Goal: Task Accomplishment & Management: Manage account settings

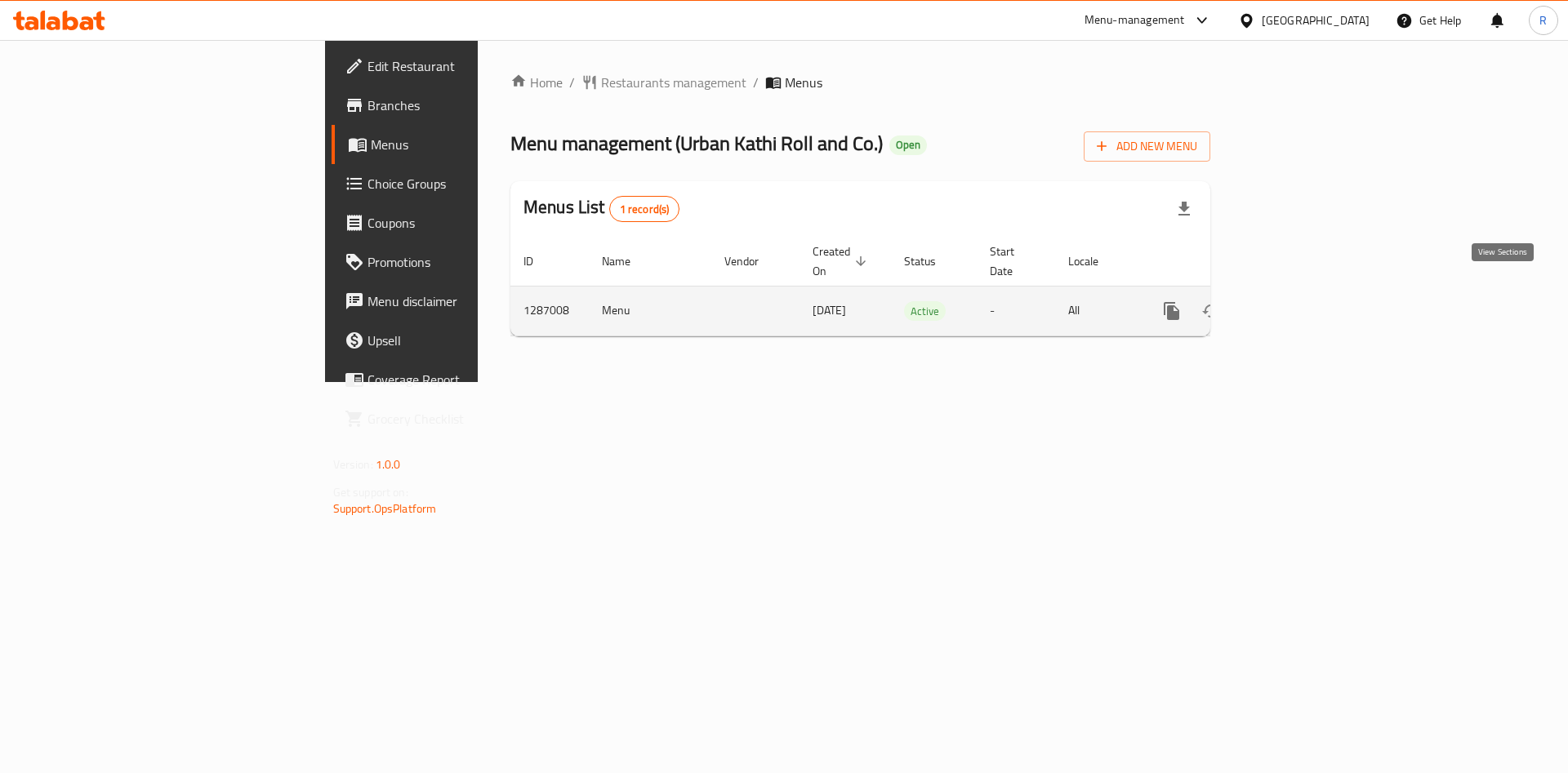
click at [1300, 301] on icon "enhanced table" at bounding box center [1290, 311] width 20 height 20
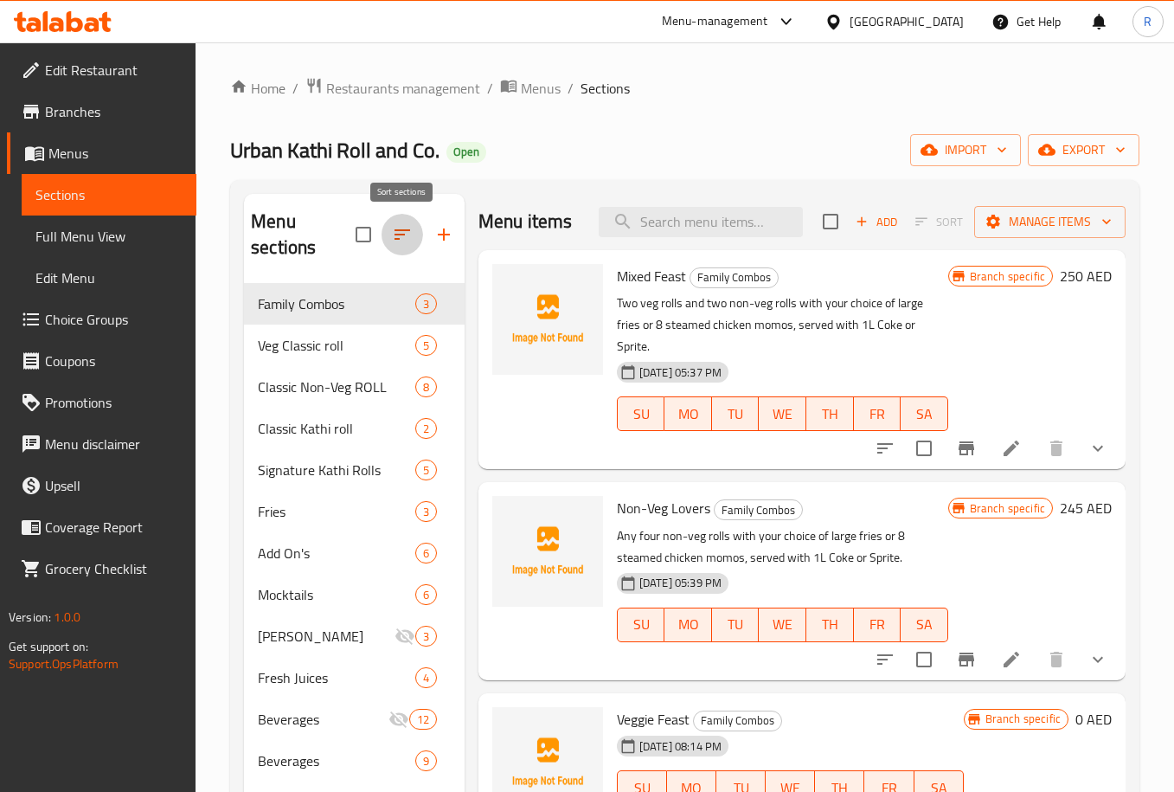
click at [407, 221] on button "button" at bounding box center [403, 235] width 42 height 42
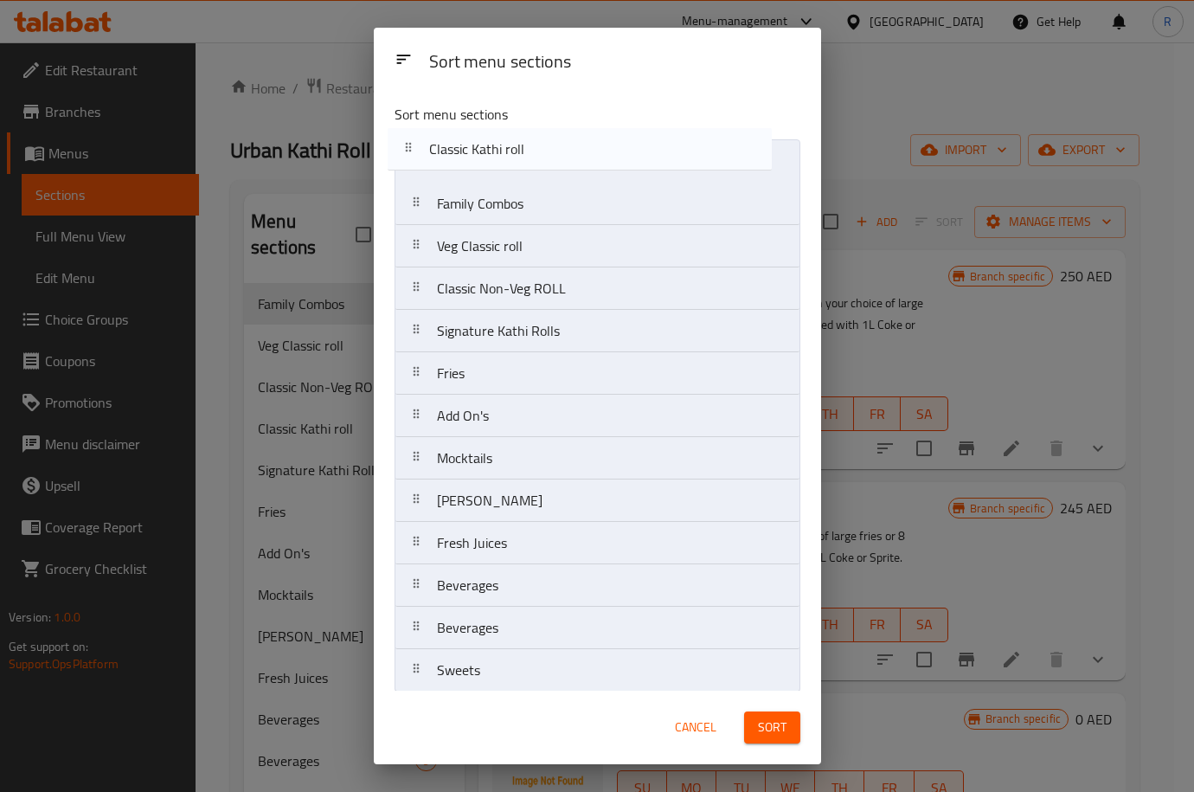
drag, startPoint x: 517, startPoint y: 299, endPoint x: 511, endPoint y: 151, distance: 148.1
click at [511, 151] on nav "Family Combos Veg Classic roll Classic Non-Veg ROLL Classic Kathi roll Signatur…" at bounding box center [598, 415] width 406 height 553
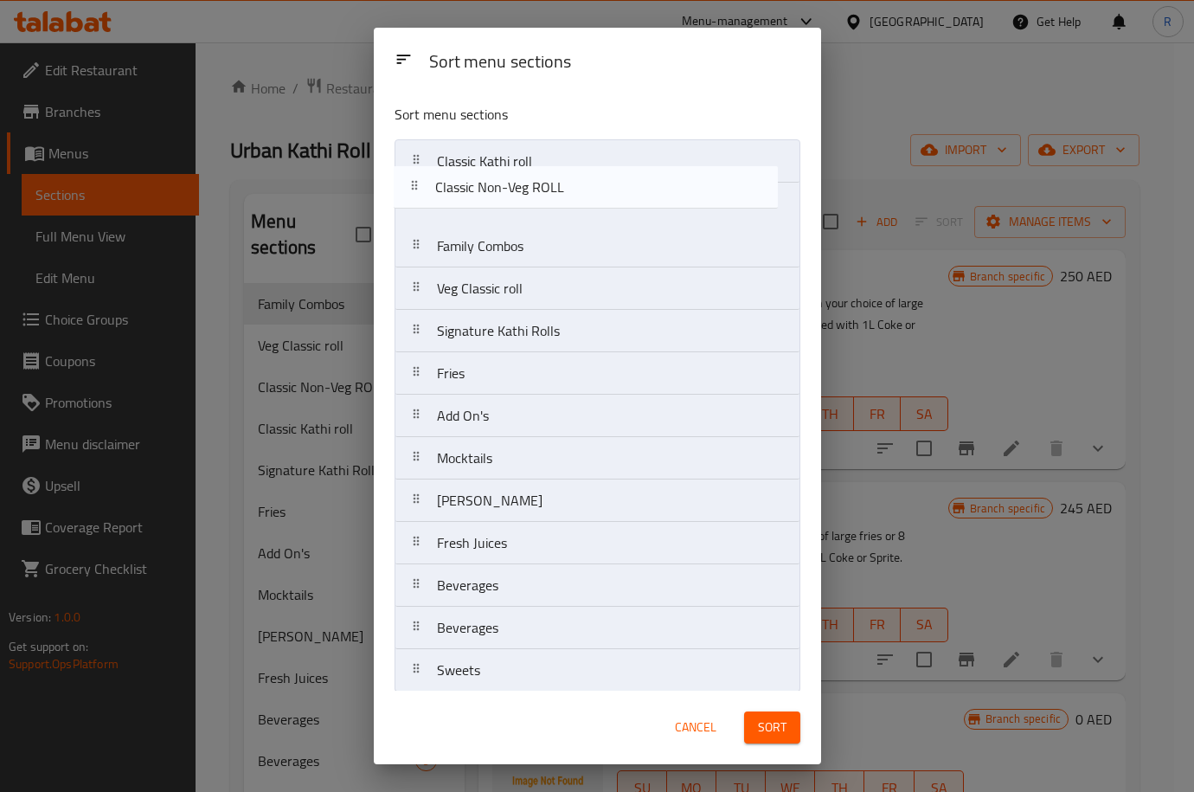
drag, startPoint x: 560, startPoint y: 302, endPoint x: 559, endPoint y: 194, distance: 108.2
click at [559, 194] on nav "Classic Kathi roll Family Combos Veg Classic roll Classic Non-Veg ROLL Signatur…" at bounding box center [598, 415] width 406 height 553
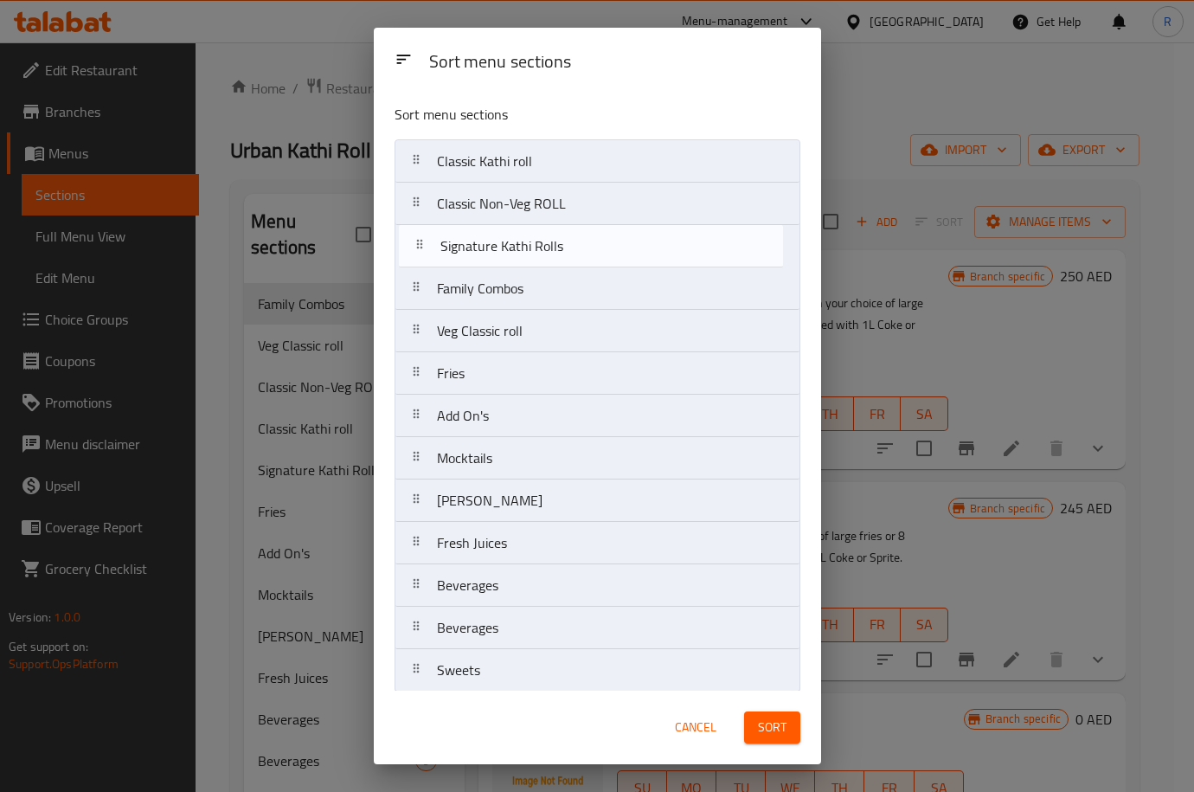
drag, startPoint x: 536, startPoint y: 337, endPoint x: 566, endPoint y: 311, distance: 39.8
click at [542, 247] on nav "Classic Kathi roll Classic Non-Veg ROLL Family Combos Veg Classic roll Signatur…" at bounding box center [598, 415] width 406 height 553
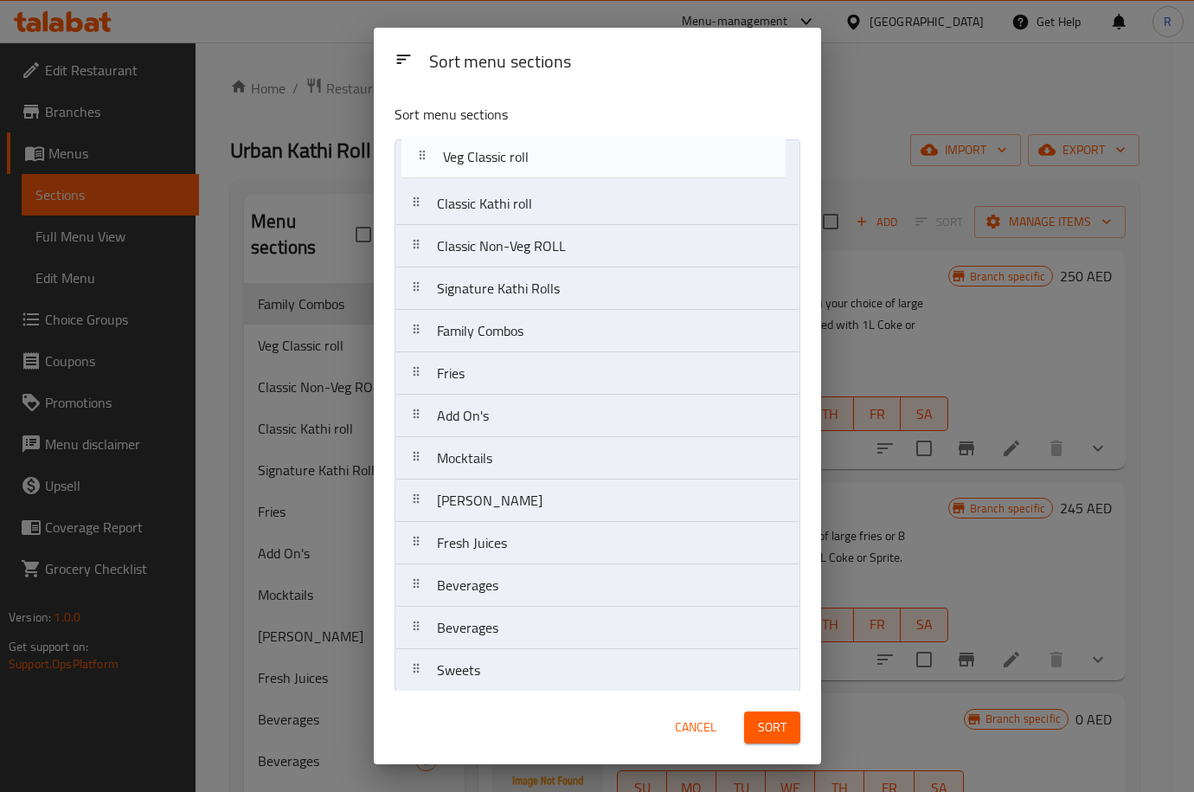
drag, startPoint x: 556, startPoint y: 344, endPoint x: 593, endPoint y: 196, distance: 153.2
click at [557, 170] on nav "Classic Kathi roll Classic Non-Veg ROLL Signature Kathi Rolls Family Combos Veg…" at bounding box center [598, 415] width 406 height 553
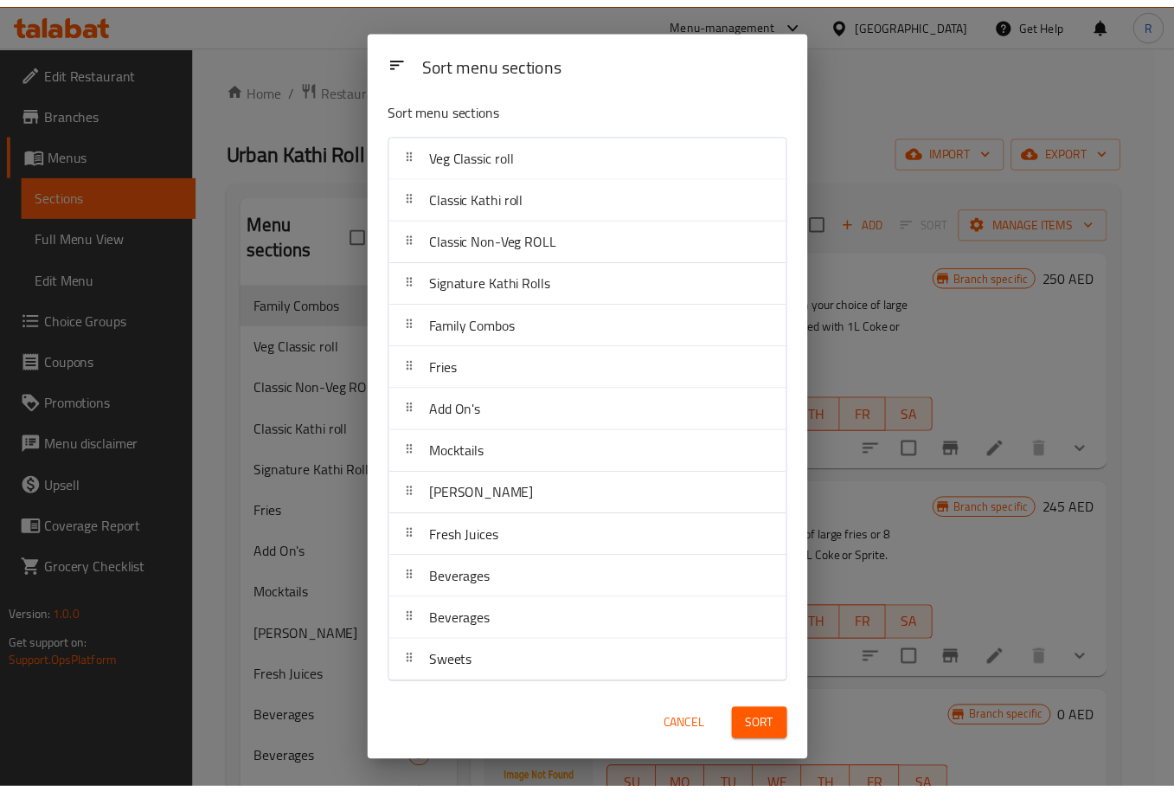
scroll to position [9, 0]
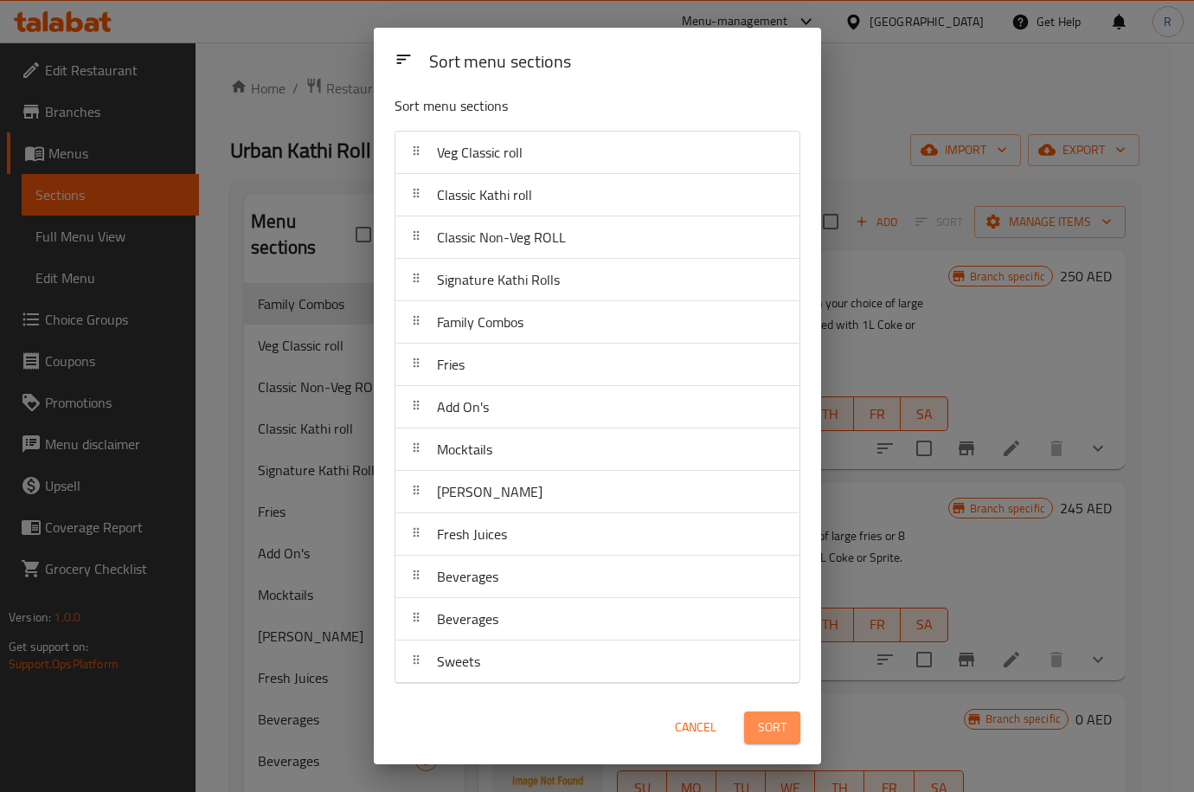
click at [780, 722] on span "Sort" at bounding box center [772, 727] width 29 height 22
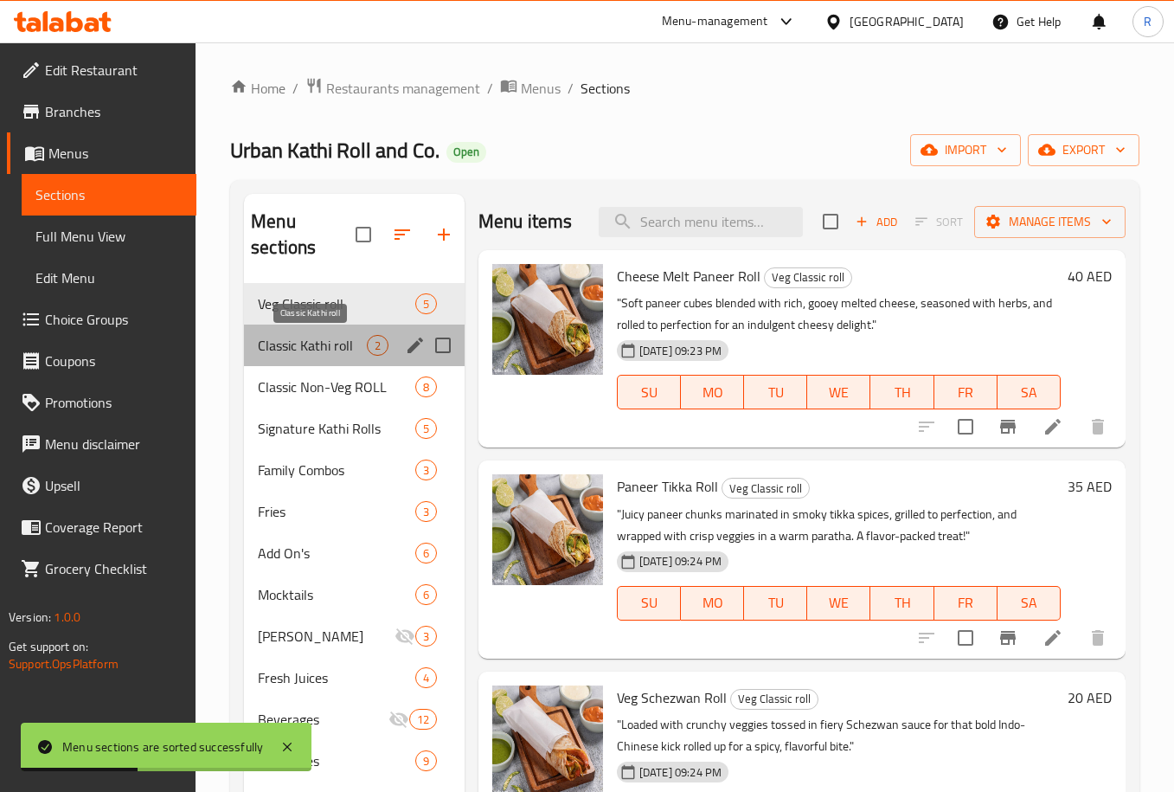
click at [308, 355] on span "Classic Kathi roll" at bounding box center [312, 345] width 109 height 21
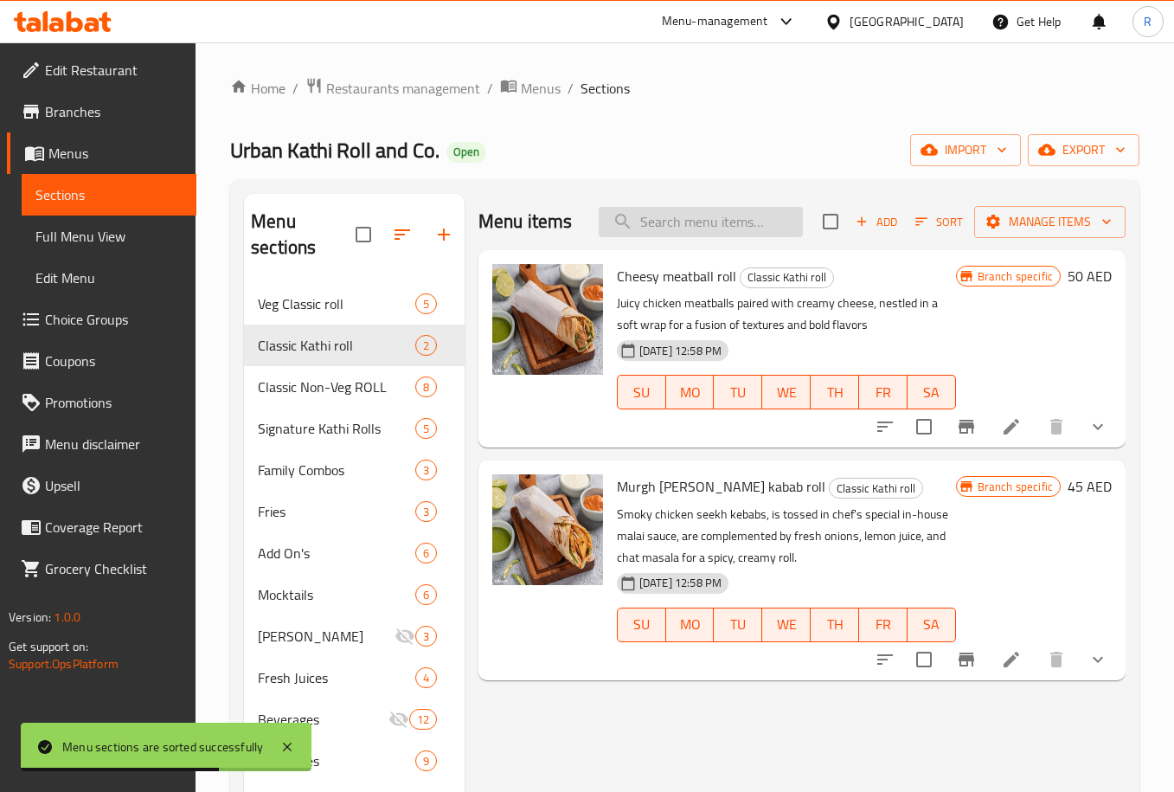
drag, startPoint x: 678, startPoint y: 232, endPoint x: 671, endPoint y: 224, distance: 10.4
click at [671, 224] on input "search" at bounding box center [701, 222] width 204 height 30
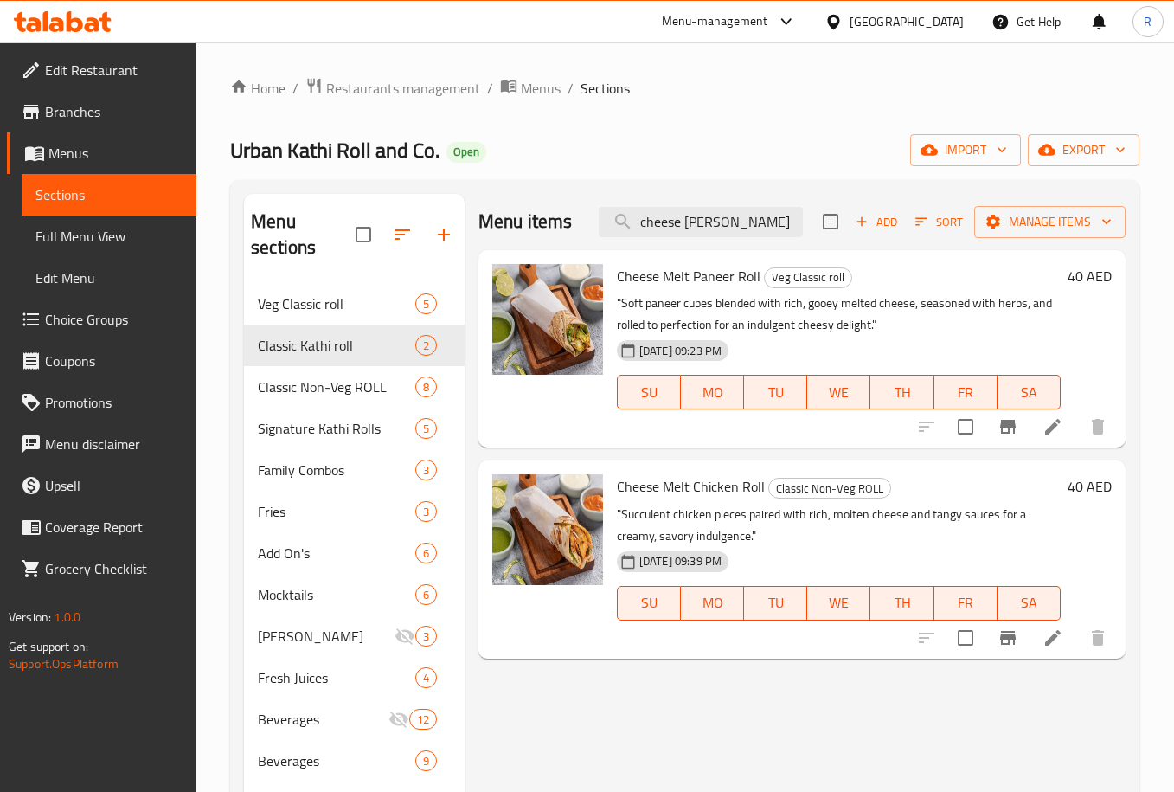
type input "cheese mel"
click at [337, 296] on span "Veg Classic roll" at bounding box center [312, 303] width 109 height 21
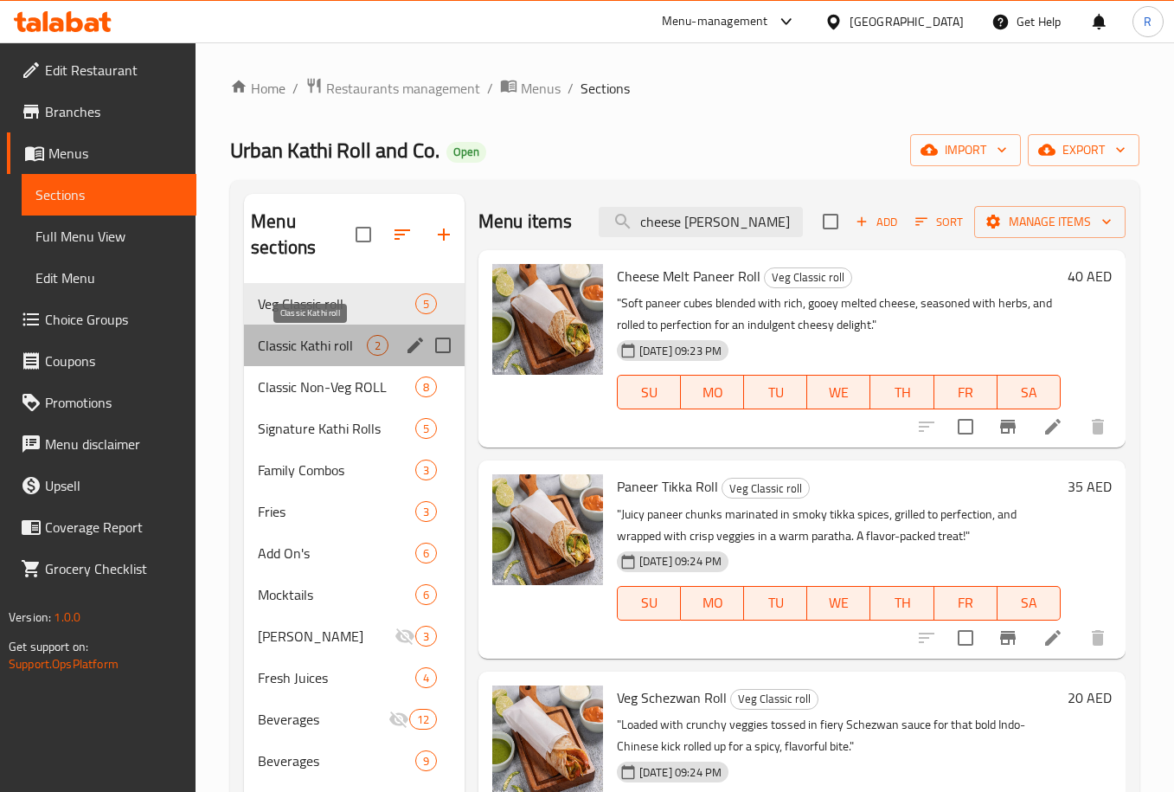
click at [323, 343] on span "Classic Kathi roll" at bounding box center [312, 345] width 109 height 21
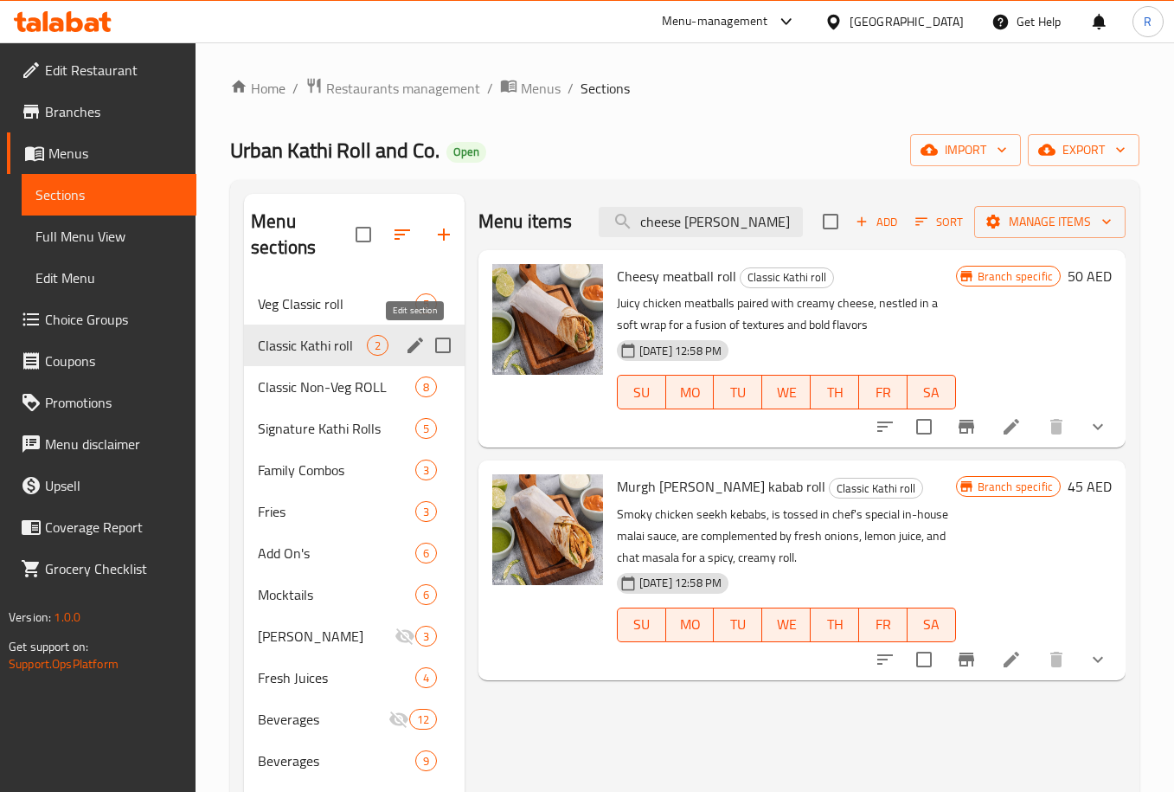
click at [416, 340] on icon "edit" at bounding box center [415, 345] width 21 height 21
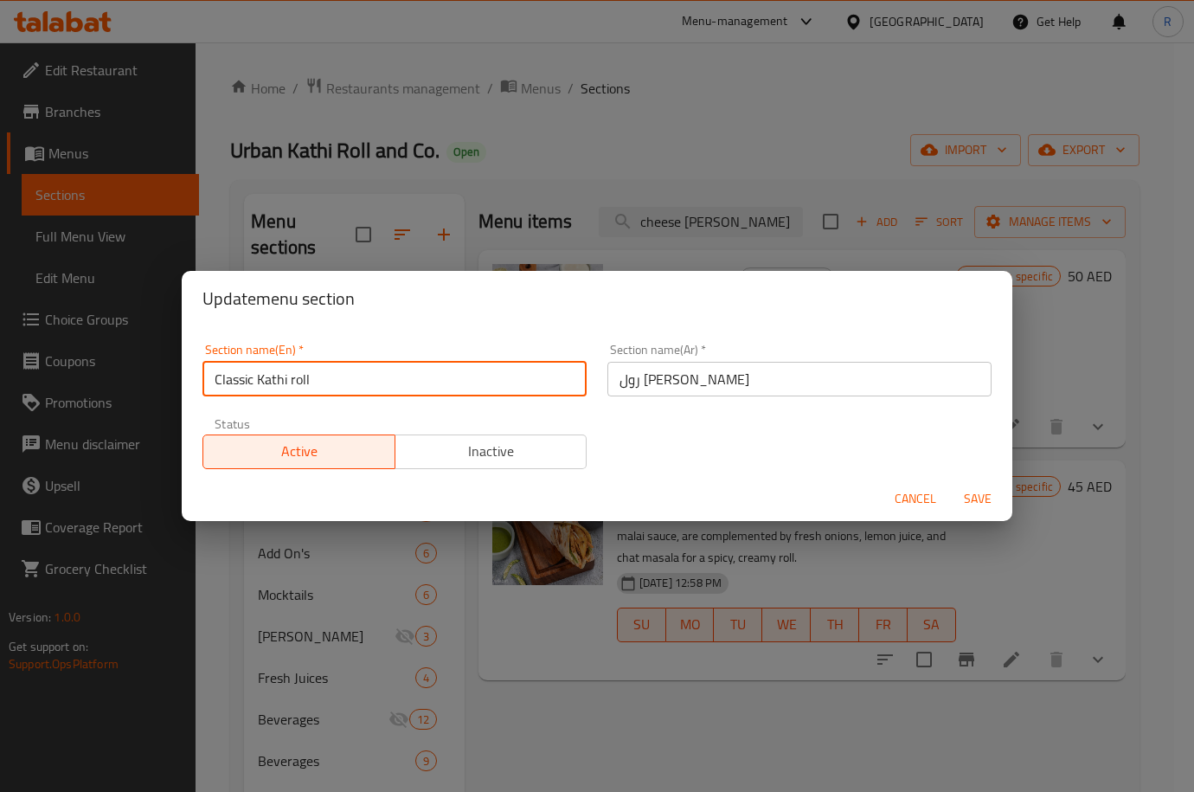
click at [372, 385] on input "Classic Kathi roll" at bounding box center [394, 379] width 384 height 35
type input "Veg Classic Kathi roll"
click at [982, 481] on div "Cancel Save" at bounding box center [597, 499] width 831 height 46
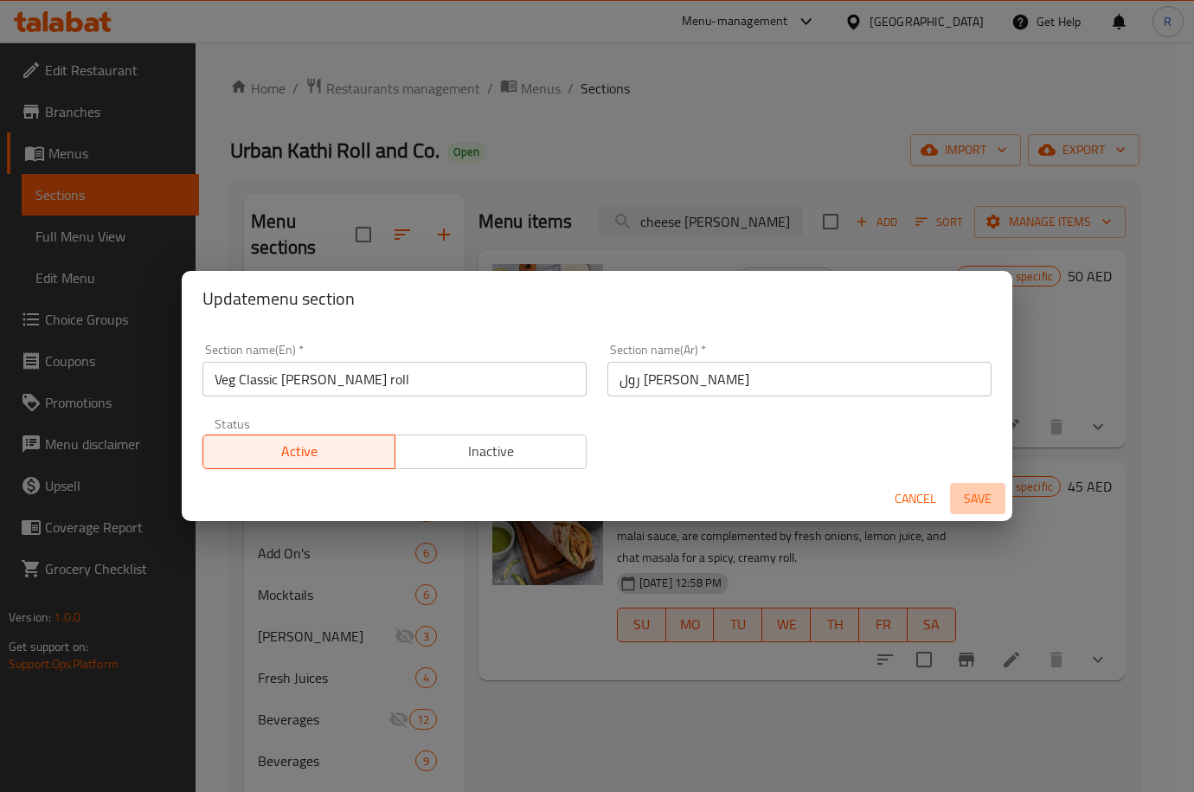
click at [966, 498] on span "Save" at bounding box center [978, 499] width 42 height 22
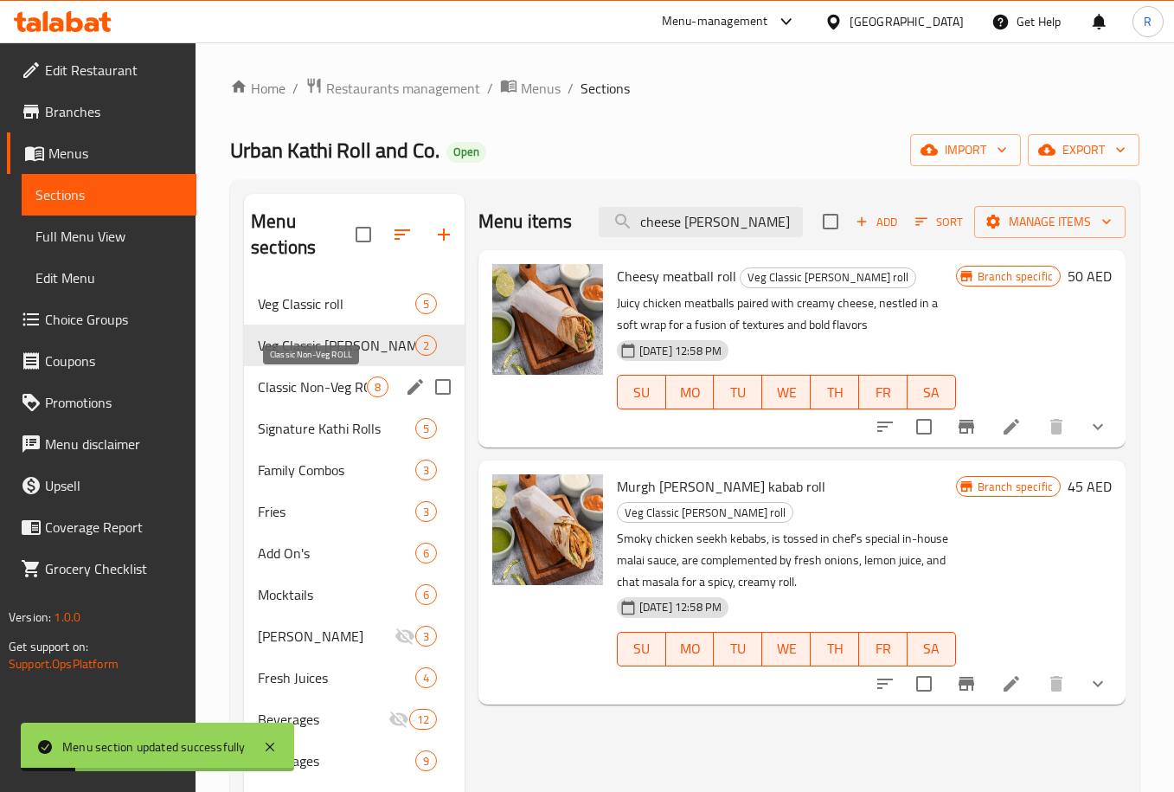
click at [328, 381] on span "Classic Non-Veg ROLL" at bounding box center [312, 386] width 109 height 21
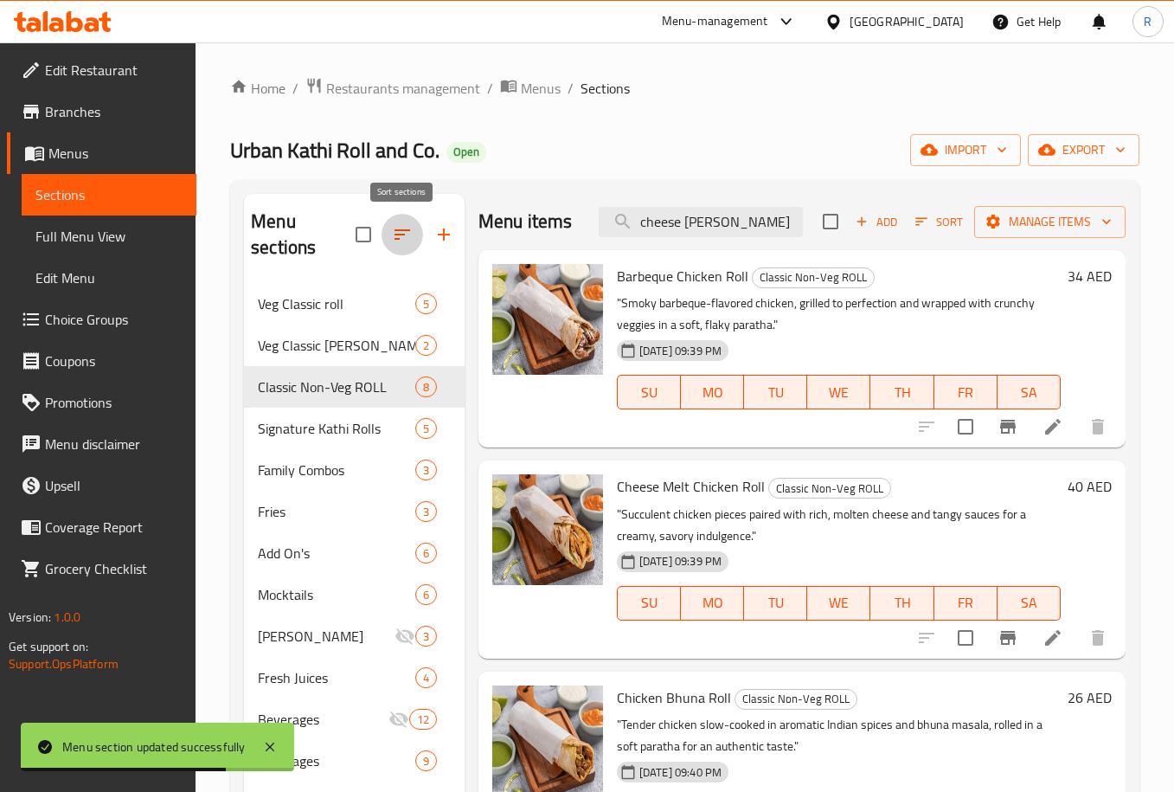
click at [402, 241] on icon "button" at bounding box center [402, 234] width 21 height 21
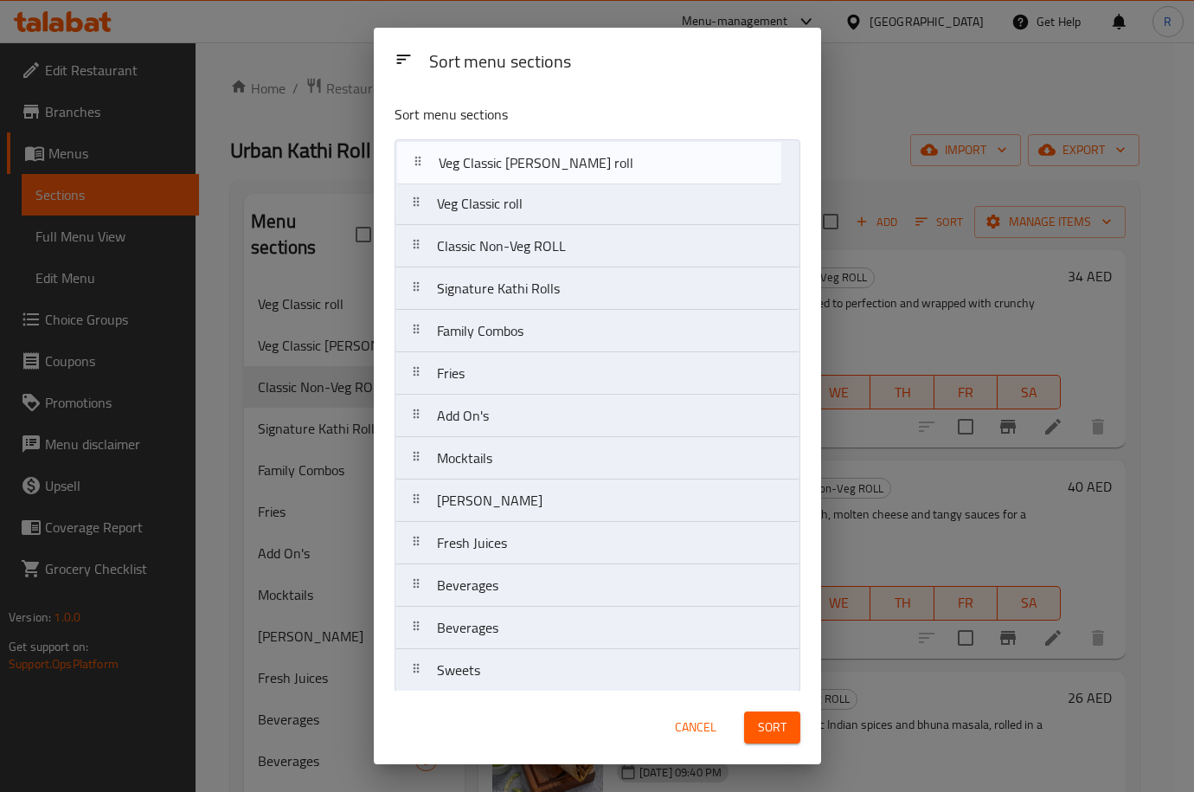
drag, startPoint x: 497, startPoint y: 215, endPoint x: 499, endPoint y: 161, distance: 53.7
click at [499, 161] on nav "Veg Classic roll Veg Classic Kathi roll Classic Non-Veg ROLL Signature Kathi Ro…" at bounding box center [598, 415] width 406 height 553
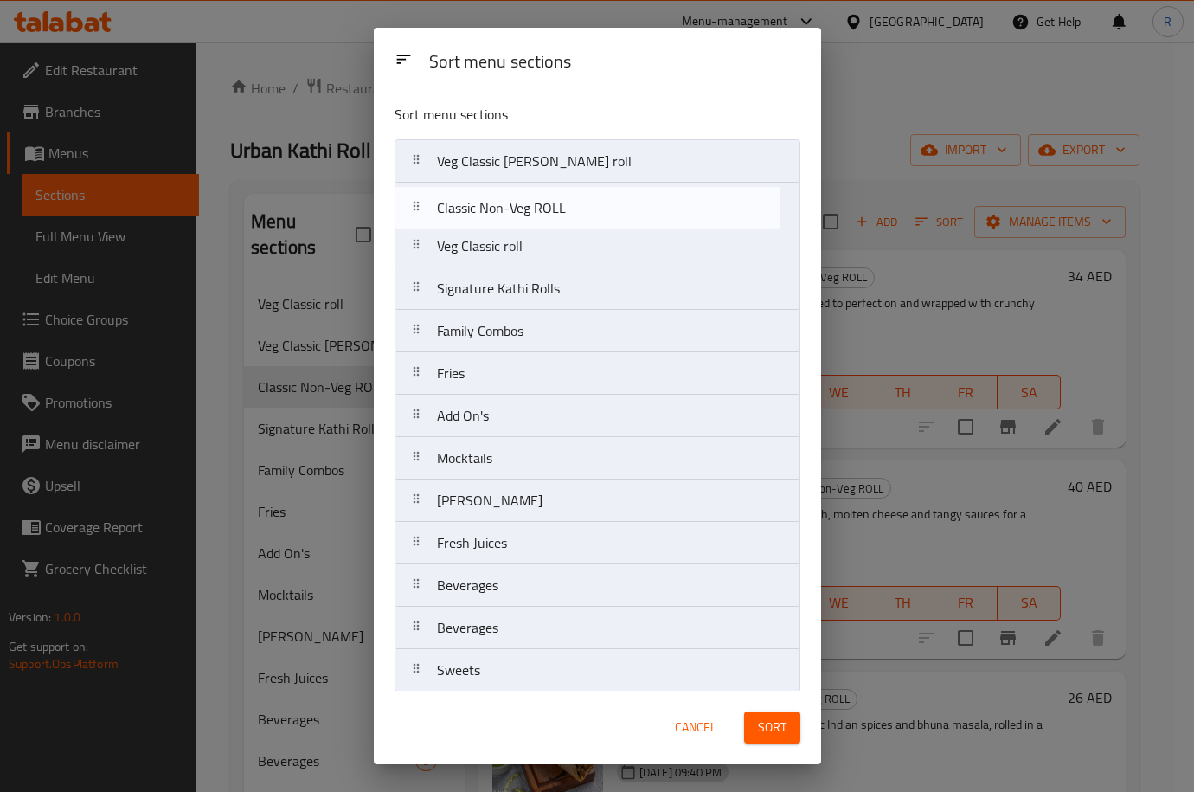
drag, startPoint x: 535, startPoint y: 251, endPoint x: 535, endPoint y: 196, distance: 54.5
click at [535, 196] on nav "Veg Classic Kathi roll Veg Classic roll Classic Non-Veg ROLL Signature Kathi Ro…" at bounding box center [598, 415] width 406 height 553
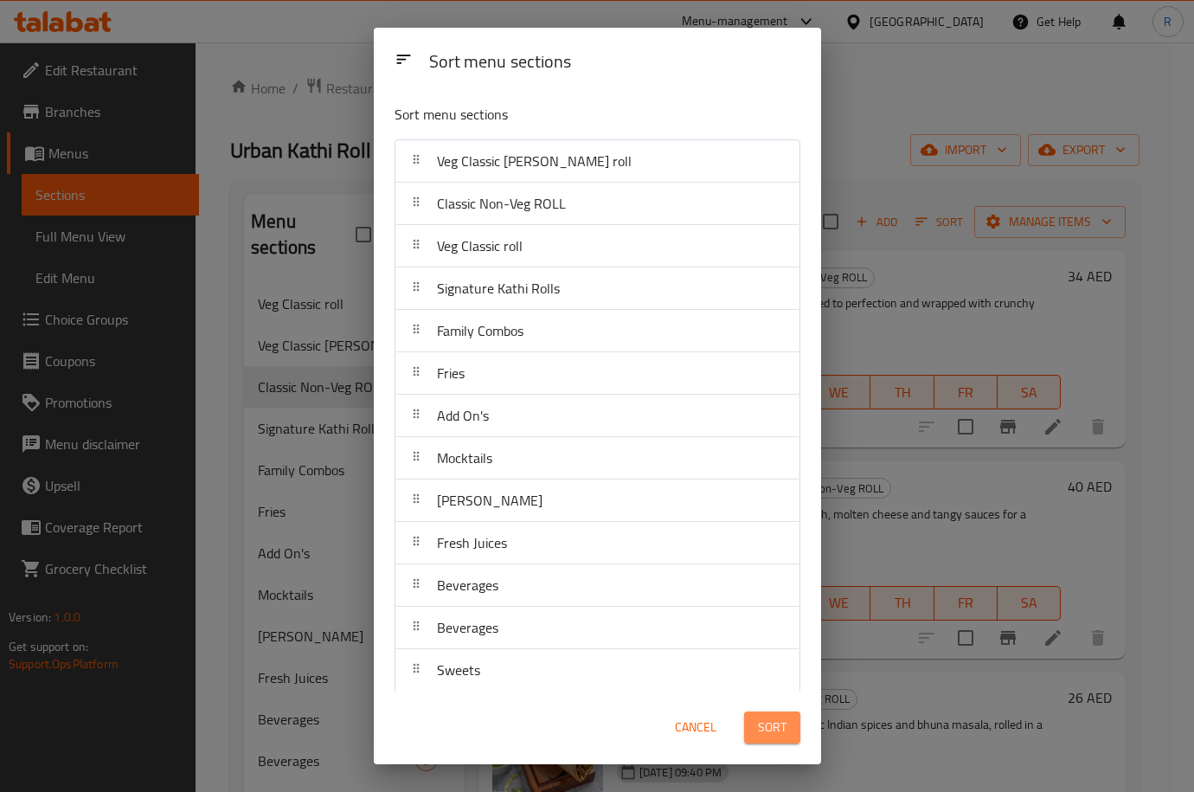
click at [772, 725] on span "Sort" at bounding box center [772, 727] width 29 height 22
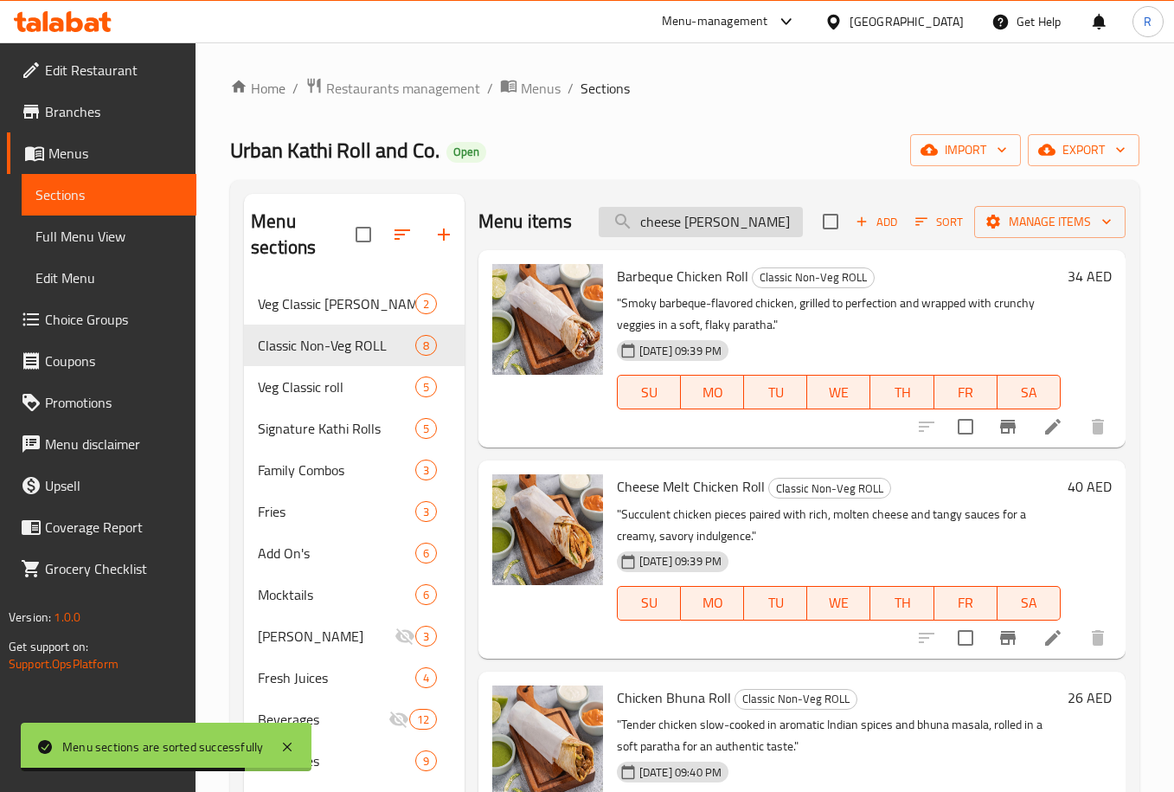
click at [752, 234] on input "cheese mel" at bounding box center [701, 222] width 204 height 30
paste input "Murgh Kathi Kebab Rol"
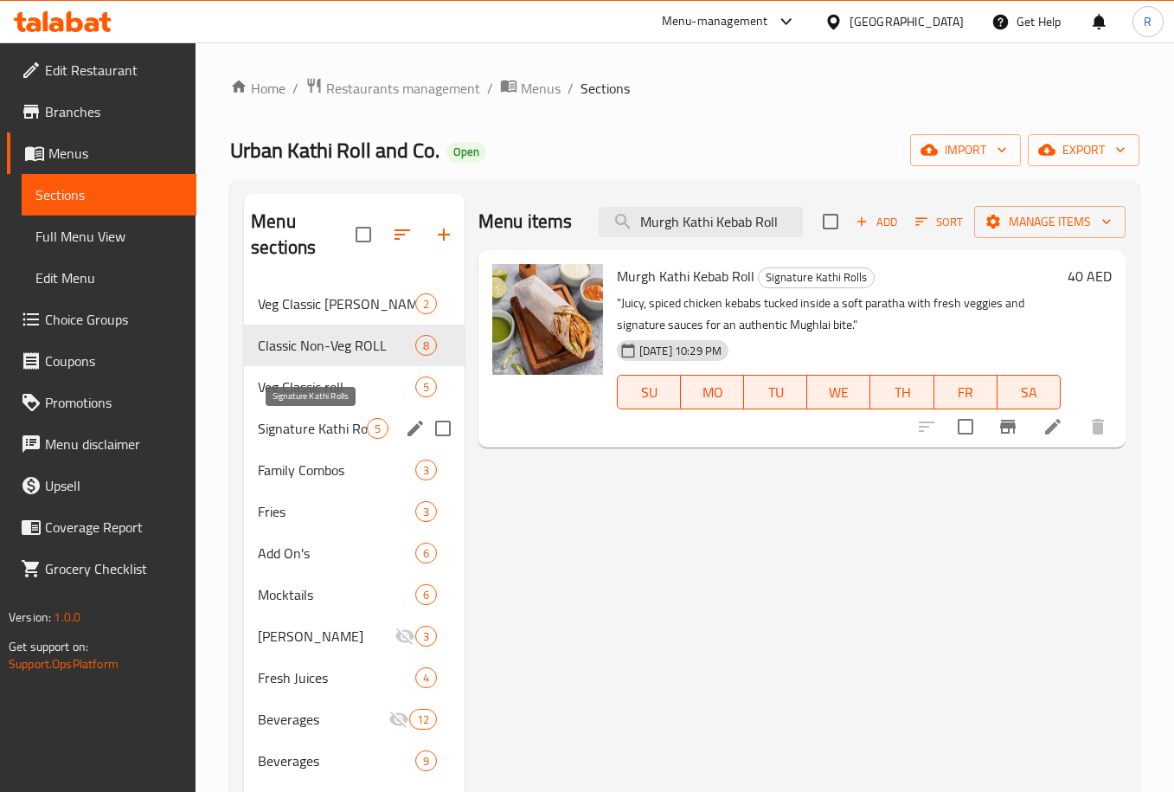
type input "Murgh Kathi Kebab Roll"
click at [284, 430] on span "Signature Kathi Rolls" at bounding box center [312, 428] width 109 height 21
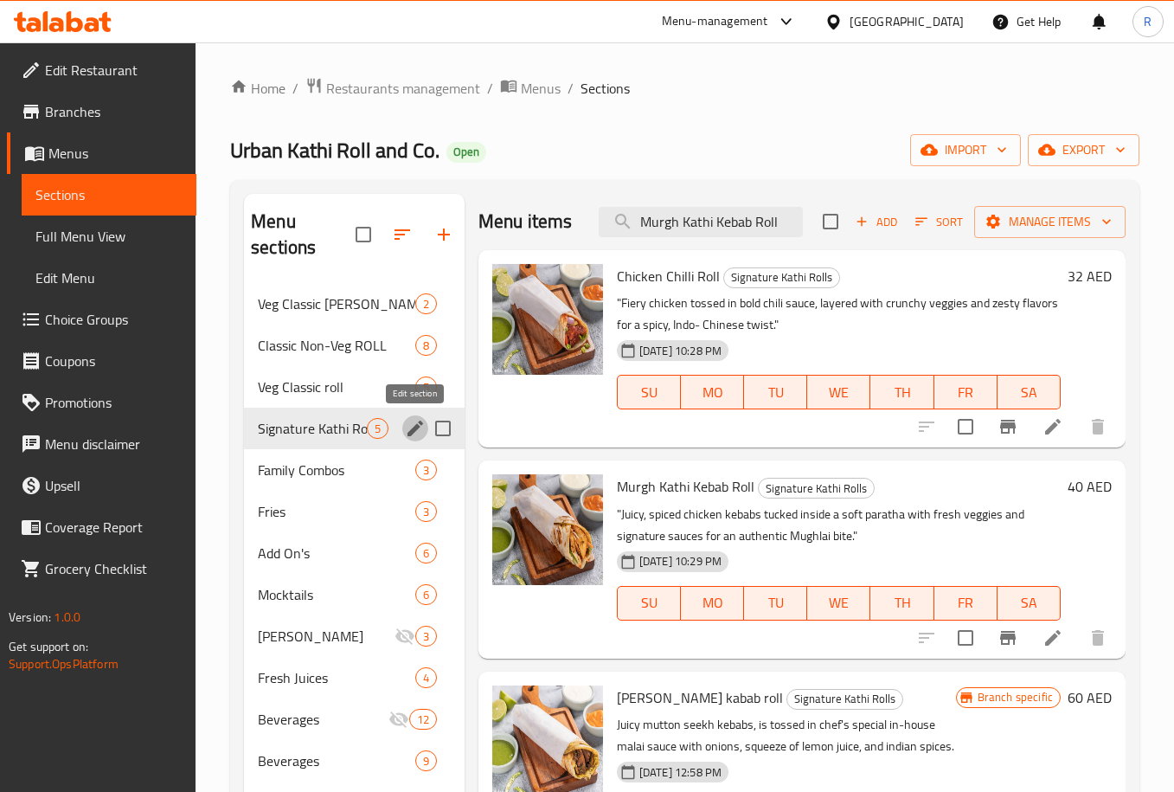
click at [411, 427] on icon "edit" at bounding box center [415, 428] width 21 height 21
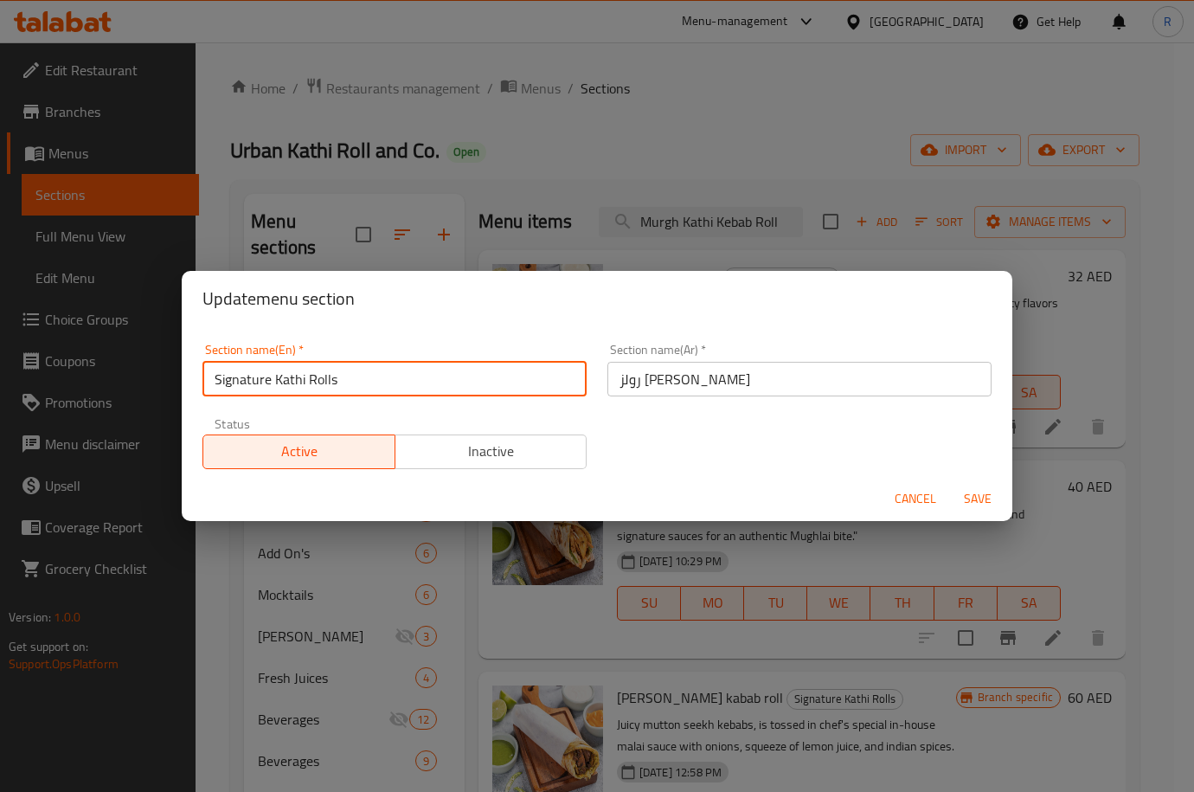
click at [383, 380] on input "Signature Kathi Rolls" at bounding box center [394, 379] width 384 height 35
paste input "Non-Veg ROLL'S"
type input "Signature Non-Veg ROLLS"
click at [986, 491] on span "Save" at bounding box center [978, 499] width 42 height 22
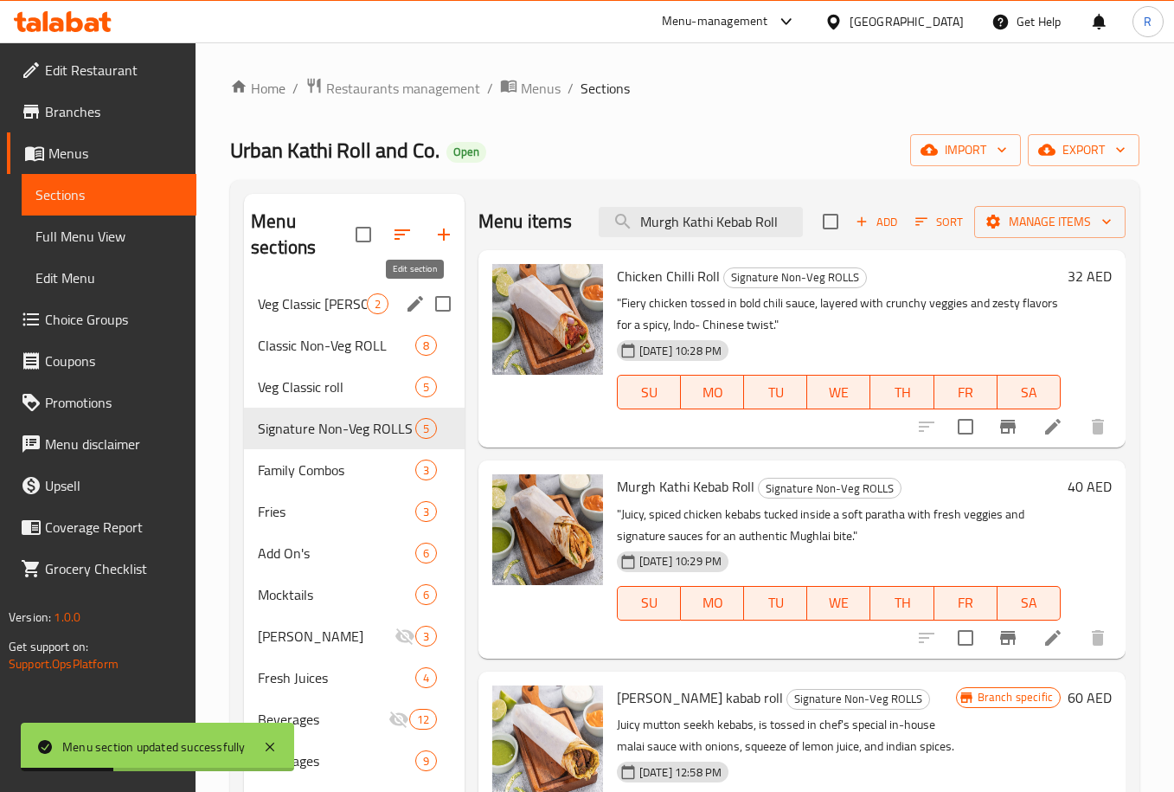
click at [411, 299] on icon "edit" at bounding box center [415, 303] width 21 height 21
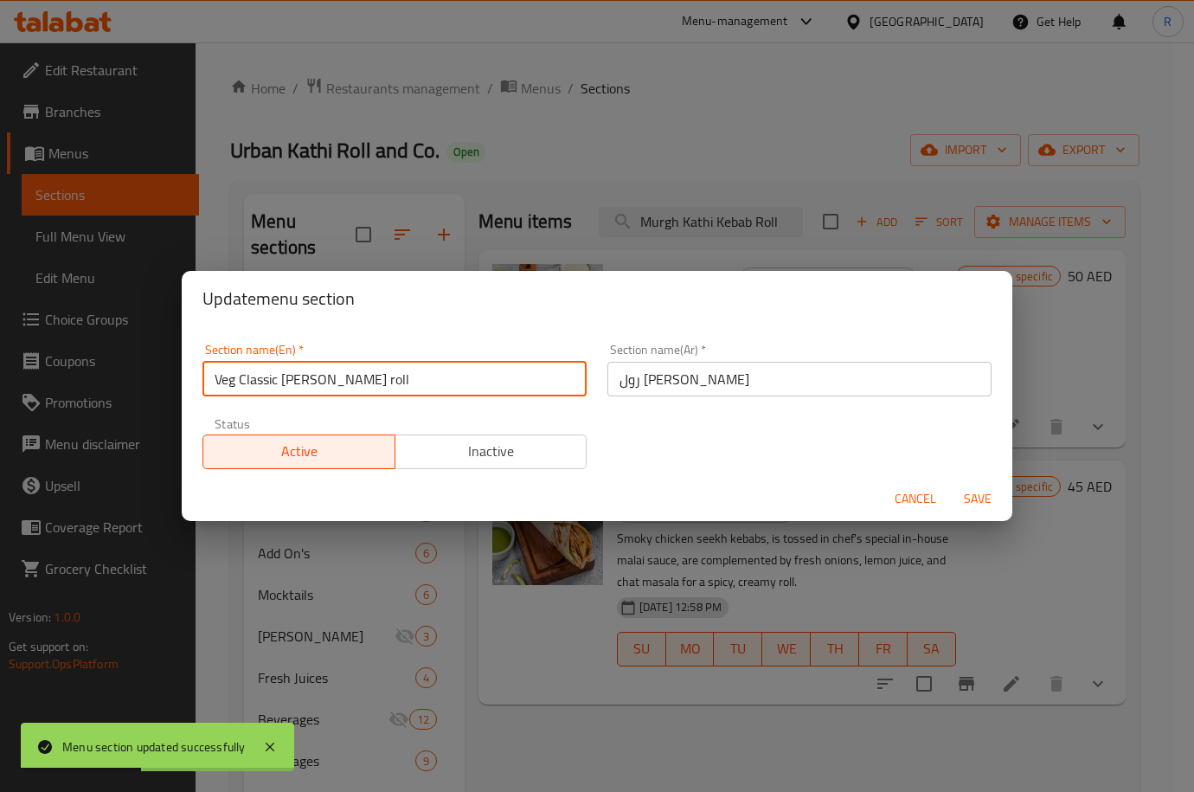
click at [414, 373] on input "Veg Classic Kathi roll" at bounding box center [394, 379] width 384 height 35
paste input "Classic Veg KATHI ROLL'S"
type input "Classic Veg KATHI ROLL'S"
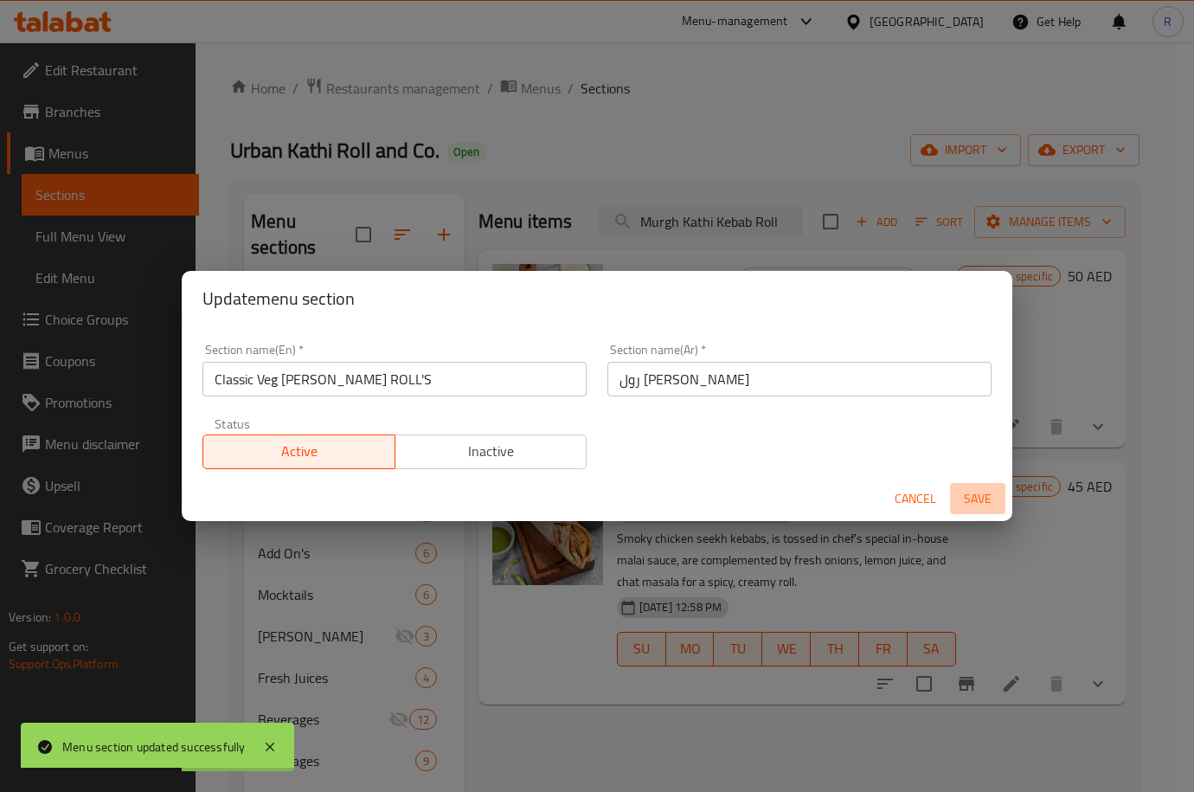
click at [995, 497] on span "Save" at bounding box center [978, 499] width 42 height 22
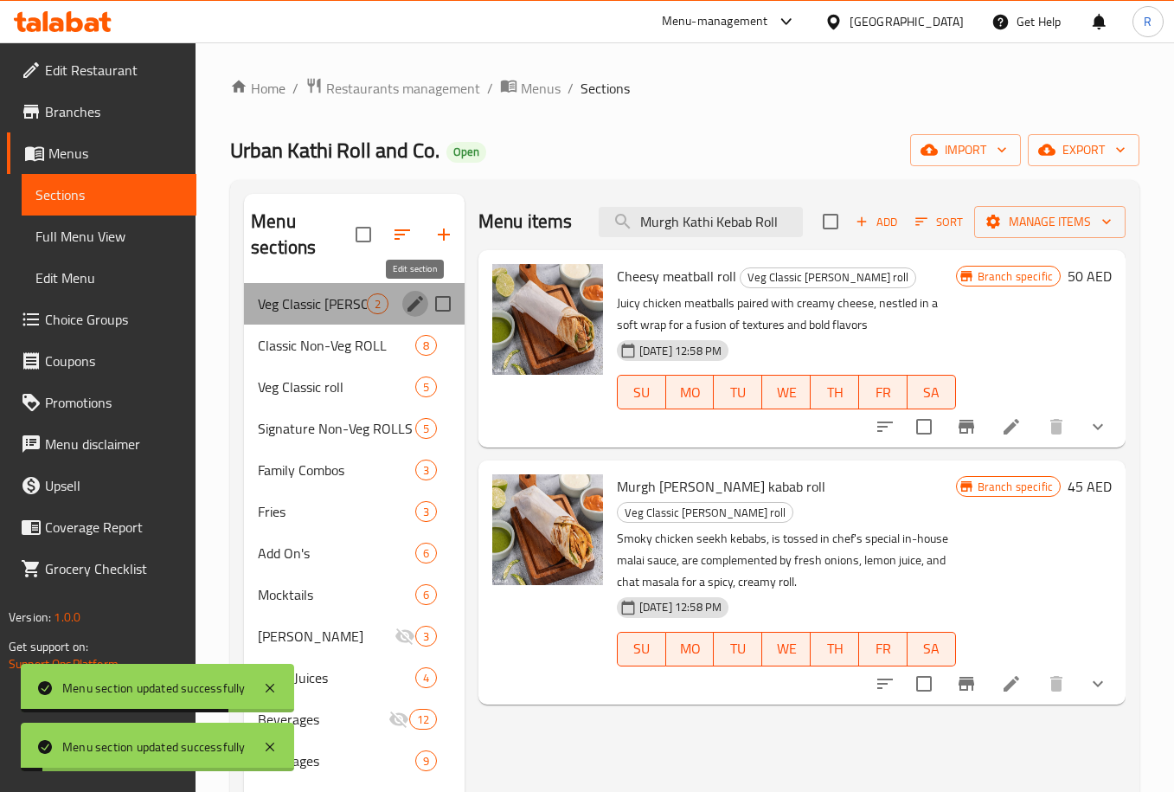
click at [416, 299] on icon "edit" at bounding box center [415, 303] width 21 height 21
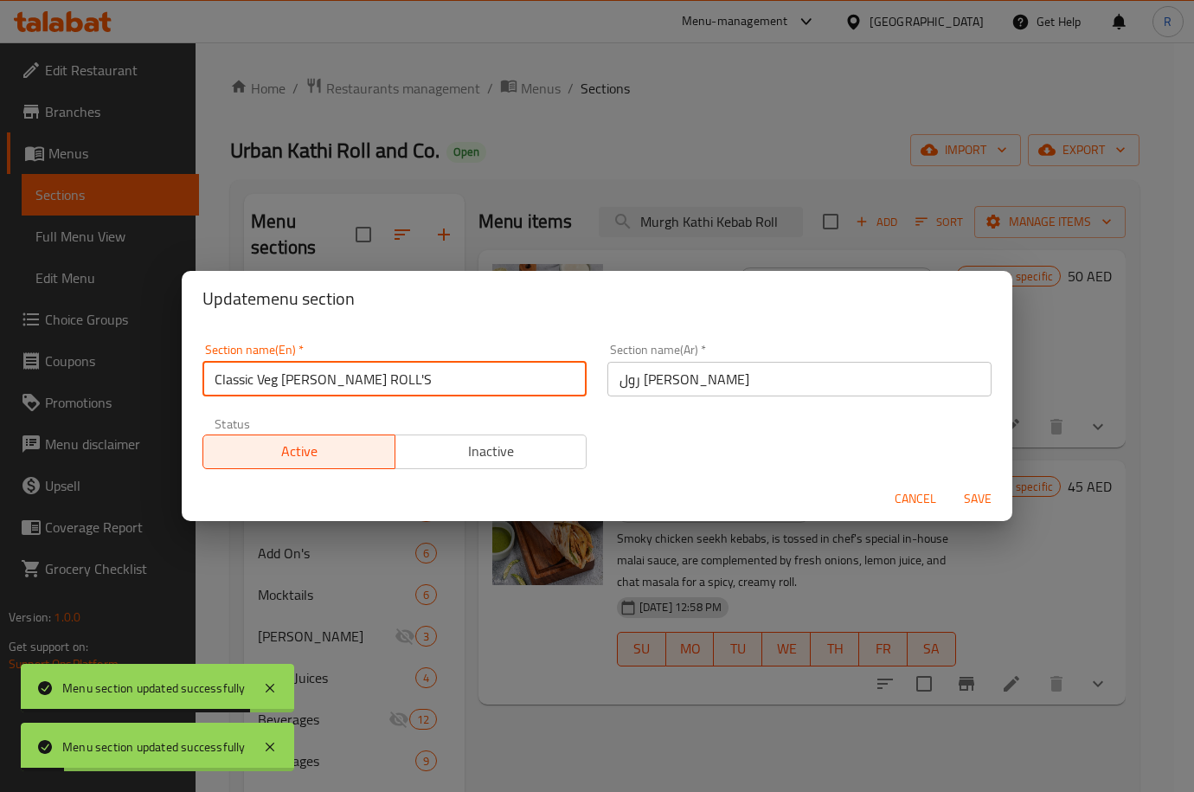
click at [421, 366] on input "Classic Veg KATHI ROLL'S" at bounding box center [394, 379] width 384 height 35
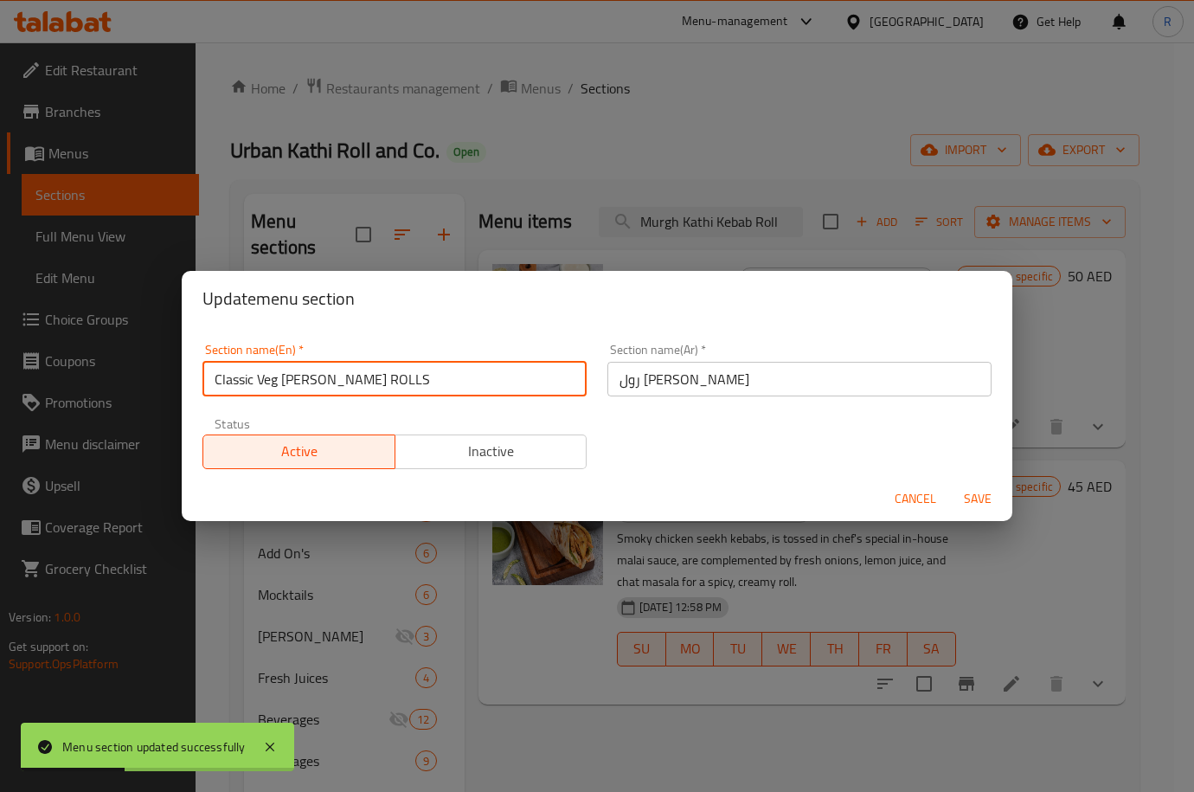
type input "Classic Veg [PERSON_NAME] ROLLS"
click at [950, 483] on button "Save" at bounding box center [977, 499] width 55 height 32
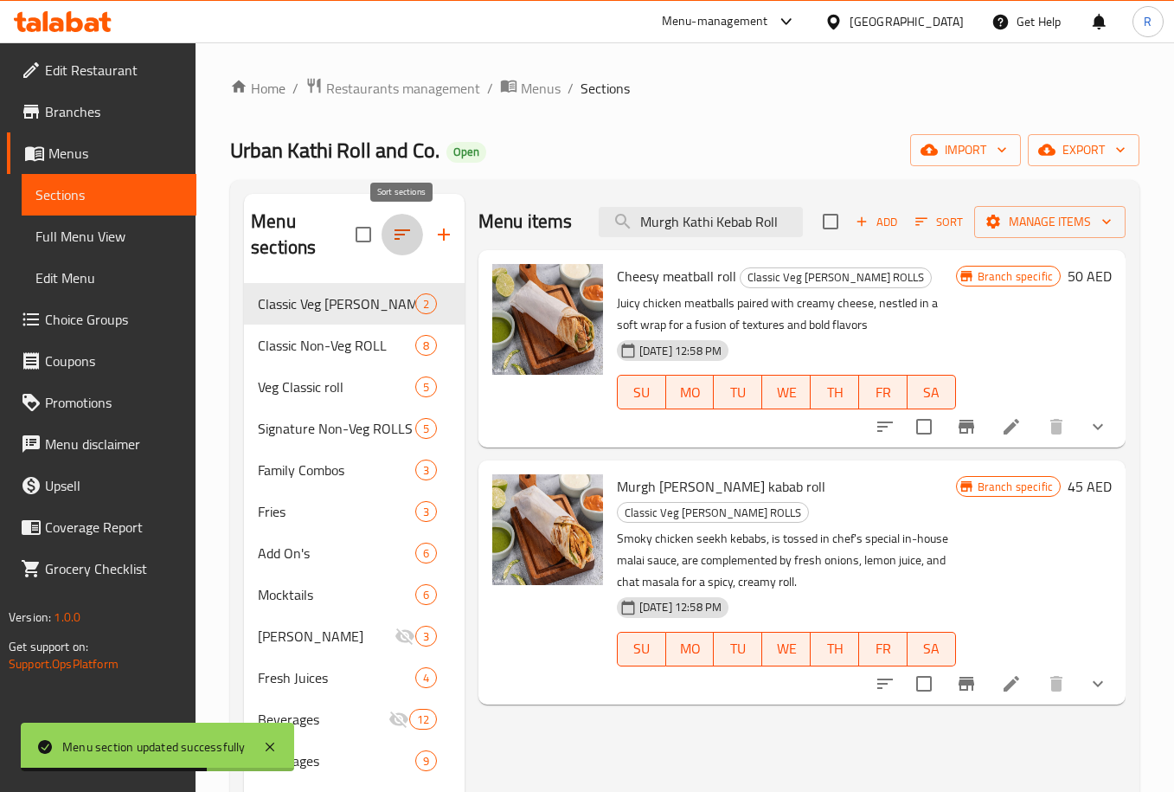
click at [405, 234] on icon "button" at bounding box center [402, 234] width 21 height 21
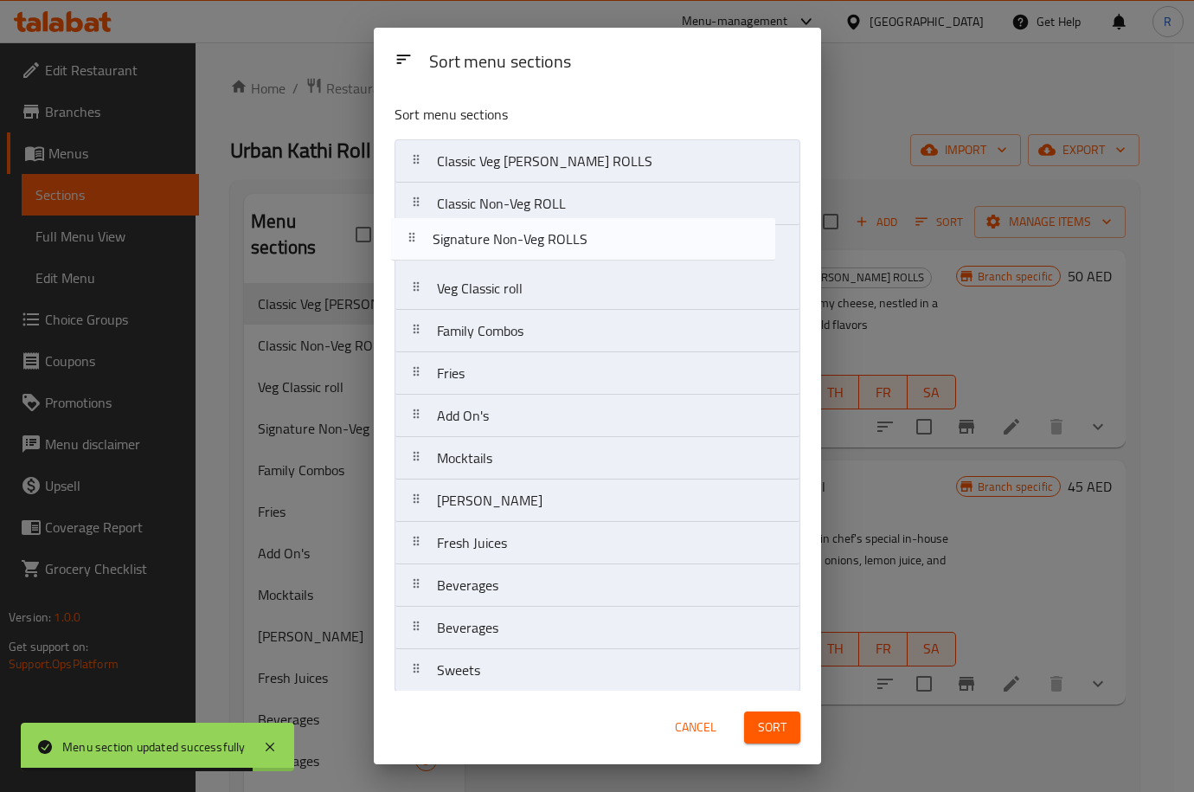
drag, startPoint x: 549, startPoint y: 296, endPoint x: 545, endPoint y: 238, distance: 58.1
click at [545, 238] on nav "Classic Veg KATHI ROLLS Classic Non-Veg ROLL Veg Classic roll Signature Non-Veg…" at bounding box center [598, 415] width 406 height 553
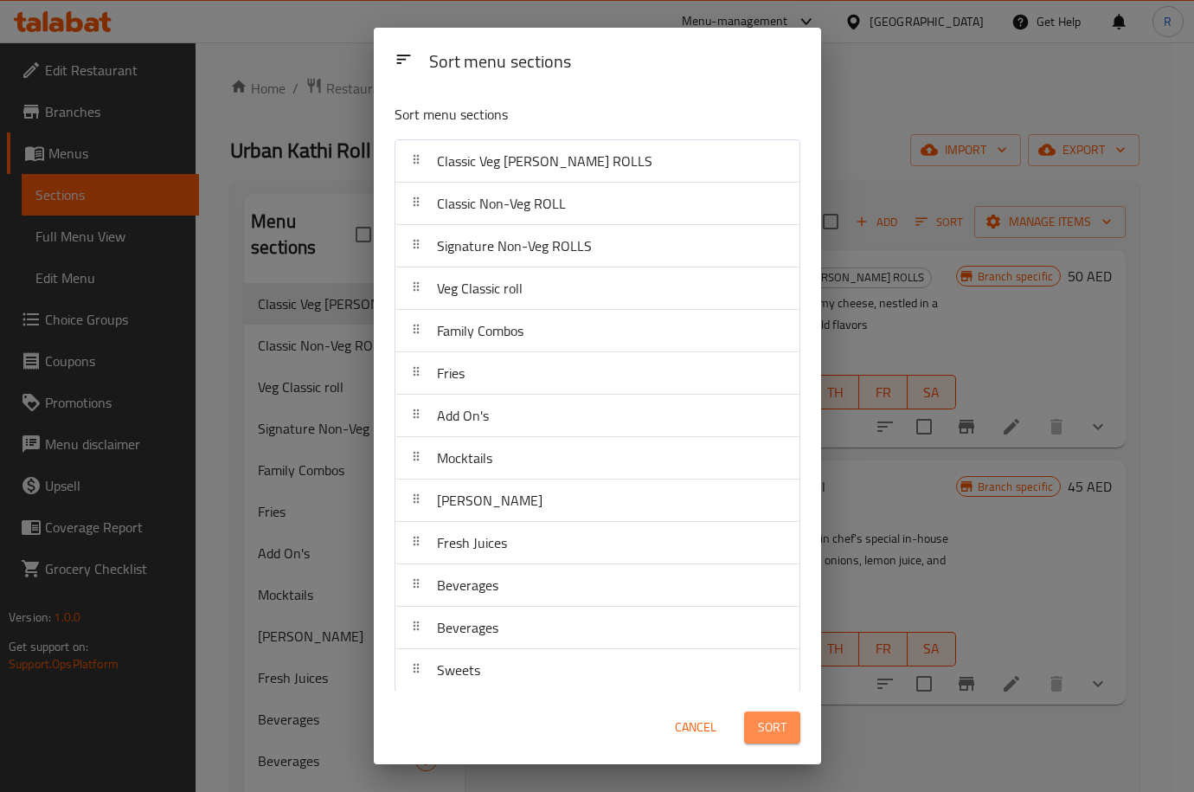
click at [763, 733] on span "Sort" at bounding box center [772, 727] width 29 height 22
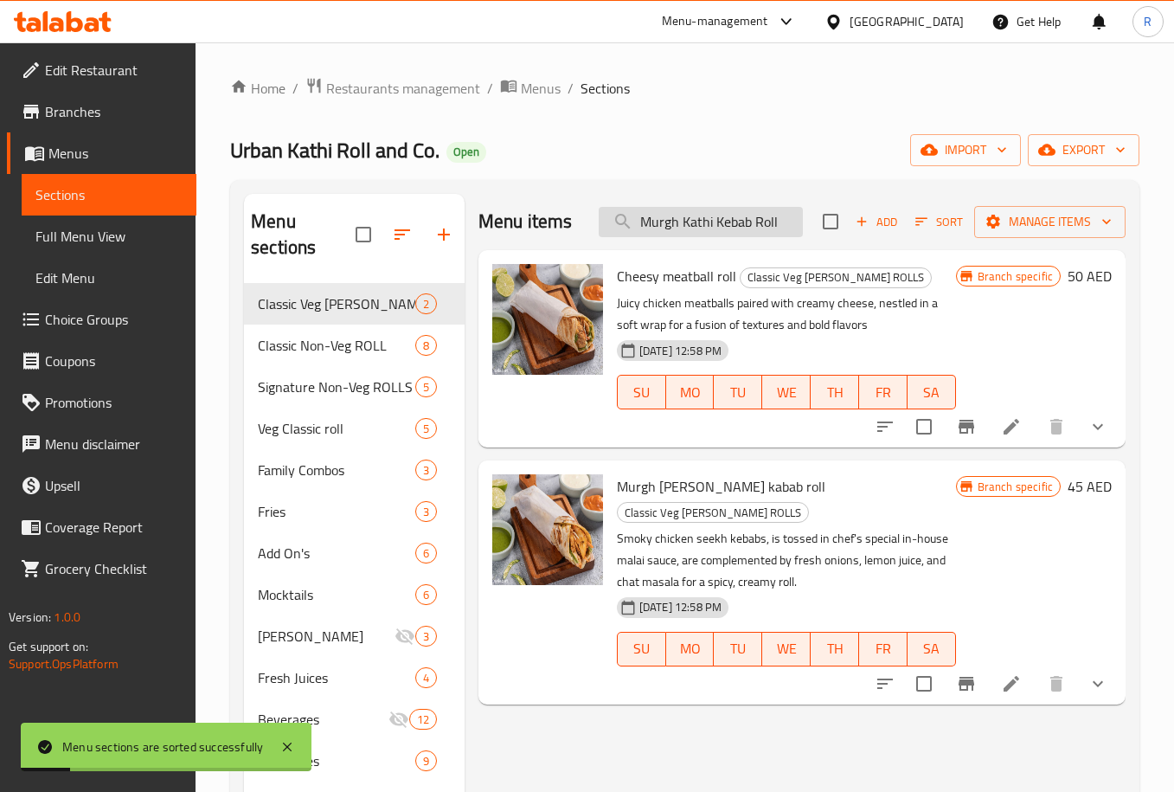
click at [741, 218] on input "Murgh Kathi Kebab Roll" at bounding box center [701, 222] width 204 height 30
paste input "1. Single Paneer Treat"
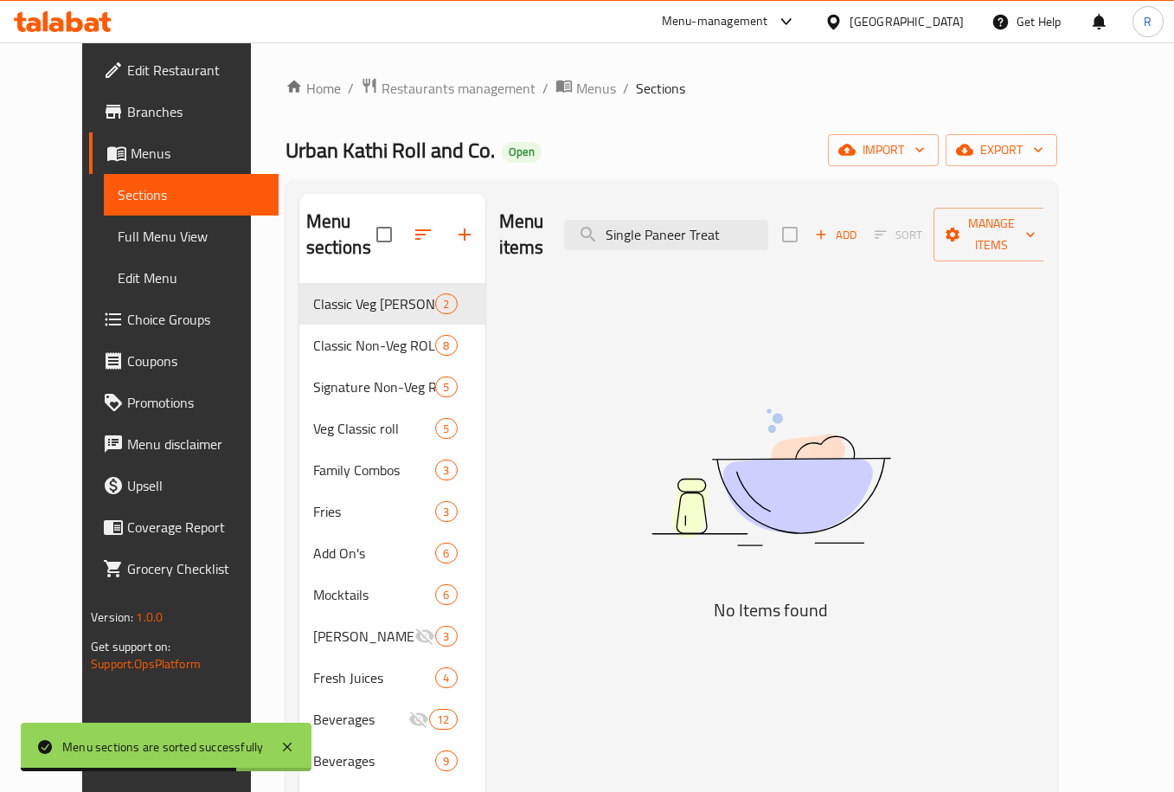
type input "Single Paneer Treat"
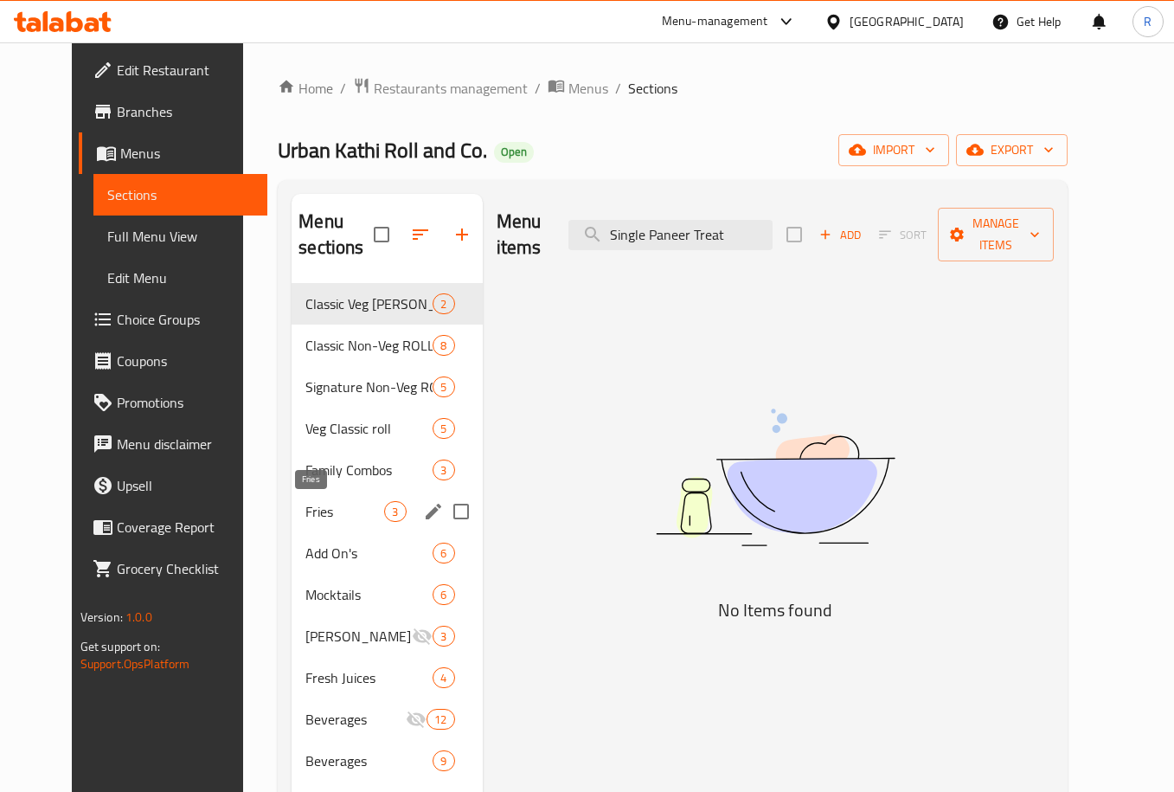
click at [305, 510] on span "Fries" at bounding box center [344, 511] width 79 height 21
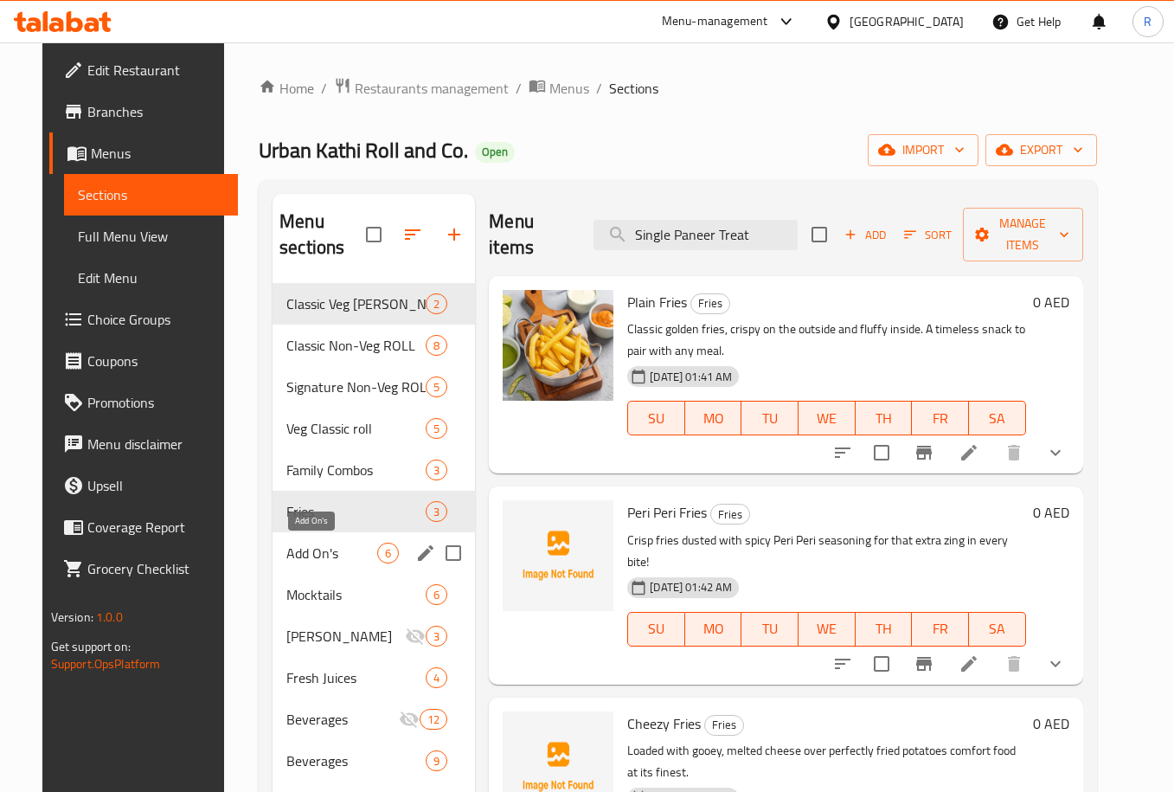
click at [311, 562] on span "Add On's" at bounding box center [331, 553] width 91 height 21
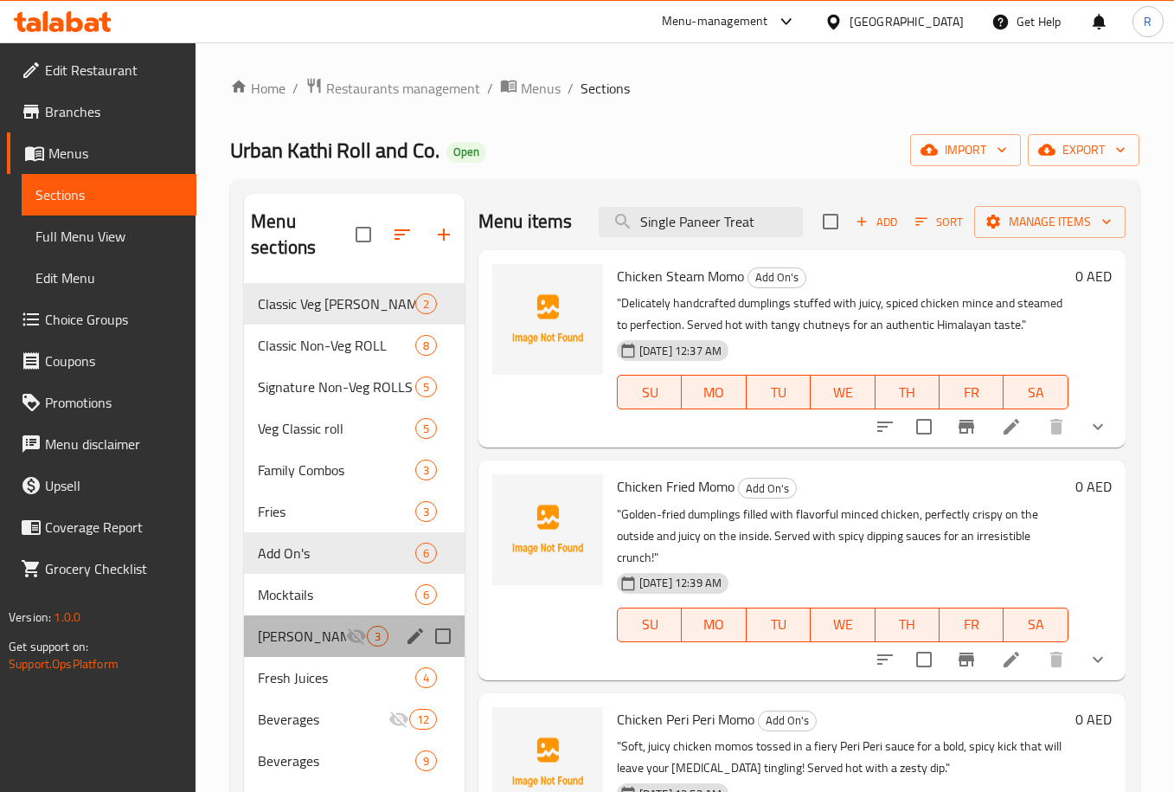
click at [342, 623] on div "Virgin Mojito 3" at bounding box center [354, 636] width 221 height 42
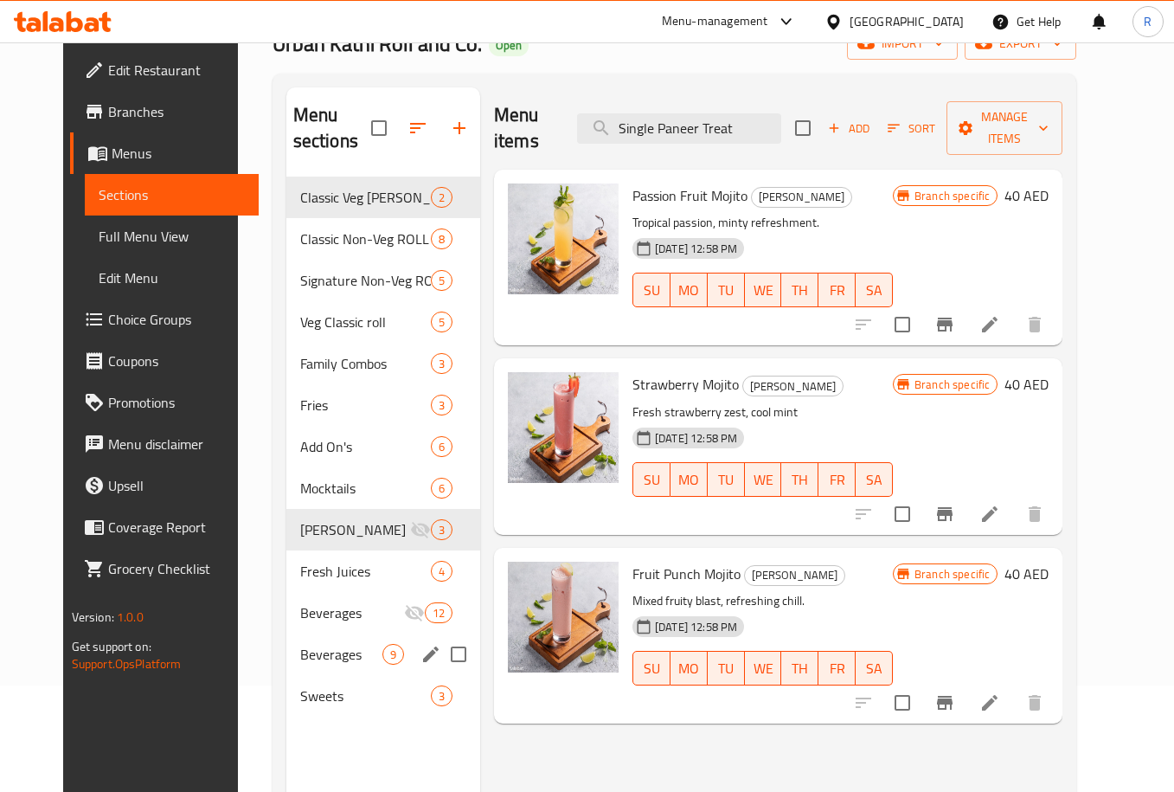
scroll to position [242, 0]
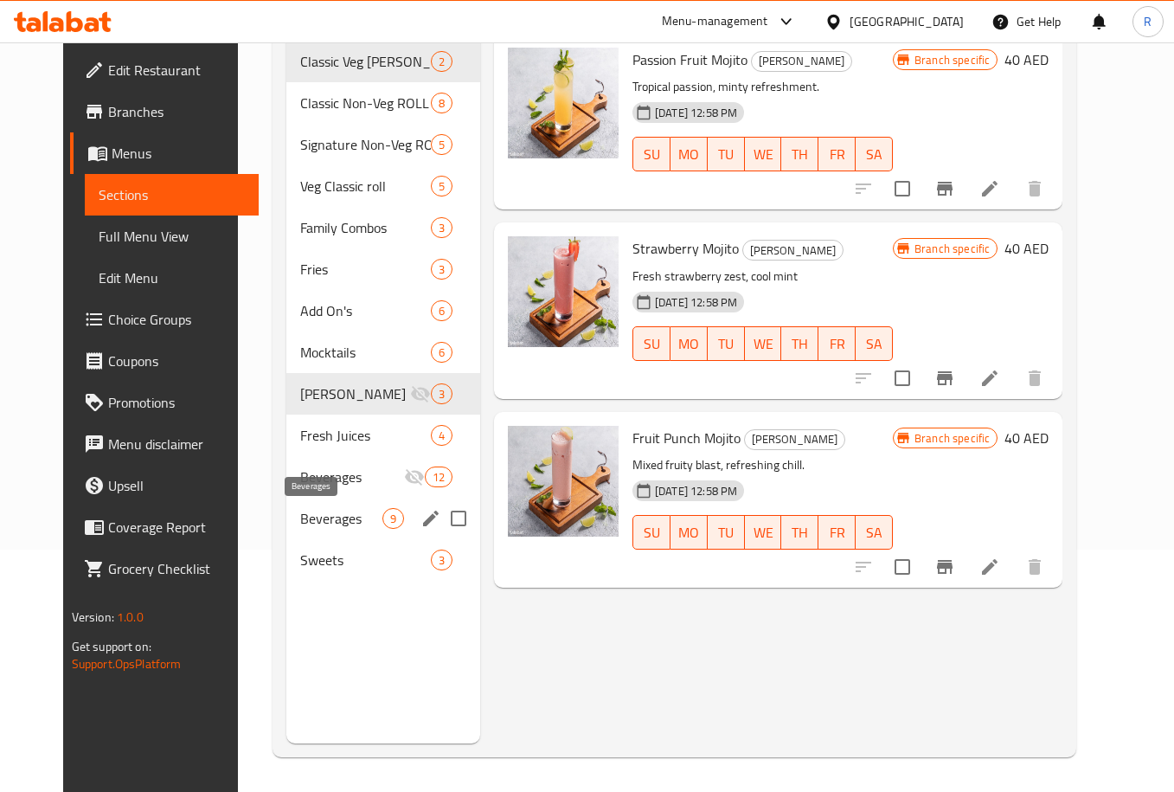
click at [335, 522] on span "Beverages" at bounding box center [341, 518] width 82 height 21
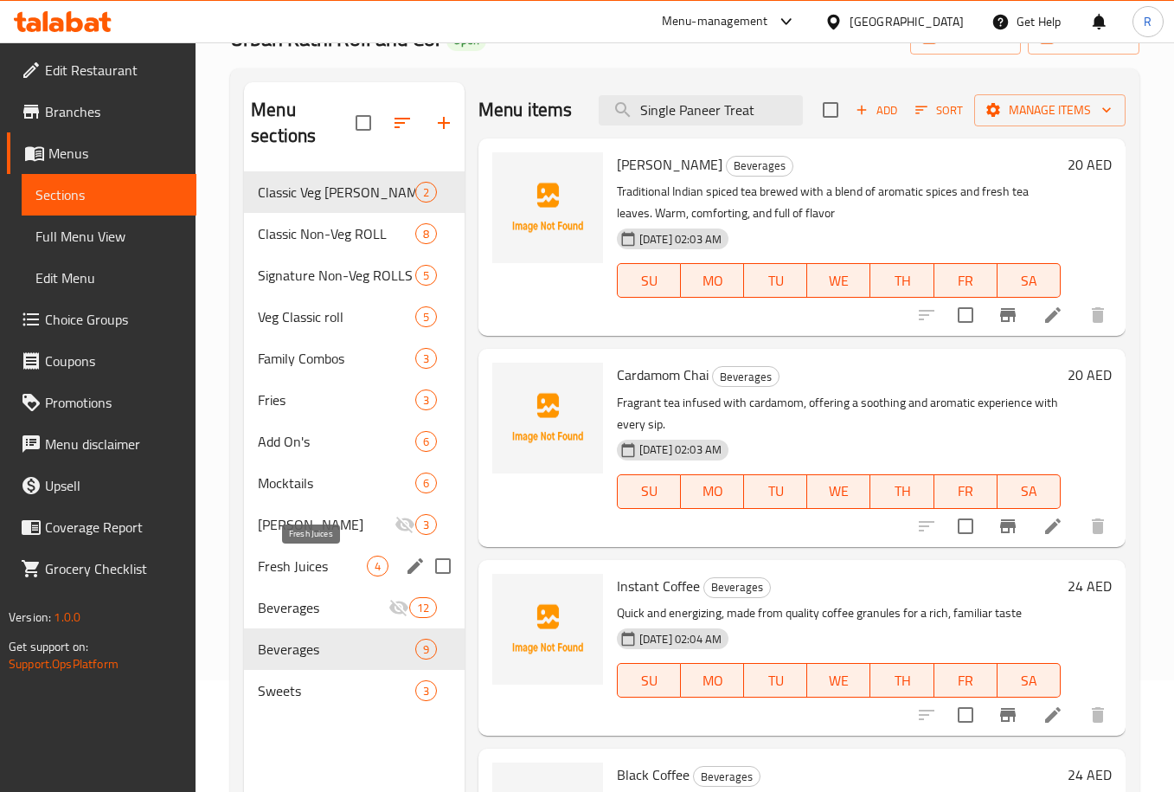
scroll to position [242, 0]
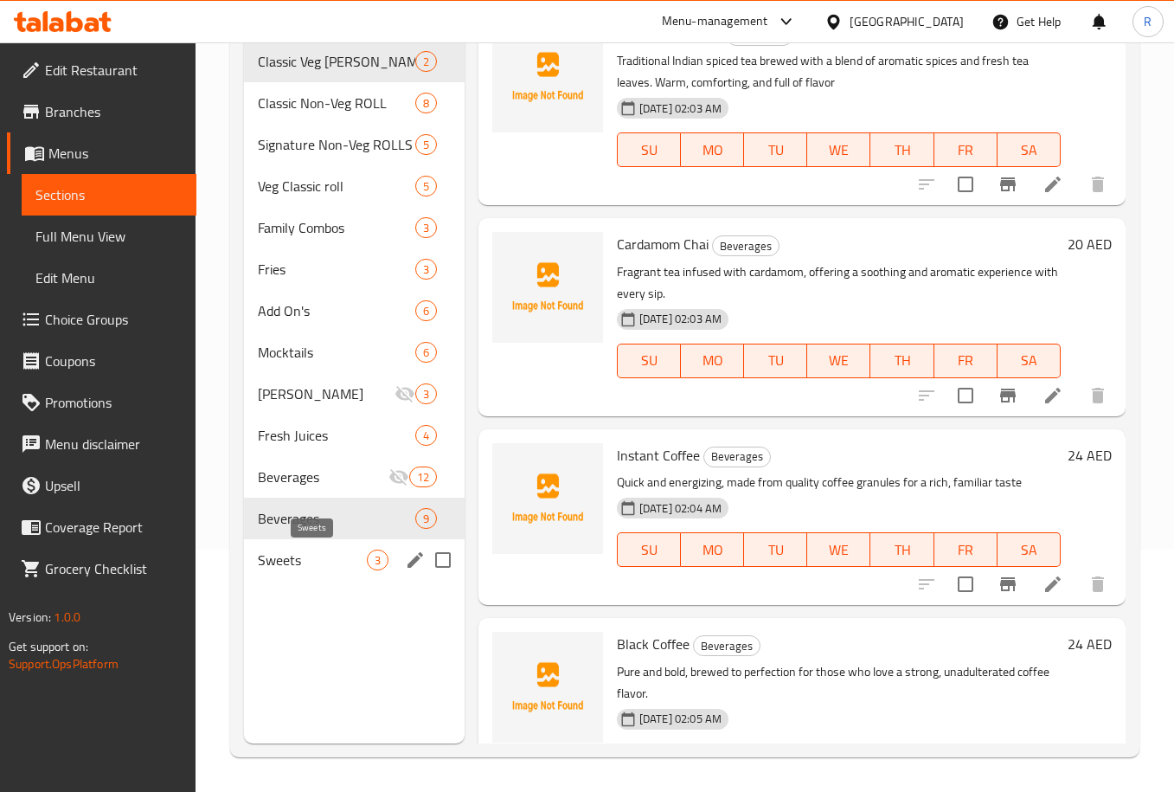
click at [318, 554] on span "Sweets" at bounding box center [312, 559] width 109 height 21
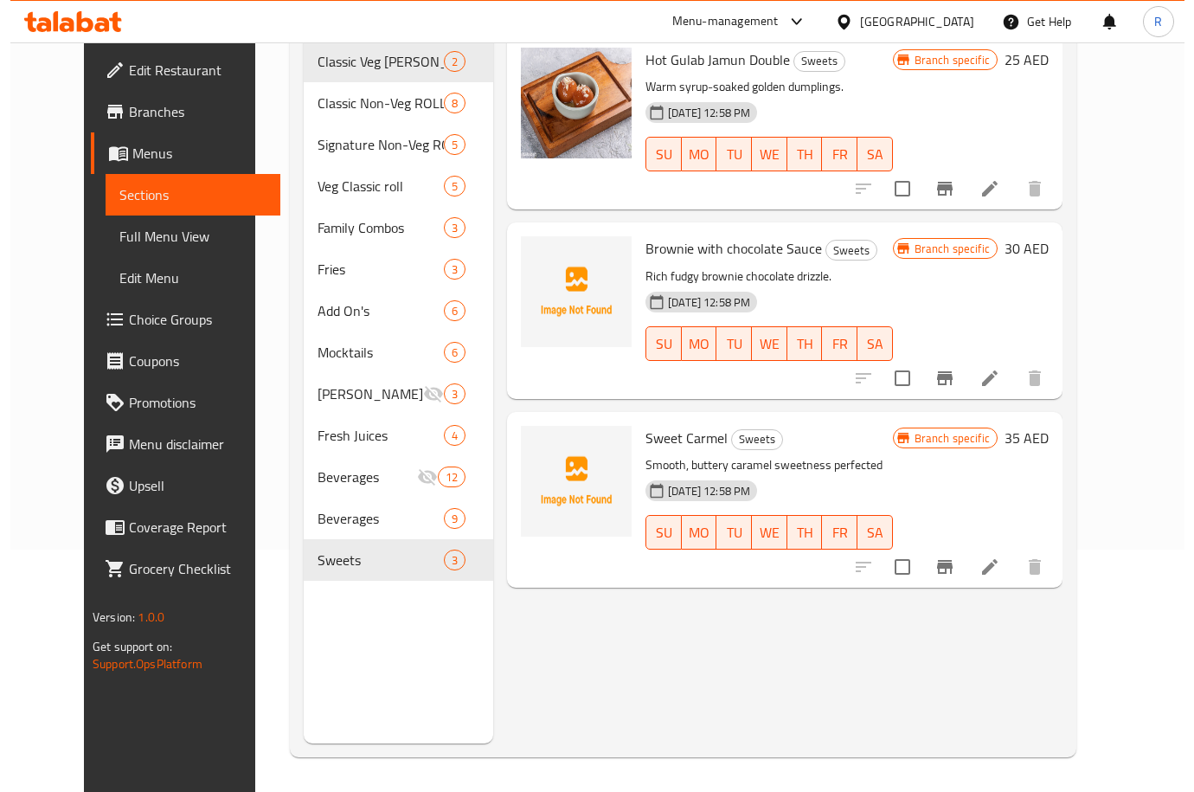
scroll to position [112, 0]
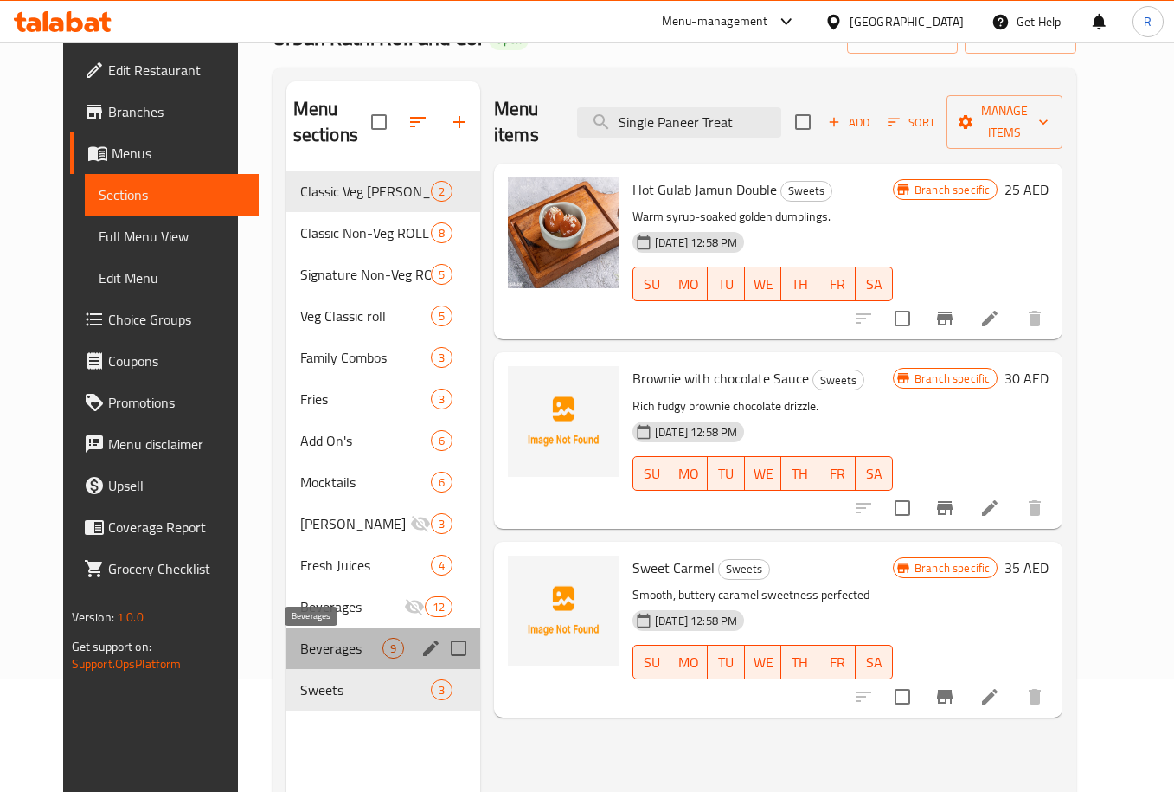
click at [300, 639] on span "Beverages" at bounding box center [341, 648] width 82 height 21
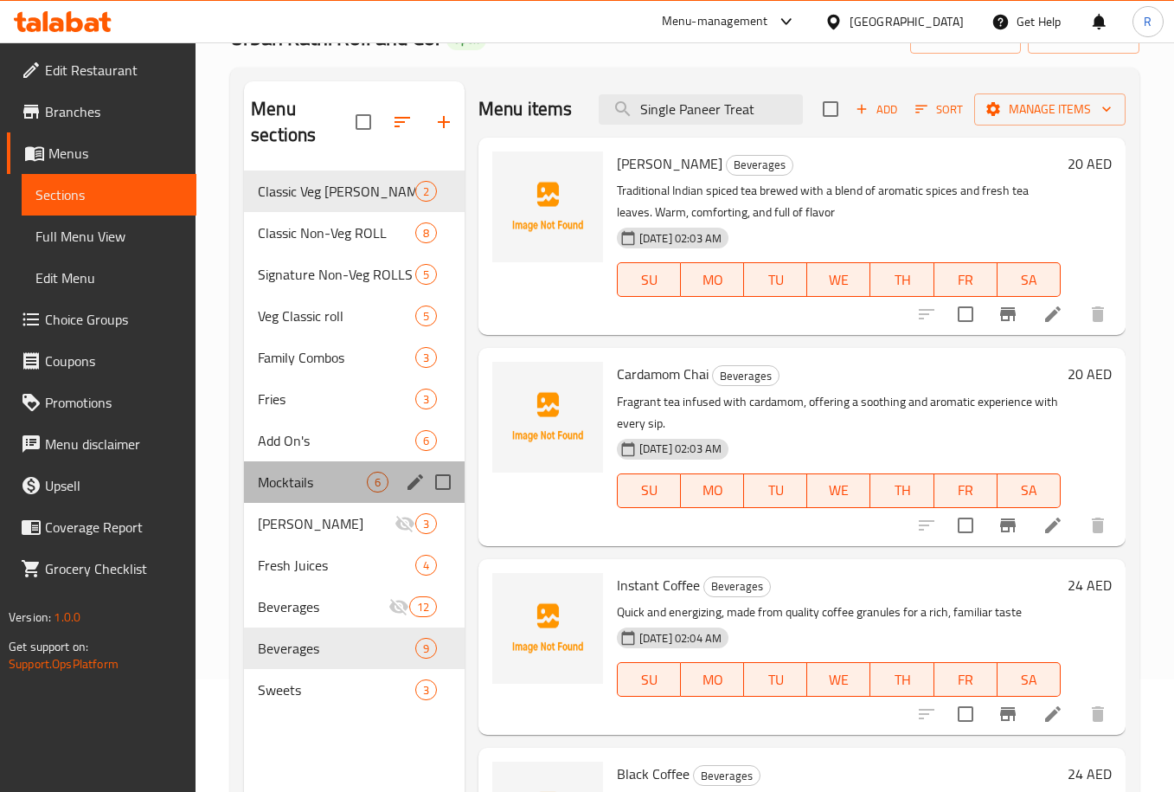
click at [328, 469] on div "Mocktails 6" at bounding box center [354, 482] width 221 height 42
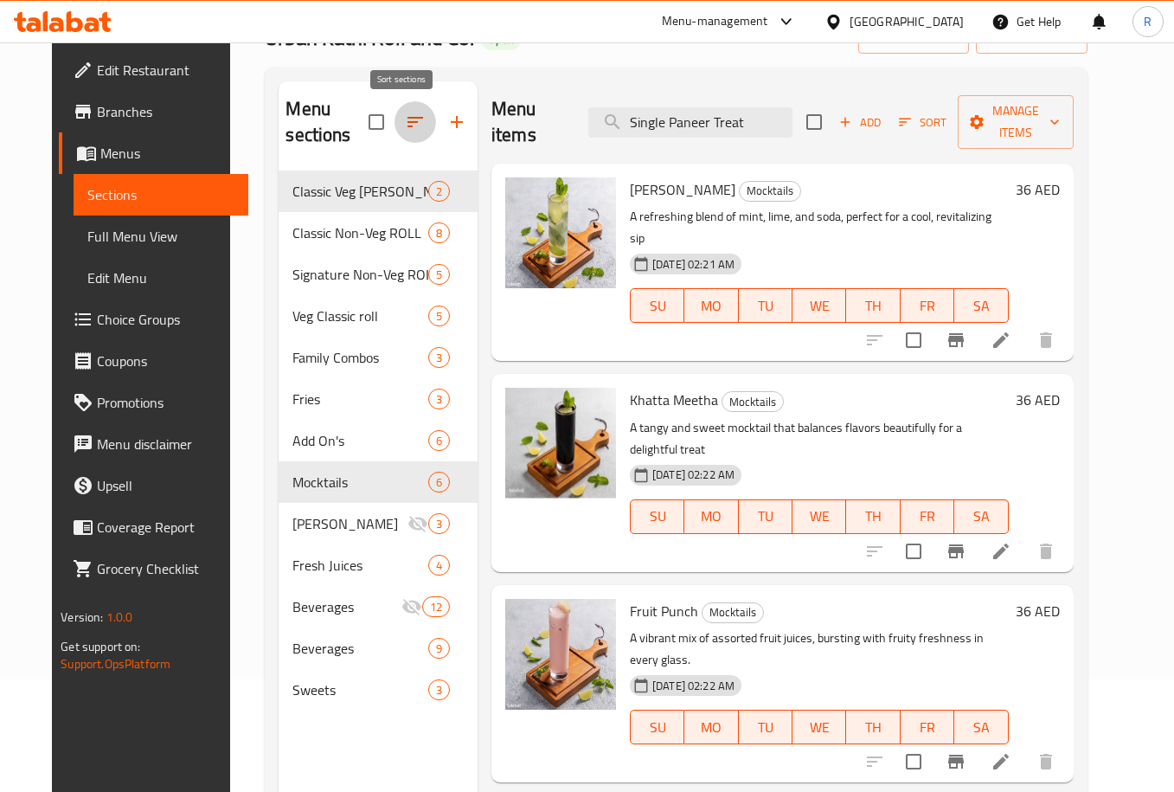
click at [405, 130] on icon "button" at bounding box center [415, 122] width 21 height 21
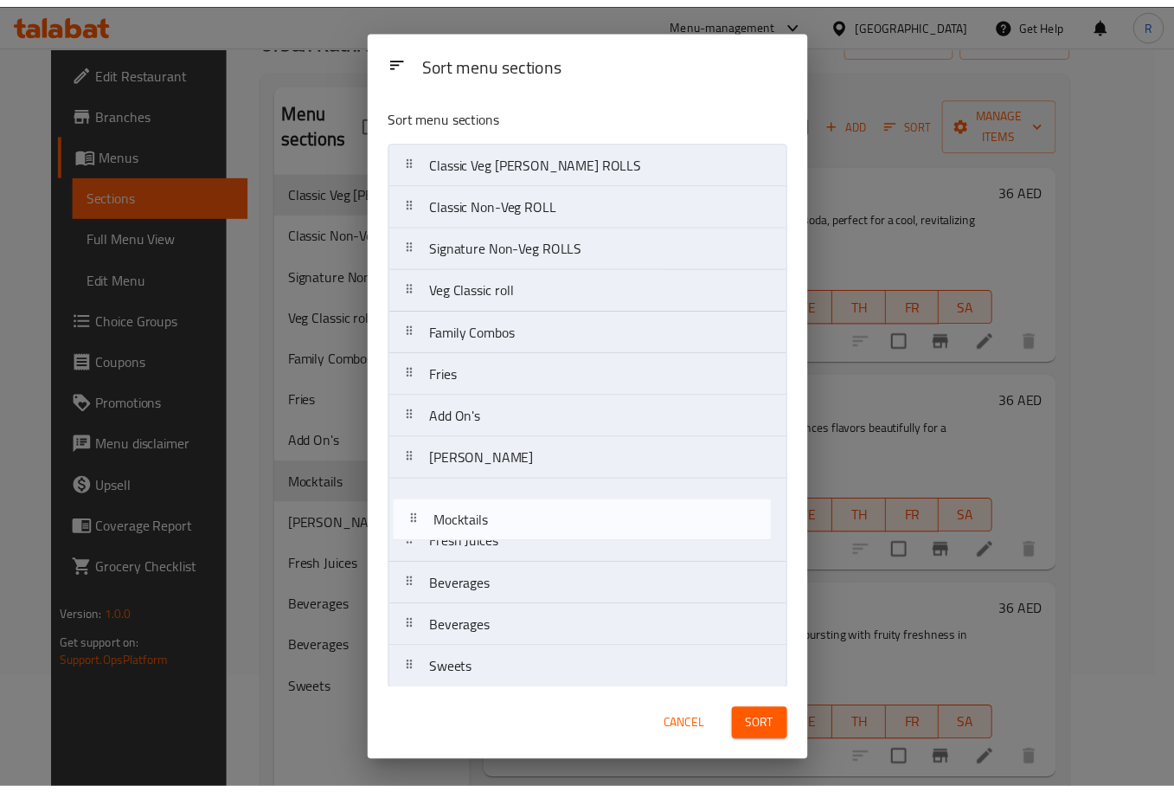
scroll to position [9, 0]
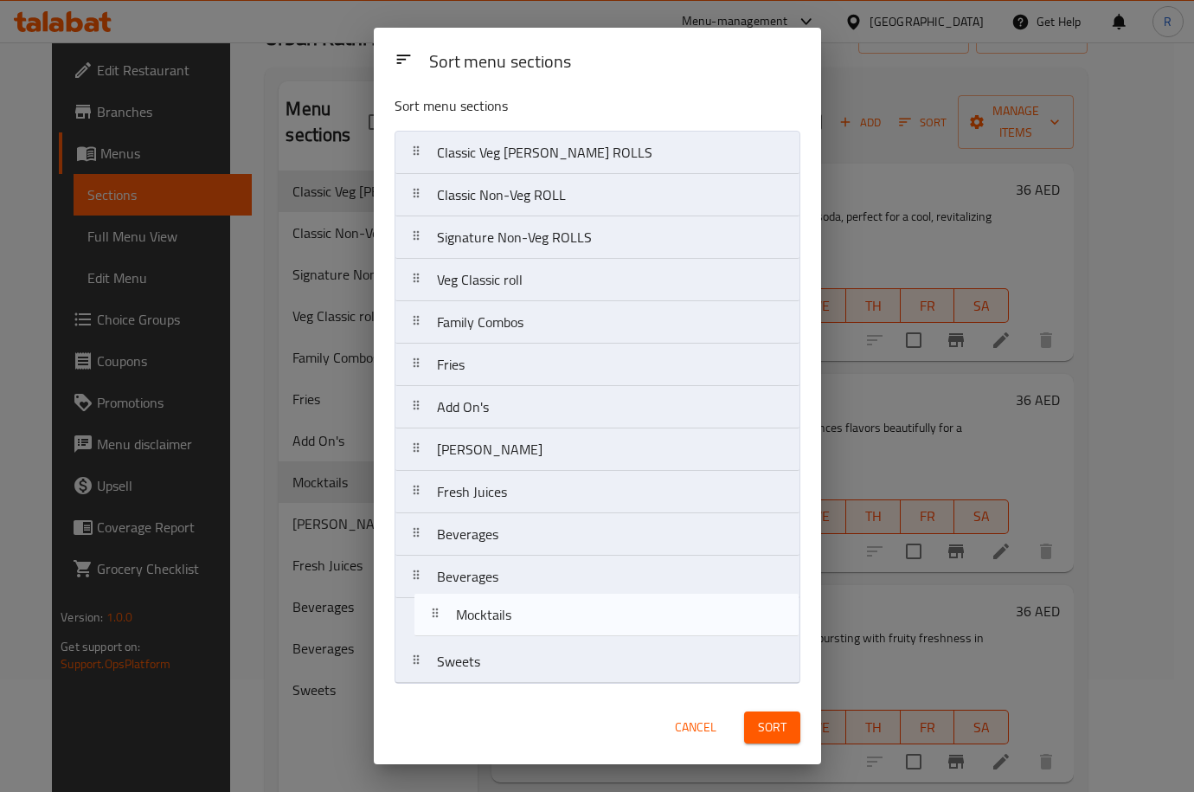
drag, startPoint x: 506, startPoint y: 529, endPoint x: 519, endPoint y: 622, distance: 94.3
click at [519, 622] on nav "Classic Veg KATHI ROLLS Classic Non-Veg ROLL Signature Non-Veg ROLLS Veg Classi…" at bounding box center [598, 407] width 406 height 553
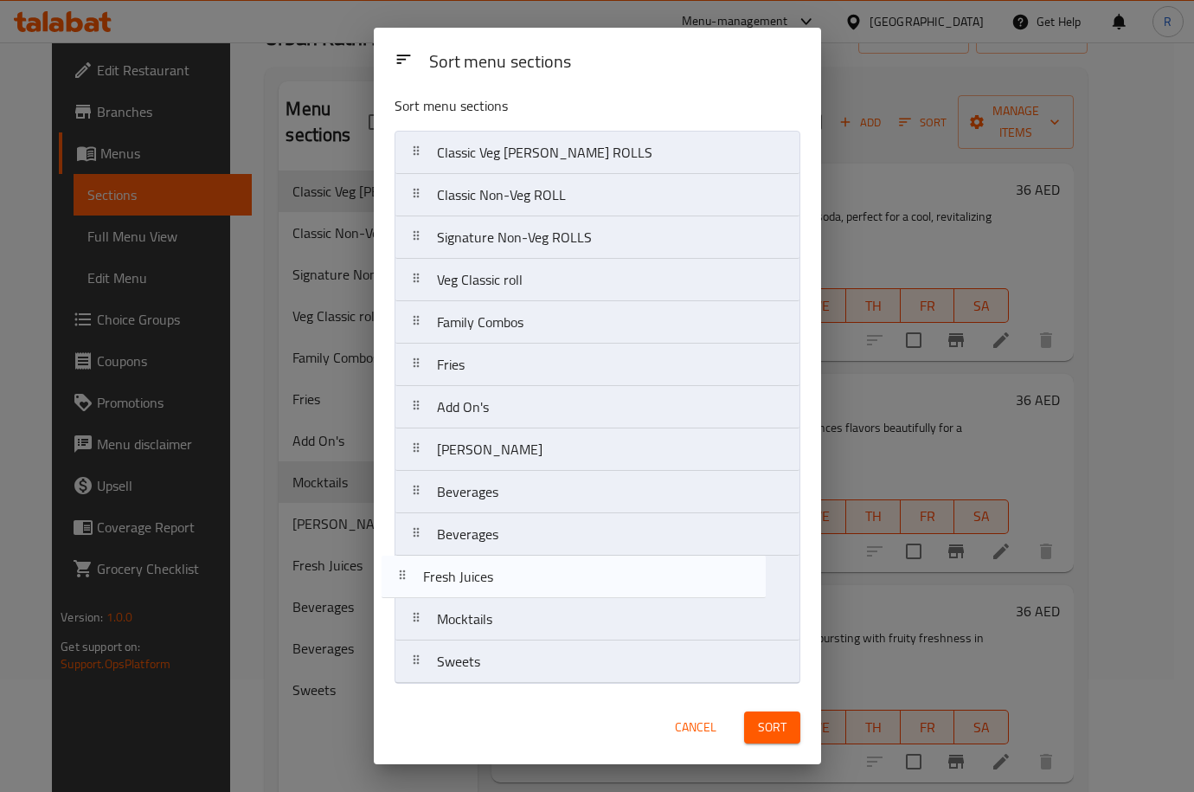
drag, startPoint x: 493, startPoint y: 494, endPoint x: 480, endPoint y: 583, distance: 90.1
click at [480, 583] on nav "Classic Veg KATHI ROLLS Classic Non-Veg ROLL Signature Non-Veg ROLLS Veg Classi…" at bounding box center [598, 407] width 406 height 553
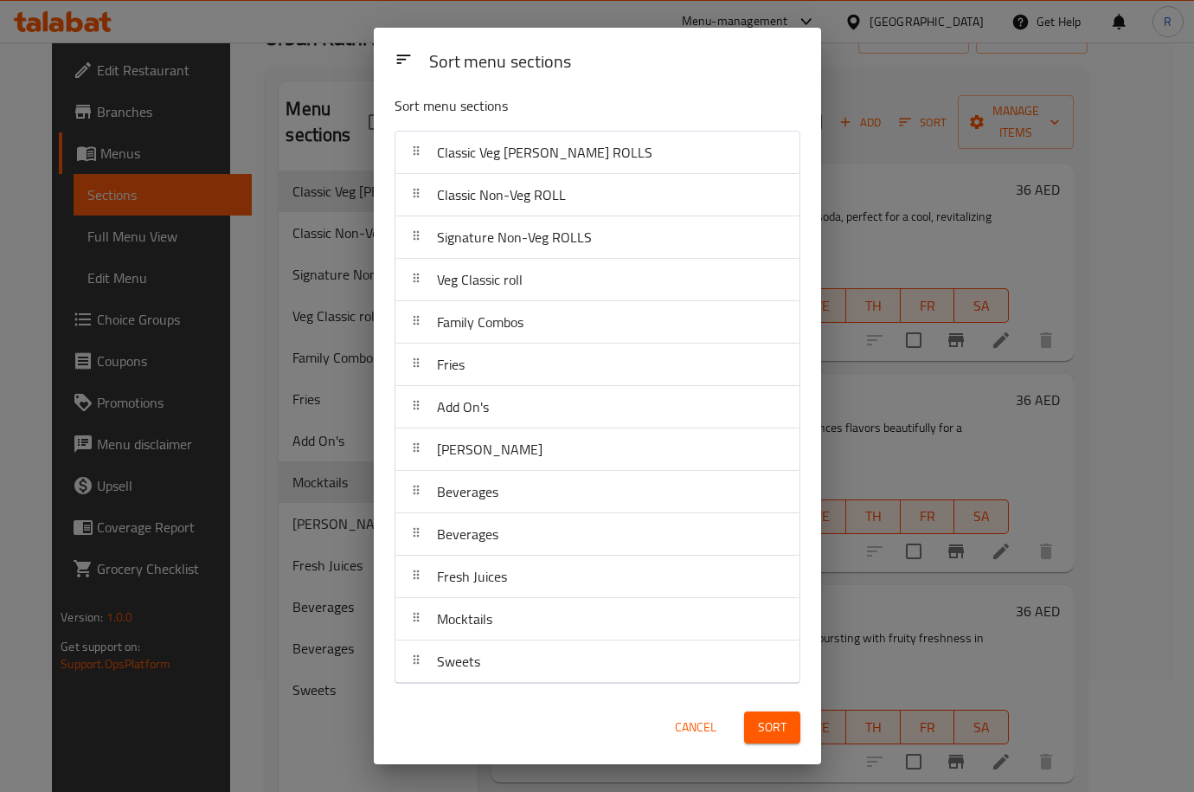
click at [773, 732] on span "Sort" at bounding box center [772, 727] width 29 height 22
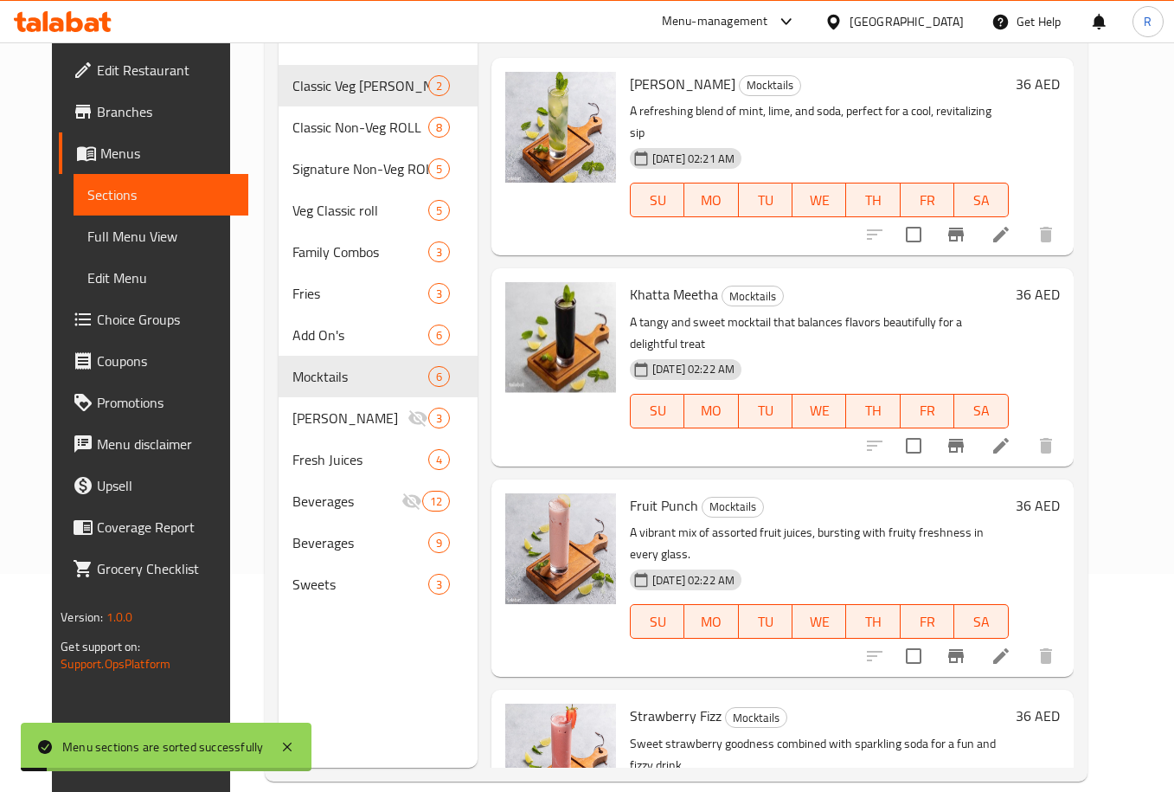
scroll to position [242, 0]
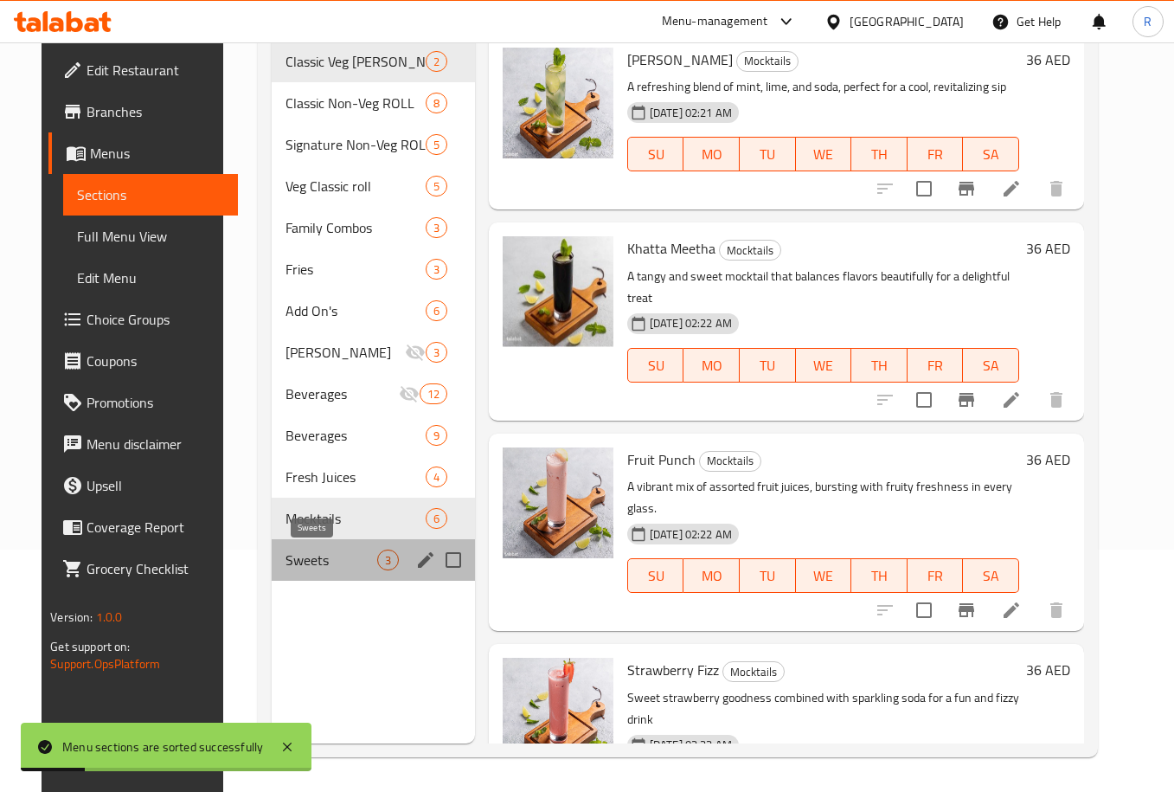
click at [334, 553] on span "Sweets" at bounding box center [332, 559] width 92 height 21
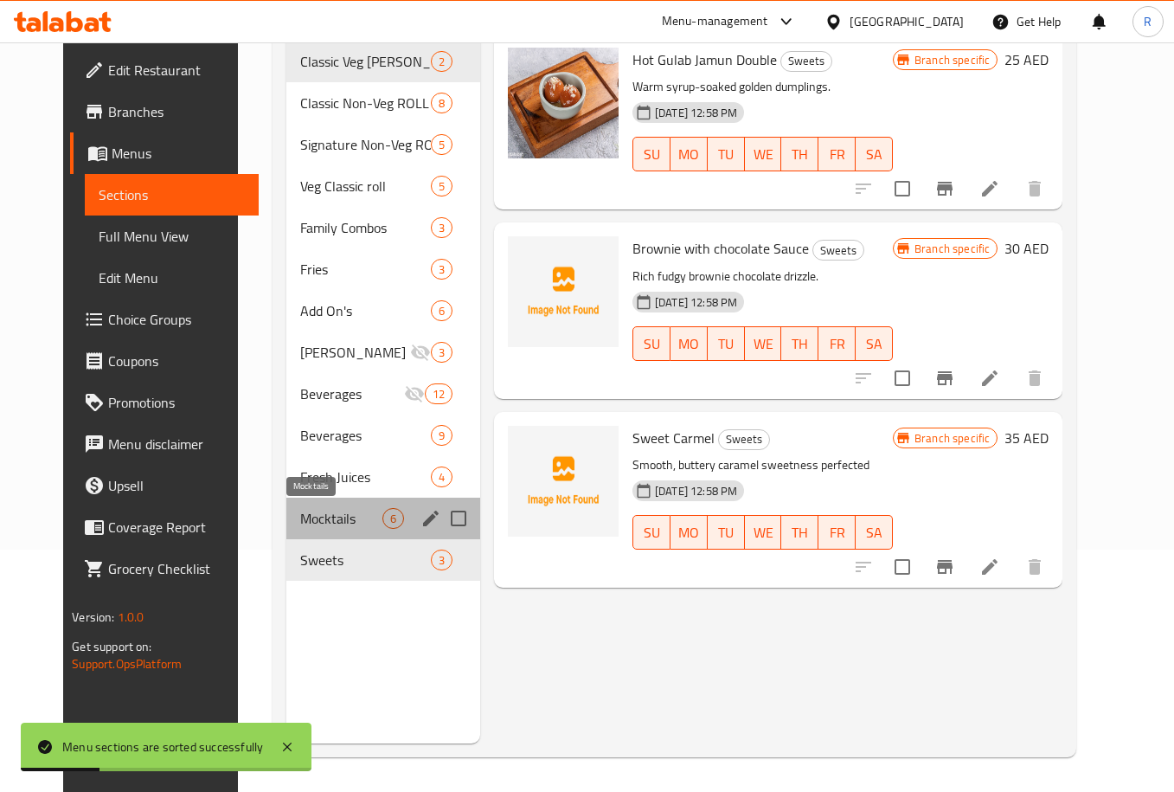
click at [329, 517] on span "Mocktails" at bounding box center [341, 518] width 82 height 21
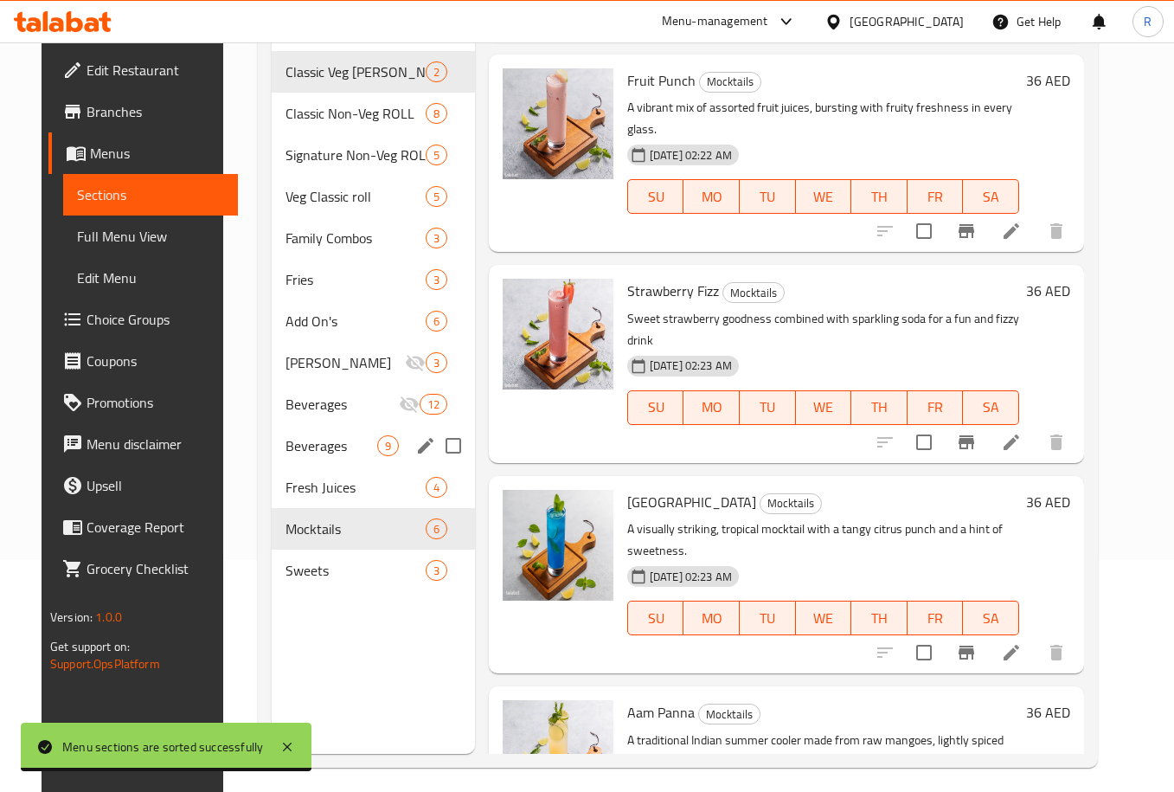
scroll to position [242, 0]
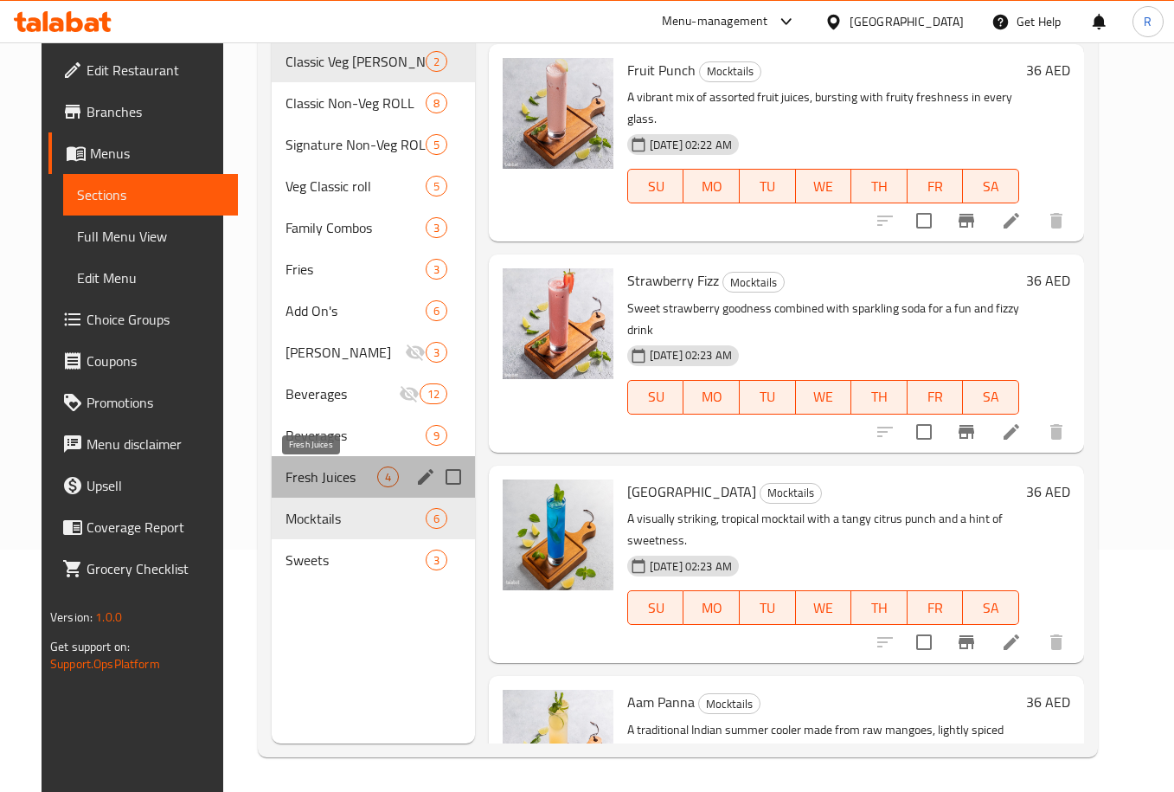
click at [302, 474] on span "Fresh Juices" at bounding box center [332, 476] width 92 height 21
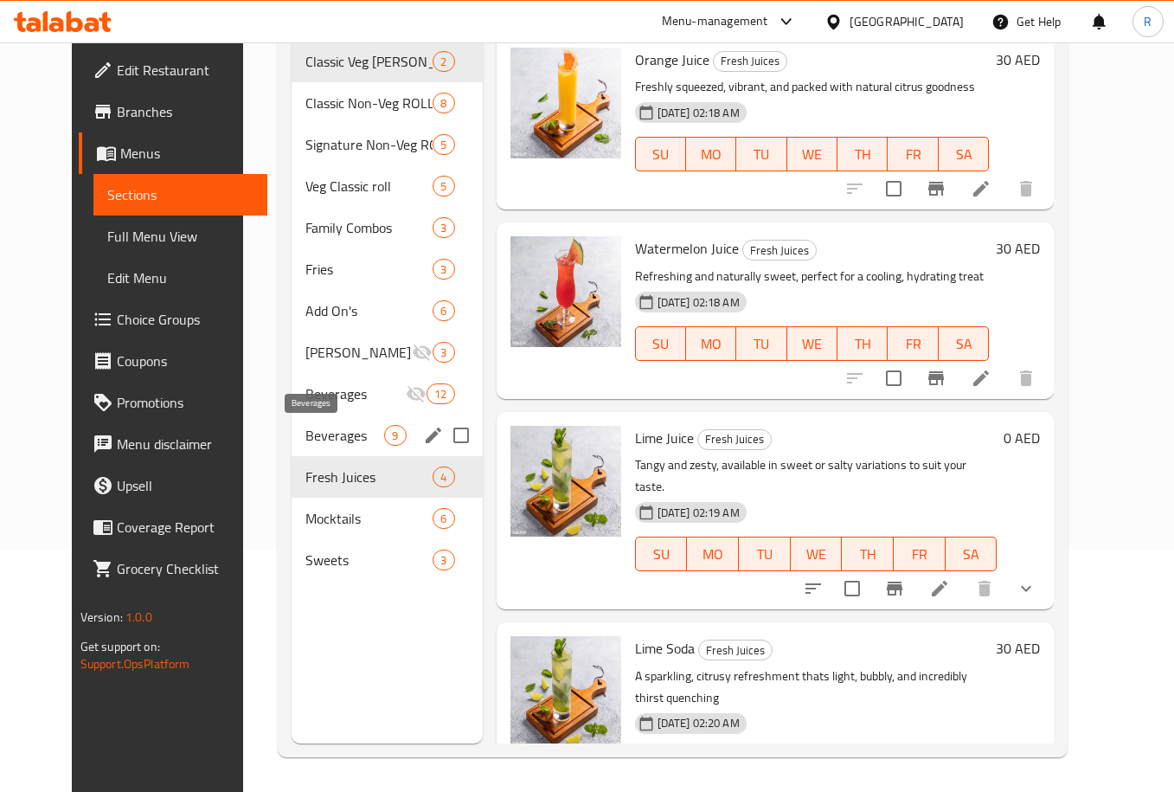
click at [305, 440] on span "Beverages" at bounding box center [344, 435] width 79 height 21
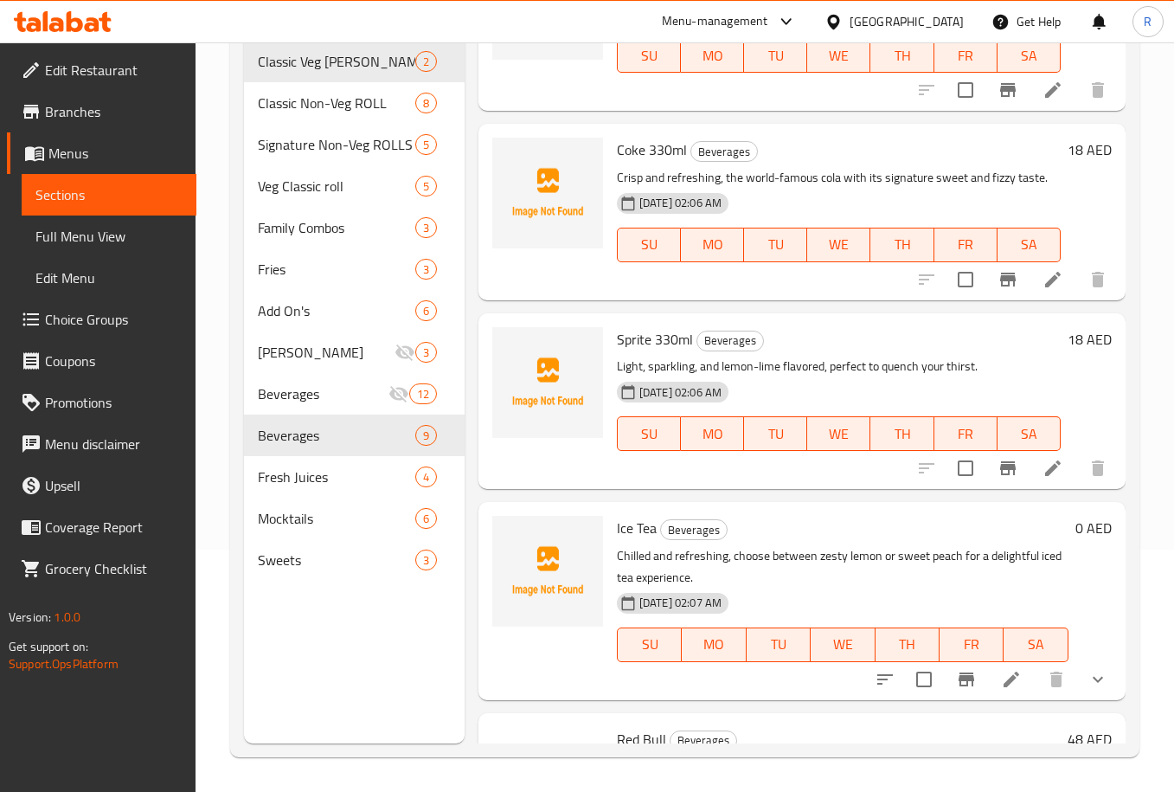
scroll to position [1130, 0]
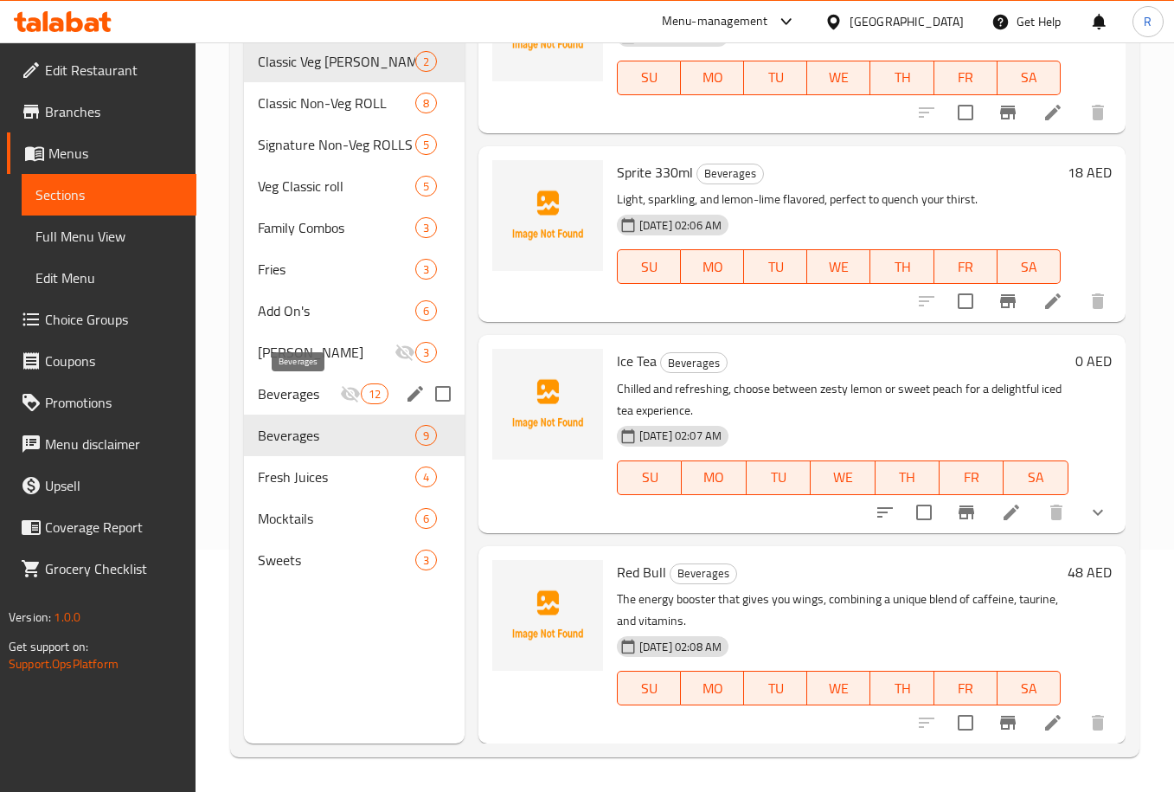
click at [294, 394] on span "Beverages" at bounding box center [298, 393] width 81 height 21
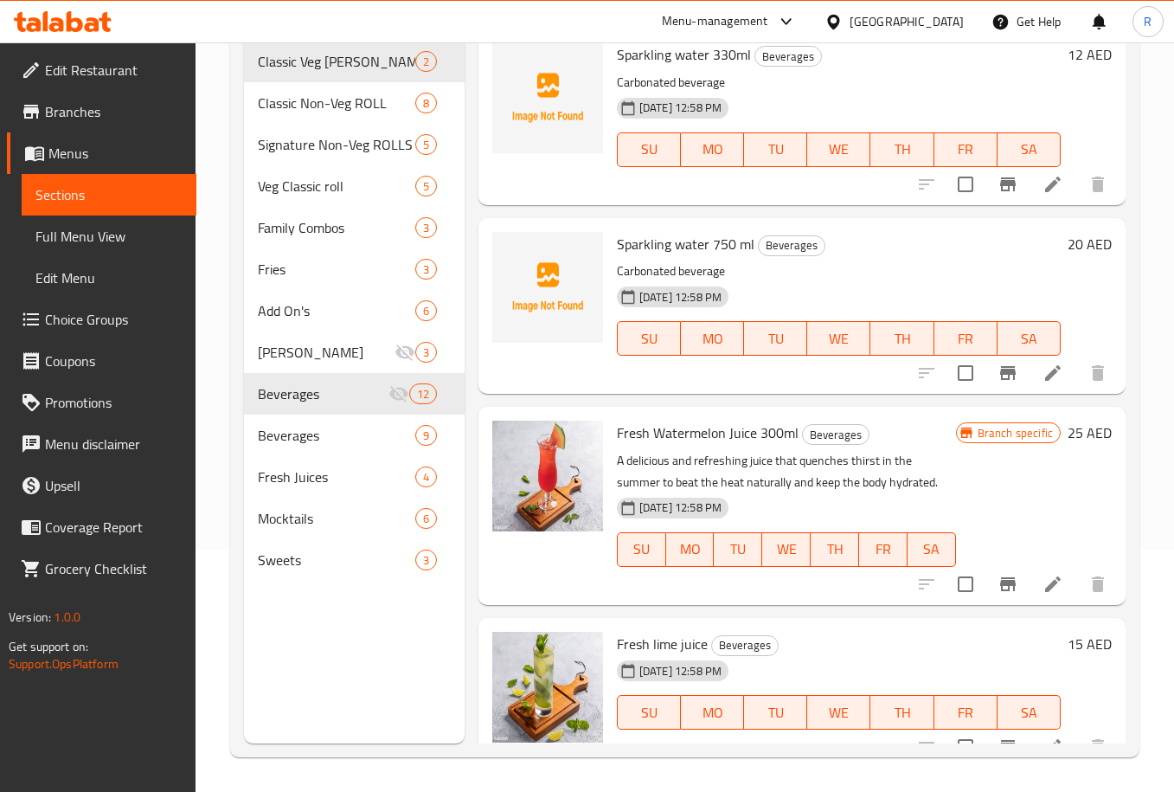
scroll to position [530, 0]
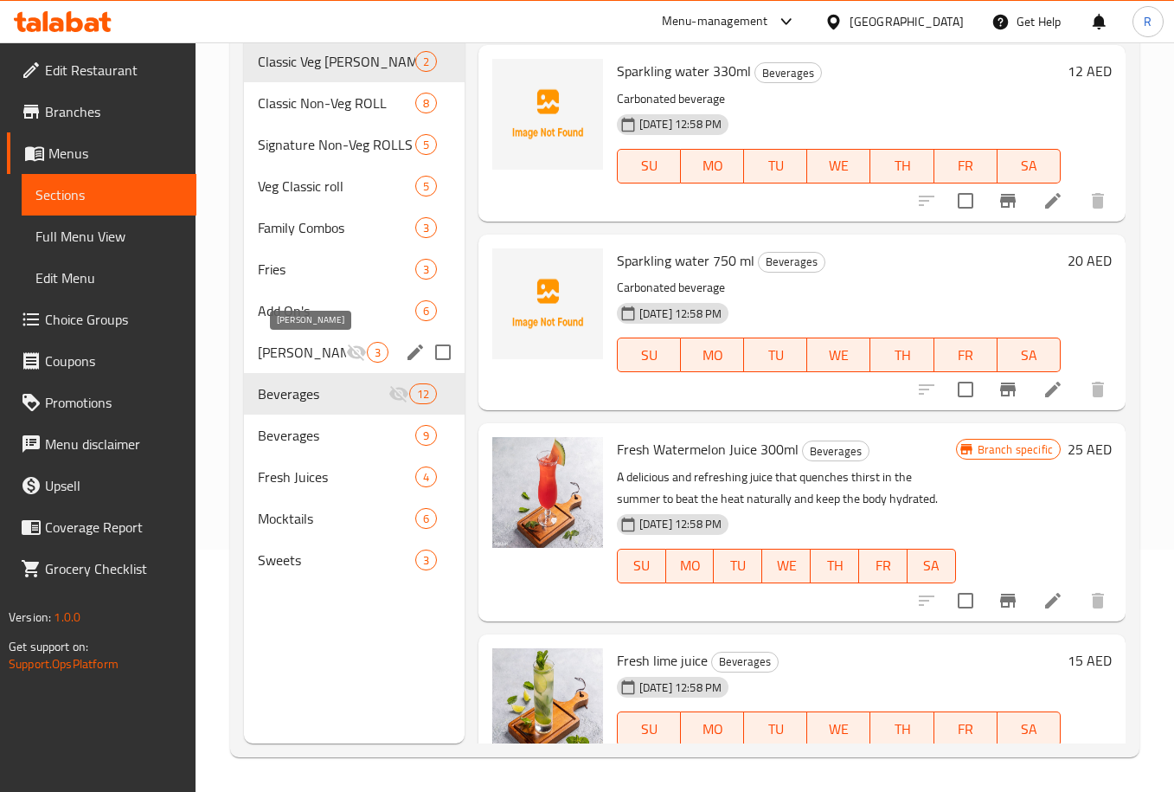
click at [295, 346] on span "[PERSON_NAME]" at bounding box center [302, 352] width 88 height 21
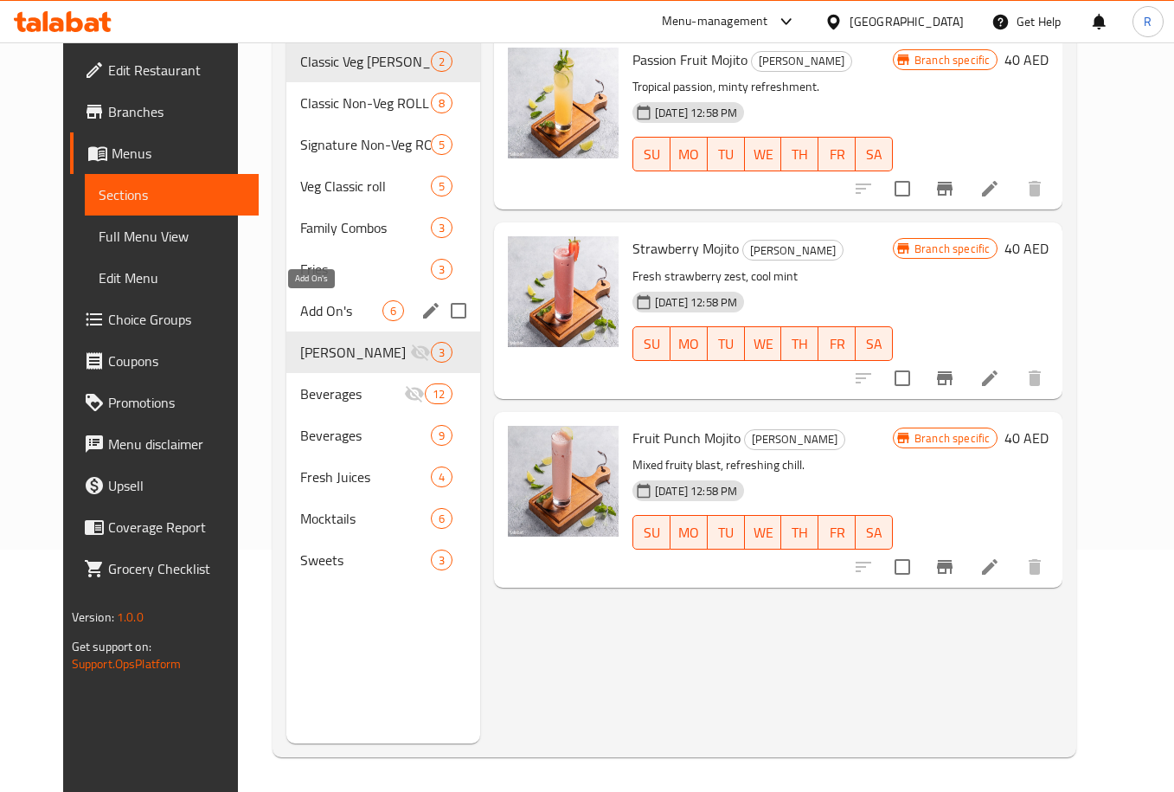
click at [327, 300] on span "Add On's" at bounding box center [341, 310] width 82 height 21
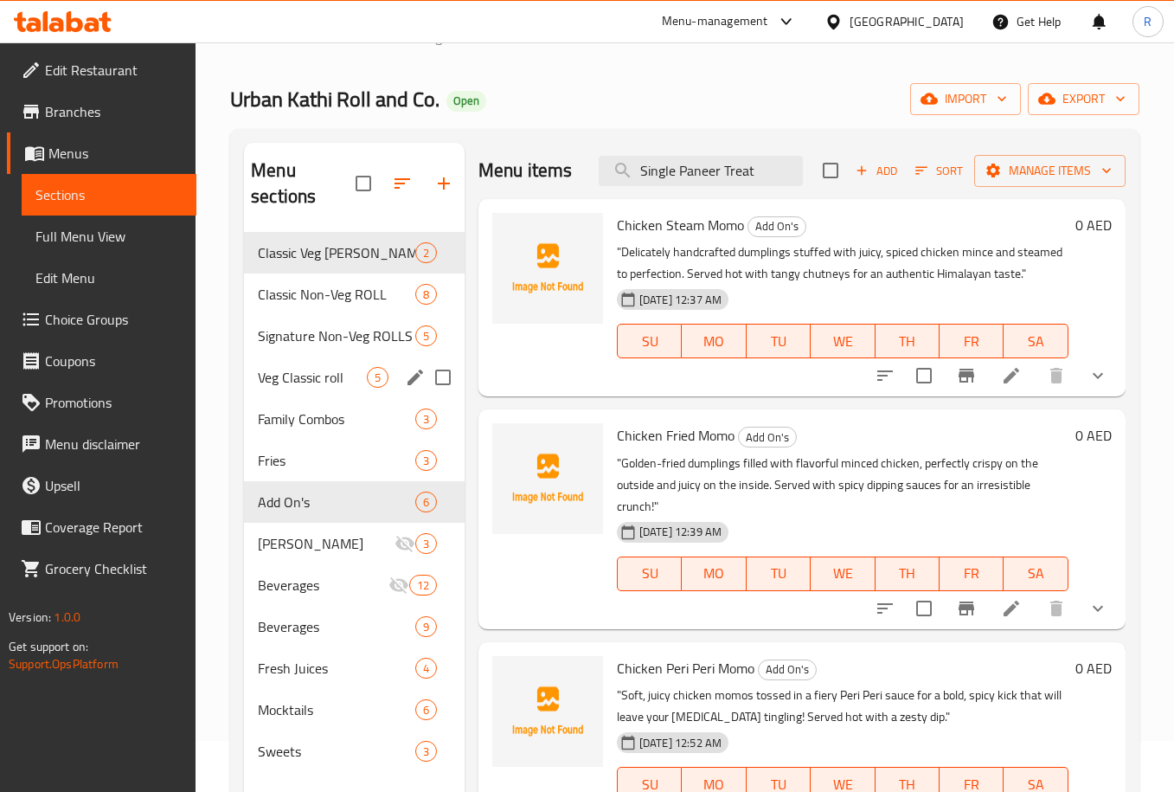
scroll to position [130, 0]
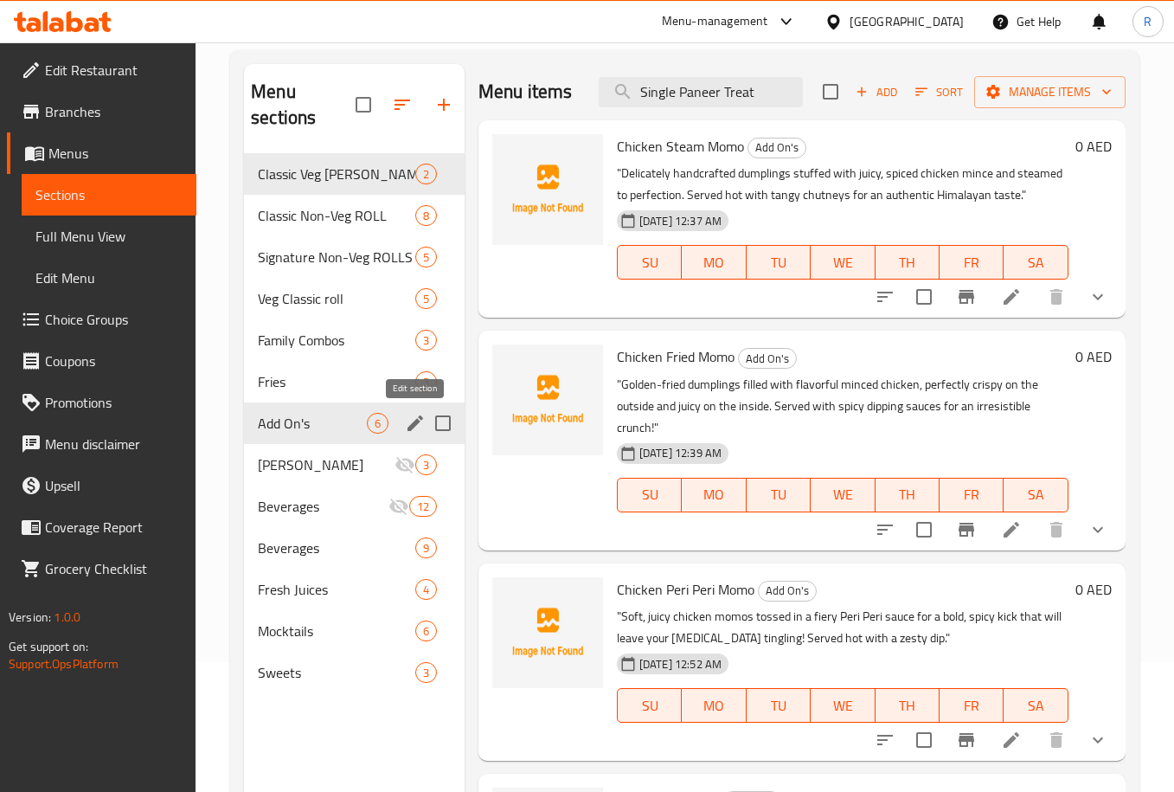
click at [410, 427] on icon "edit" at bounding box center [416, 423] width 16 height 16
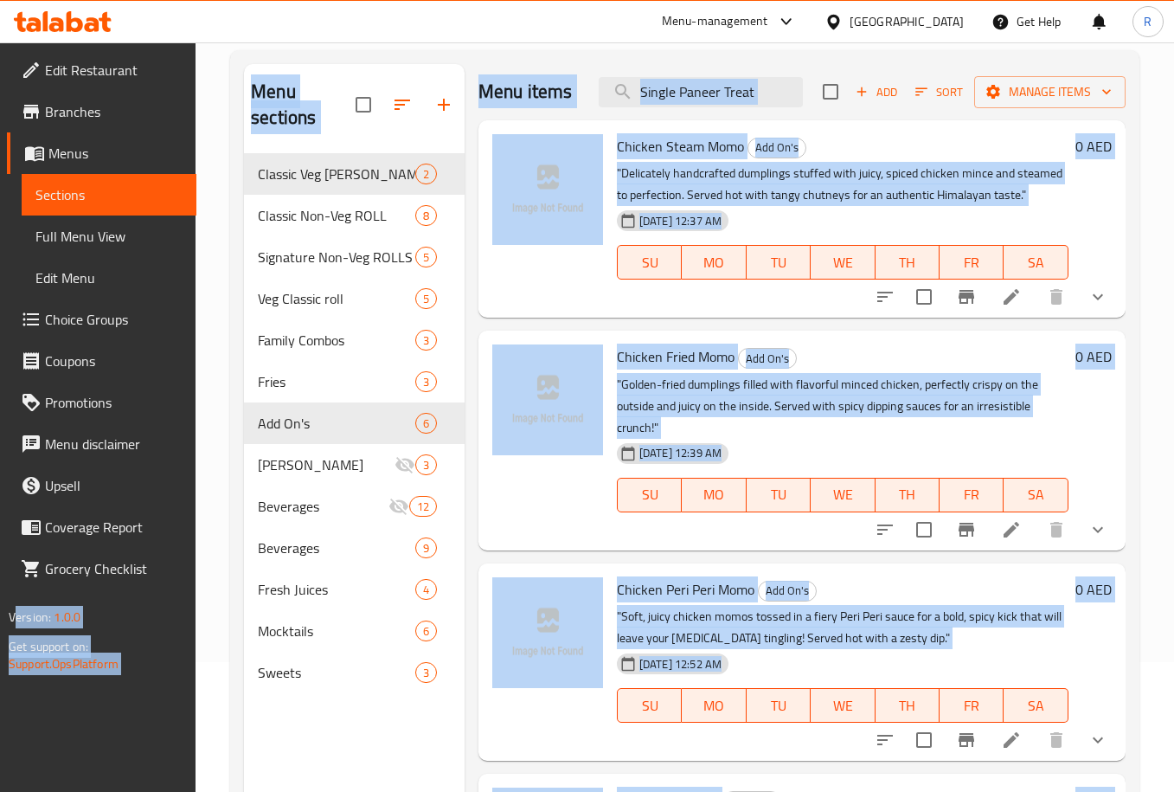
drag, startPoint x: 339, startPoint y: 374, endPoint x: -135, endPoint y: 340, distance: 475.3
click at [414, 419] on icon "edit" at bounding box center [415, 423] width 21 height 21
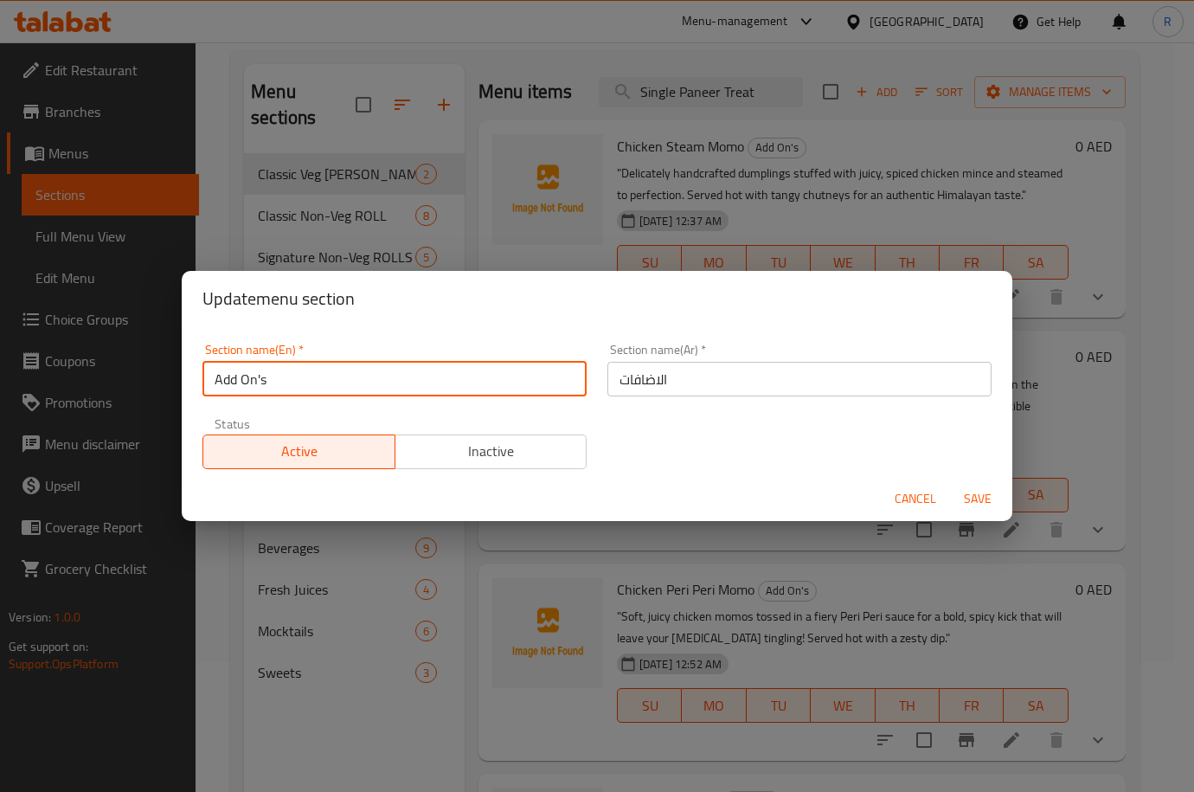
click at [343, 388] on input "Add On's" at bounding box center [394, 379] width 384 height 35
type input "Momos"
click at [950, 483] on button "Save" at bounding box center [977, 499] width 55 height 32
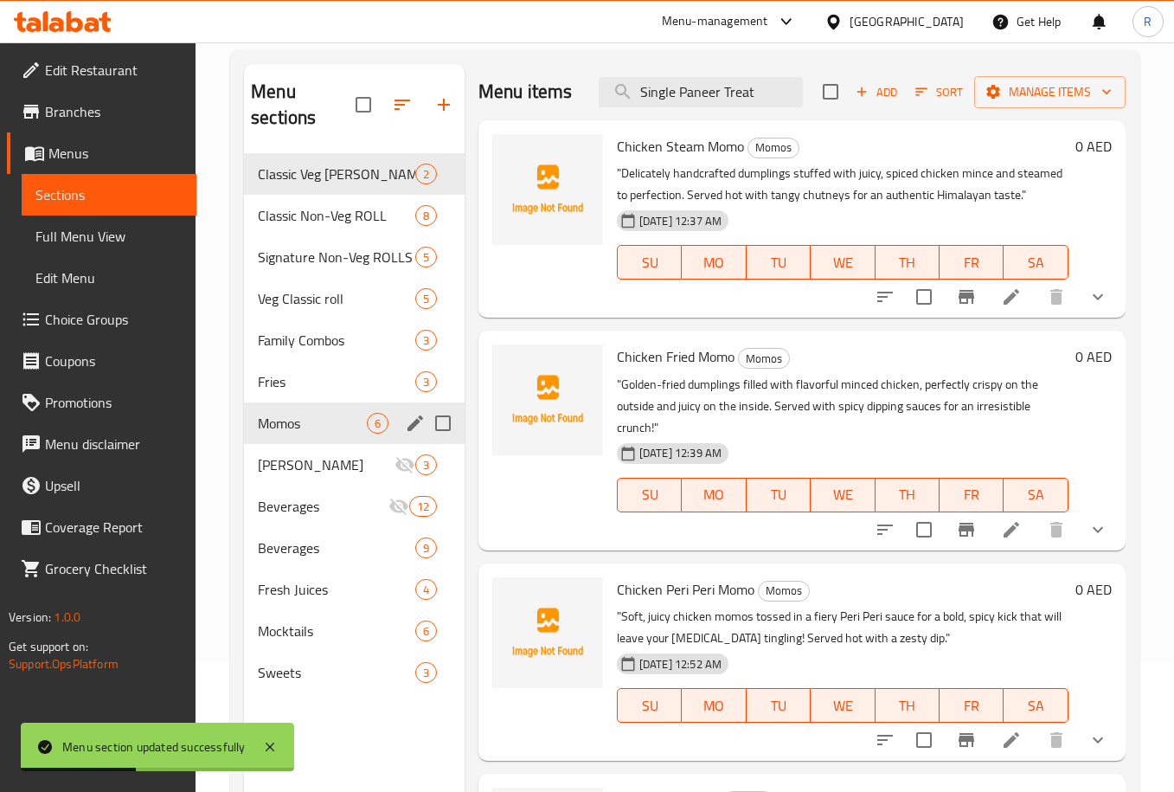
click at [395, 100] on icon "button" at bounding box center [403, 105] width 16 height 10
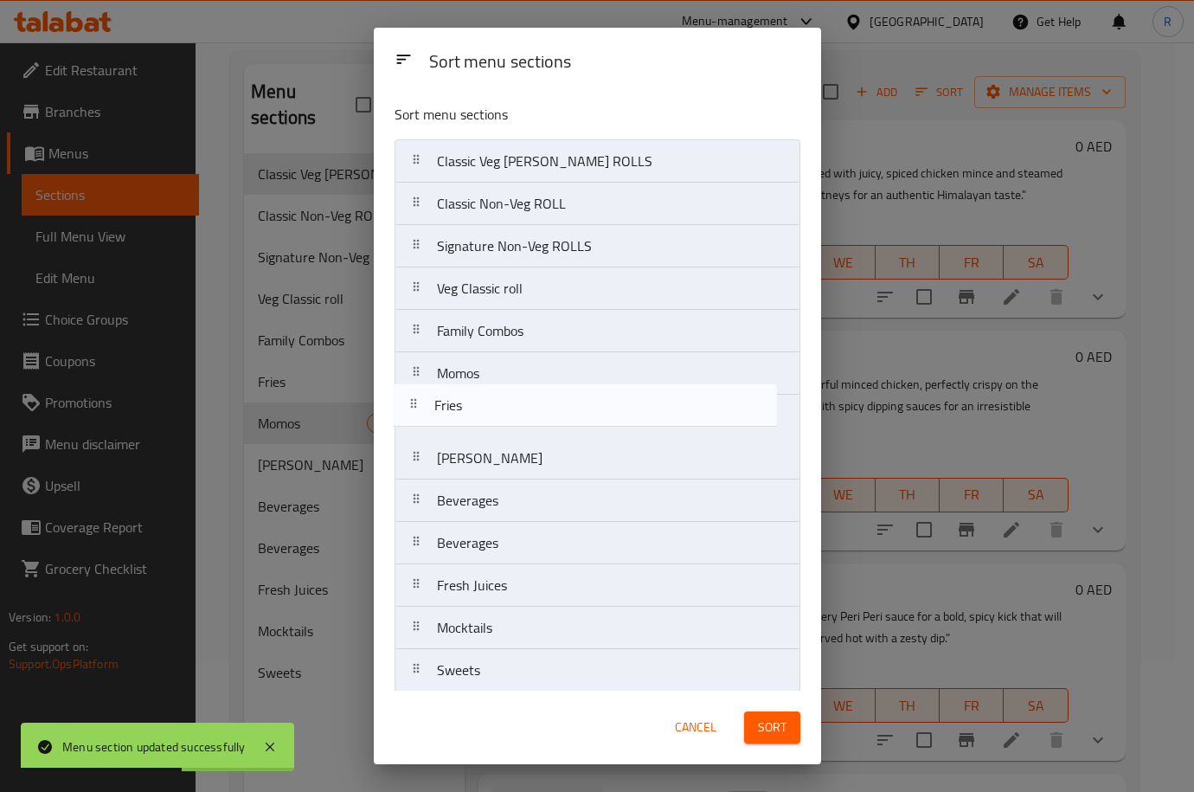
drag, startPoint x: 482, startPoint y: 388, endPoint x: 480, endPoint y: 427, distance: 39.8
click at [480, 427] on nav "Classic Veg KATHI ROLLS Classic Non-Veg ROLL Signature Non-Veg ROLLS Veg Classi…" at bounding box center [598, 415] width 406 height 553
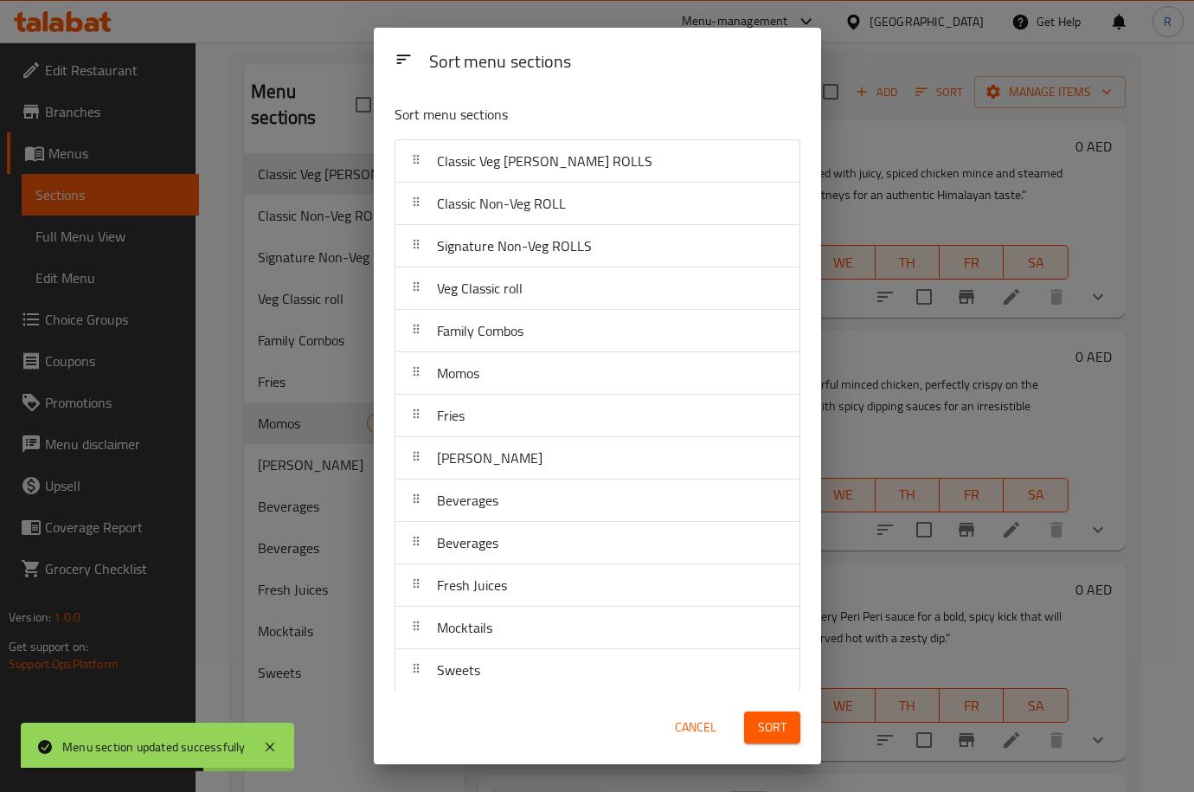
click at [763, 730] on span "Sort" at bounding box center [772, 727] width 29 height 22
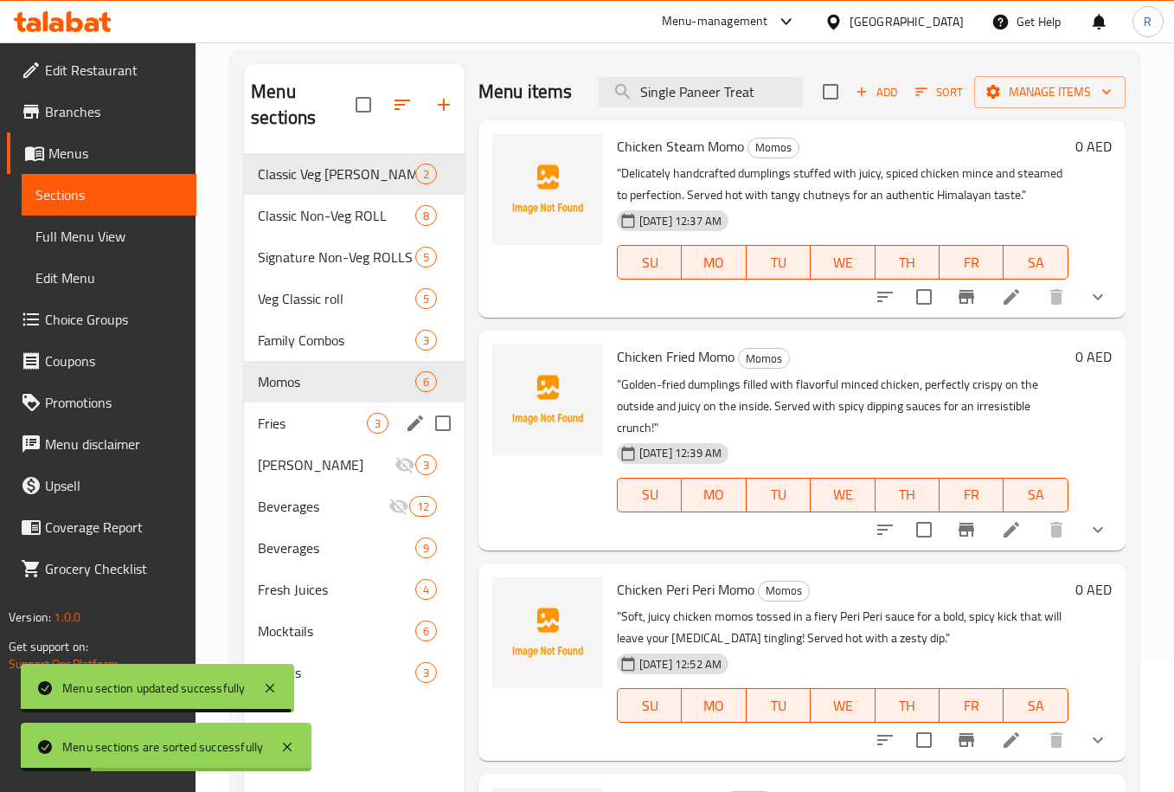
click at [317, 417] on span "Fries" at bounding box center [312, 423] width 109 height 21
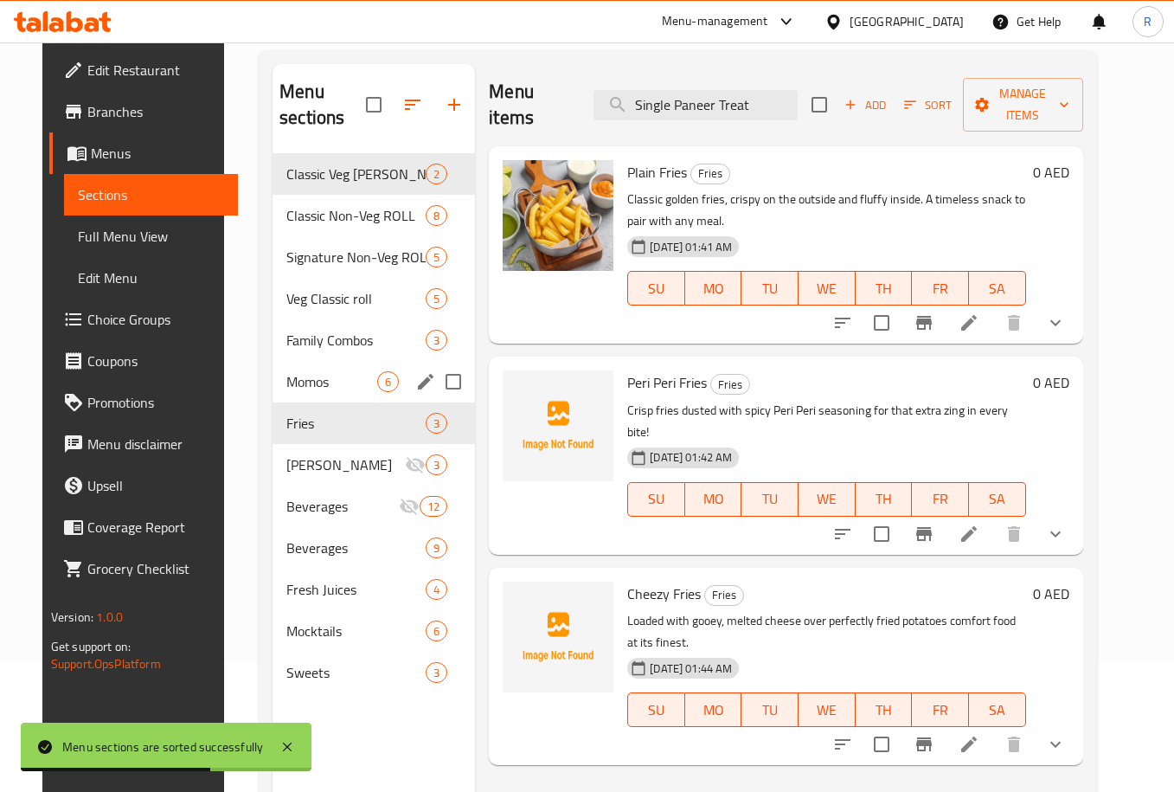
click at [319, 382] on span "Momos" at bounding box center [331, 381] width 91 height 21
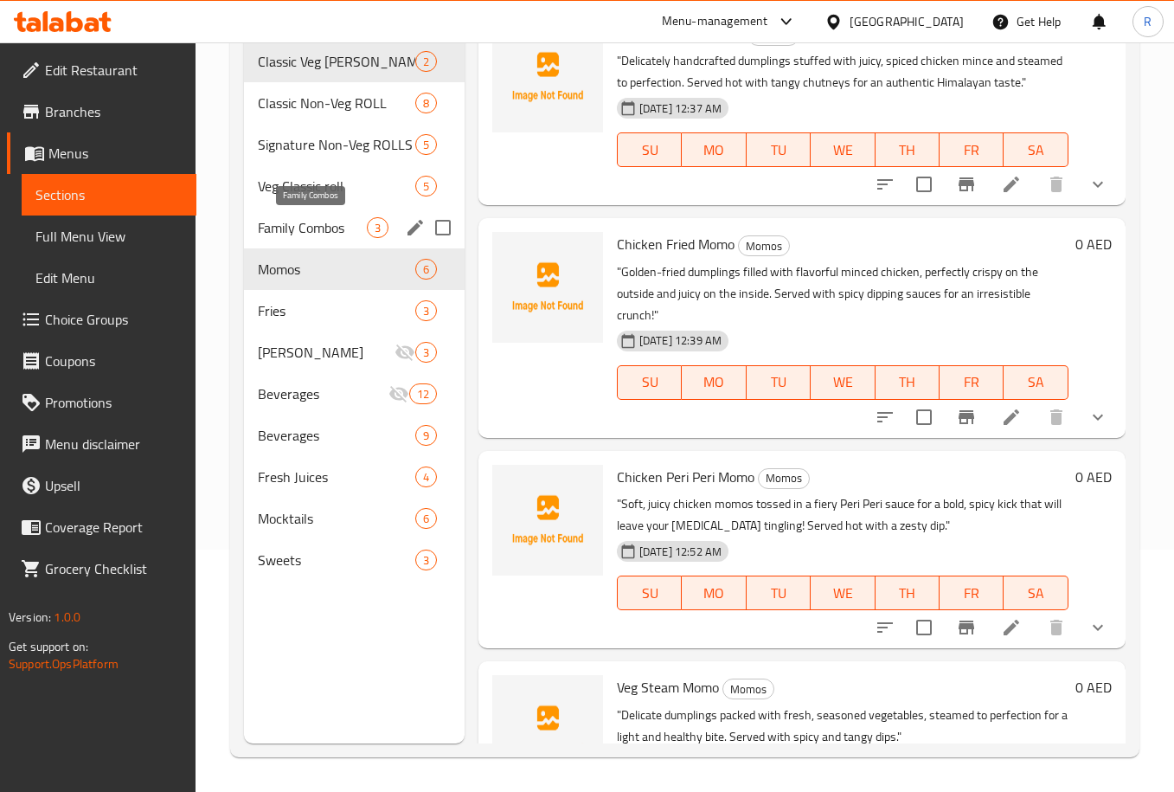
click at [324, 226] on span "Family Combos" at bounding box center [312, 227] width 109 height 21
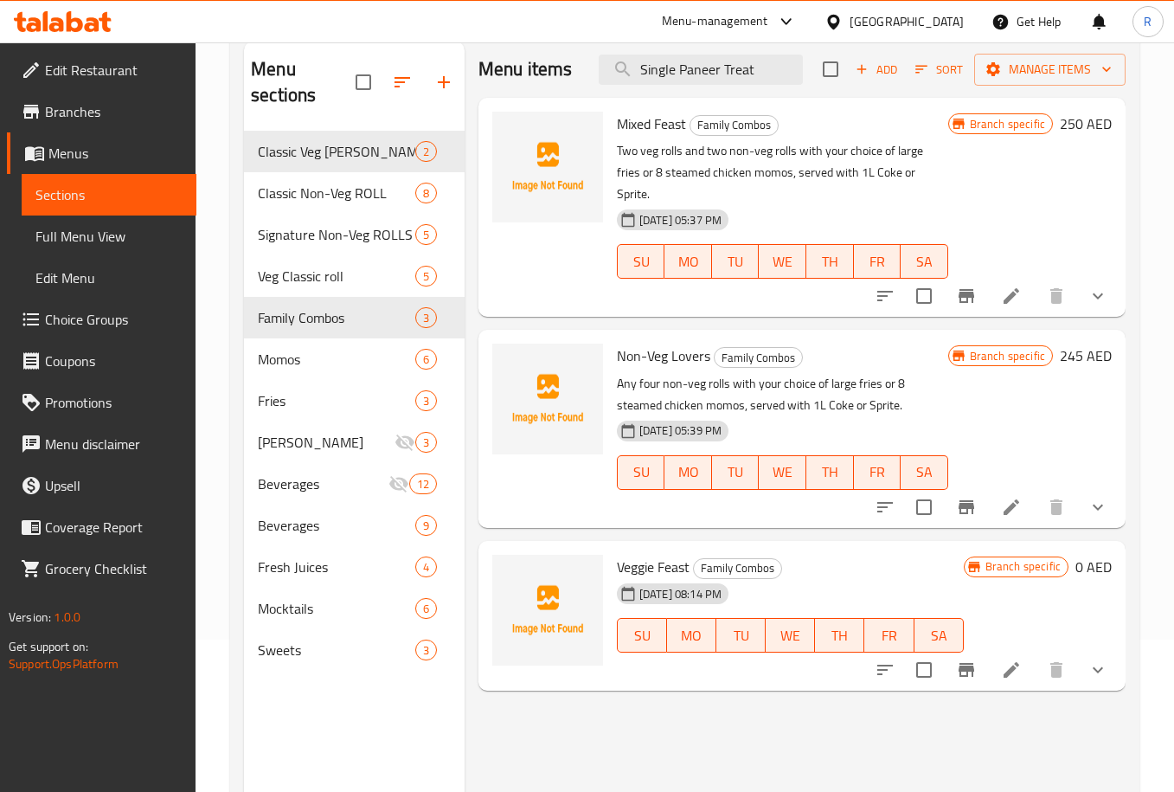
scroll to position [112, 0]
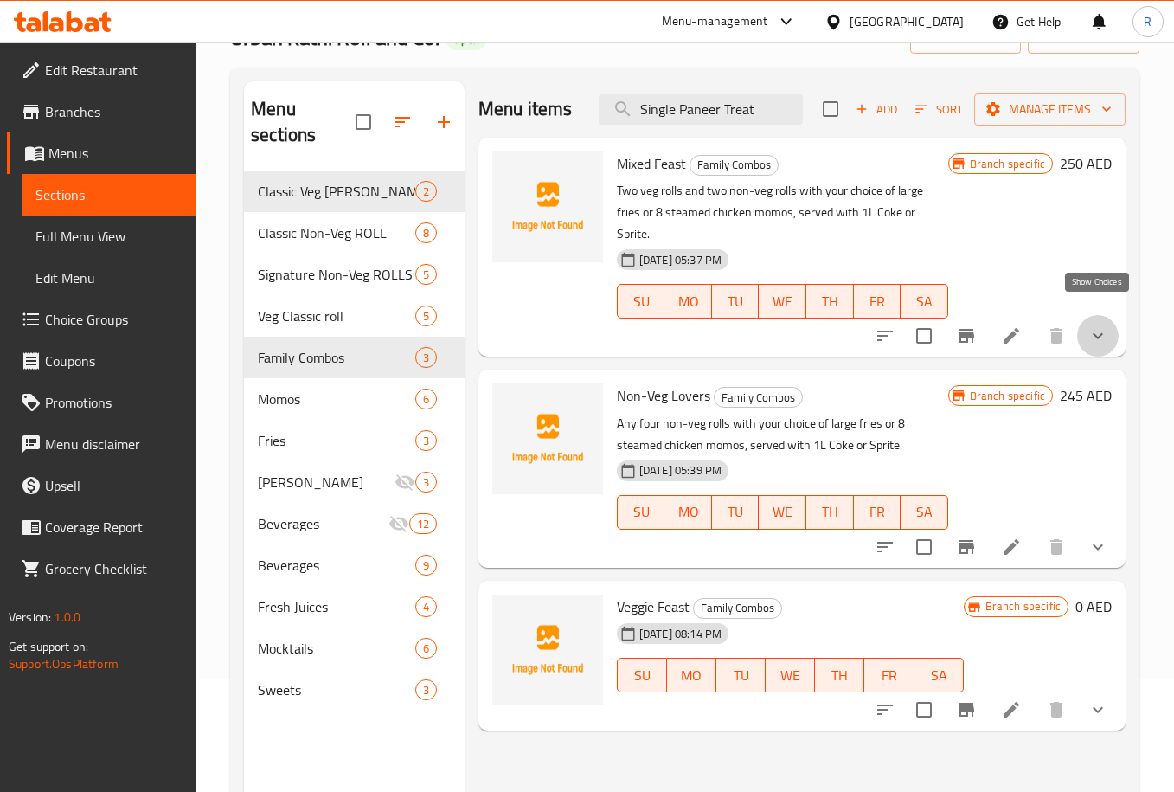
click at [1095, 325] on icon "show more" at bounding box center [1098, 335] width 21 height 21
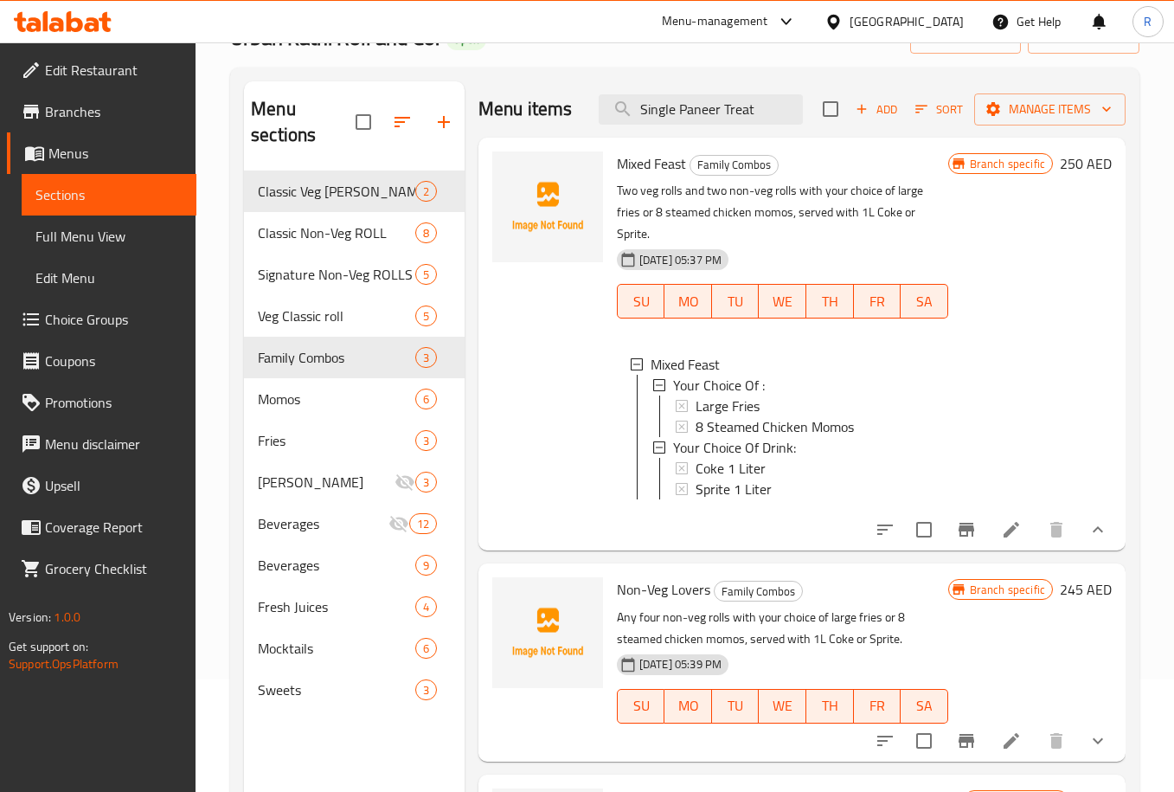
scroll to position [0, 0]
click at [1004, 537] on icon at bounding box center [1012, 530] width 16 height 16
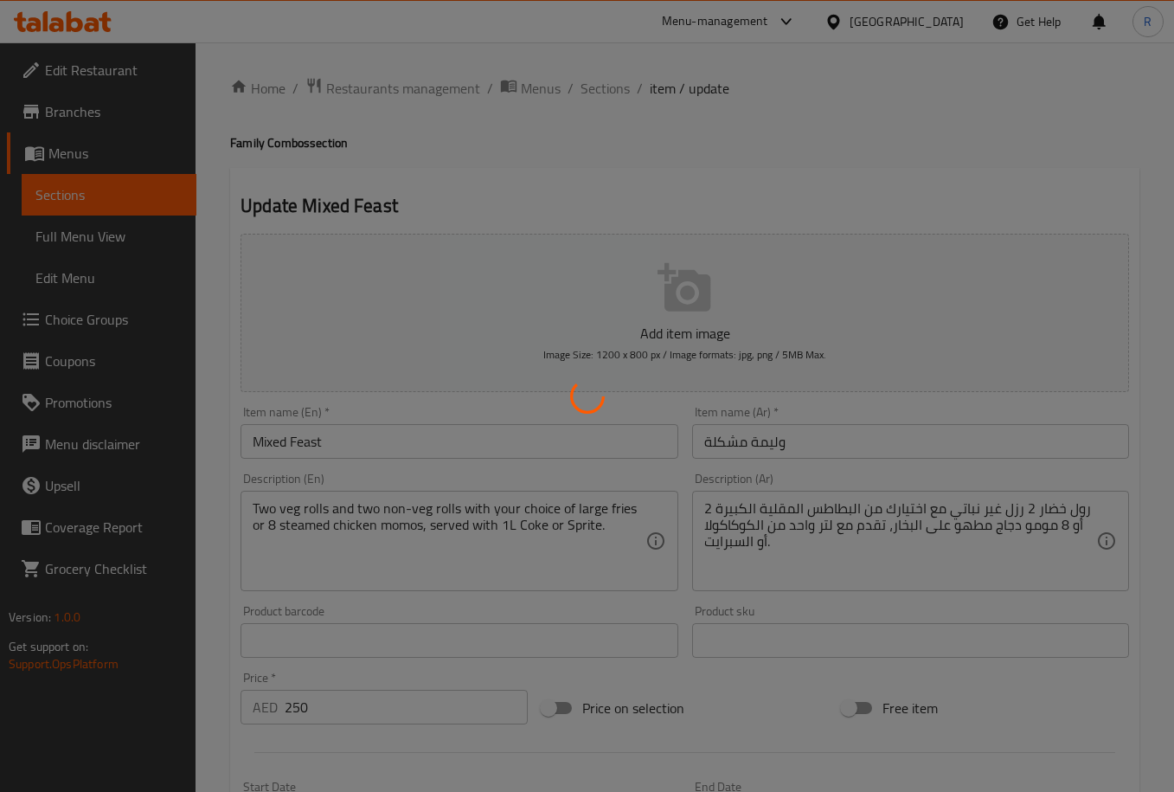
type input "إختيارك من :"
type input "1"
type input "إختيارك من المشروب:"
type input "1"
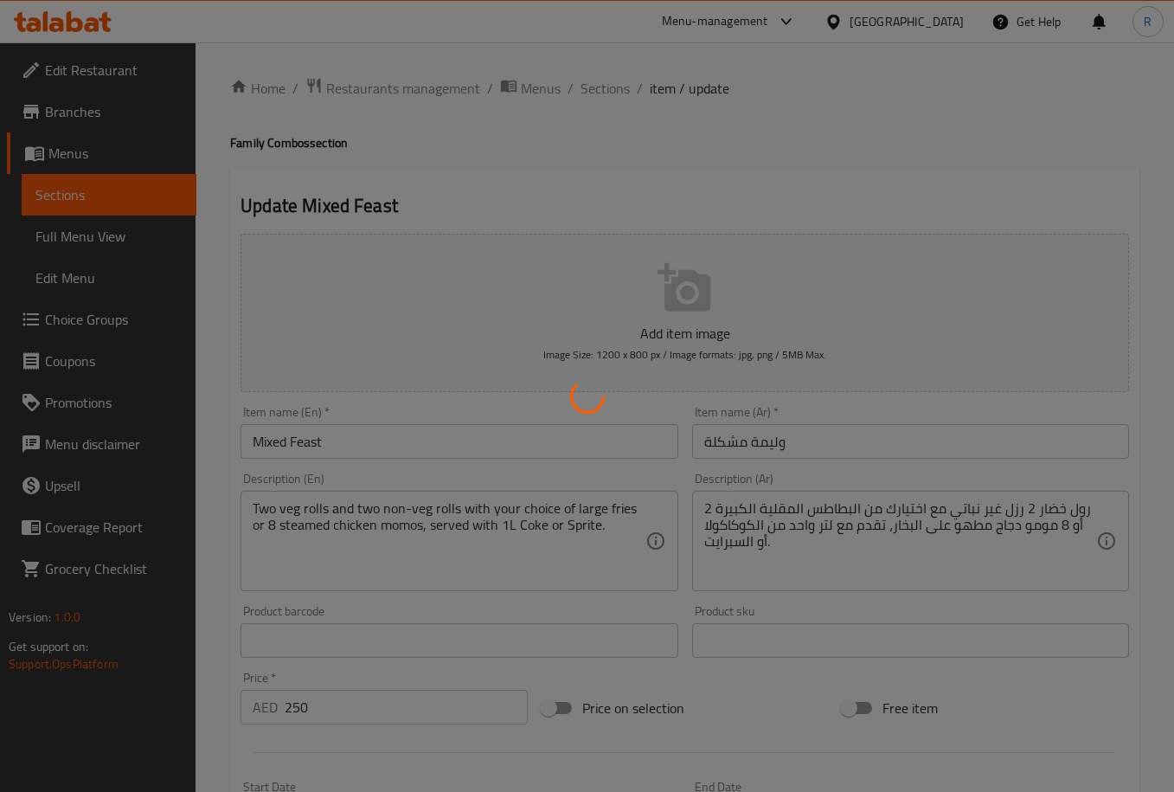
type input "1"
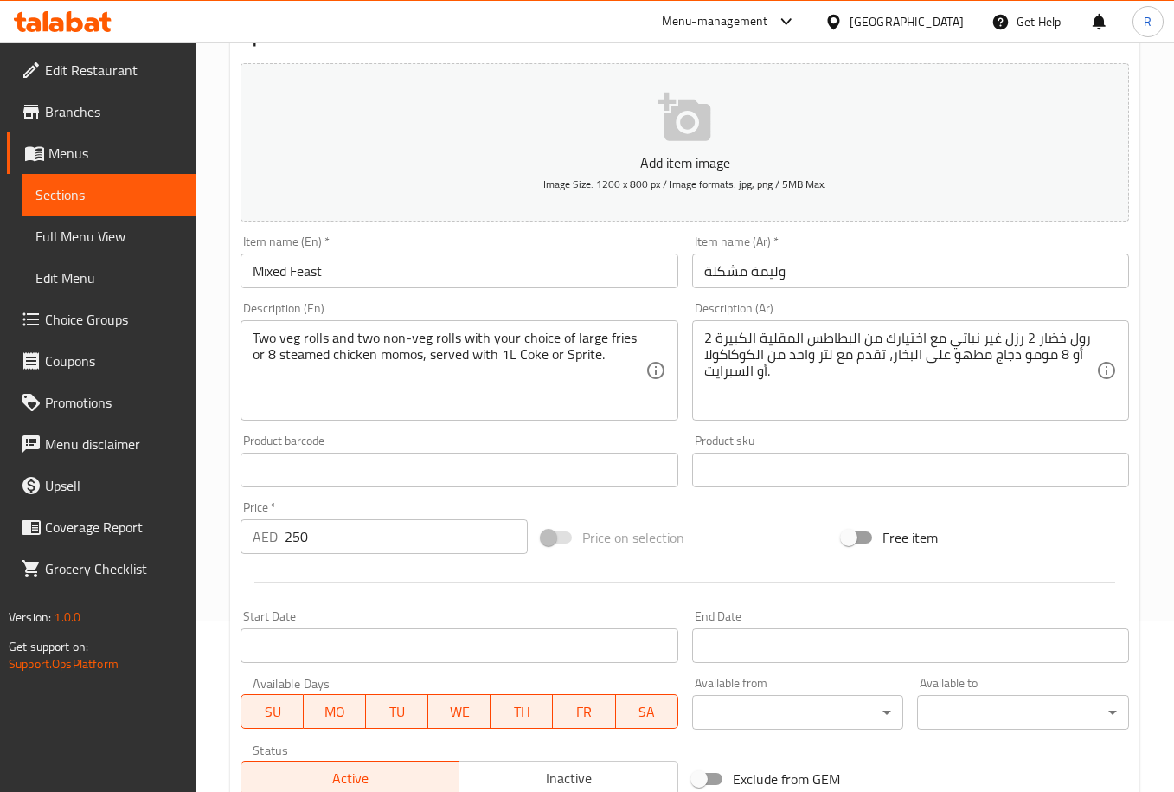
scroll to position [530, 0]
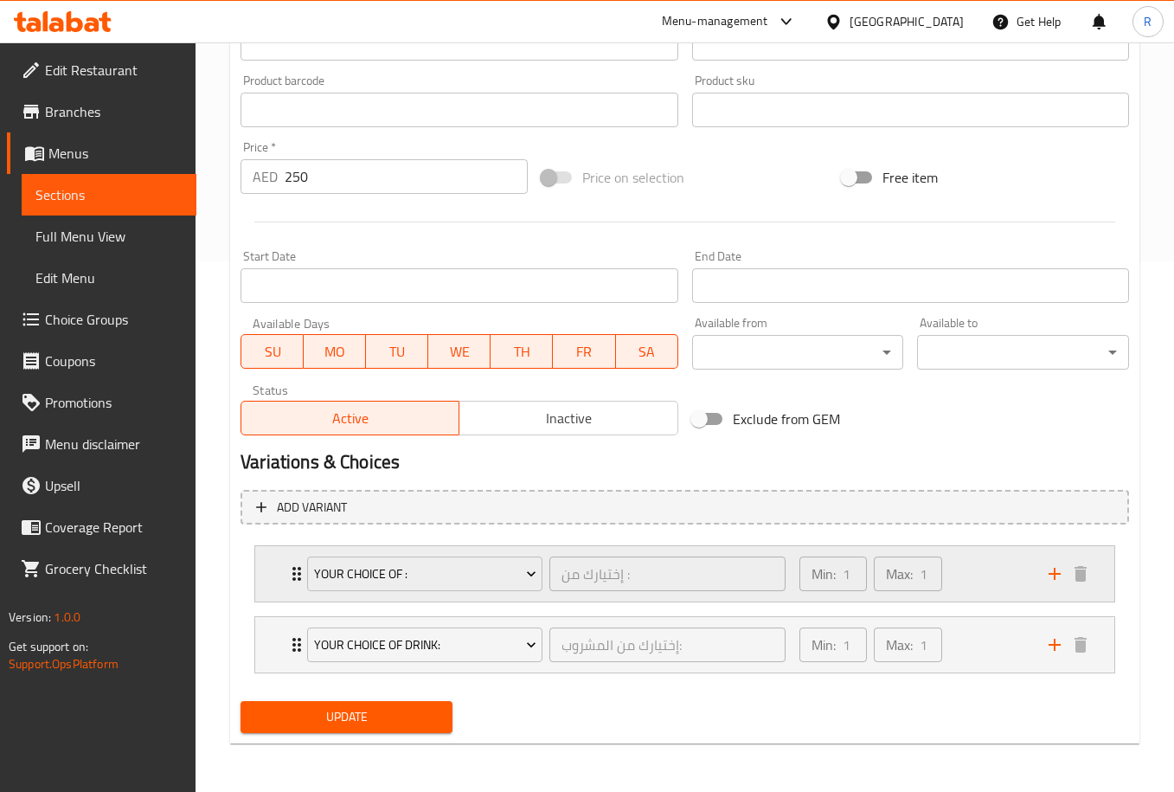
click at [292, 578] on icon "Expand" at bounding box center [296, 573] width 21 height 21
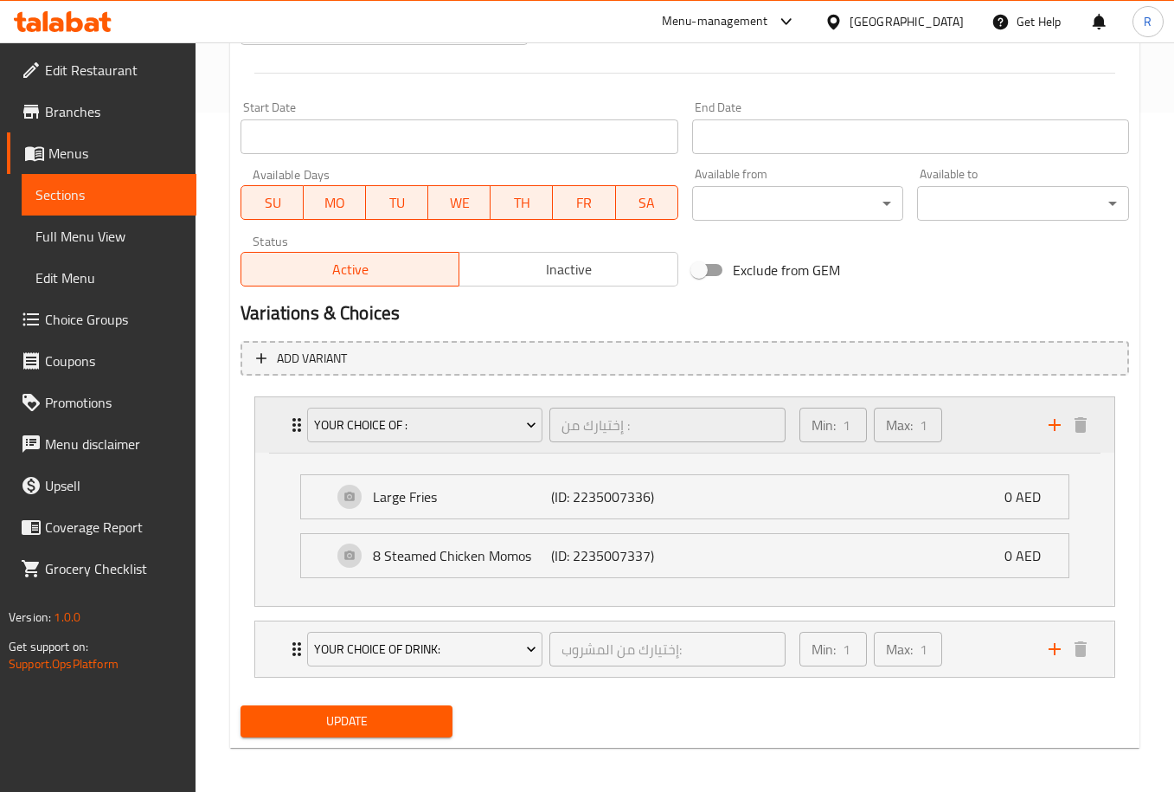
scroll to position [684, 0]
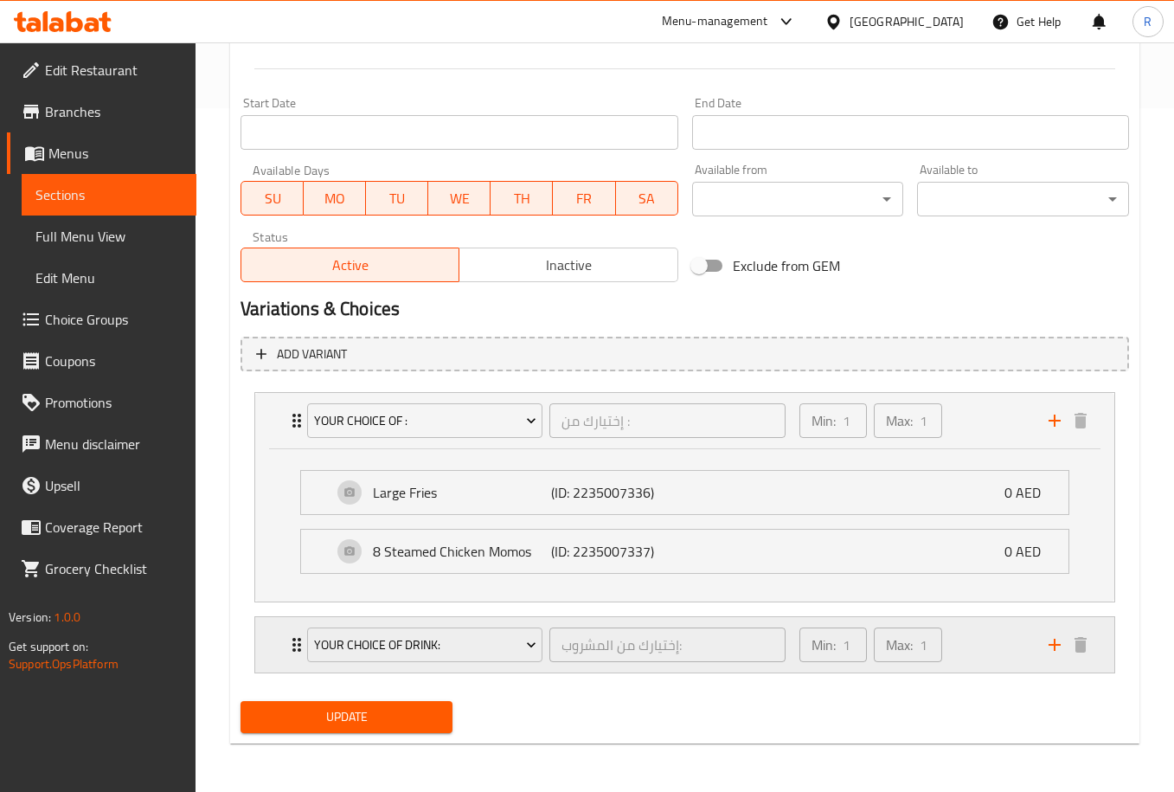
click at [297, 644] on div "Your Choice Of Drink: إختيارك من المشروب: ​" at bounding box center [546, 644] width 499 height 55
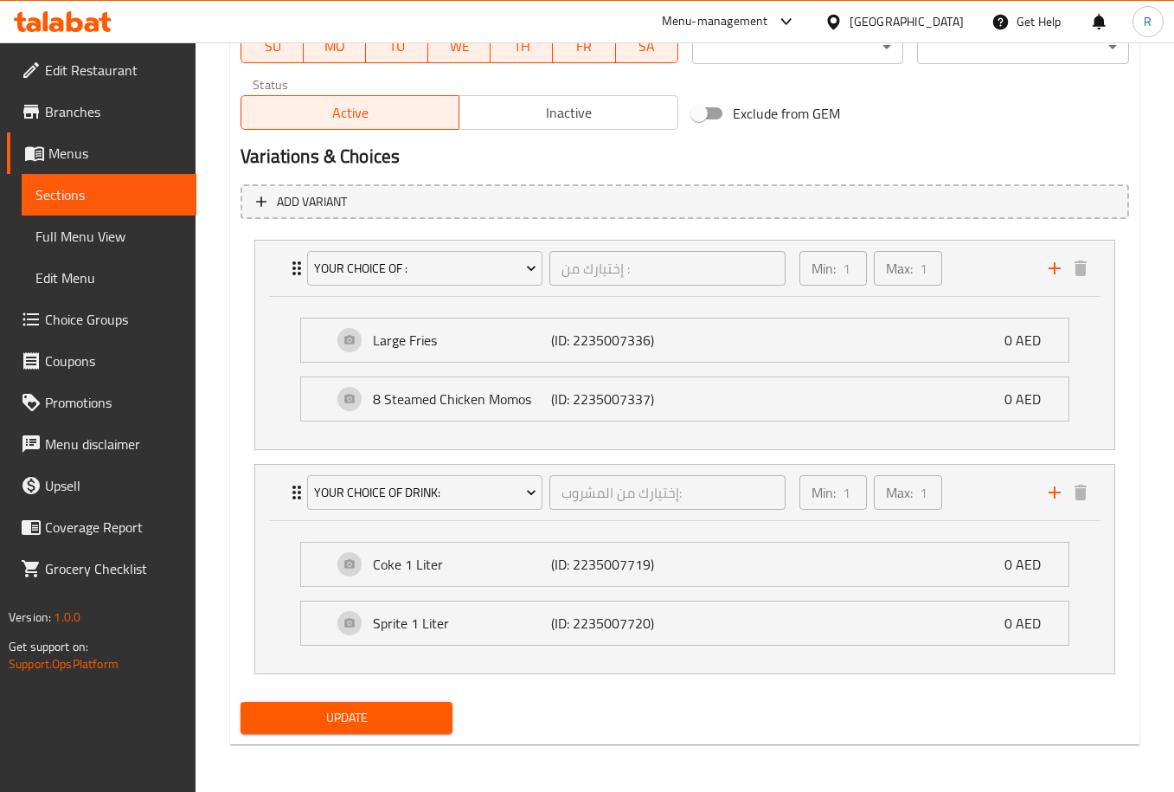
scroll to position [837, 0]
click at [291, 483] on icon "Expand" at bounding box center [296, 491] width 21 height 21
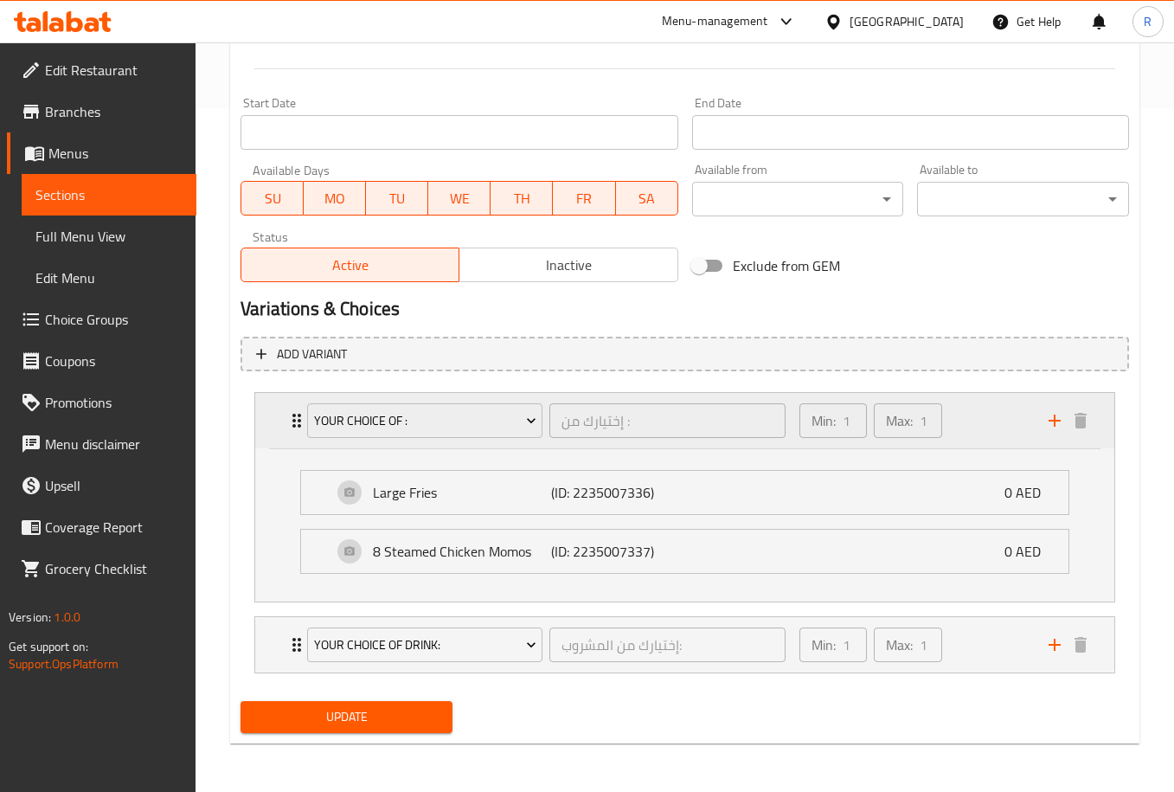
click at [294, 411] on icon "Expand" at bounding box center [296, 420] width 21 height 21
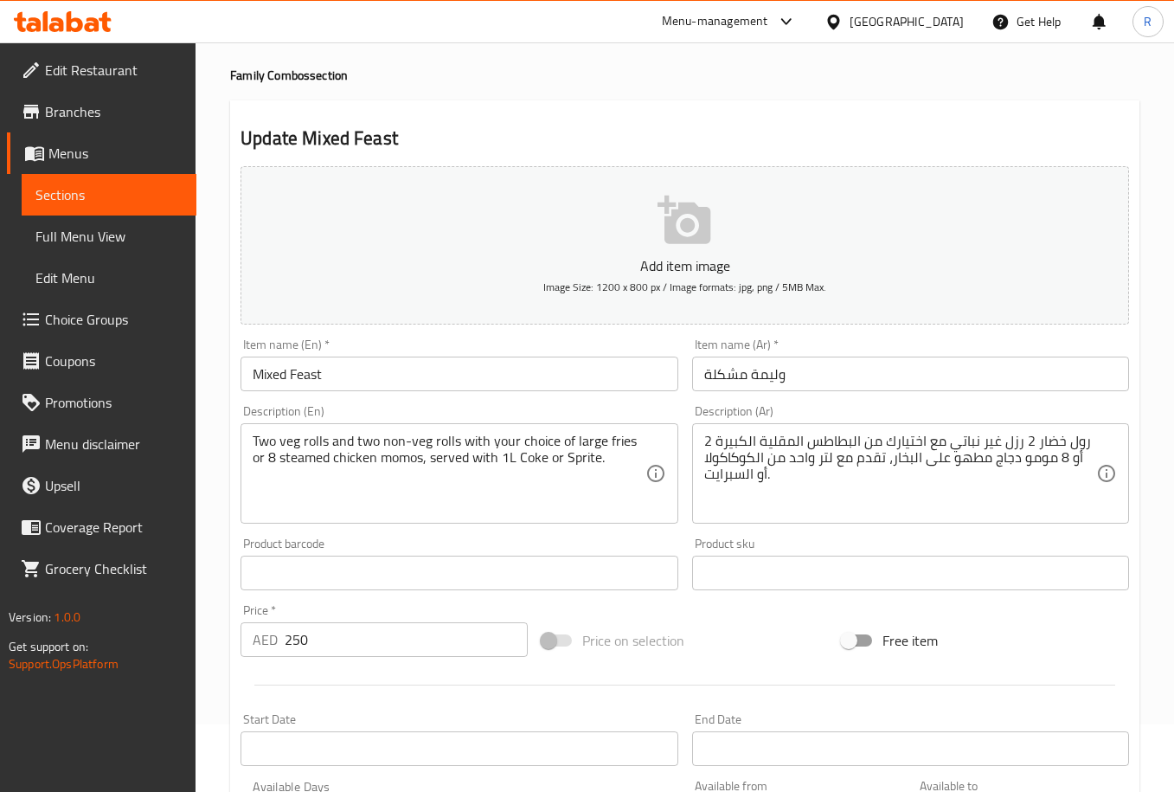
scroll to position [11, 0]
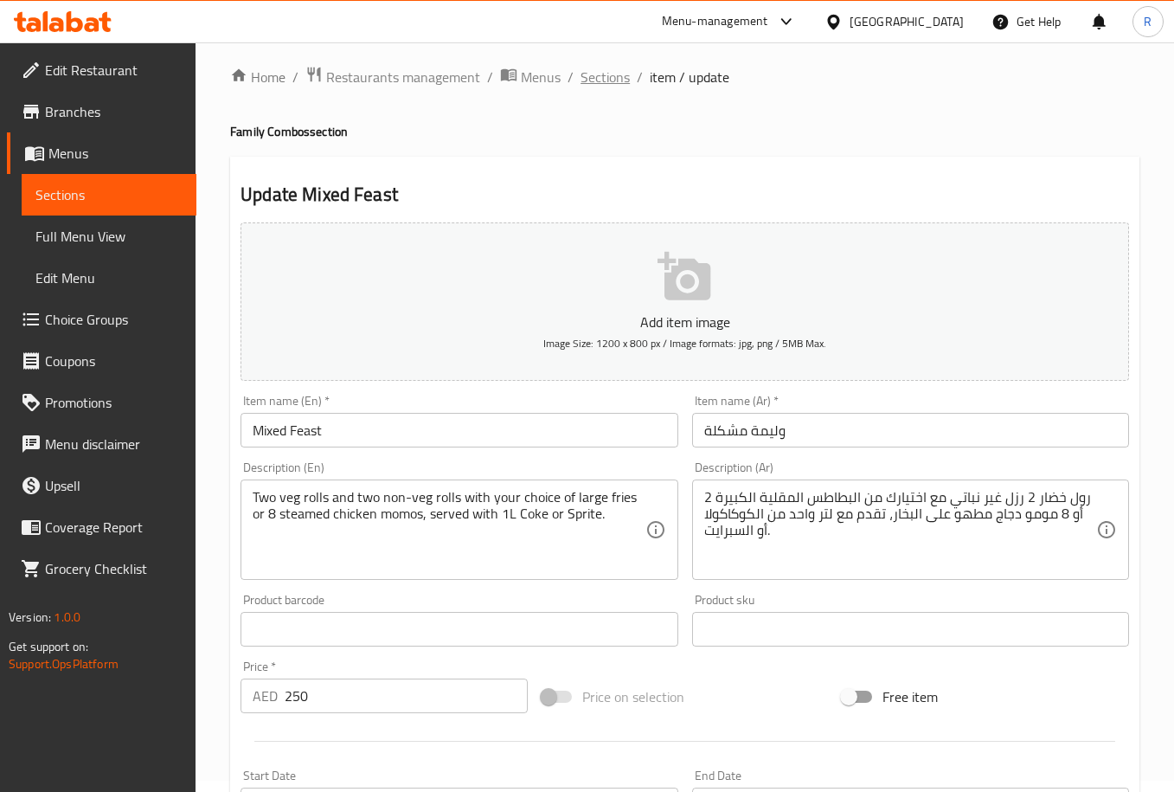
click at [620, 79] on span "Sections" at bounding box center [605, 77] width 49 height 21
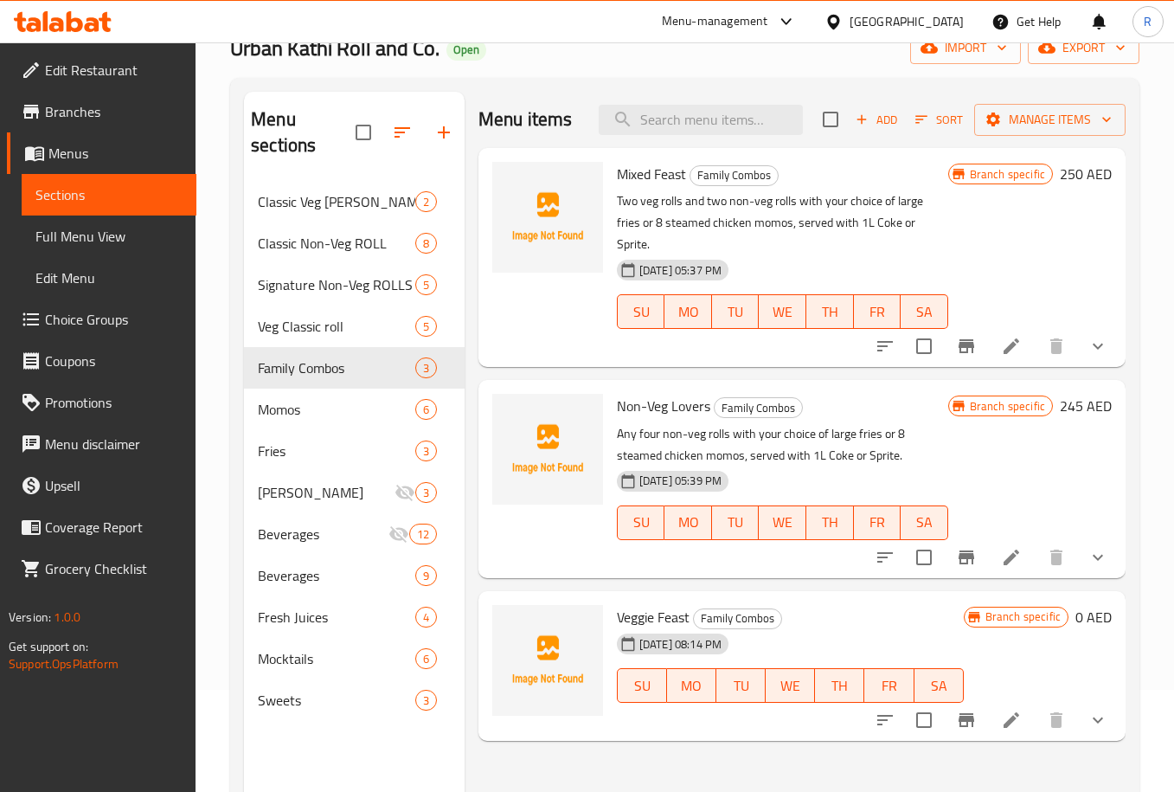
scroll to position [141, 0]
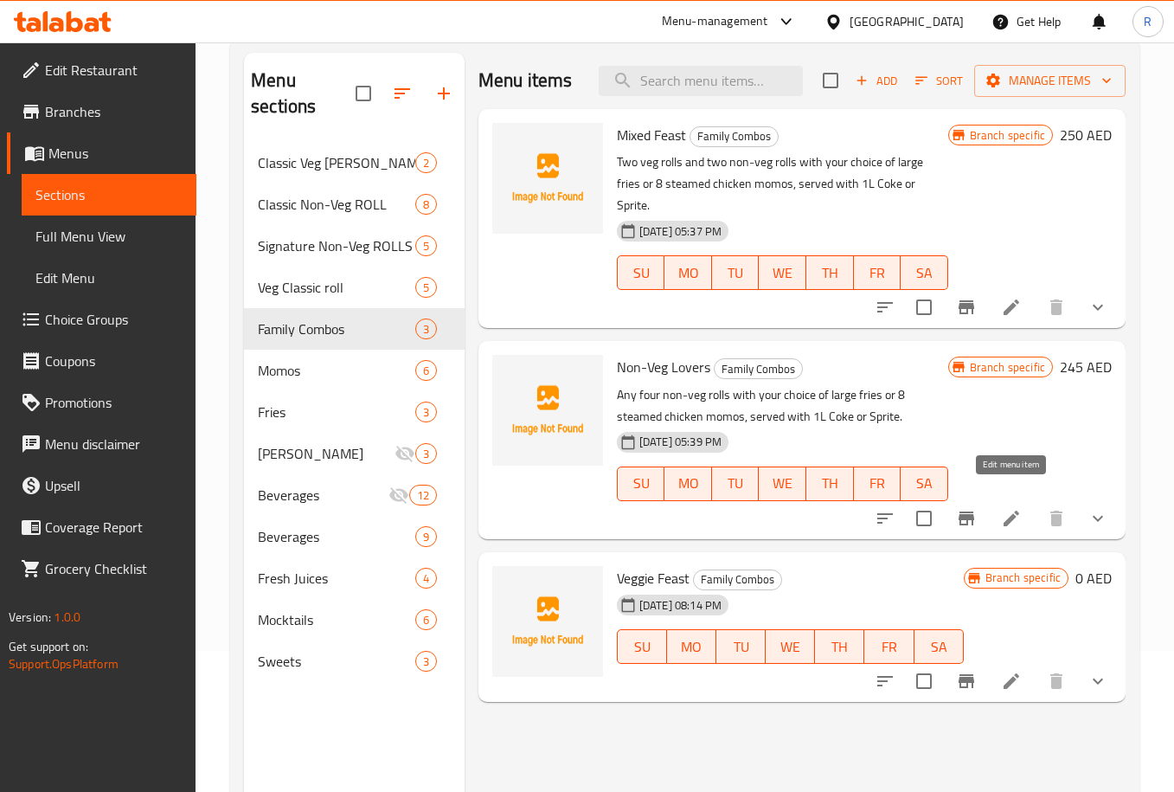
click at [1015, 508] on icon at bounding box center [1011, 518] width 21 height 21
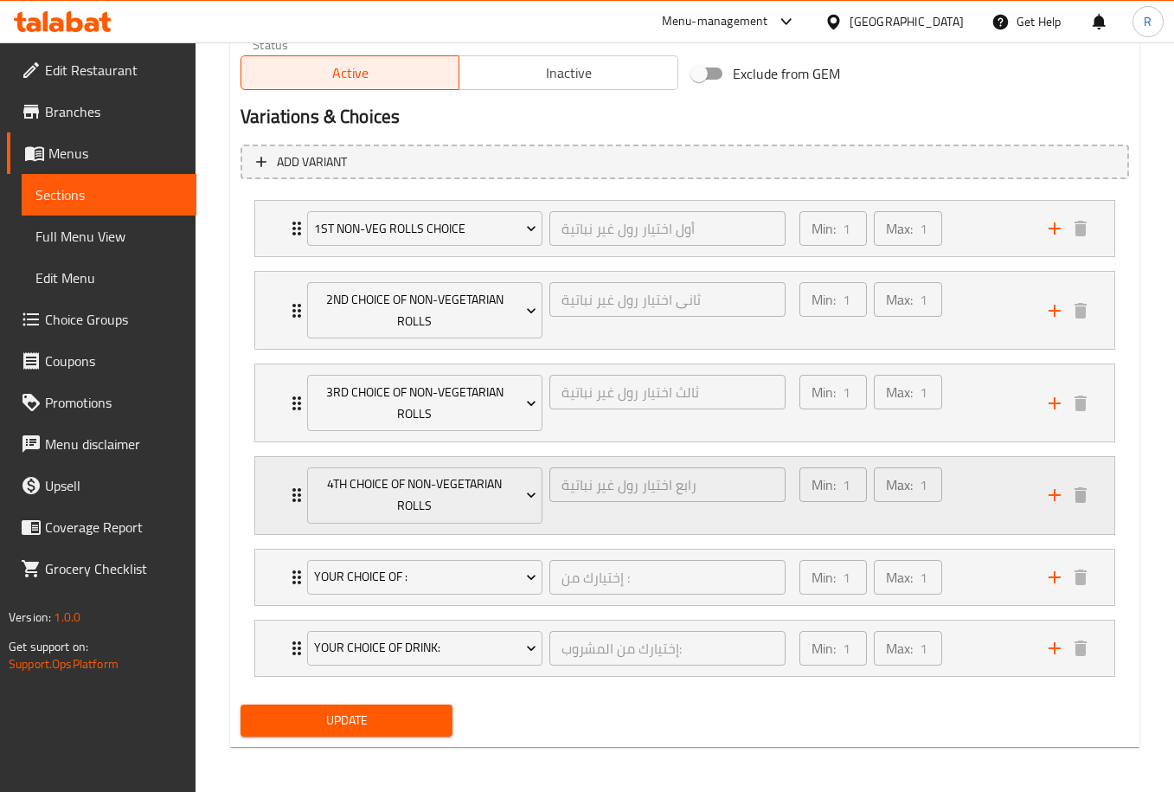
scroll to position [879, 0]
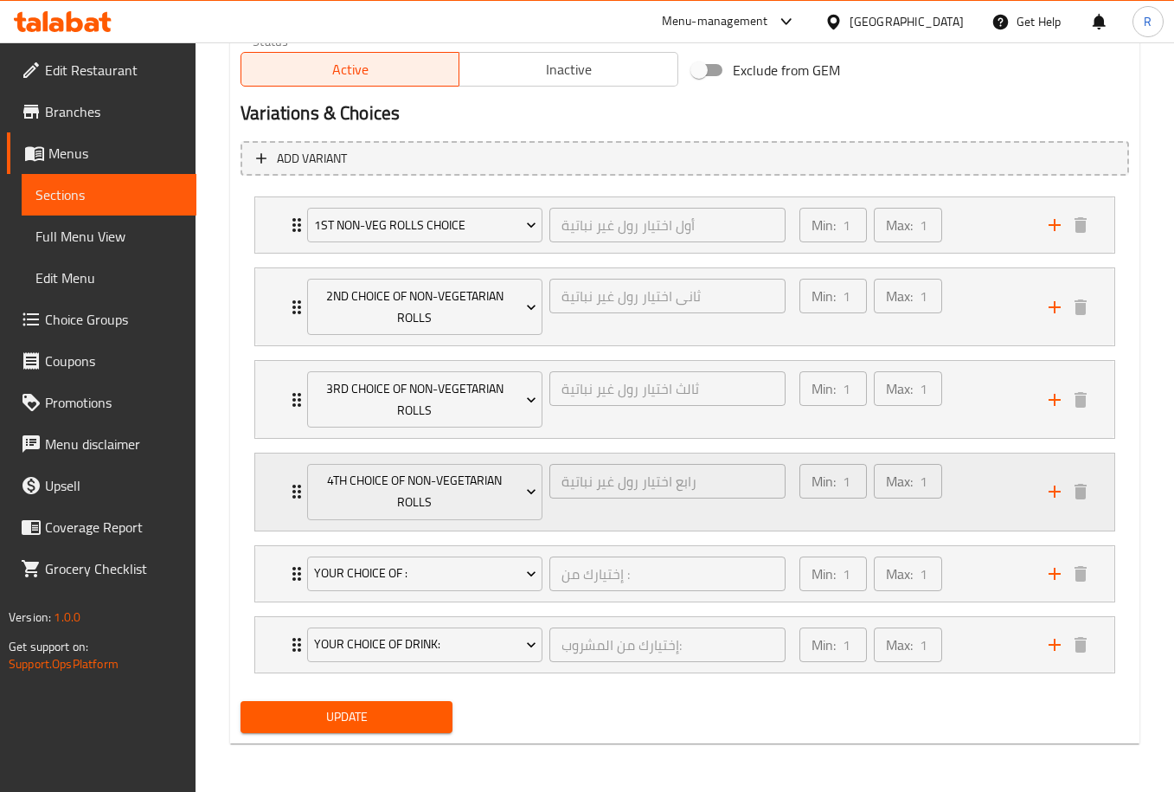
click at [299, 485] on div "4th Choice of Non-Vegetarian Rolls رابع اختيار رول غير نباتية ​" at bounding box center [546, 491] width 499 height 77
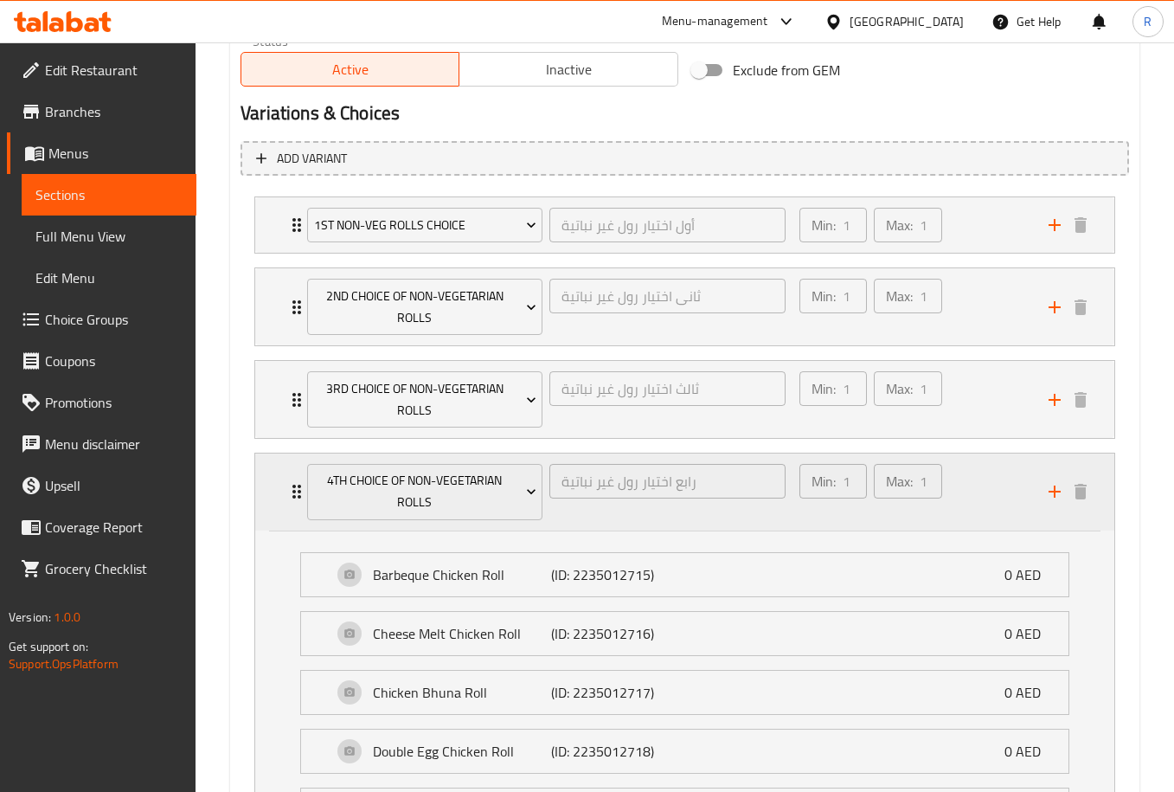
click at [297, 485] on div "4th Choice of Non-Vegetarian Rolls رابع اختيار رول غير نباتية ​" at bounding box center [546, 491] width 499 height 77
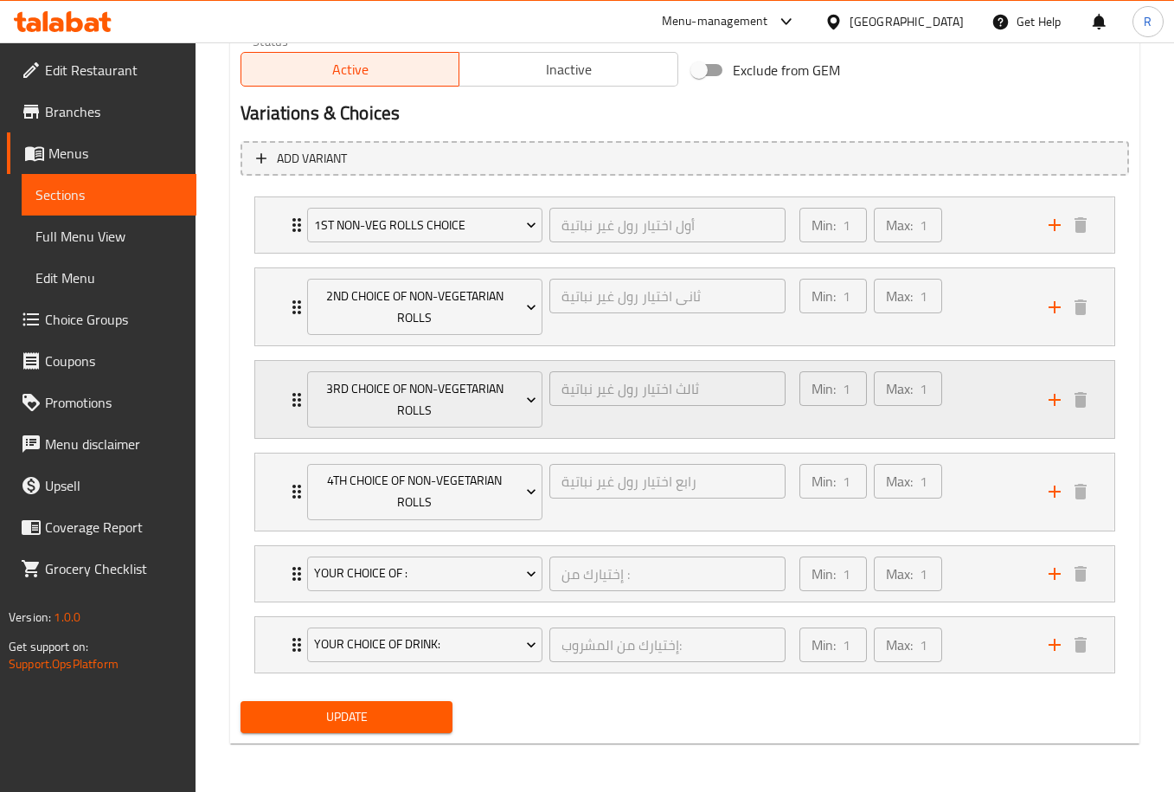
click at [287, 395] on icon "Expand" at bounding box center [296, 399] width 21 height 21
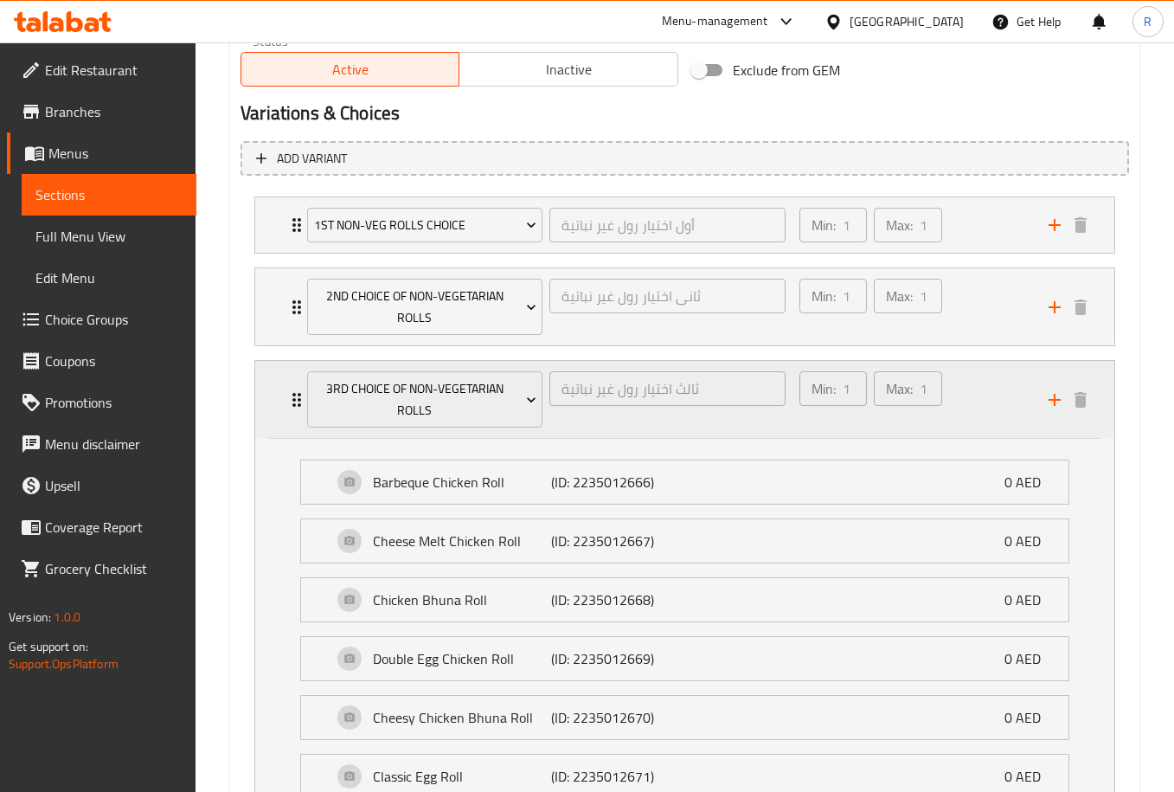
click at [299, 398] on div "3rd Choice of Non-Vegetarian Rolls ثالث اختيار رول غير نباتية ​" at bounding box center [546, 399] width 499 height 77
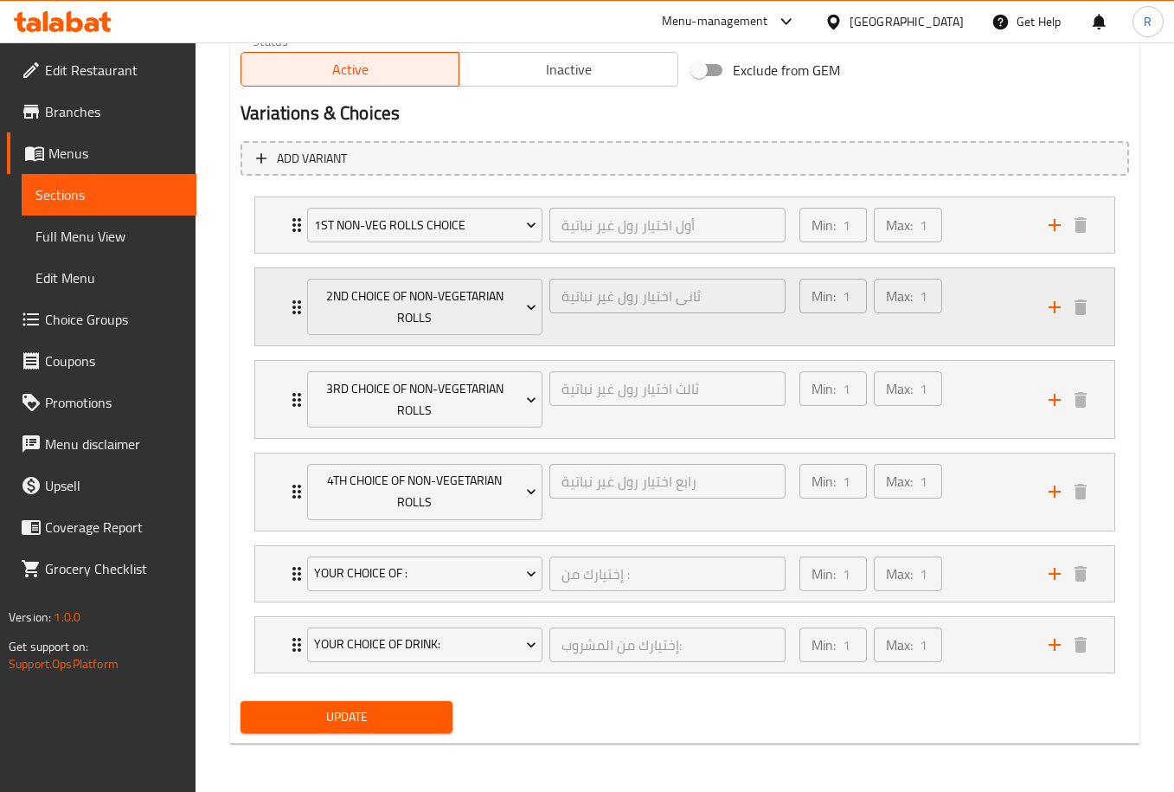
click at [301, 305] on div "2nd Choice of Non-Vegetarian Rolls ثانى اختيار رول غير نباتية ​" at bounding box center [546, 306] width 499 height 77
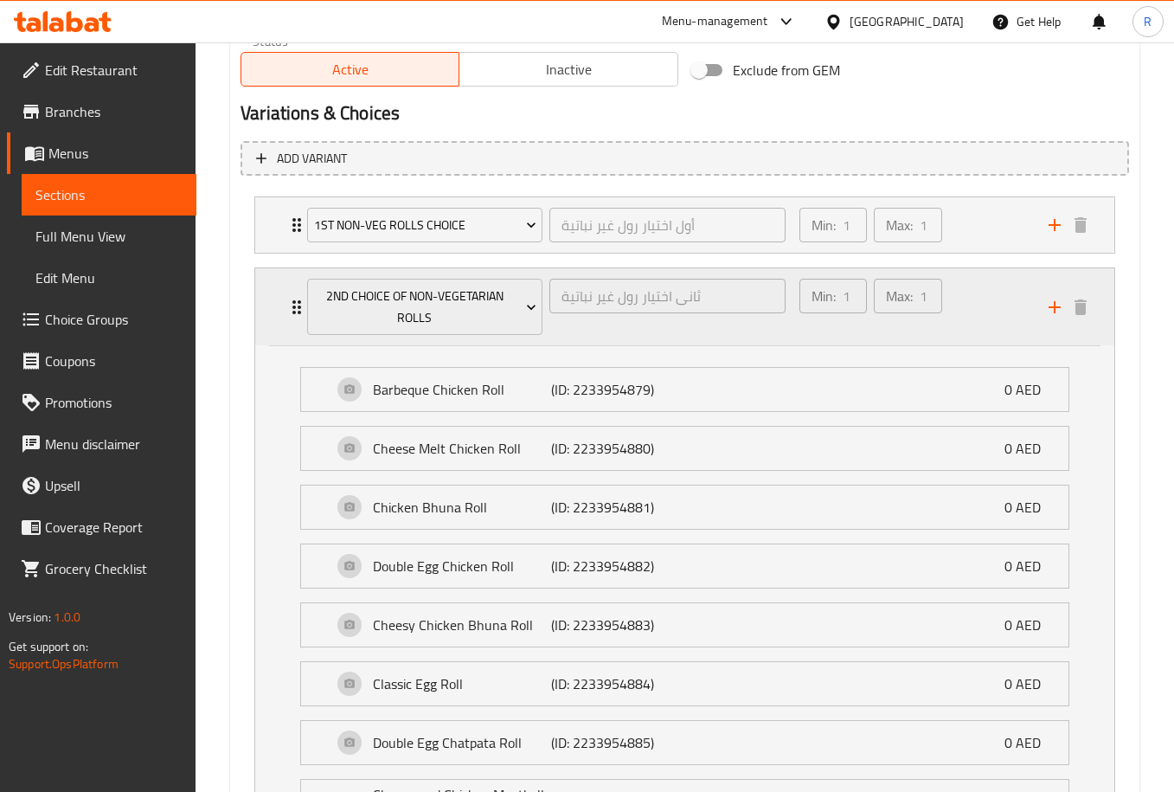
click at [301, 305] on div "2nd Choice of Non-Vegetarian Rolls ثانى اختيار رول غير نباتية ​" at bounding box center [546, 306] width 499 height 77
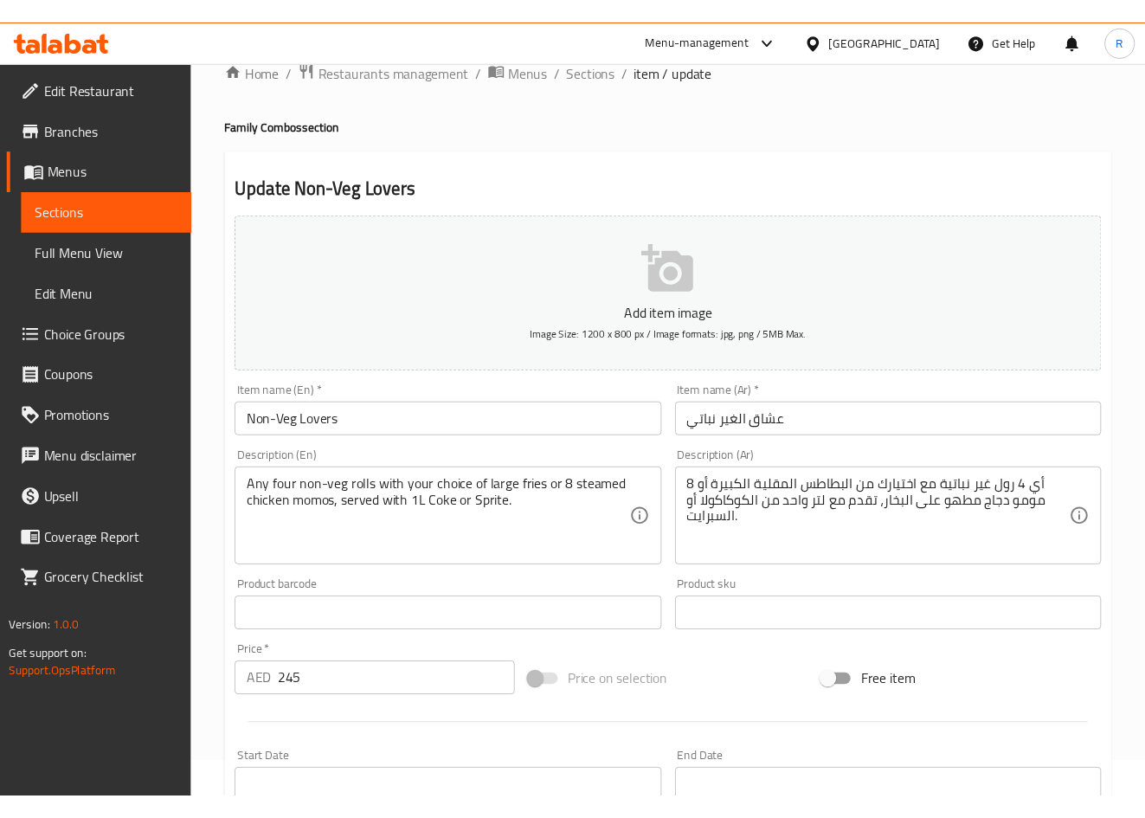
scroll to position [0, 0]
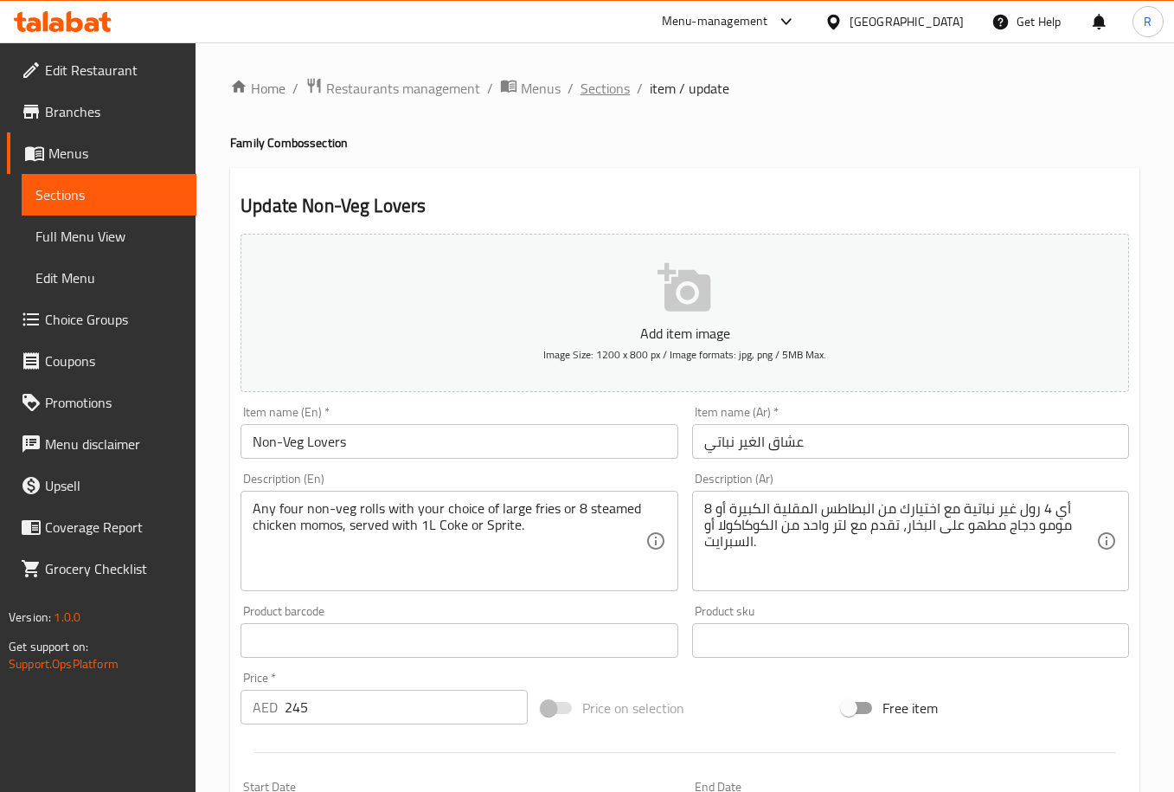
click at [598, 80] on span "Sections" at bounding box center [605, 88] width 49 height 21
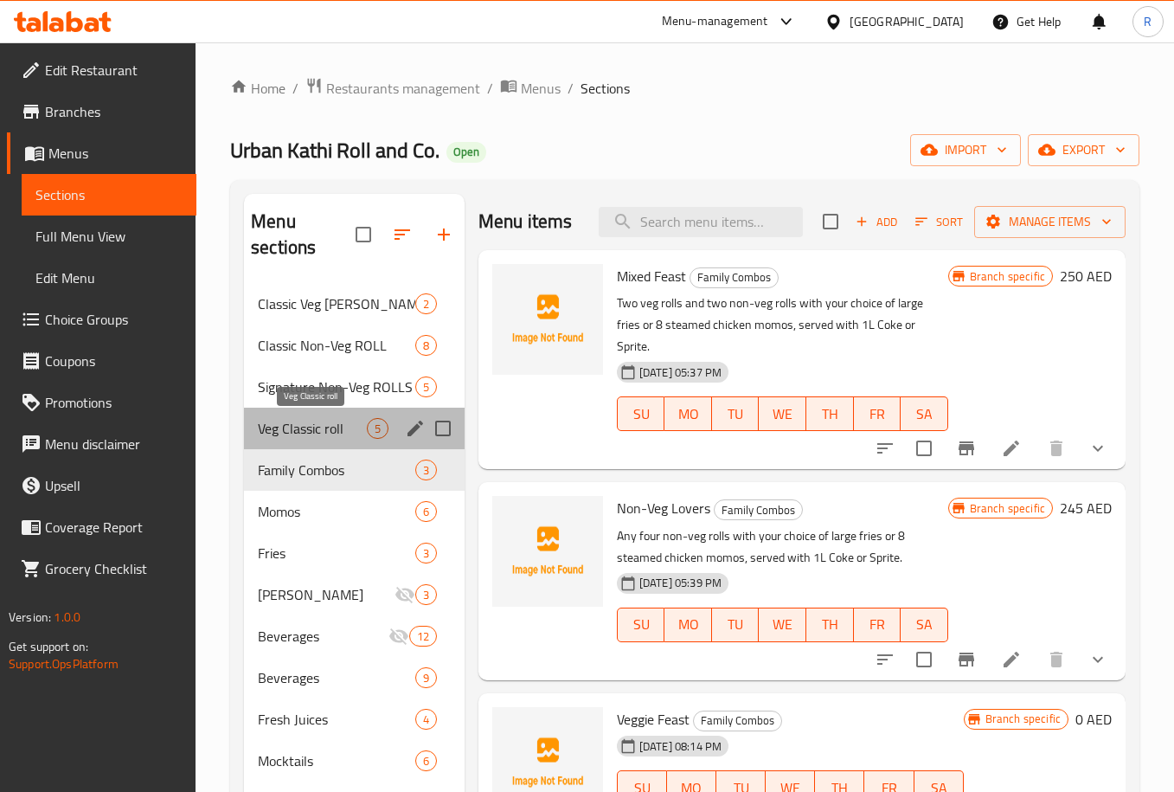
click at [324, 427] on span "Veg Classic roll" at bounding box center [312, 428] width 109 height 21
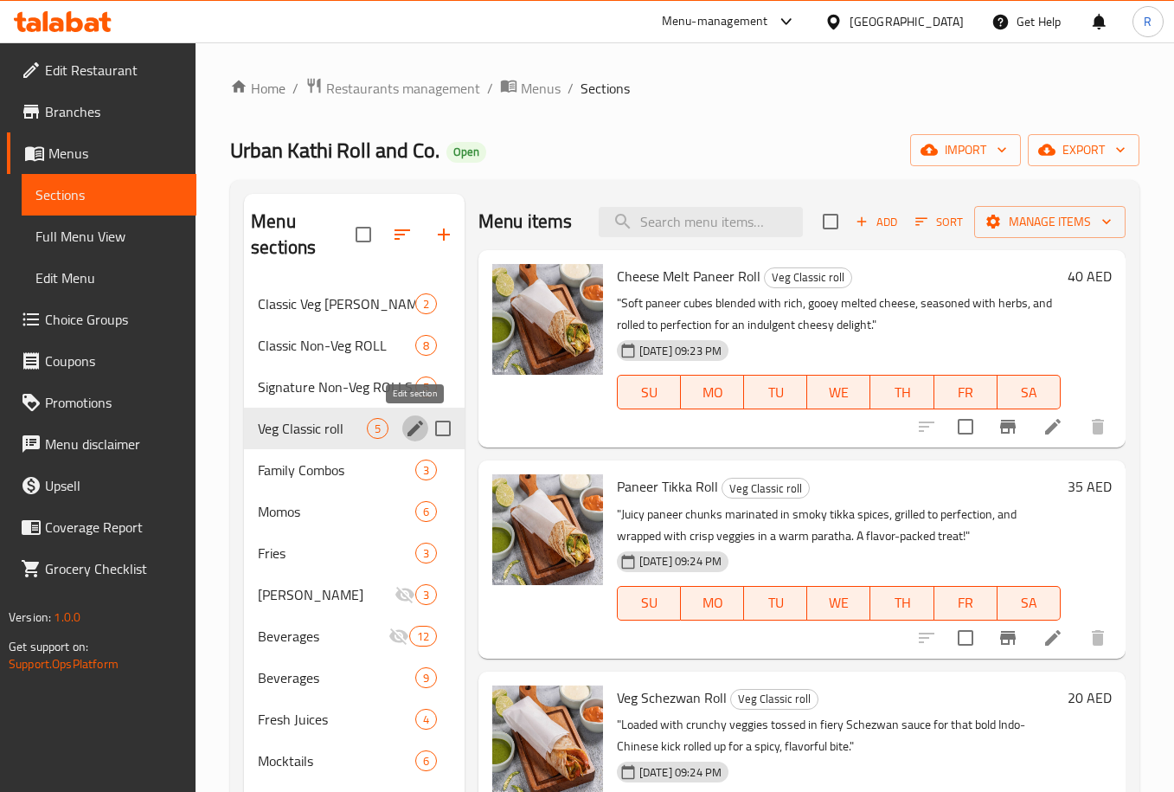
click at [421, 427] on icon "edit" at bounding box center [415, 428] width 21 height 21
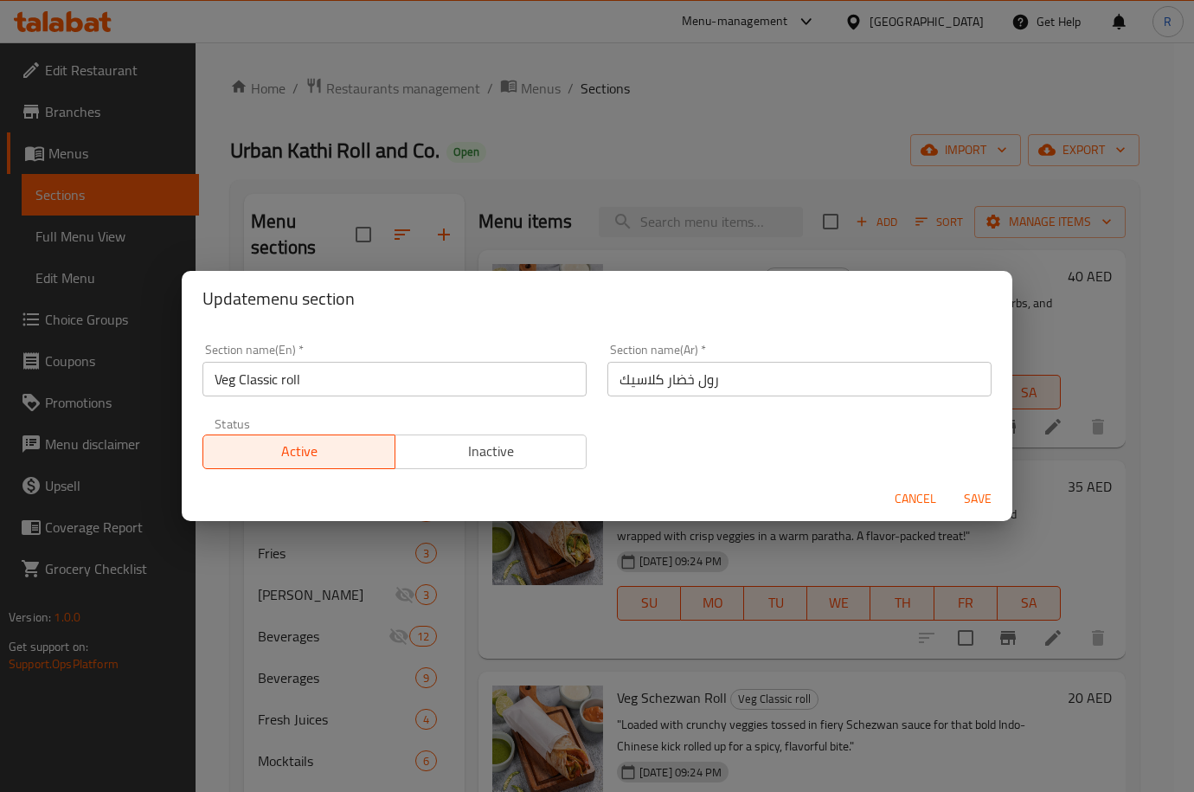
drag, startPoint x: 923, startPoint y: 499, endPoint x: 908, endPoint y: 499, distance: 15.6
click at [922, 499] on span "Cancel" at bounding box center [916, 499] width 42 height 22
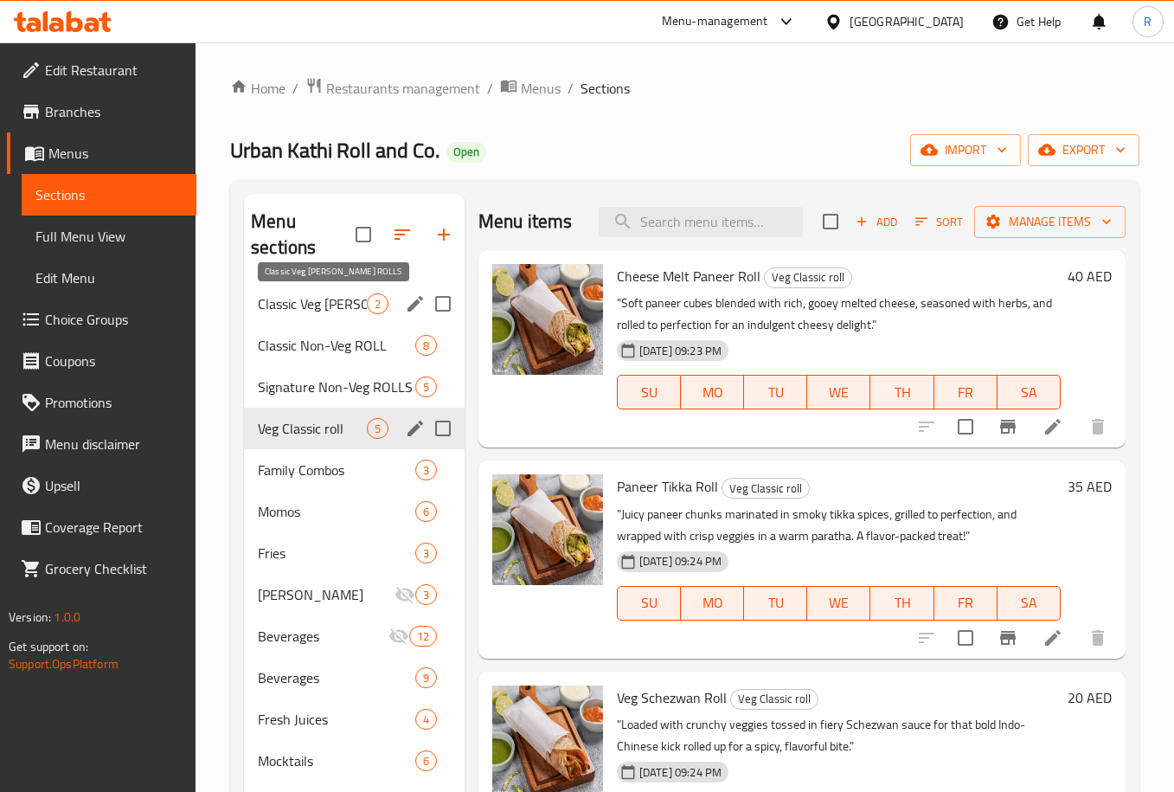
click at [342, 306] on span "Classic Veg [PERSON_NAME] ROLLS" at bounding box center [312, 303] width 109 height 21
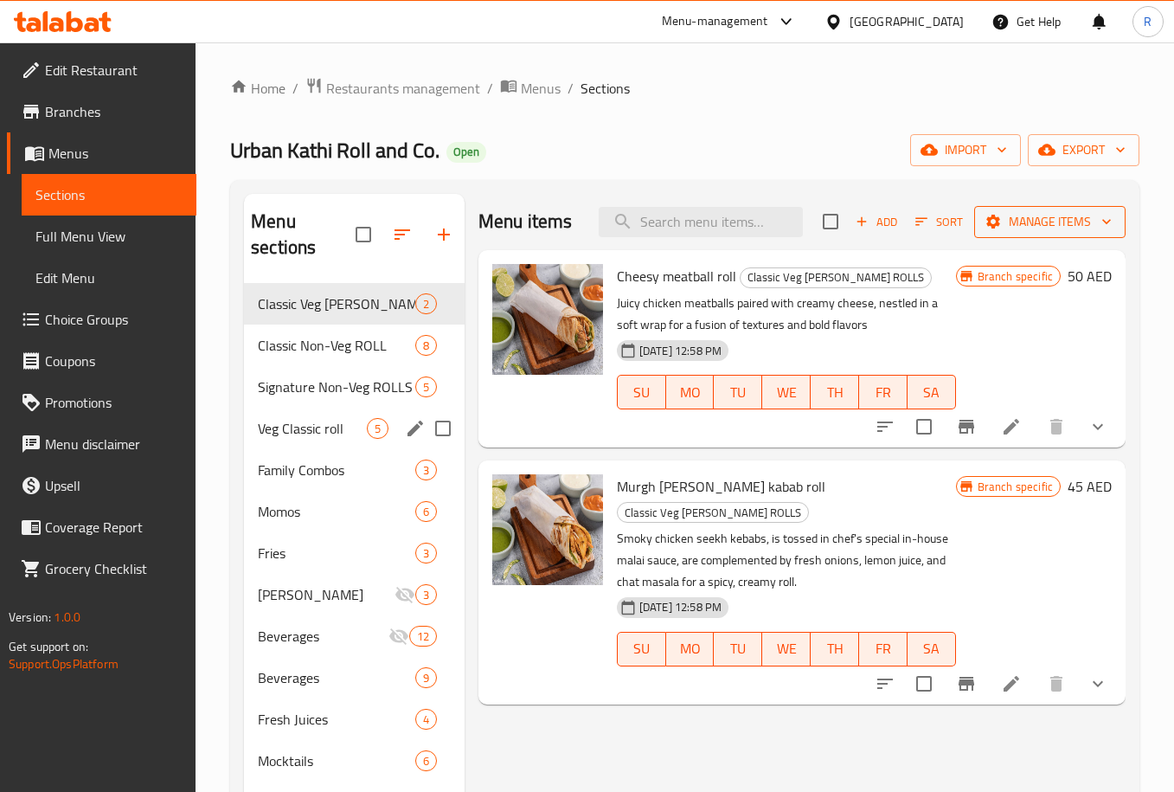
click at [1058, 208] on button "Manage items" at bounding box center [1049, 222] width 151 height 32
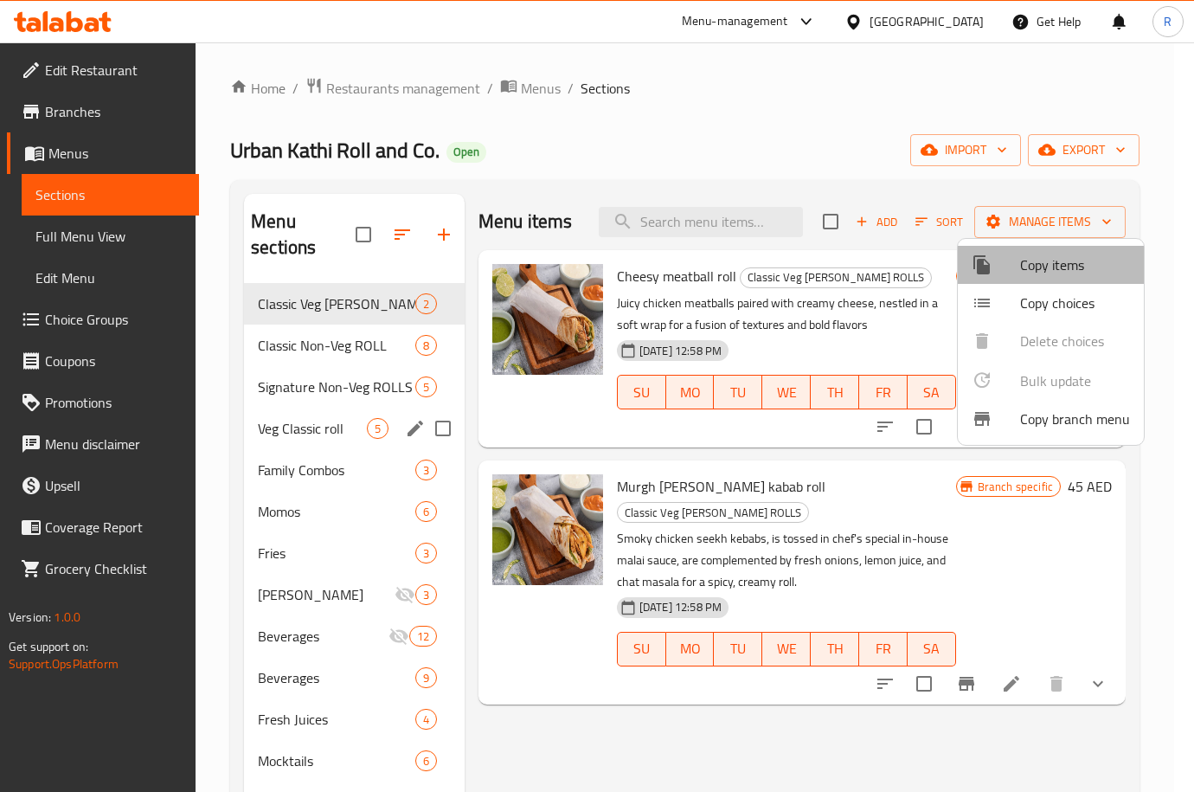
click at [1062, 266] on span "Copy items" at bounding box center [1075, 264] width 110 height 21
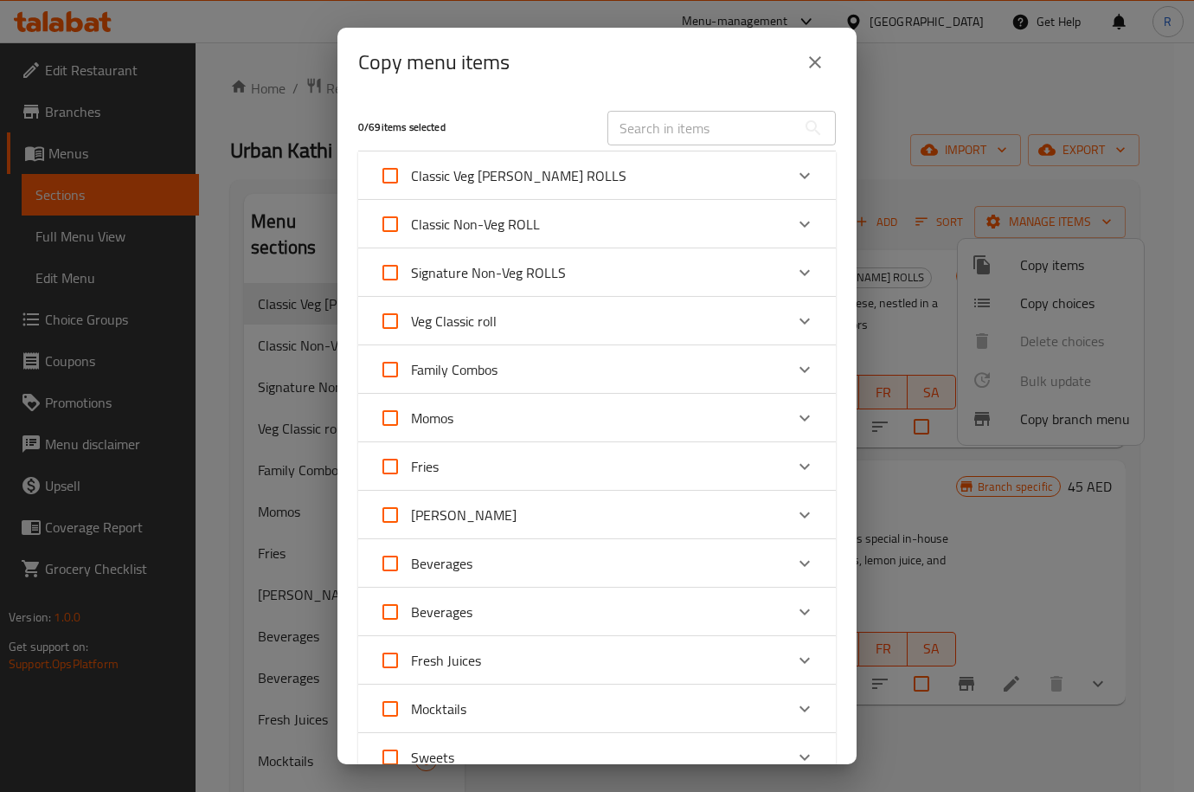
click at [794, 177] on icon "Expand" at bounding box center [804, 175] width 21 height 21
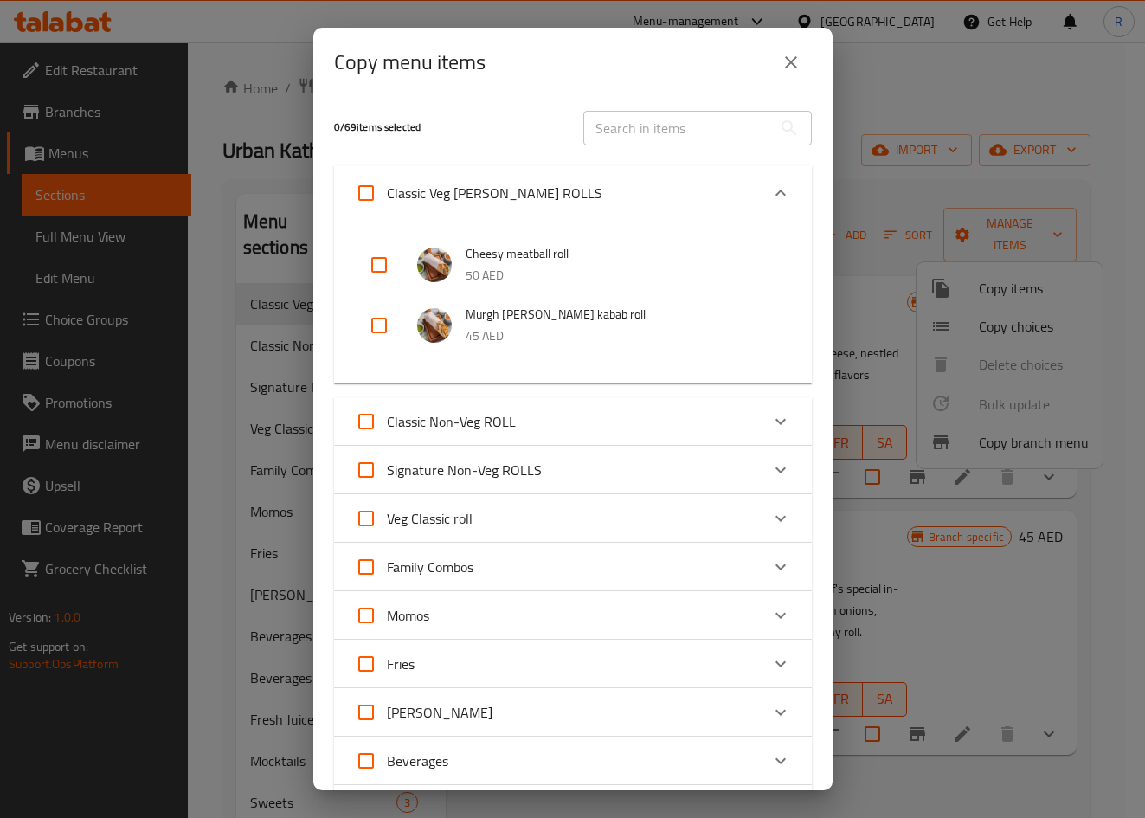
click at [775, 420] on icon "Expand" at bounding box center [780, 422] width 10 height 6
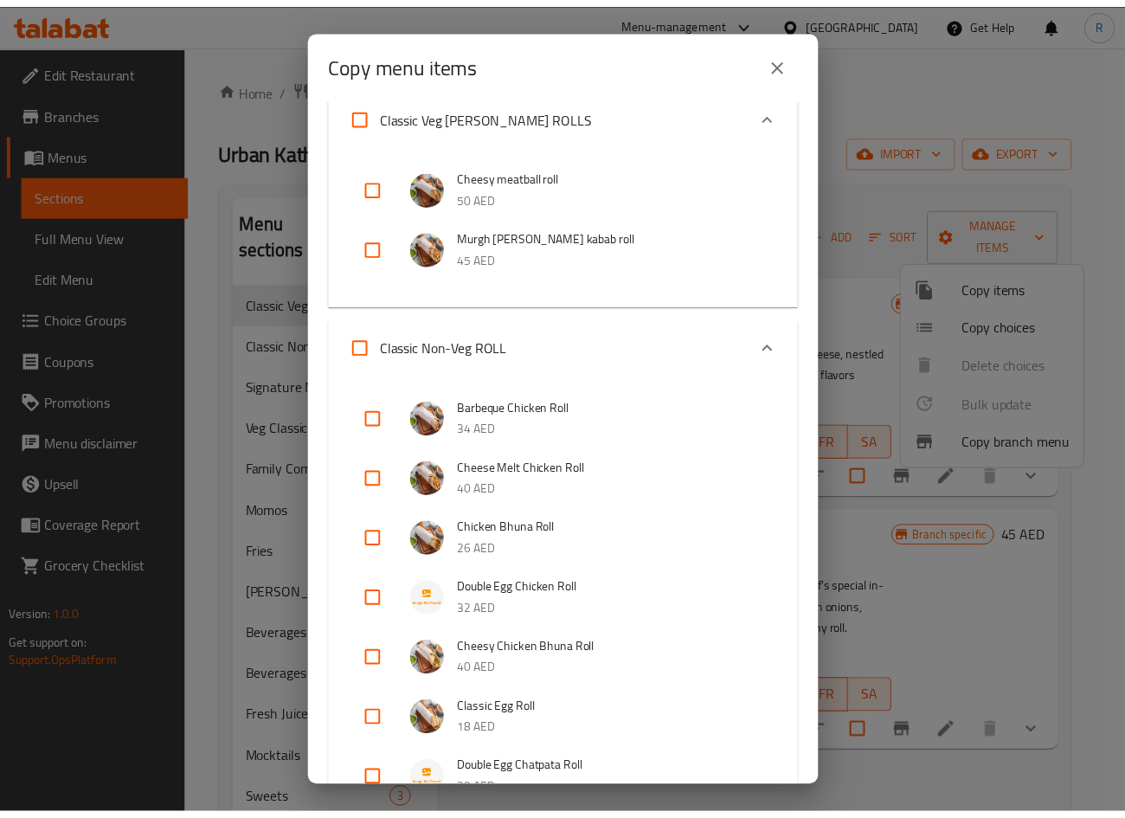
scroll to position [260, 0]
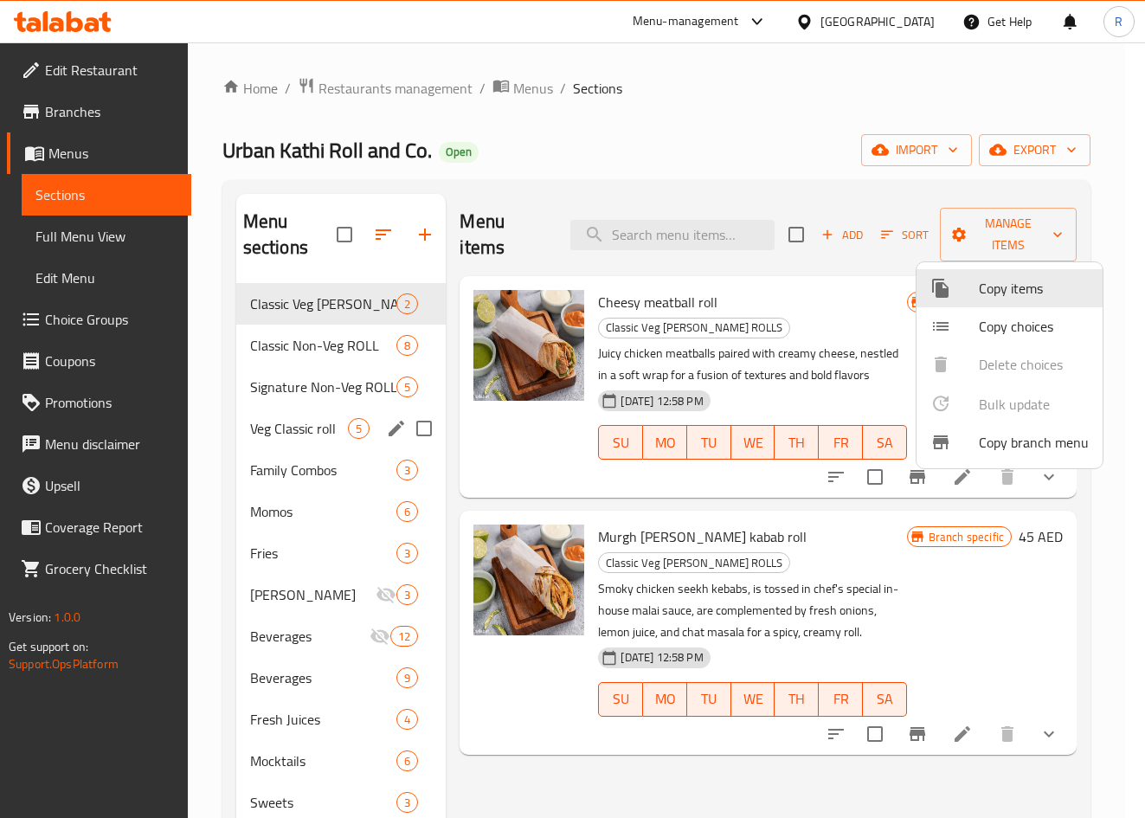
click at [321, 350] on div at bounding box center [572, 409] width 1145 height 818
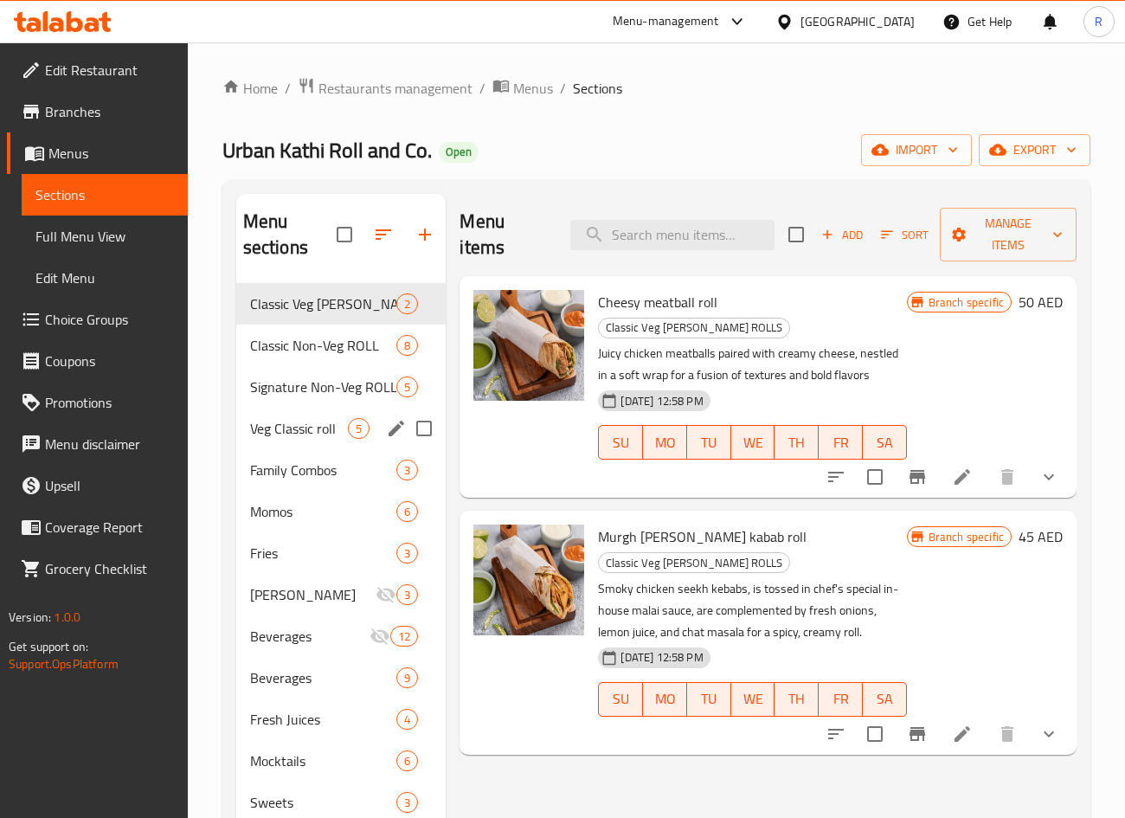
click at [322, 350] on span "Classic Non-Veg ROLL" at bounding box center [323, 345] width 147 height 21
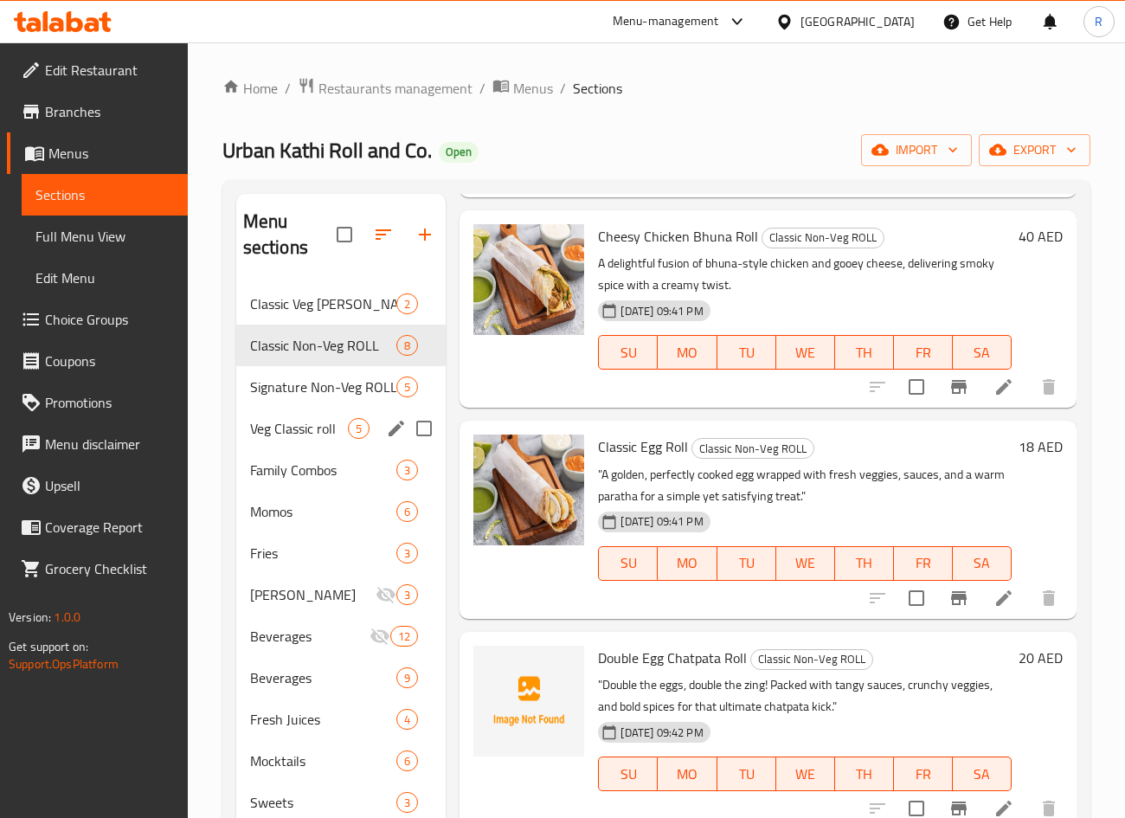
scroll to position [936, 0]
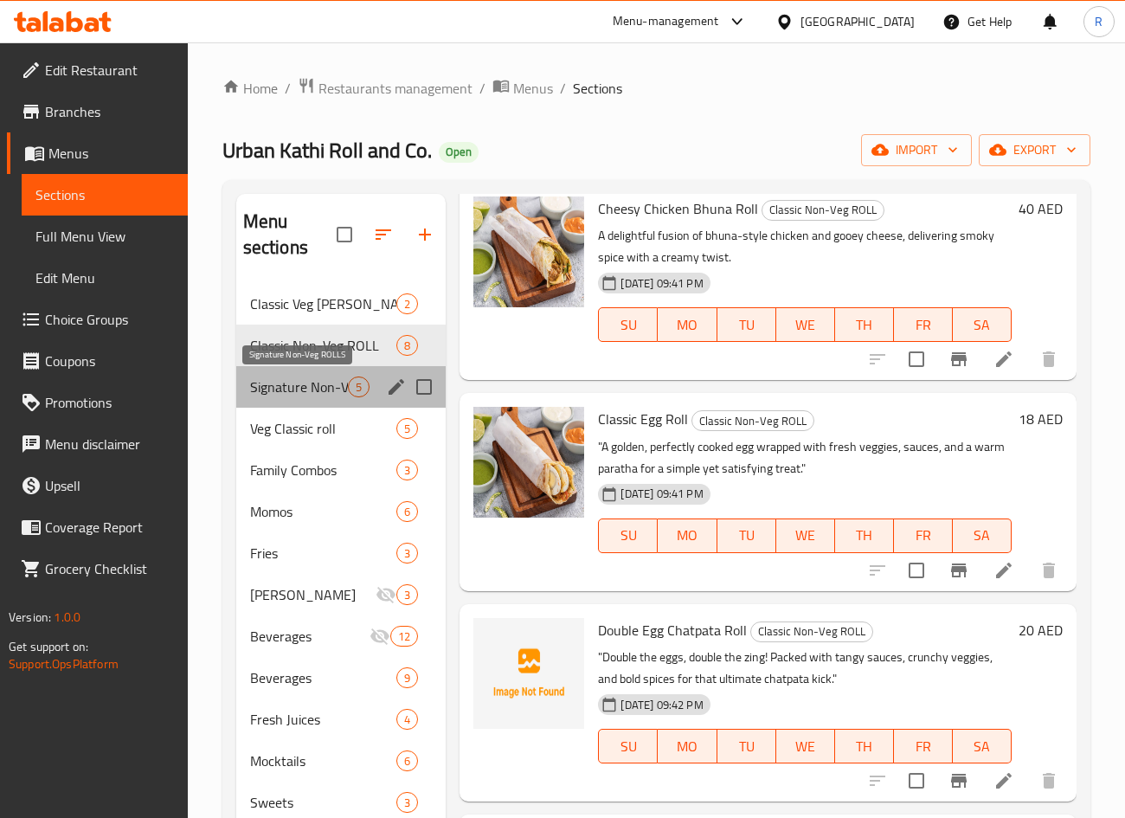
click at [294, 379] on span "Signature Non-Veg ROLLS" at bounding box center [299, 386] width 99 height 21
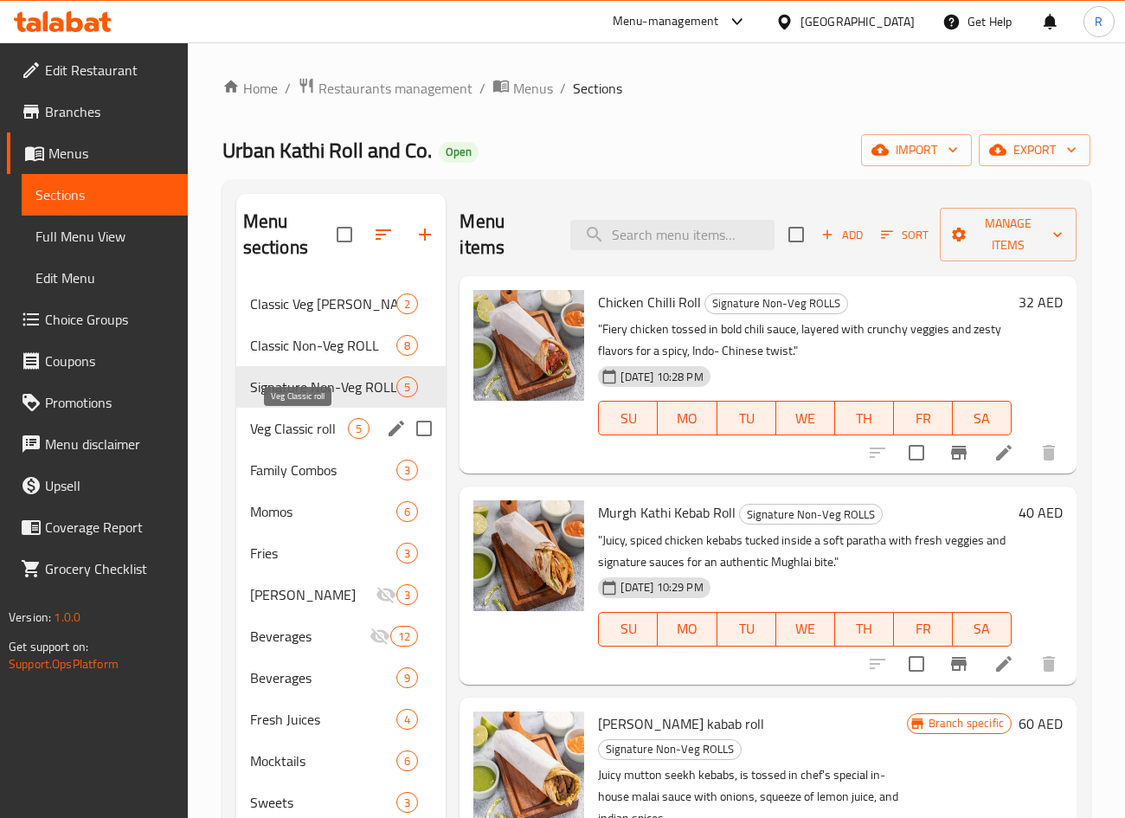
click at [323, 426] on span "Veg Classic roll" at bounding box center [299, 428] width 99 height 21
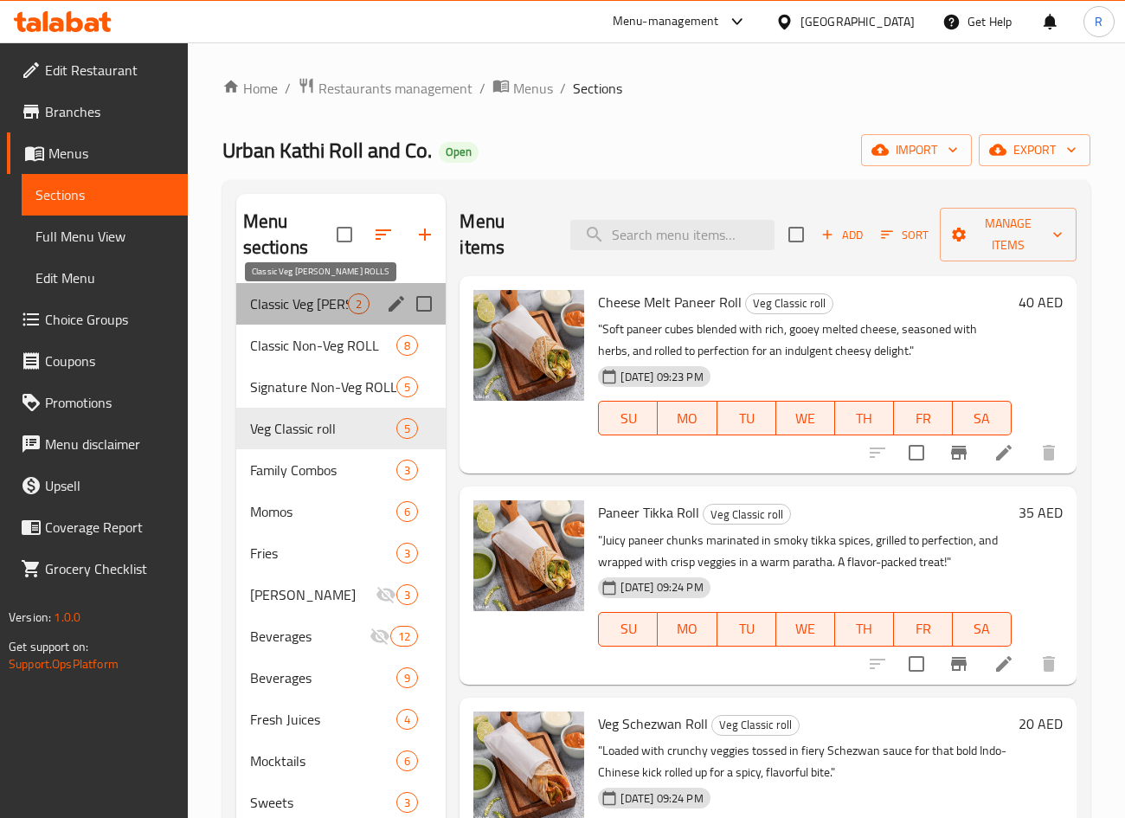
click at [294, 308] on span "Classic Veg [PERSON_NAME] ROLLS" at bounding box center [299, 303] width 99 height 21
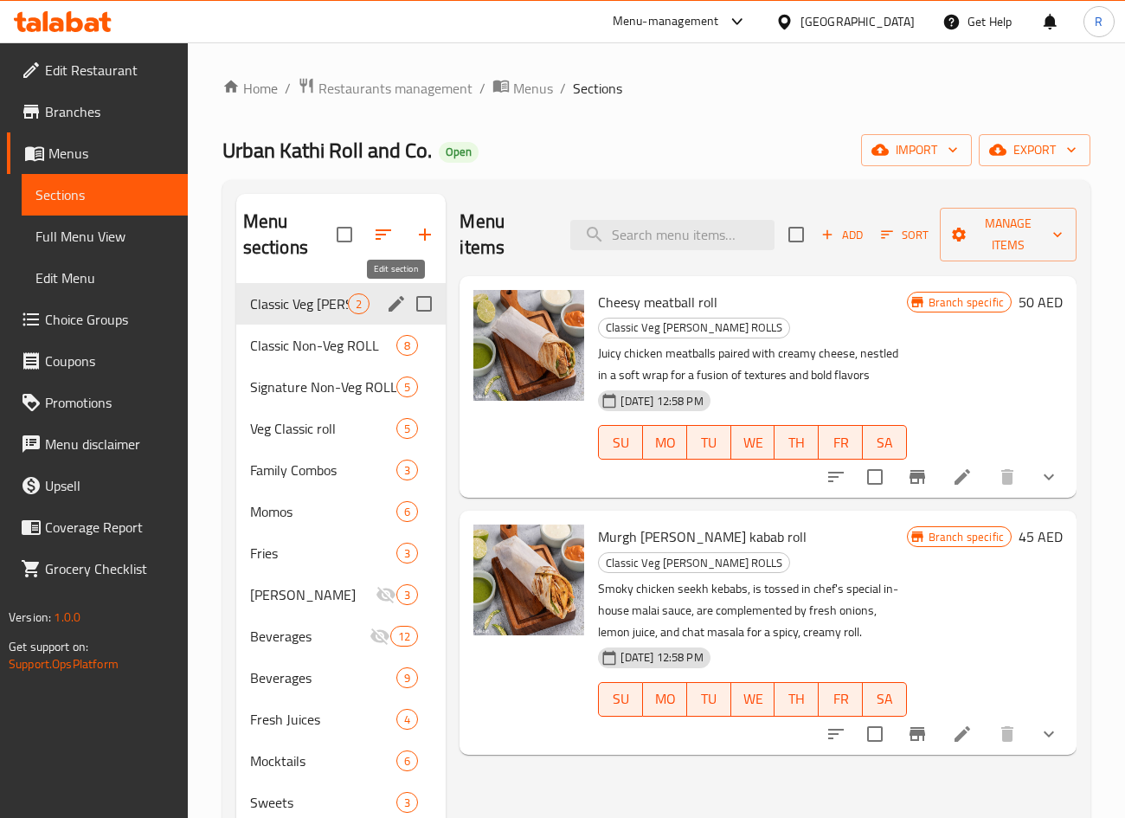
click at [395, 300] on icon "edit" at bounding box center [396, 303] width 21 height 21
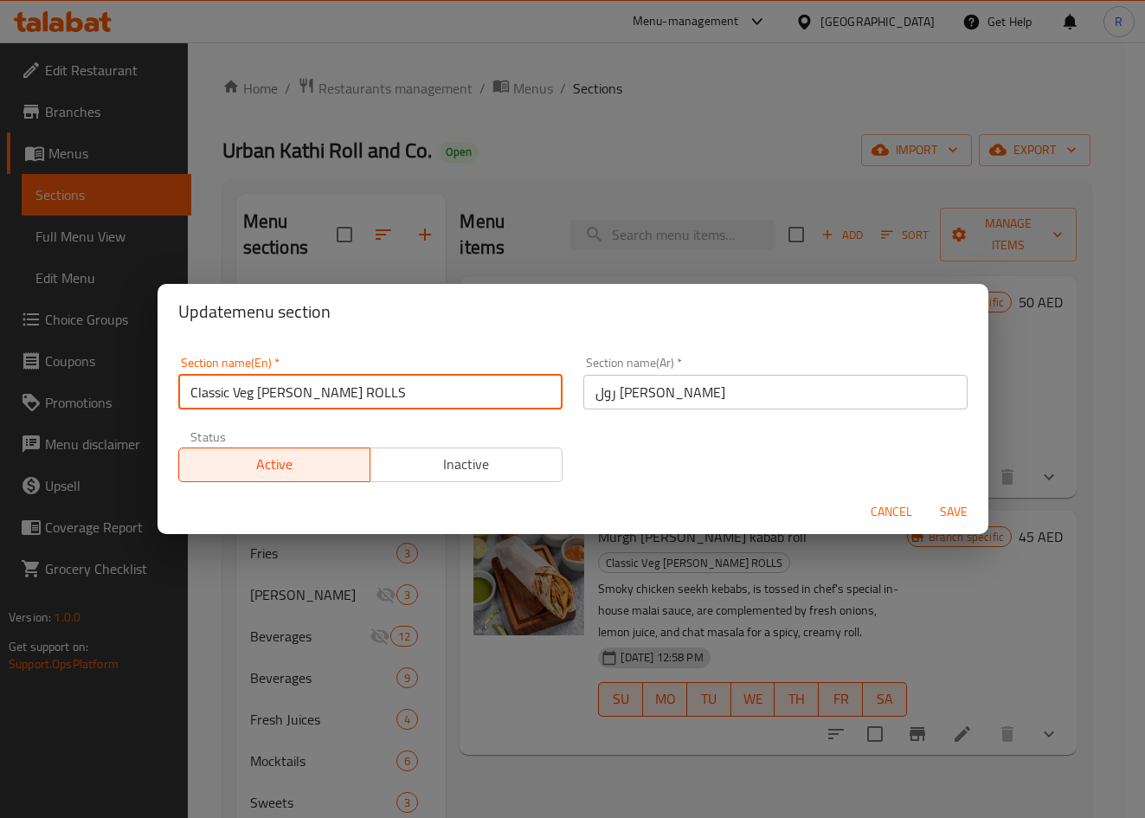
click at [415, 396] on input "Classic Veg [PERSON_NAME] ROLLS" at bounding box center [370, 392] width 384 height 35
type input "Classic Veg [PERSON_NAME] ROLL'ss"
click at [945, 502] on span "Save" at bounding box center [954, 512] width 42 height 22
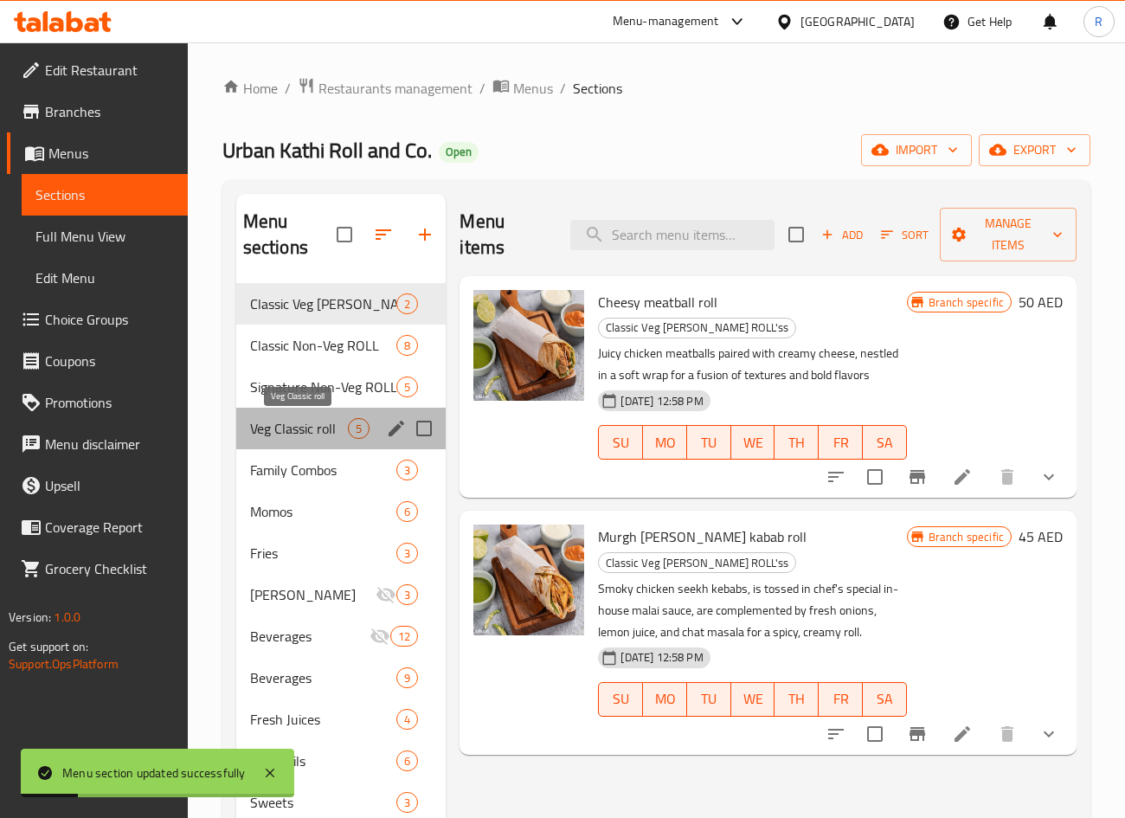
click at [299, 420] on span "Veg Classic roll" at bounding box center [299, 428] width 99 height 21
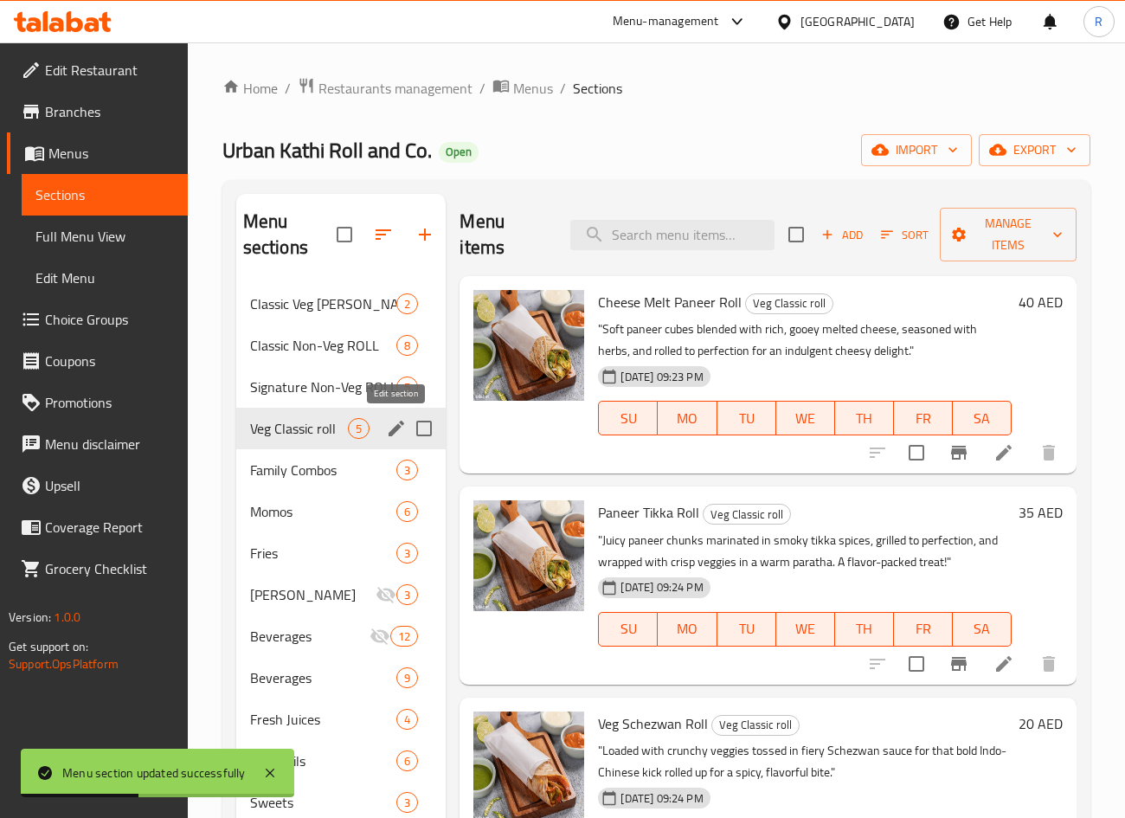
click at [395, 427] on icon "edit" at bounding box center [396, 428] width 21 height 21
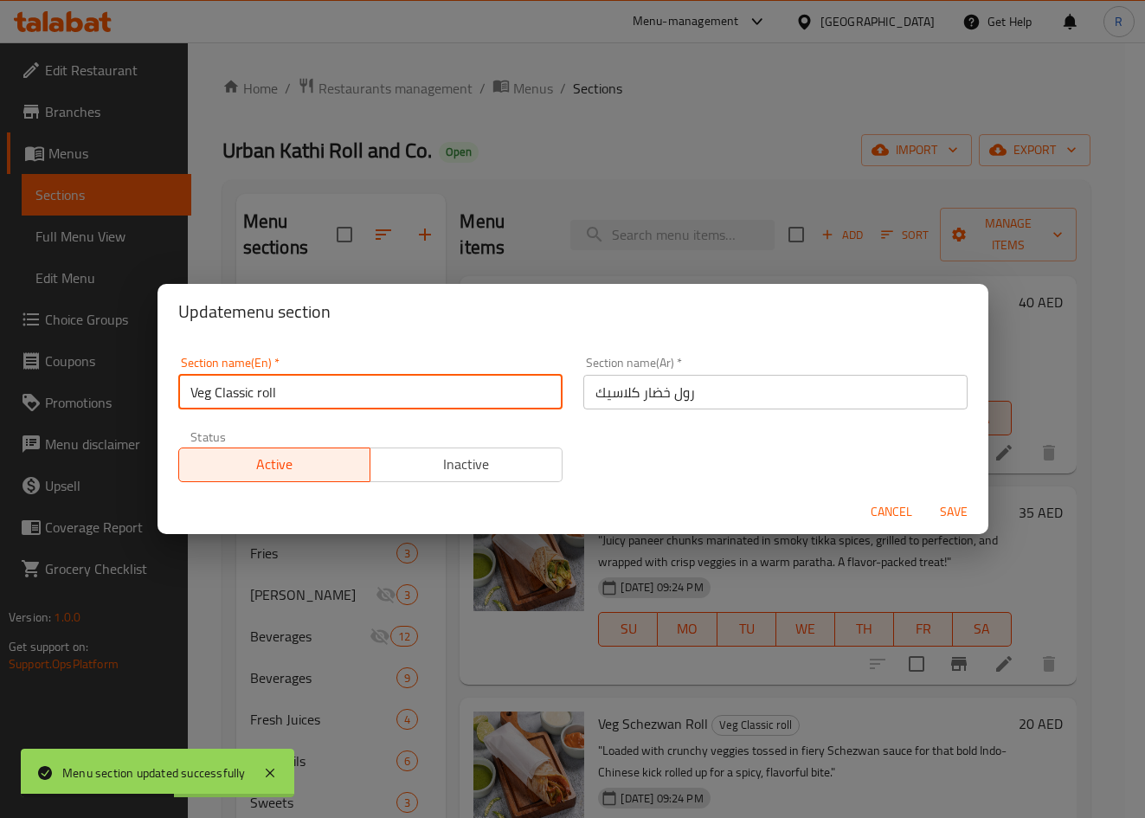
click at [397, 388] on input "Veg Classic roll" at bounding box center [370, 392] width 384 height 35
paste input "Classic Veg KATHI ROLL'S"
type input "Classic Veg [PERSON_NAME] ROLLS"
click at [957, 513] on span "Save" at bounding box center [954, 512] width 42 height 22
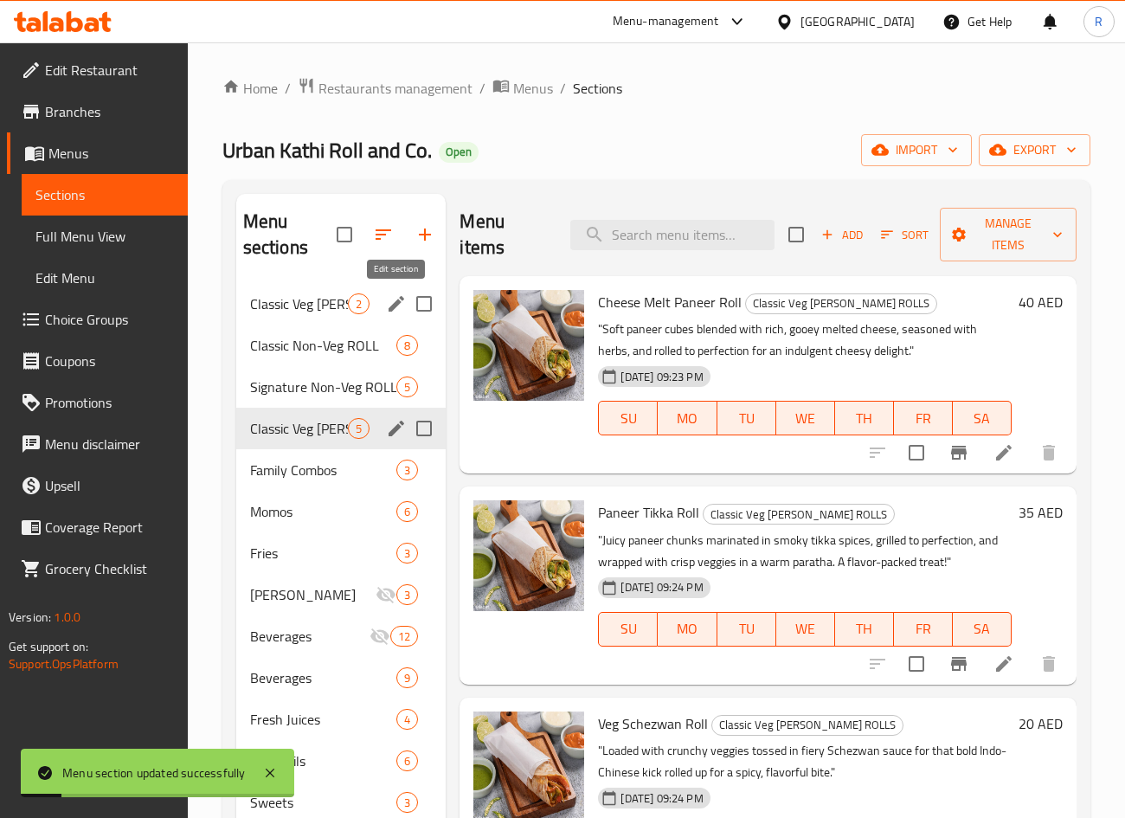
click at [396, 304] on icon "edit" at bounding box center [396, 304] width 16 height 16
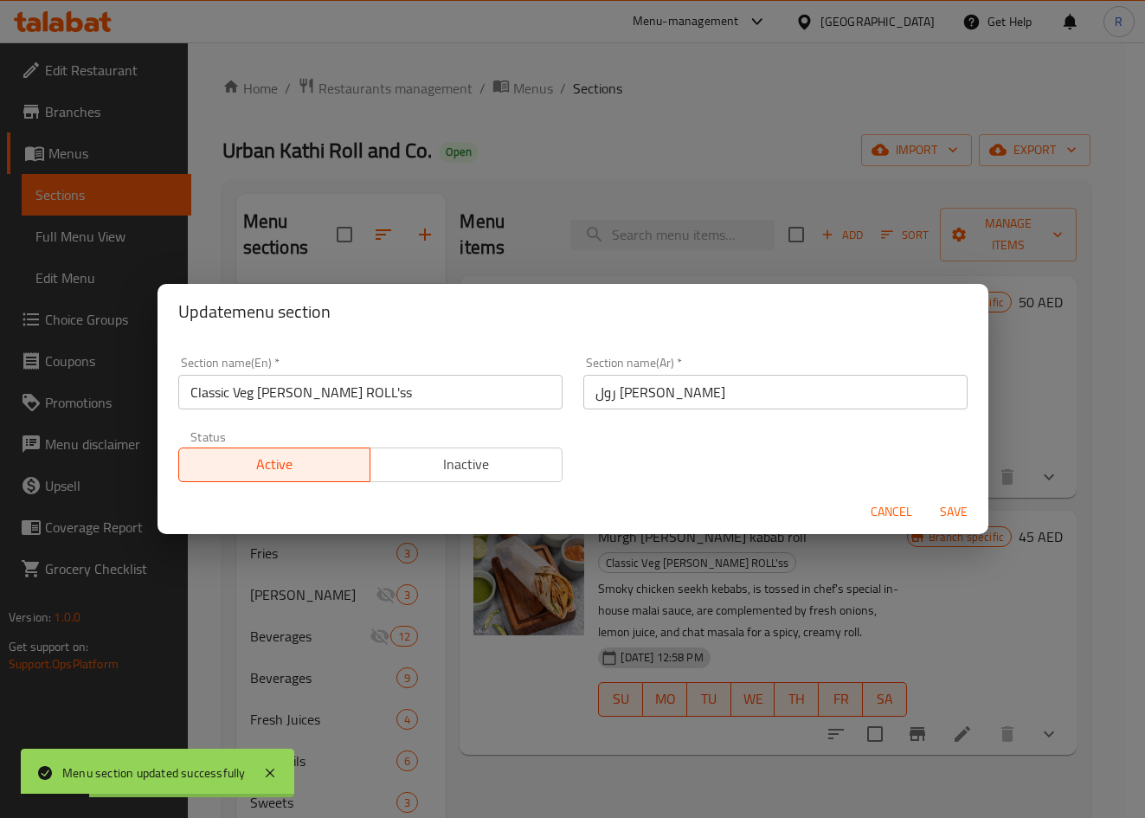
click at [465, 458] on span "Inactive" at bounding box center [466, 464] width 178 height 25
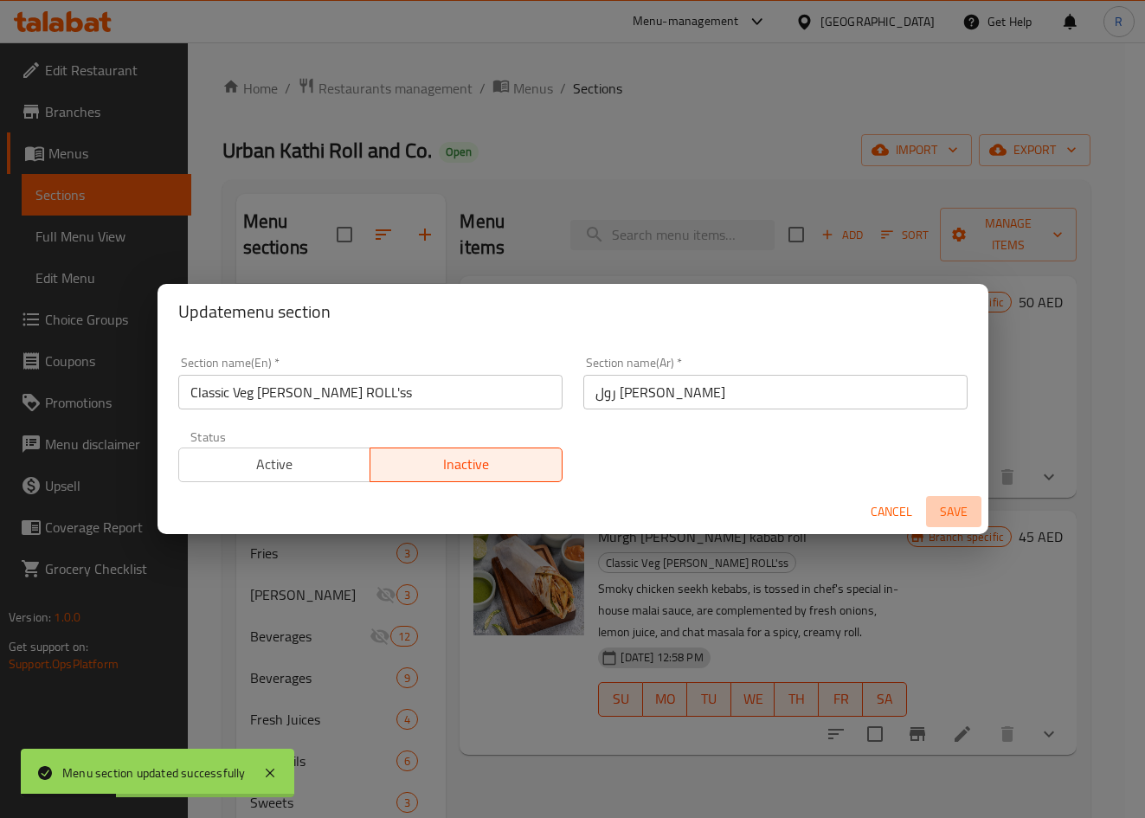
click at [966, 522] on button "Save" at bounding box center [953, 512] width 55 height 32
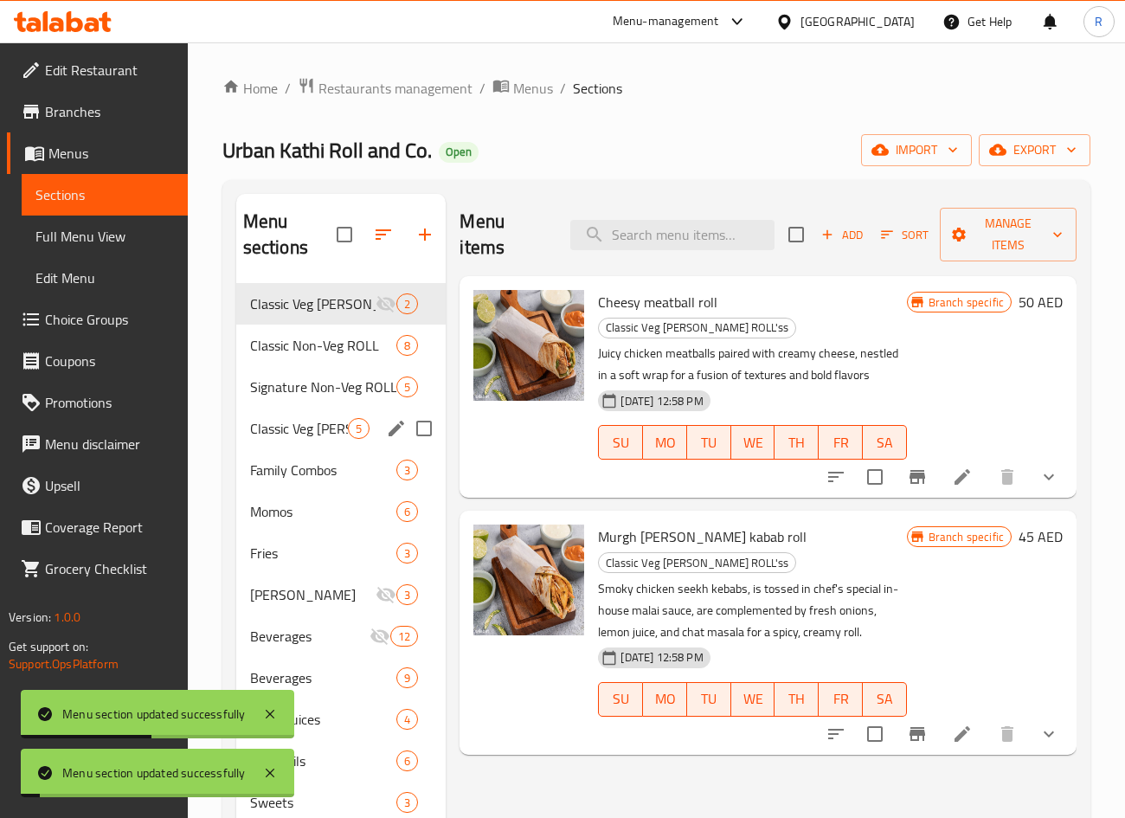
click at [617, 777] on div "Menu items Add Sort Manage items Cheesy meatball roll Classic Veg KATHI ROLL'ss…" at bounding box center [761, 603] width 630 height 818
click at [376, 235] on icon "button" at bounding box center [383, 234] width 21 height 21
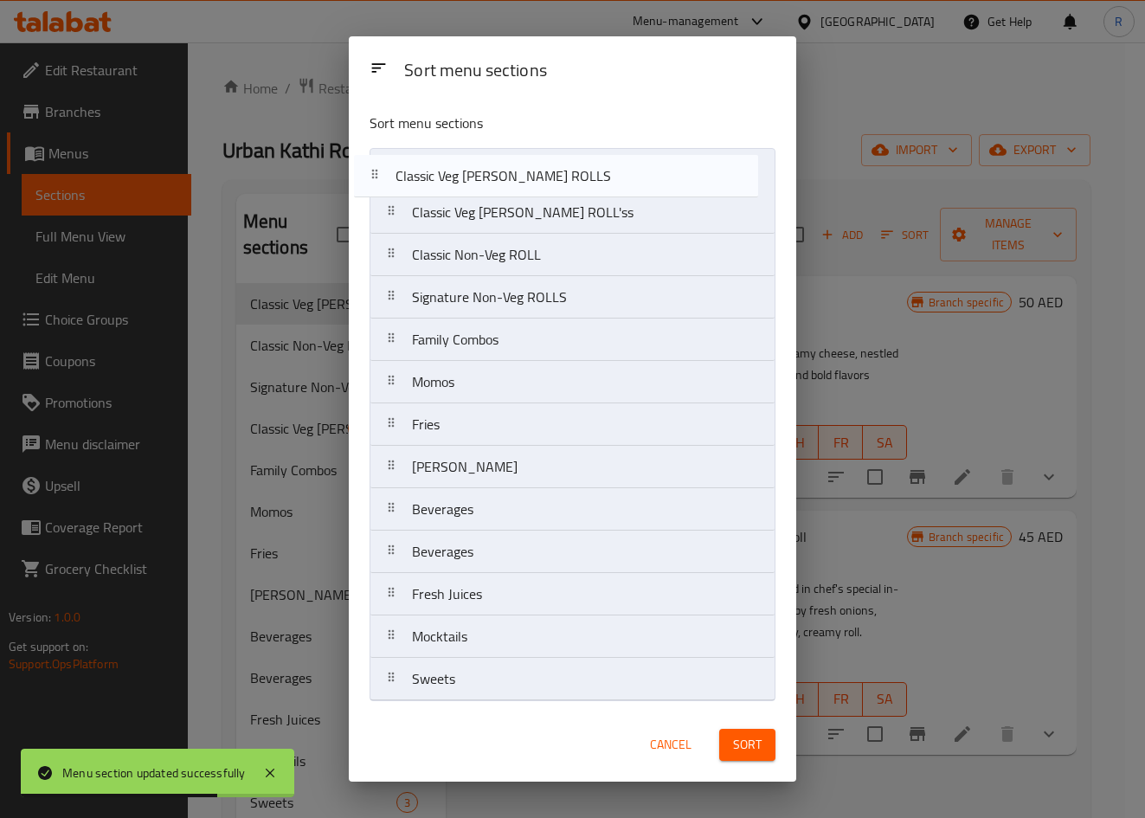
drag, startPoint x: 568, startPoint y: 290, endPoint x: 563, endPoint y: 175, distance: 115.2
click at [550, 162] on nav "Classic Veg KATHI ROLL'ss Classic Non-Veg ROLL Signature Non-Veg ROLLS Classic …" at bounding box center [572, 424] width 406 height 553
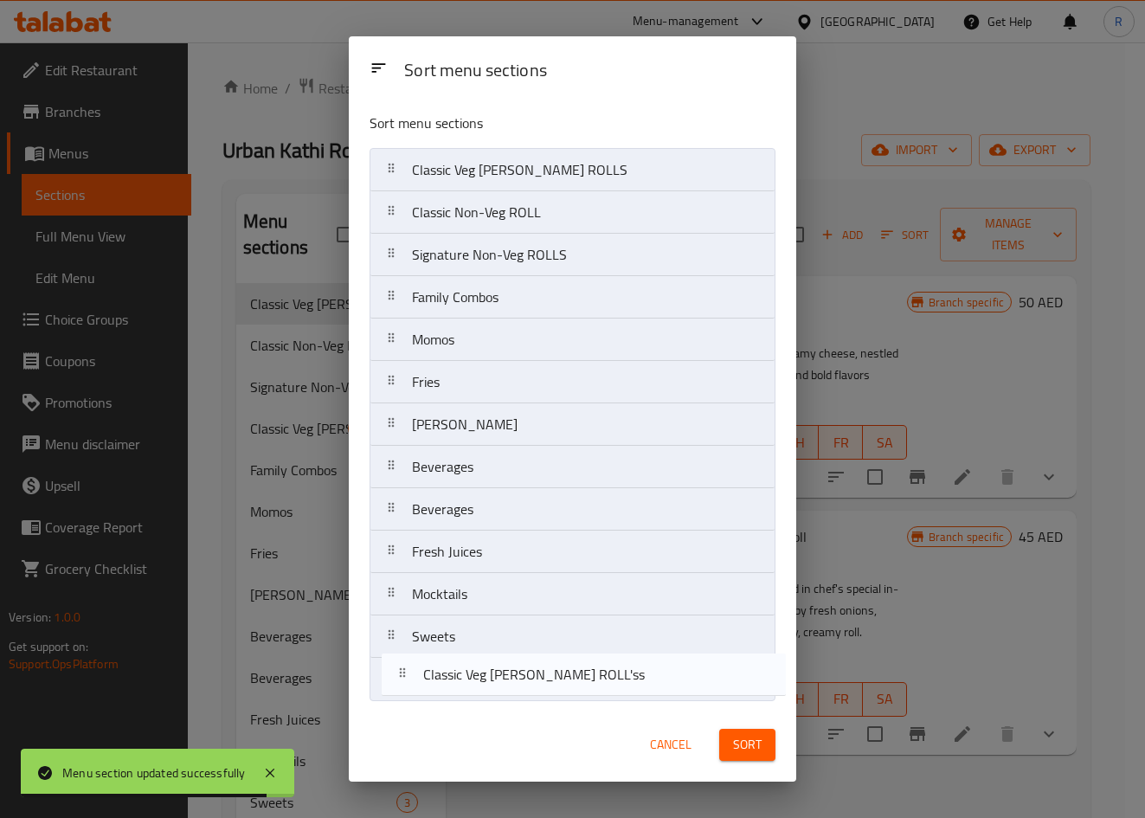
drag, startPoint x: 564, startPoint y: 207, endPoint x: 573, endPoint y: 639, distance: 431.8
click at [573, 684] on nav "Classic Veg KATHI ROLLS Classic Veg KATHI ROLL'ss Classic Non-Veg ROLL Signatur…" at bounding box center [572, 424] width 406 height 553
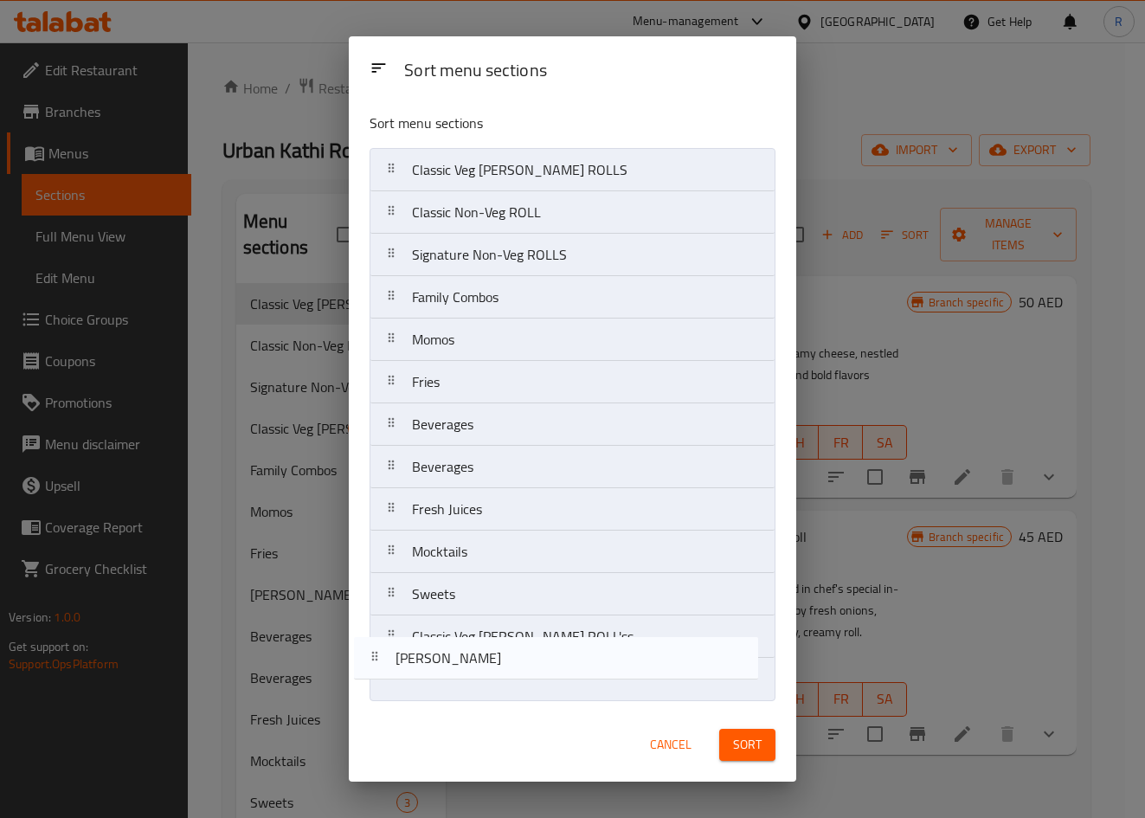
drag, startPoint x: 525, startPoint y: 429, endPoint x: 509, endPoint y: 681, distance: 252.3
click at [509, 681] on nav "Classic Veg KATHI ROLLS Classic Non-Veg ROLL Signature Non-Veg ROLLS Family Com…" at bounding box center [572, 424] width 406 height 553
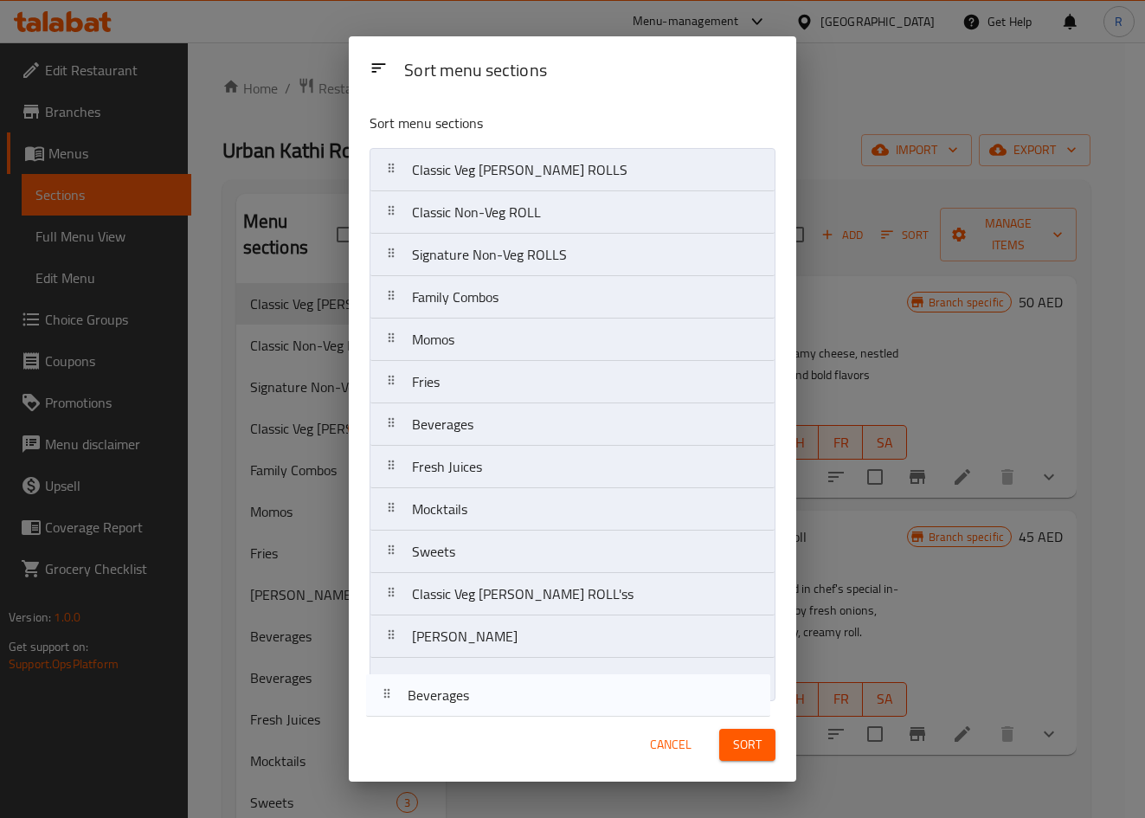
drag, startPoint x: 487, startPoint y: 426, endPoint x: 497, endPoint y: 694, distance: 268.4
click at [497, 694] on nav "Classic Veg KATHI ROLLS Classic Non-Veg ROLL Signature Non-Veg ROLLS Family Com…" at bounding box center [572, 424] width 406 height 553
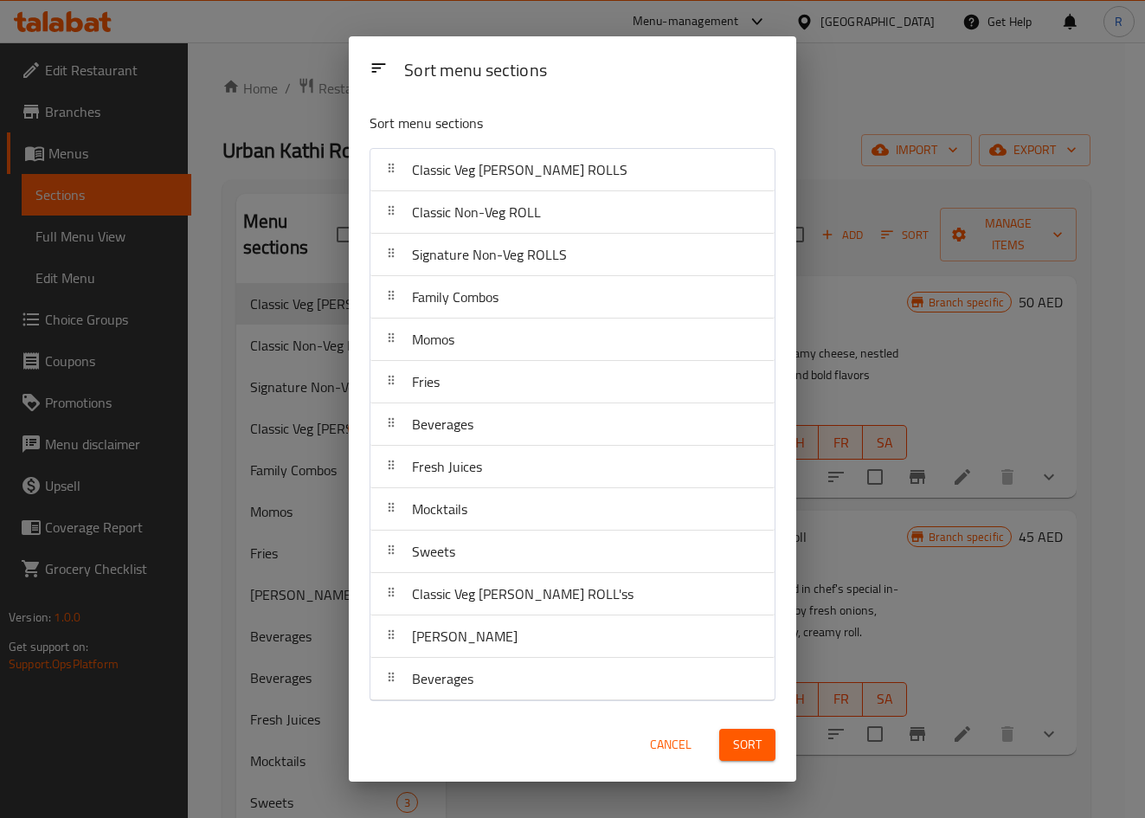
click at [749, 752] on span "Sort" at bounding box center [747, 745] width 29 height 22
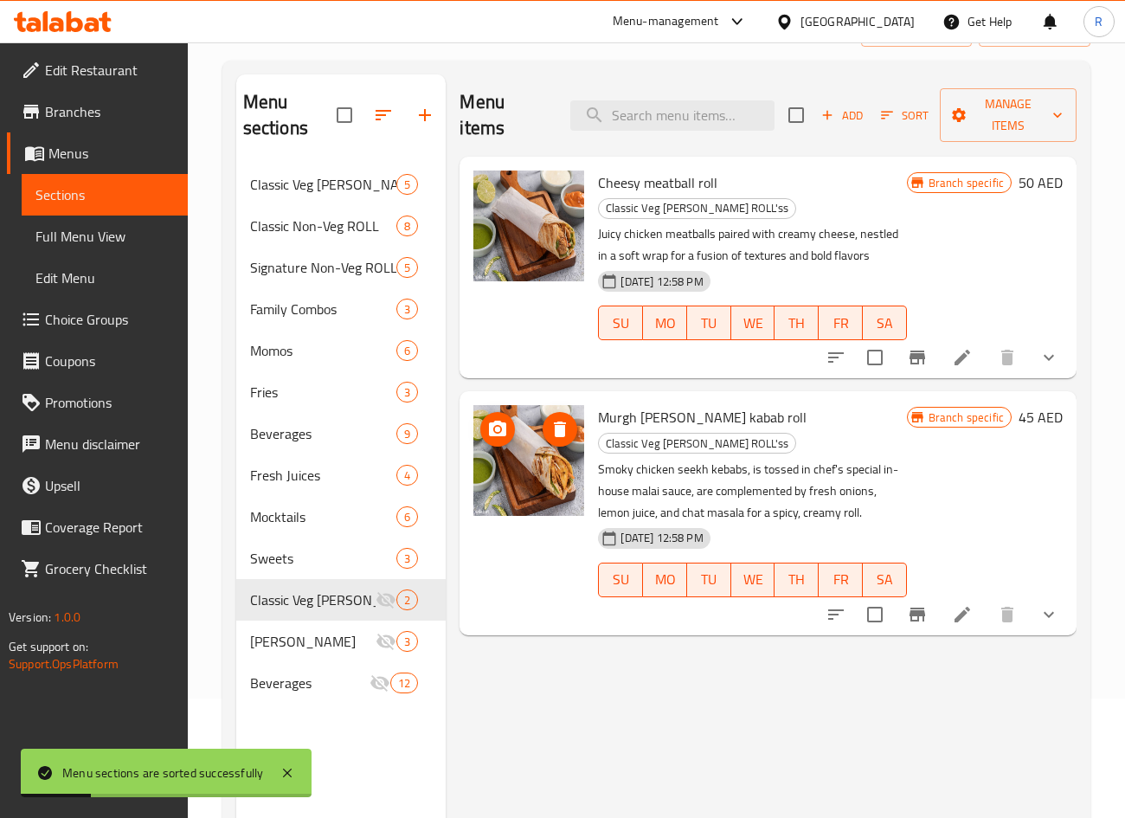
scroll to position [242, 0]
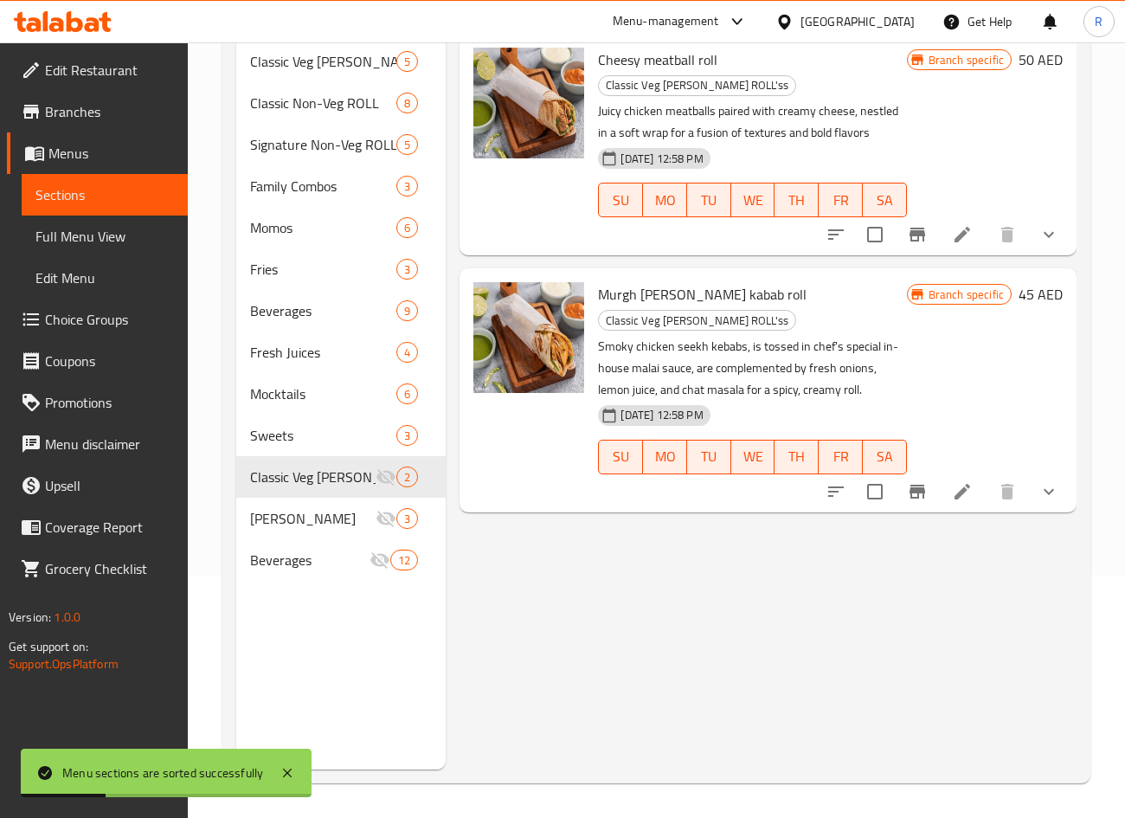
click at [565, 606] on div "Menu items Add Sort Manage items Cheesy meatball roll Classic Veg KATHI ROLL'ss…" at bounding box center [761, 361] width 630 height 818
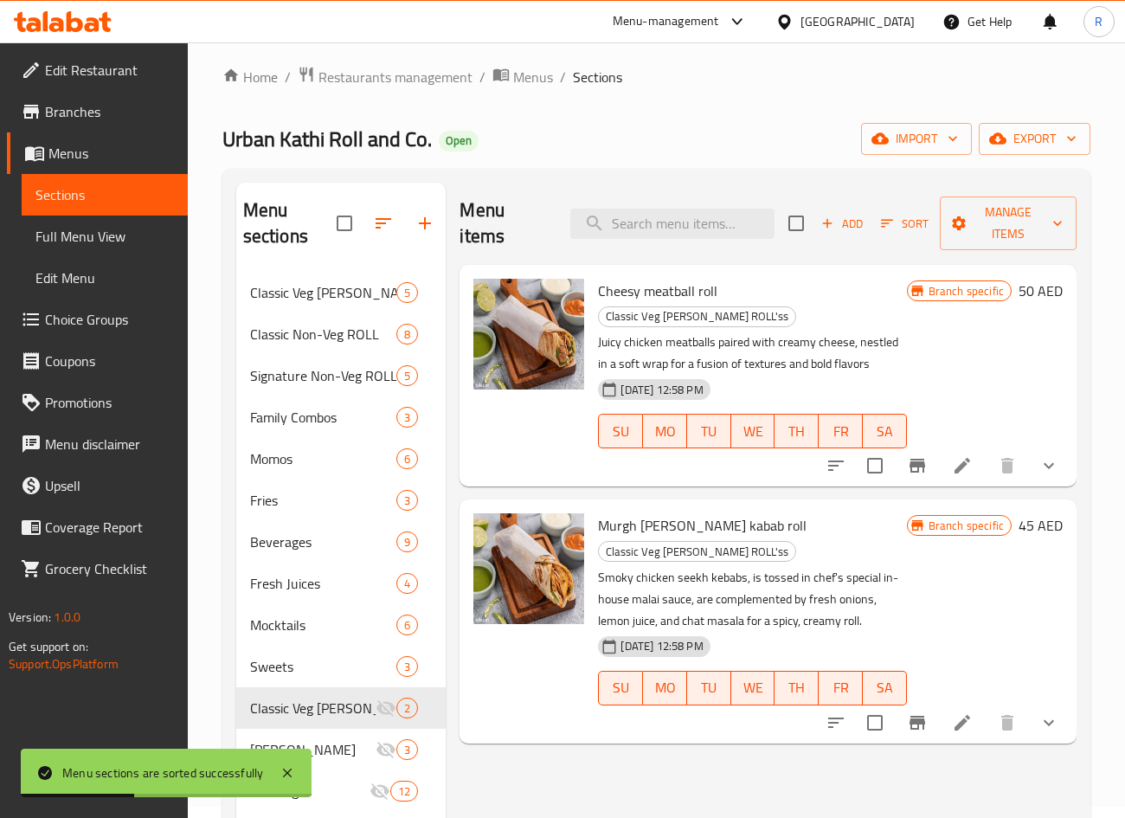
scroll to position [0, 0]
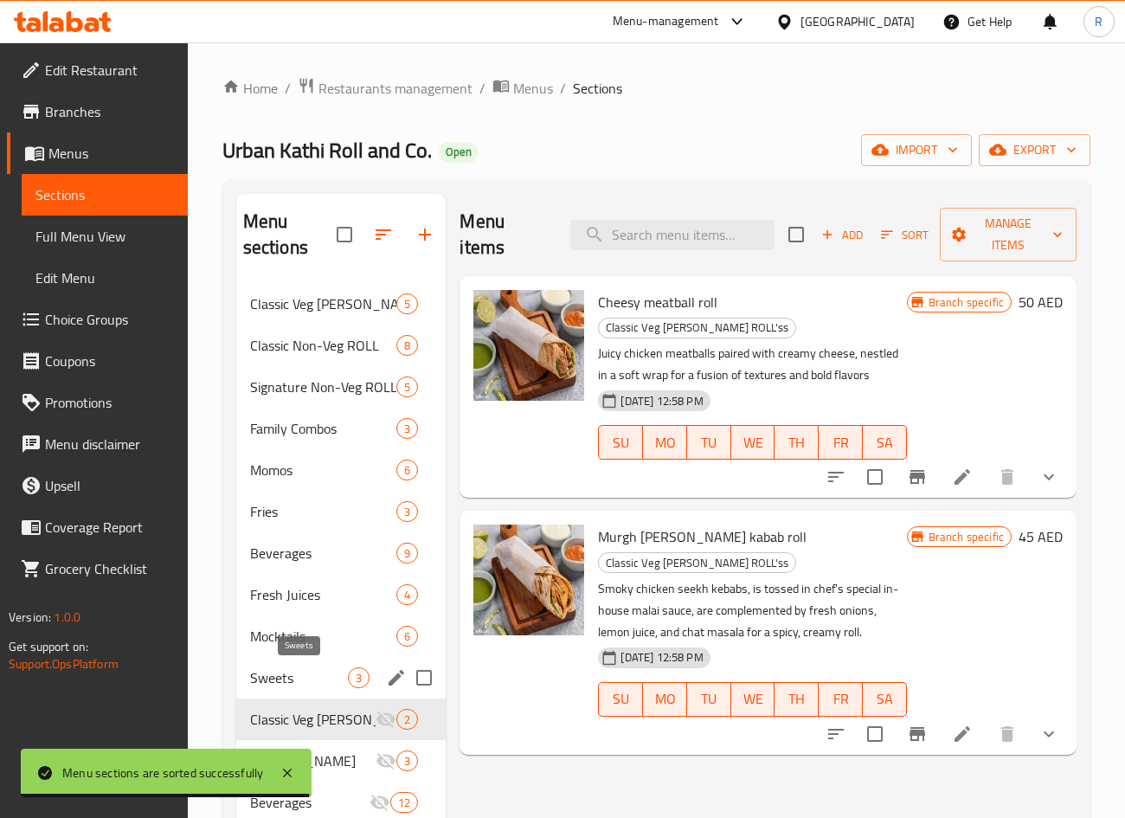
click at [283, 674] on span "Sweets" at bounding box center [299, 677] width 99 height 21
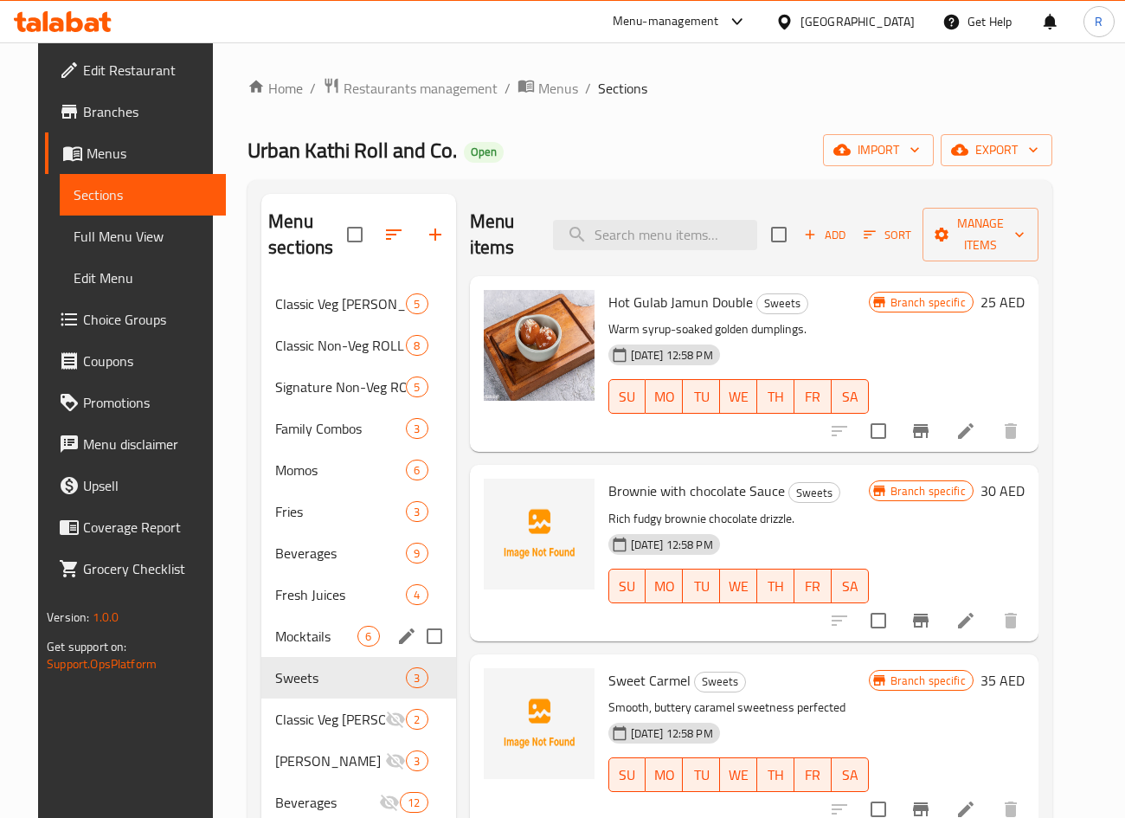
drag, startPoint x: 311, startPoint y: 649, endPoint x: 318, endPoint y: 631, distance: 19.2
click at [312, 648] on div "Mocktails 6" at bounding box center [358, 636] width 194 height 42
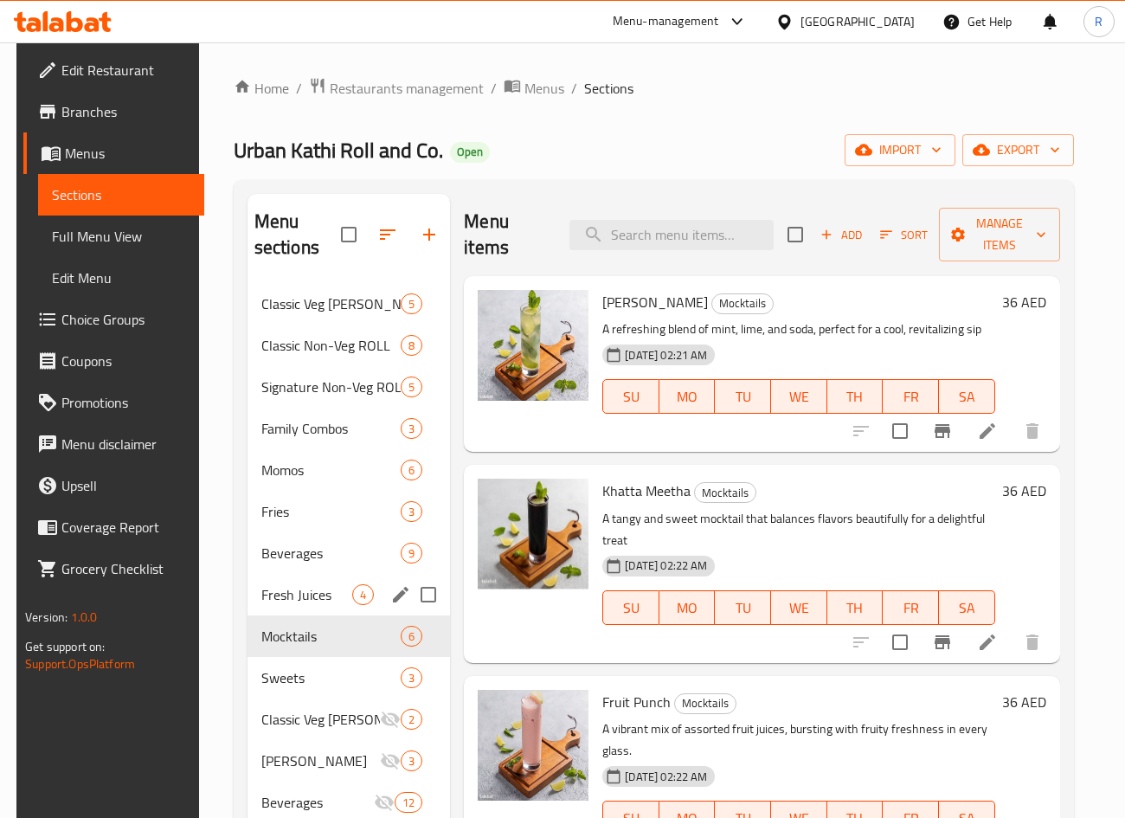
click at [317, 598] on span "Fresh Juices" at bounding box center [307, 594] width 92 height 21
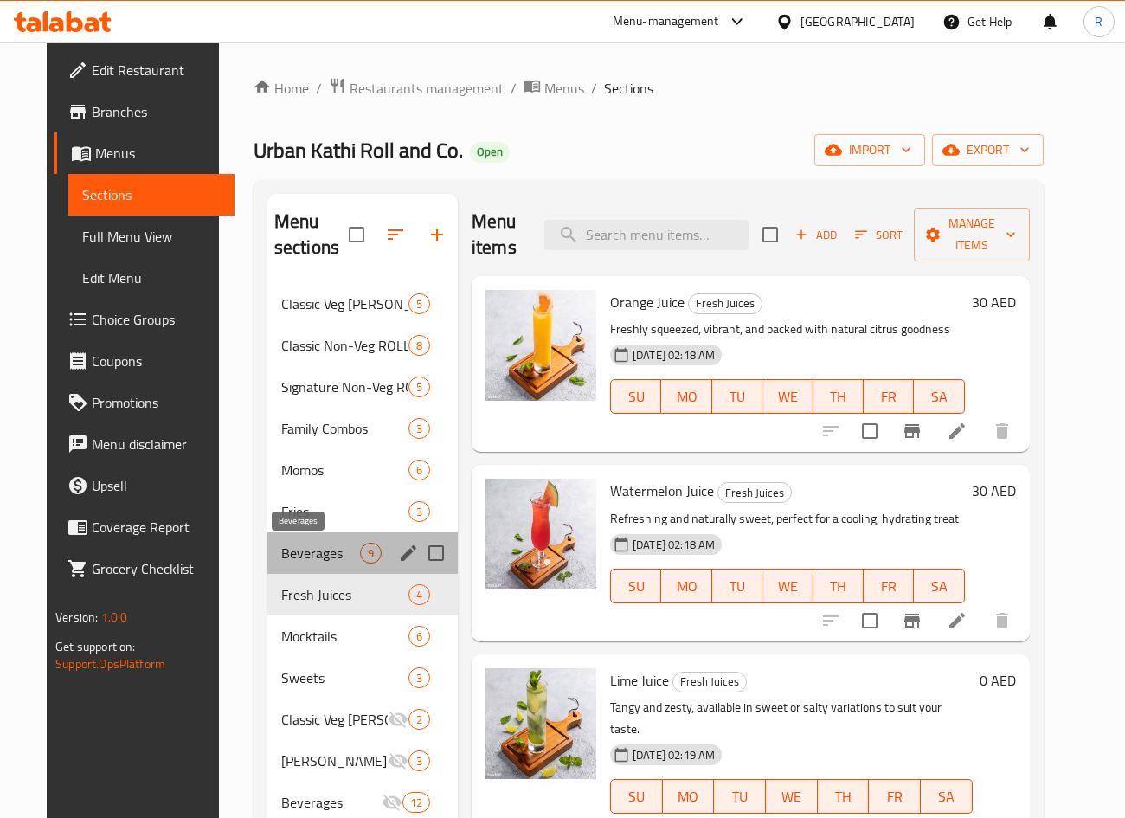
click at [319, 543] on span "Beverages" at bounding box center [320, 553] width 79 height 21
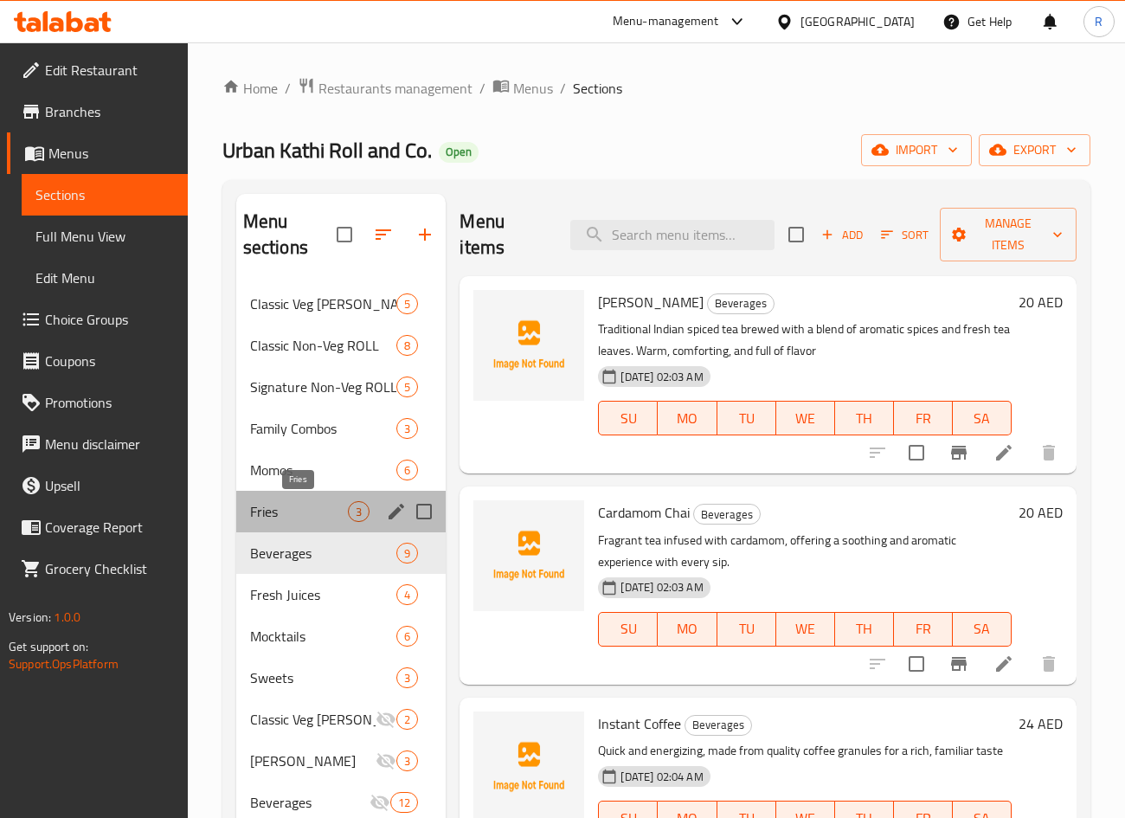
click at [300, 510] on span "Fries" at bounding box center [299, 511] width 99 height 21
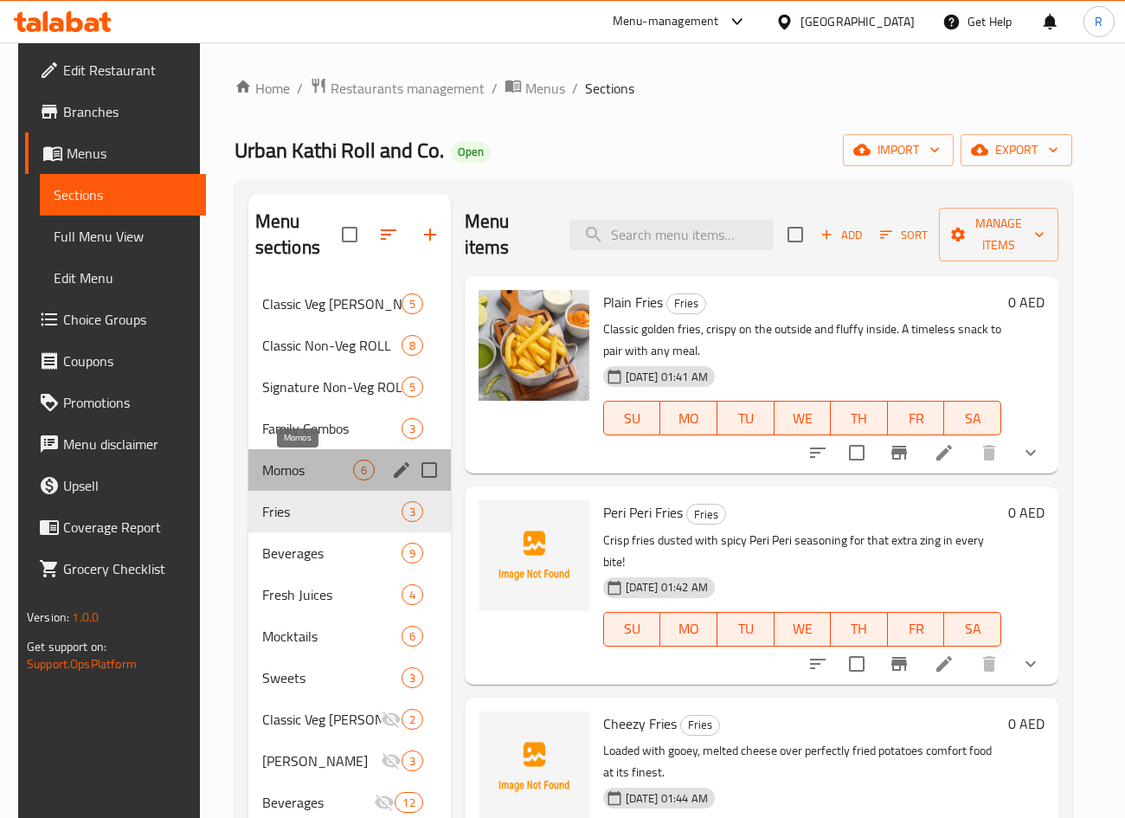
click at [313, 465] on span "Momos" at bounding box center [307, 469] width 91 height 21
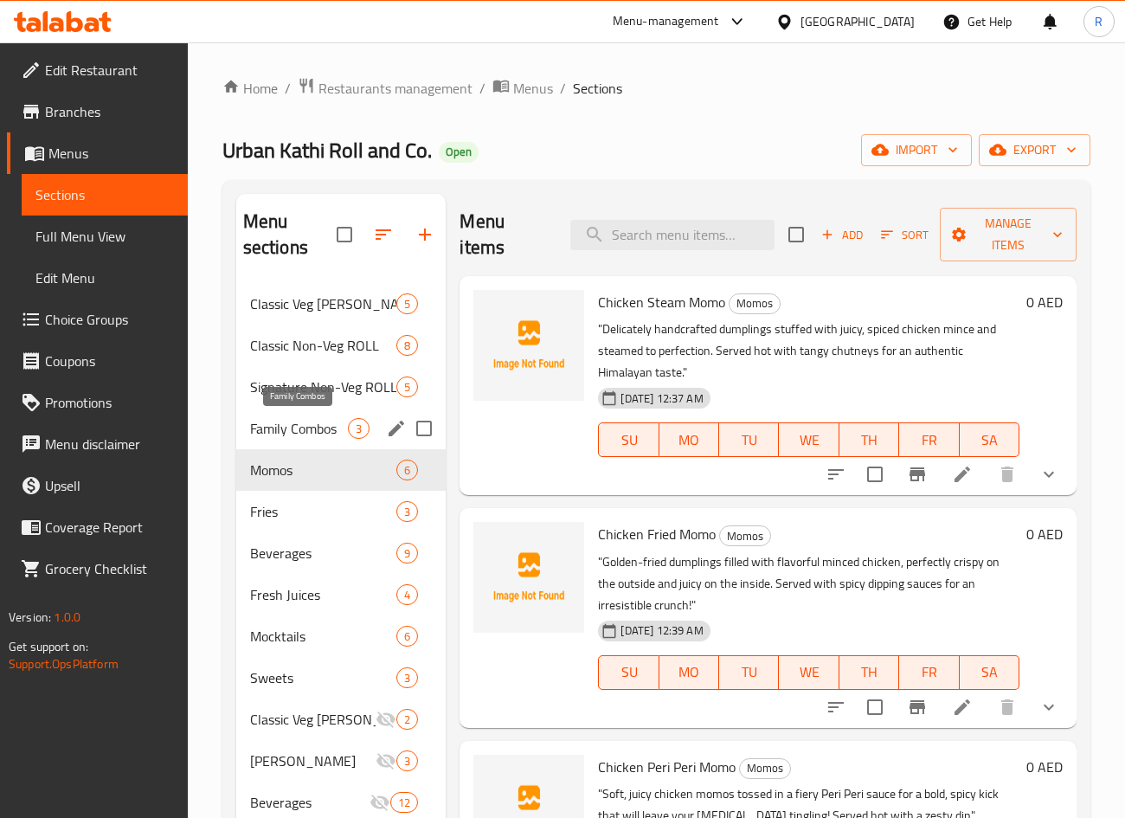
click at [320, 418] on span "Family Combos" at bounding box center [299, 428] width 99 height 21
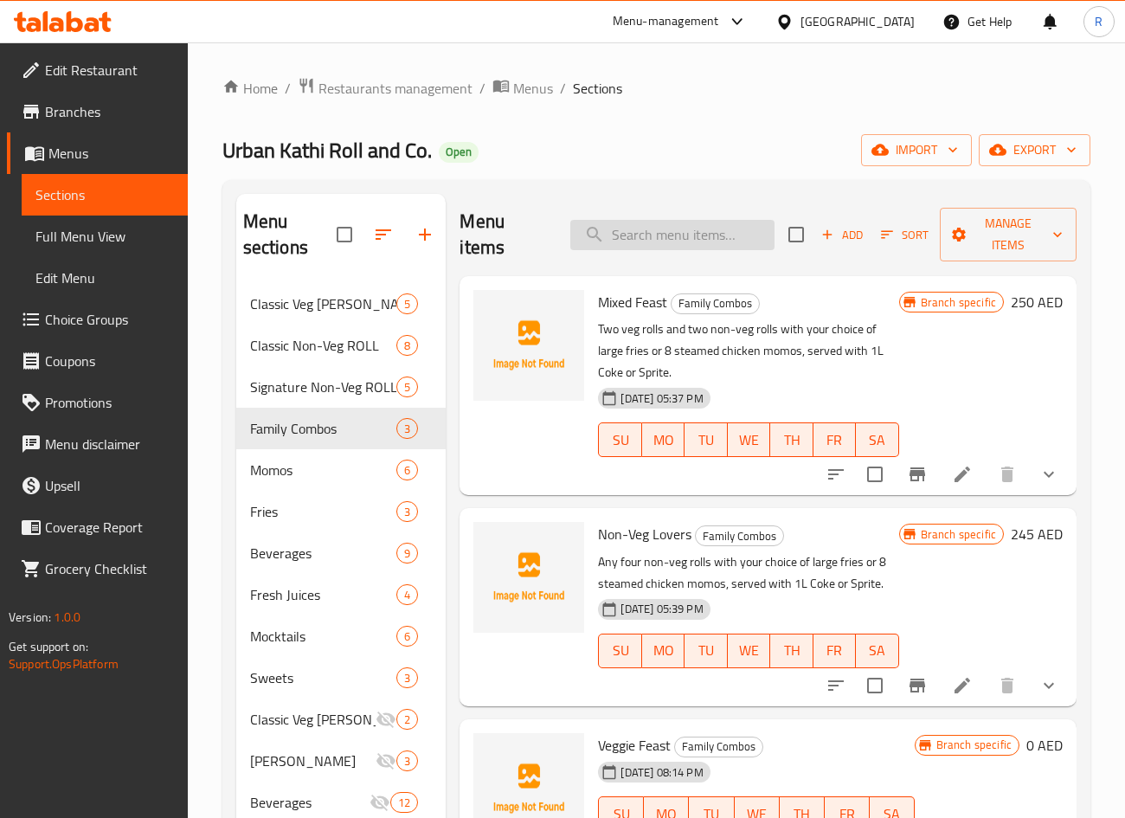
click at [692, 227] on input "search" at bounding box center [672, 235] width 204 height 30
paste input "Single Paneer Treat"
type input "Single Paneer Treat"
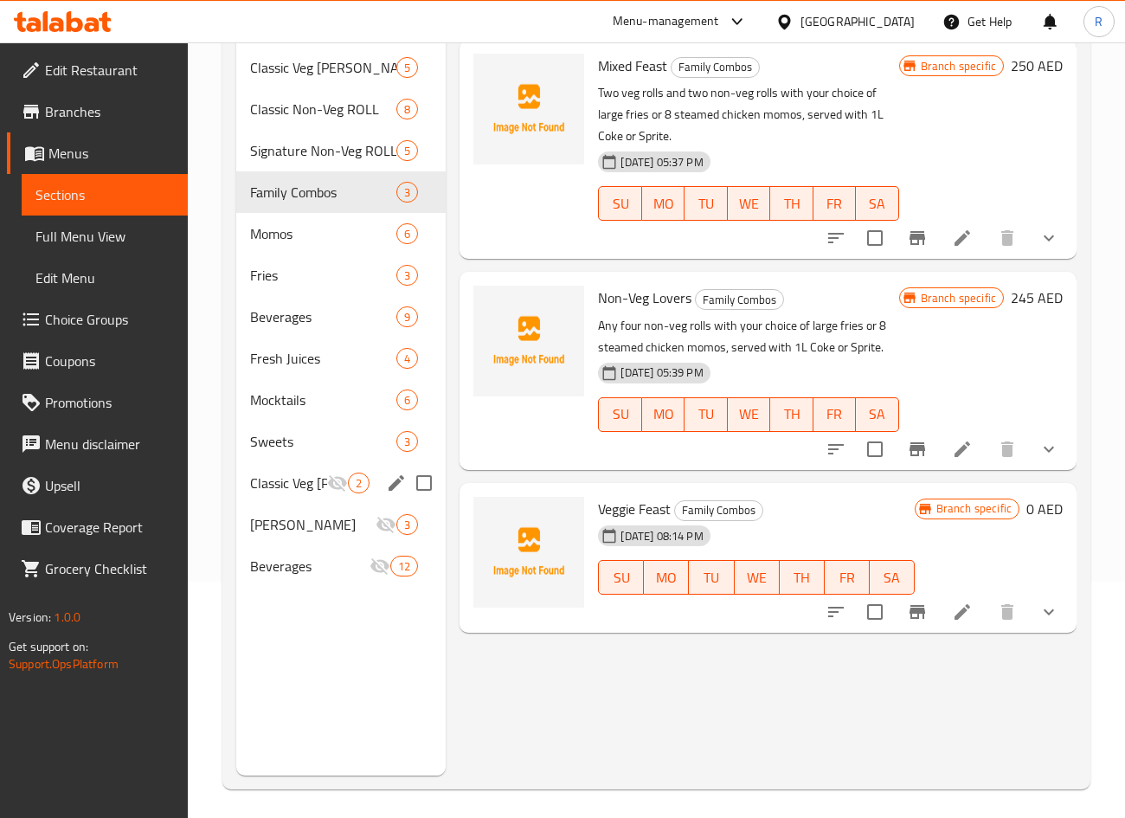
scroll to position [242, 0]
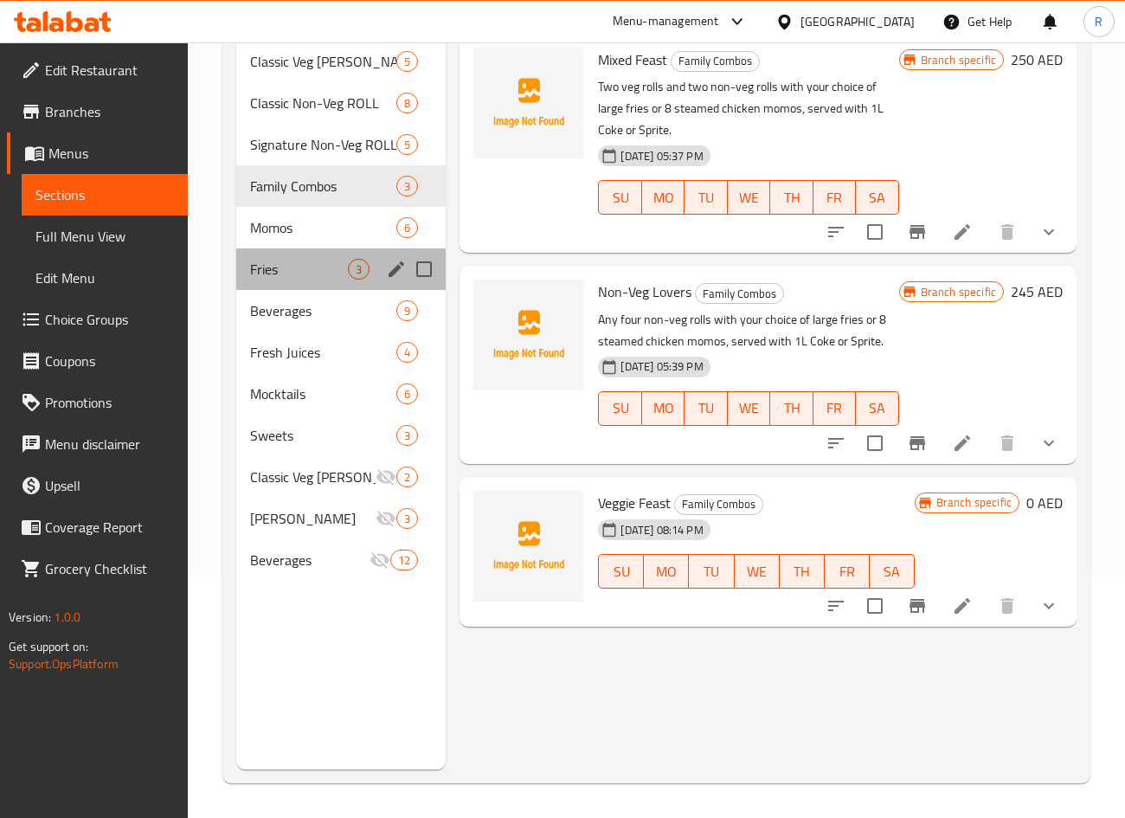
drag, startPoint x: 294, startPoint y: 277, endPoint x: 390, endPoint y: 348, distance: 119.4
click at [294, 275] on span "Fries" at bounding box center [299, 269] width 99 height 21
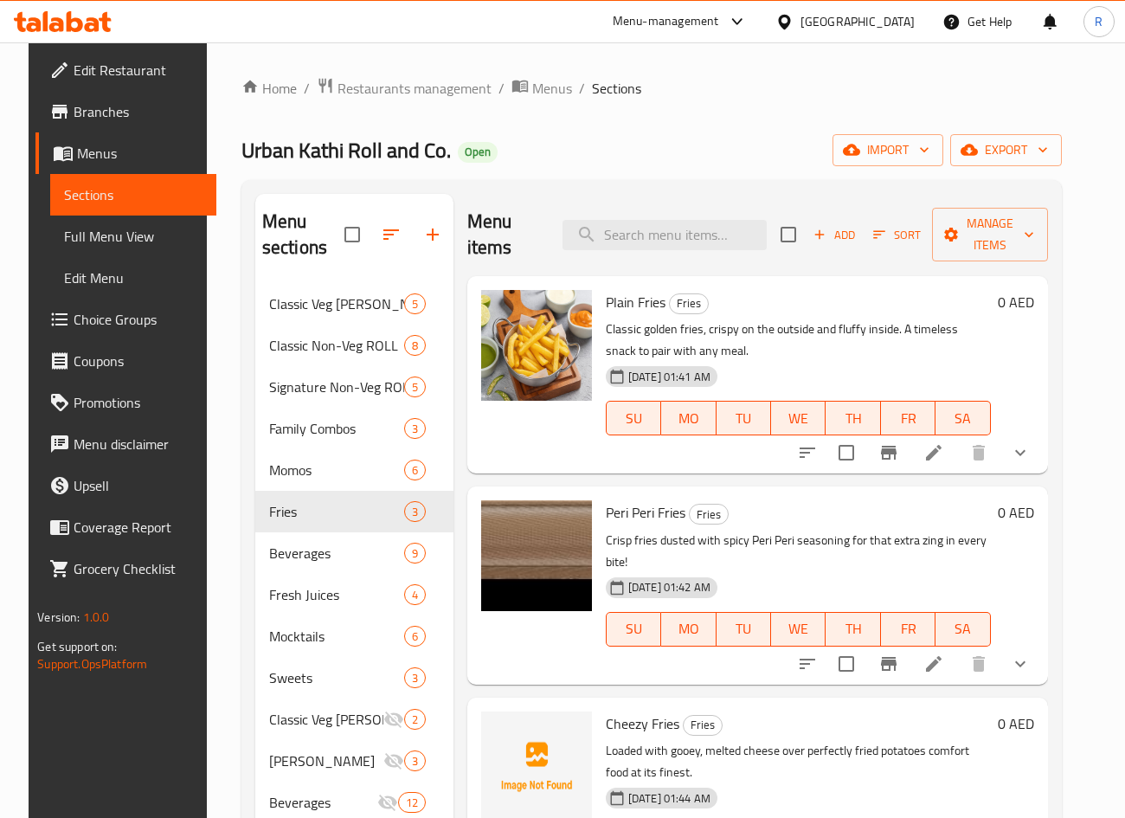
click at [427, 238] on icon "button" at bounding box center [433, 234] width 12 height 12
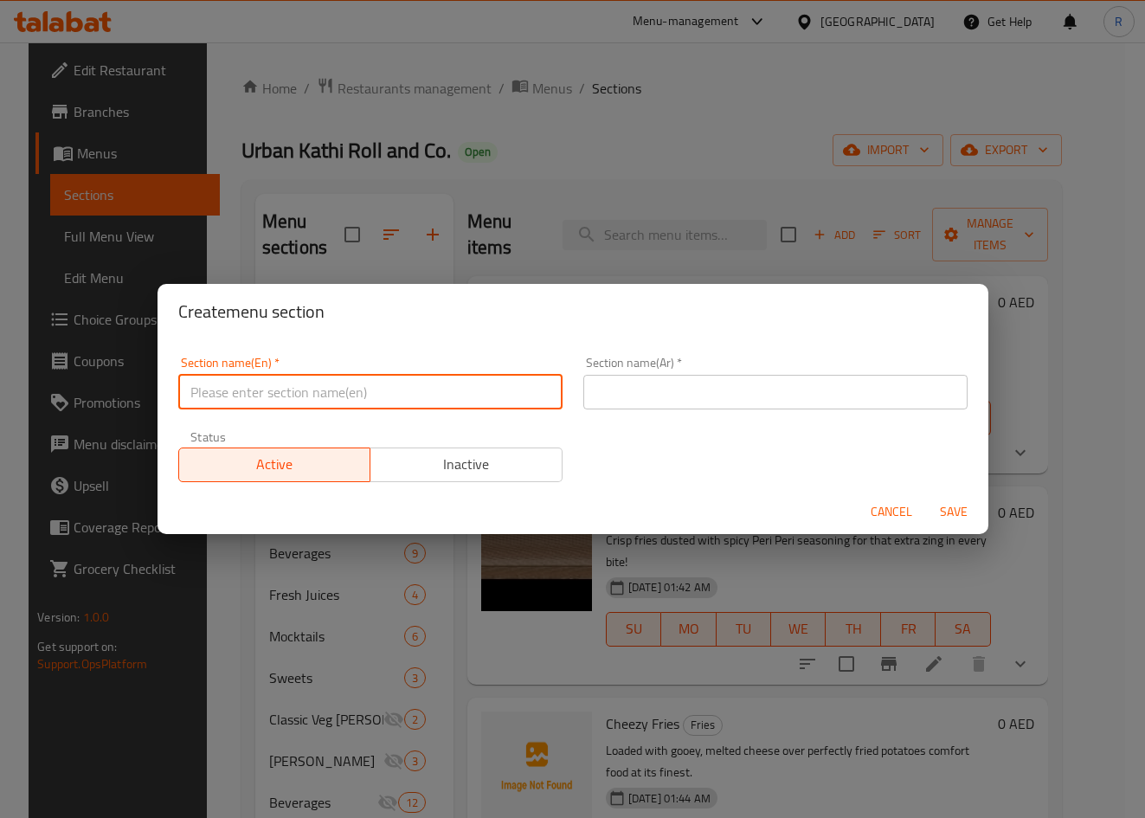
click at [416, 380] on input "text" at bounding box center [370, 392] width 384 height 35
paste input "Combo Deals"
type input "Combo Deals"
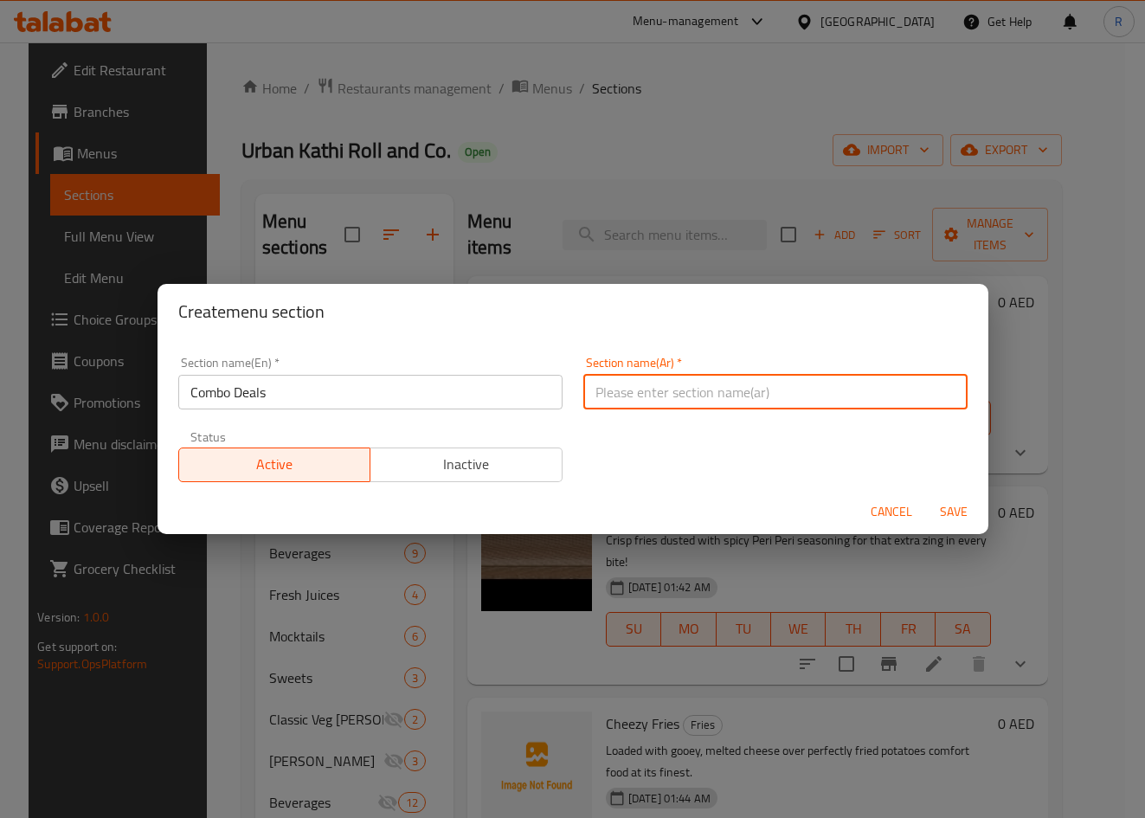
click at [675, 391] on input "text" at bounding box center [775, 392] width 384 height 35
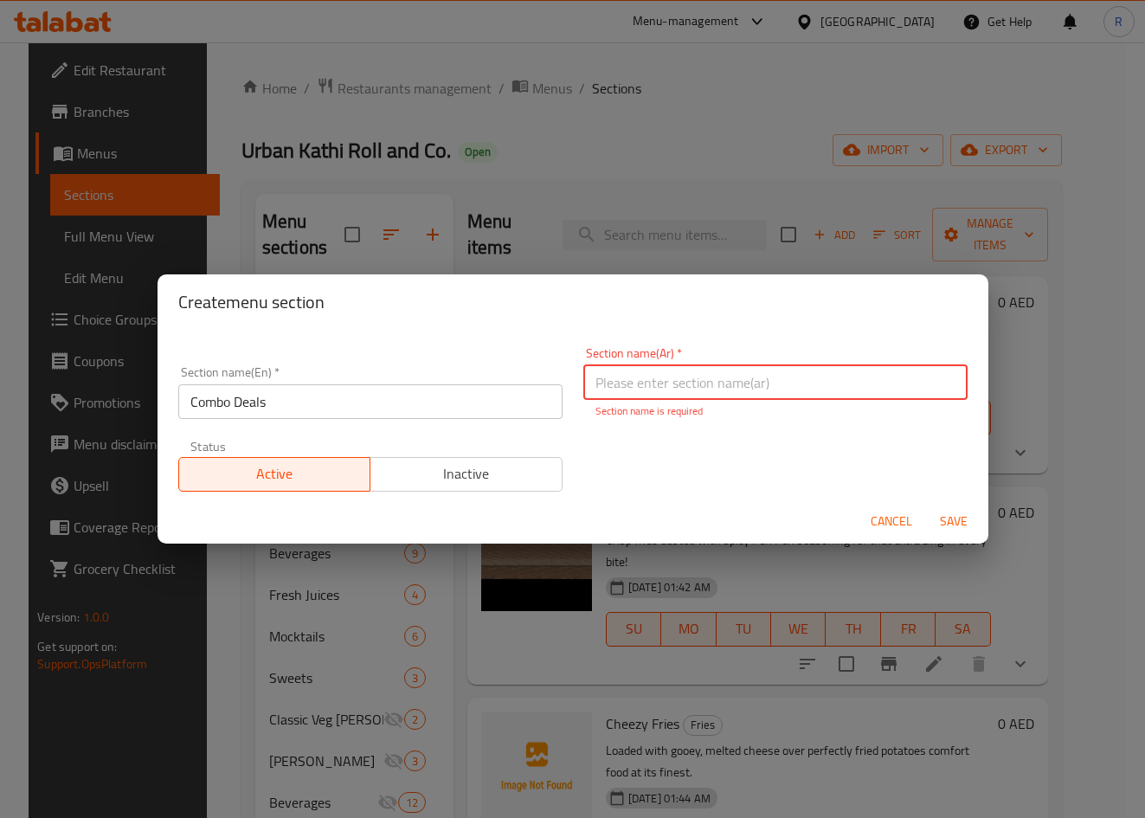
paste input "عروض كومبو"
type input "عروض كومبو"
click at [465, 463] on span "Inactive" at bounding box center [466, 473] width 178 height 25
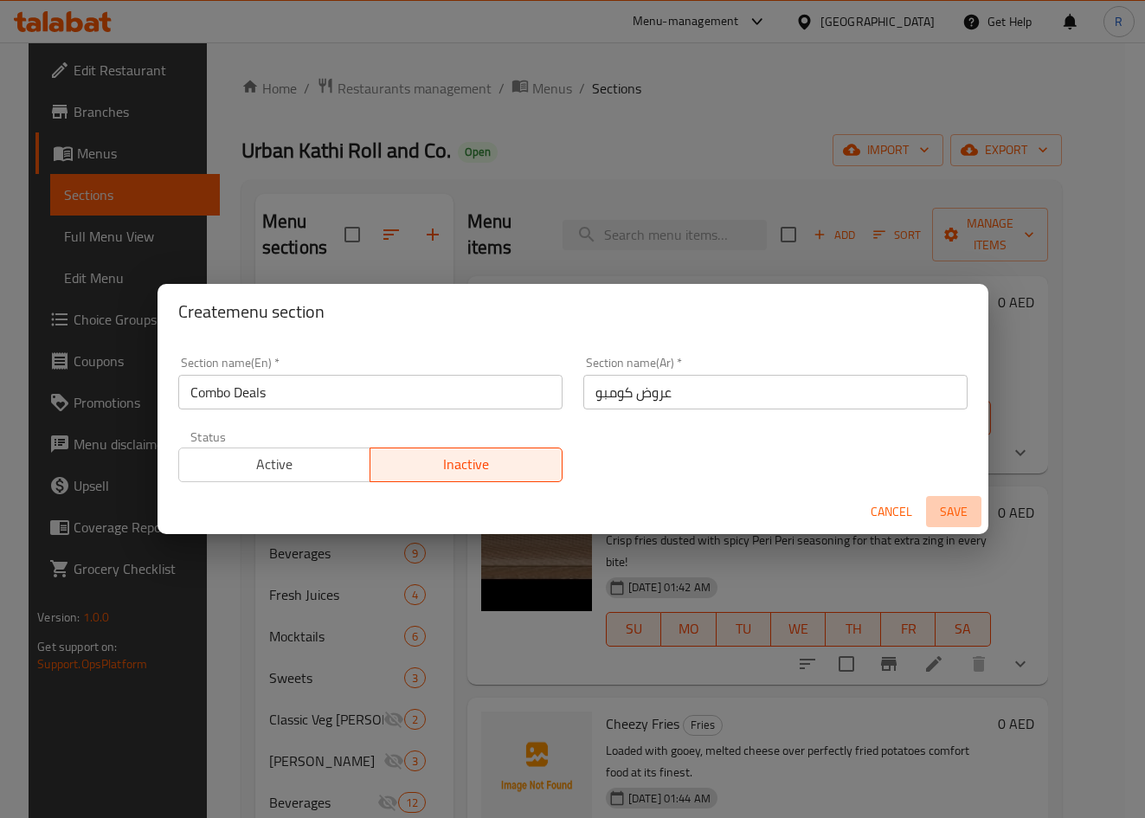
click at [962, 505] on span "Save" at bounding box center [954, 512] width 42 height 22
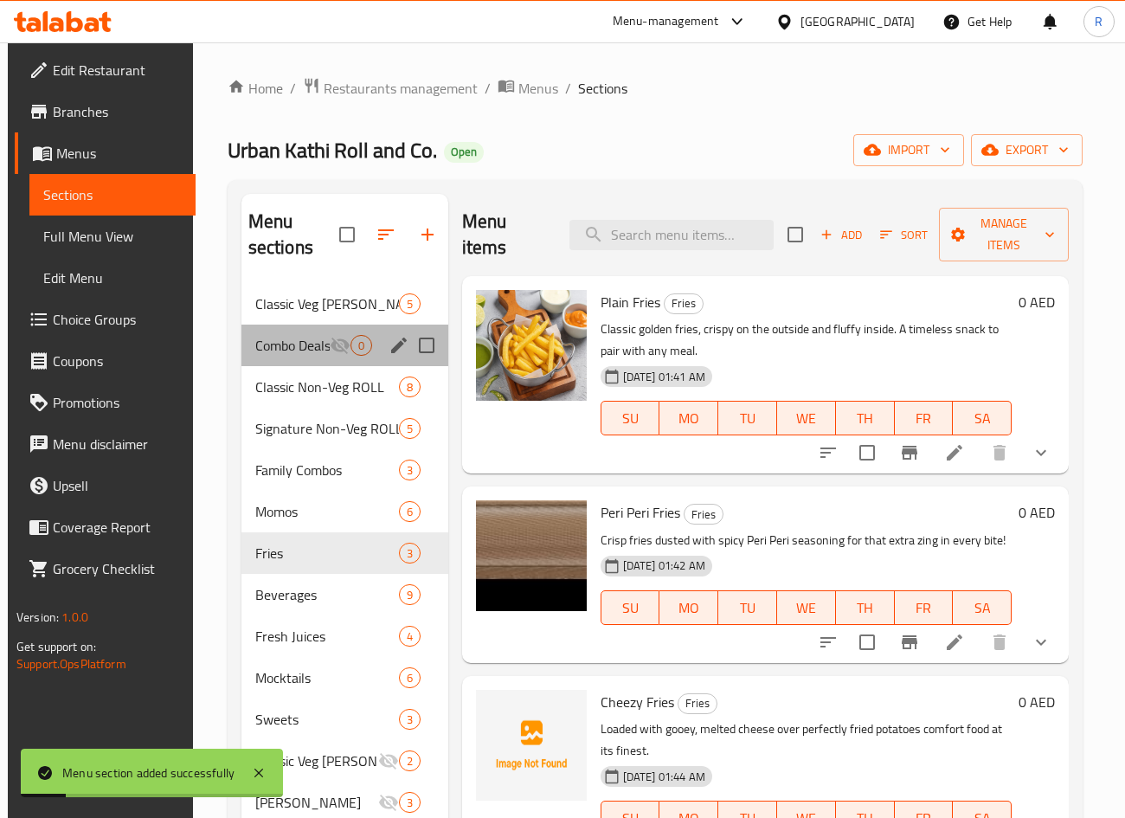
click at [306, 356] on div "Combo Deals 0" at bounding box center [344, 345] width 207 height 42
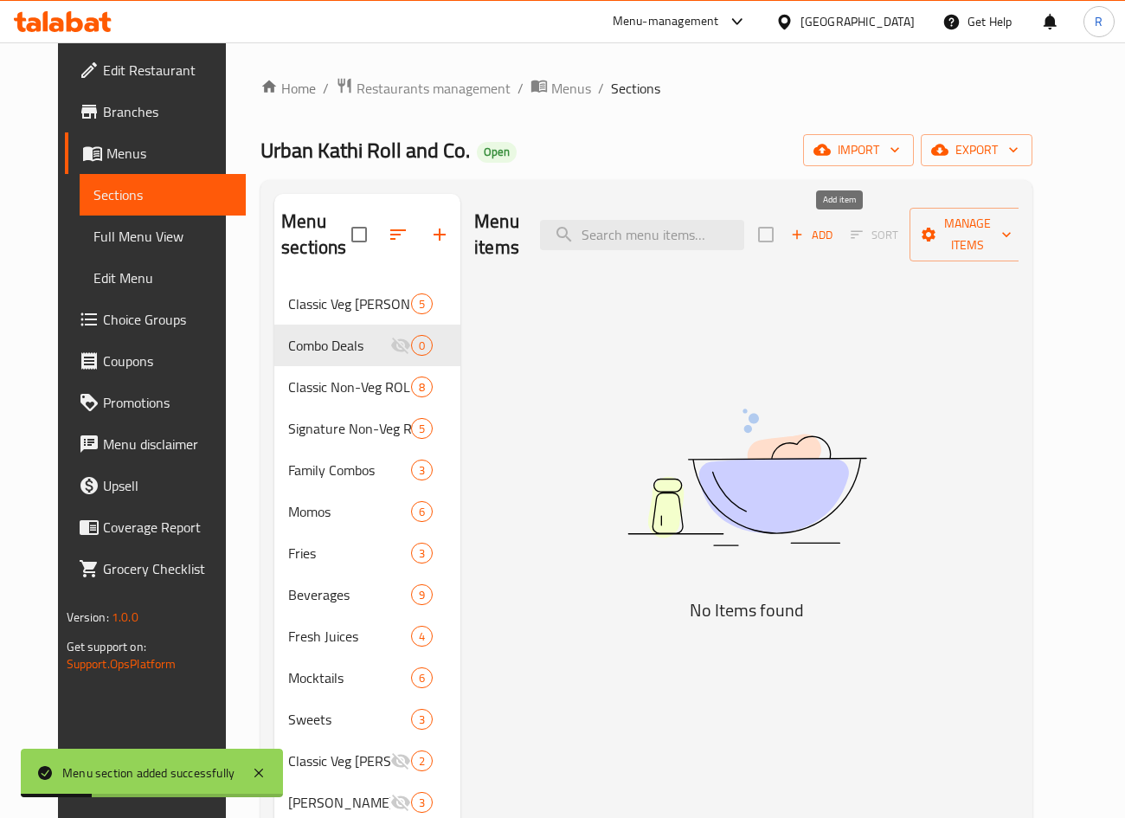
click at [835, 228] on span "Add" at bounding box center [811, 235] width 47 height 20
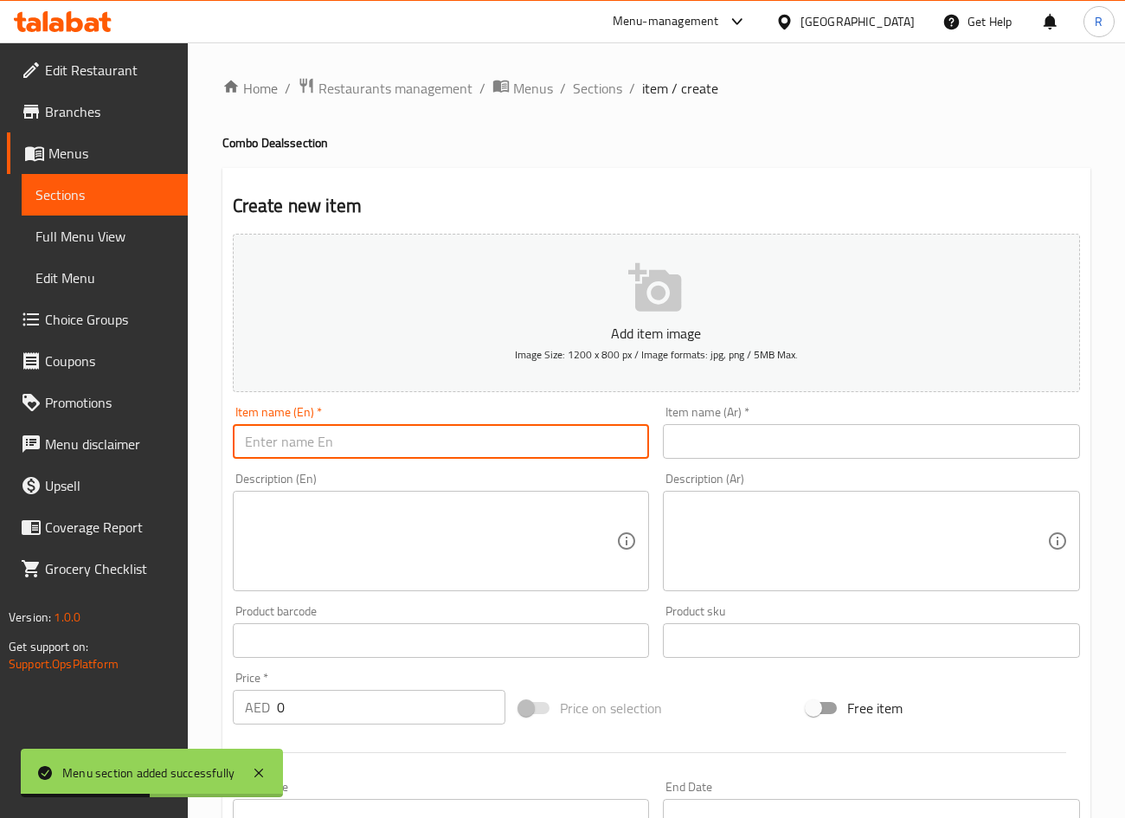
click at [431, 435] on input "text" at bounding box center [441, 441] width 417 height 35
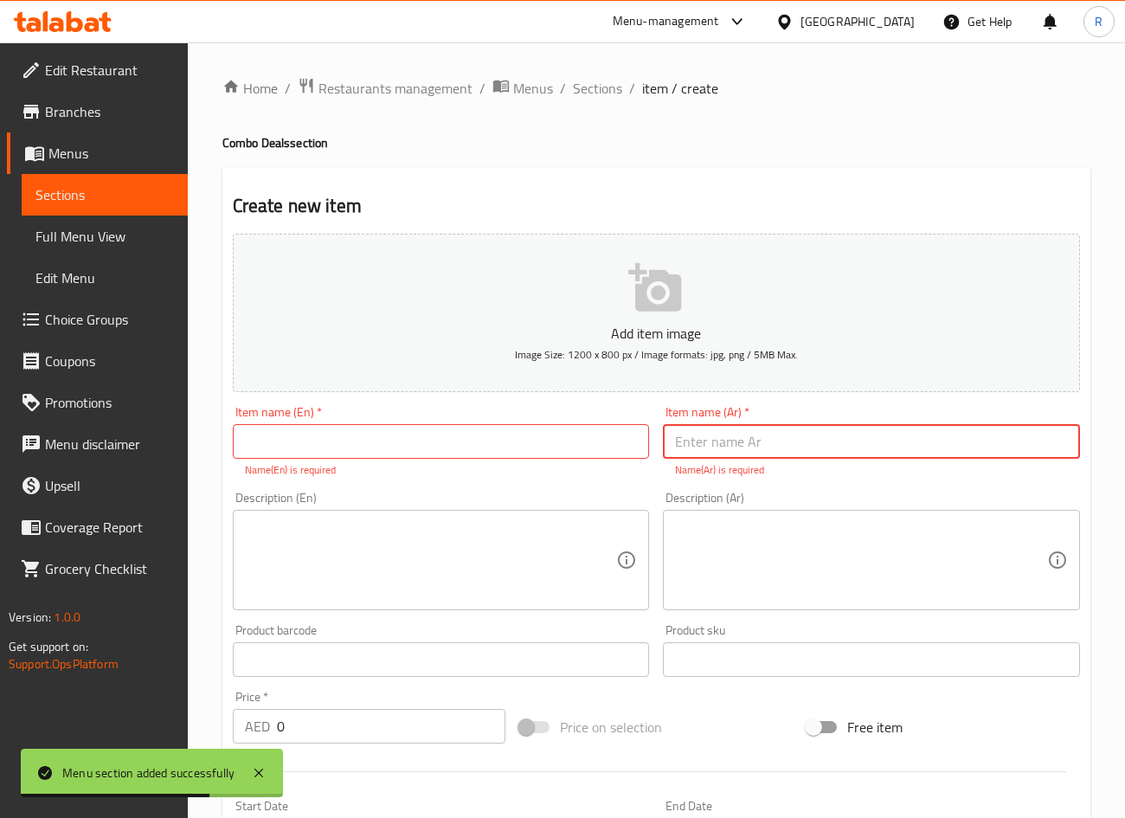
paste input "Single Paneer Treat"
type input "Single Paneer Treat"
click at [338, 433] on input "text" at bounding box center [441, 441] width 417 height 35
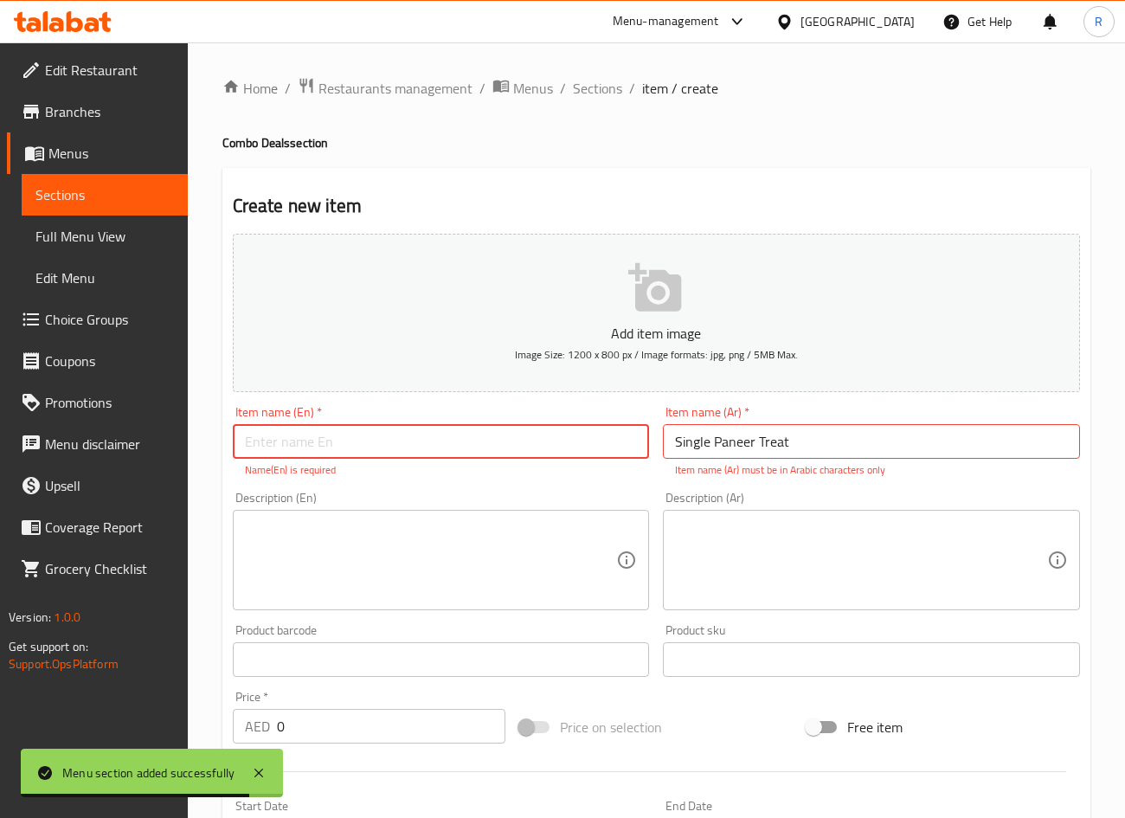
paste input "Single Paneer Treat"
type input "Single Paneer Treat"
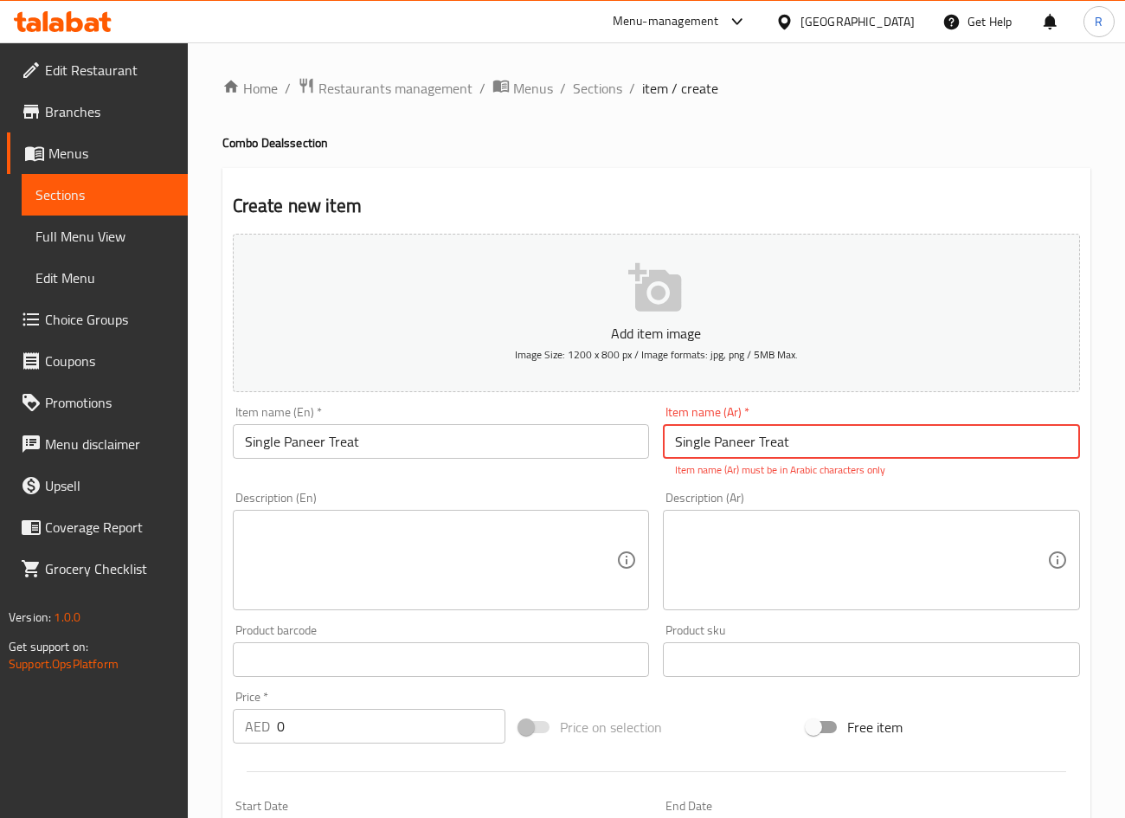
click at [819, 436] on input "Single Paneer Treat" at bounding box center [871, 441] width 417 height 35
paste input "1. وجبة بانير فردية"
type input "وجبة بانير فردية"
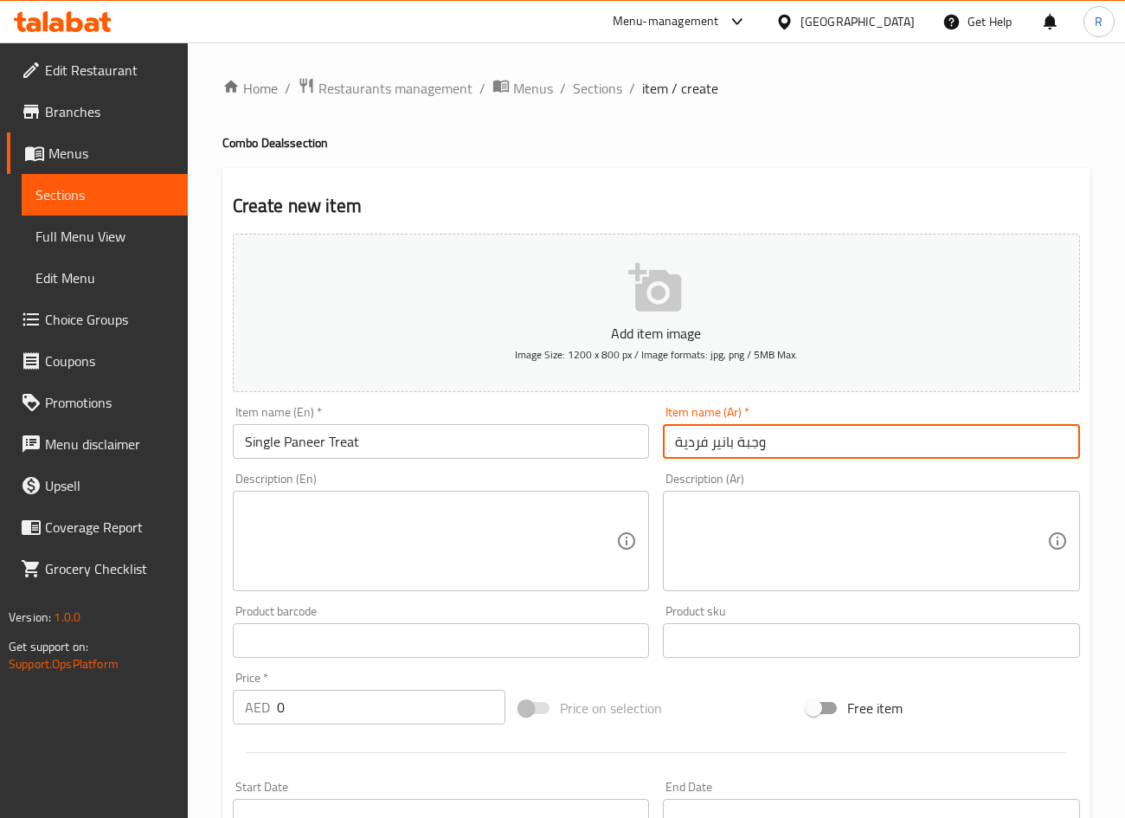
click at [436, 511] on textarea at bounding box center [431, 541] width 372 height 82
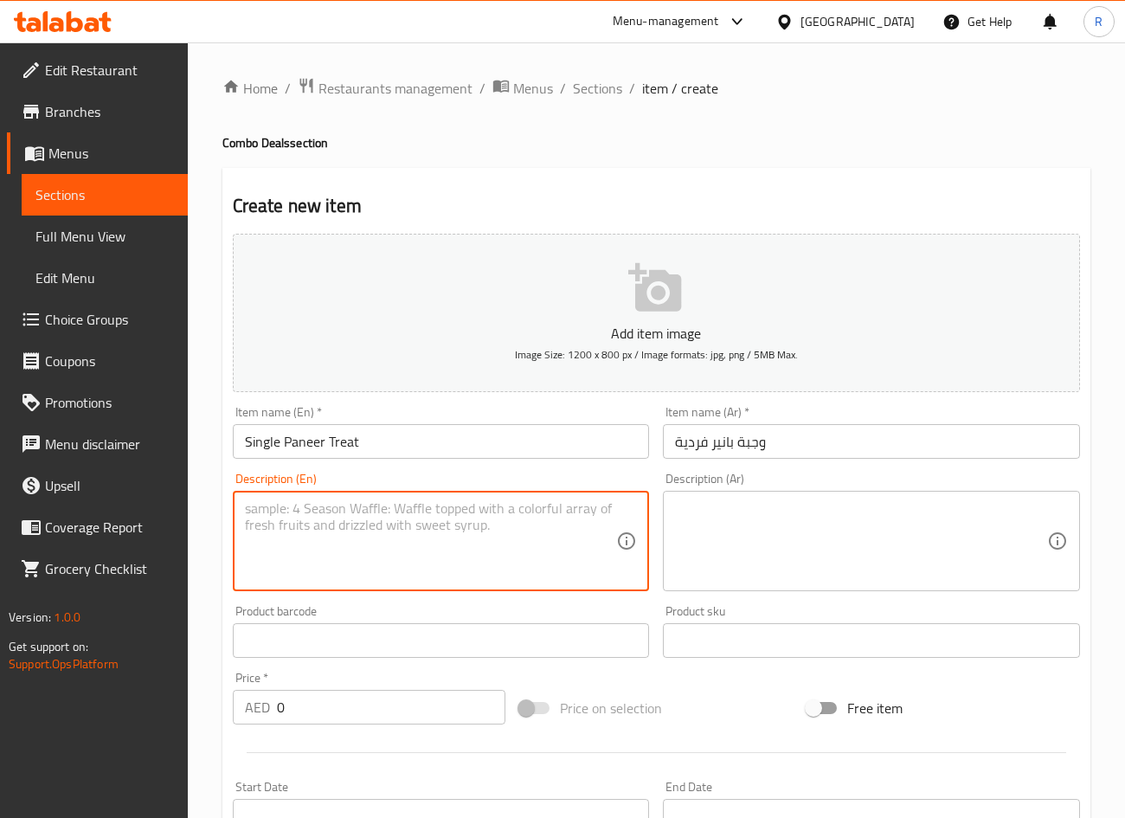
paste textarea "Paneer Tikka Roll served with your choice of fries, small salad, or steamed veg…"
type textarea "Paneer Tikka Roll served with your choice of fries, small salad, or steamed veg…"
drag, startPoint x: 304, startPoint y: 707, endPoint x: -147, endPoint y: 697, distance: 450.9
click at [0, 697] on html "​ Menu-management United Arab Emirates Get Help R Edit Restaurant Branches Menu…" at bounding box center [562, 409] width 1125 height 818
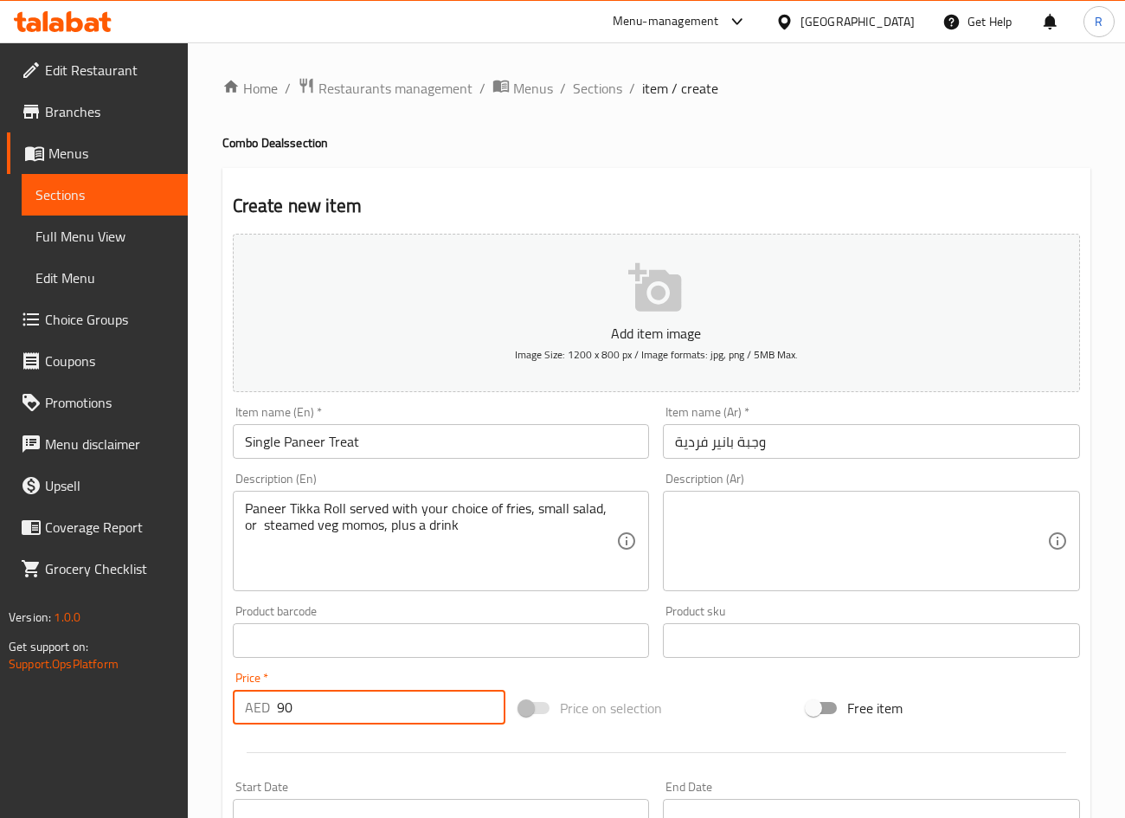
type input "90"
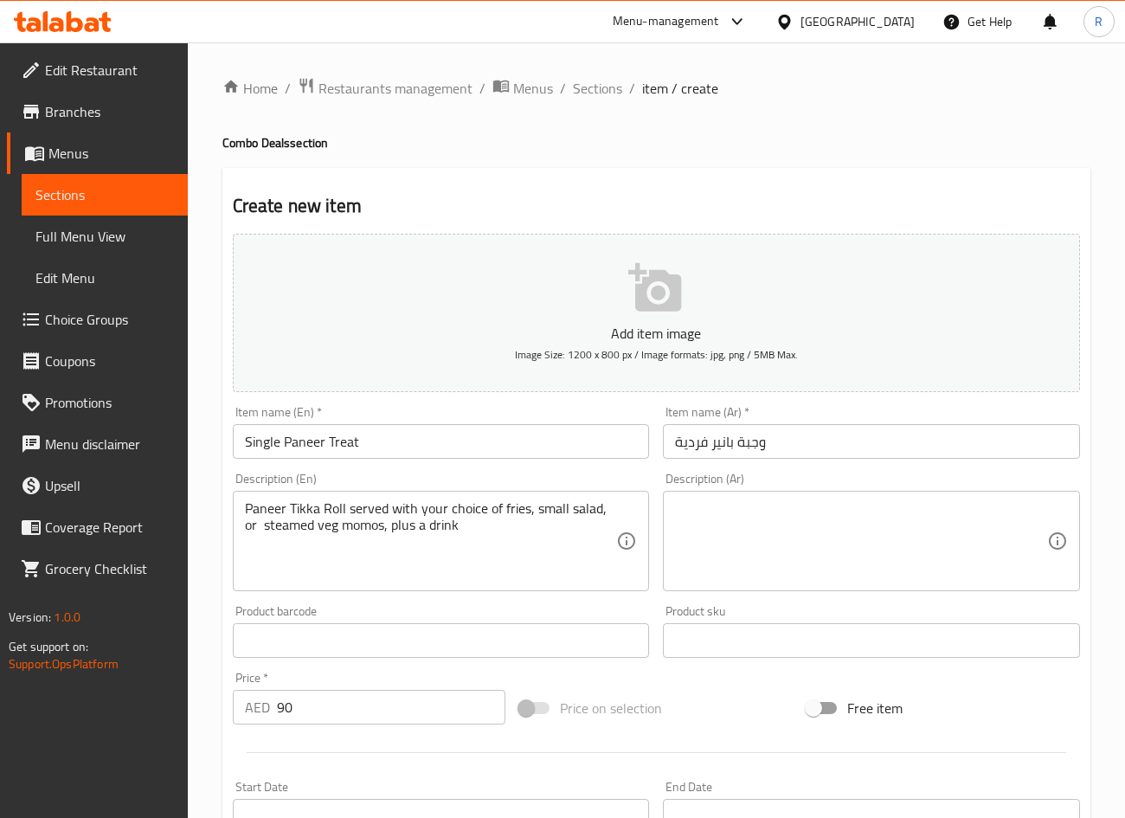
drag, startPoint x: 357, startPoint y: 518, endPoint x: 224, endPoint y: 592, distance: 152.2
click at [224, 592] on div "Create new item Add item image Image Size: 1200 x 800 px / Image formats: jpg, …" at bounding box center [656, 671] width 868 height 1007
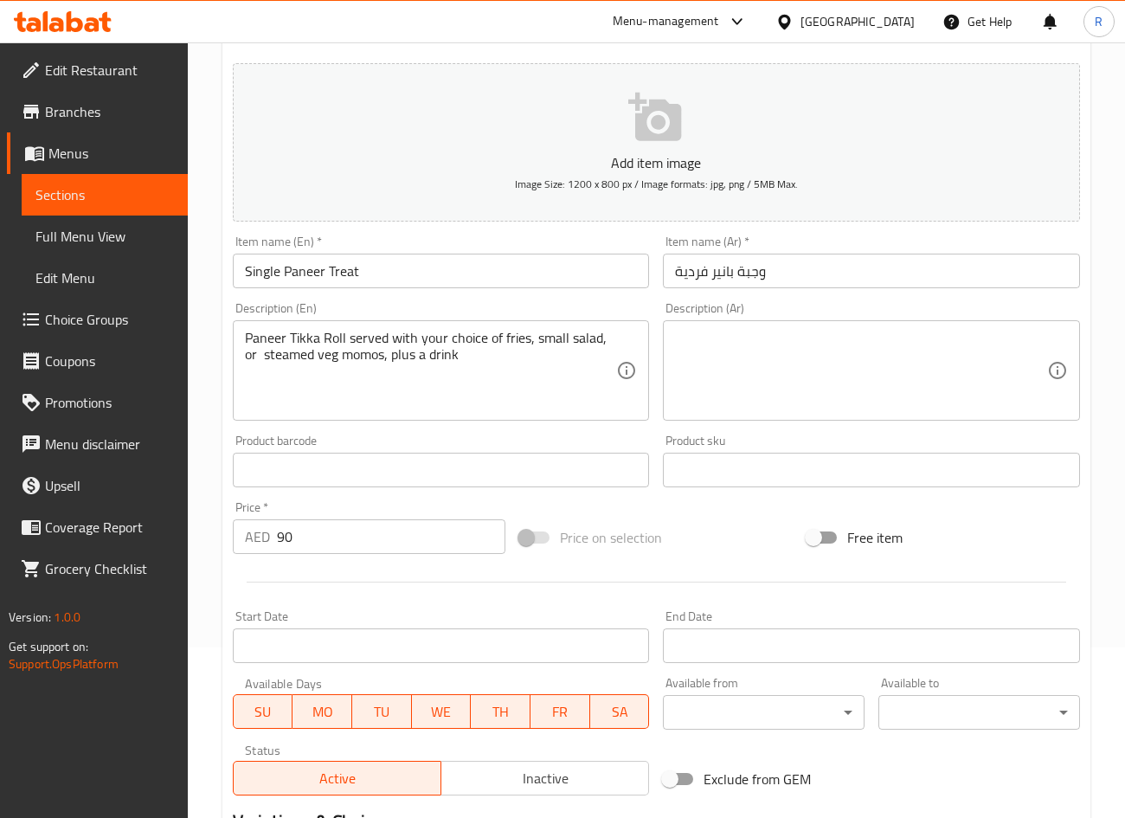
scroll to position [405, 0]
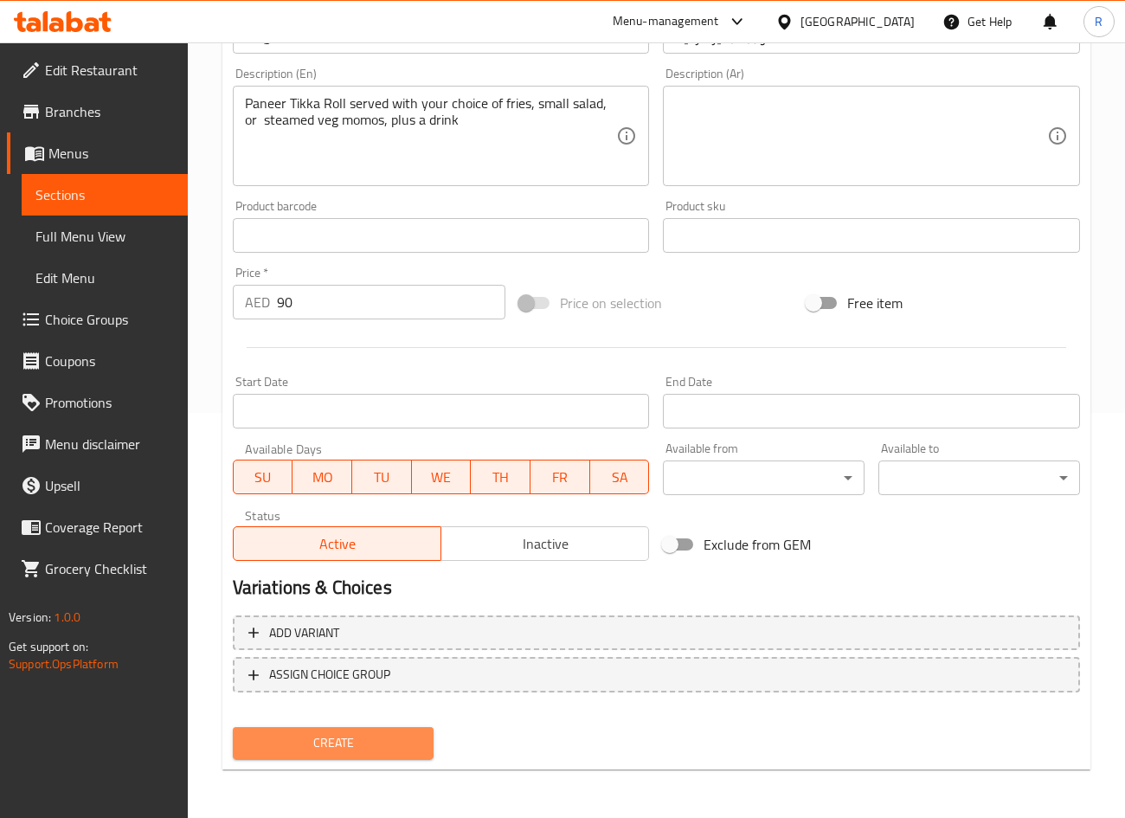
click at [363, 736] on span "Create" at bounding box center [334, 743] width 174 height 22
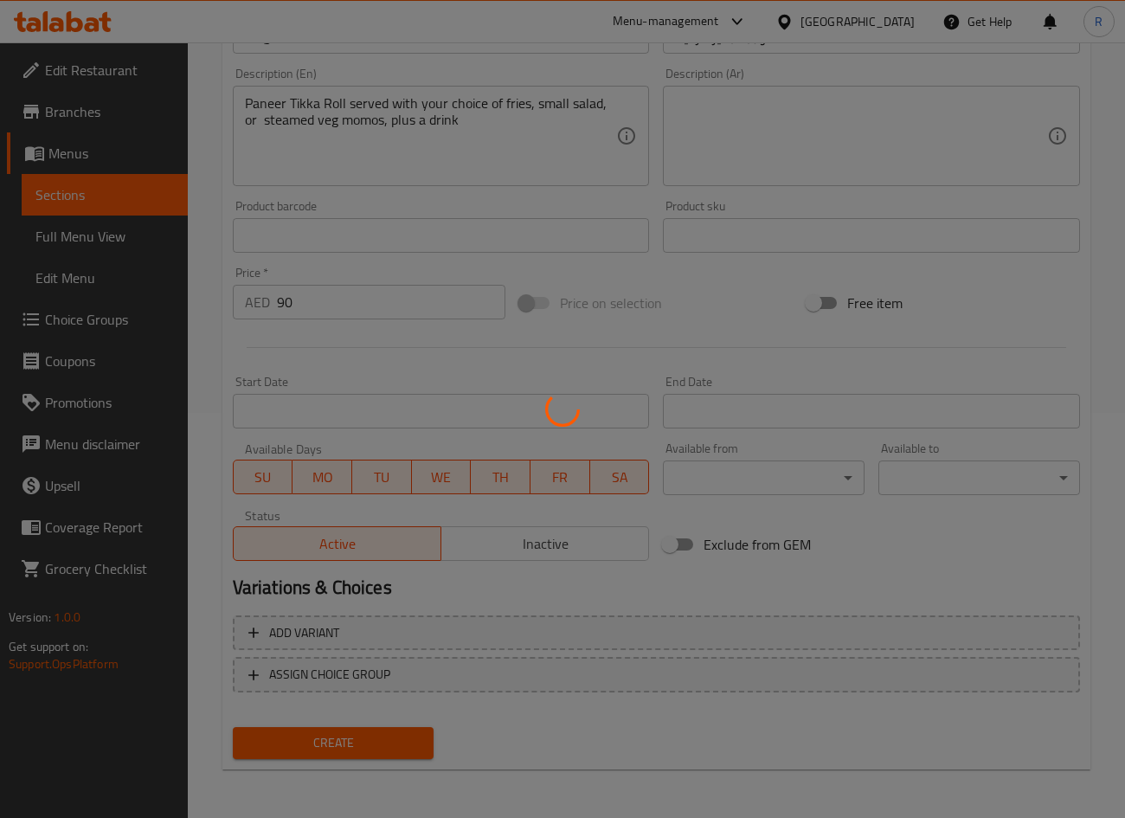
type input "0"
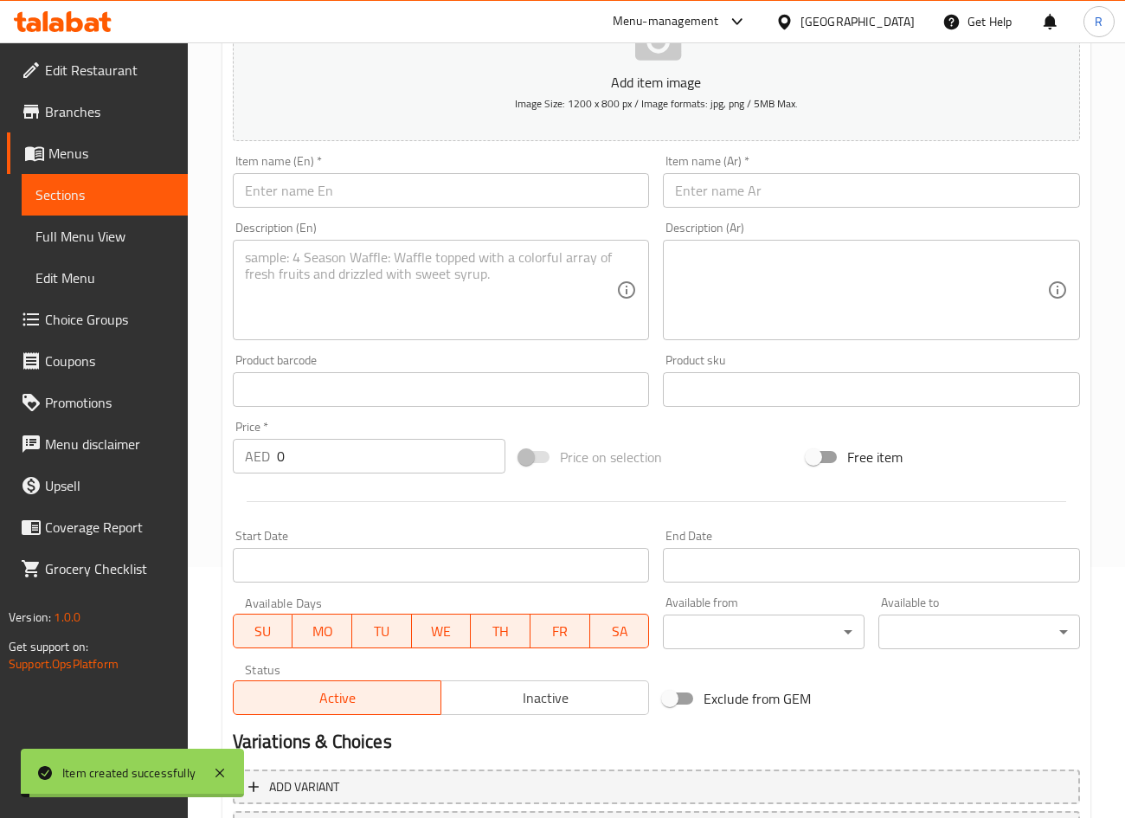
scroll to position [16, 0]
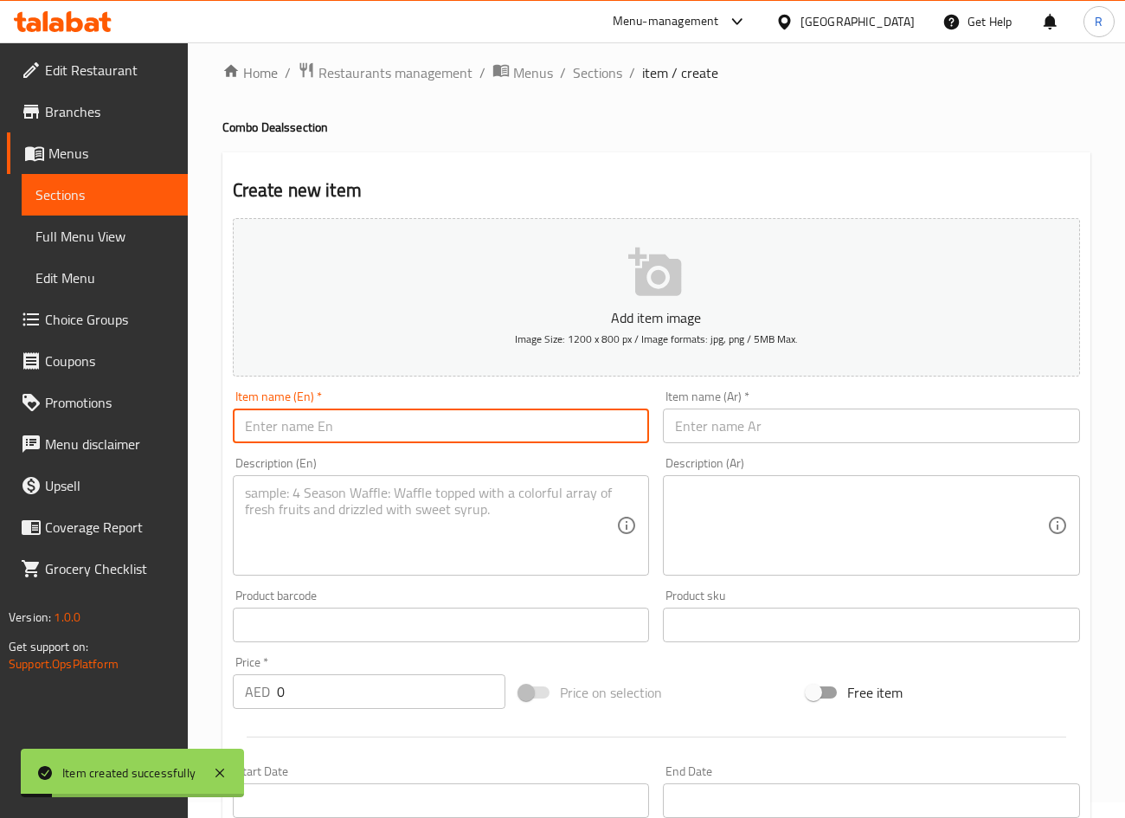
click at [336, 425] on input "text" at bounding box center [441, 425] width 417 height 35
paste input "Single Non-Veg Delight"
type input "Single Non-Veg Delight"
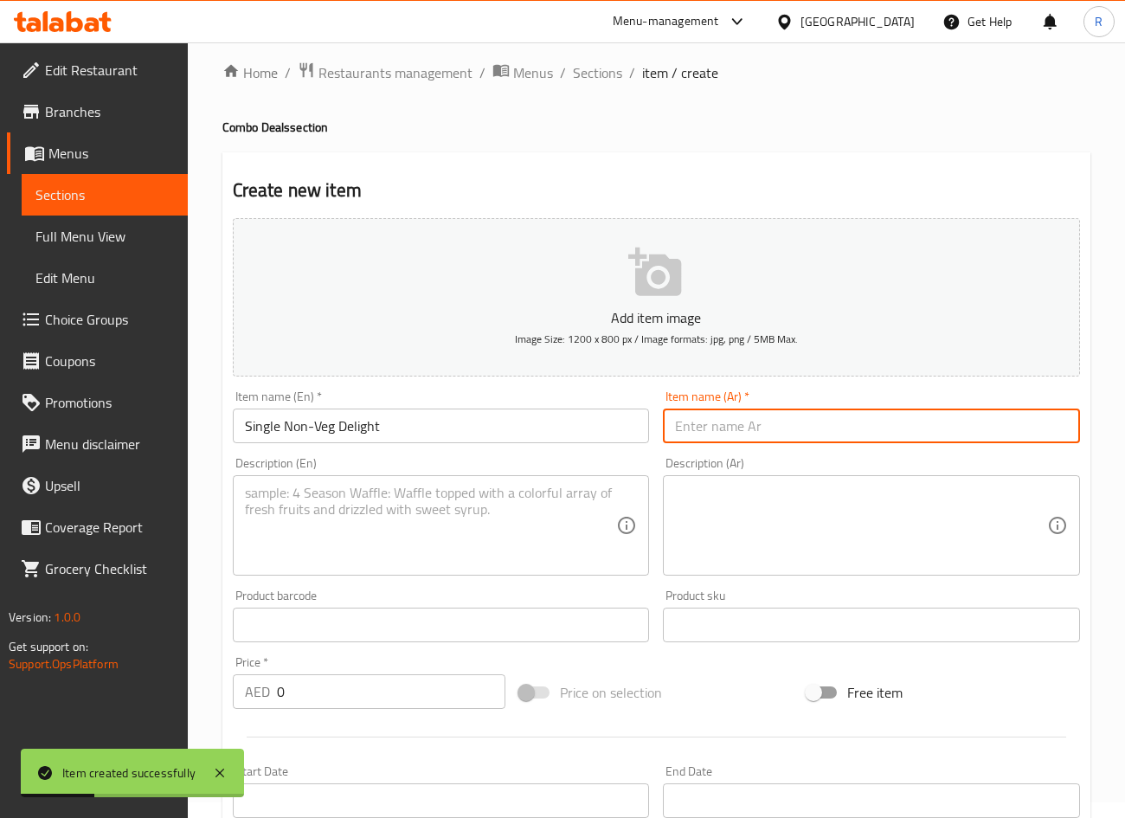
click at [775, 417] on input "text" at bounding box center [871, 425] width 417 height 35
paste input "2. وجبة غير نباتية فردية"
type input "2. وجبة غير نباتية فردية"
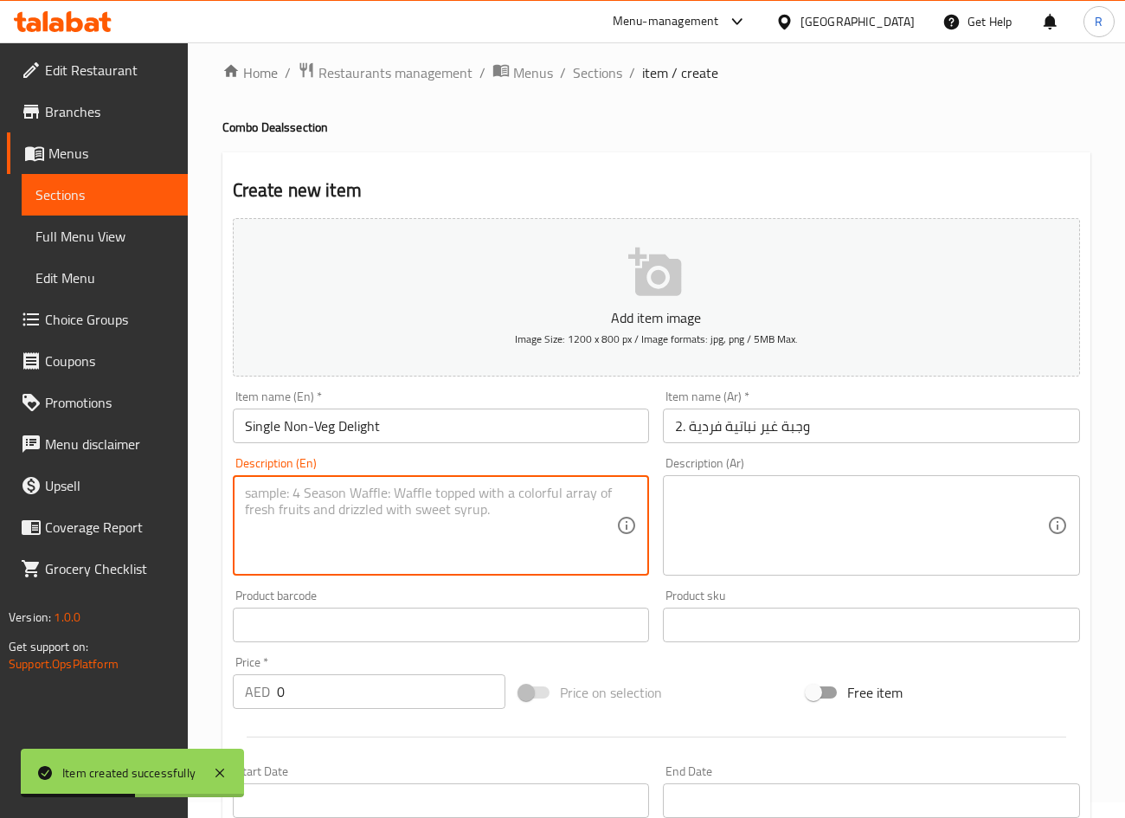
click at [344, 512] on textarea at bounding box center [431, 526] width 372 height 82
paste textarea "Any non-veg roll with your choice of fries, small salad, or steamed veg momos, …"
type textarea "Any non-veg roll with your choice of fries, small salad, or steamed veg momos, …"
click at [774, 531] on textarea at bounding box center [861, 526] width 372 height 82
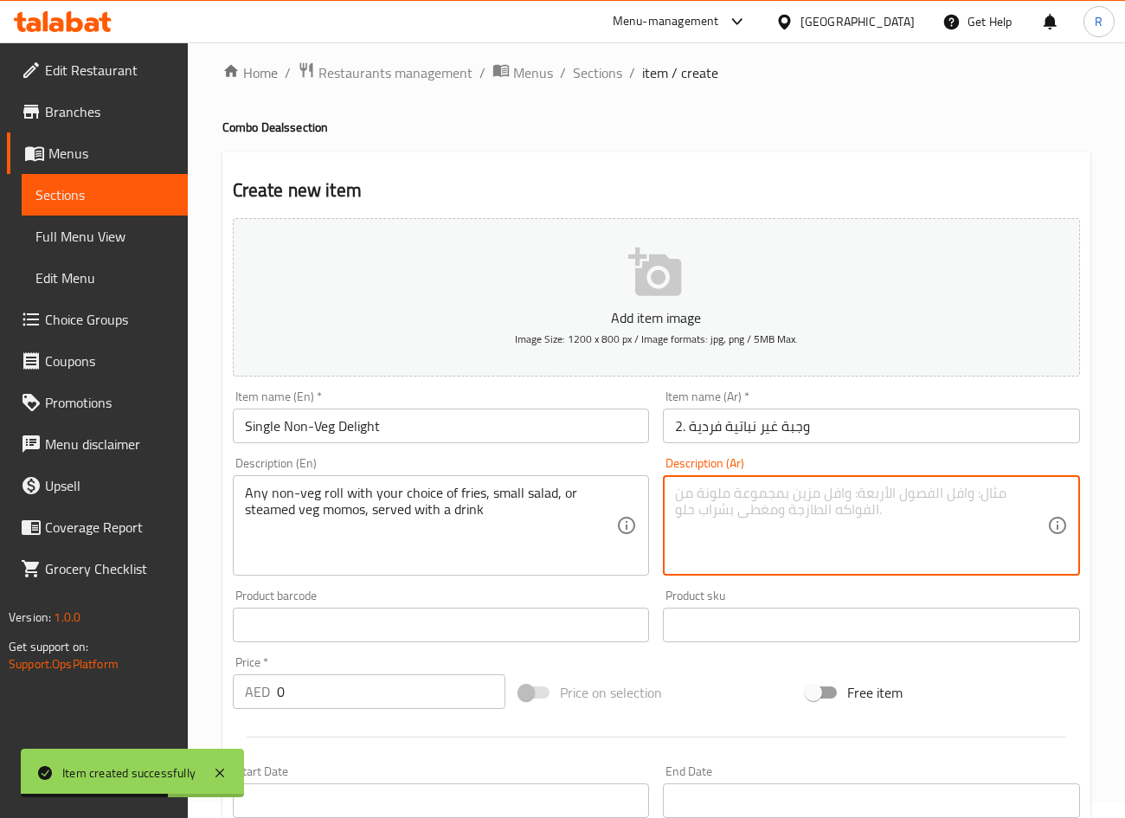
paste textarea "أي رول غير نباتي مع خيارك من البطاطس المقلية أو سلطة صغيرة أو 4 موموز نباتية عل…"
type textarea "أي رول غير نباتي مع خيارك من البطاطس المقلية أو سلطة صغيرة أو 4 موموز نباتية عل…"
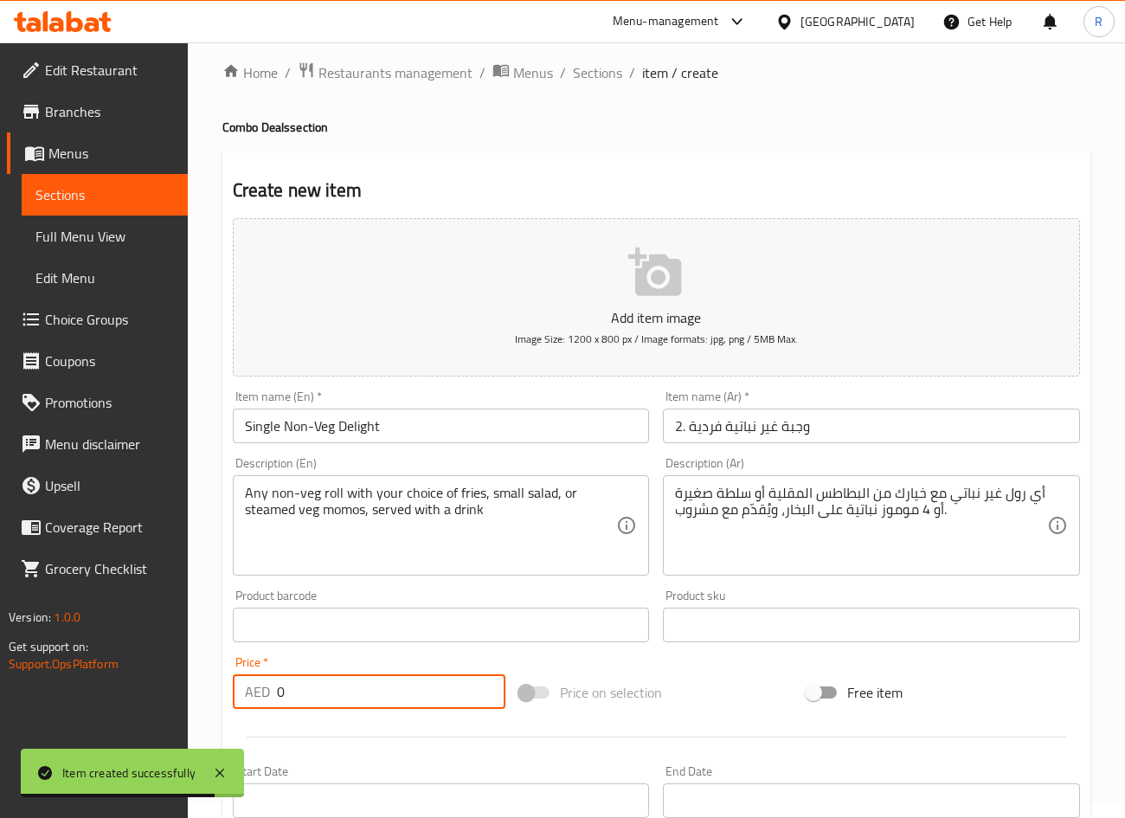
drag, startPoint x: 314, startPoint y: 681, endPoint x: 80, endPoint y: 710, distance: 236.3
click at [80, 710] on div "Edit Restaurant Branches Menus Sections Full Menu View Edit Menu Choice Groups …" at bounding box center [562, 617] width 1125 height 1180
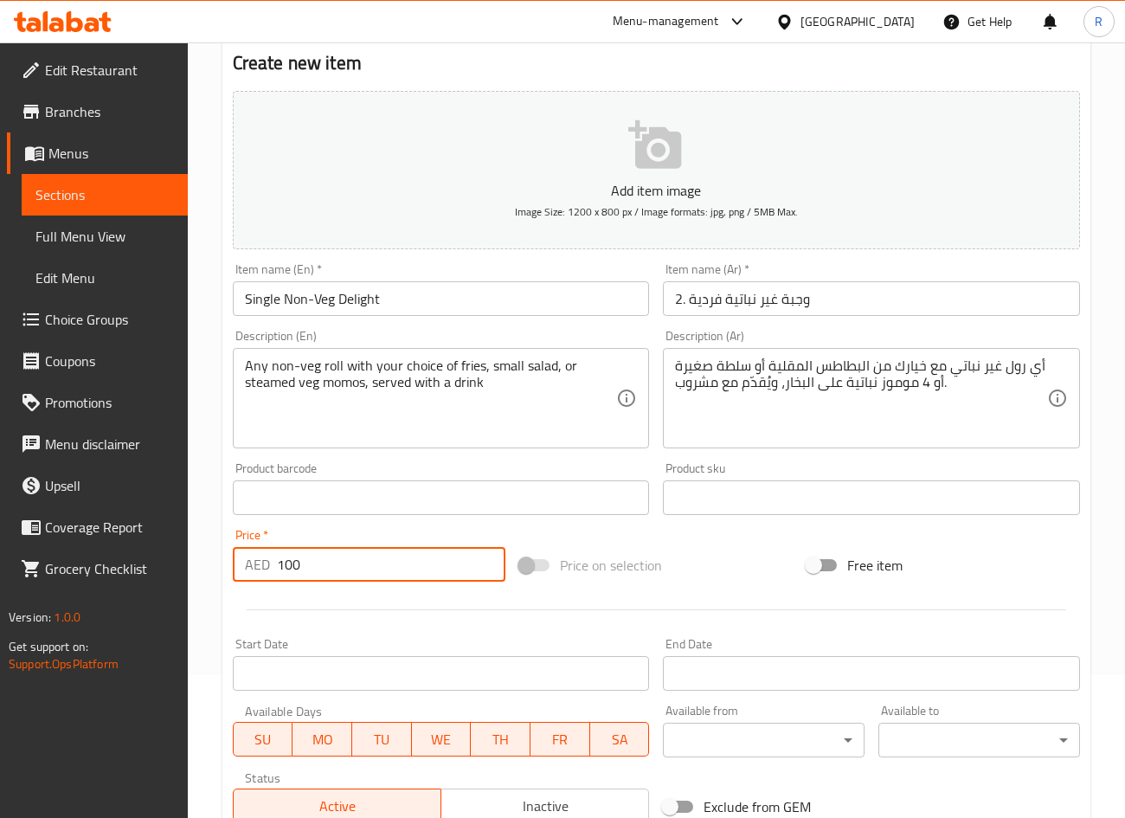
scroll to position [405, 0]
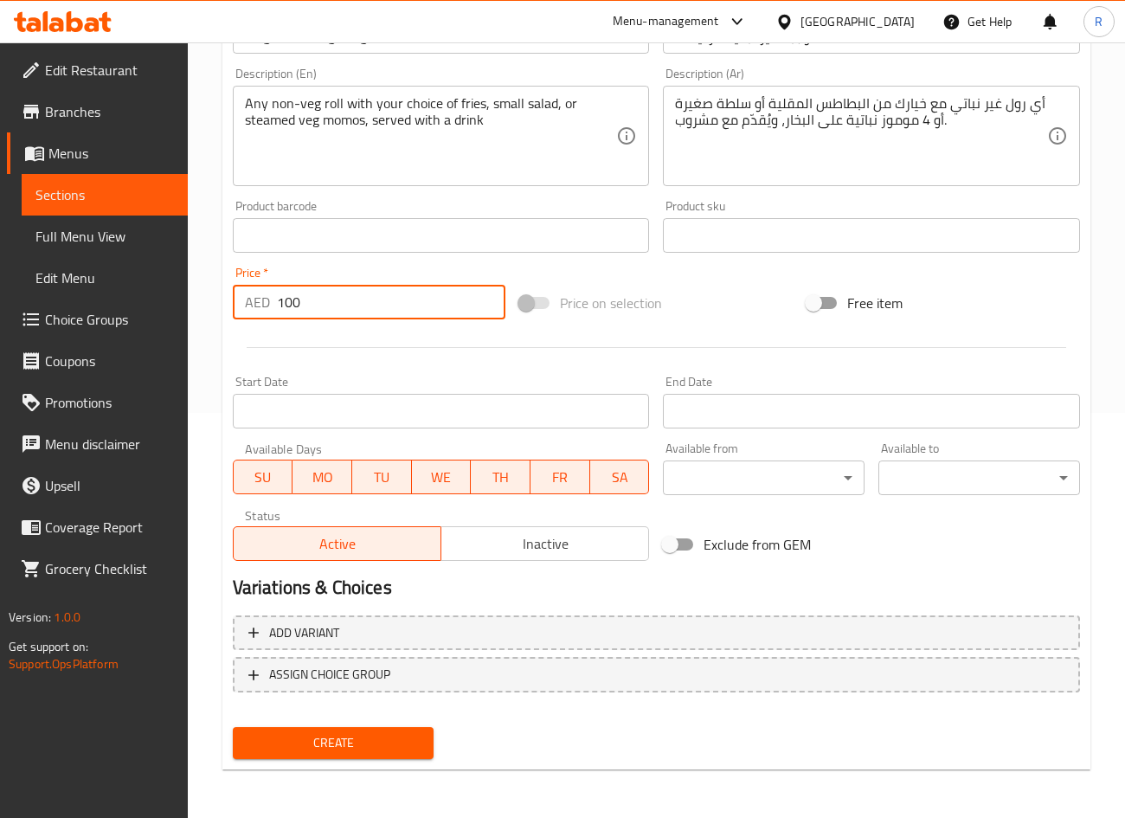
type input "100"
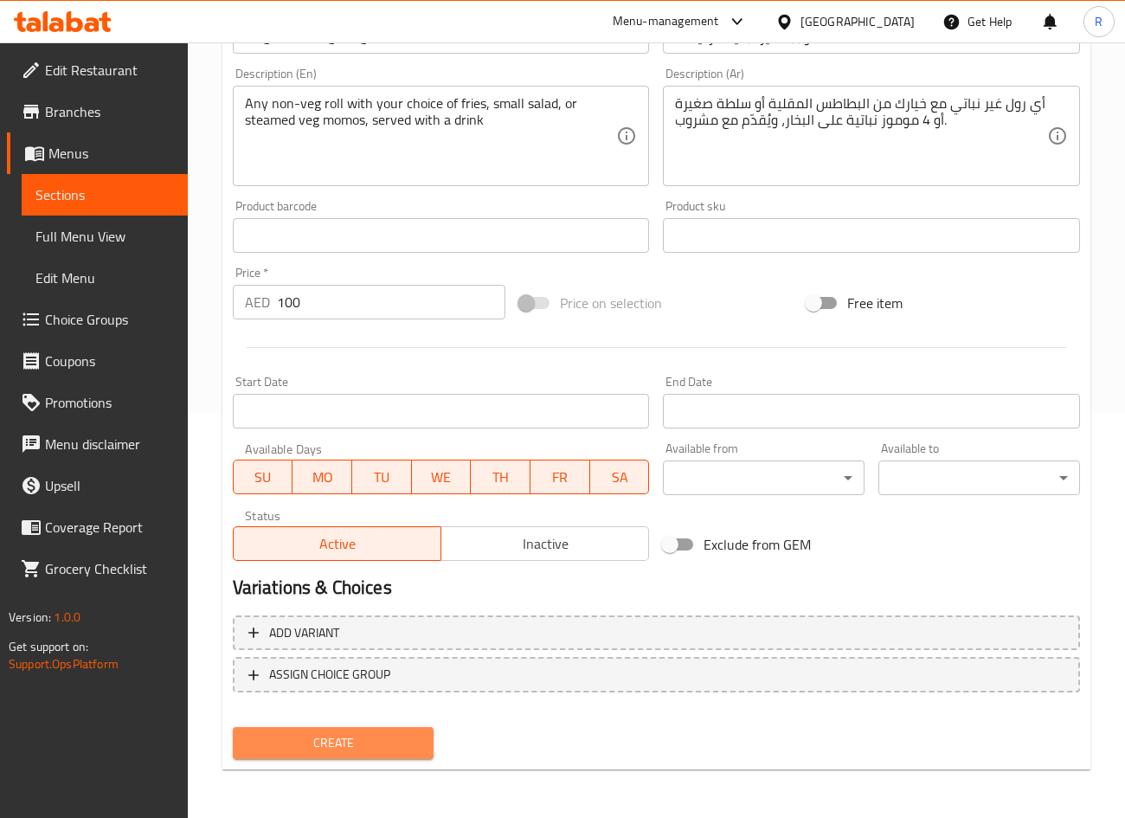
click at [347, 743] on span "Create" at bounding box center [334, 743] width 174 height 22
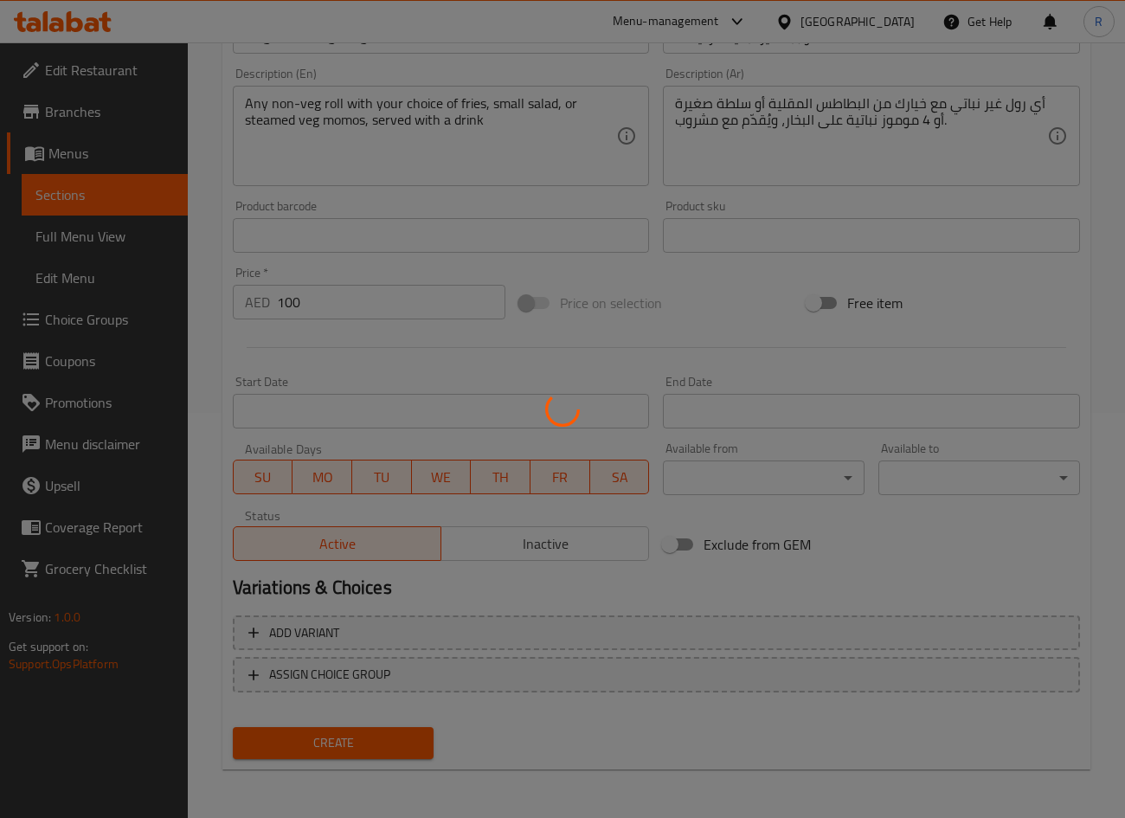
type input "0"
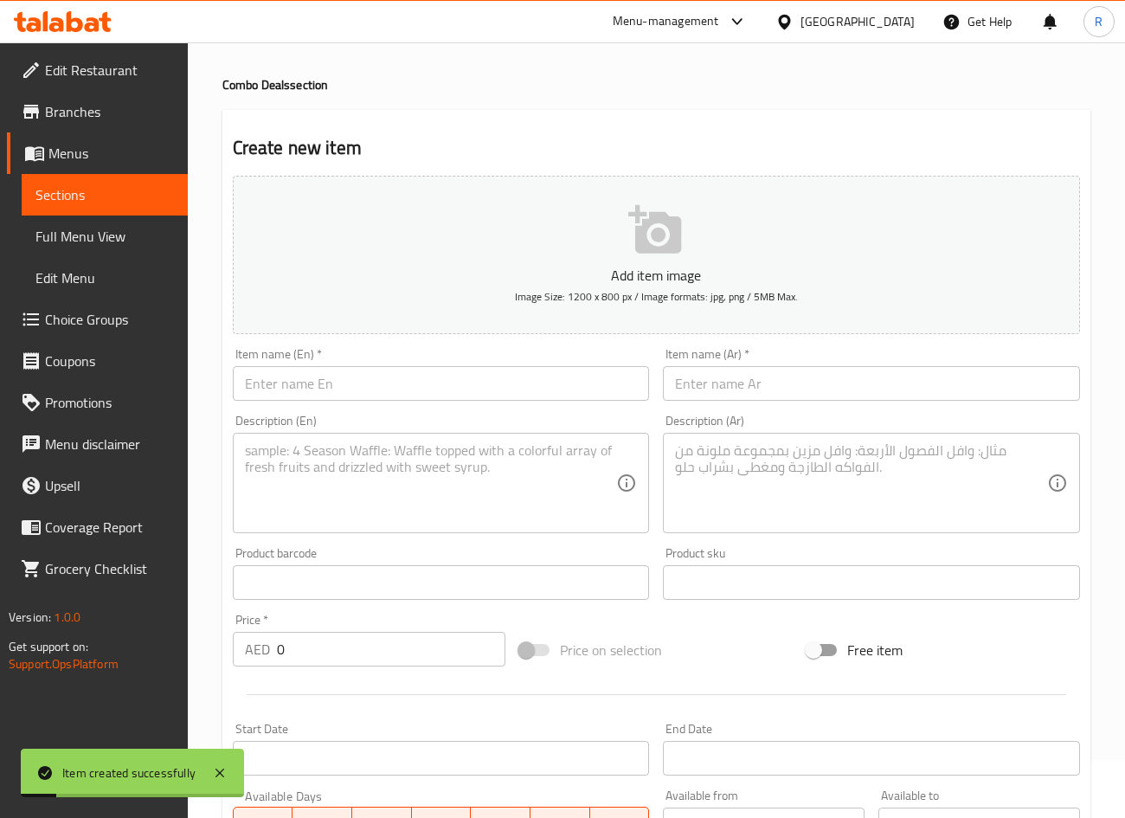
scroll to position [16, 0]
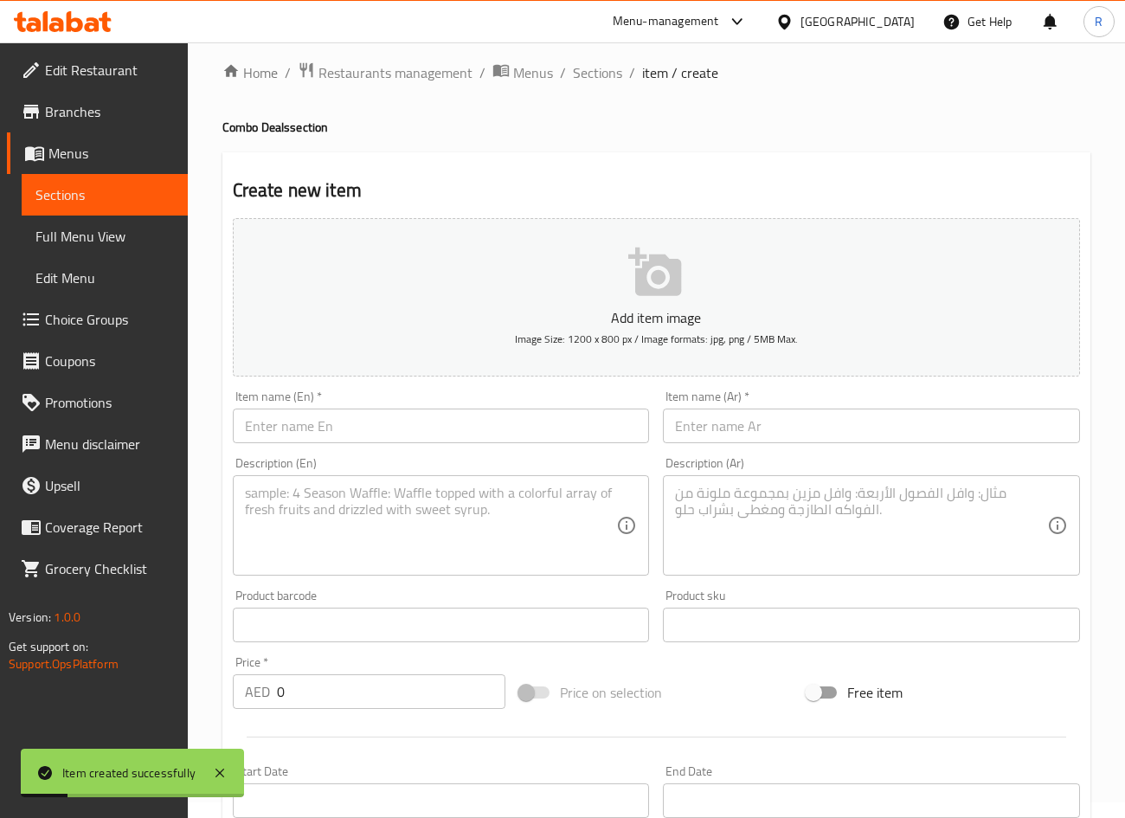
click at [350, 428] on input "text" at bounding box center [441, 425] width 417 height 35
paste input "Veggie Duo"
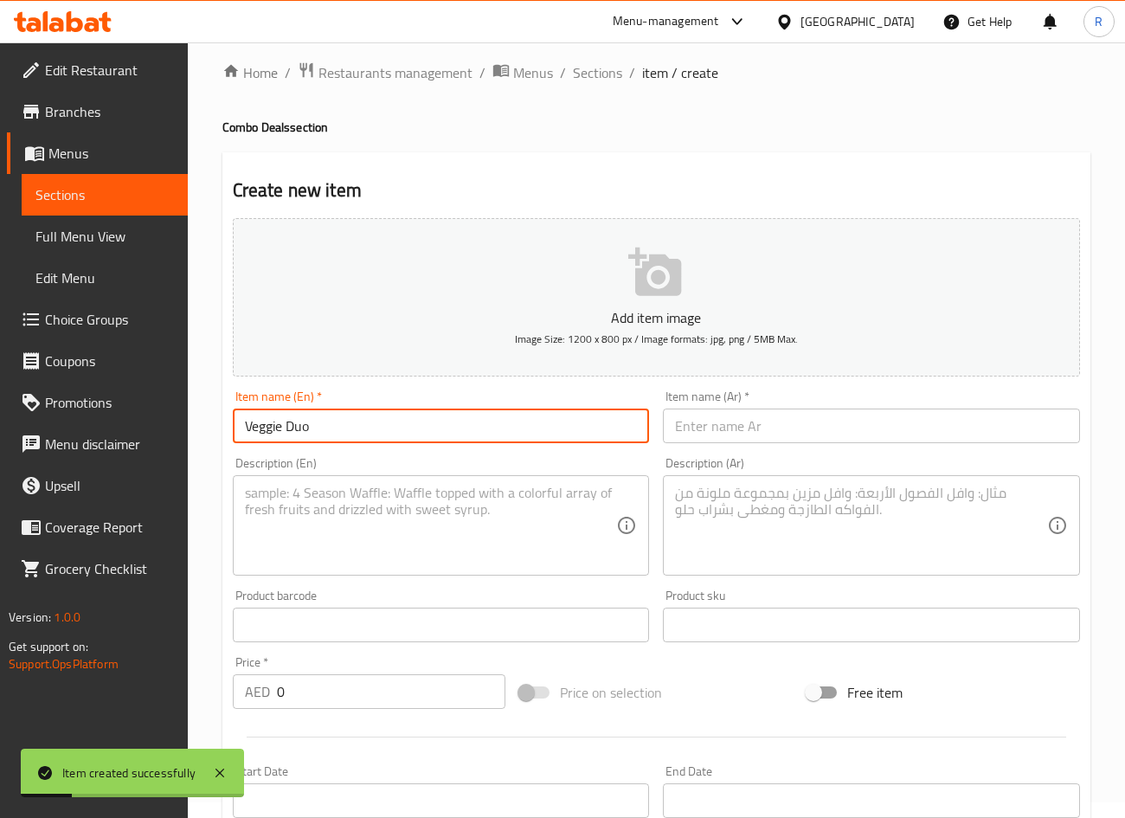
type input "Veggie Duo"
drag, startPoint x: 701, startPoint y: 420, endPoint x: 761, endPoint y: 446, distance: 66.2
click at [704, 426] on input "text" at bounding box center [871, 425] width 417 height 35
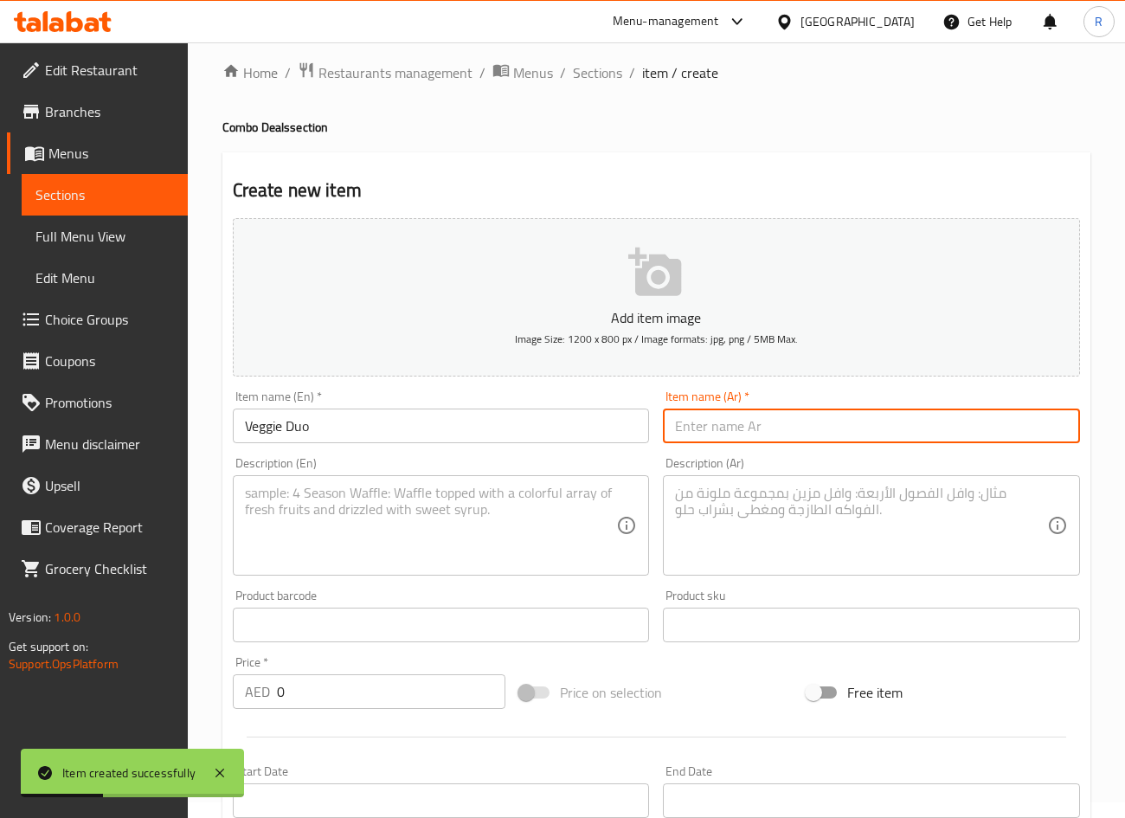
paste input "3. ثنائي نباتي"
type input "ثنائي نباتي"
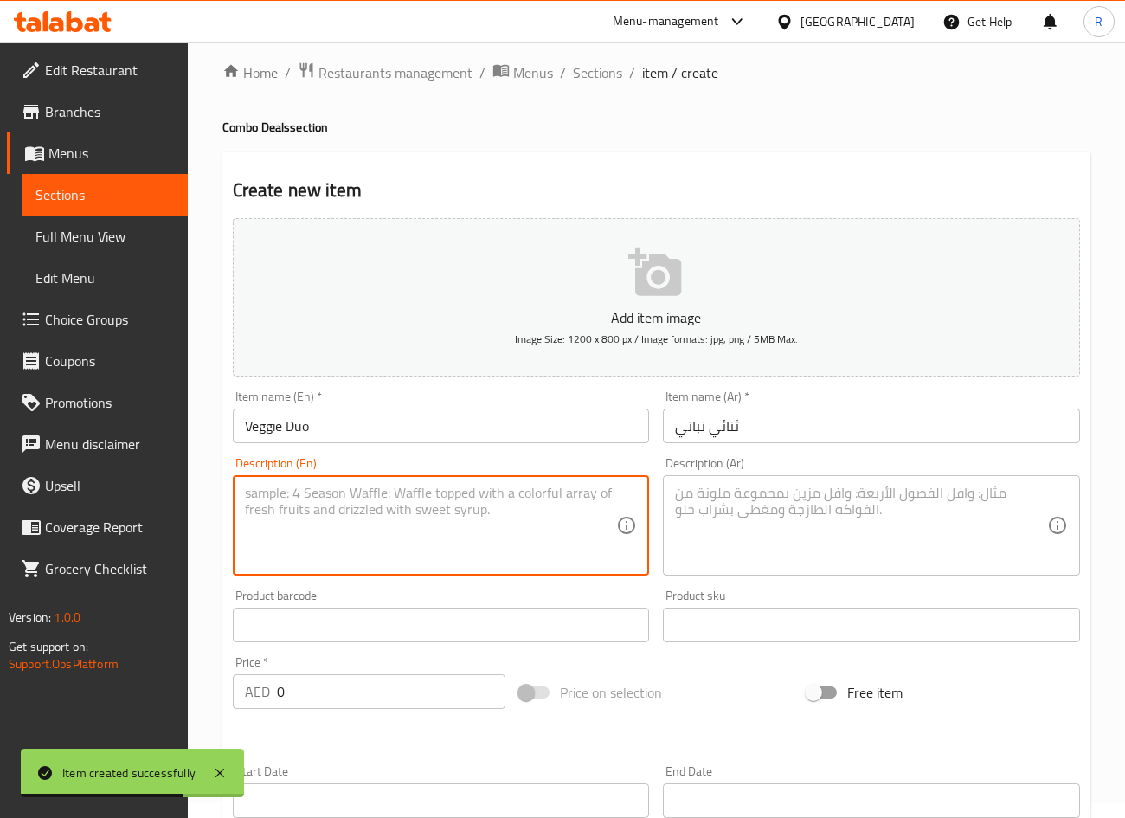
click at [444, 510] on textarea at bounding box center [431, 526] width 372 height 82
paste textarea "Any non-veg roll with your choice of fries, small salad, or steamed veg momos, …"
type textarea "Any non-veg roll with your choice of fries, small salad, or steamed veg momos, …"
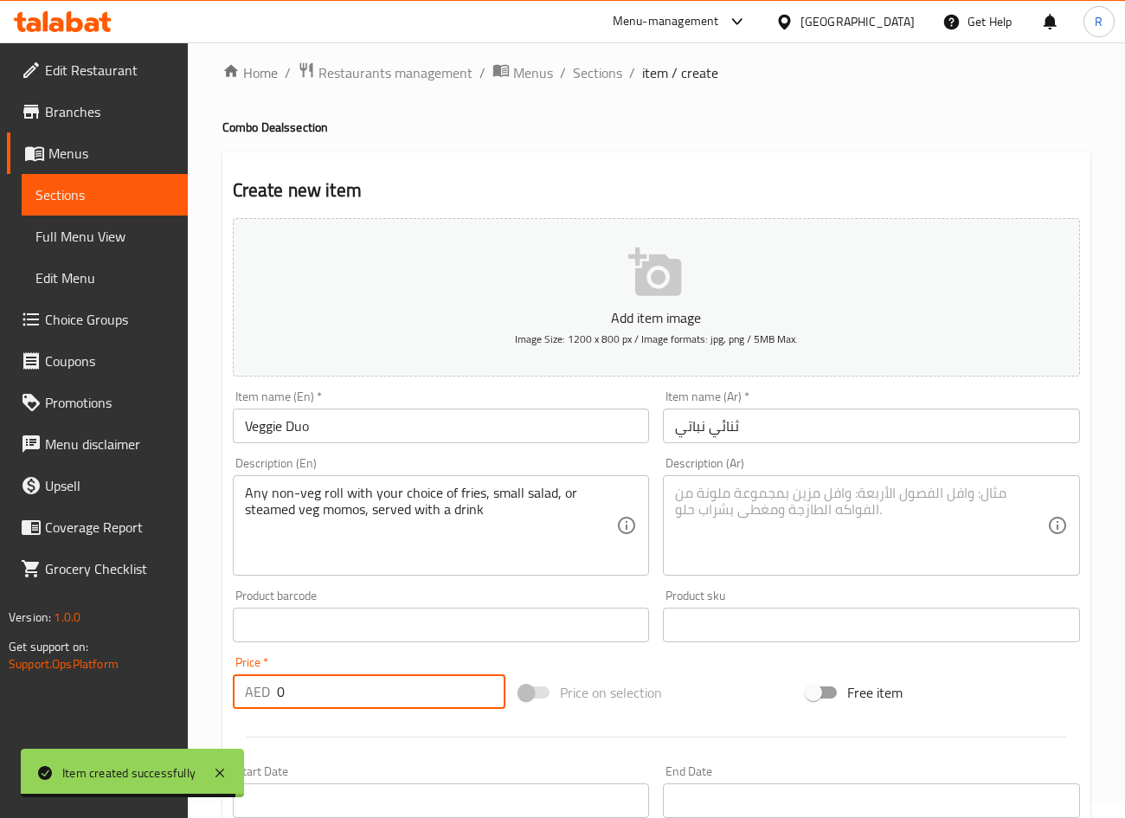
drag, startPoint x: 358, startPoint y: 690, endPoint x: 7, endPoint y: 684, distance: 351.3
click at [7, 684] on div "Edit Restaurant Branches Menus Sections Full Menu View Edit Menu Choice Groups …" at bounding box center [562, 617] width 1125 height 1180
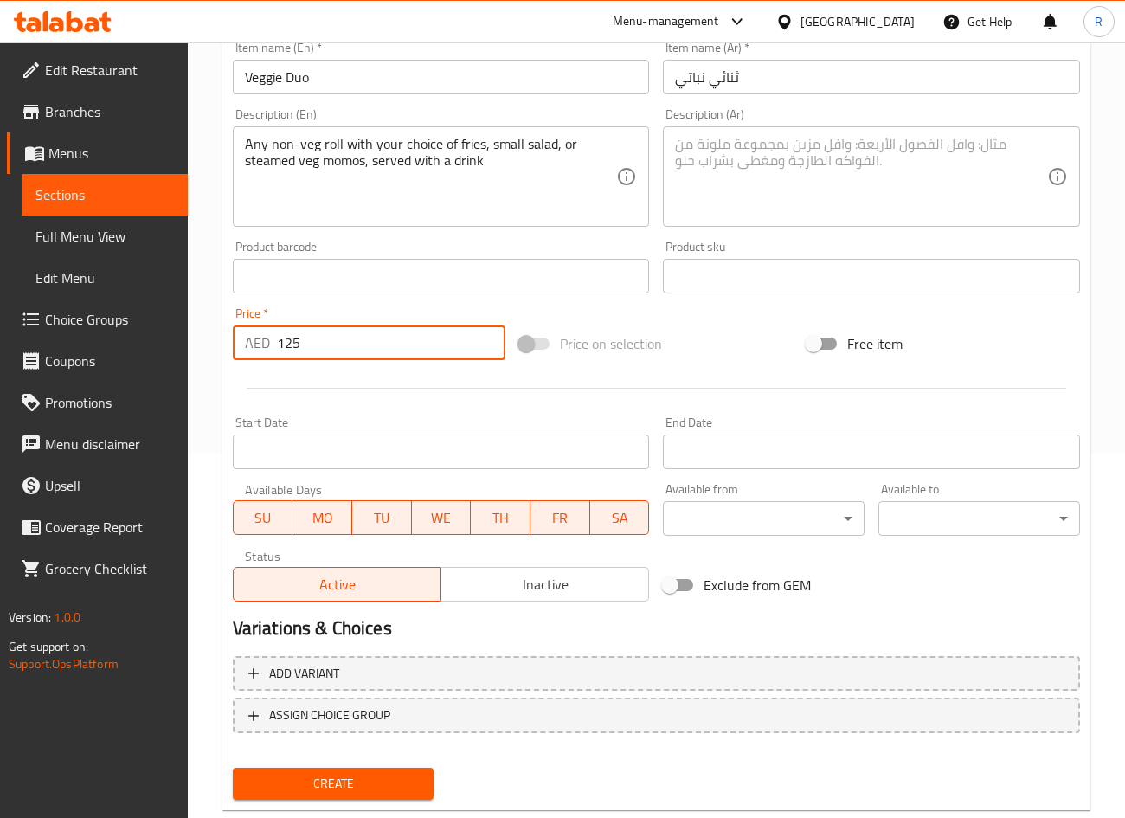
scroll to position [405, 0]
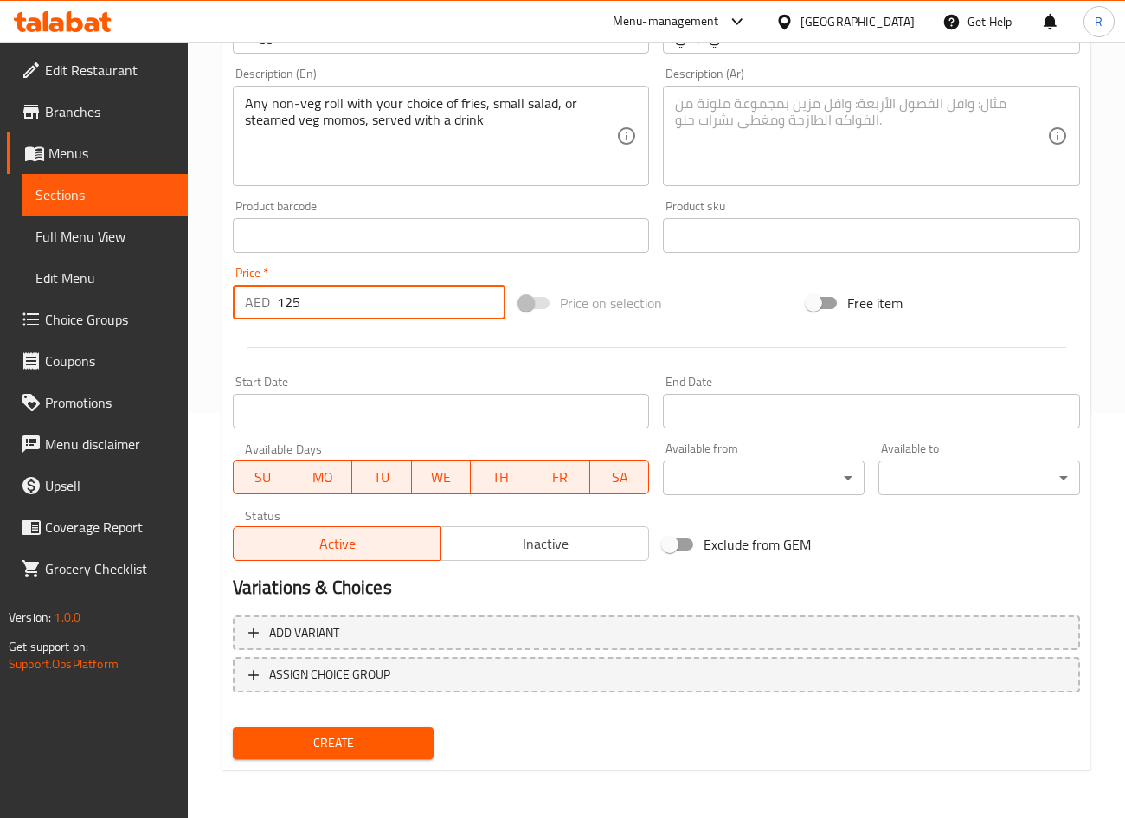
type input "125"
click at [401, 729] on button "Create" at bounding box center [334, 743] width 202 height 32
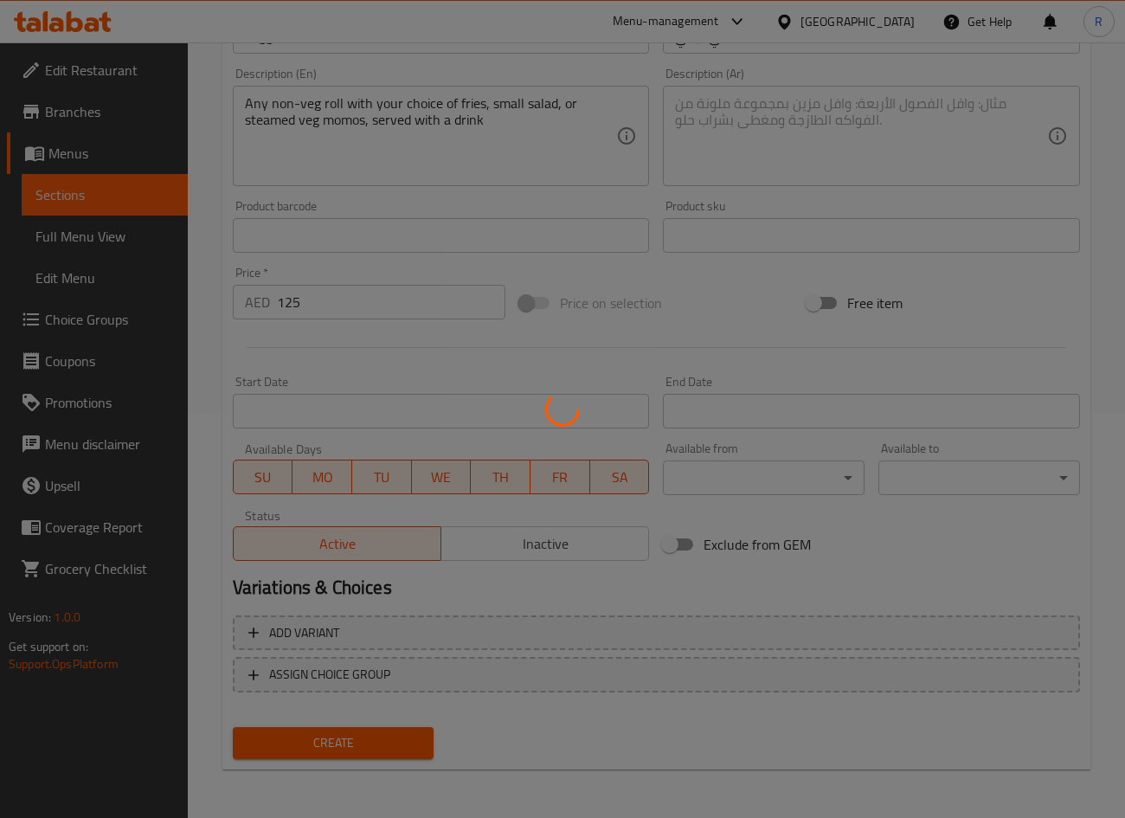
type input "0"
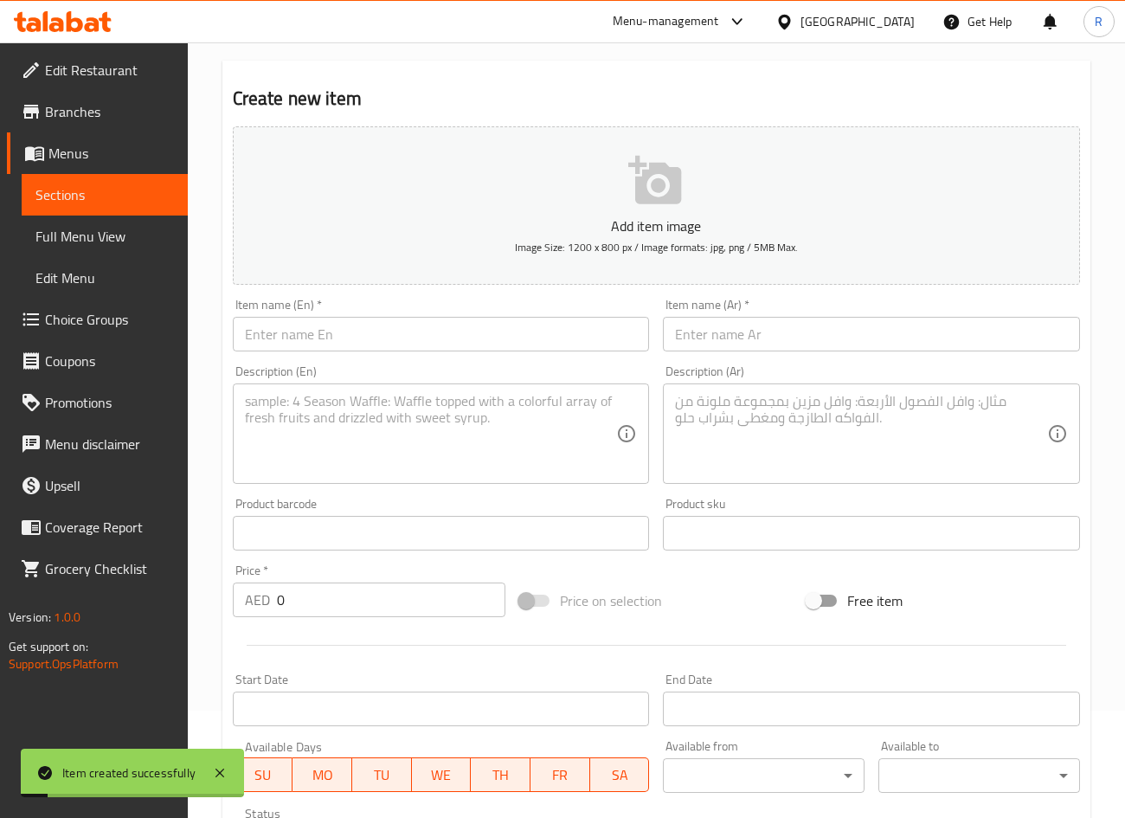
scroll to position [0, 0]
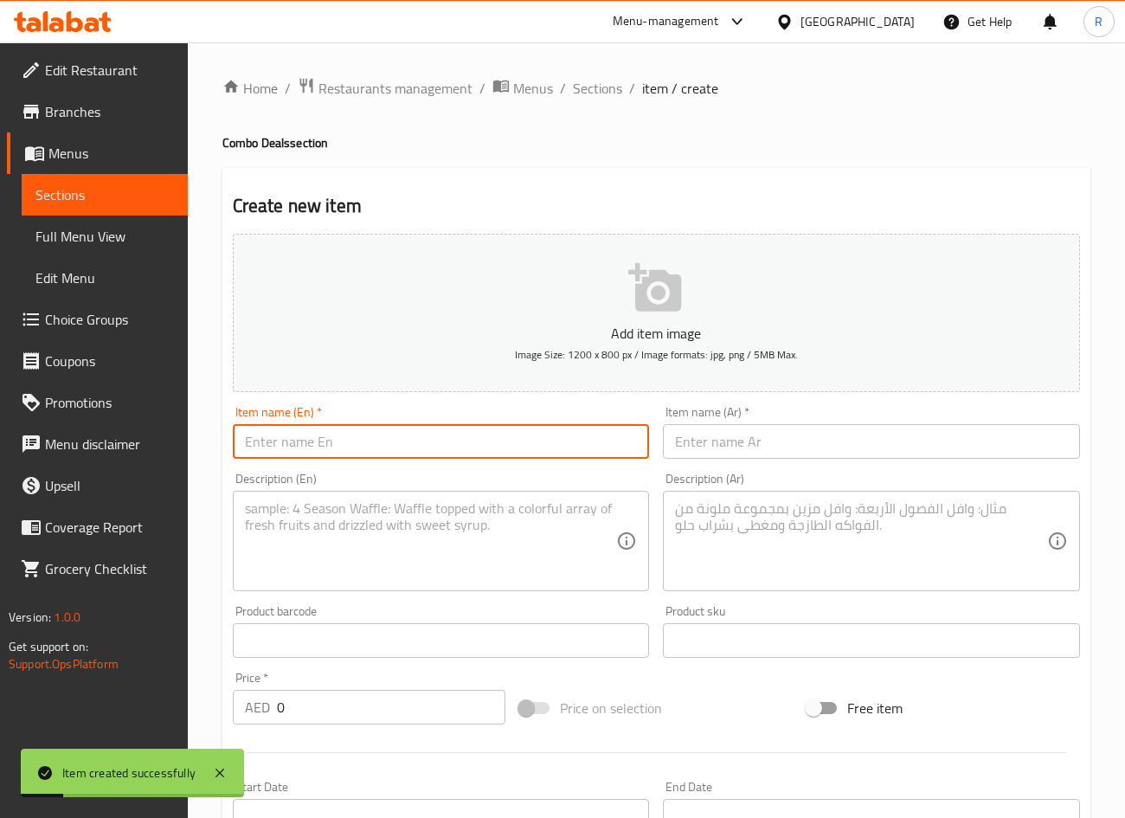
click at [328, 447] on input "text" at bounding box center [441, 441] width 417 height 35
paste input "Non-Veg Duo"
type input "Non-Veg Duo"
drag, startPoint x: 680, startPoint y: 438, endPoint x: 726, endPoint y: 450, distance: 47.4
click at [709, 447] on input "text" at bounding box center [871, 441] width 417 height 35
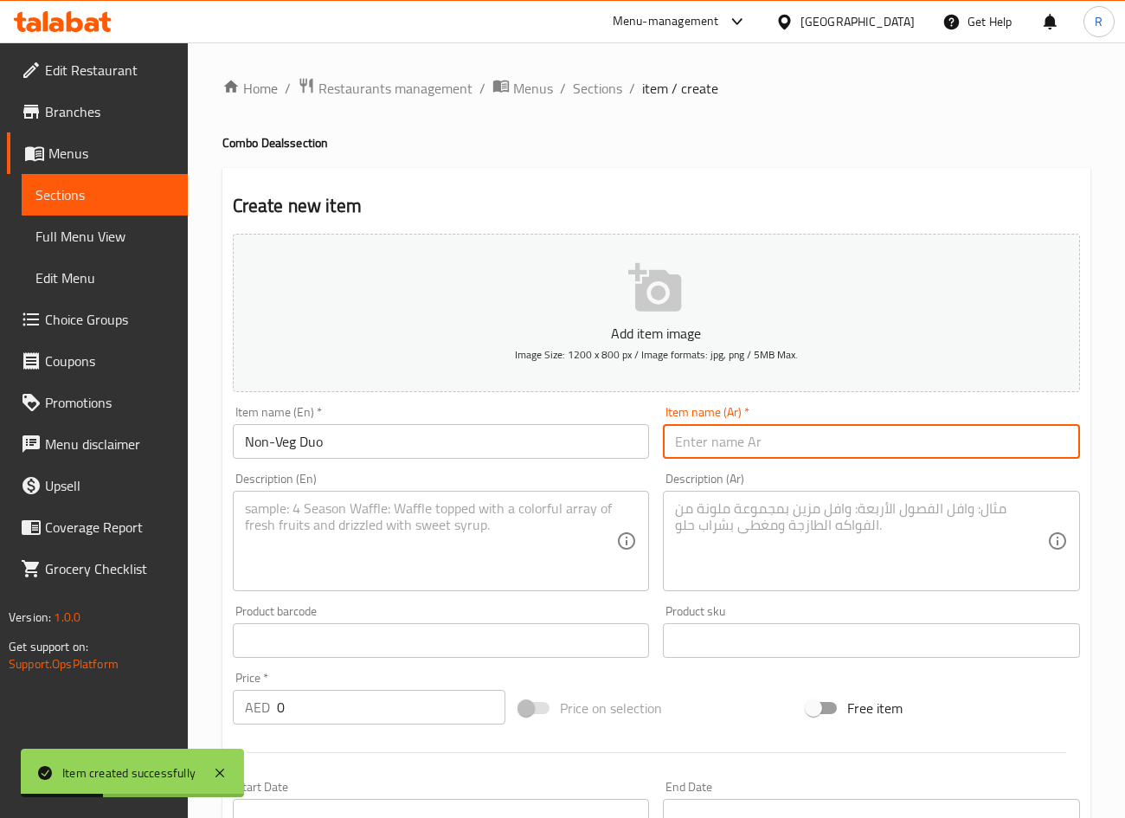
paste input "4. ثنائي غير نباتي"
type input "ثنائي غير نباتي"
click at [339, 532] on textarea at bounding box center [431, 541] width 372 height 82
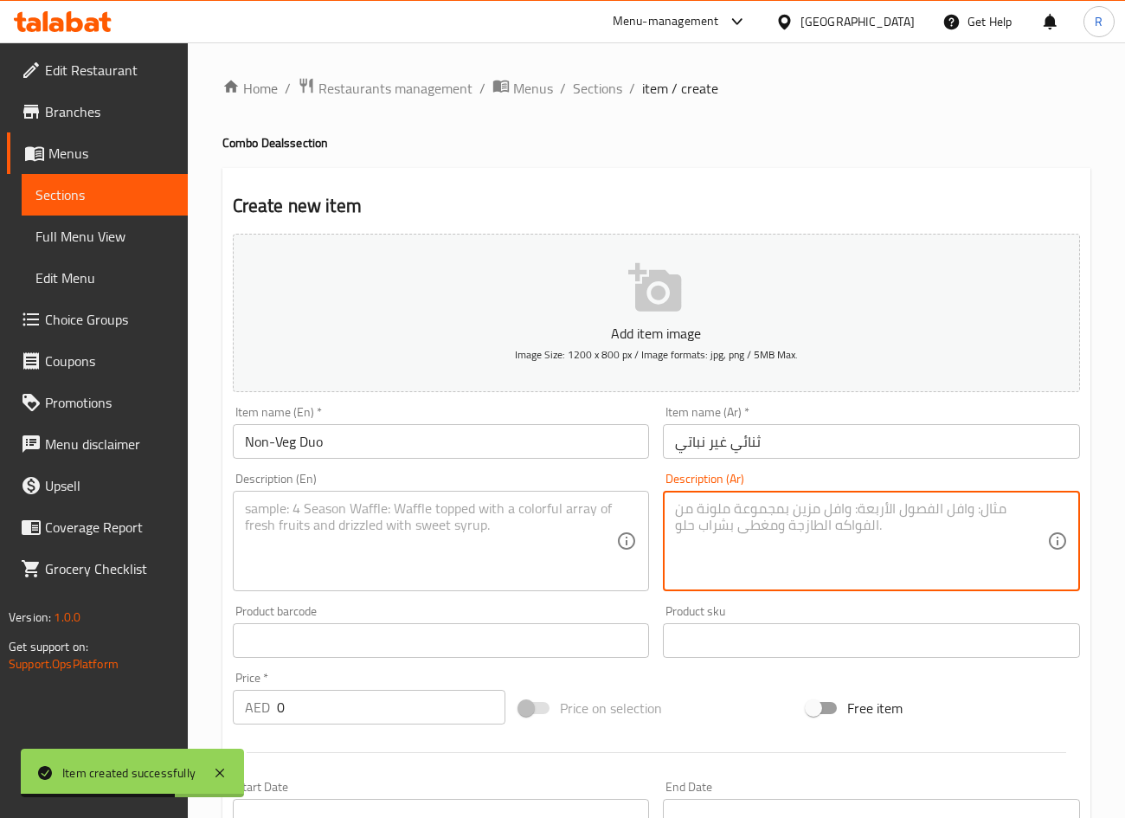
drag, startPoint x: 742, startPoint y: 501, endPoint x: 531, endPoint y: 571, distance: 222.4
click at [742, 502] on textarea at bounding box center [861, 541] width 372 height 82
paste textarea "أي رولين غير نباتيين مع خيارك من البطاطس المقلية أو سلطة صغيرة أو 4 موموز نباتي…"
type textarea "أي رولين غير نباتيين مع خيارك من البطاطس المقلية أو سلطة صغيرة أو 4 موموز نباتي…"
click at [356, 532] on textarea at bounding box center [431, 541] width 372 height 82
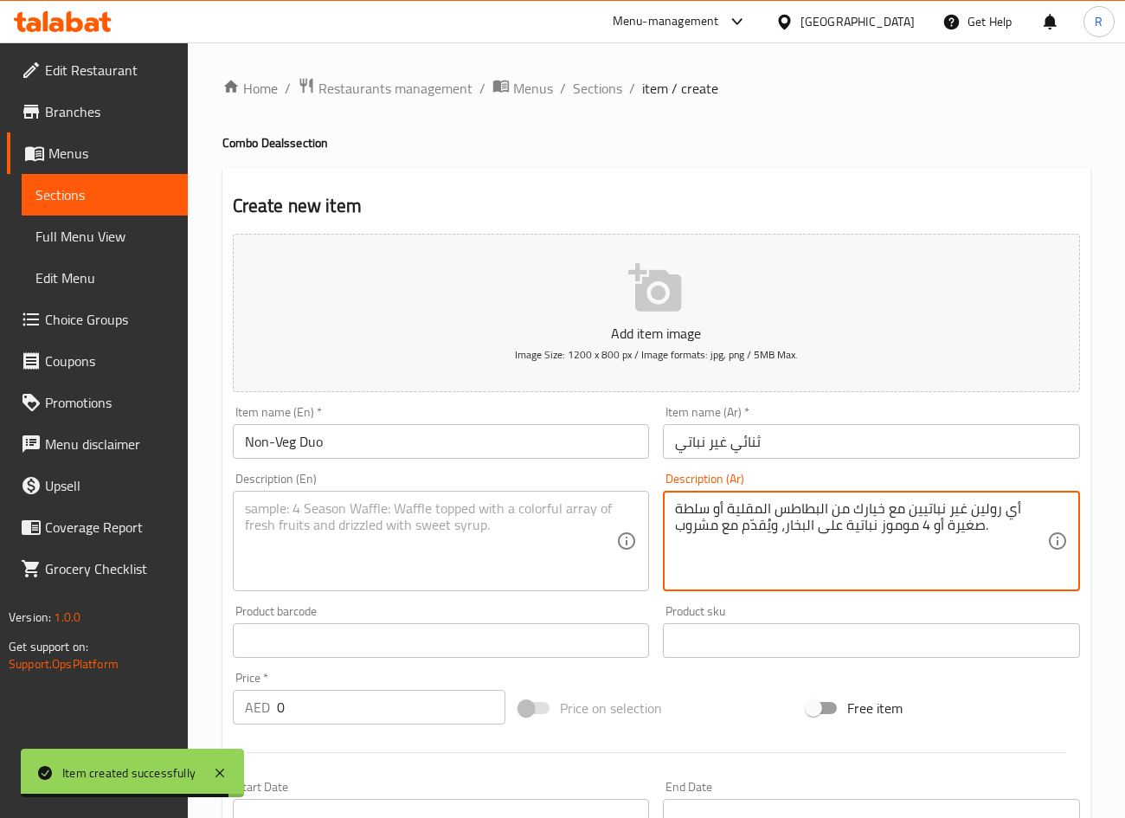
paste textarea "Any two non-veg rolls with your choice of fries, small salad, or steamed veg mo…"
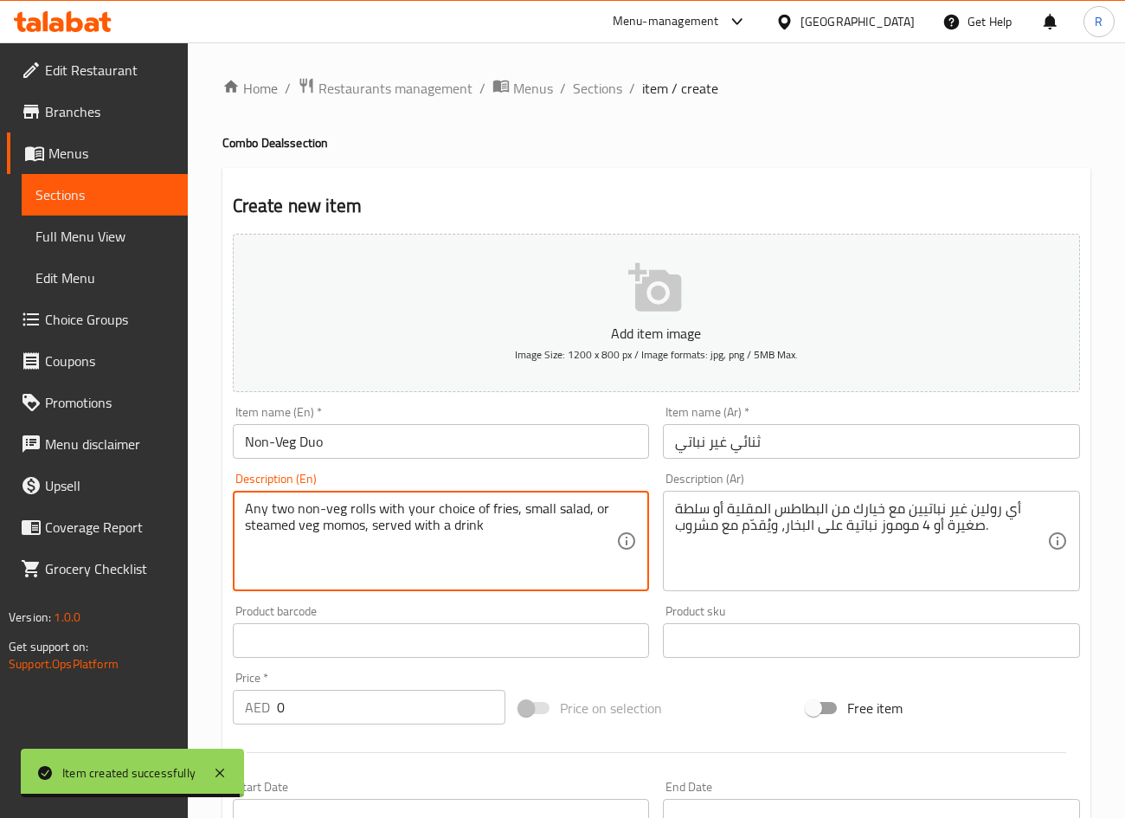
type textarea "Any two non-veg rolls with your choice of fries, small salad, or steamed veg mo…"
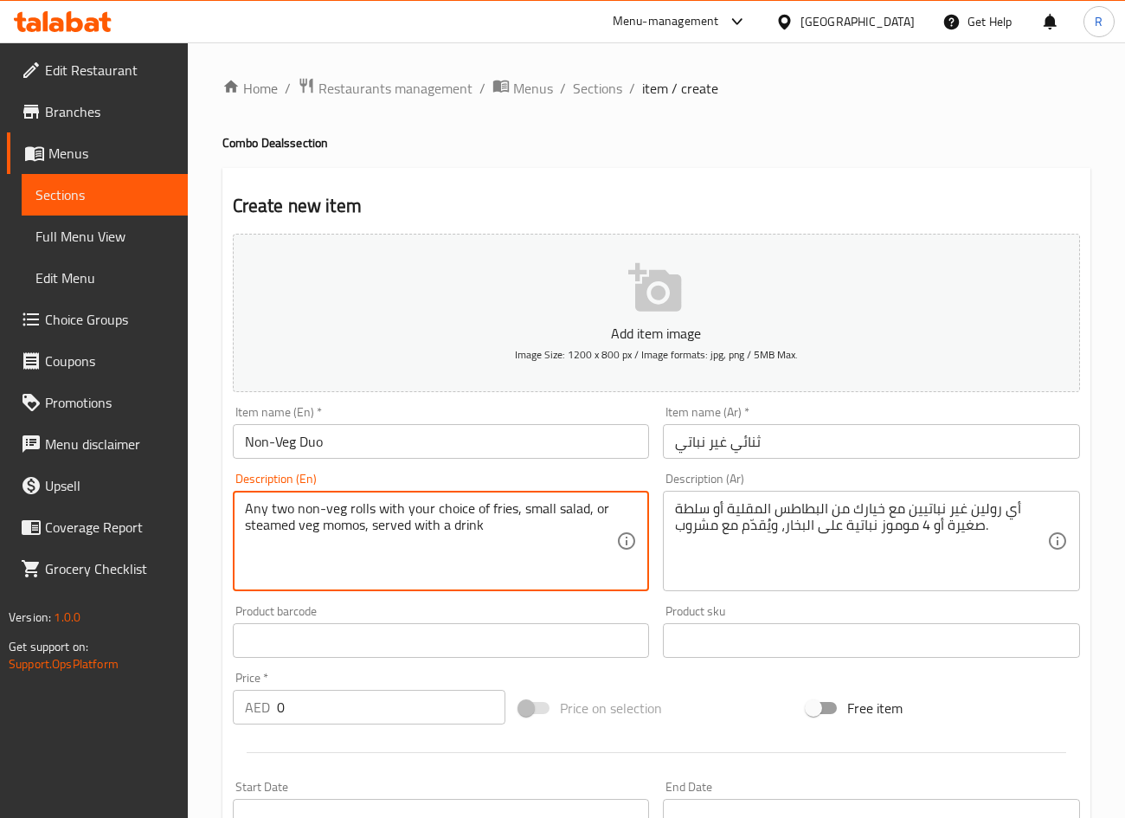
drag, startPoint x: 179, startPoint y: 699, endPoint x: 25, endPoint y: 699, distance: 154.0
click at [25, 698] on div "Edit Restaurant Branches Menus Sections Full Menu View Edit Menu Choice Groups …" at bounding box center [562, 632] width 1125 height 1180
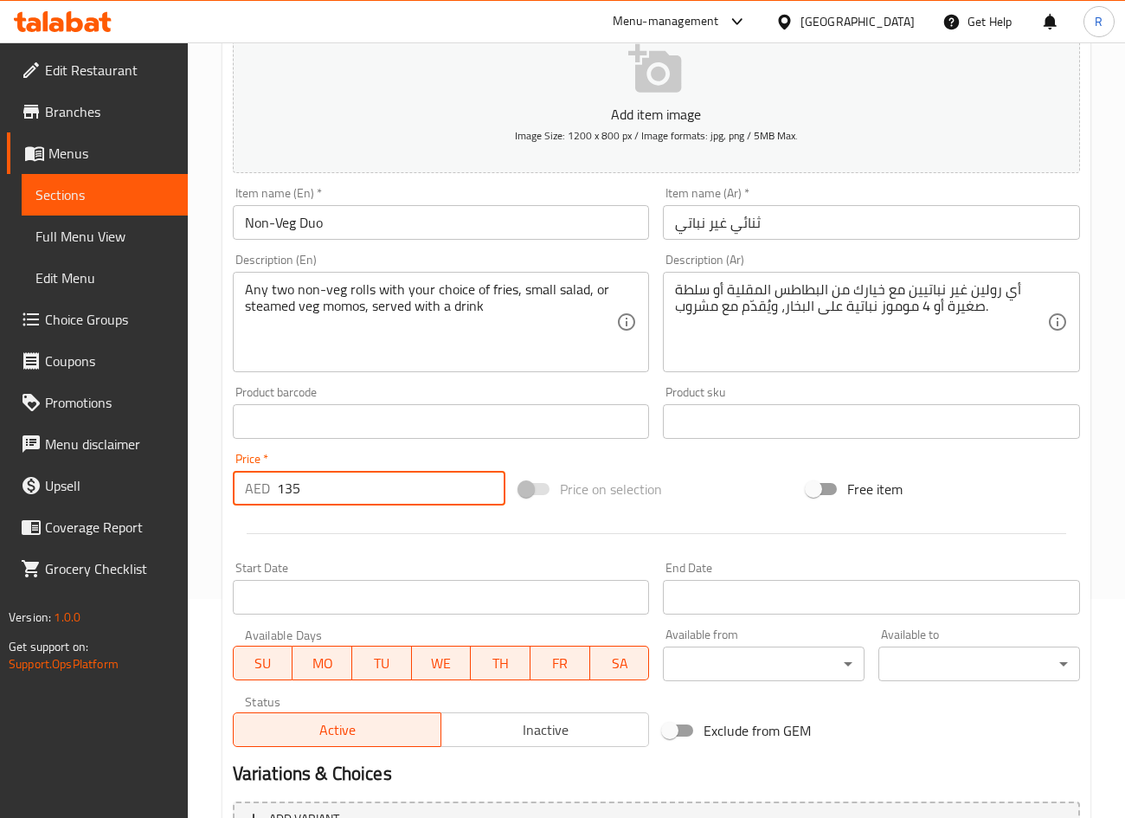
scroll to position [405, 0]
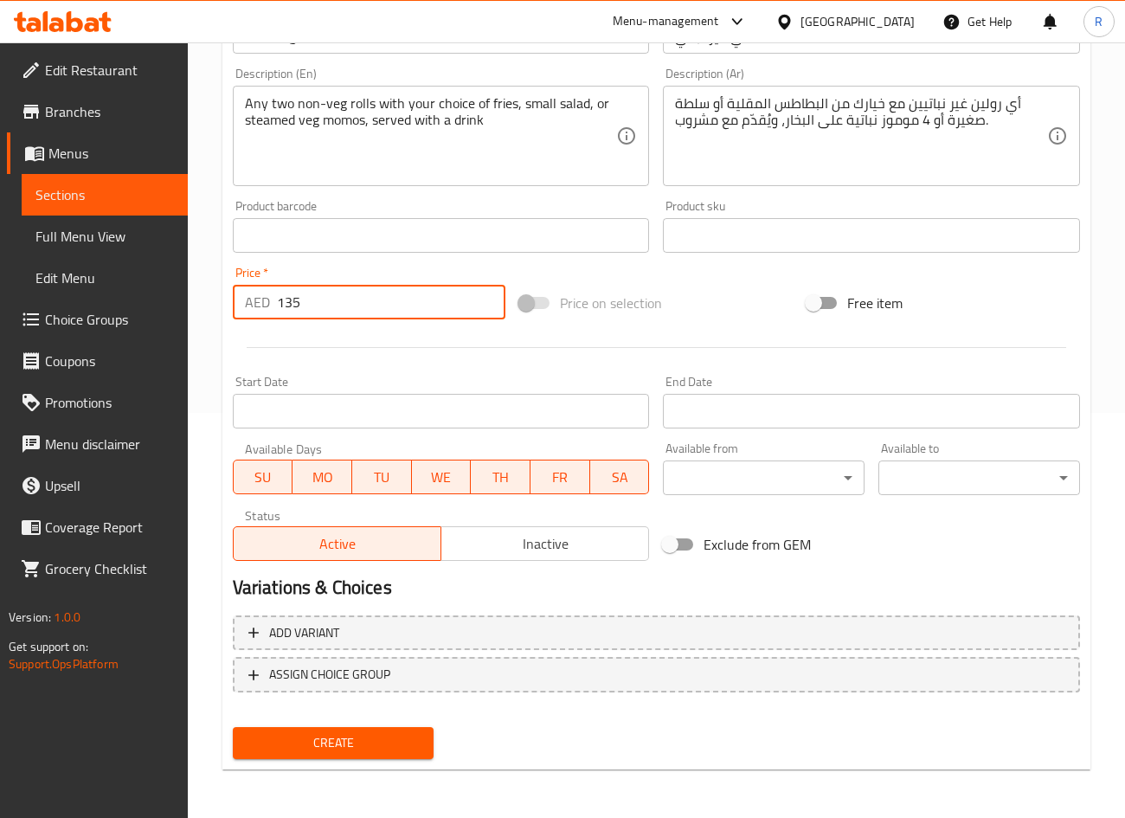
type input "135"
click at [373, 733] on span "Create" at bounding box center [334, 743] width 174 height 22
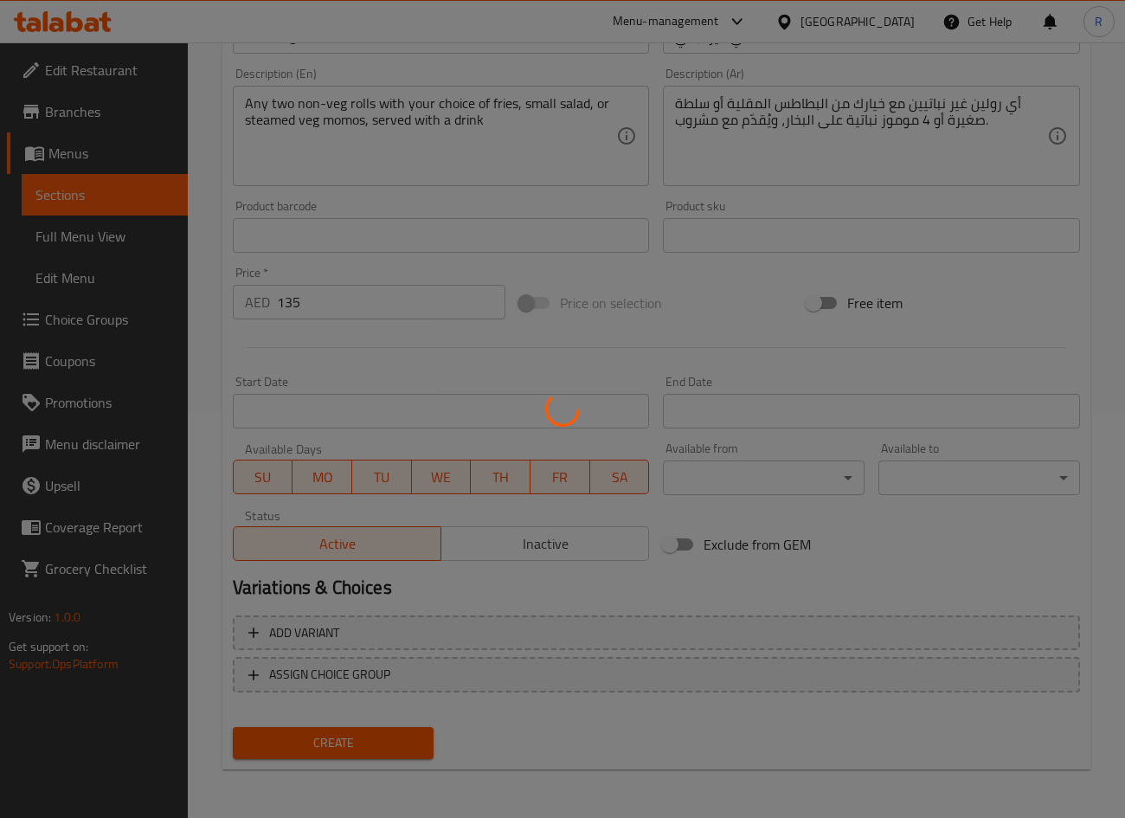
type input "0"
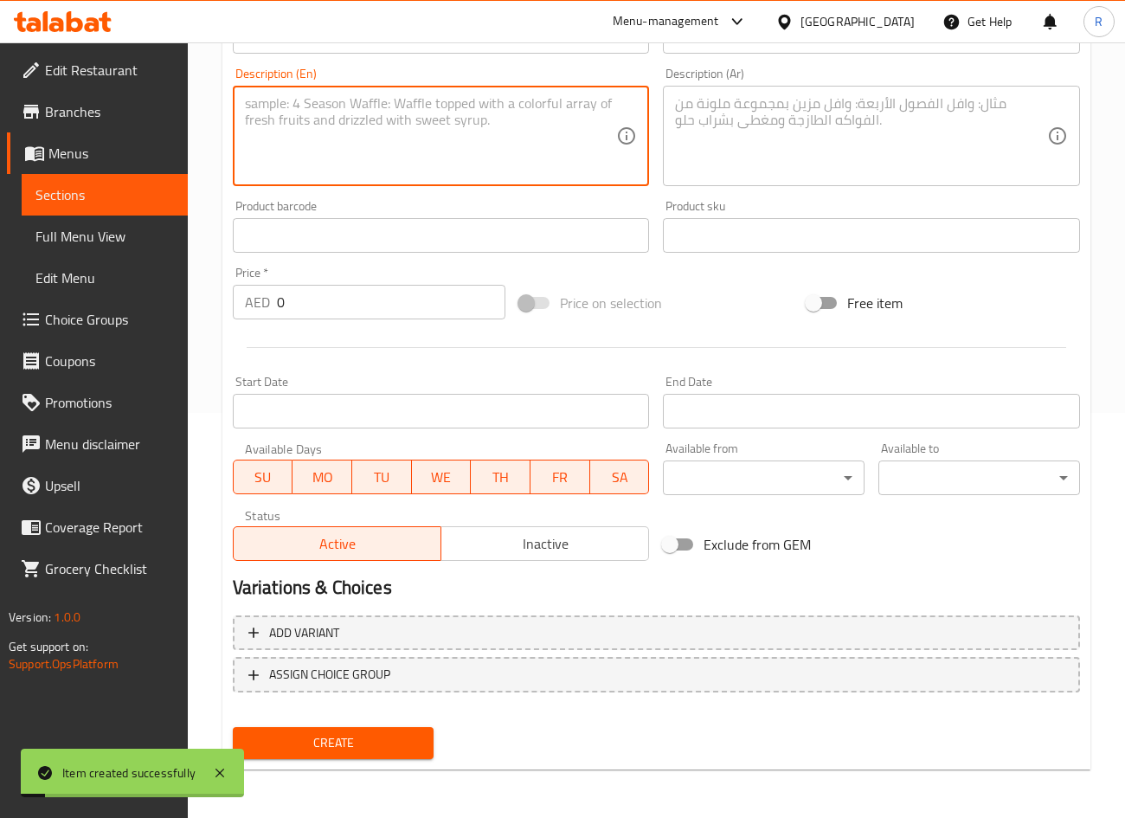
click at [344, 125] on textarea at bounding box center [431, 136] width 372 height 82
paste textarea "One veg roll and one non-veg roll with your choice of fries, small salad, or st…"
type textarea "One veg roll and one non-veg roll with your choice of fries, small salad, or st…"
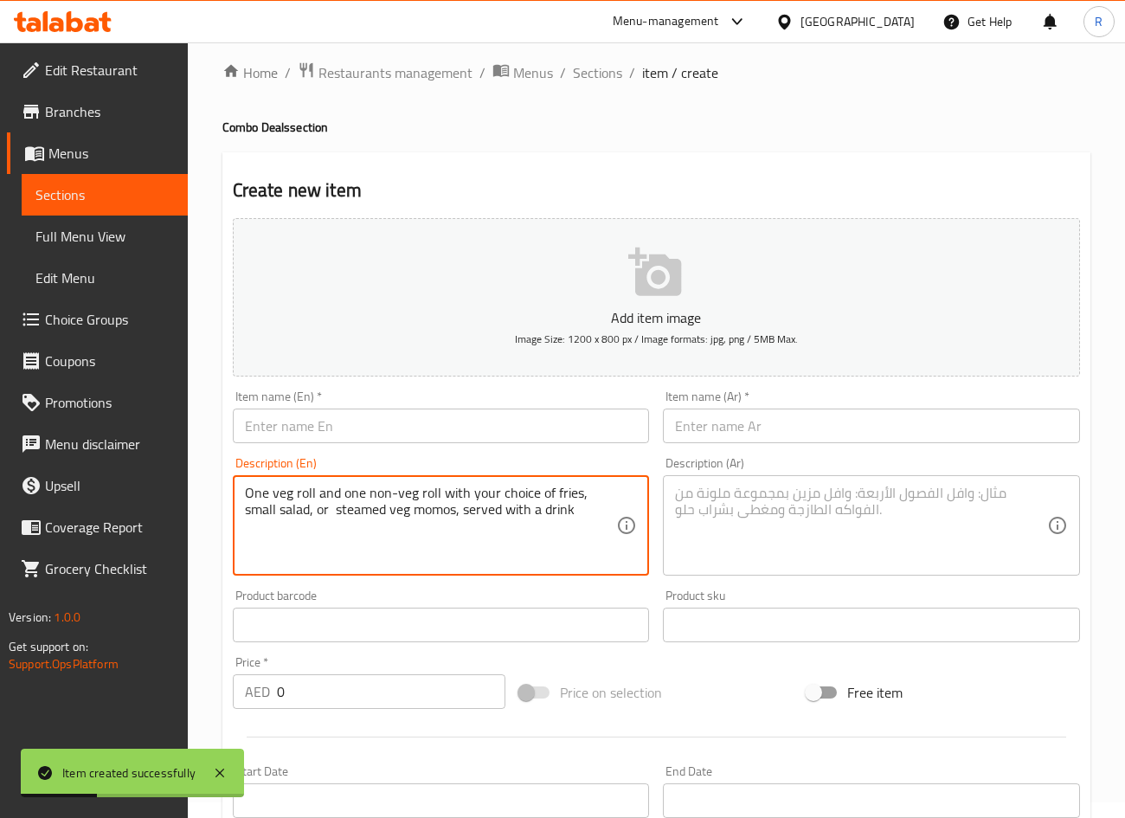
click at [311, 429] on input "text" at bounding box center [441, 425] width 417 height 35
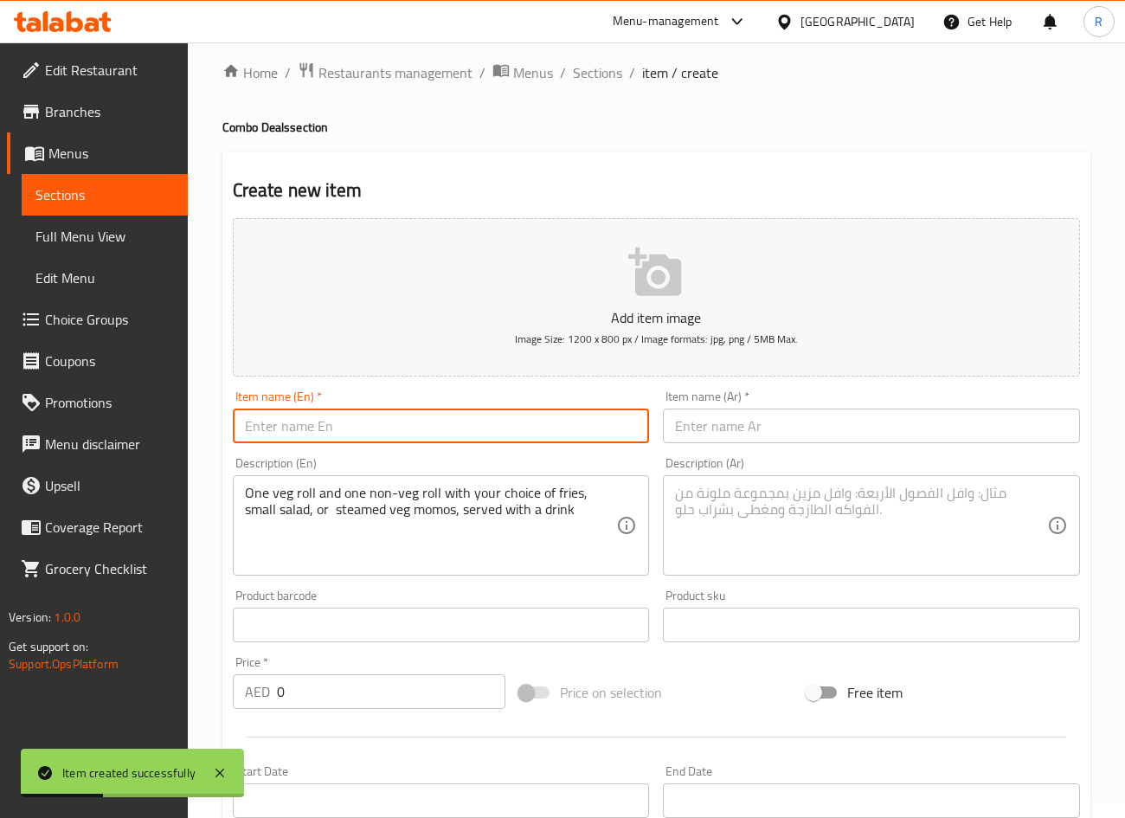
paste input "Veg & Non-Veg Combo"
type input "Veg & Non-Veg Combo"
click at [735, 433] on input "text" at bounding box center [871, 425] width 417 height 35
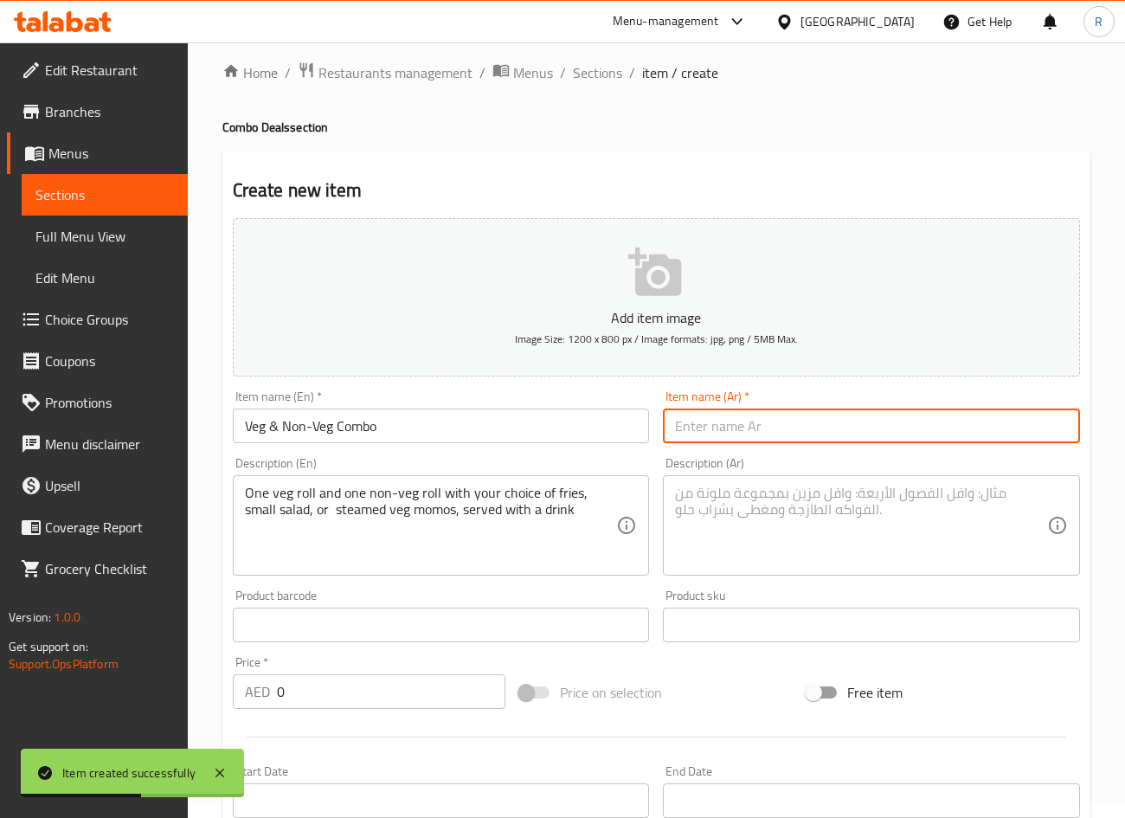
paste input "5. كومبو نباتي وغير نباتي"
type input "كومبو نباتي وغير نباتي"
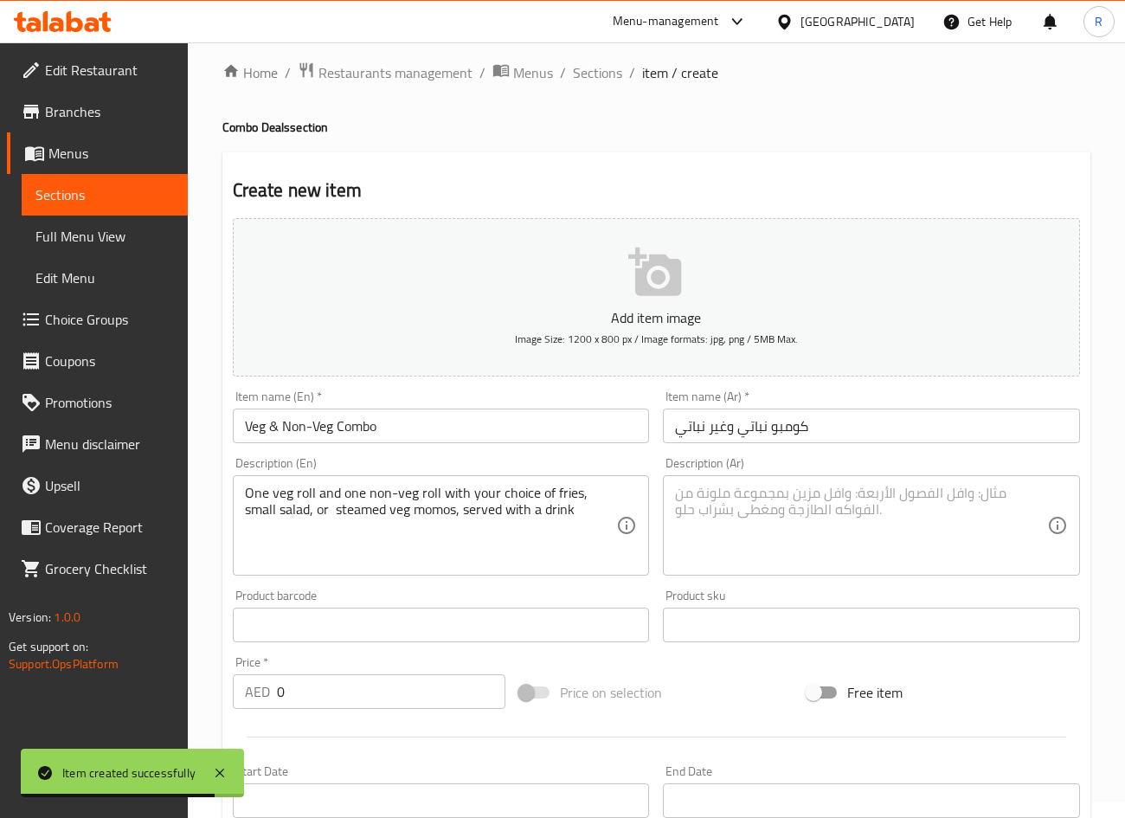
click at [723, 533] on textarea at bounding box center [861, 526] width 372 height 82
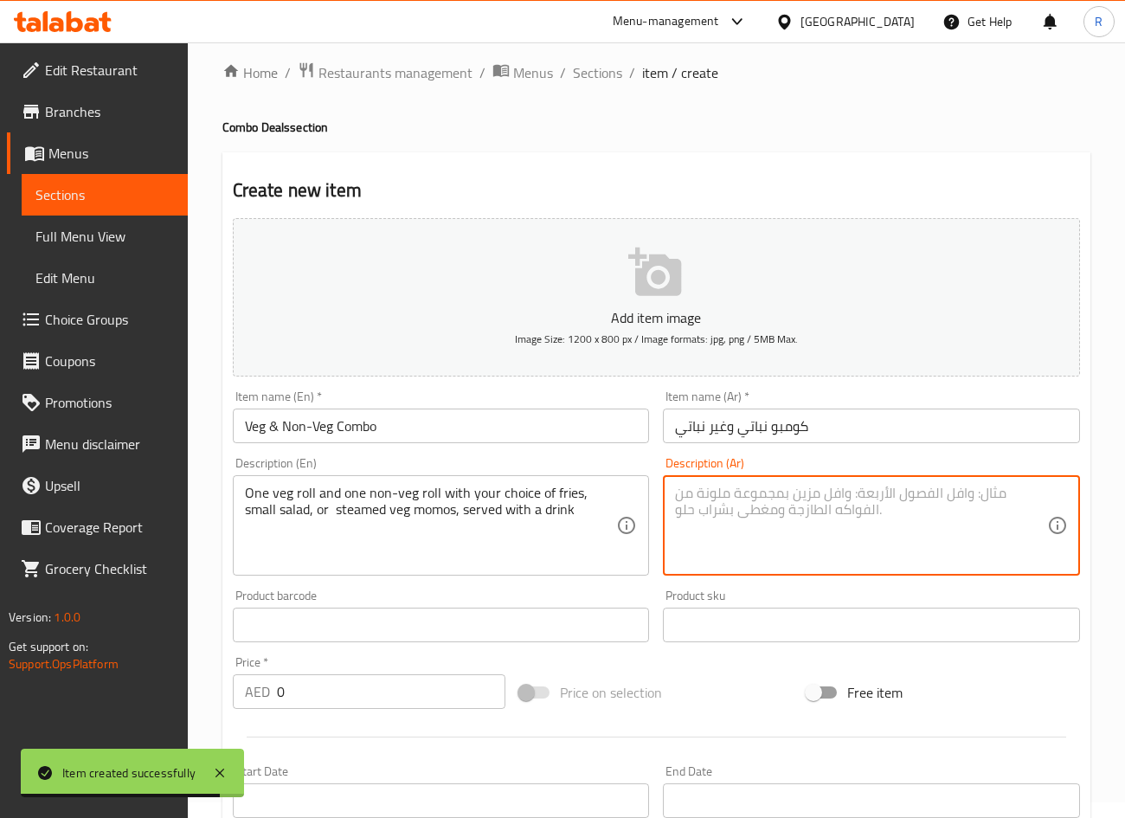
paste textarea "رول نباتي واحد ورول غير نباتي واحد مع خيارك من البطاطس المقلية أو سلطة صغيرة أو…"
type textarea "رول نباتي واحد ورول غير نباتي واحد مع خيارك من البطاطس المقلية أو سلطة صغيرة أو…"
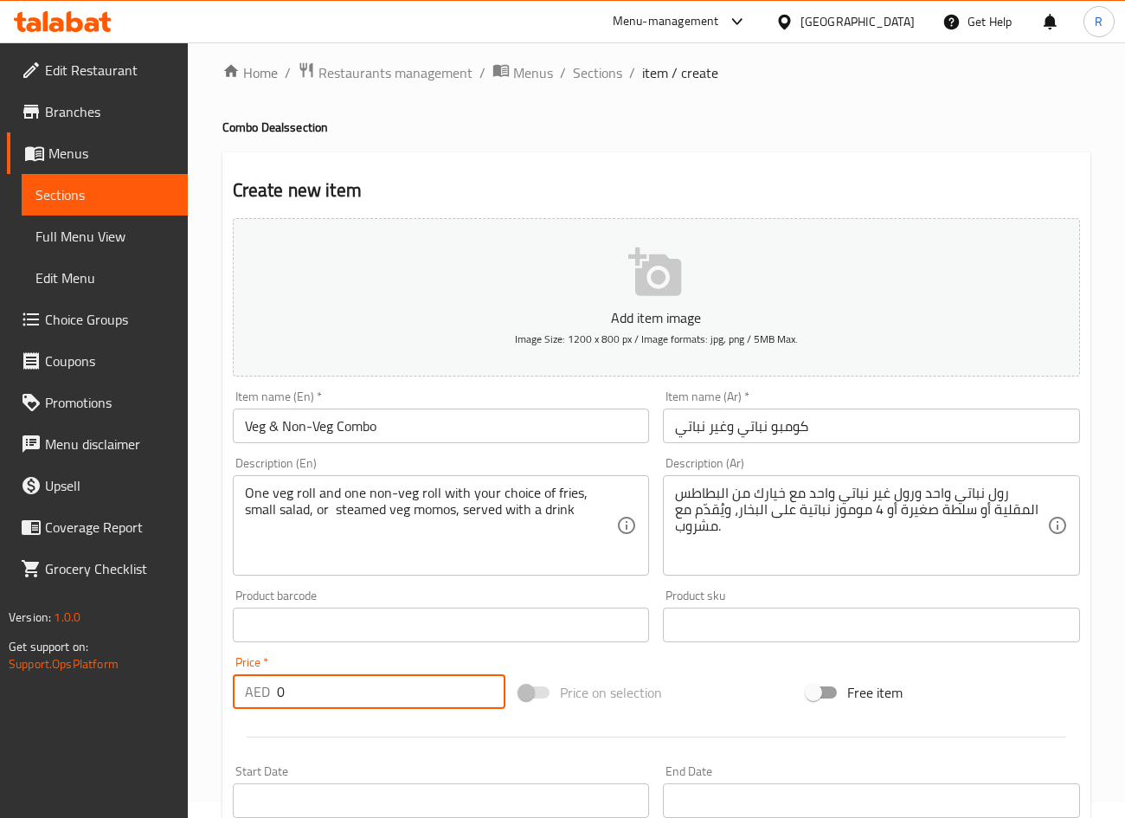
drag, startPoint x: 309, startPoint y: 683, endPoint x: 46, endPoint y: 697, distance: 263.4
click at [46, 697] on div "Edit Restaurant Branches Menus Sections Full Menu View Edit Menu Choice Groups …" at bounding box center [562, 617] width 1125 height 1180
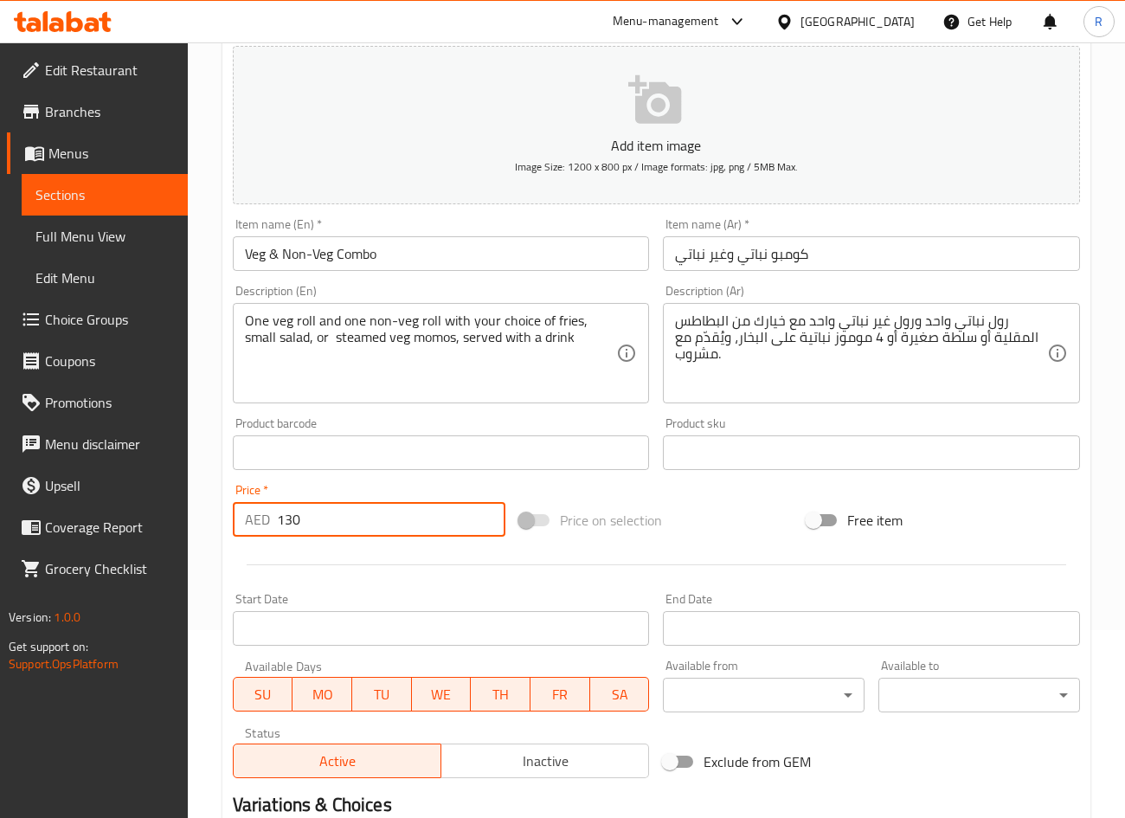
scroll to position [405, 0]
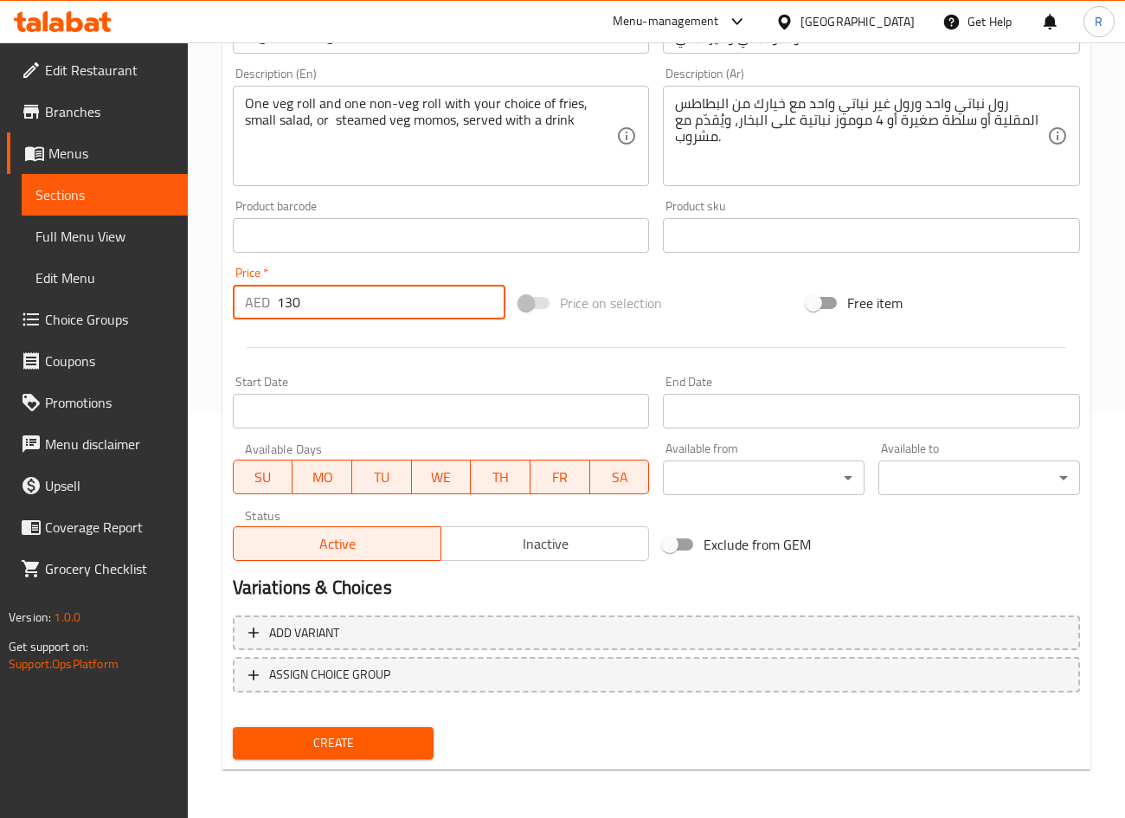
type input "130"
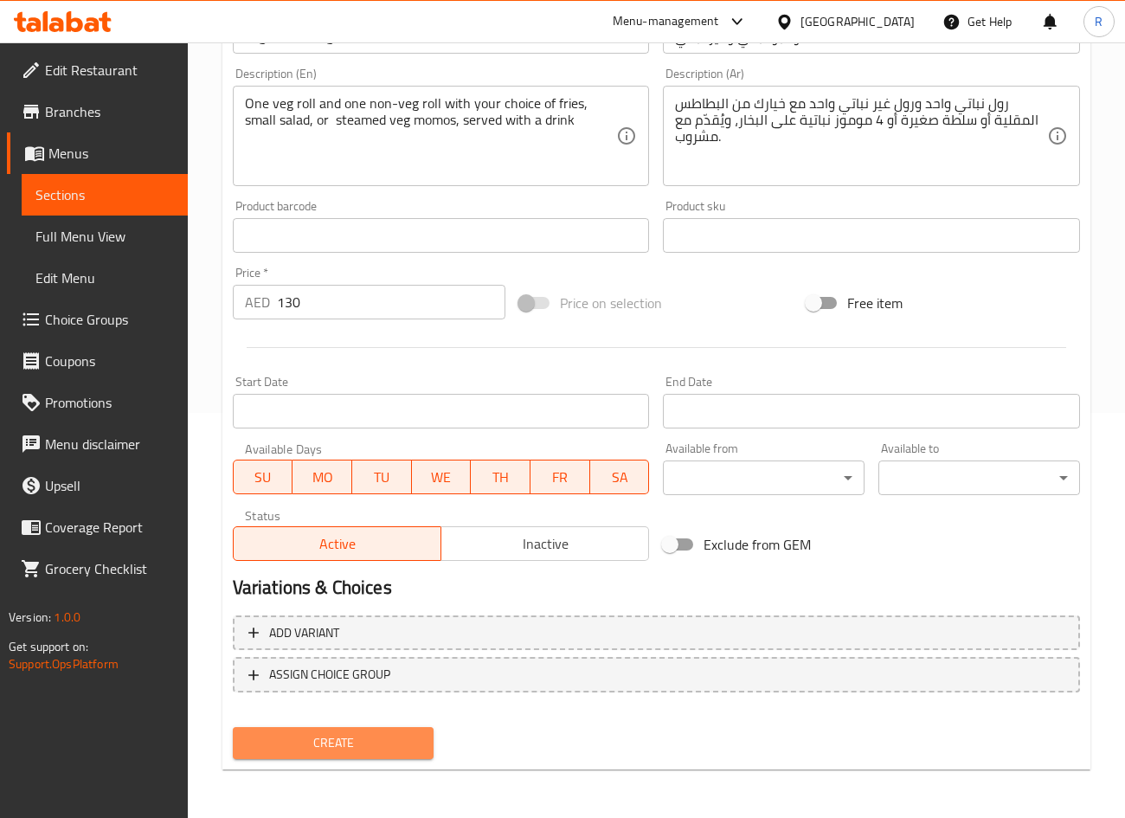
click at [376, 740] on span "Create" at bounding box center [334, 743] width 174 height 22
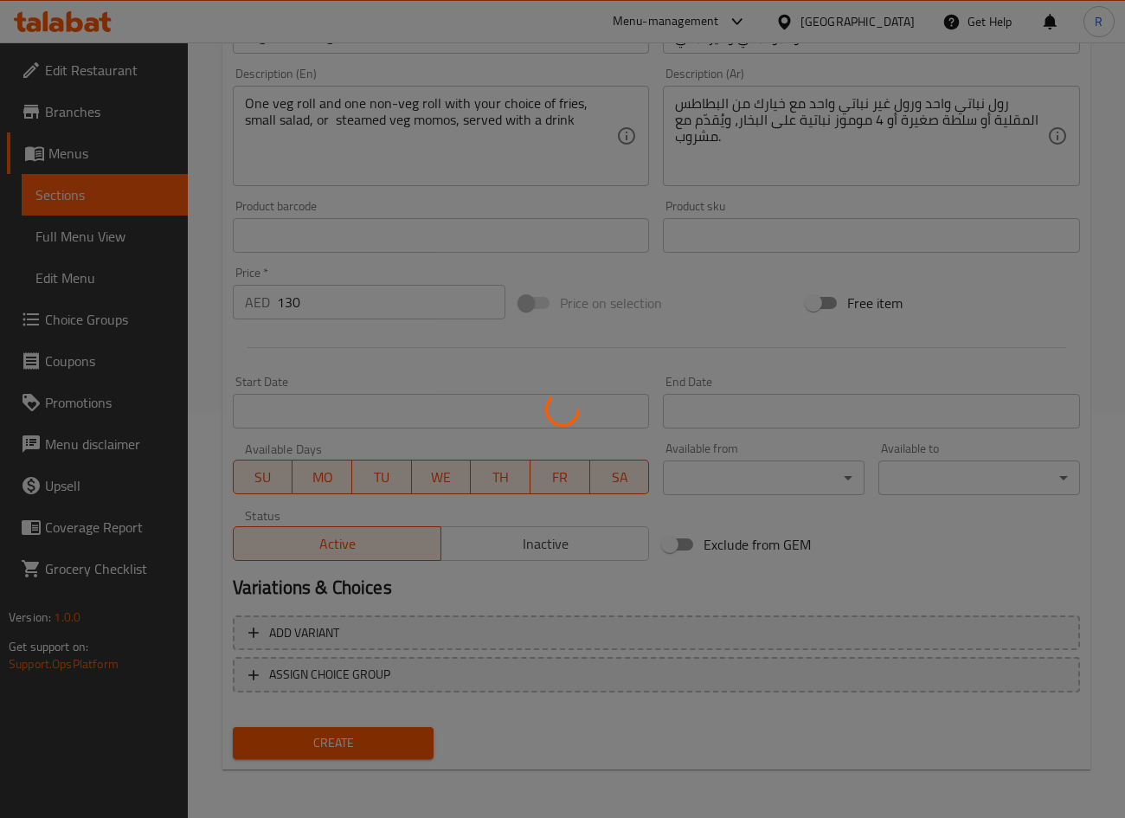
type input "0"
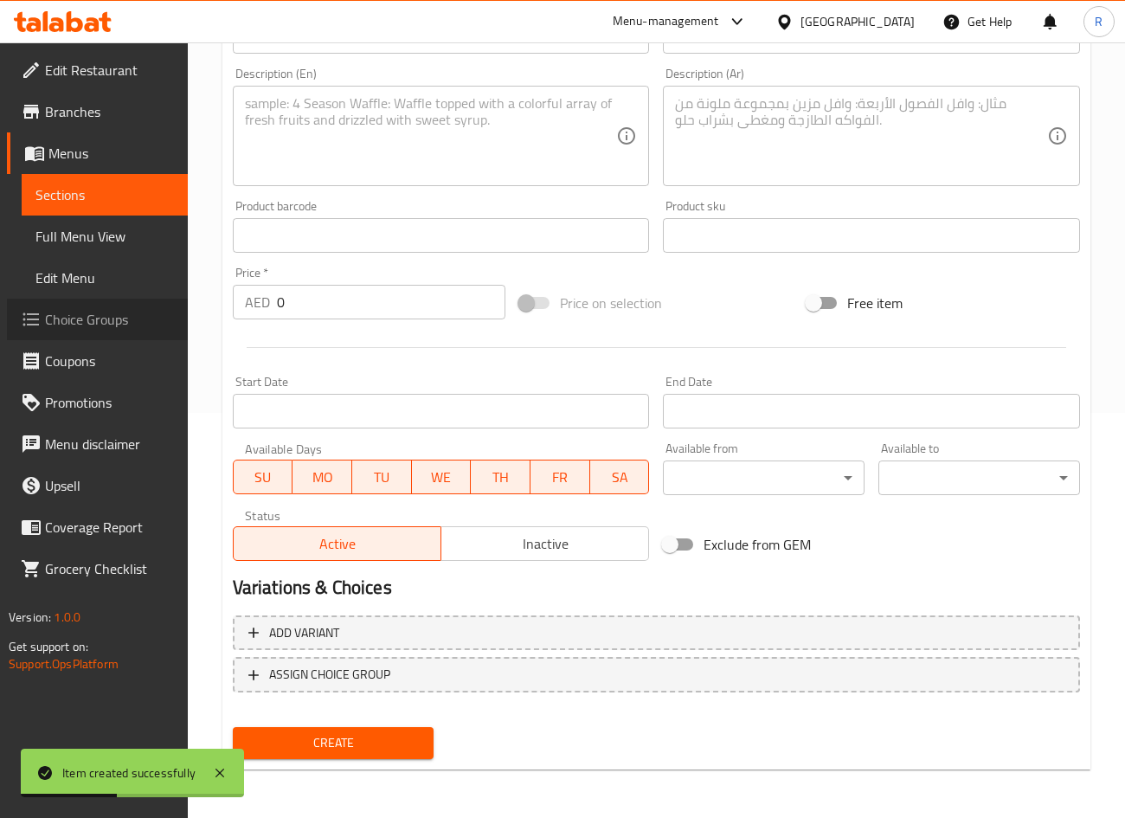
click at [67, 322] on span "Choice Groups" at bounding box center [109, 319] width 129 height 21
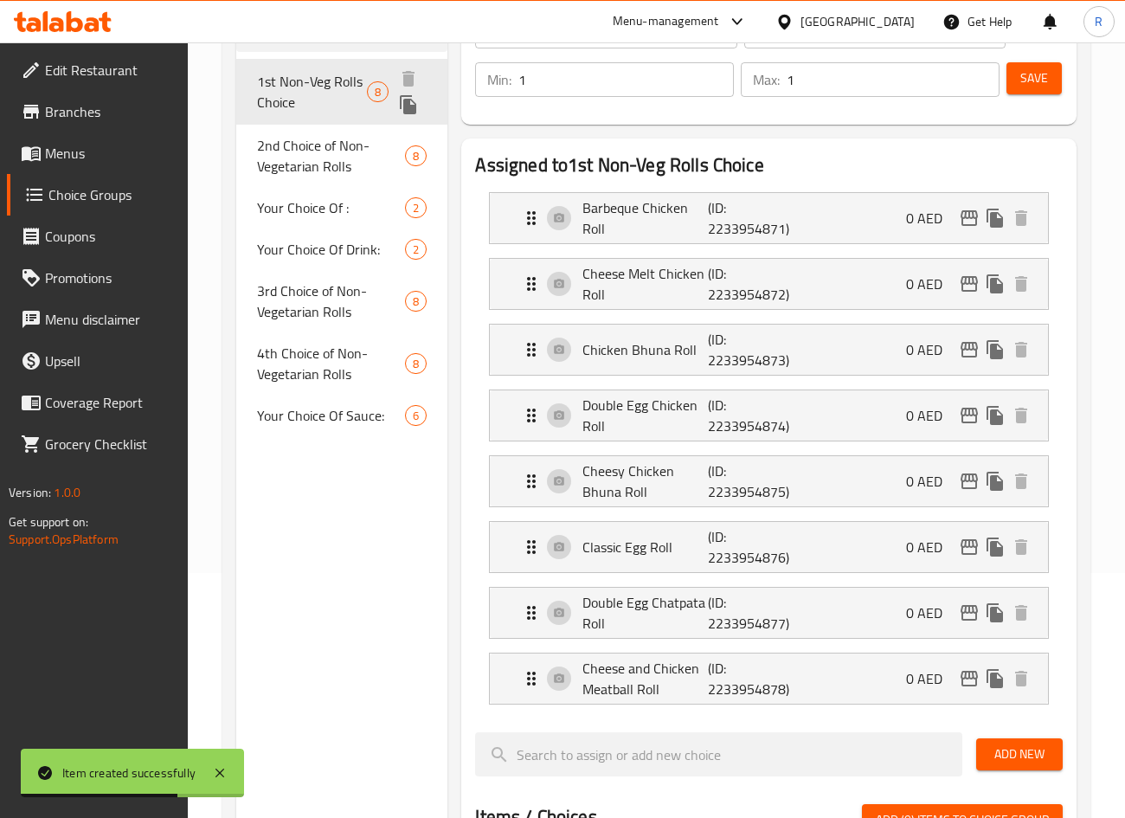
click at [307, 95] on span "1st Non-Veg Rolls Choice" at bounding box center [312, 92] width 110 height 42
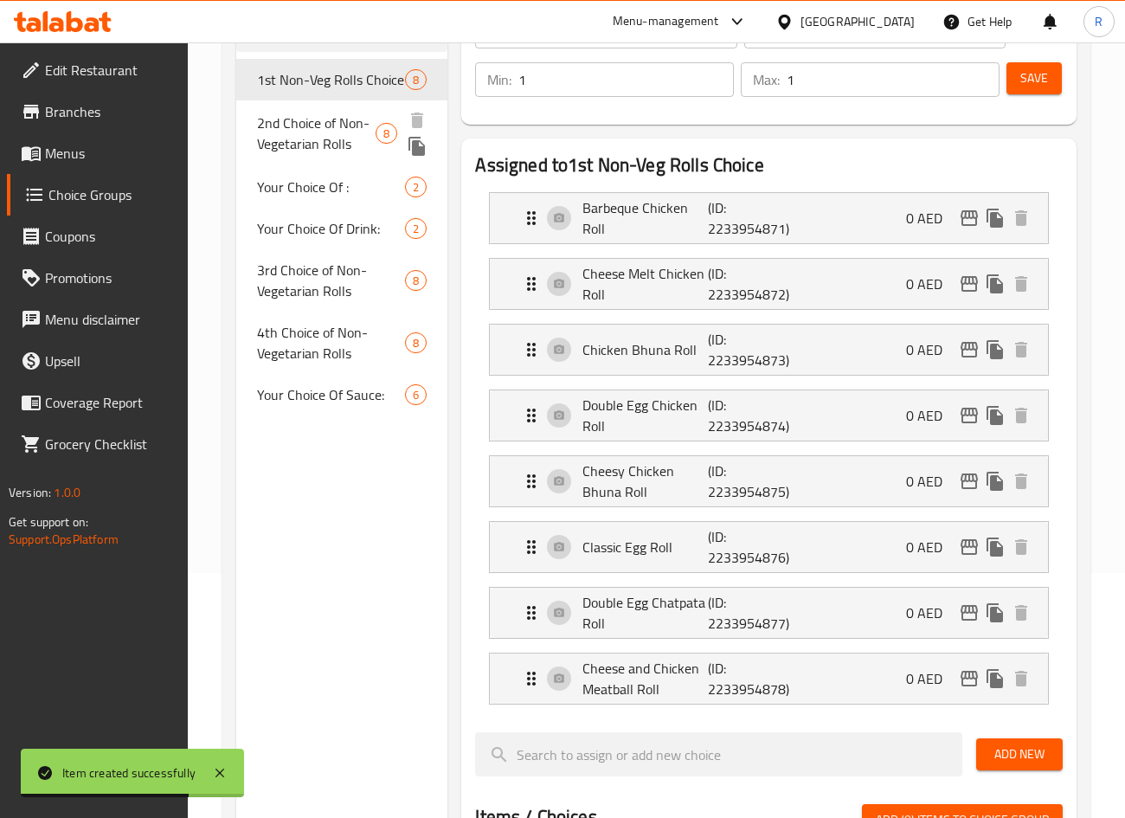
click at [314, 157] on div "2nd Choice of Non-Vegetarian Rolls 8" at bounding box center [342, 133] width 212 height 66
type input "2nd Choice of Non-Vegetarian Rolls"
type input "ثانى اختيار رول غير نباتية"
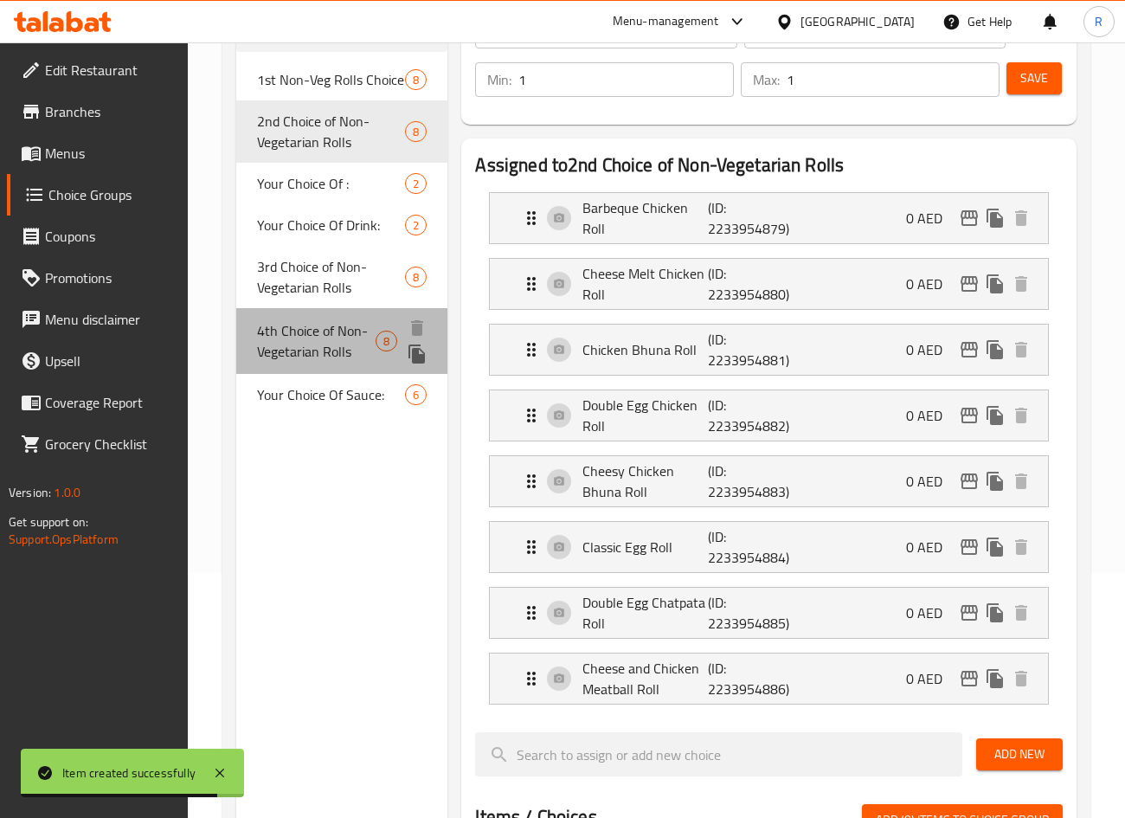
click at [314, 343] on span "4th Choice of Non-Vegetarian Rolls" at bounding box center [316, 341] width 119 height 42
type input "4th Choice of Non-Vegetarian Rolls"
type input "رابع اختيار رول غير نباتية"
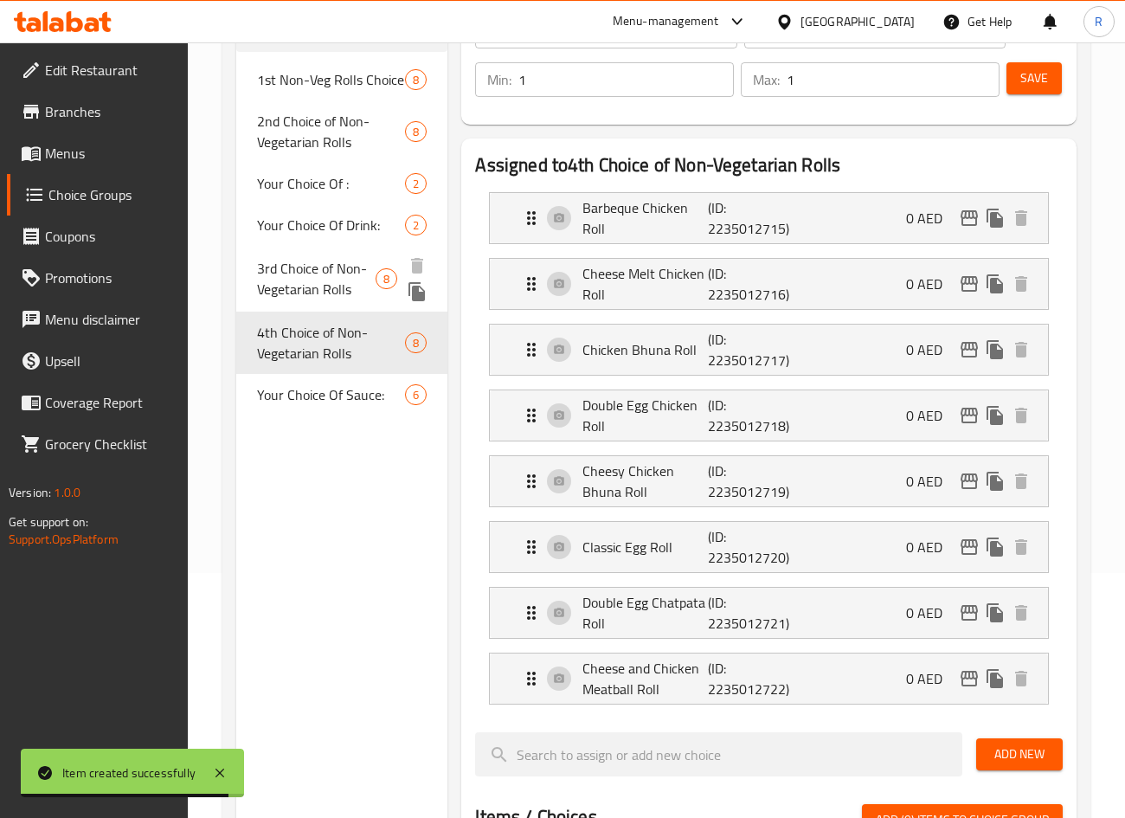
drag, startPoint x: 317, startPoint y: 272, endPoint x: 315, endPoint y: 256, distance: 15.7
click at [317, 271] on span "3rd Choice of Non-Vegetarian Rolls" at bounding box center [316, 279] width 119 height 42
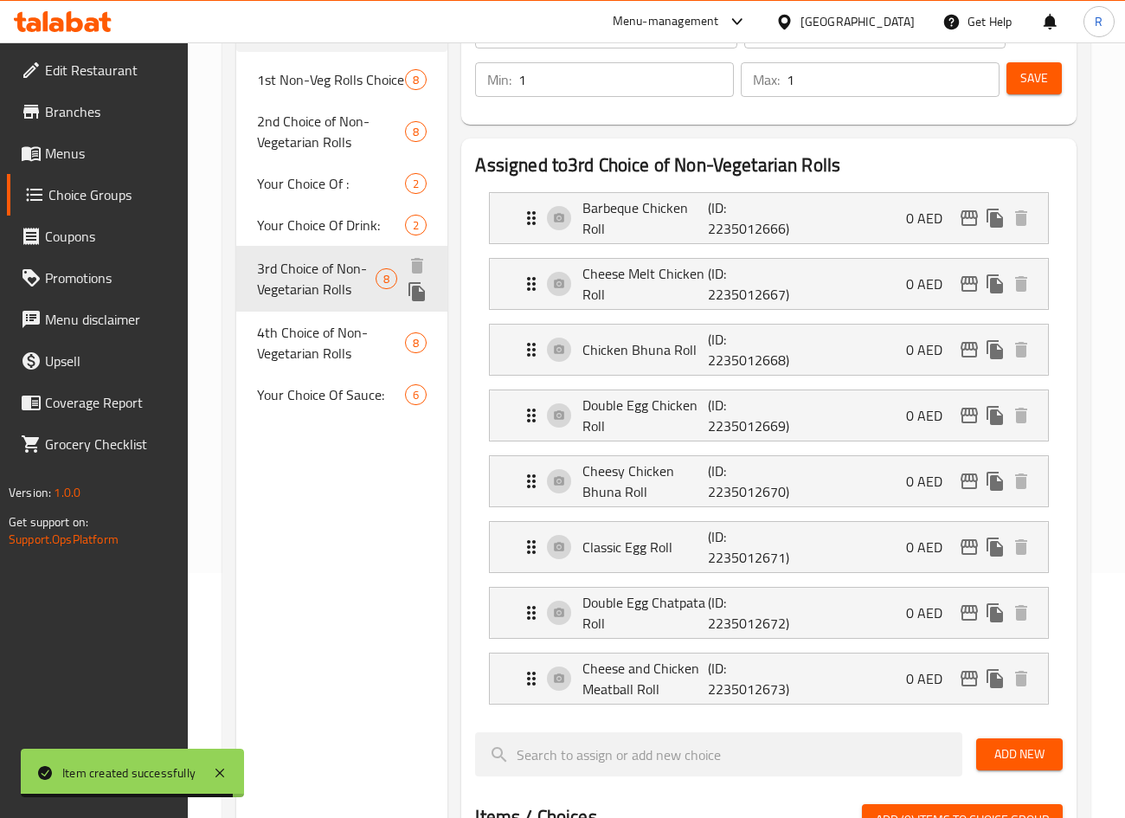
type input "3rd Choice of Non-Vegetarian Rolls"
type input "ثالث اختيار رول غير نباتية"
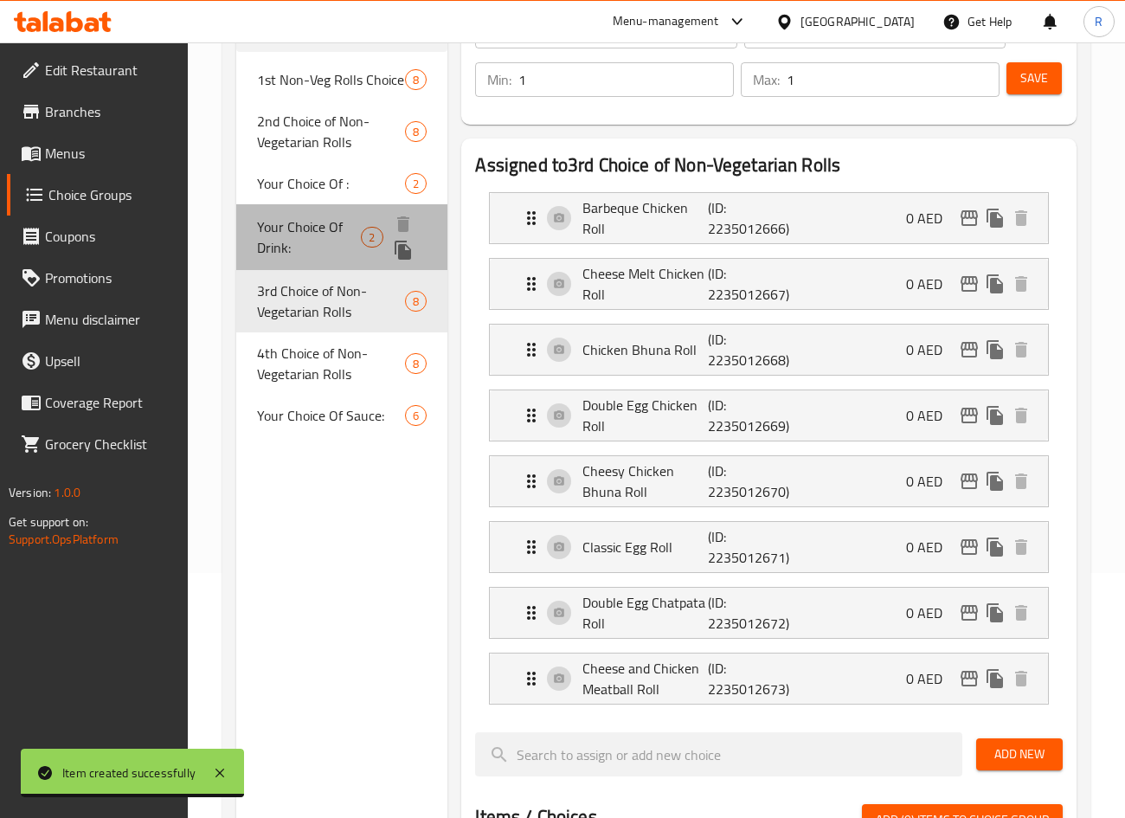
click at [317, 228] on span "Your Choice Of Drink:" at bounding box center [309, 237] width 105 height 42
type input "Your Choice Of Drink:"
type input "إختيارك من المشروب:"
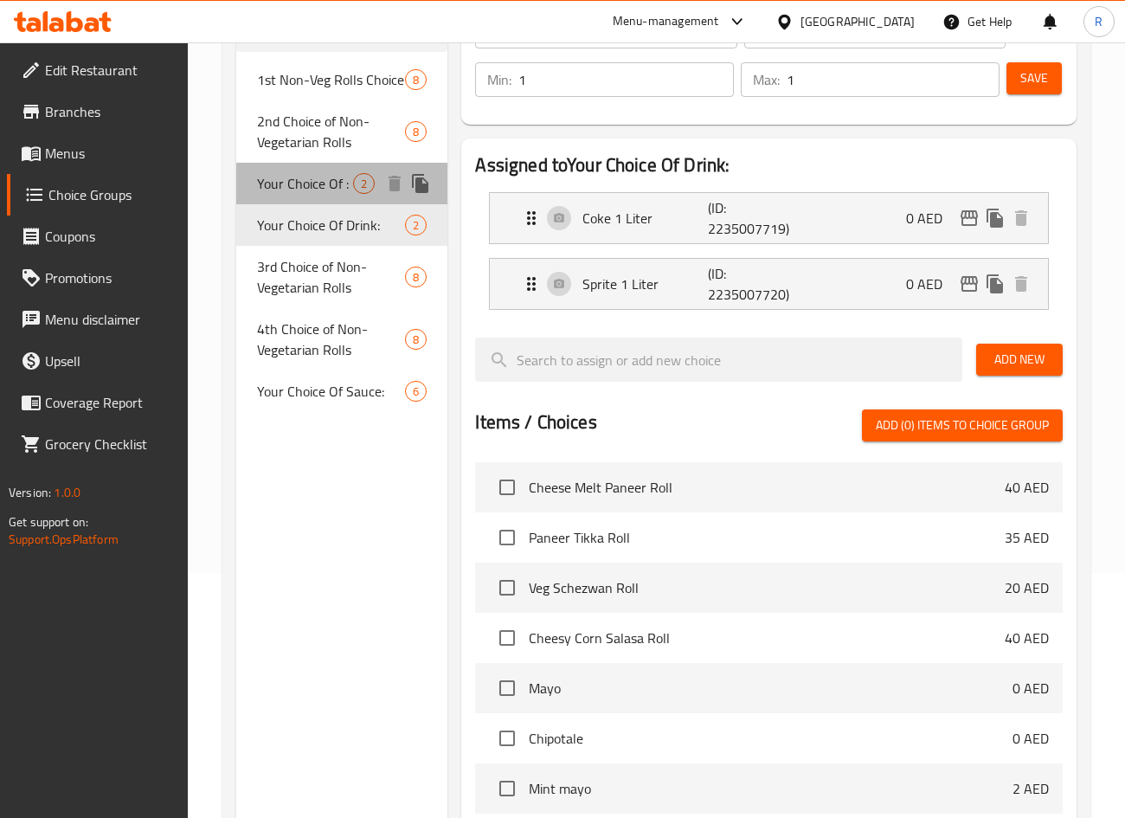
click at [316, 182] on span "Your Choice Of :" at bounding box center [305, 183] width 97 height 21
type input "Your Choice Of :"
type input "إختيارك من :"
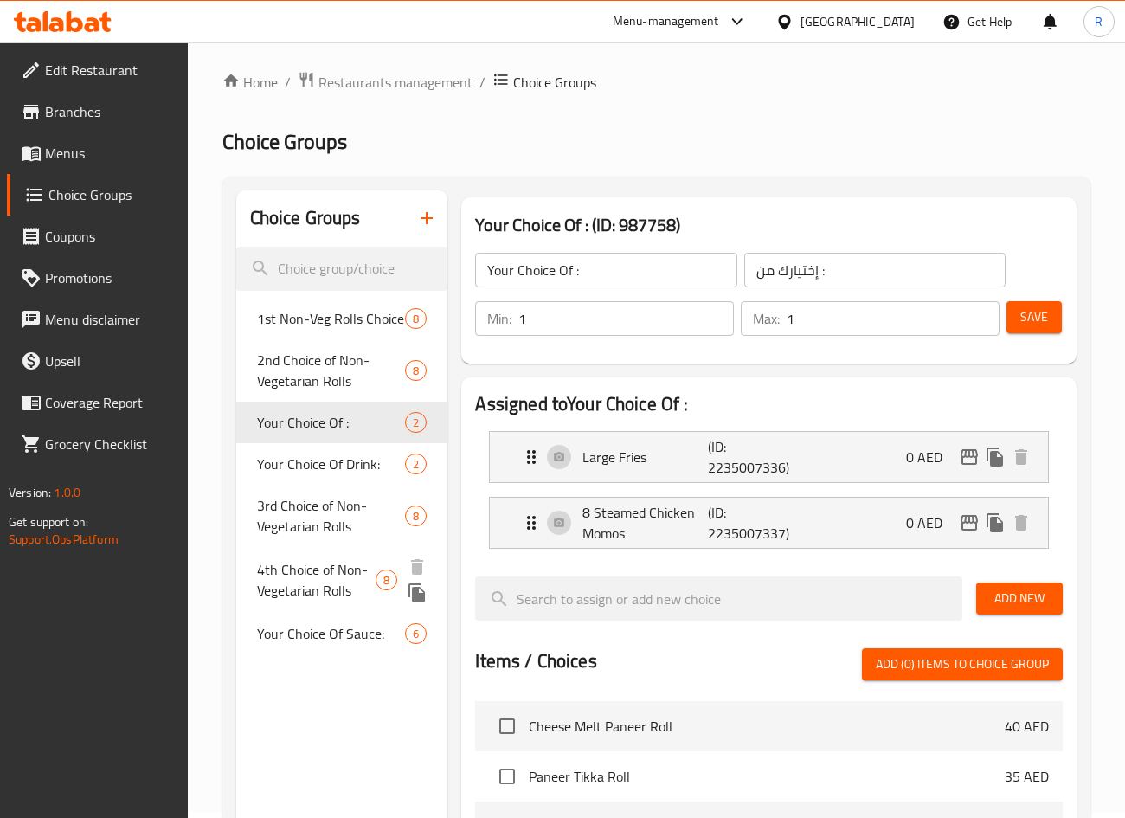
scroll to position [0, 0]
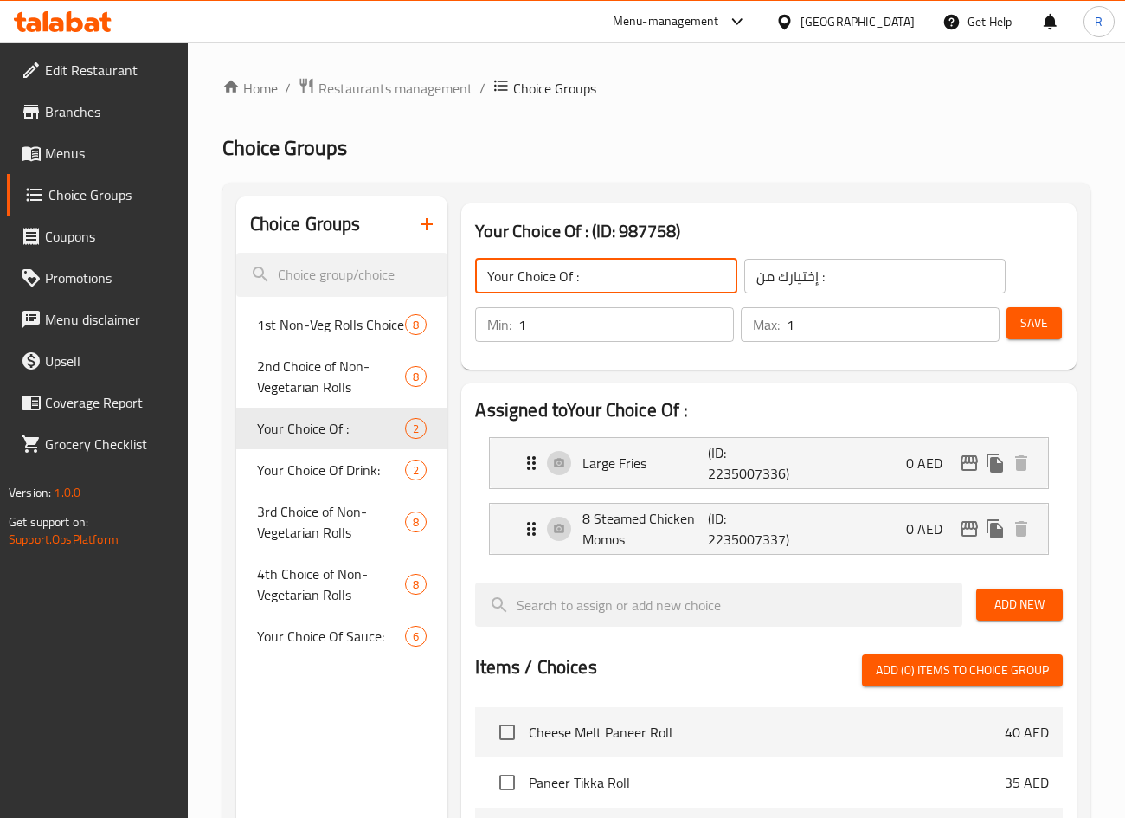
drag, startPoint x: 609, startPoint y: 279, endPoint x: 74, endPoint y: 249, distance: 536.4
click at [74, 249] on div "Edit Restaurant Branches Menus Choice Groups Coupons Promotions Menu disclaimer…" at bounding box center [562, 711] width 1125 height 1339
type input "F"
type input "Choose from Fries or Momos:"
drag, startPoint x: 753, startPoint y: 188, endPoint x: 1007, endPoint y: 307, distance: 281.0
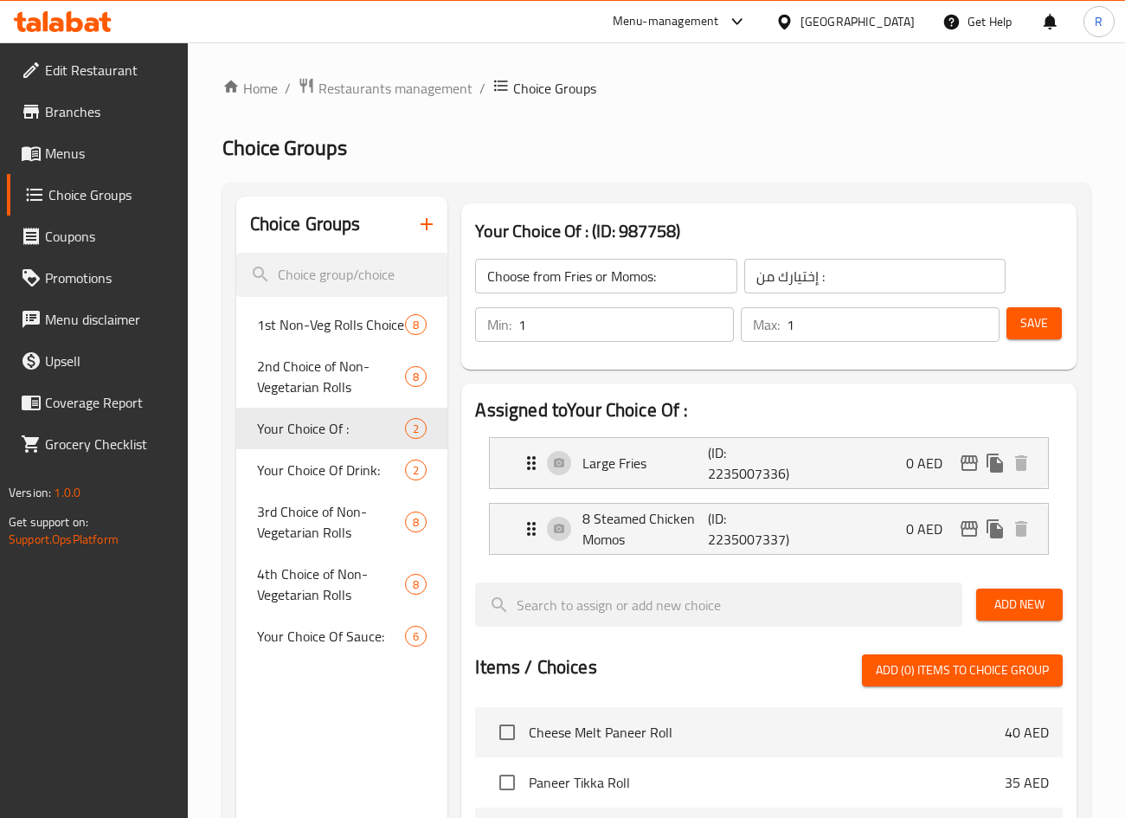
click at [758, 189] on div "Choice Groups 1st Non-Veg Rolls Choice 8 2nd Choice of Non-Vegetarian Rolls 8 Y…" at bounding box center [656, 765] width 868 height 1164
click at [866, 459] on div "Large Fries (ID: 2235007336) 0 AED" at bounding box center [773, 463] width 505 height 50
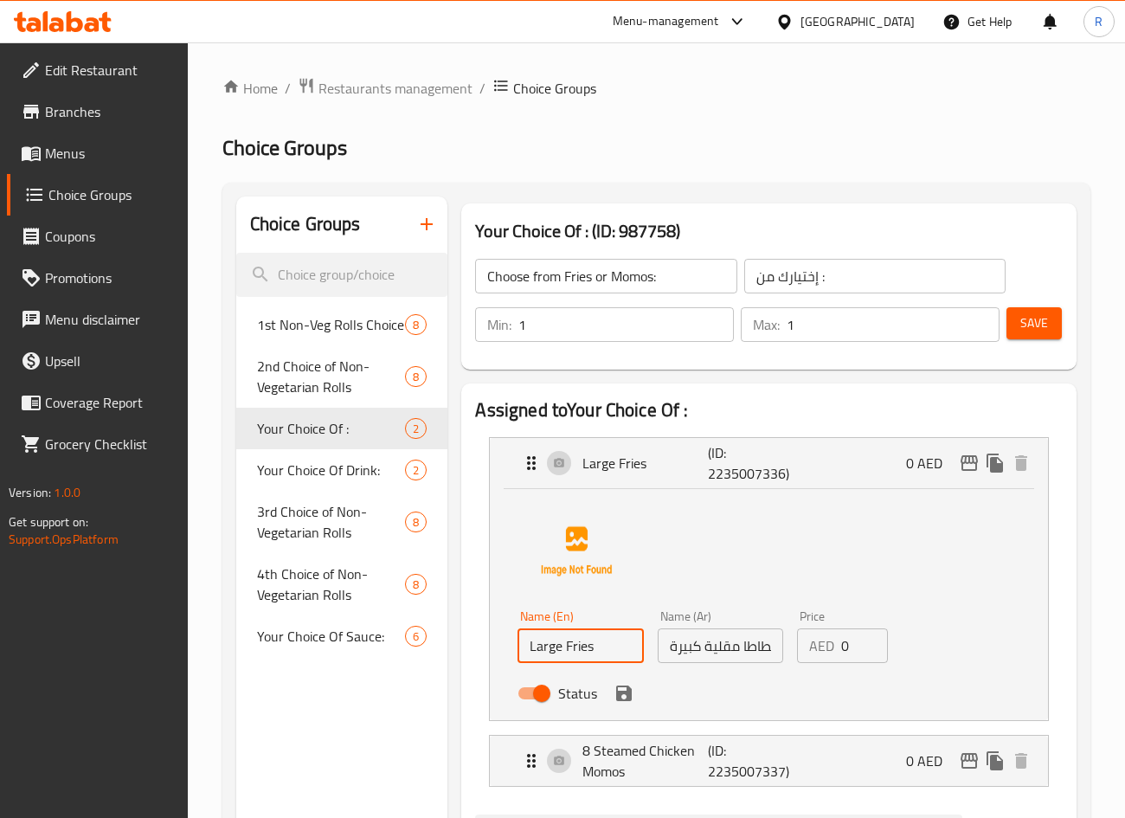
drag, startPoint x: 337, startPoint y: 647, endPoint x: 189, endPoint y: 661, distance: 148.6
click at [189, 661] on div "Home / Restaurants management / Choice Groups Choice Groups Choice Groups 1st N…" at bounding box center [656, 827] width 937 height 1570
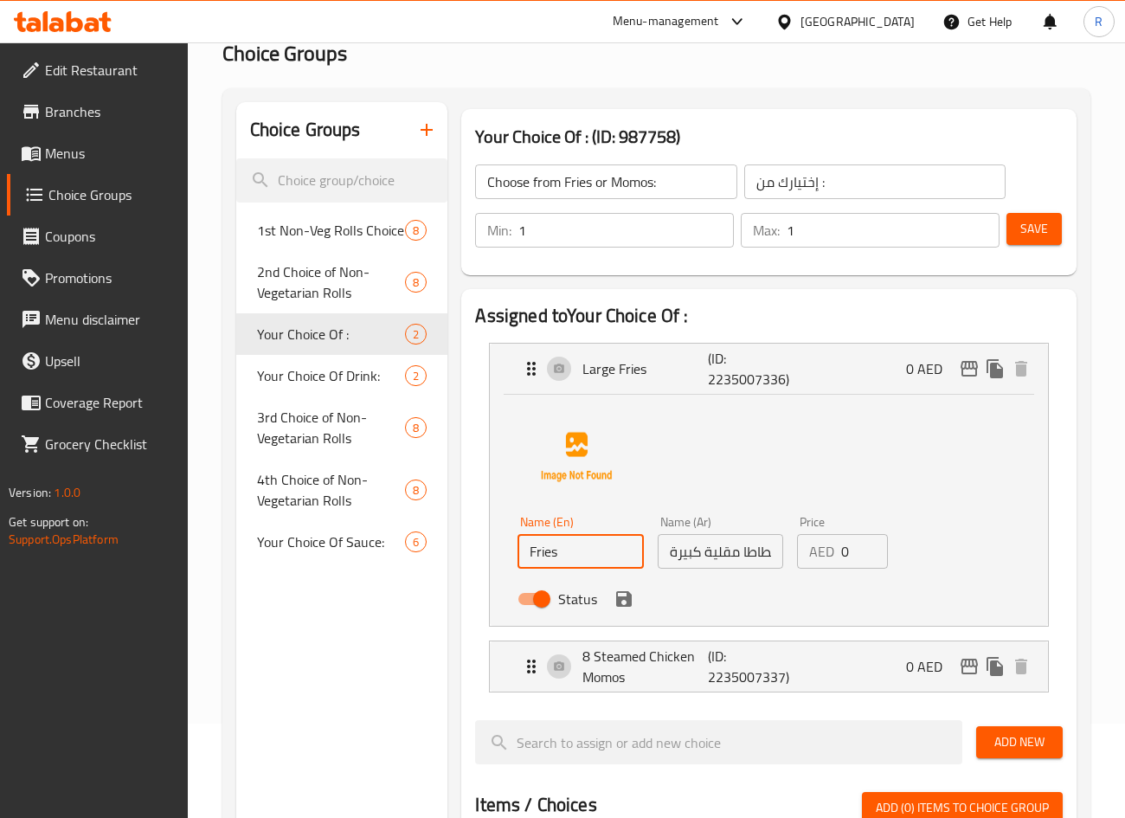
scroll to position [130, 0]
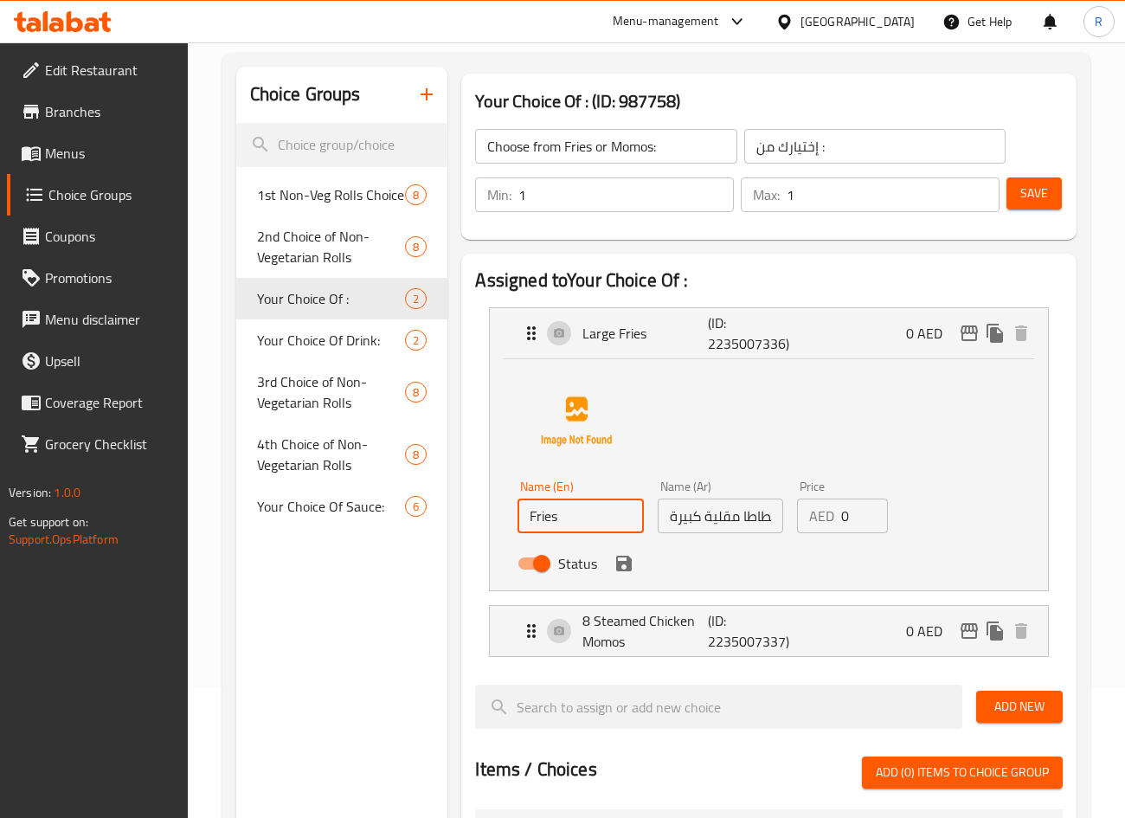
click at [624, 572] on icon "save" at bounding box center [623, 563] width 21 height 21
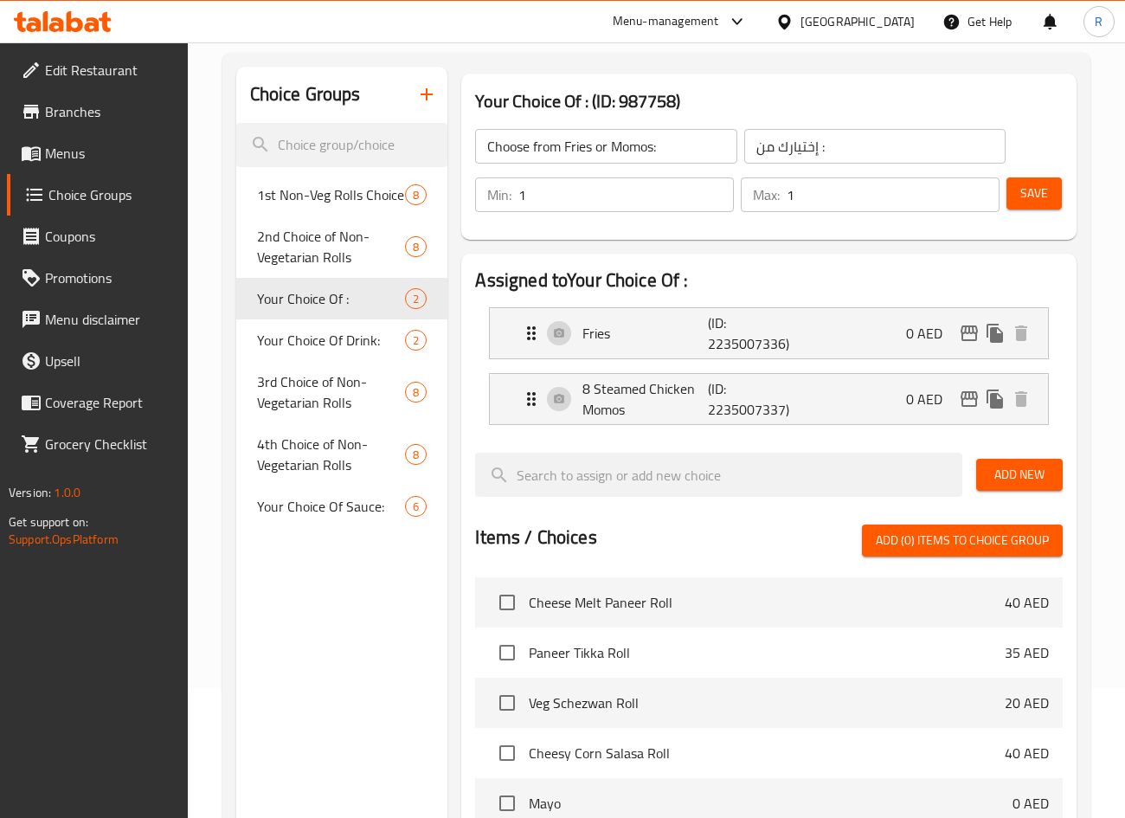
type input "Fries"
click at [600, 401] on p "8 Steamed Chicken Momos" at bounding box center [644, 399] width 125 height 42
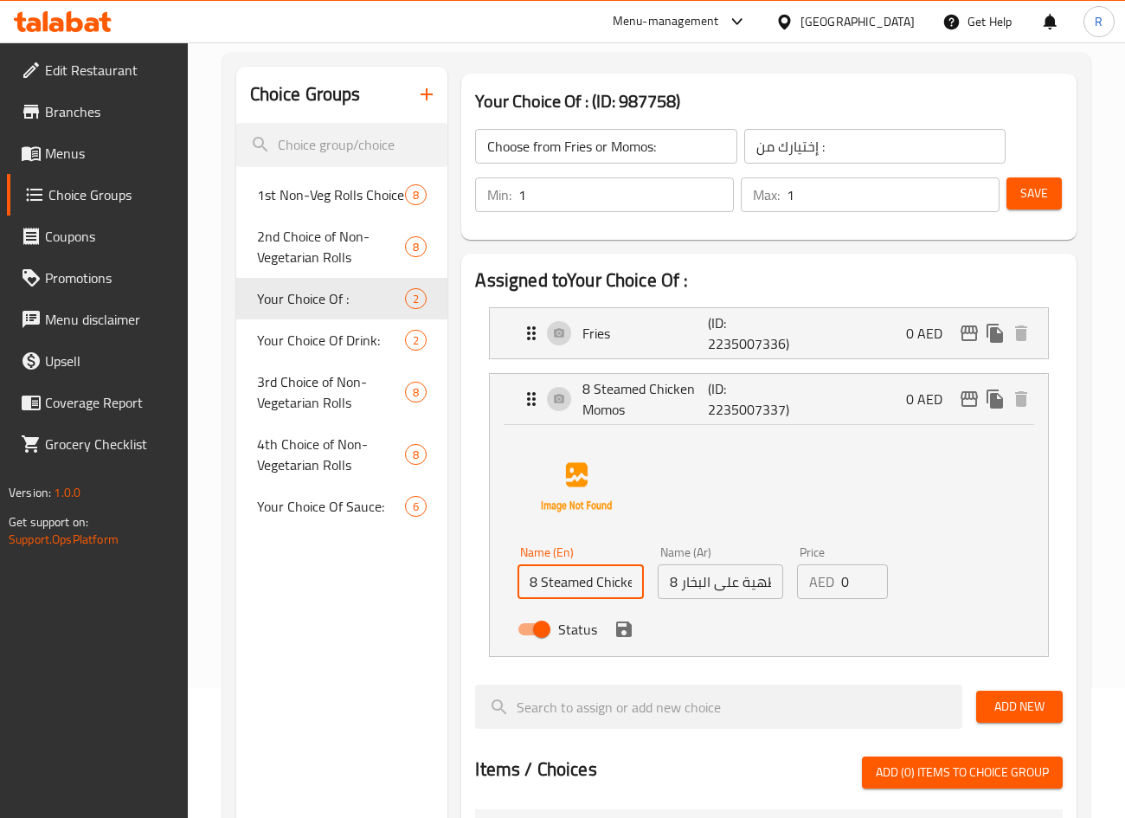
click at [613, 582] on input "8 Steamed Chicken Momos" at bounding box center [579, 581] width 125 height 35
click at [631, 626] on icon "save" at bounding box center [624, 629] width 16 height 16
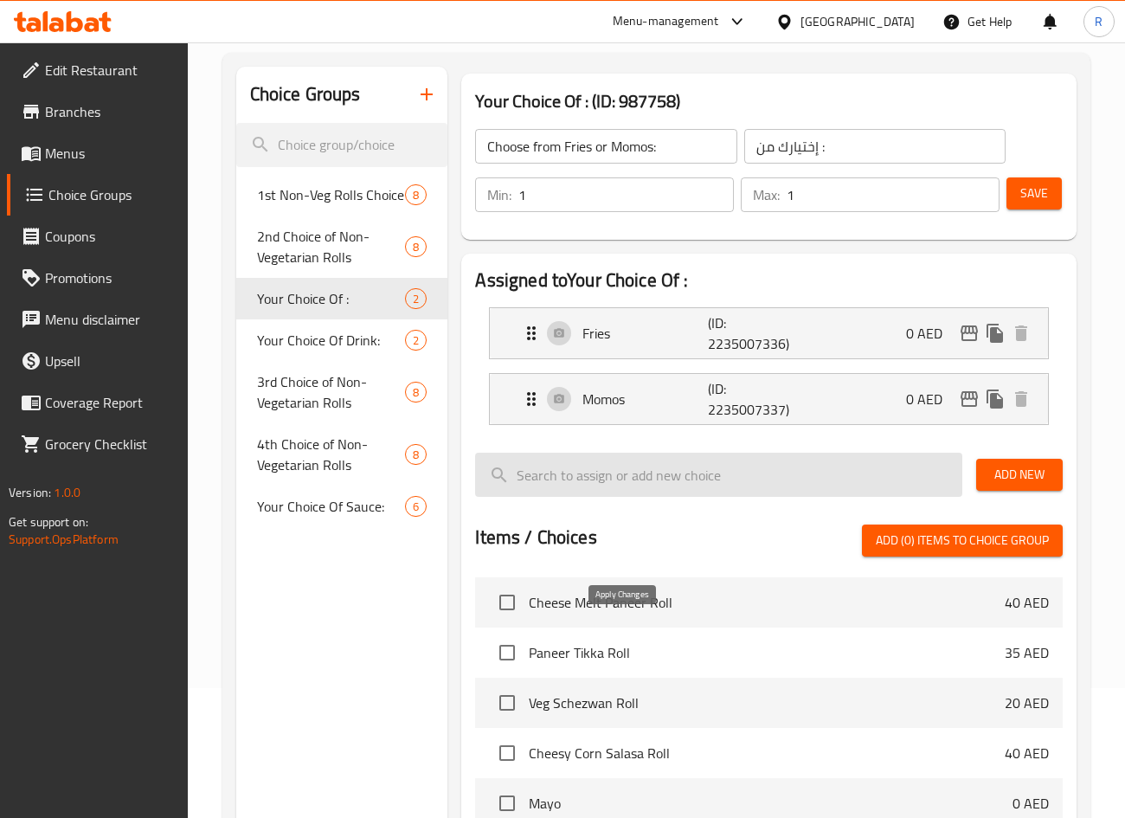
type input "Momos"
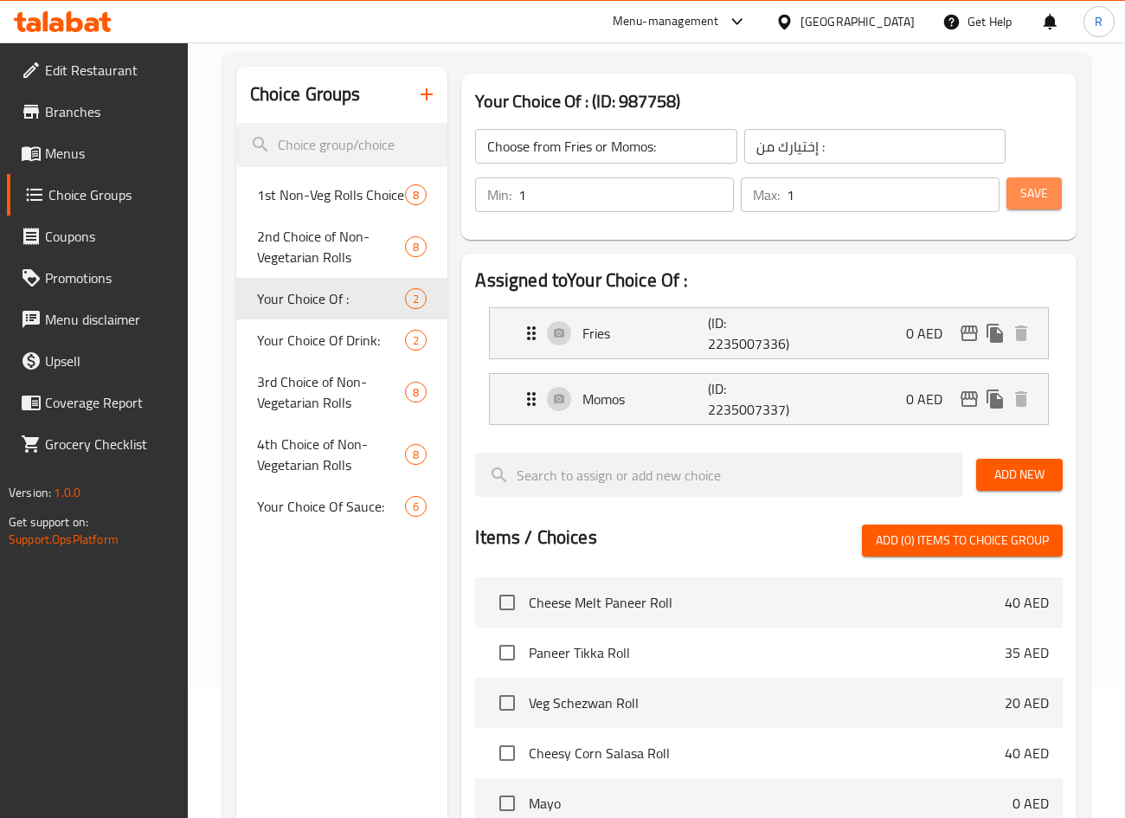
click at [1030, 189] on span "Save" at bounding box center [1034, 194] width 28 height 22
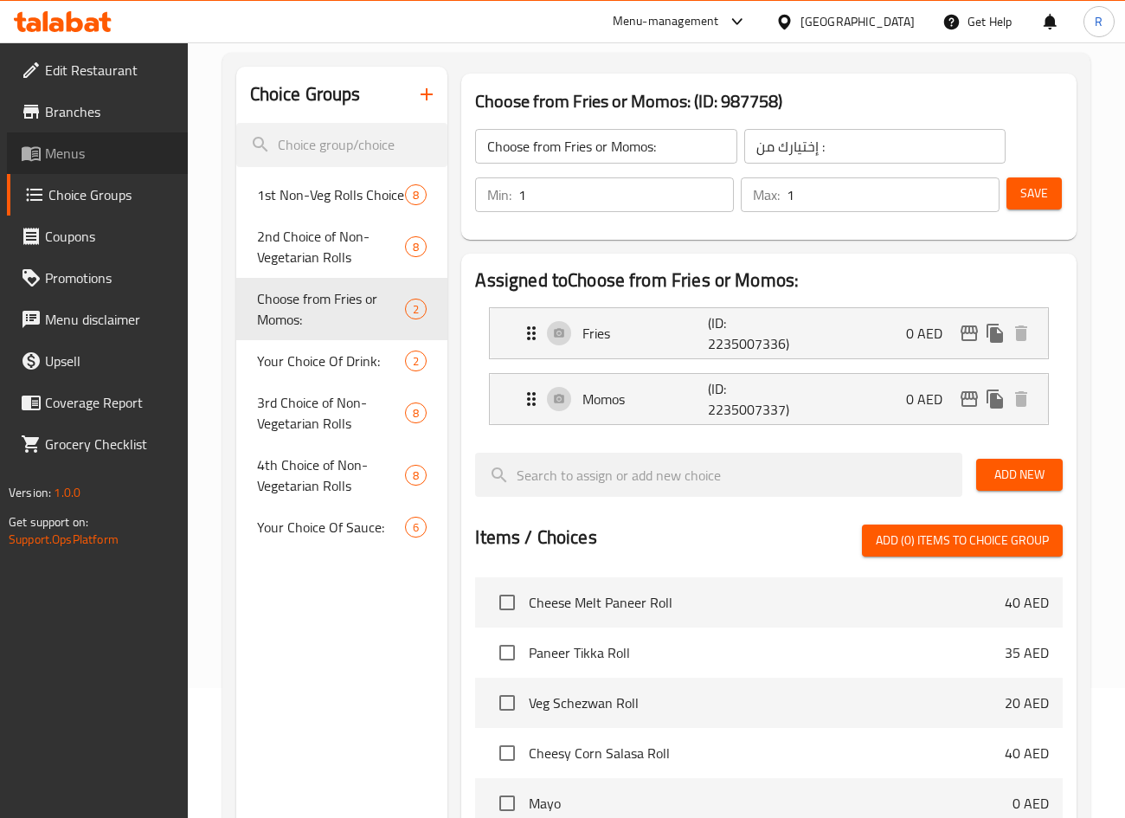
click at [53, 152] on span "Menus" at bounding box center [109, 153] width 129 height 21
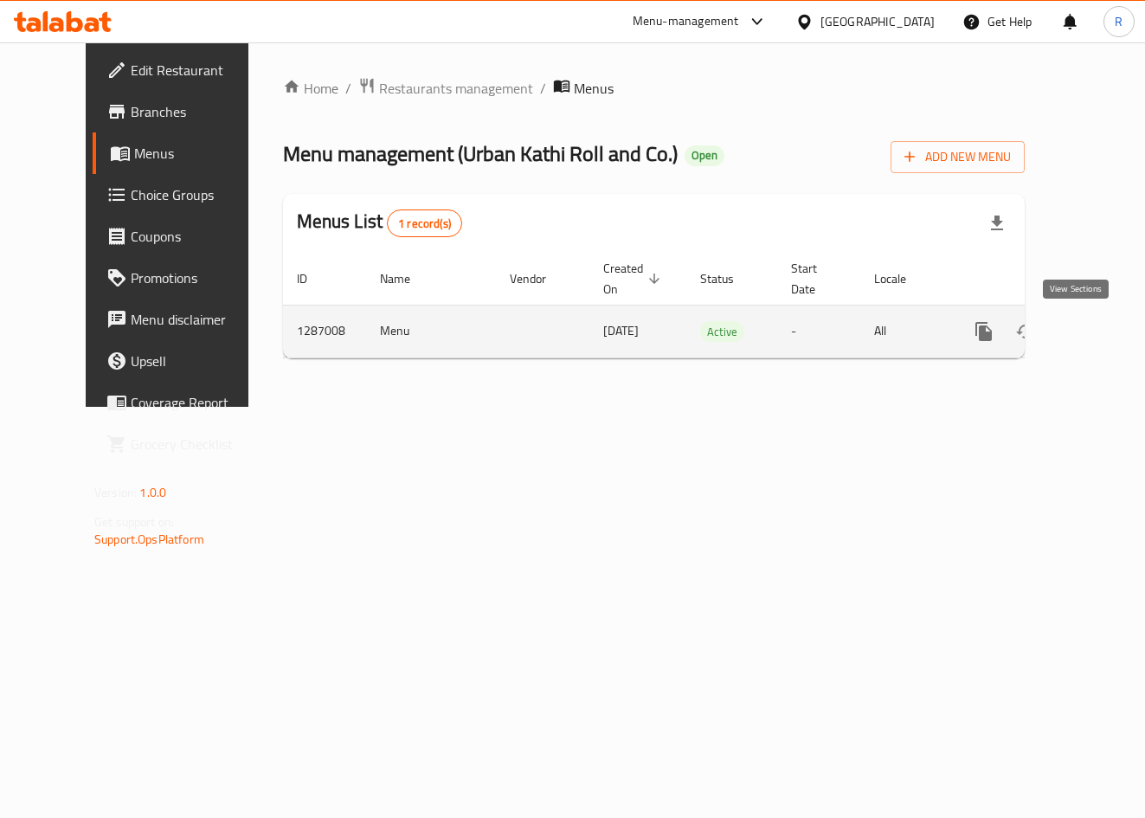
click at [1098, 334] on icon "enhanced table" at bounding box center [1108, 331] width 21 height 21
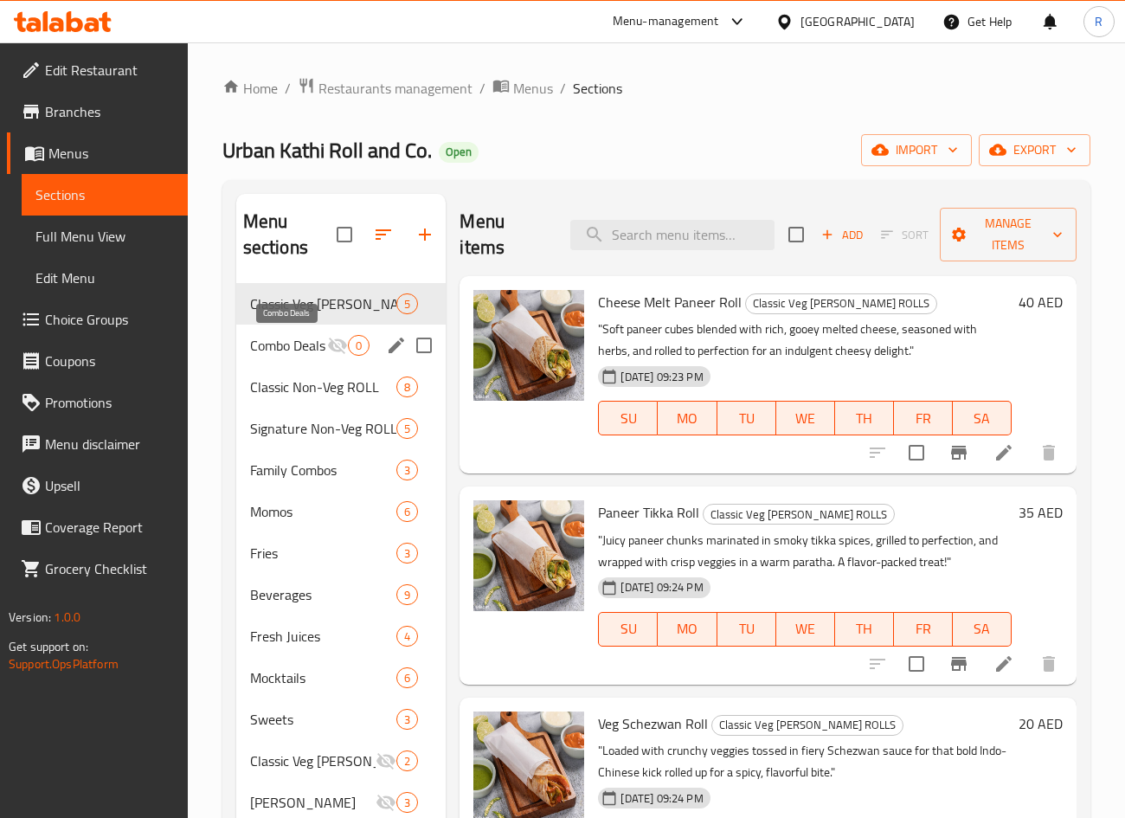
click at [303, 344] on span "Combo Deals" at bounding box center [289, 345] width 78 height 21
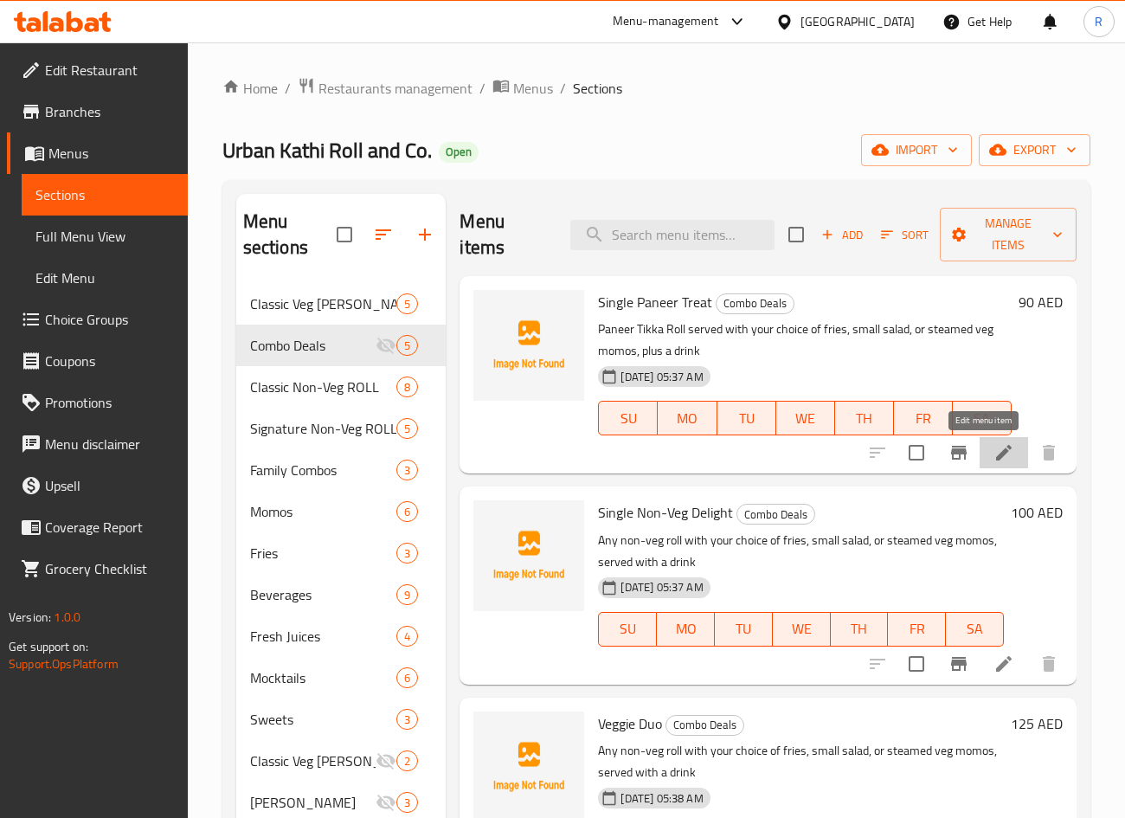
click at [996, 451] on icon at bounding box center [1004, 453] width 16 height 16
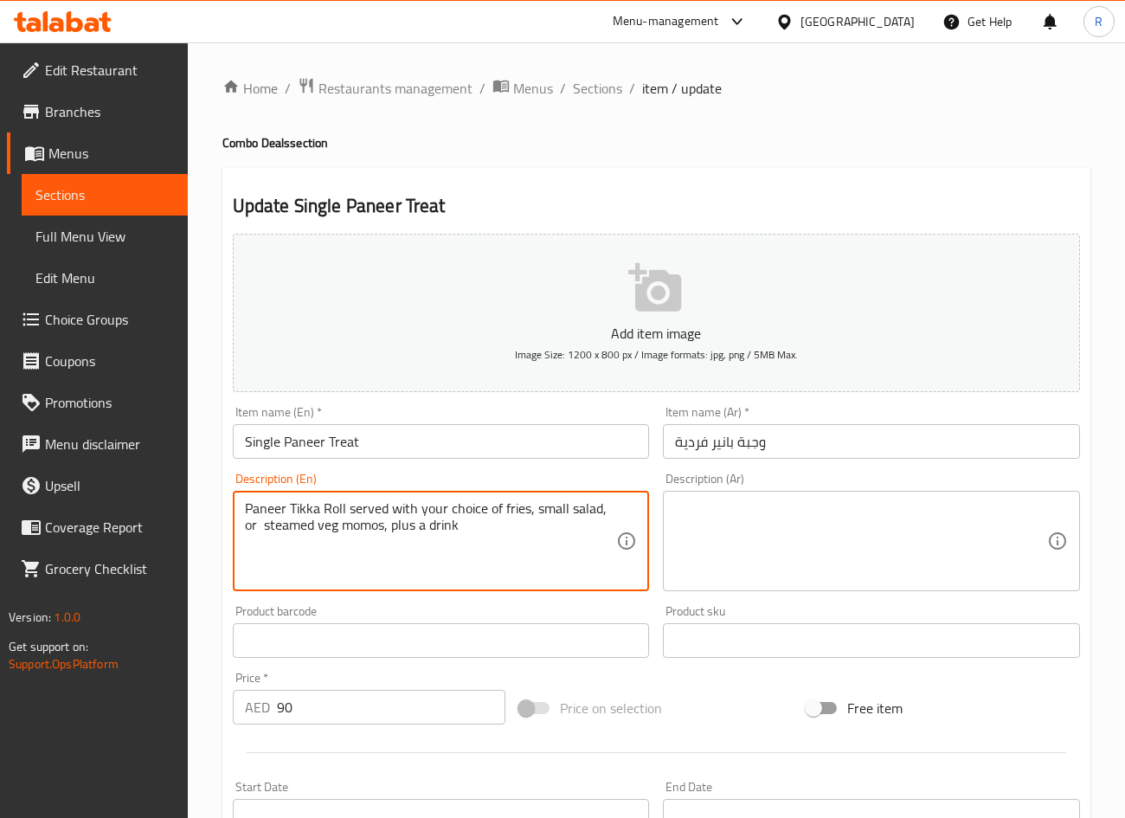
drag, startPoint x: 534, startPoint y: 510, endPoint x: 615, endPoint y: 494, distance: 82.8
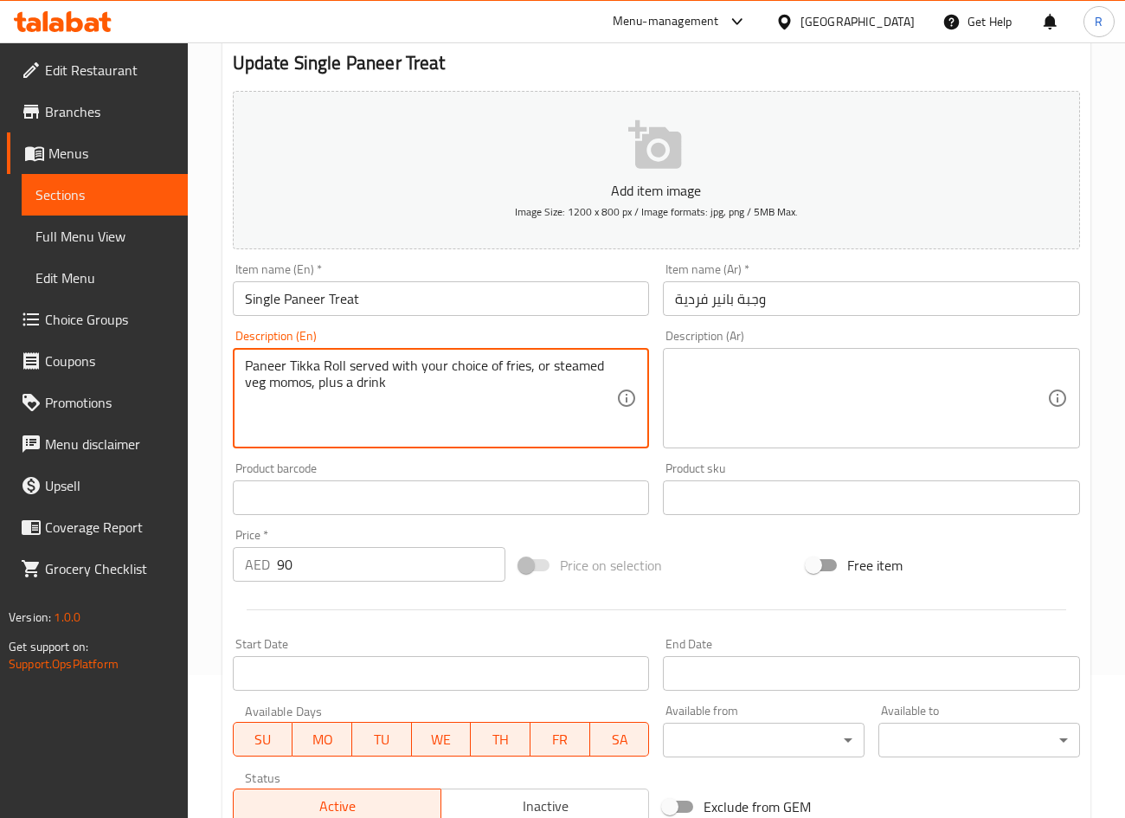
scroll to position [405, 0]
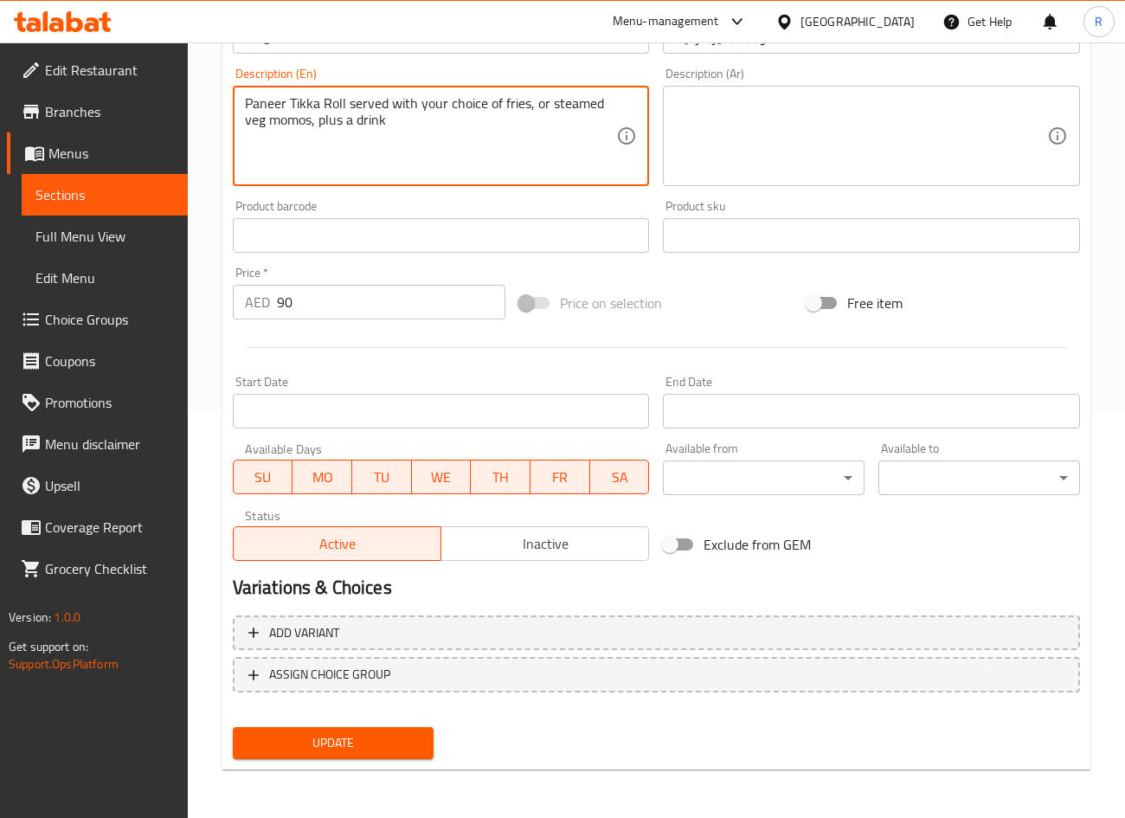
type textarea "Paneer Tikka Roll served with your choice of fries, or steamed veg momos, plus …"
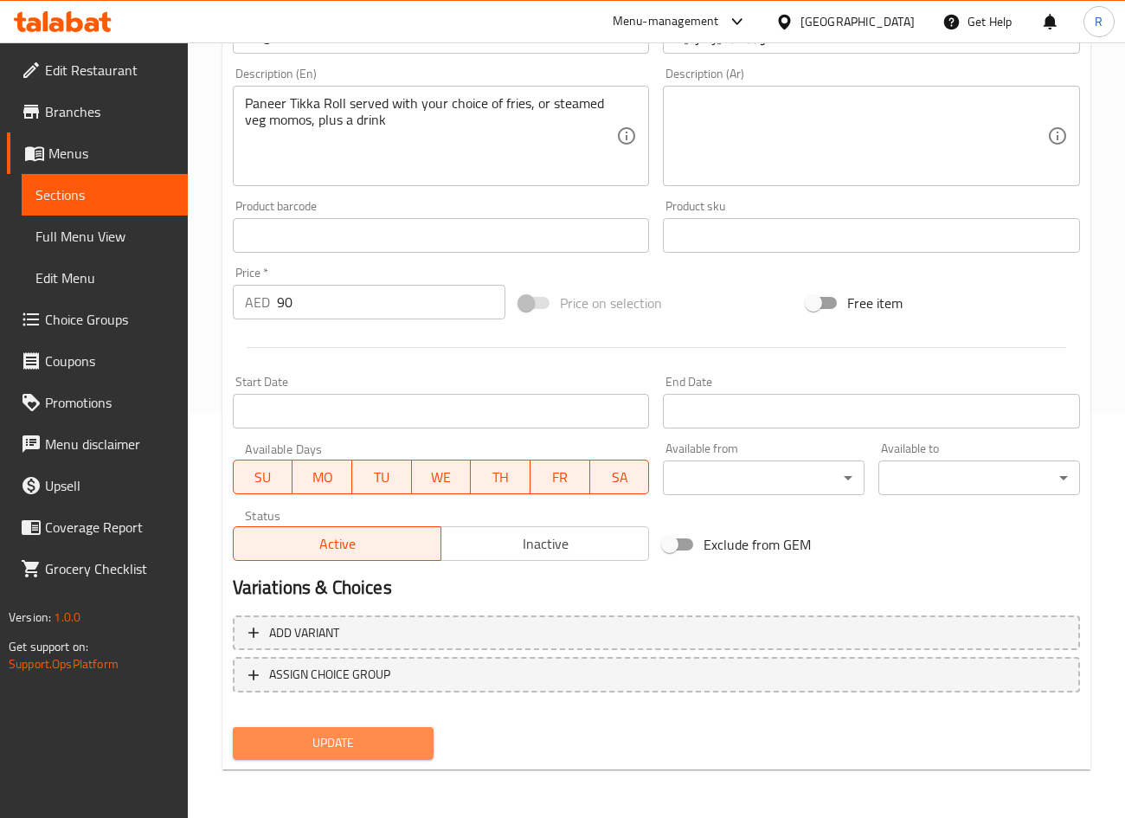
click at [386, 734] on span "Update" at bounding box center [334, 743] width 174 height 22
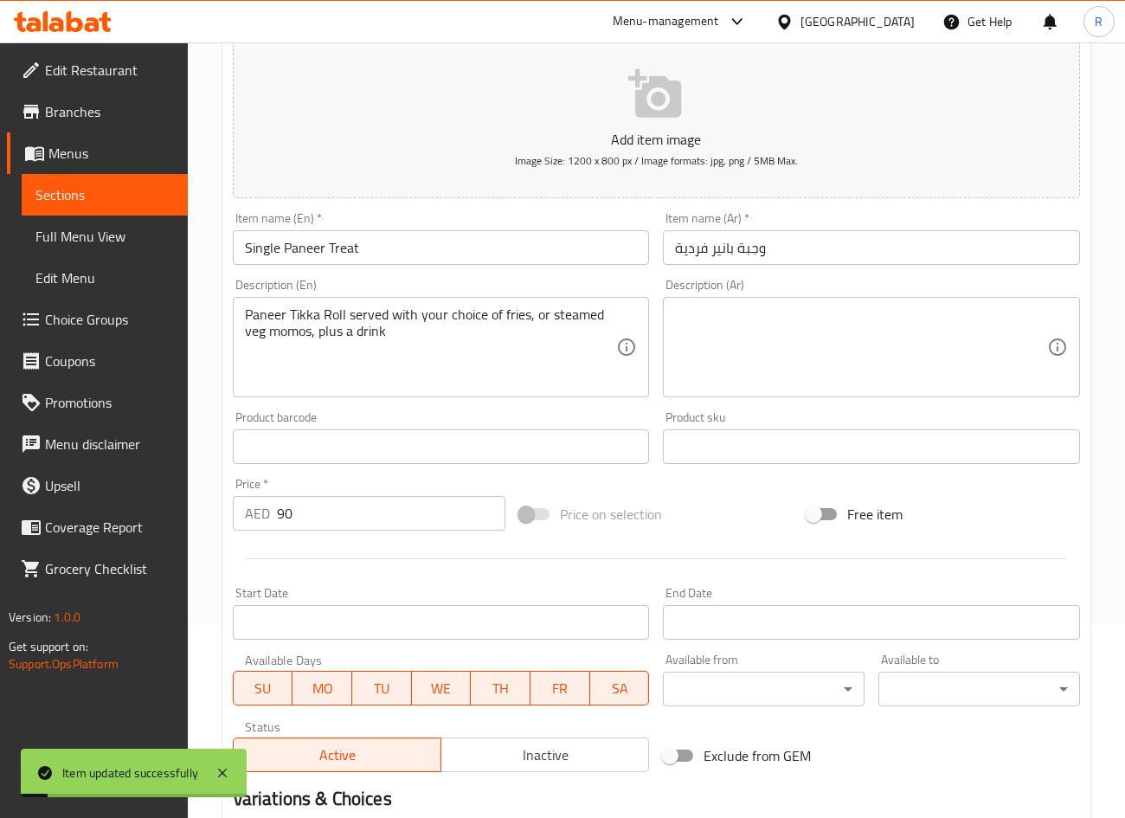
scroll to position [0, 0]
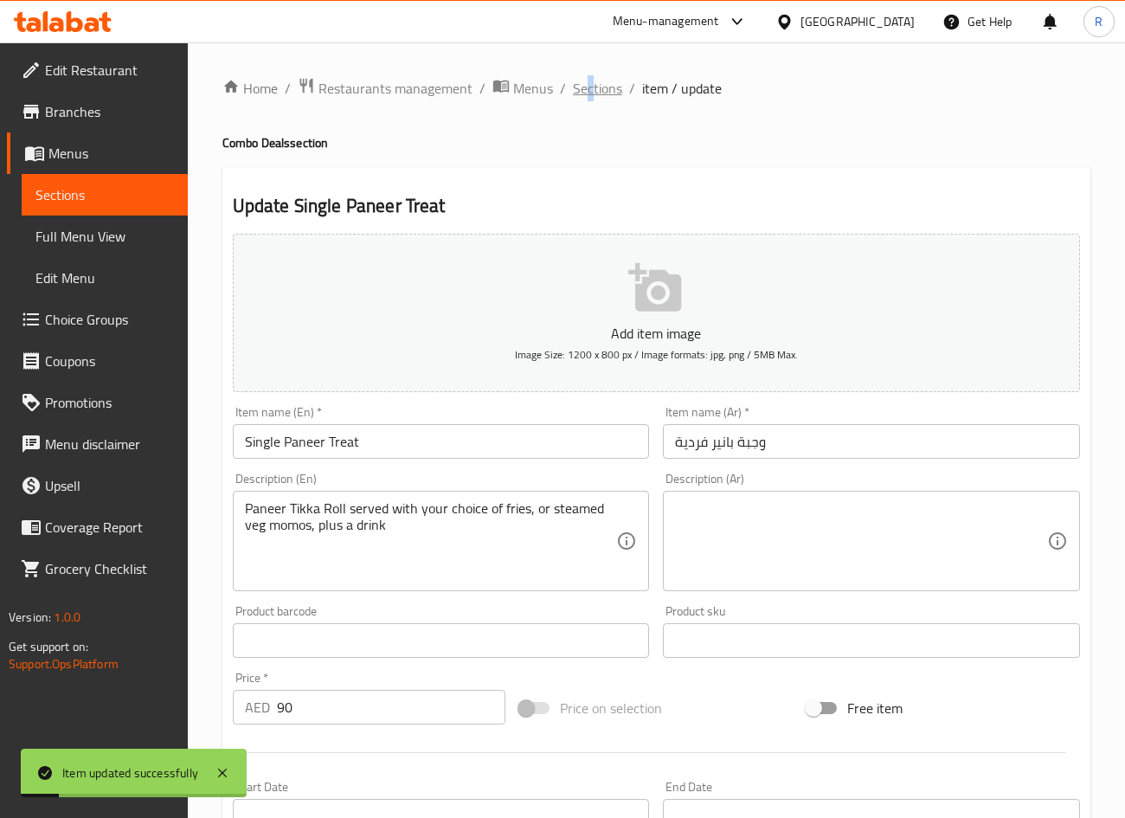
drag, startPoint x: 587, startPoint y: 72, endPoint x: 592, endPoint y: 84, distance: 13.2
click at [592, 81] on div "Home / Restaurants management / Menus / Sections / item / update Combo Deals se…" at bounding box center [656, 632] width 937 height 1180
click at [594, 89] on span "Sections" at bounding box center [597, 88] width 49 height 21
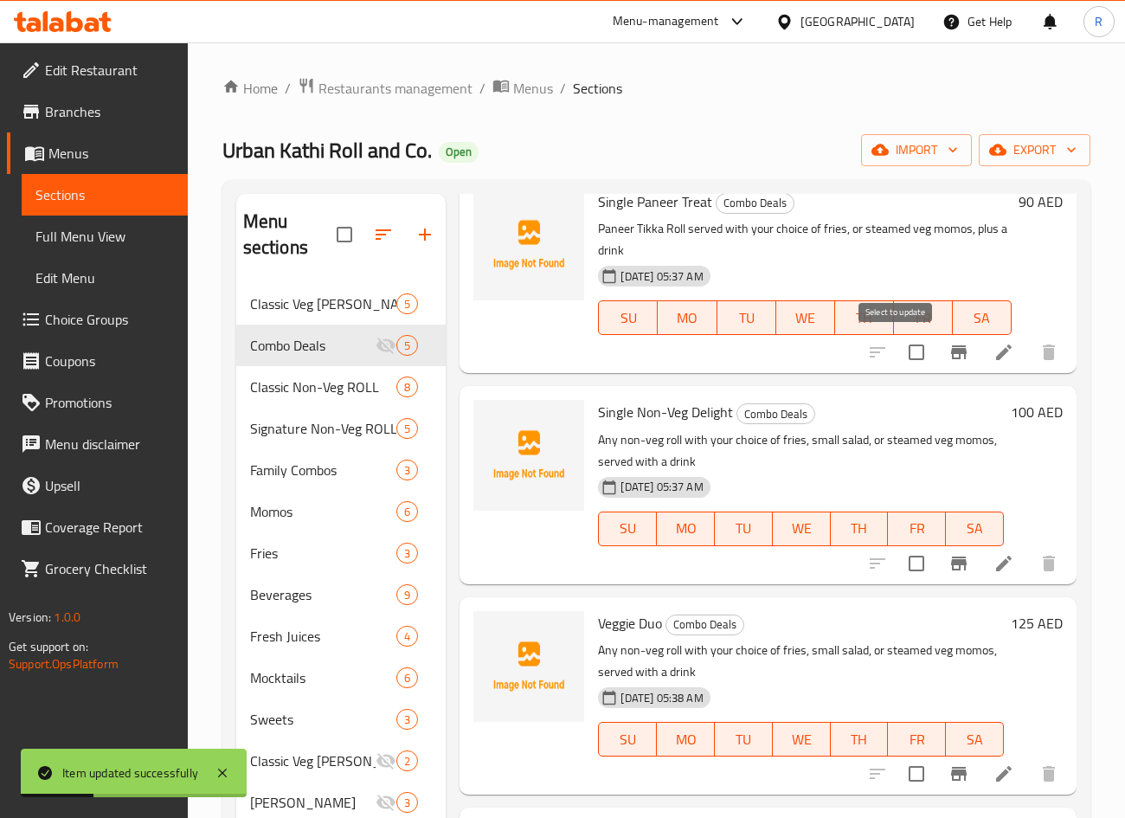
scroll to position [260, 0]
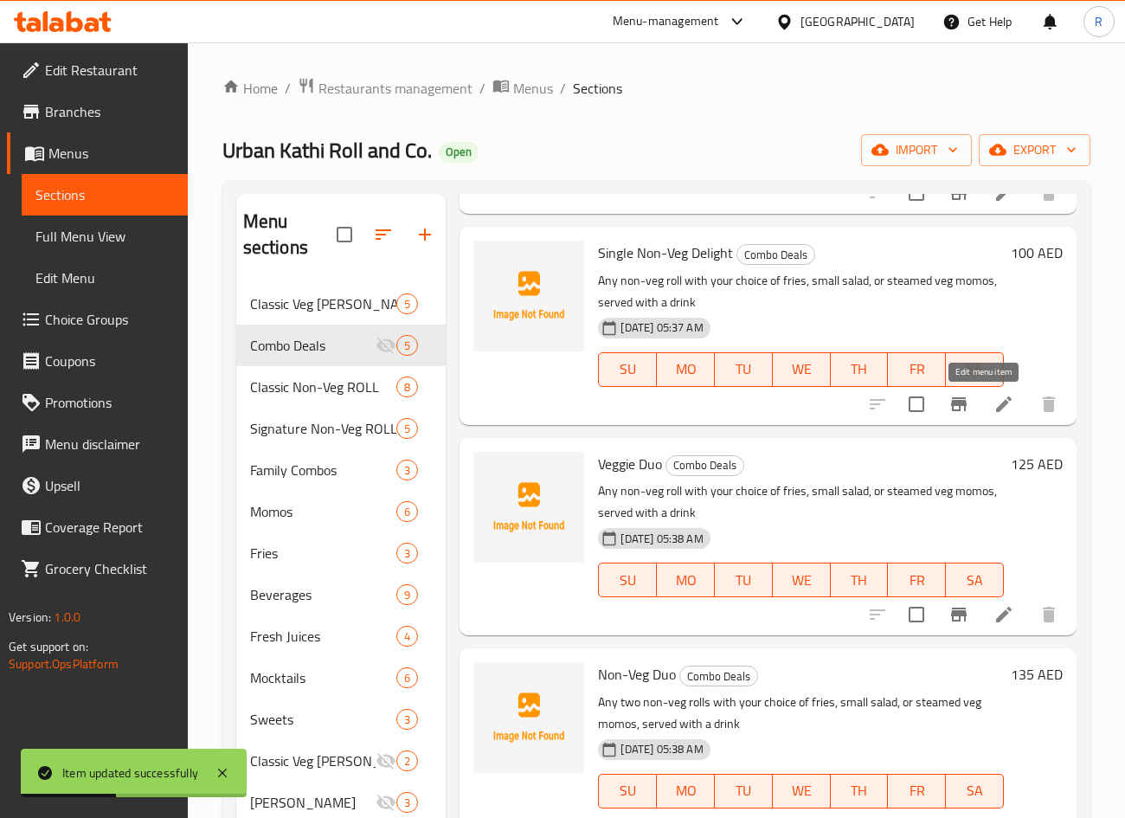
click at [993, 405] on icon at bounding box center [1003, 404] width 21 height 21
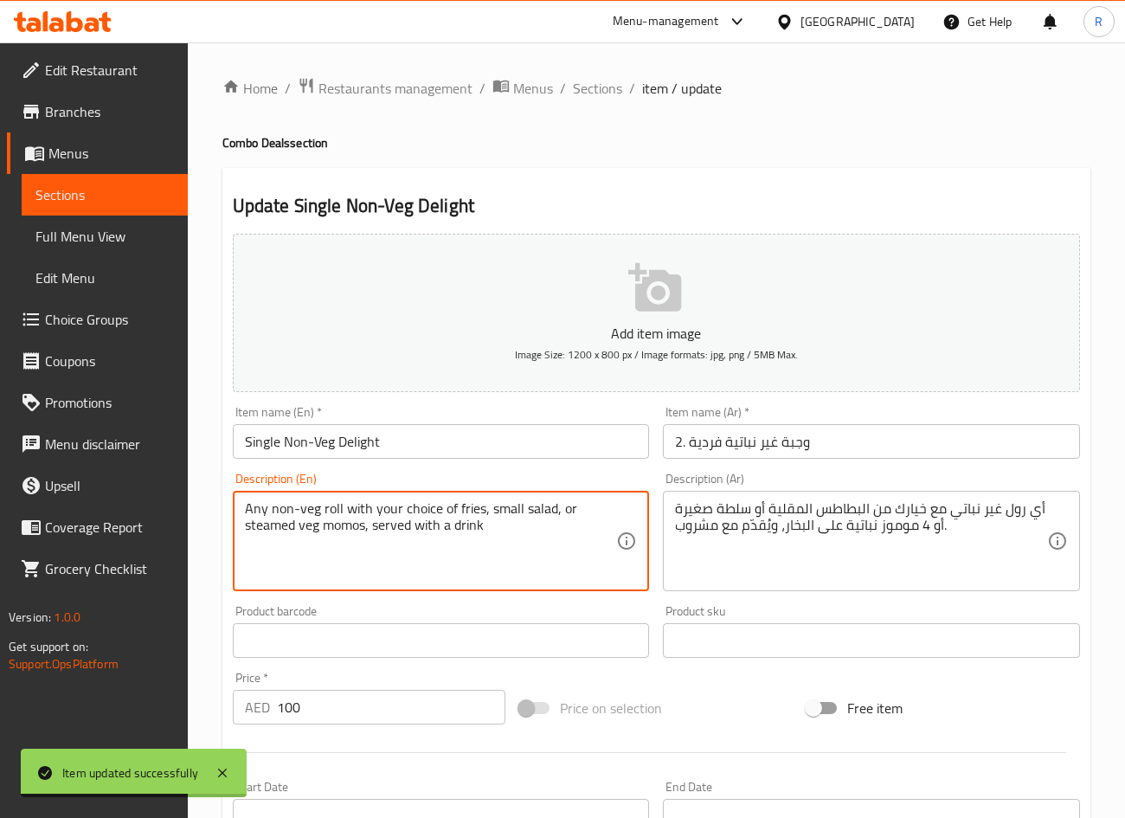
drag, startPoint x: 488, startPoint y: 504, endPoint x: 556, endPoint y: 492, distance: 69.4
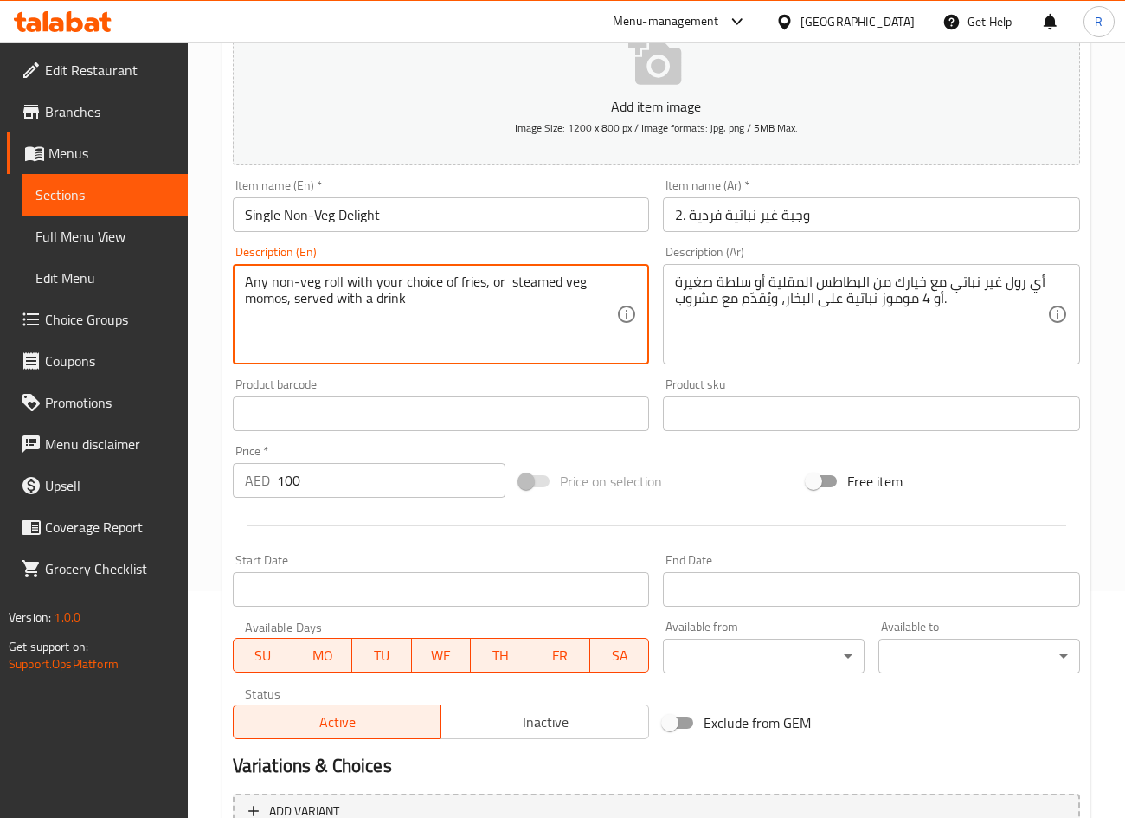
scroll to position [389, 0]
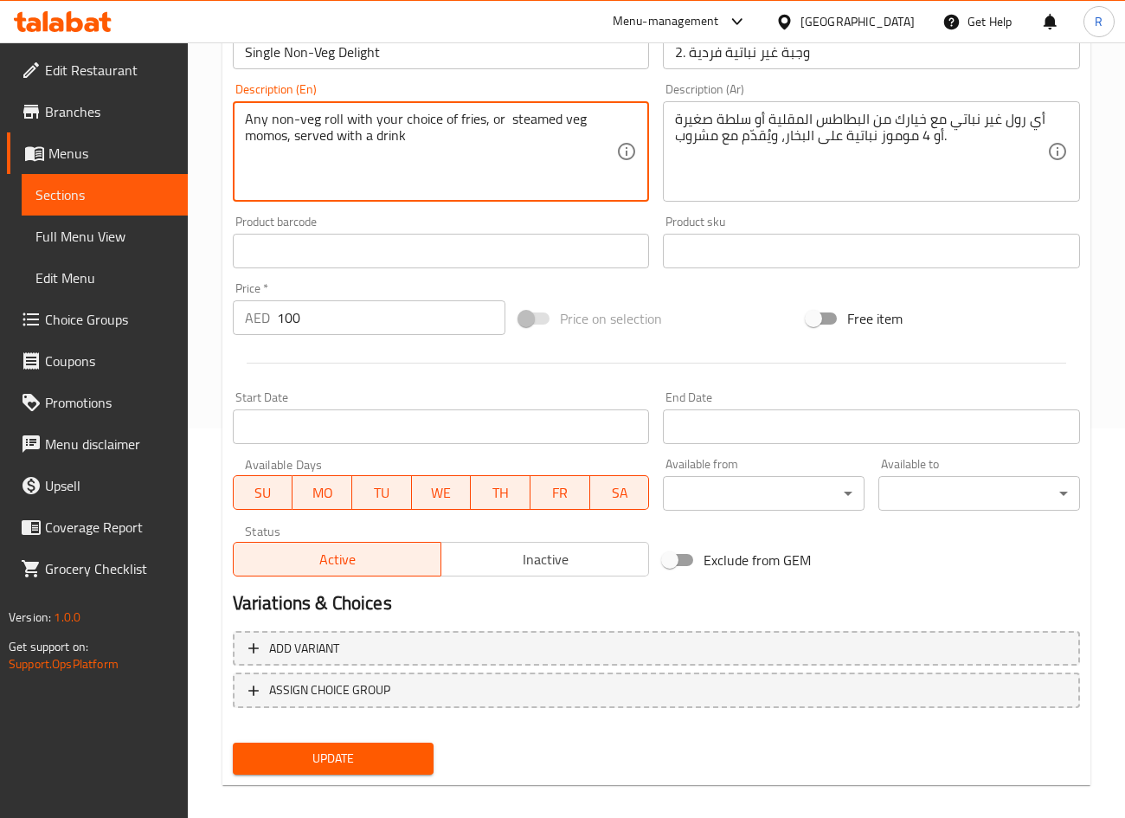
type textarea "Any non-veg roll with your choice of fries, or steamed veg momos, served with a…"
click at [371, 754] on span "Update" at bounding box center [334, 759] width 174 height 22
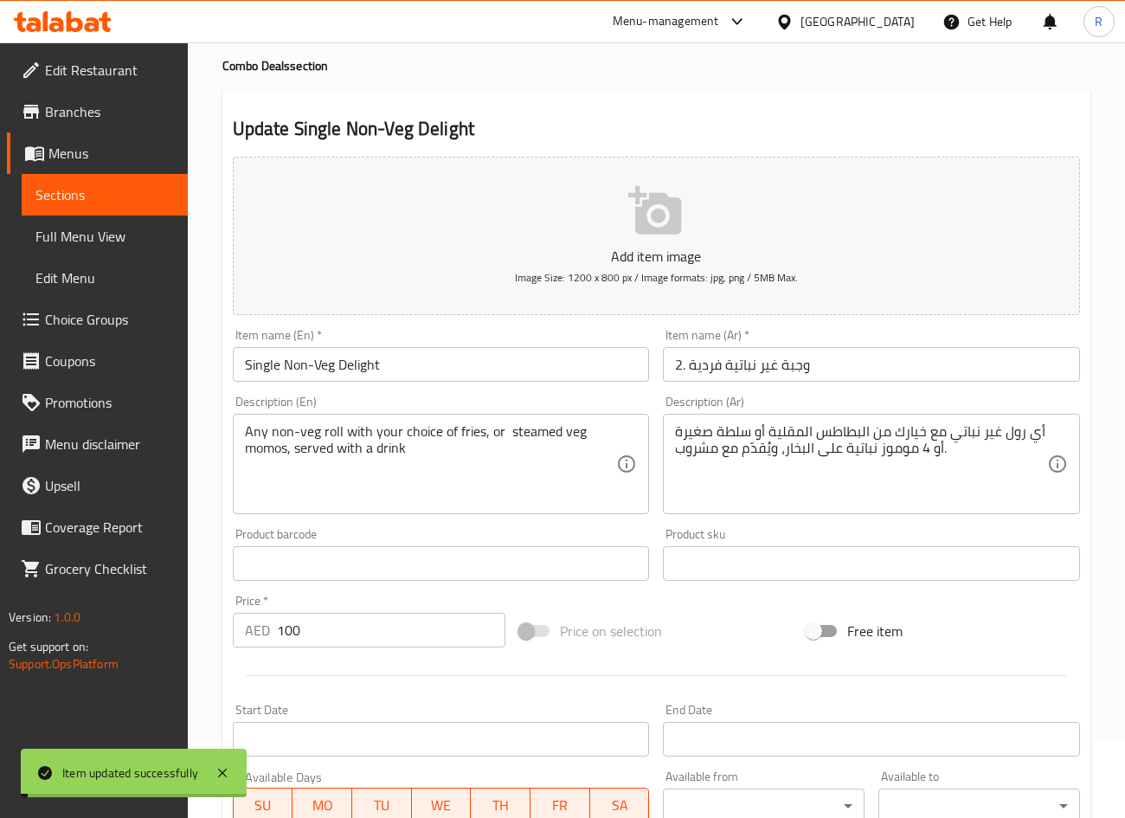
scroll to position [0, 0]
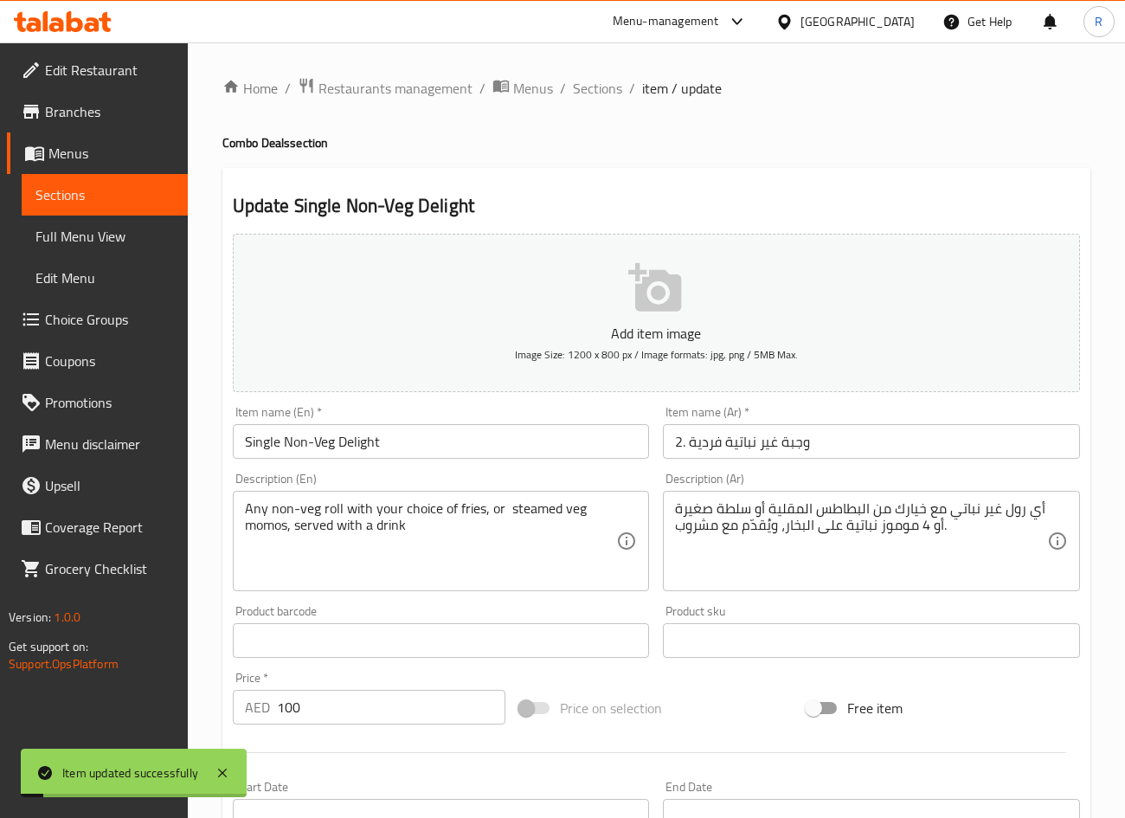
click at [577, 71] on div "Home / Restaurants management / Menus / Sections / item / update Combo Deals se…" at bounding box center [656, 632] width 937 height 1180
click at [585, 87] on span "Sections" at bounding box center [597, 88] width 49 height 21
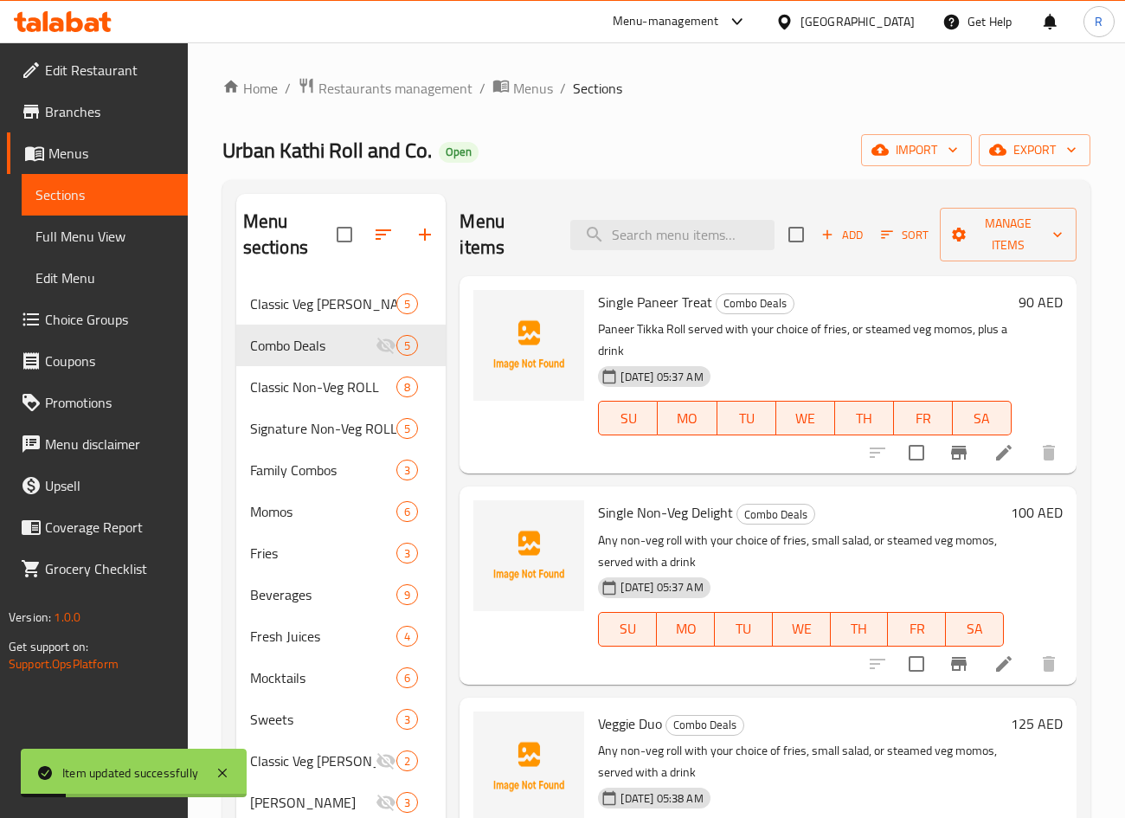
scroll to position [260, 0]
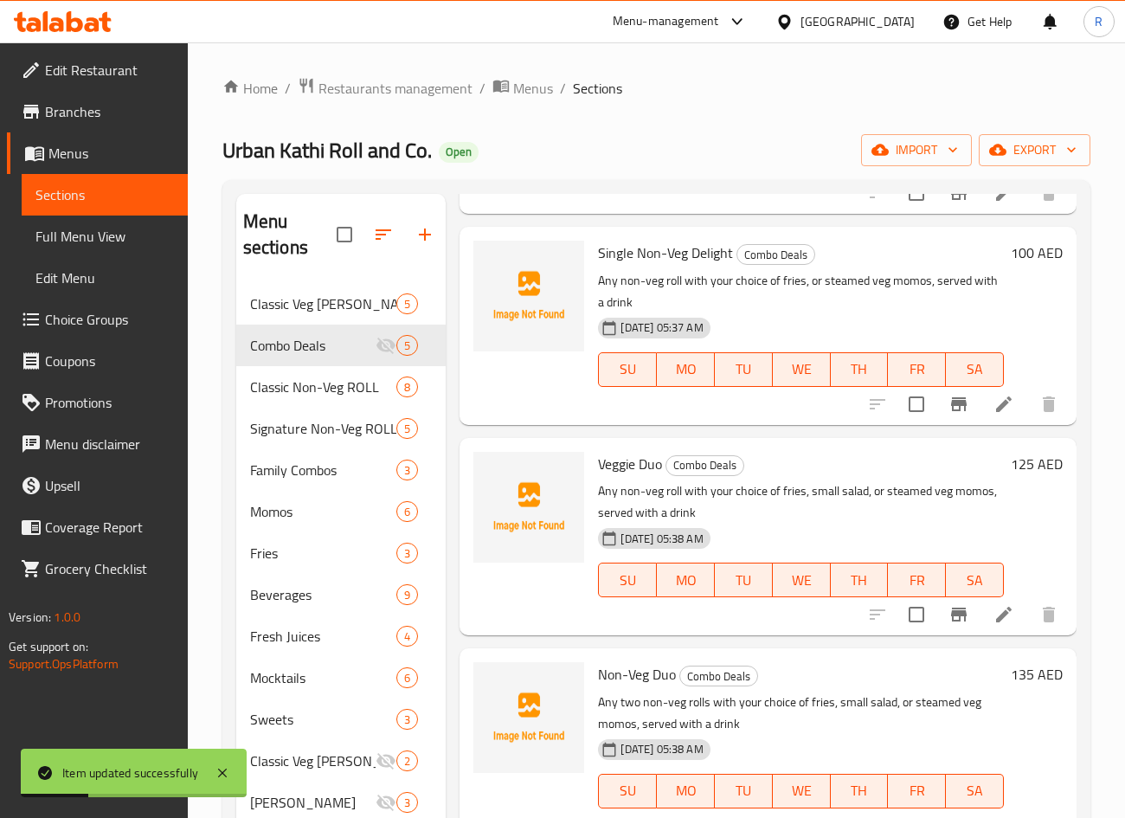
click at [979, 620] on li at bounding box center [1003, 614] width 48 height 31
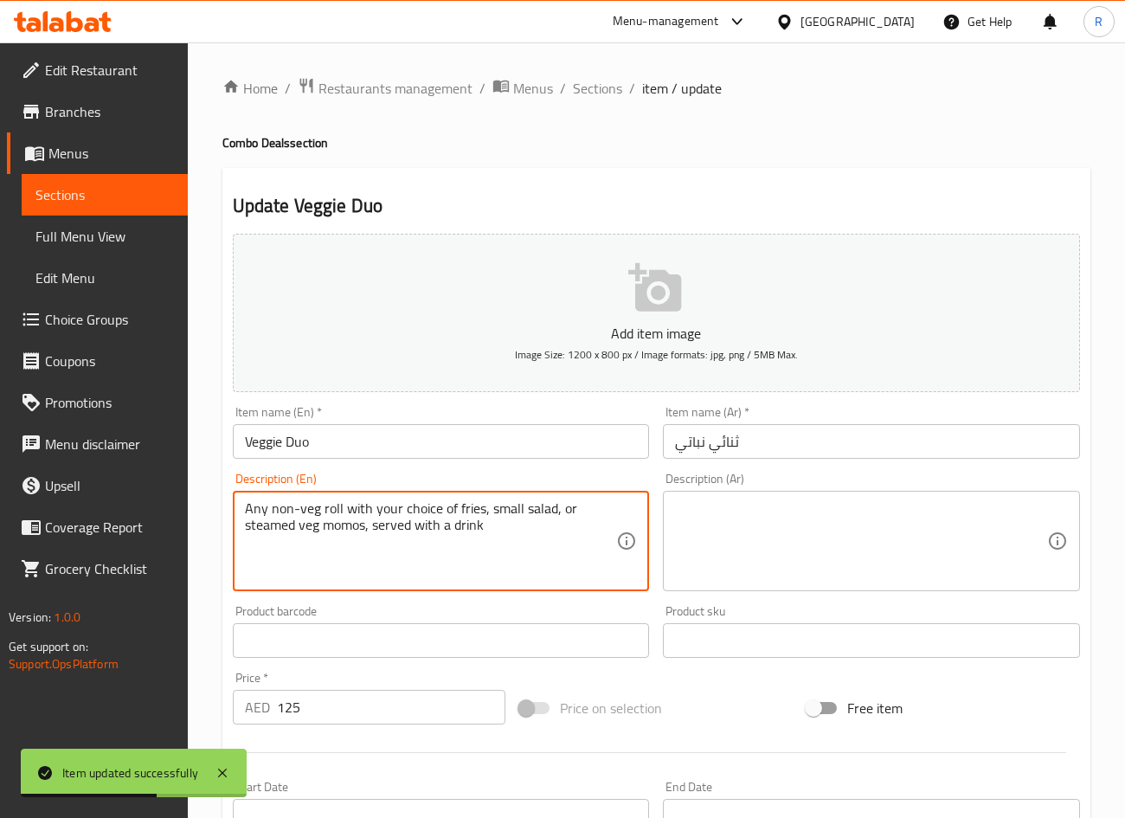
drag, startPoint x: 507, startPoint y: 499, endPoint x: 585, endPoint y: 671, distance: 189.0
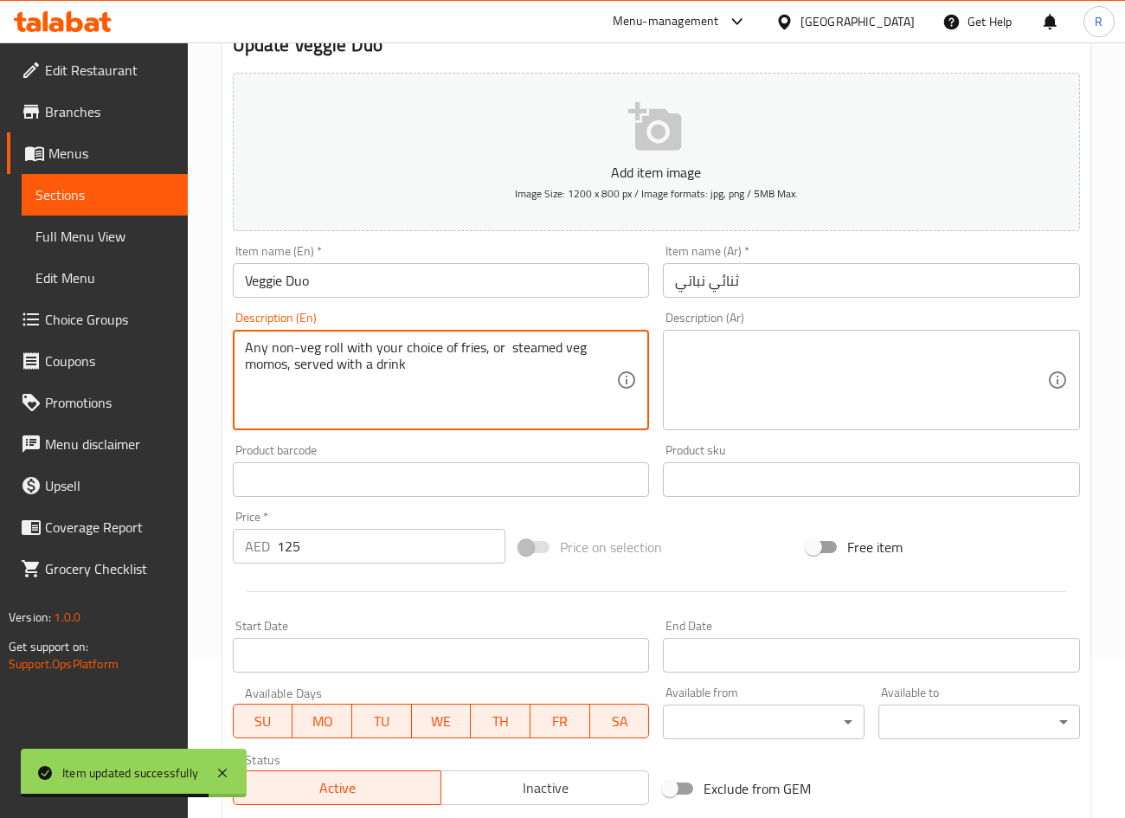
scroll to position [405, 0]
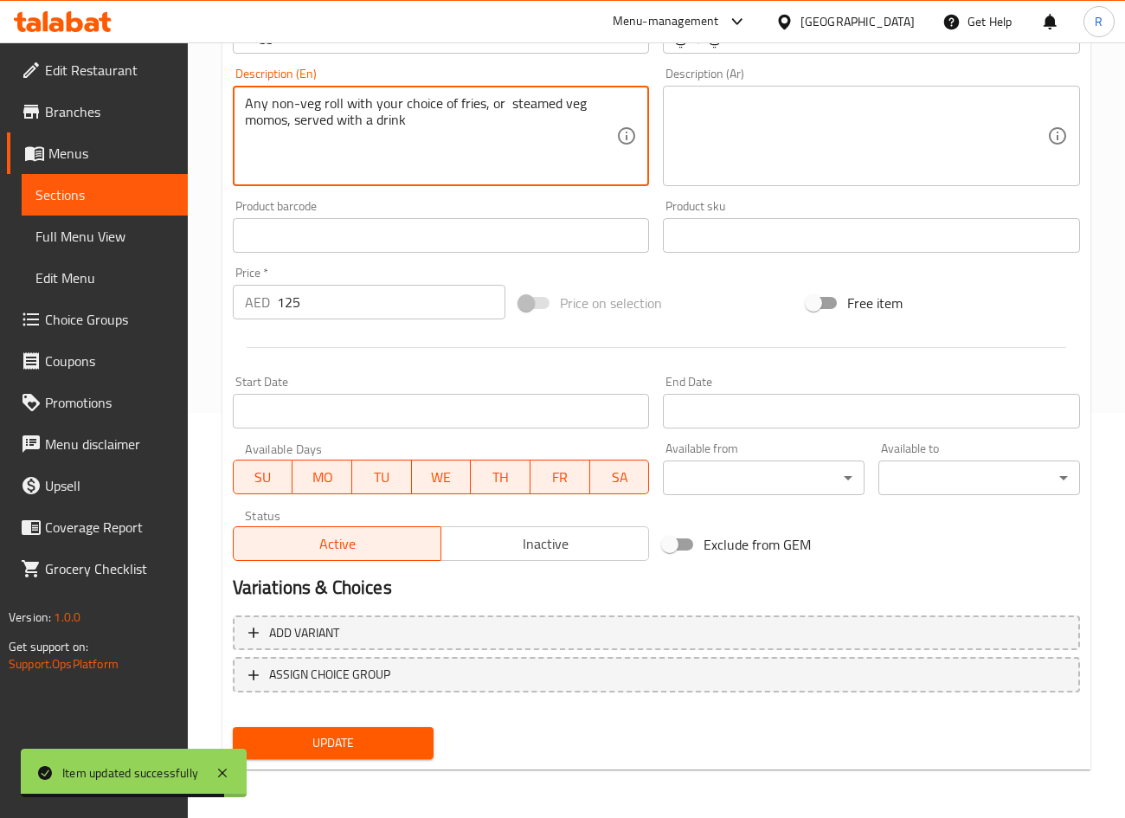
type textarea "Any non-veg roll with your choice of fries, or steamed veg momos, served with a…"
click at [409, 737] on span "Update" at bounding box center [334, 743] width 174 height 22
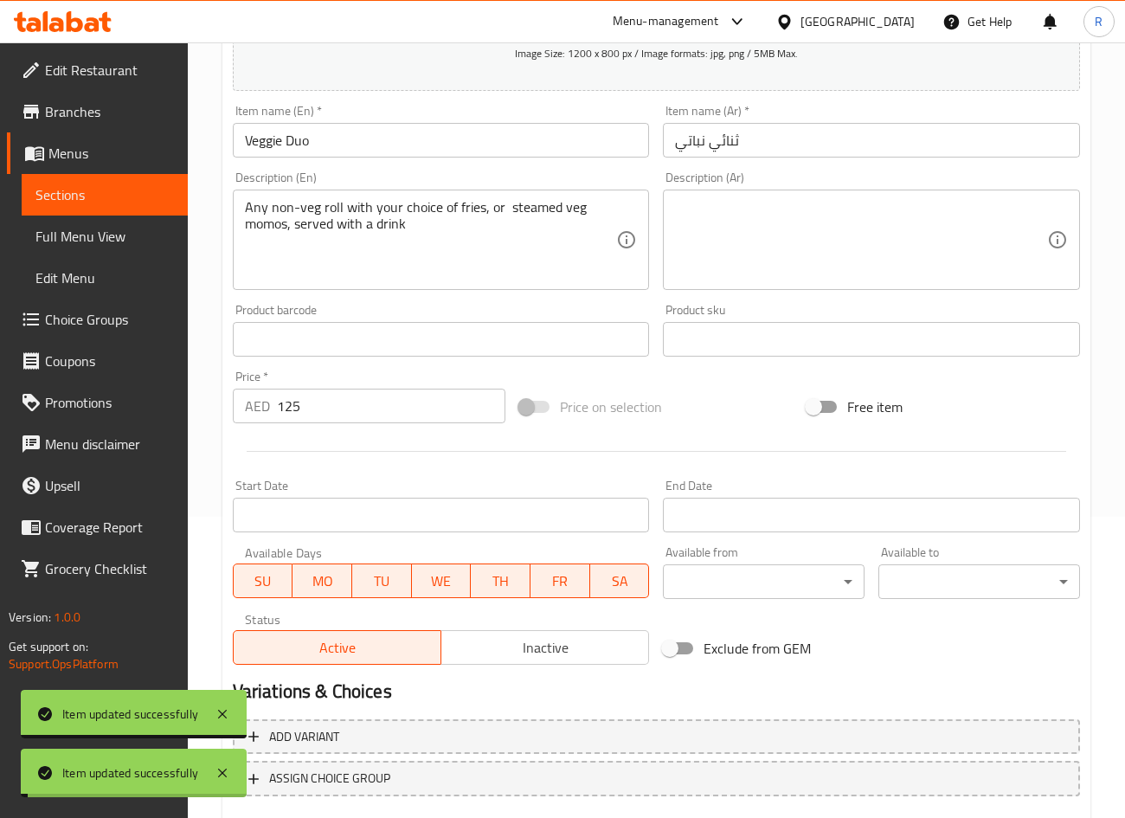
scroll to position [0, 0]
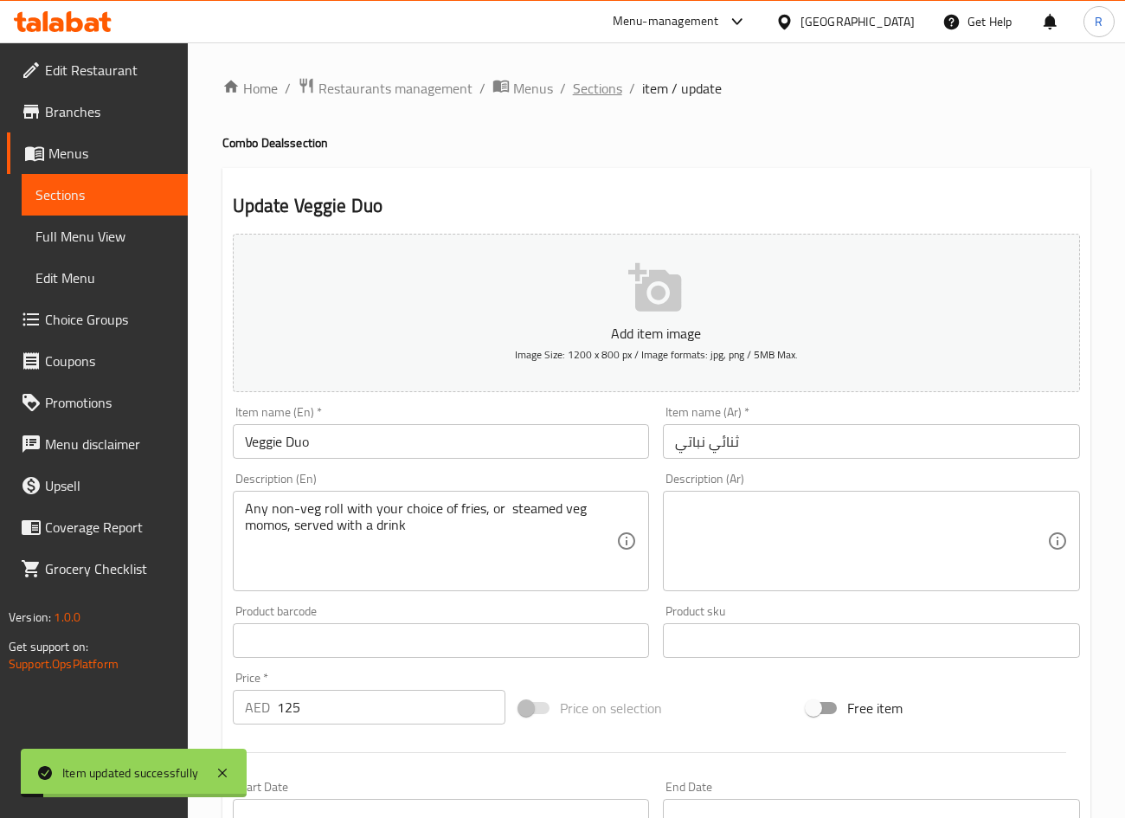
click at [600, 96] on span "Sections" at bounding box center [597, 88] width 49 height 21
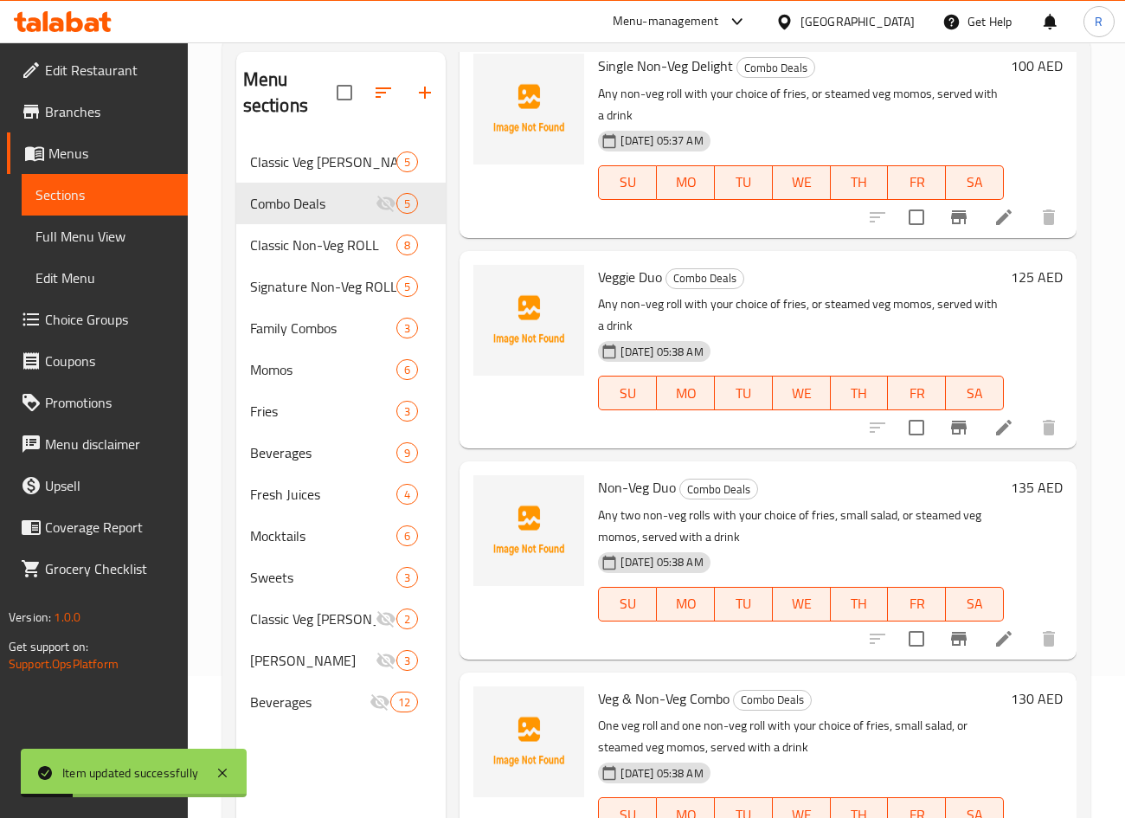
scroll to position [242, 0]
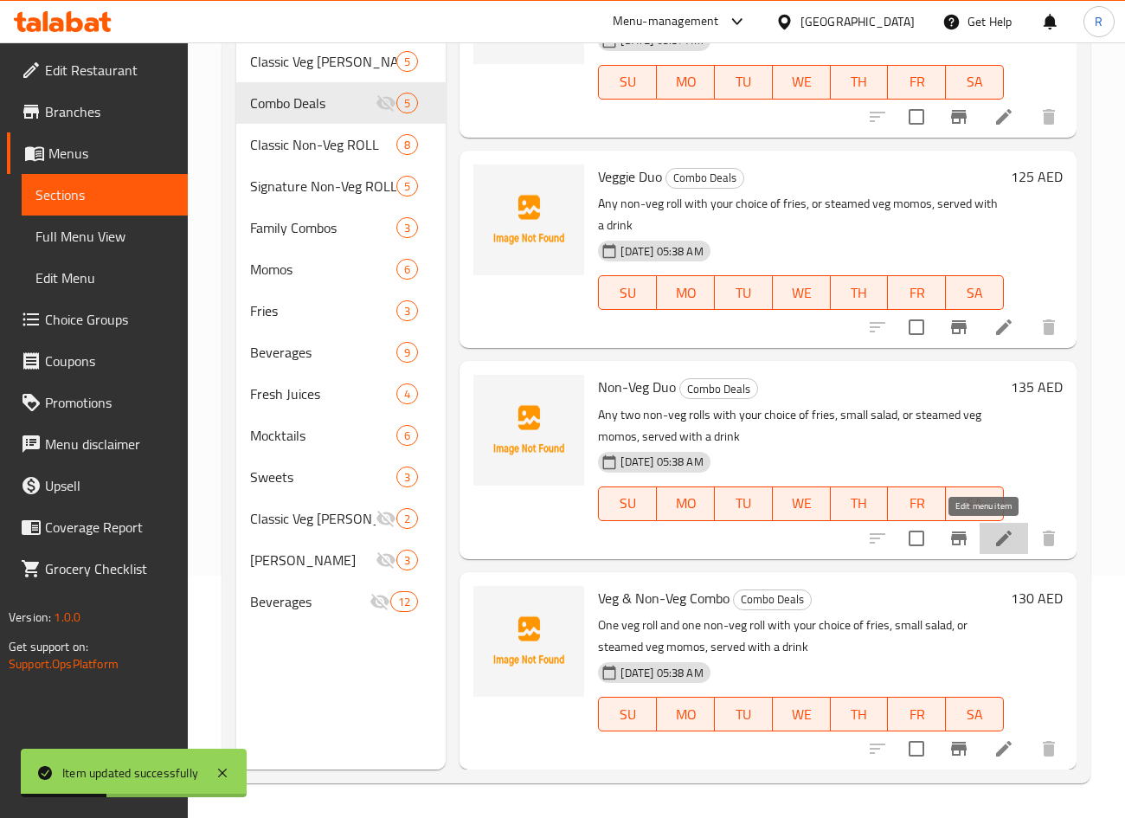
click at [996, 543] on icon at bounding box center [1004, 538] width 16 height 16
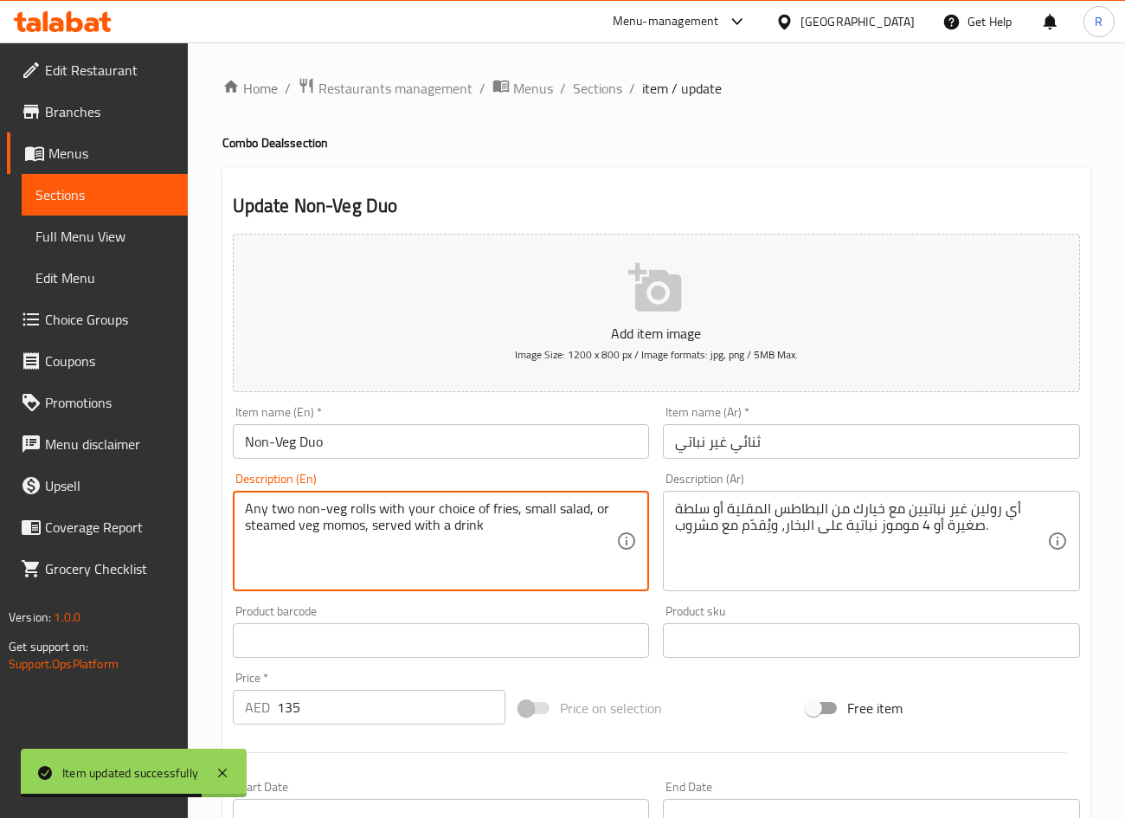
drag, startPoint x: 518, startPoint y: 509, endPoint x: 594, endPoint y: 511, distance: 75.3
type textarea "Any two non-veg rolls with your choice of fries, or steamed veg momos, served w…"
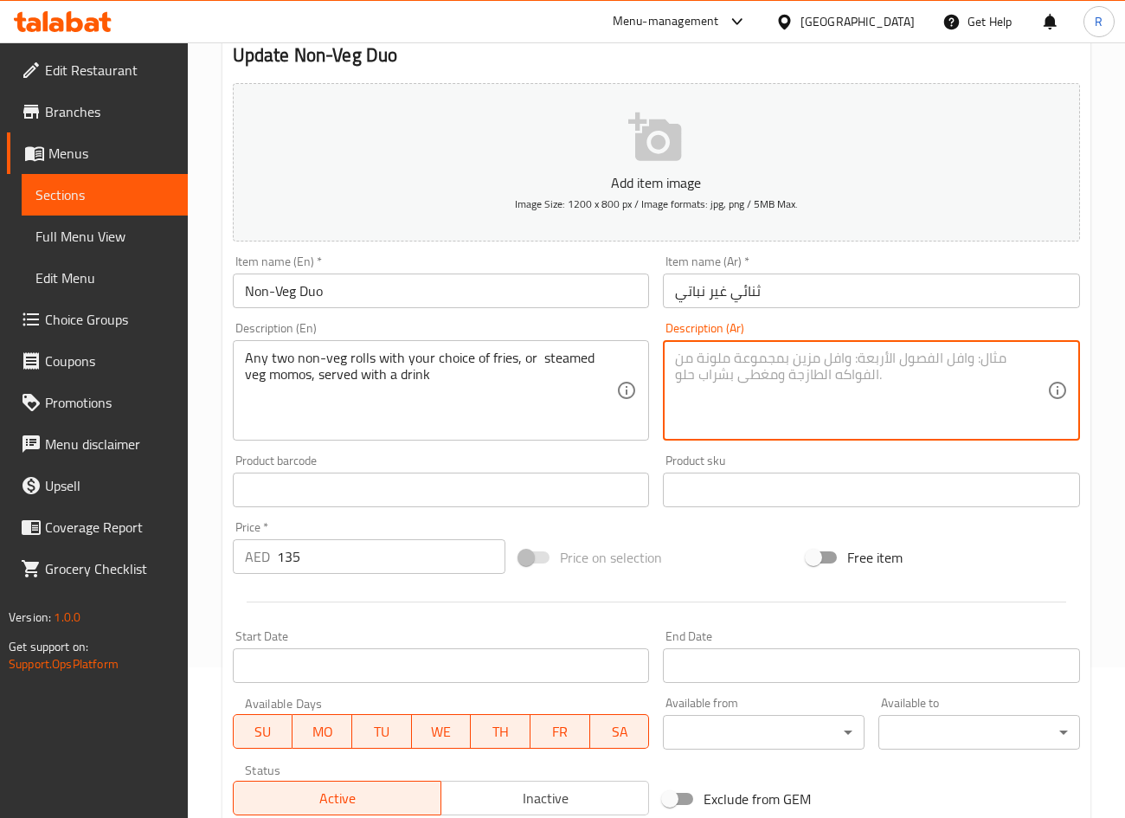
scroll to position [405, 0]
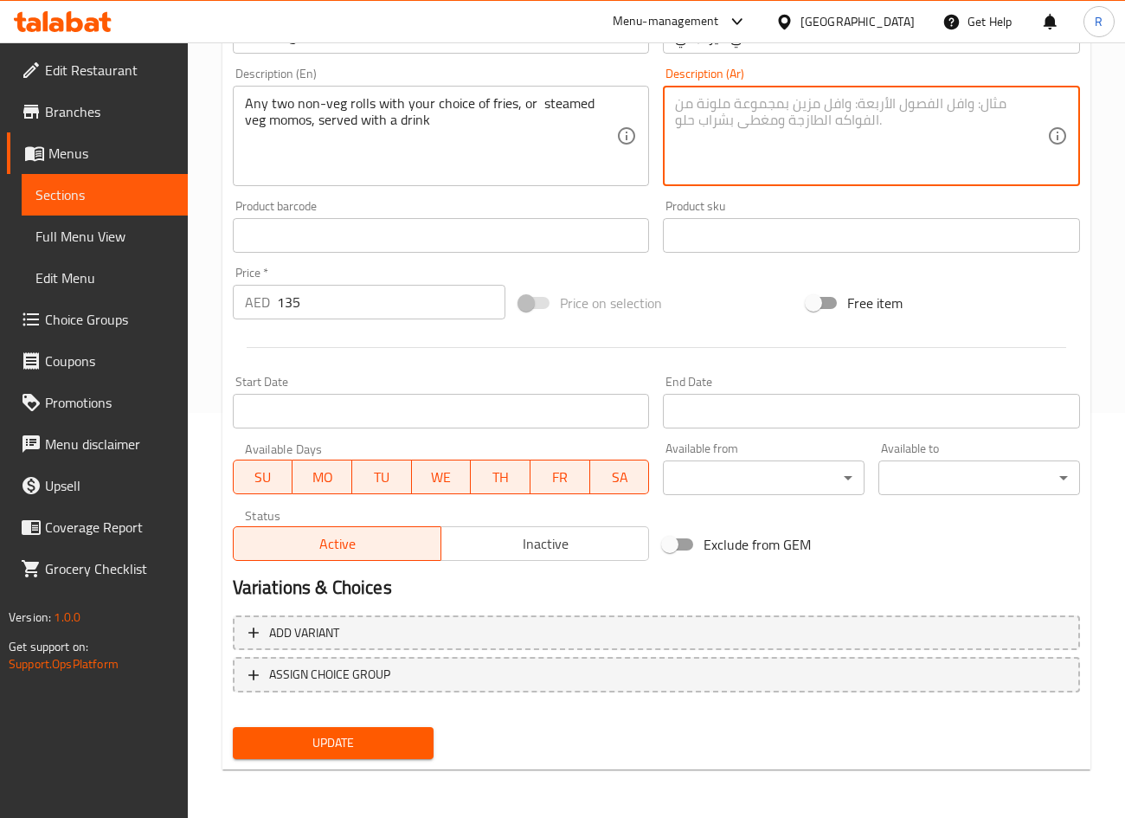
click at [375, 745] on span "Update" at bounding box center [334, 743] width 174 height 22
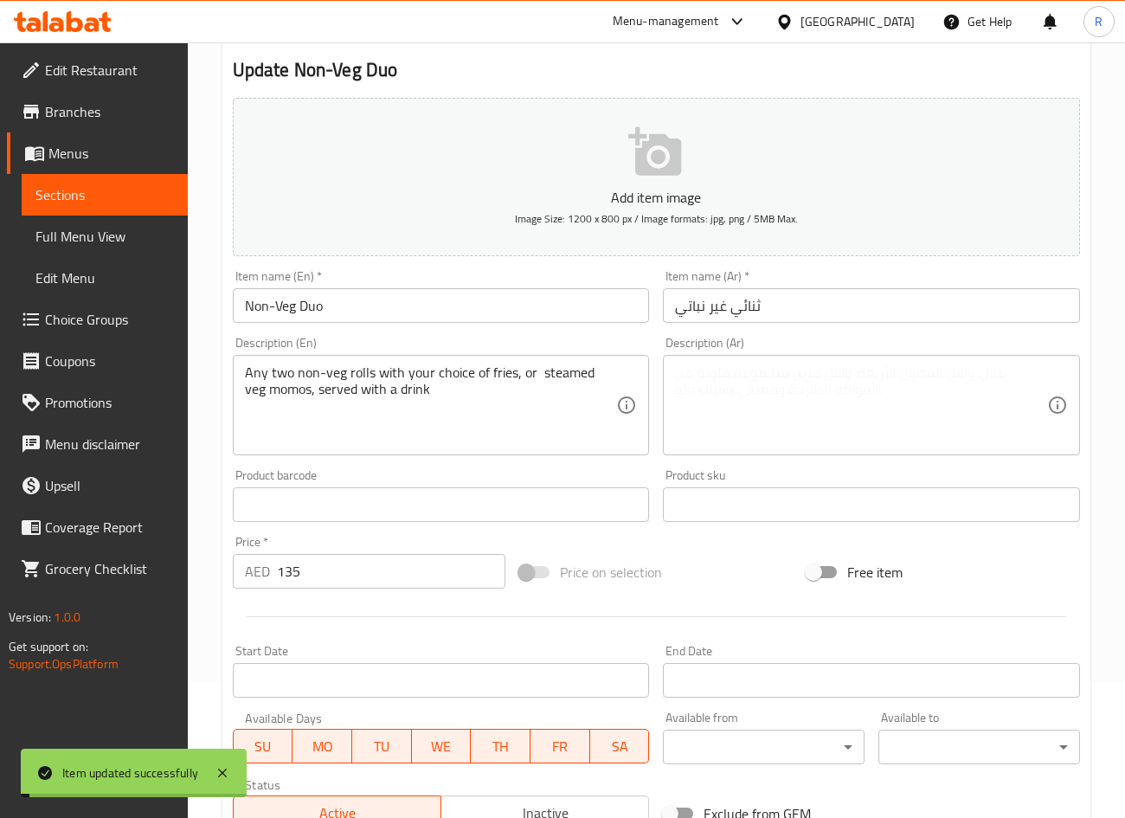
scroll to position [0, 0]
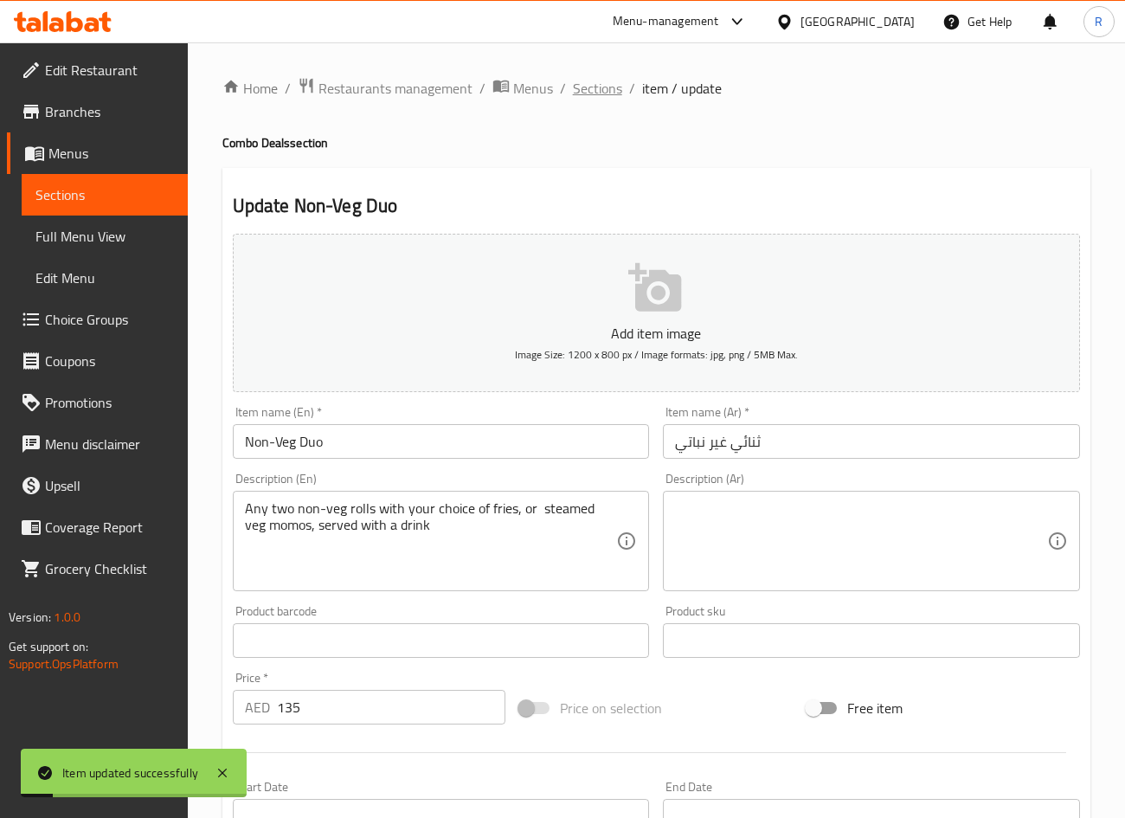
click at [606, 89] on span "Sections" at bounding box center [597, 88] width 49 height 21
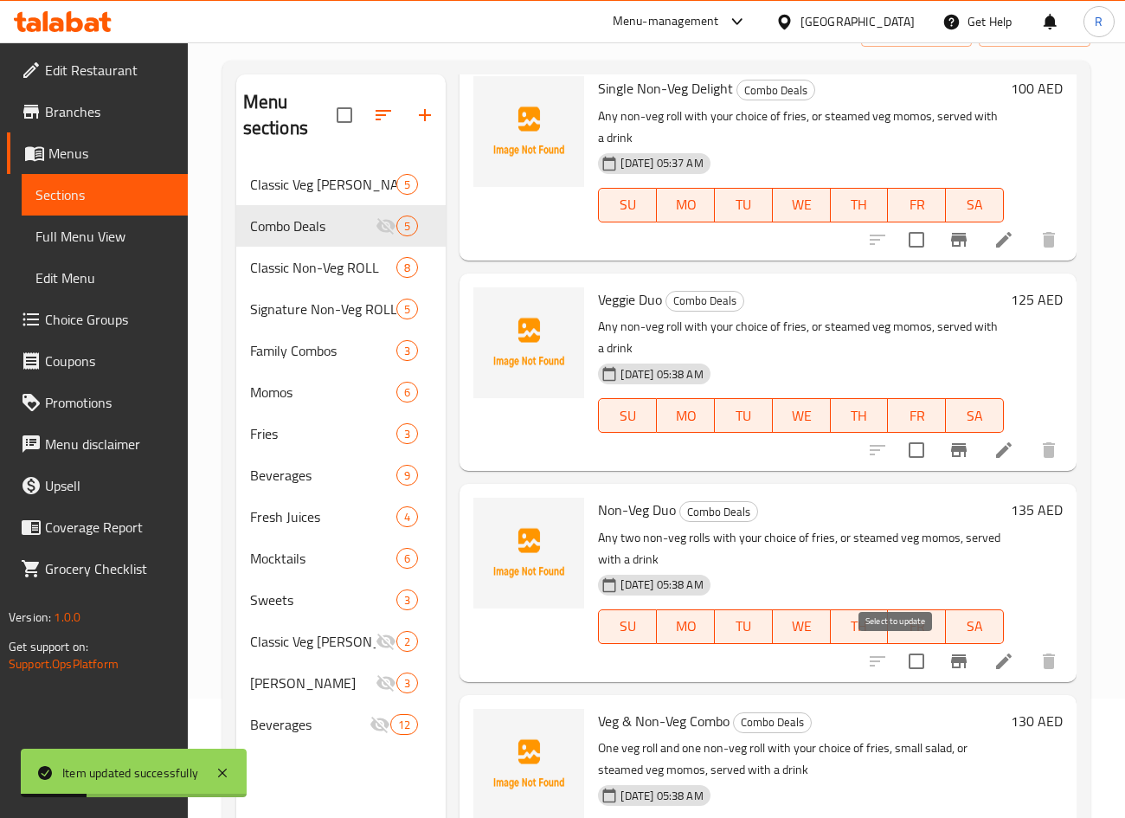
scroll to position [242, 0]
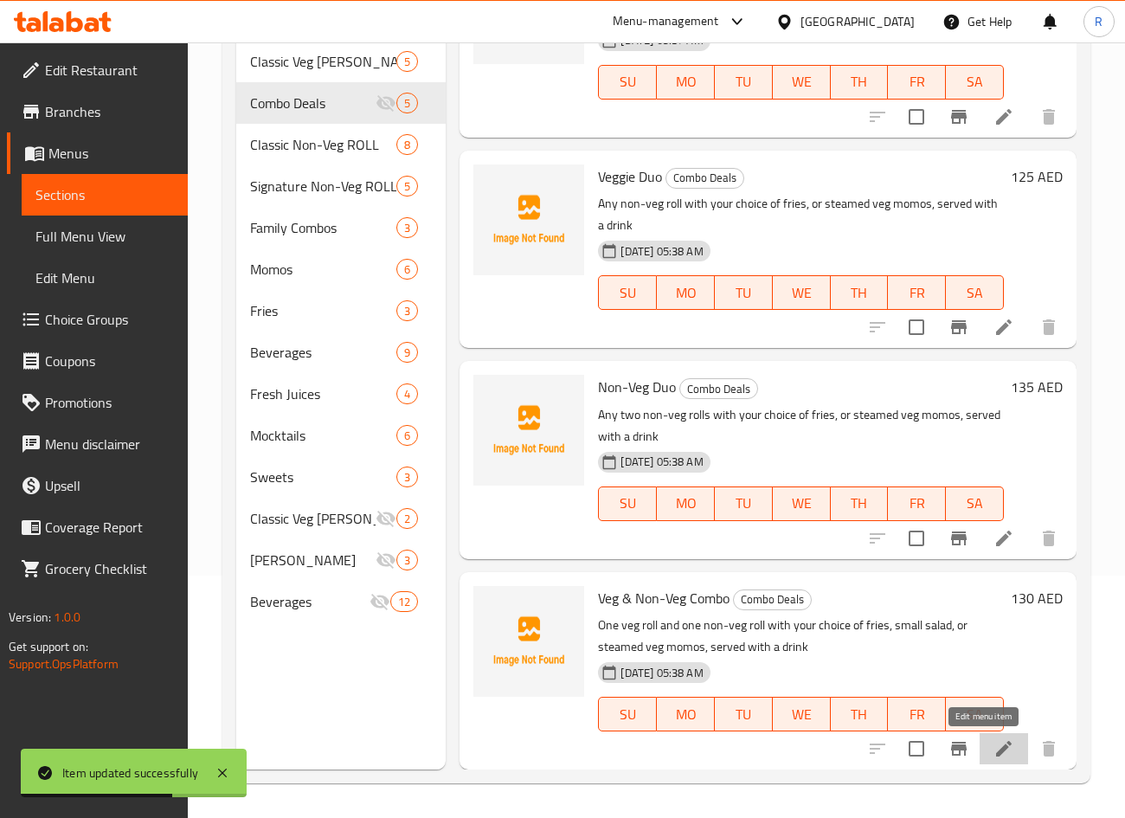
click at [996, 754] on icon at bounding box center [1004, 749] width 16 height 16
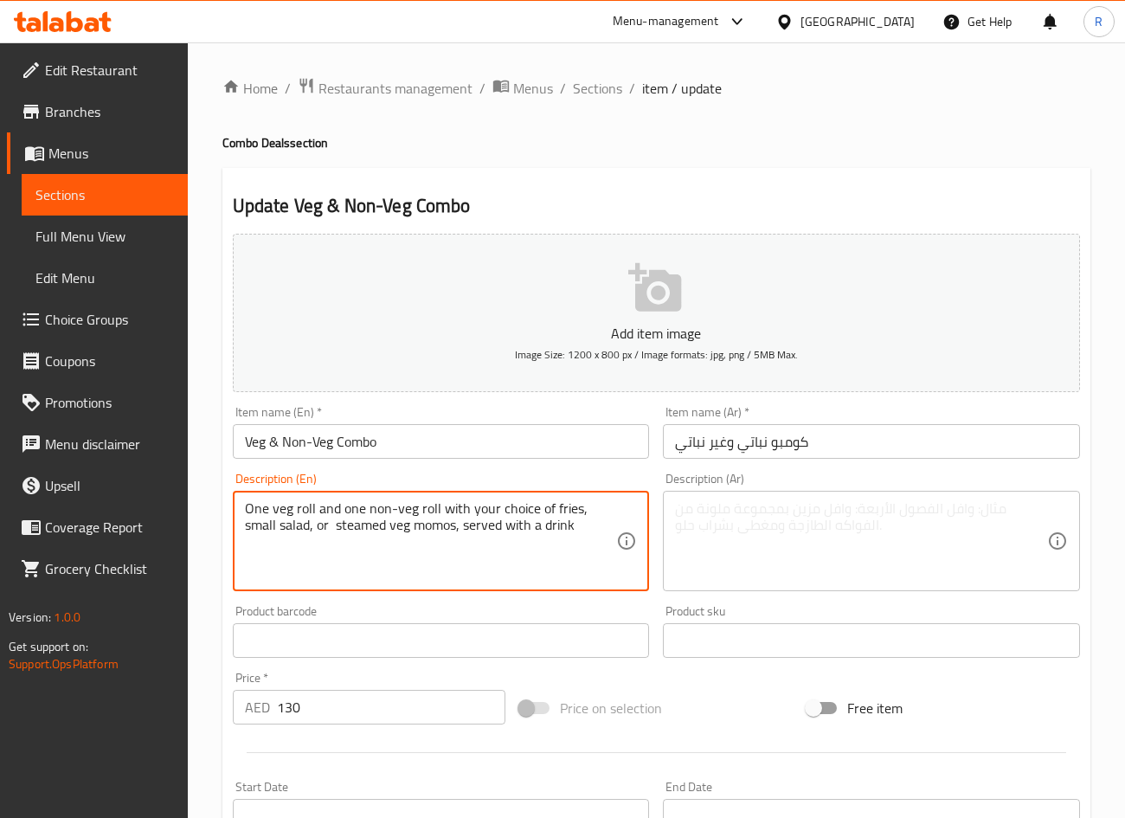
drag, startPoint x: 584, startPoint y: 510, endPoint x: 283, endPoint y: 537, distance: 302.4
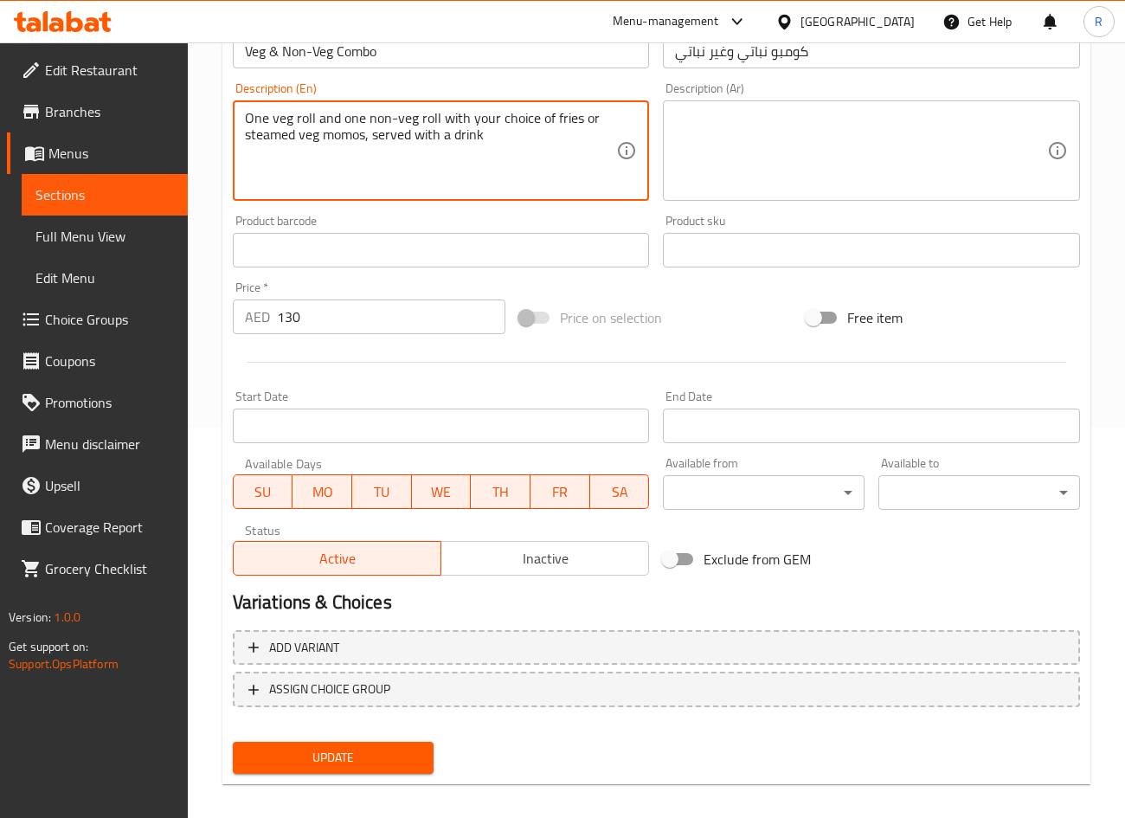
scroll to position [405, 0]
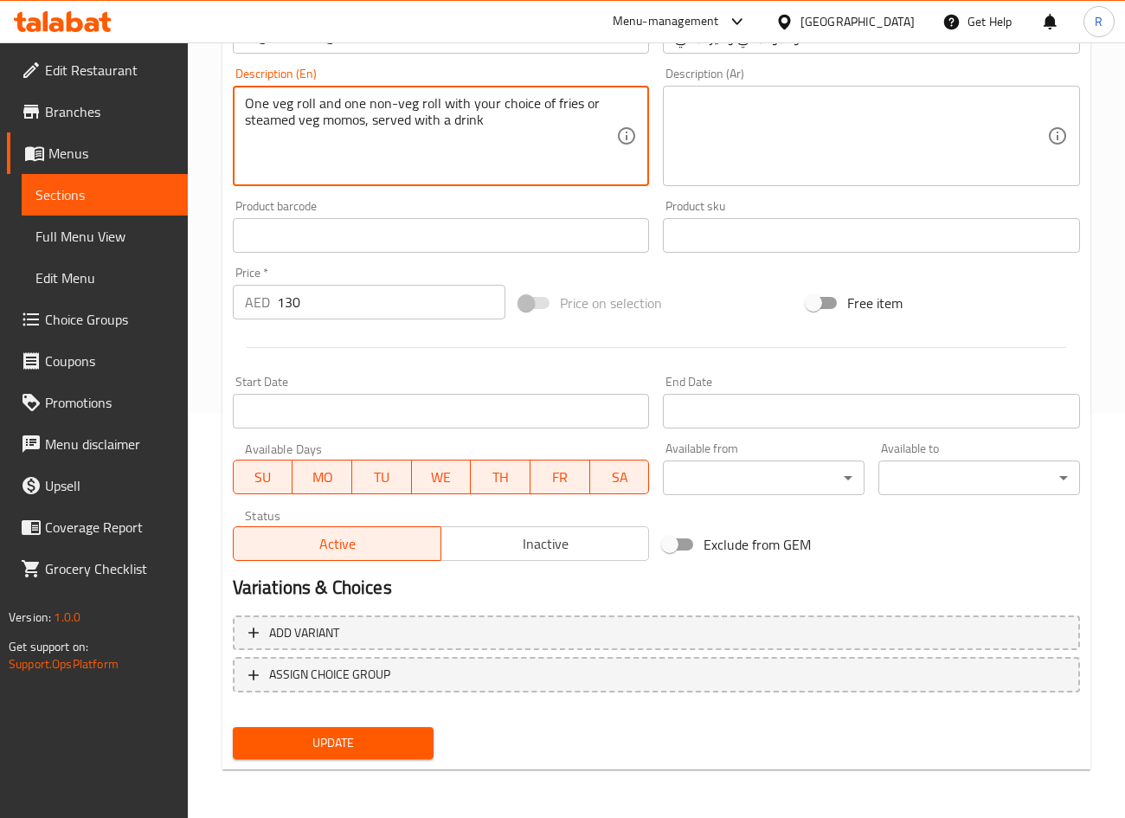
type textarea "One veg roll and one non-veg roll with your choice of fries or steamed veg momo…"
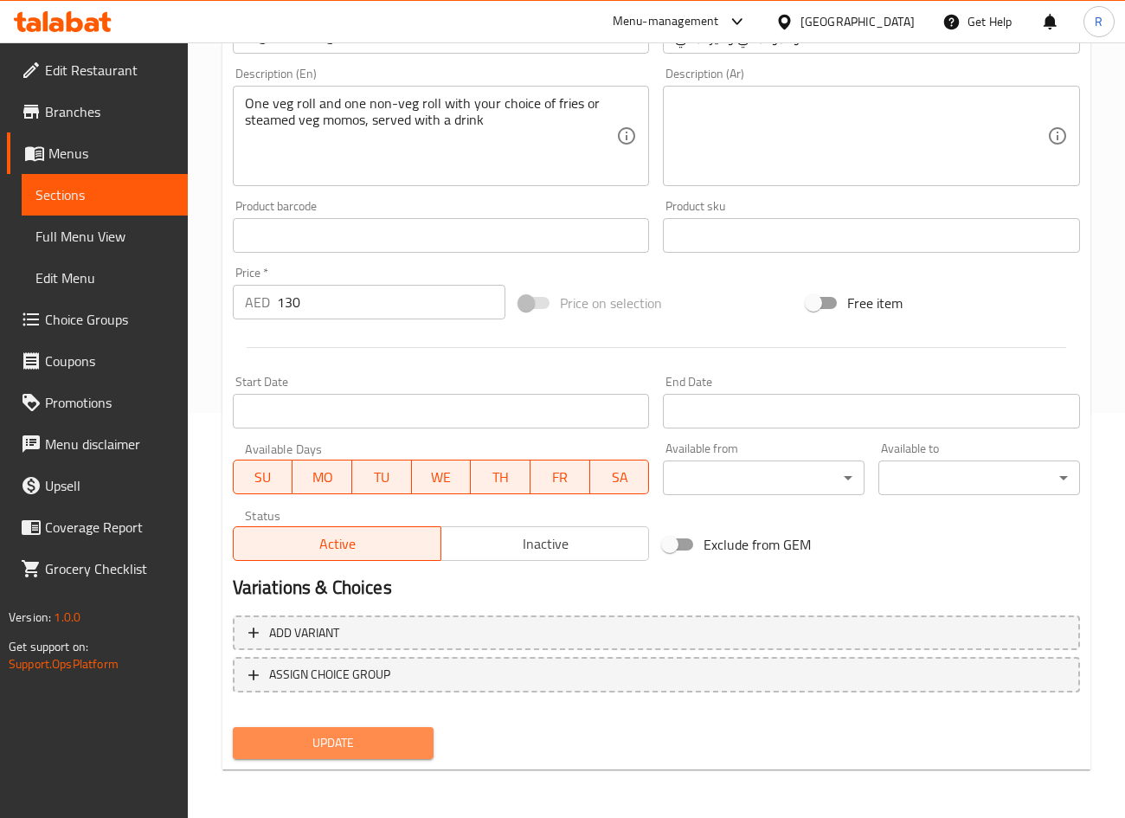
click at [286, 749] on span "Update" at bounding box center [334, 743] width 174 height 22
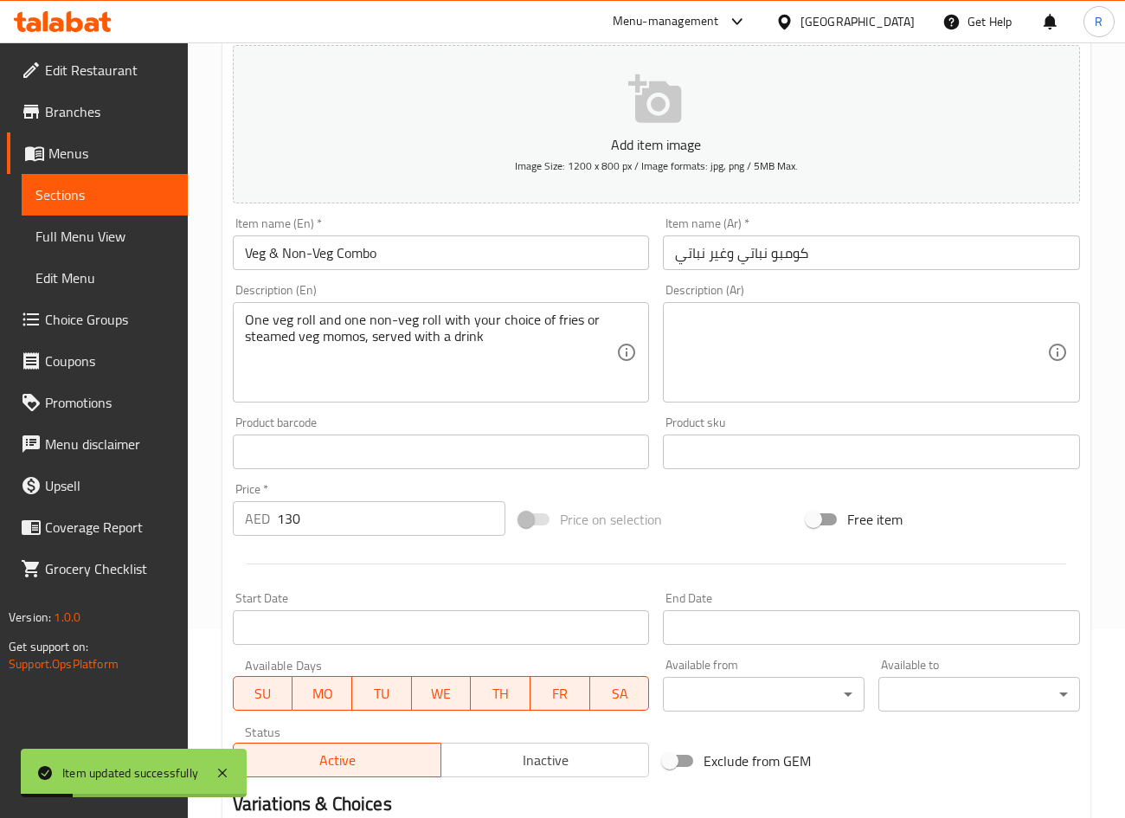
scroll to position [0, 0]
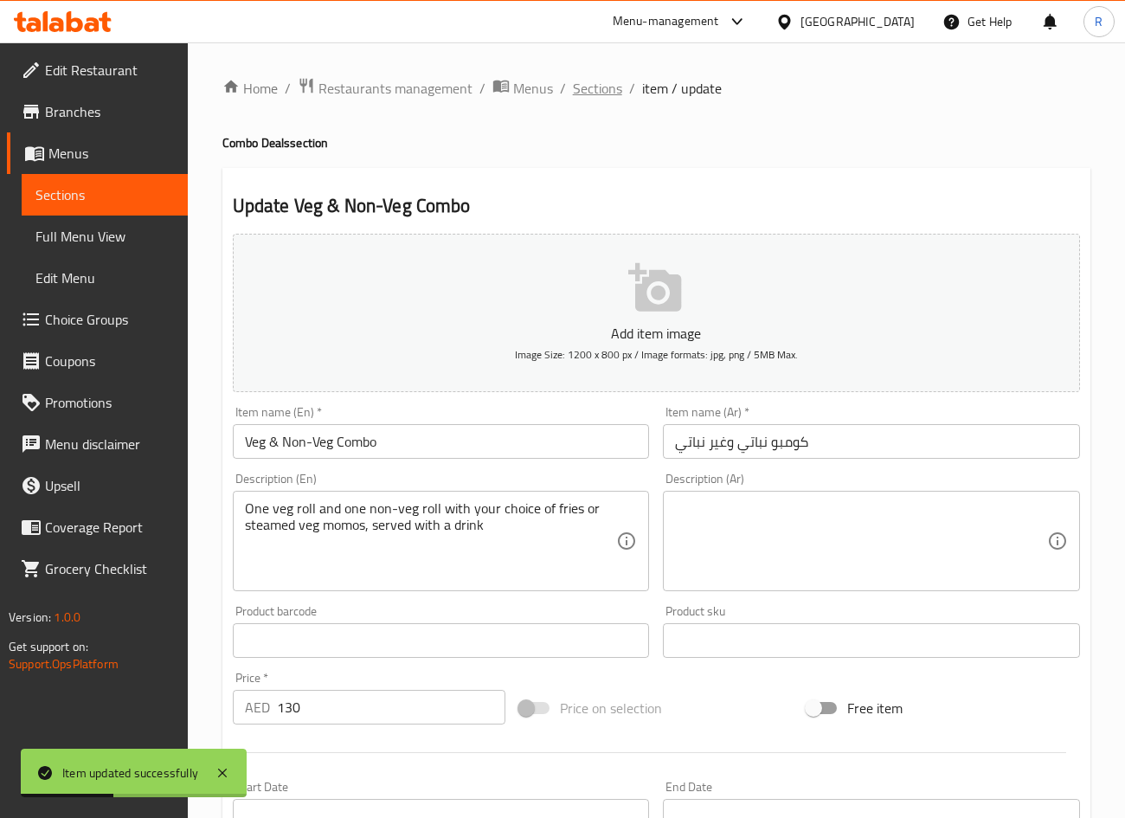
click at [605, 87] on span "Sections" at bounding box center [597, 88] width 49 height 21
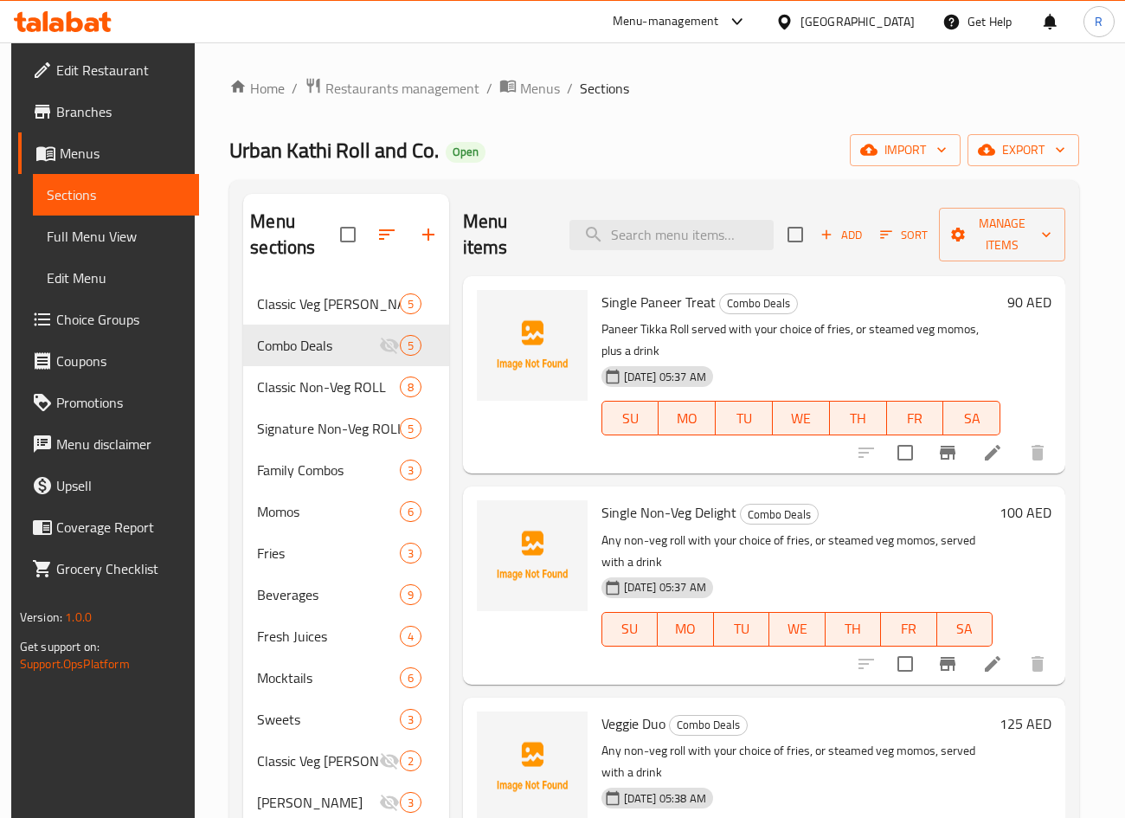
click at [89, 318] on span "Choice Groups" at bounding box center [120, 319] width 129 height 21
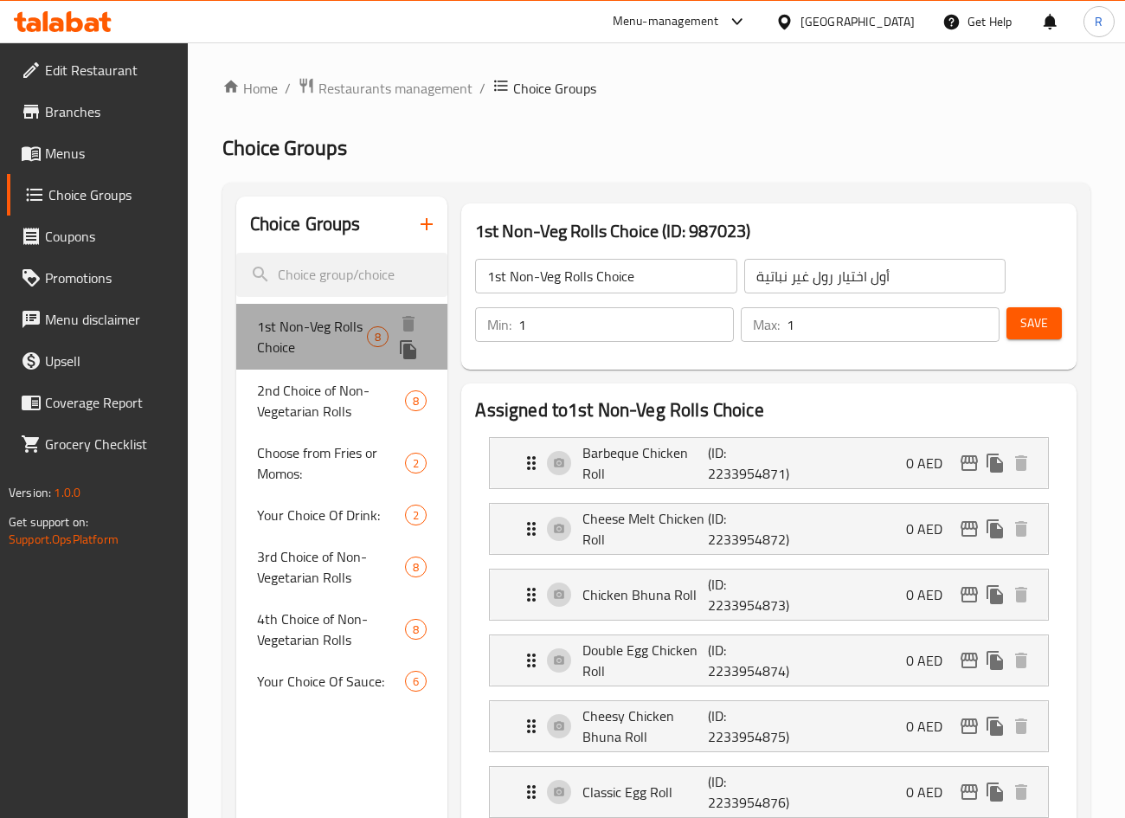
click at [306, 322] on span "1st Non-Veg Rolls Choice" at bounding box center [312, 337] width 110 height 42
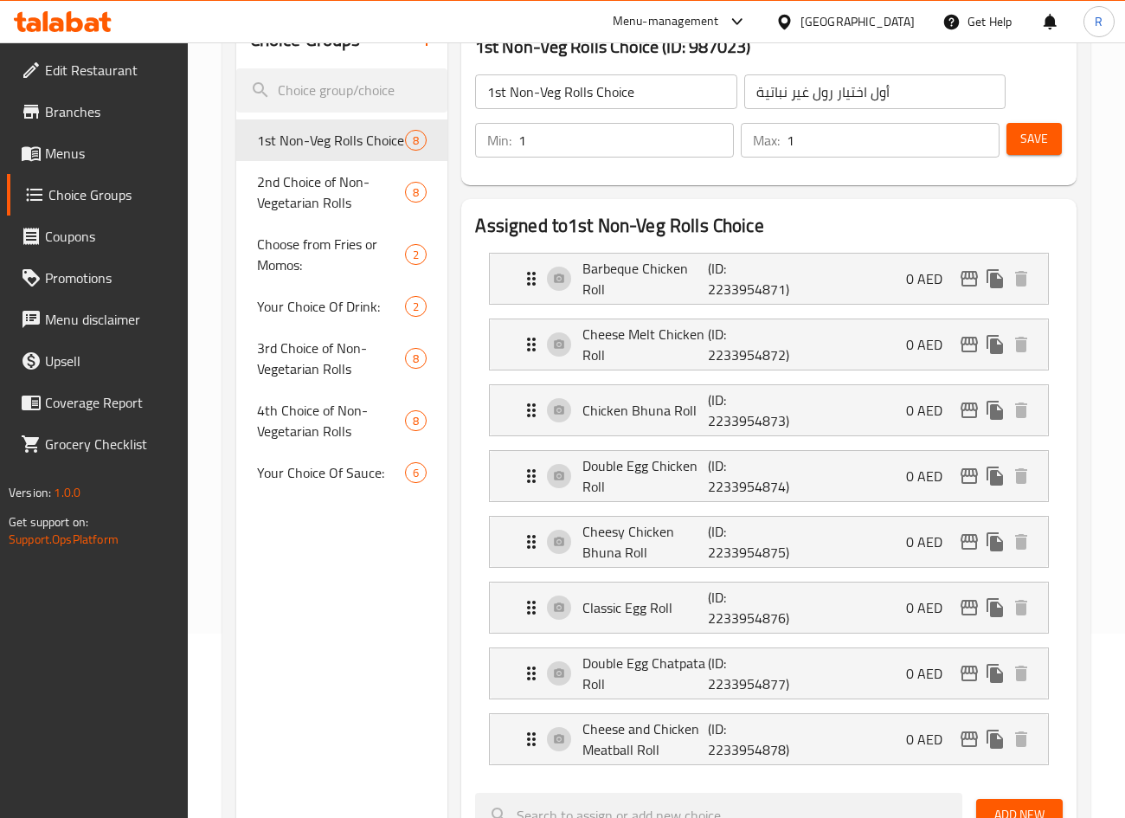
scroll to position [130, 0]
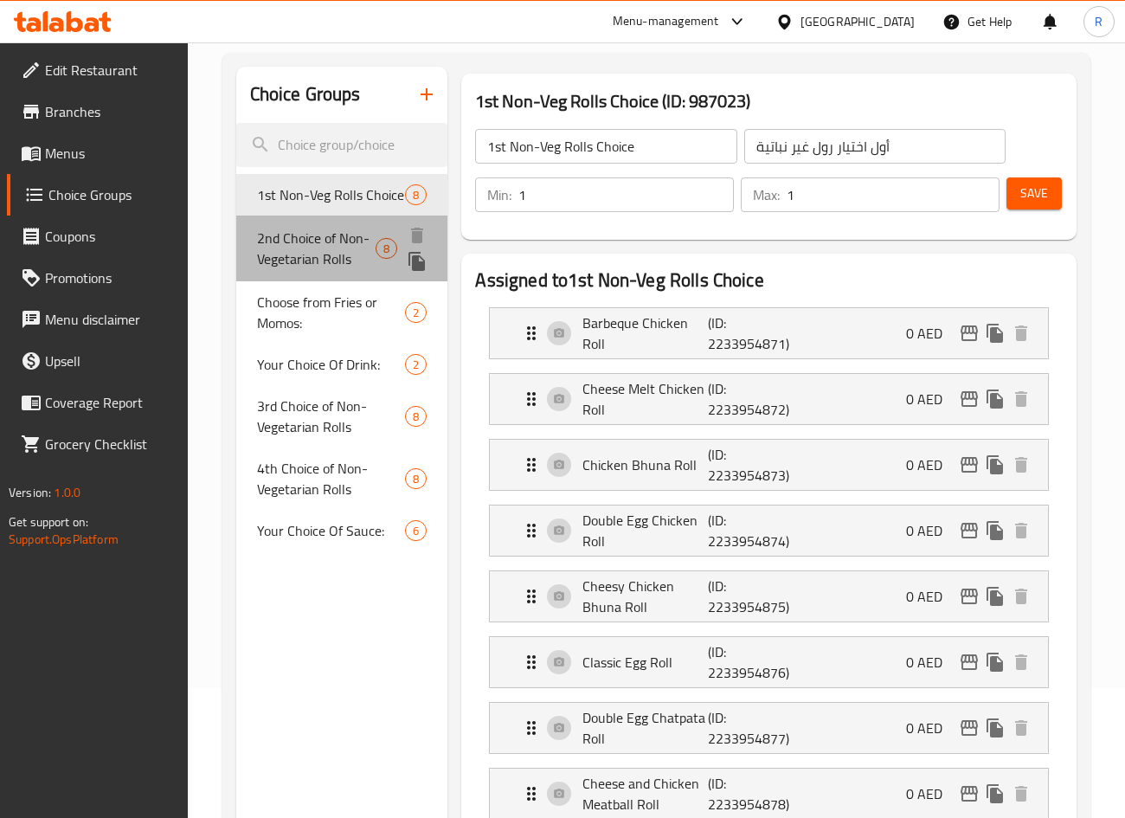
drag, startPoint x: 338, startPoint y: 241, endPoint x: 330, endPoint y: 263, distance: 23.3
click at [337, 241] on span "2nd Choice of Non-Vegetarian Rolls" at bounding box center [316, 249] width 119 height 42
type input "2nd Choice of Non-Vegetarian Rolls"
type input "ثانى اختيار رول غير نباتية"
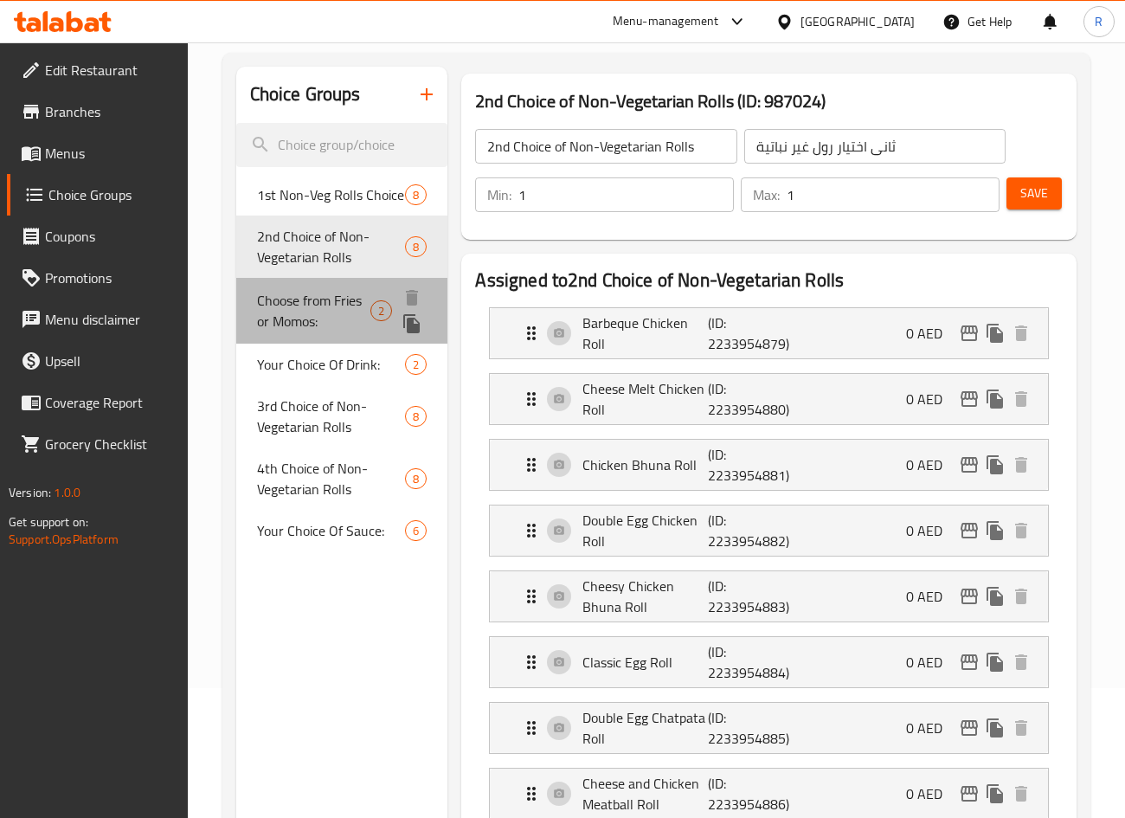
click at [313, 299] on span "Choose from Fries or Momos:" at bounding box center [313, 311] width 113 height 42
type input "Choose from Fries or Momos:"
type input "إختيارك من :"
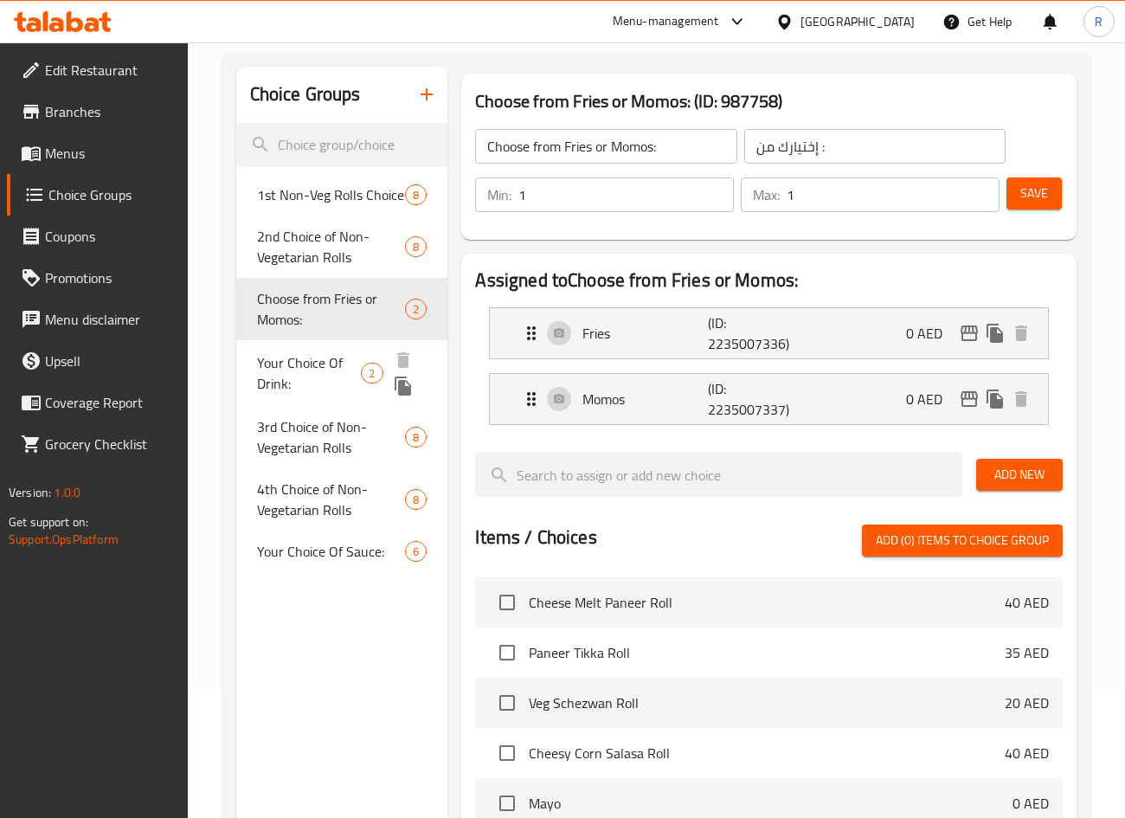
click at [327, 363] on span "Your Choice Of Drink:" at bounding box center [309, 373] width 105 height 42
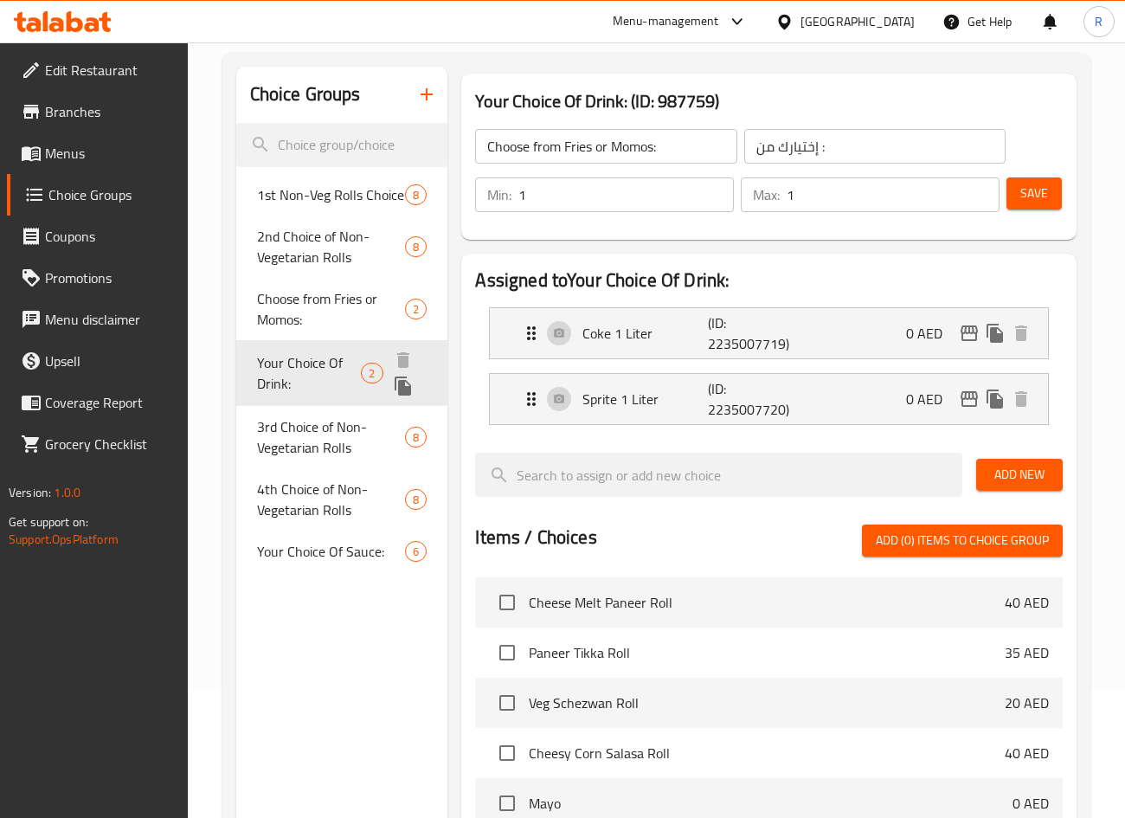
type input "Your Choice Of Drink:"
type input "إختيارك من المشروب:"
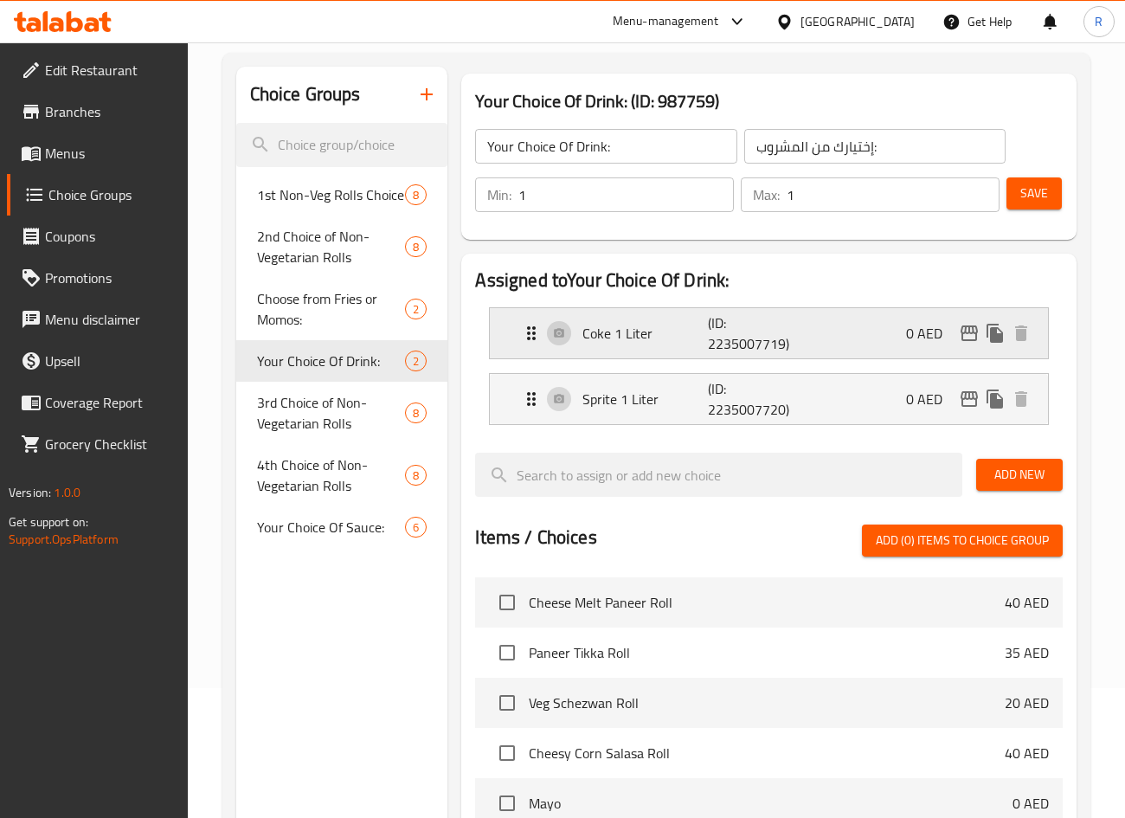
click at [779, 341] on p "(ID: 2235007719)" at bounding box center [750, 333] width 84 height 42
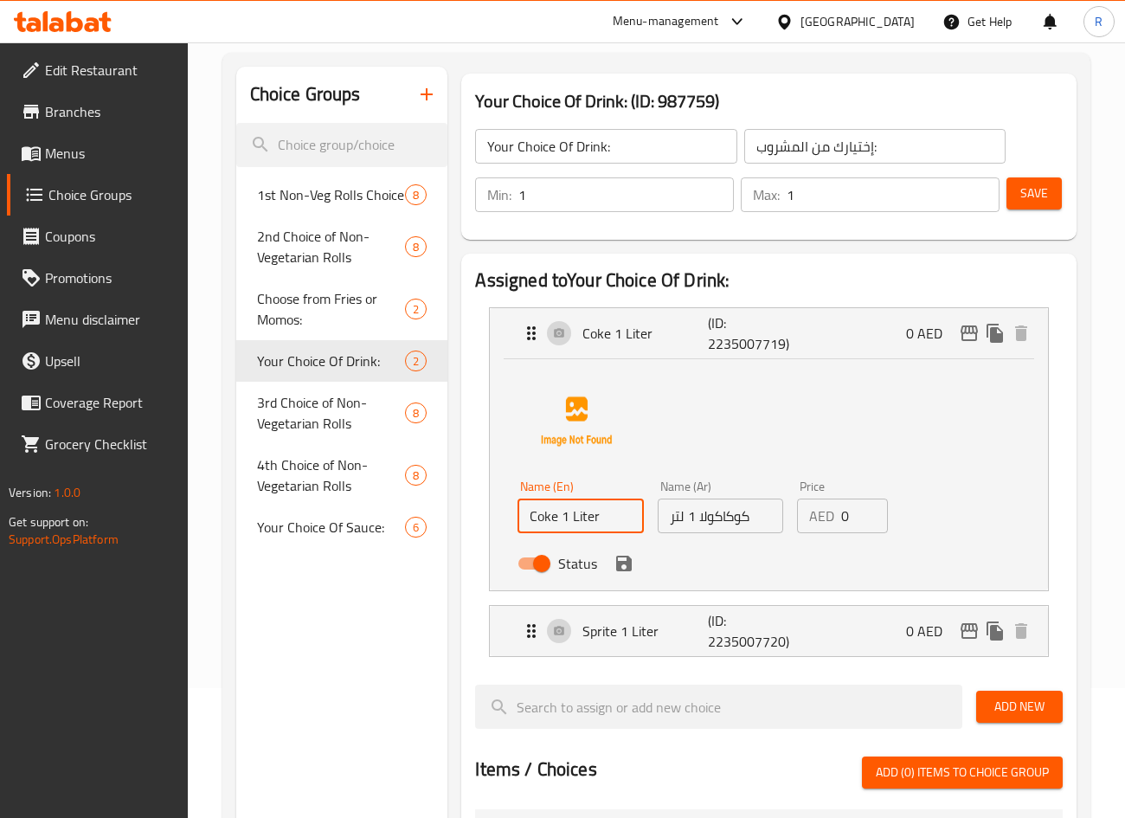
drag, startPoint x: 553, startPoint y: 516, endPoint x: 735, endPoint y: 517, distance: 182.6
click at [735, 517] on div "Name (En) Coke 1 Liter Name (En) Name (Ar) كوكاكولا 1 لتر Name (Ar) Price AED 0…" at bounding box center [719, 529] width 419 height 113
click at [671, 427] on div "Name (En) Coke Name (En) Name (Ar) كوكاكولا 1 لتر Name (Ar) Price AED 0 Price S…" at bounding box center [768, 471] width 502 height 217
type input "Coke"
drag, startPoint x: 716, startPoint y: 519, endPoint x: 728, endPoint y: 520, distance: 11.3
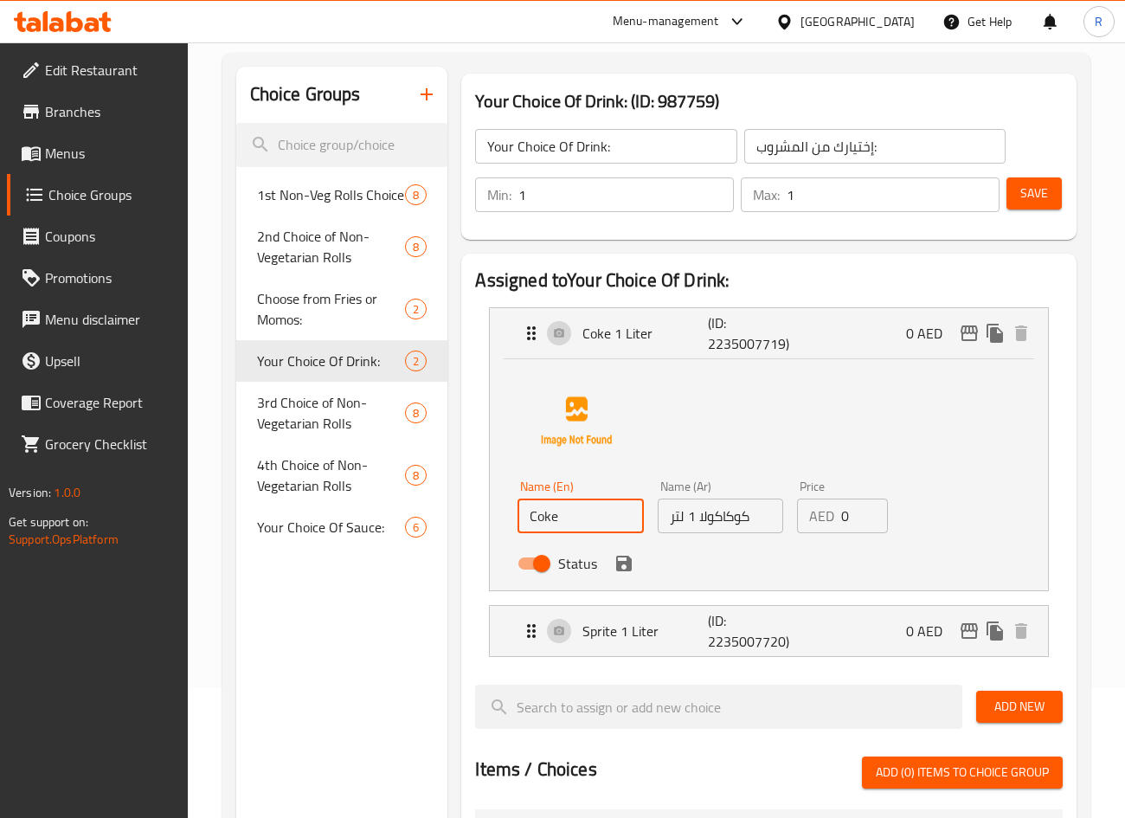
click at [716, 519] on input "كوكاكولا 1 لتر" at bounding box center [720, 515] width 125 height 35
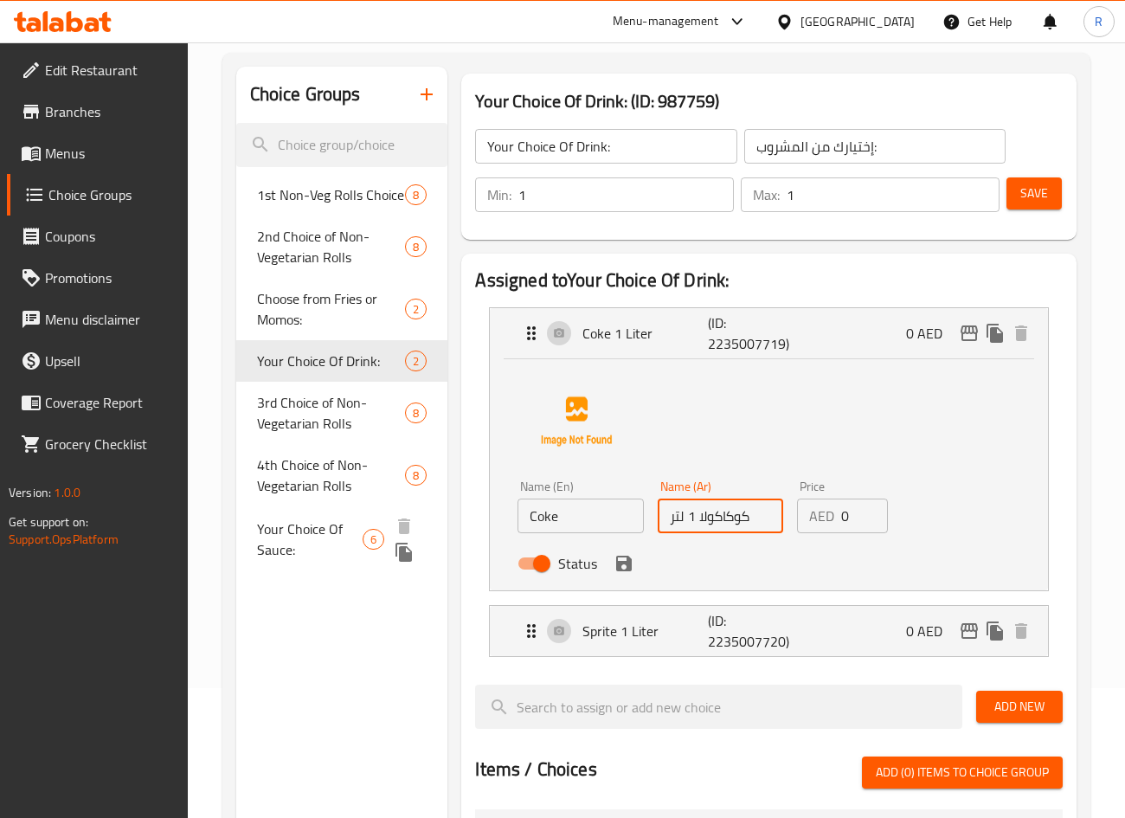
click at [396, 518] on div "Choice Groups 1st Non-Veg Rolls Choice 8 2nd Choice of Non-Vegetarian Rolls 8 C…" at bounding box center [659, 751] width 847 height 1368
click at [680, 513] on input "كوكاكولا 1 لتر" at bounding box center [720, 515] width 125 height 35
drag, startPoint x: 664, startPoint y: 519, endPoint x: 690, endPoint y: 518, distance: 26.8
click at [690, 518] on input "كوكاكولا 1 لتر" at bounding box center [720, 515] width 125 height 35
click at [580, 632] on div "Sprite 1 Liter (ID: 2235007720) 0 AED" at bounding box center [773, 631] width 505 height 50
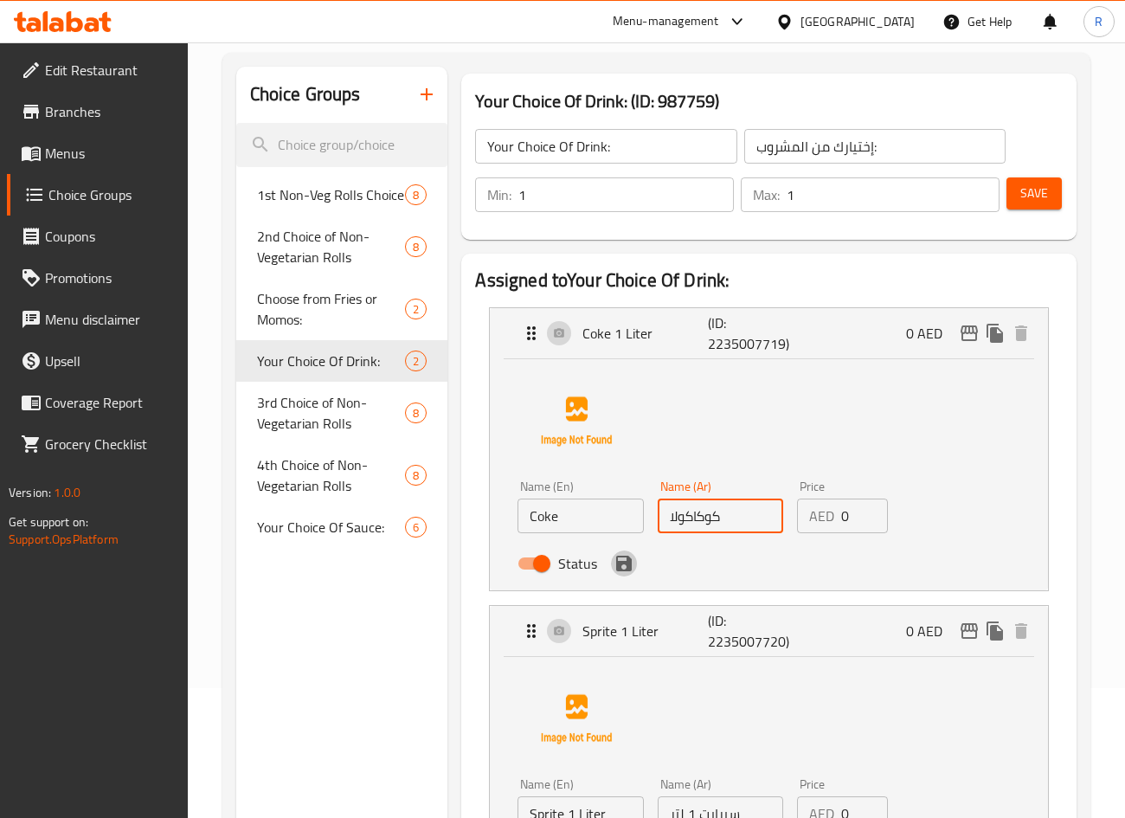
click at [626, 573] on icon "save" at bounding box center [623, 563] width 21 height 21
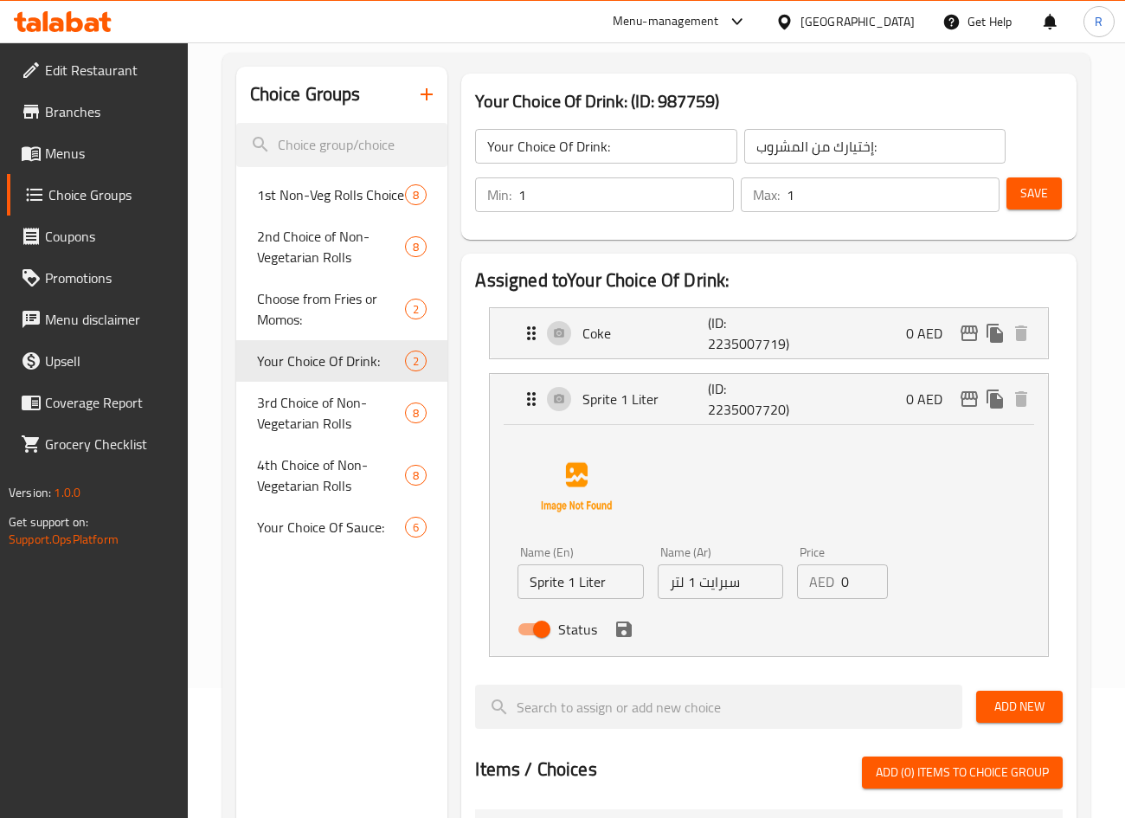
type input "كوكاكولا"
click at [660, 421] on div "Sprite 1 Liter (ID: 2235007720) 0 AED" at bounding box center [773, 399] width 505 height 50
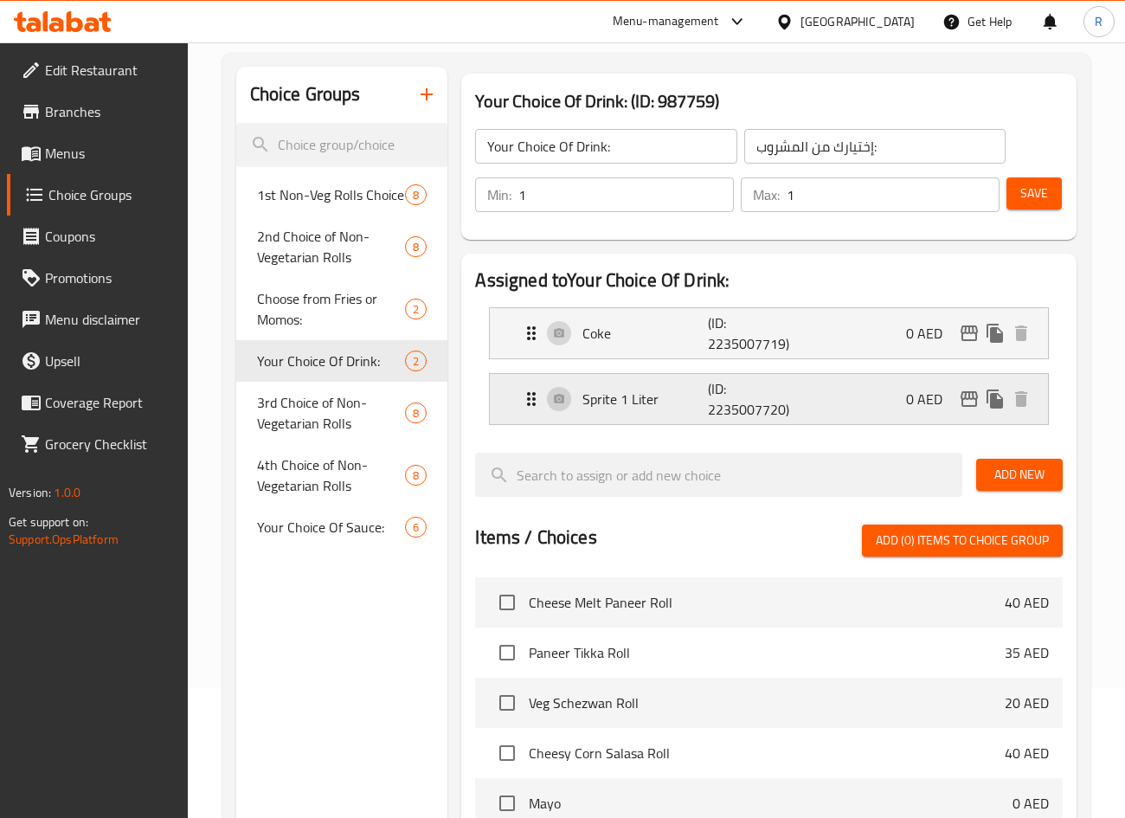
click at [632, 390] on p "Sprite 1 Liter" at bounding box center [644, 398] width 125 height 21
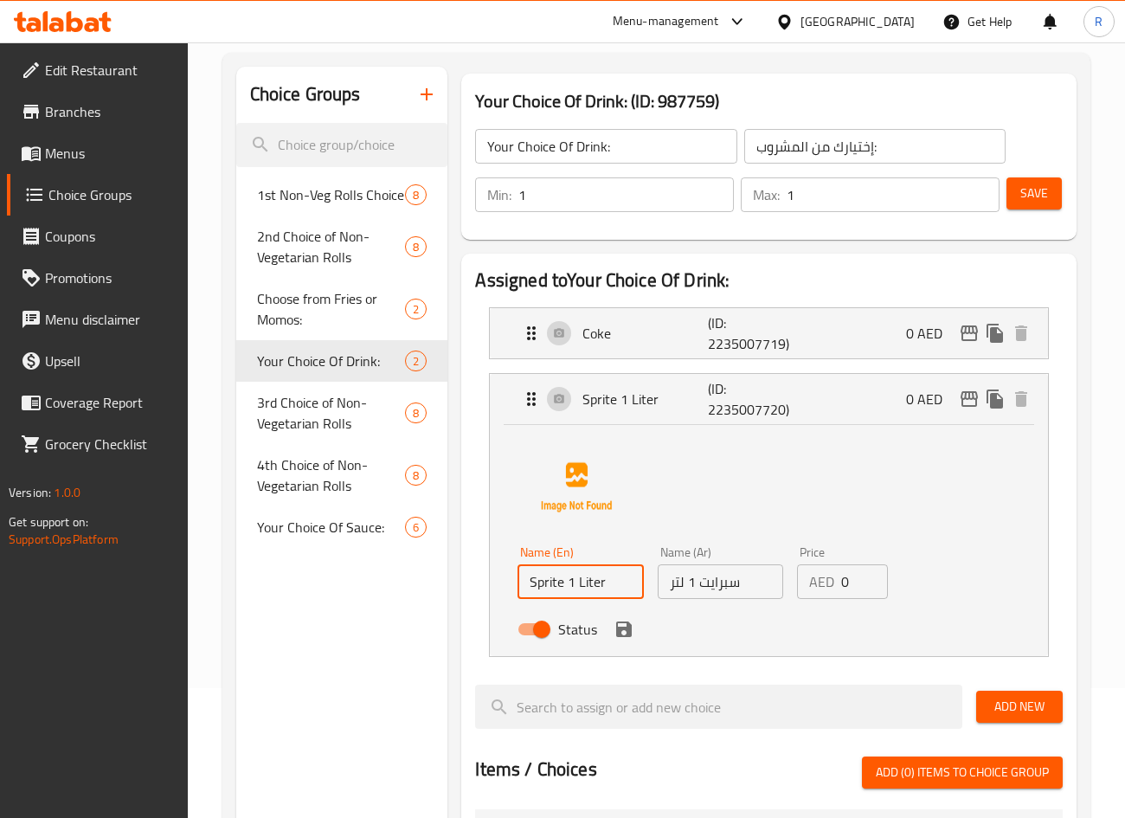
drag, startPoint x: 565, startPoint y: 577, endPoint x: 716, endPoint y: 570, distance: 151.6
click at [716, 570] on div "Name (En) Sprite 1 Liter Name (En) Name (Ar) سبرايت 1 لتر Name (Ar) Price AED 0…" at bounding box center [719, 595] width 419 height 113
type input "Sprite"
drag, startPoint x: 665, startPoint y: 584, endPoint x: 690, endPoint y: 589, distance: 26.5
click at [673, 581] on input "سبرايت 1 لتر" at bounding box center [720, 581] width 125 height 35
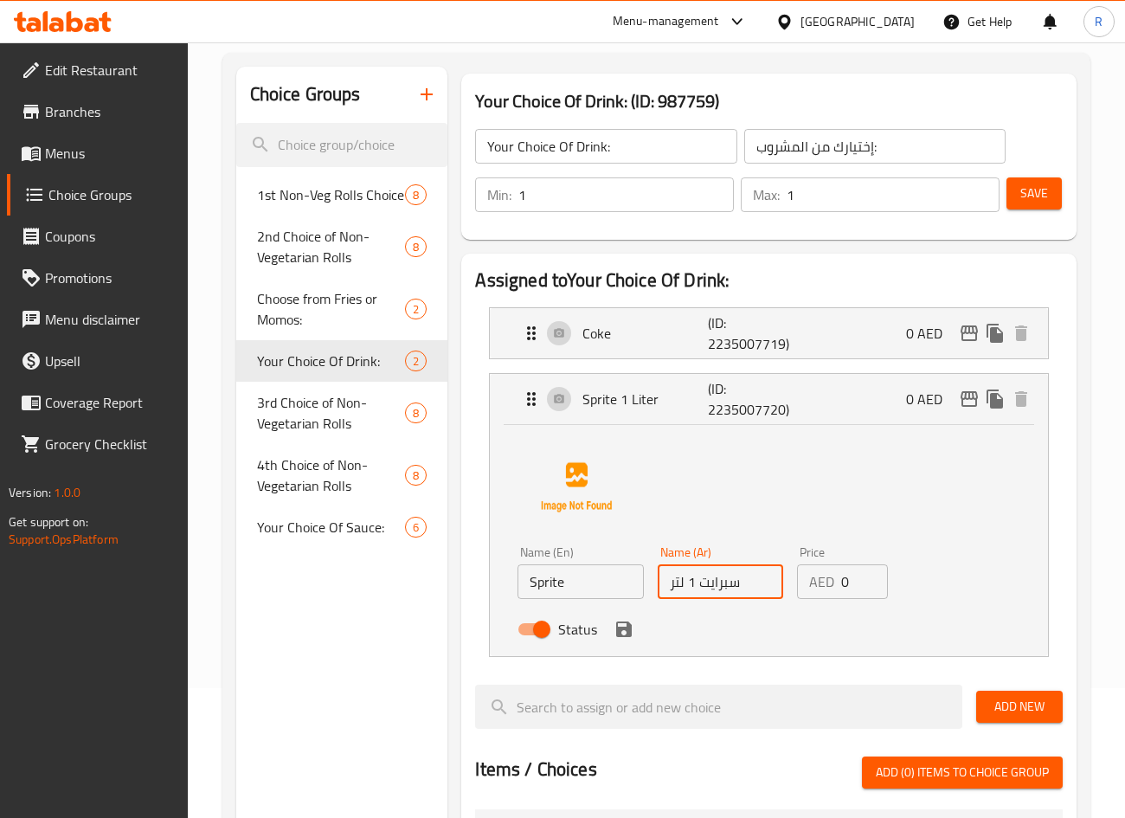
click at [693, 586] on input "سبرايت 1 لتر" at bounding box center [720, 581] width 125 height 35
drag, startPoint x: 697, startPoint y: 587, endPoint x: 673, endPoint y: 578, distance: 24.9
click at [673, 578] on input "سبرايت 1 لتر" at bounding box center [720, 581] width 125 height 35
click at [626, 638] on icon "save" at bounding box center [623, 629] width 21 height 21
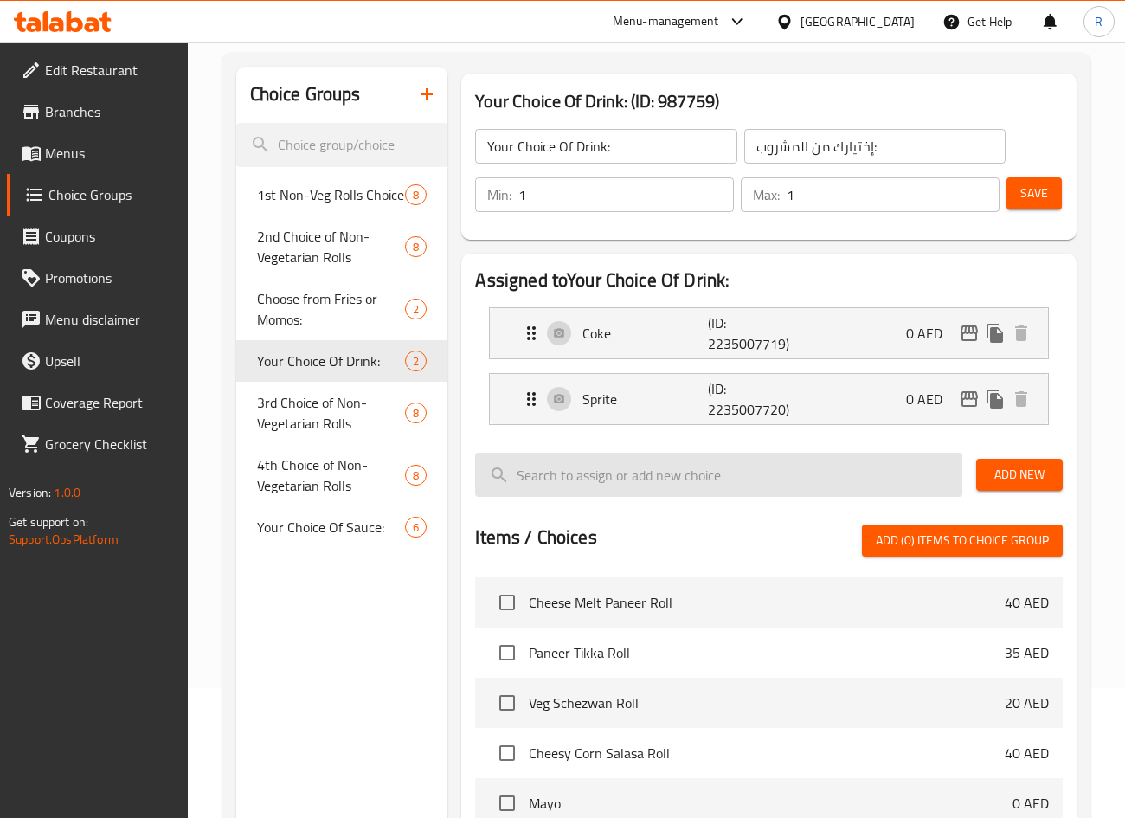
type input "سبرايتر"
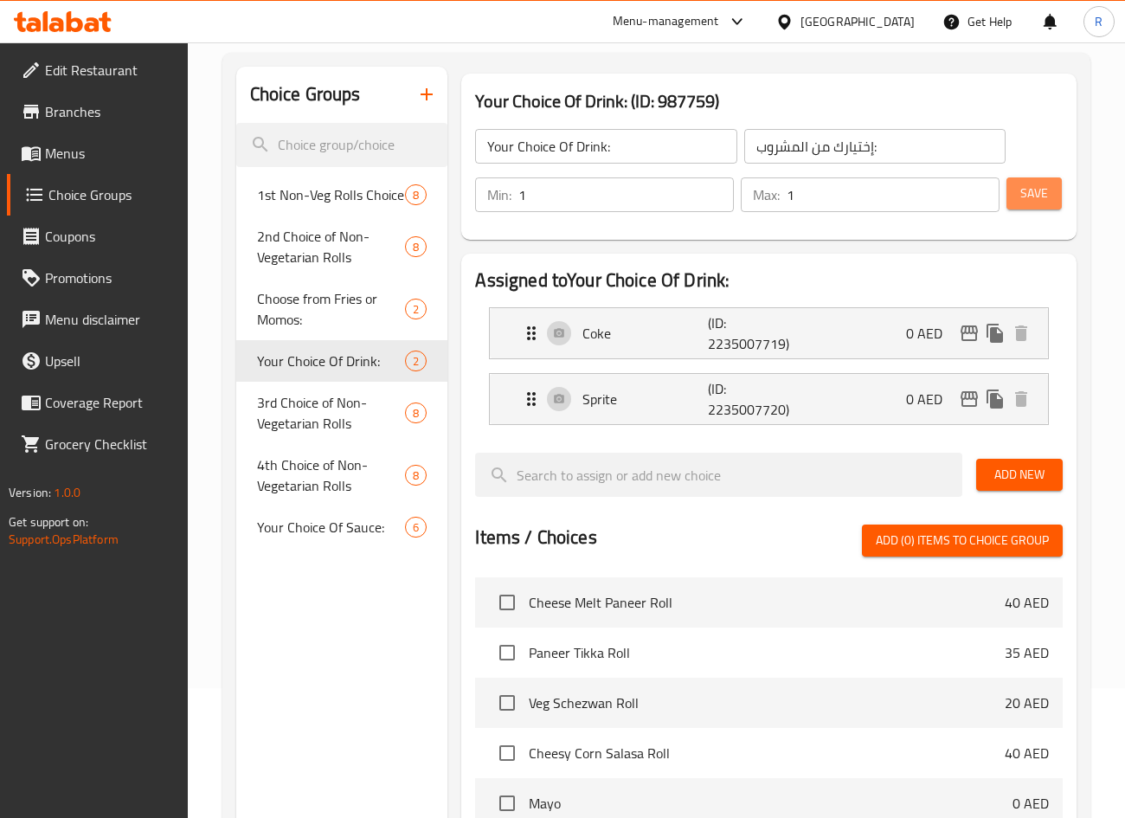
click at [1039, 192] on span "Save" at bounding box center [1034, 194] width 28 height 22
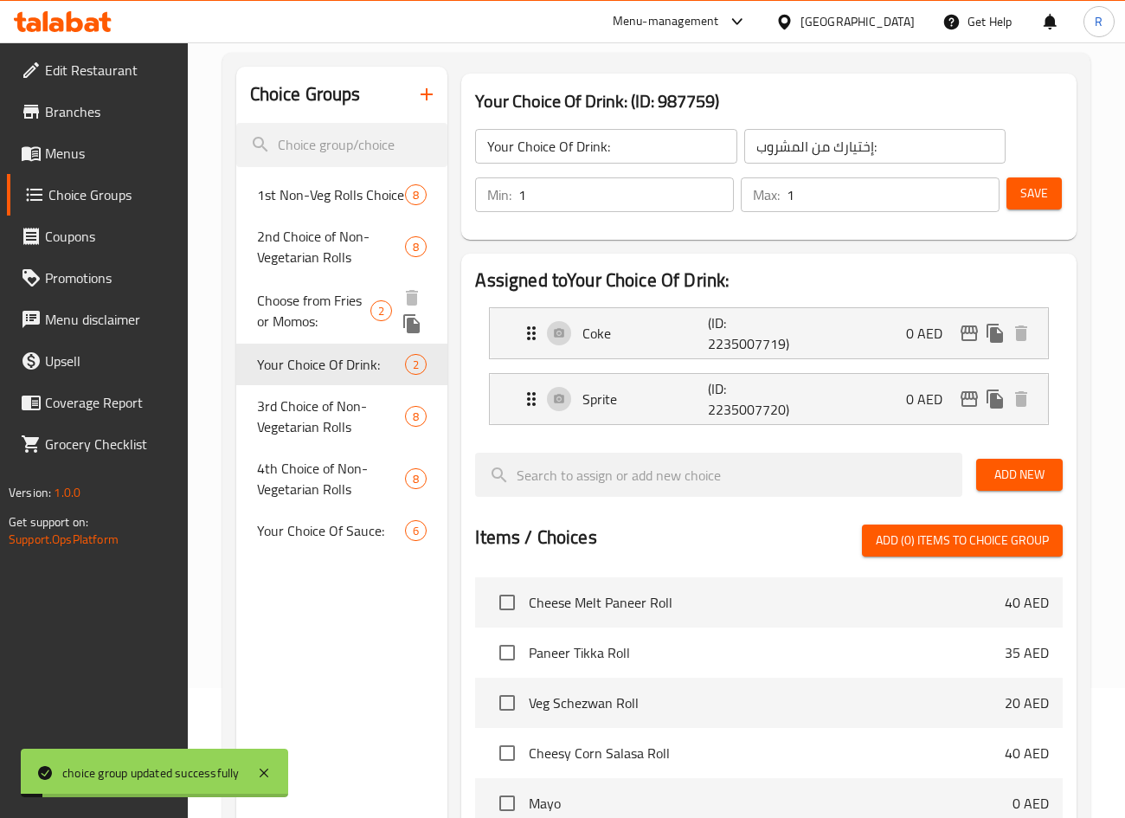
click at [336, 318] on span "Choose from Fries or Momos:" at bounding box center [313, 311] width 113 height 42
type input "Choose from Fries or Momos:"
type input "إختيارك من :"
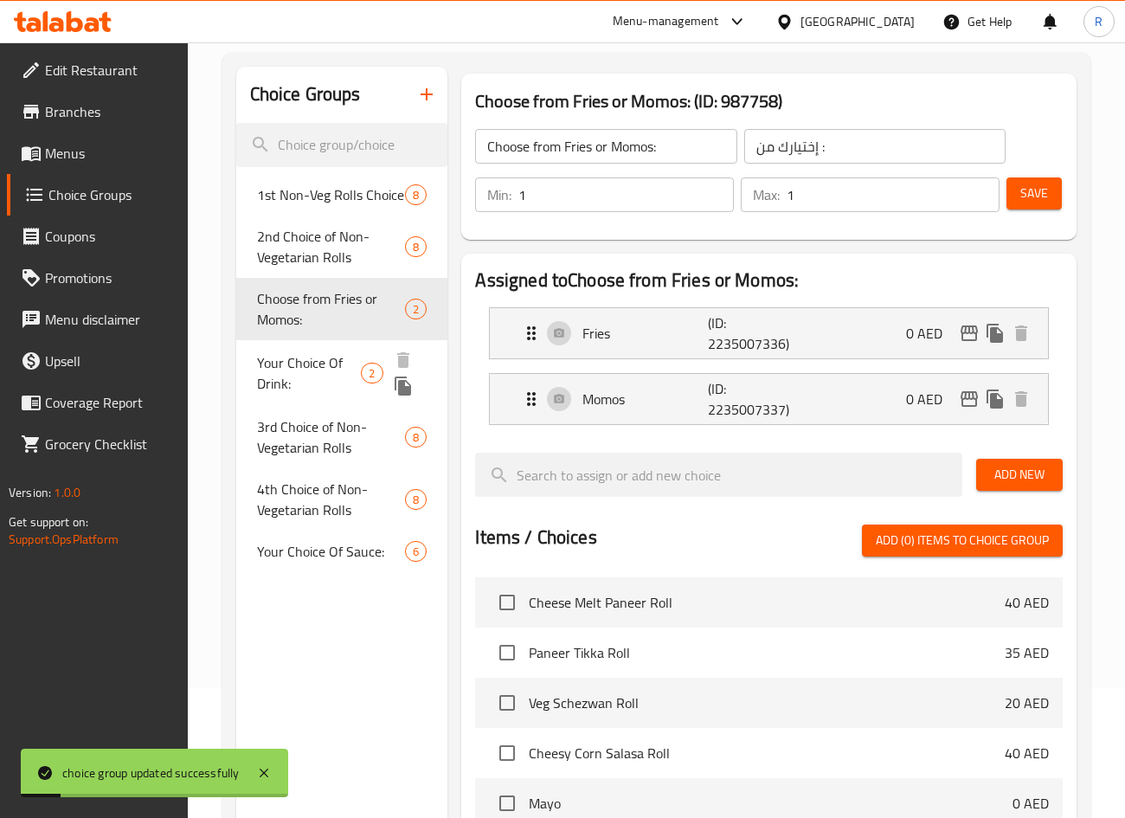
click at [333, 369] on span "Your Choice Of Drink:" at bounding box center [309, 373] width 105 height 42
type input "Your Choice Of Drink:"
type input "إختيارك من المشروب:"
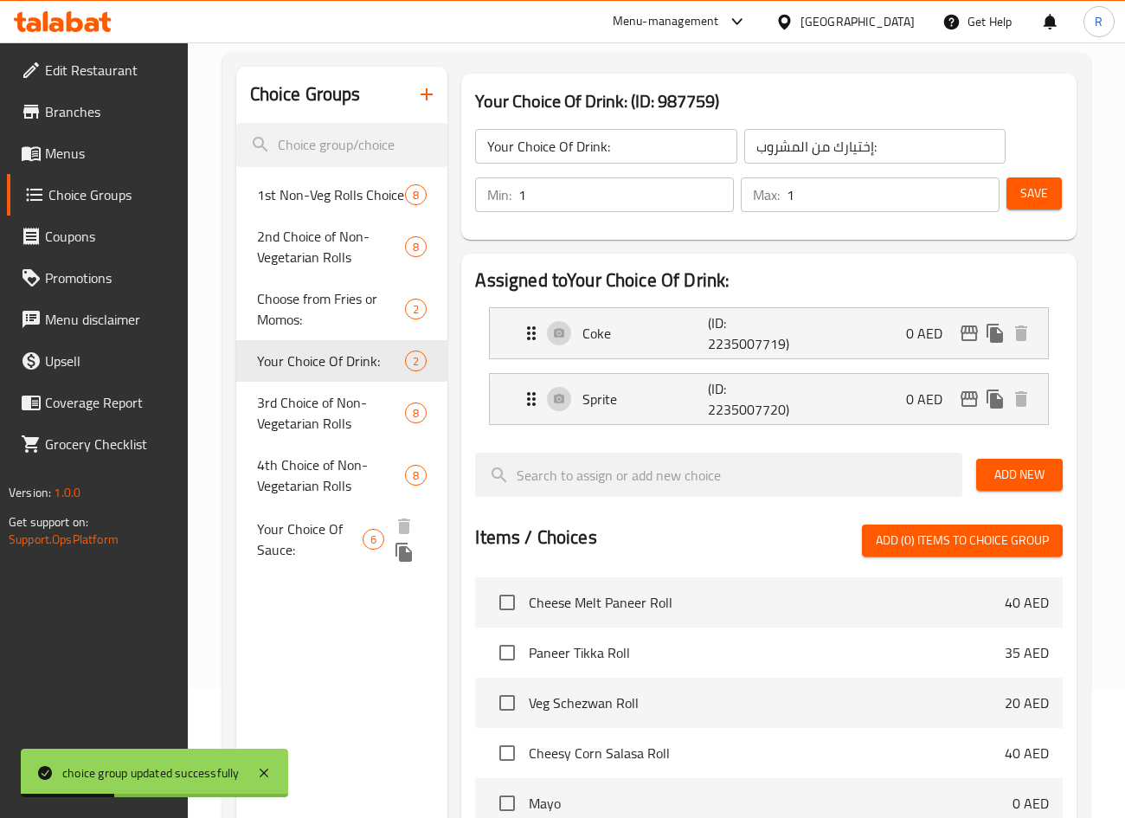
drag, startPoint x: 295, startPoint y: 355, endPoint x: 313, endPoint y: 563, distance: 209.3
click at [313, 563] on div "1st Non-Veg Rolls Choice 8 2nd Choice of Non-Vegetarian Rolls 8 Choose from Fri…" at bounding box center [342, 373] width 212 height 398
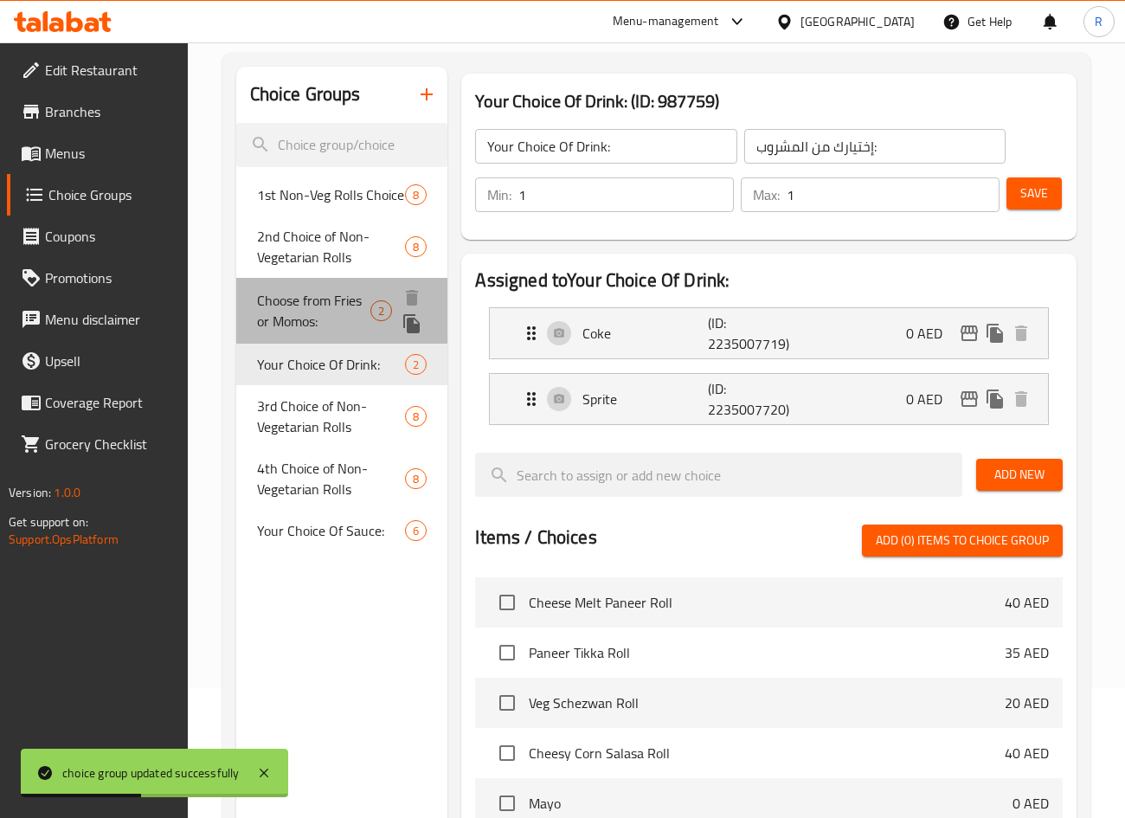
click at [299, 297] on span "Choose from Fries or Momos:" at bounding box center [313, 311] width 113 height 42
type input "Choose from Fries or Momos:"
type input "إختيارك من :"
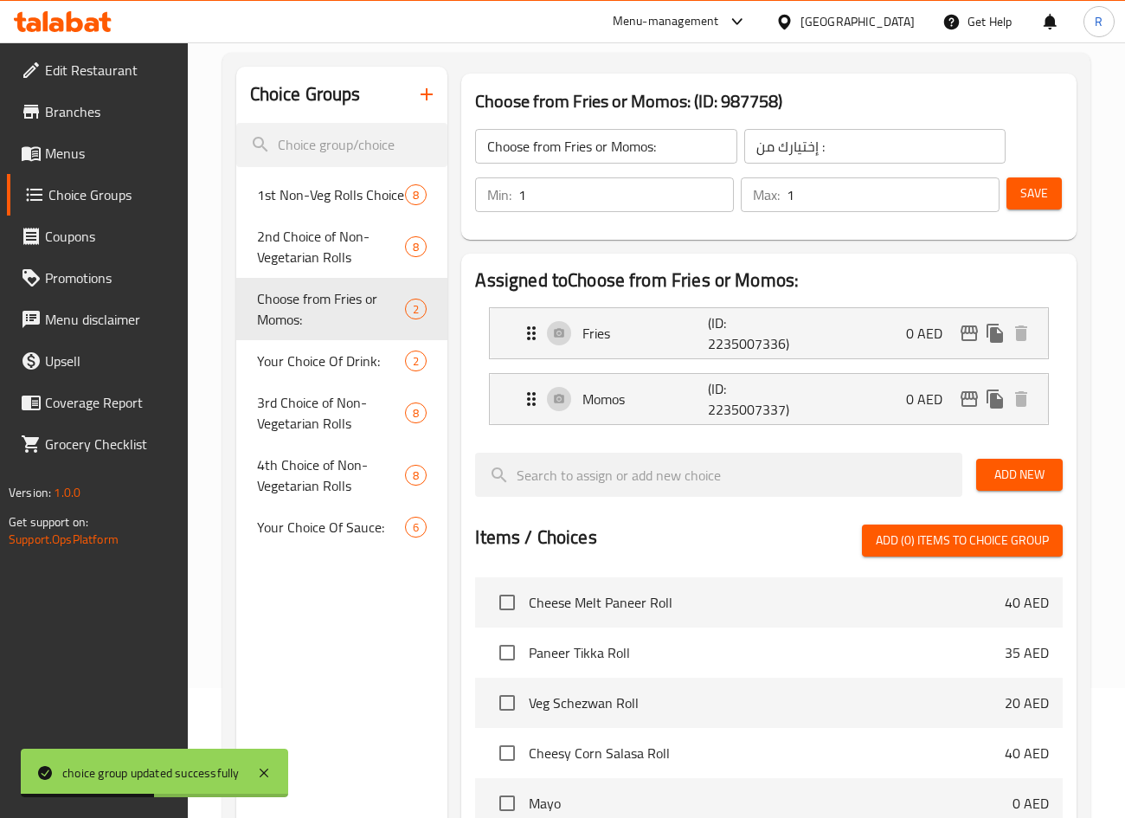
click at [325, 170] on nav "1st Non-Veg Rolls Choice 8 2nd Choice of Non-Vegetarian Rolls 8 Choose from Fri…" at bounding box center [342, 361] width 212 height 388
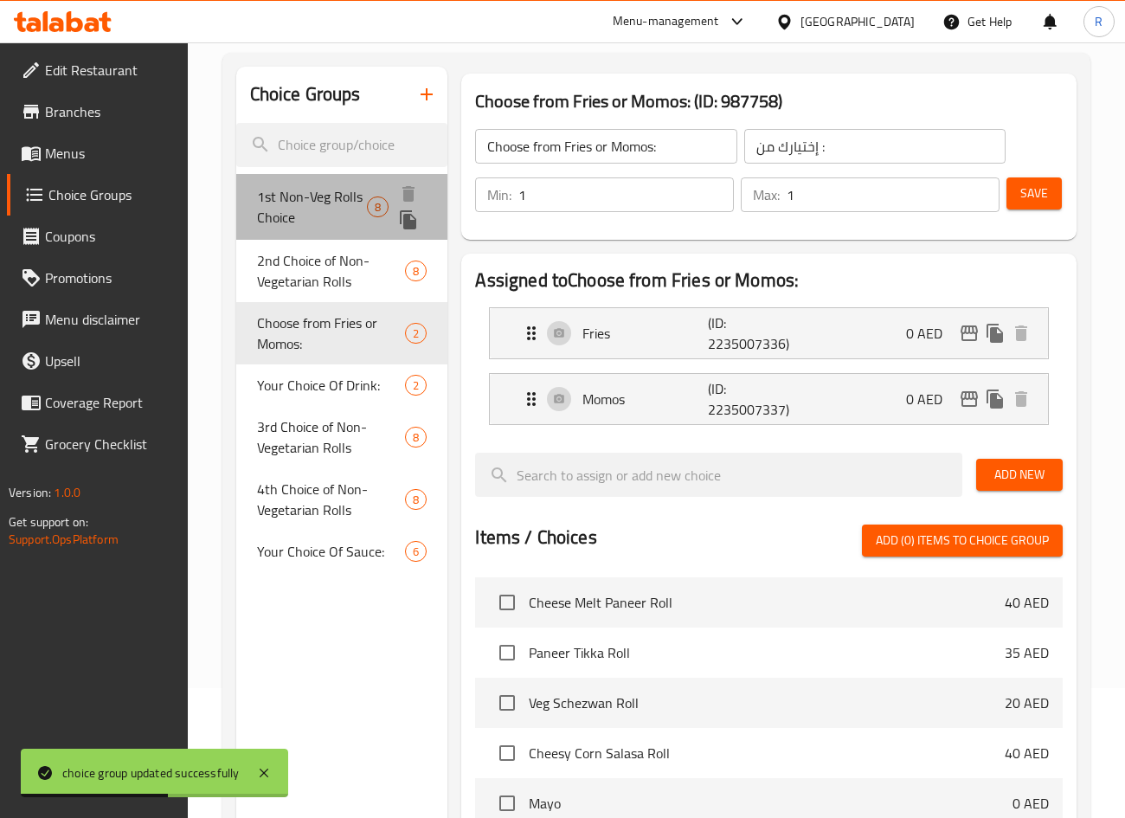
drag, startPoint x: 326, startPoint y: 214, endPoint x: 310, endPoint y: 224, distance: 19.4
click at [325, 214] on span "1st Non-Veg Rolls Choice" at bounding box center [312, 207] width 110 height 42
type input "1st Non-Veg Rolls Choice"
type input "أول اختيار رول غير نباتية"
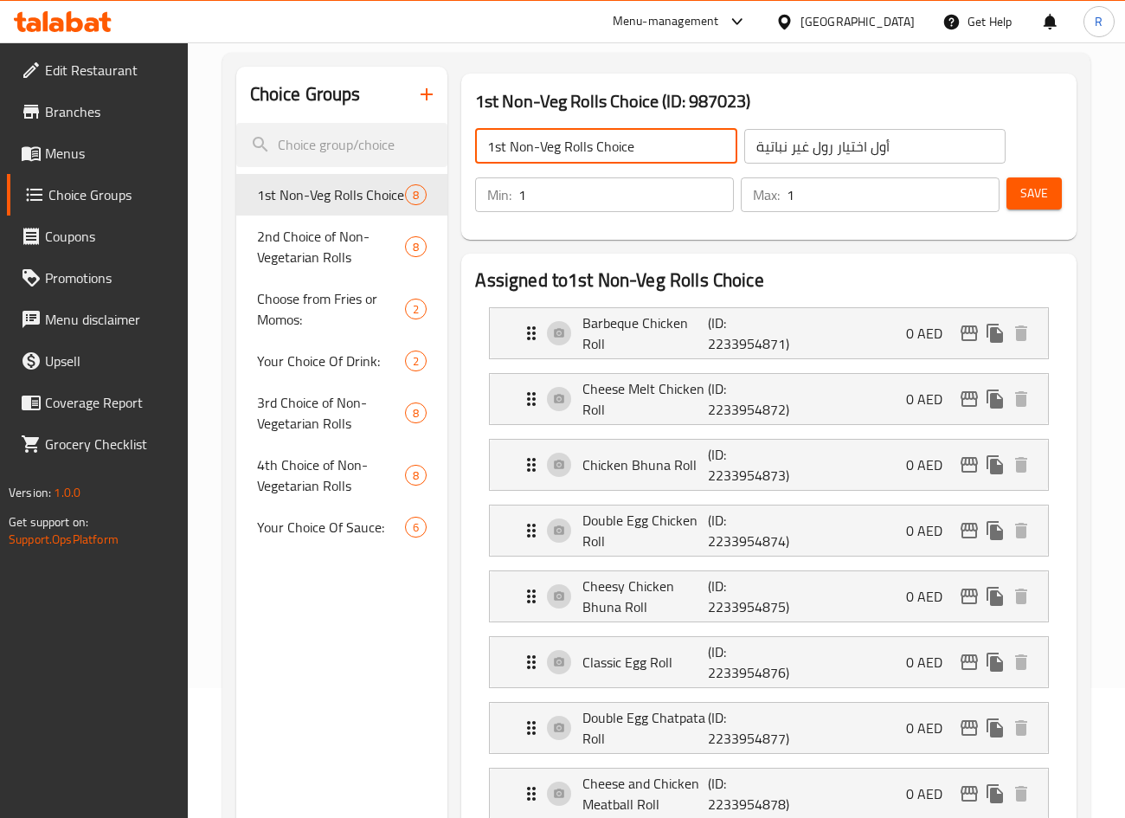
drag, startPoint x: 666, startPoint y: 144, endPoint x: 132, endPoint y: 130, distance: 534.0
click at [132, 130] on div "Edit Restaurant Branches Menus Choice Groups Coupons Promotions Menu disclaimer…" at bounding box center [562, 779] width 1125 height 1733
click at [1039, 188] on span "Save" at bounding box center [1034, 194] width 28 height 22
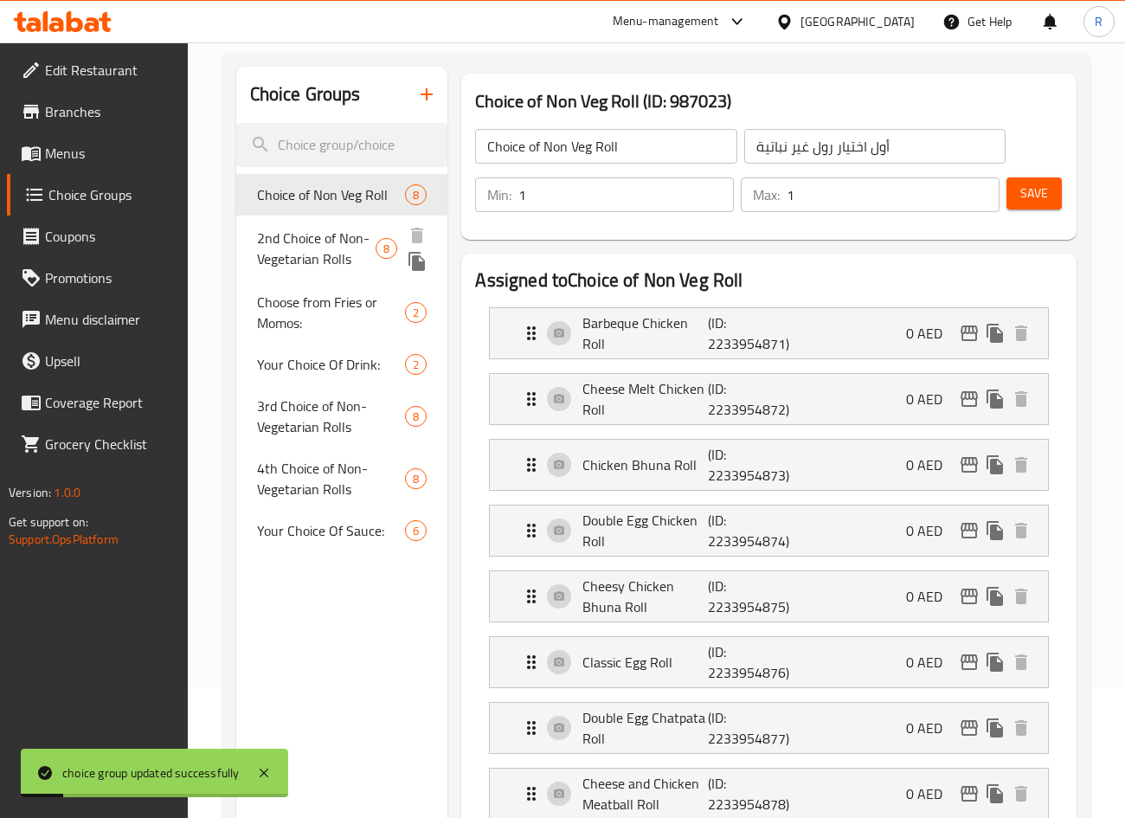
click at [310, 244] on span "2nd Choice of Non-Vegetarian Rolls" at bounding box center [316, 249] width 119 height 42
type input "2nd Choice of Non-Vegetarian Rolls"
type input "ثانى اختيار رول غير نباتية"
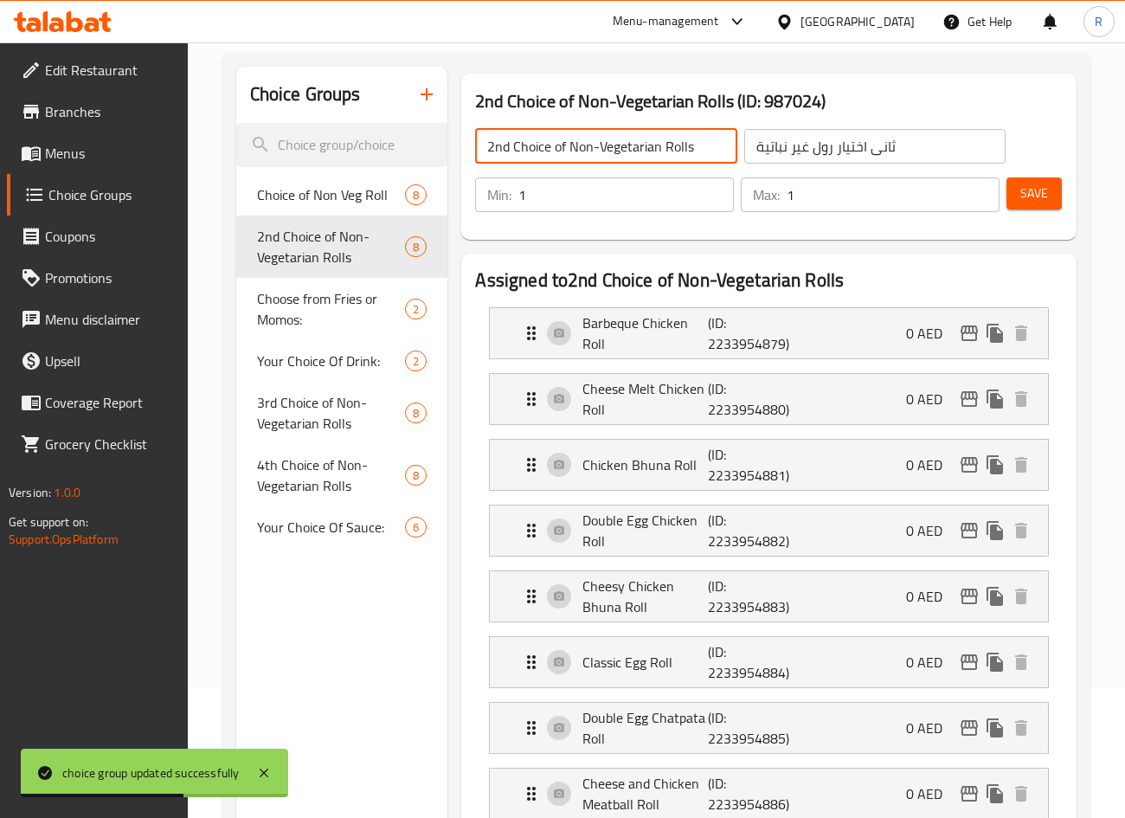
drag, startPoint x: 625, startPoint y: 145, endPoint x: 662, endPoint y: 138, distance: 38.0
click at [662, 138] on input "2nd Choice of Non-Vegetarian Rolls" at bounding box center [605, 146] width 261 height 35
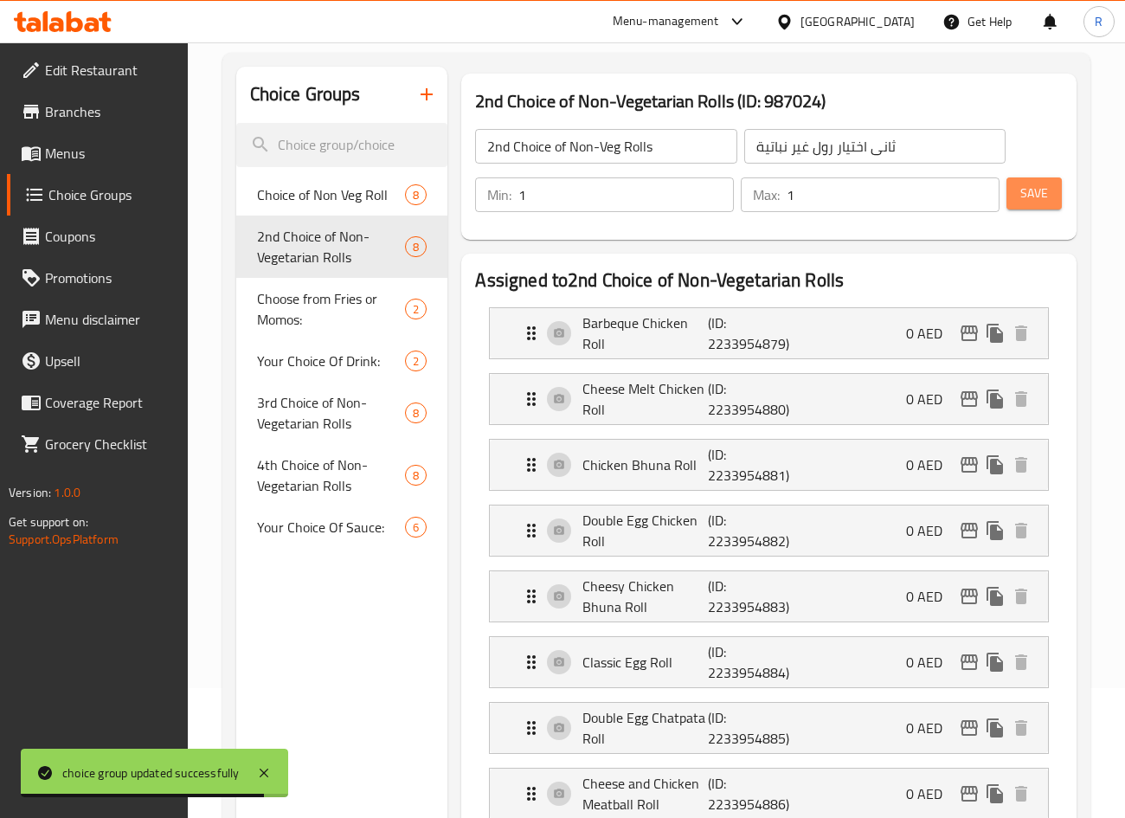
drag, startPoint x: 1040, startPoint y: 184, endPoint x: 1021, endPoint y: 245, distance: 63.5
click at [1039, 184] on span "Save" at bounding box center [1034, 194] width 28 height 22
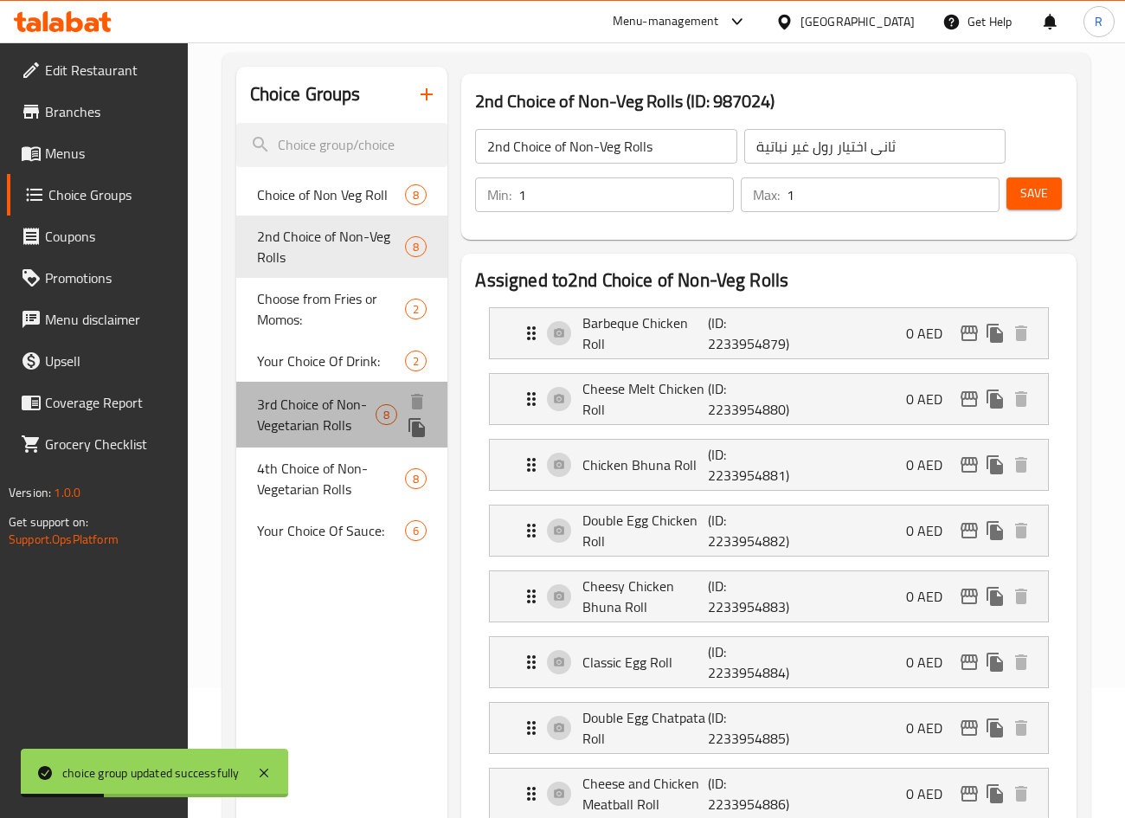
click at [319, 401] on span "3rd Choice of Non-Vegetarian Rolls" at bounding box center [316, 415] width 119 height 42
type input "3rd Choice of Non-Vegetarian Rolls"
type input "ثالث اختيار رول غير نباتية"
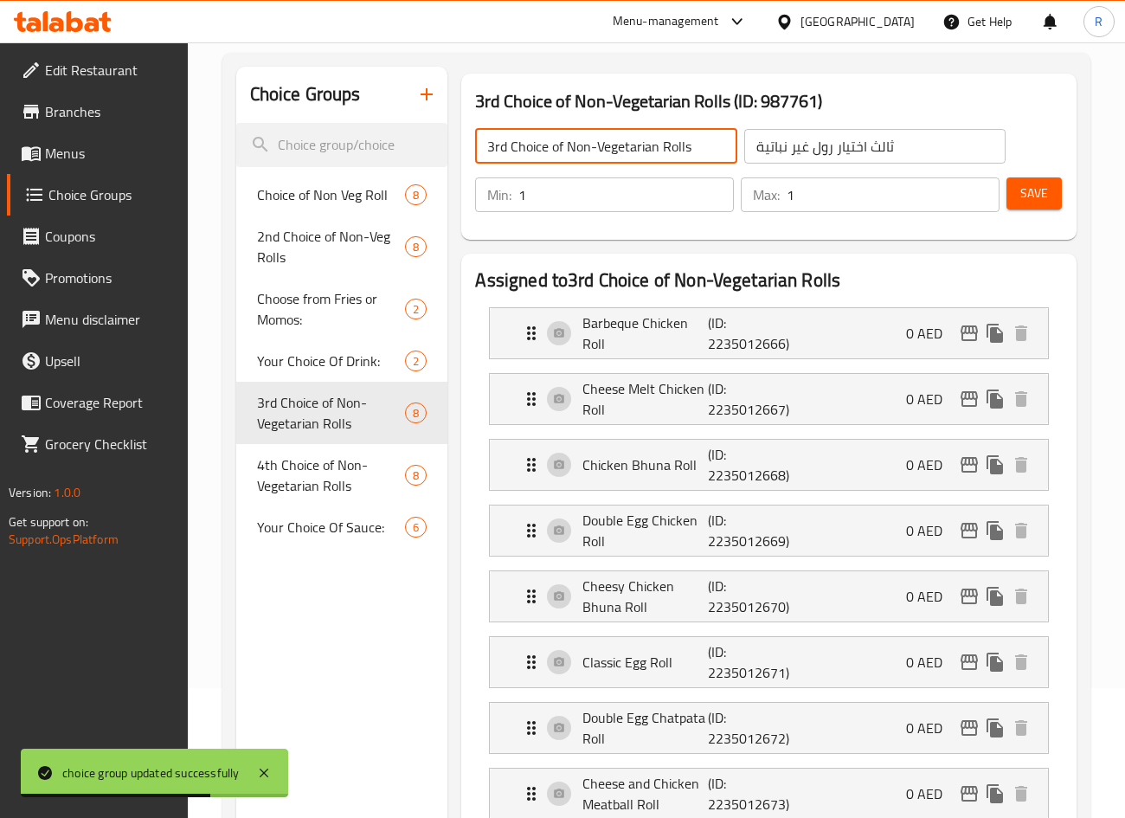
drag, startPoint x: 614, startPoint y: 144, endPoint x: 658, endPoint y: 167, distance: 48.8
click at [659, 136] on input "3rd Choice of Non-Vegetarian Rolls" at bounding box center [605, 146] width 261 height 35
click at [1037, 188] on span "Save" at bounding box center [1034, 194] width 28 height 22
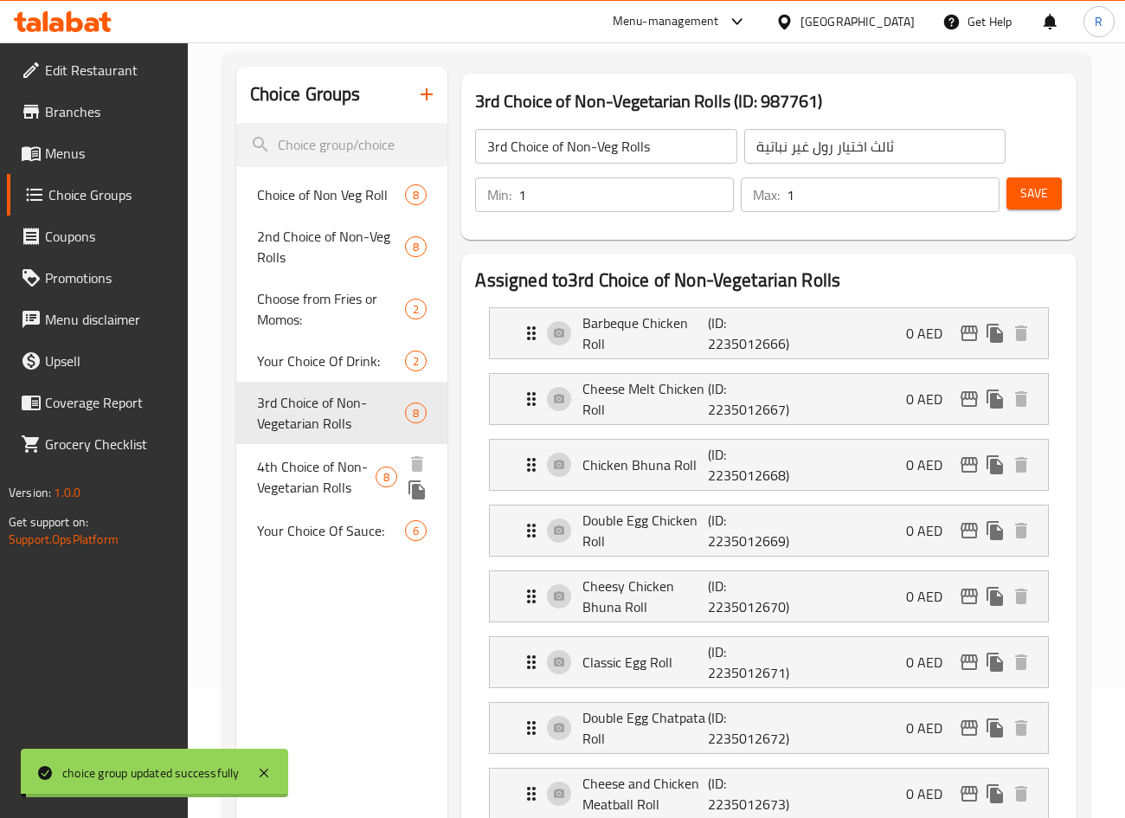
click at [328, 470] on span "4th Choice of Non-Vegetarian Rolls" at bounding box center [316, 477] width 119 height 42
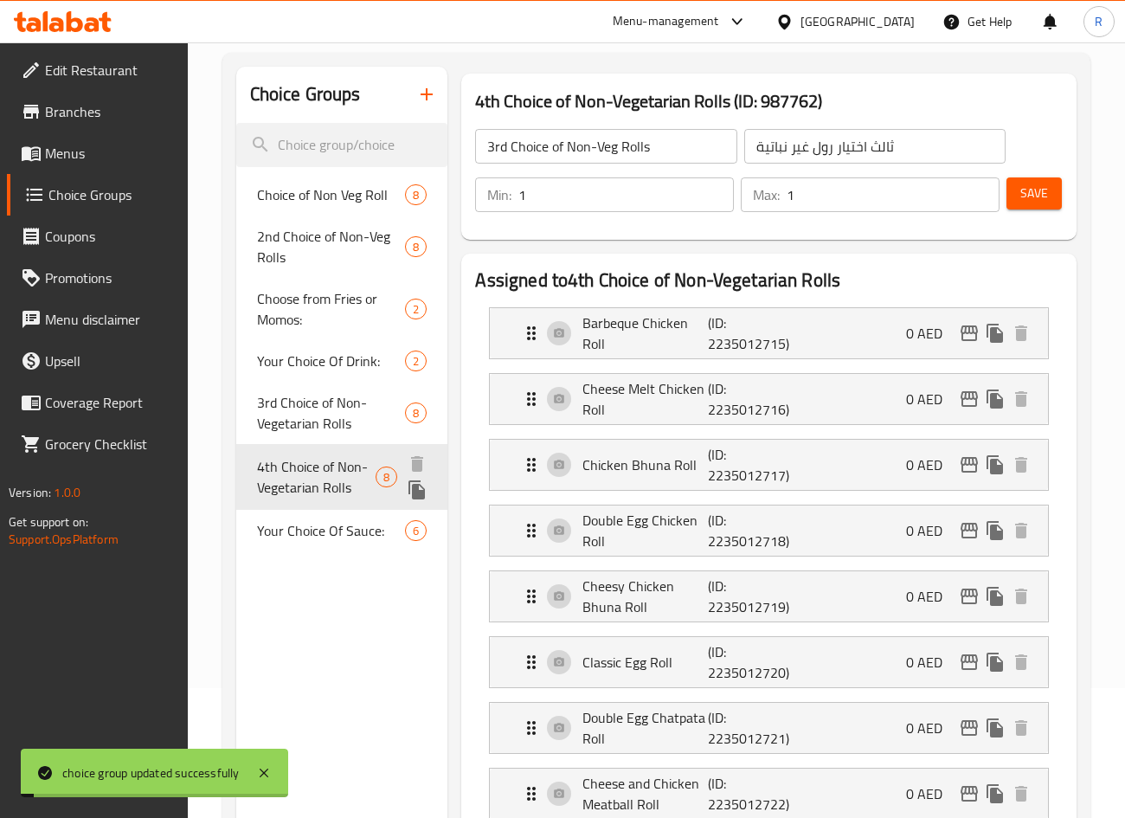
type input "4th Choice of Non-Vegetarian Rolls"
type input "رابع اختيار رول غير نباتية"
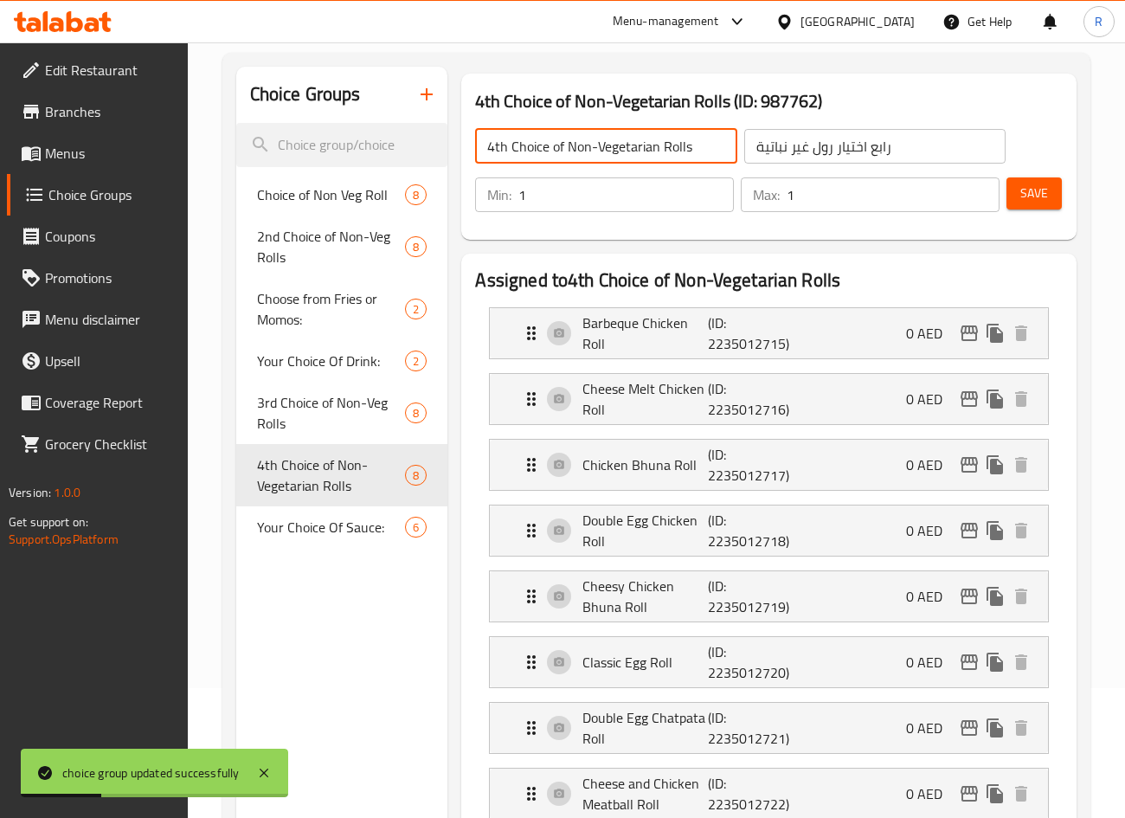
drag, startPoint x: 618, startPoint y: 138, endPoint x: 659, endPoint y: 130, distance: 42.4
click at [659, 130] on input "4th Choice of Non-Vegetarian Rolls" at bounding box center [605, 146] width 261 height 35
drag, startPoint x: 1034, startPoint y: 187, endPoint x: 1018, endPoint y: 218, distance: 35.2
click at [1032, 187] on span "Save" at bounding box center [1034, 194] width 28 height 22
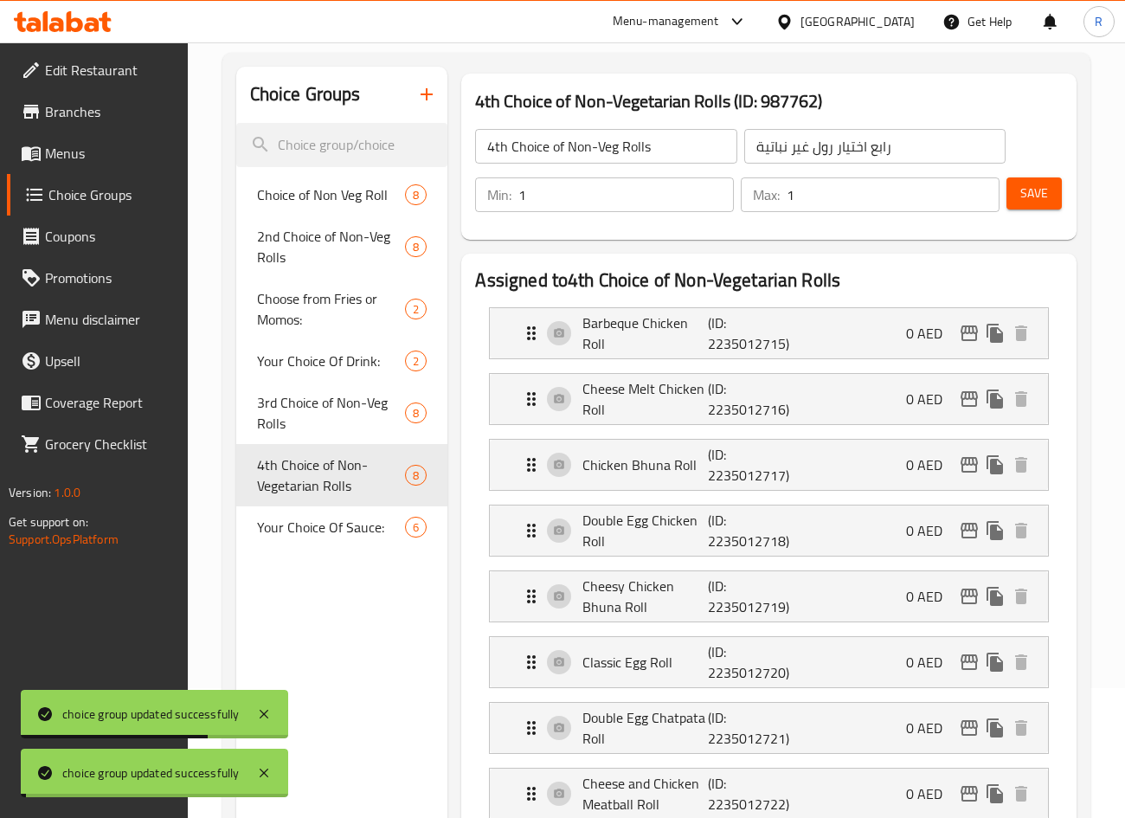
click at [311, 531] on span "Your Choice Of Sauce:" at bounding box center [331, 527] width 149 height 21
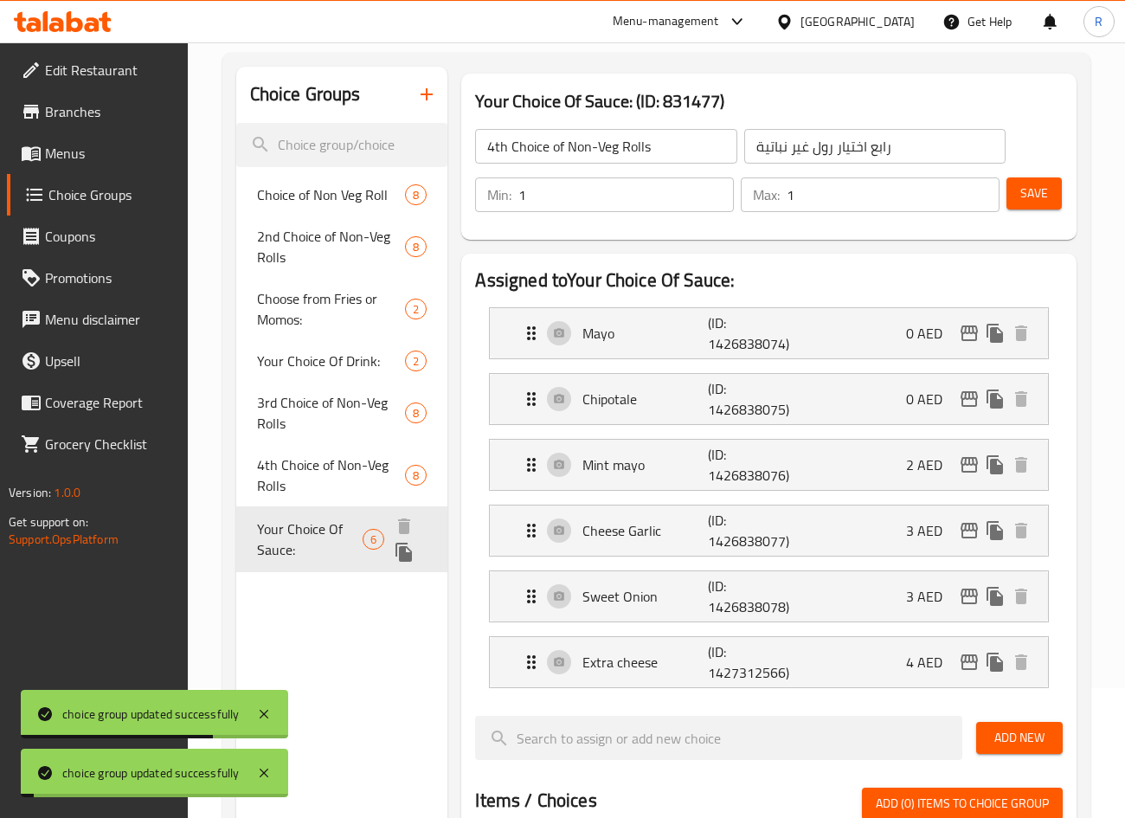
type input "Your Choice Of Sauce:"
type input "اختيارك من الصوص:"
type input "0"
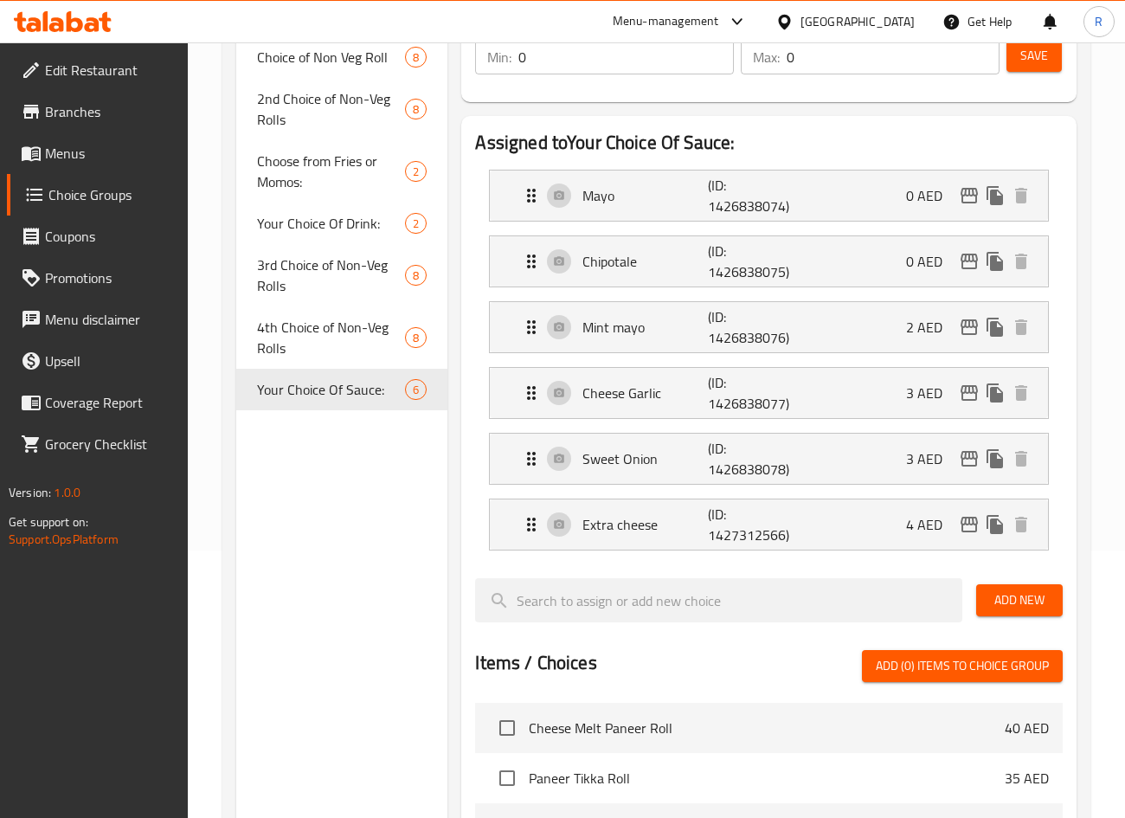
scroll to position [48, 0]
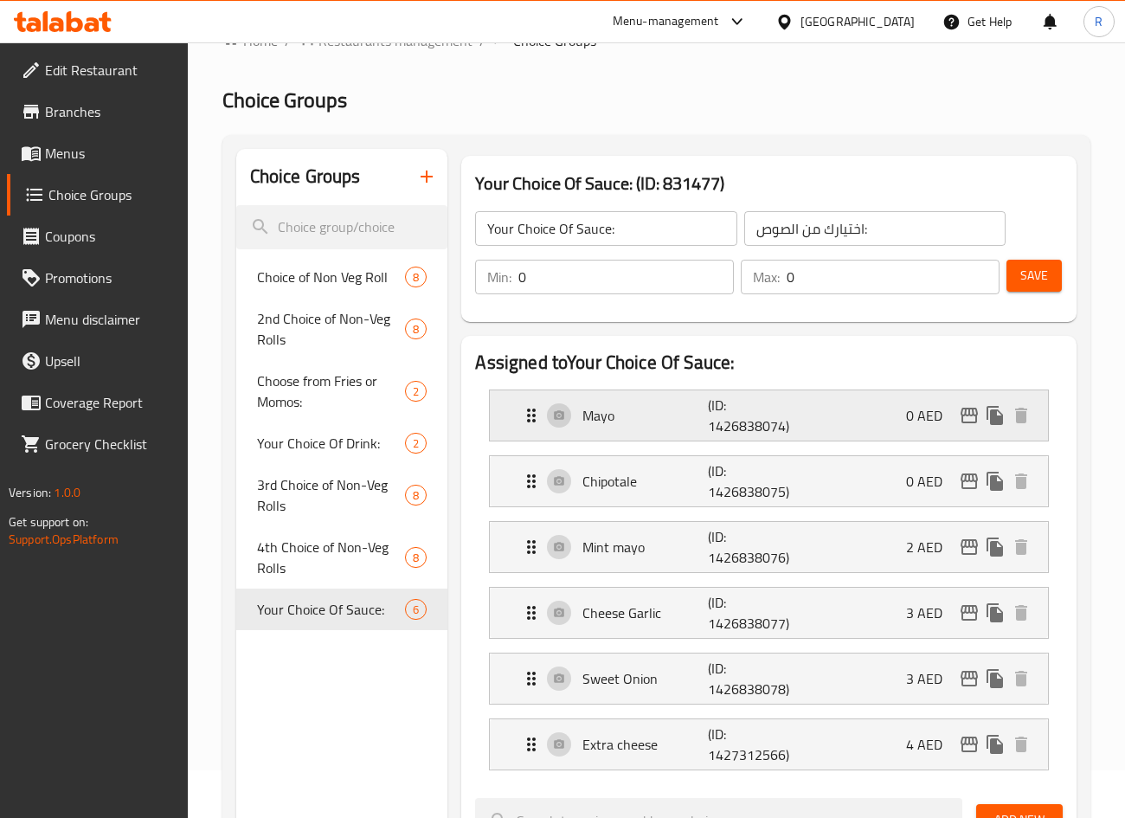
click at [681, 416] on p "Mayo" at bounding box center [644, 415] width 125 height 21
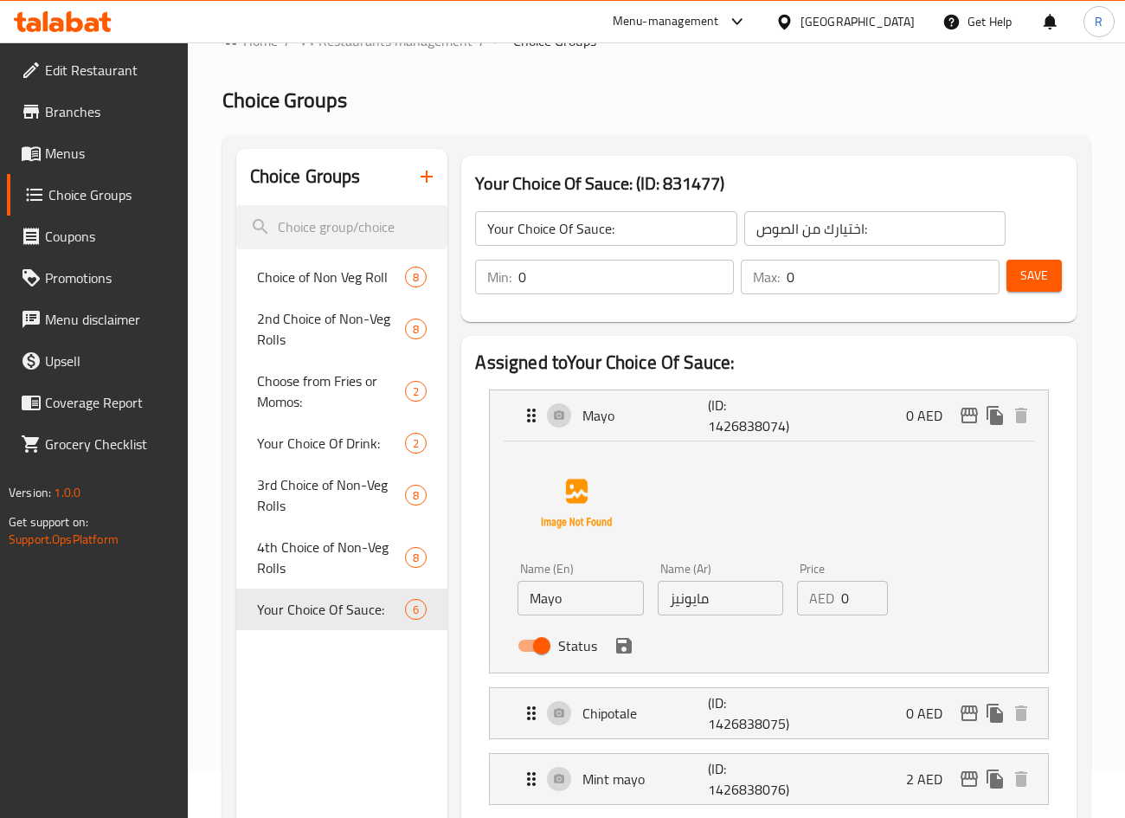
scroll to position [307, 0]
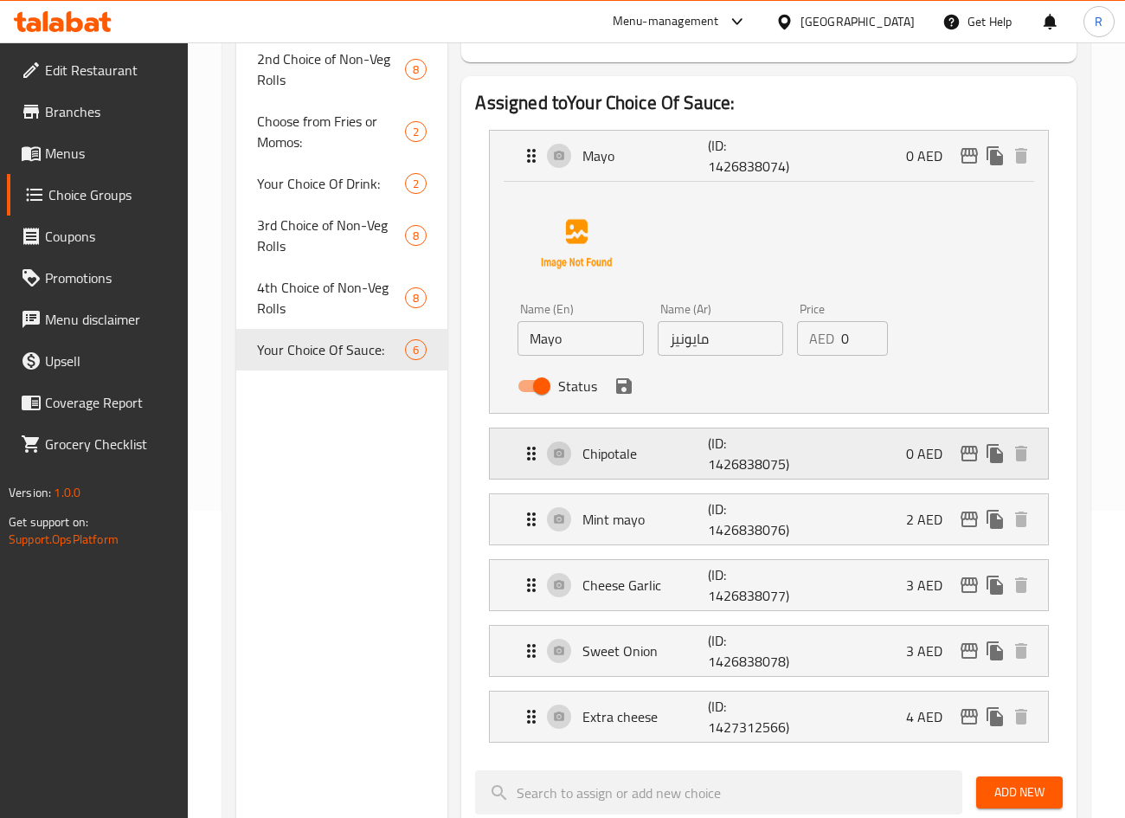
click at [686, 458] on p "Chipotale" at bounding box center [644, 453] width 125 height 21
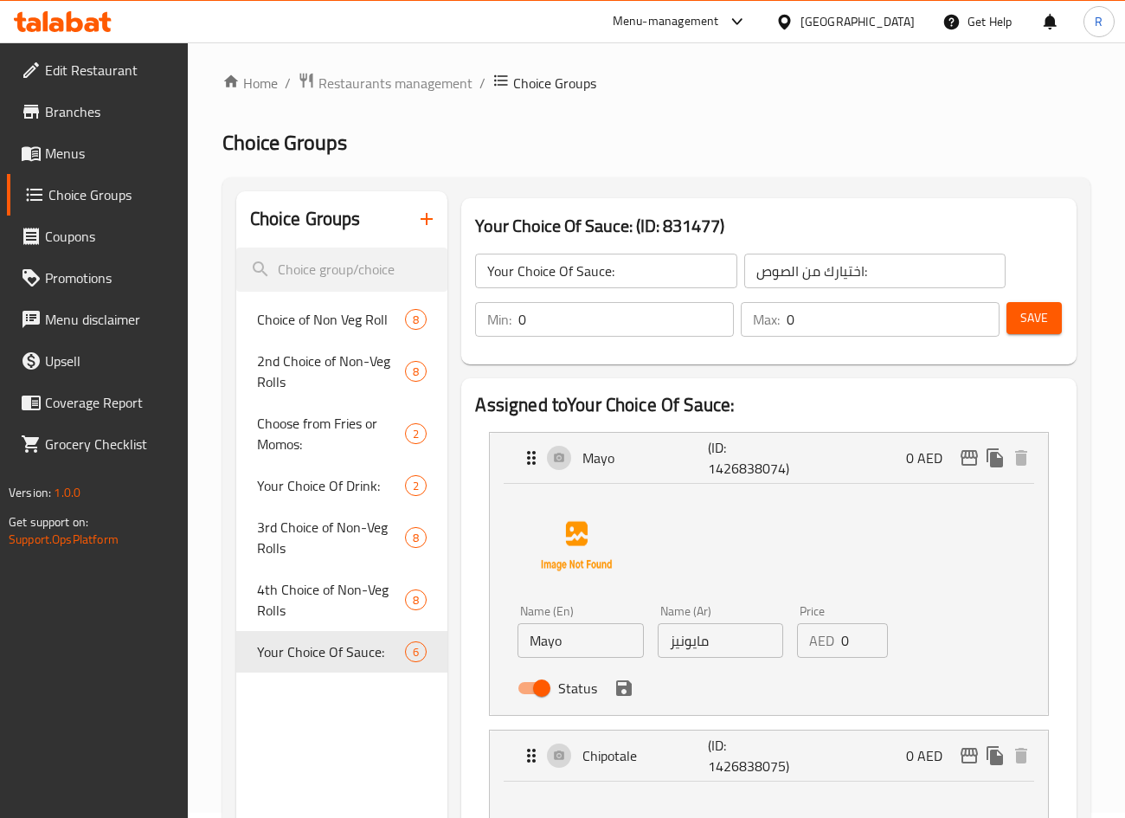
scroll to position [0, 0]
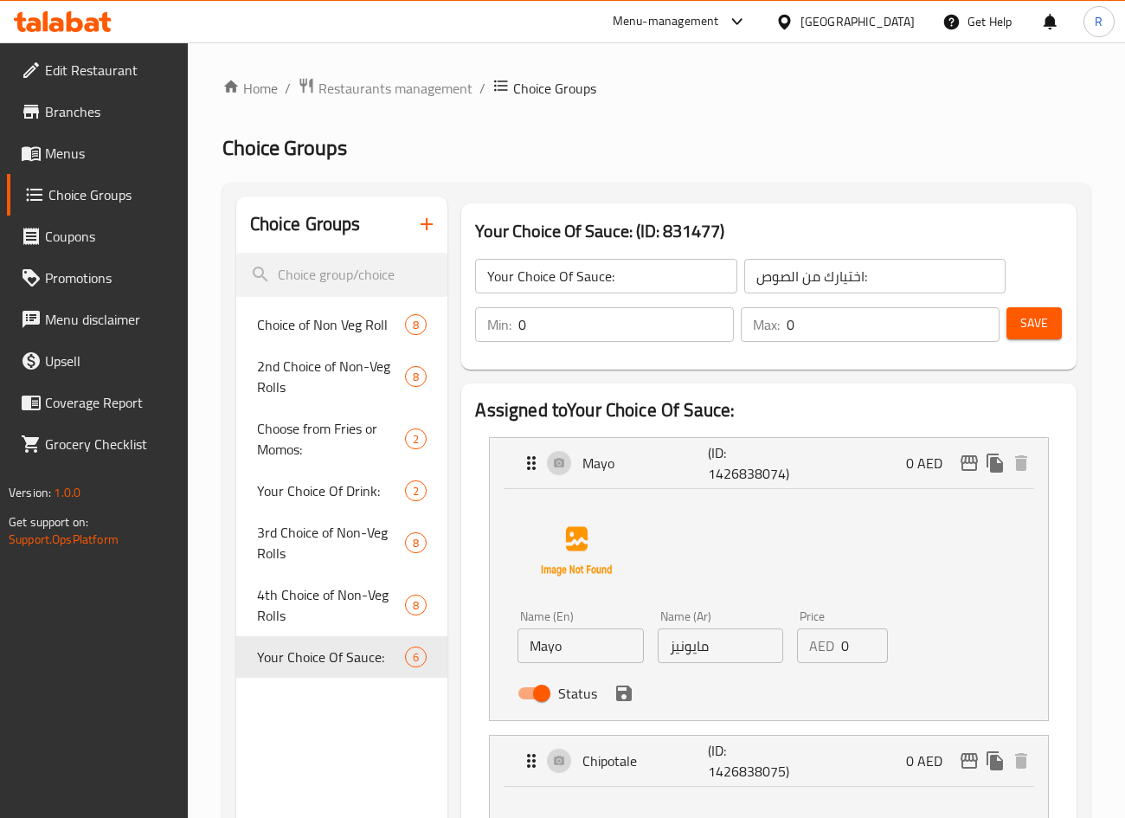
click at [426, 219] on icon "button" at bounding box center [426, 224] width 21 height 21
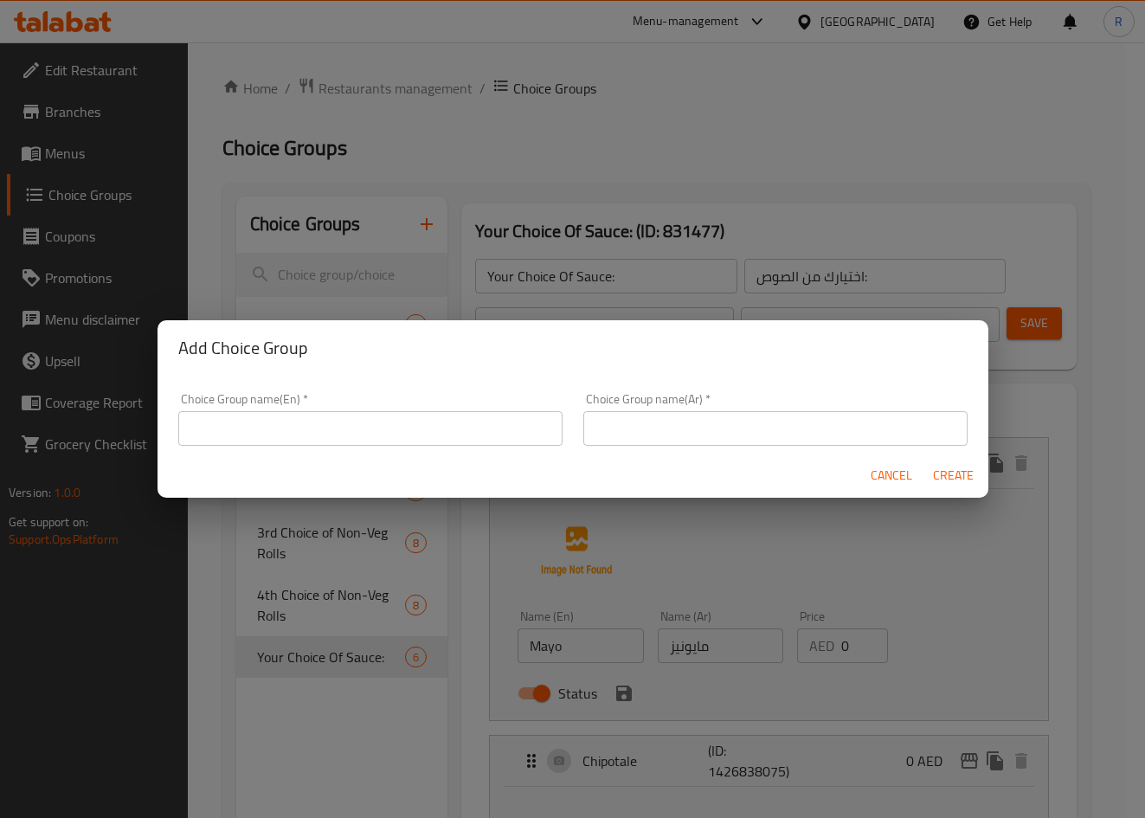
click at [396, 422] on input "text" at bounding box center [370, 428] width 384 height 35
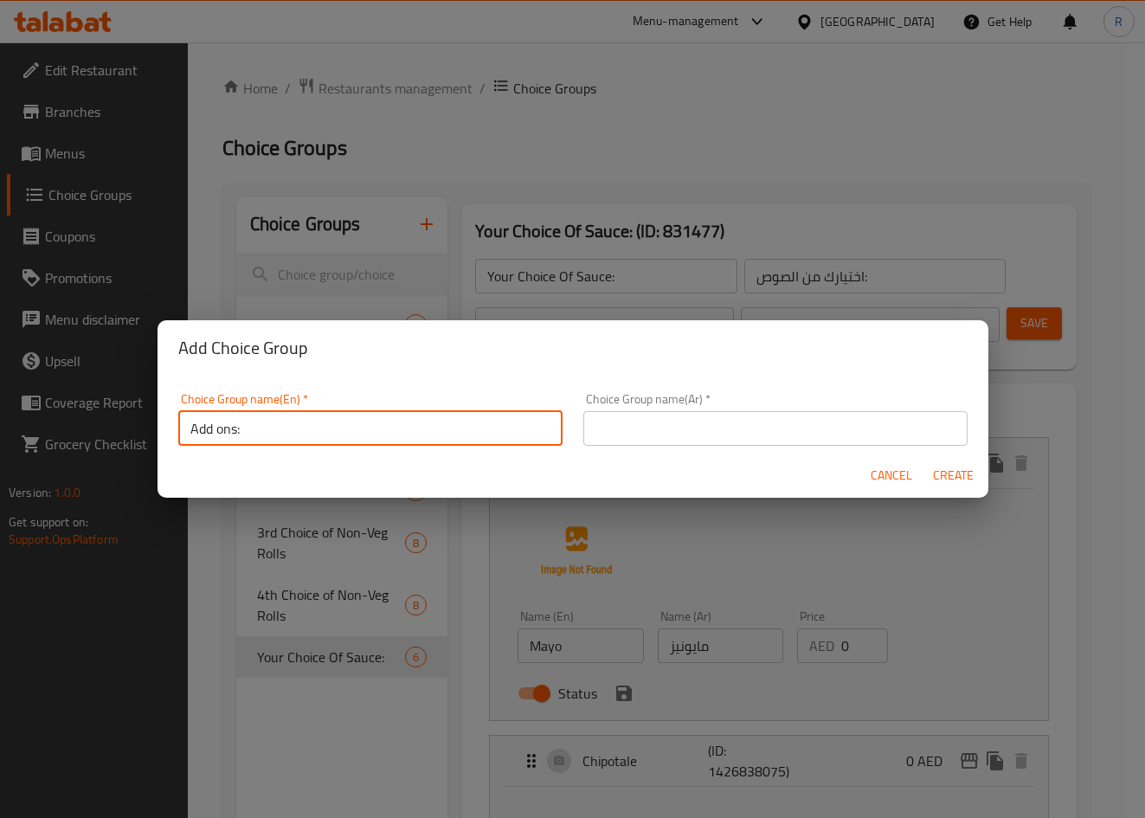
paste input "Toppings / Fillings"
drag, startPoint x: 239, startPoint y: 427, endPoint x: 244, endPoint y: 504, distance: 77.2
click at [241, 430] on input "Add ons: Toppings / Fillings" at bounding box center [370, 428] width 384 height 35
type input "Add ons - Toppings / Fillings"
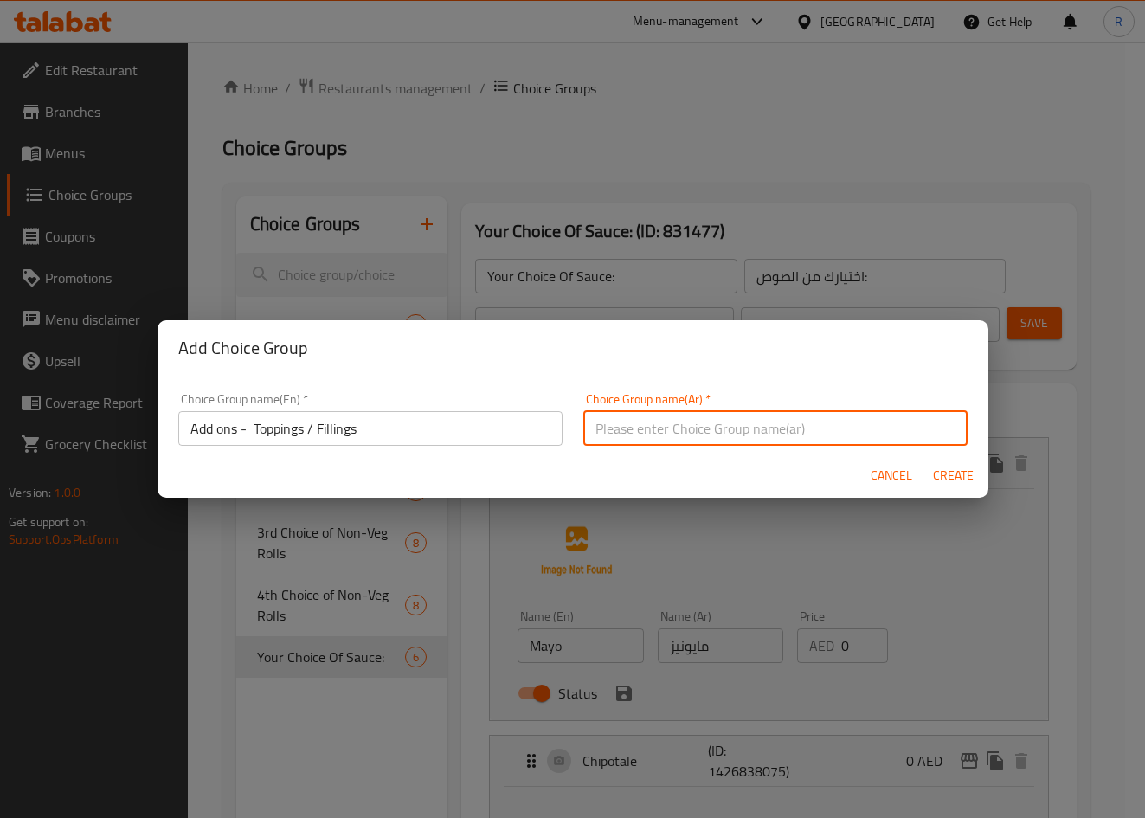
drag, startPoint x: 607, startPoint y: 424, endPoint x: 681, endPoint y: 427, distance: 74.5
click at [617, 426] on input "text" at bounding box center [775, 428] width 384 height 35
paste input "إضافات - حشوات"
type input "إضافات - حشوات"
click at [964, 474] on span "Create" at bounding box center [954, 476] width 42 height 22
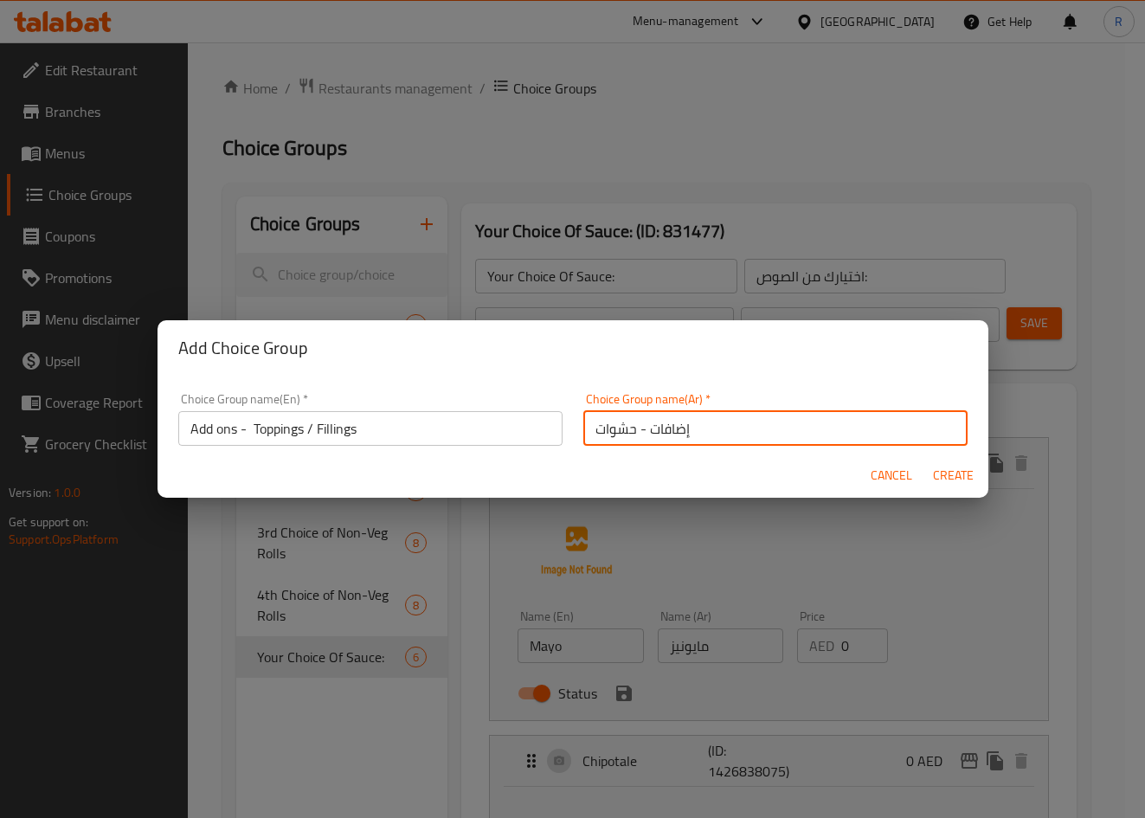
type input "Add ons - Toppings / Fillings"
type input "إضافات - حشوات"
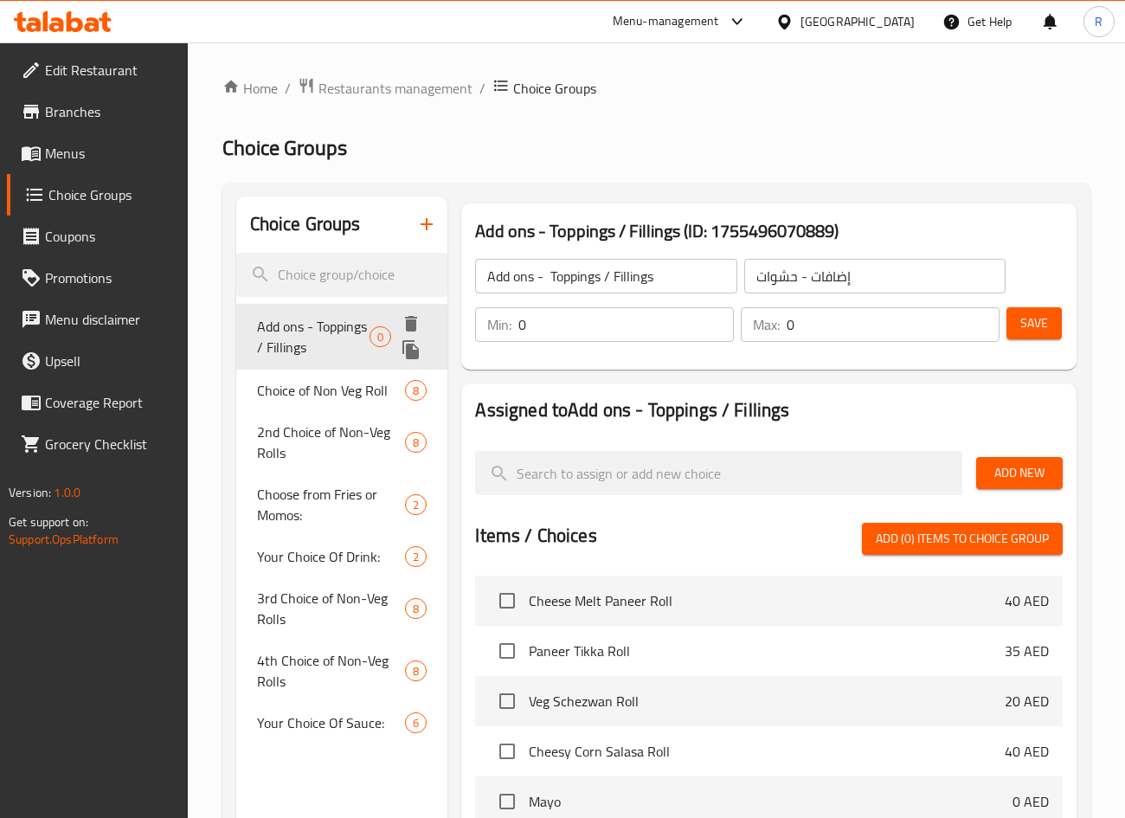
click at [305, 328] on span "Add ons - Toppings / Fillings" at bounding box center [313, 337] width 112 height 42
click at [1018, 479] on span "Add New" at bounding box center [1019, 473] width 59 height 22
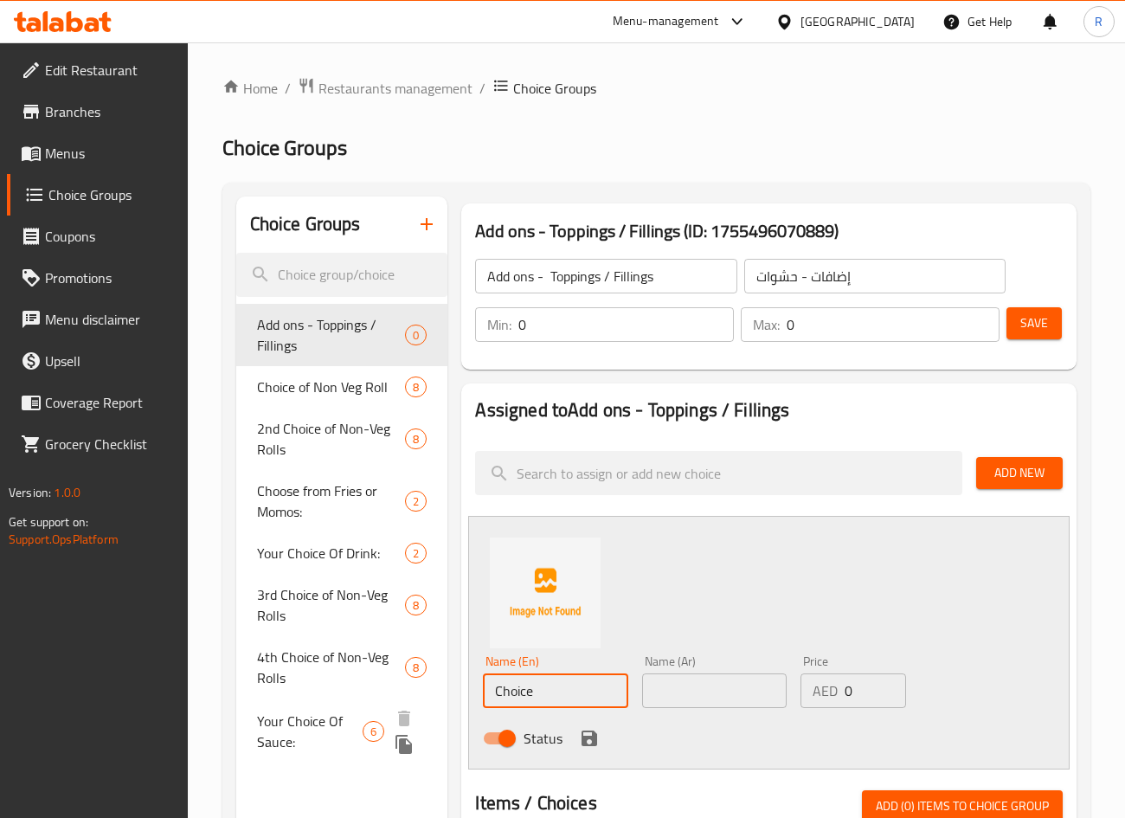
drag, startPoint x: 379, startPoint y: 706, endPoint x: 327, endPoint y: 702, distance: 52.1
click at [327, 702] on div "Choice Groups Add ons - Toppings / Fillings 0 Choice of Non Veg Roll 8 2nd Choi…" at bounding box center [659, 832] width 847 height 1272
paste input "Extra Chees"
type input "Extra Cheese"
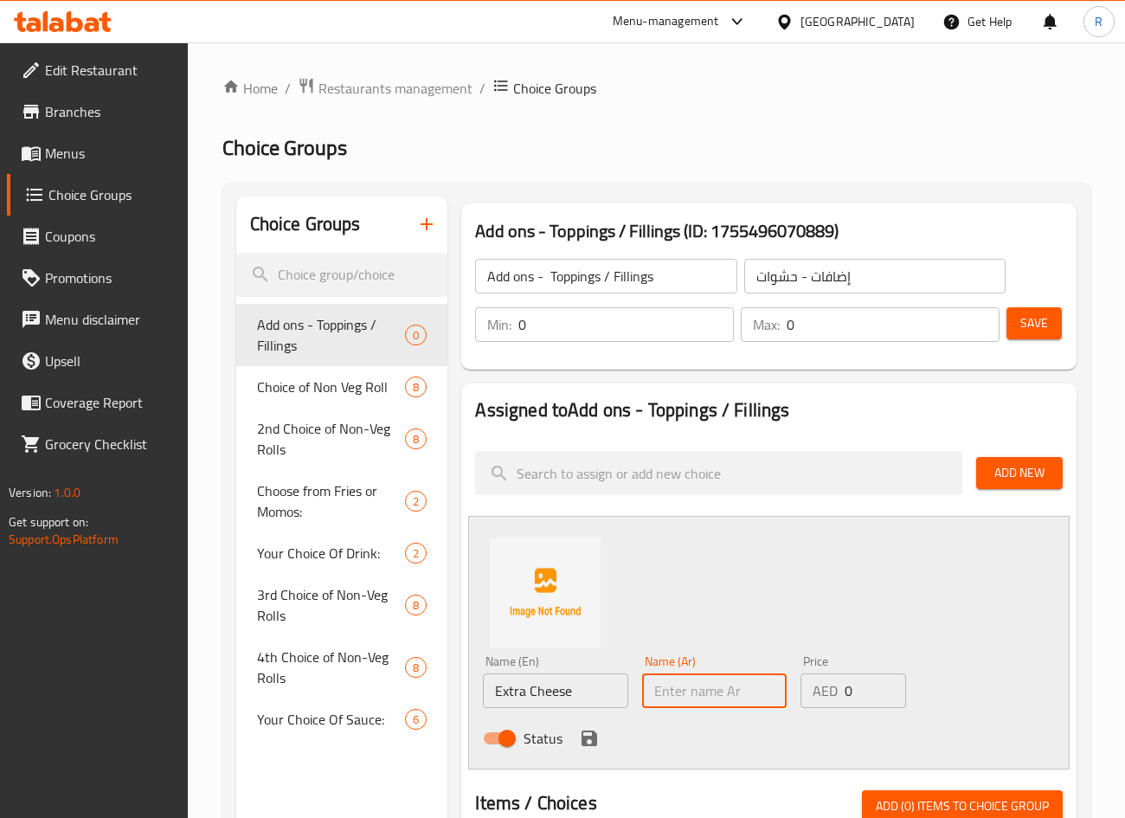
paste input "Extra Cheese"
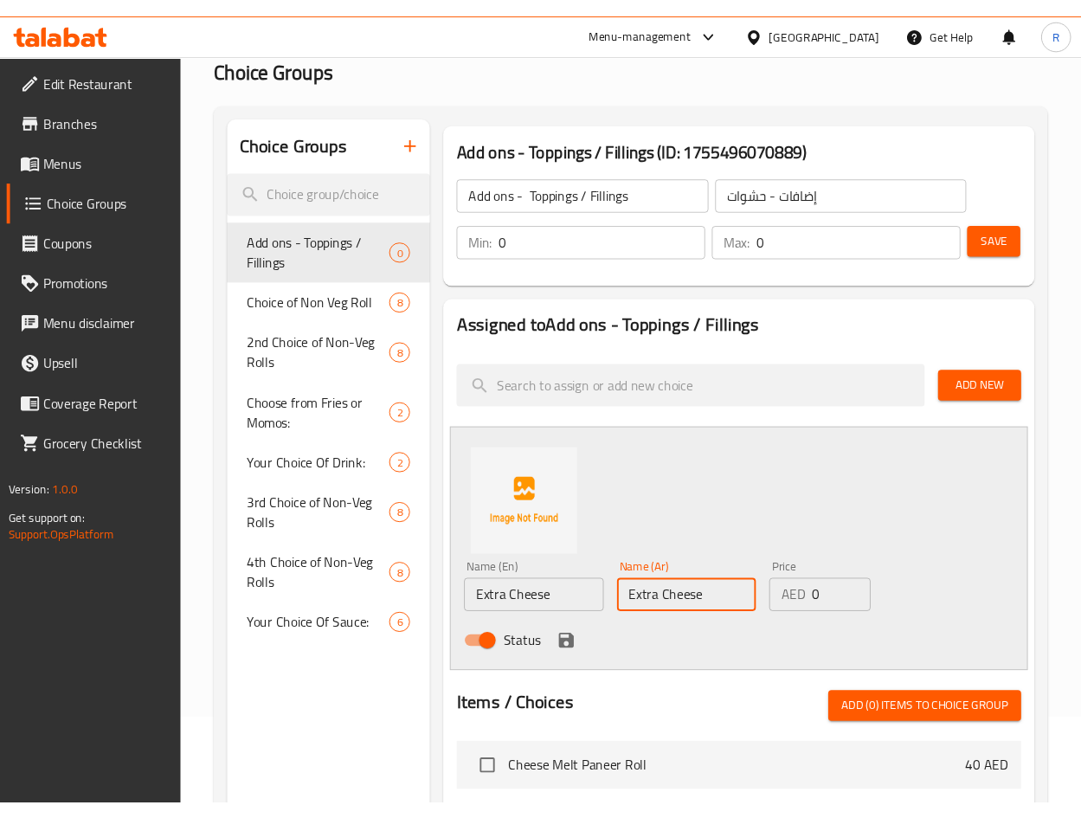
scroll to position [130, 0]
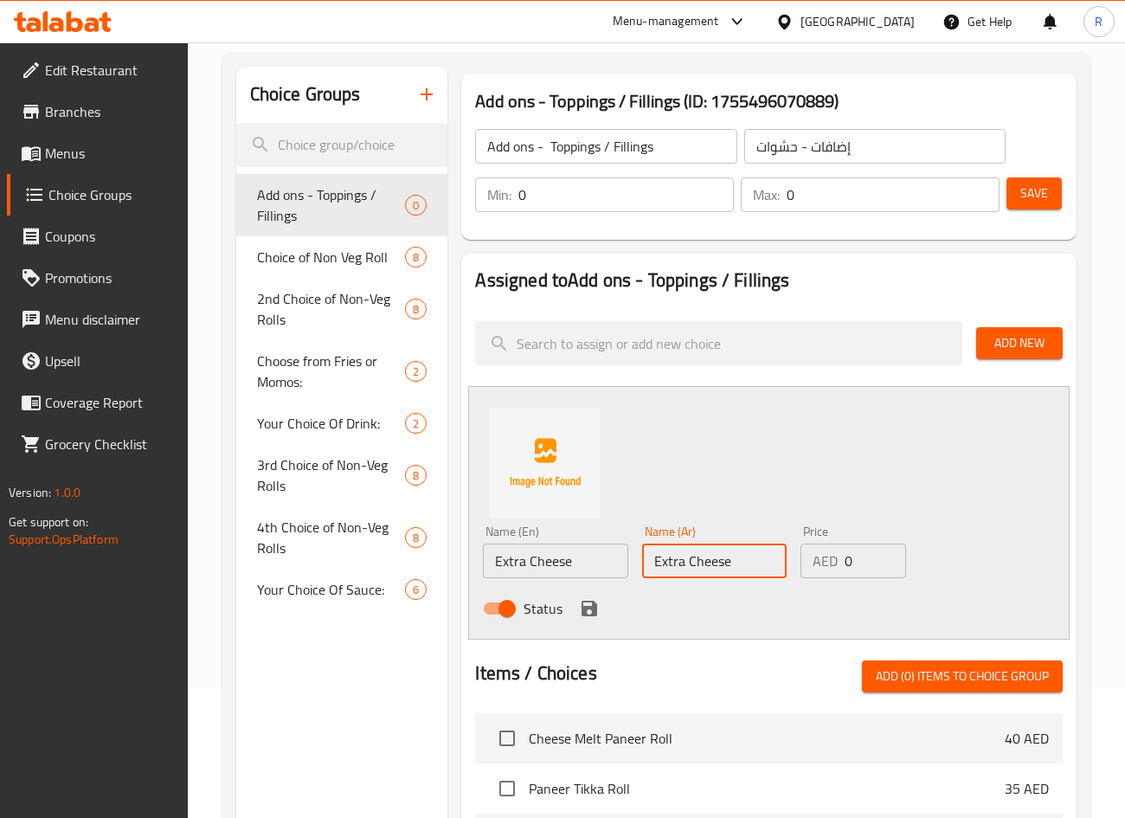
type input "Extra Cheese"
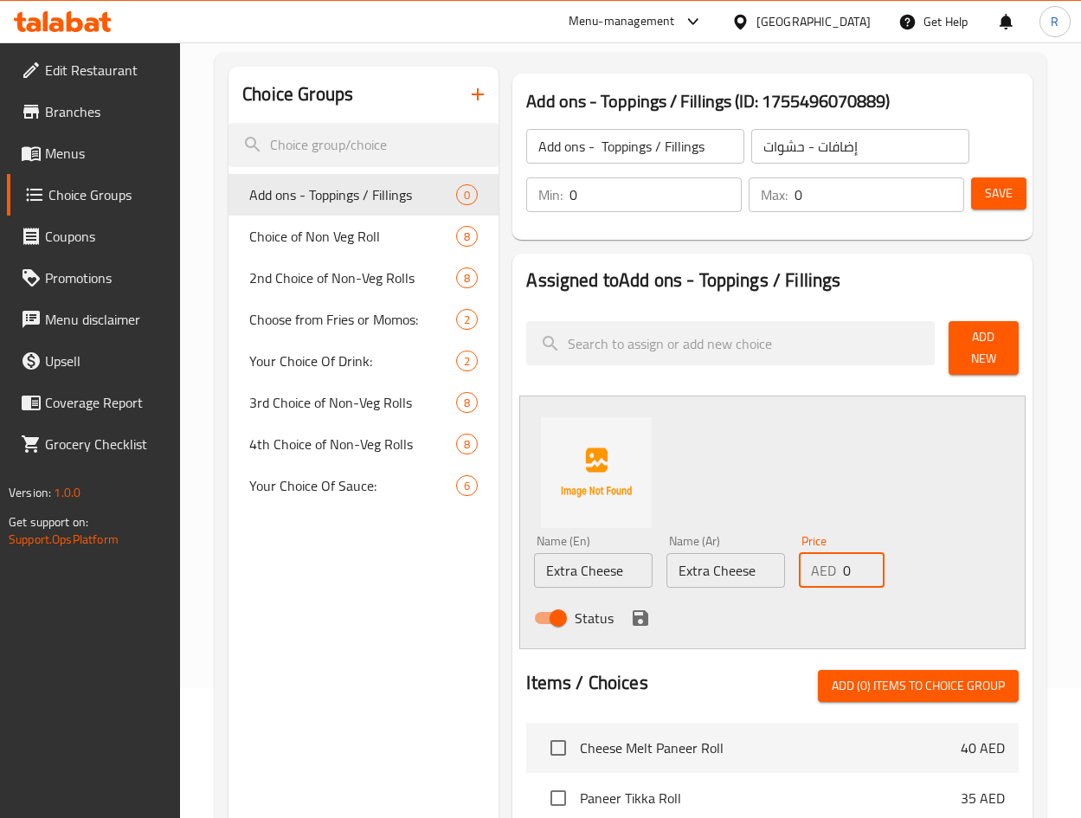
drag, startPoint x: 855, startPoint y: 566, endPoint x: 822, endPoint y: 563, distance: 33.0
click at [822, 563] on div "AED 0 Price" at bounding box center [842, 570] width 86 height 35
type input "12"
click at [642, 621] on icon "save" at bounding box center [640, 617] width 21 height 21
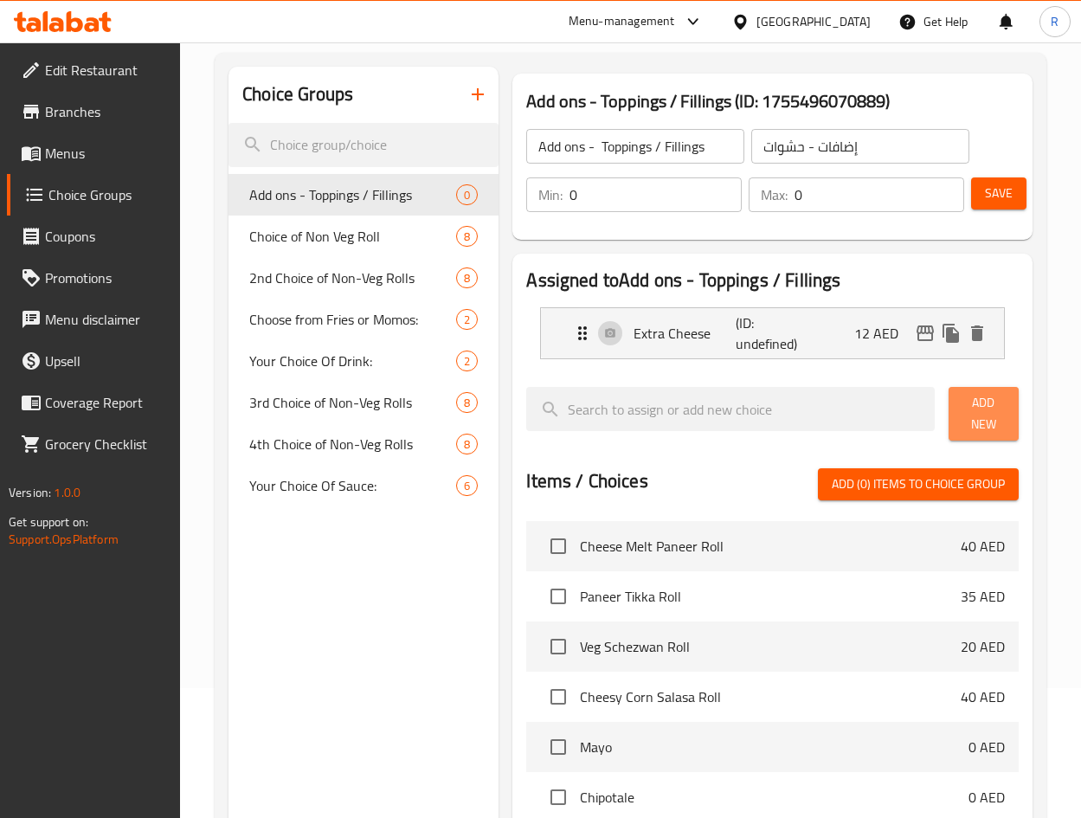
drag, startPoint x: 986, startPoint y: 421, endPoint x: 892, endPoint y: 450, distance: 98.5
click at [986, 421] on span "Add New" at bounding box center [983, 413] width 42 height 43
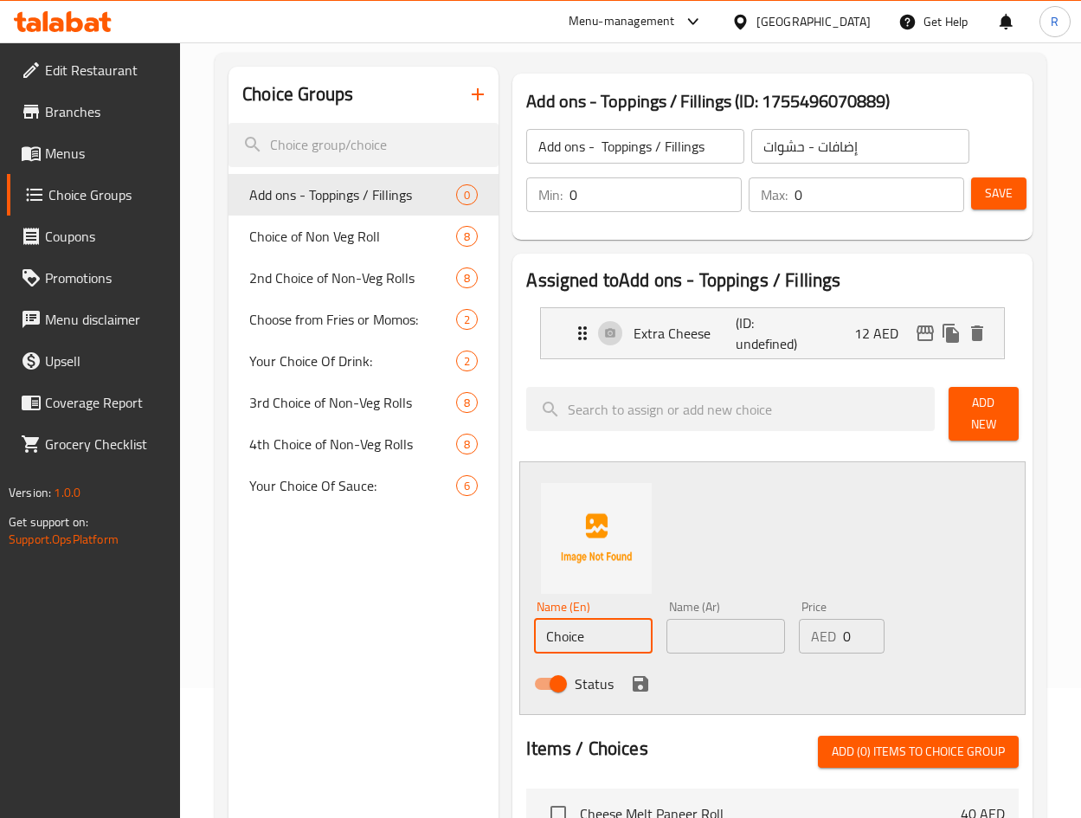
click at [595, 639] on input "Choice" at bounding box center [593, 636] width 119 height 35
type input "Extra Egg"
paste input "Extra Egg"
type input "Extra Egg"
type input "18"
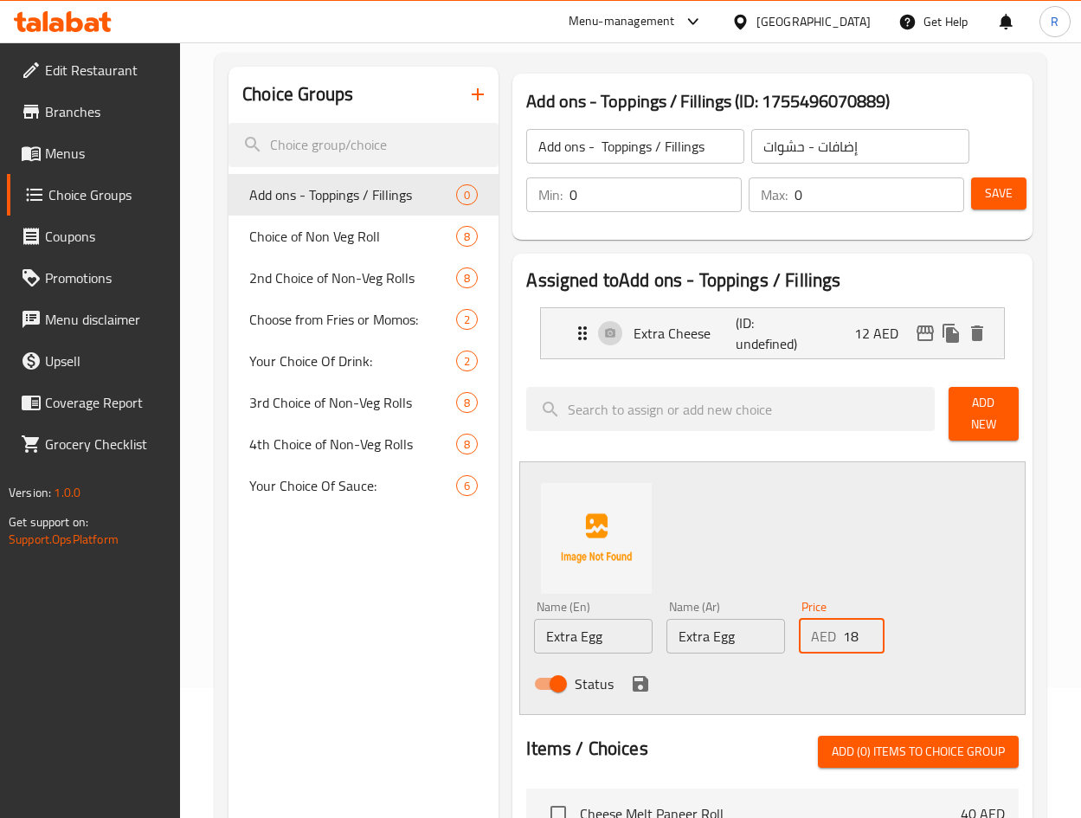
click at [630, 688] on icon "save" at bounding box center [640, 683] width 21 height 21
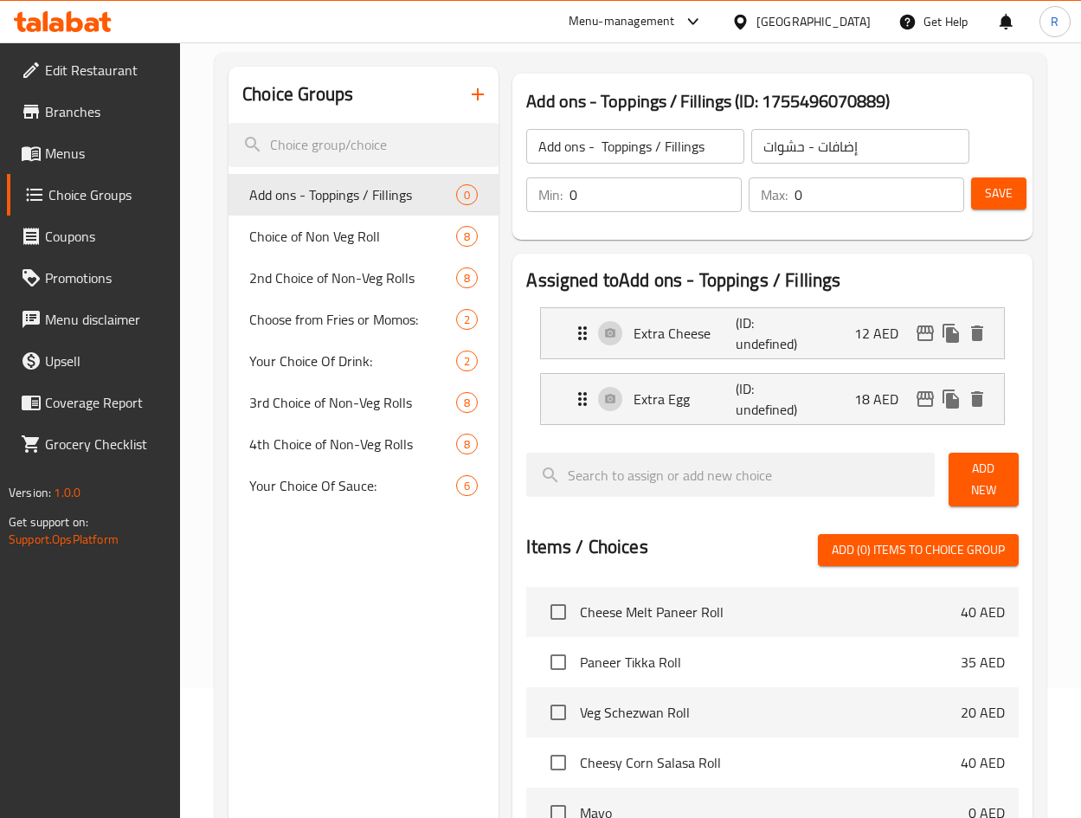
click at [979, 480] on span "Add New" at bounding box center [983, 479] width 42 height 43
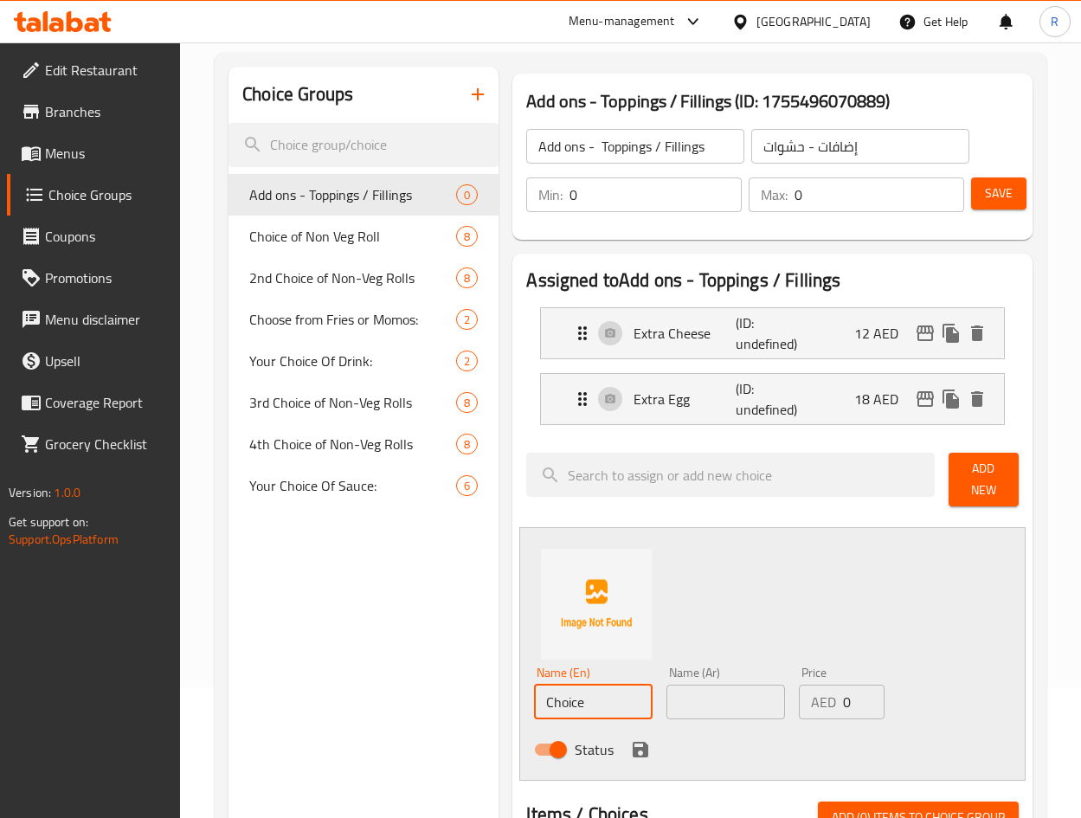
click at [601, 695] on input "Choice" at bounding box center [593, 701] width 119 height 35
type input "Double Paneer"
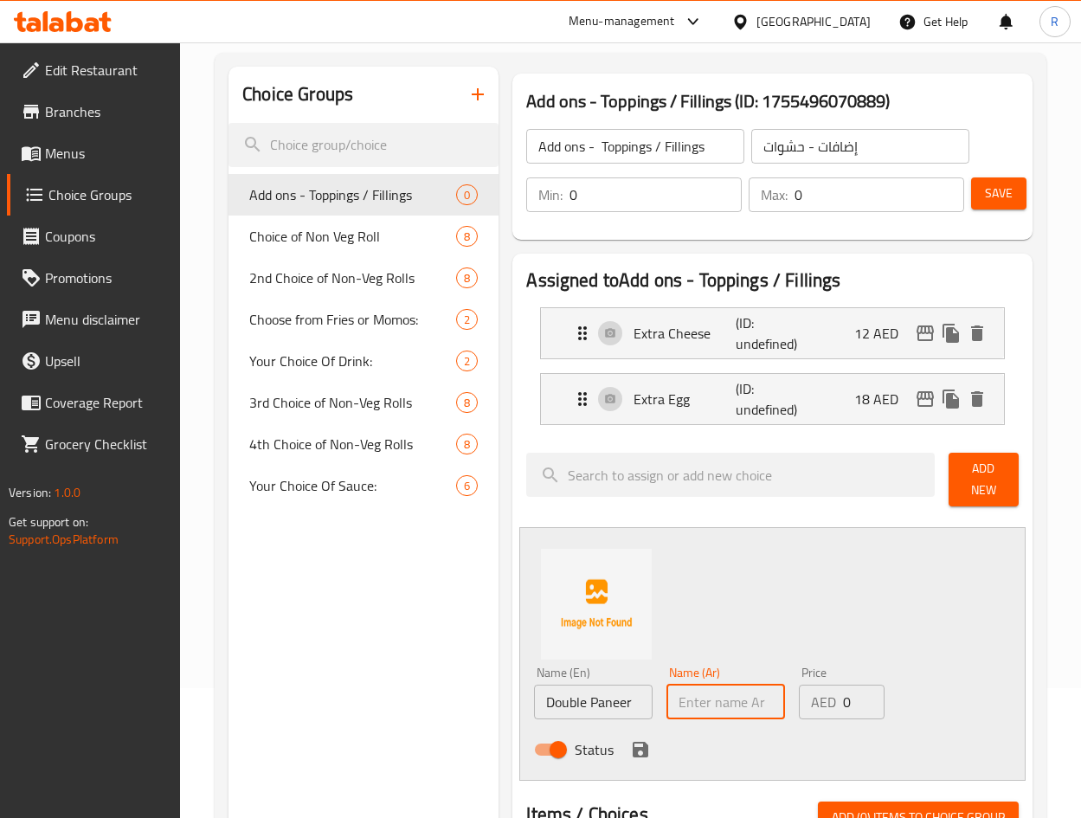
paste input "Double Paneer"
type input "Double Paneer"
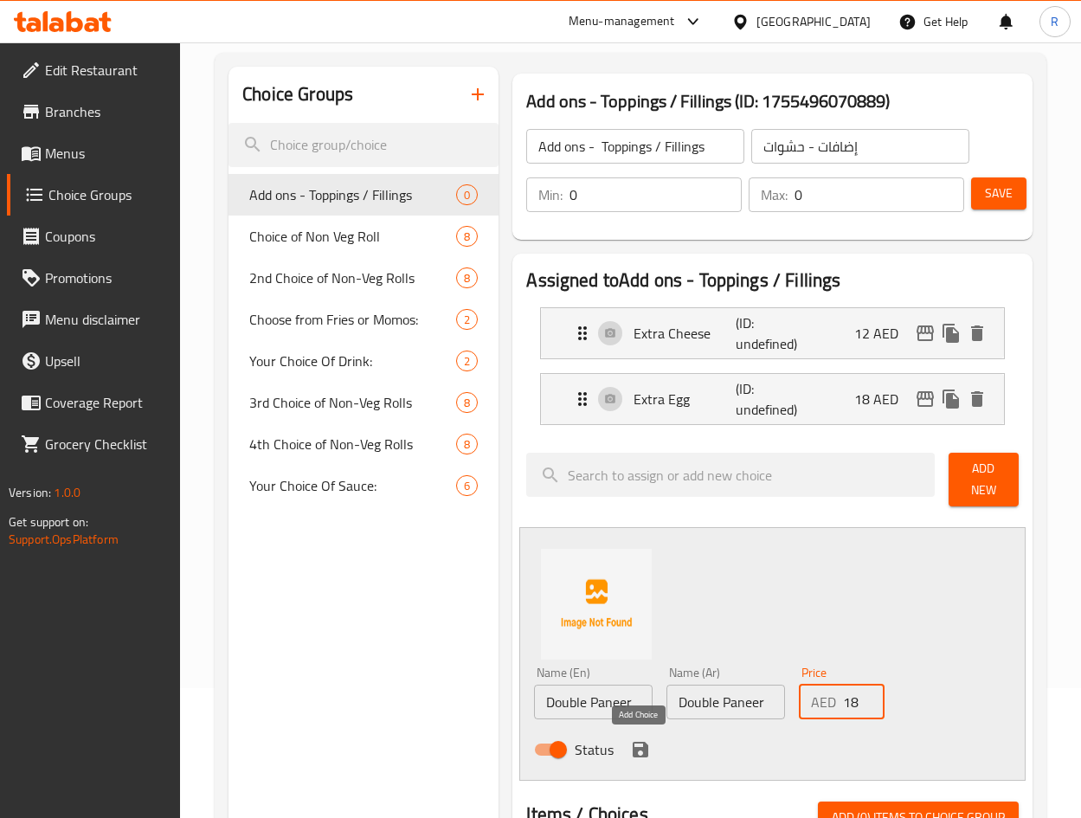
type input "18"
drag, startPoint x: 639, startPoint y: 743, endPoint x: 689, endPoint y: 705, distance: 63.0
click at [639, 745] on icon "save" at bounding box center [640, 749] width 21 height 21
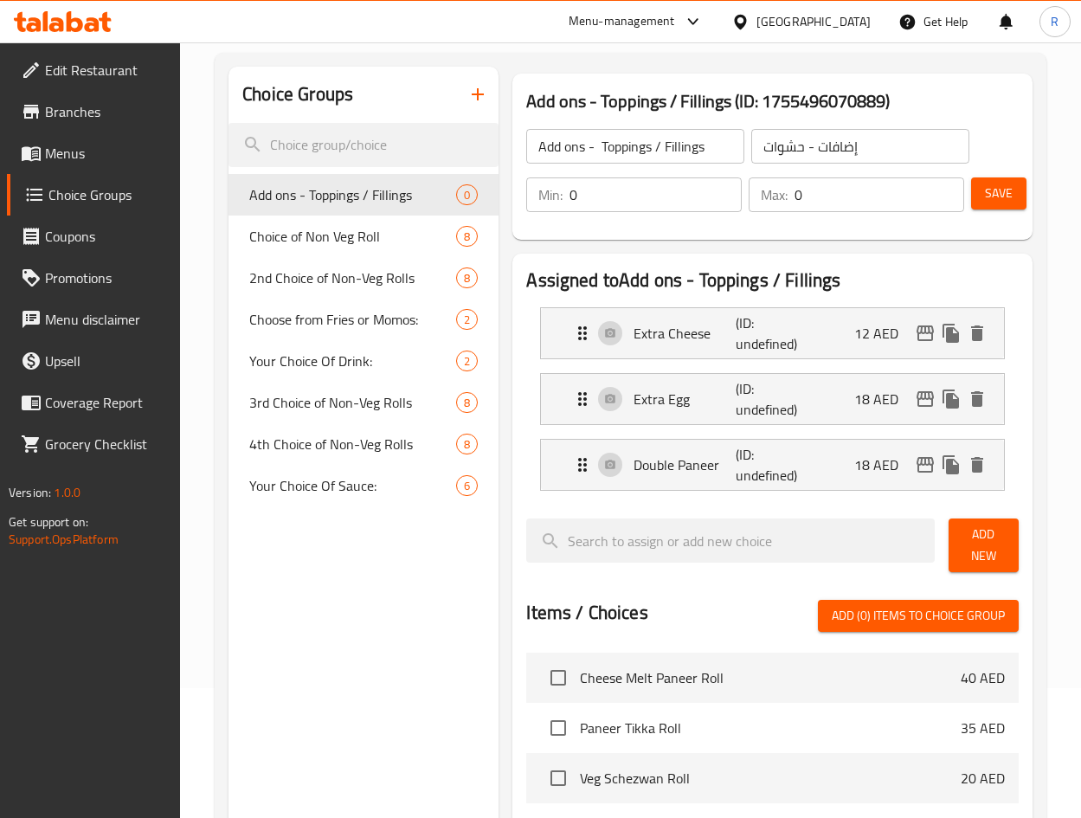
click at [994, 546] on span "Add New" at bounding box center [983, 544] width 42 height 43
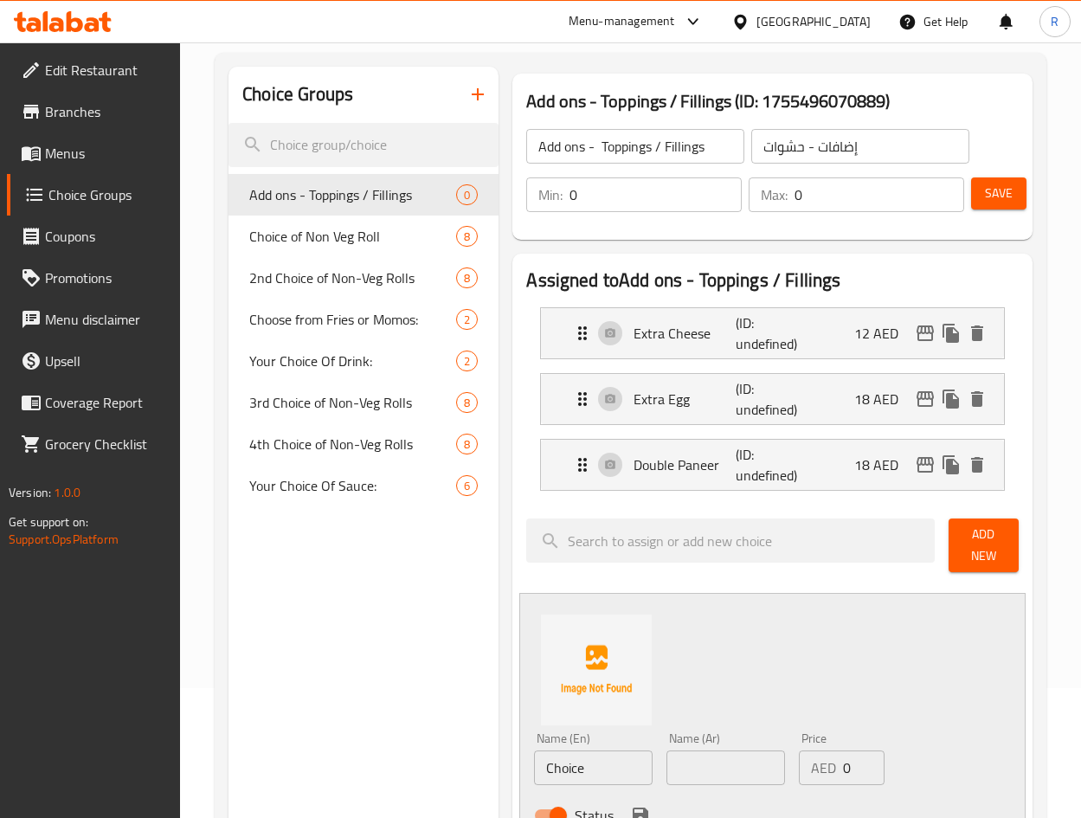
click at [975, 540] on span "Add New" at bounding box center [983, 544] width 42 height 43
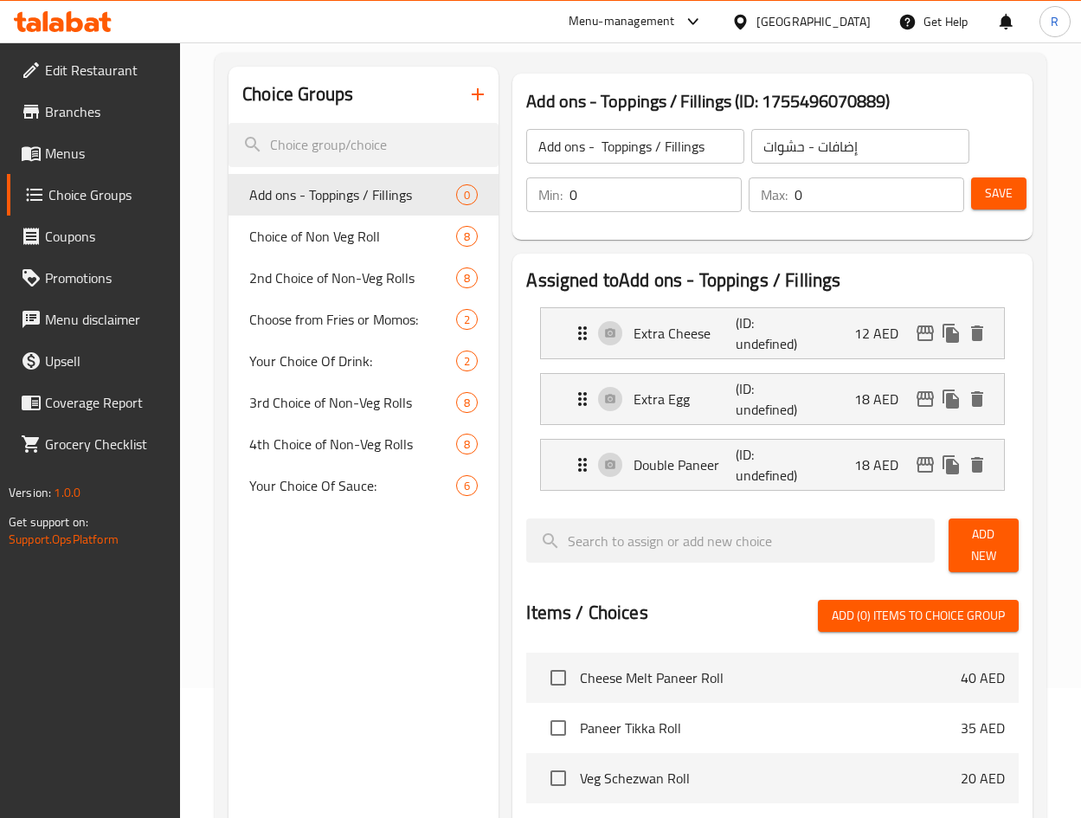
click at [959, 530] on button "Add New" at bounding box center [983, 545] width 70 height 54
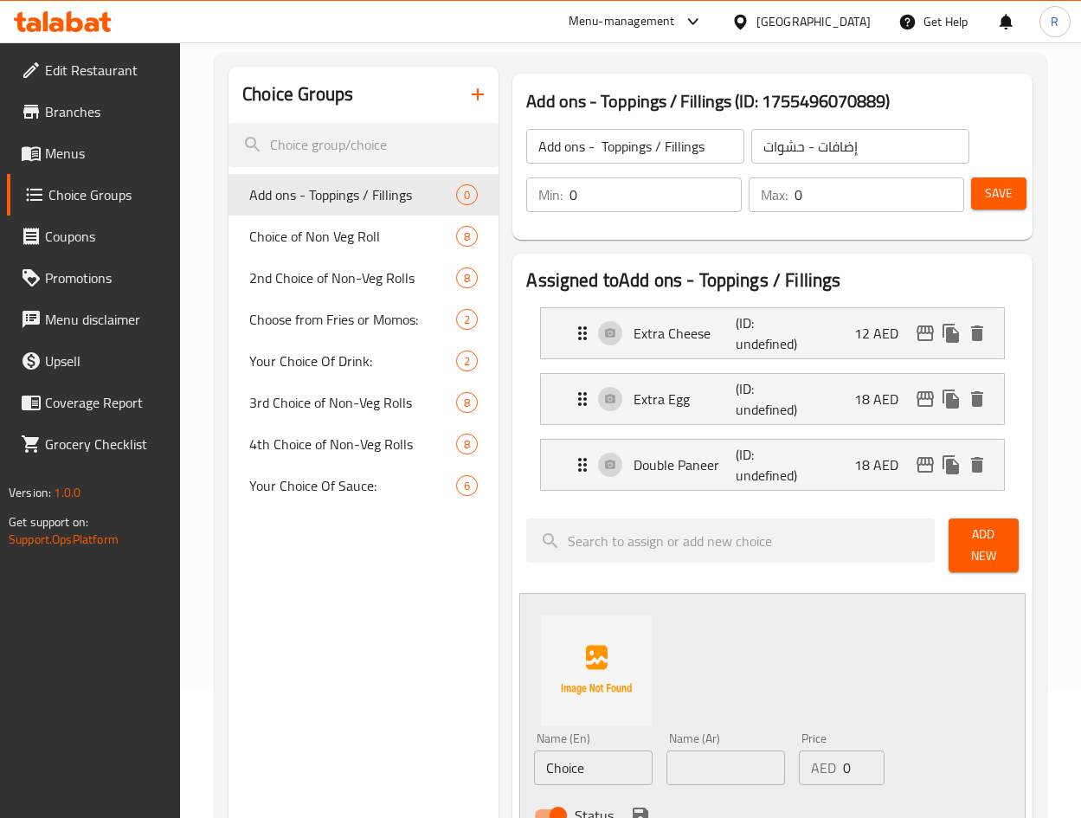
click at [600, 758] on input "Choice" at bounding box center [593, 767] width 119 height 35
type input "Double Chicken"
paste input "Double Chicken"
type input "Double Chicken"
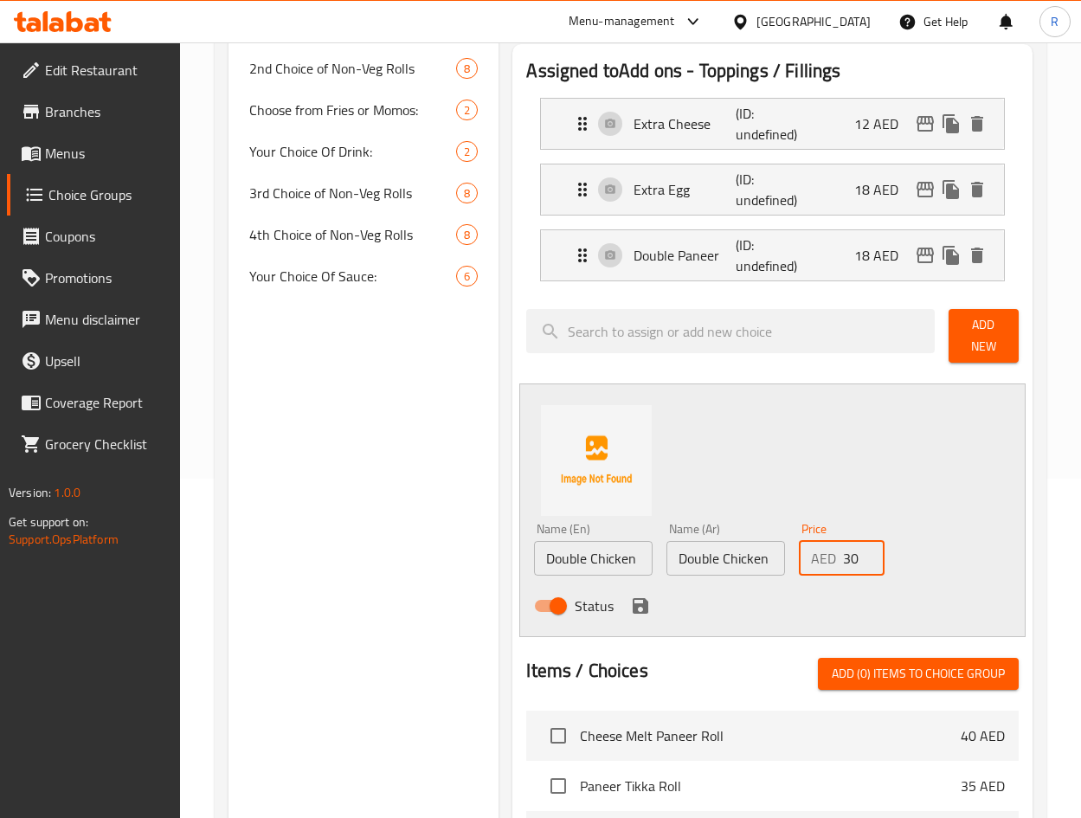
scroll to position [389, 0]
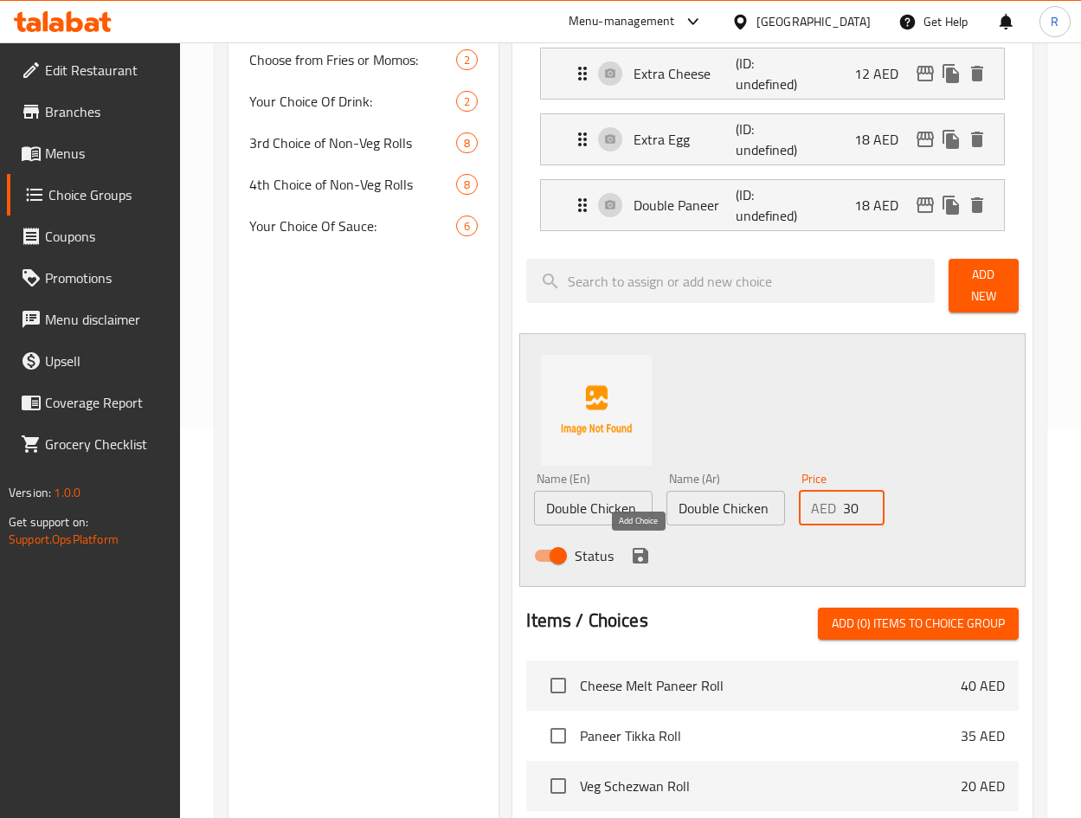
type input "30"
click at [635, 559] on icon "save" at bounding box center [640, 556] width 16 height 16
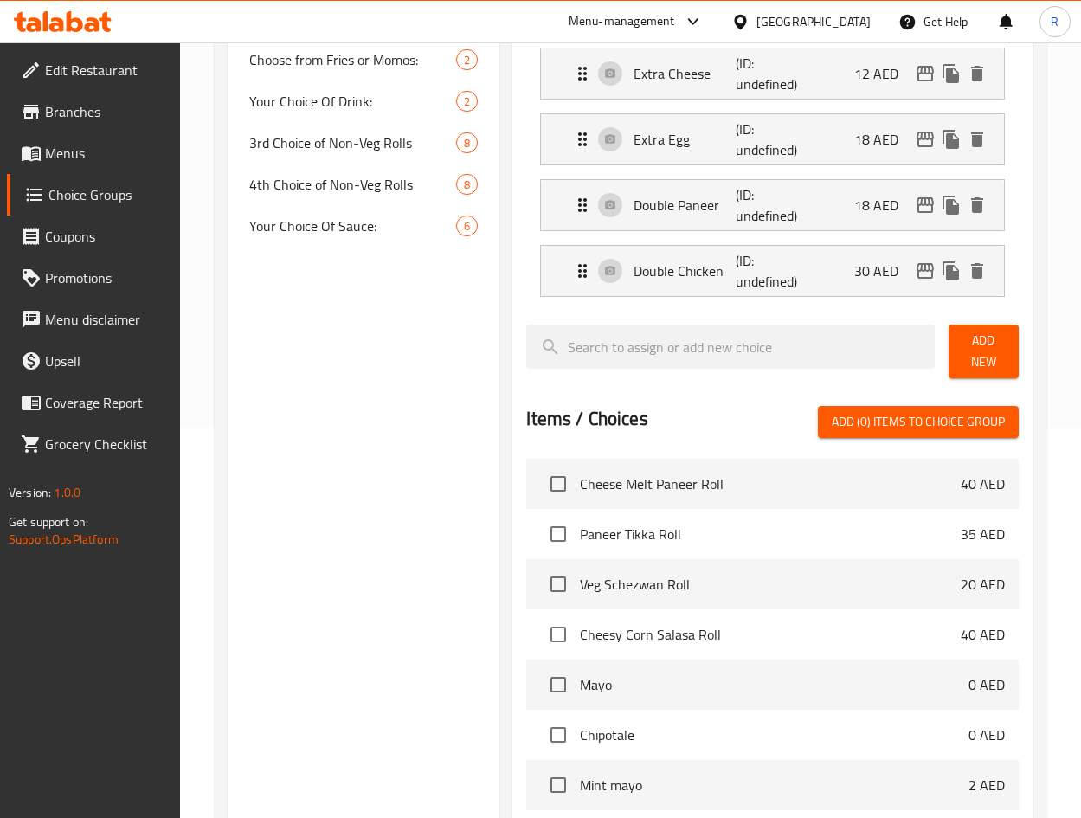
click at [986, 353] on span "Add New" at bounding box center [983, 351] width 42 height 43
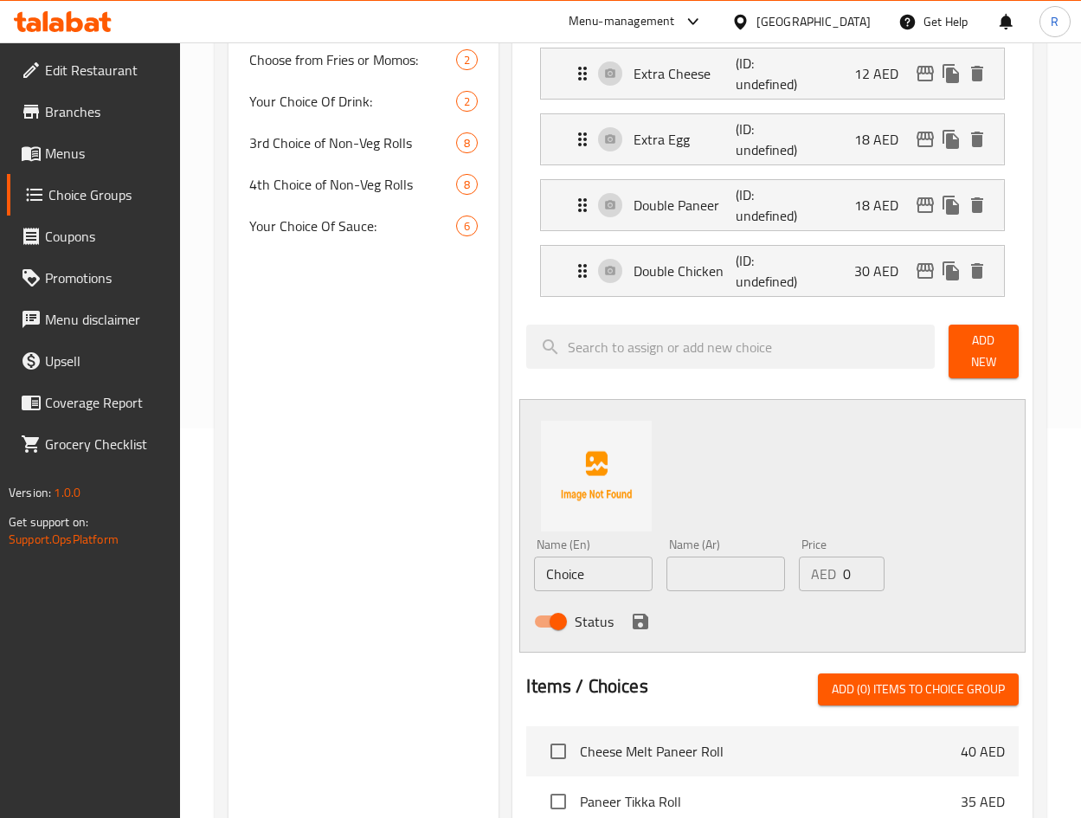
click at [607, 568] on input "Choice" at bounding box center [593, 573] width 119 height 35
type input "V"
type input "Bread Option - Wheat"
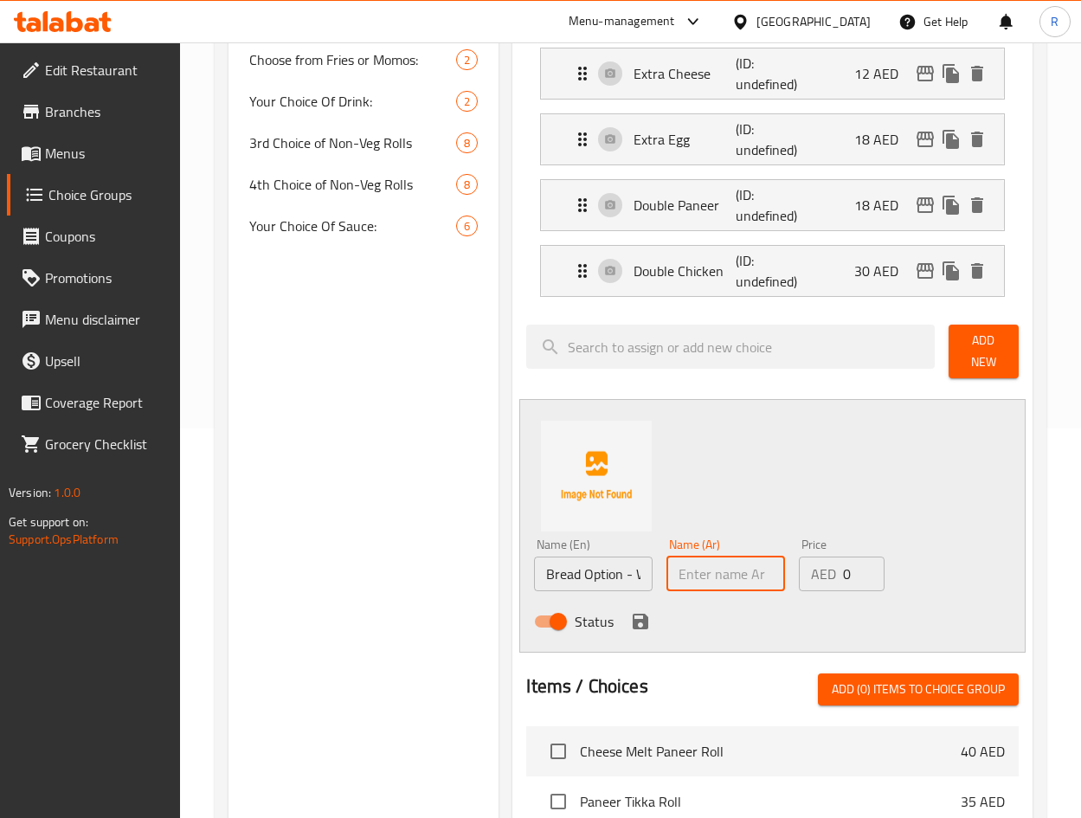
paste input "Bread Option - Wheat"
type input "Bread Option - Wheat"
type input "12"
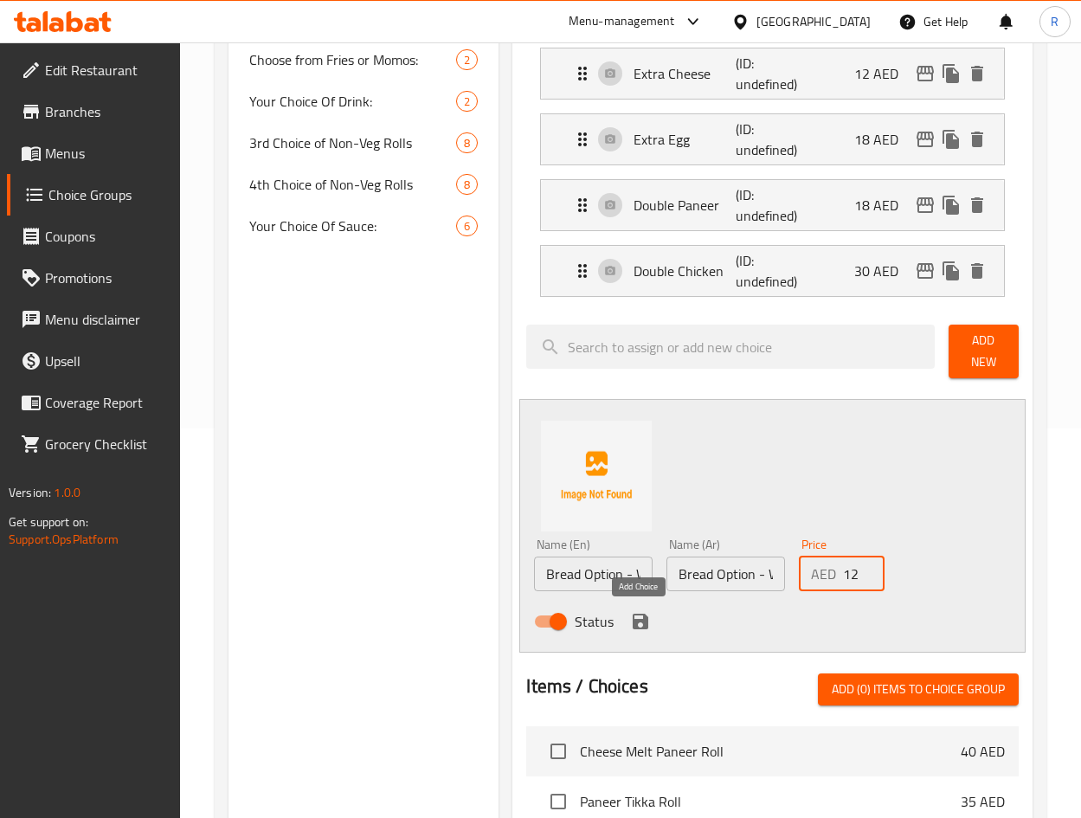
click at [638, 617] on icon "save" at bounding box center [640, 621] width 21 height 21
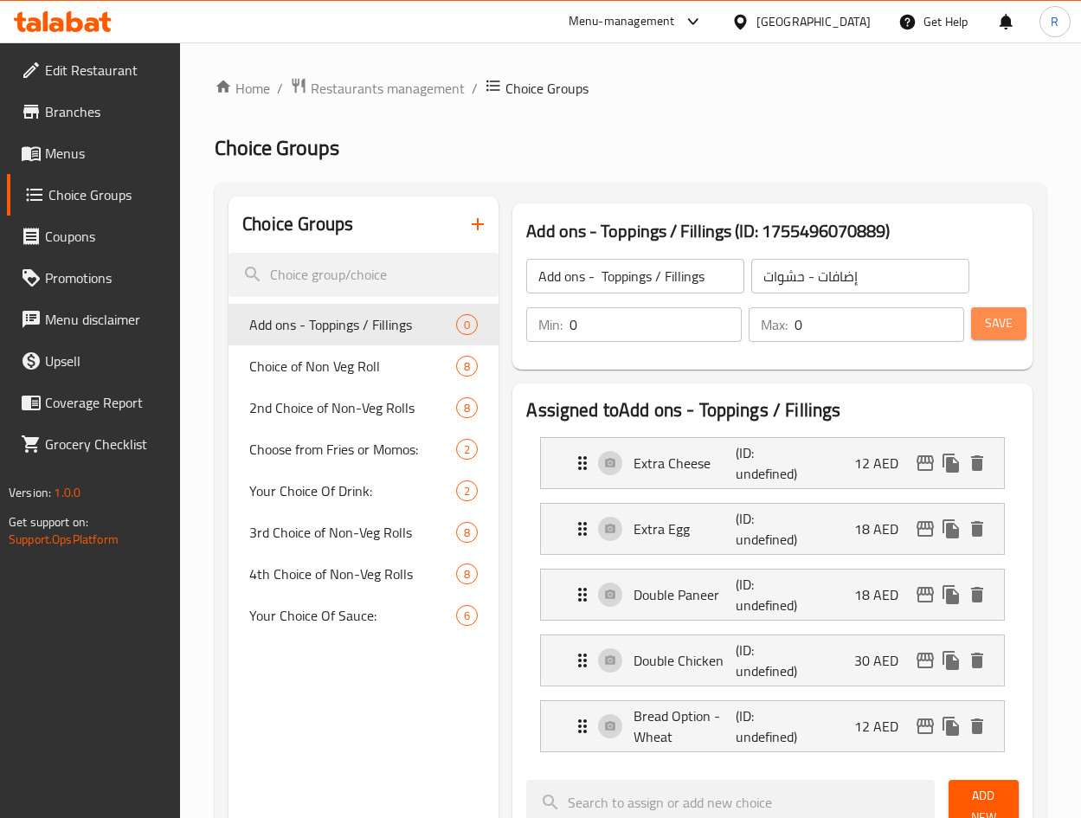
click at [988, 318] on span "Save" at bounding box center [999, 323] width 28 height 22
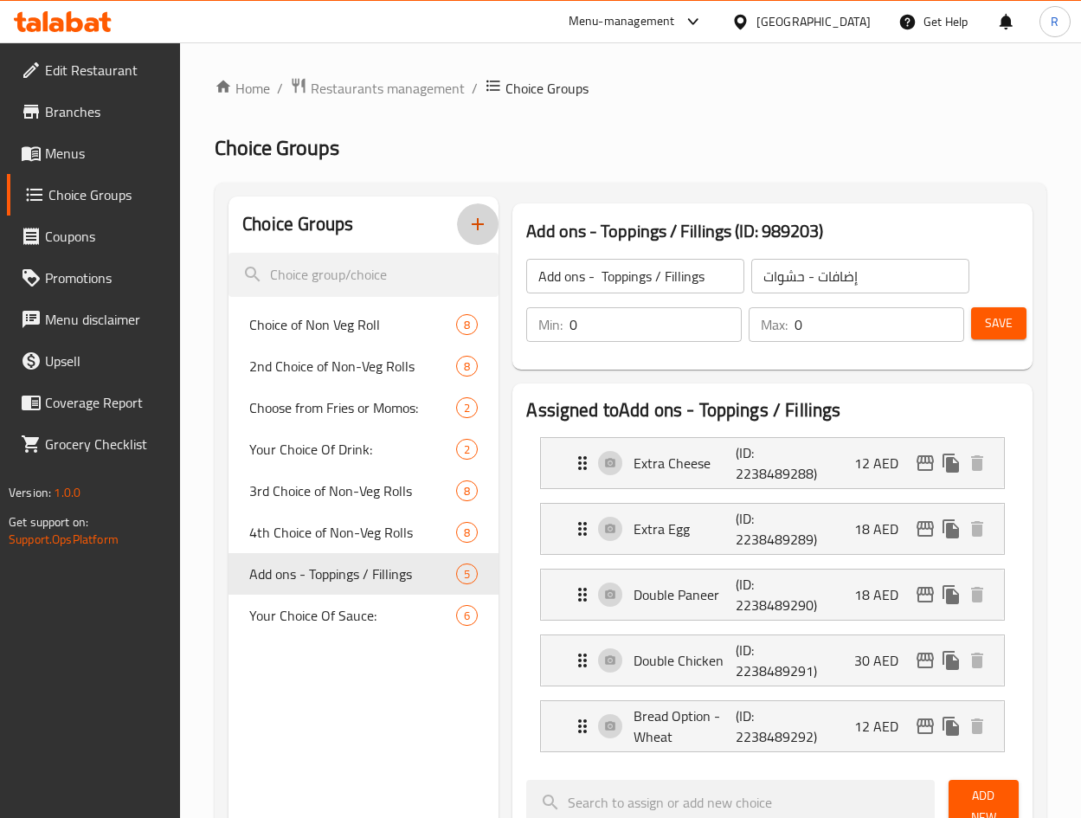
click at [477, 226] on icon "button" at bounding box center [477, 224] width 21 height 21
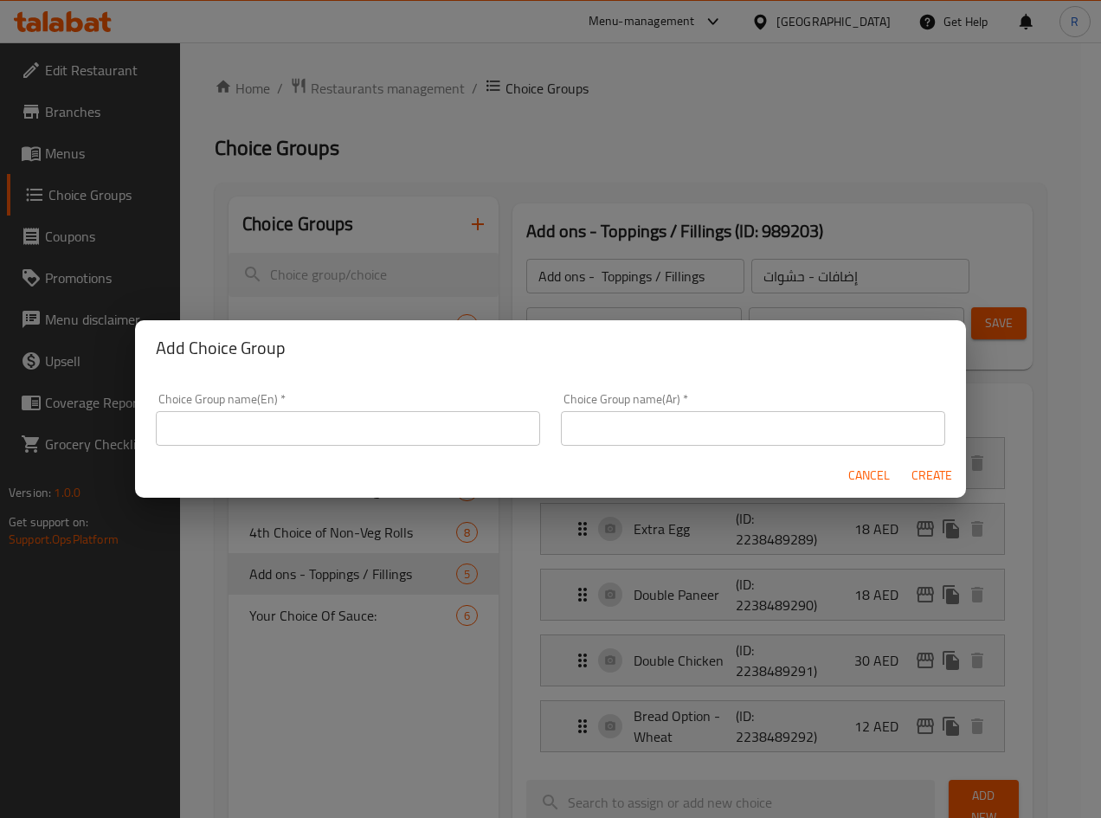
click at [357, 439] on input "text" at bounding box center [348, 428] width 384 height 35
paste input "Choice of Veg Roll"
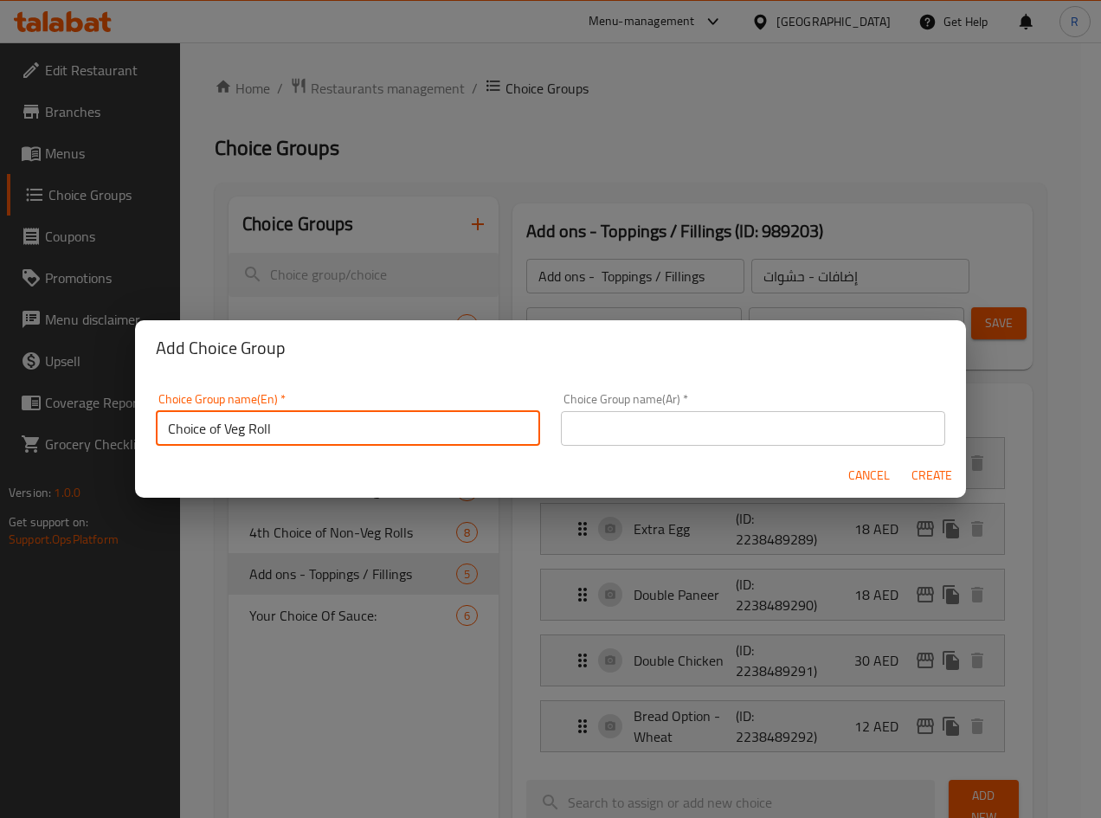
type input "Choice of Veg Roll"
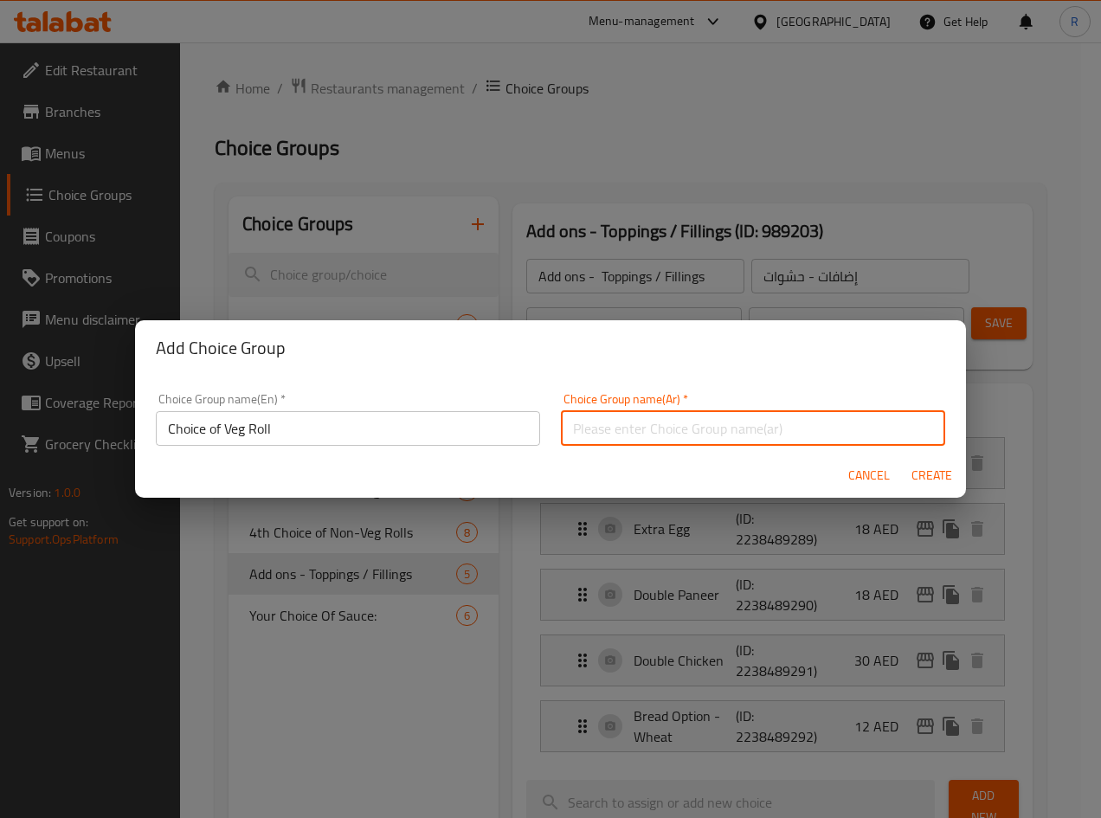
paste input "خيار رول نباتي"
type input "خيار رول نباتي"
click at [928, 478] on span "Create" at bounding box center [931, 476] width 42 height 22
type input "Choice of Veg Roll"
type input "خيار رول نباتي"
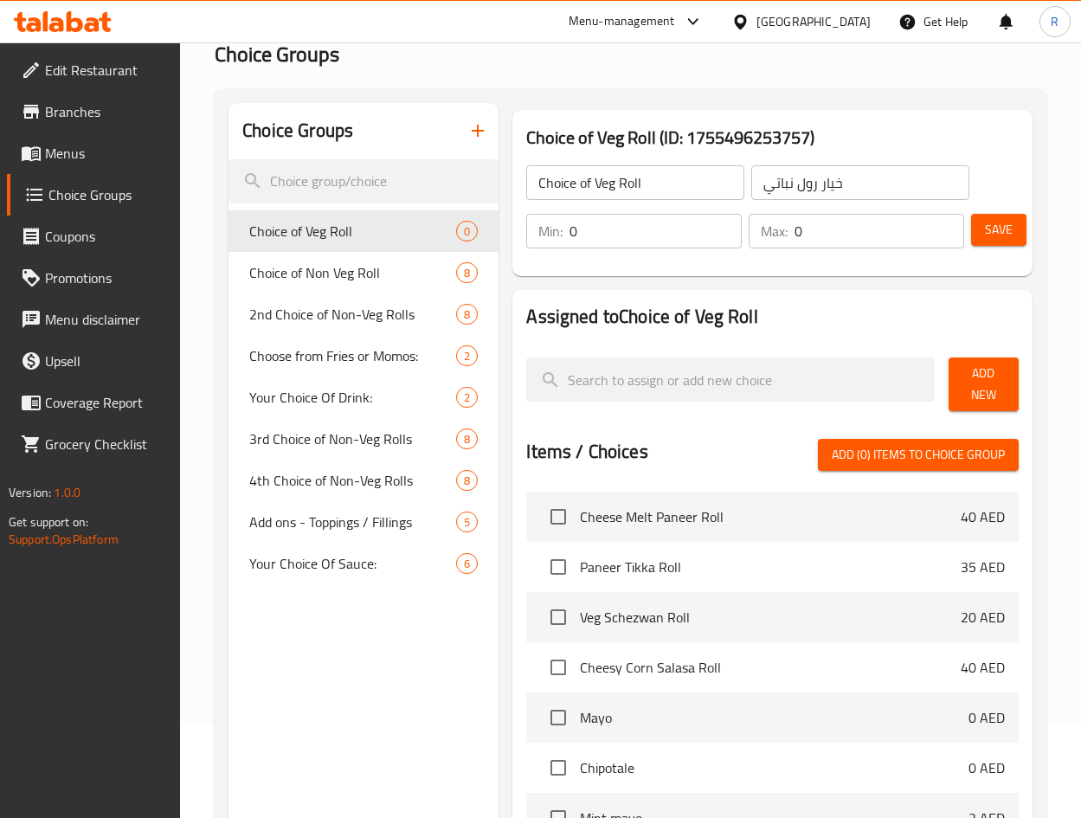
scroll to position [260, 0]
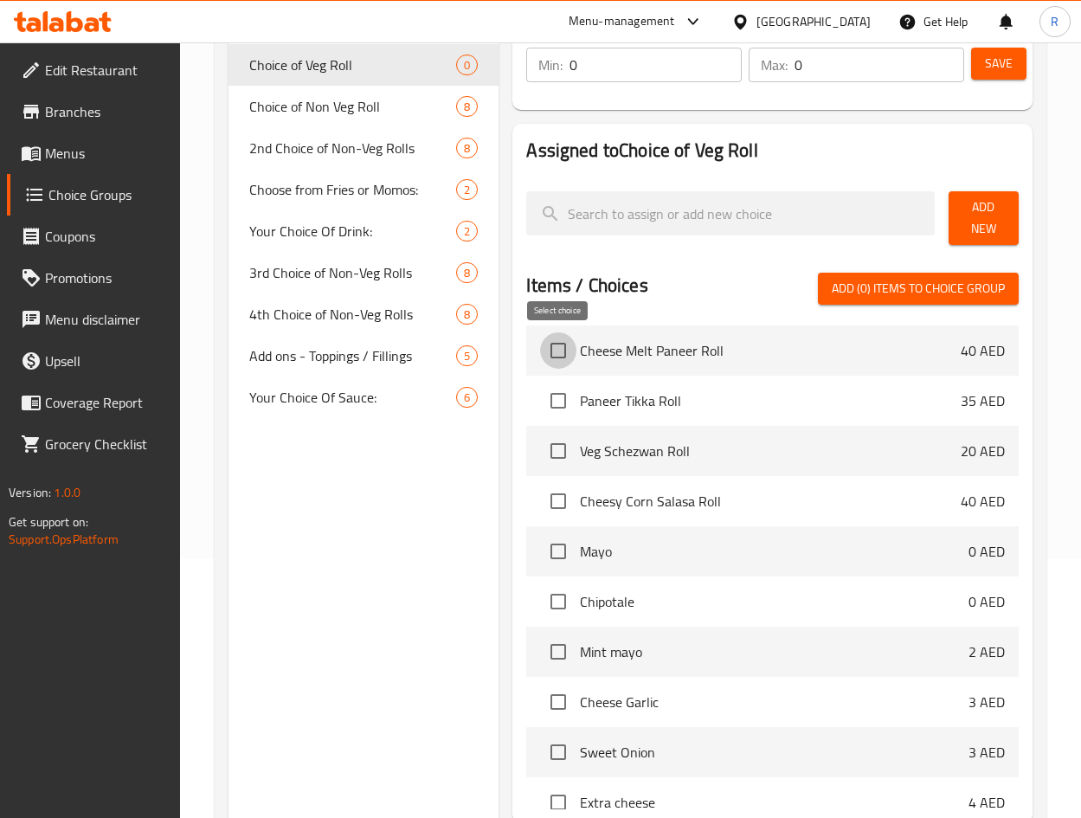
click at [555, 354] on input "checkbox" at bounding box center [558, 350] width 36 height 36
checkbox input "true"
click at [554, 410] on input "checkbox" at bounding box center [558, 400] width 36 height 36
checkbox input "true"
click at [564, 458] on input "checkbox" at bounding box center [558, 451] width 36 height 36
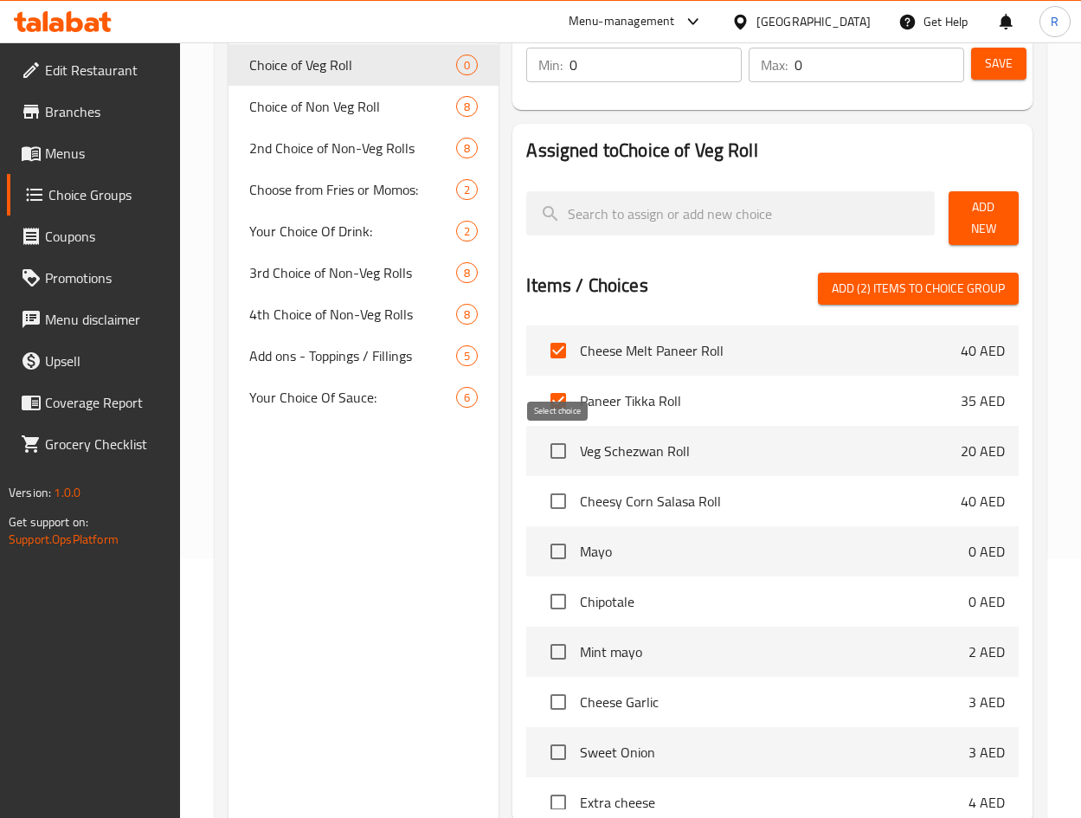
checkbox input "true"
click at [554, 511] on input "checkbox" at bounding box center [558, 501] width 36 height 36
checkbox input "true"
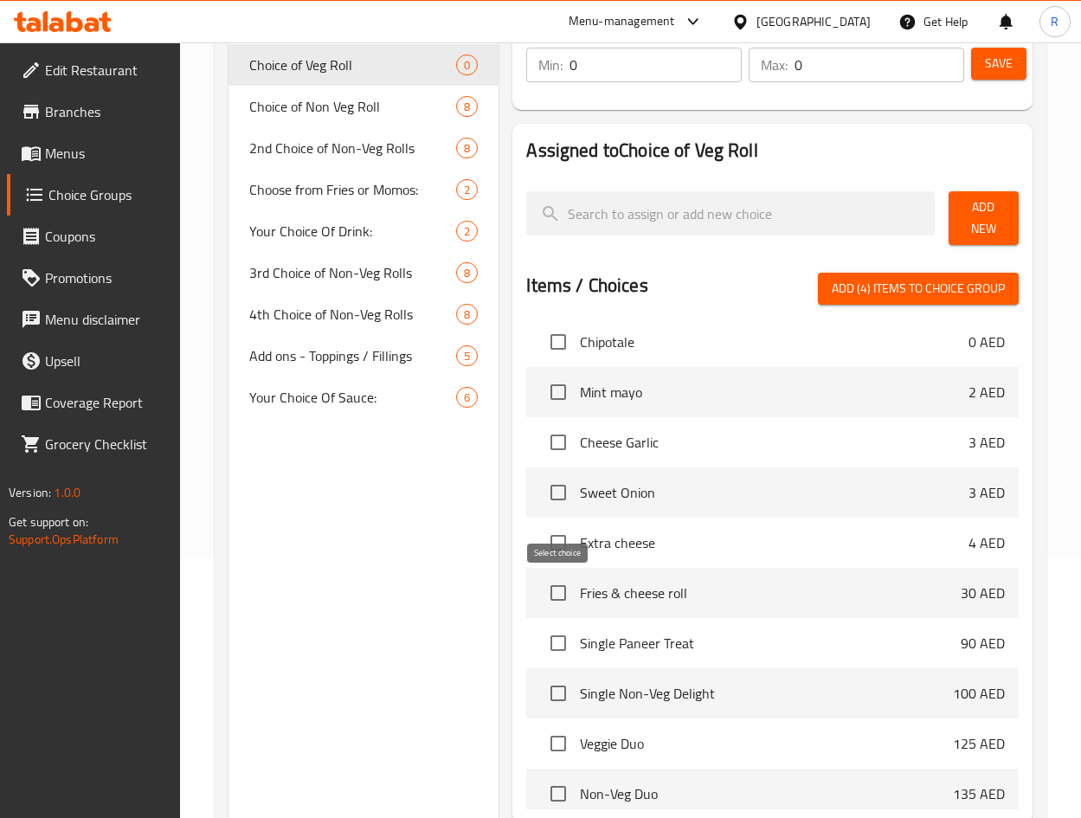
click at [552, 594] on input "checkbox" at bounding box center [558, 593] width 36 height 36
checkbox input "true"
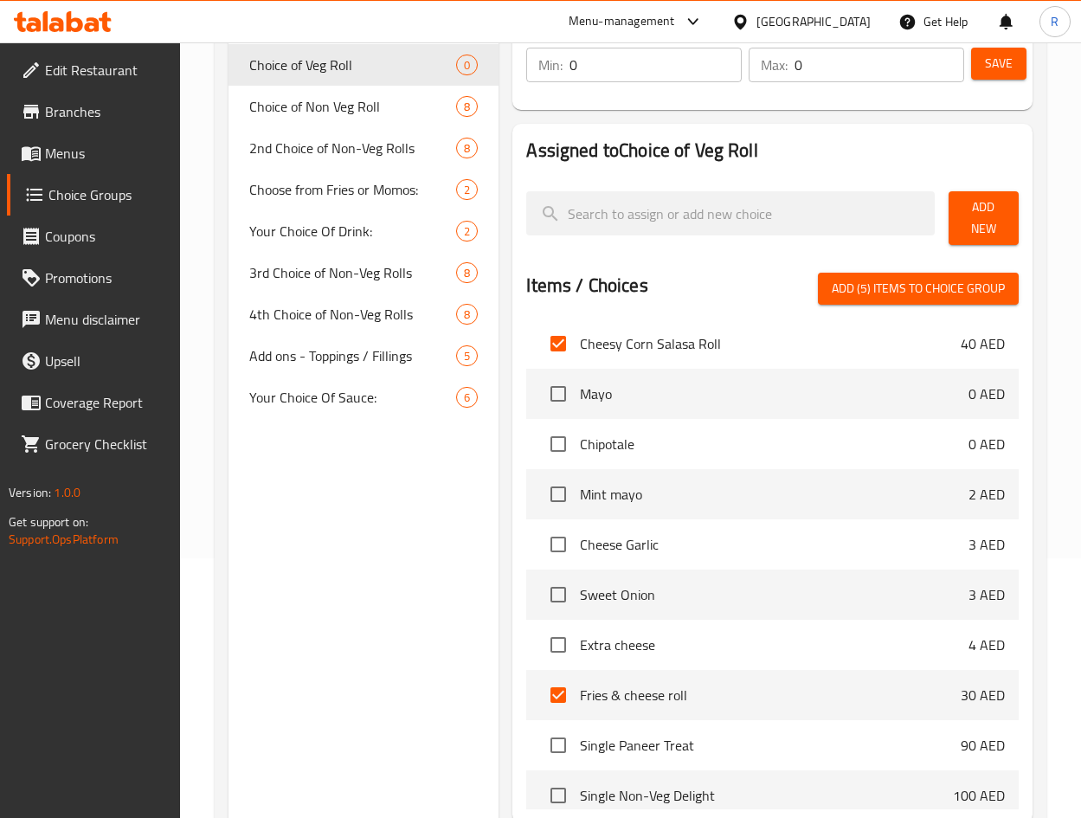
scroll to position [0, 0]
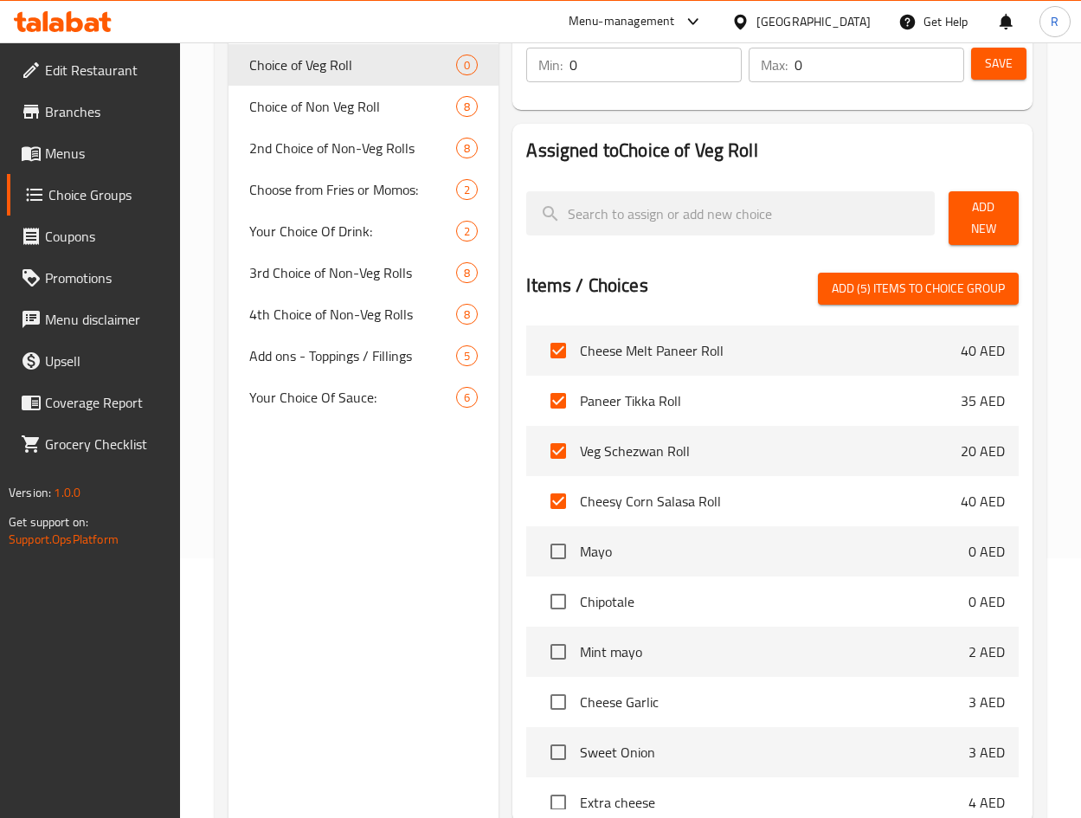
click at [922, 283] on span "Add (5) items to choice group" at bounding box center [917, 289] width 173 height 22
checkbox input "false"
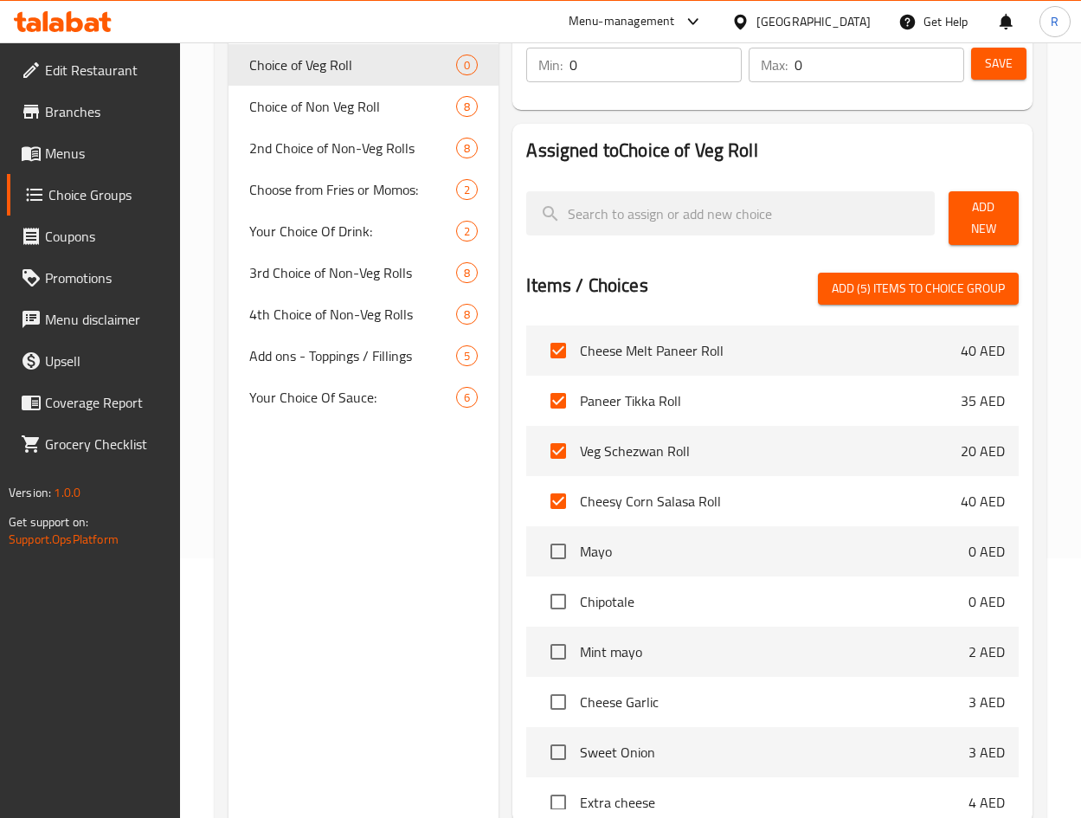
checkbox input "false"
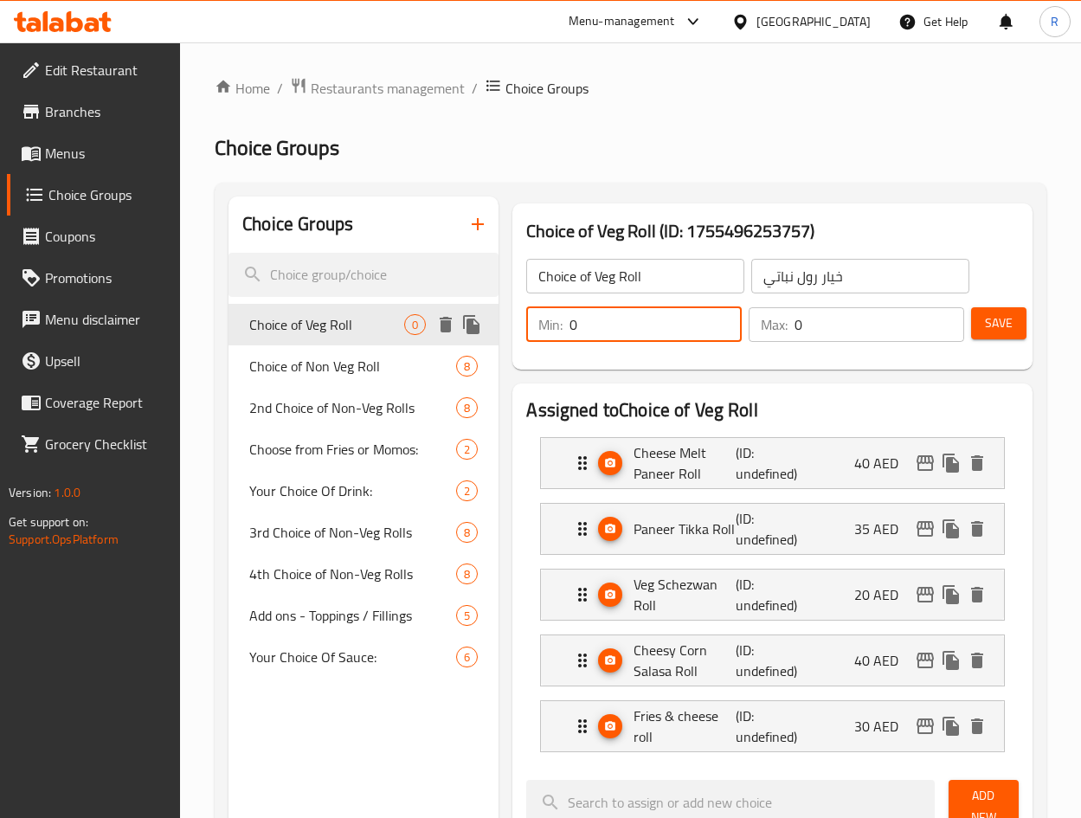
drag, startPoint x: 582, startPoint y: 324, endPoint x: 756, endPoint y: 334, distance: 174.2
type input "1"
drag, startPoint x: 817, startPoint y: 334, endPoint x: 700, endPoint y: 356, distance: 118.8
click at [693, 344] on div "Min: 1 ​ Max: 0 ​" at bounding box center [744, 324] width 451 height 48
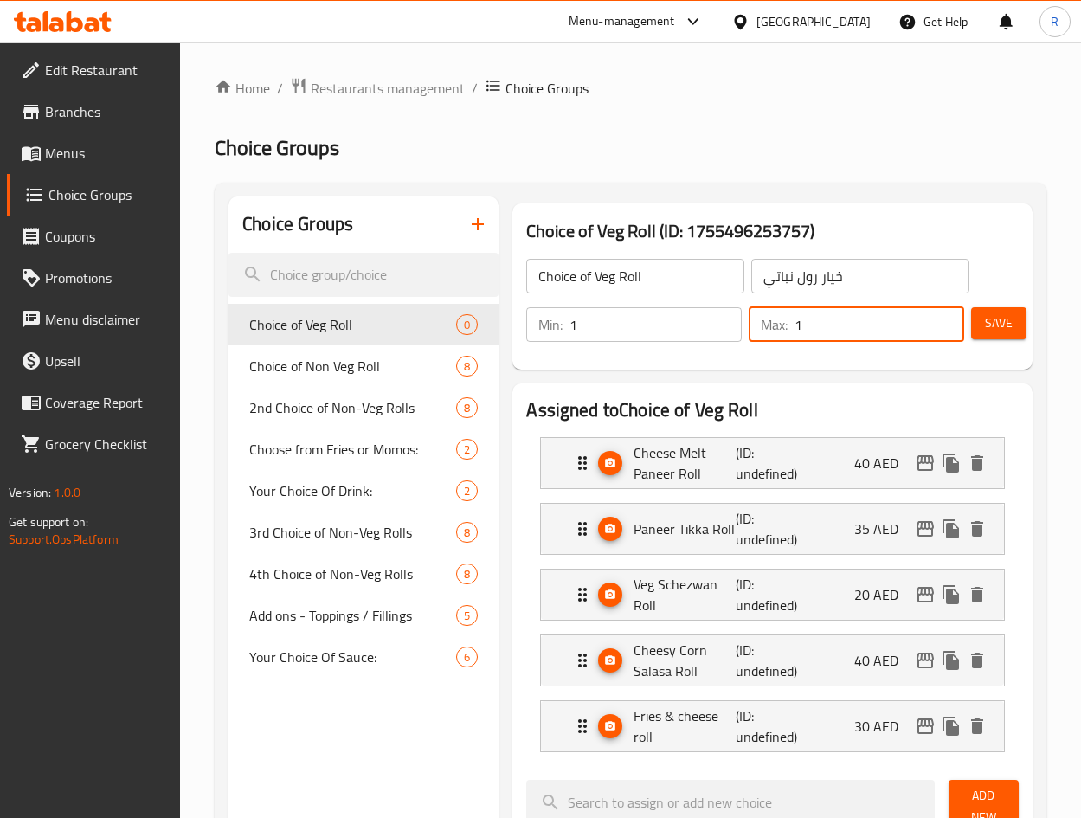
type input "1"
click at [993, 325] on span "Save" at bounding box center [999, 323] width 28 height 22
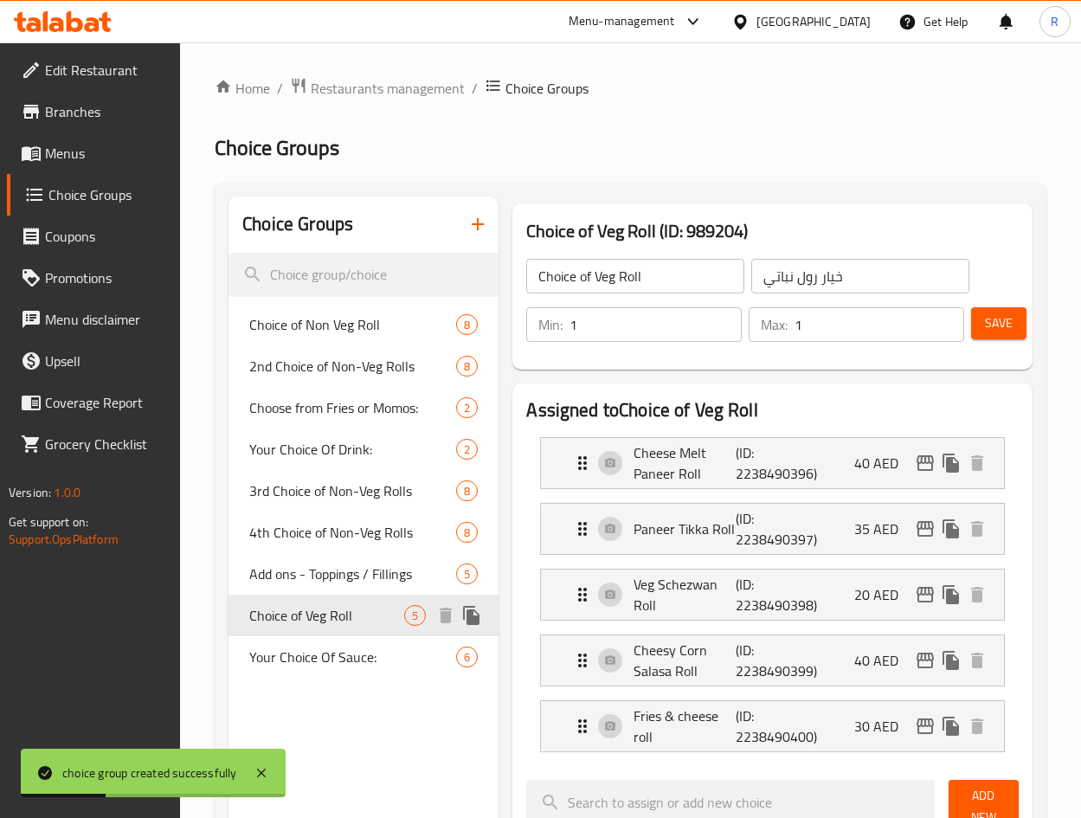
click at [472, 612] on icon "duplicate" at bounding box center [471, 615] width 16 height 19
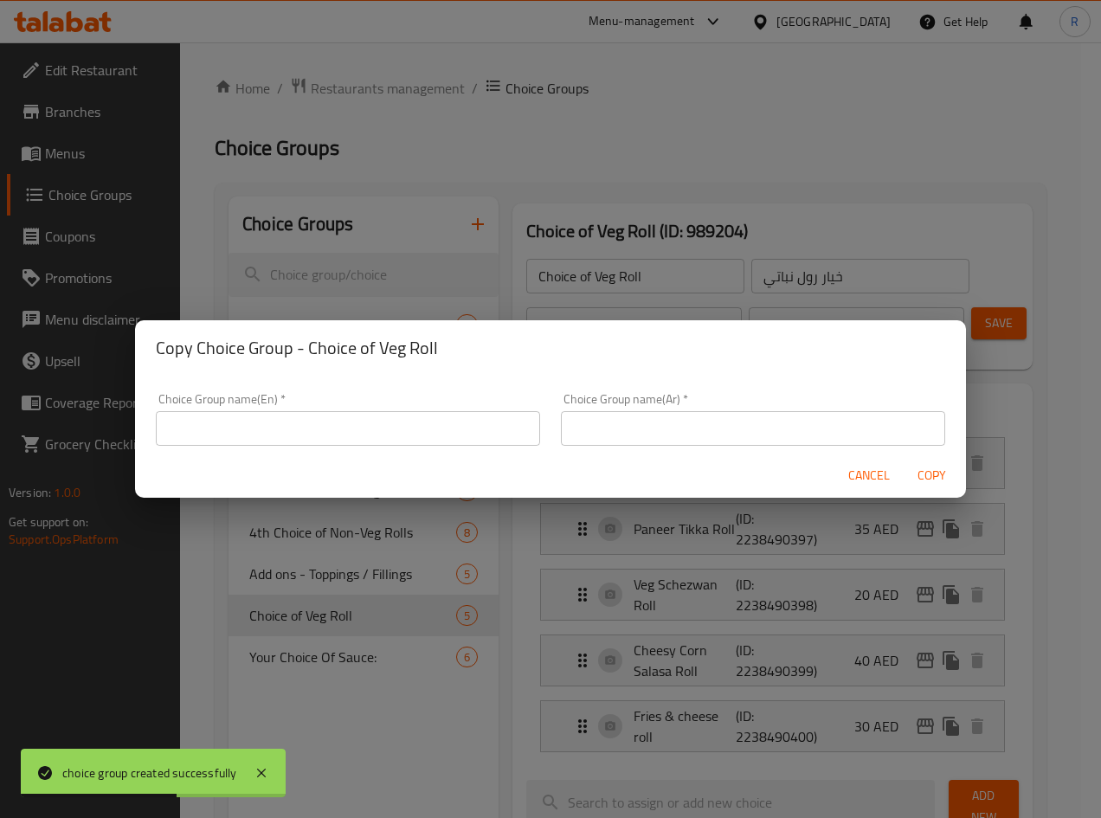
click at [397, 426] on input "text" at bounding box center [348, 428] width 384 height 35
paste input "2nd Choice of Veg Roll"
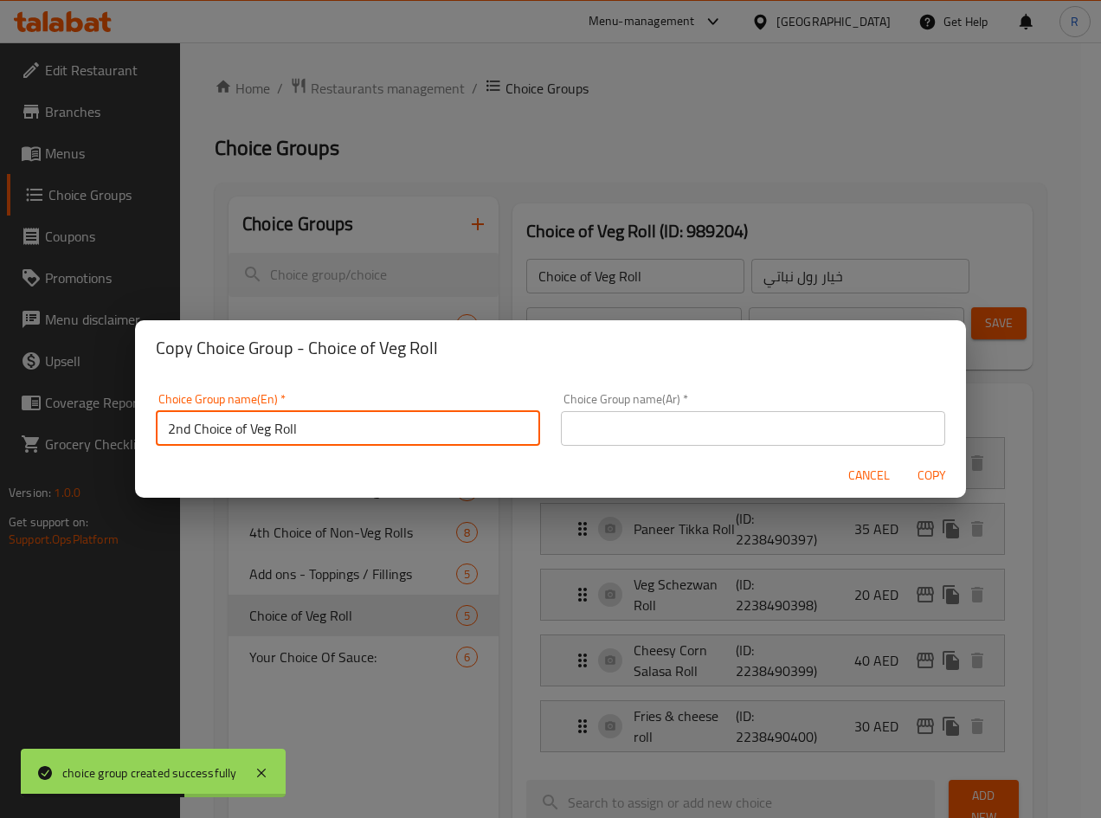
type input "2nd Choice of Veg Roll"
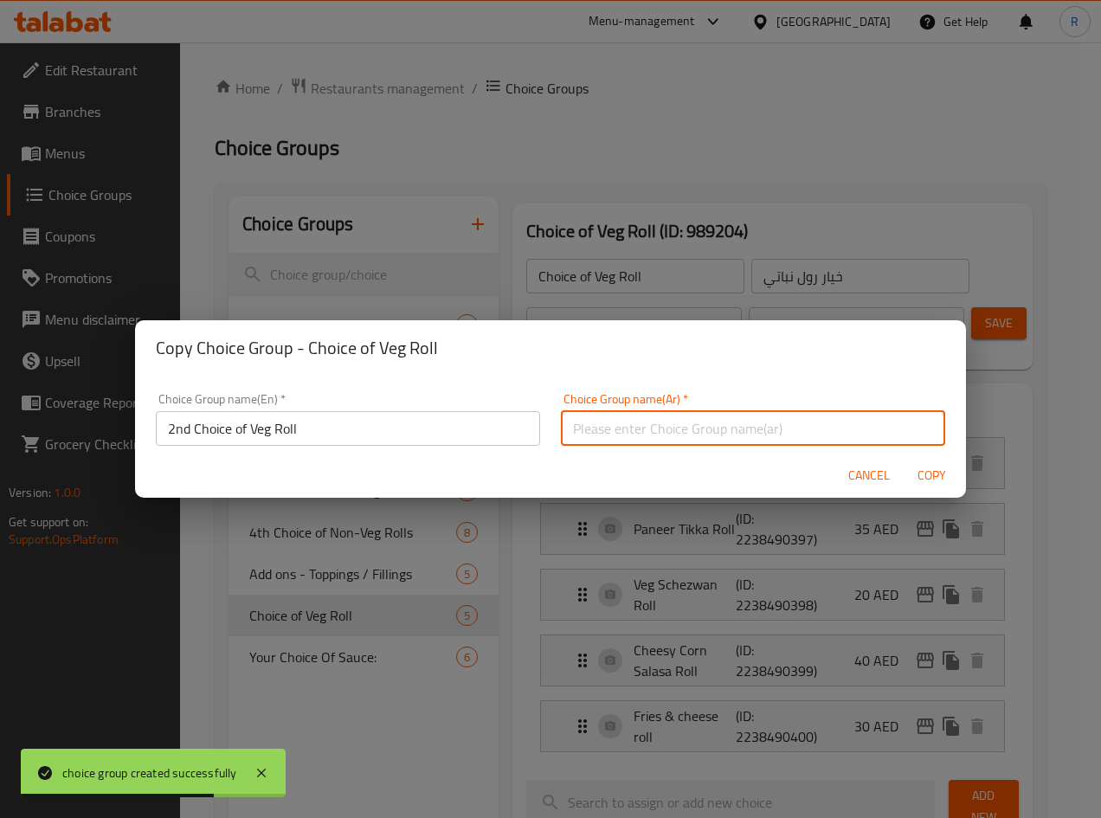
paste input "الخيار الثاني من رول نباتي"
type input "الخيار الثاني من رول نباتي"
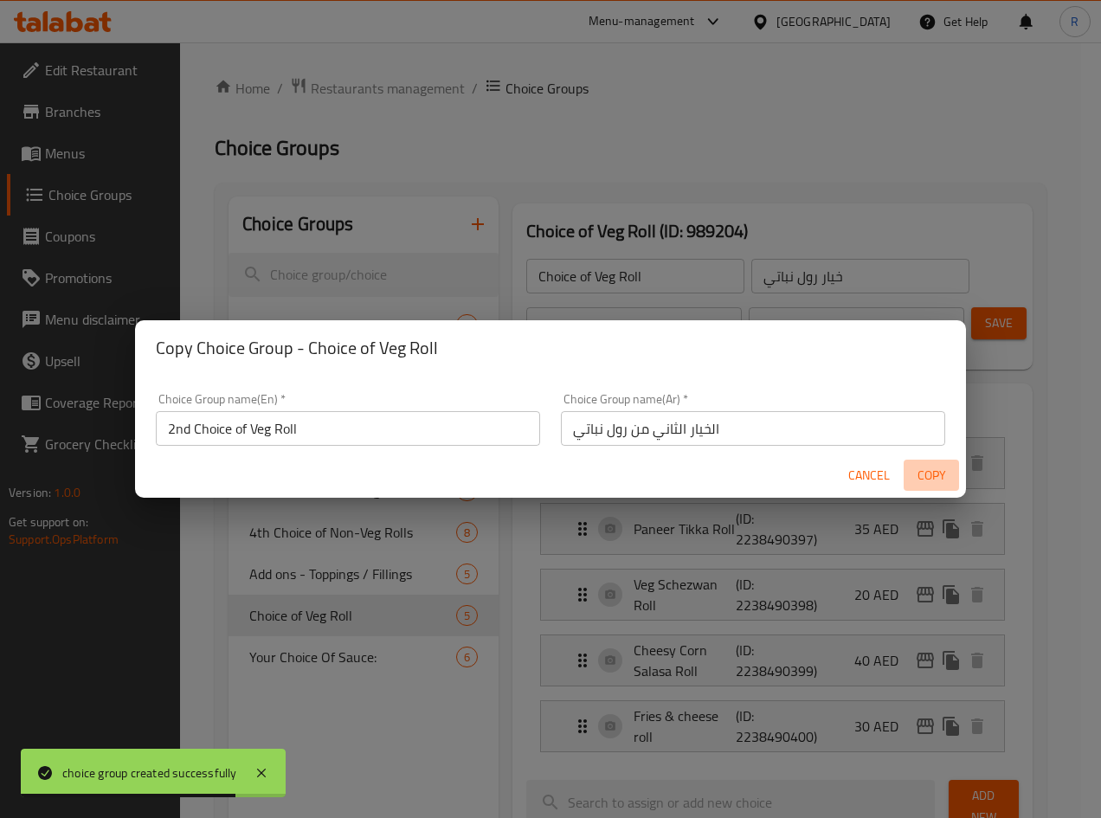
drag, startPoint x: 940, startPoint y: 472, endPoint x: 929, endPoint y: 485, distance: 16.6
click at [940, 471] on span "Copy" at bounding box center [931, 476] width 42 height 22
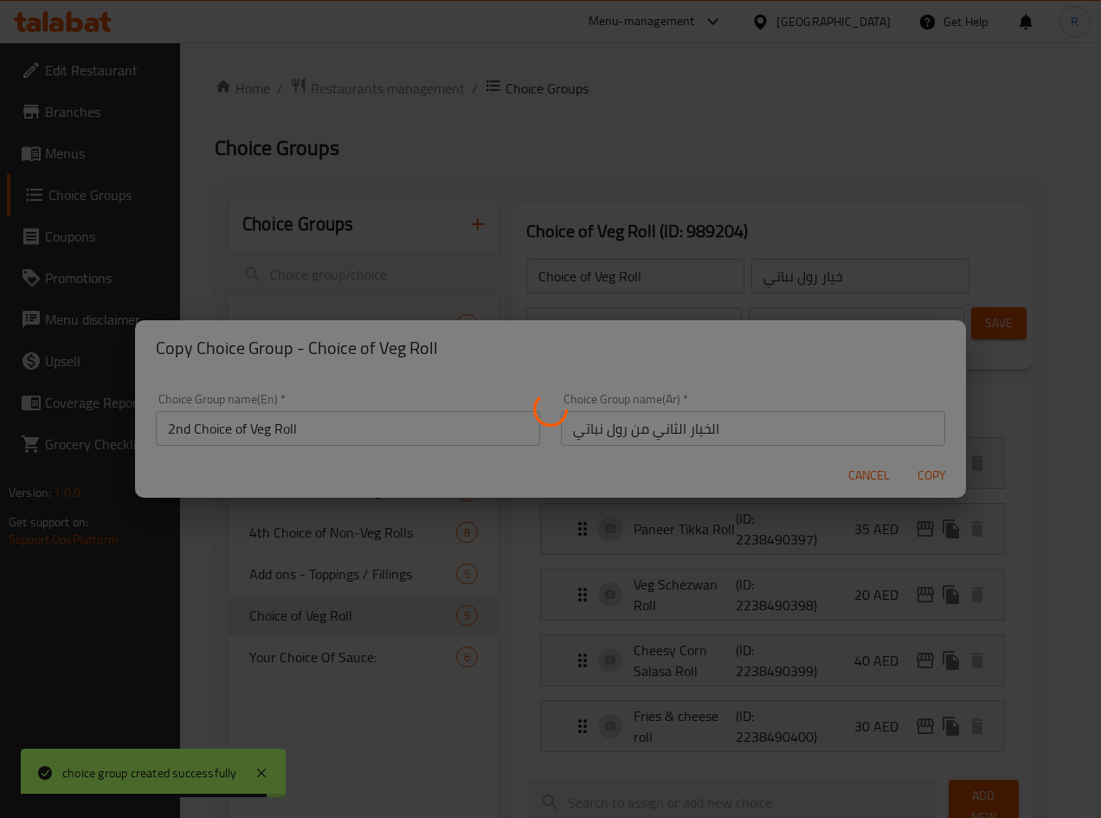
type input "2nd Choice of Veg Roll"
type input "الخيار الثاني من رول نباتي"
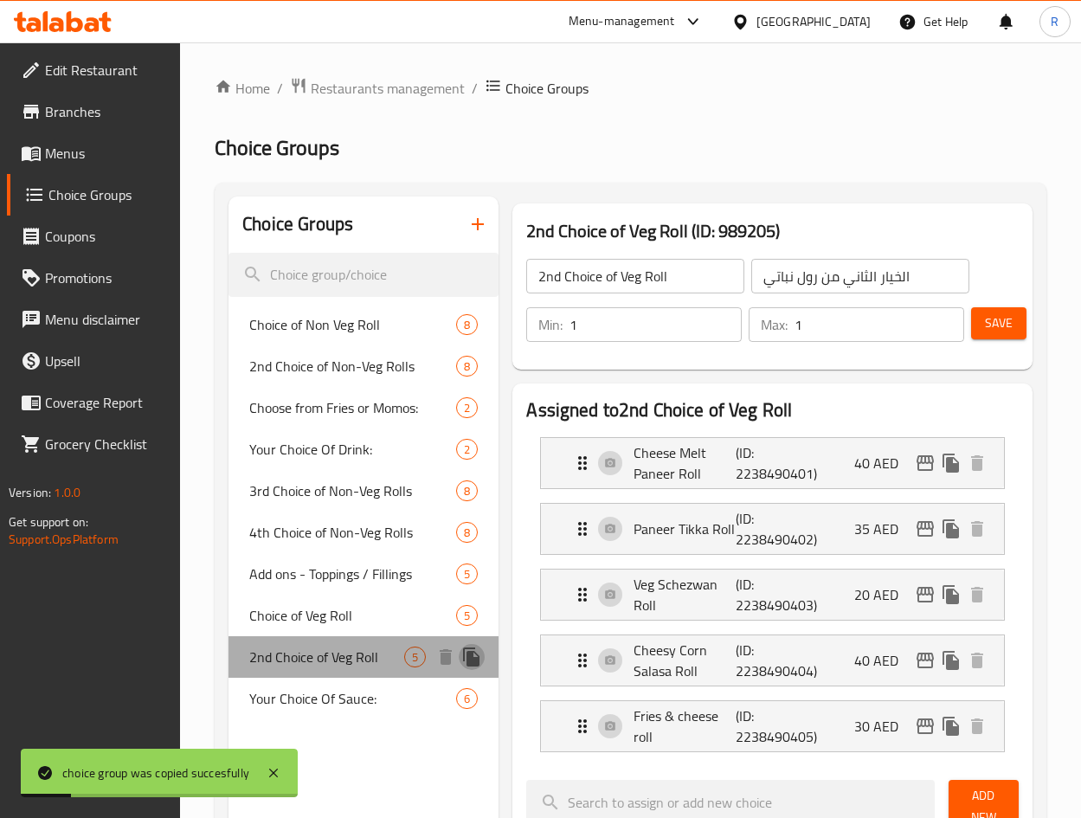
click at [472, 658] on icon "duplicate" at bounding box center [471, 656] width 16 height 19
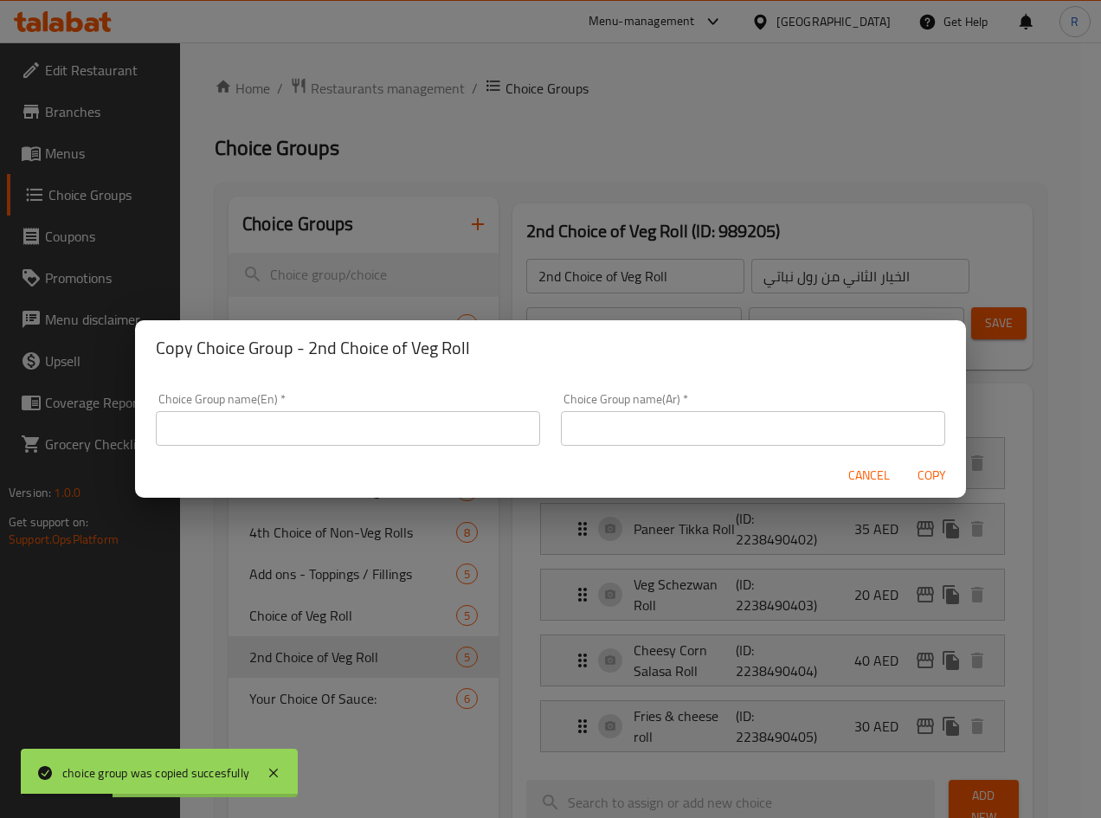
click at [385, 428] on input "text" at bounding box center [348, 428] width 384 height 35
paste input "3rd Choice of Veg Roll"
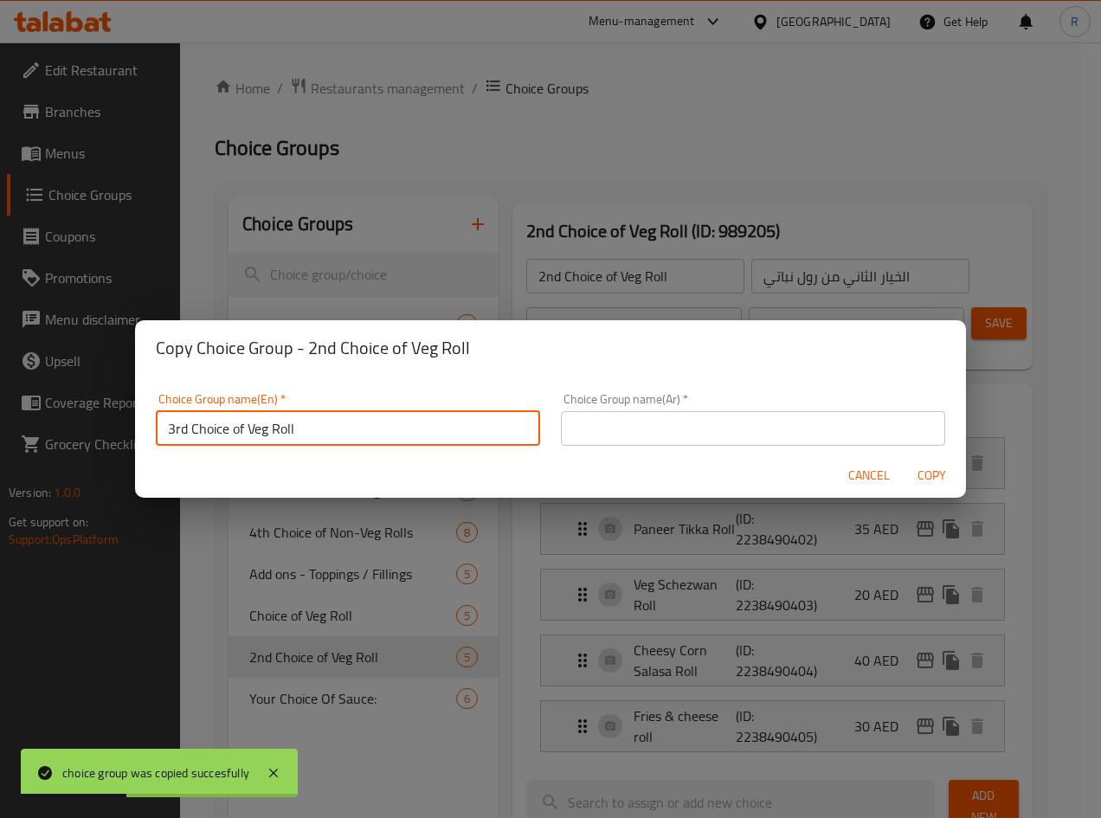
type input "3rd Choice of Veg Roll"
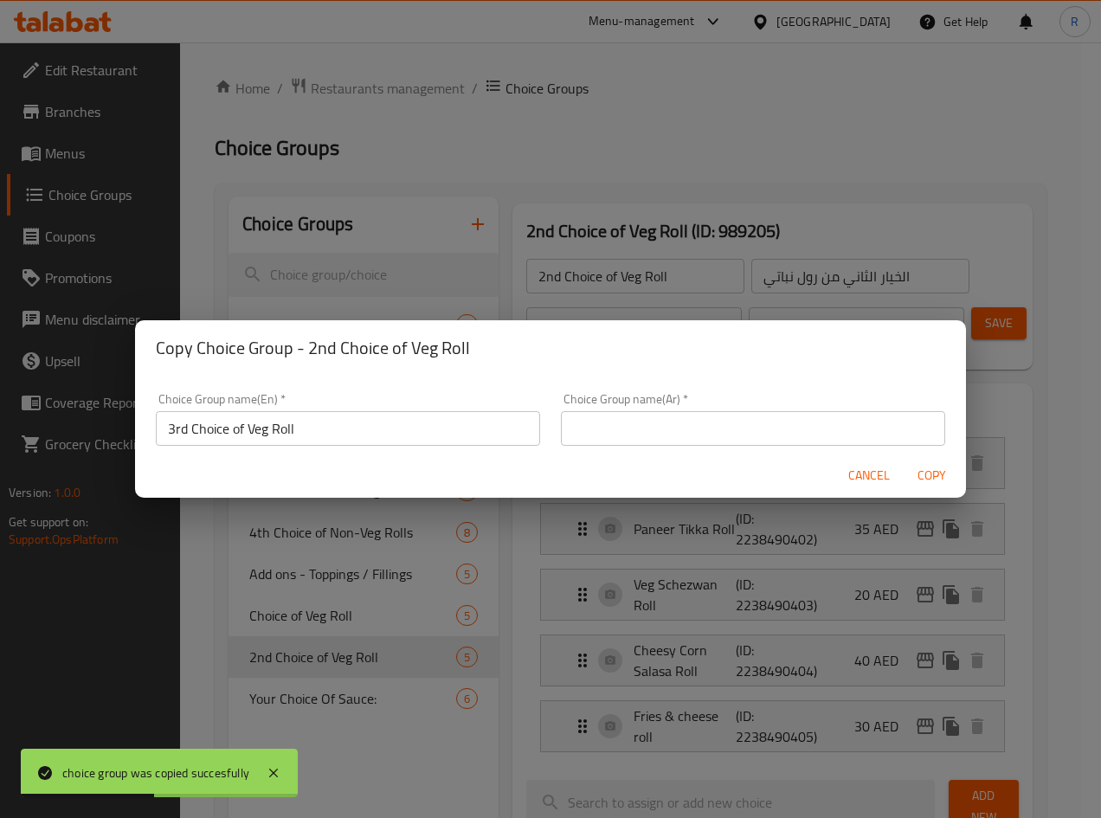
drag, startPoint x: 659, startPoint y: 401, endPoint x: 665, endPoint y: 432, distance: 30.9
click at [661, 401] on div "Choice Group name(Ar)   * Choice Group name(Ar) *" at bounding box center [753, 419] width 384 height 53
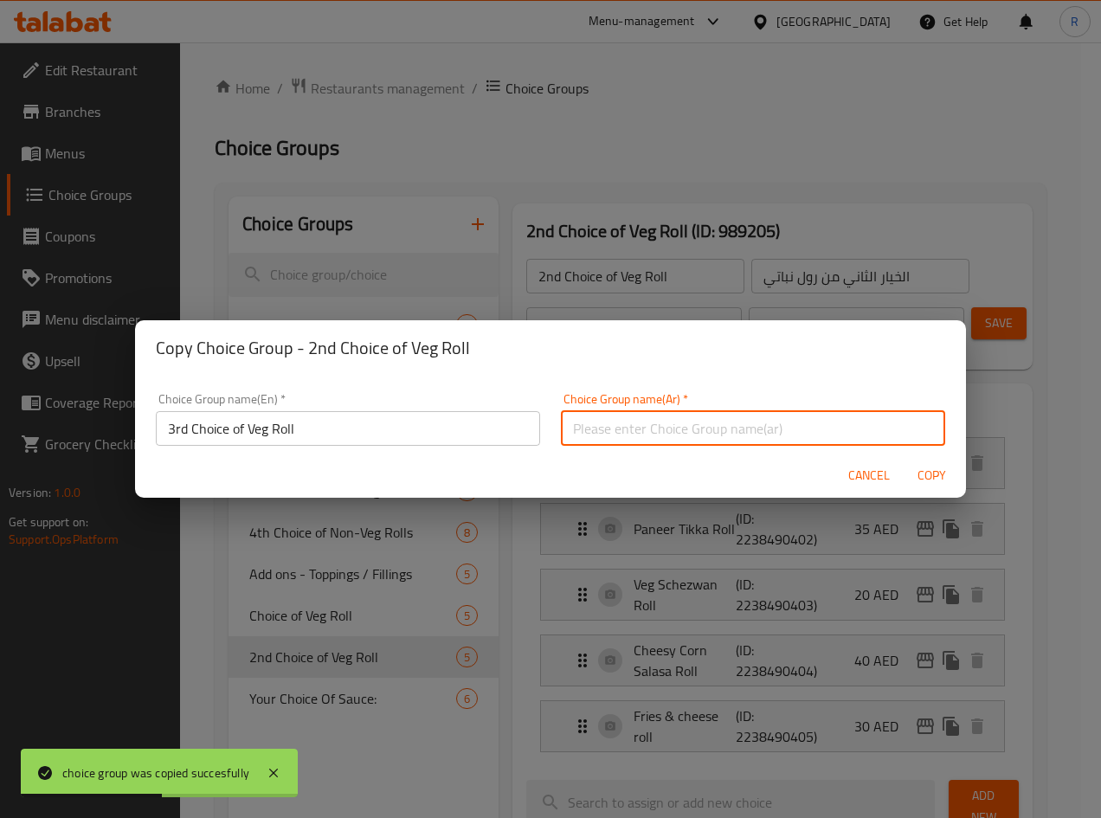
click at [664, 432] on input "text" at bounding box center [753, 428] width 384 height 35
paste input "الخيار الثالث من رول نباتي"
type input "الخيار الثالث من رول نباتي"
click at [938, 470] on span "Copy" at bounding box center [931, 476] width 42 height 22
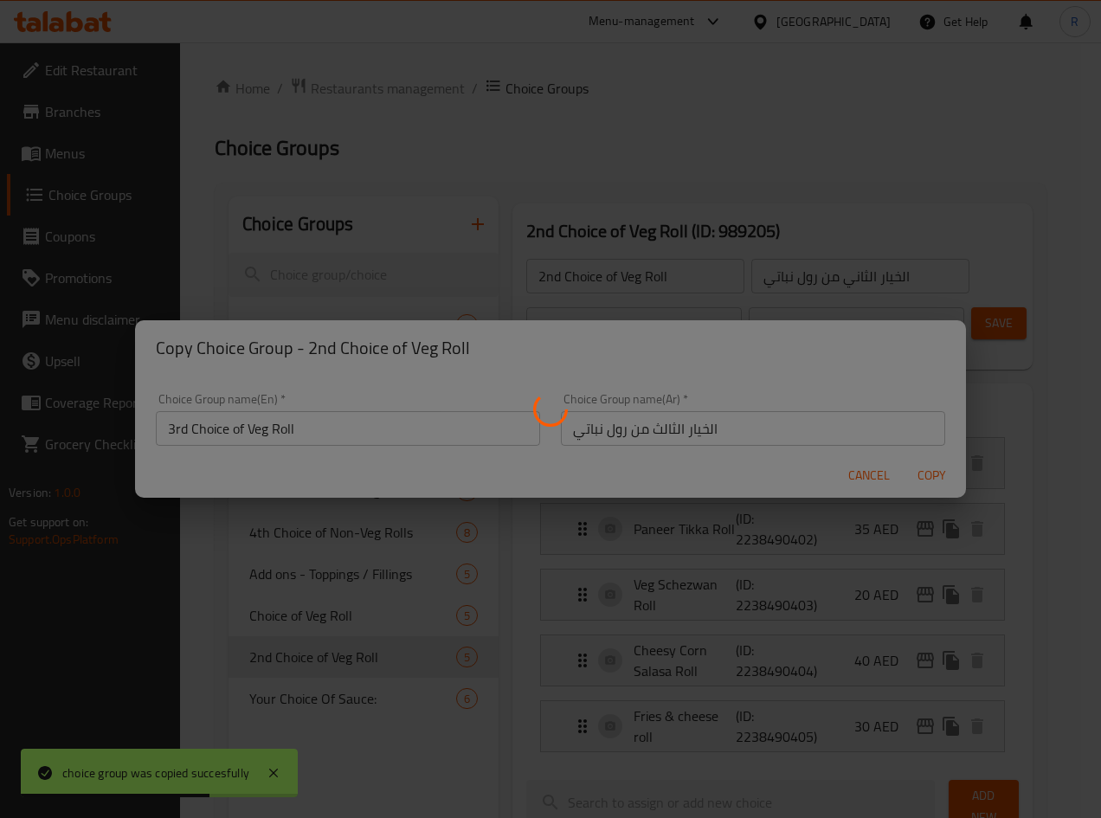
type input "3rd Choice of Veg Roll"
type input "الخيار الثالث من رول نباتي"
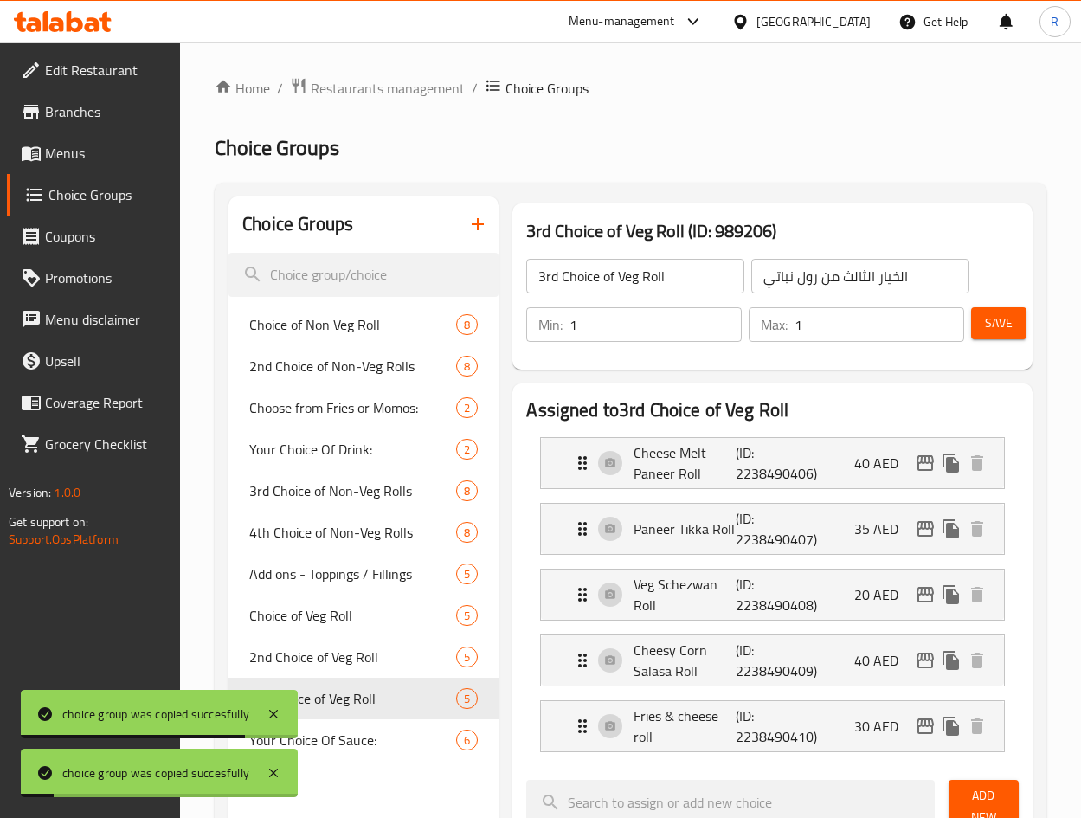
click at [470, 216] on icon "button" at bounding box center [477, 224] width 21 height 21
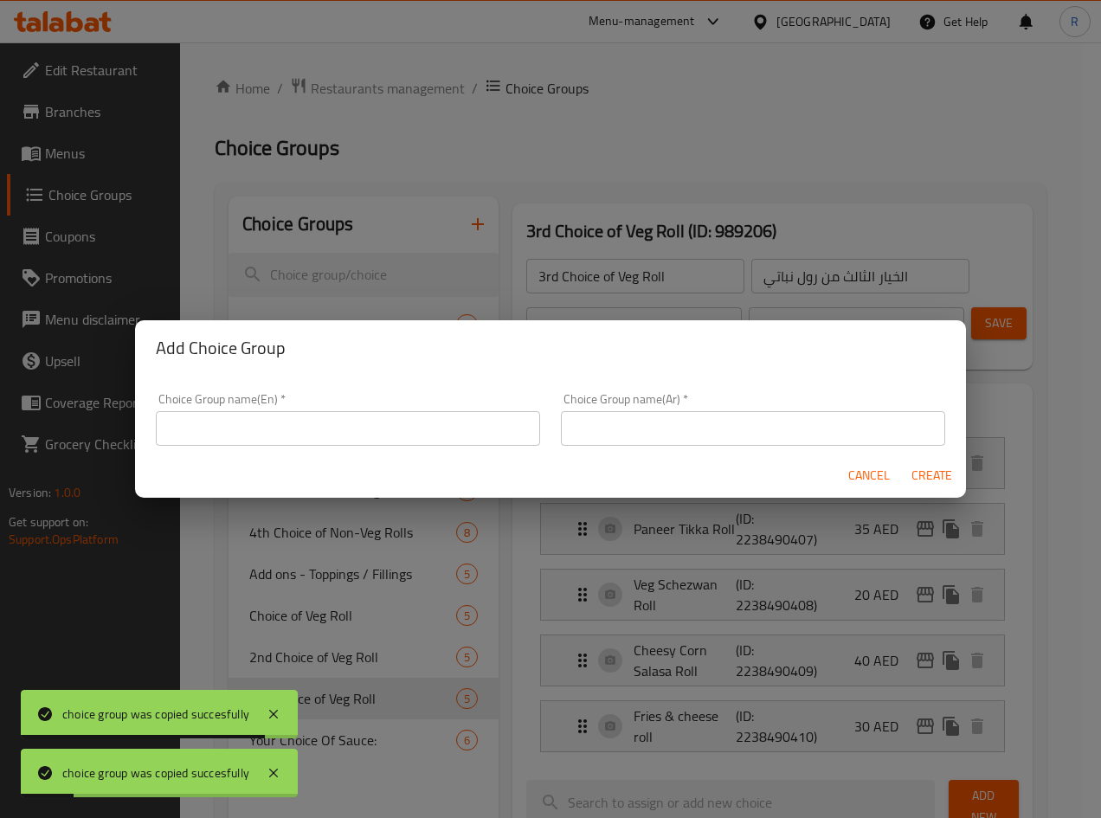
click at [363, 416] on input "text" at bounding box center [348, 428] width 384 height 35
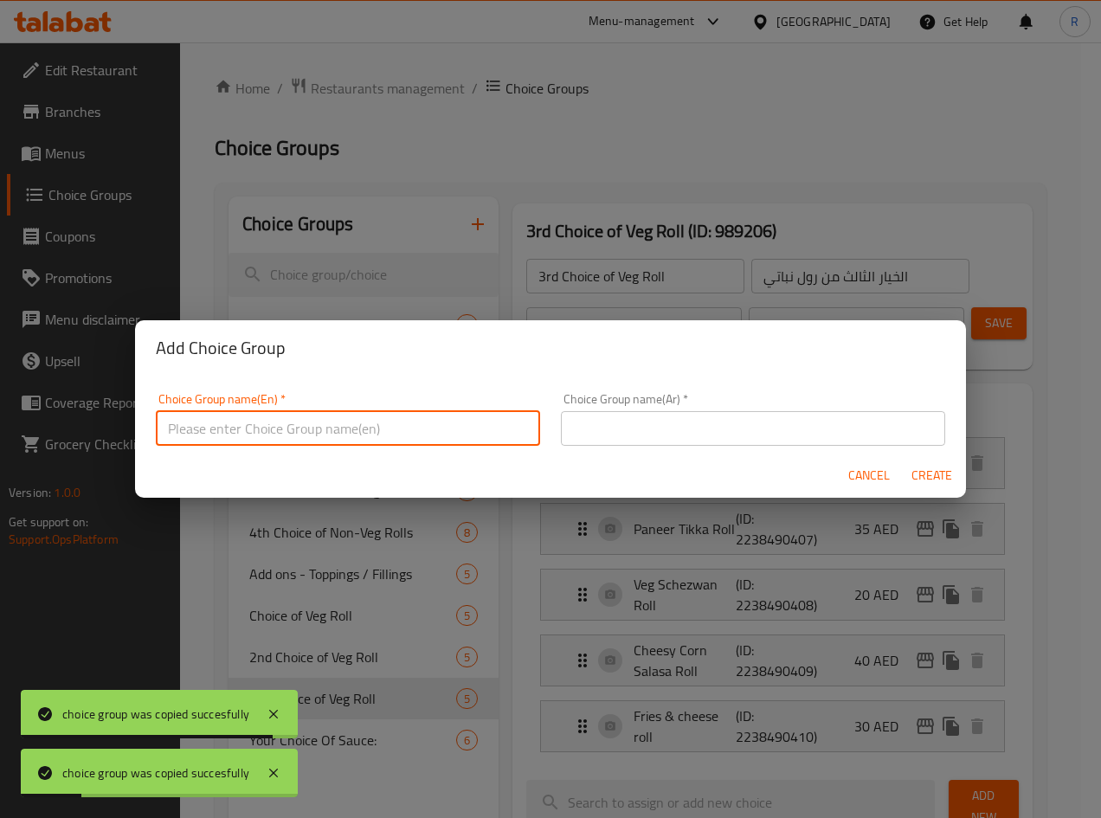
paste input "4th Choice of Veg Roll"
type input "4th Choice of Veg Roll"
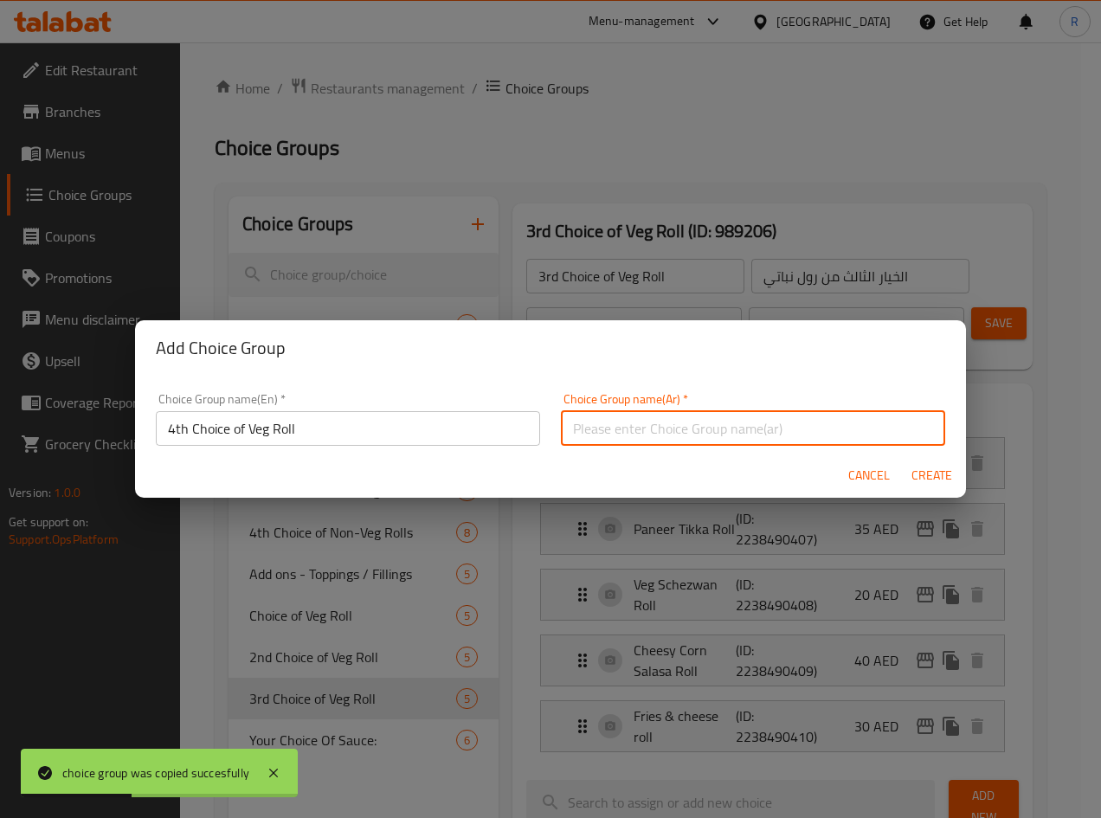
paste input "الخيار الرابع من رول نباتي"
type input "الخيار الرابع من رول نباتي"
click at [940, 468] on span "Create" at bounding box center [931, 476] width 42 height 22
type input "4th Choice of Veg Roll"
type input "الخيار الرابع من رول نباتي"
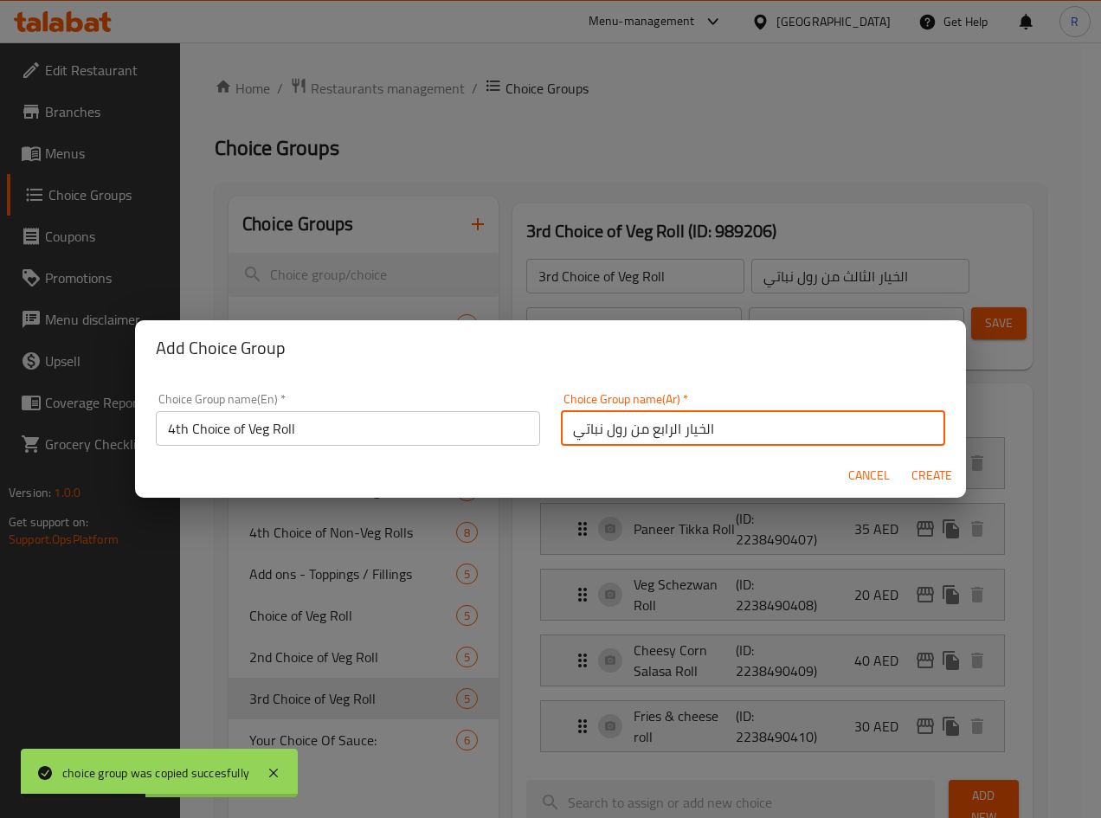
type input "0"
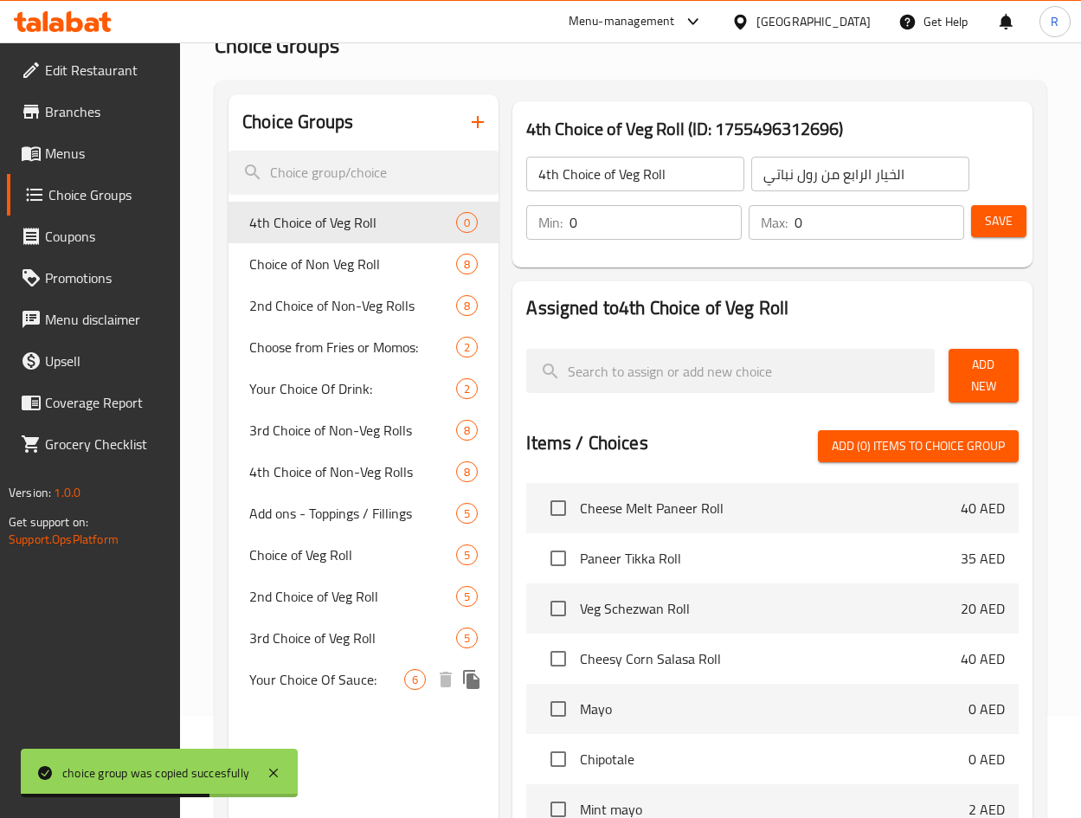
scroll to position [260, 0]
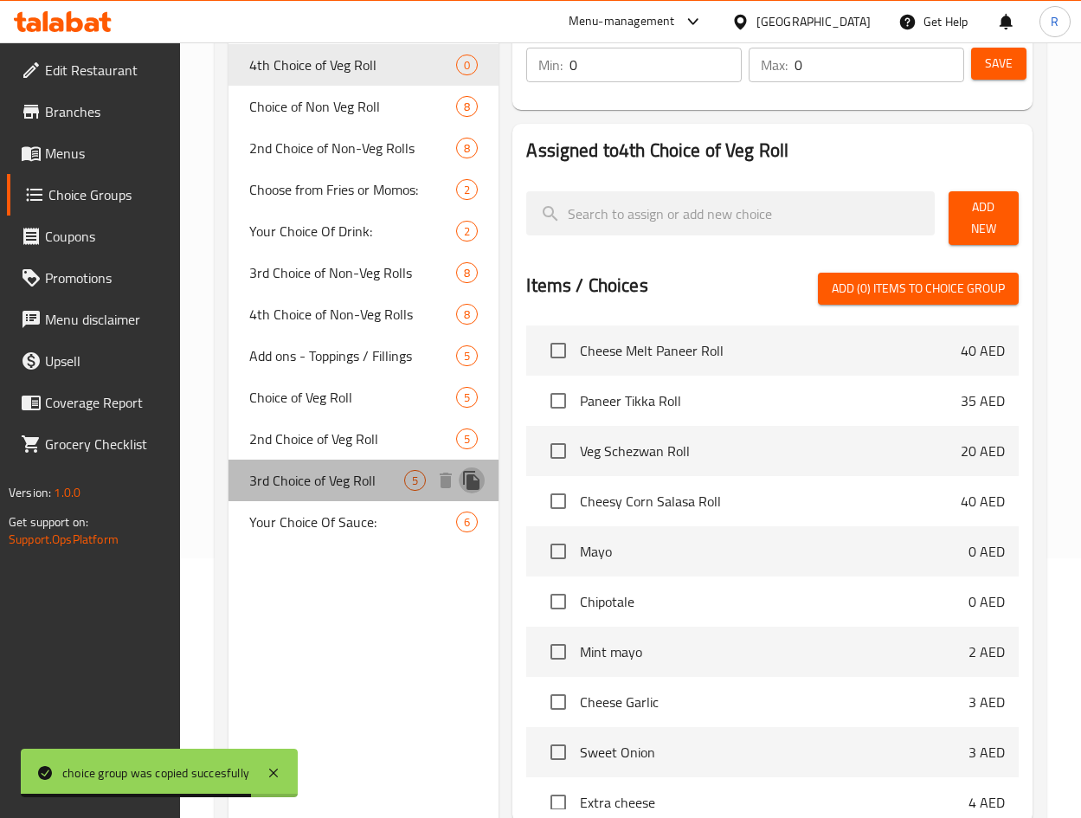
click at [468, 484] on icon "duplicate" at bounding box center [471, 480] width 16 height 19
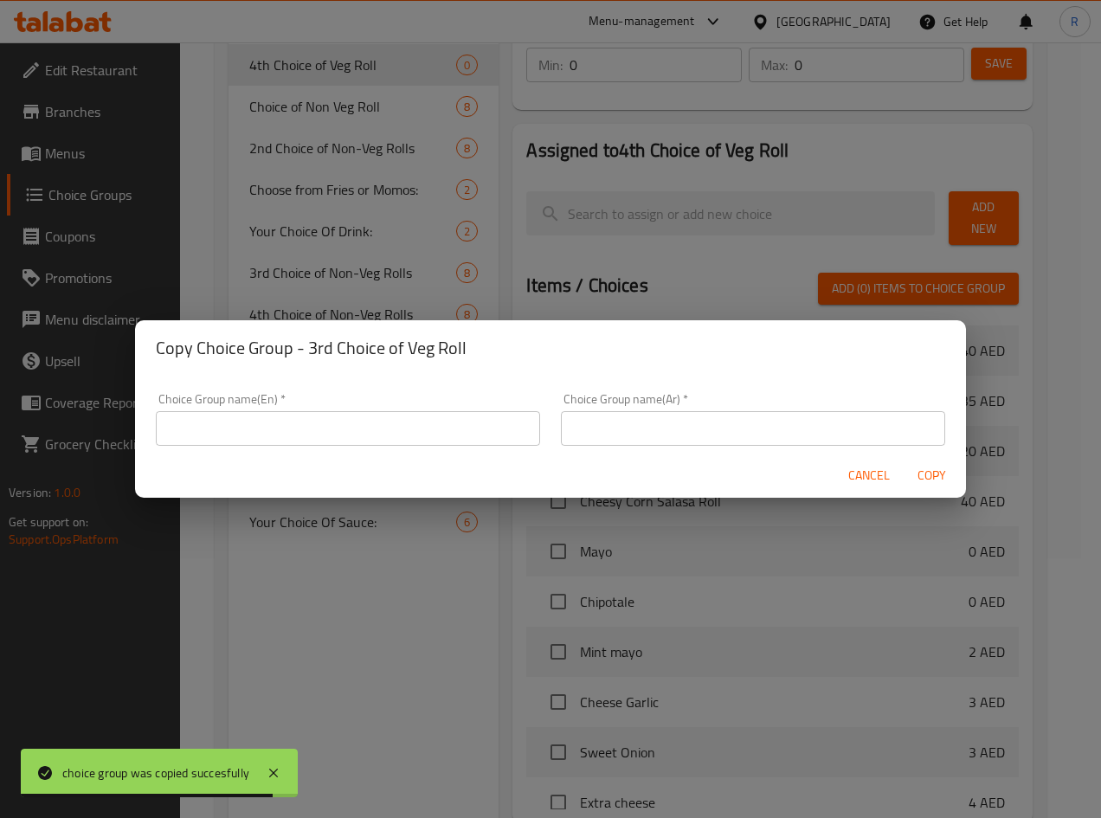
click at [433, 435] on input "text" at bounding box center [348, 428] width 384 height 35
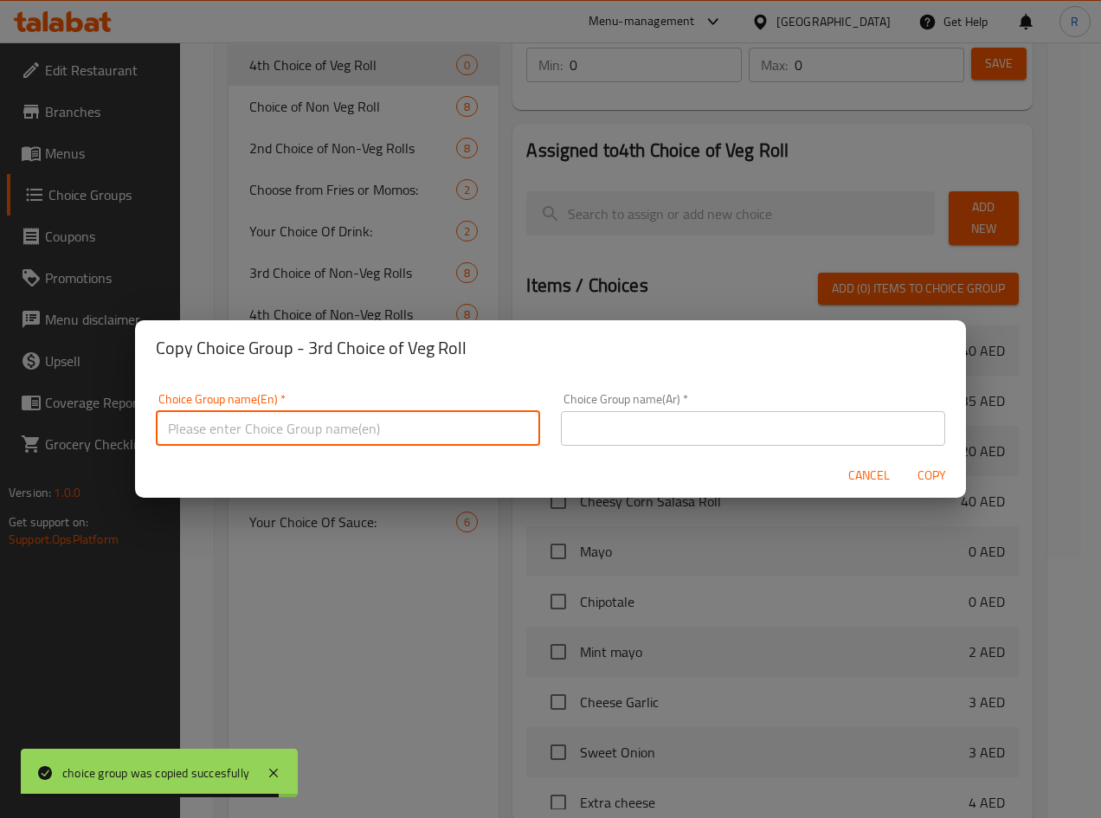
paste input "5th Choice of Veg Roll"
type input "5th Choice of Veg Roll"
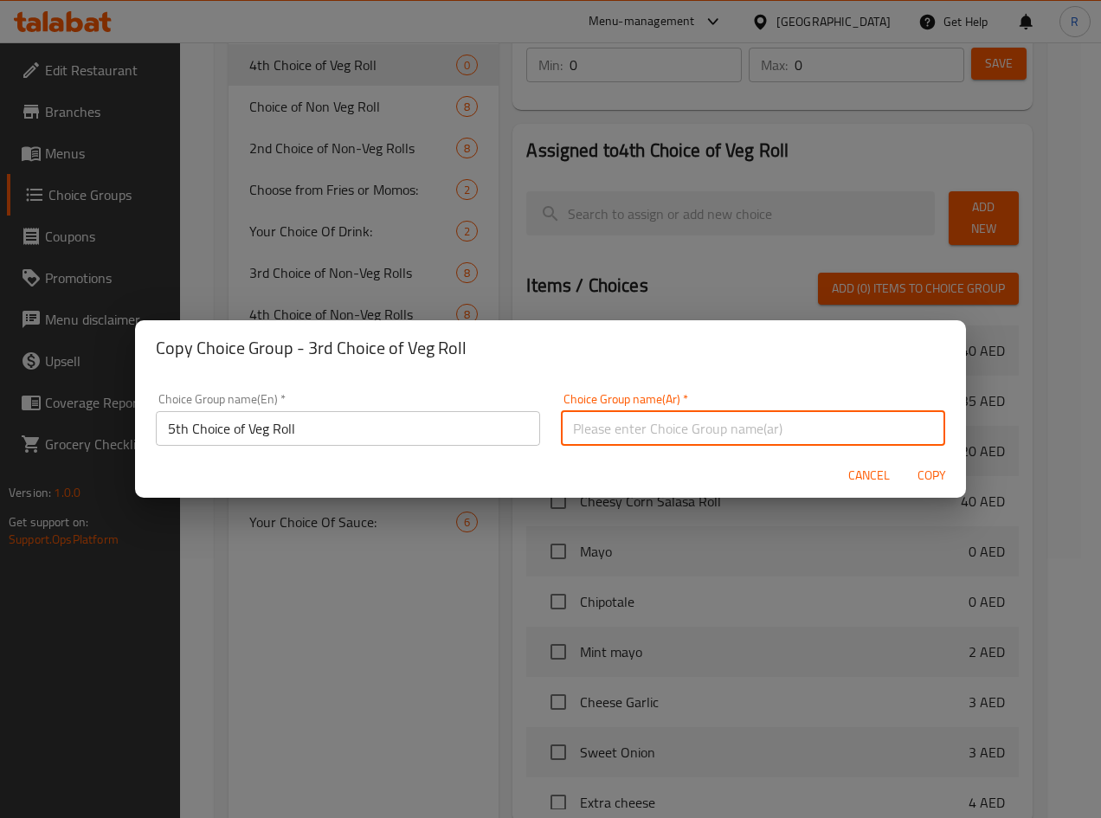
paste input "الخيار الخامس من رول نباتي"
type input "الخيار الخامس من رول نباتي"
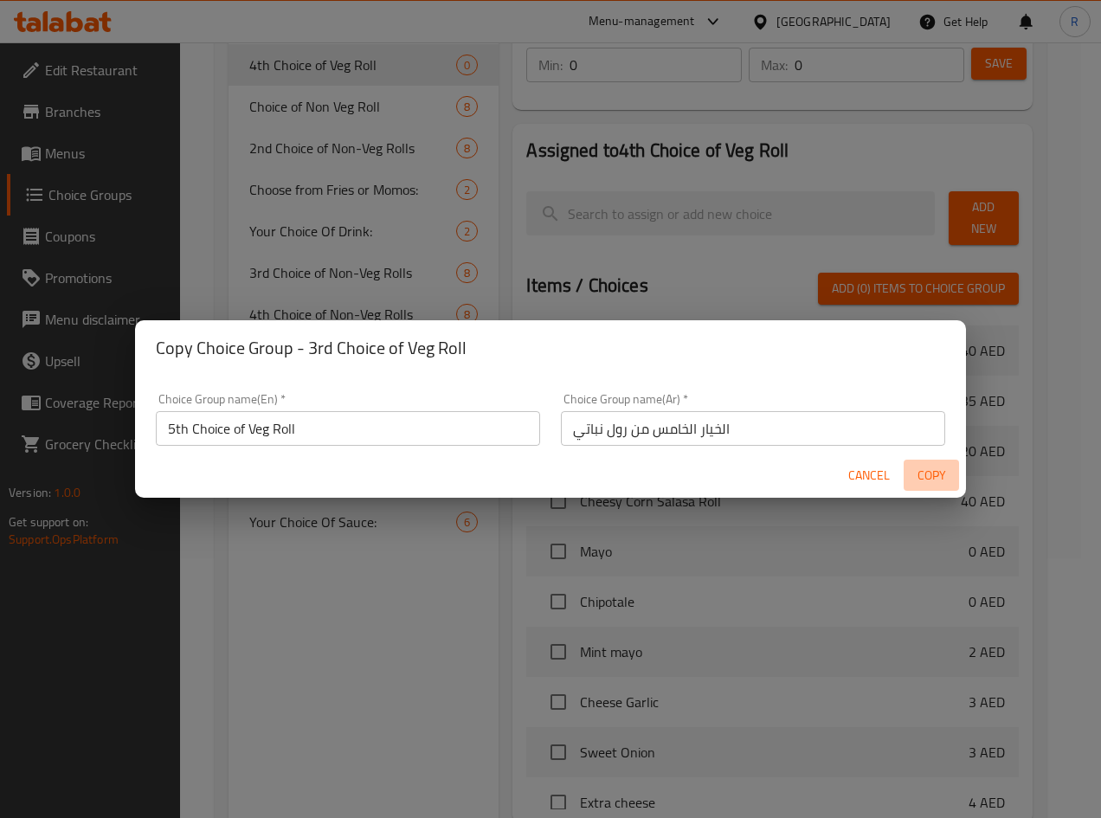
click at [926, 471] on span "Copy" at bounding box center [931, 476] width 42 height 22
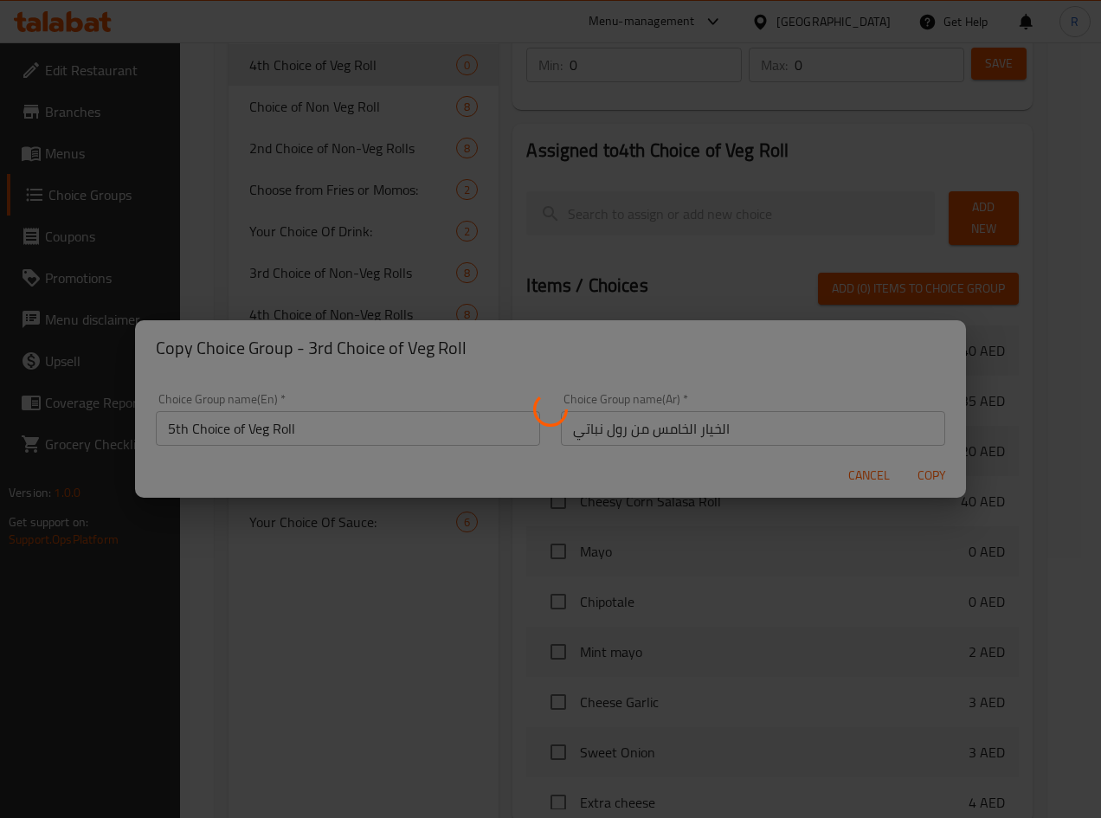
type input "5th Choice of Veg Roll"
type input "الخيار الخامس من رول نباتي"
type input "1"
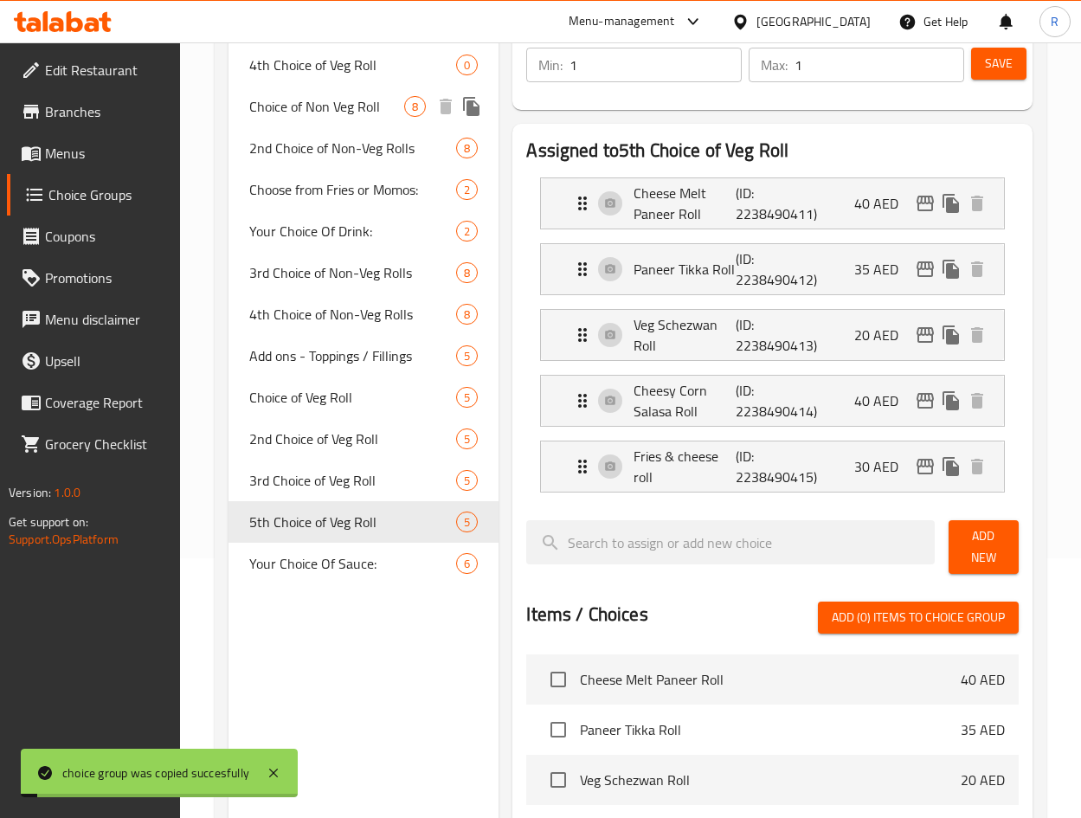
scroll to position [0, 0]
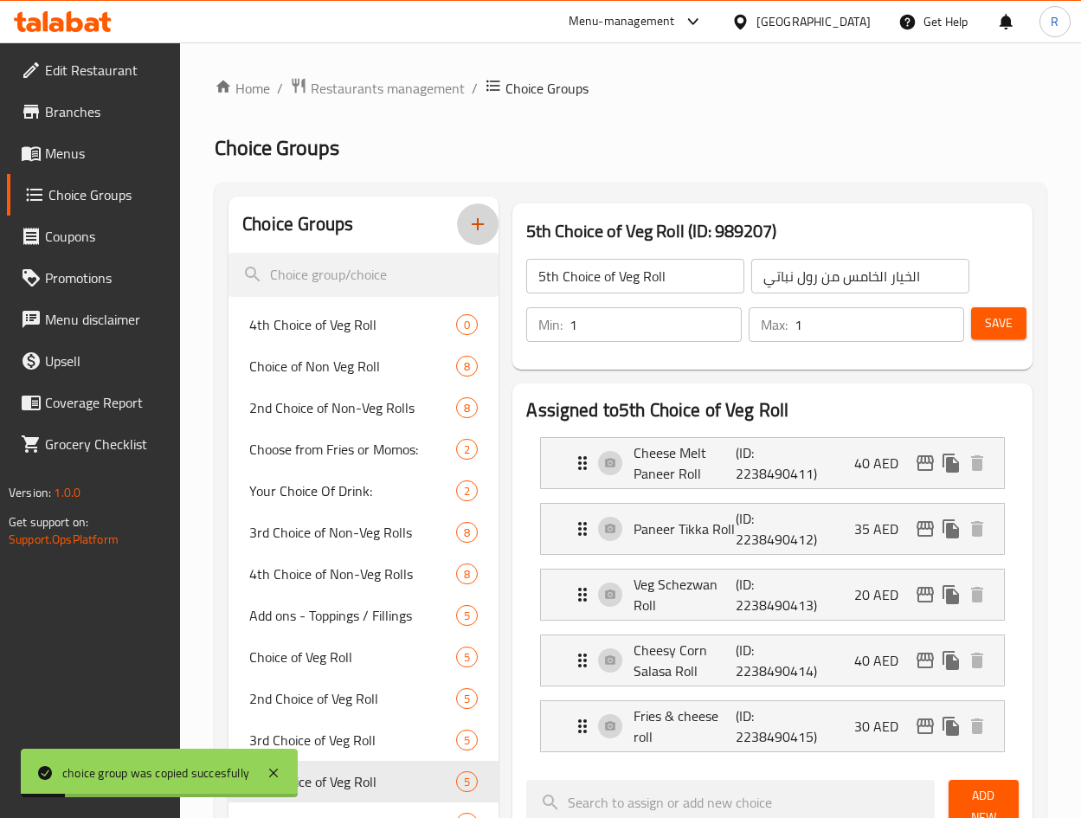
click at [470, 217] on icon "button" at bounding box center [477, 224] width 21 height 21
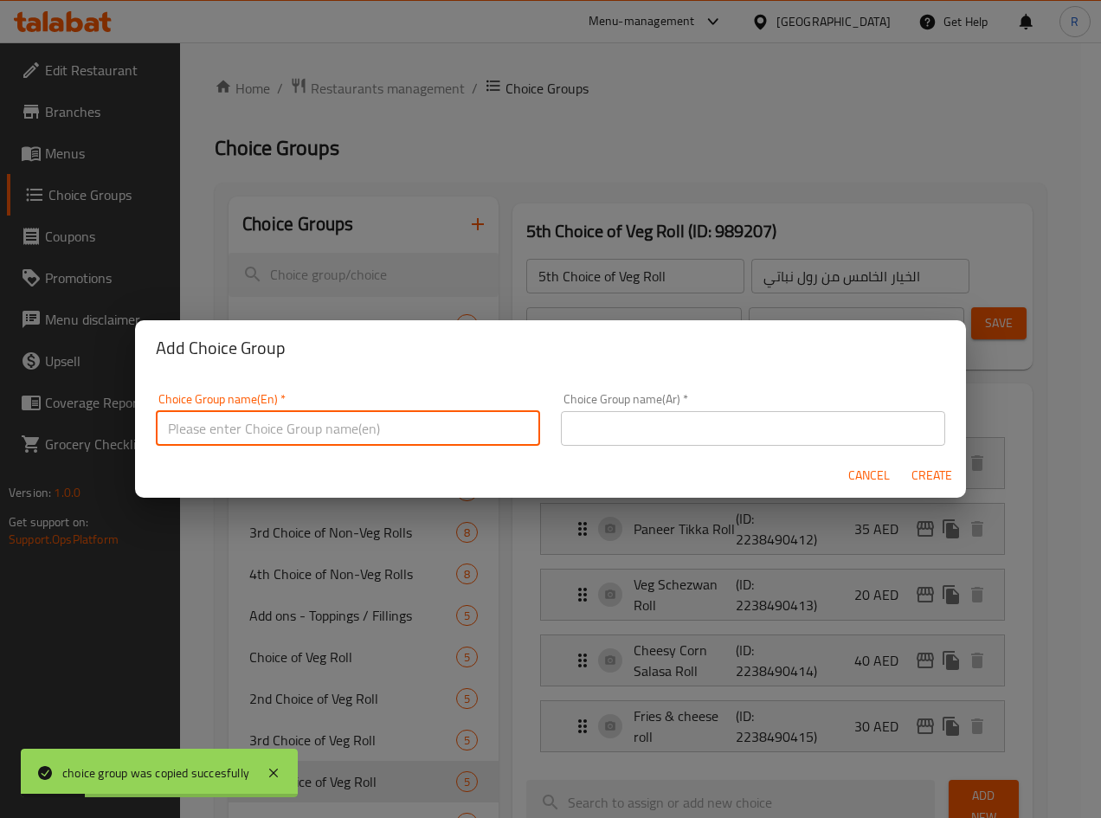
click at [460, 427] on input "text" at bounding box center [348, 428] width 384 height 35
paste input "6th Choice of Veg Roll"
type input "6th Choice of Veg Roll"
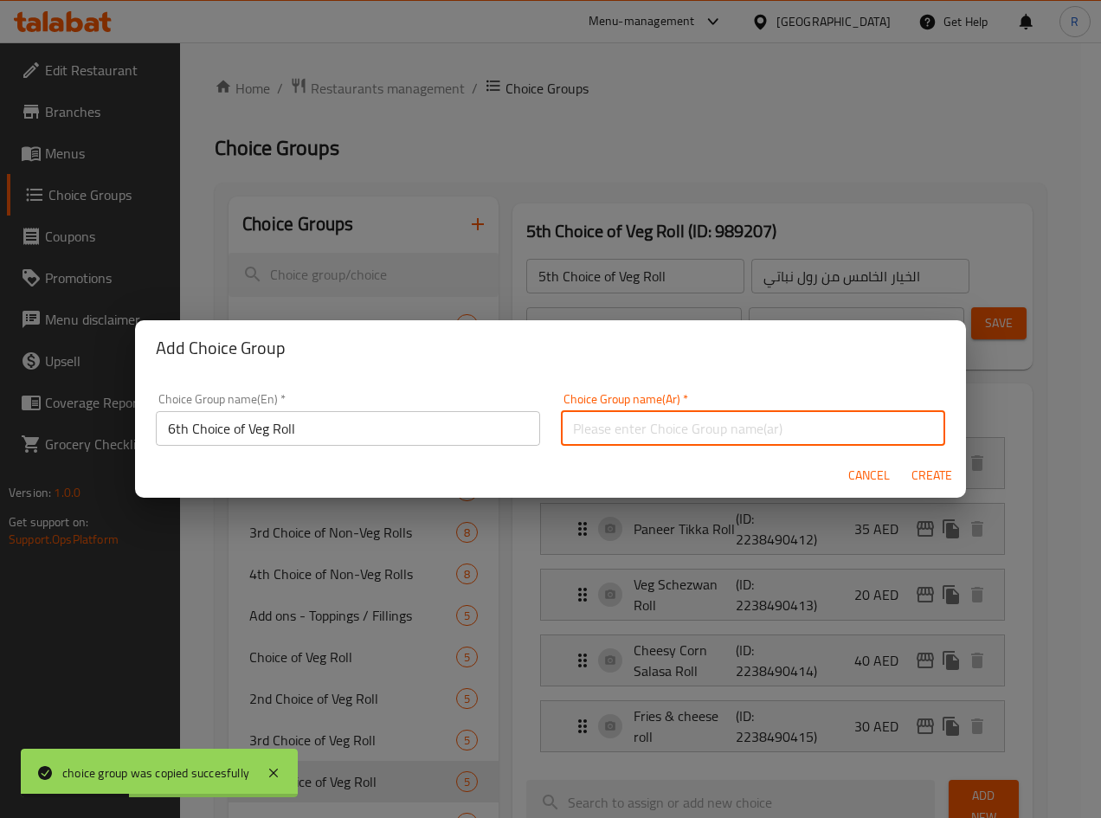
paste input "الخيار السادس من رول نباتي"
type input "الخيار السادس من رول نباتي"
click at [936, 465] on span "Create" at bounding box center [931, 476] width 42 height 22
type input "6th Choice of Veg Roll"
type input "الخيار السادس من رول نباتي"
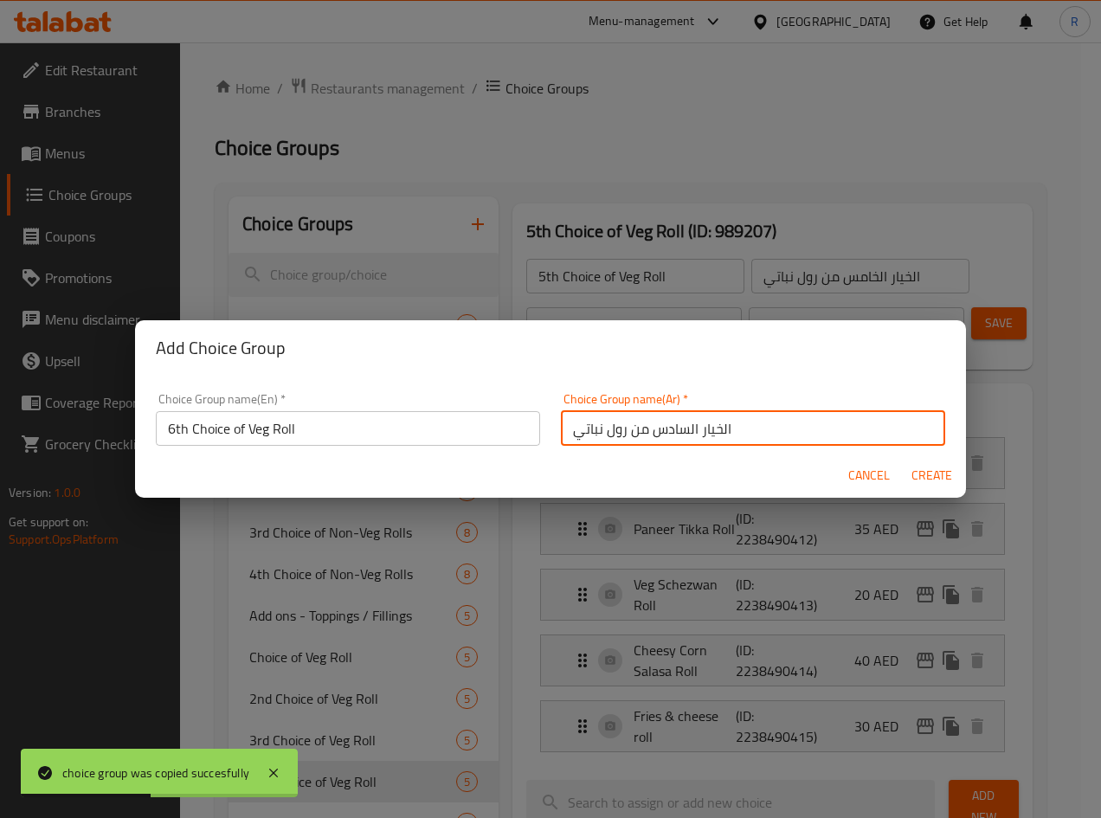
type input "0"
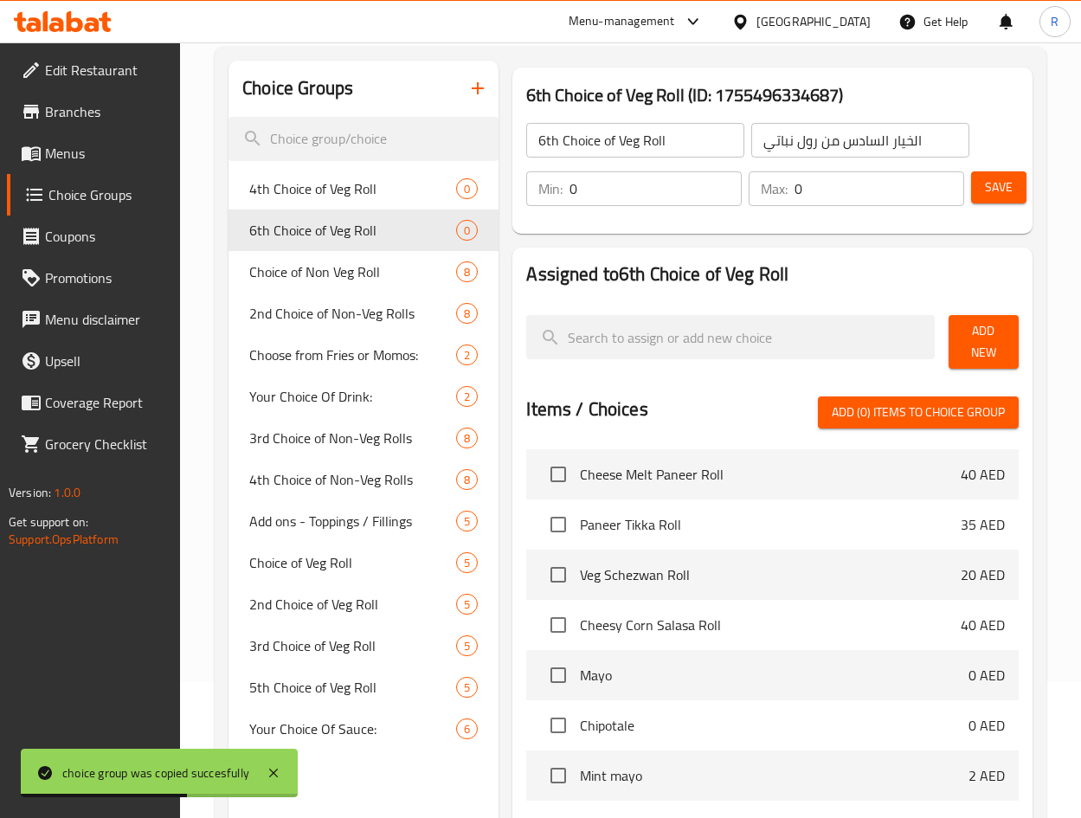
scroll to position [441, 0]
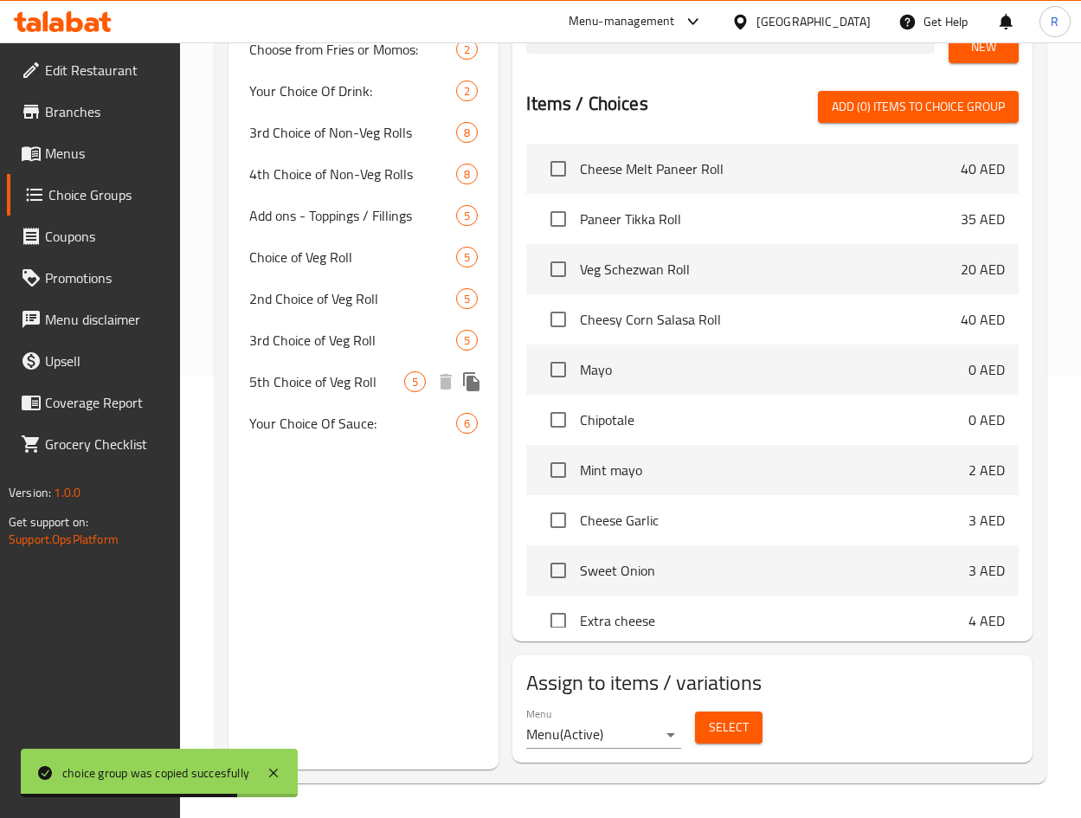
click at [466, 381] on icon "duplicate" at bounding box center [471, 381] width 21 height 21
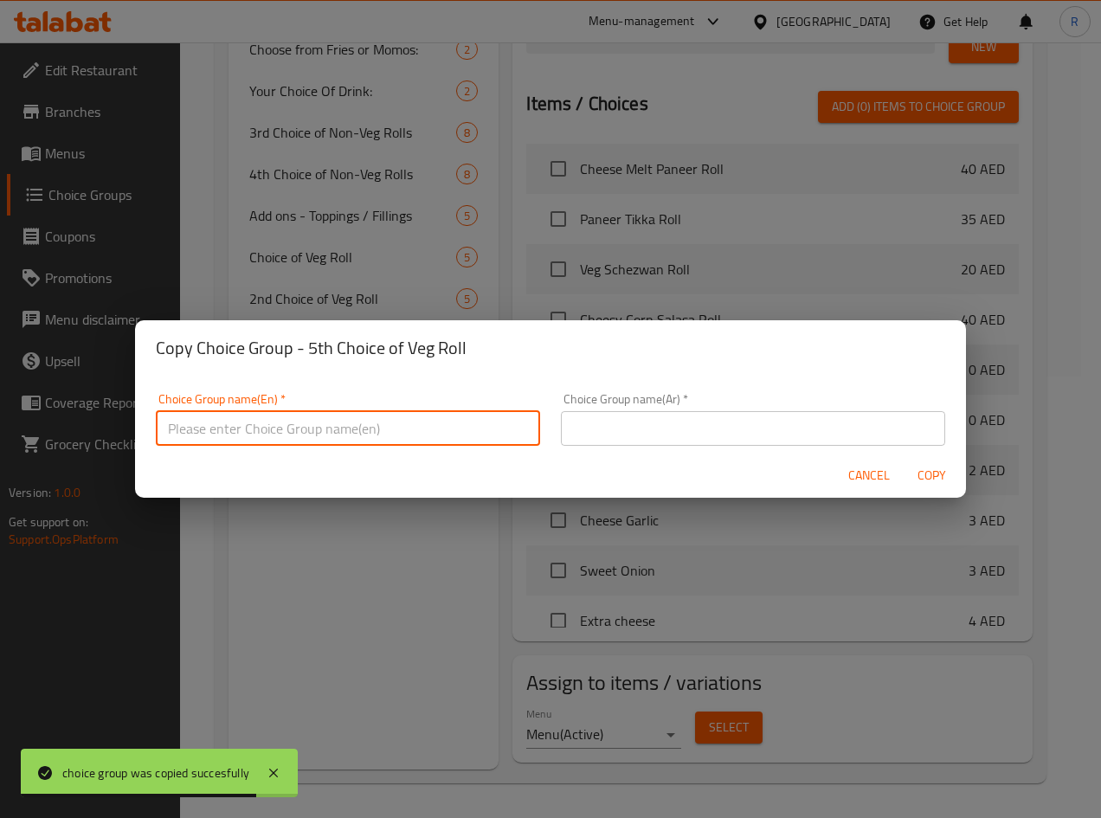
click at [407, 423] on input "text" at bounding box center [348, 428] width 384 height 35
paste input "7th Choice of Veg Roll"
type input "7th Choice of Veg Roll"
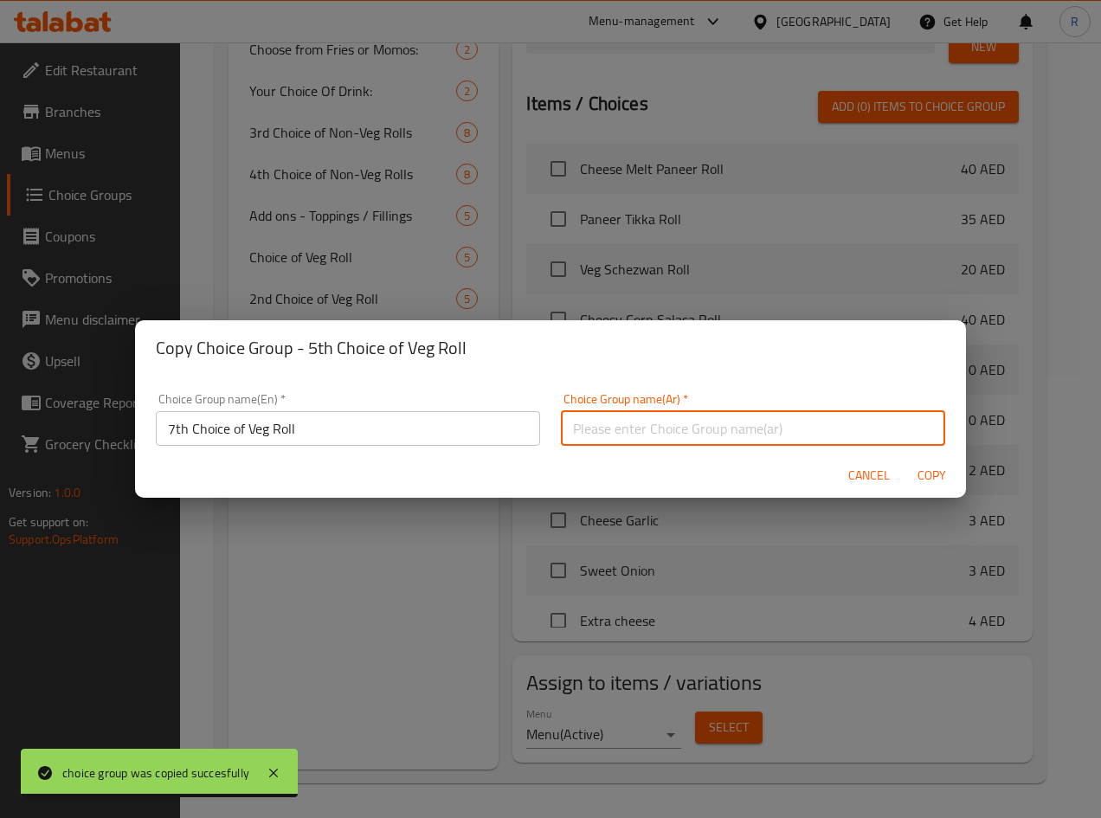
paste input "الخيار السابع من رول نباتي"
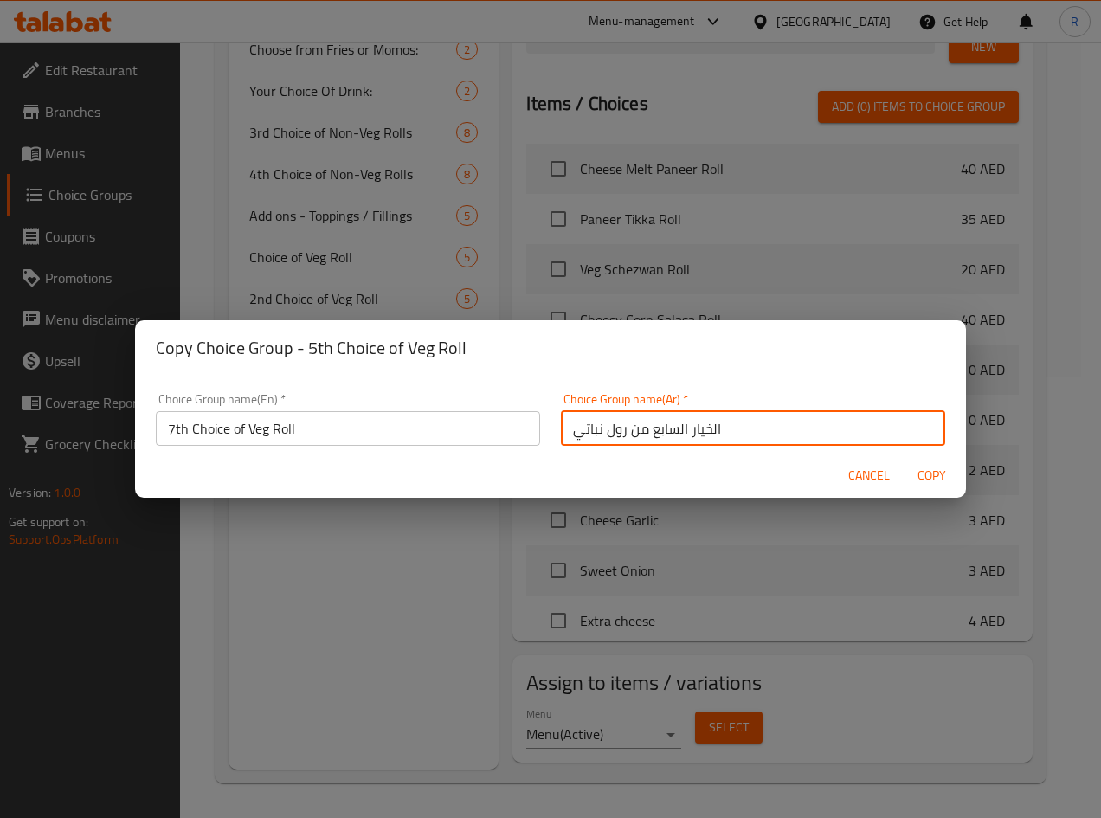
type input "الخيار السابع من رول نباتي"
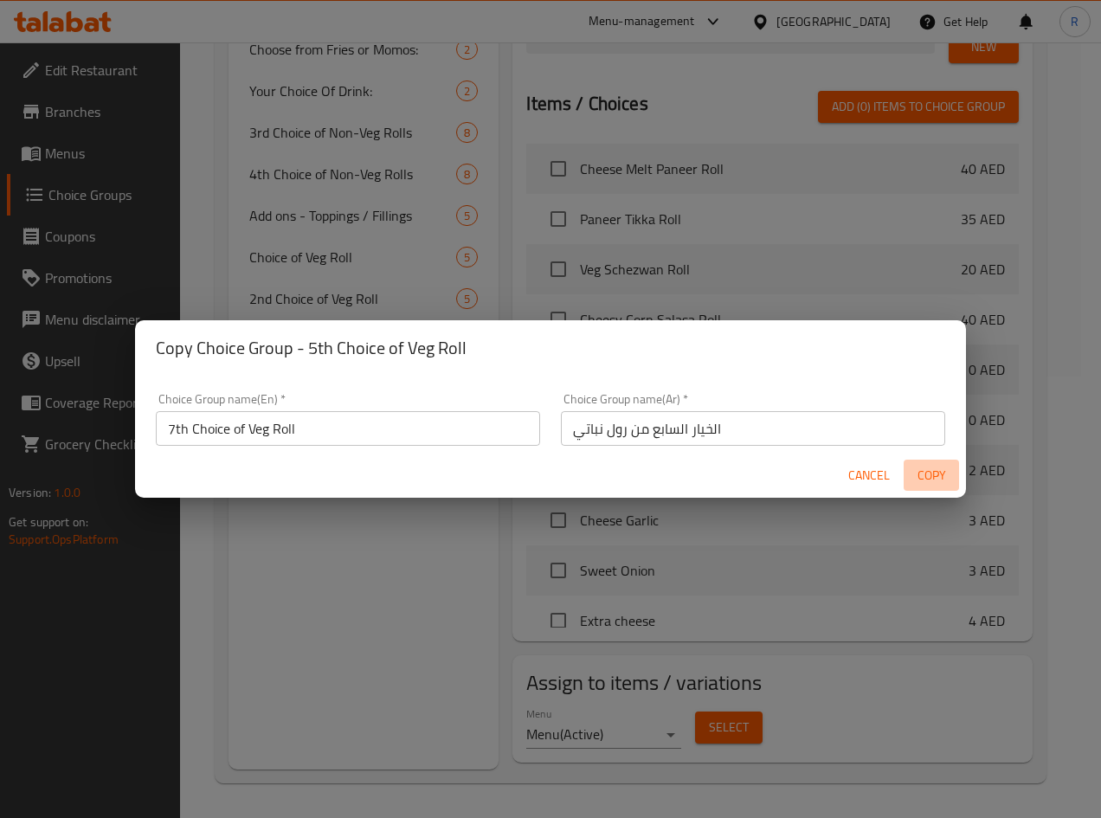
click at [936, 470] on span "Copy" at bounding box center [931, 476] width 42 height 22
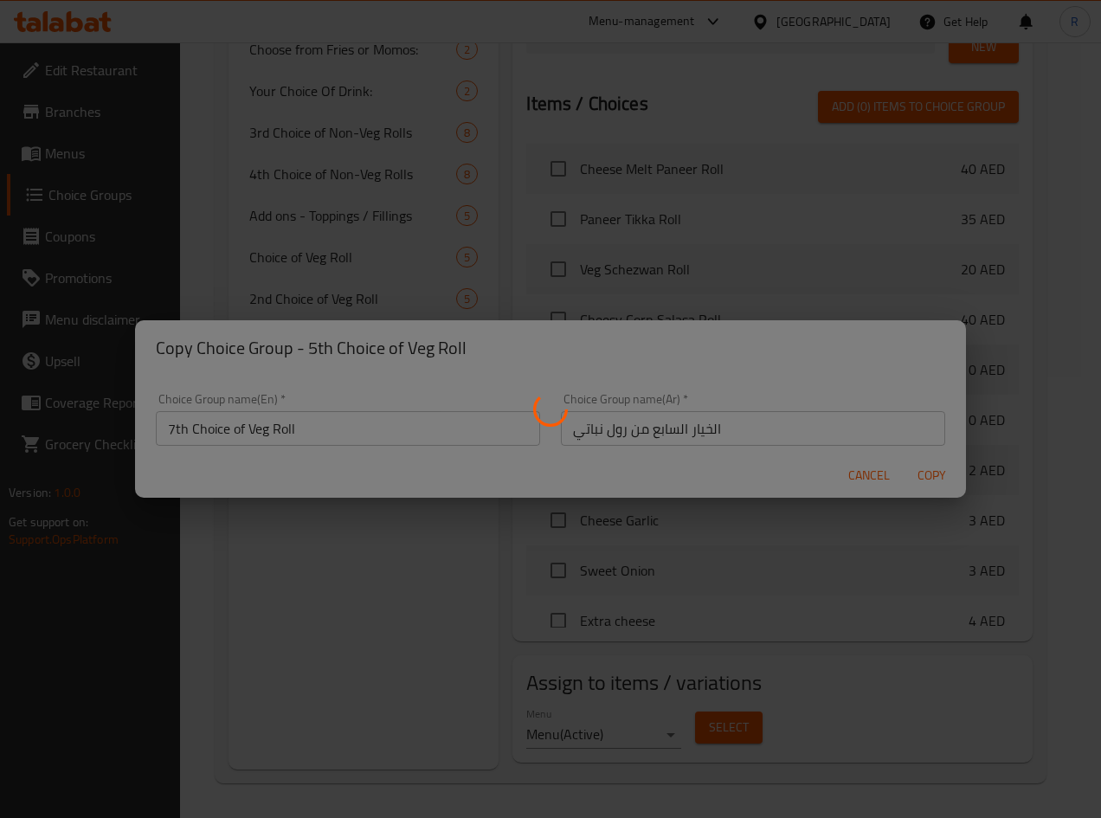
type input "7th Choice of Veg Roll"
type input "الخيار السابع من رول نباتي"
type input "1"
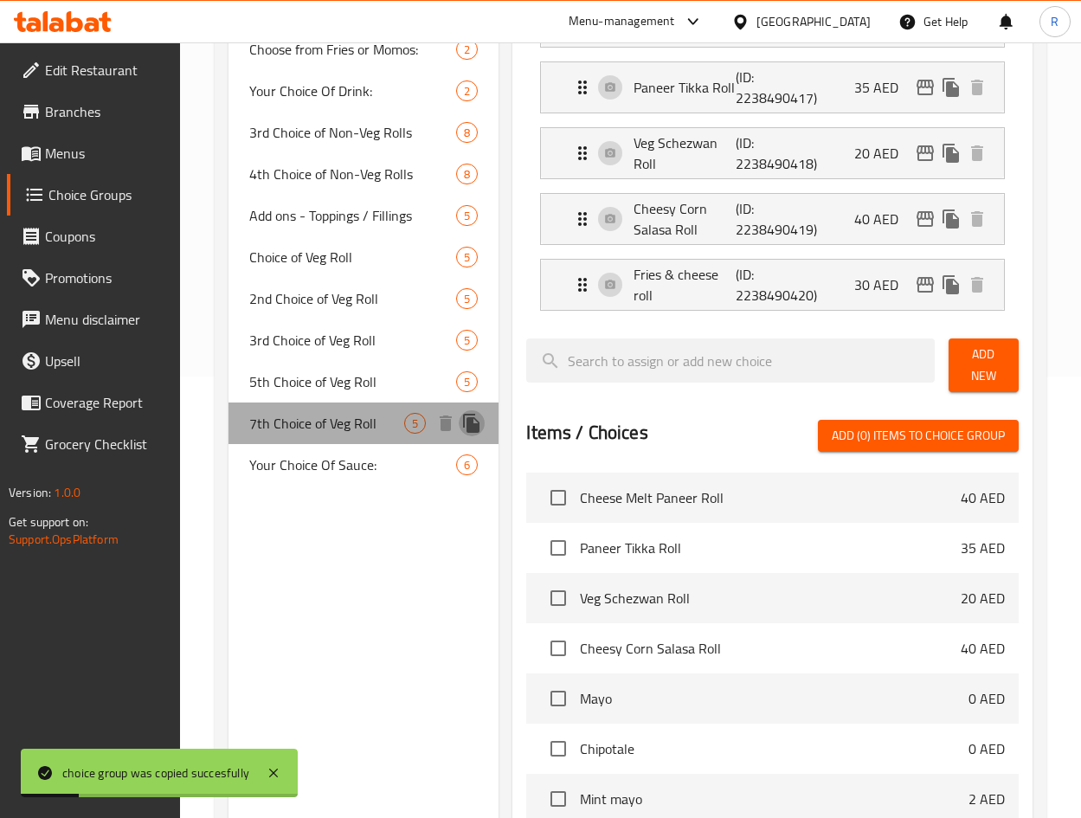
click at [469, 427] on icon "duplicate" at bounding box center [471, 423] width 16 height 19
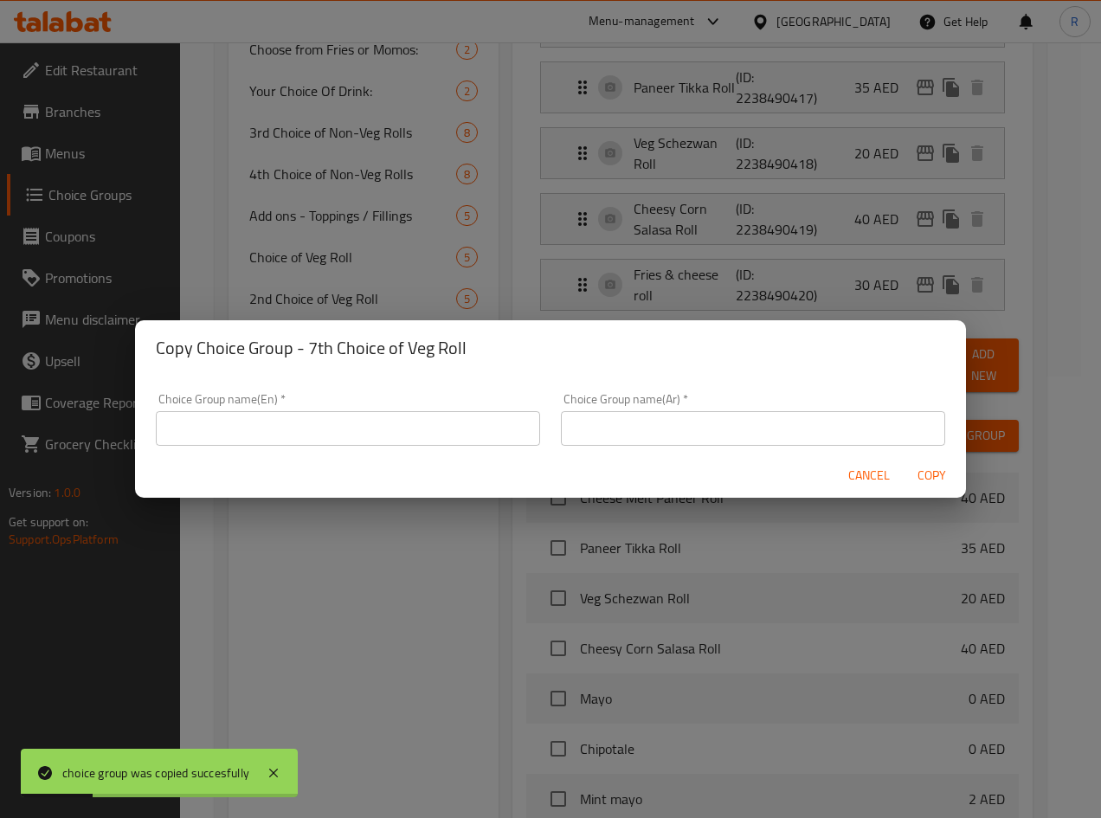
click at [436, 438] on input "text" at bounding box center [348, 428] width 384 height 35
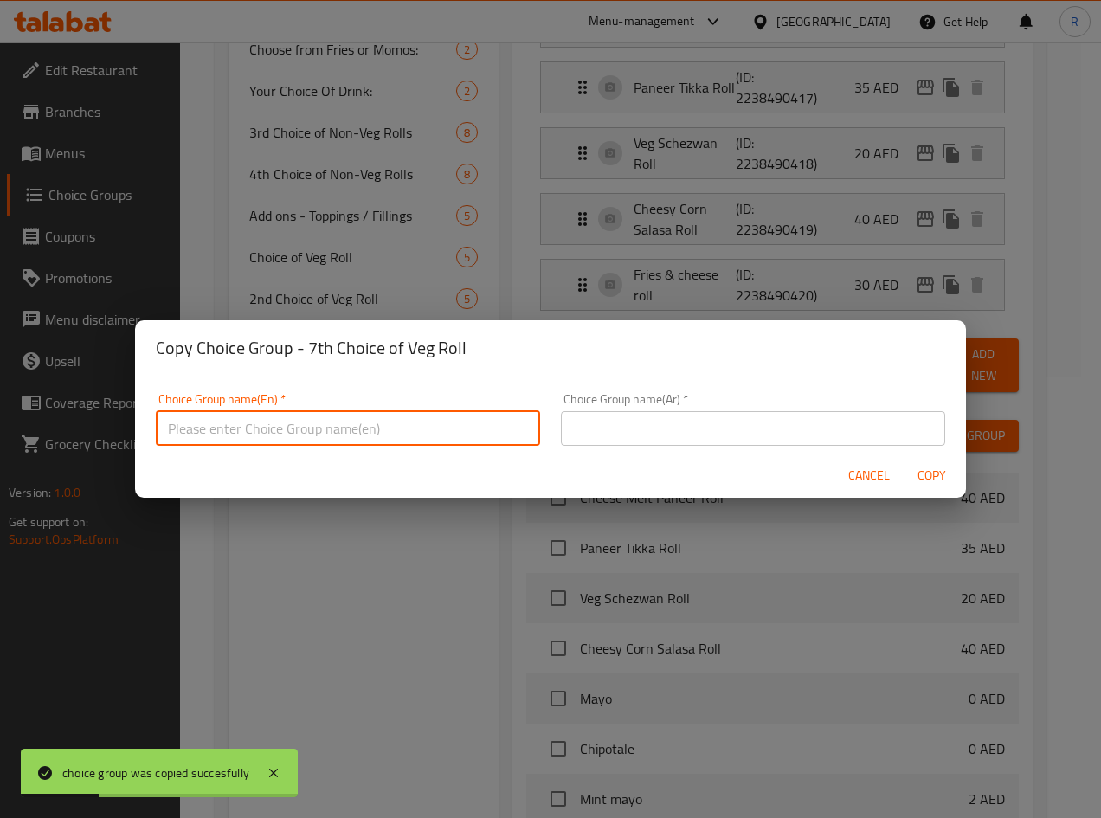
paste input "8th Choice of Veg Roll"
type input "8th Choice of Veg Roll"
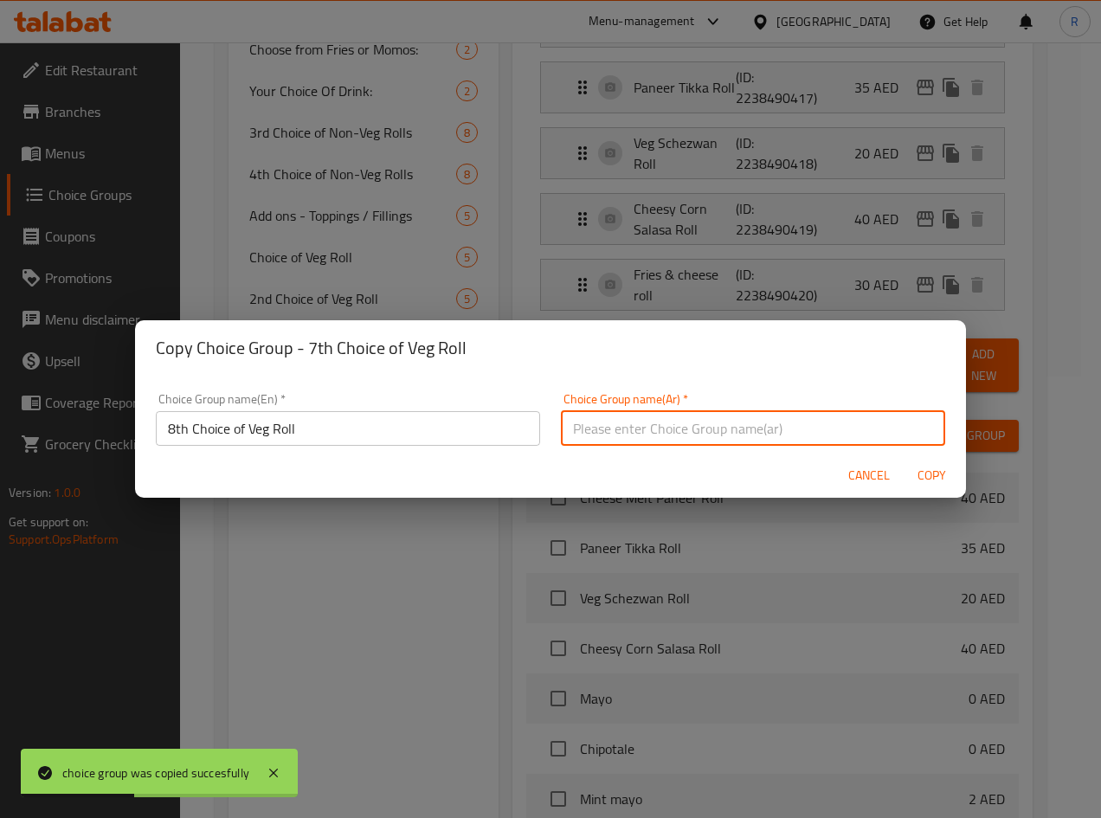
paste input "الخيار الثامن من رول نباتي"
type input "الخيار الثامن من رول نباتي"
drag, startPoint x: 926, startPoint y: 478, endPoint x: 843, endPoint y: 549, distance: 109.2
click at [926, 477] on span "Copy" at bounding box center [931, 476] width 42 height 22
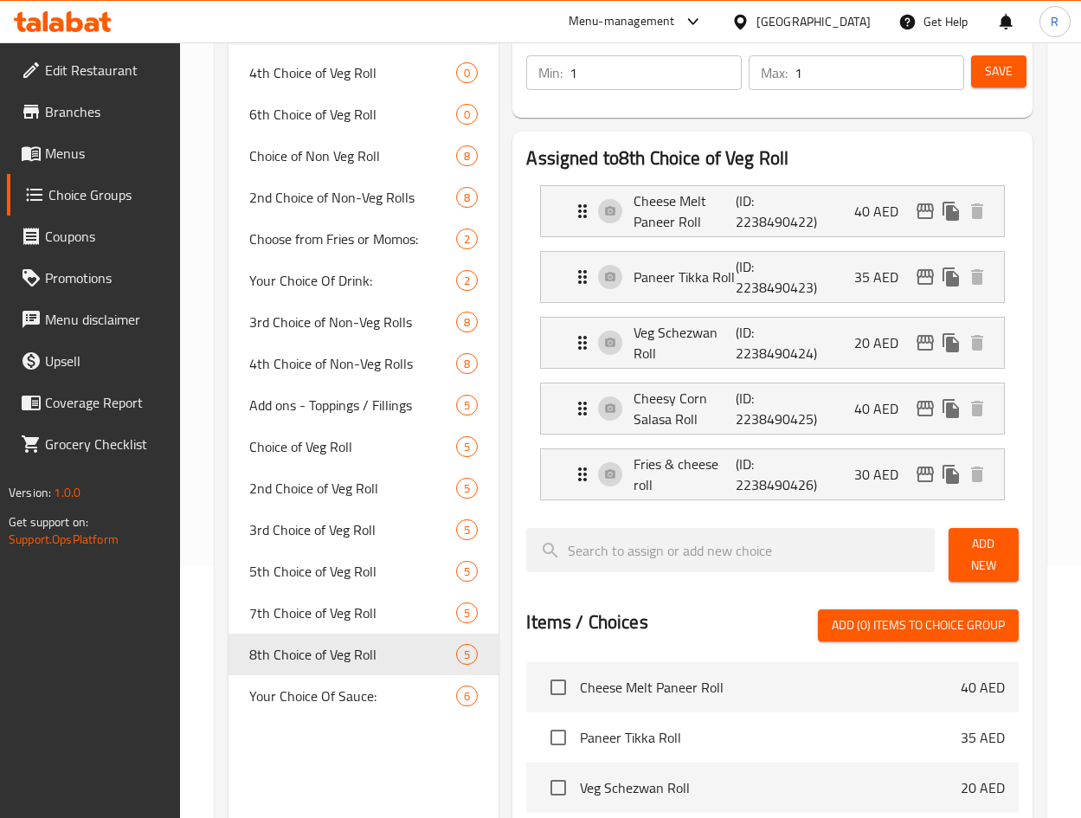
scroll to position [260, 0]
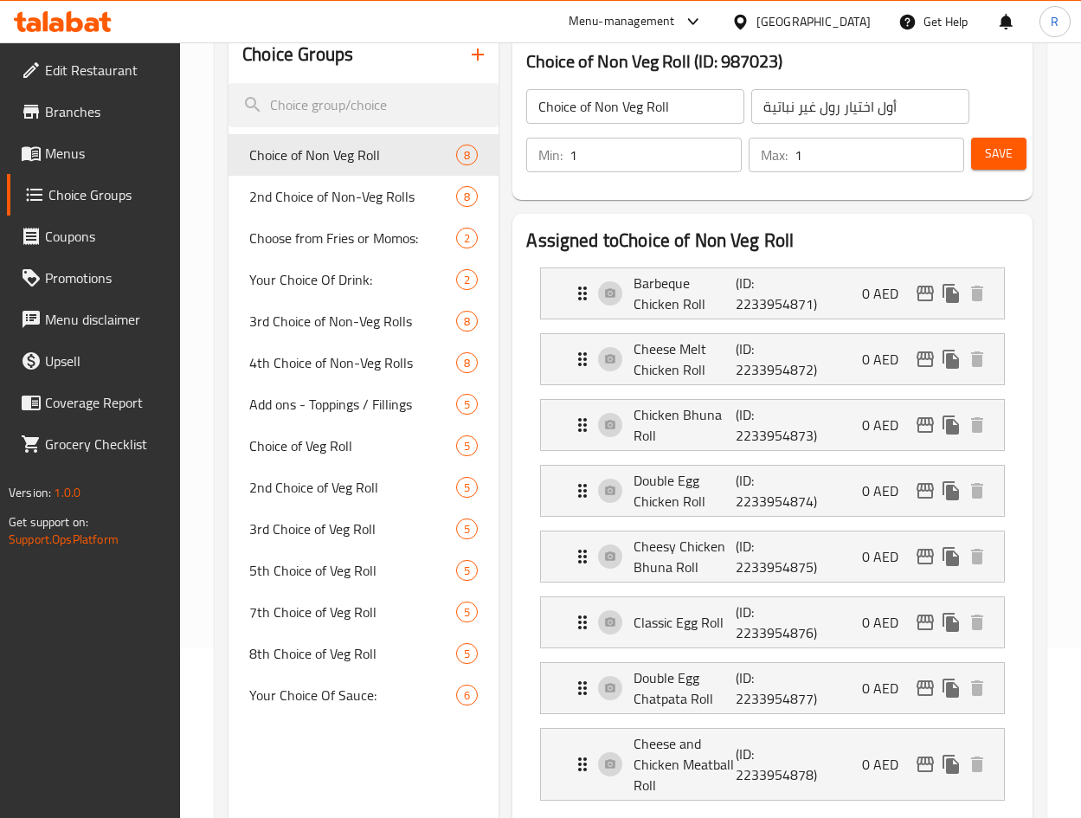
scroll to position [130, 0]
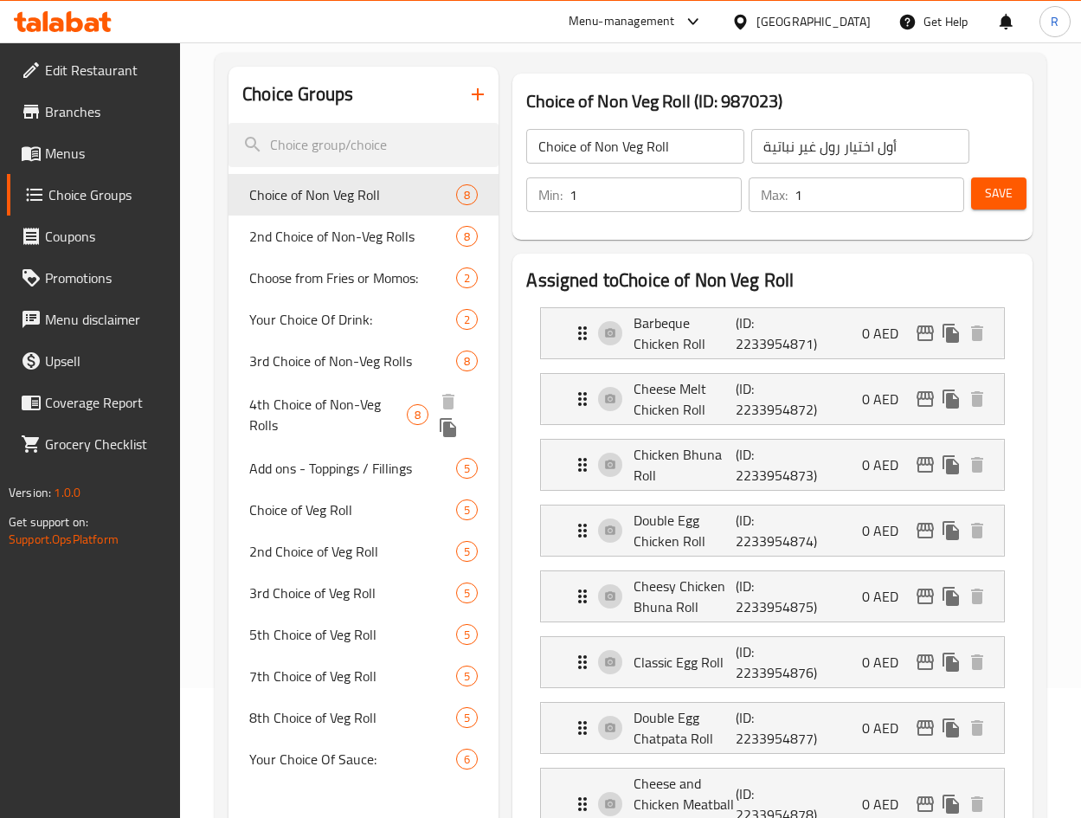
click at [356, 418] on span "4th Choice of Non-Veg Rolls" at bounding box center [327, 415] width 157 height 42
type input "4th Choice of Non-Veg Rolls"
type input "رابع اختيار رول غير نباتية"
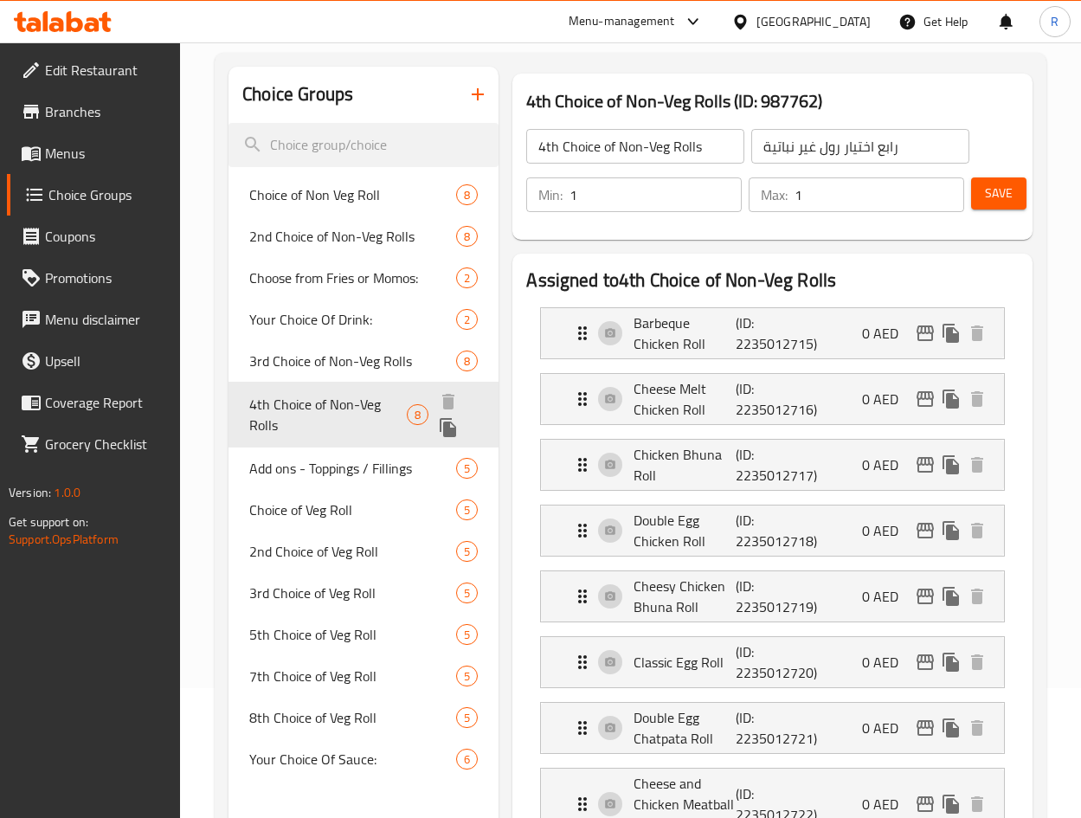
click at [450, 422] on icon "duplicate" at bounding box center [448, 427] width 16 height 19
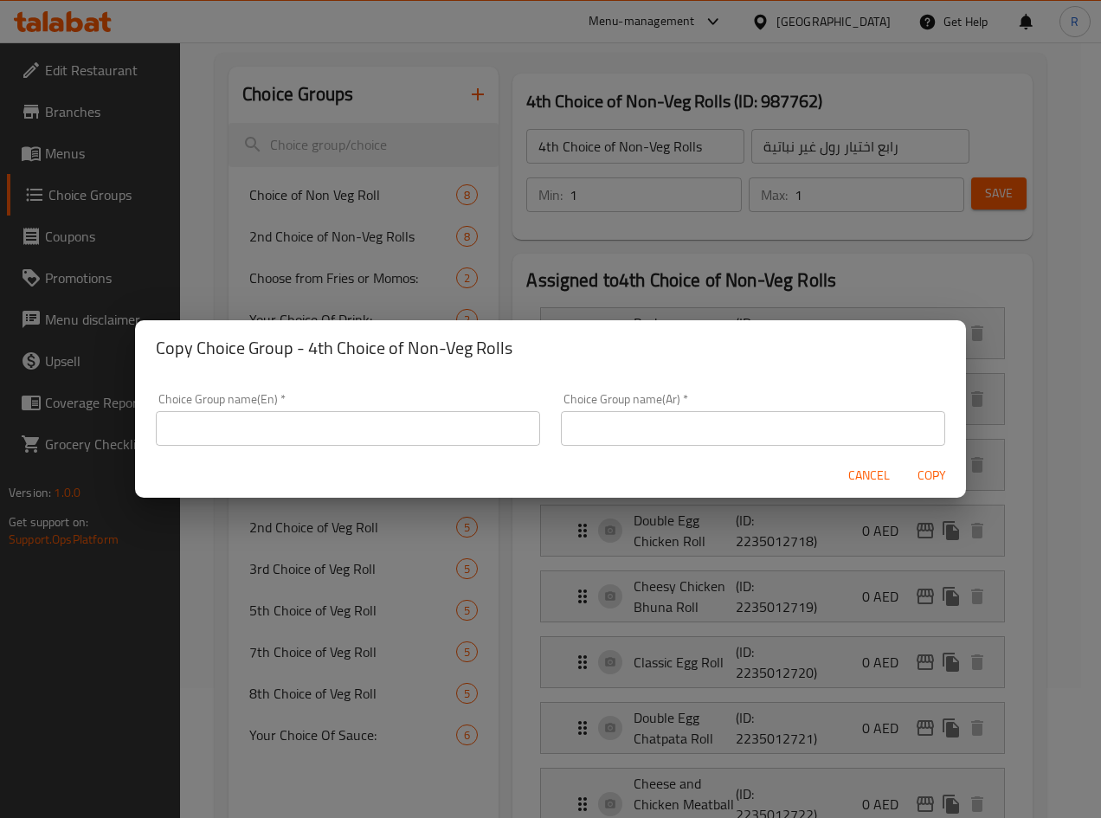
click at [392, 438] on input "text" at bounding box center [348, 428] width 384 height 35
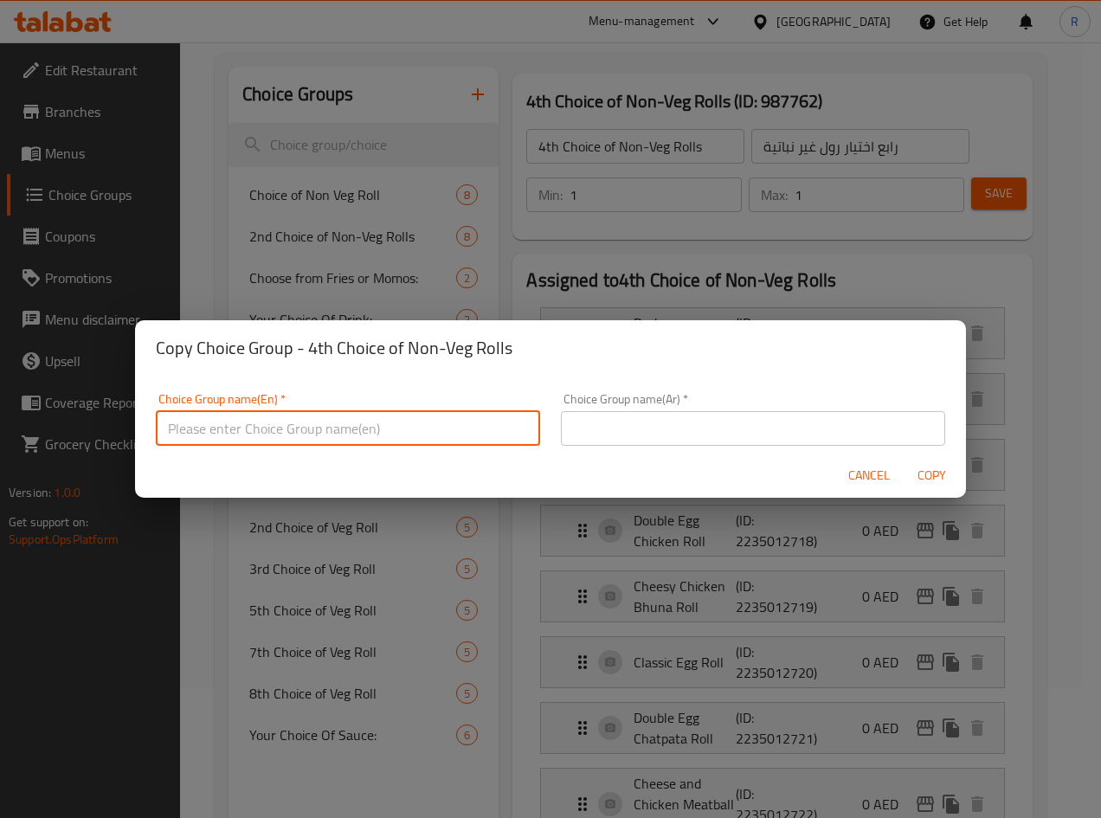
paste input "5th Choice of Non-Veg Roll"
type input "5th Choice of Non-Veg Roll"
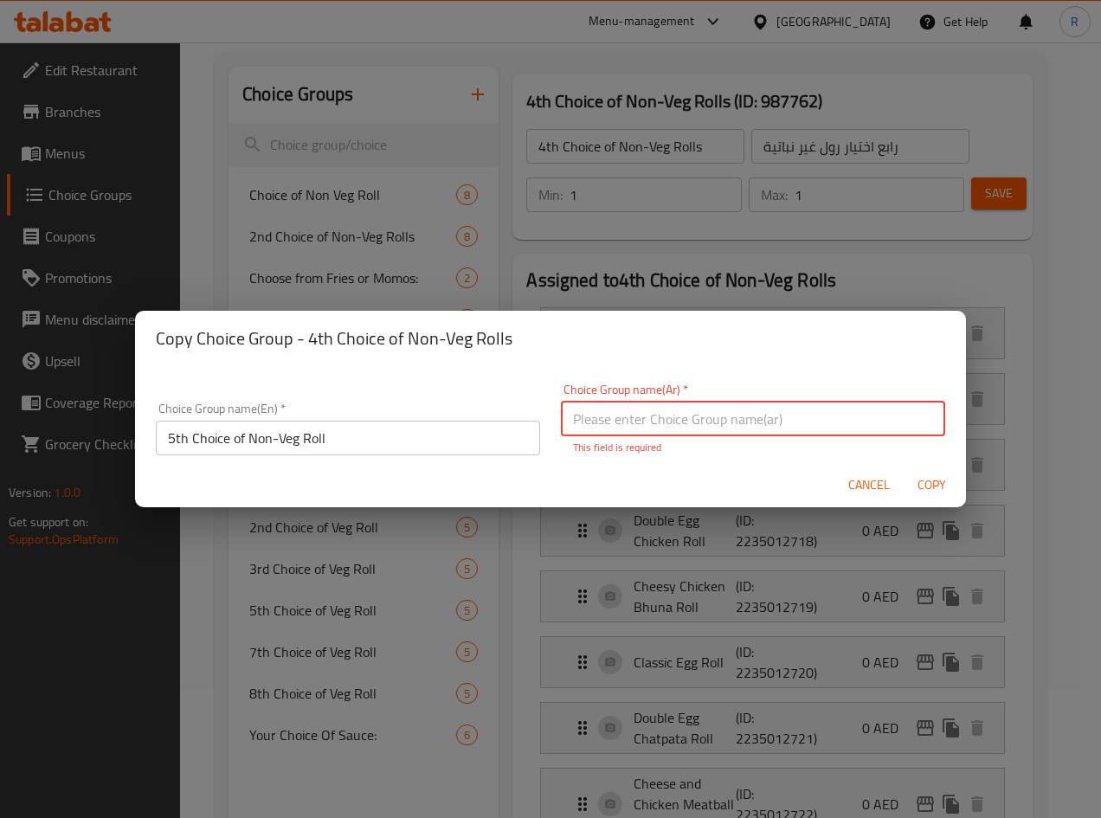
paste input "الخيار الخامس من رول غير نباتي"
type input "الخيار الخامس من رول غير نباتي"
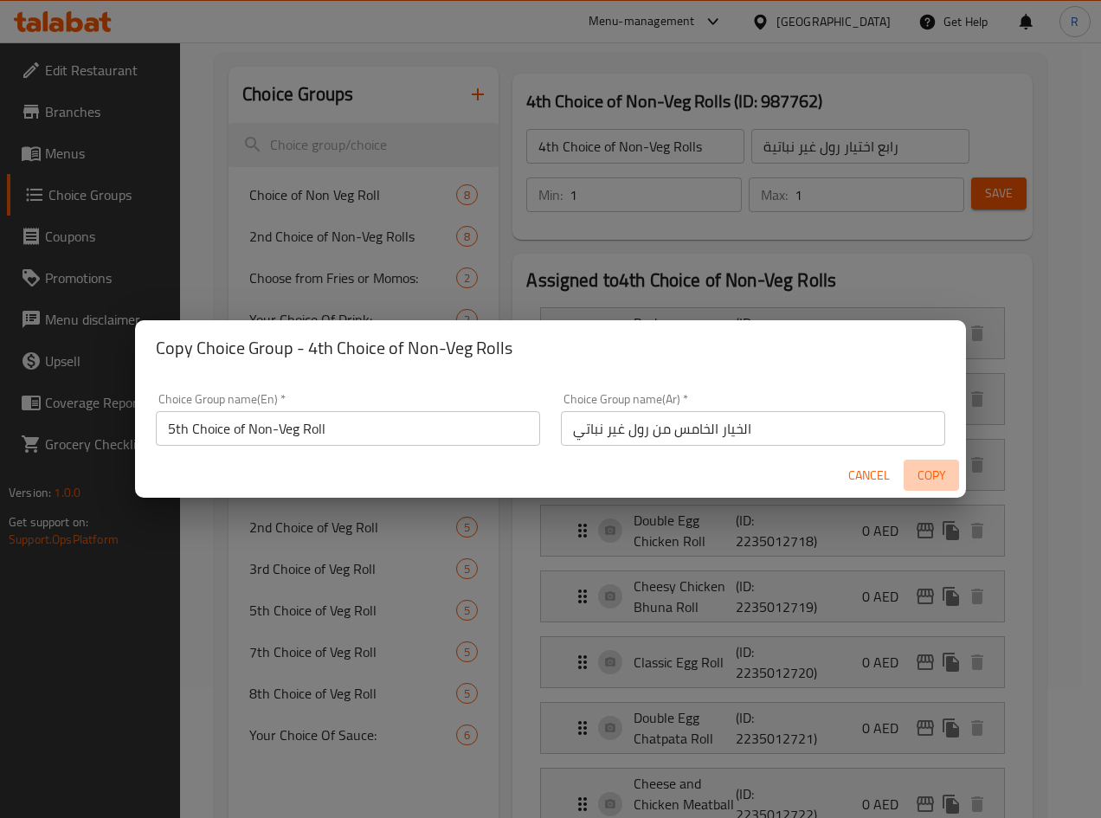
click at [941, 478] on span "Copy" at bounding box center [931, 476] width 42 height 22
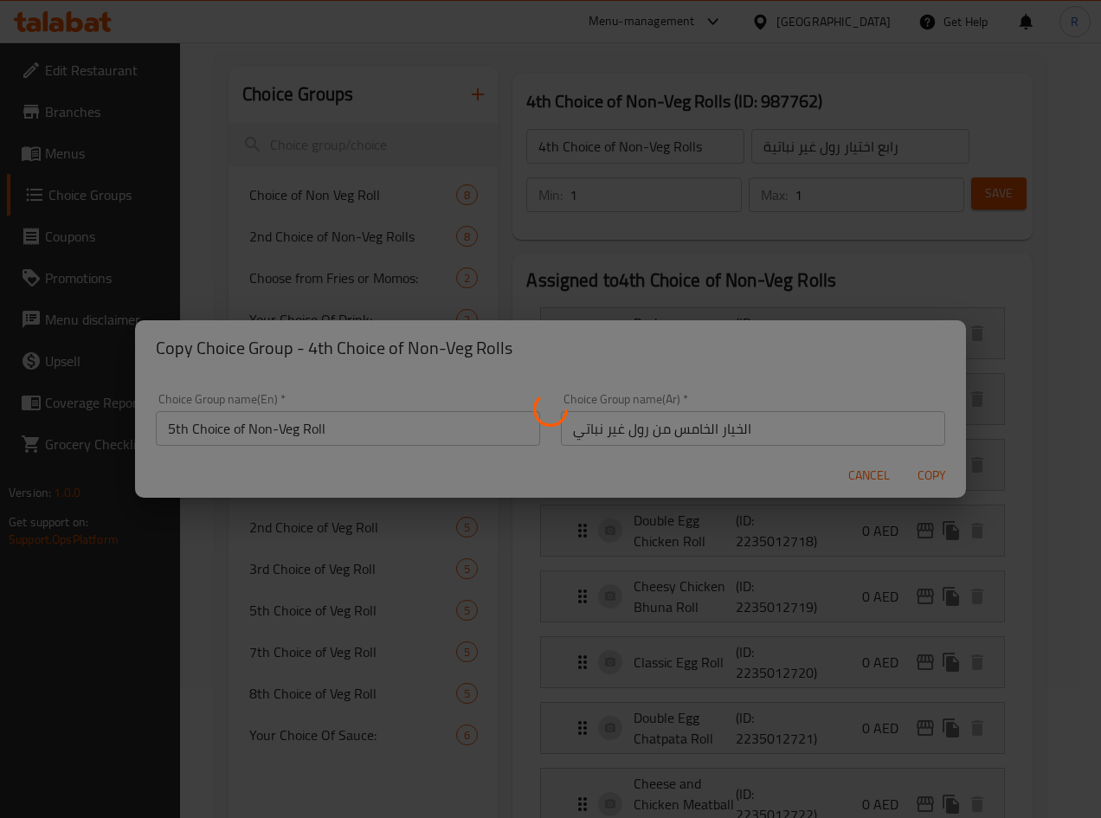
type input "5th Choice of Non-Veg Roll"
type input "الخيار الخامس من رول غير نباتي"
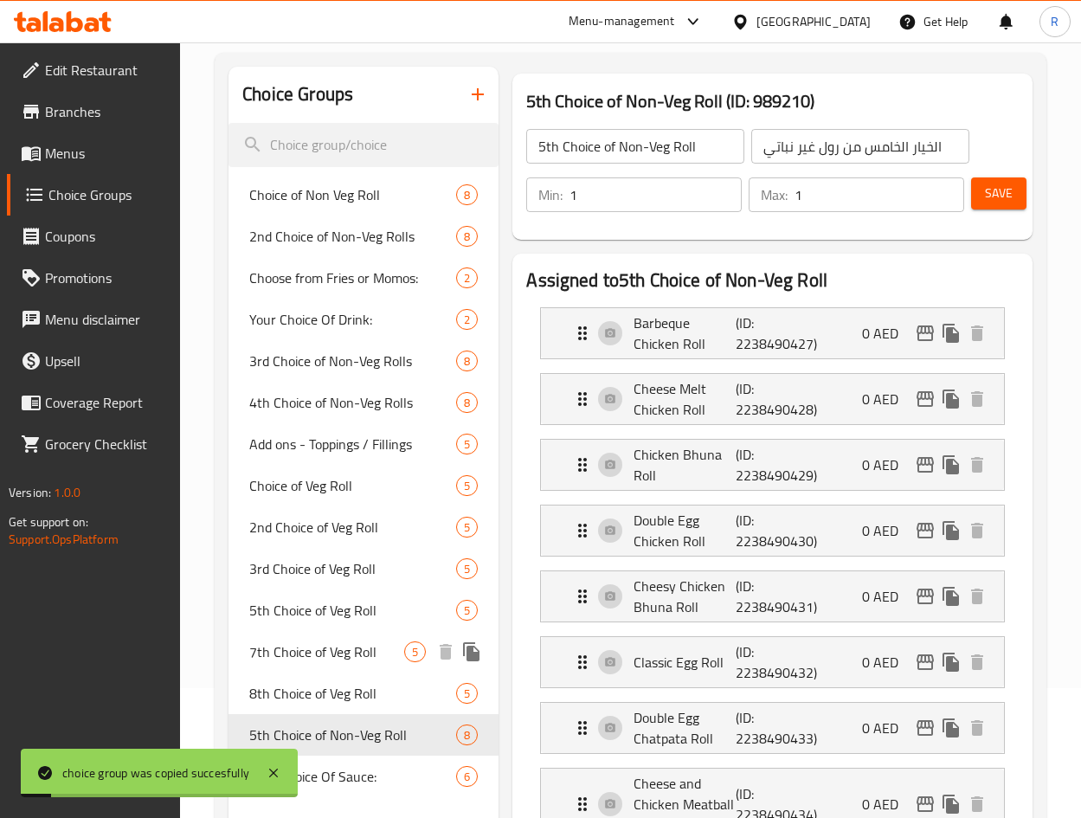
scroll to position [260, 0]
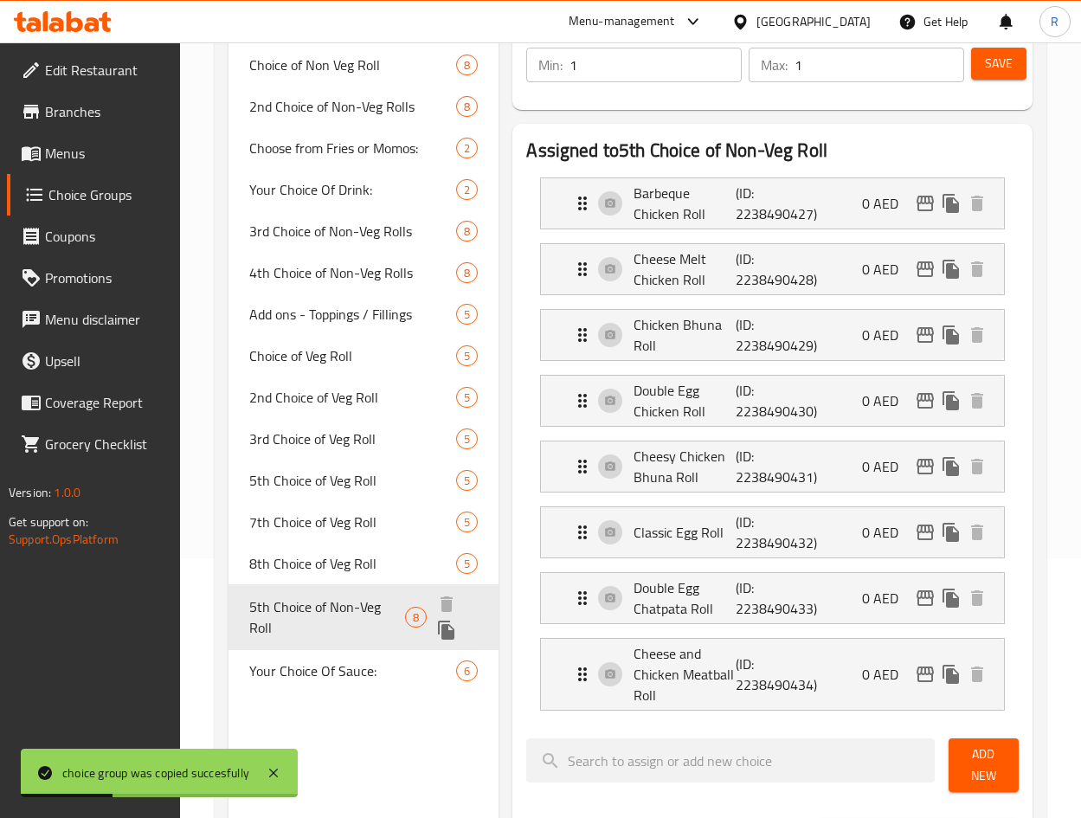
click at [442, 633] on icon "duplicate" at bounding box center [446, 629] width 16 height 19
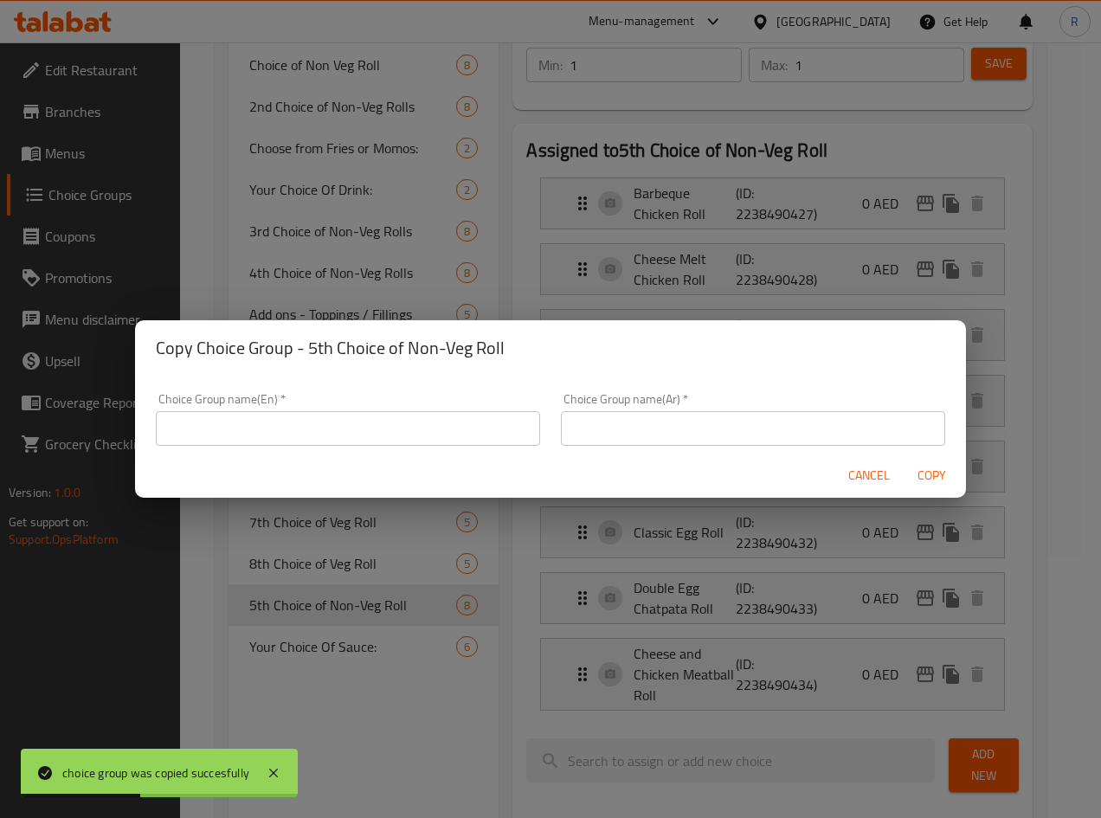
click at [434, 437] on input "text" at bounding box center [348, 428] width 384 height 35
paste input "6th Choice of Non-Veg Roll"
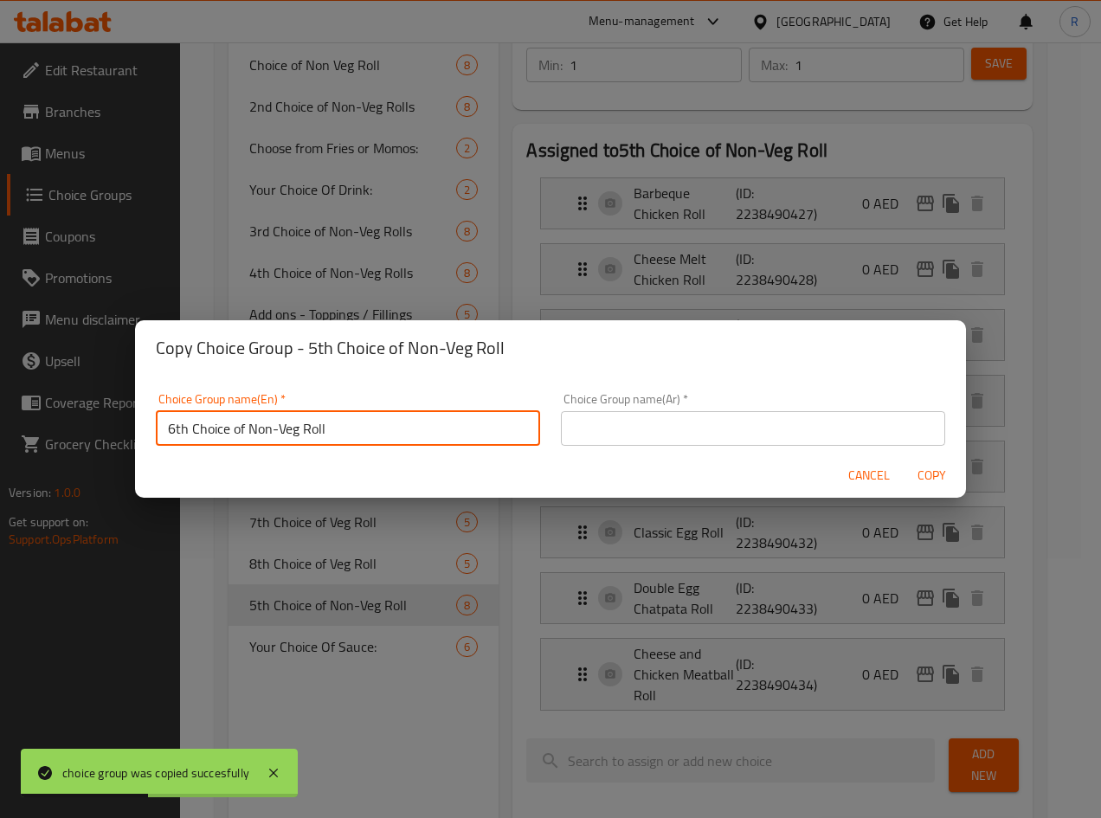
type input "6th Choice of Non-Veg Roll"
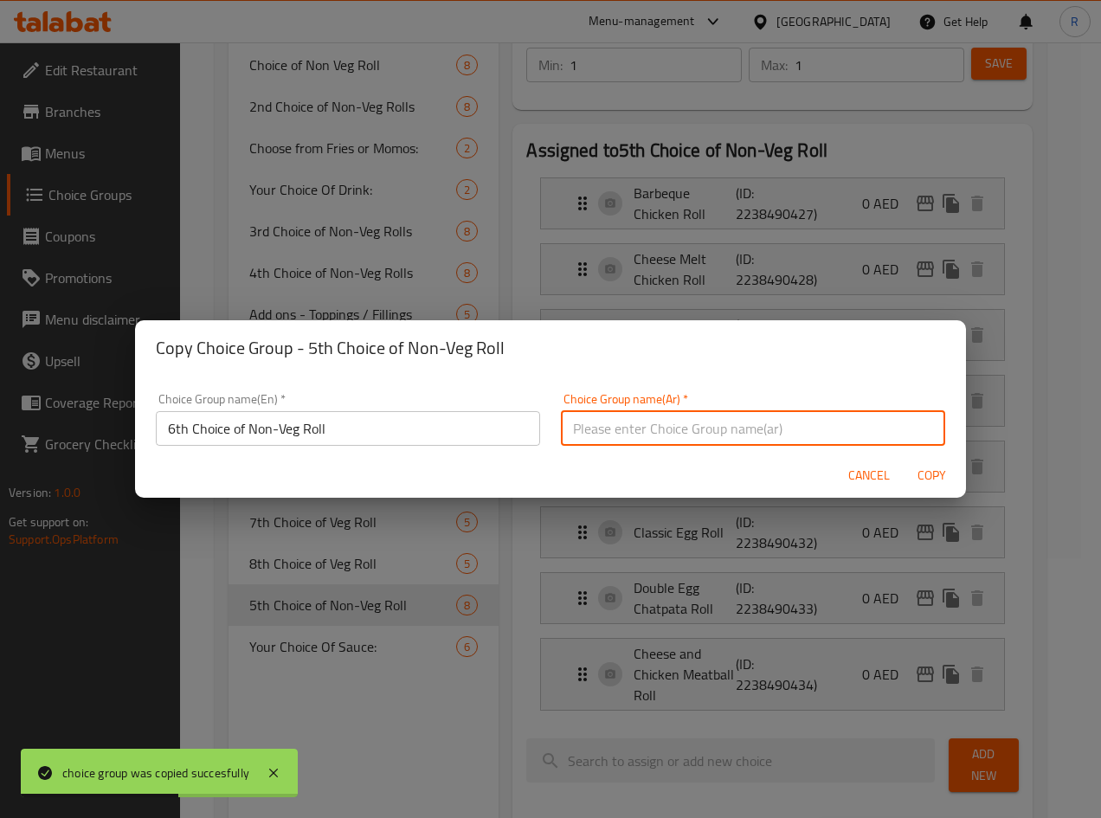
paste input "الخيار السادس من رول غير نباتي"
type input "الخيار السادس من رول غير نباتي"
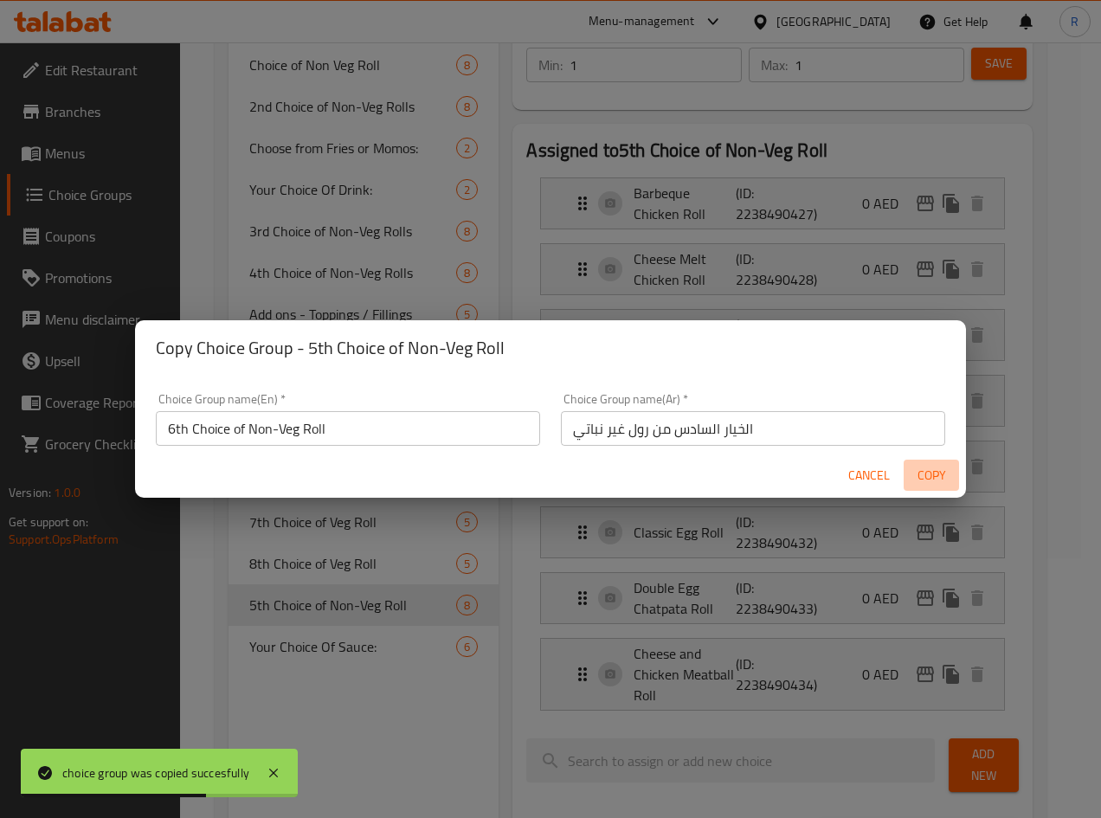
click at [941, 473] on span "Copy" at bounding box center [931, 476] width 42 height 22
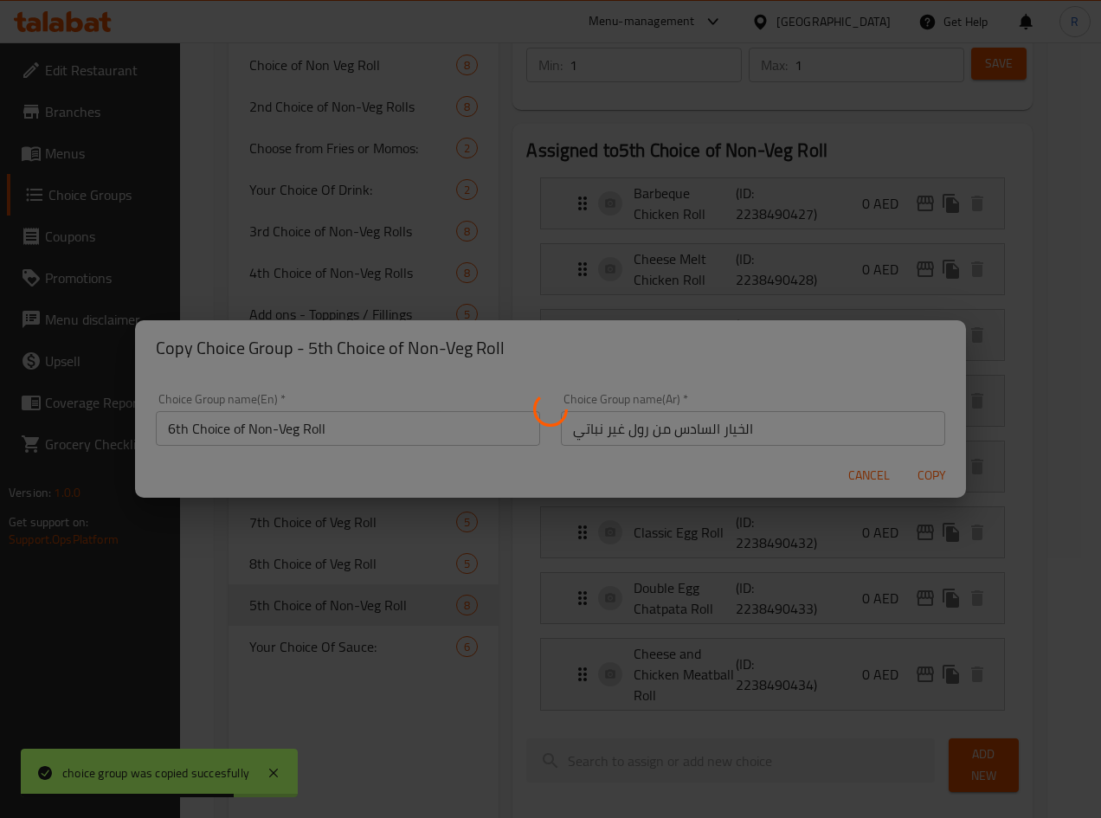
type input "6th Choice of Non-Veg Roll"
type input "الخيار السادس من رول غير نباتي"
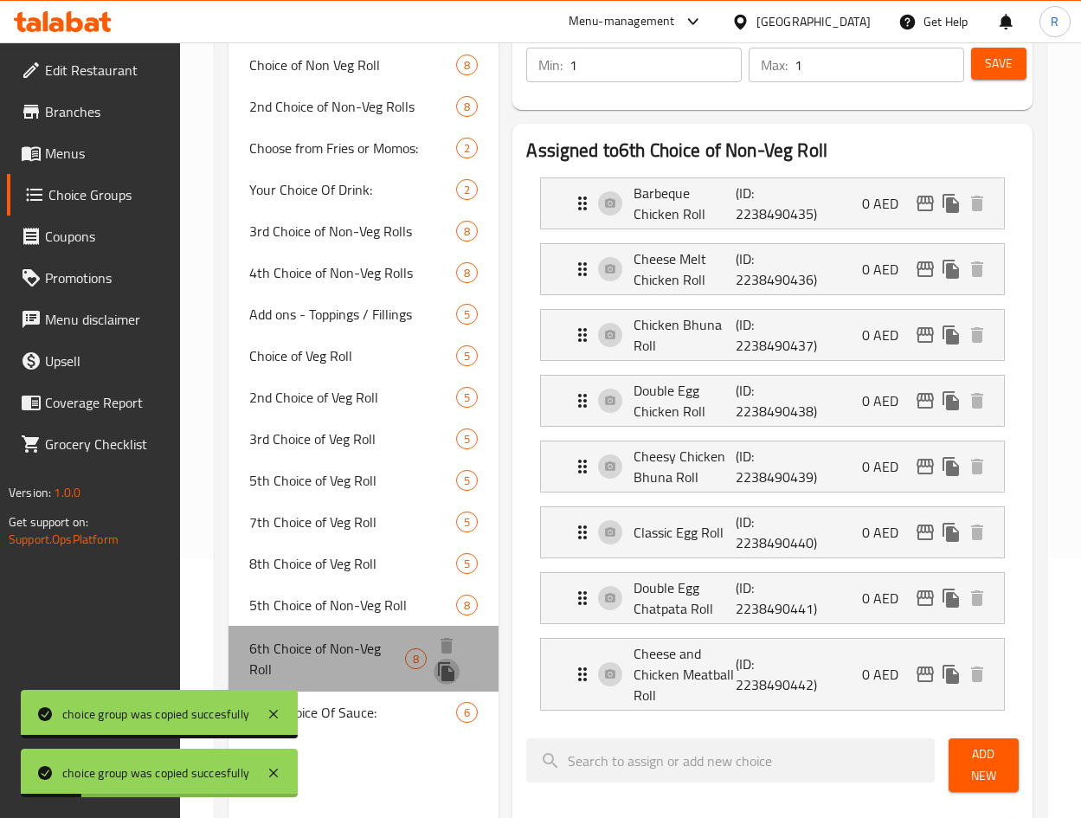
click at [443, 666] on icon "duplicate" at bounding box center [446, 671] width 16 height 19
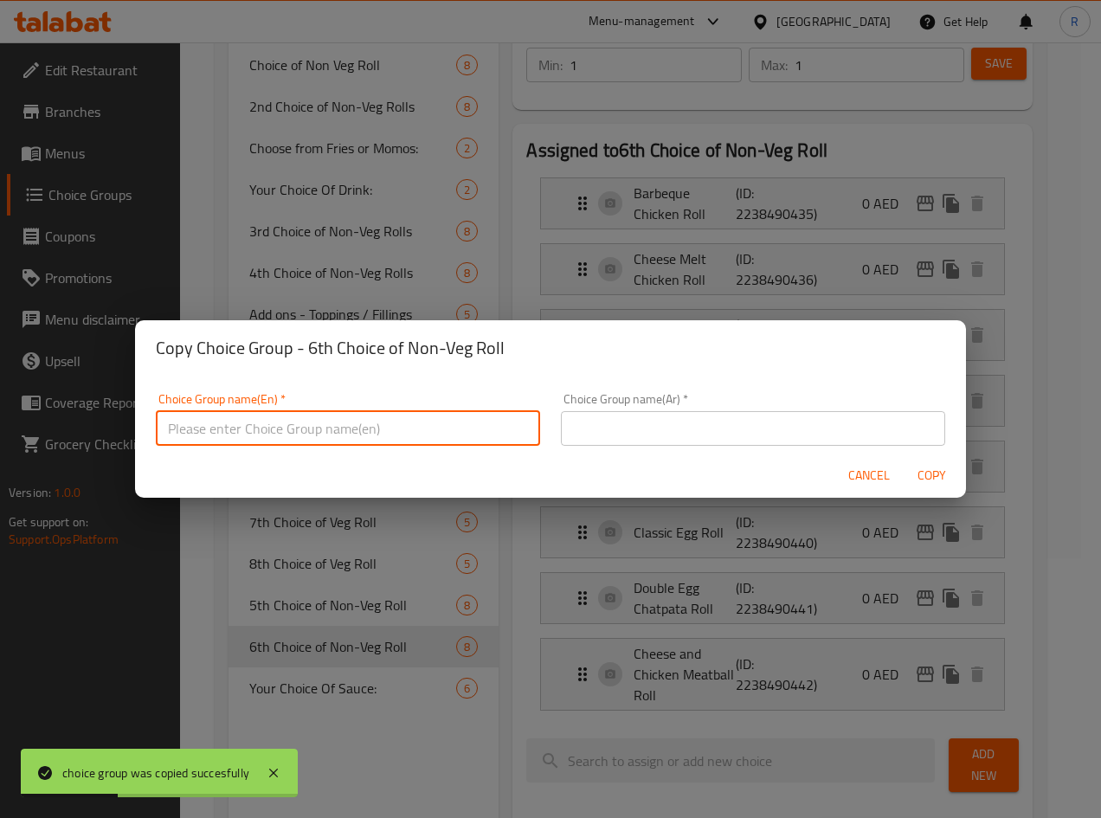
click at [446, 419] on input "text" at bounding box center [348, 428] width 384 height 35
paste input "7th Choice of Non-Veg Roll"
type input "7th Choice of Non-Veg Roll"
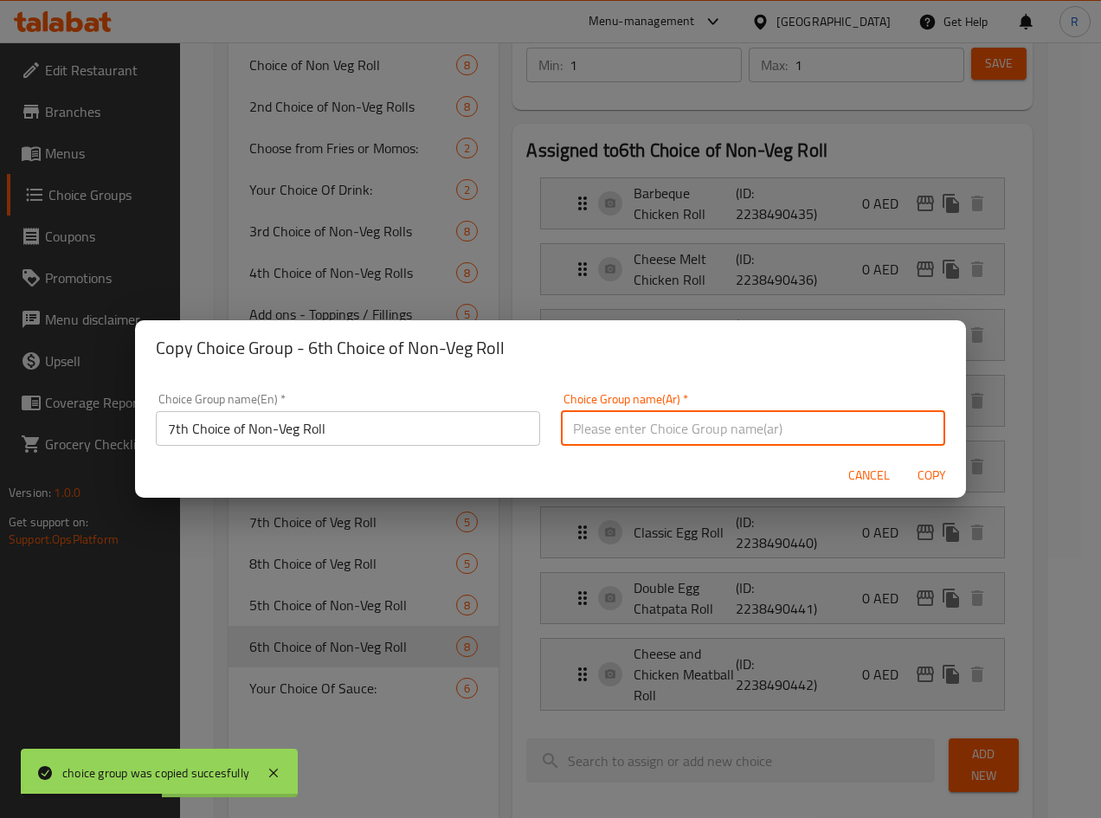
paste input "الخيار السابع من رول غير نباتي"
type input "الخيار السابع من رول غير نباتي"
drag, startPoint x: 937, startPoint y: 473, endPoint x: 922, endPoint y: 489, distance: 21.4
click at [936, 473] on span "Copy" at bounding box center [931, 476] width 42 height 22
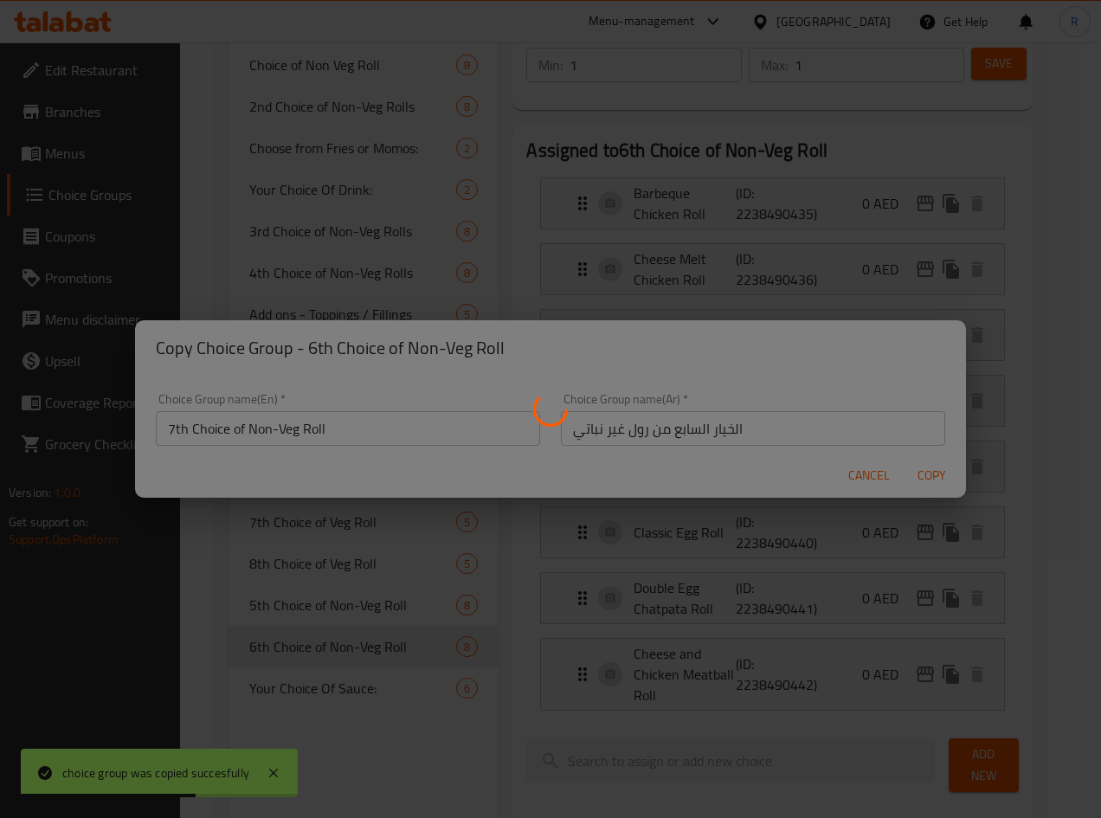
type input "7th Choice of Non-Veg Roll"
type input "الخيار السابع من رول غير نباتي"
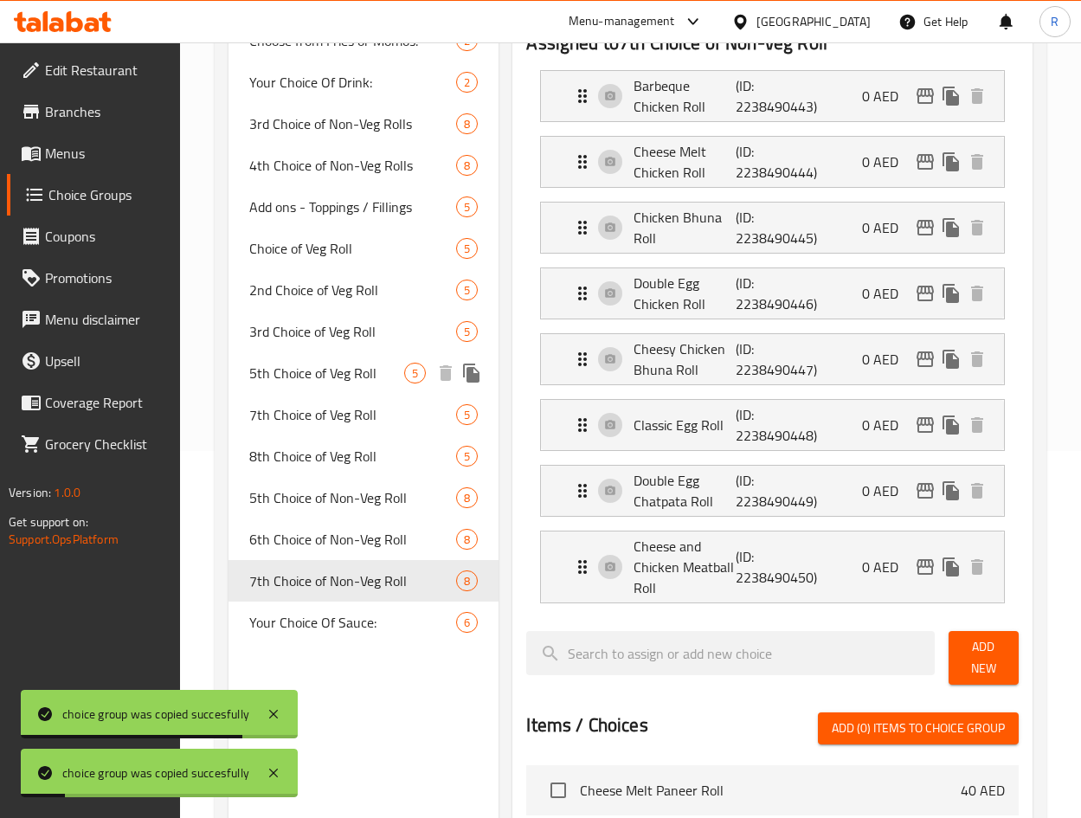
scroll to position [389, 0]
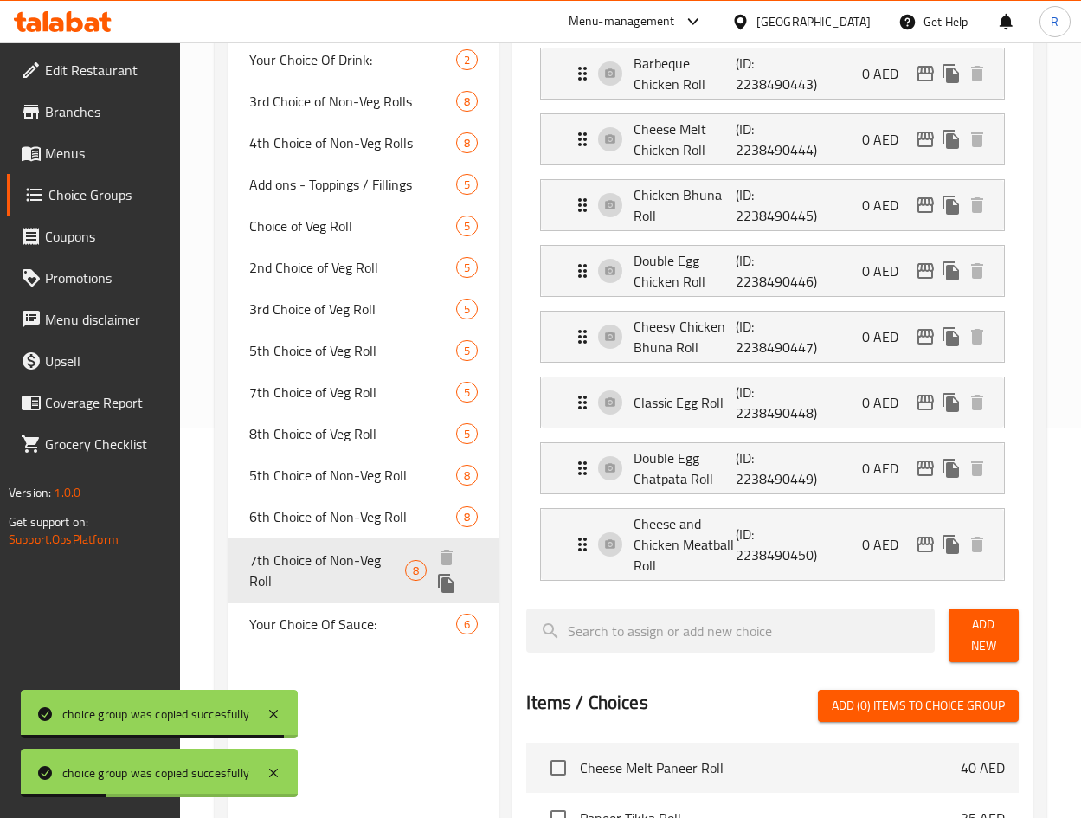
click at [452, 581] on icon "duplicate" at bounding box center [446, 583] width 16 height 19
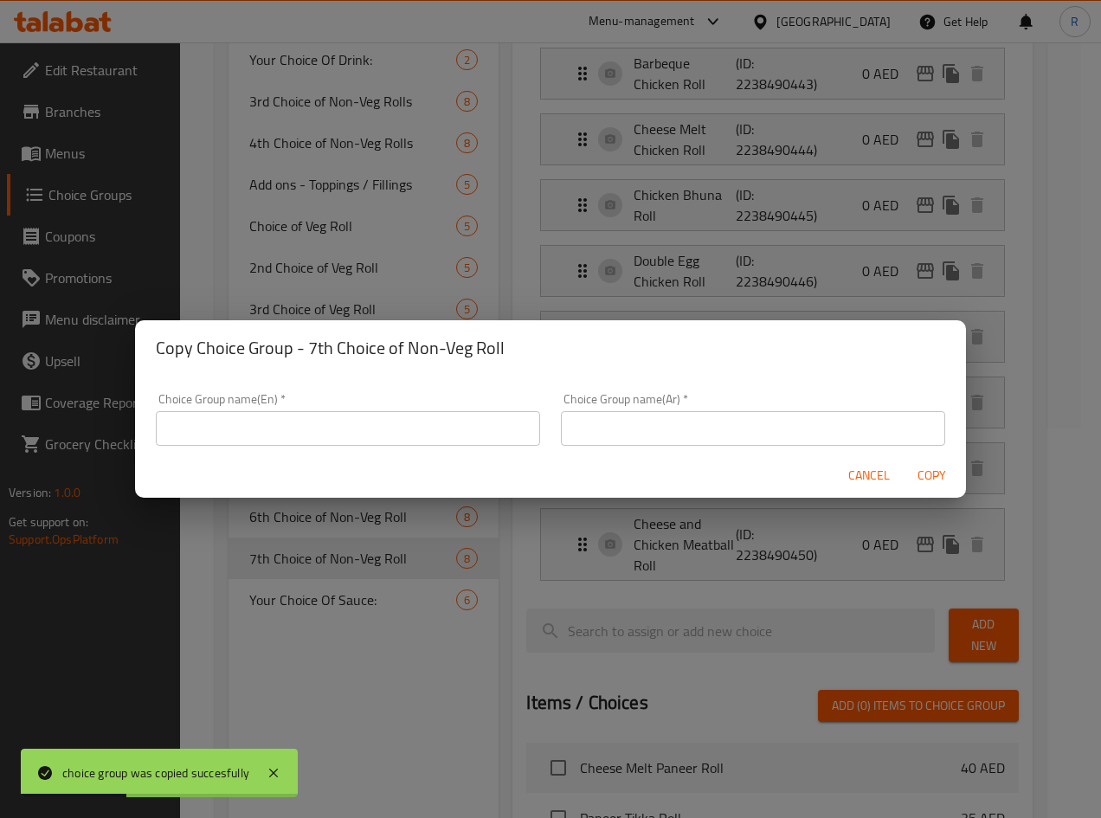
click at [446, 422] on input "text" at bounding box center [348, 428] width 384 height 35
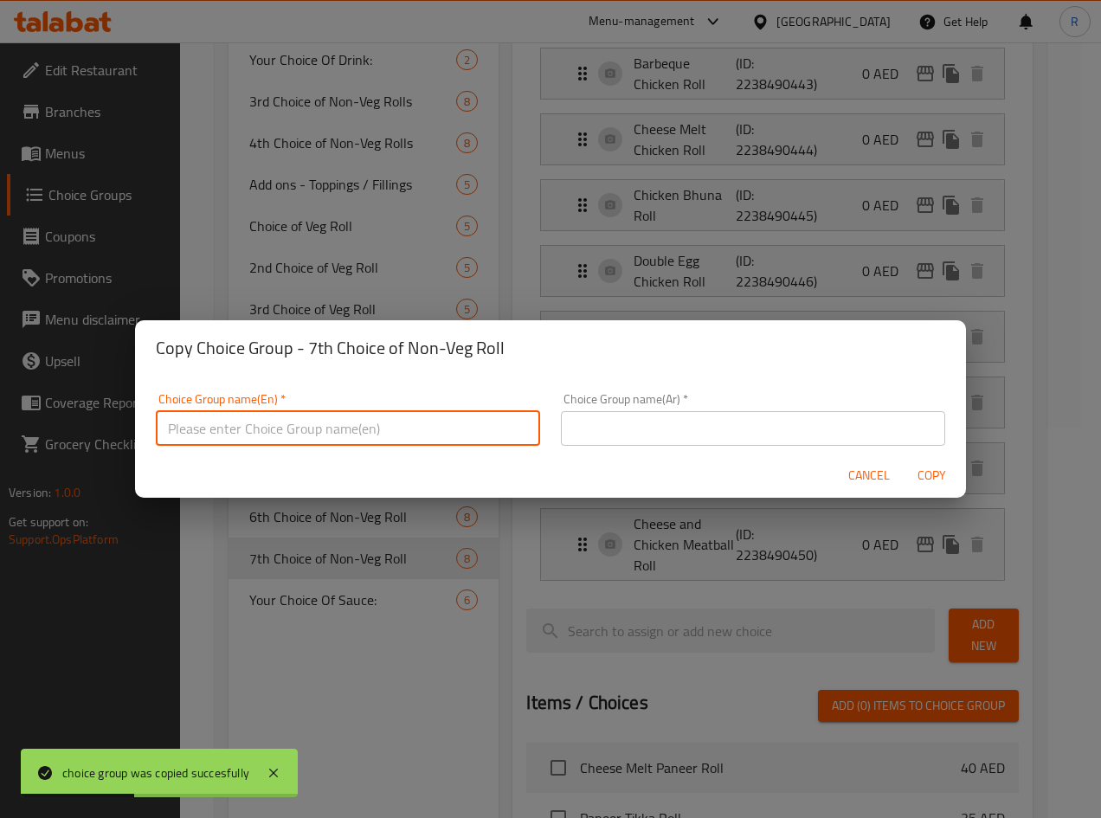
paste input "8th Choice of Non-Veg Roll"
type input "8th Choice of Non-Veg Roll"
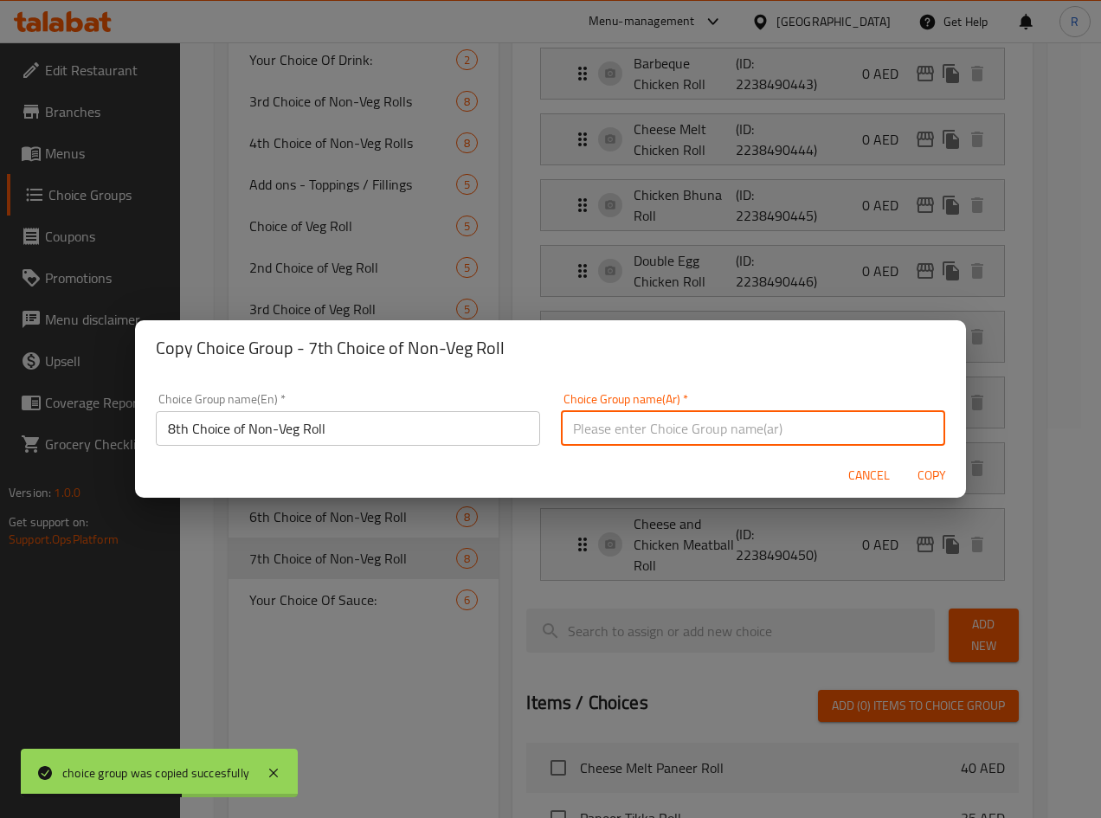
paste input "الخيار الثامن من رول غير نباتي"
type input "الخيار الثامن من رول غير نباتي"
click at [924, 471] on span "Copy" at bounding box center [931, 476] width 42 height 22
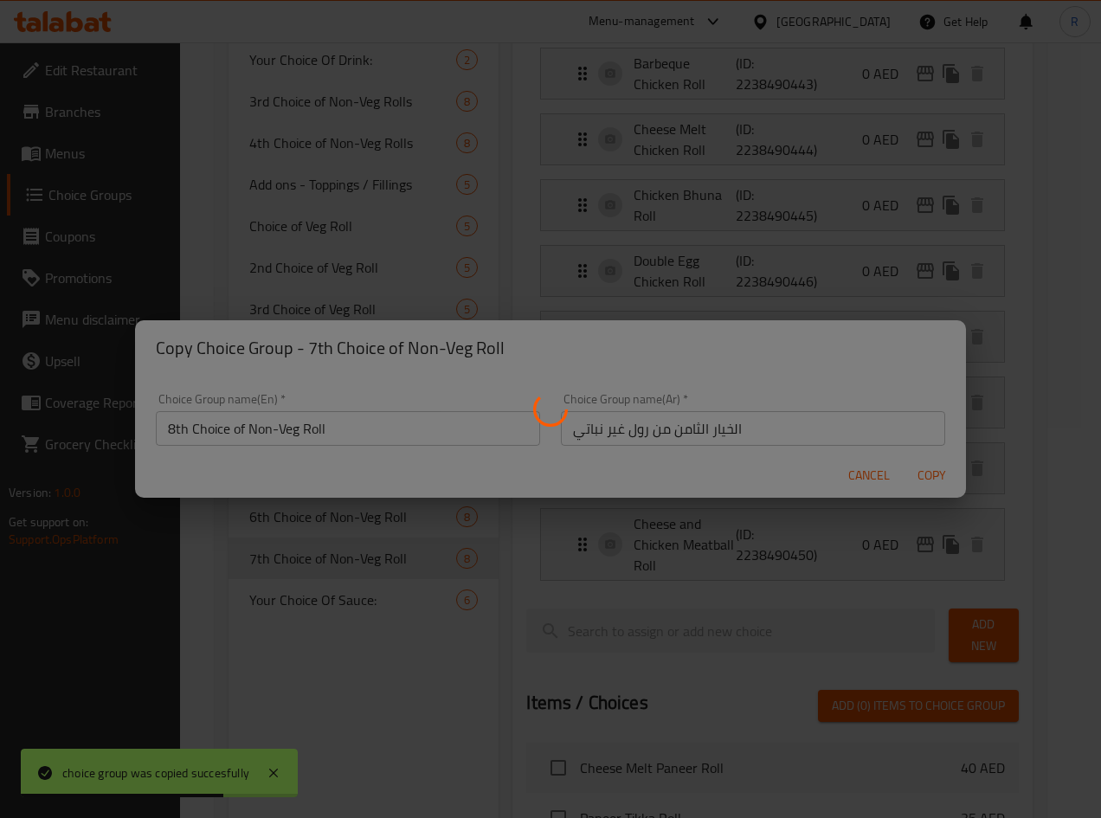
type input "8th Choice of Non-Veg Roll"
type input "الخيار الثامن من رول غير نباتي"
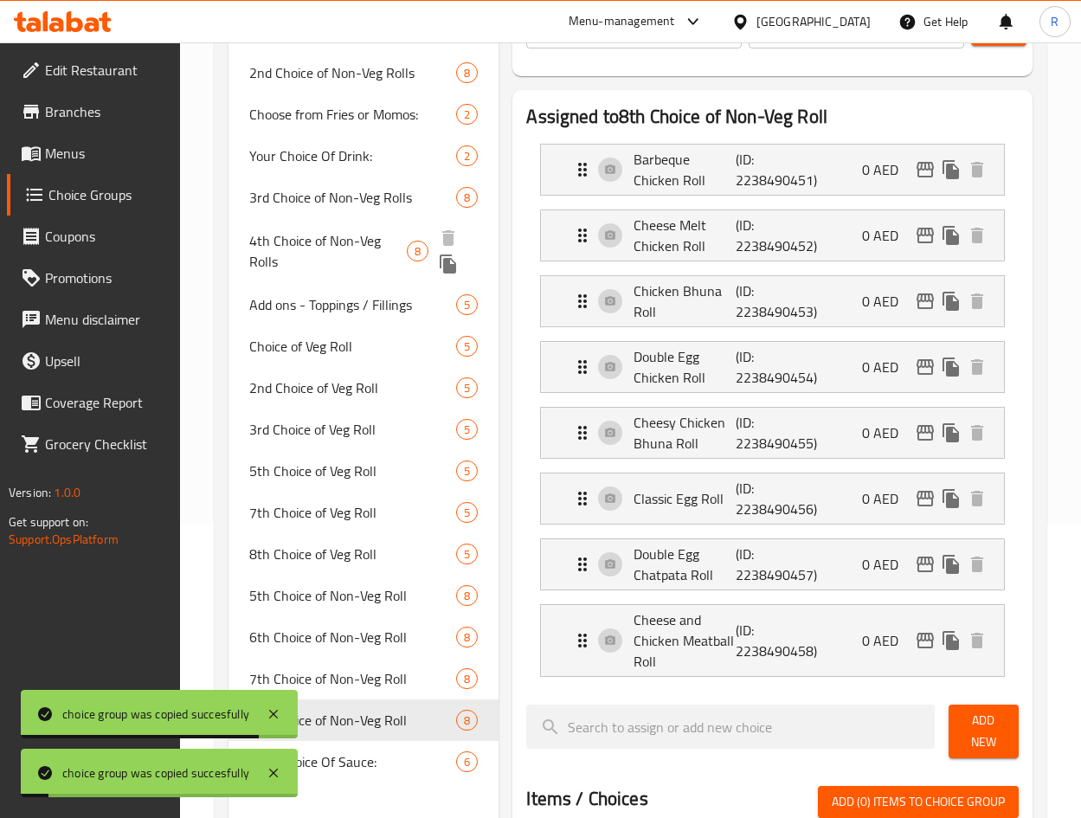
scroll to position [0, 0]
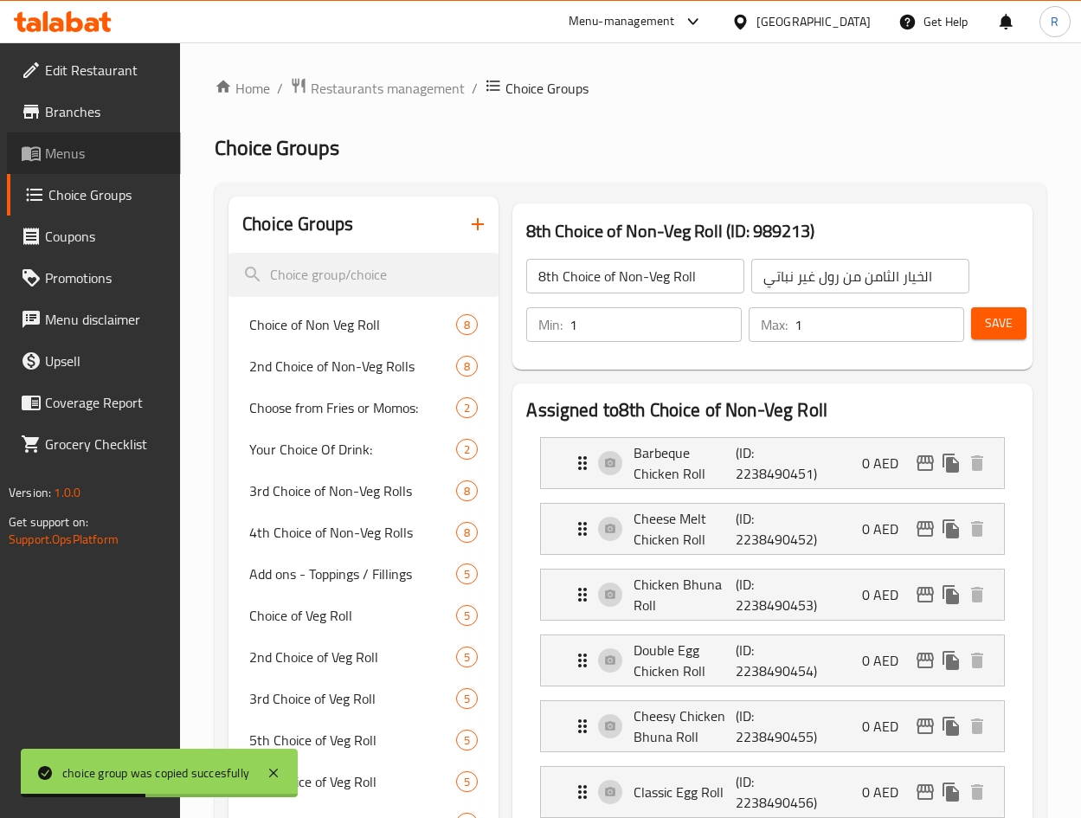
click at [57, 154] on span "Menus" at bounding box center [106, 153] width 122 height 21
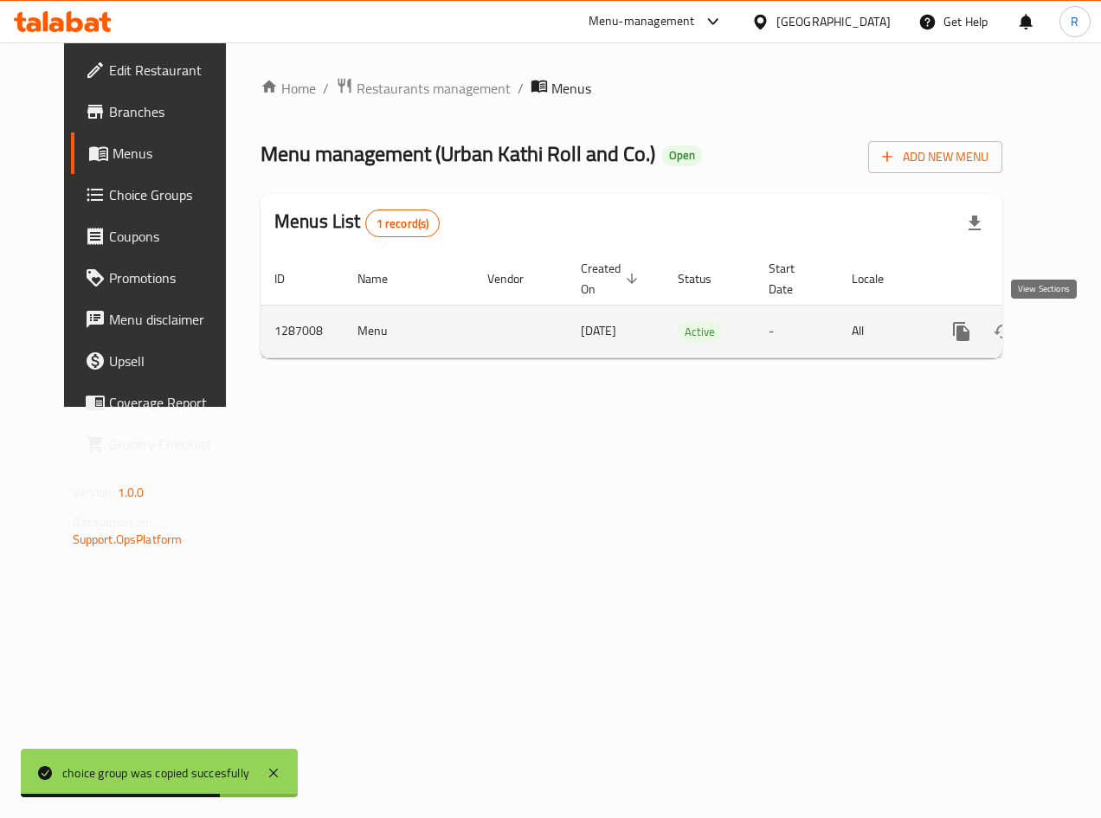
click at [1075, 338] on icon "enhanced table" at bounding box center [1085, 331] width 21 height 21
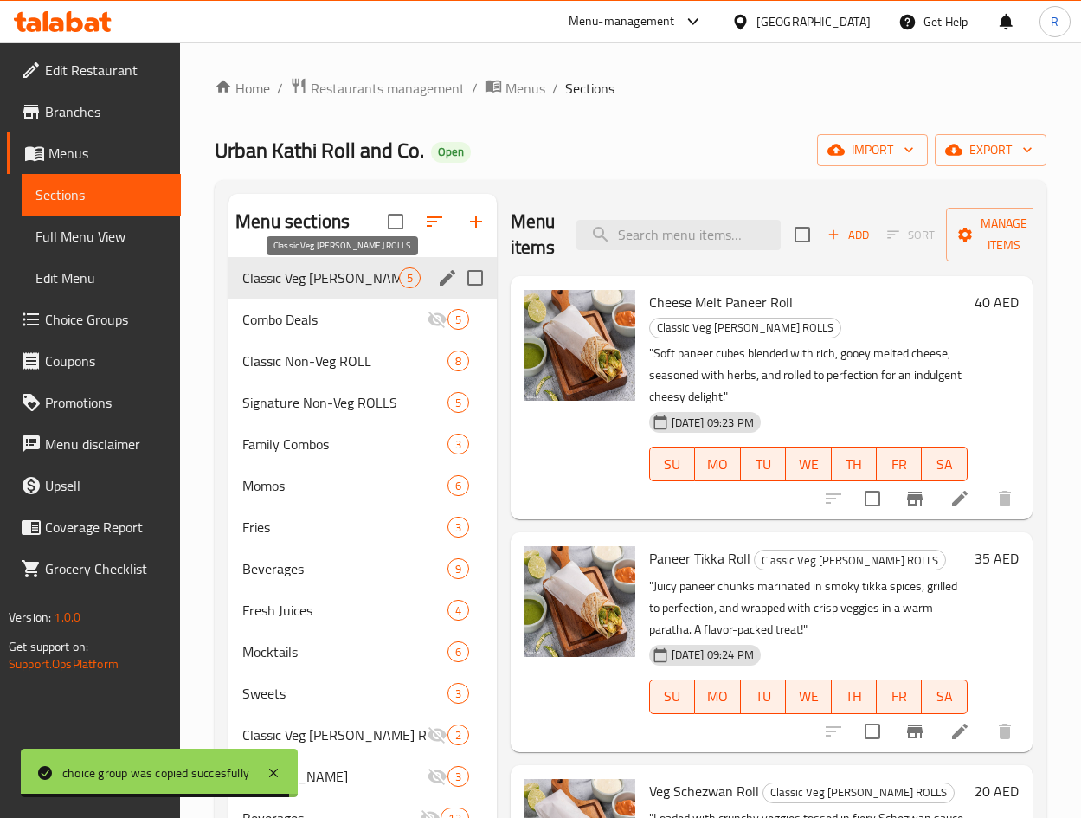
click at [317, 286] on span "Classic Veg [PERSON_NAME] ROLLS" at bounding box center [320, 277] width 156 height 21
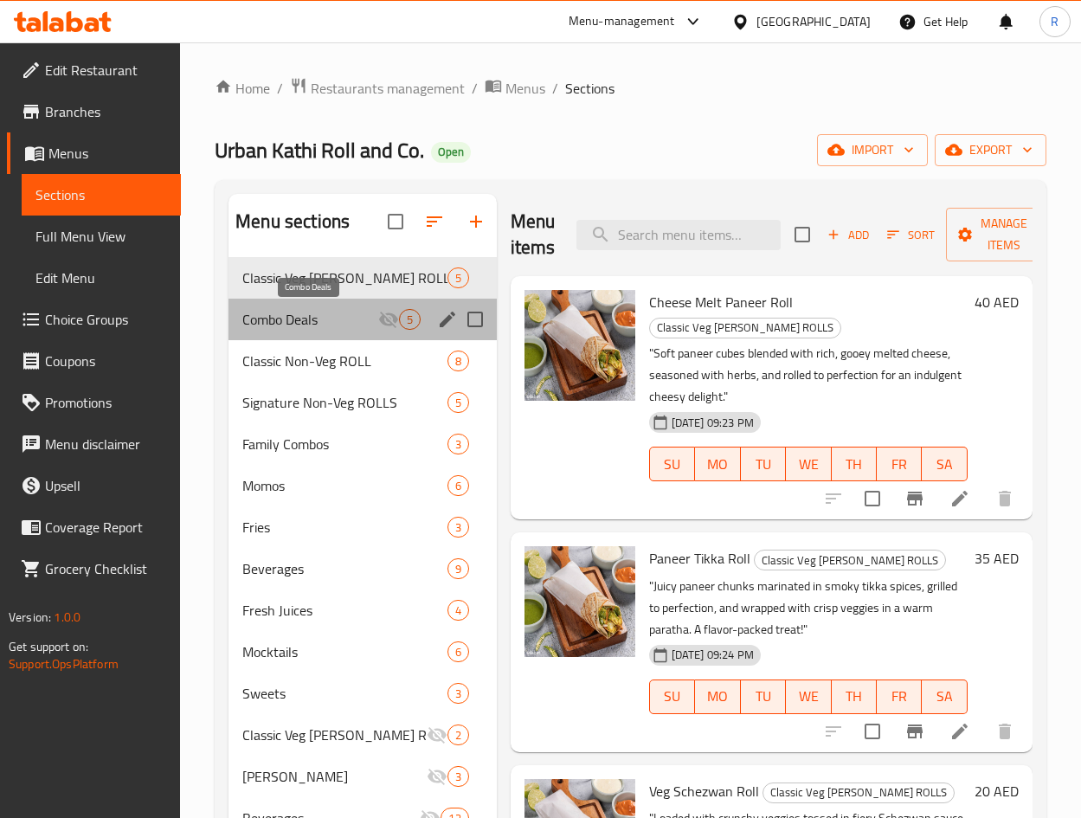
click at [324, 318] on span "Combo Deals" at bounding box center [309, 319] width 135 height 21
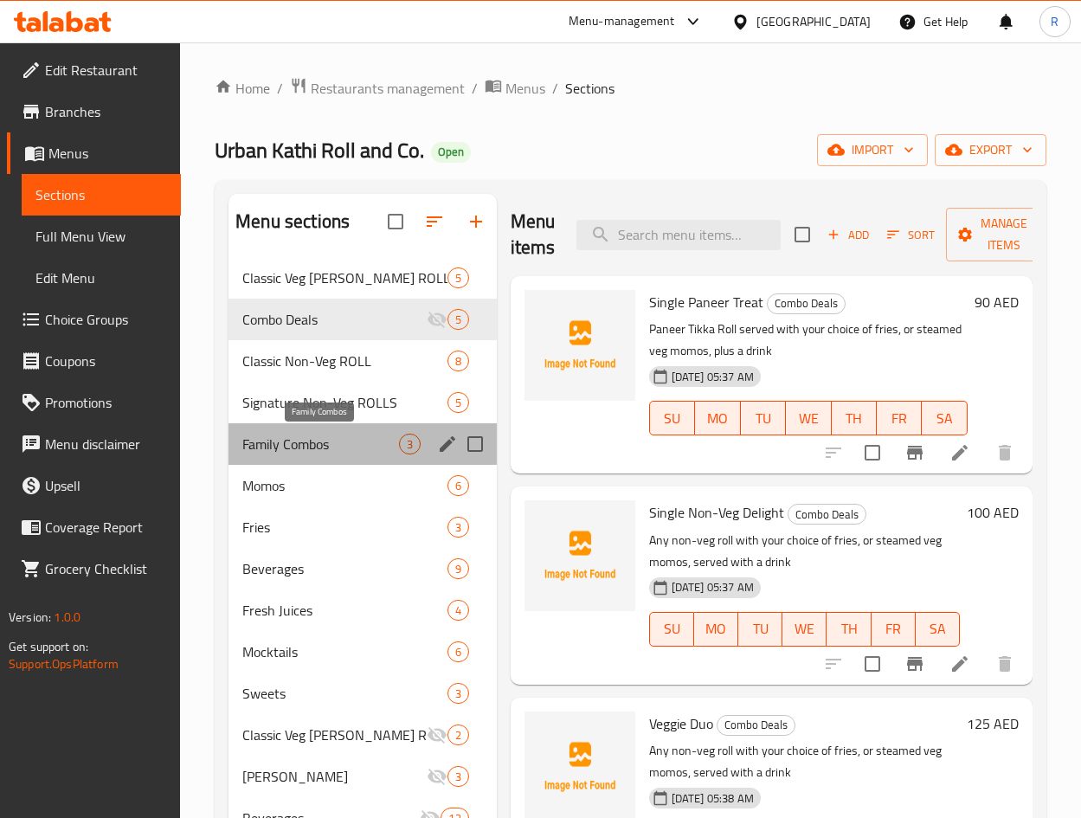
drag, startPoint x: 319, startPoint y: 443, endPoint x: 473, endPoint y: 462, distance: 155.2
click at [319, 441] on span "Family Combos" at bounding box center [320, 443] width 156 height 21
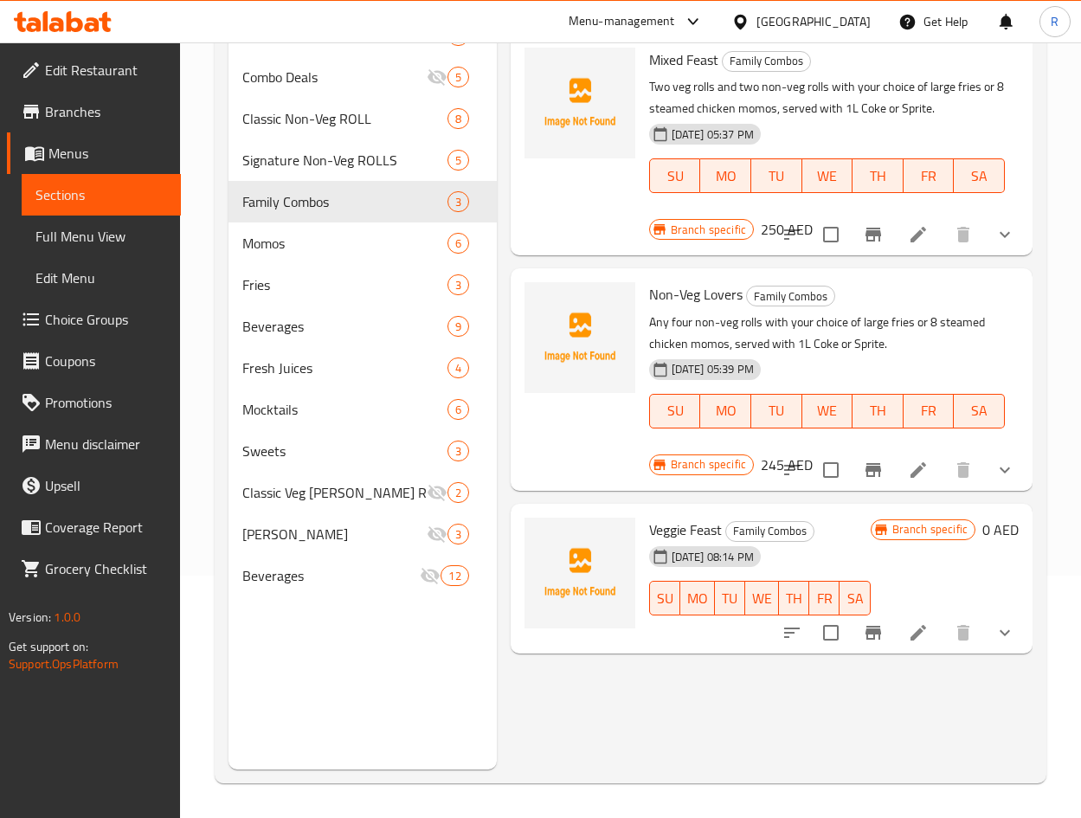
scroll to position [112, 0]
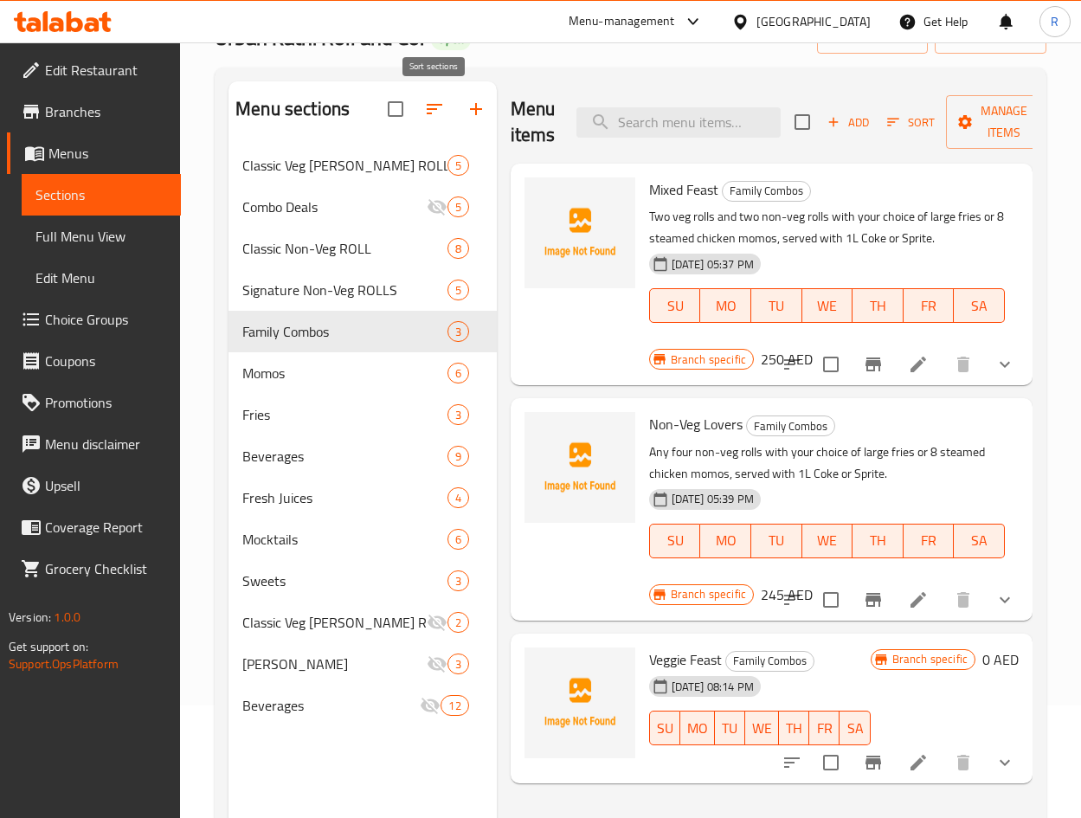
click at [436, 111] on icon "button" at bounding box center [434, 109] width 21 height 21
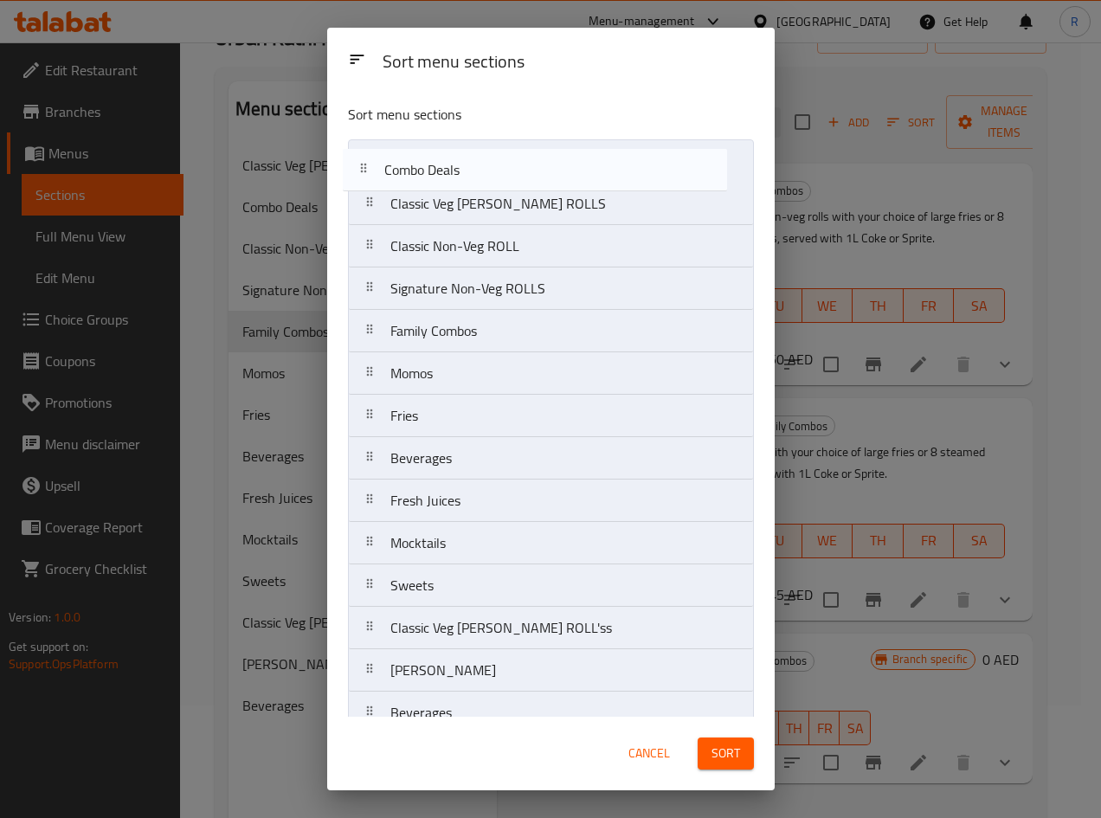
drag, startPoint x: 472, startPoint y: 200, endPoint x: 467, endPoint y: 161, distance: 39.2
click at [467, 161] on nav "Classic Veg [PERSON_NAME] ROLLS Combo Deals Classic Non-Veg ROLL Signature Non-…" at bounding box center [551, 436] width 406 height 595
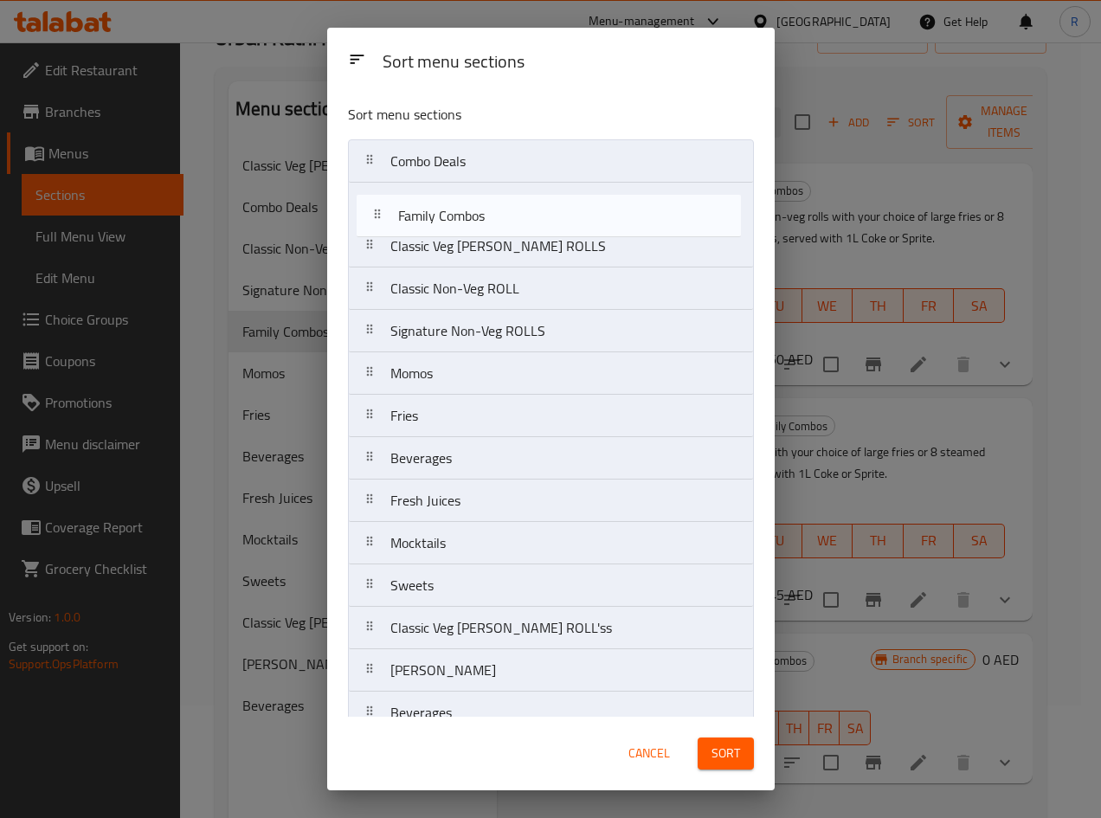
drag, startPoint x: 452, startPoint y: 345, endPoint x: 449, endPoint y: 213, distance: 132.4
click at [450, 213] on nav "Combo Deals Classic Veg [PERSON_NAME] ROLLS Classic Non-Veg ROLL Signature Non-…" at bounding box center [551, 436] width 406 height 595
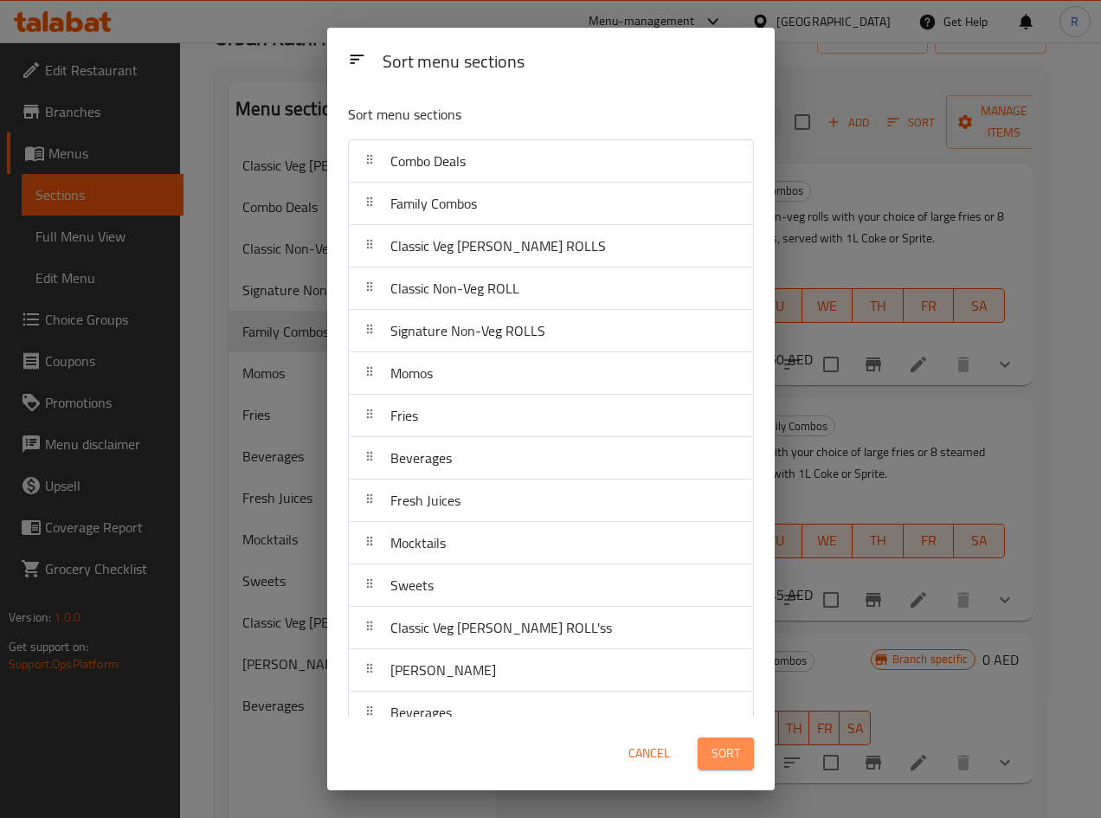
click at [735, 758] on span "Sort" at bounding box center [725, 753] width 29 height 22
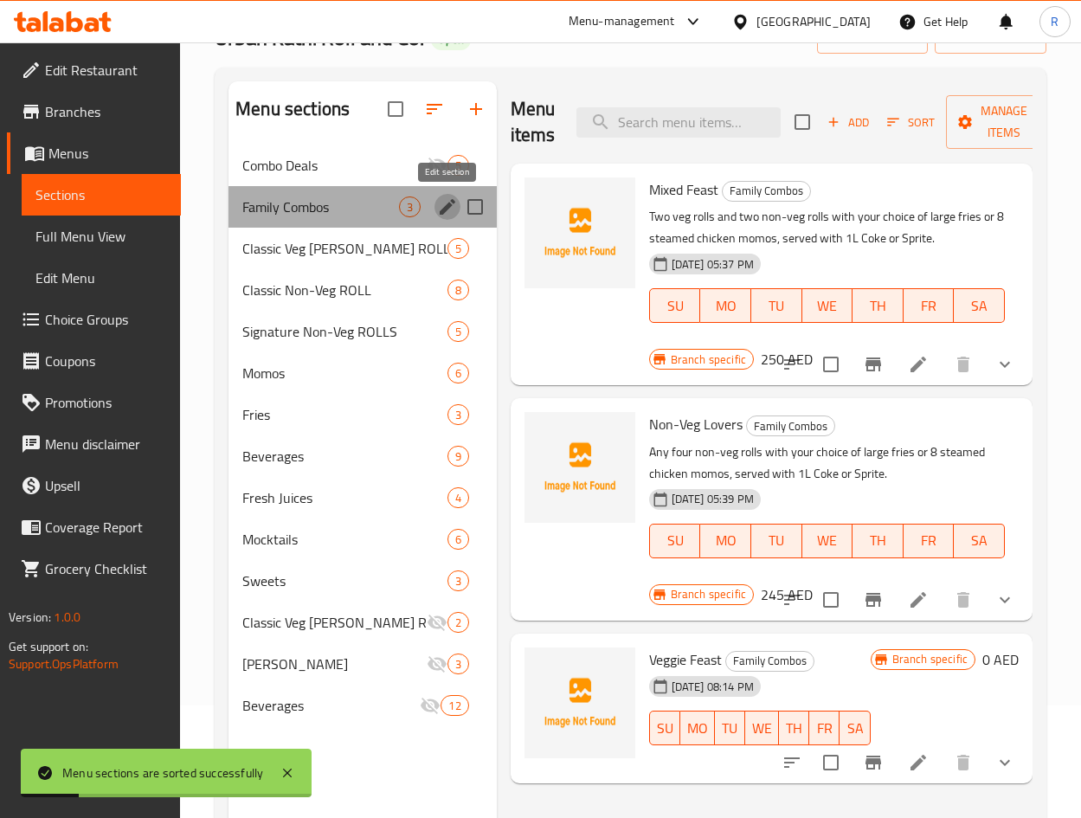
click at [446, 199] on icon "edit" at bounding box center [447, 206] width 21 height 21
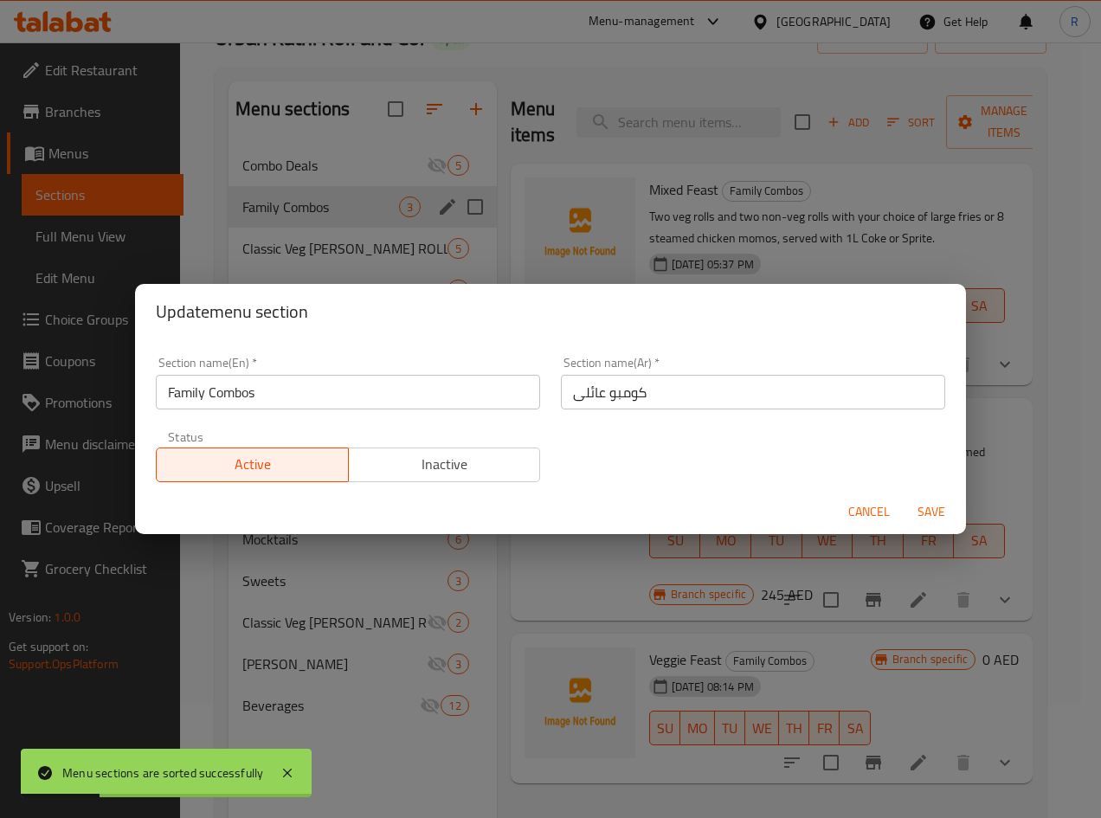
click at [414, 459] on span "Inactive" at bounding box center [445, 464] width 178 height 25
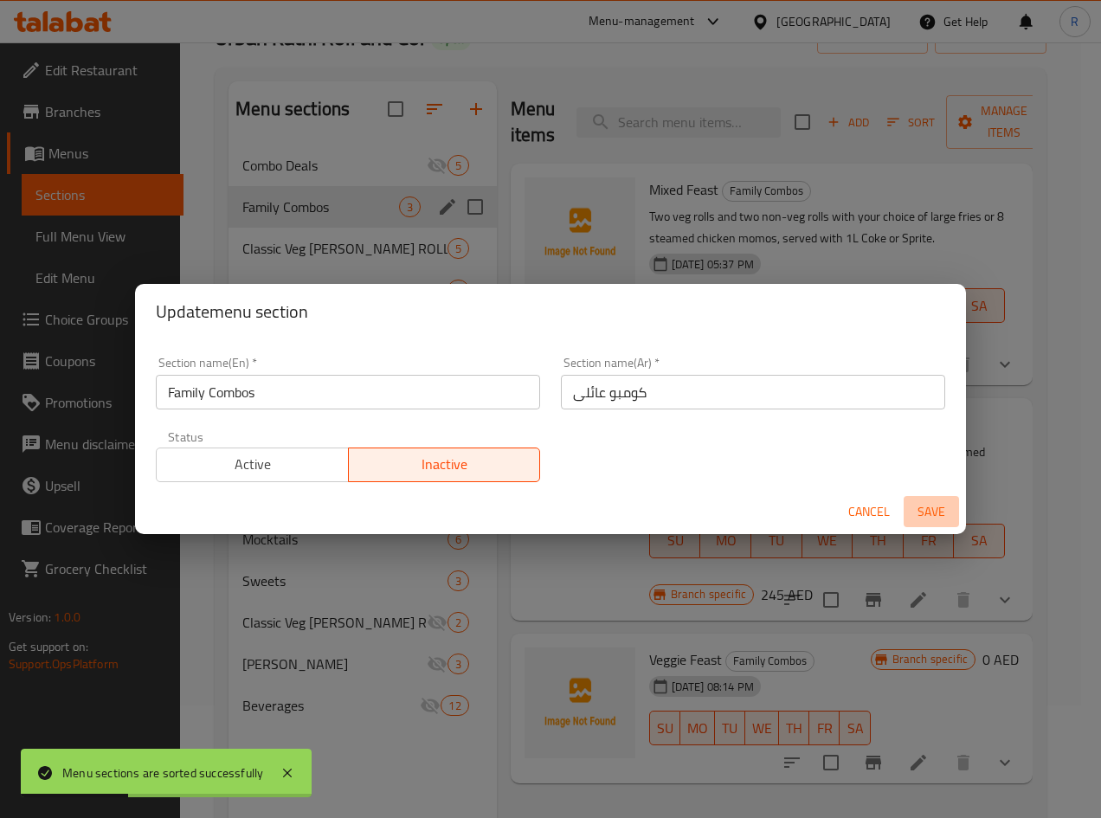
drag, startPoint x: 922, startPoint y: 504, endPoint x: 863, endPoint y: 550, distance: 75.8
click at [921, 505] on span "Save" at bounding box center [931, 512] width 42 height 22
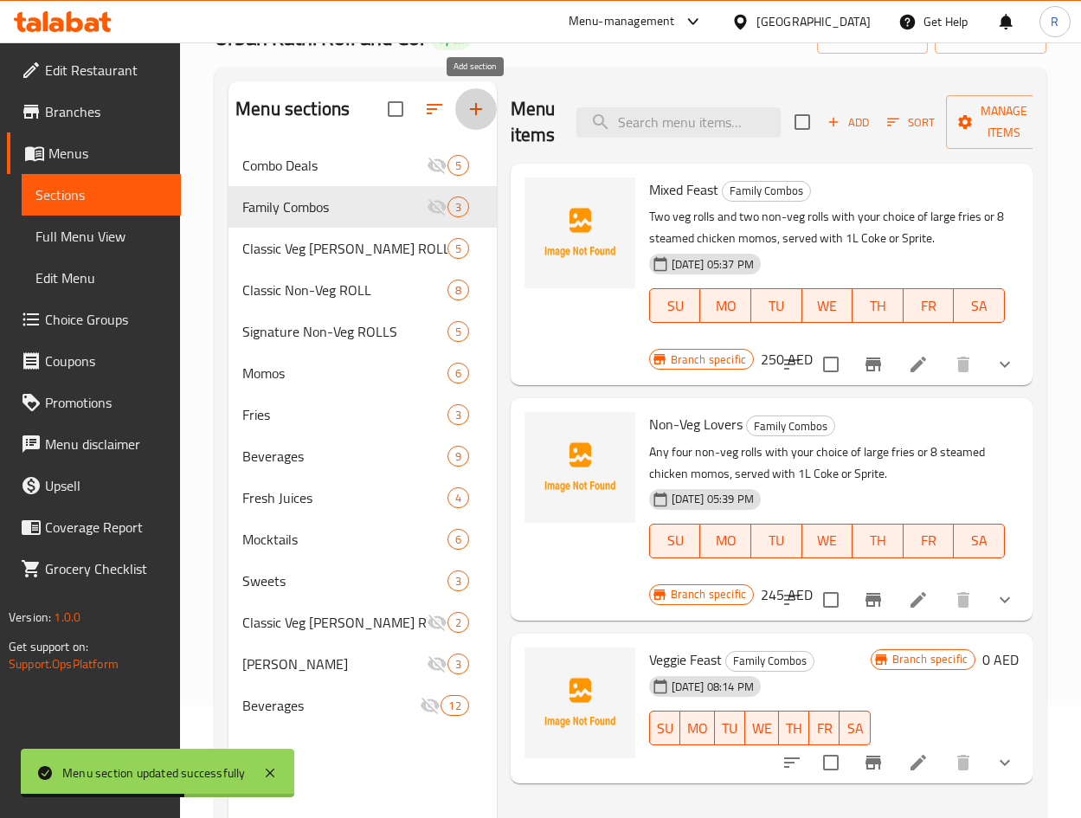
click at [472, 110] on icon "button" at bounding box center [475, 109] width 21 height 21
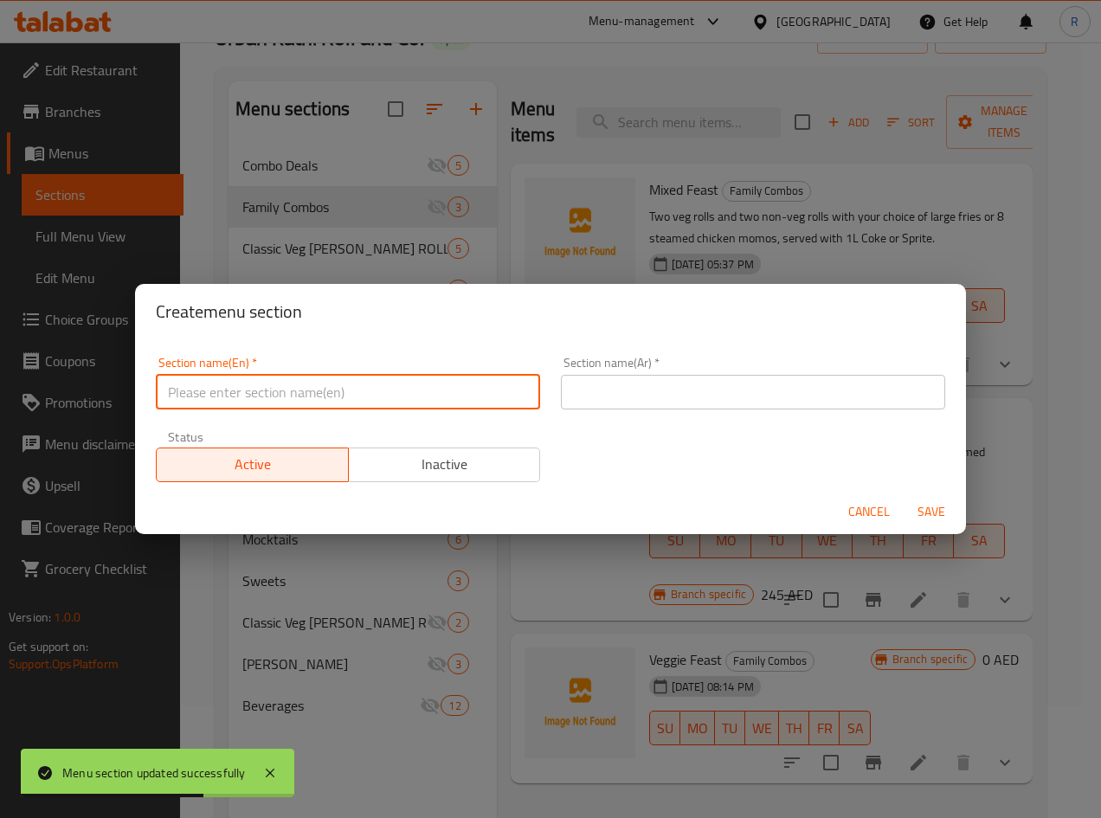
click at [325, 391] on input "text" at bounding box center [348, 392] width 384 height 35
paste input "Corporate Combo Deals"
type input "Corporate Combo Deals"
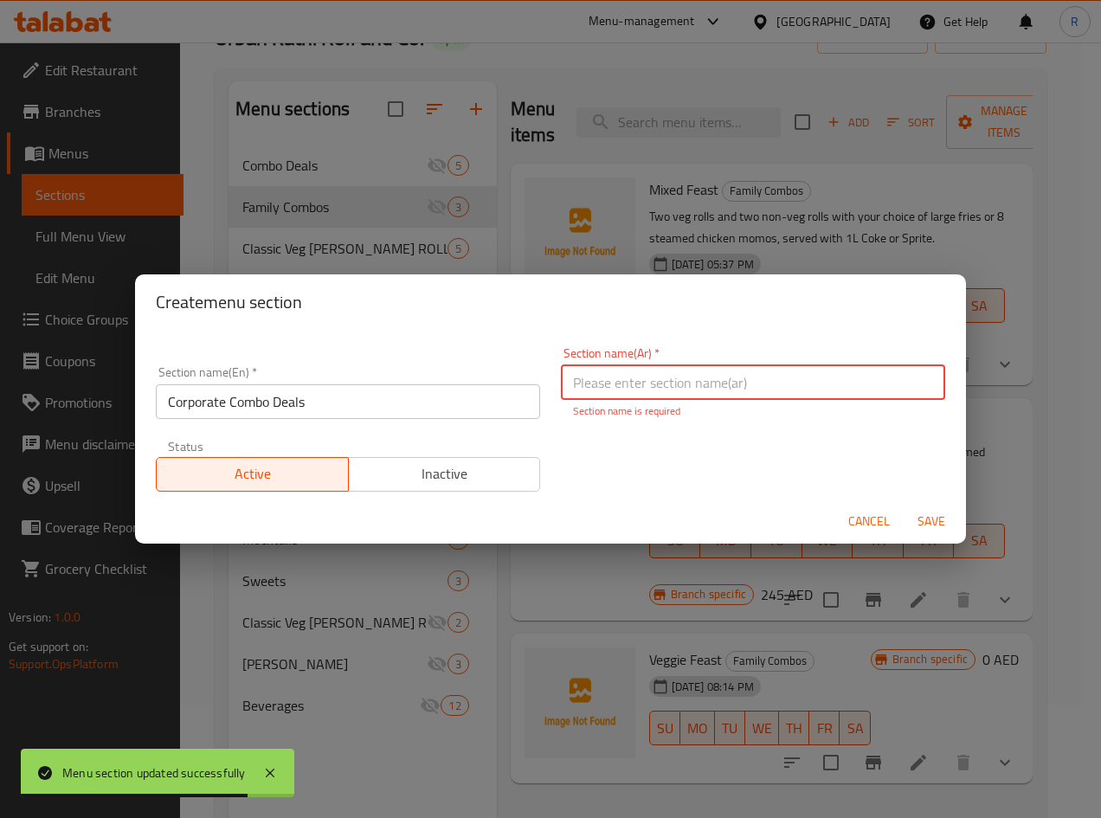
paste input "عروض الشركات"
type input "عروض الشركات"
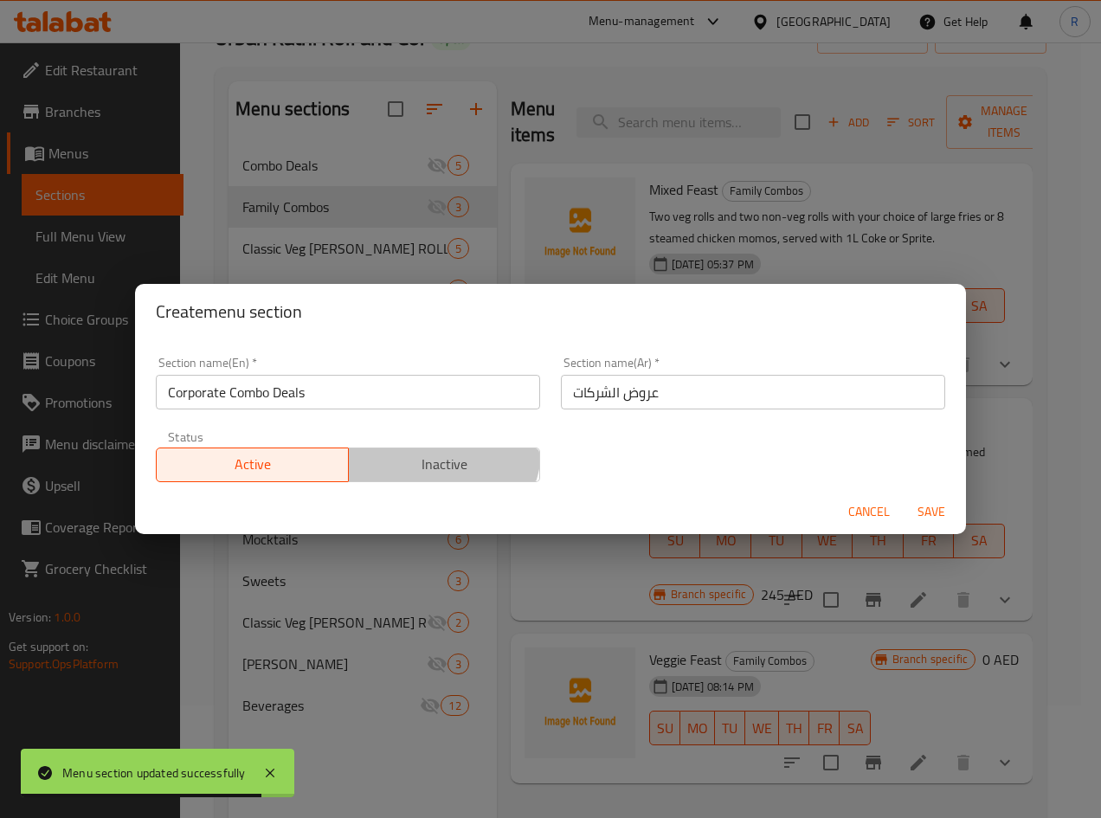
click at [437, 459] on span "Inactive" at bounding box center [445, 464] width 178 height 25
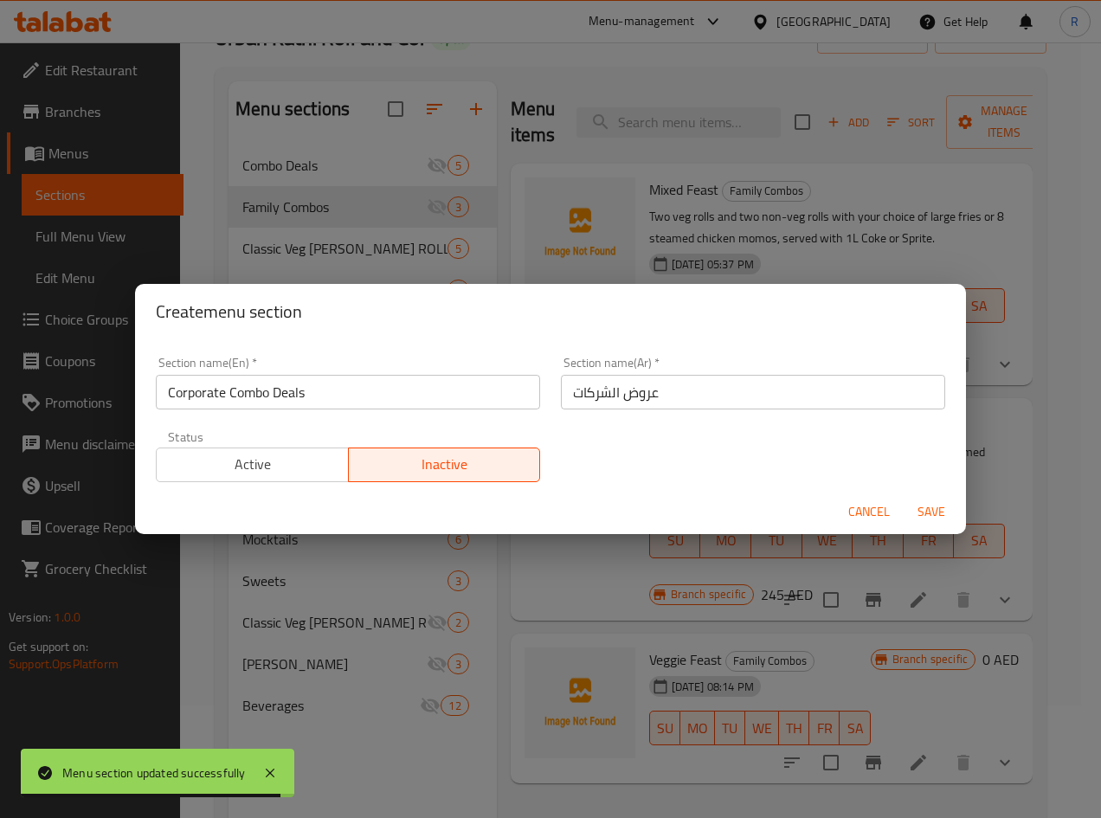
click at [944, 501] on span "Save" at bounding box center [931, 512] width 42 height 22
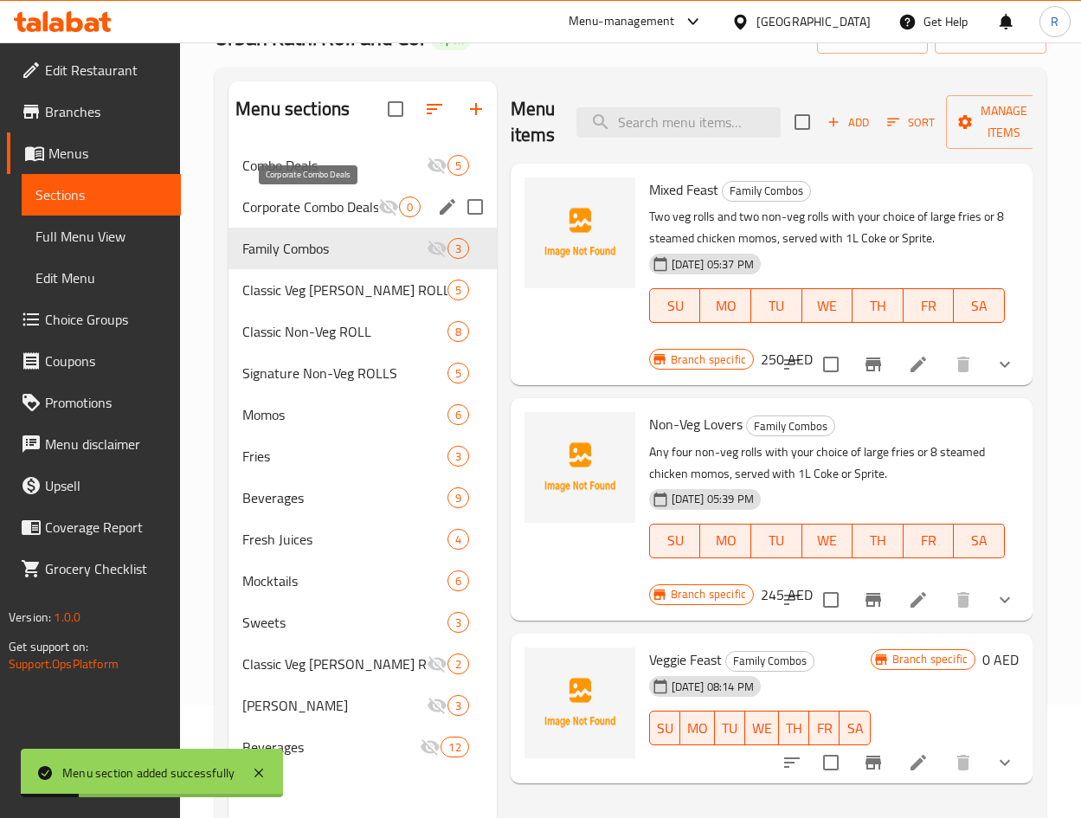
click at [331, 202] on span "Corporate Combo Deals" at bounding box center [309, 206] width 135 height 21
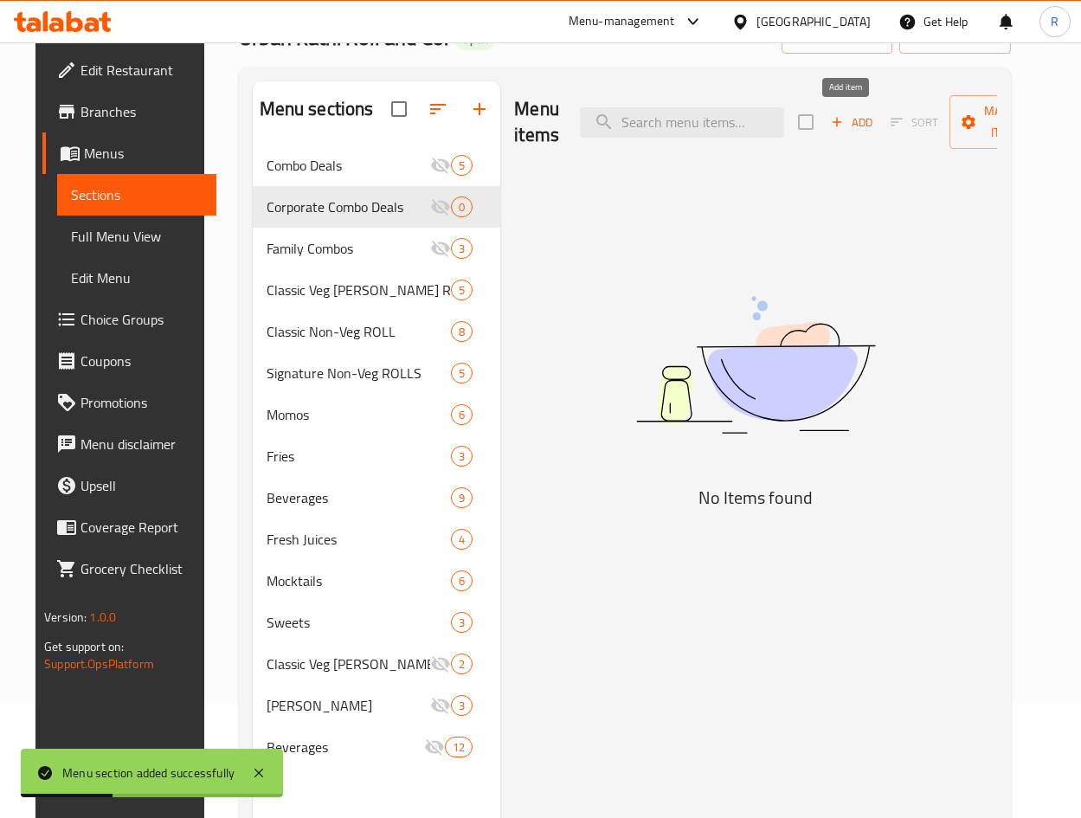
click at [838, 119] on icon "button" at bounding box center [837, 122] width 16 height 16
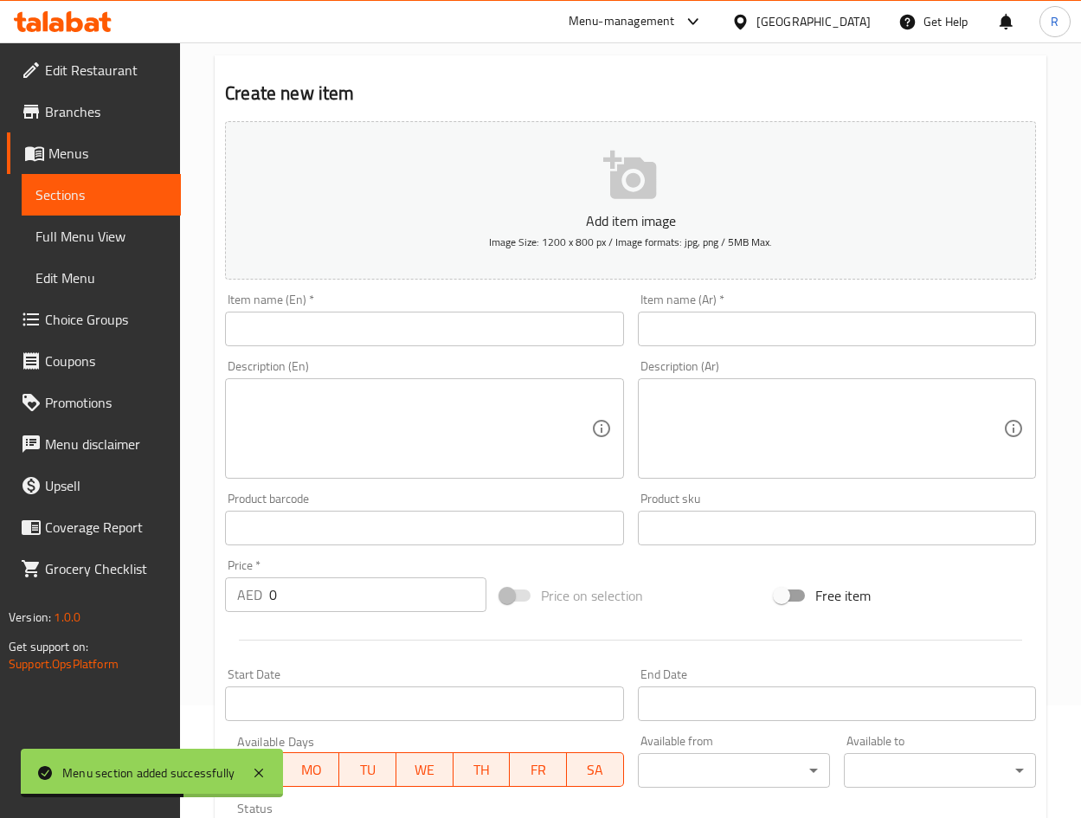
click at [364, 330] on input "text" at bounding box center [424, 328] width 398 height 35
paste input "1. Big Mixed Platter"
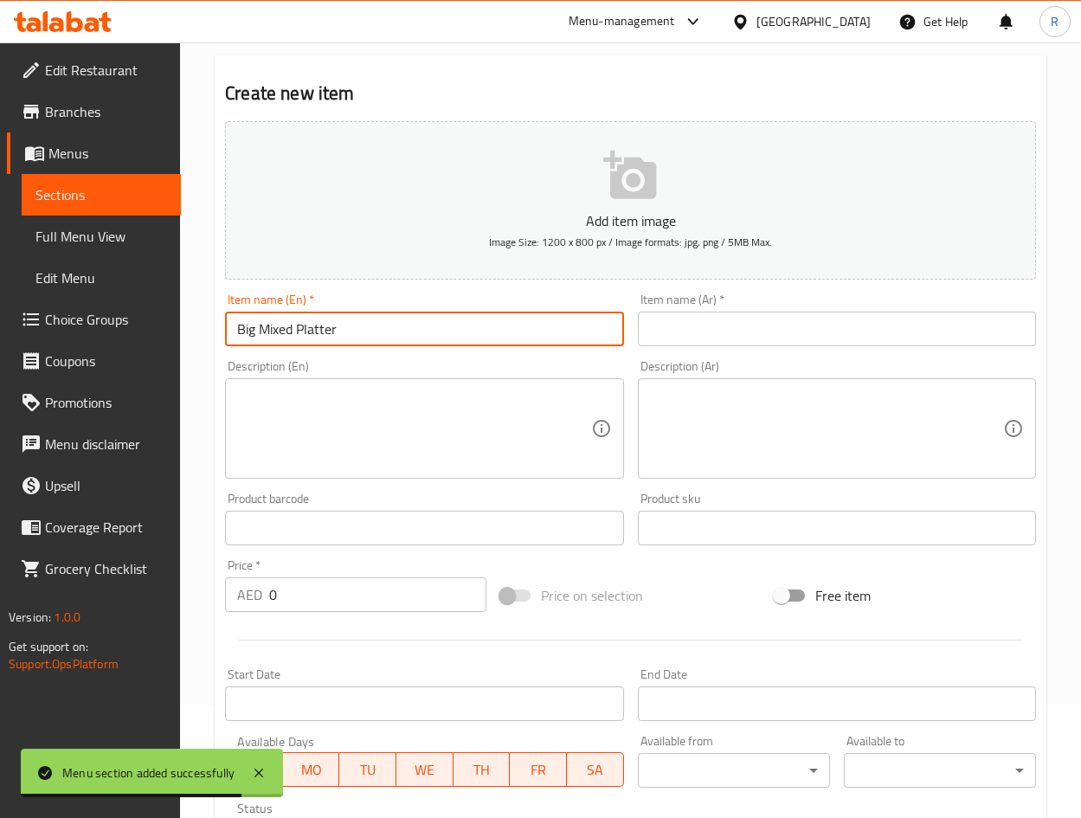
type input "Big Mixed Platter"
click at [394, 419] on textarea at bounding box center [413, 429] width 353 height 82
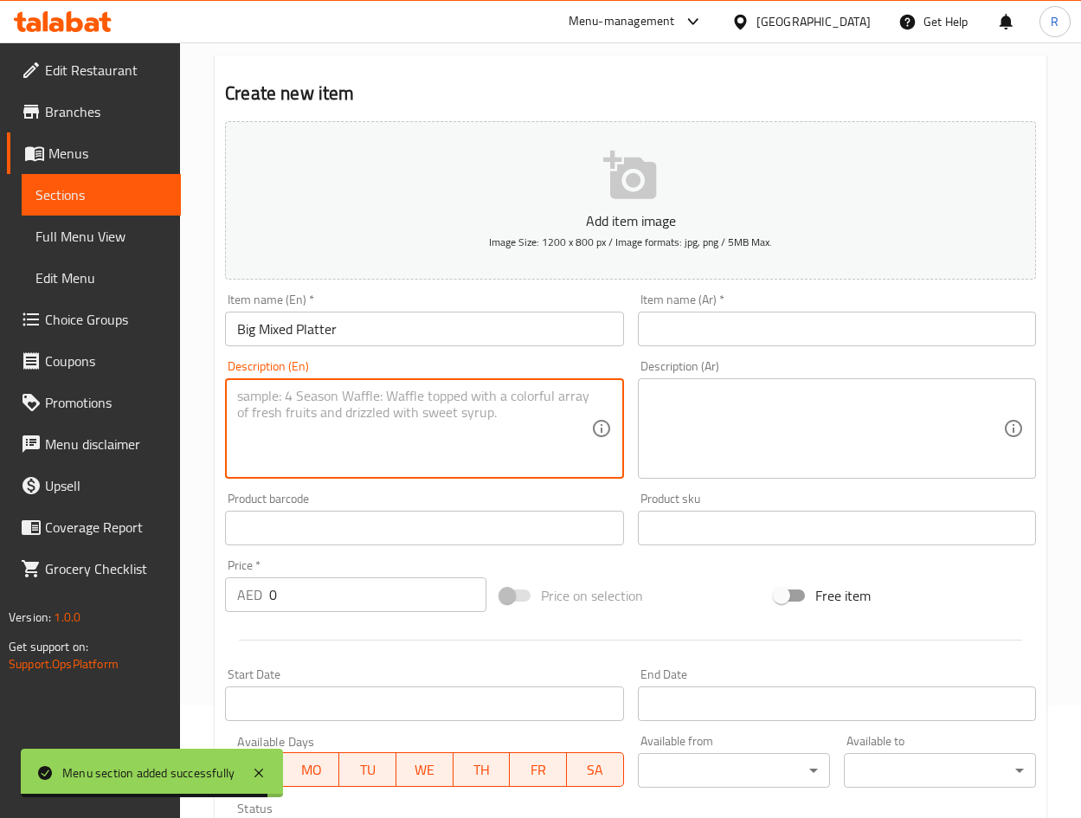
paste textarea ""Four veg rolls and four non-veg rolls with your choice of 2 large fries or 12 …"
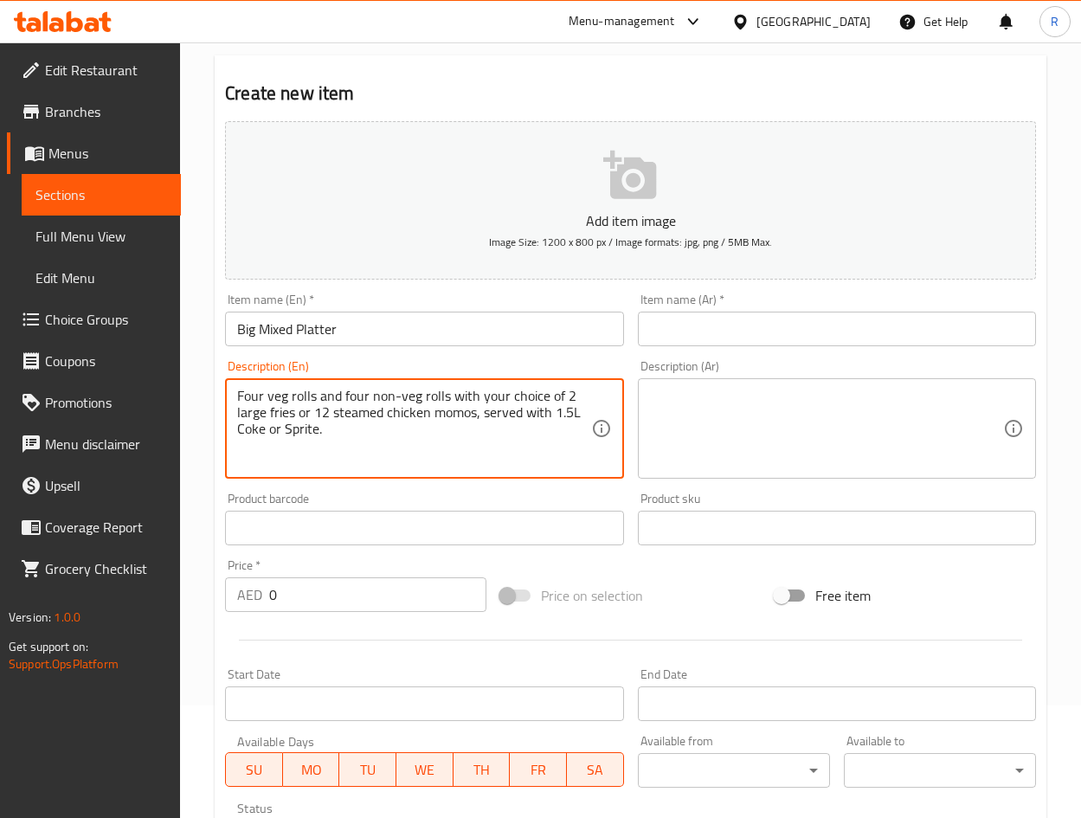
type textarea "Four veg rolls and four non-veg rolls with your choice of 2 large fries or 12 s…"
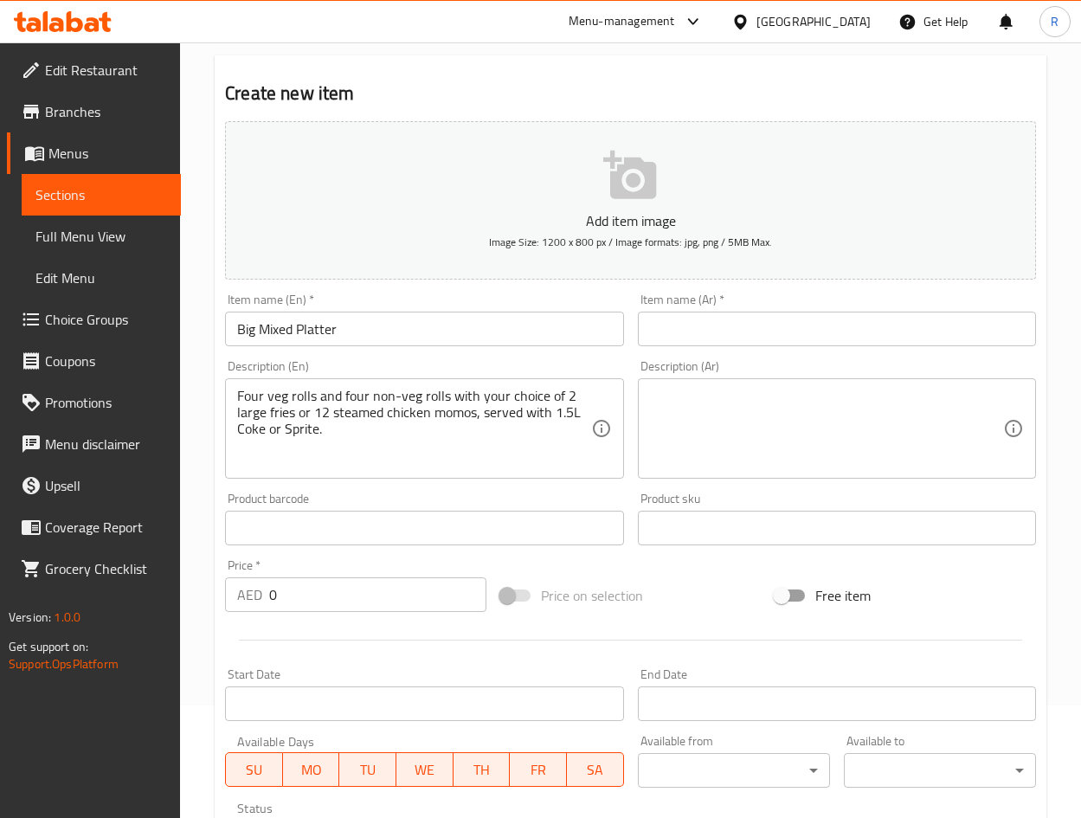
click at [706, 310] on div "Item name (Ar)   * Item name (Ar) *" at bounding box center [837, 319] width 398 height 53
click at [710, 325] on input "text" at bounding box center [837, 328] width 398 height 35
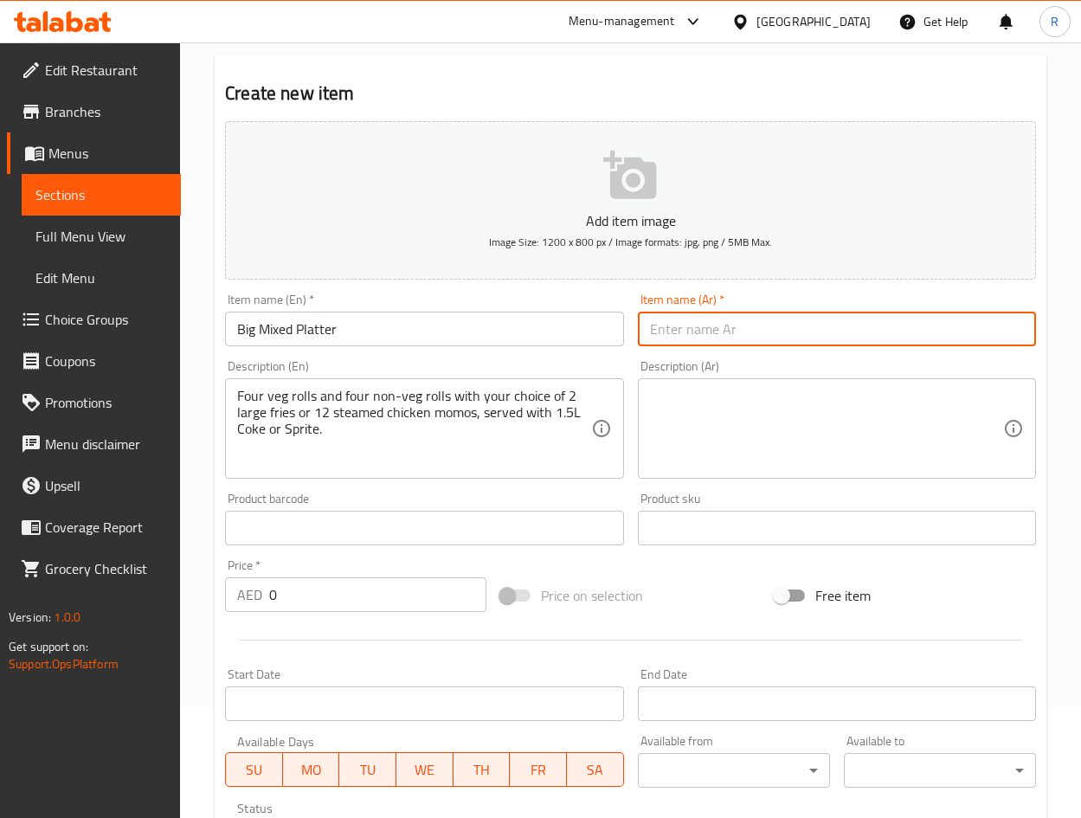
paste input "1. طبق مشترك كبير"
type input "طبق مشترك كبير"
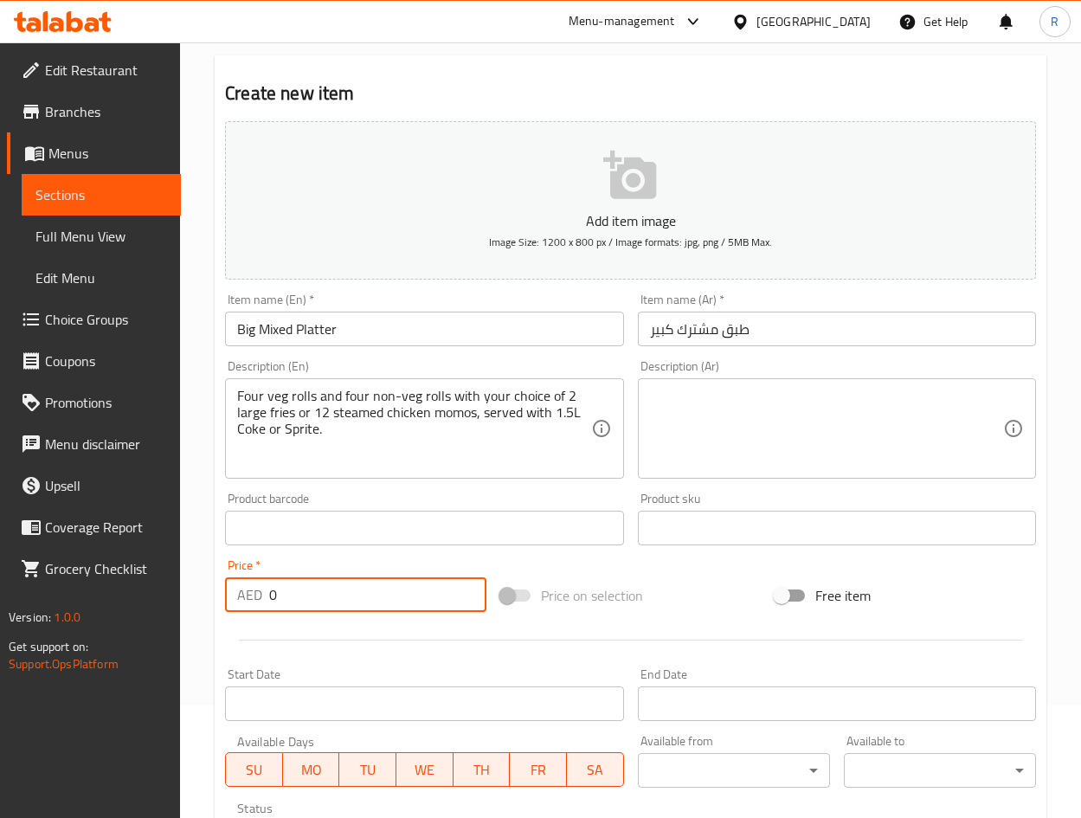
drag, startPoint x: 142, startPoint y: 589, endPoint x: 89, endPoint y: 600, distance: 53.8
click at [89, 600] on div "Edit Restaurant Branches Menus Sections Full Menu View Edit Menu Choice Groups …" at bounding box center [540, 520] width 1081 height 1180
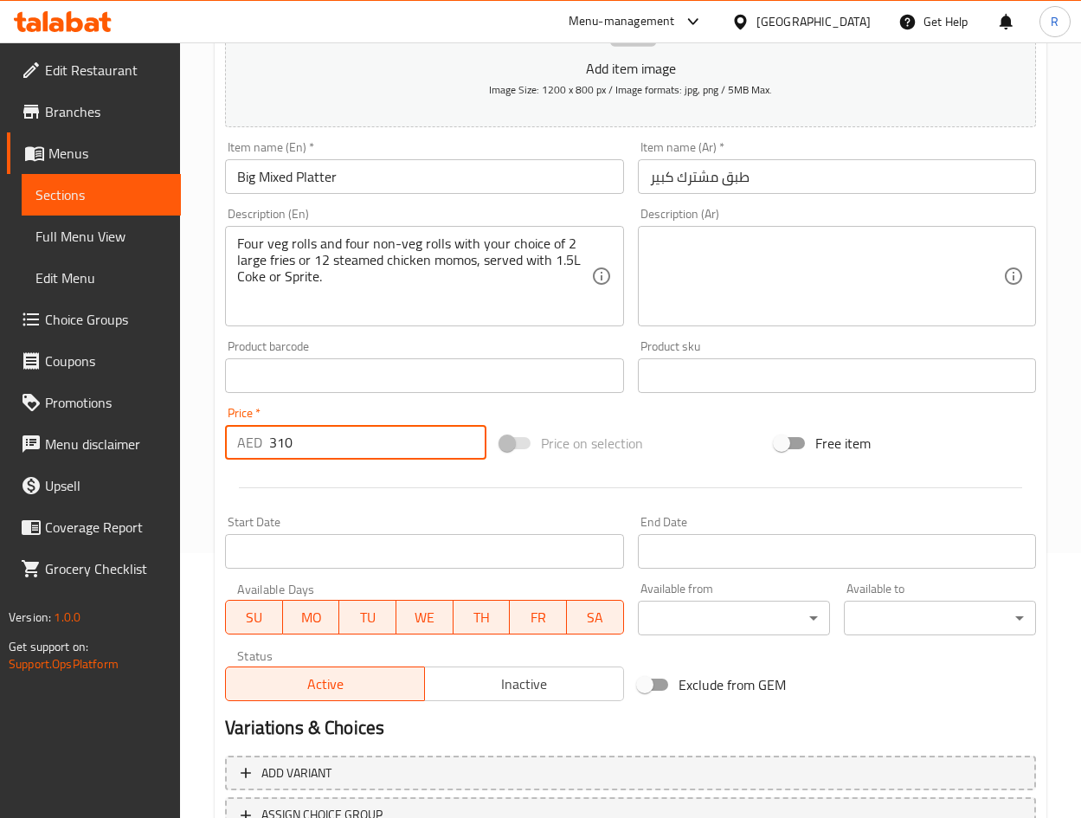
scroll to position [405, 0]
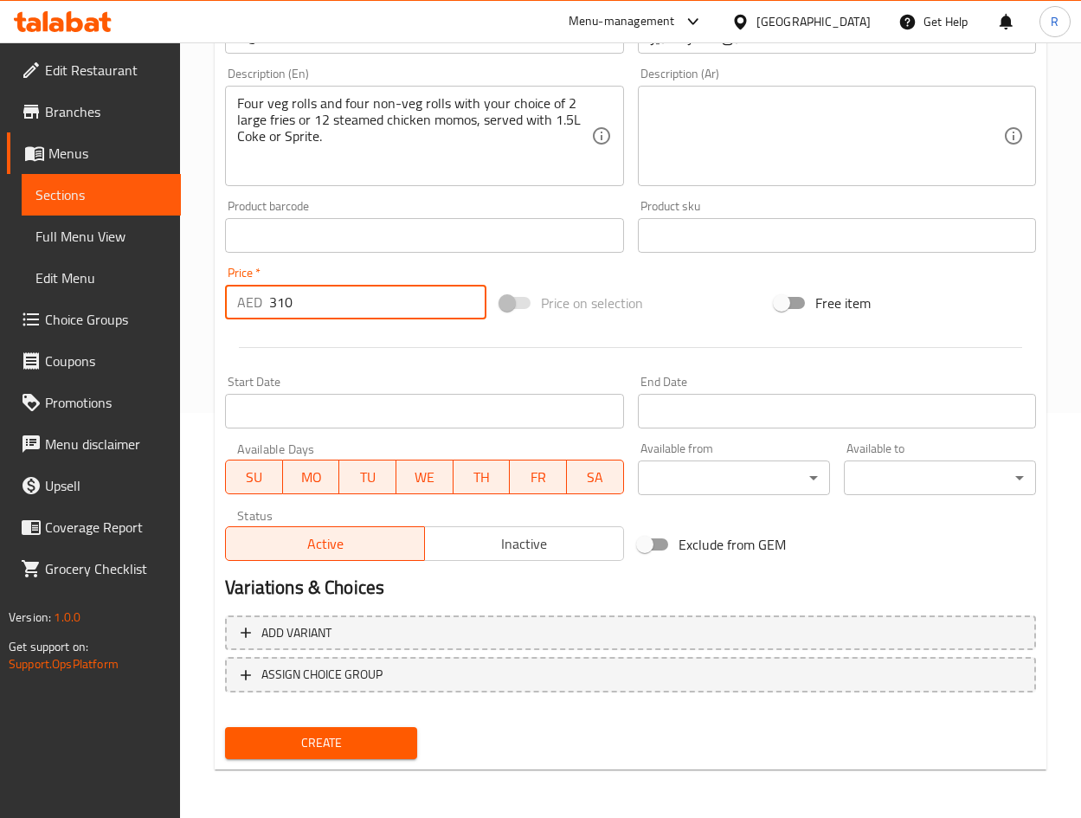
type input "310"
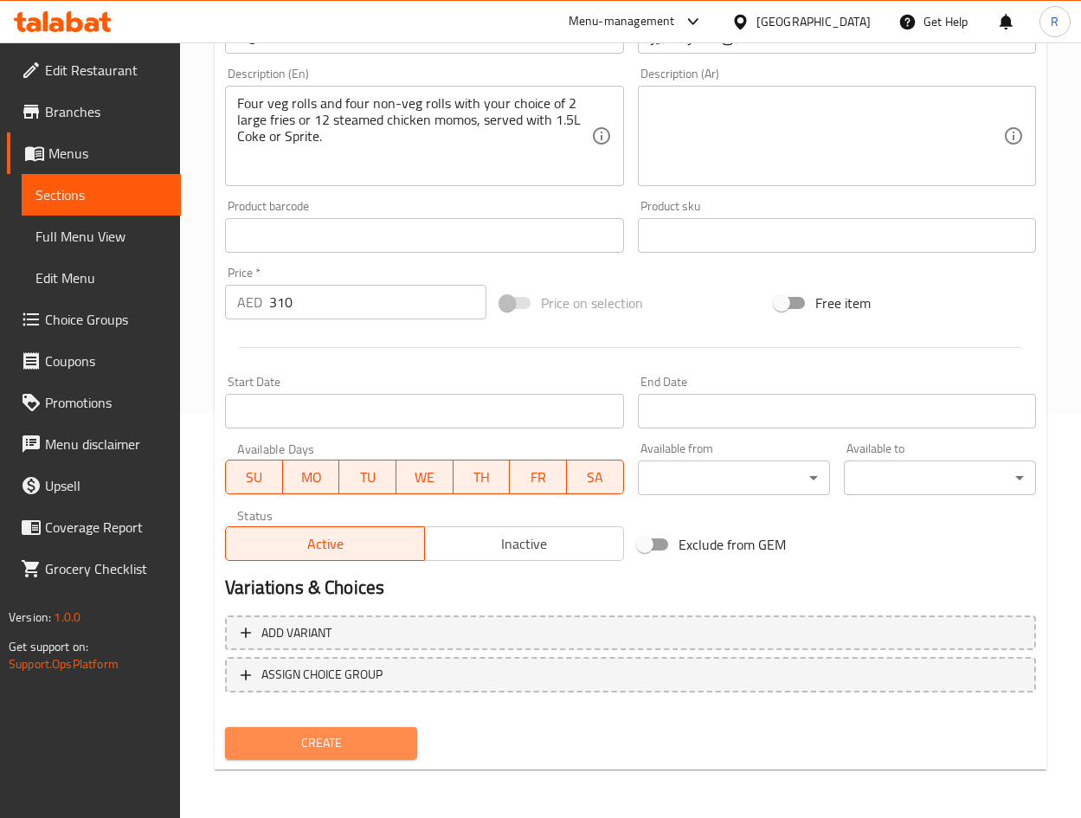
click at [354, 737] on span "Create" at bounding box center [321, 743] width 164 height 22
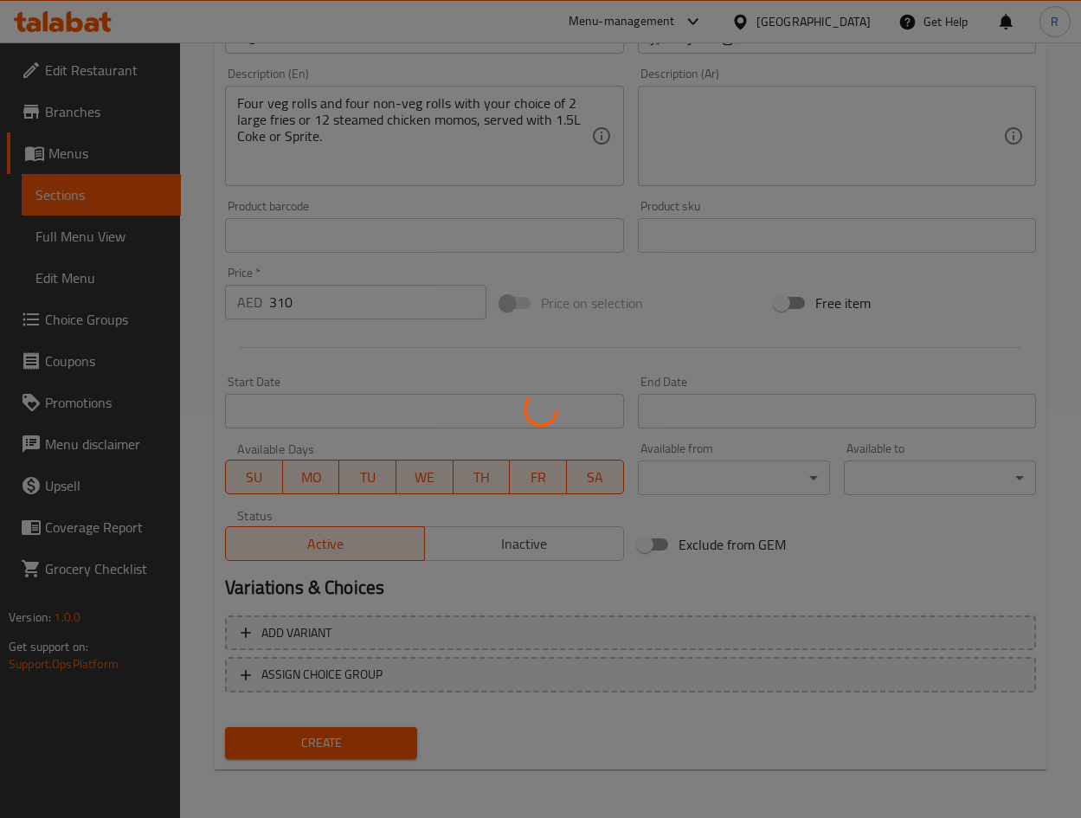
type input "0"
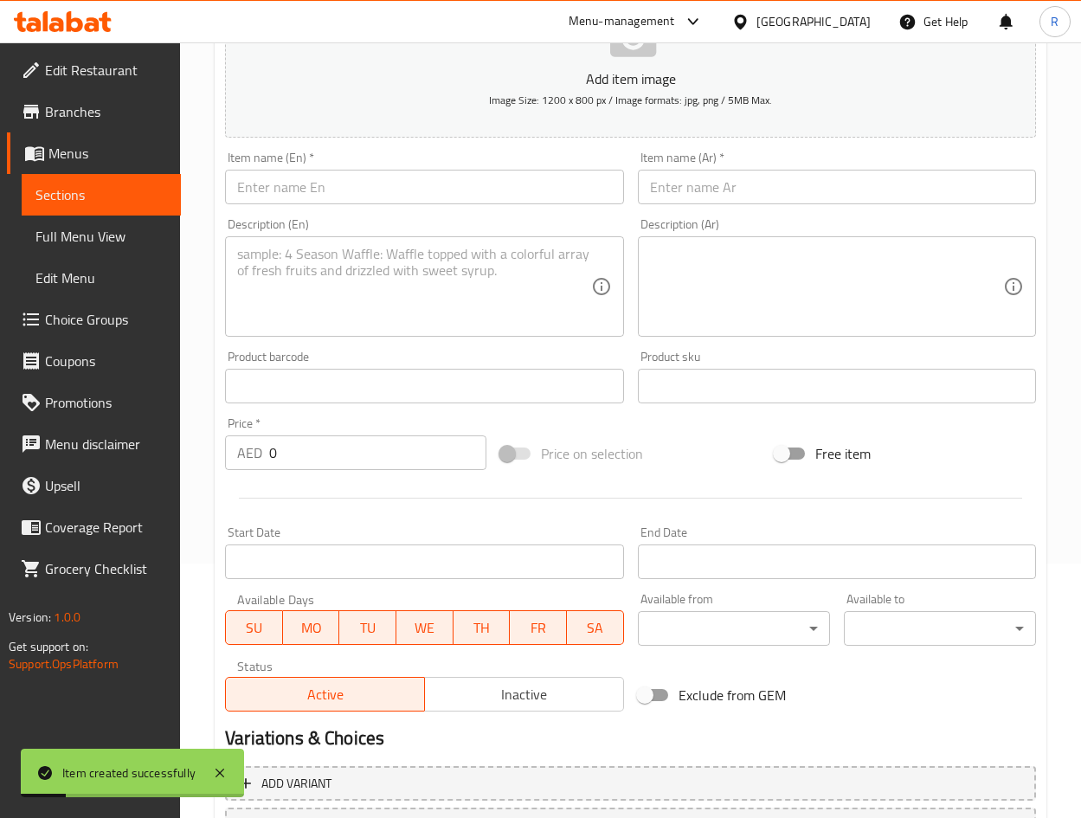
scroll to position [16, 0]
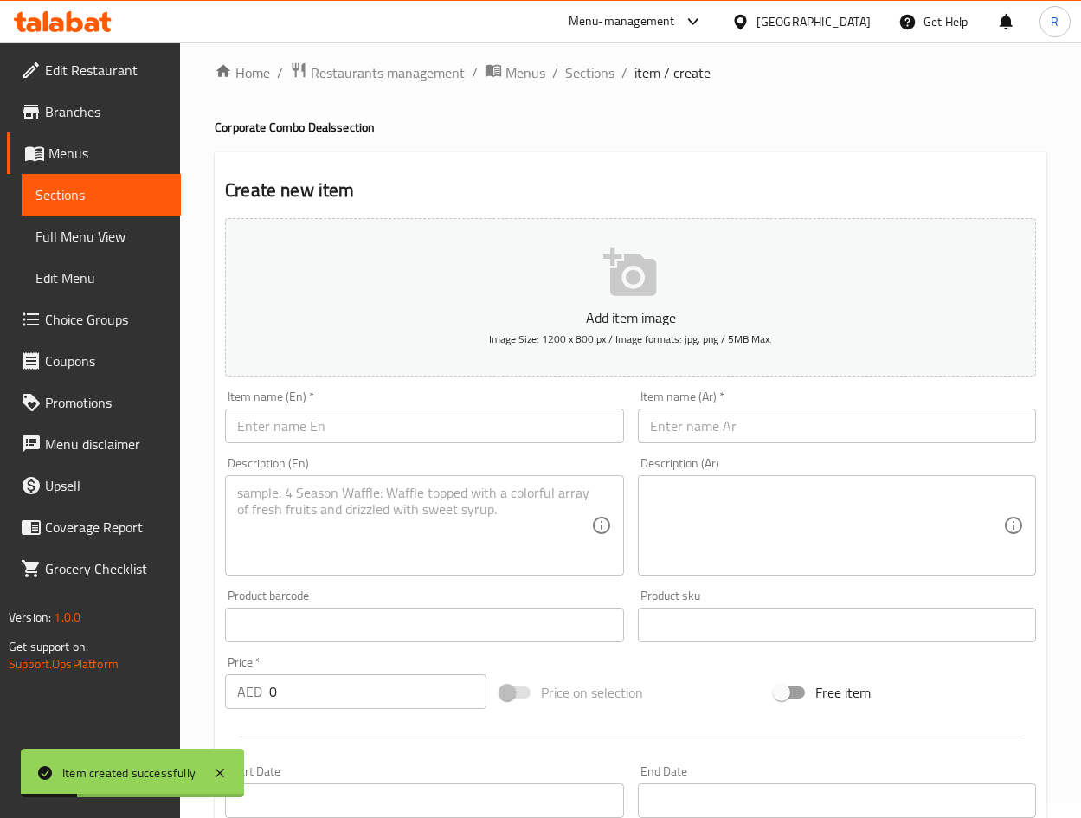
drag, startPoint x: 406, startPoint y: 416, endPoint x: 412, endPoint y: 424, distance: 9.9
click at [405, 416] on input "text" at bounding box center [424, 425] width 398 height 35
paste input "Non-Veg Big Pack"
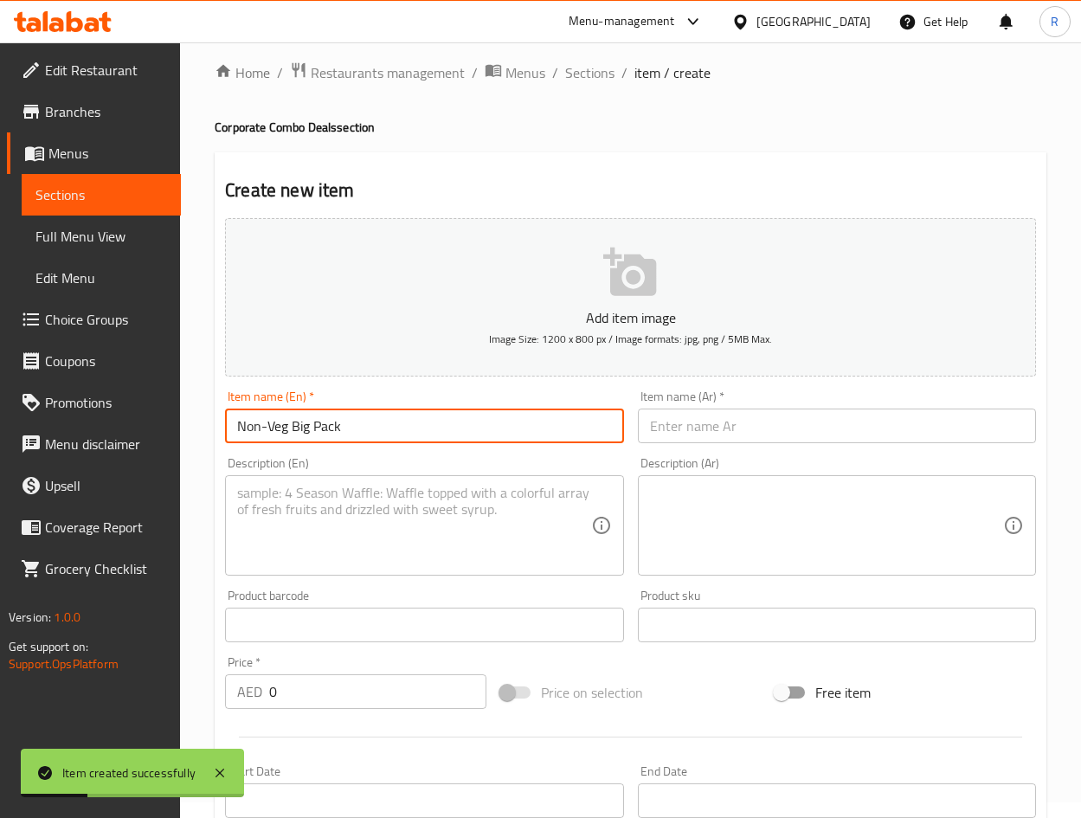
type input "Non-Veg Big Pack"
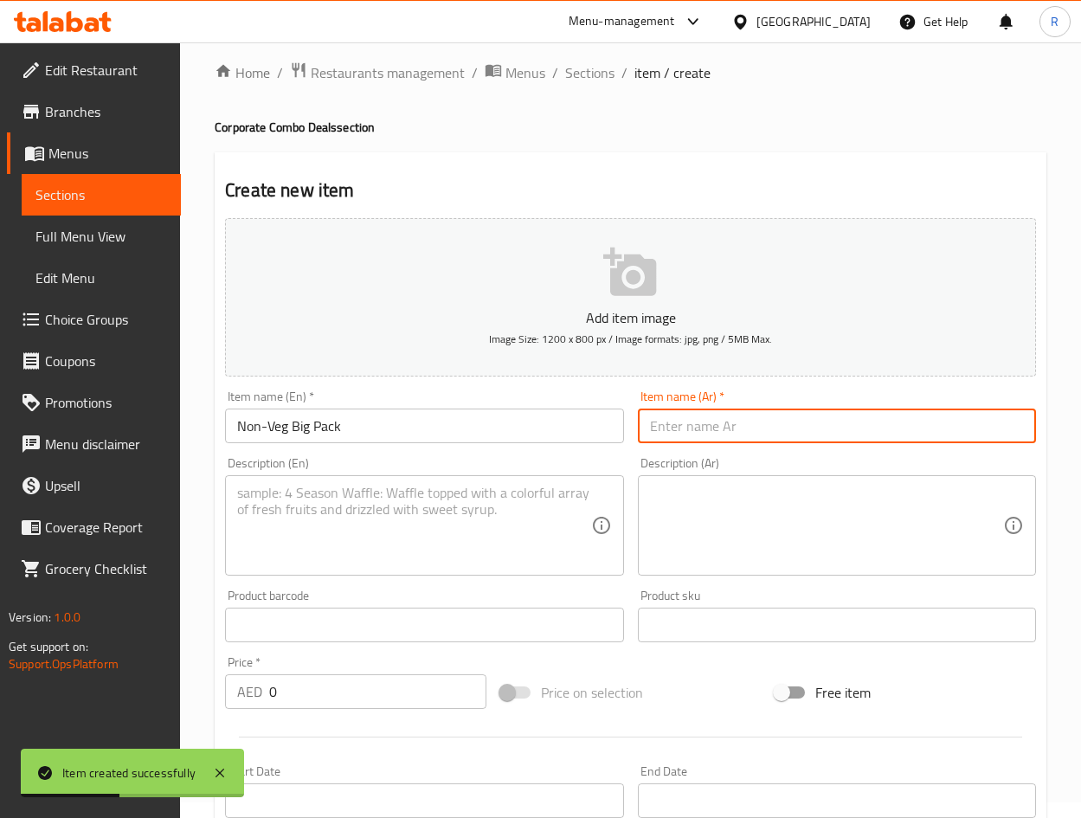
paste input "2. باقة كبيرة غير نباتية"
drag, startPoint x: 657, startPoint y: 424, endPoint x: 639, endPoint y: 424, distance: 17.3
click at [639, 424] on input "2. باقة كبيرة غير نباتية" at bounding box center [837, 425] width 398 height 35
type input "باقة كبيرة غير نباتية"
click at [450, 501] on textarea at bounding box center [413, 526] width 353 height 82
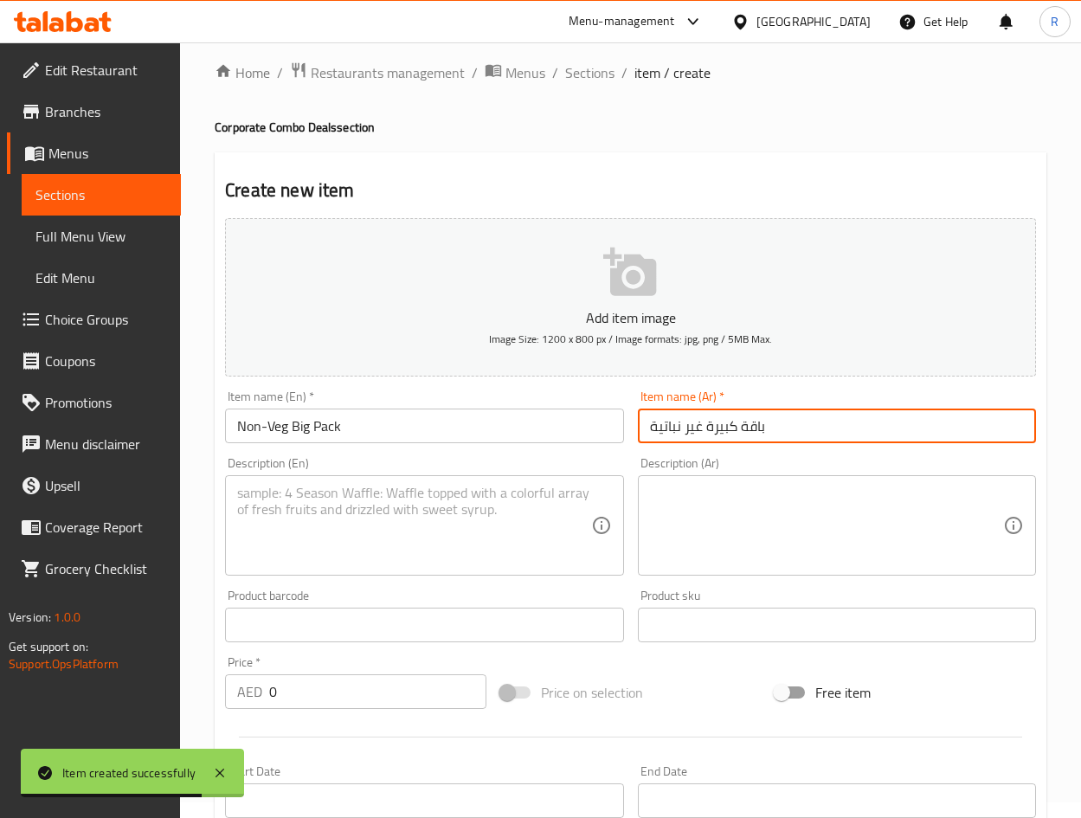
paste textarea ""Any eight non-veg rolls with your choice of 2 large fries or 12 steamed chicke…"
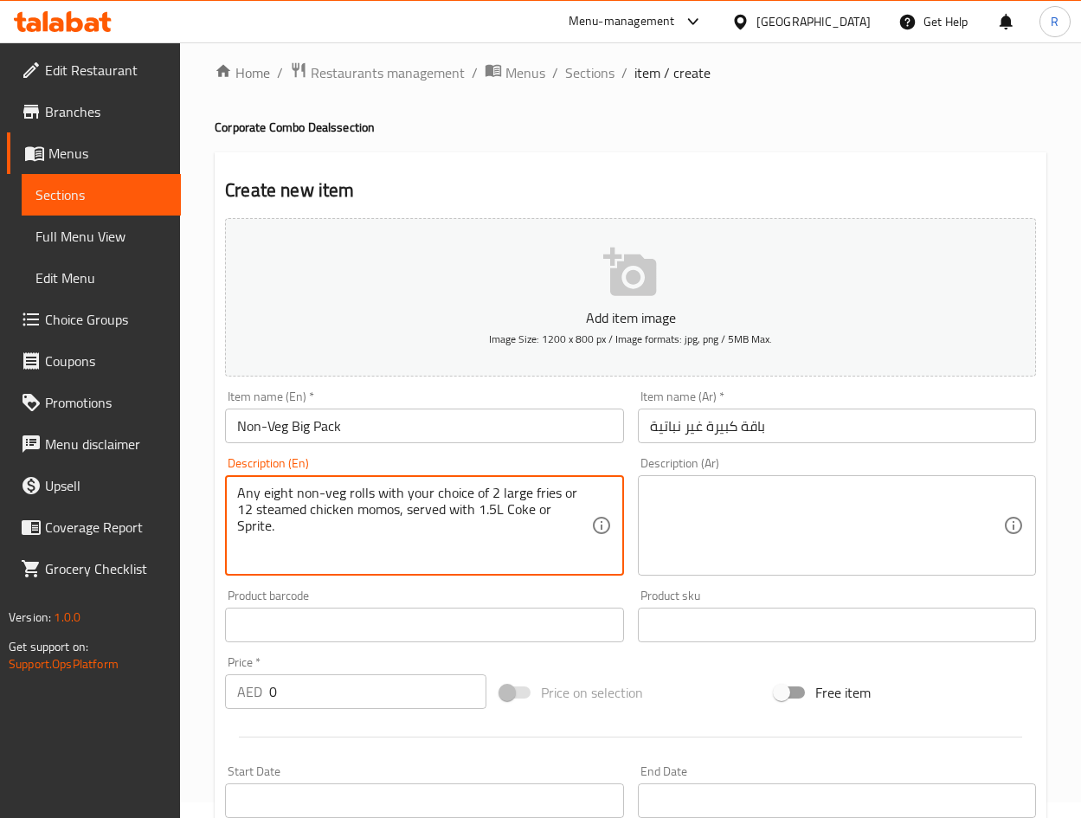
type textarea "Any eight non-veg rolls with your choice of 2 large fries or 12 steamed chicken…"
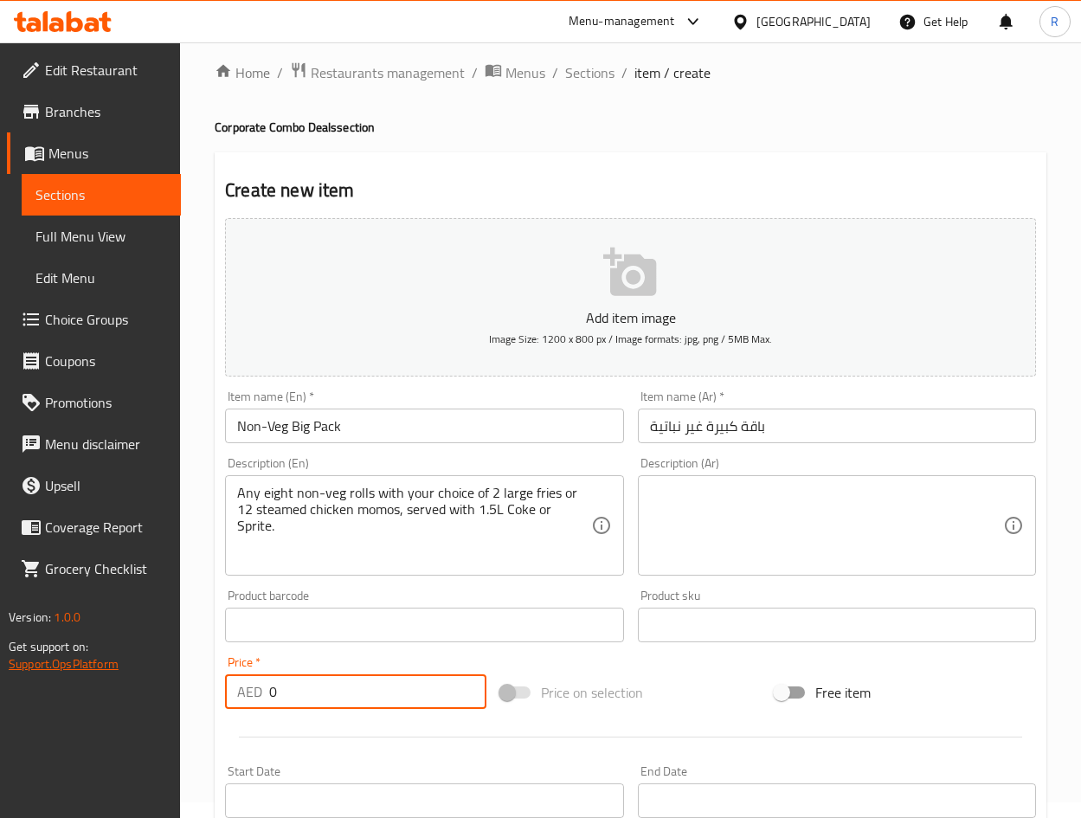
drag, startPoint x: 299, startPoint y: 696, endPoint x: 65, endPoint y: 666, distance: 236.3
click at [65, 666] on div "Edit Restaurant Branches Menus Sections Full Menu View Edit Menu Choice Groups …" at bounding box center [540, 617] width 1081 height 1180
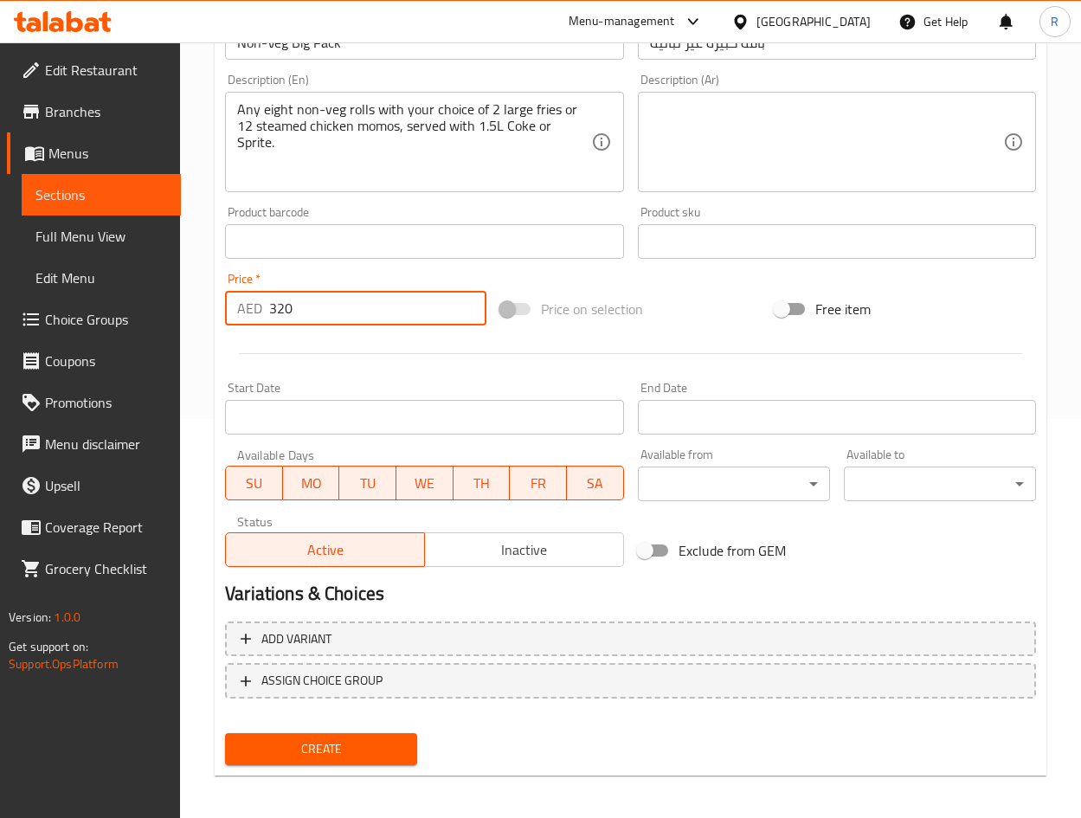
scroll to position [405, 0]
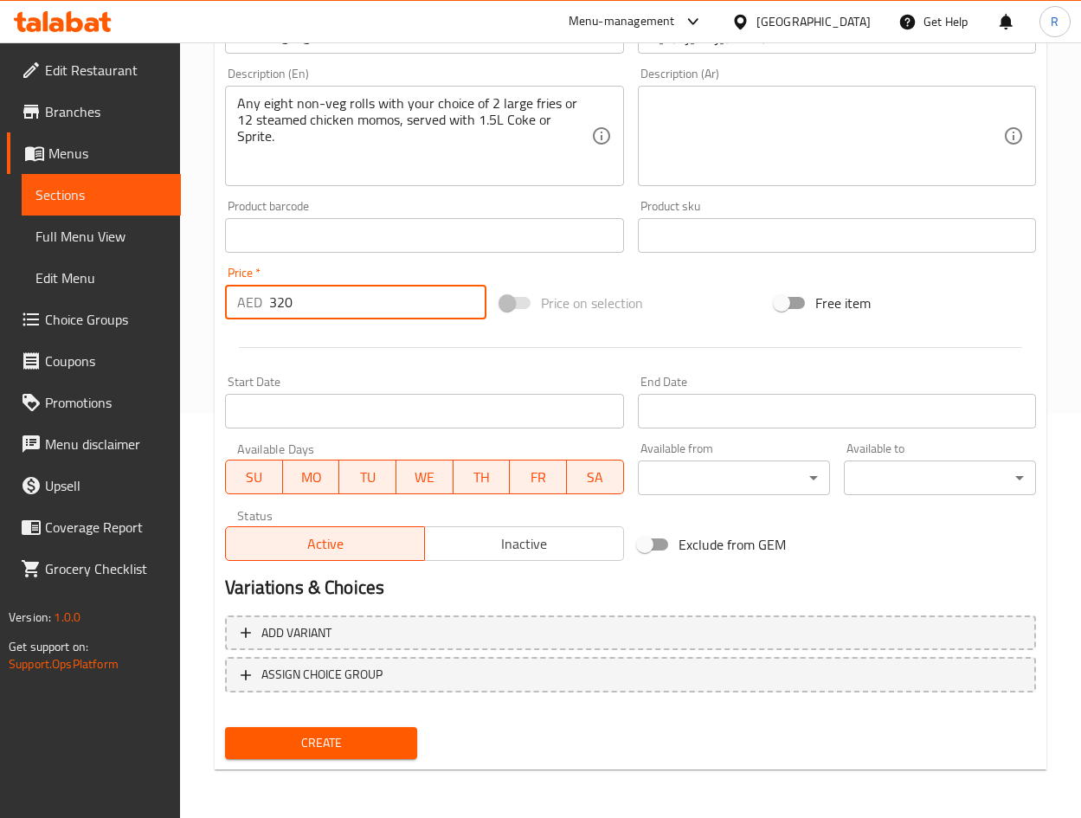
type input "320"
click at [373, 749] on span "Create" at bounding box center [321, 743] width 164 height 22
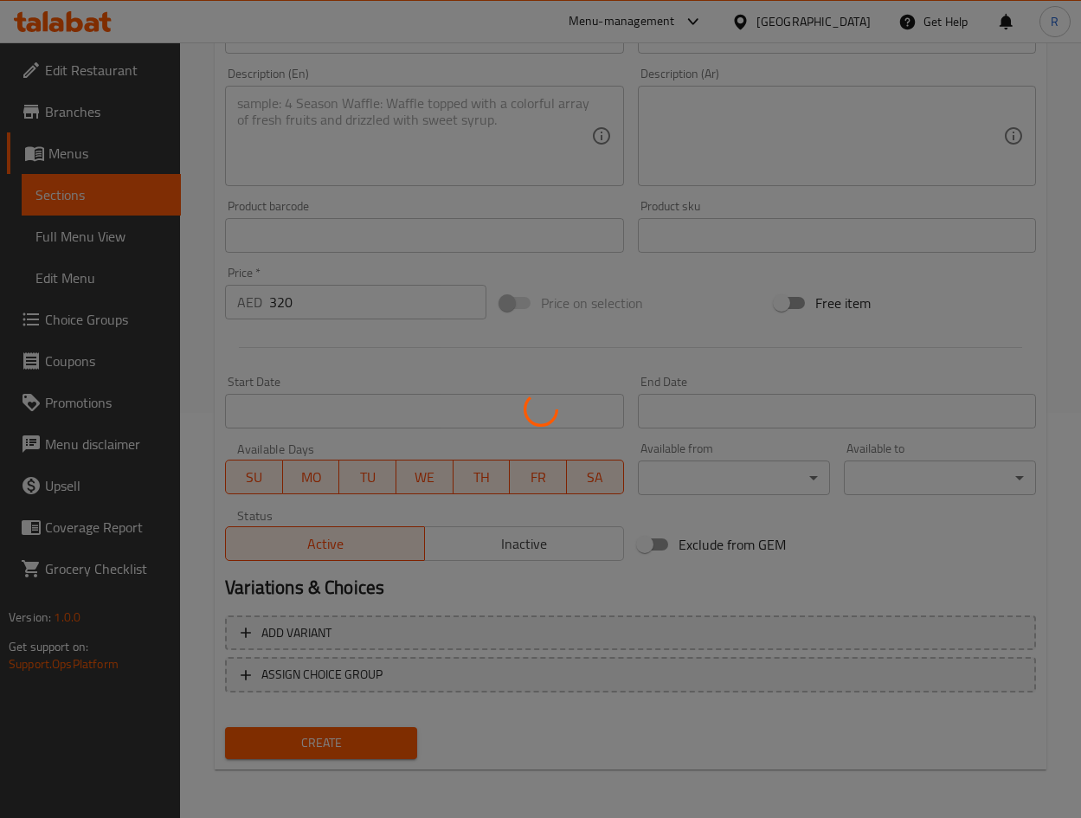
type input "0"
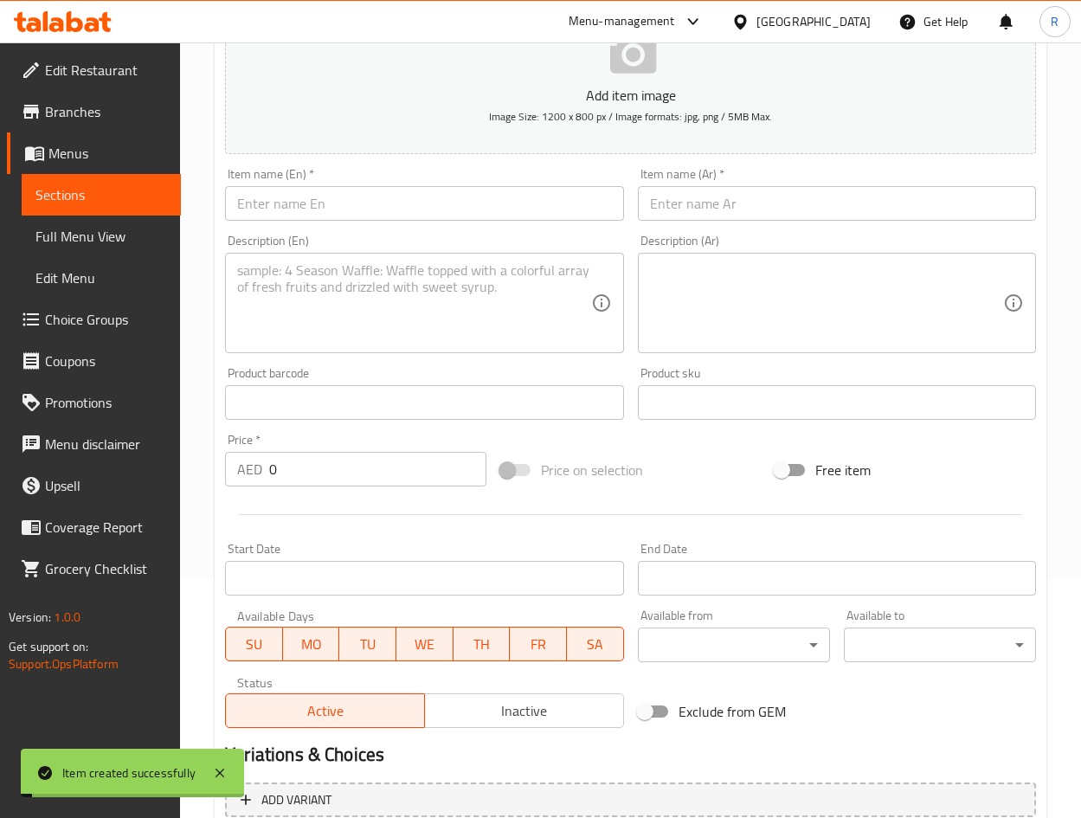
scroll to position [16, 0]
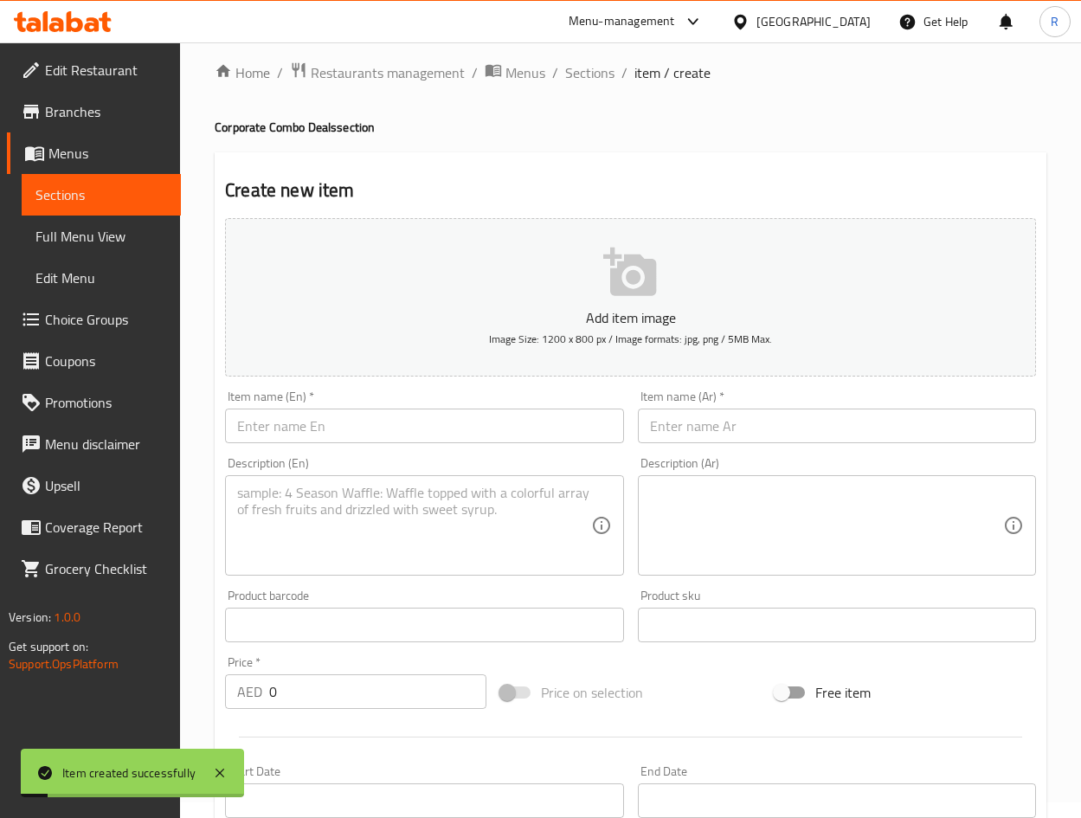
drag, startPoint x: 350, startPoint y: 419, endPoint x: 382, endPoint y: 427, distance: 32.9
click at [351, 420] on input "text" at bounding box center [424, 425] width 398 height 35
paste input "3. Veg Big Pack"
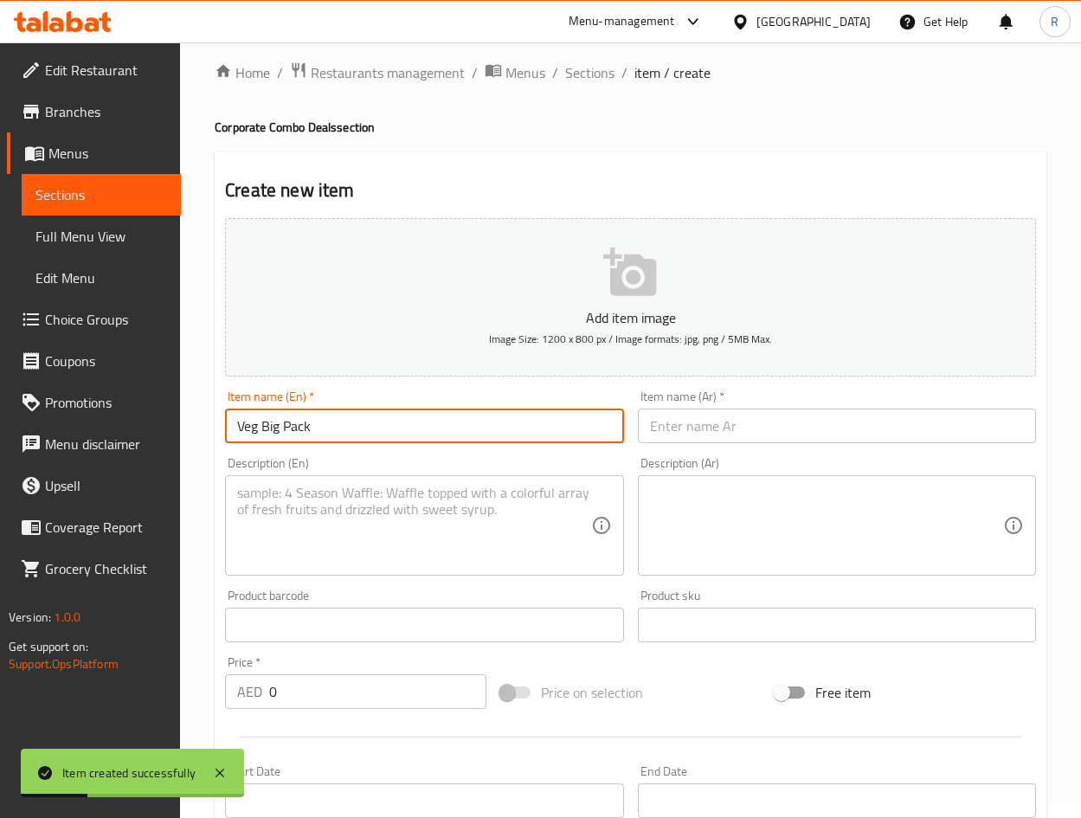
type input "Veg Big Pack"
click at [816, 429] on input "text" at bounding box center [837, 425] width 398 height 35
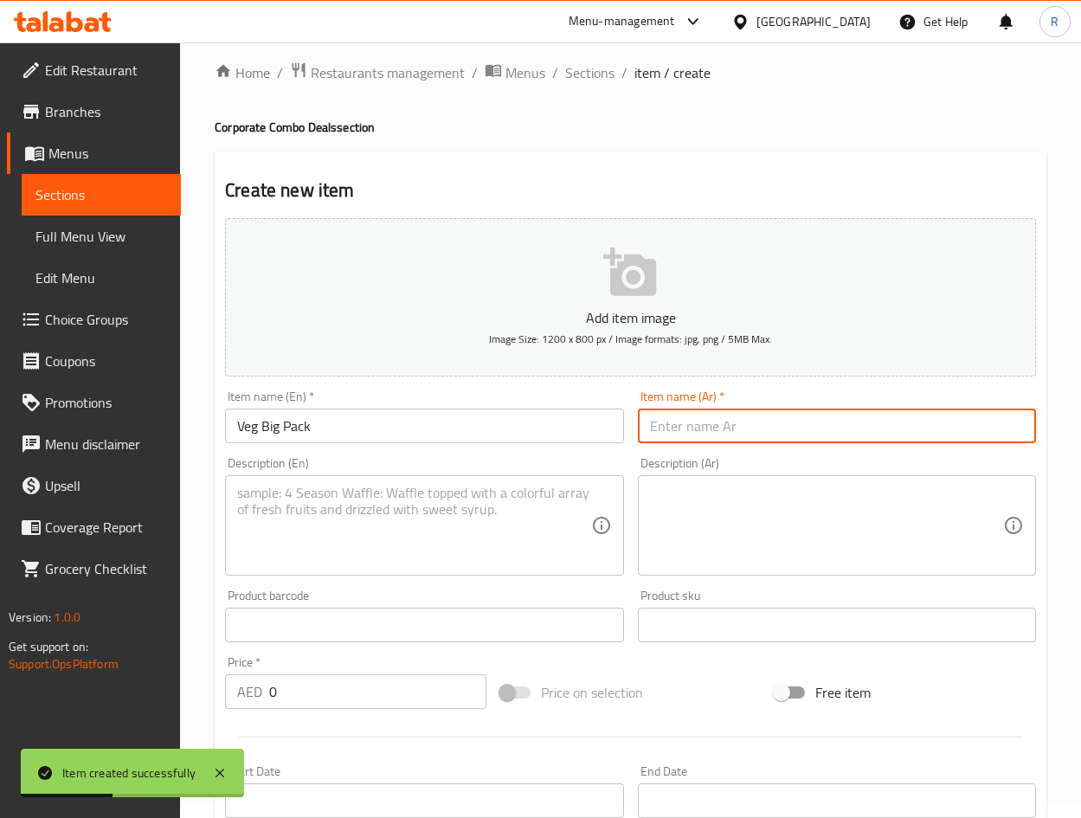
paste input "3. باقة كبيرة نباتية"
type input "باقة كبيرة نباتية"
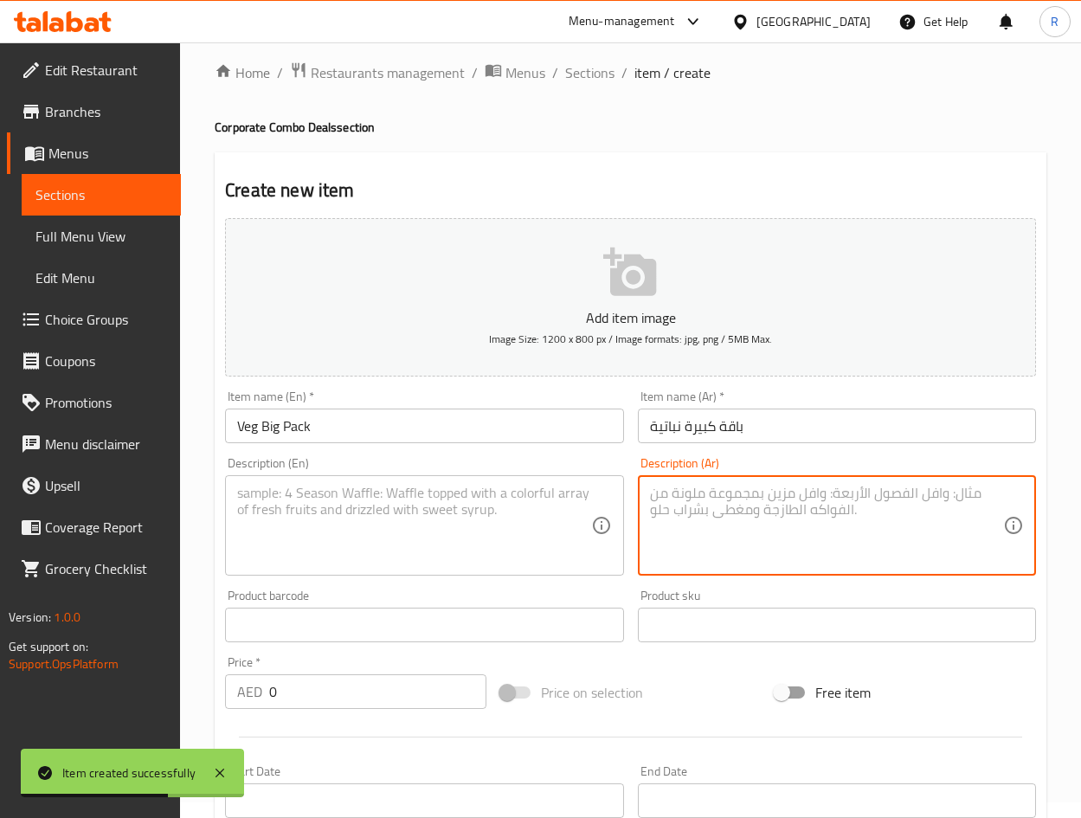
click at [712, 513] on textarea at bounding box center [826, 526] width 353 height 82
click at [424, 528] on textarea at bounding box center [413, 526] width 353 height 82
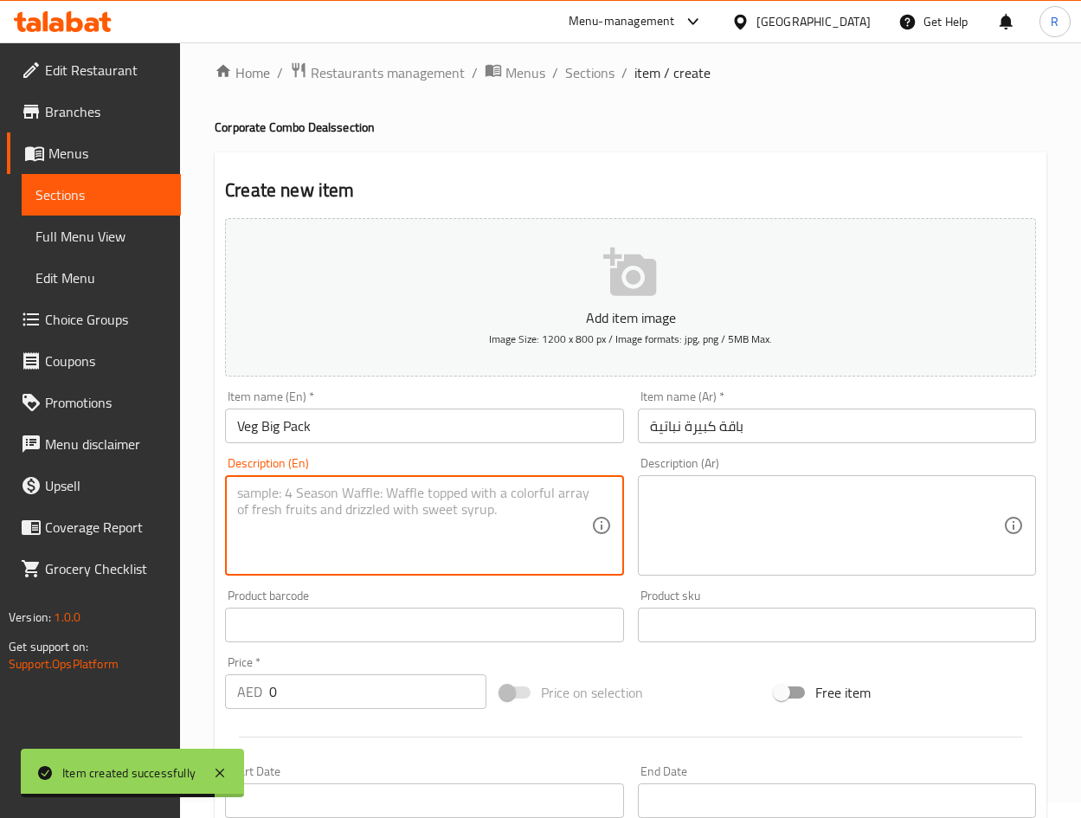
click at [449, 520] on textarea at bounding box center [413, 526] width 353 height 82
paste textarea ""Any eight veg rolls with your choice of 2 large fries or 12 steamed veg momos,…"
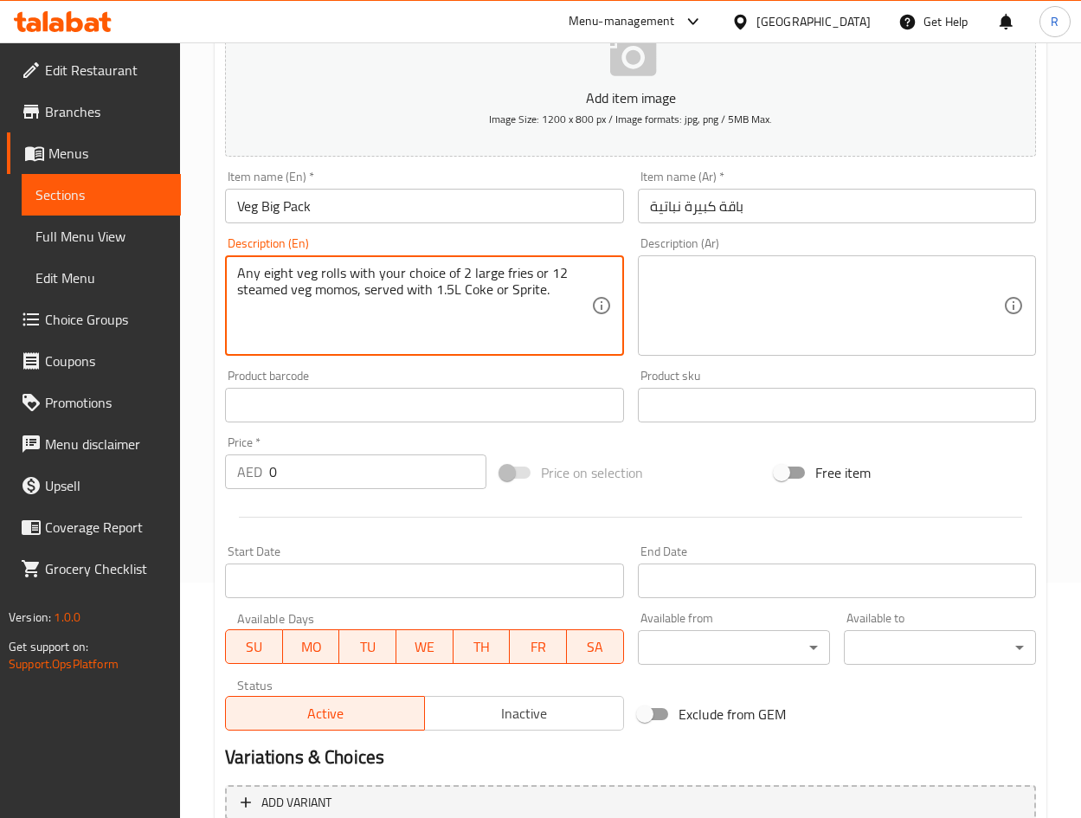
scroll to position [405, 0]
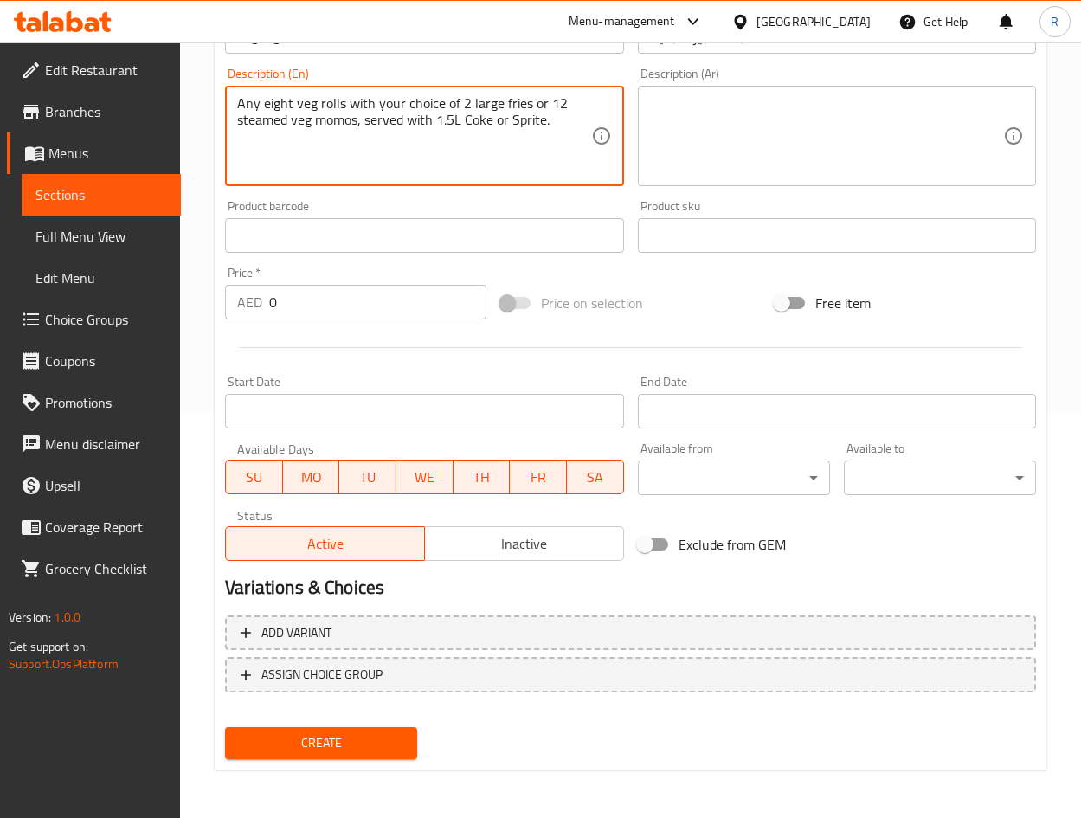
type textarea "Any eight veg rolls with your choice of 2 large fries or 12 steamed veg momos, …"
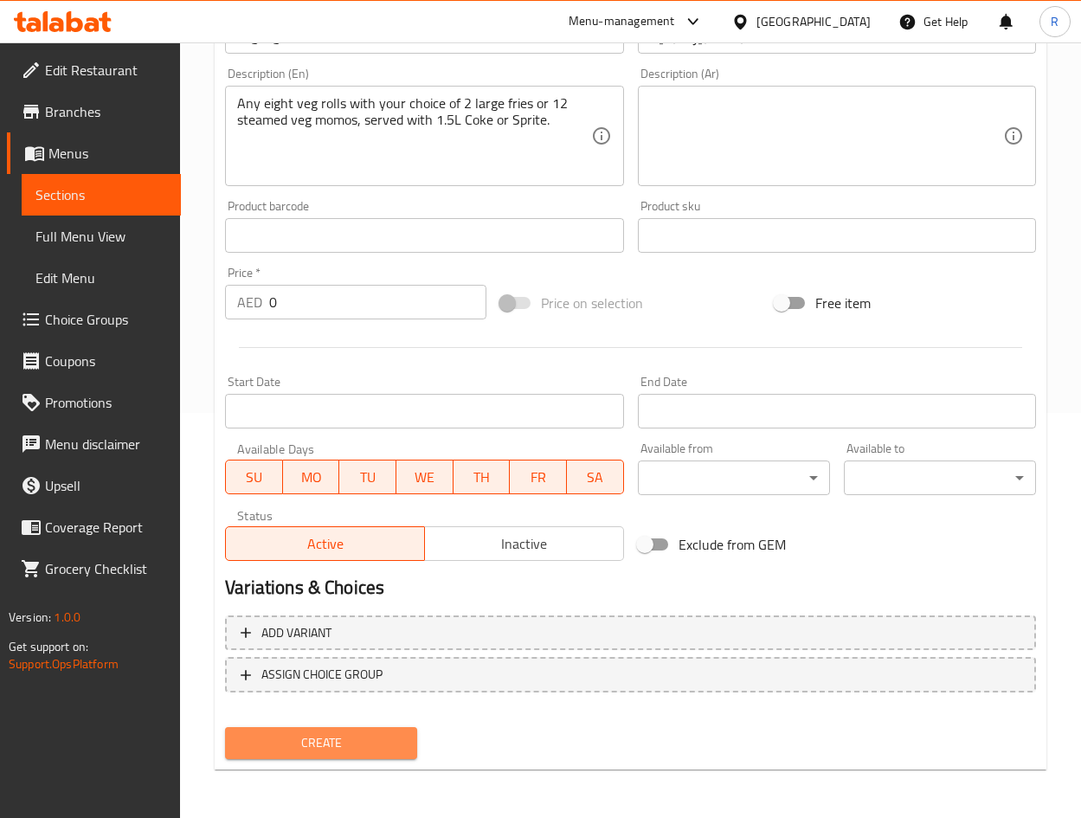
click at [331, 748] on span "Create" at bounding box center [321, 743] width 164 height 22
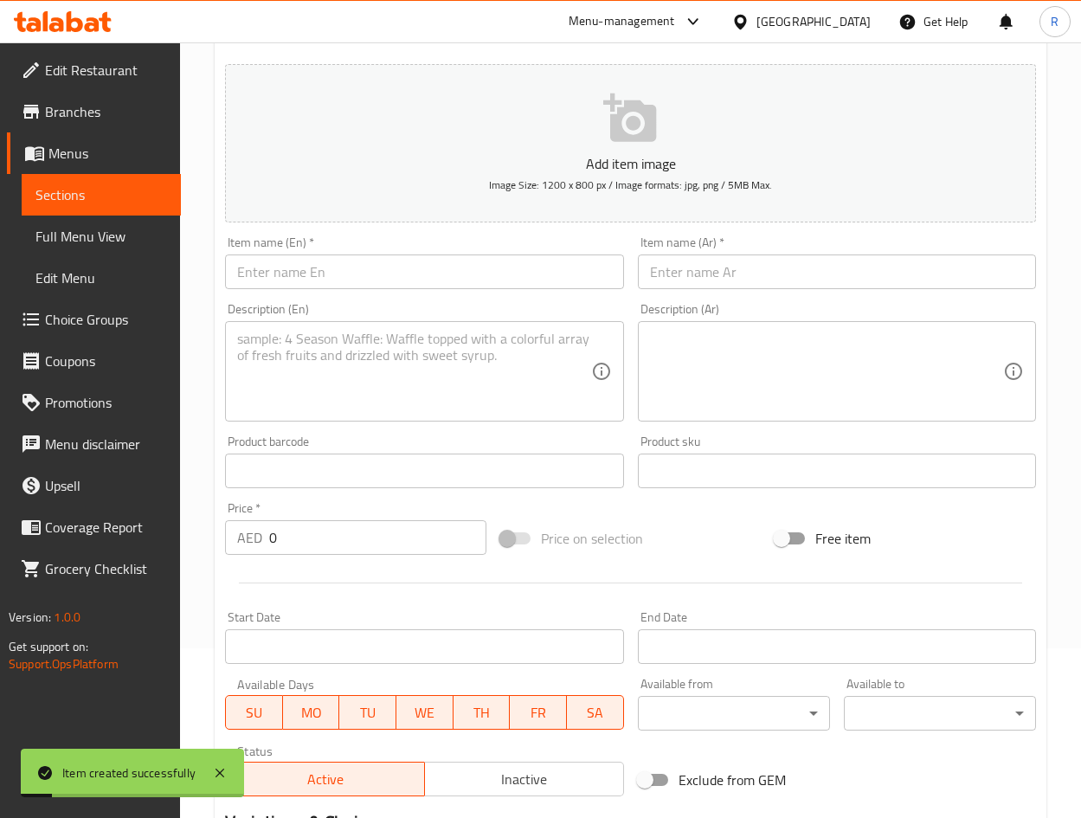
scroll to position [16, 0]
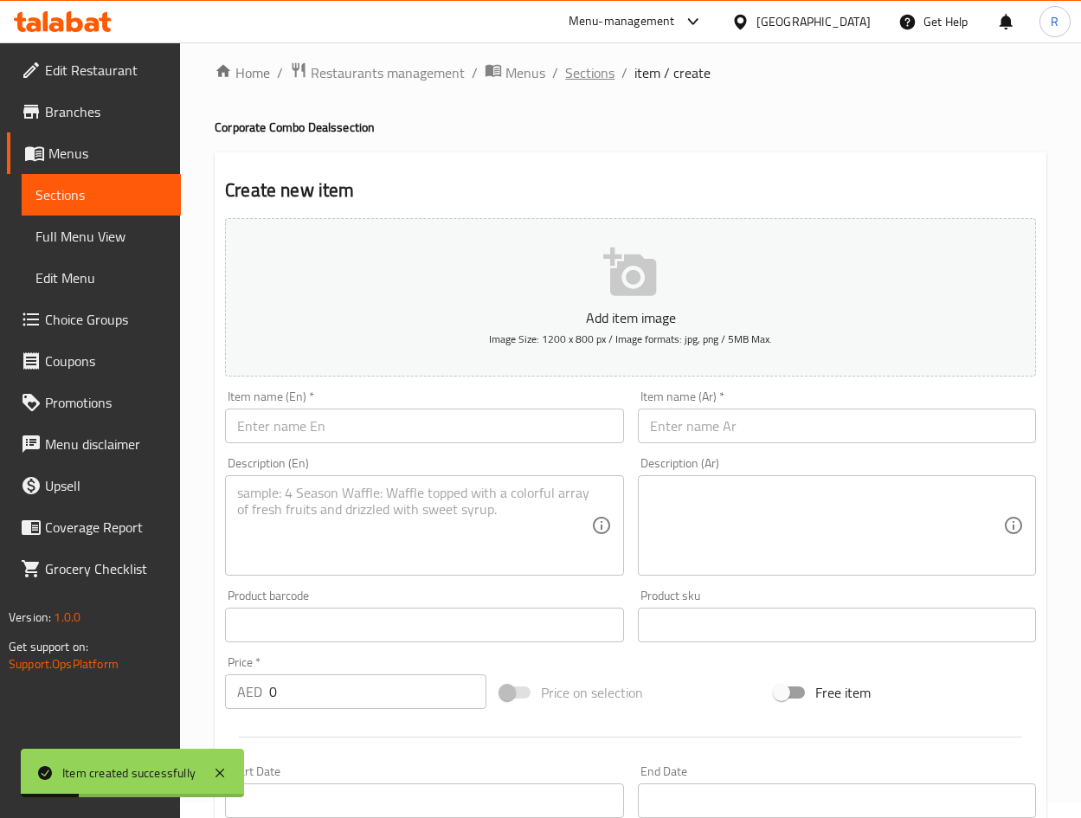
click at [584, 74] on span "Sections" at bounding box center [589, 72] width 49 height 21
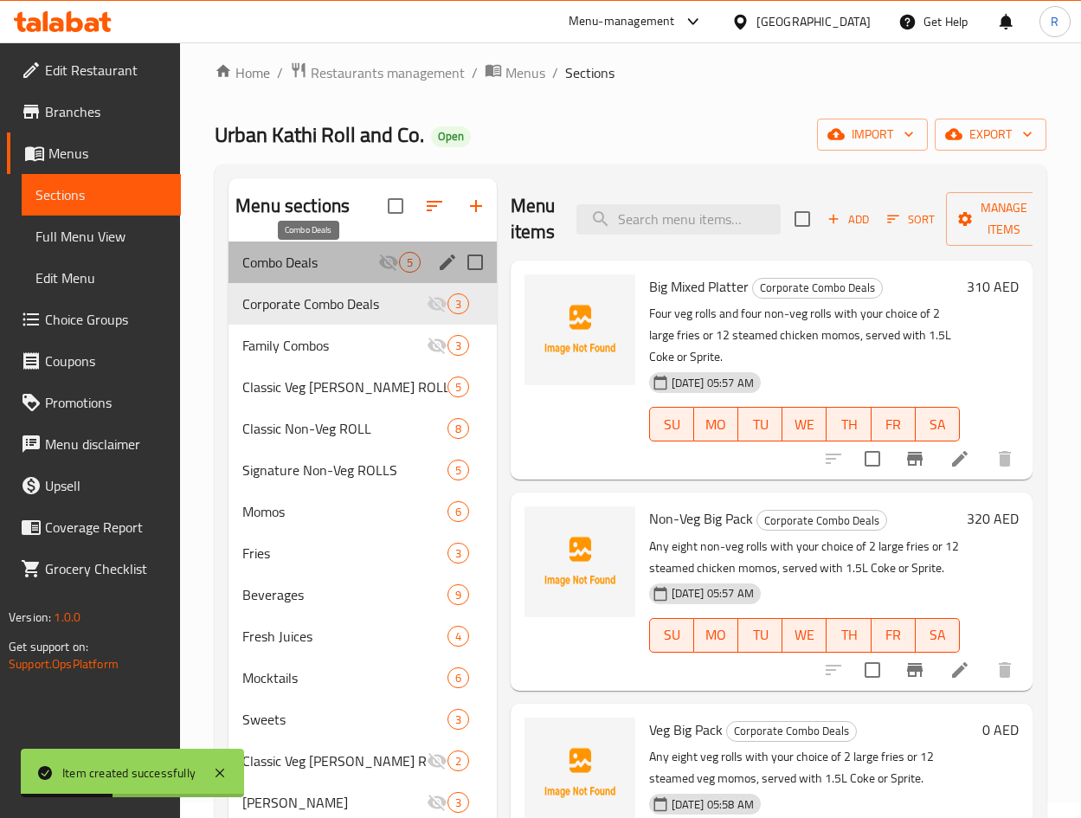
click at [292, 254] on span "Combo Deals" at bounding box center [309, 262] width 135 height 21
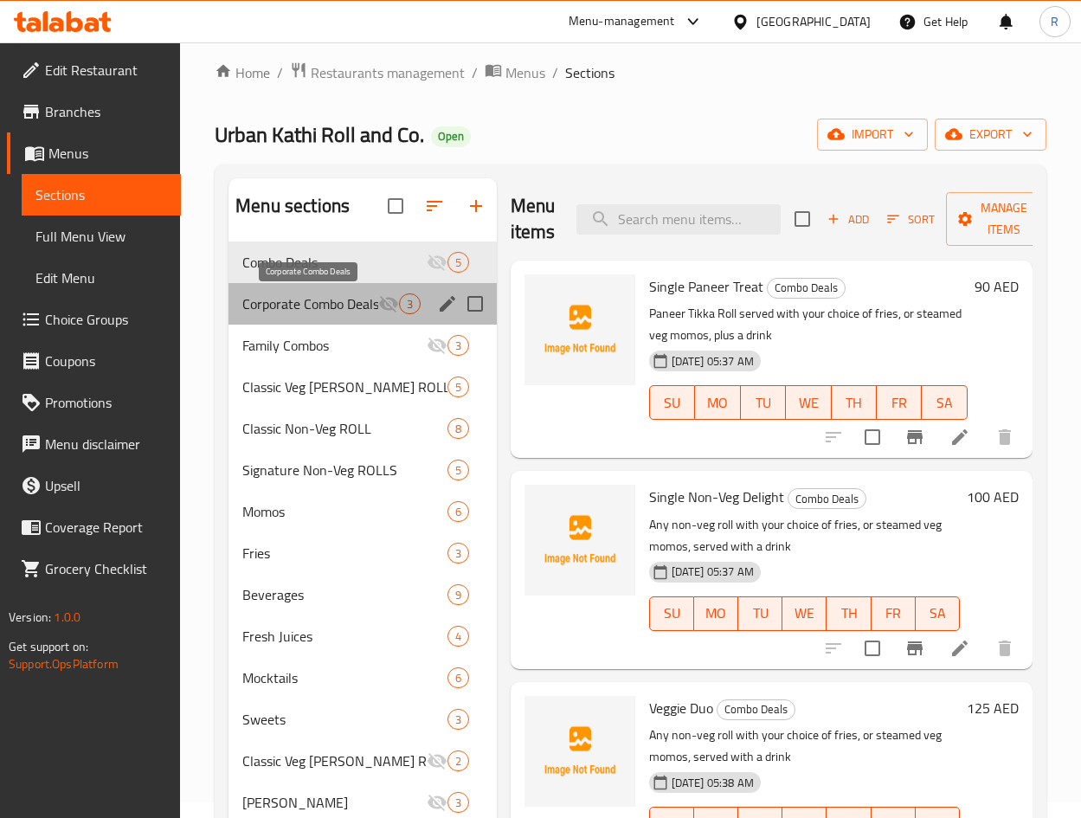
drag, startPoint x: 322, startPoint y: 301, endPoint x: 362, endPoint y: 311, distance: 40.9
click at [322, 300] on span "Corporate Combo Deals" at bounding box center [309, 303] width 135 height 21
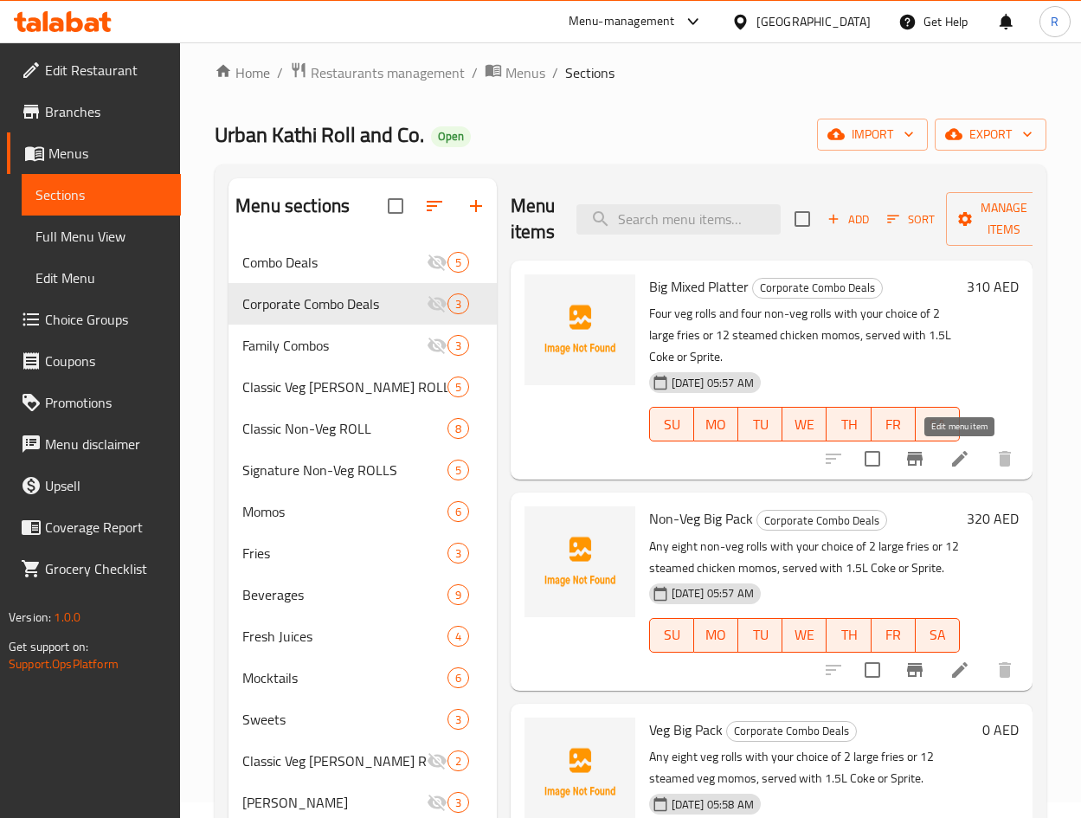
click at [962, 453] on icon at bounding box center [959, 458] width 21 height 21
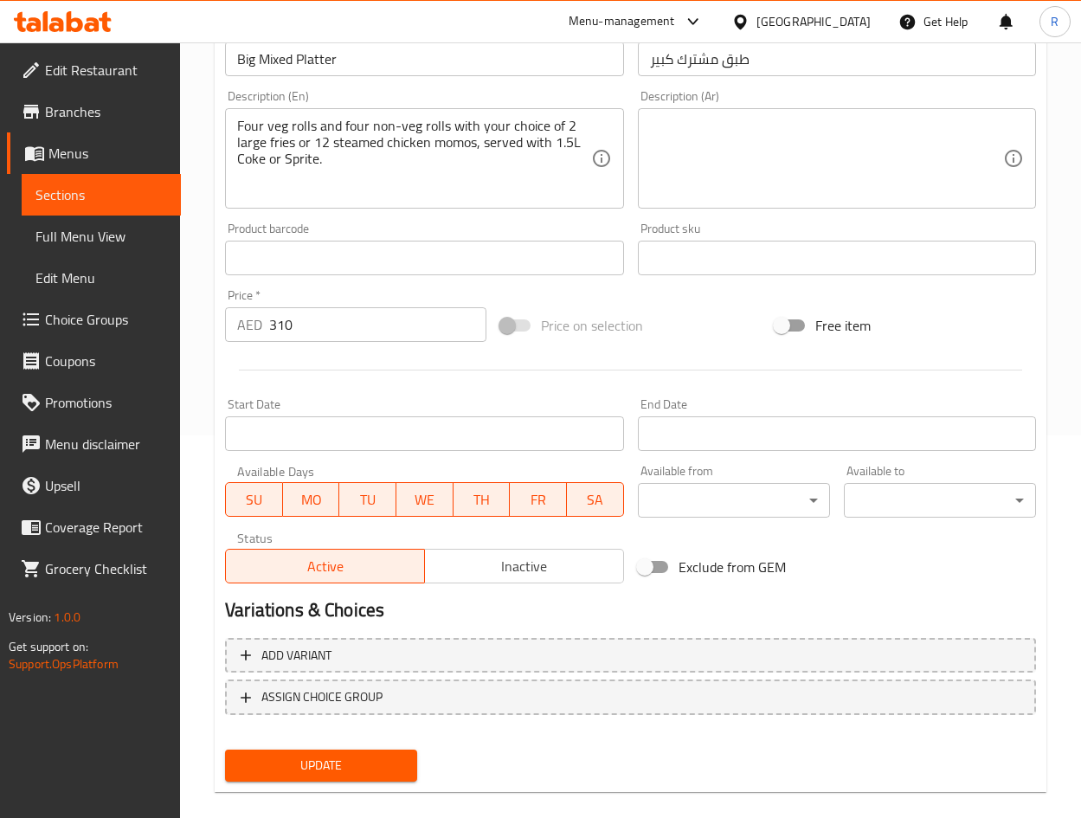
scroll to position [405, 0]
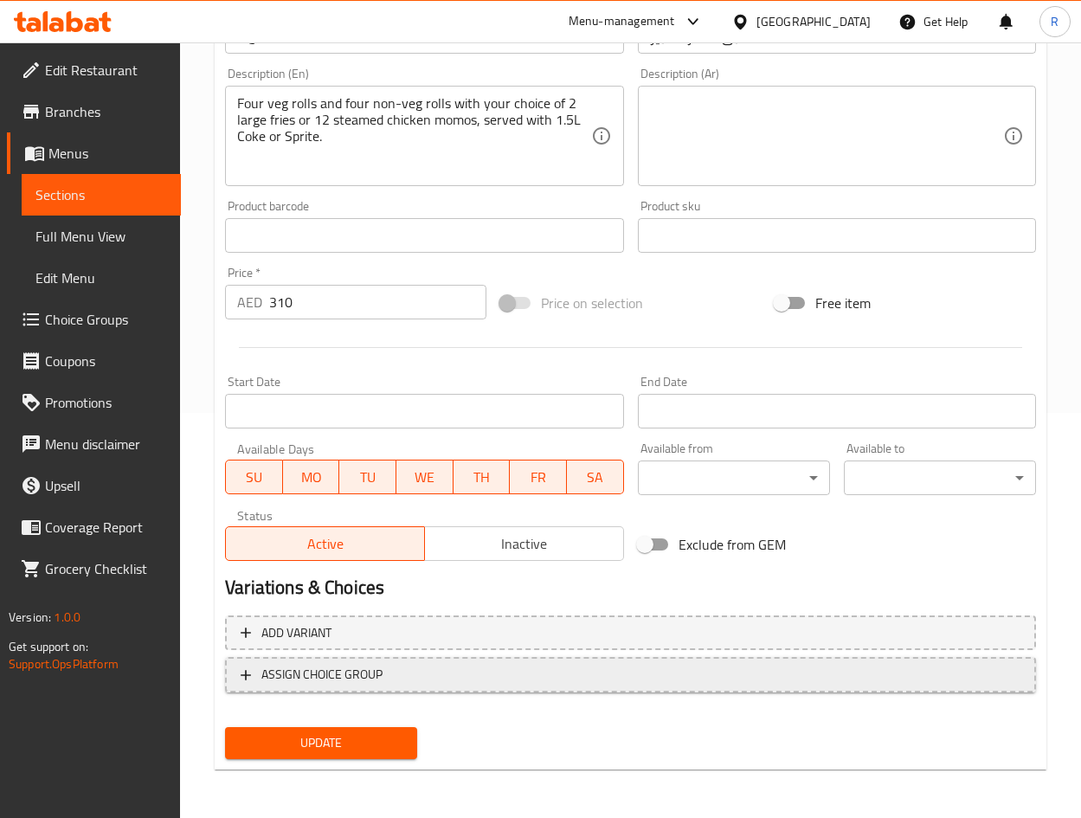
click at [311, 673] on span "ASSIGN CHOICE GROUP" at bounding box center [321, 675] width 121 height 22
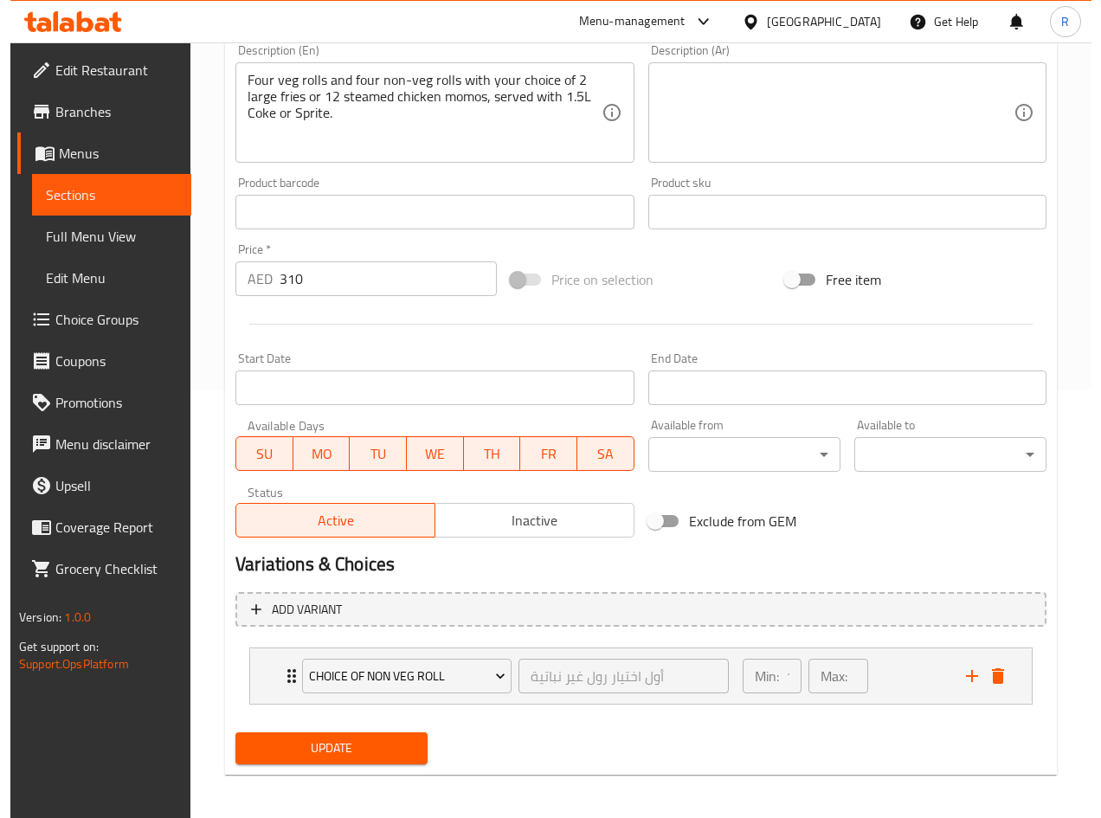
scroll to position [433, 0]
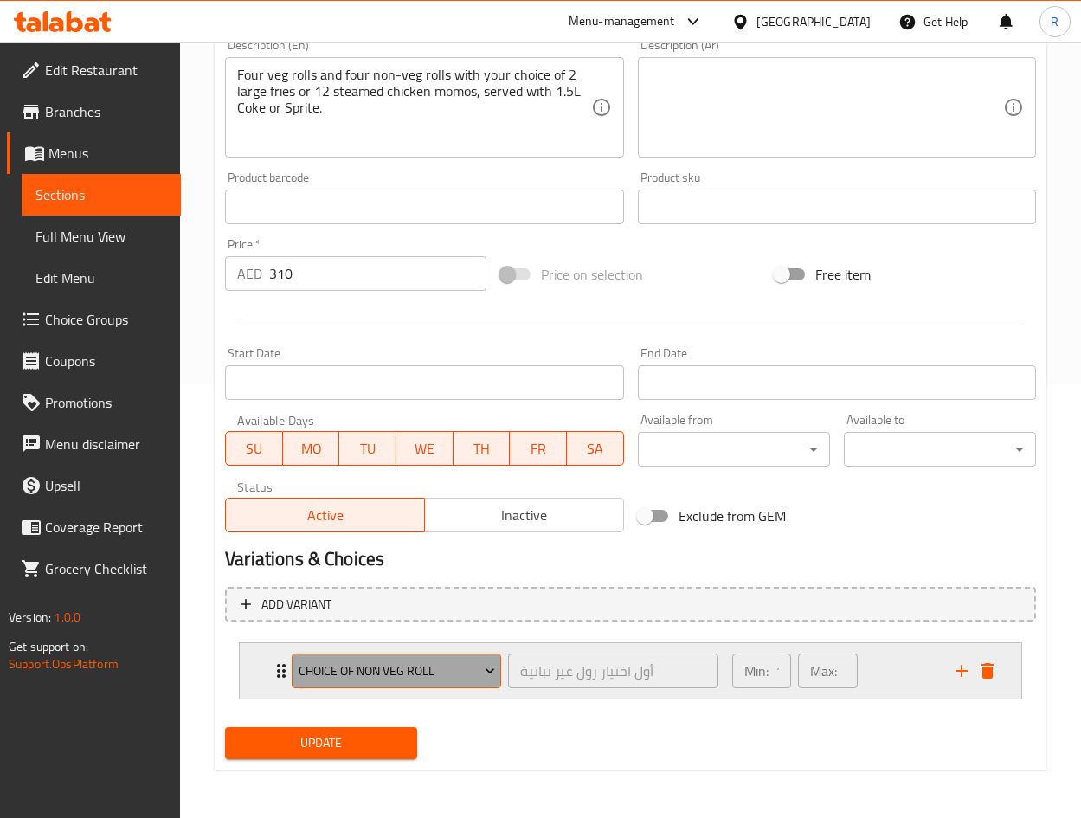
click at [436, 674] on span "Choice of Non Veg Roll" at bounding box center [397, 671] width 196 height 22
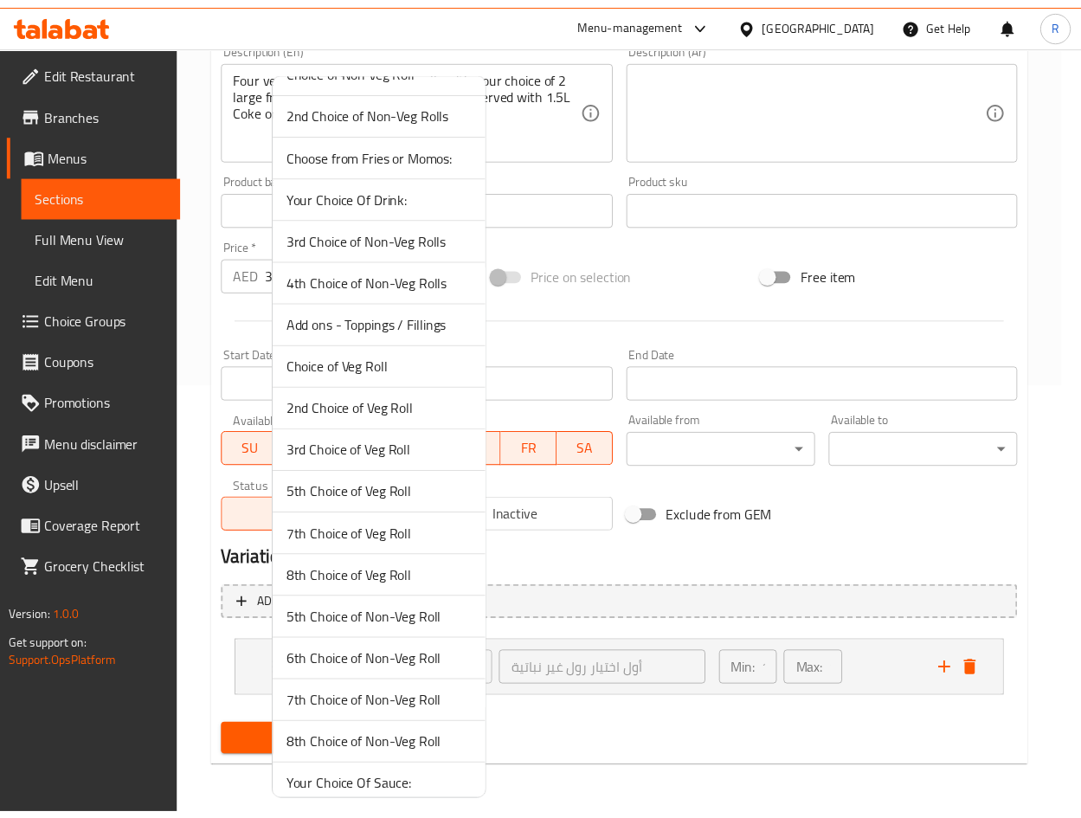
scroll to position [43, 0]
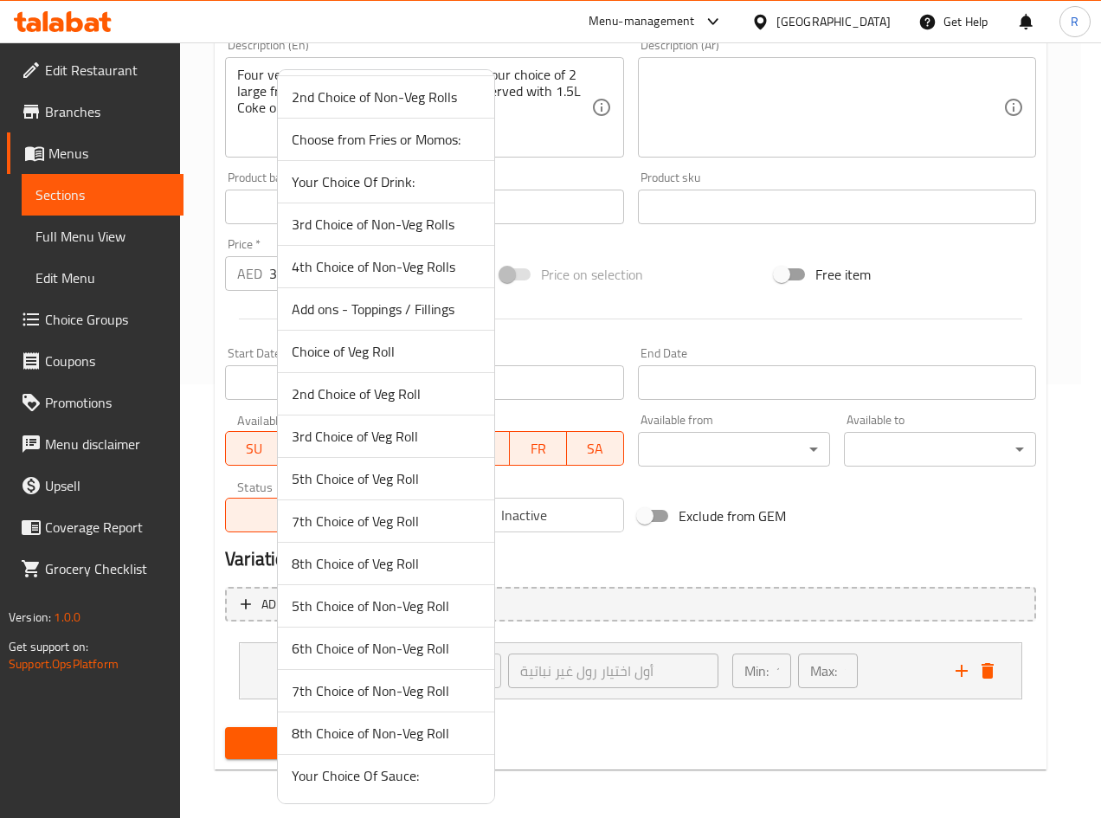
click at [363, 355] on span "Choice of Veg Roll" at bounding box center [386, 351] width 189 height 21
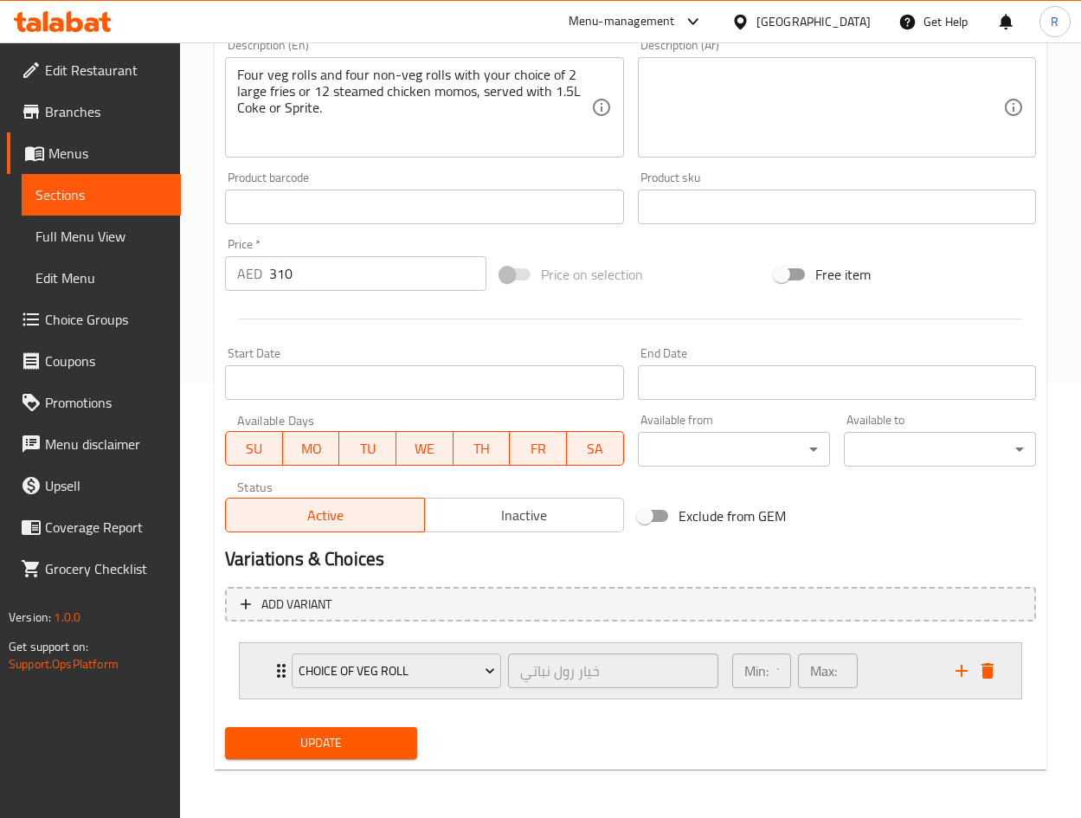
click at [756, 672] on p "Min:" at bounding box center [756, 670] width 24 height 21
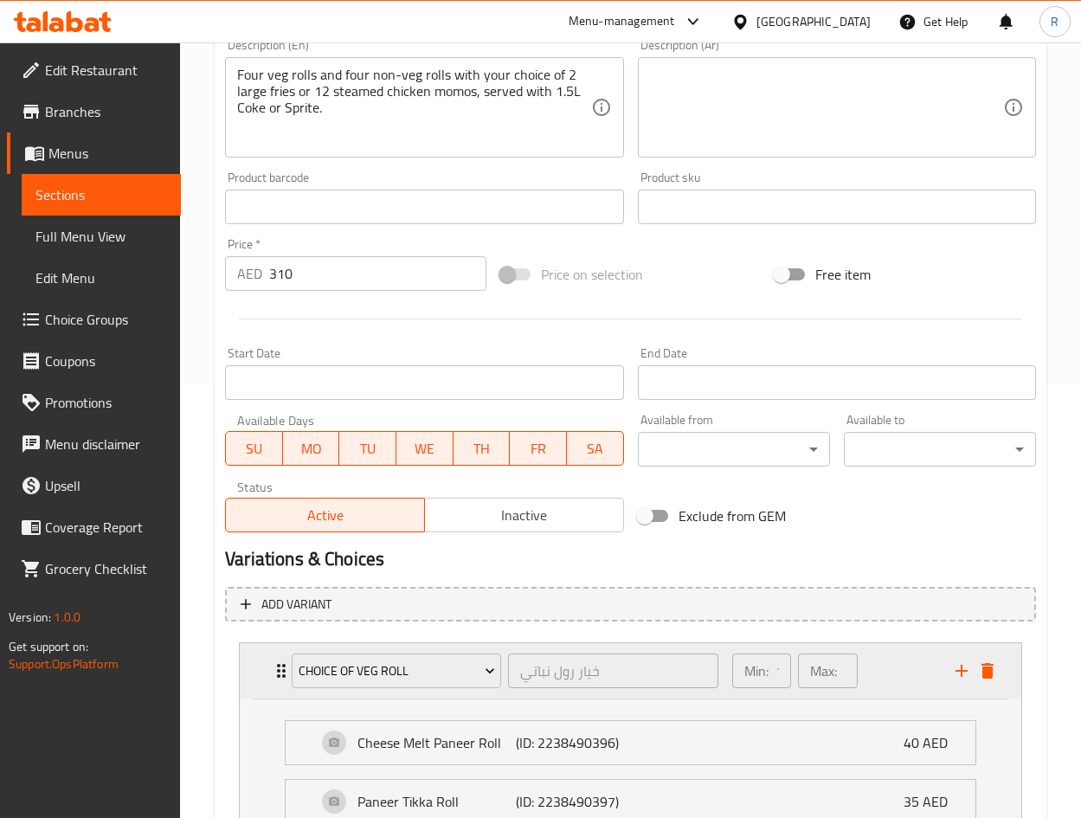
click at [768, 674] on p "Min:" at bounding box center [756, 670] width 24 height 21
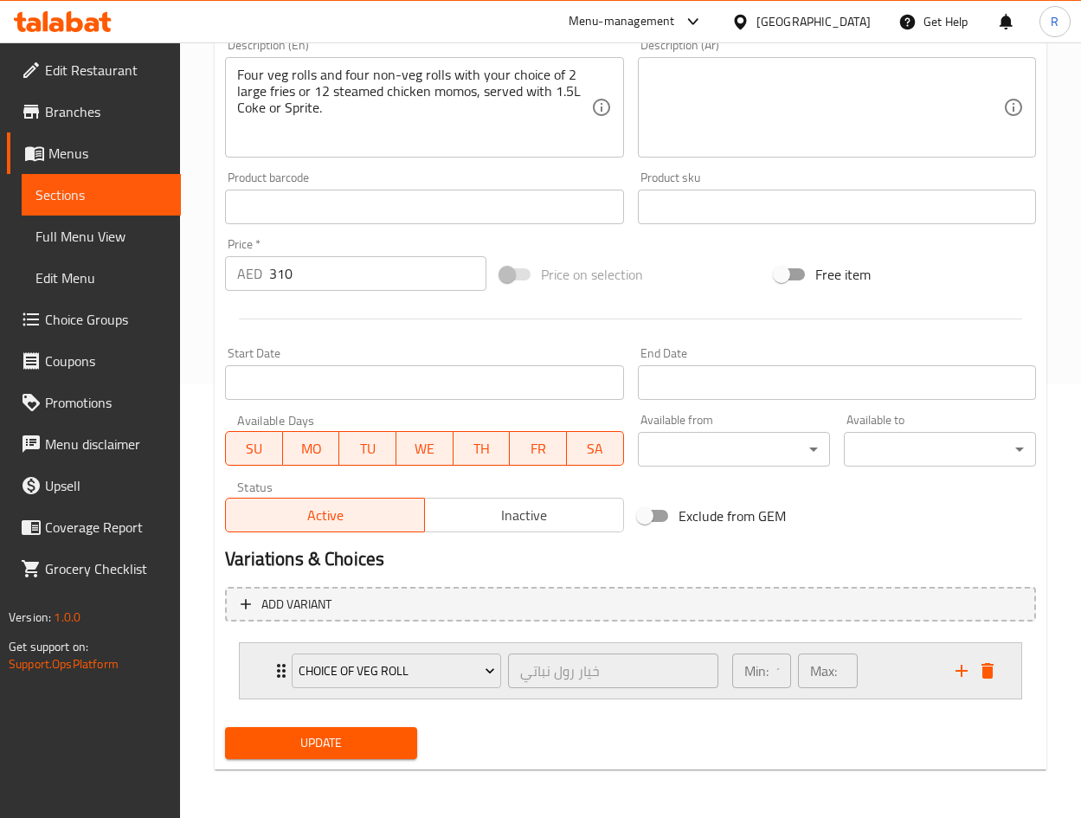
click at [960, 665] on icon "add" at bounding box center [961, 671] width 12 height 12
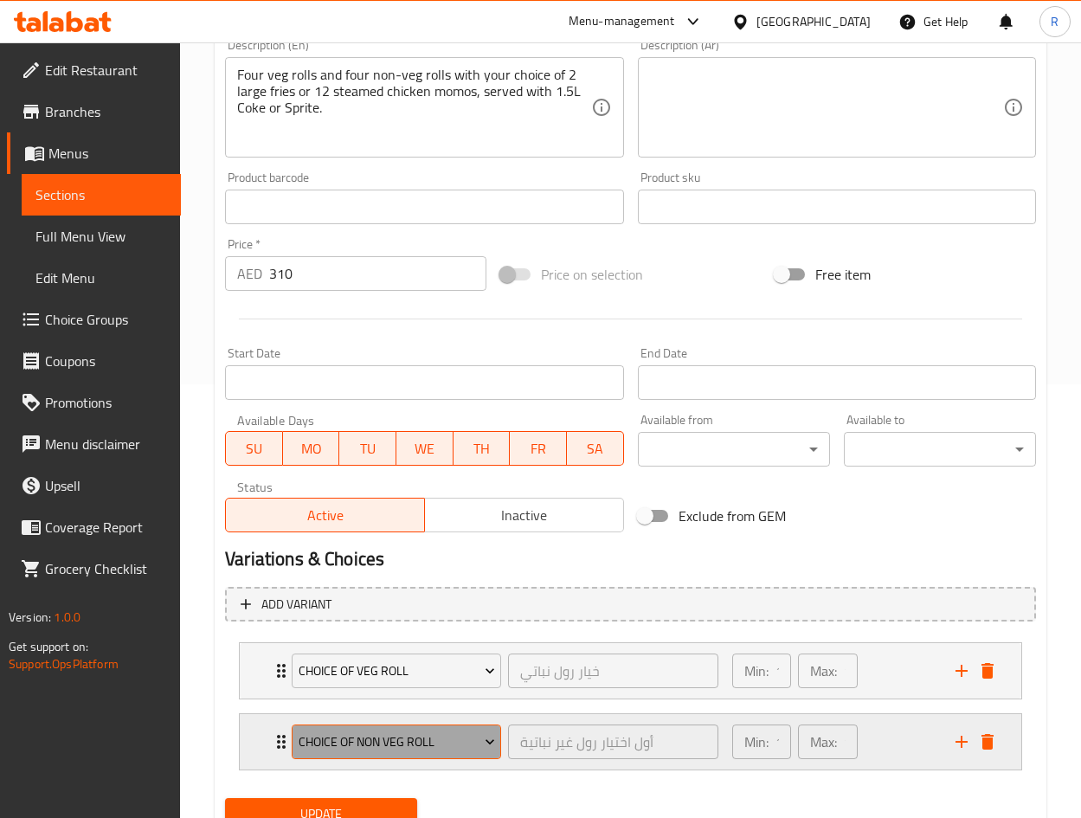
click at [404, 736] on span "Choice of Non Veg Roll" at bounding box center [397, 742] width 196 height 22
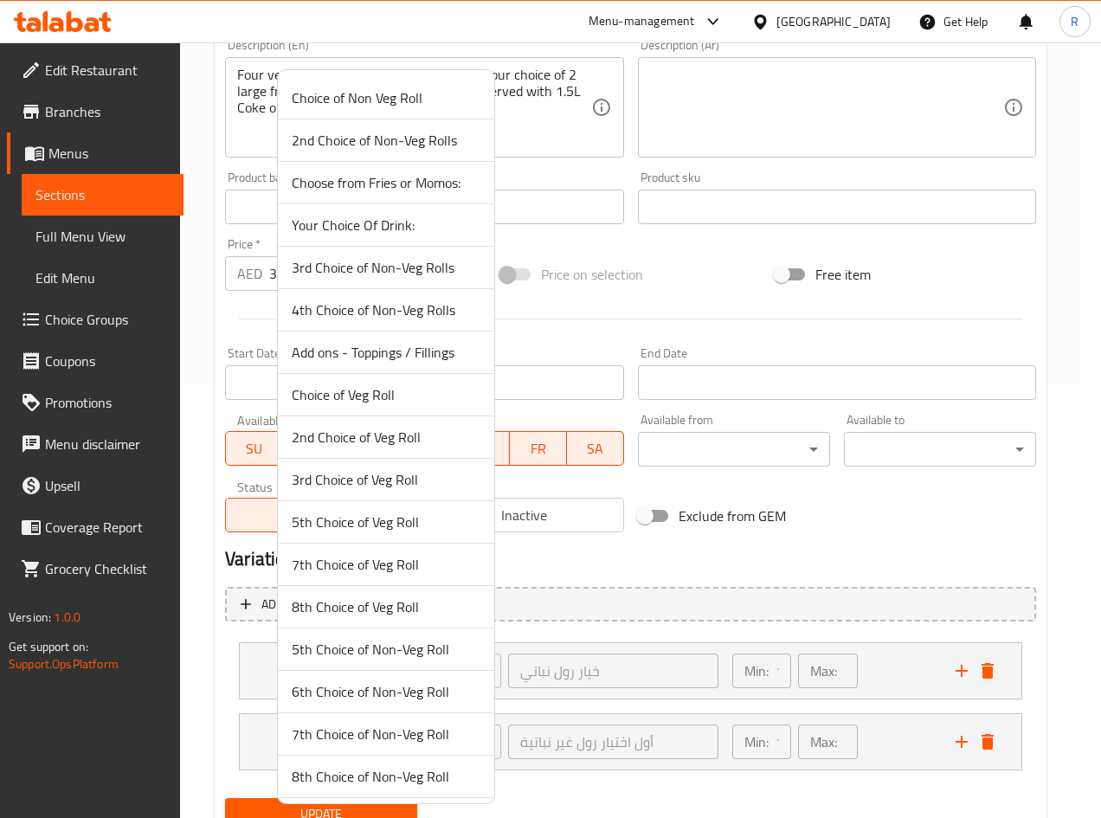
drag, startPoint x: 391, startPoint y: 439, endPoint x: 423, endPoint y: 471, distance: 45.3
click at [389, 438] on span "2nd Choice of Veg Roll" at bounding box center [386, 437] width 189 height 21
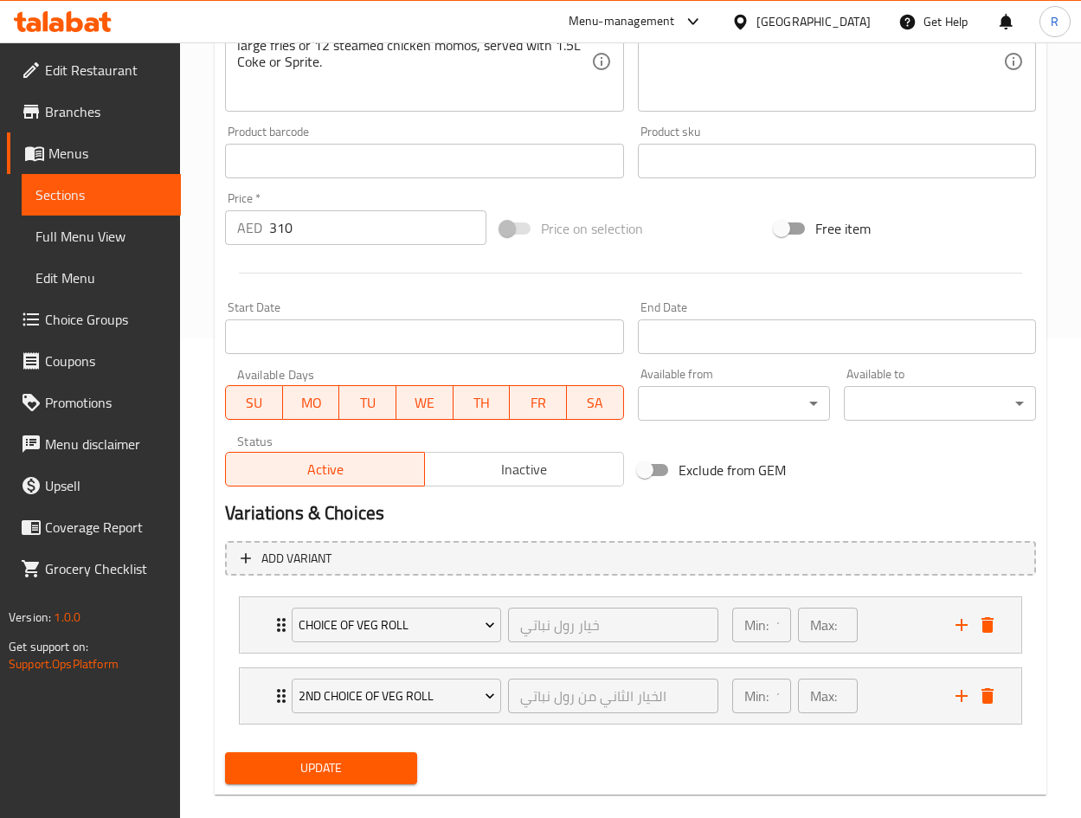
scroll to position [504, 0]
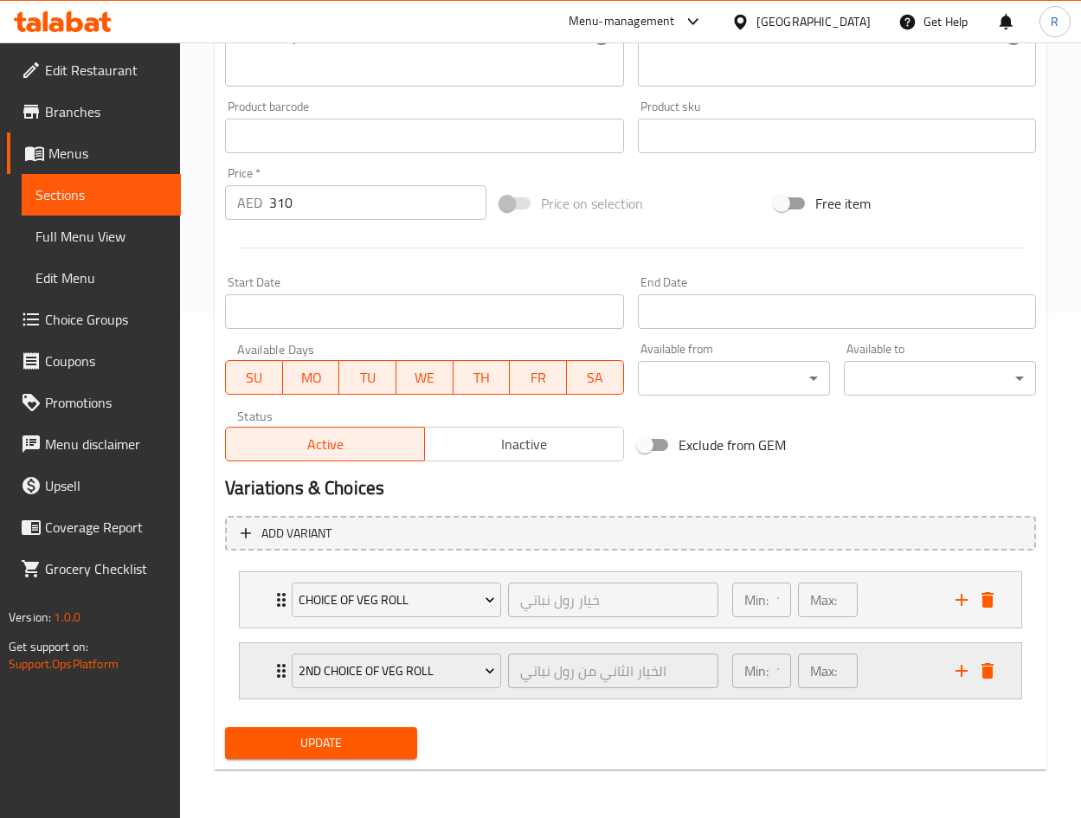
click at [962, 667] on icon "add" at bounding box center [961, 670] width 21 height 21
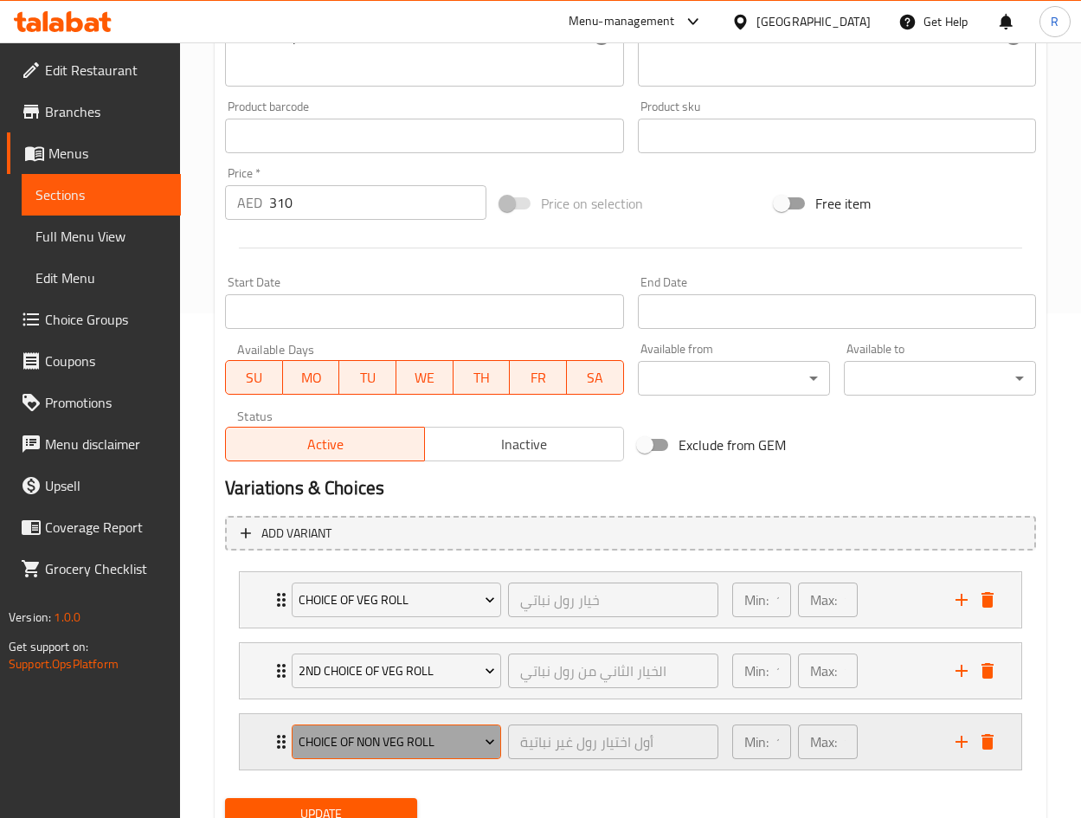
click at [419, 733] on span "Choice of Non Veg Roll" at bounding box center [397, 742] width 196 height 22
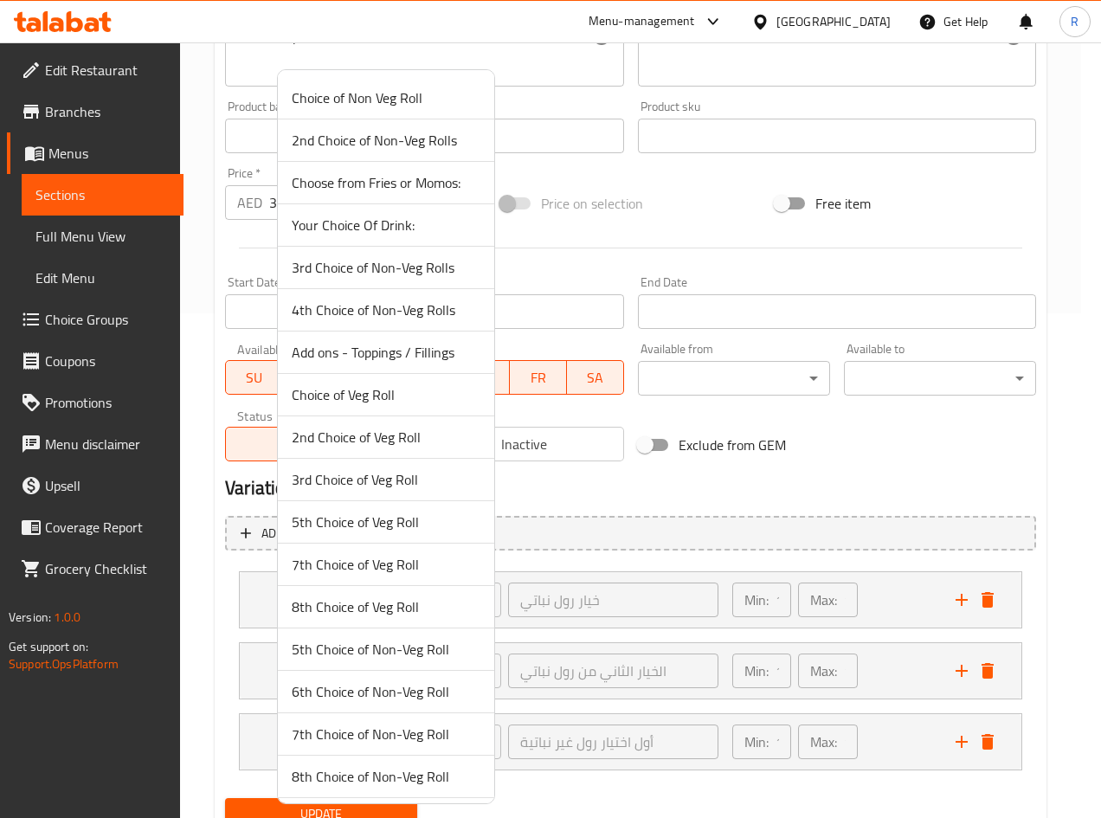
click at [384, 478] on span "3rd Choice of Veg Roll" at bounding box center [386, 479] width 189 height 21
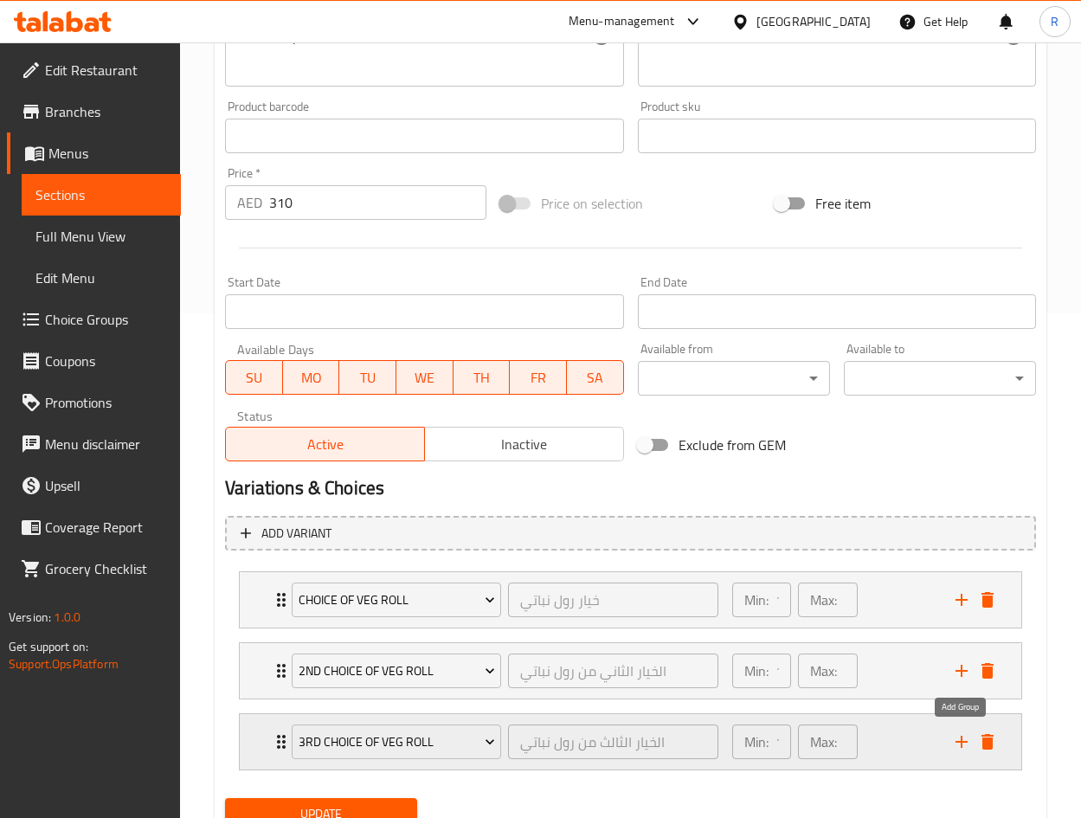
click at [962, 736] on icon "add" at bounding box center [961, 741] width 21 height 21
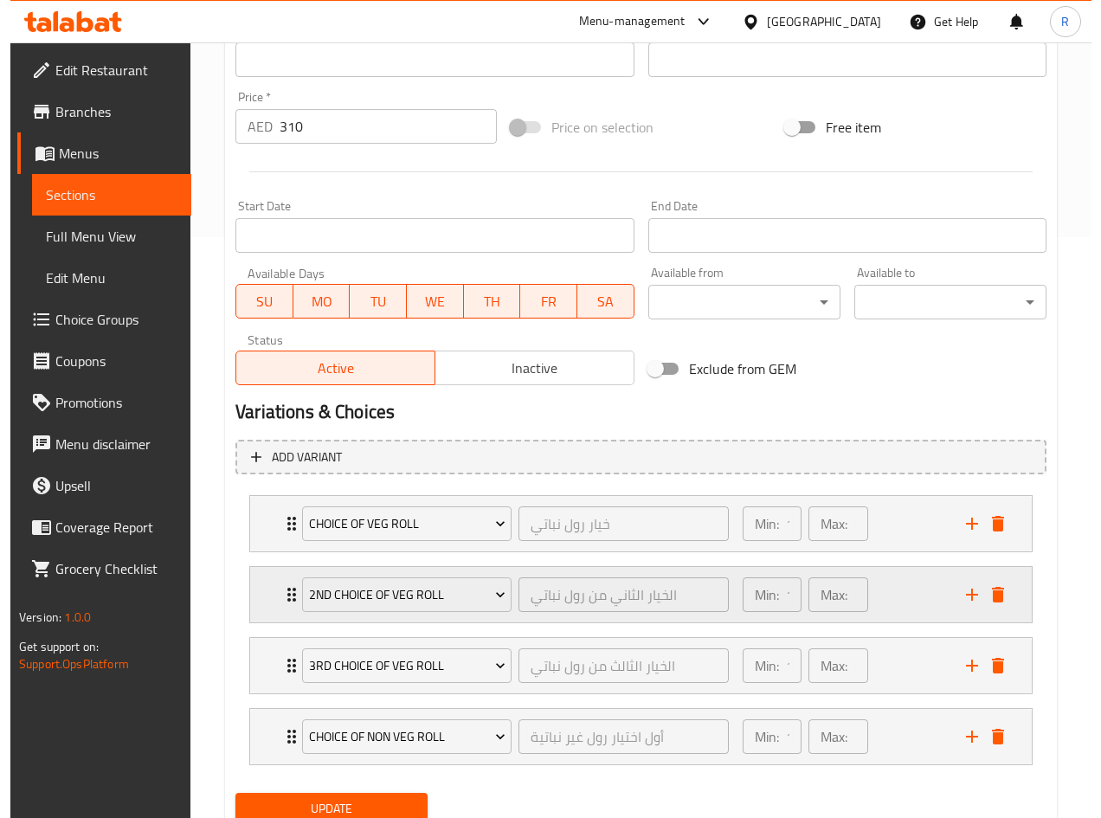
scroll to position [646, 0]
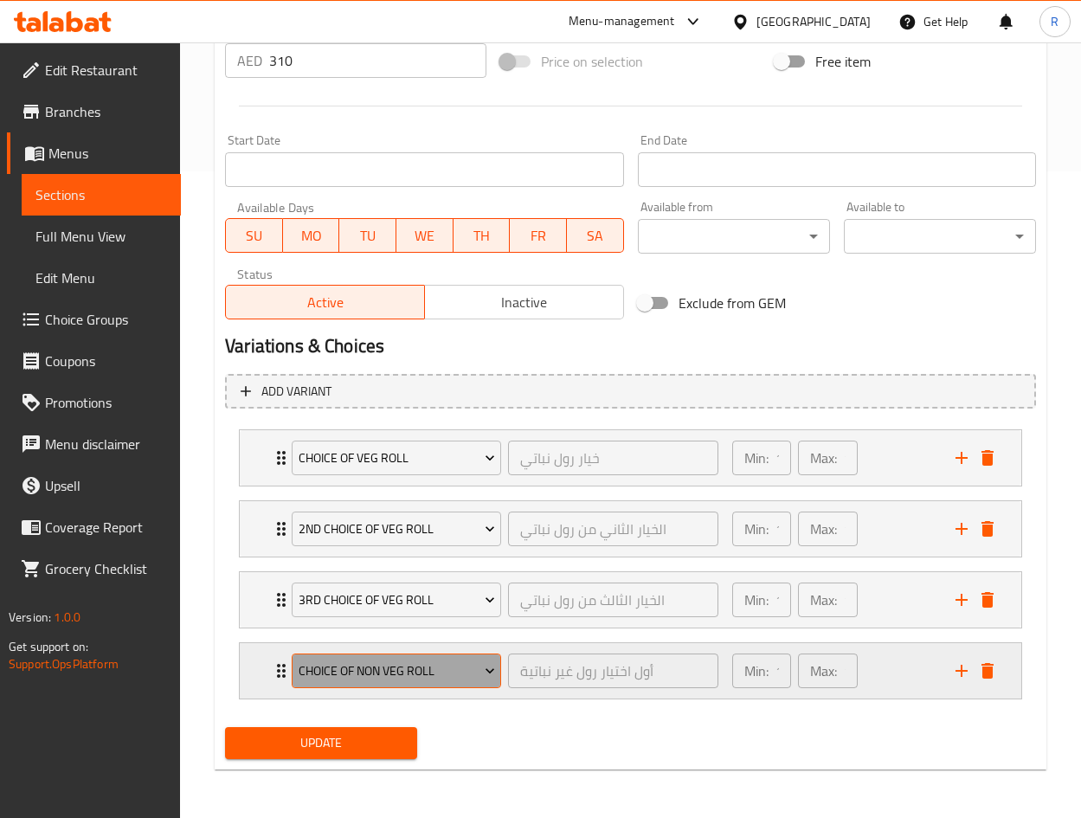
click at [356, 678] on span "Choice of Non Veg Roll" at bounding box center [397, 671] width 196 height 22
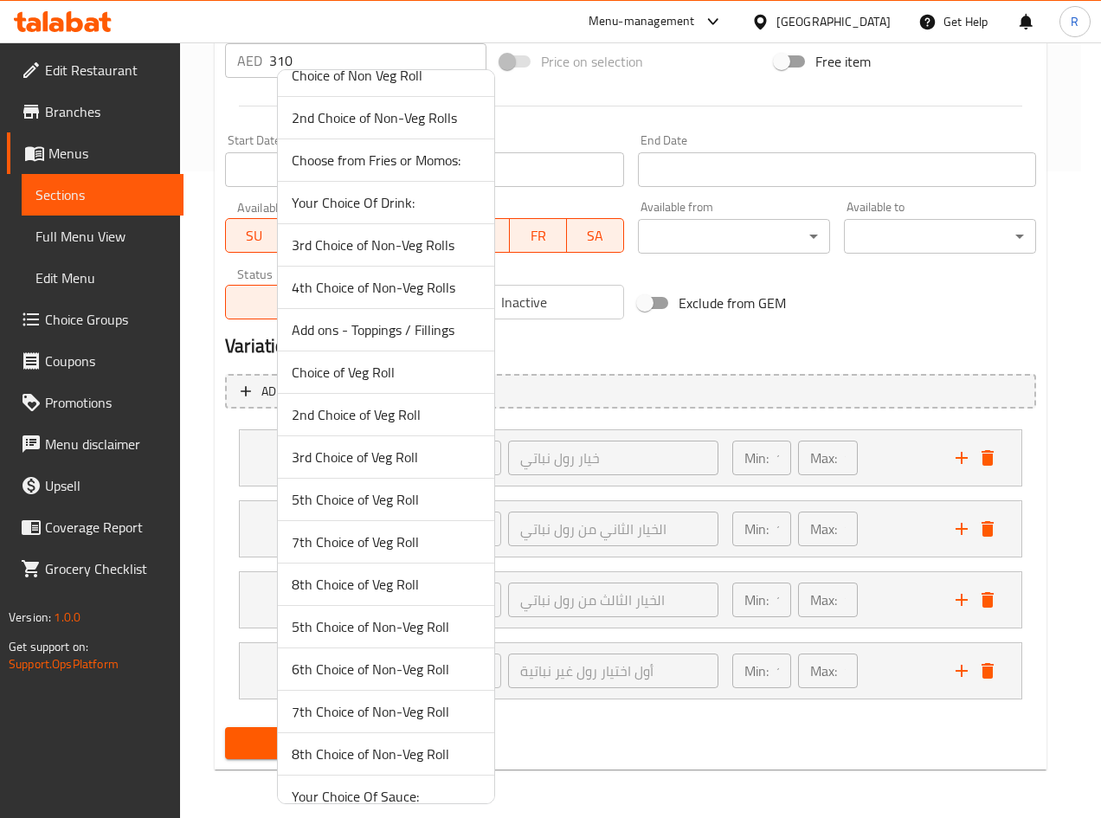
scroll to position [43, 0]
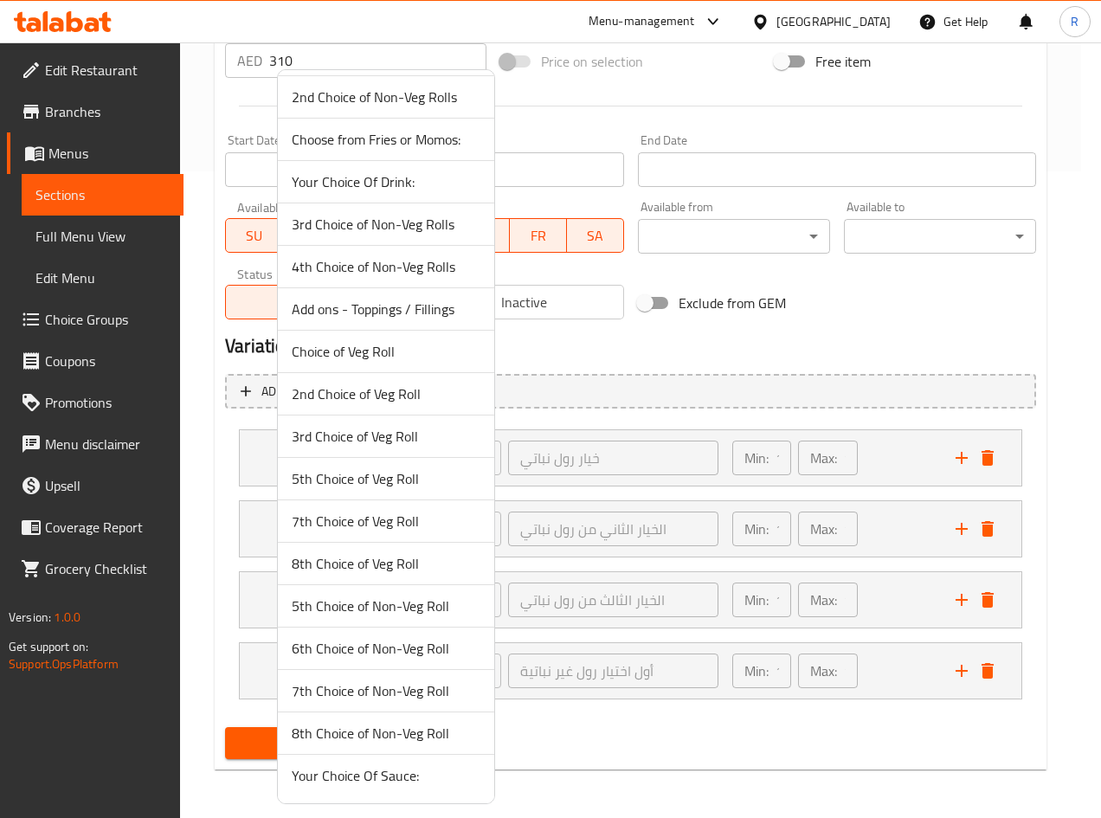
click at [718, 751] on div at bounding box center [550, 409] width 1101 height 818
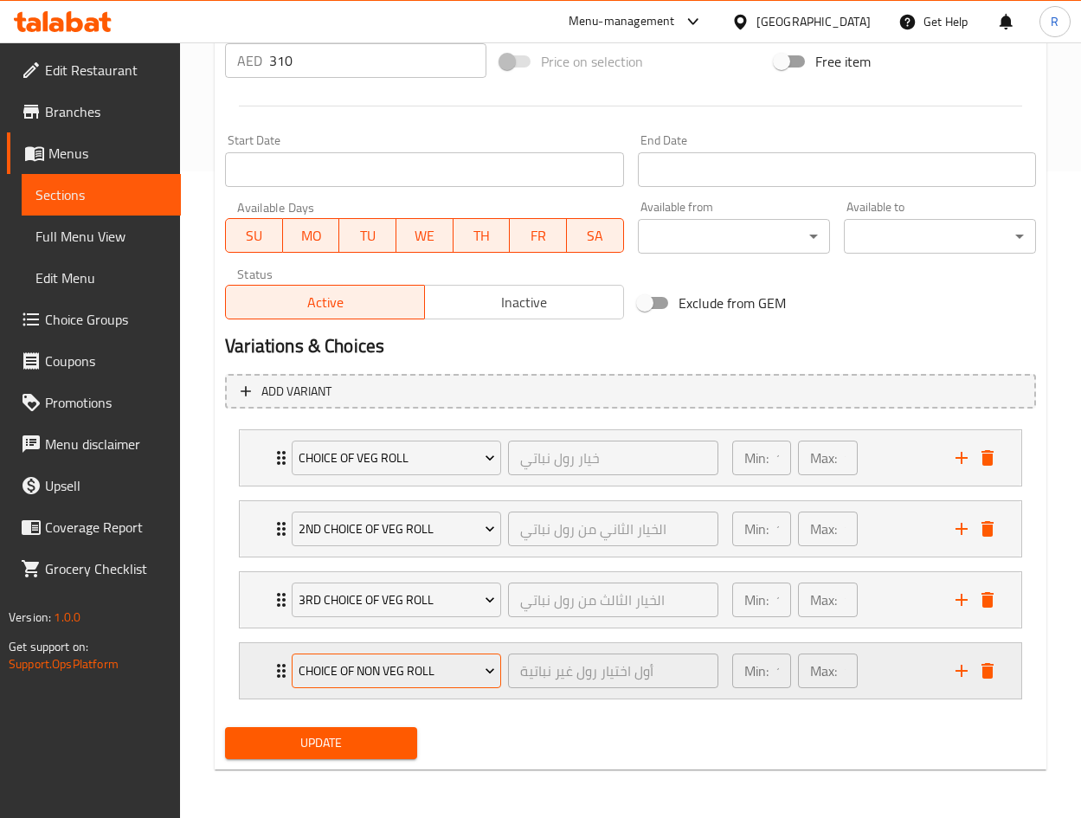
click at [406, 682] on button "Choice of Non Veg Roll" at bounding box center [396, 670] width 209 height 35
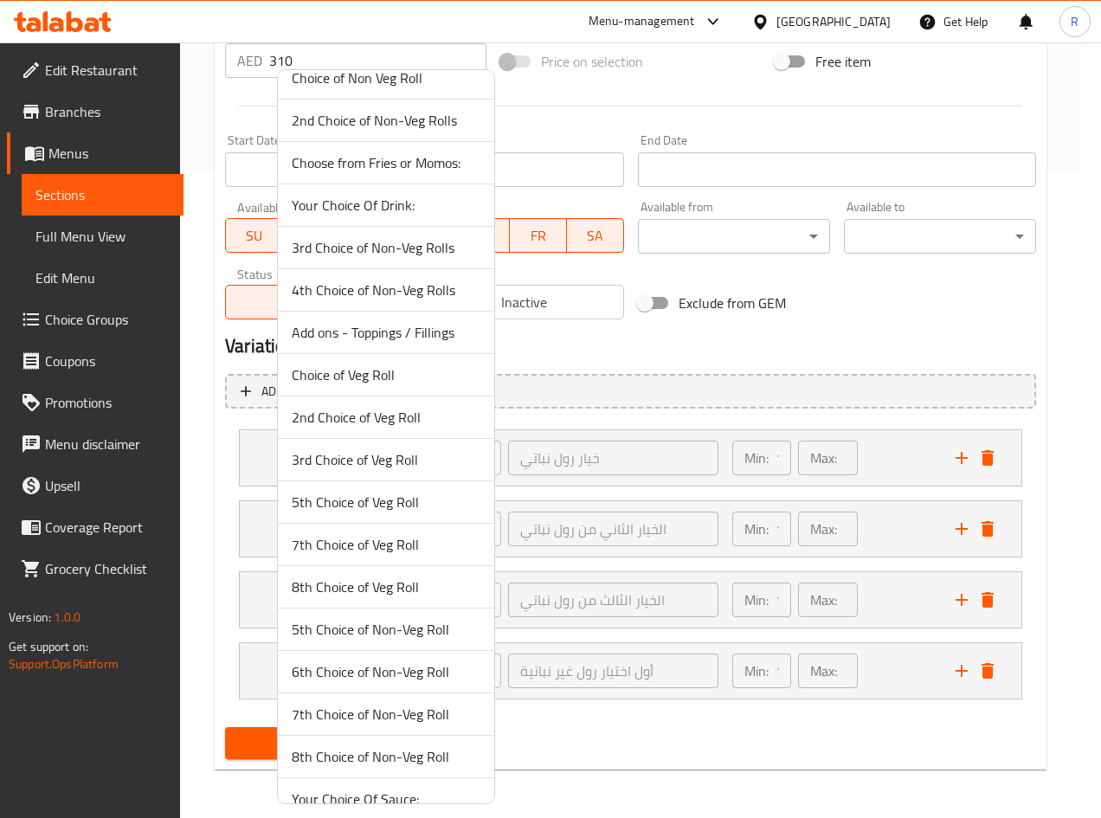
scroll to position [0, 0]
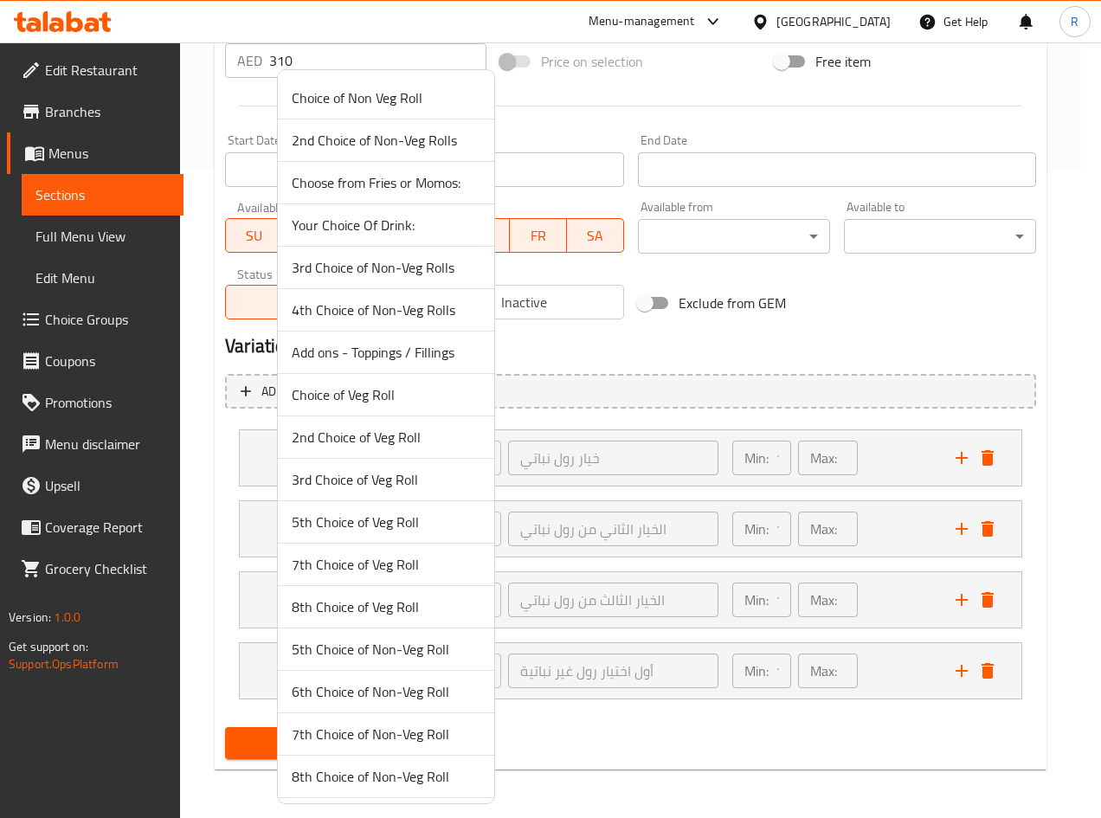
click at [613, 772] on div at bounding box center [550, 409] width 1101 height 818
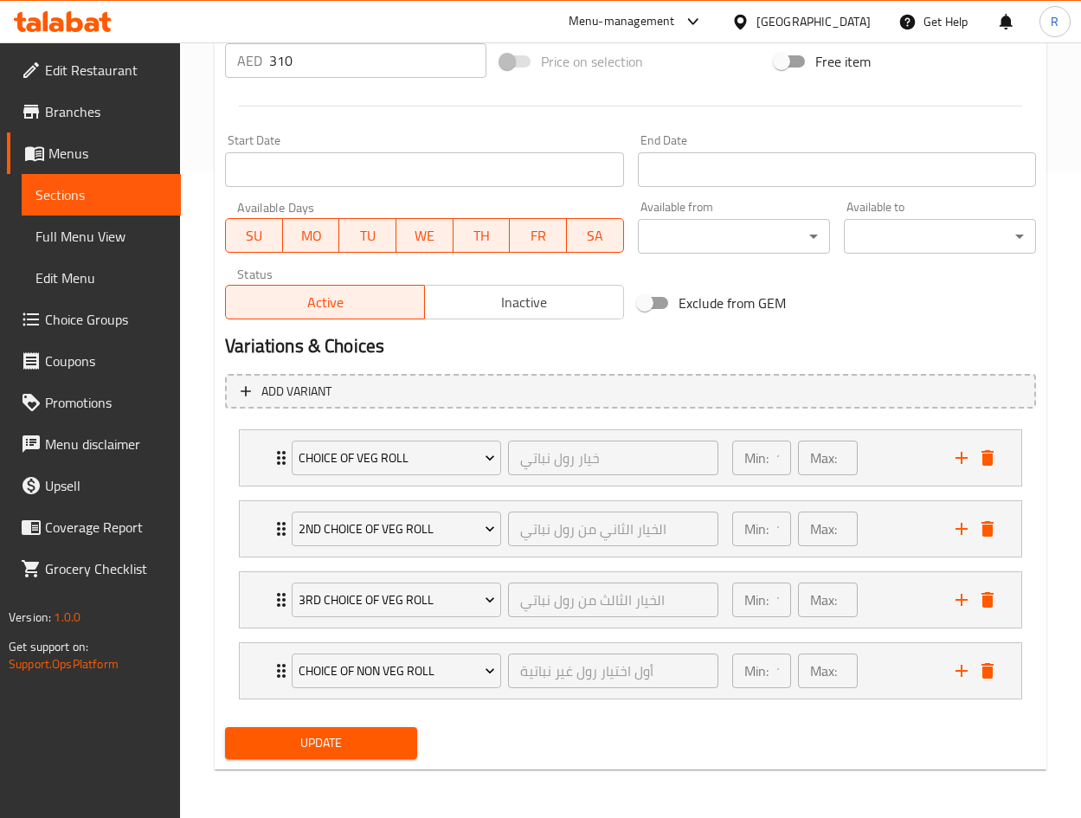
click at [362, 751] on span "Update" at bounding box center [321, 743] width 164 height 22
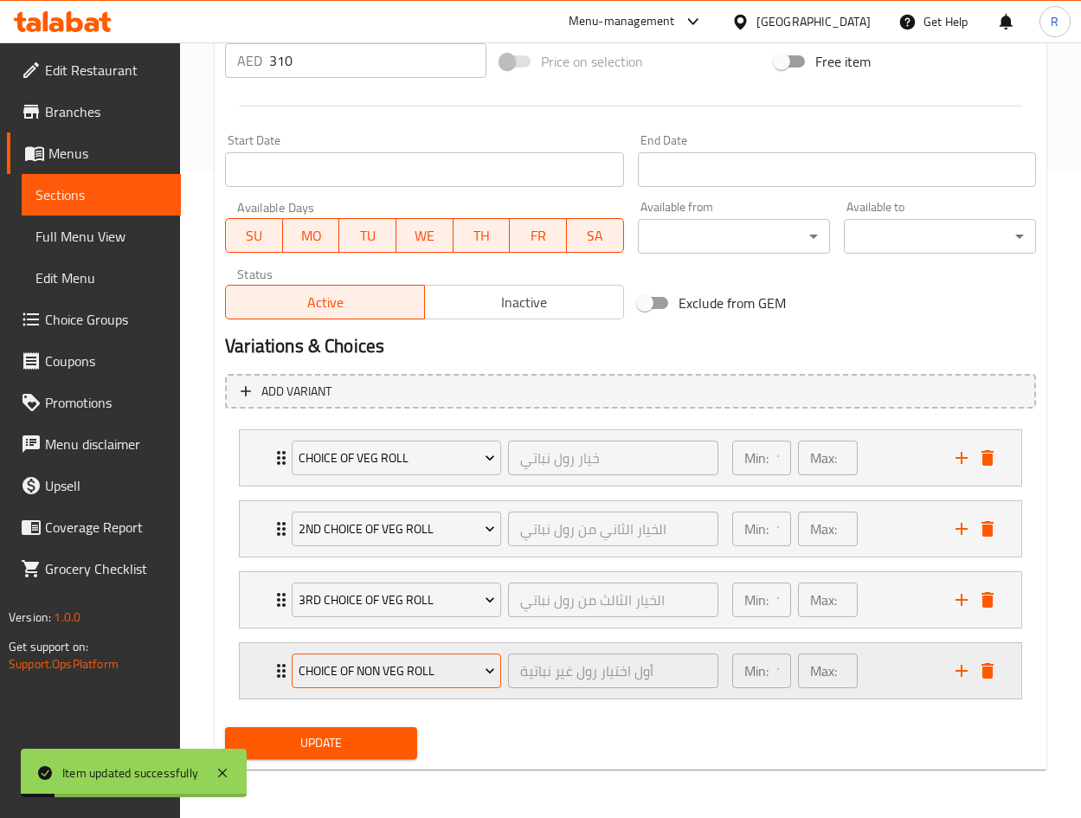
click at [424, 671] on span "Choice of Non Veg Roll" at bounding box center [397, 671] width 196 height 22
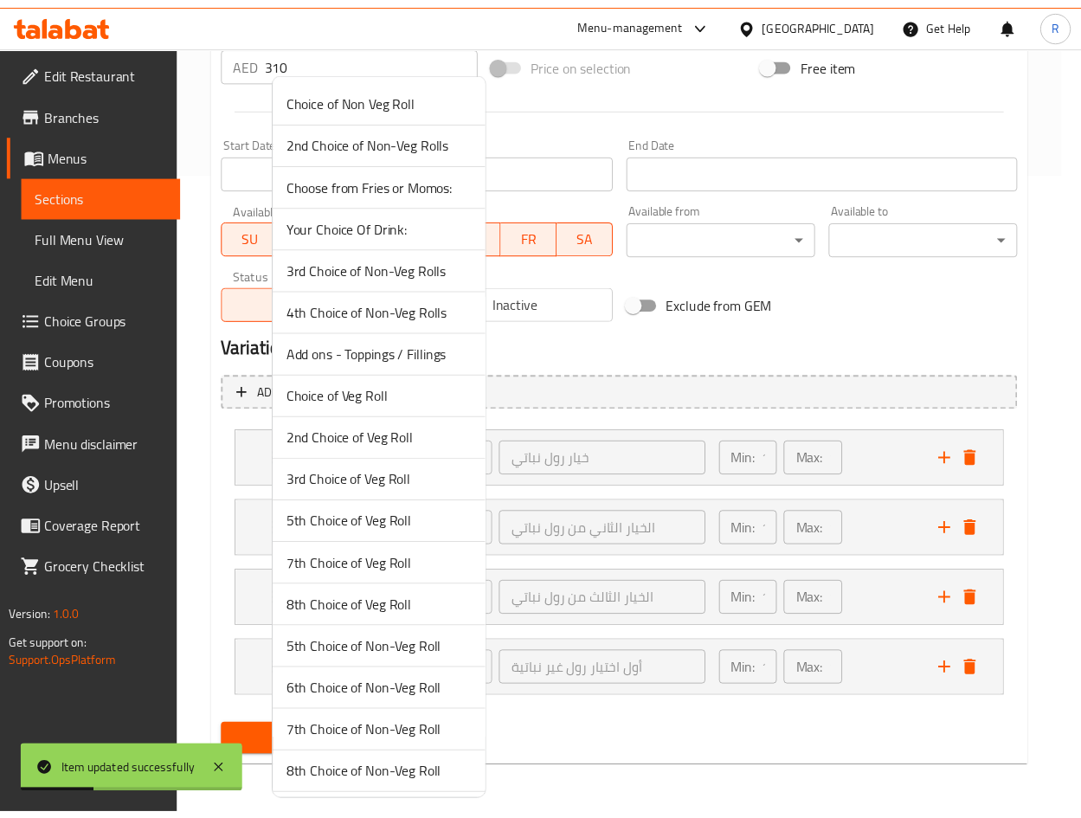
scroll to position [43, 0]
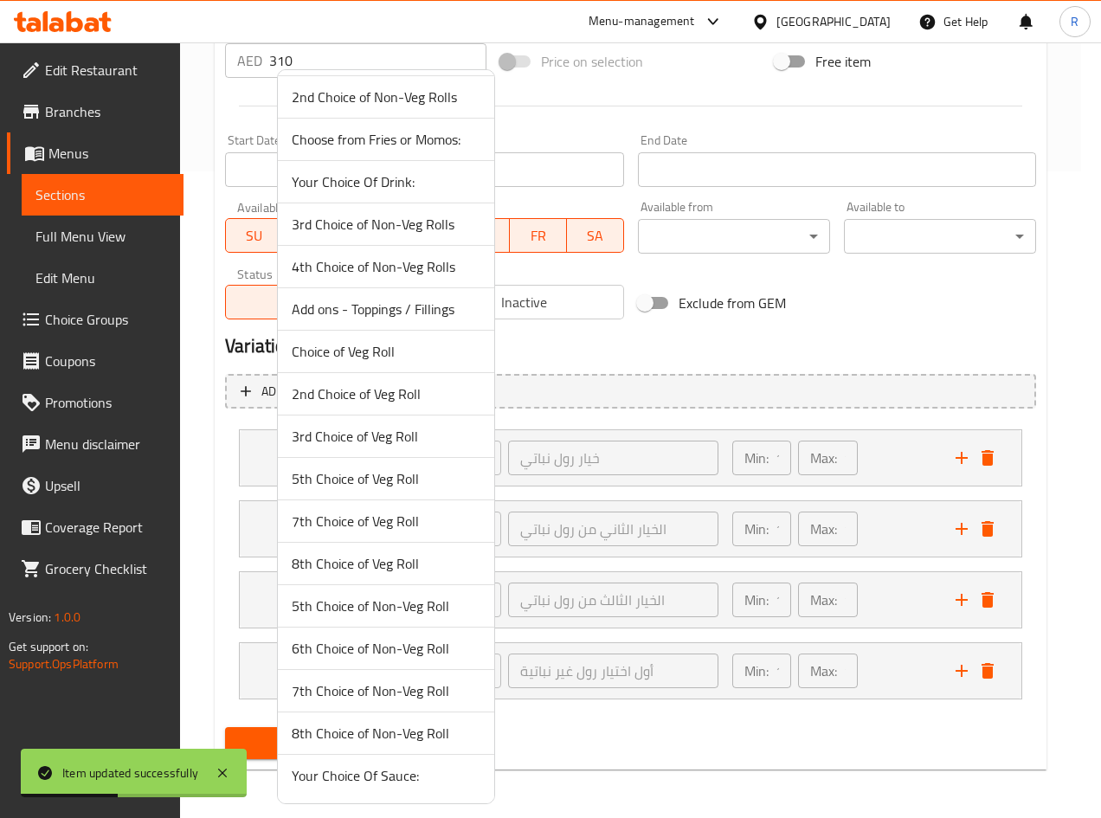
click at [627, 735] on div at bounding box center [550, 409] width 1101 height 818
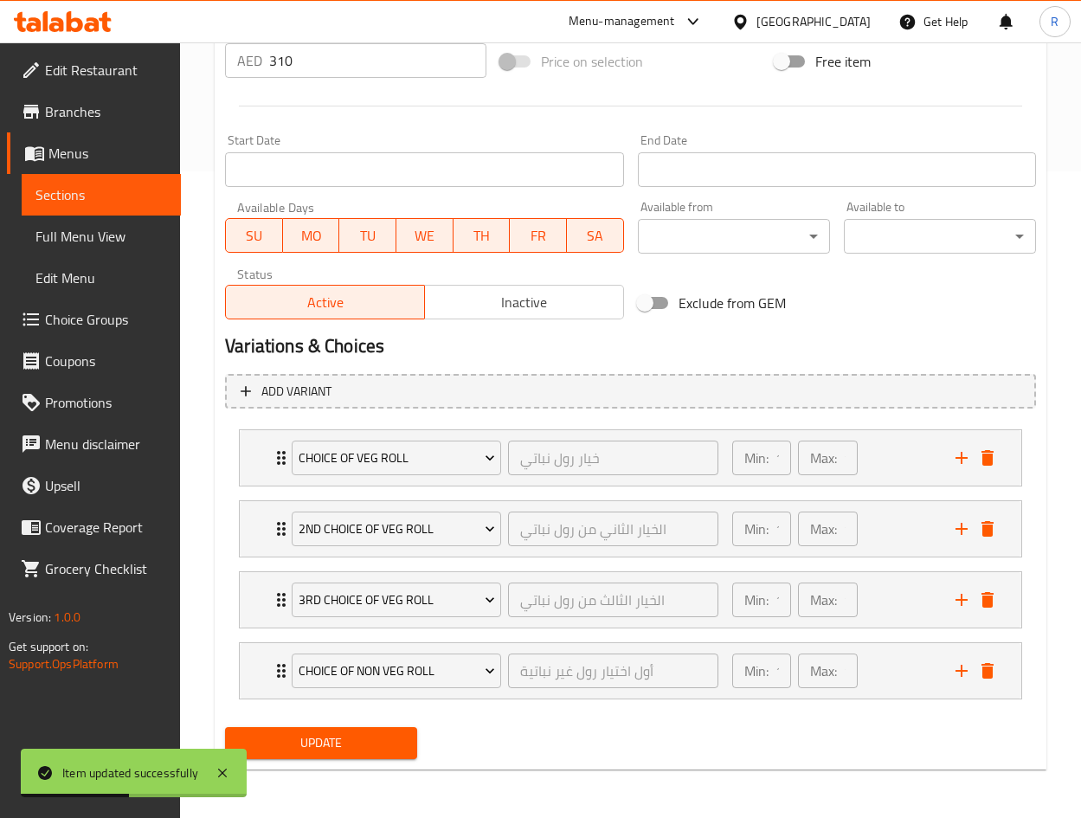
scroll to position [0, 0]
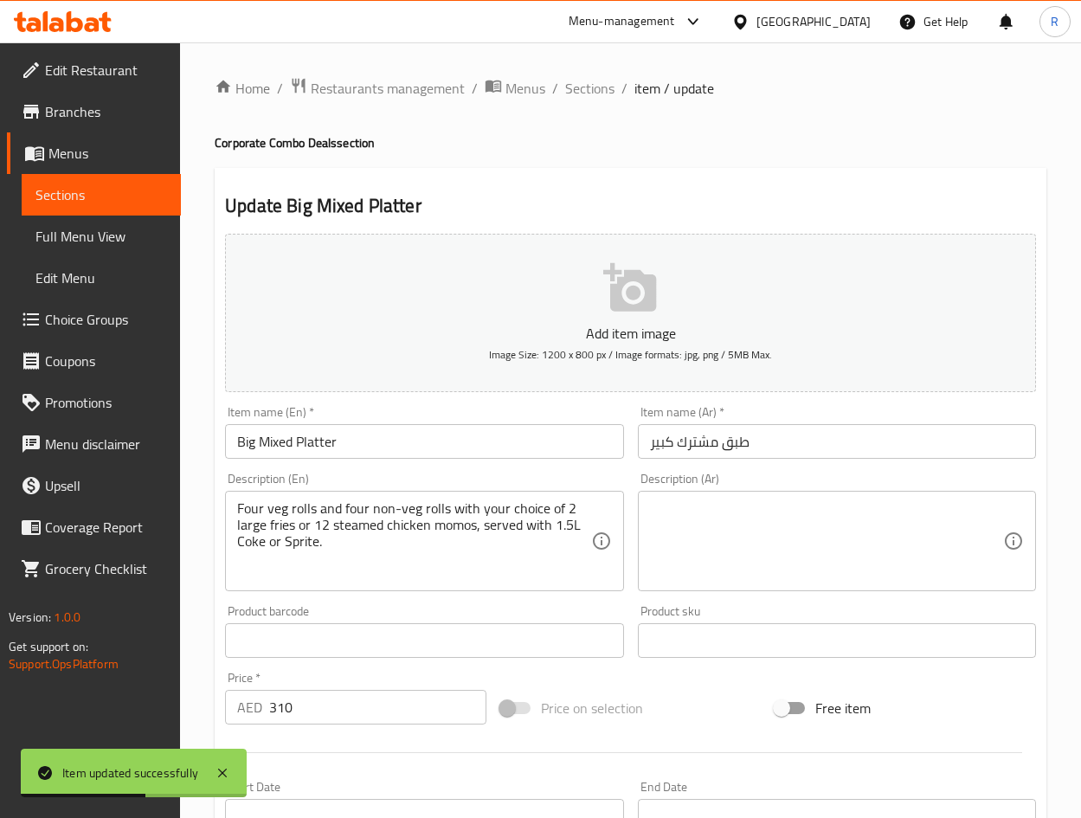
click at [613, 90] on ol "Home / Restaurants management / Menus / Sections / item / update" at bounding box center [630, 88] width 831 height 22
drag, startPoint x: 598, startPoint y: 92, endPoint x: 610, endPoint y: 115, distance: 26.3
click at [598, 92] on span "Sections" at bounding box center [589, 88] width 49 height 21
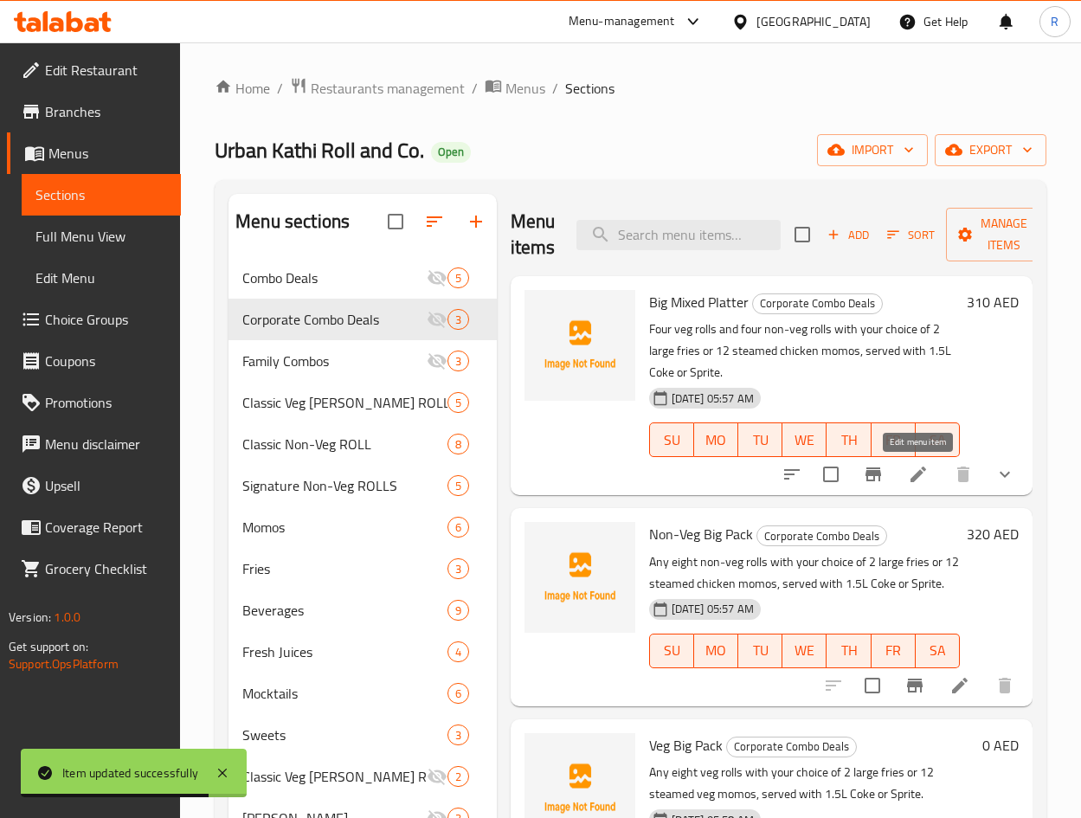
click at [915, 476] on icon at bounding box center [918, 474] width 16 height 16
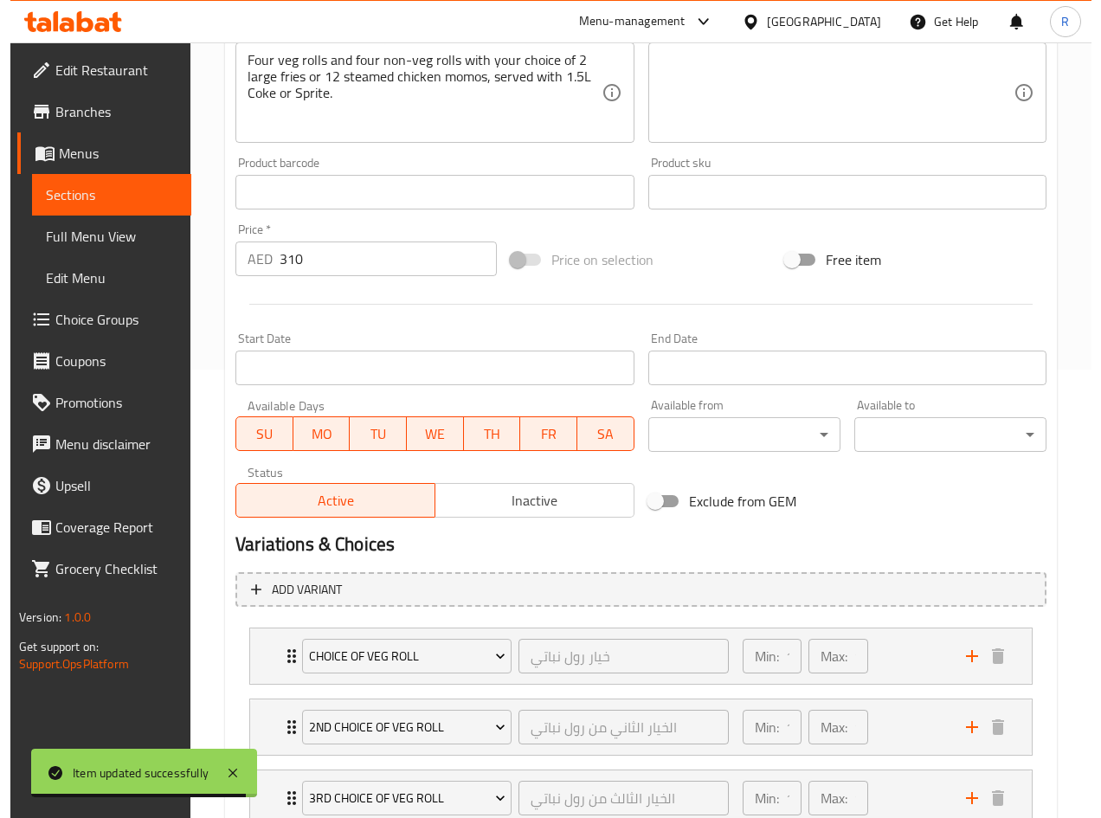
scroll to position [646, 0]
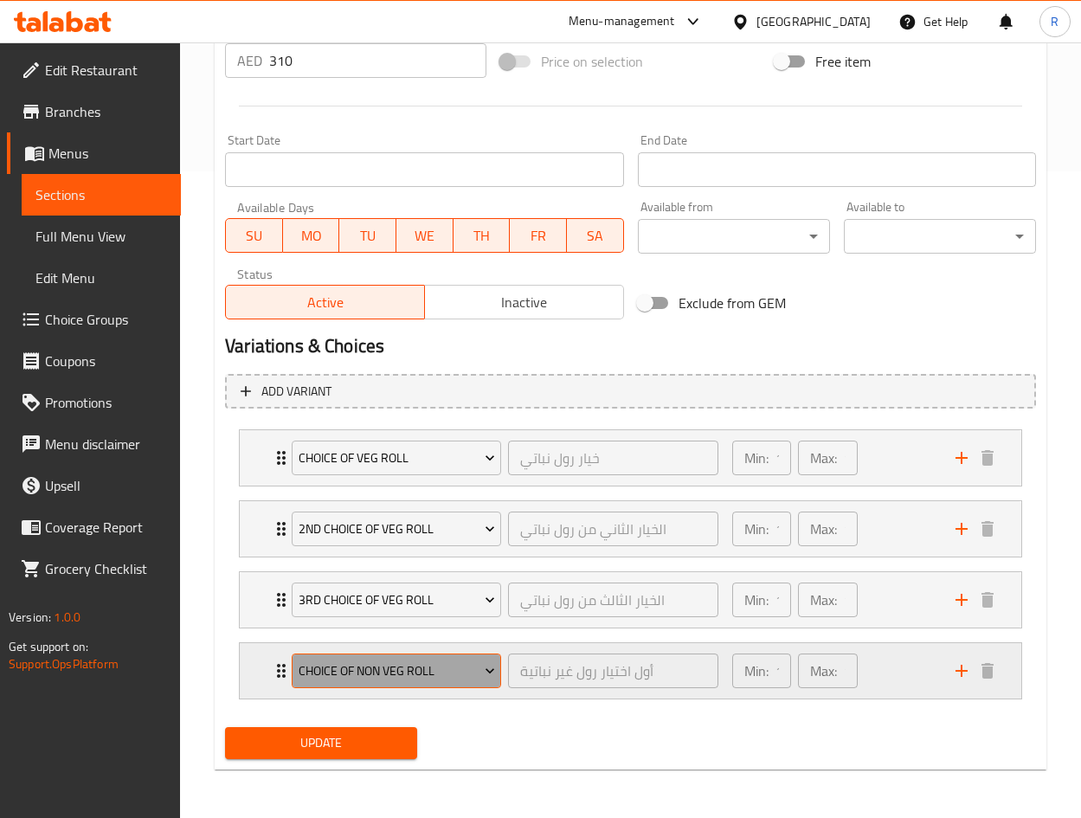
click at [471, 666] on span "Choice of Non Veg Roll" at bounding box center [397, 671] width 196 height 22
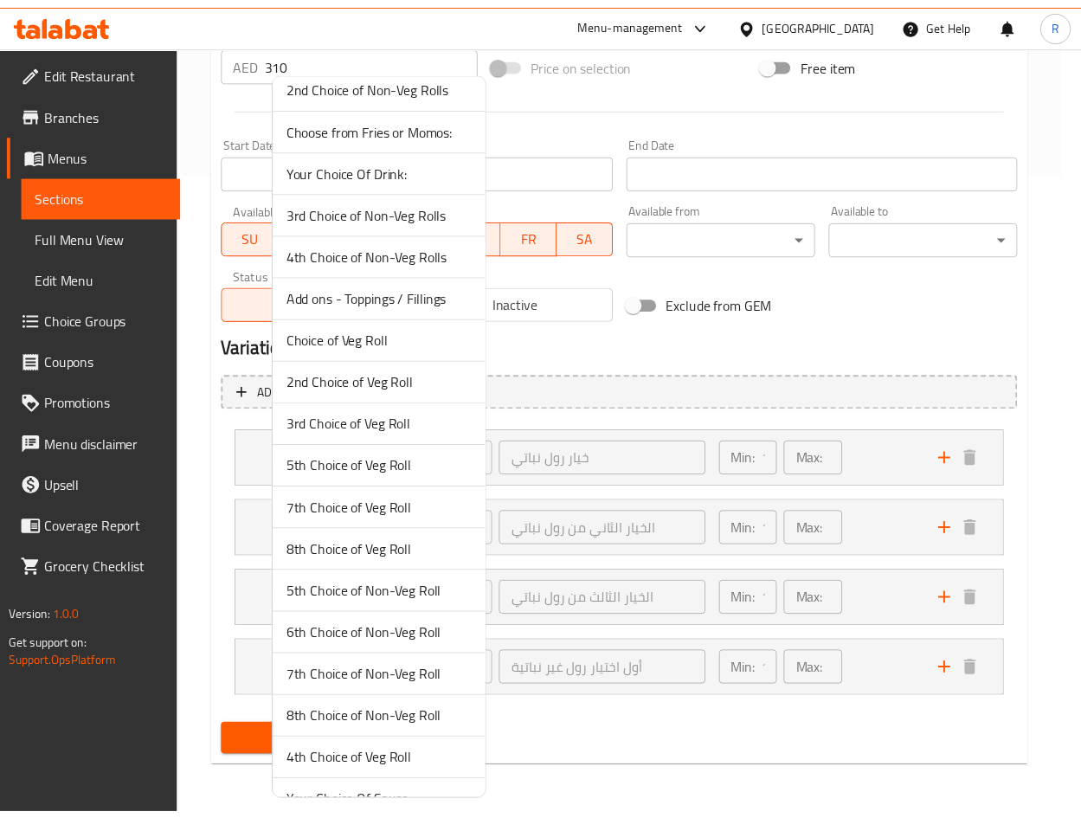
scroll to position [86, 0]
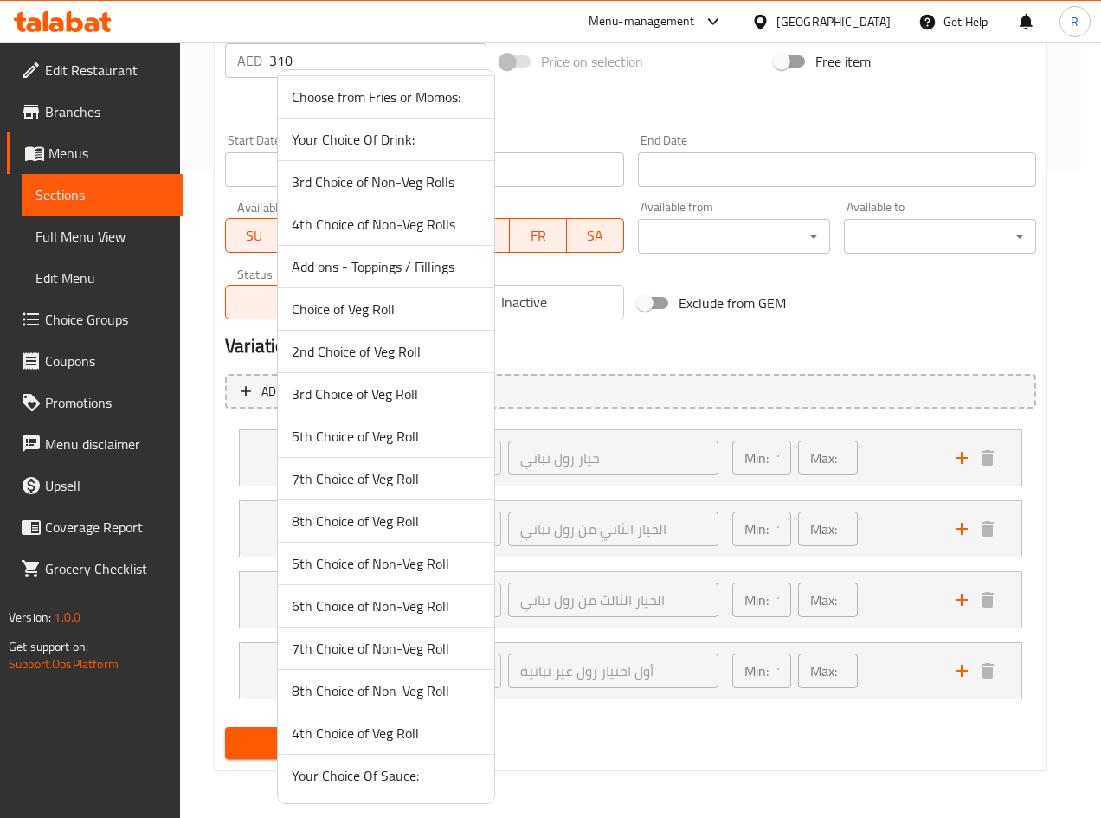
click at [398, 737] on span "4th Choice of Veg Roll" at bounding box center [386, 732] width 189 height 21
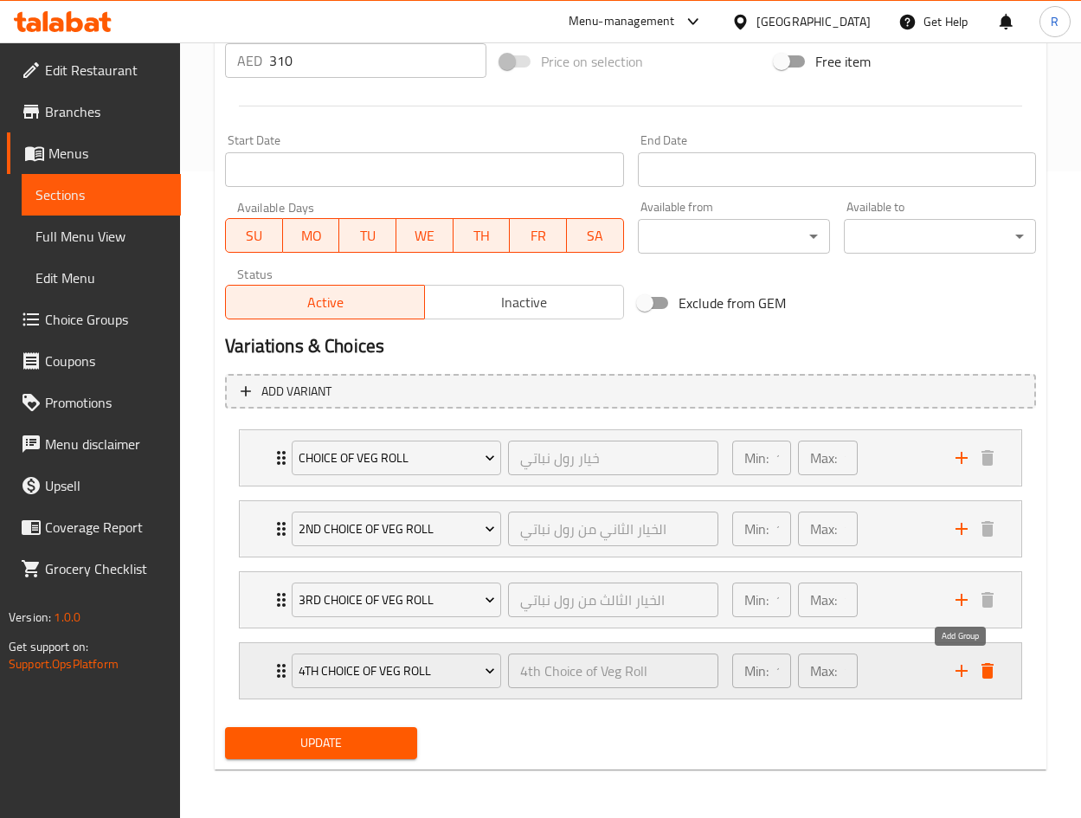
click at [968, 670] on div "Expand" at bounding box center [974, 671] width 52 height 26
click at [964, 670] on icon "add" at bounding box center [961, 671] width 12 height 12
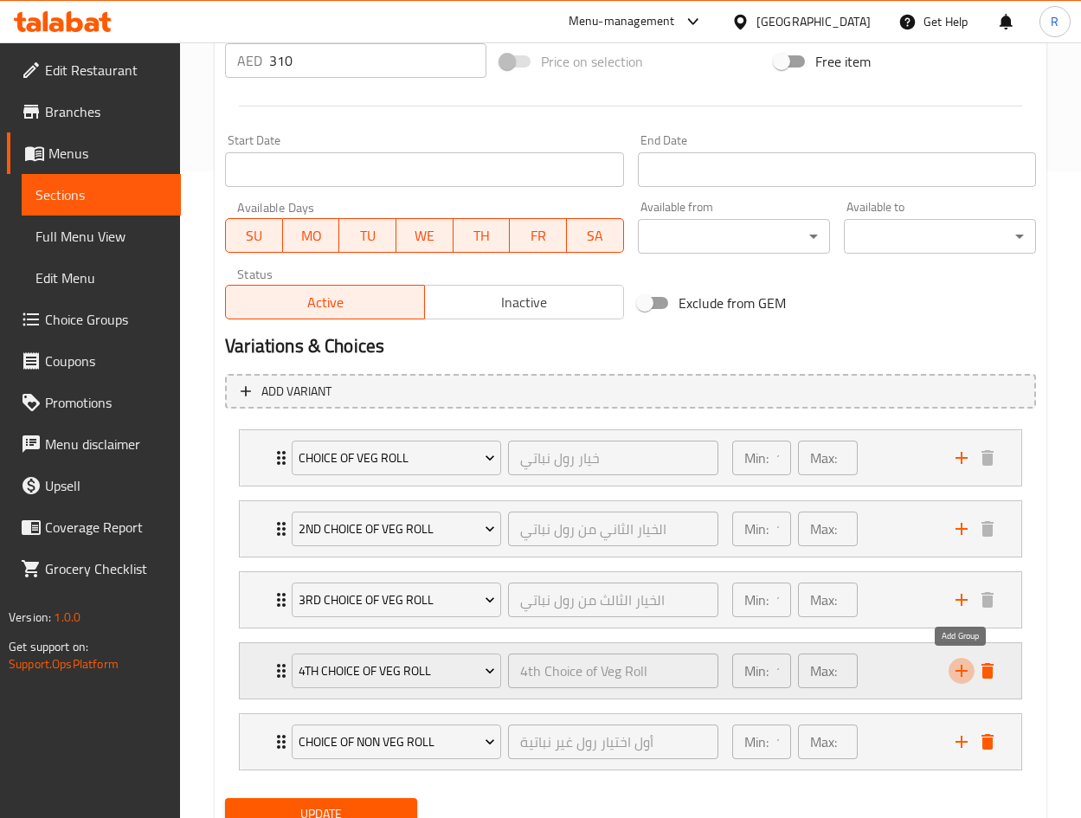
click at [964, 670] on icon "add" at bounding box center [961, 671] width 12 height 12
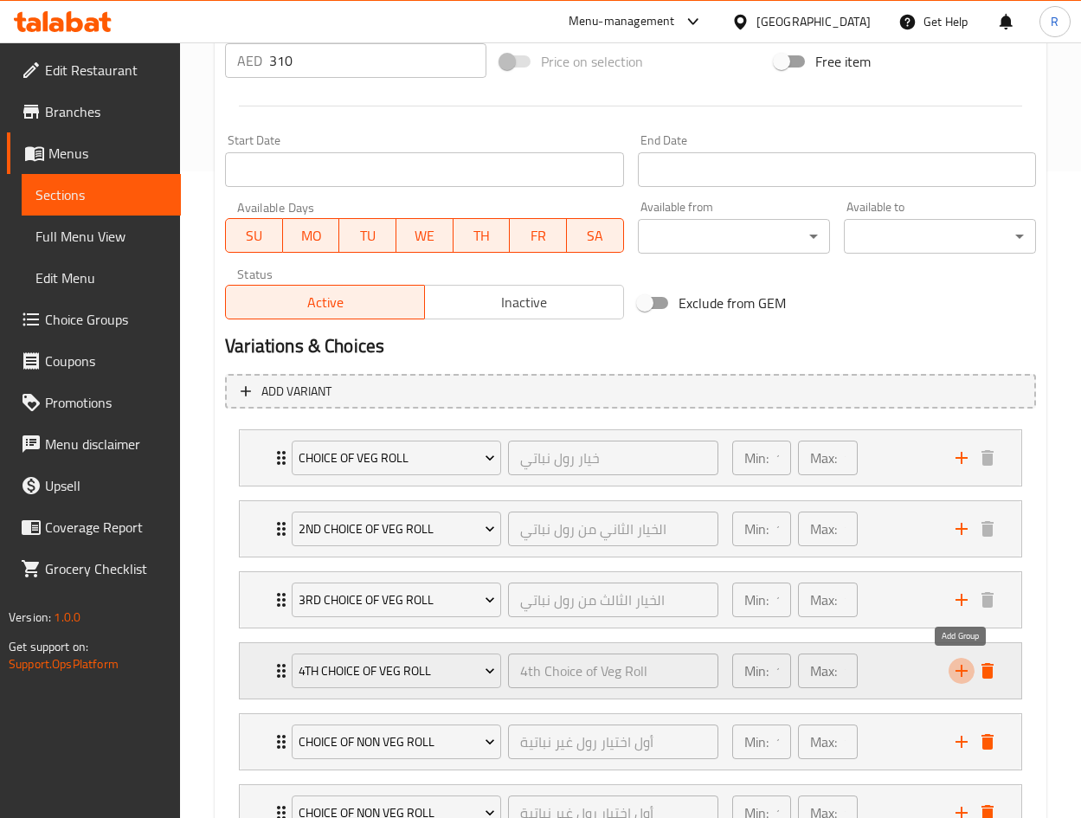
click at [964, 670] on icon "add" at bounding box center [961, 671] width 12 height 12
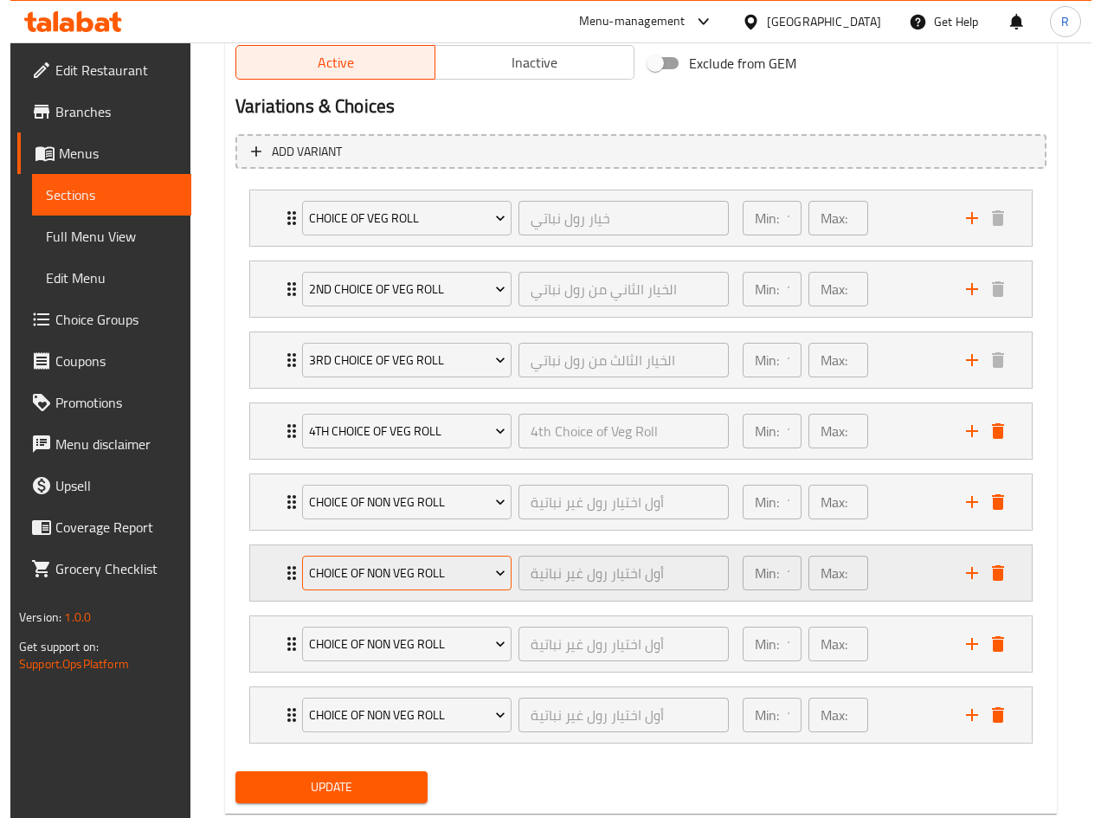
scroll to position [930, 0]
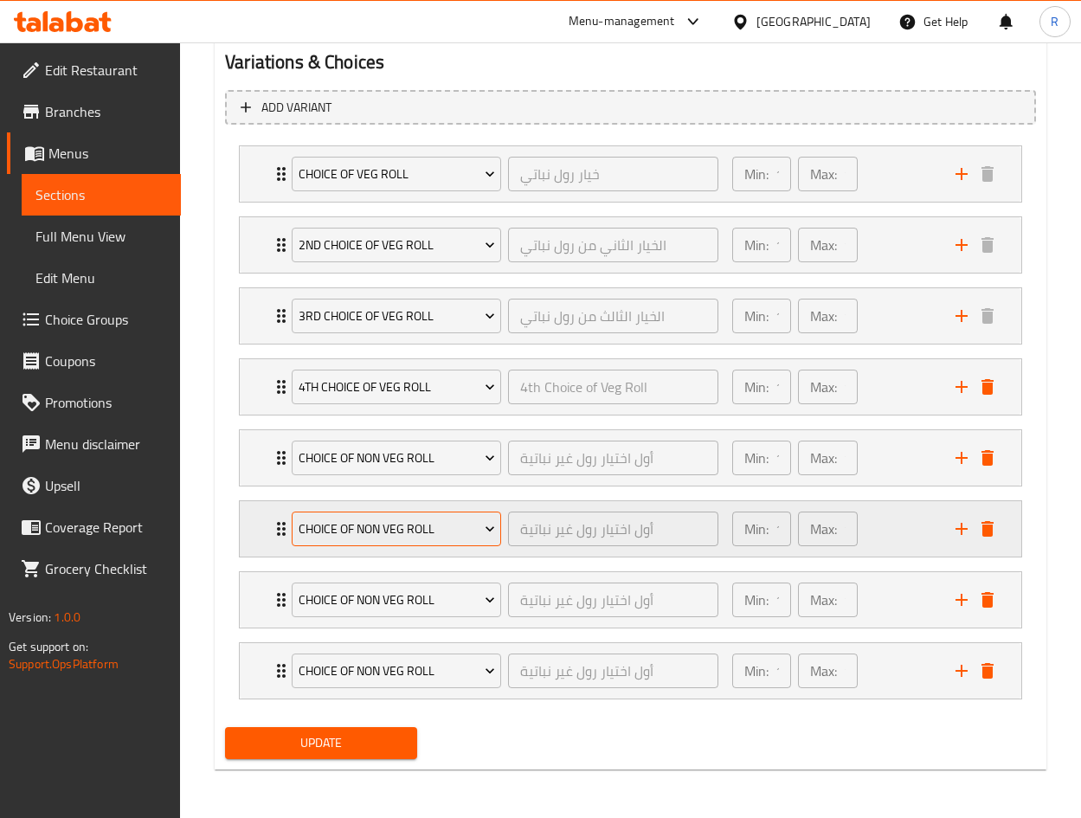
click at [431, 536] on span "Choice of Non Veg Roll" at bounding box center [397, 529] width 196 height 22
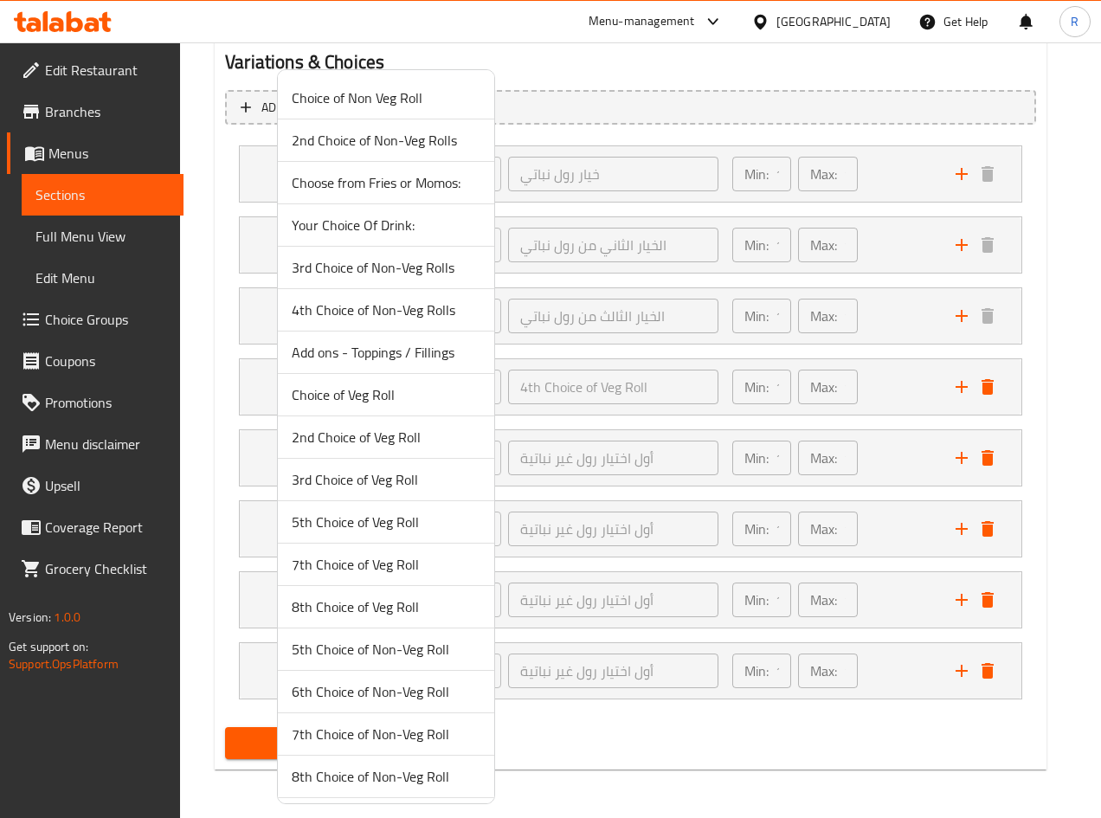
click at [412, 135] on span "2nd Choice of Non-Veg Rolls" at bounding box center [386, 140] width 189 height 21
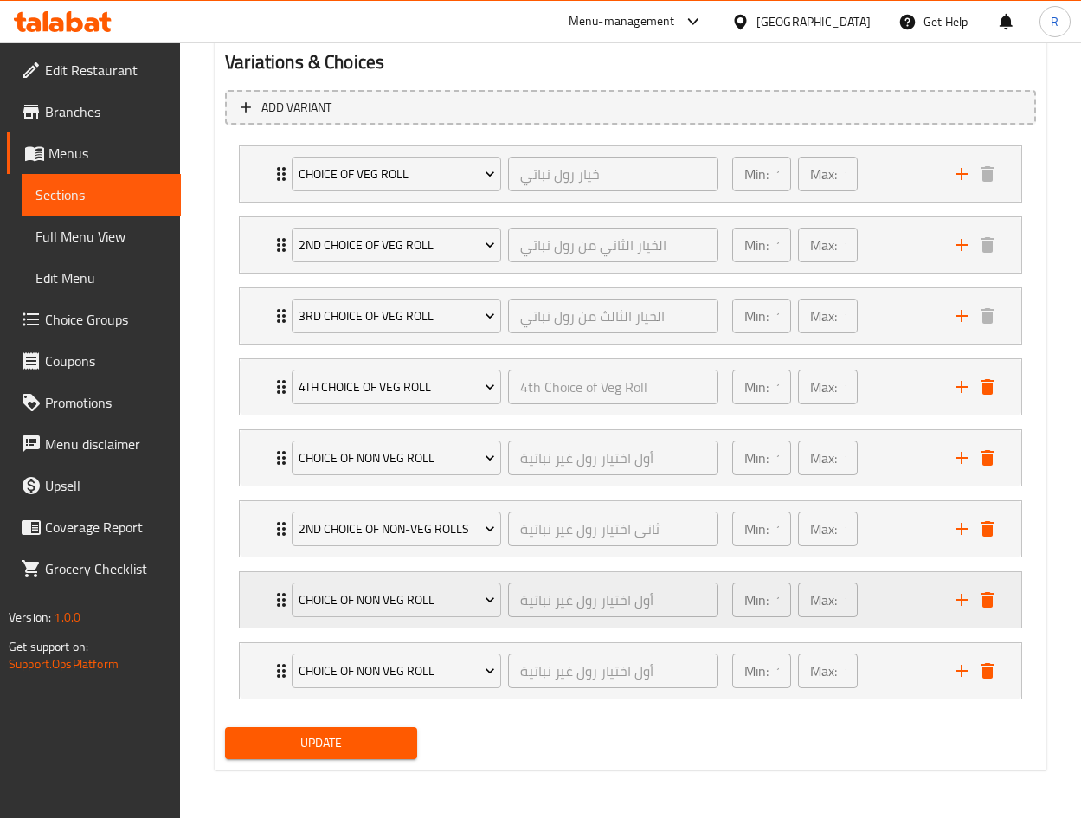
click at [421, 621] on div "Choice of Non Veg Roll أول اختيار رول غير نباتية ​" at bounding box center [504, 599] width 447 height 55
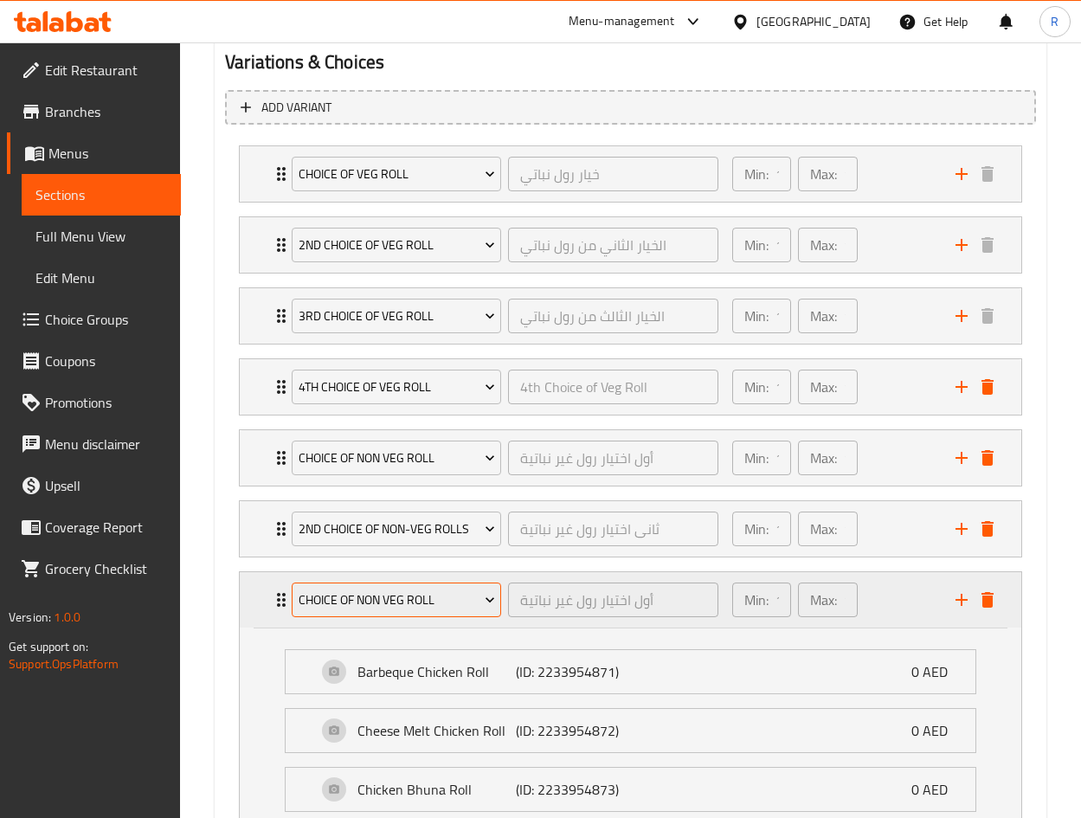
click at [433, 598] on span "Choice of Non Veg Roll" at bounding box center [397, 600] width 196 height 22
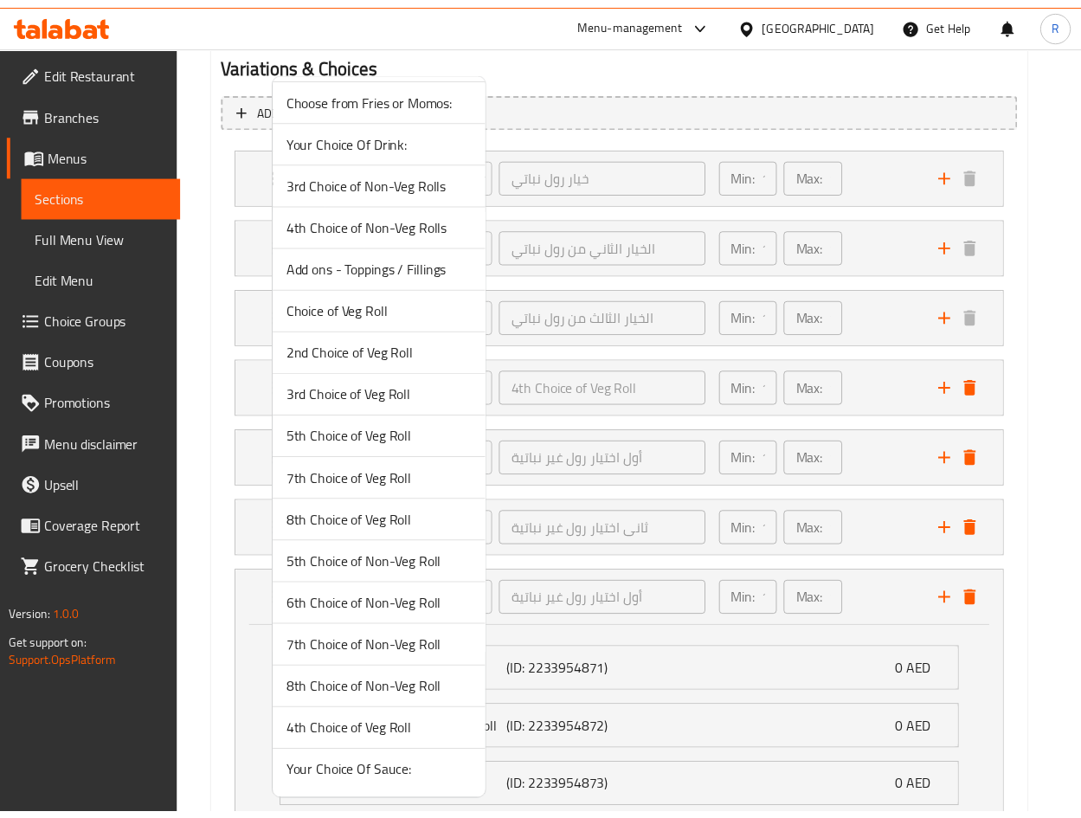
scroll to position [0, 0]
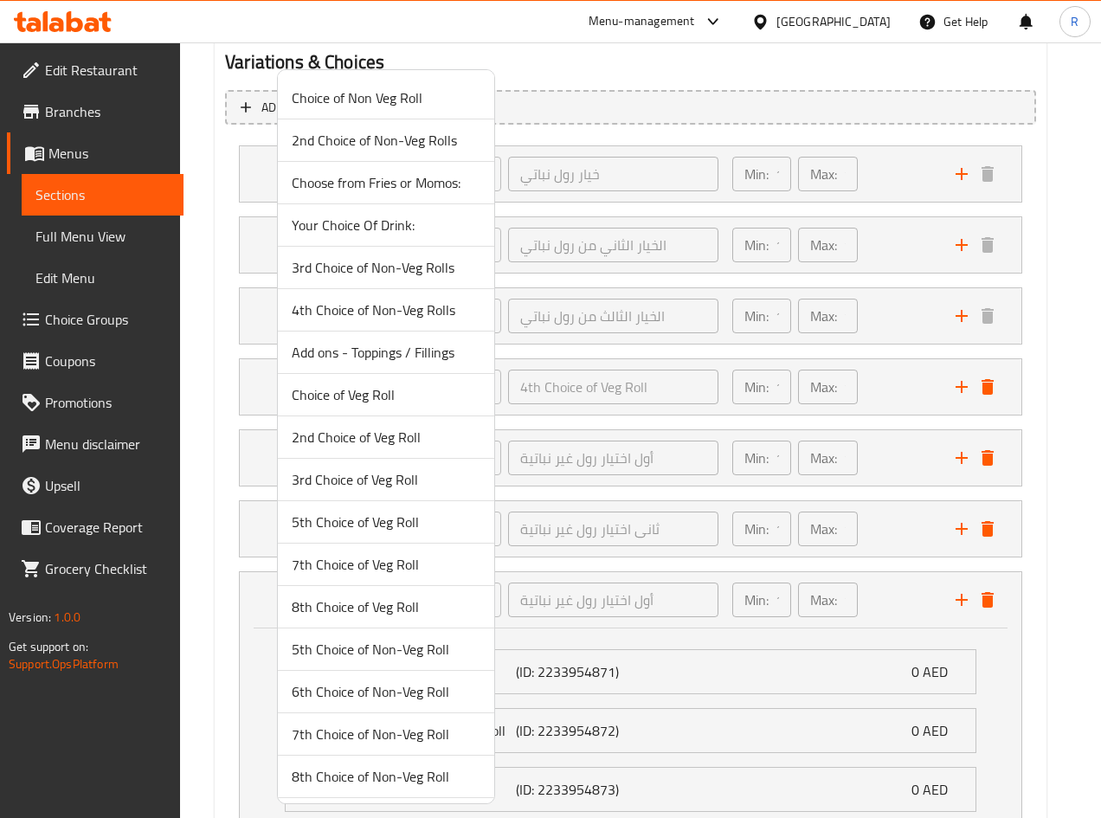
drag, startPoint x: 419, startPoint y: 273, endPoint x: 549, endPoint y: 335, distance: 144.7
click at [420, 272] on span "3rd Choice of Non-Veg Rolls" at bounding box center [386, 267] width 189 height 21
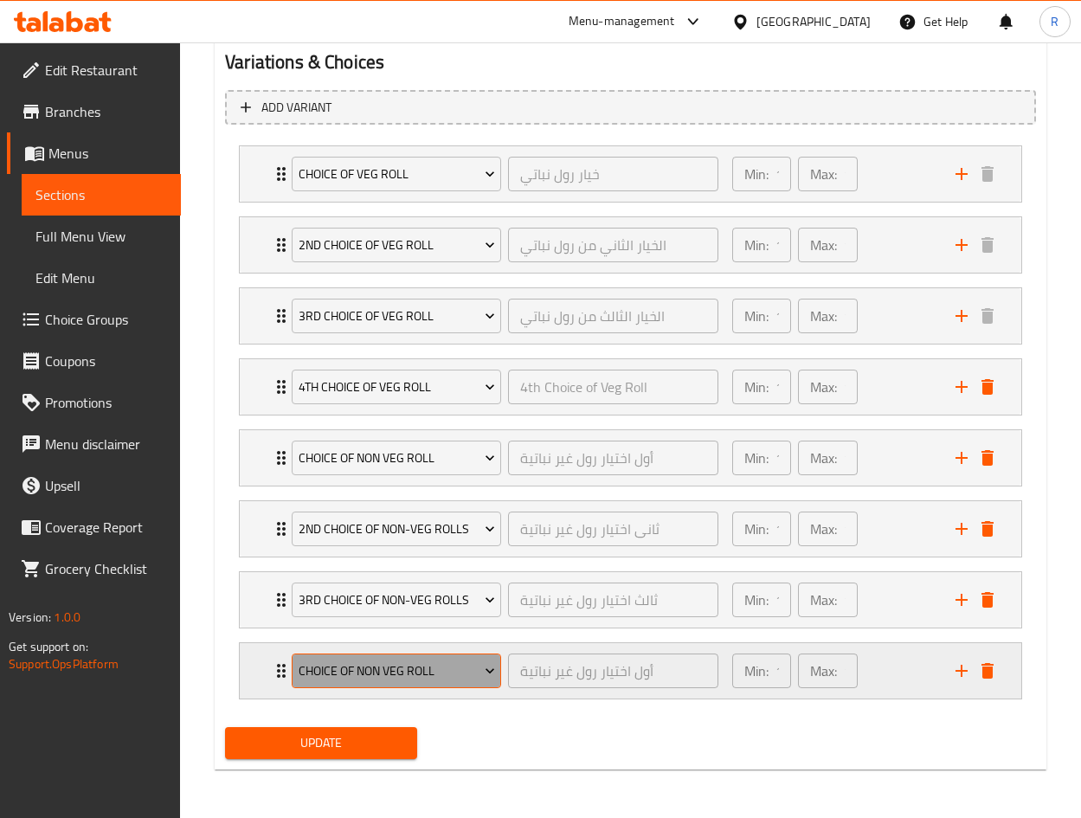
click at [365, 665] on span "Choice of Non Veg Roll" at bounding box center [397, 671] width 196 height 22
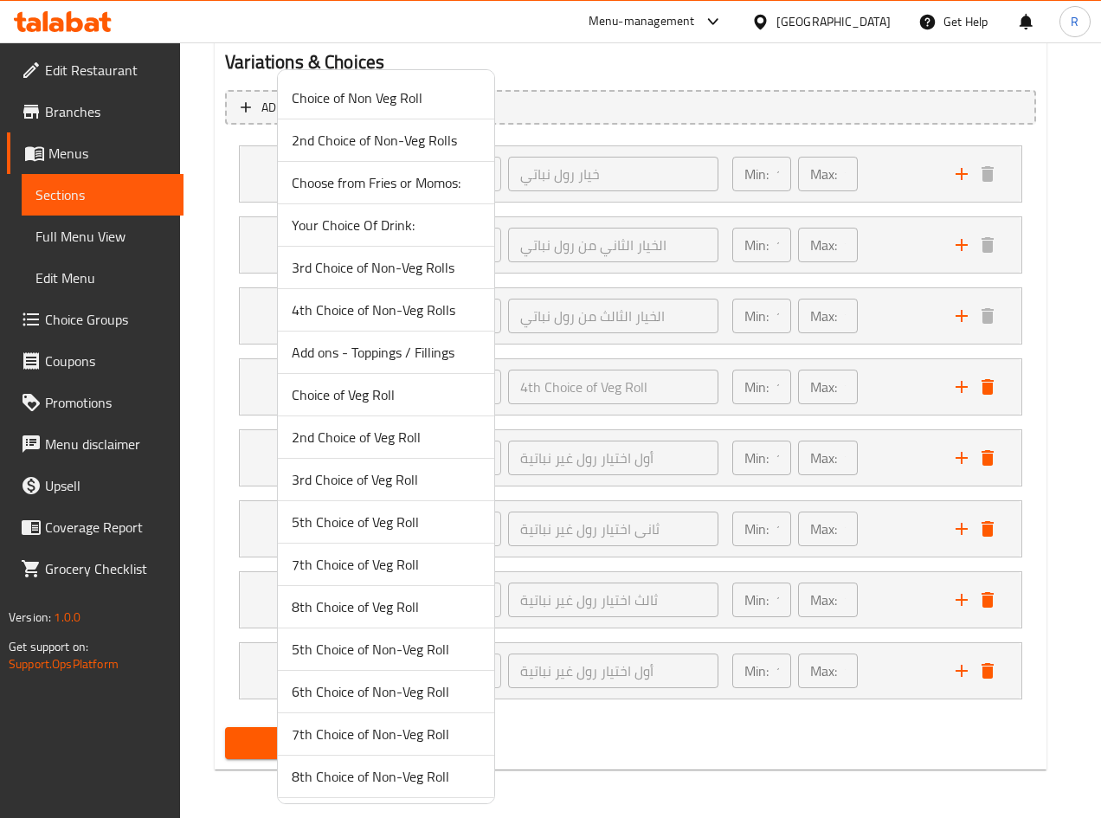
click at [399, 319] on span "4th Choice of Non-Veg Rolls" at bounding box center [386, 309] width 189 height 21
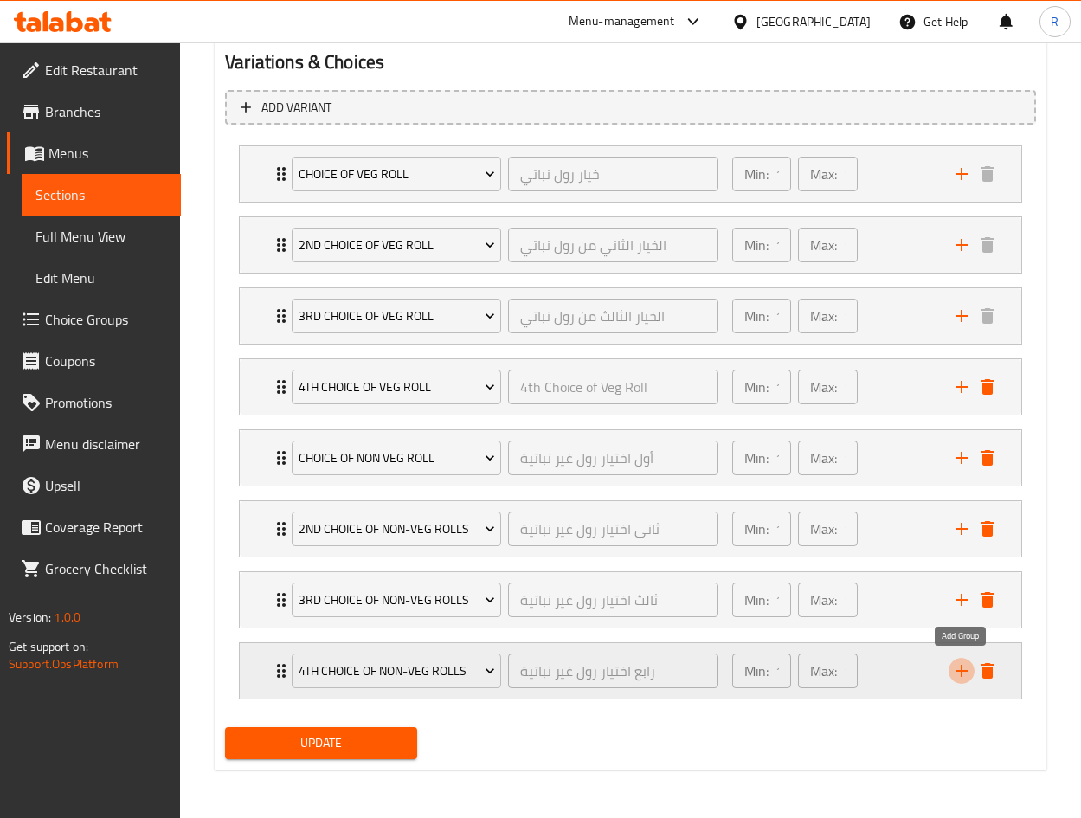
click at [968, 669] on icon "add" at bounding box center [961, 670] width 21 height 21
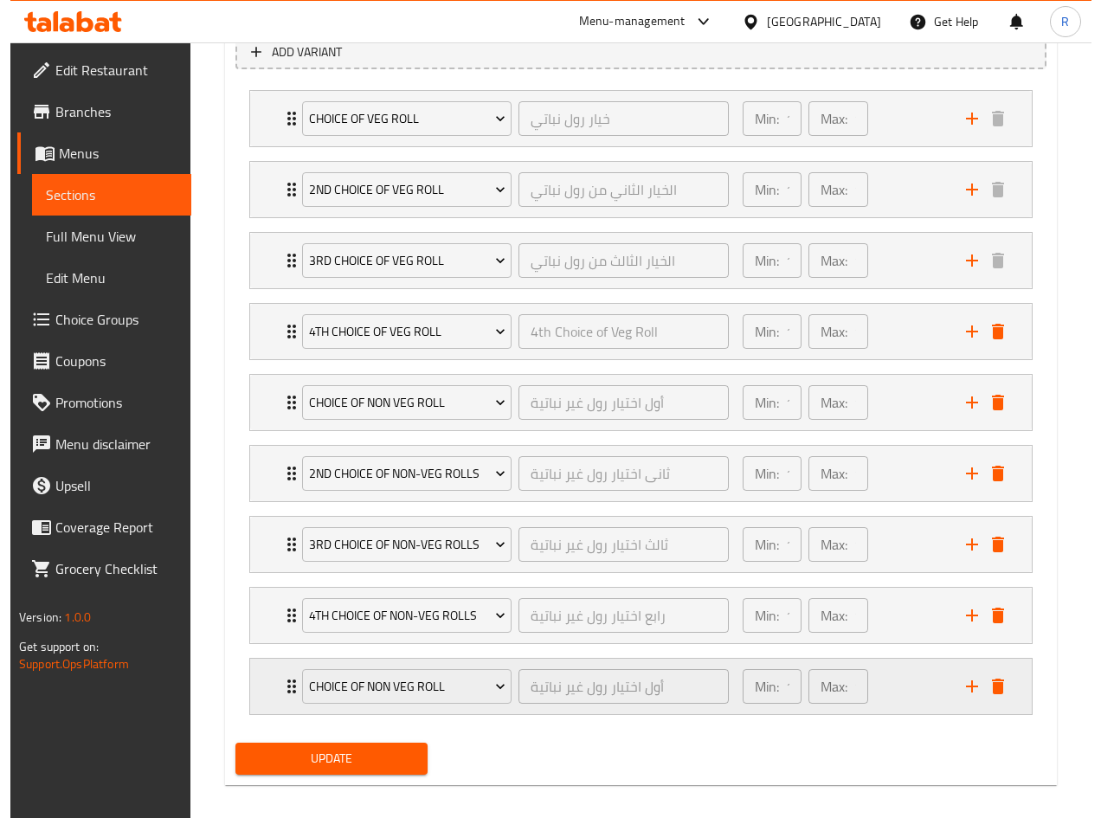
scroll to position [1001, 0]
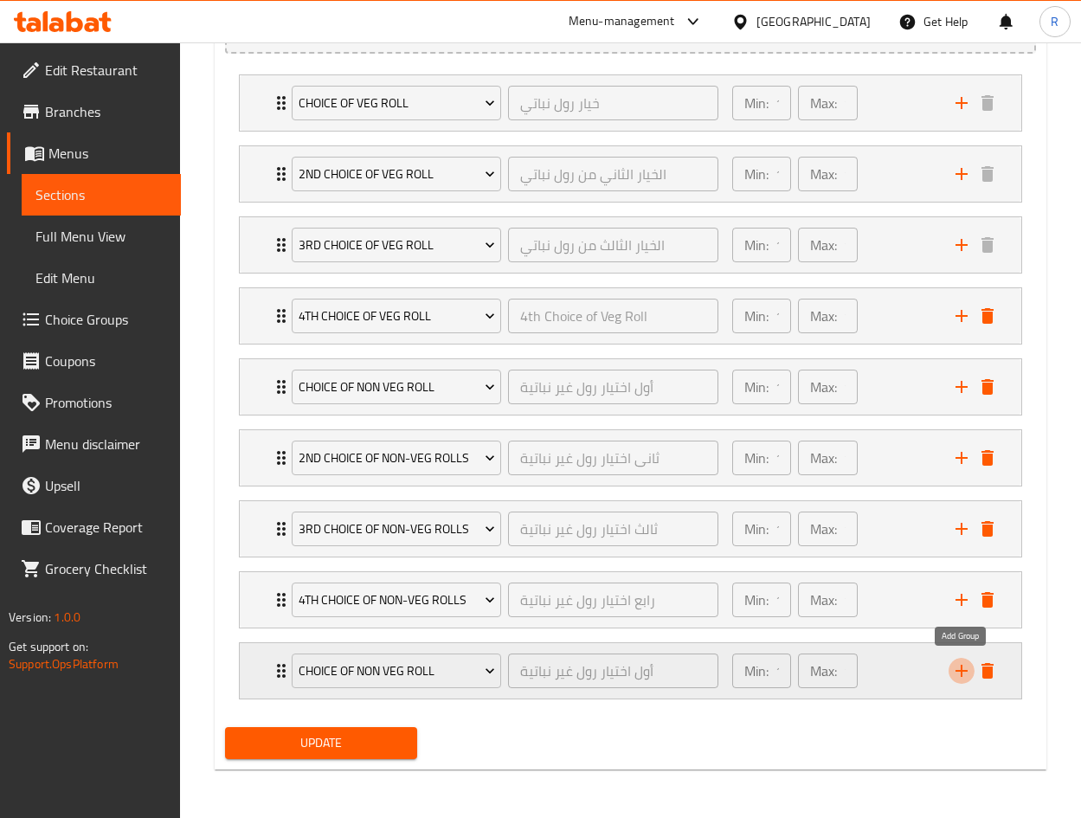
click at [960, 670] on icon "add" at bounding box center [961, 671] width 12 height 12
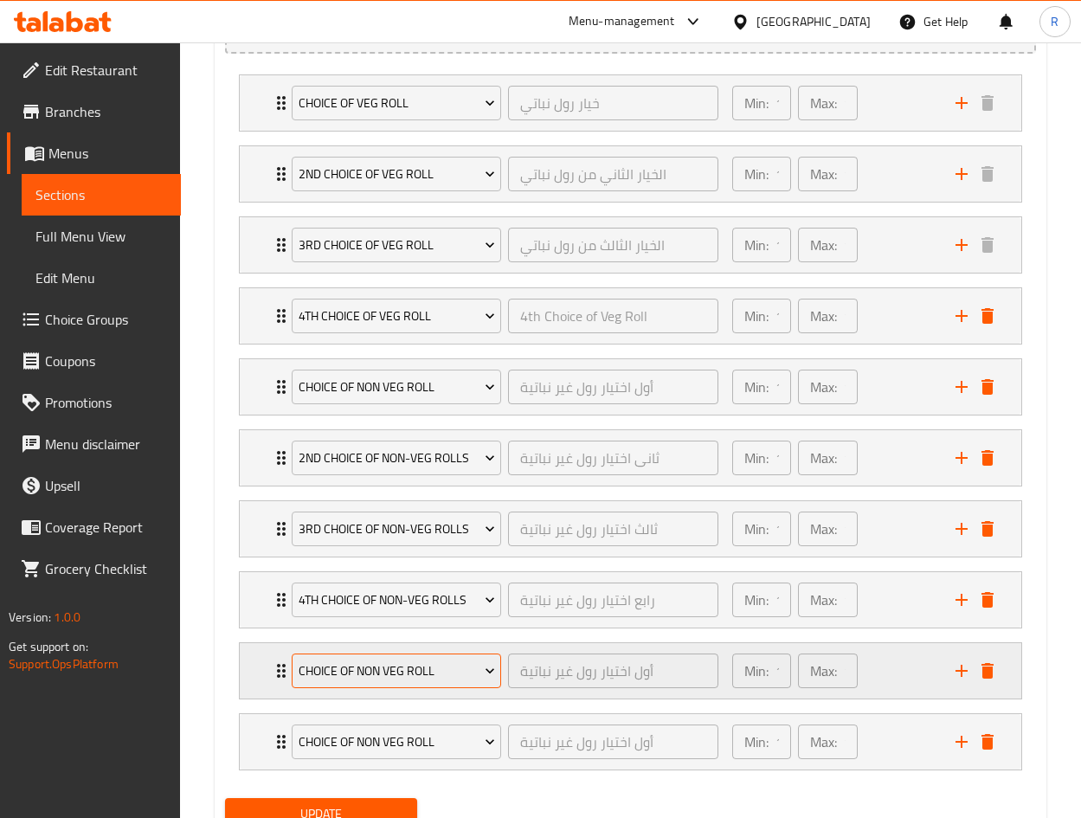
click at [369, 665] on span "Choice of Non Veg Roll" at bounding box center [397, 671] width 196 height 22
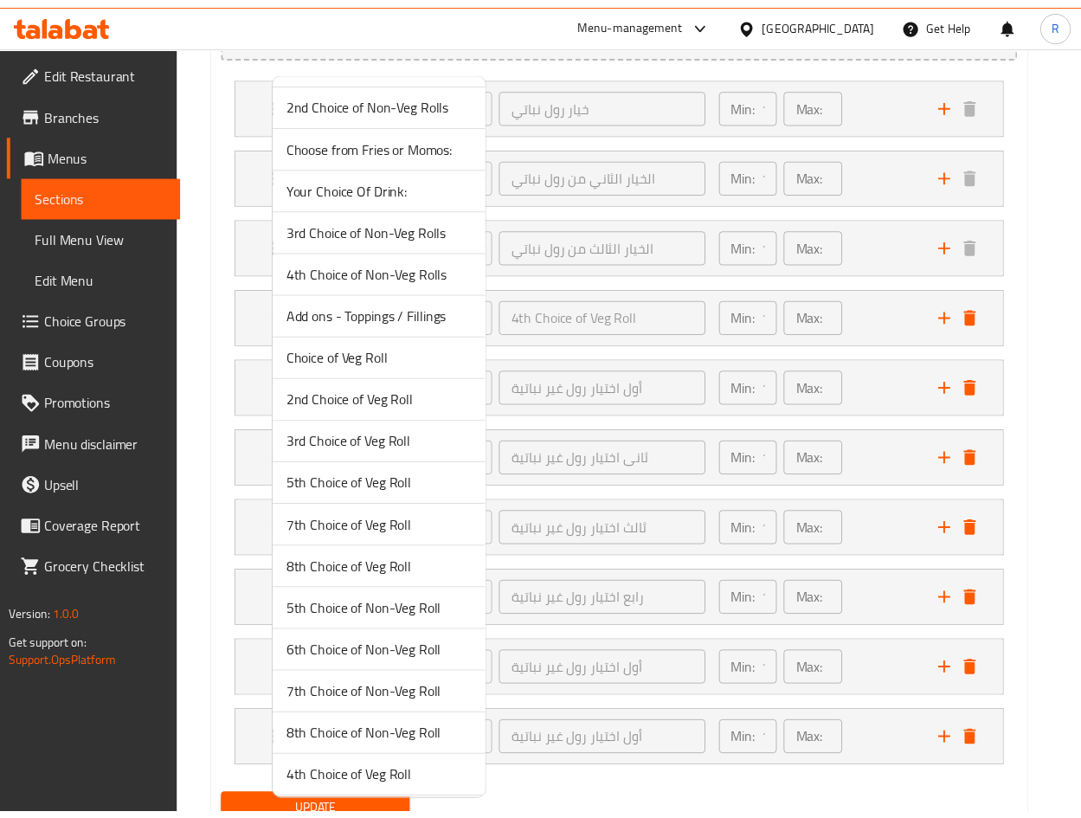
scroll to position [0, 0]
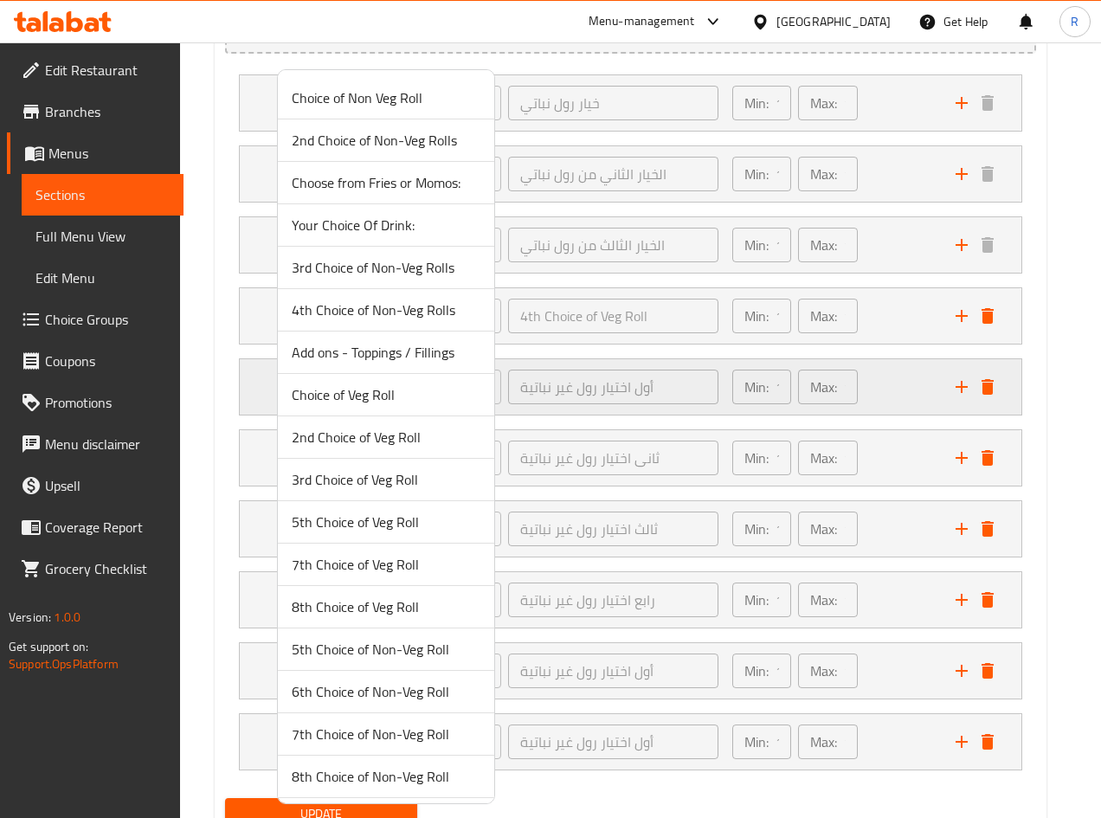
drag, startPoint x: 382, startPoint y: 187, endPoint x: 603, endPoint y: 399, distance: 306.0
click at [382, 185] on span "Choose from Fries or Momos:" at bounding box center [386, 182] width 189 height 21
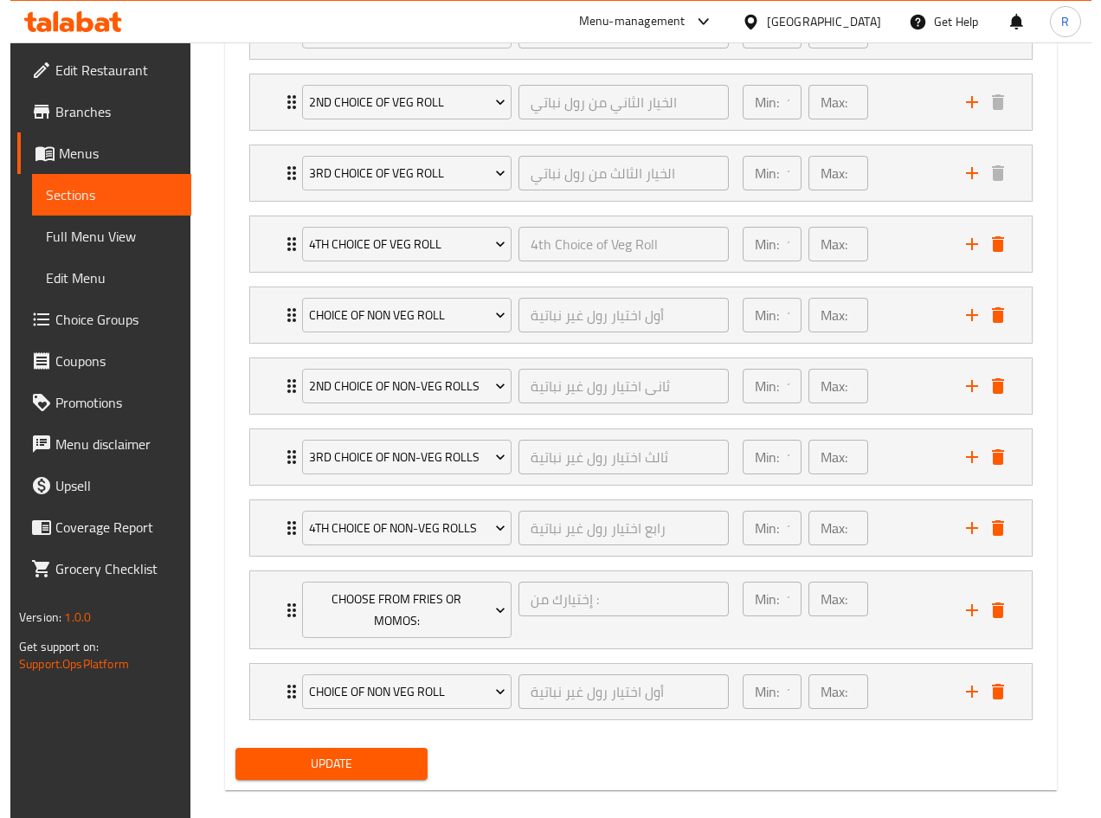
scroll to position [1094, 0]
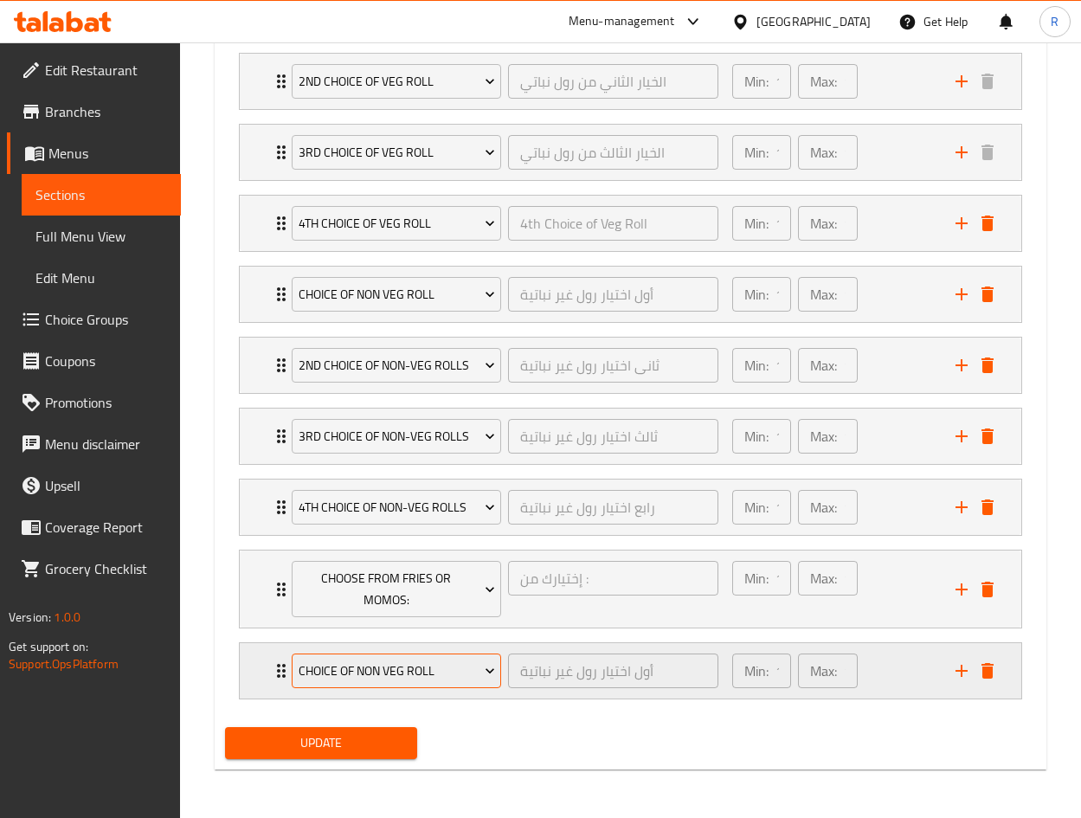
click at [440, 658] on button "Choice of Non Veg Roll" at bounding box center [396, 670] width 209 height 35
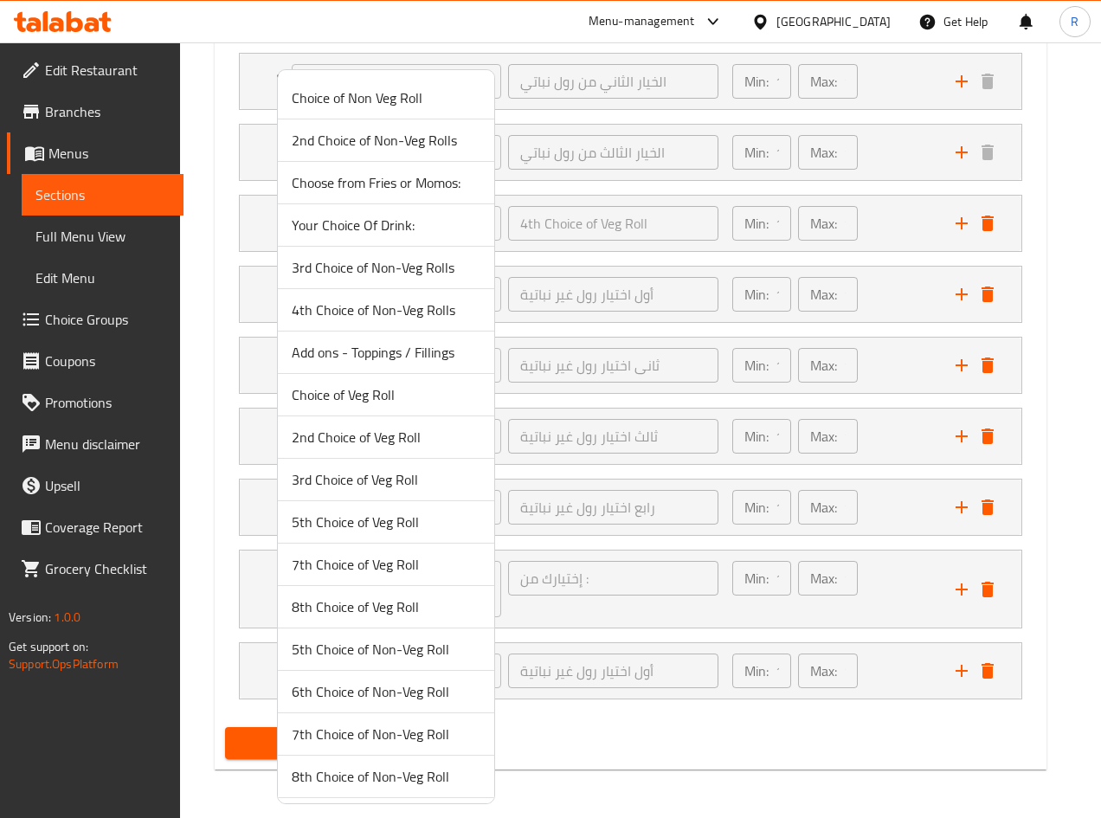
click at [380, 225] on span "Your Choice Of Drink:" at bounding box center [386, 225] width 189 height 21
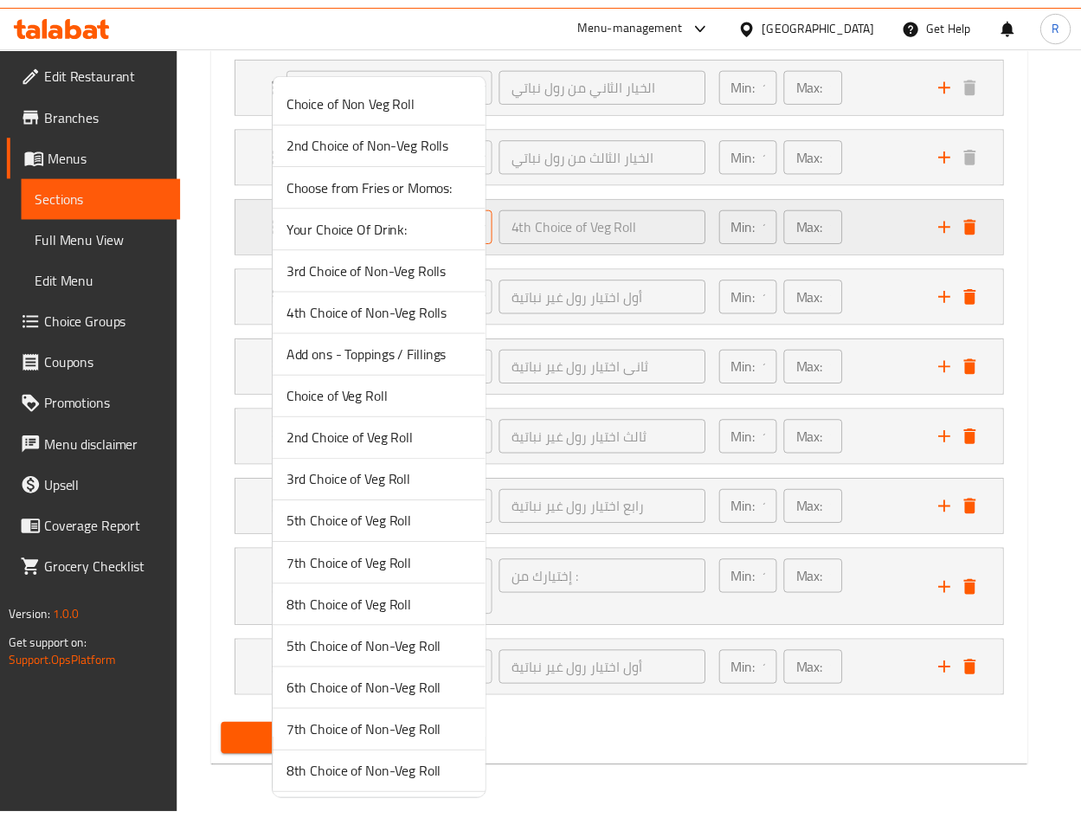
scroll to position [1072, 0]
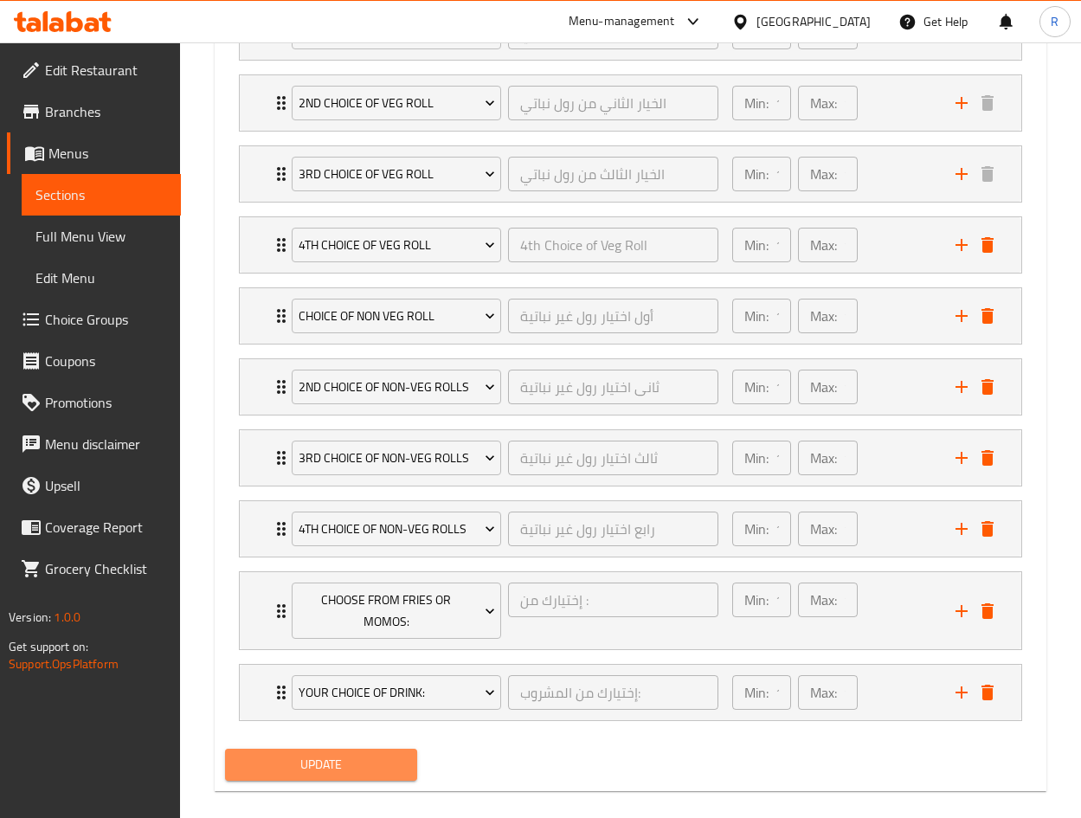
drag, startPoint x: 325, startPoint y: 753, endPoint x: 543, endPoint y: 779, distance: 218.7
click at [326, 754] on span "Update" at bounding box center [321, 765] width 164 height 22
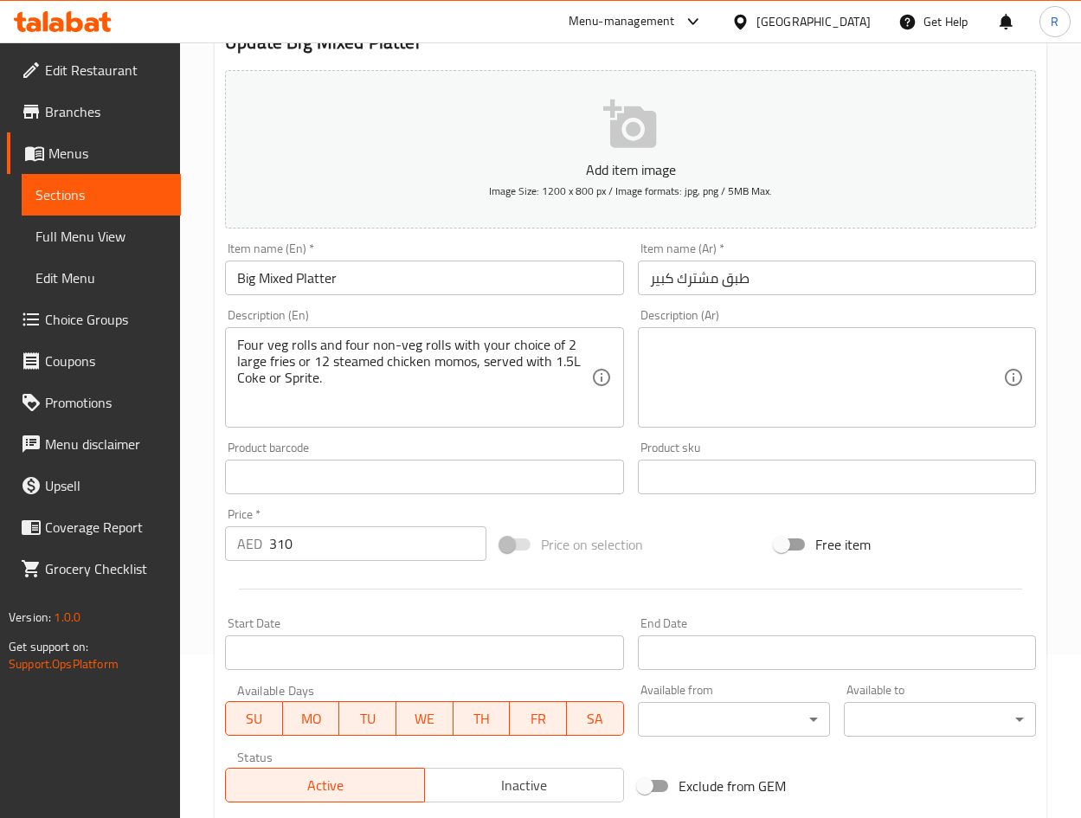
scroll to position [0, 0]
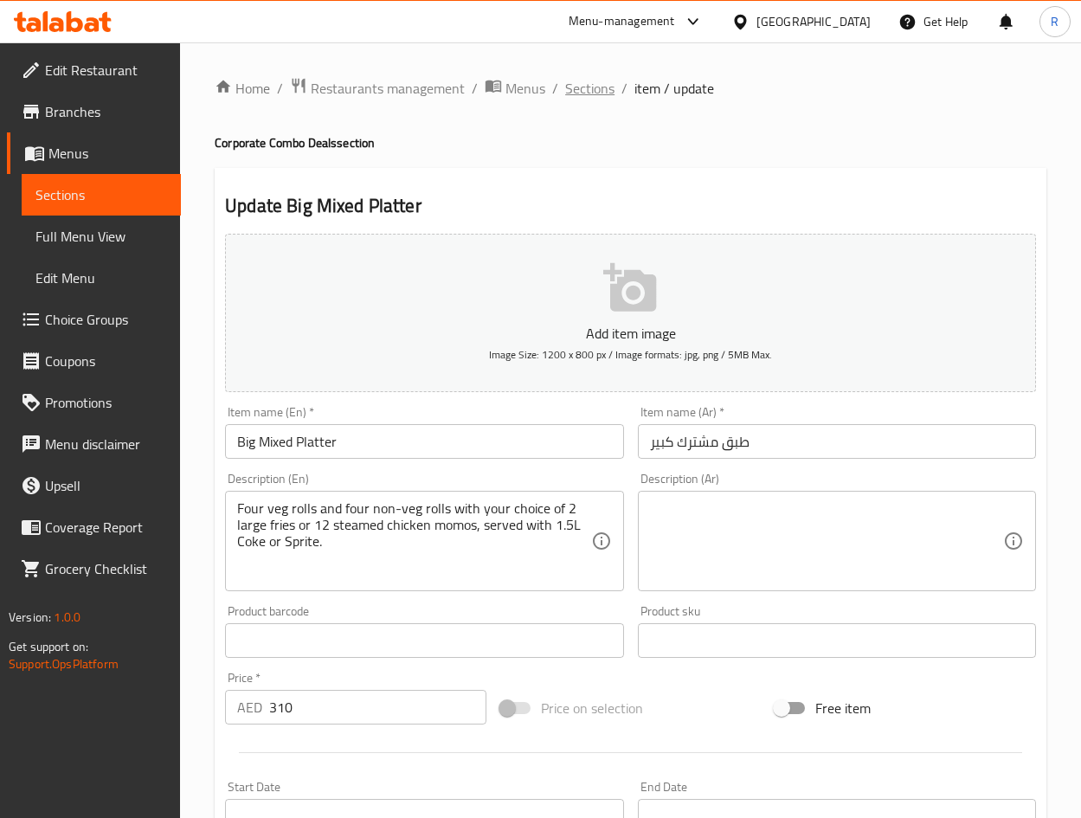
drag, startPoint x: 598, startPoint y: 87, endPoint x: 615, endPoint y: 108, distance: 27.0
click at [598, 90] on span "Sections" at bounding box center [589, 88] width 49 height 21
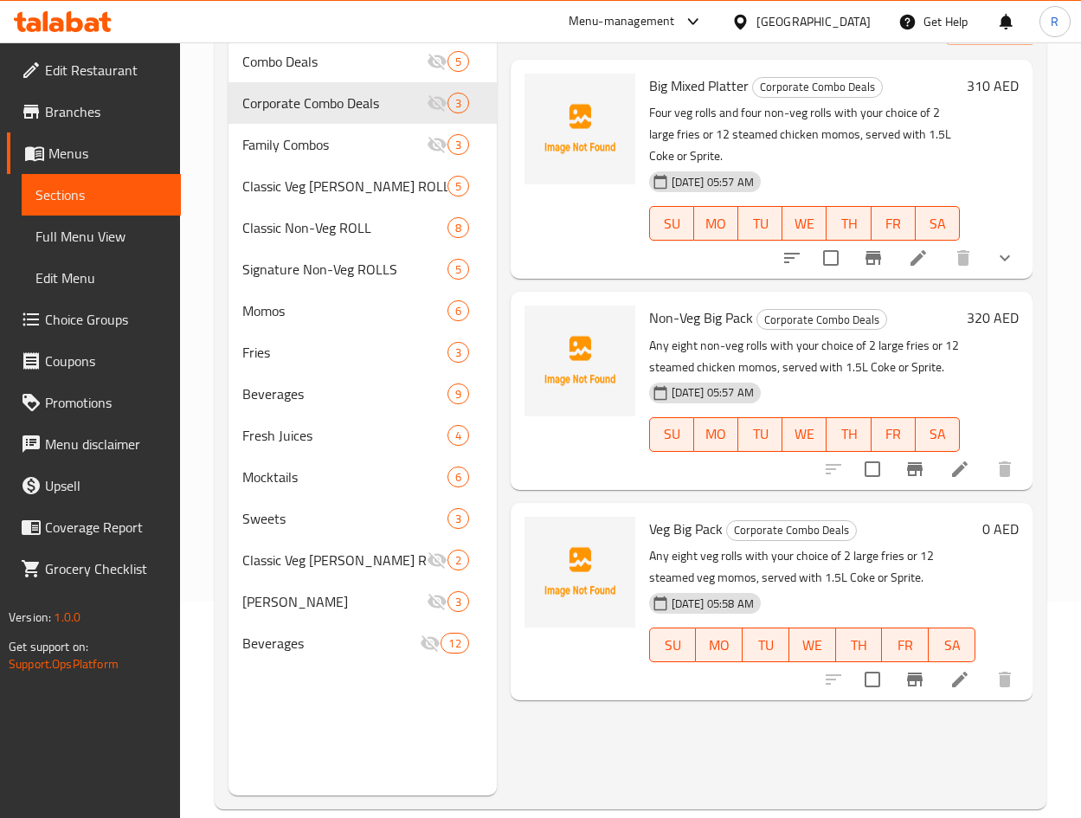
scroll to position [242, 0]
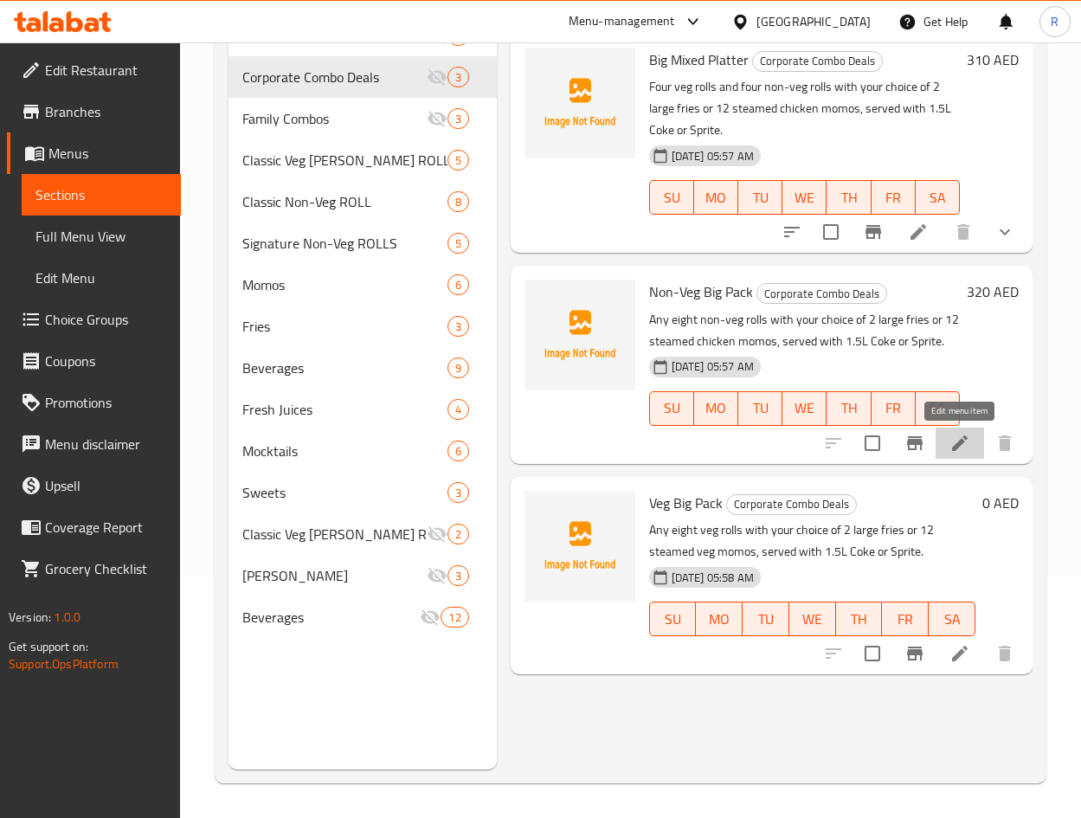
click at [966, 443] on icon at bounding box center [959, 443] width 21 height 21
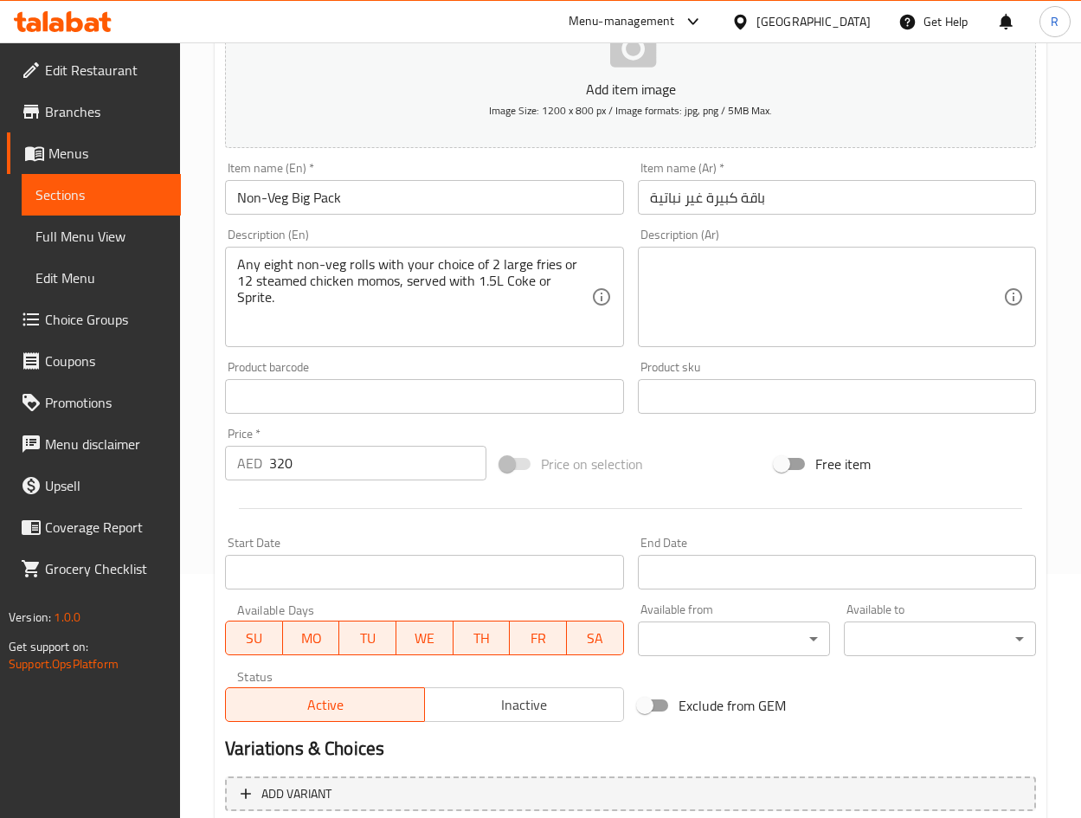
scroll to position [405, 0]
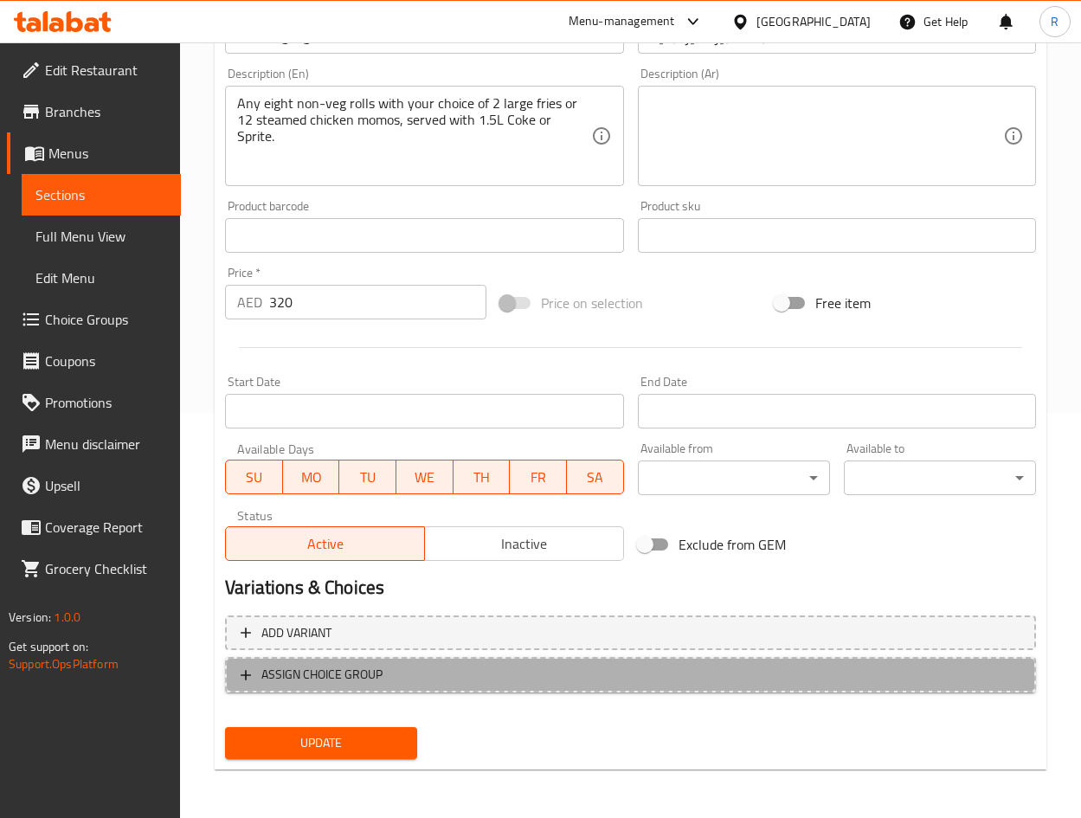
click at [488, 678] on span "ASSIGN CHOICE GROUP" at bounding box center [631, 675] width 780 height 22
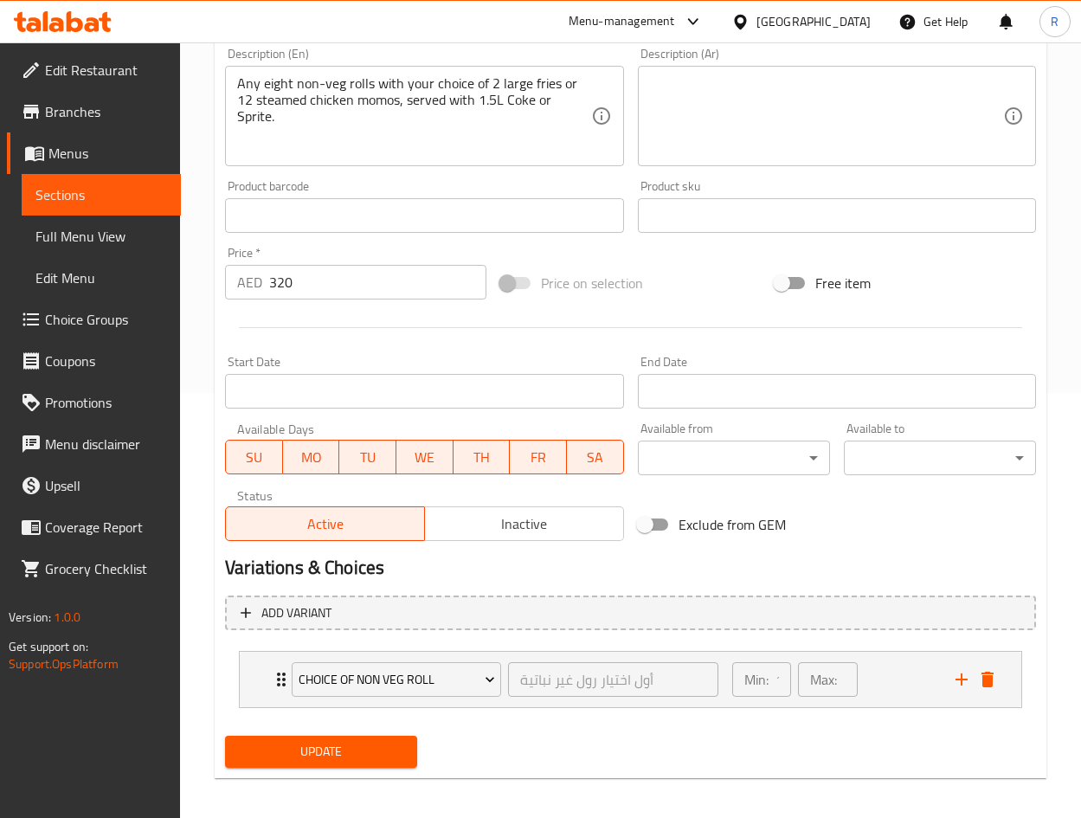
scroll to position [433, 0]
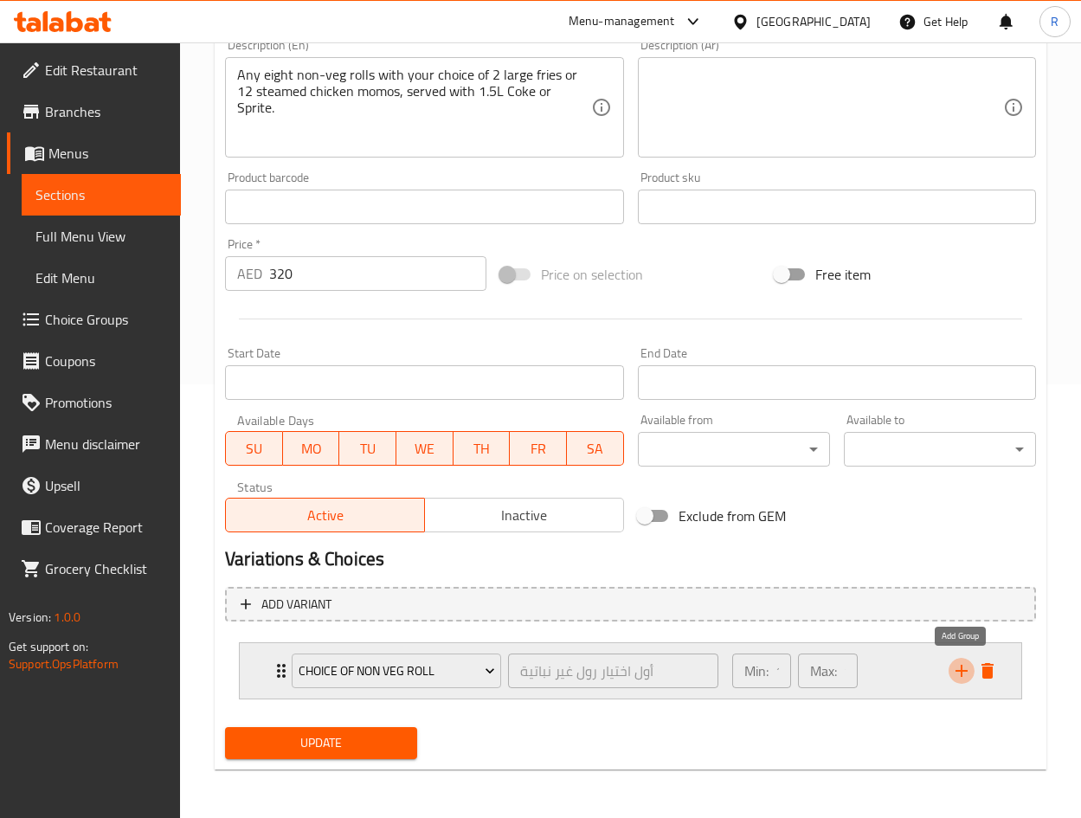
click at [956, 671] on icon "add" at bounding box center [961, 670] width 21 height 21
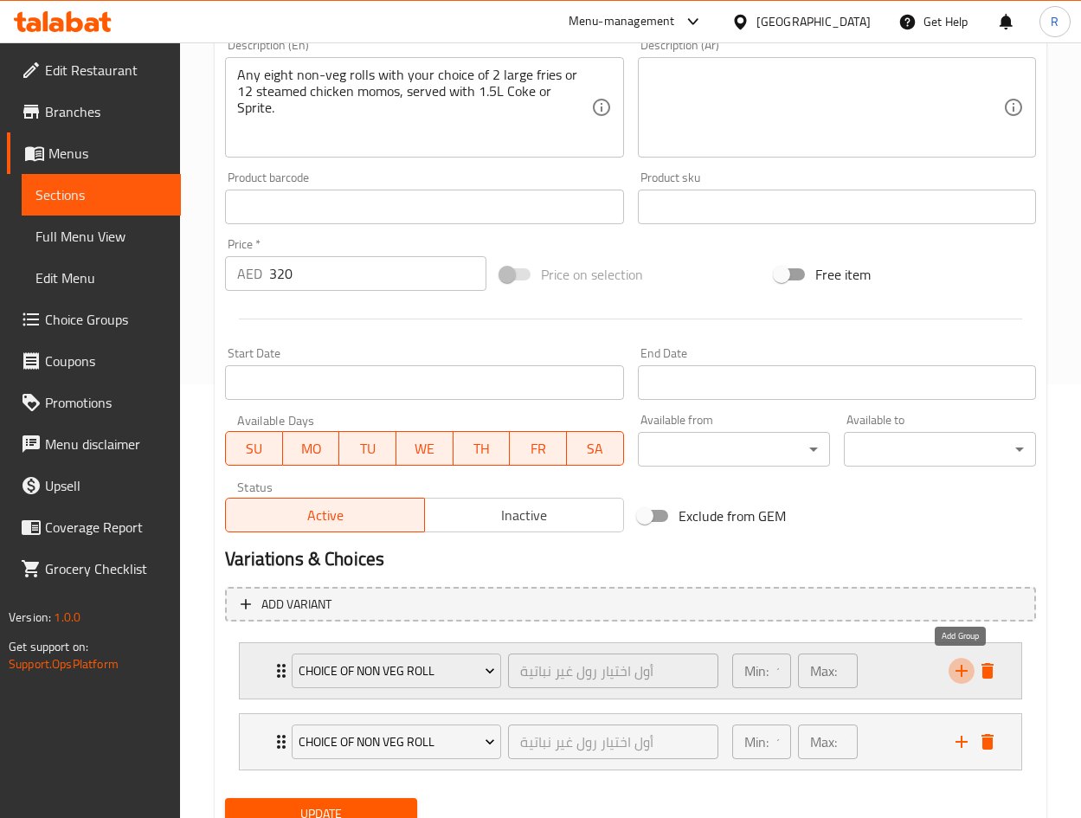
click at [956, 671] on icon "add" at bounding box center [961, 670] width 21 height 21
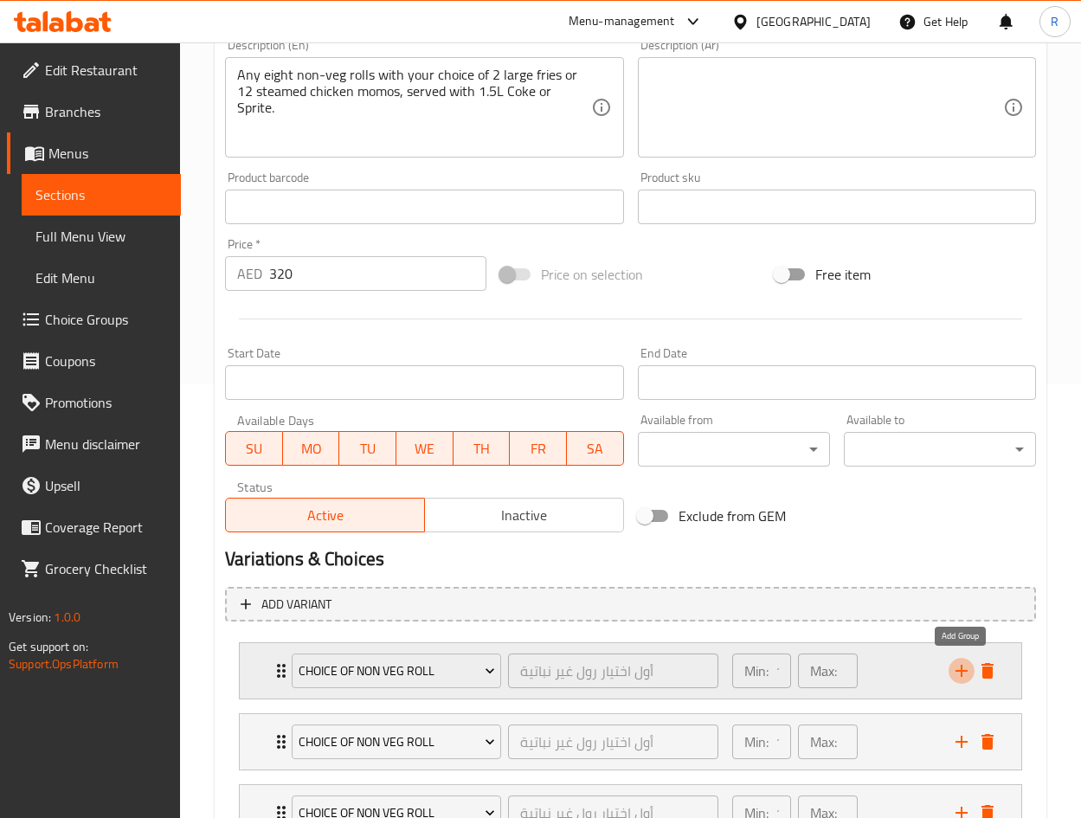
click at [957, 671] on icon "add" at bounding box center [961, 670] width 21 height 21
click at [958, 671] on icon "add" at bounding box center [961, 671] width 12 height 12
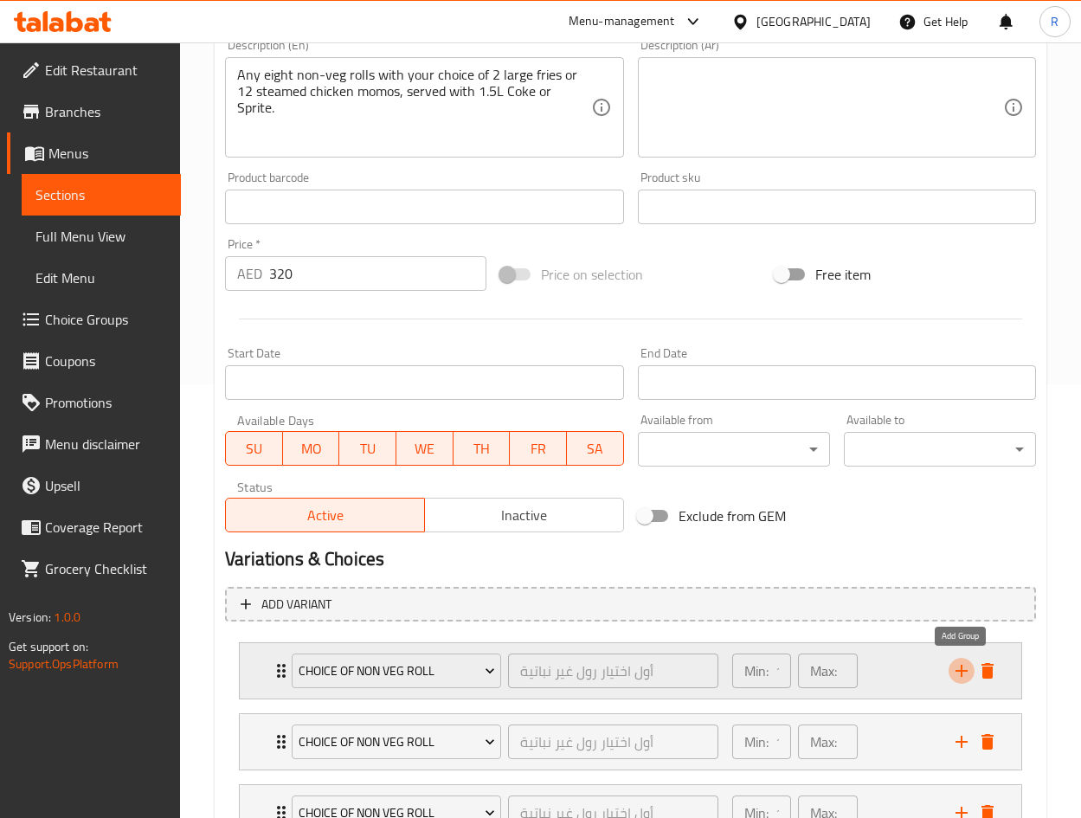
click at [958, 671] on icon "add" at bounding box center [961, 671] width 12 height 12
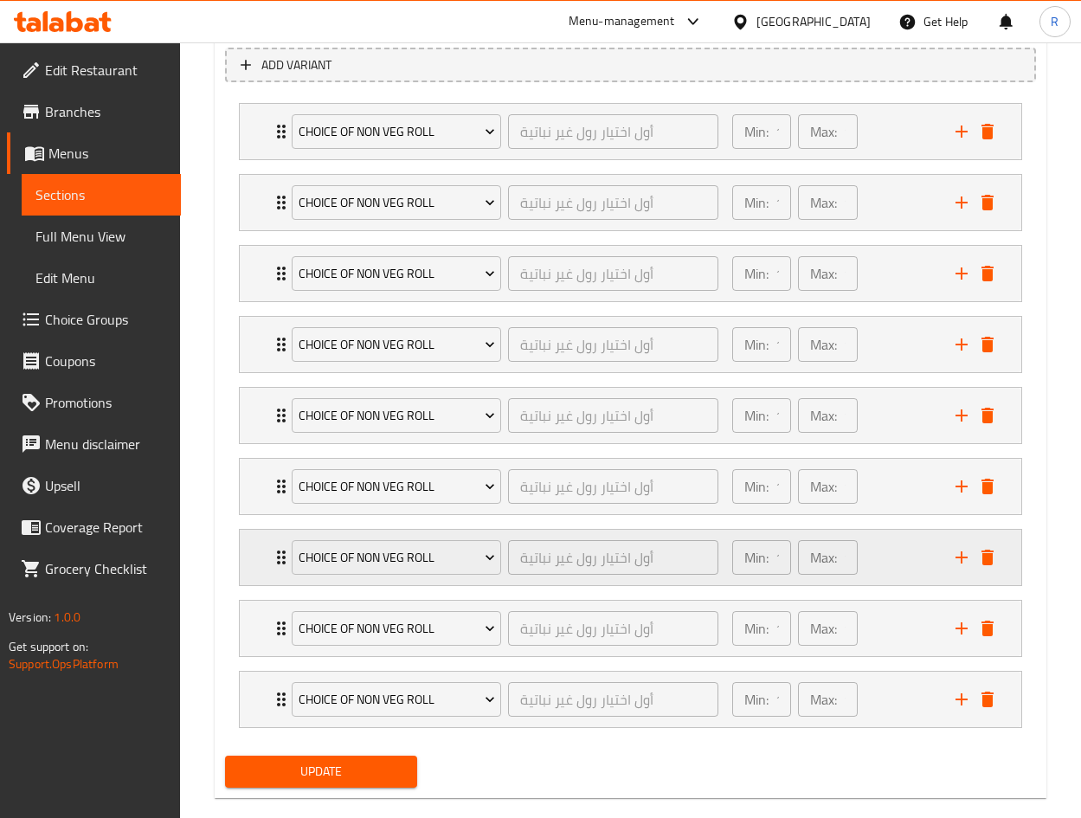
scroll to position [1001, 0]
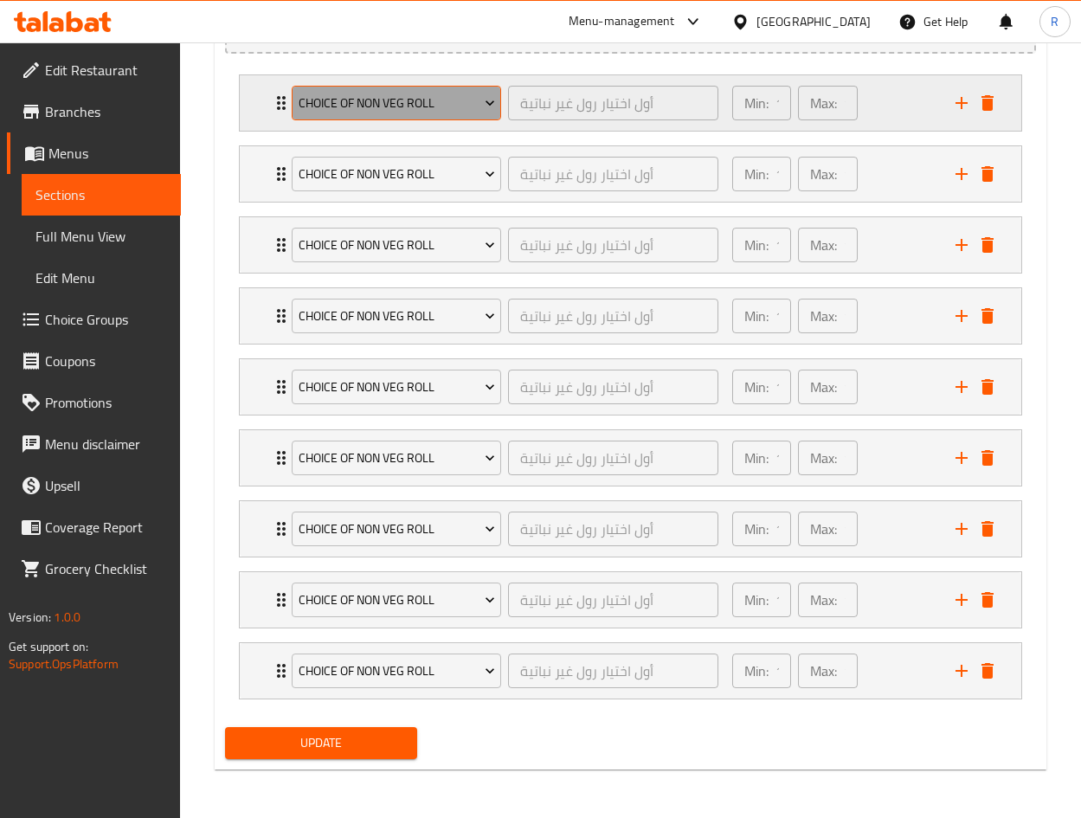
click at [363, 104] on span "Choice of Non Veg Roll" at bounding box center [397, 104] width 196 height 22
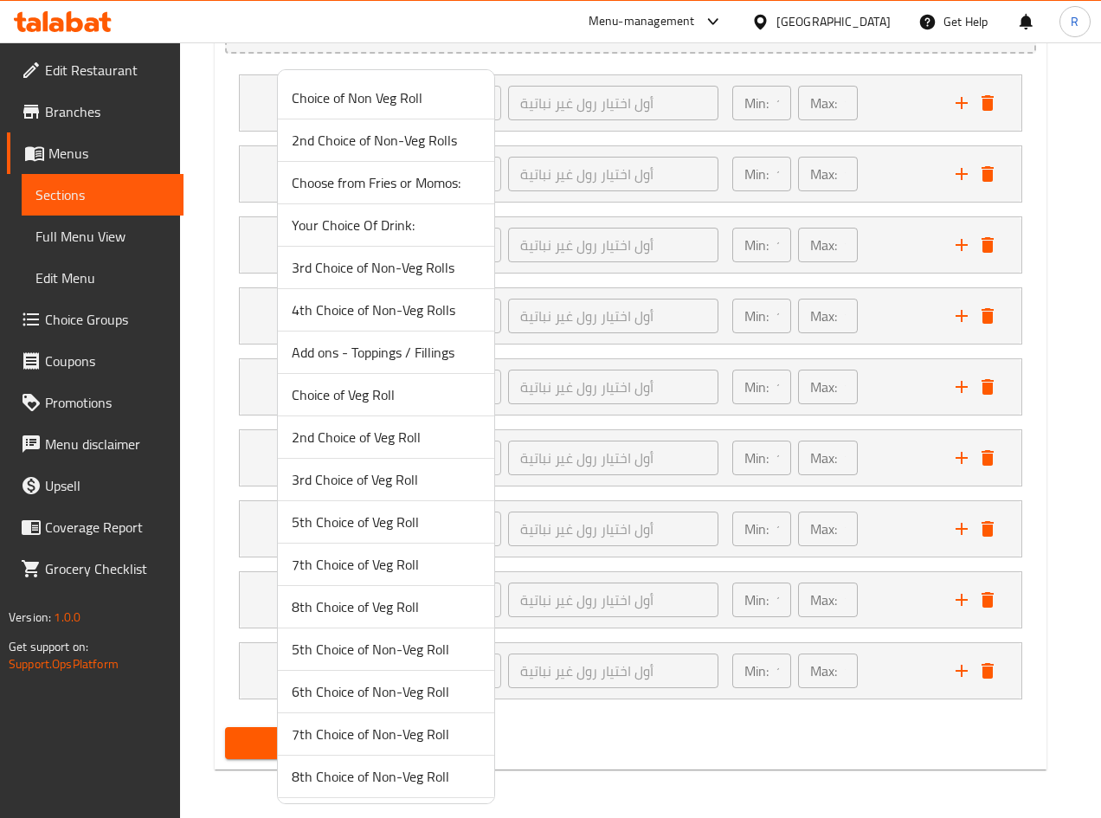
click at [812, 730] on div at bounding box center [550, 409] width 1101 height 818
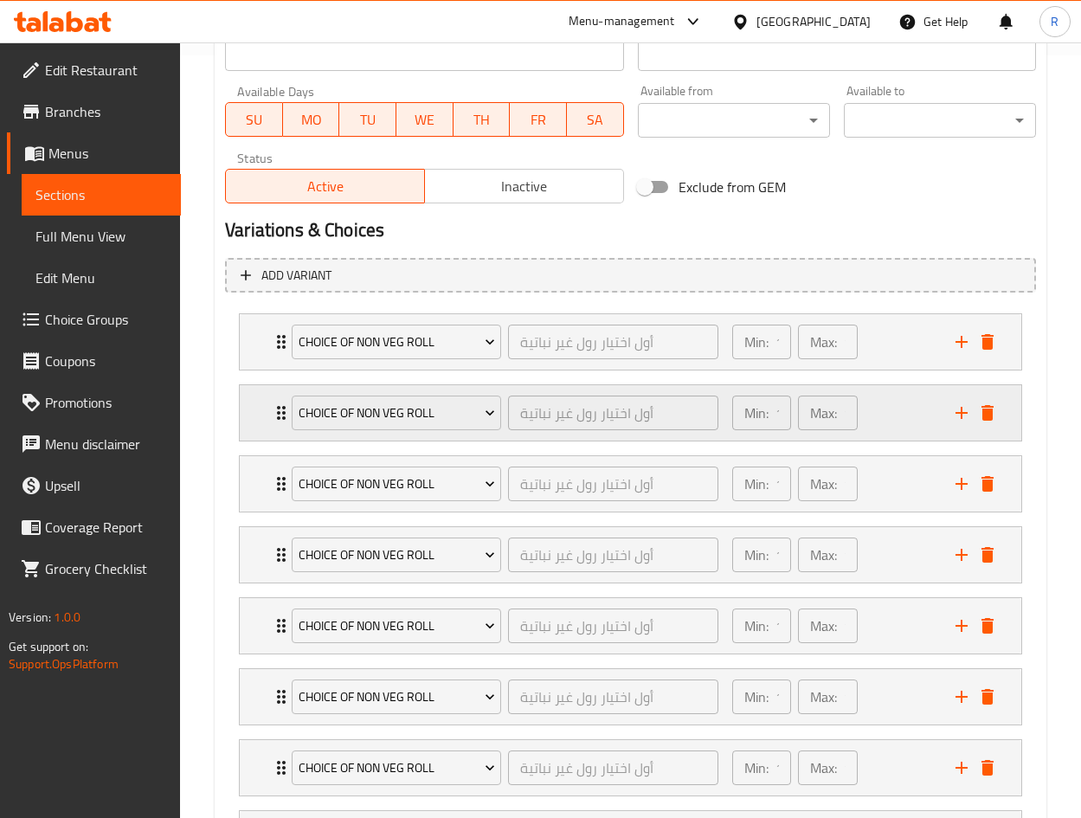
scroll to position [742, 0]
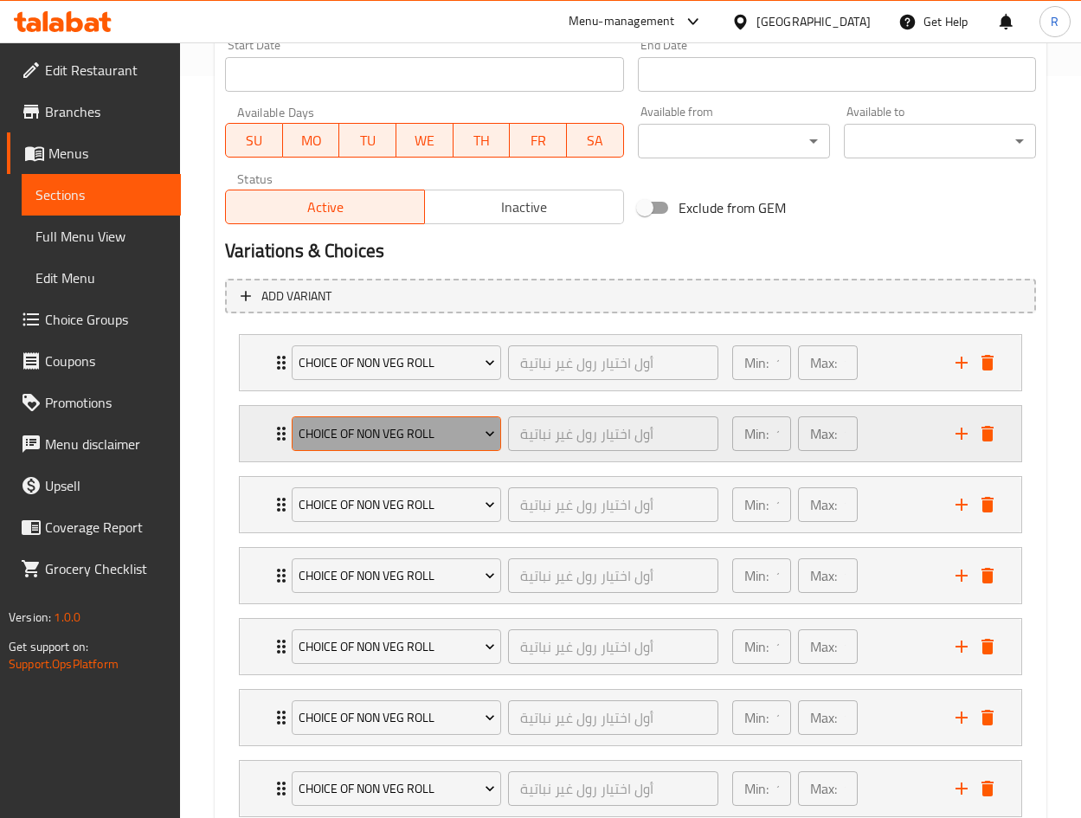
click at [397, 424] on span "Choice of Non Veg Roll" at bounding box center [397, 434] width 196 height 22
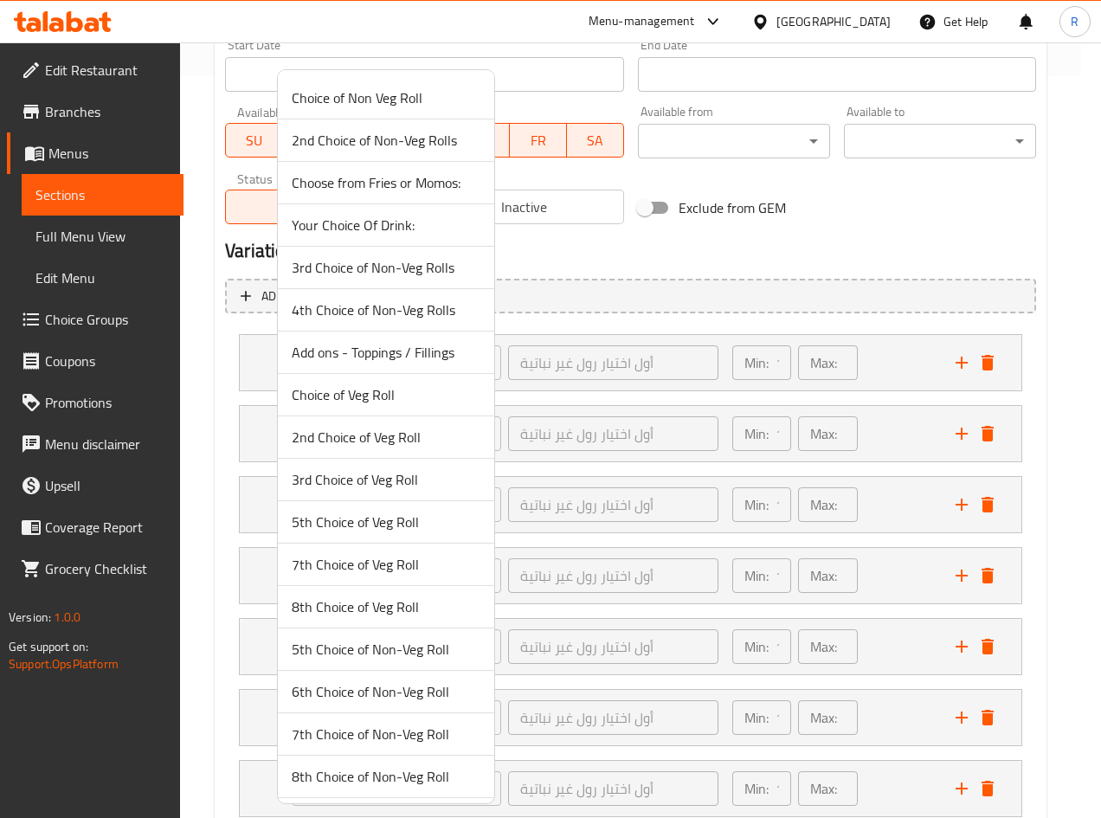
click at [374, 139] on span "2nd Choice of Non-Veg Rolls" at bounding box center [386, 140] width 189 height 21
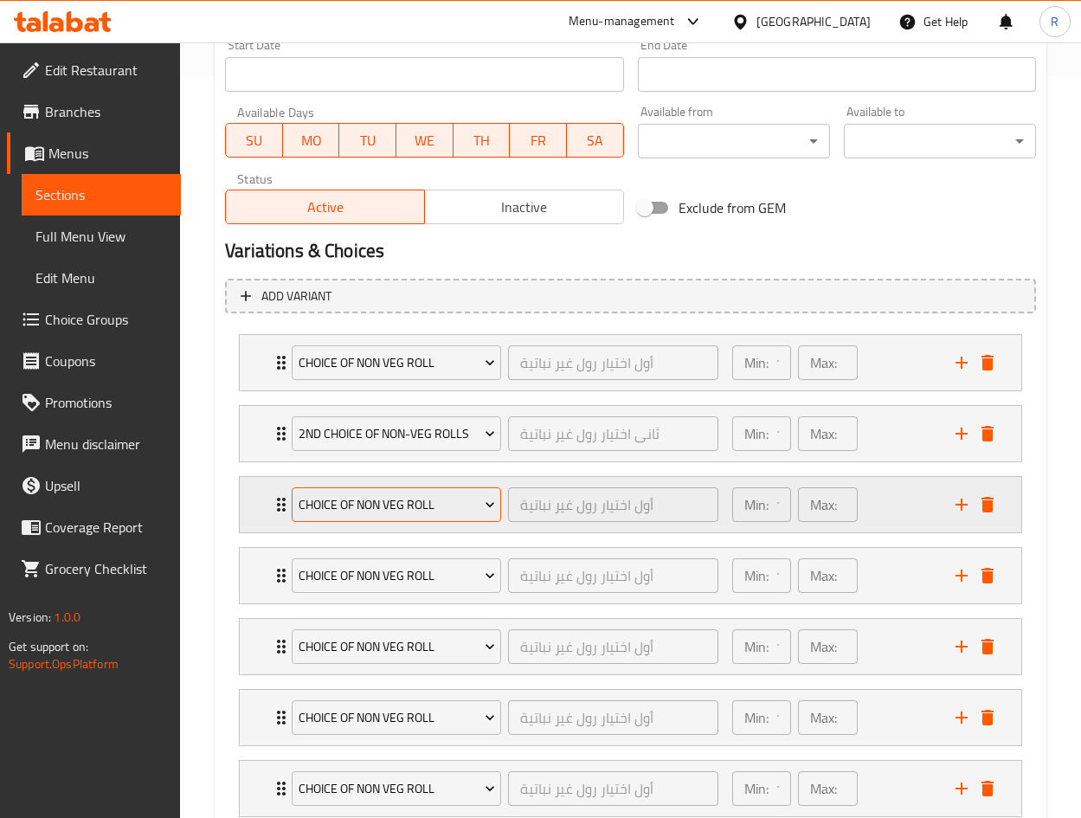
click at [374, 504] on span "Choice of Non Veg Roll" at bounding box center [397, 505] width 196 height 22
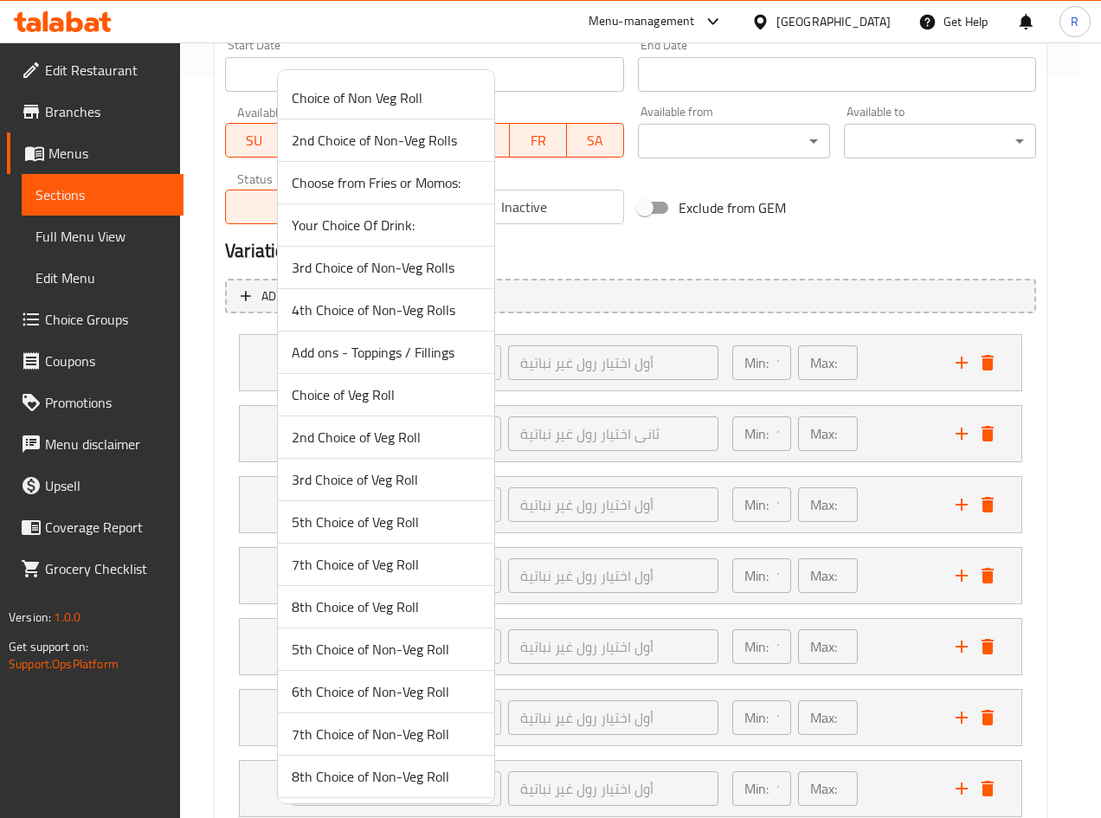
click at [348, 263] on span "3rd Choice of Non-Veg Rolls" at bounding box center [386, 267] width 189 height 21
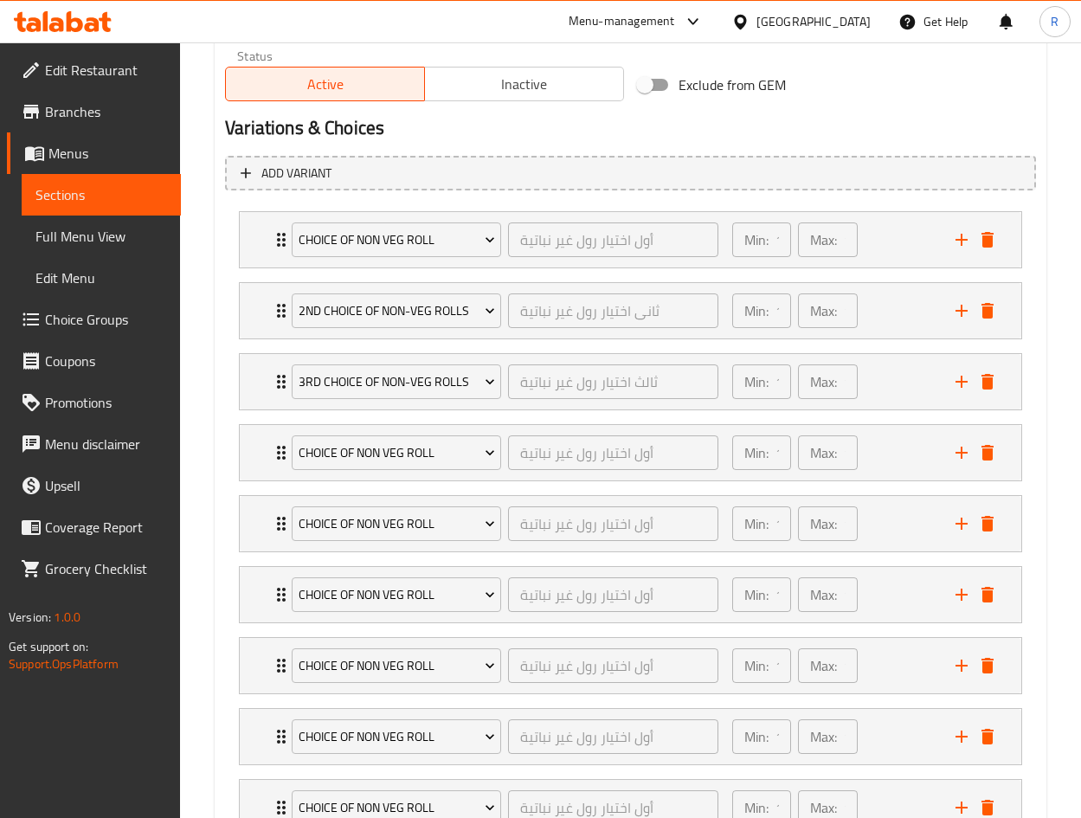
scroll to position [1001, 0]
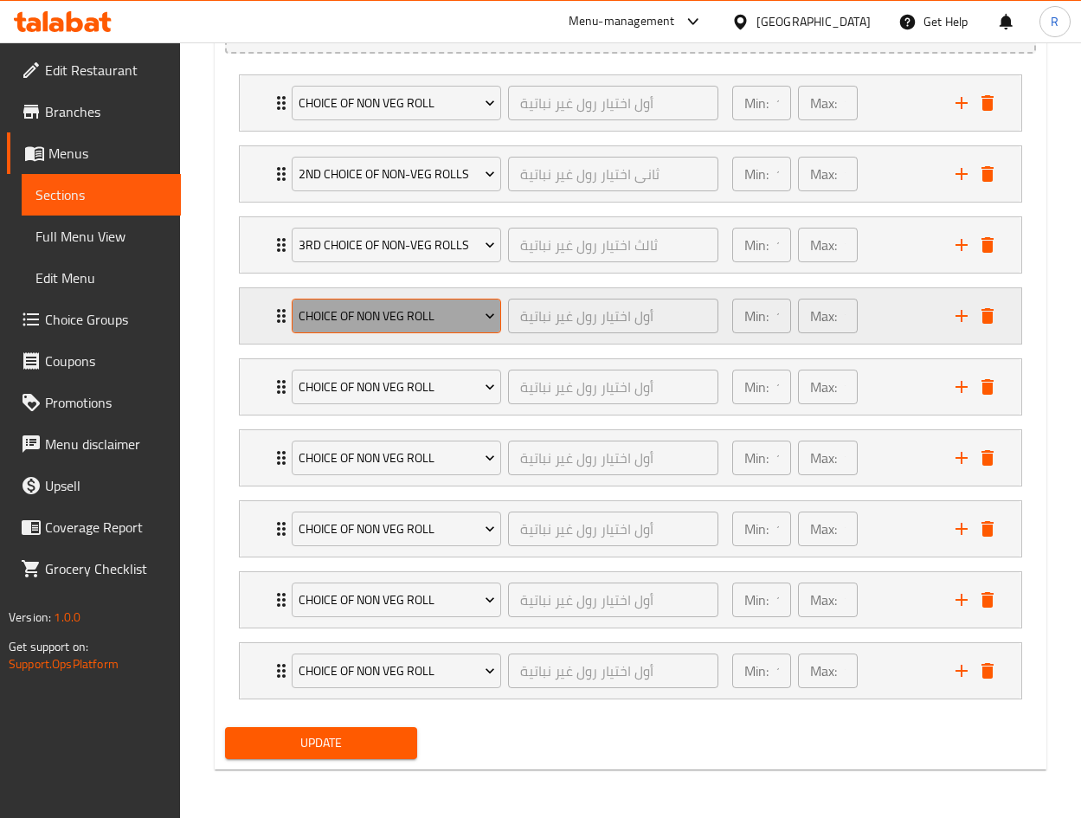
click at [350, 309] on span "Choice of Non Veg Roll" at bounding box center [397, 316] width 196 height 22
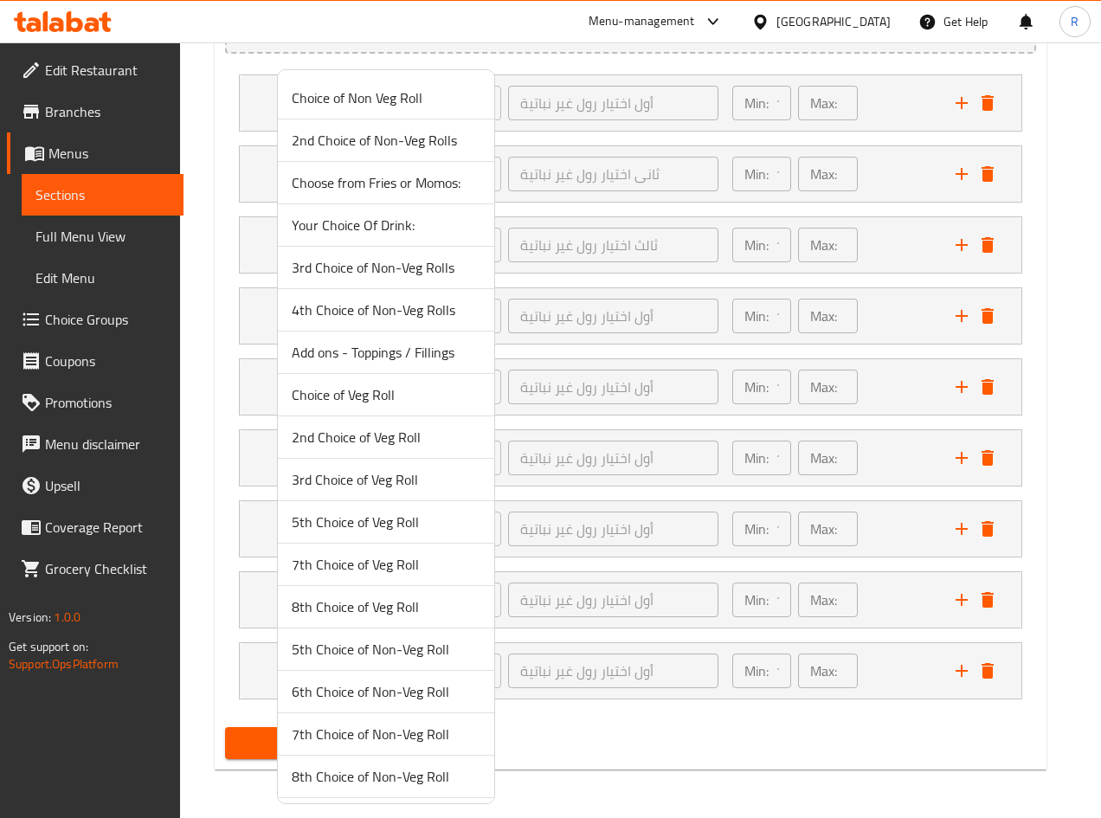
click at [370, 311] on span "4th Choice of Non-Veg Rolls" at bounding box center [386, 309] width 189 height 21
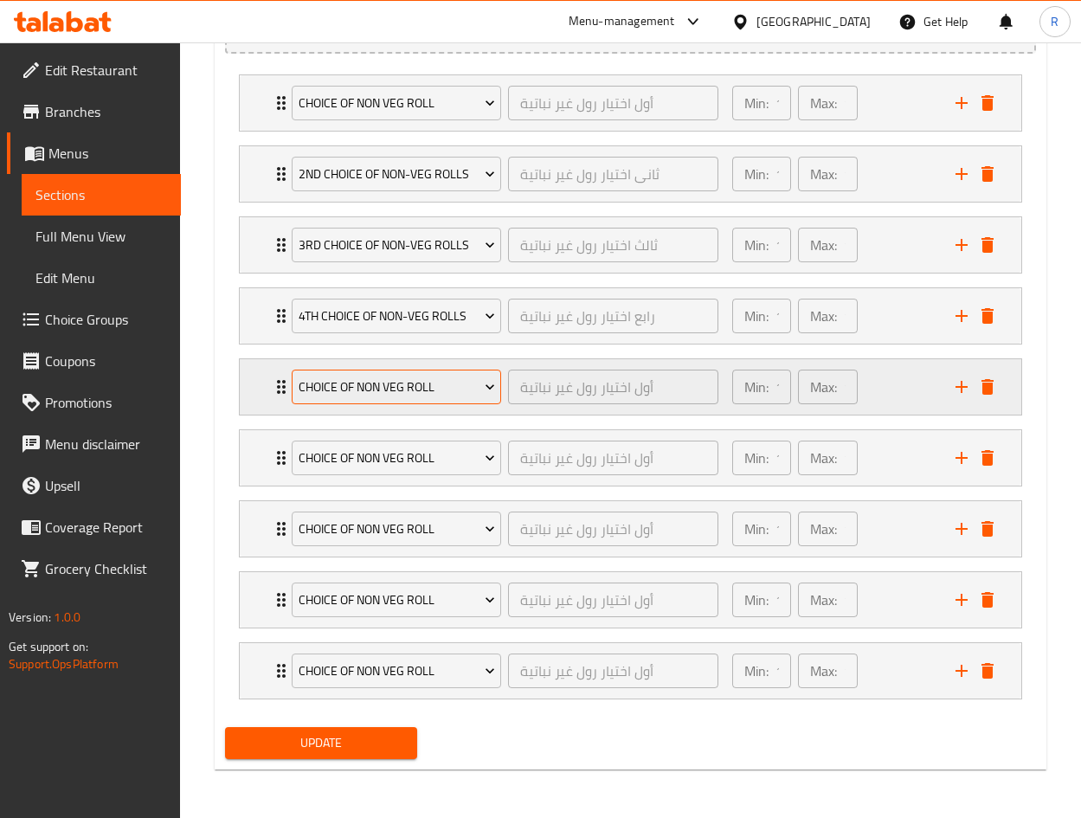
click at [356, 400] on button "Choice of Non Veg Roll" at bounding box center [396, 386] width 209 height 35
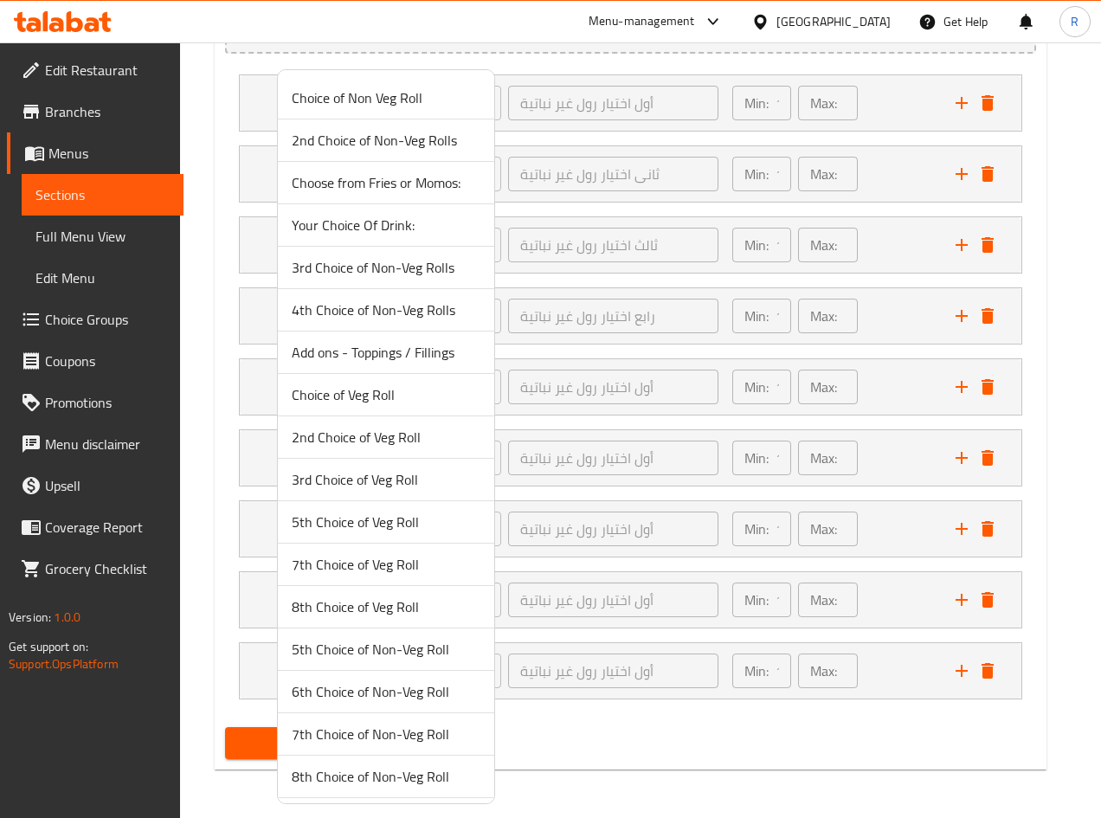
click at [381, 654] on span "5th Choice of Non-Veg Roll" at bounding box center [386, 649] width 189 height 21
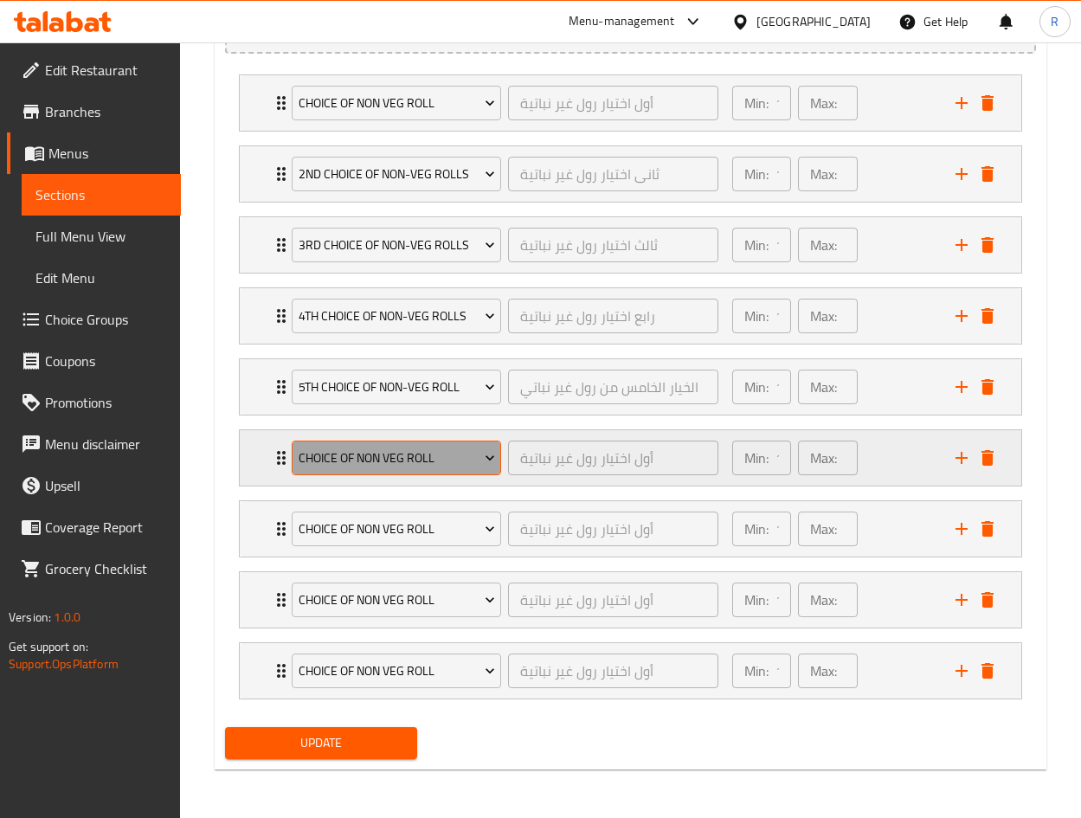
click at [384, 448] on span "Choice of Non Veg Roll" at bounding box center [397, 458] width 196 height 22
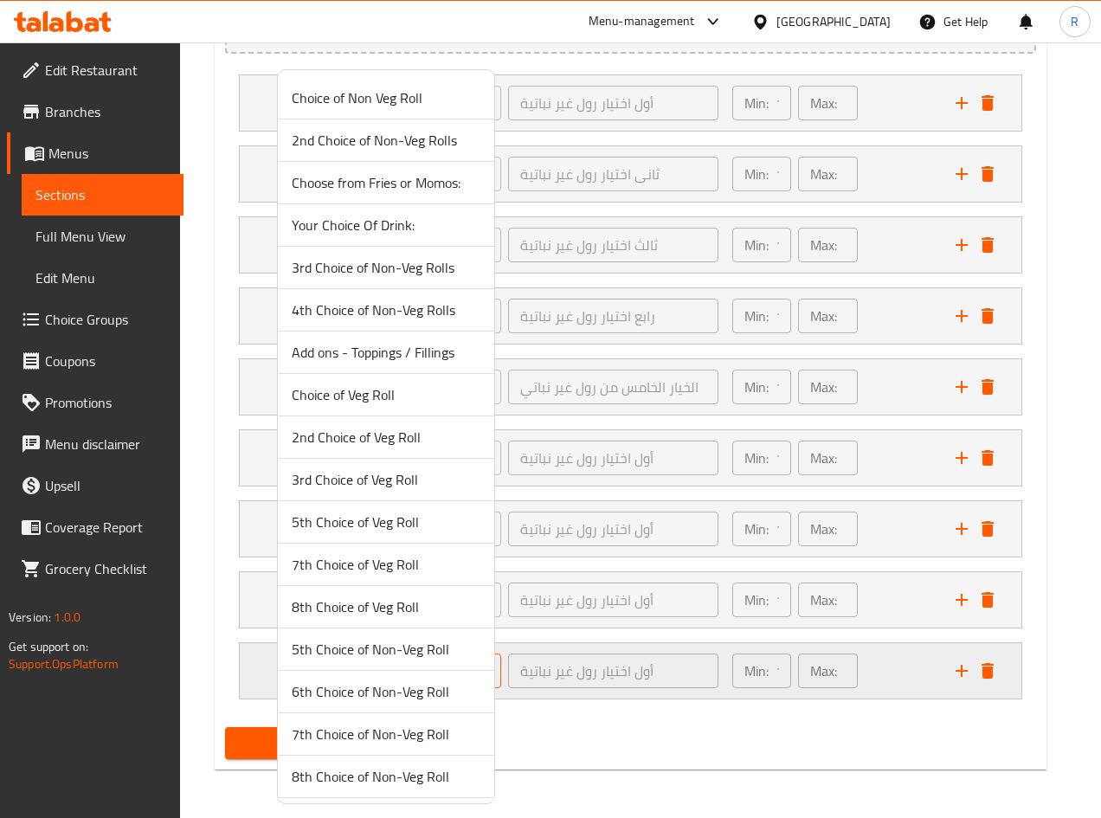
click at [384, 697] on span "6th Choice of Non-Veg Roll" at bounding box center [386, 691] width 189 height 21
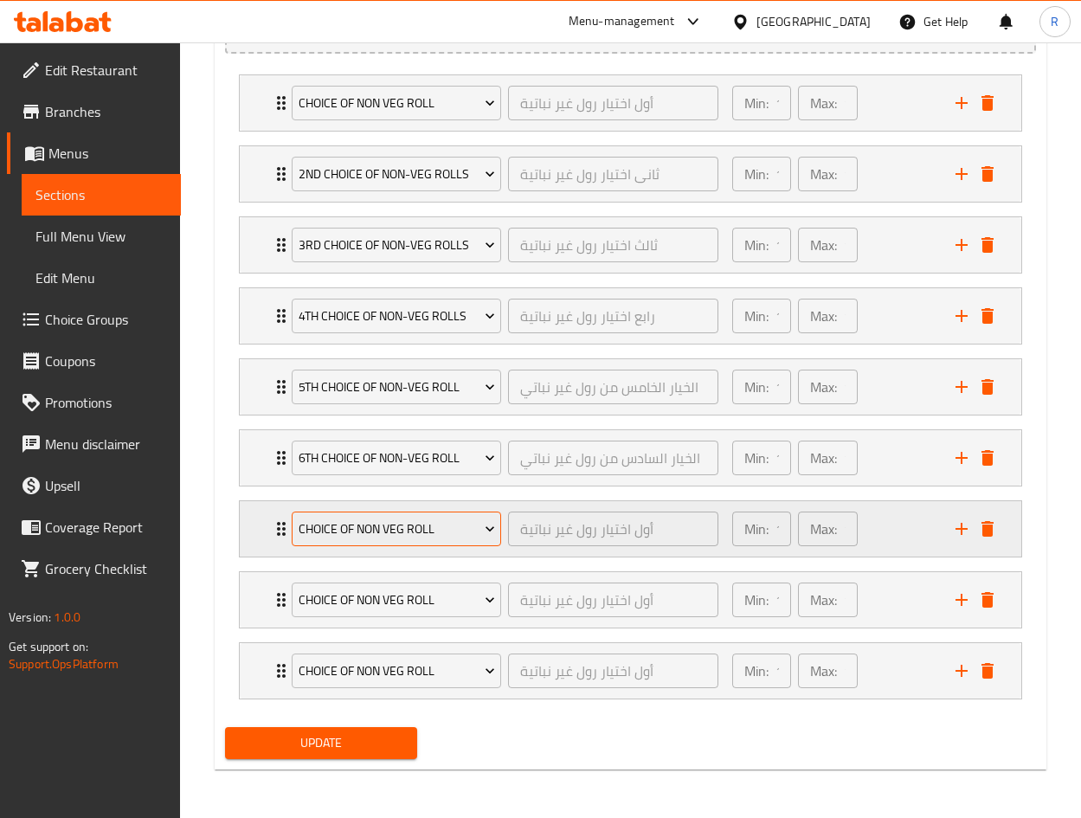
click at [388, 534] on span "Choice of Non Veg Roll" at bounding box center [397, 529] width 196 height 22
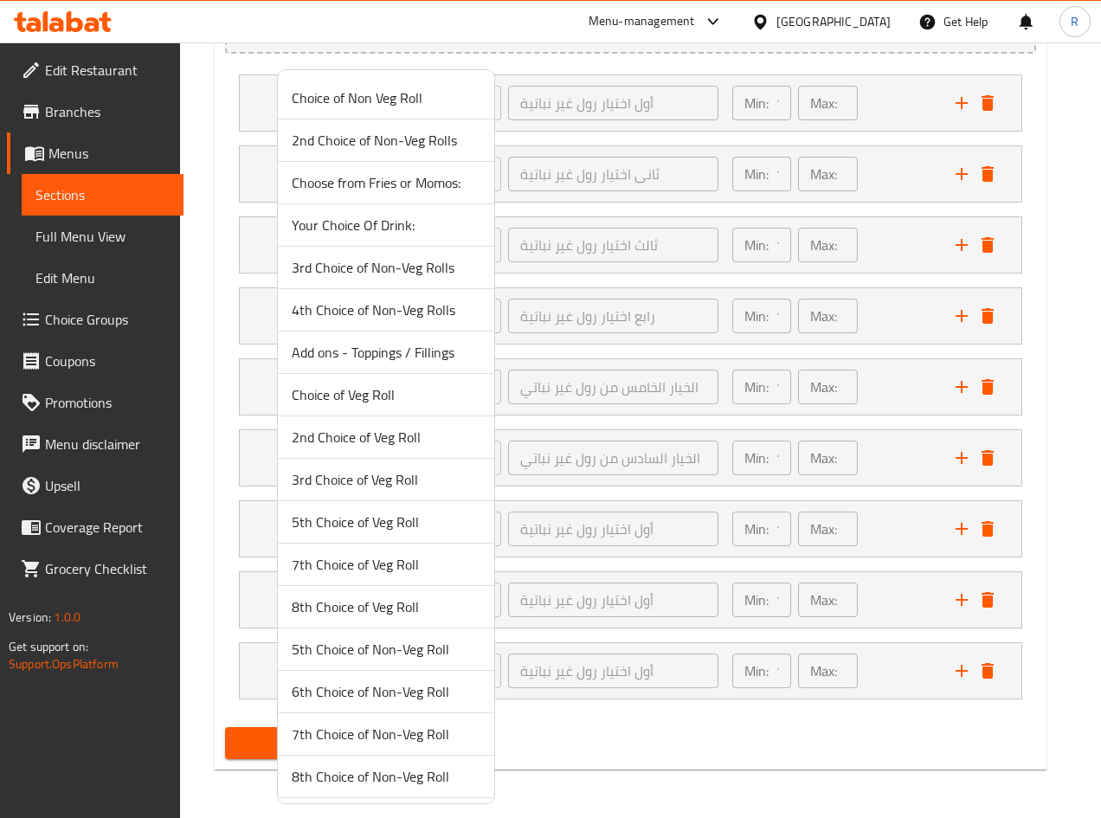
drag, startPoint x: 383, startPoint y: 754, endPoint x: 387, endPoint y: 741, distance: 14.3
click at [383, 754] on ul "Choice of Non Veg Roll 2nd Choice of Non-Veg Rolls Choose from Fries or Momos: …" at bounding box center [386, 479] width 216 height 805
click at [384, 733] on span "7th Choice of Non-Veg Roll" at bounding box center [386, 733] width 189 height 21
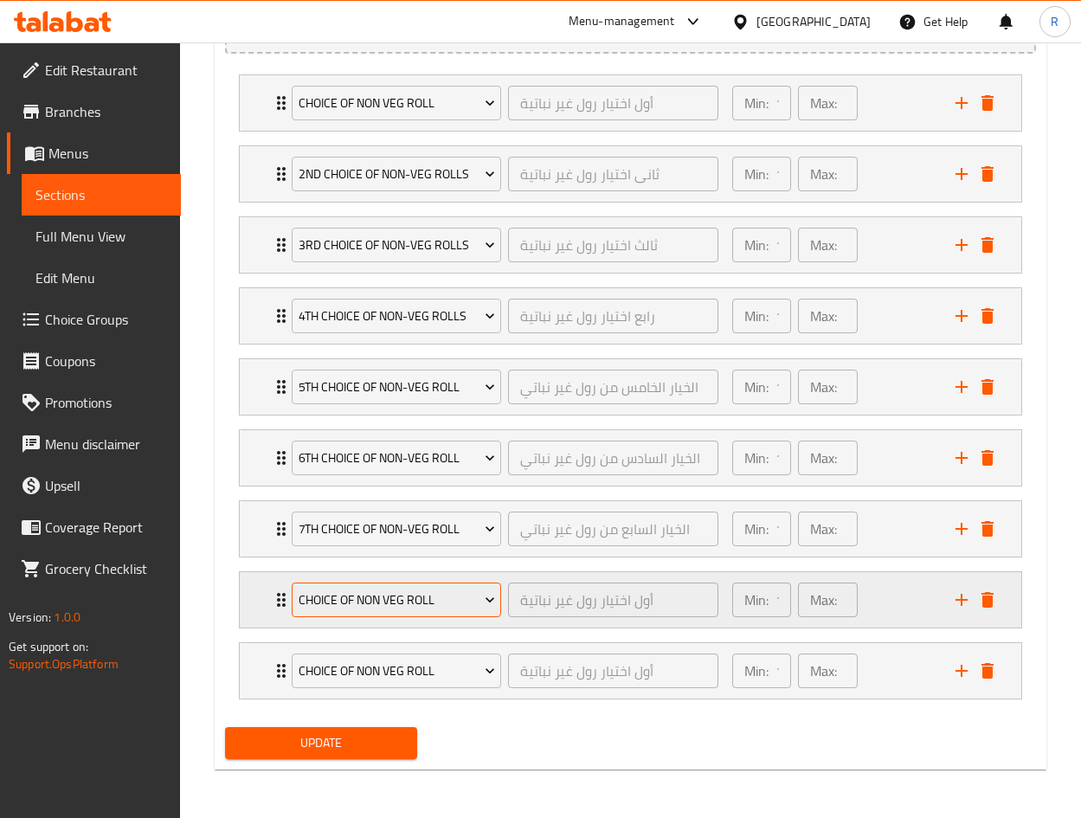
click at [379, 600] on span "Choice of Non Veg Roll" at bounding box center [397, 600] width 196 height 22
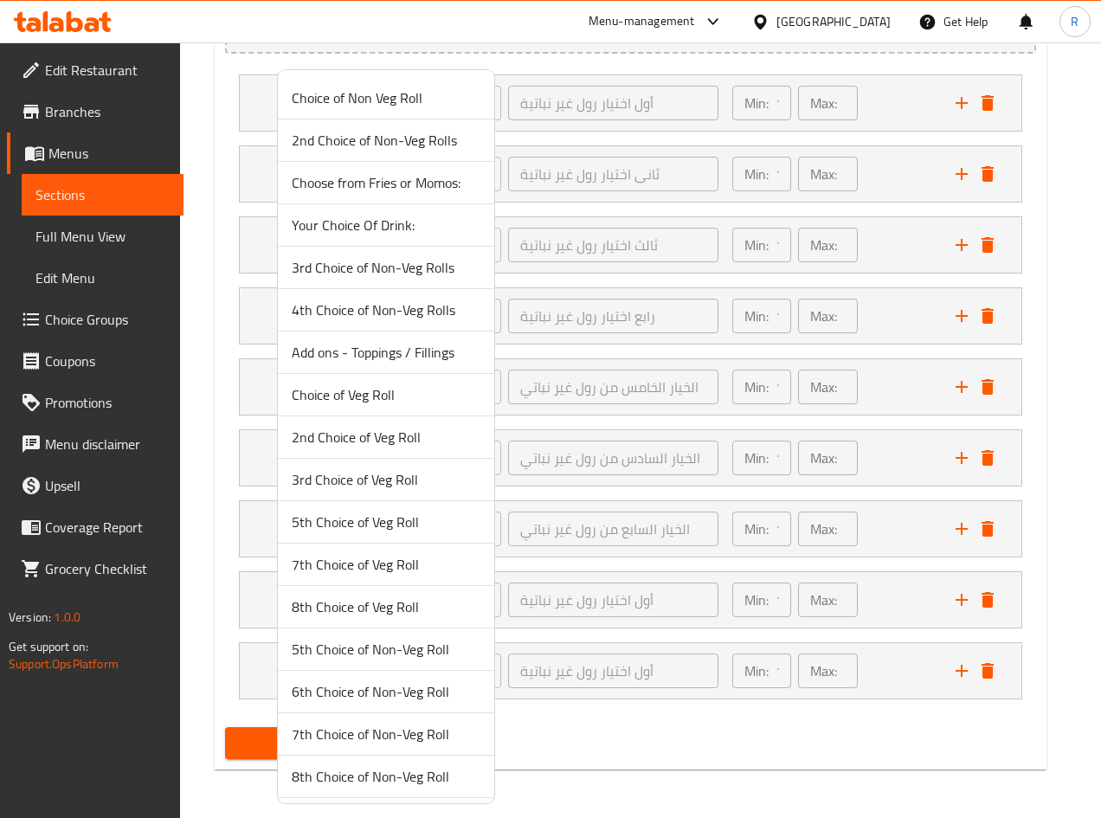
click at [356, 785] on span "8th Choice of Non-Veg Roll" at bounding box center [386, 776] width 189 height 21
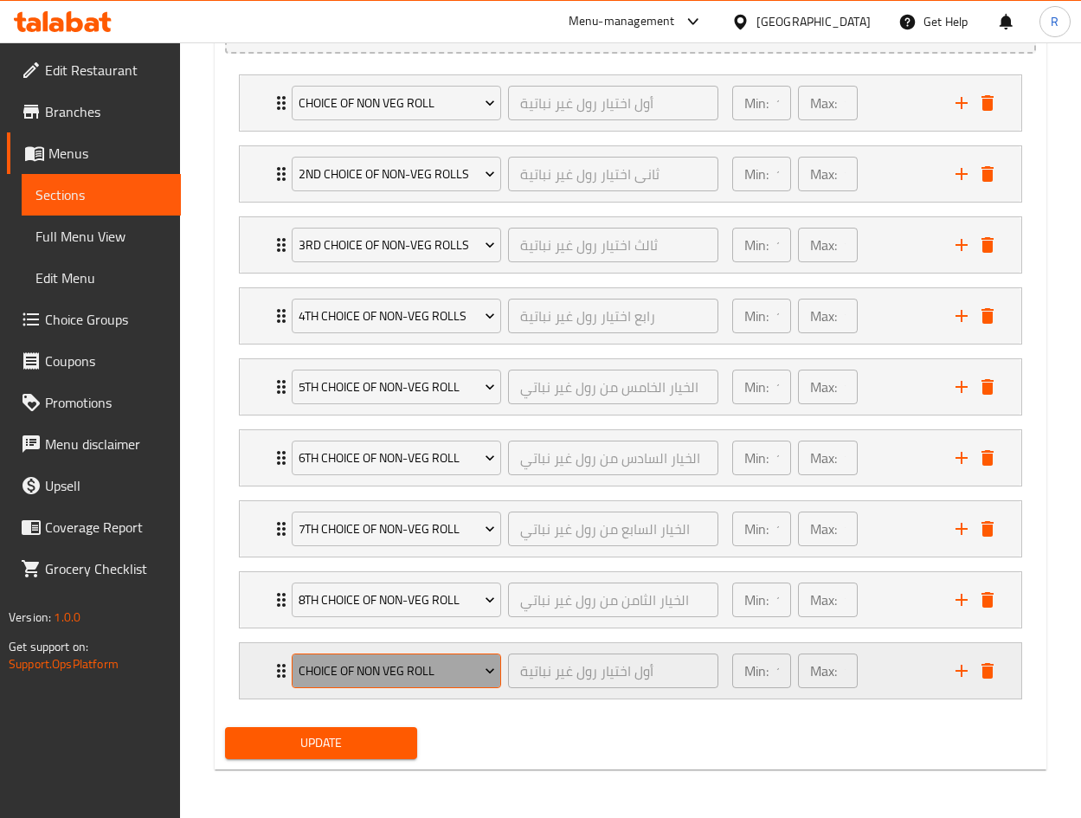
click at [410, 671] on span "Choice of Non Veg Roll" at bounding box center [397, 671] width 196 height 22
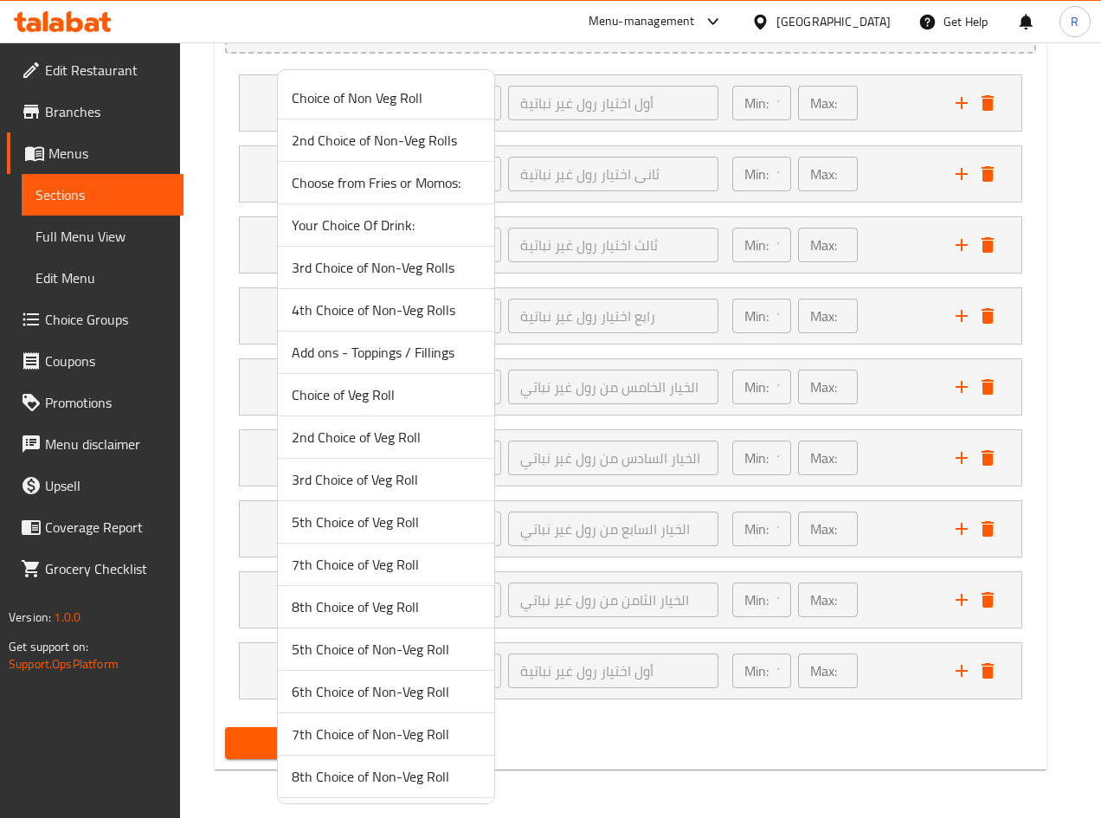
drag, startPoint x: 394, startPoint y: 173, endPoint x: 560, endPoint y: 273, distance: 193.6
click at [391, 173] on span "Choose from Fries or Momos:" at bounding box center [386, 182] width 189 height 21
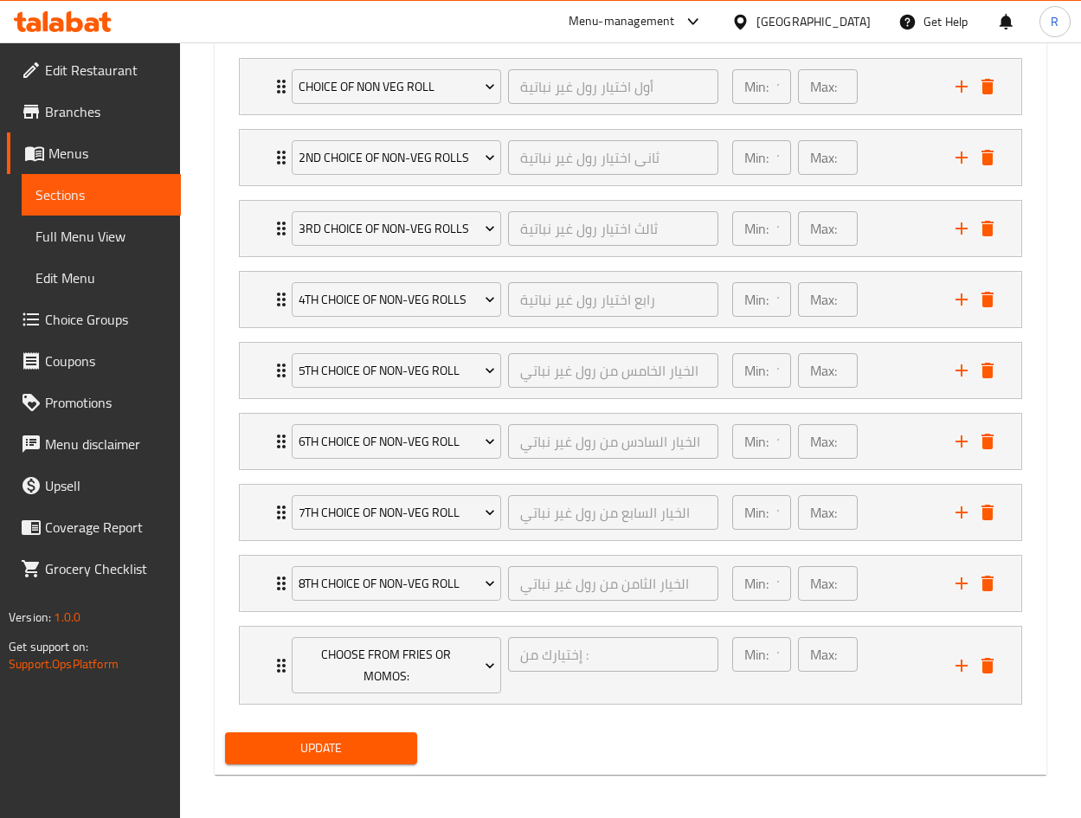
scroll to position [1023, 0]
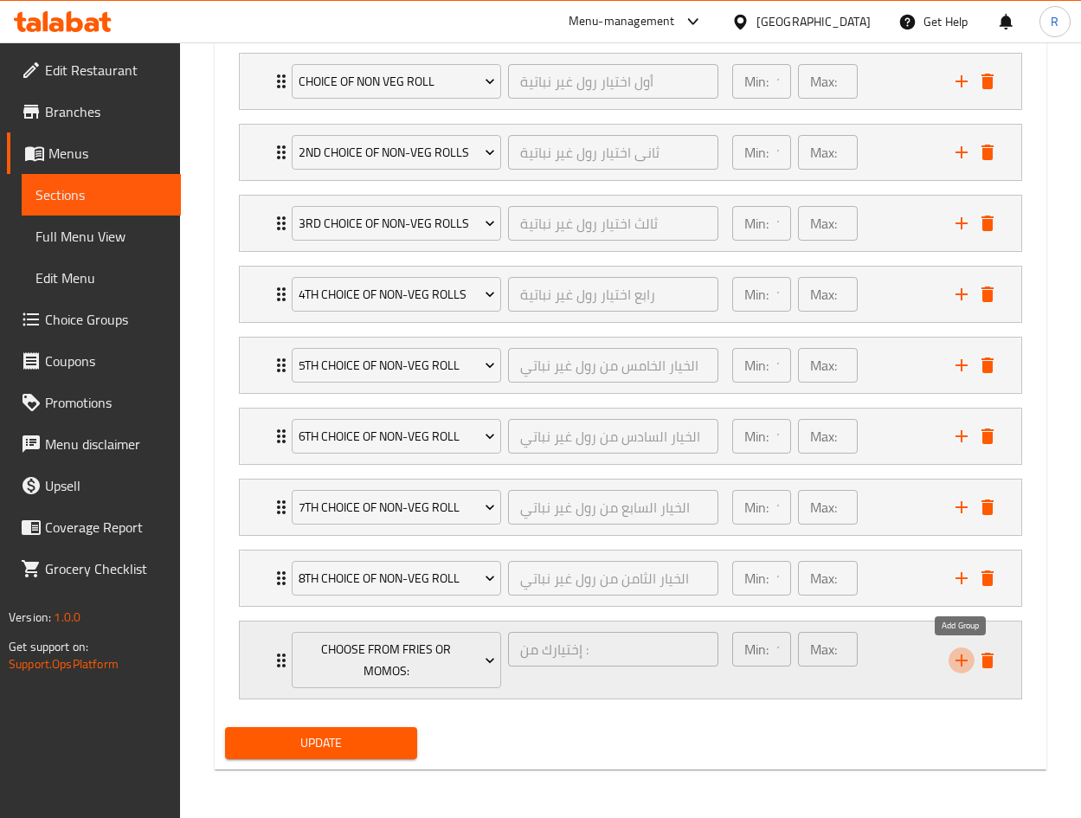
drag, startPoint x: 959, startPoint y: 661, endPoint x: 432, endPoint y: 507, distance: 549.0
click at [958, 662] on icon "add" at bounding box center [961, 660] width 21 height 21
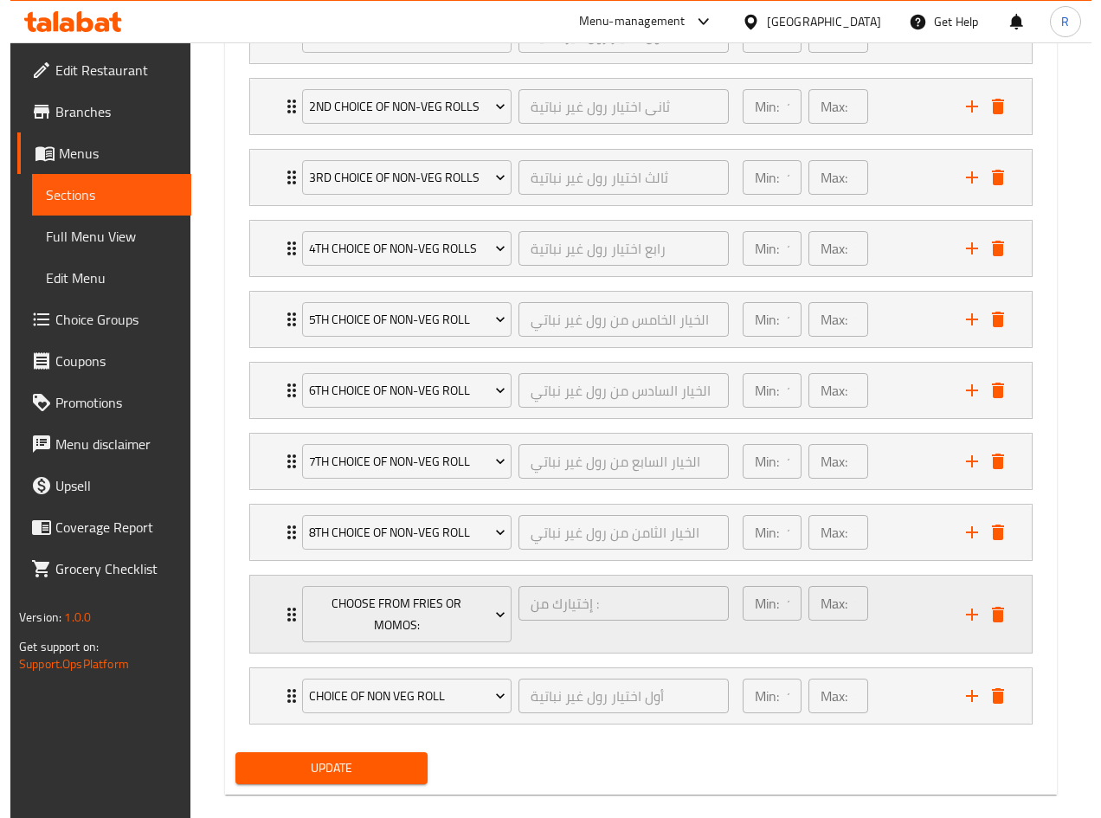
scroll to position [1094, 0]
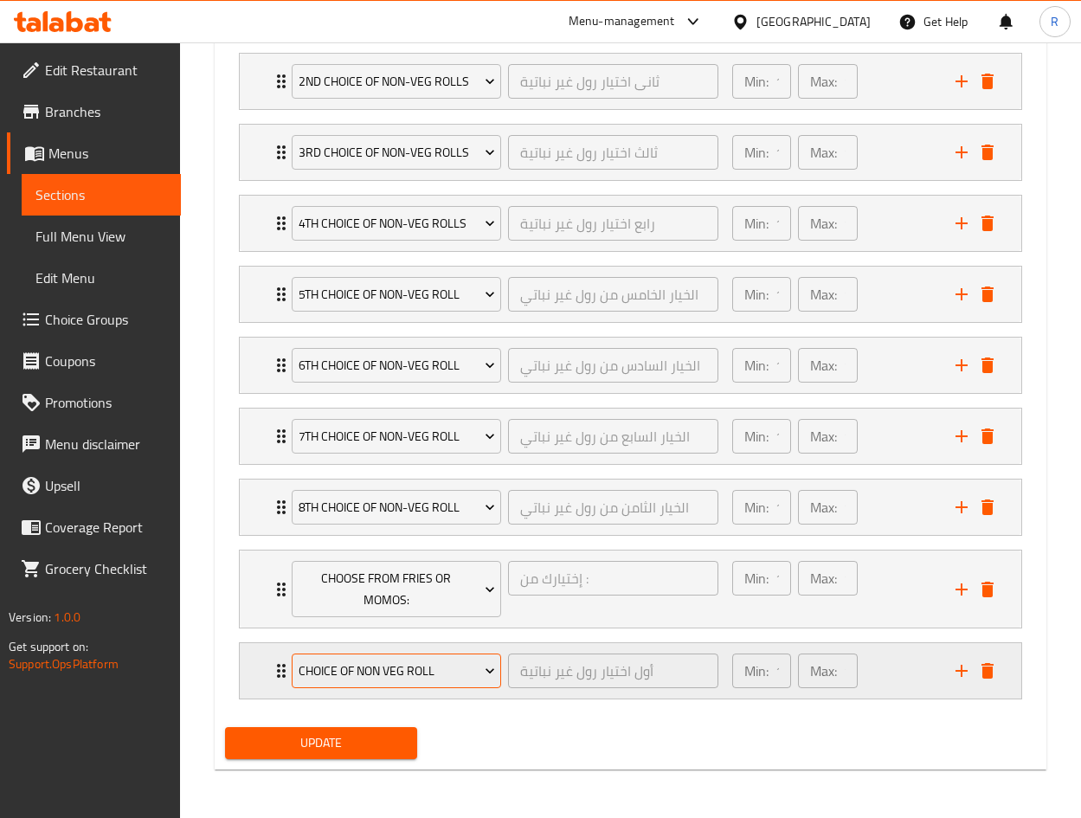
click at [420, 666] on span "Choice of Non Veg Roll" at bounding box center [397, 671] width 196 height 22
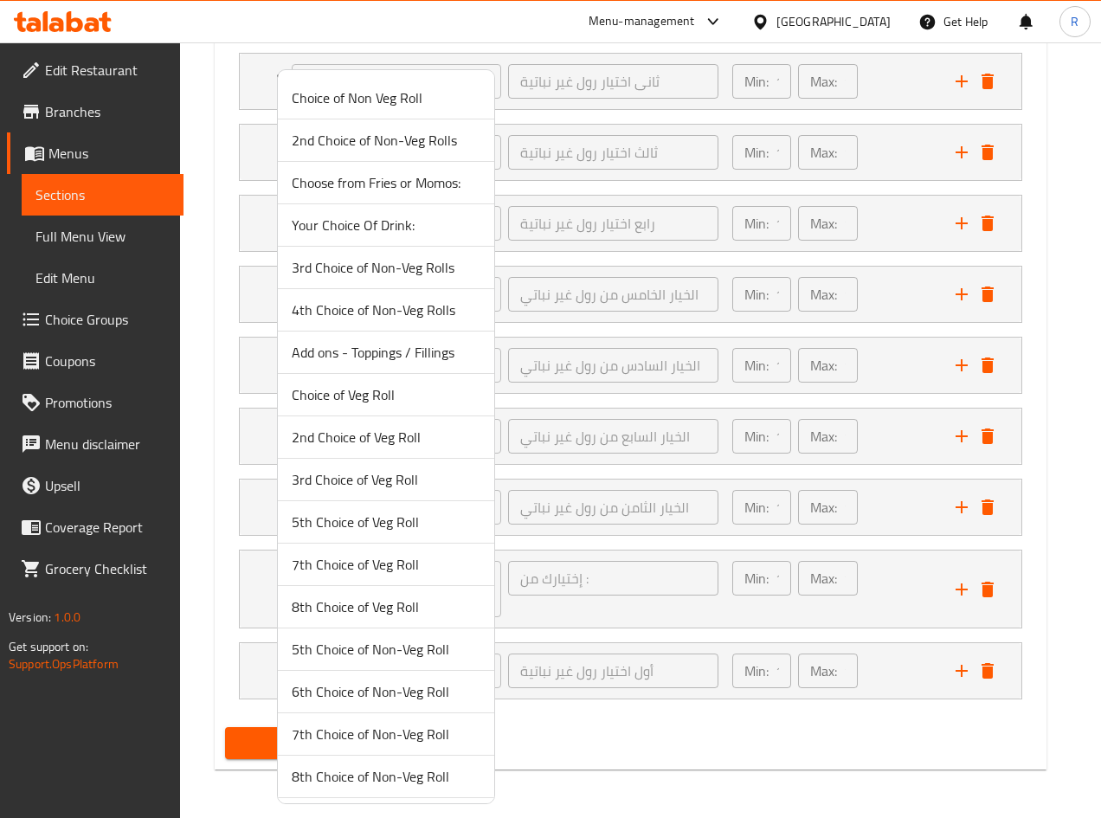
drag, startPoint x: 388, startPoint y: 230, endPoint x: 473, endPoint y: 390, distance: 181.5
click at [389, 229] on span "Your Choice Of Drink:" at bounding box center [386, 225] width 189 height 21
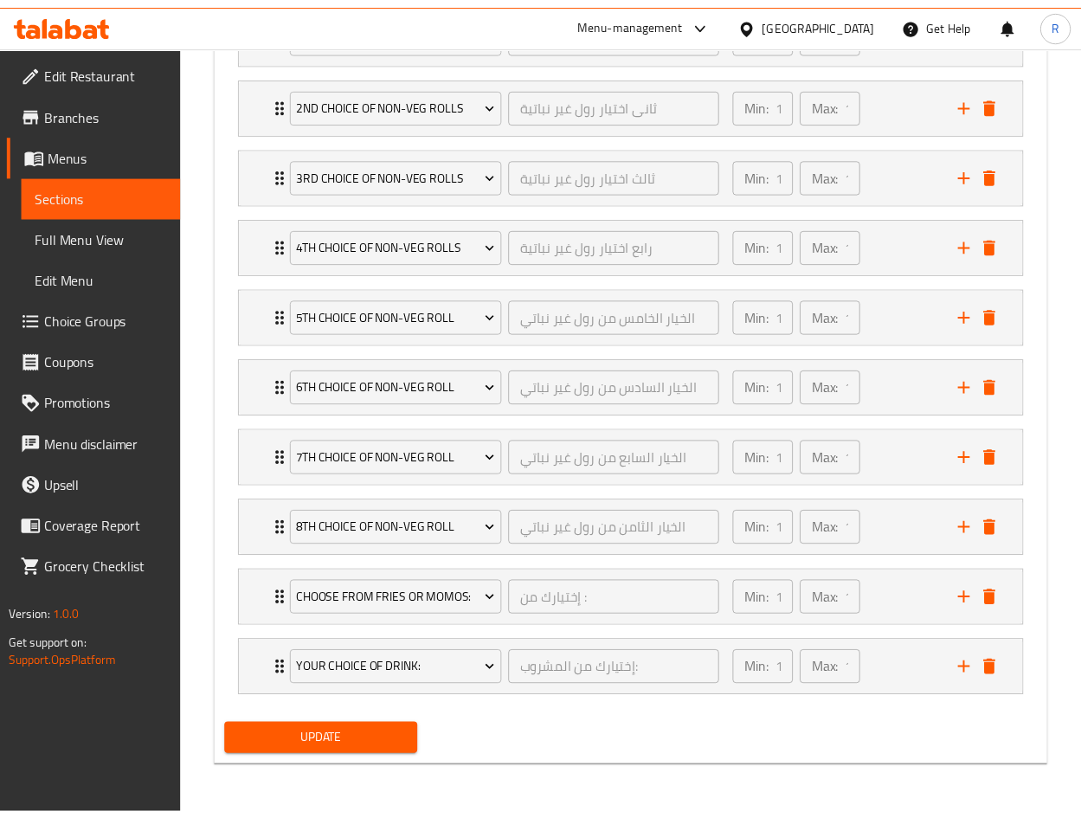
scroll to position [1072, 0]
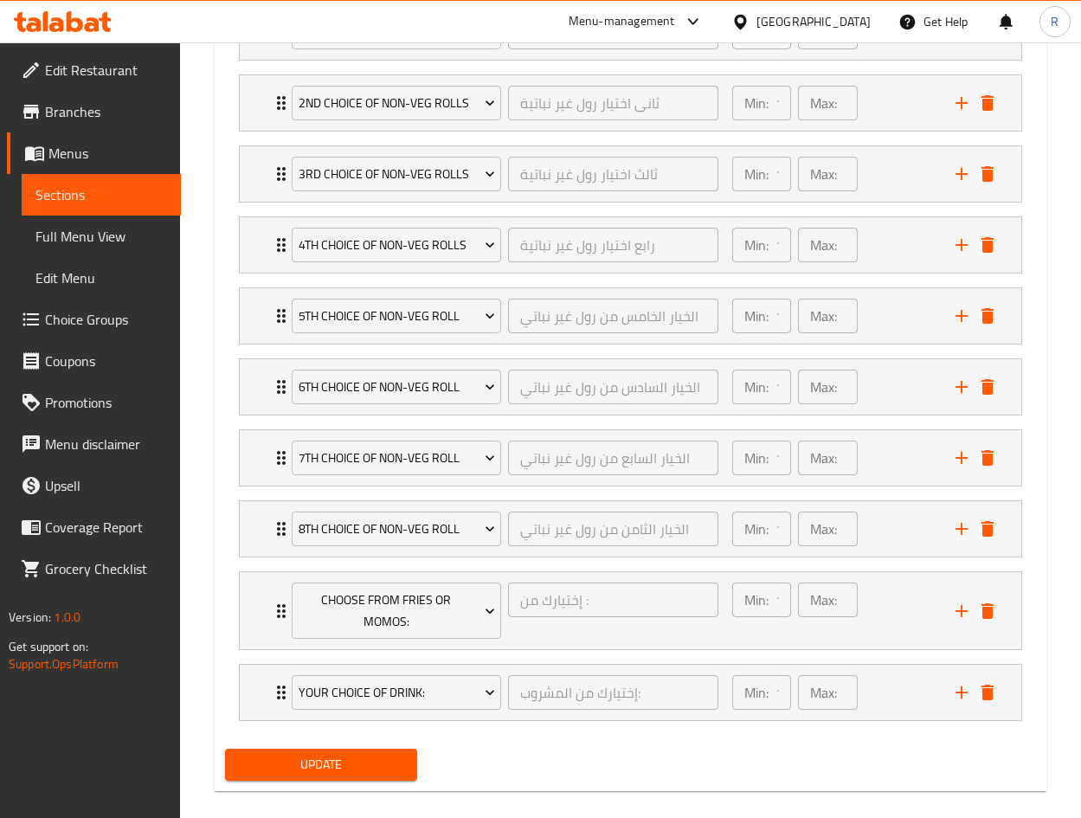
click at [318, 760] on span "Update" at bounding box center [321, 765] width 164 height 22
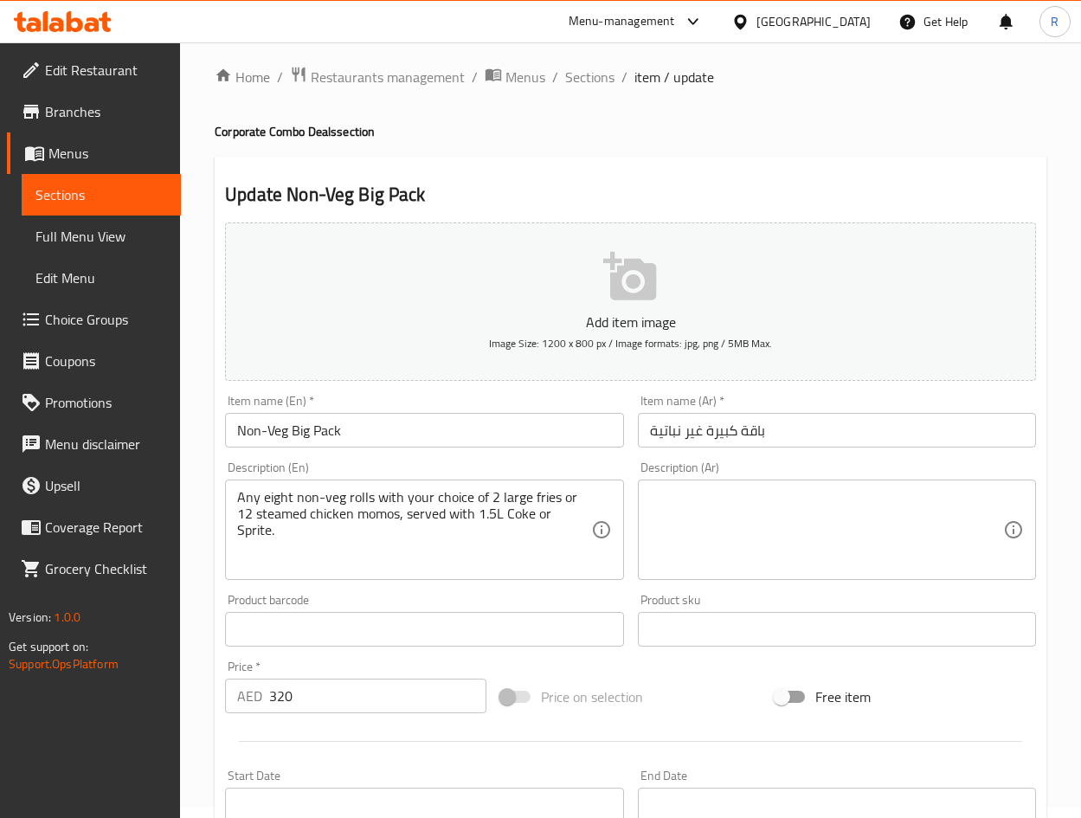
scroll to position [0, 0]
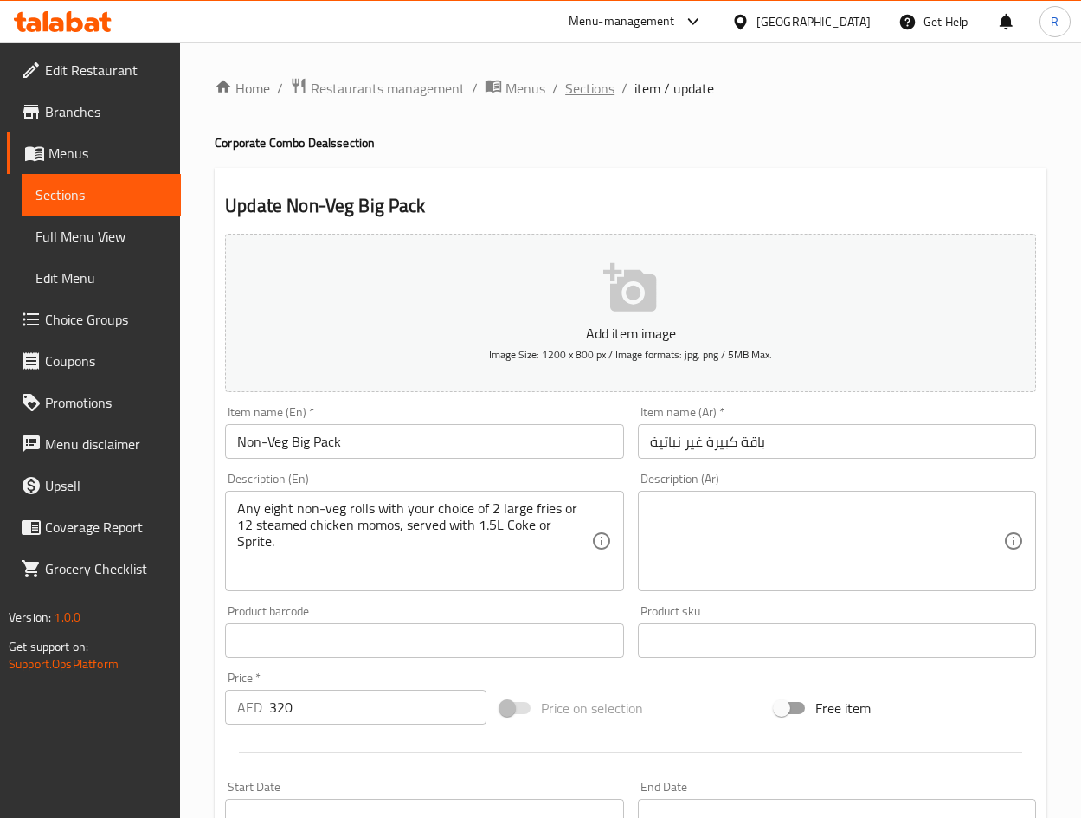
click at [587, 87] on span "Sections" at bounding box center [589, 88] width 49 height 21
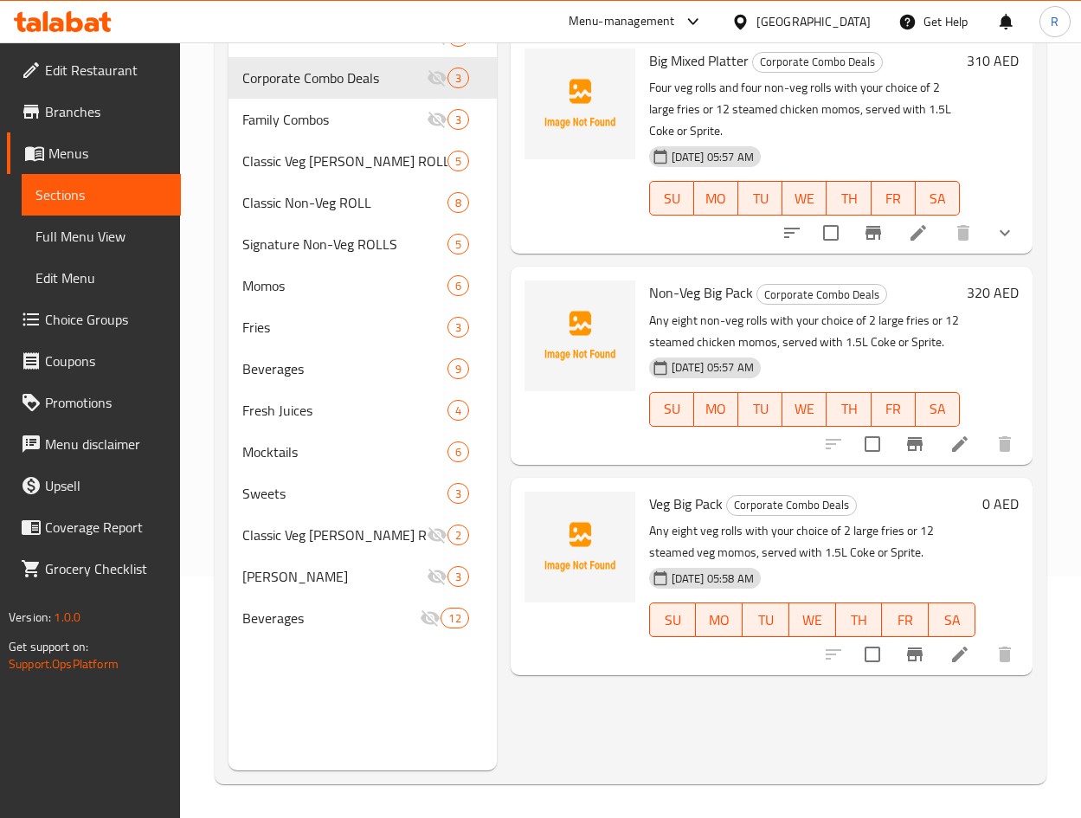
scroll to position [242, 0]
click at [966, 658] on icon at bounding box center [959, 653] width 21 height 21
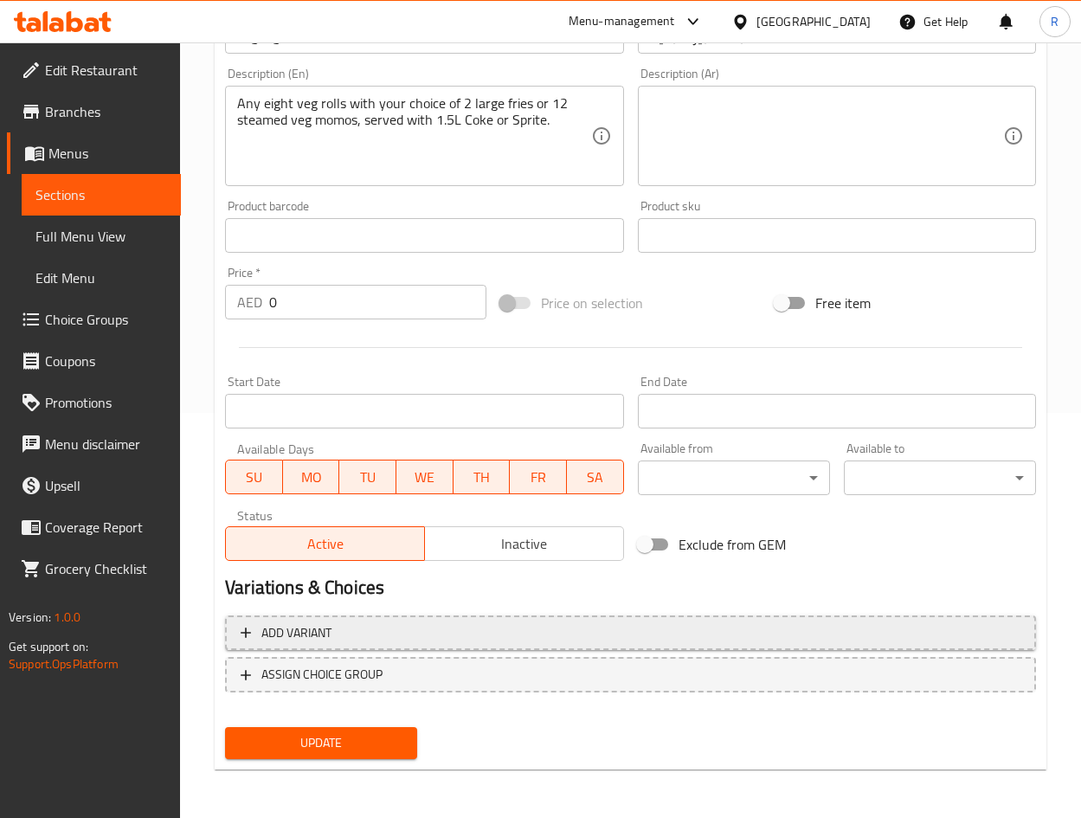
click at [342, 634] on span "Add variant" at bounding box center [631, 633] width 780 height 22
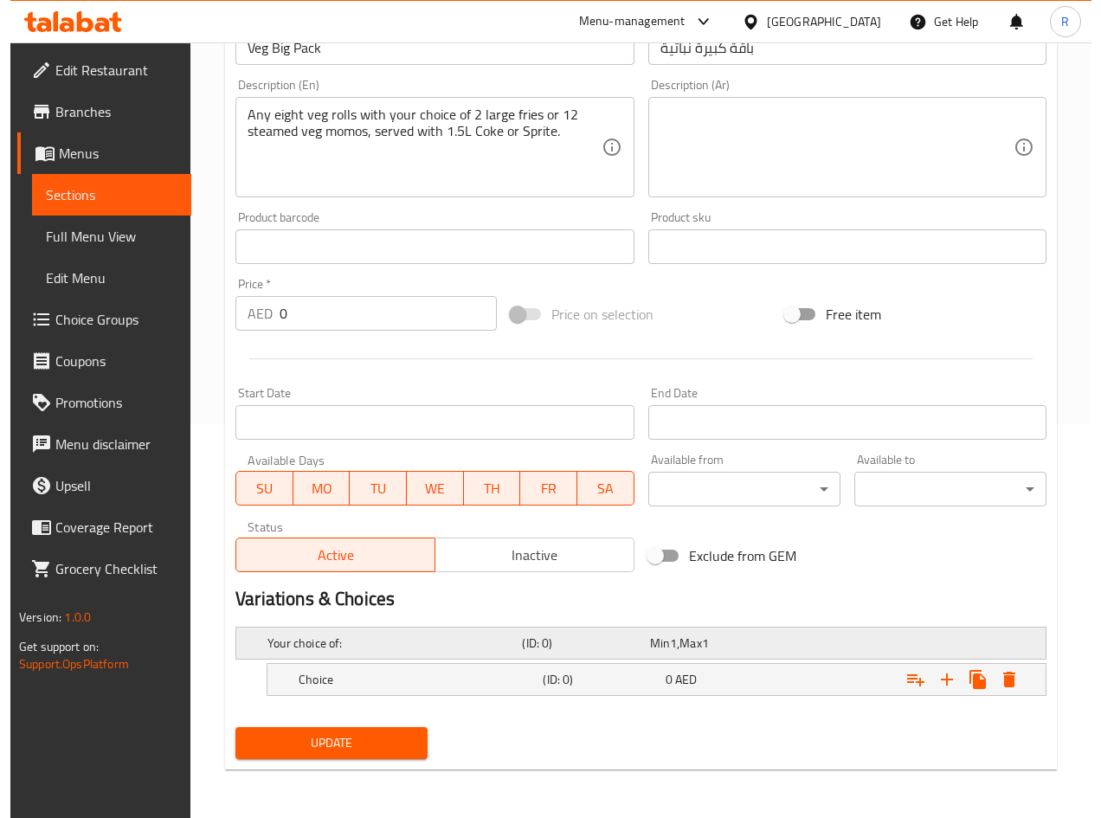
scroll to position [394, 0]
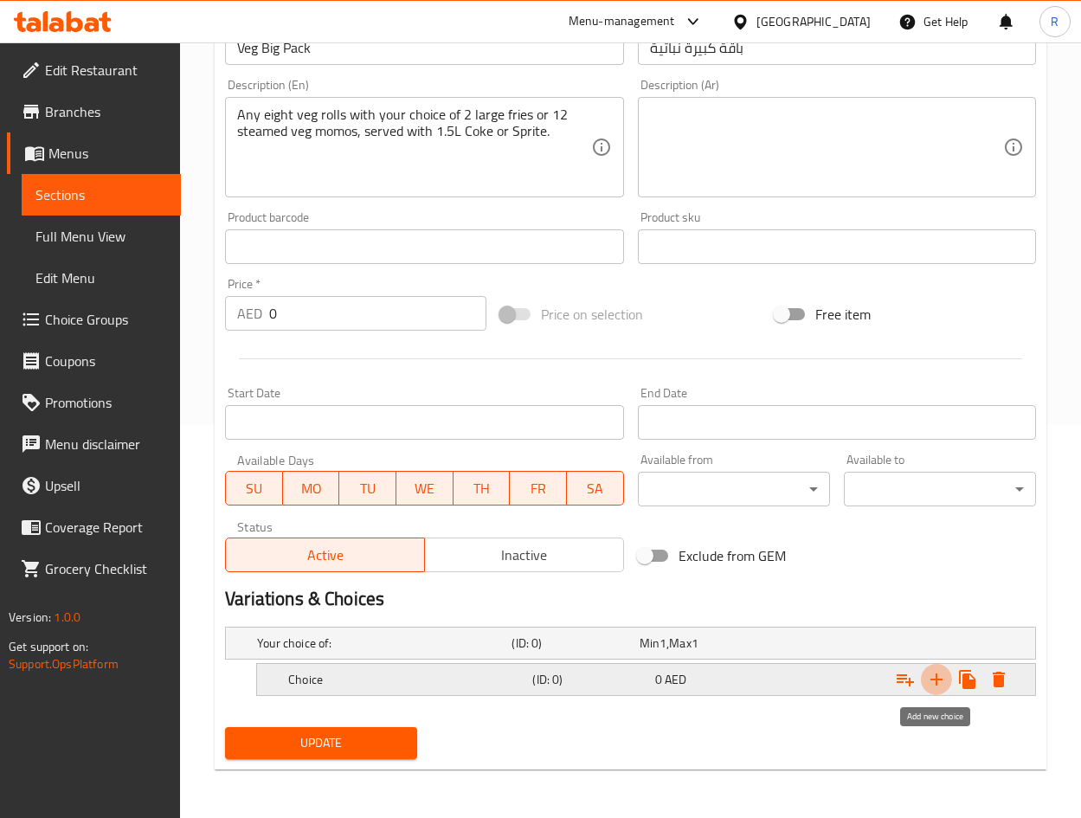
click at [935, 678] on icon "Expand" at bounding box center [936, 679] width 12 height 12
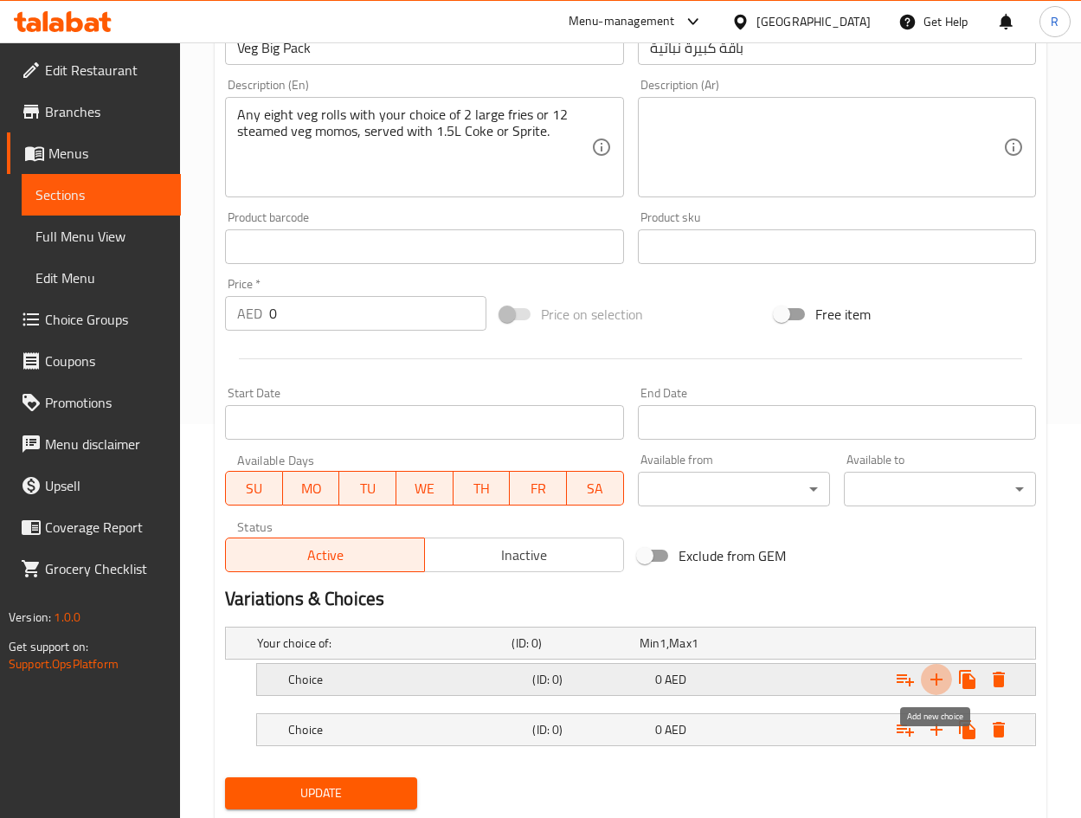
click at [935, 678] on icon "Expand" at bounding box center [936, 679] width 12 height 12
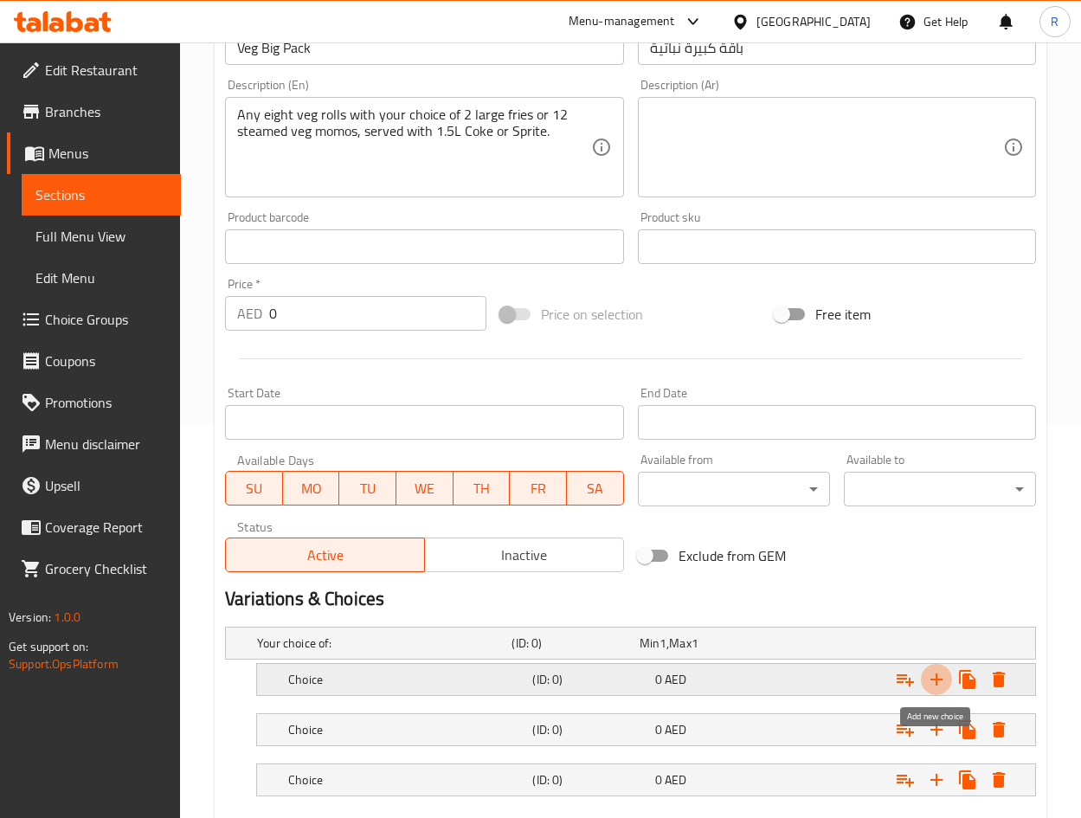
click at [935, 678] on icon "Expand" at bounding box center [936, 679] width 12 height 12
click at [998, 675] on icon "Expand" at bounding box center [998, 679] width 12 height 16
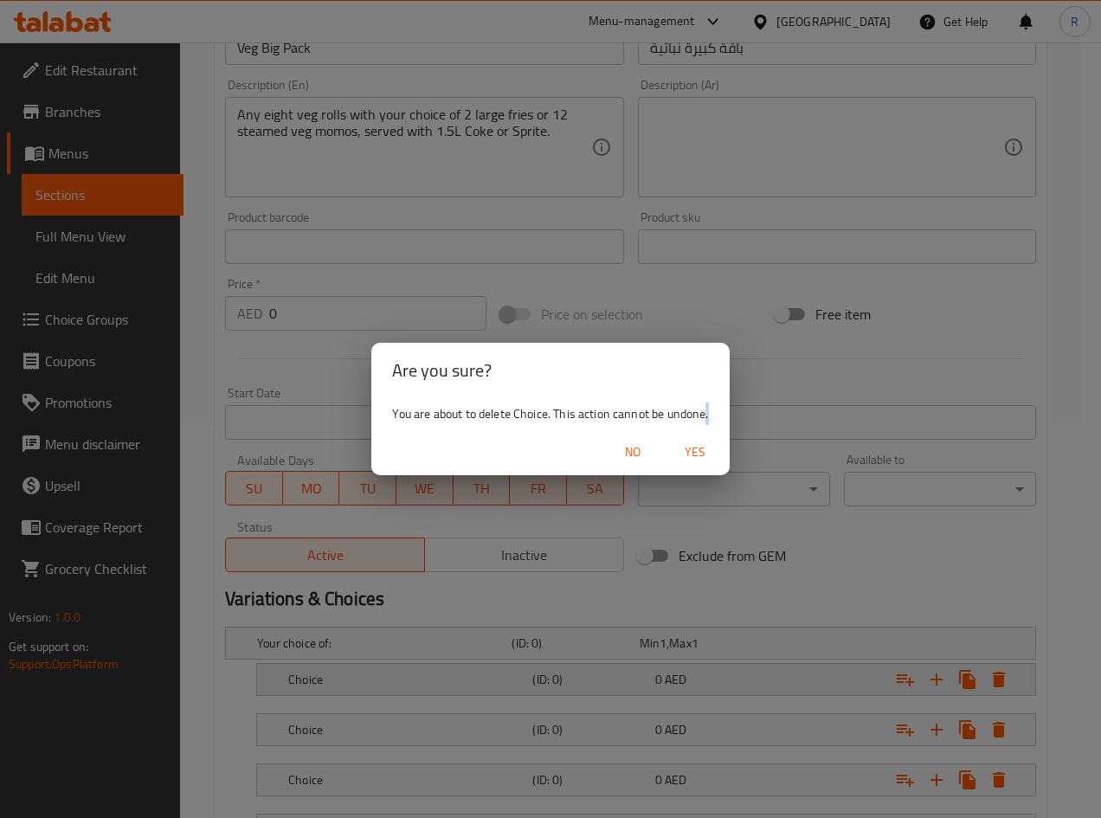
click at [998, 675] on div "Are you sure? You are about to delete Choice. This action cannot be undone. No …" at bounding box center [550, 409] width 1101 height 818
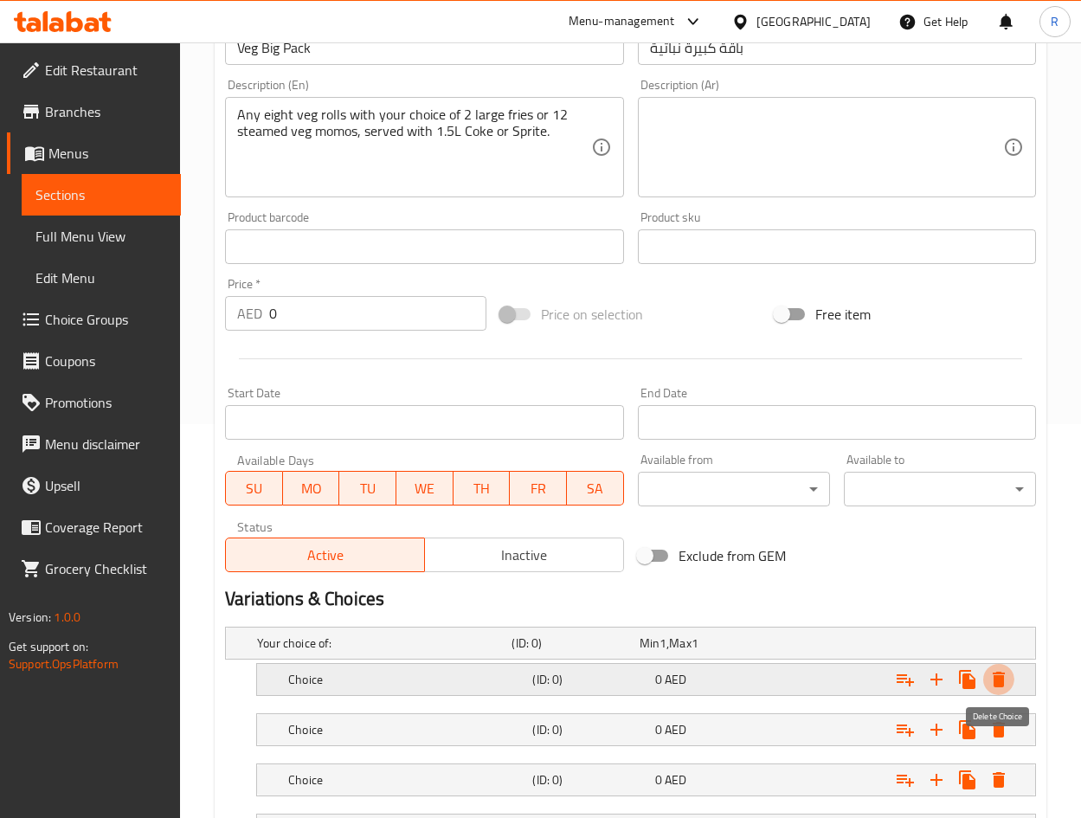
click at [998, 675] on icon "Expand" at bounding box center [998, 679] width 12 height 16
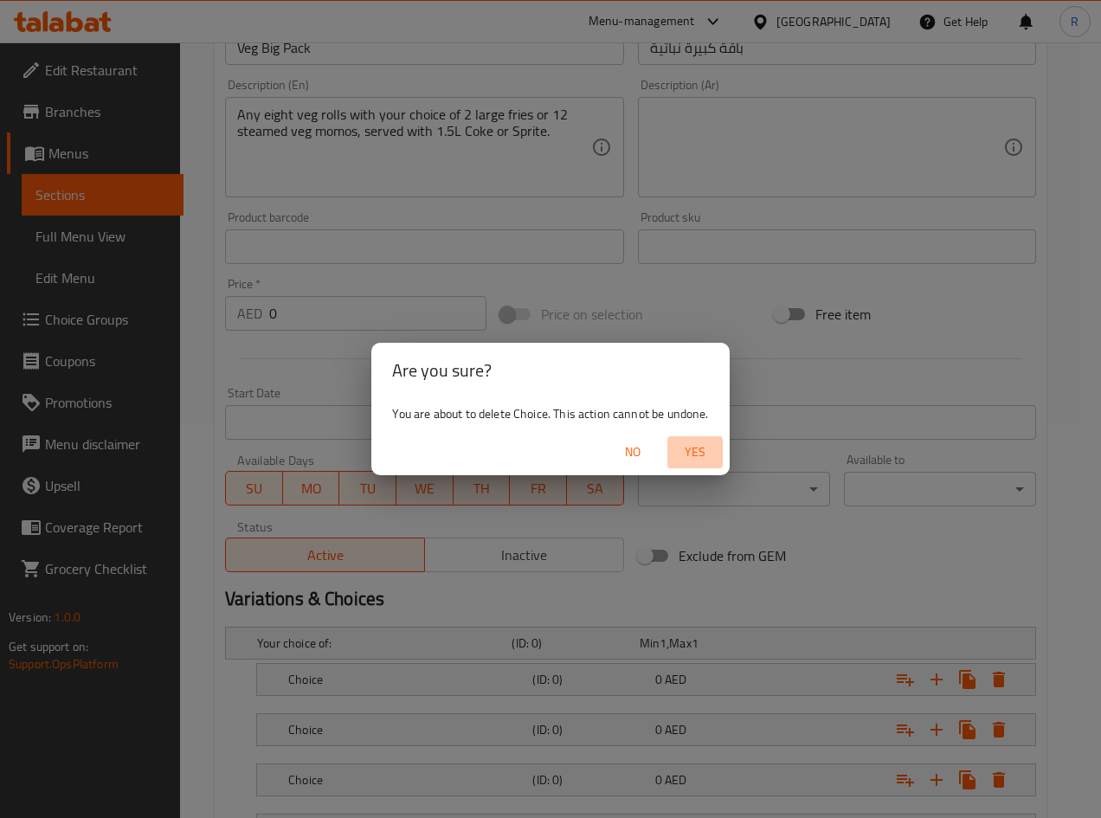
click at [691, 447] on span "Yes" at bounding box center [695, 452] width 42 height 22
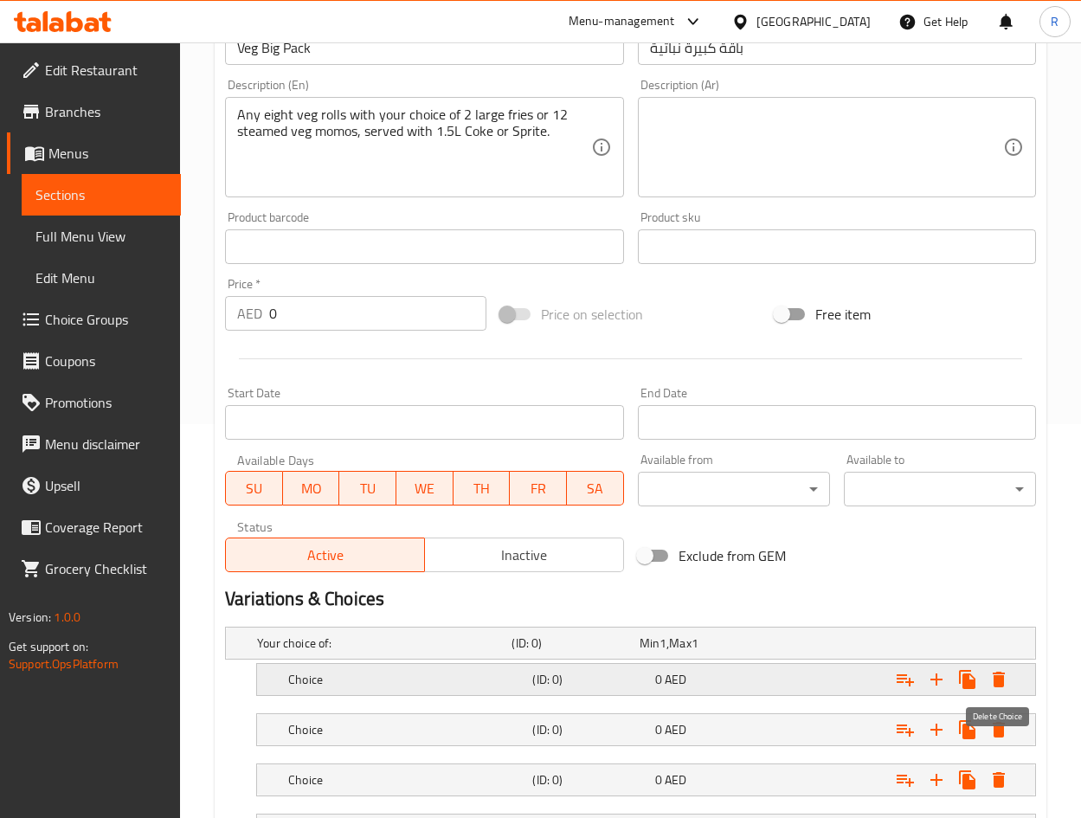
click at [998, 687] on icon "Expand" at bounding box center [998, 679] width 21 height 21
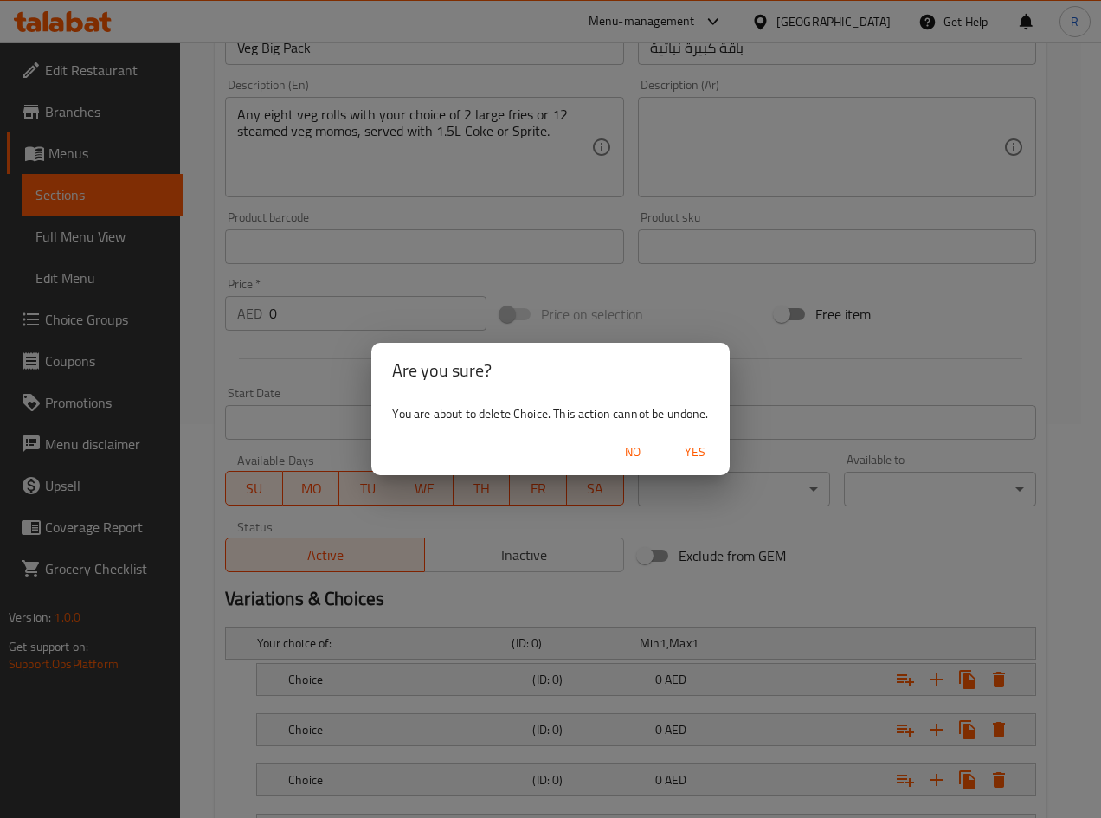
click at [695, 446] on span "Yes" at bounding box center [695, 452] width 42 height 22
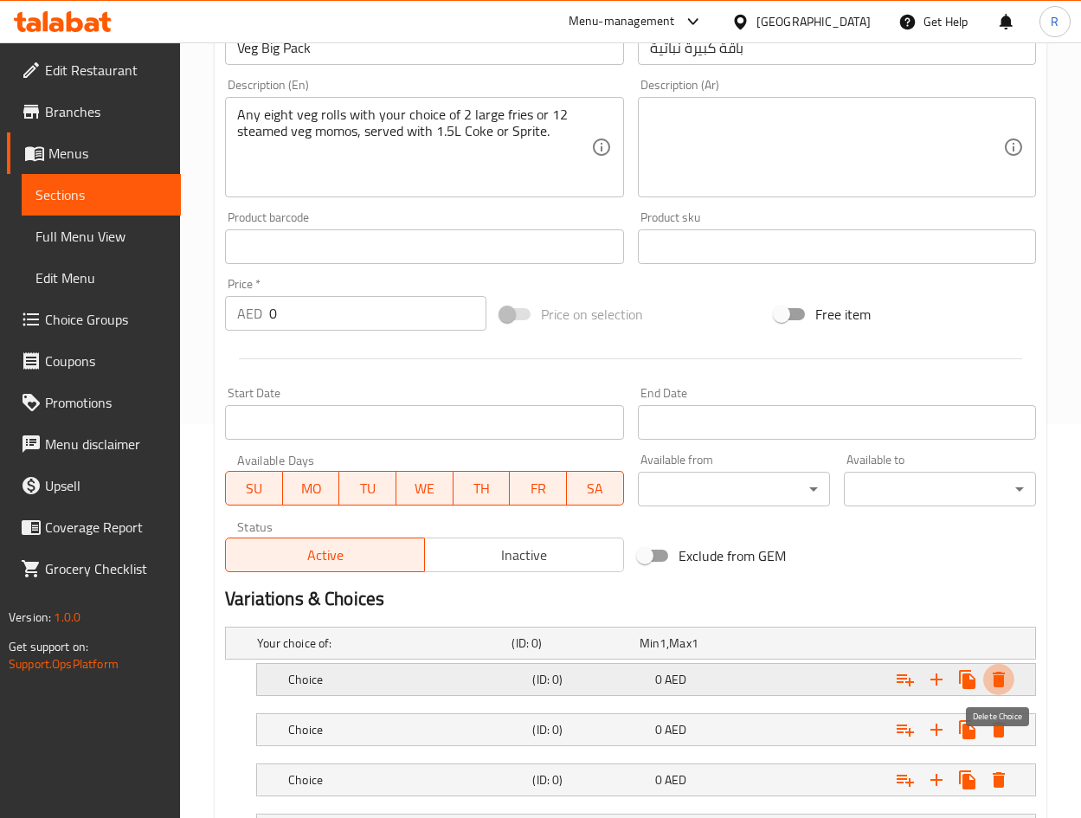
click at [997, 680] on icon "Expand" at bounding box center [998, 679] width 12 height 16
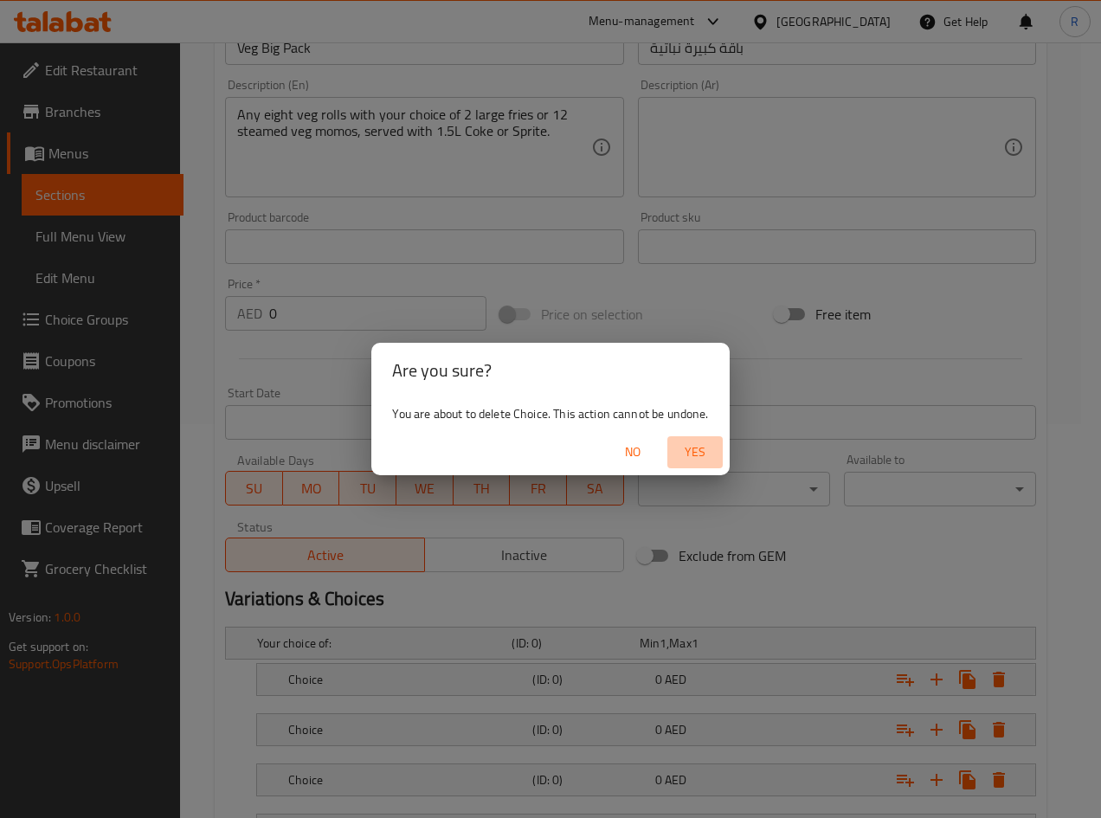
drag, startPoint x: 696, startPoint y: 446, endPoint x: 909, endPoint y: 611, distance: 270.2
click at [697, 446] on span "Yes" at bounding box center [695, 452] width 42 height 22
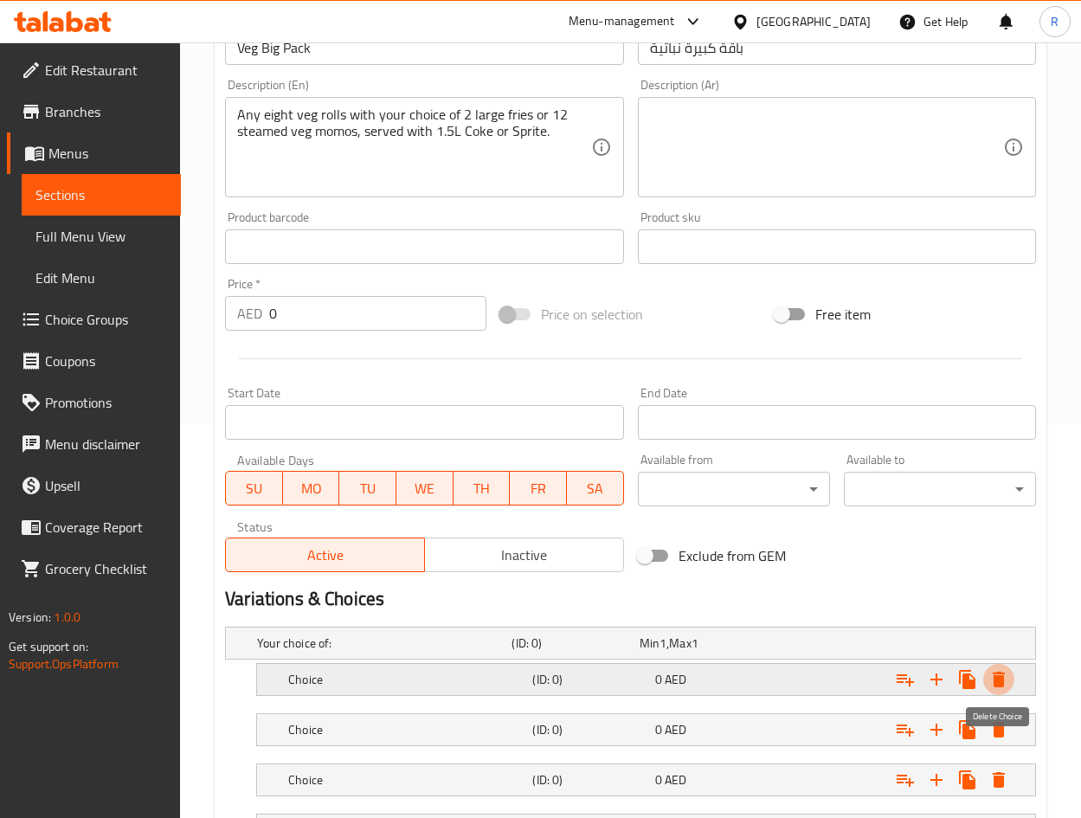
click at [993, 677] on icon "Expand" at bounding box center [998, 679] width 21 height 21
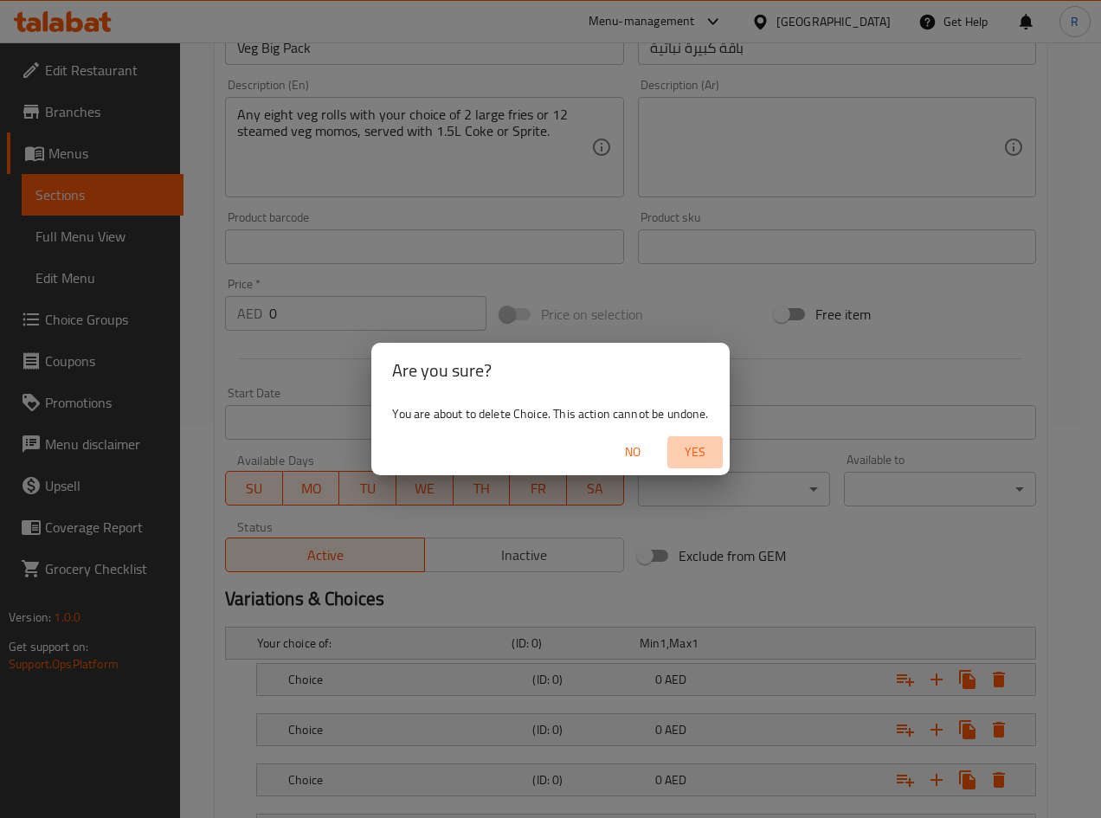
drag, startPoint x: 690, startPoint y: 453, endPoint x: 942, endPoint y: 650, distance: 319.9
click at [691, 453] on span "Yes" at bounding box center [695, 452] width 42 height 22
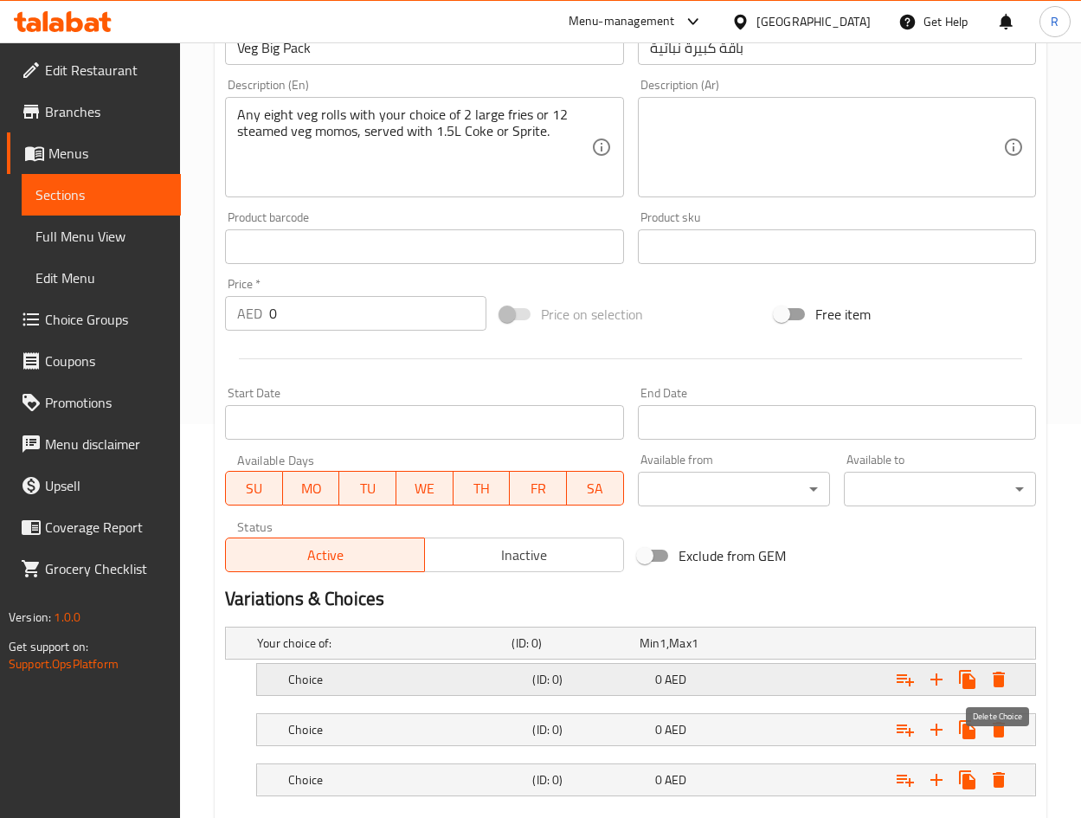
click at [1001, 683] on icon "Expand" at bounding box center [998, 679] width 12 height 16
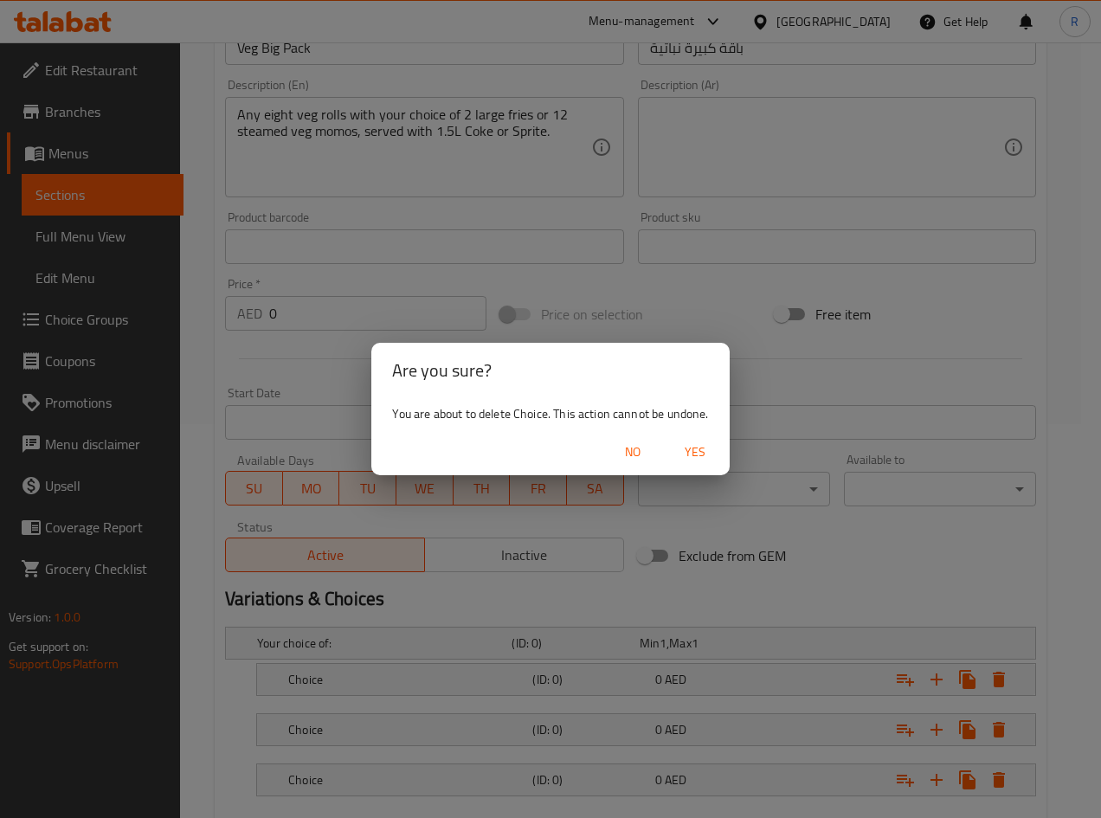
click at [702, 450] on span "Yes" at bounding box center [695, 452] width 42 height 22
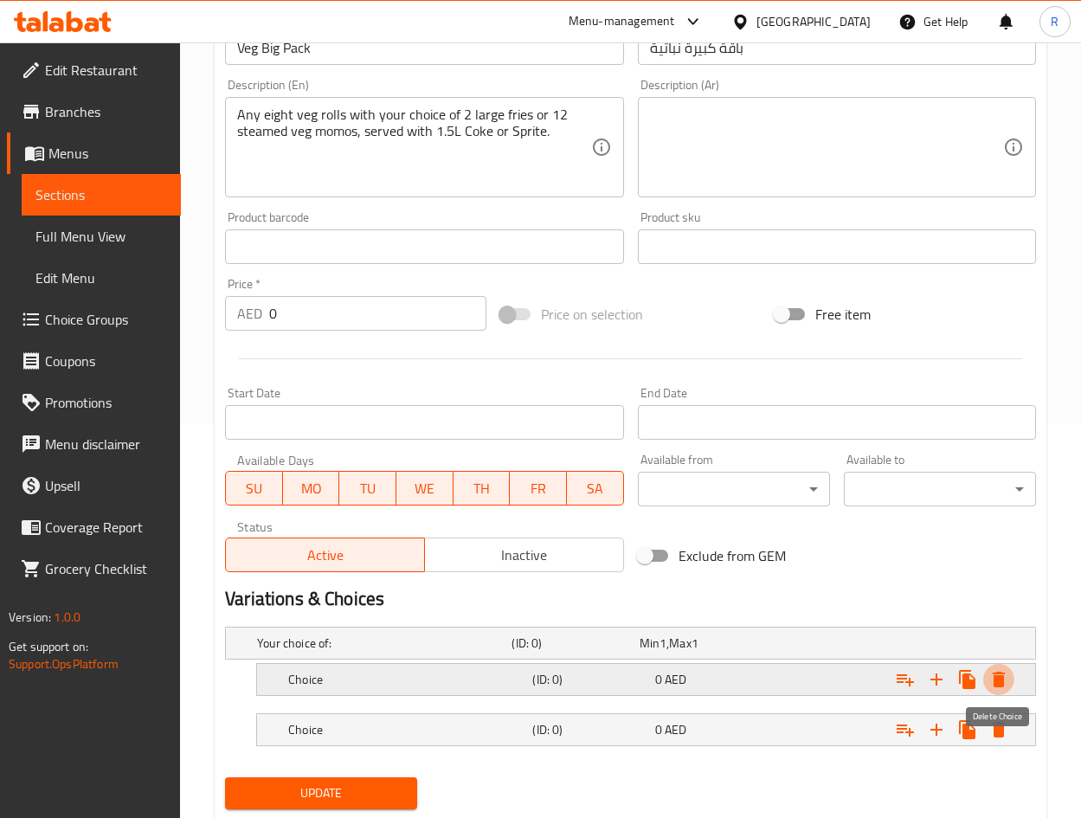
click at [997, 674] on icon "Expand" at bounding box center [998, 679] width 21 height 21
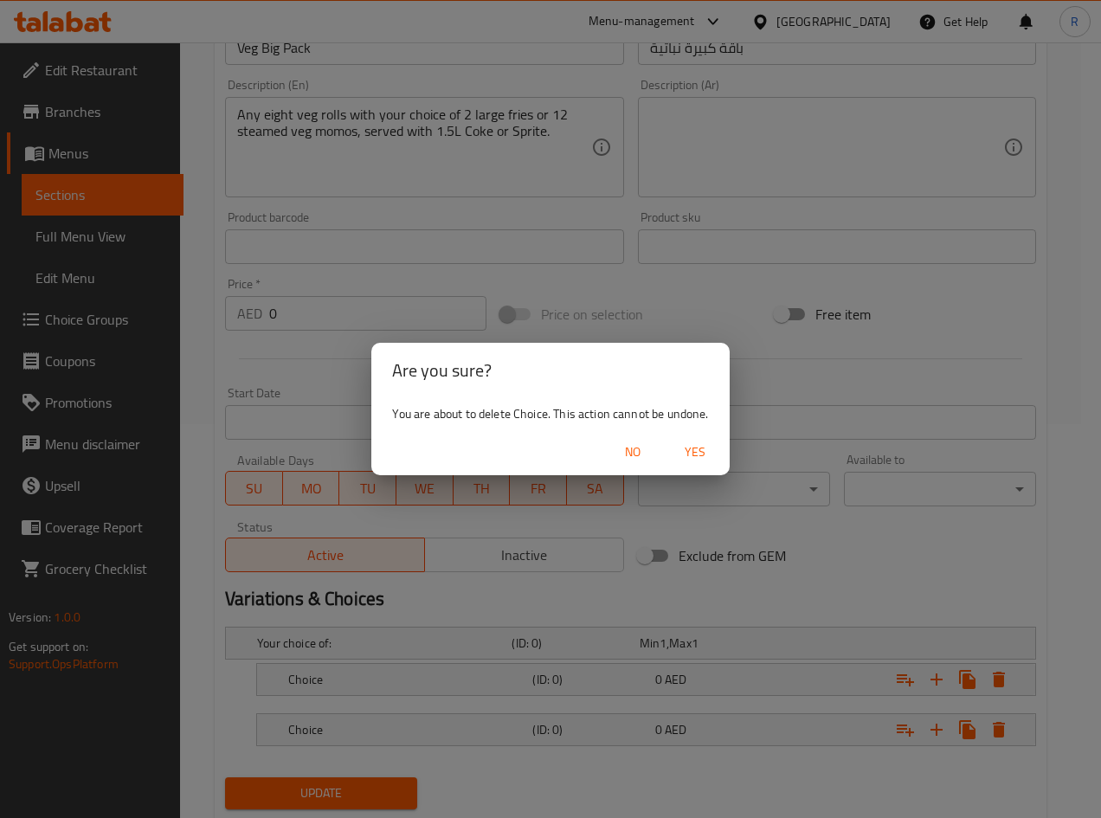
drag, startPoint x: 682, startPoint y: 445, endPoint x: 693, endPoint y: 455, distance: 15.3
click at [683, 446] on span "Yes" at bounding box center [695, 452] width 42 height 22
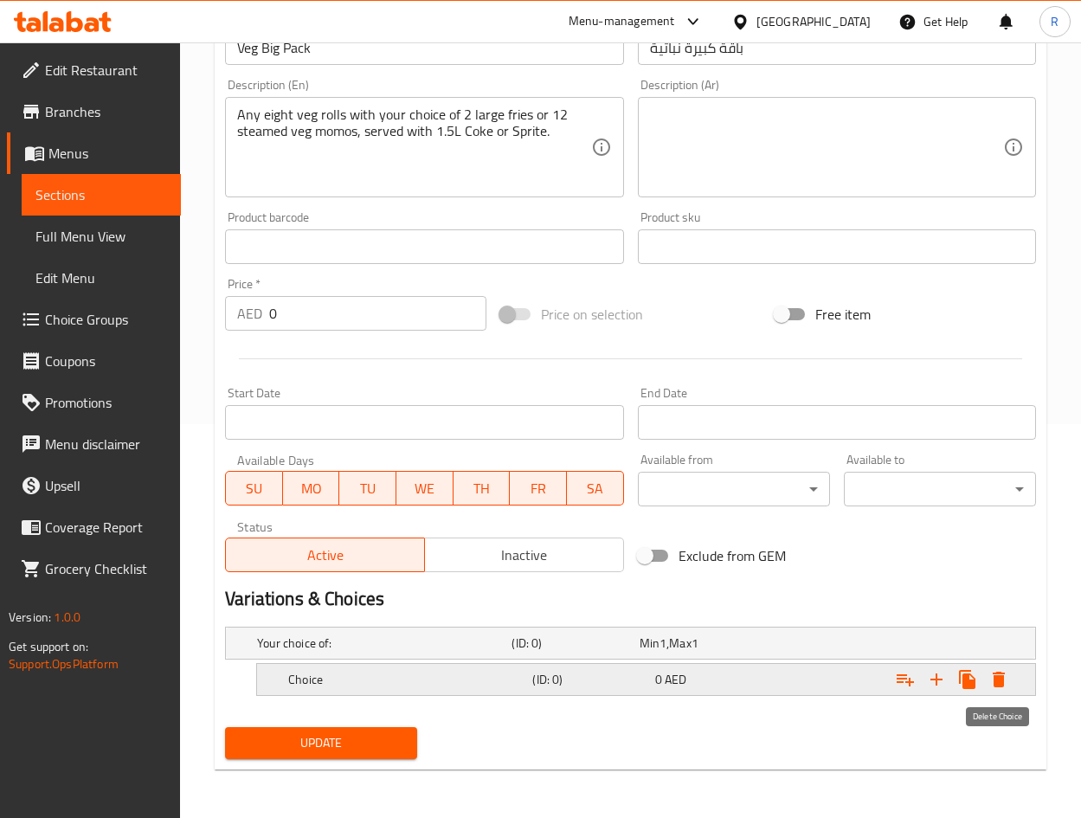
click at [998, 677] on icon "Expand" at bounding box center [998, 679] width 12 height 16
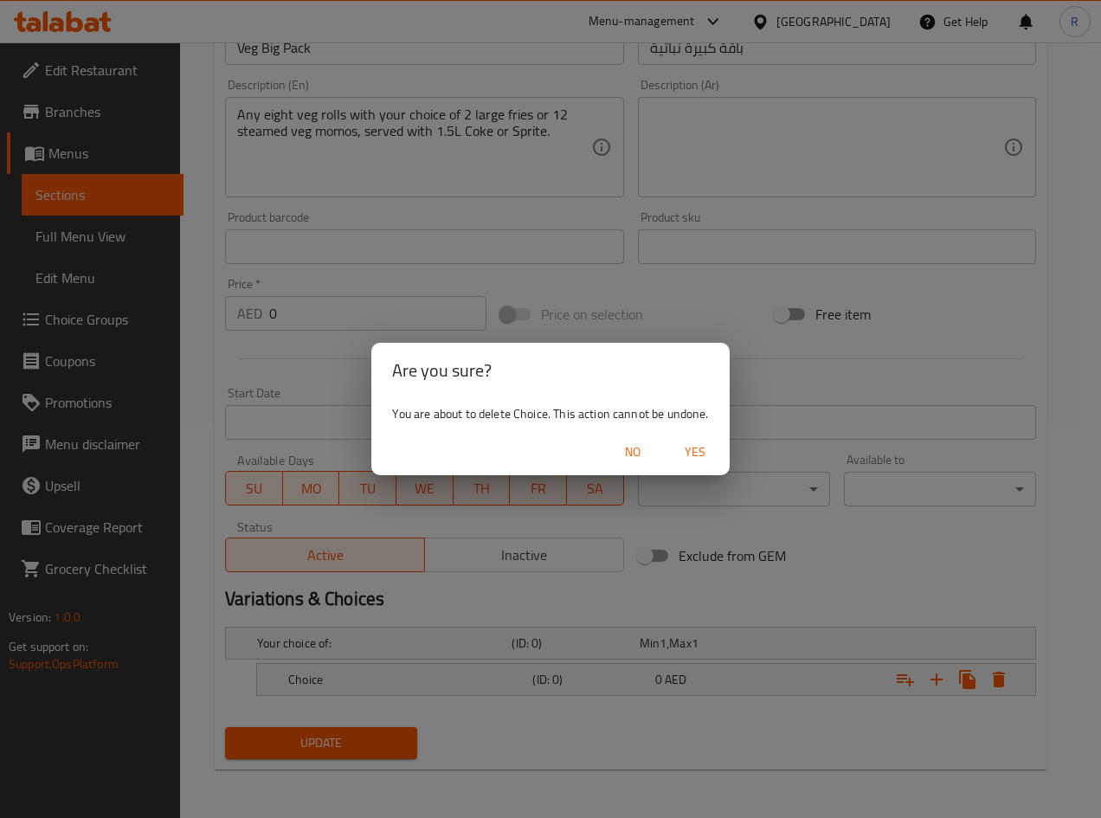
drag, startPoint x: 692, startPoint y: 451, endPoint x: 693, endPoint y: 460, distance: 9.6
click at [693, 451] on span "Yes" at bounding box center [695, 452] width 42 height 22
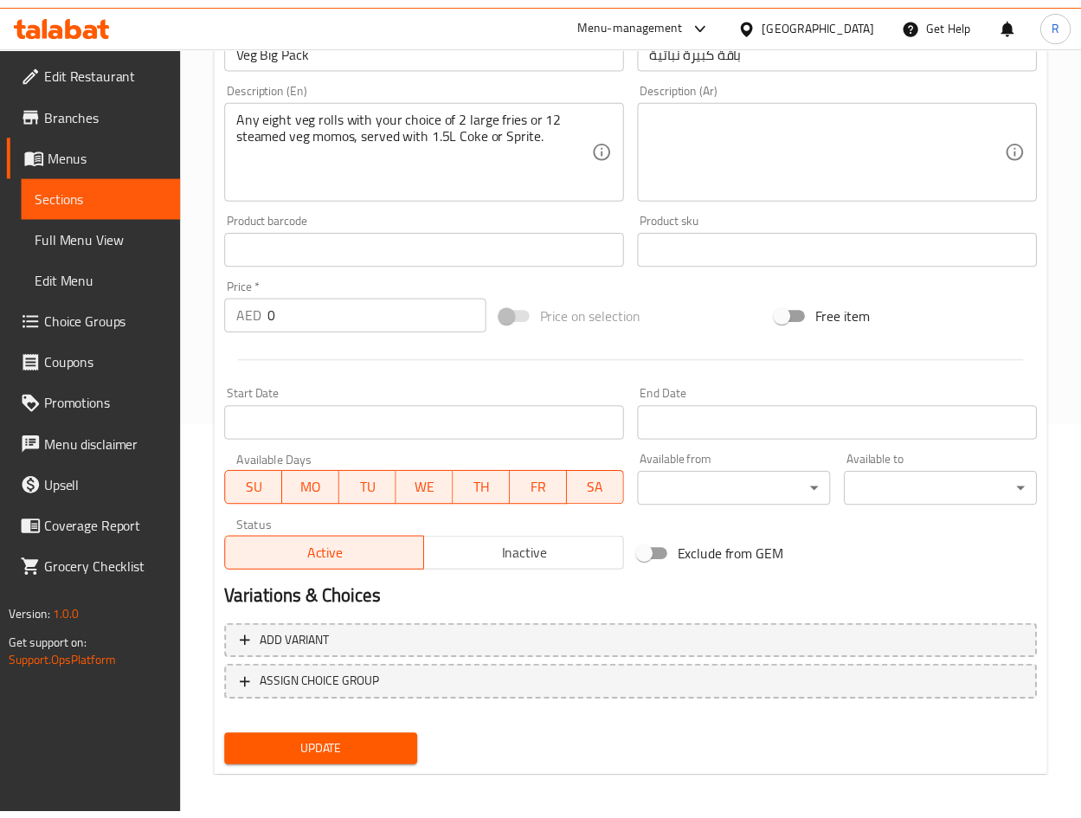
scroll to position [388, 0]
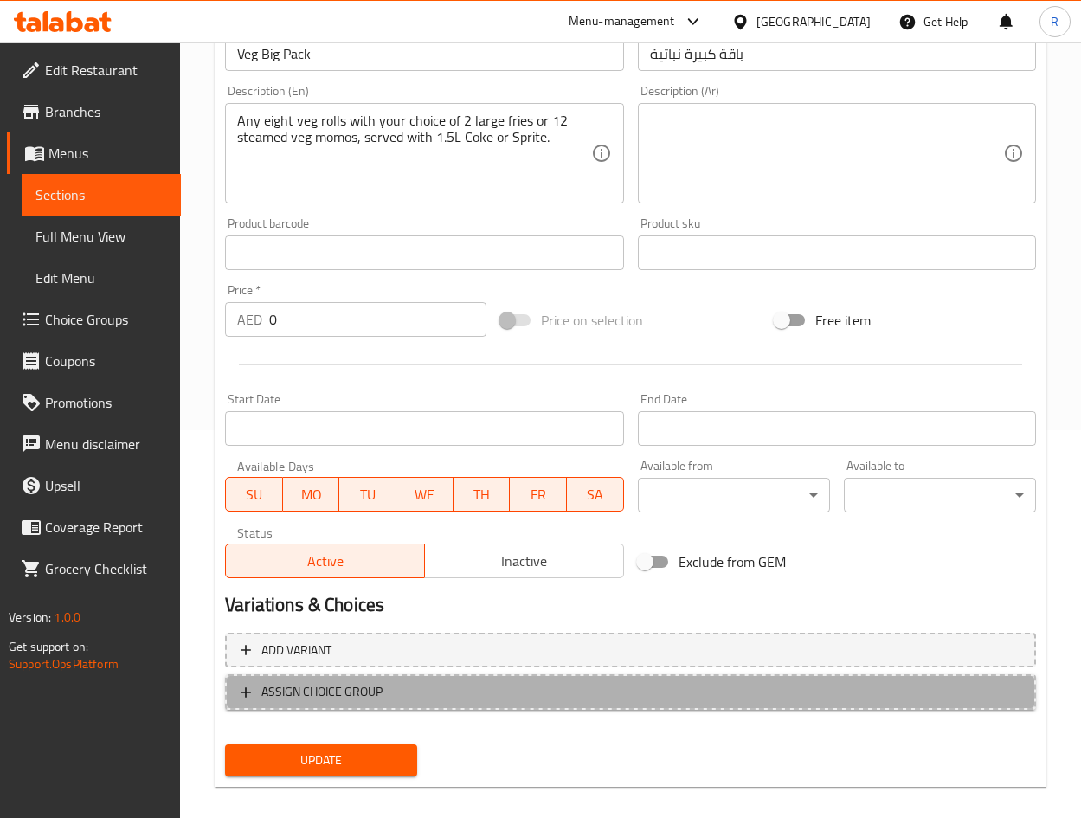
click at [791, 692] on span "ASSIGN CHOICE GROUP" at bounding box center [631, 692] width 780 height 22
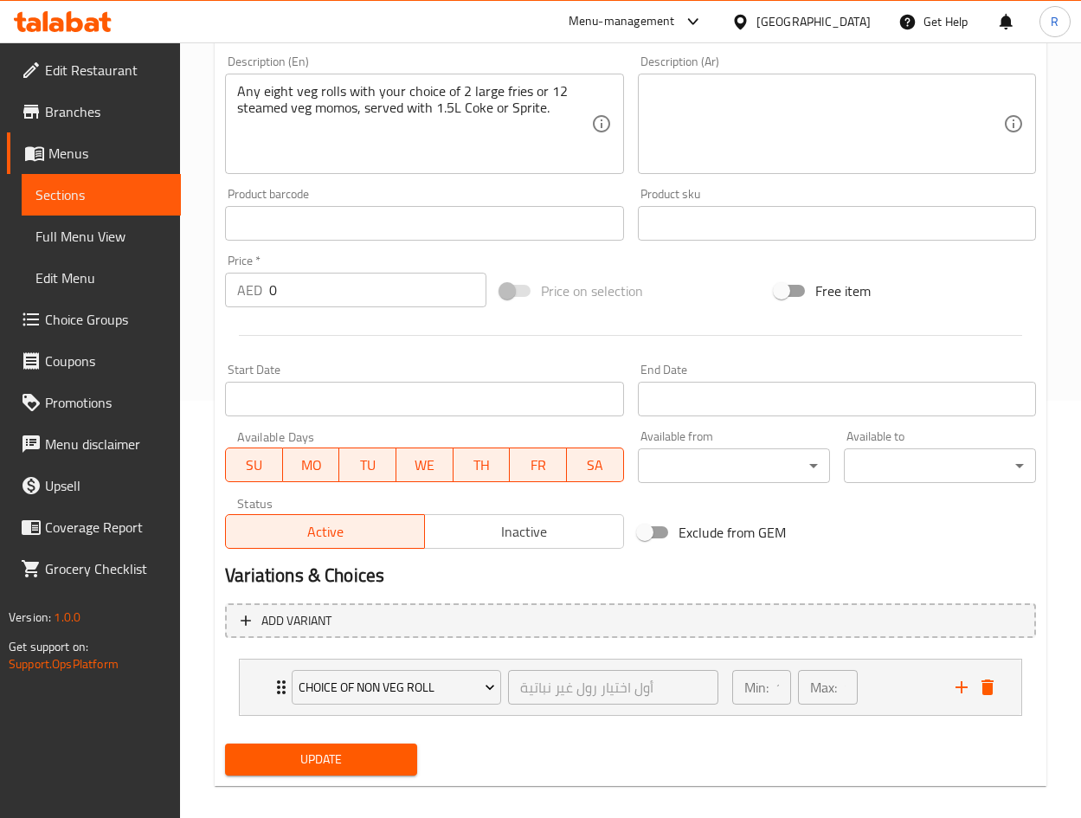
scroll to position [433, 0]
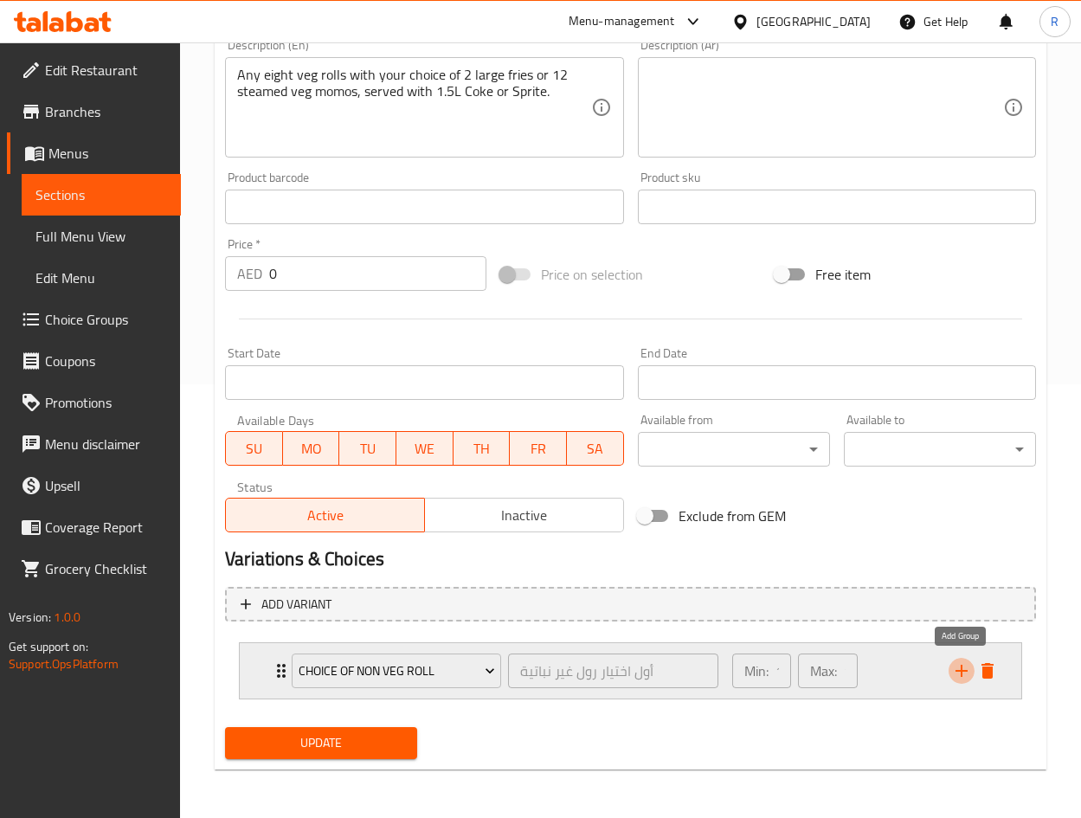
click at [962, 668] on icon "add" at bounding box center [961, 670] width 21 height 21
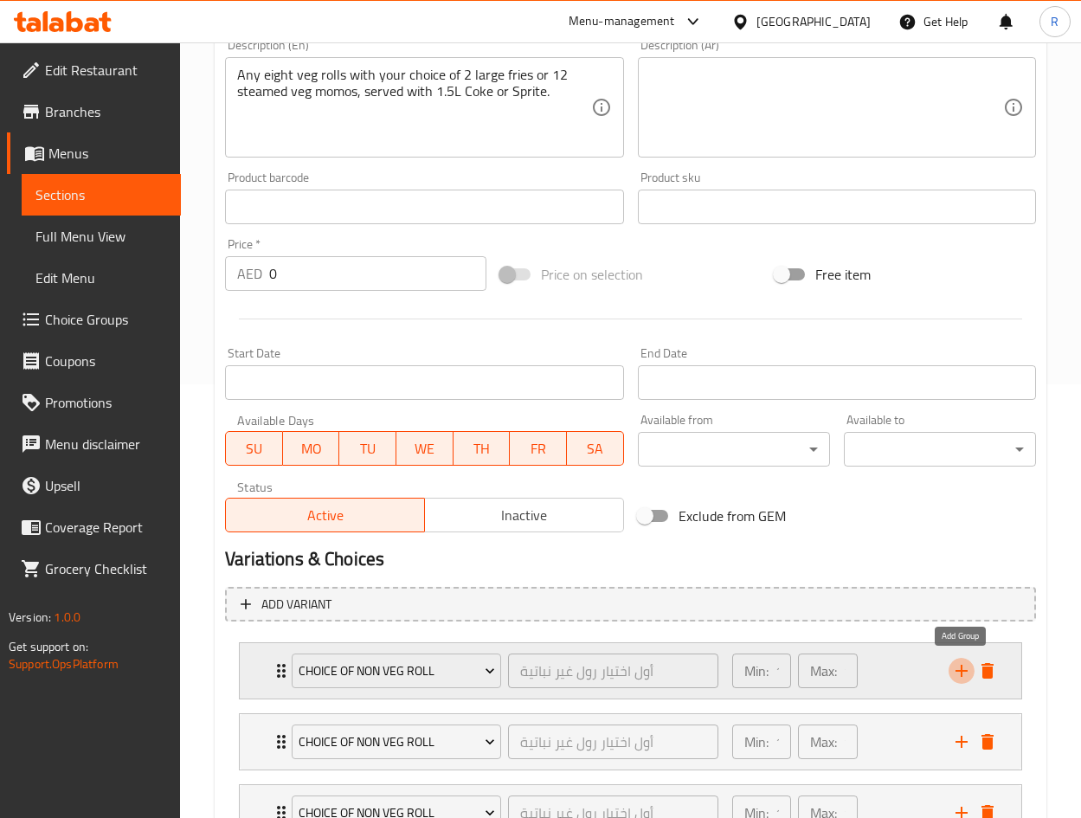
click at [962, 668] on icon "add" at bounding box center [961, 670] width 21 height 21
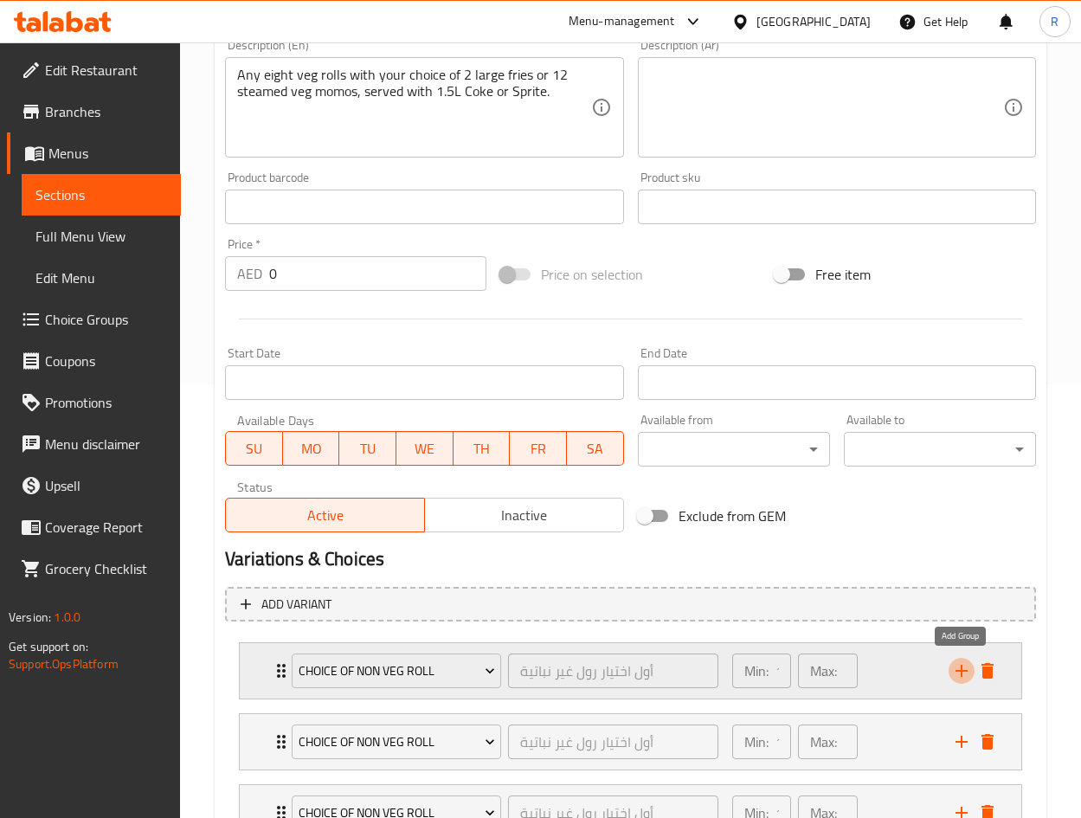
click at [962, 668] on icon "add" at bounding box center [961, 670] width 21 height 21
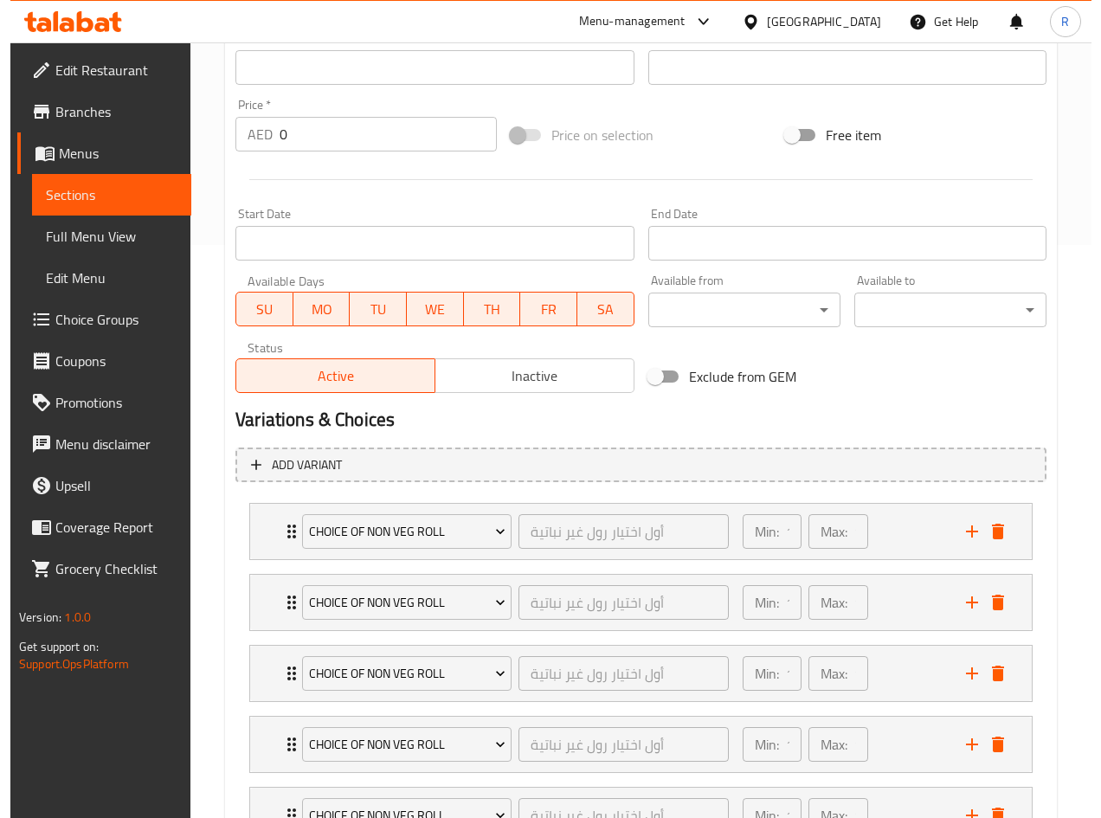
scroll to position [953, 0]
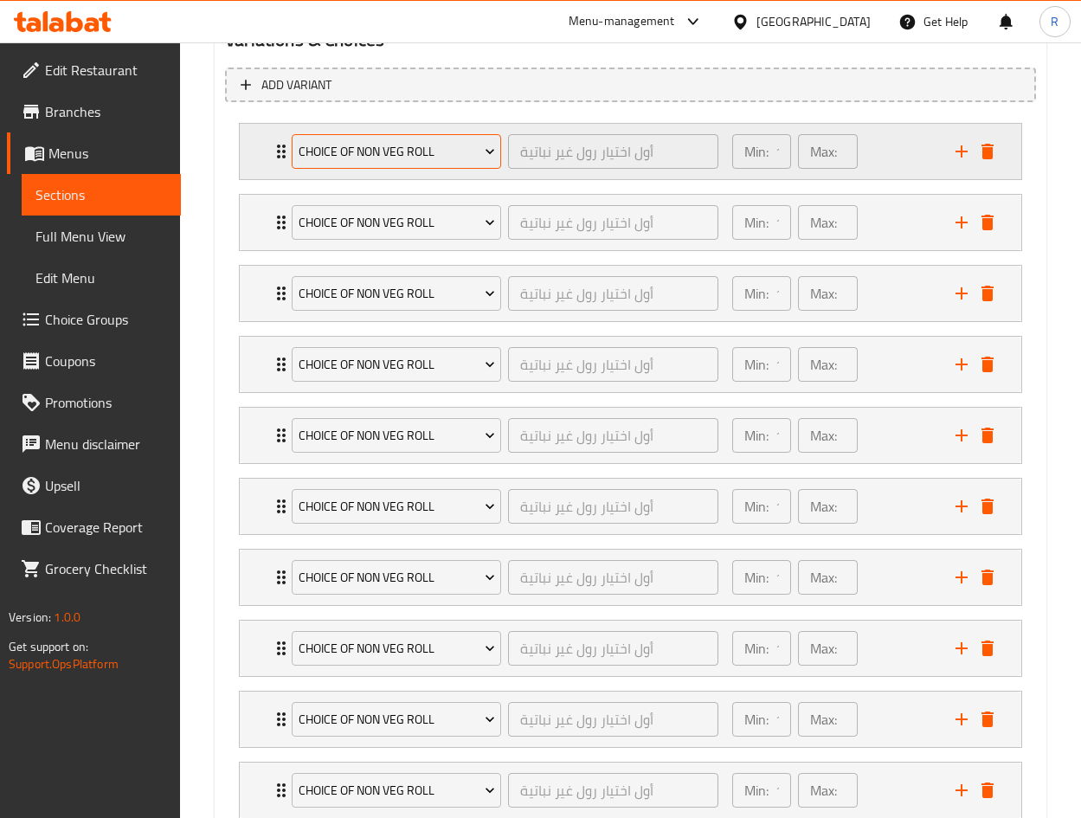
click at [407, 157] on span "Choice of Non Veg Roll" at bounding box center [397, 152] width 196 height 22
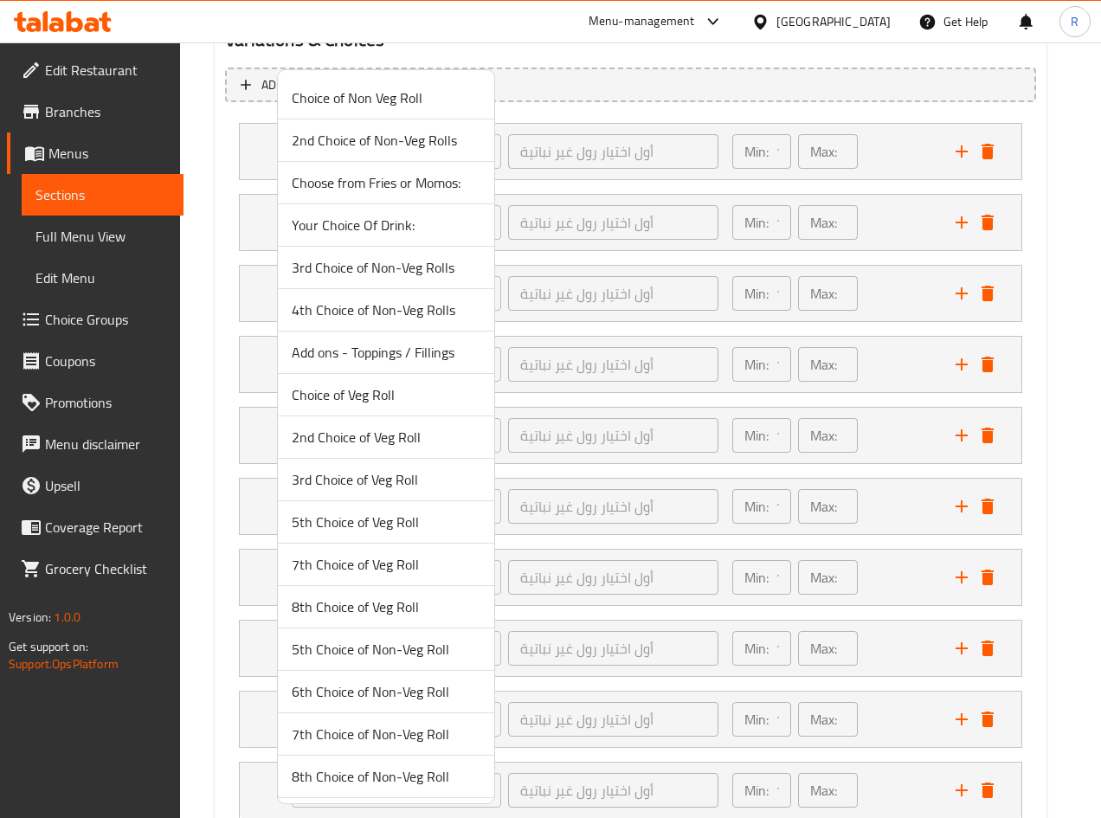
click at [408, 393] on span "Choice of Veg Roll" at bounding box center [386, 394] width 189 height 21
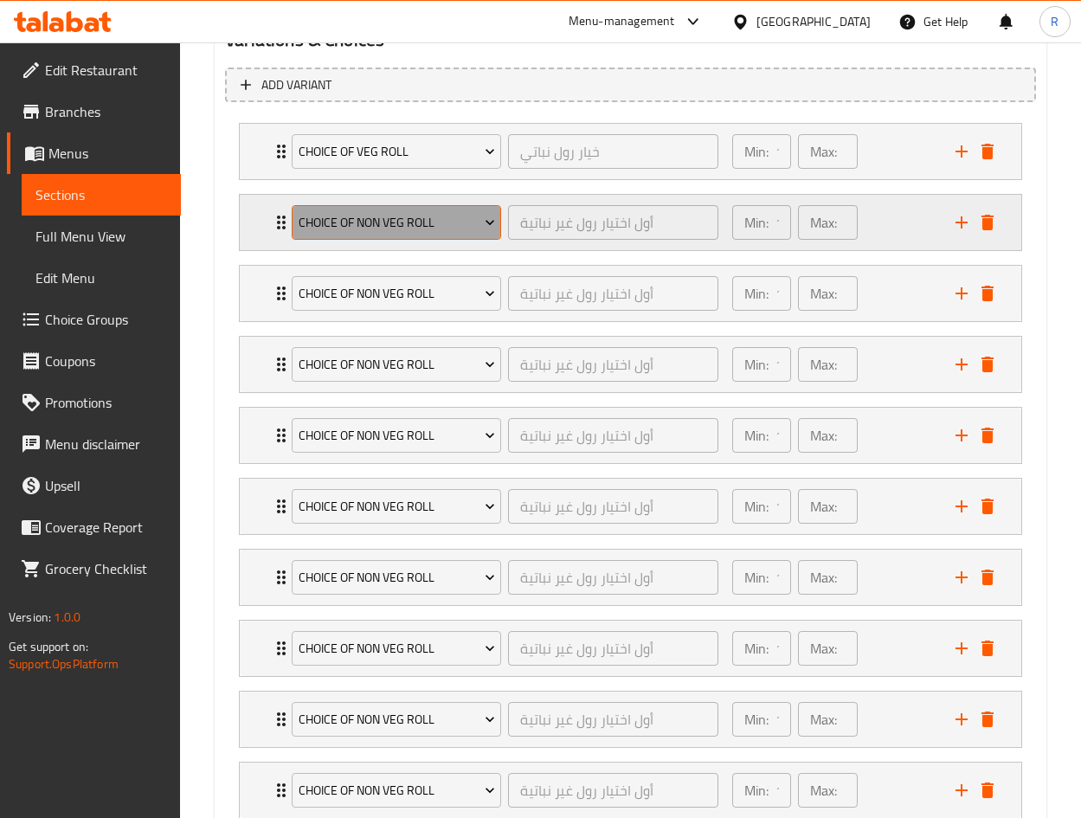
click at [365, 215] on span "Choice of Non Veg Roll" at bounding box center [397, 223] width 196 height 22
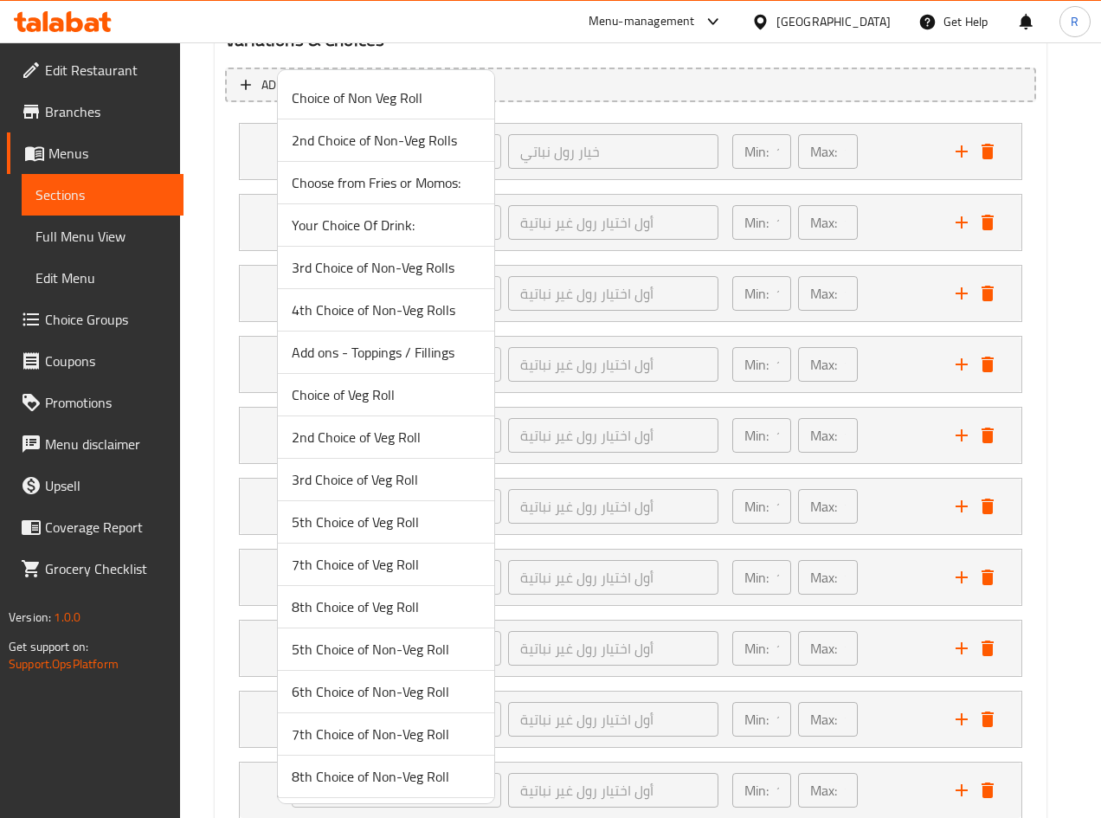
click at [377, 447] on span "2nd Choice of Veg Roll" at bounding box center [386, 437] width 189 height 21
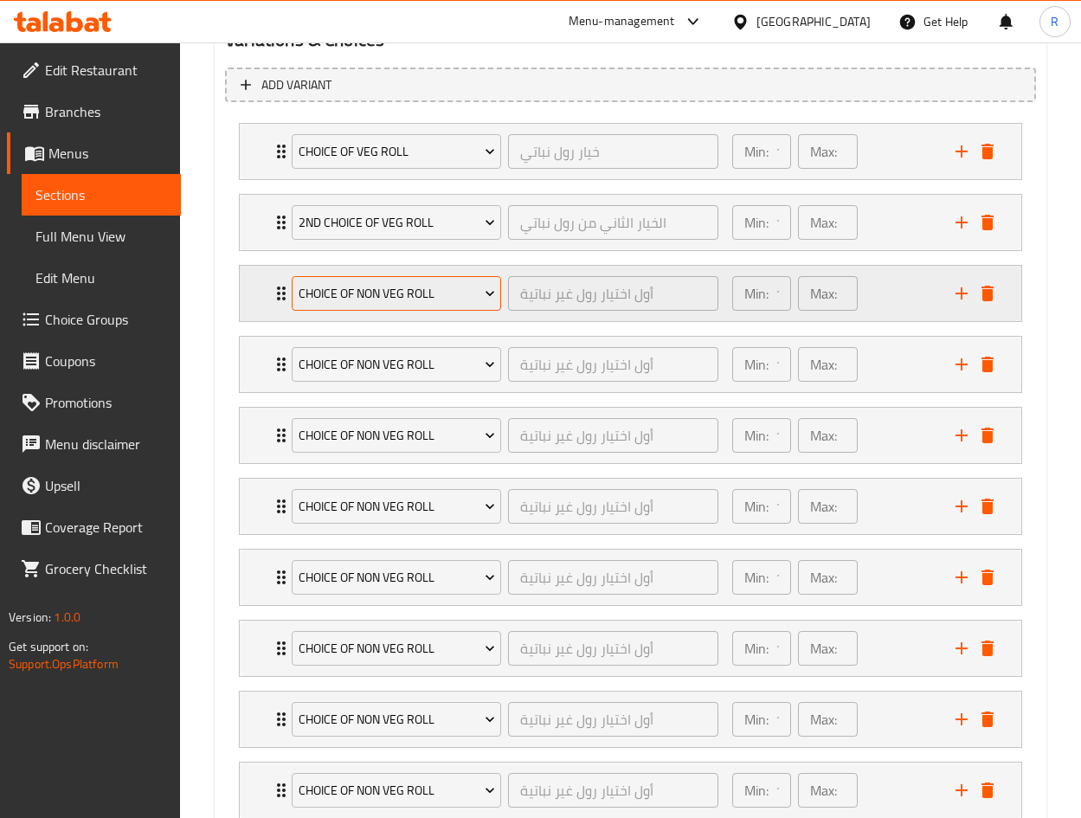
click at [374, 278] on button "Choice of Non Veg Roll" at bounding box center [396, 293] width 209 height 35
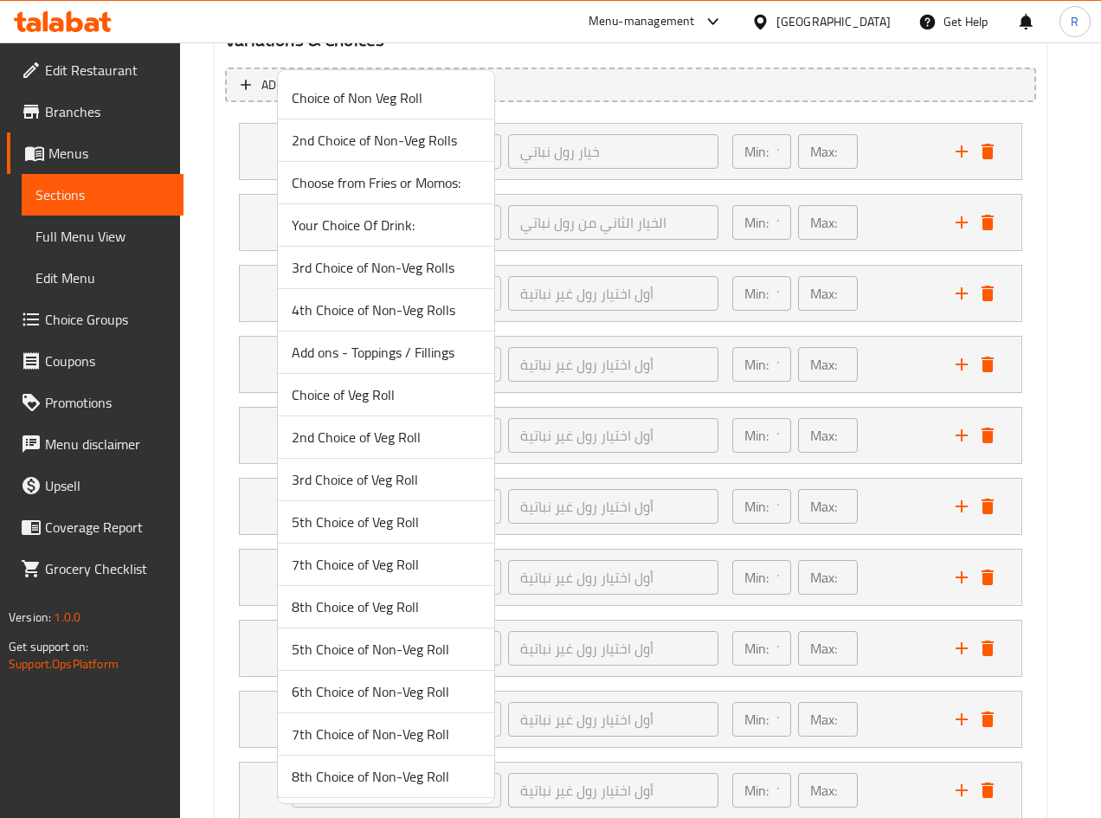
click at [366, 485] on span "3rd Choice of Veg Roll" at bounding box center [386, 479] width 189 height 21
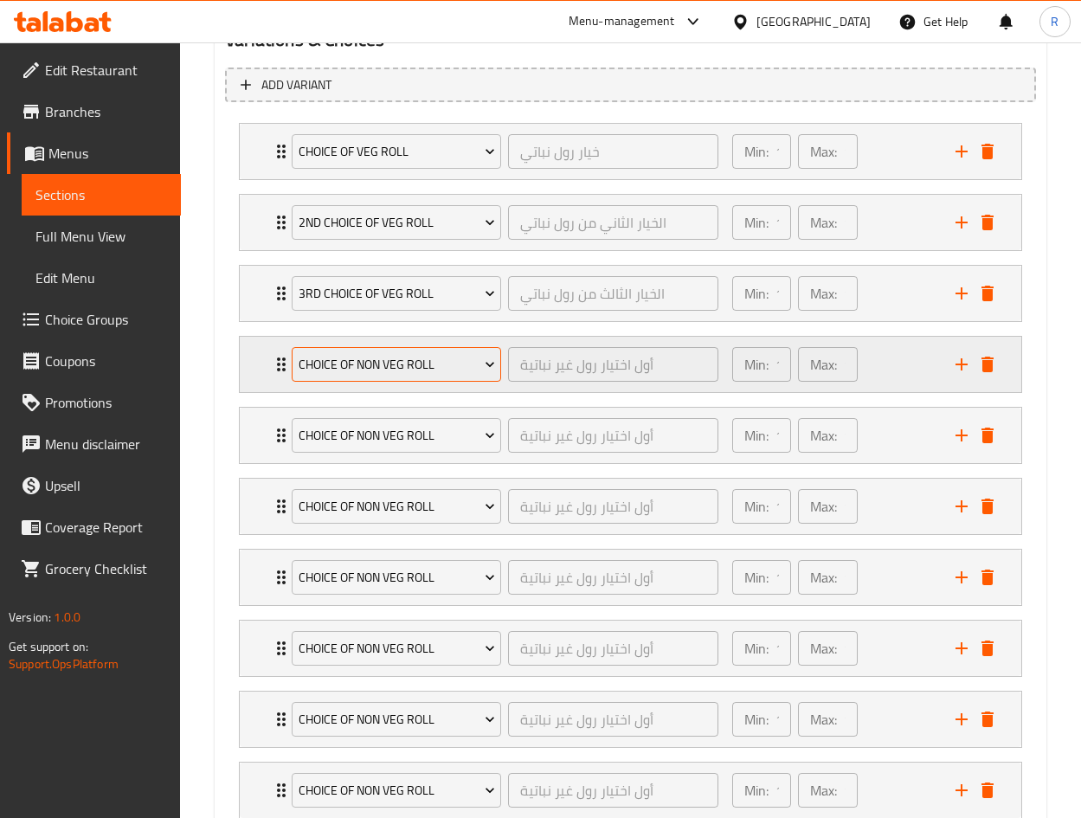
click at [426, 354] on span "Choice of Non Veg Roll" at bounding box center [397, 365] width 196 height 22
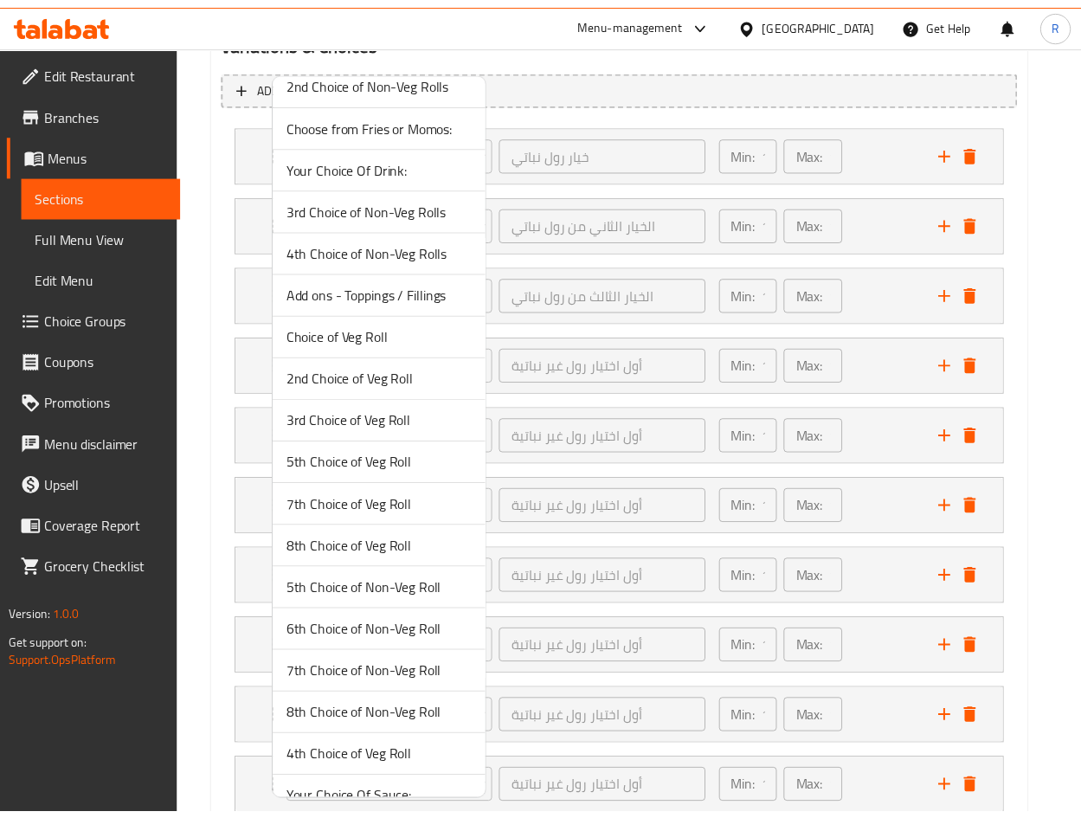
scroll to position [86, 0]
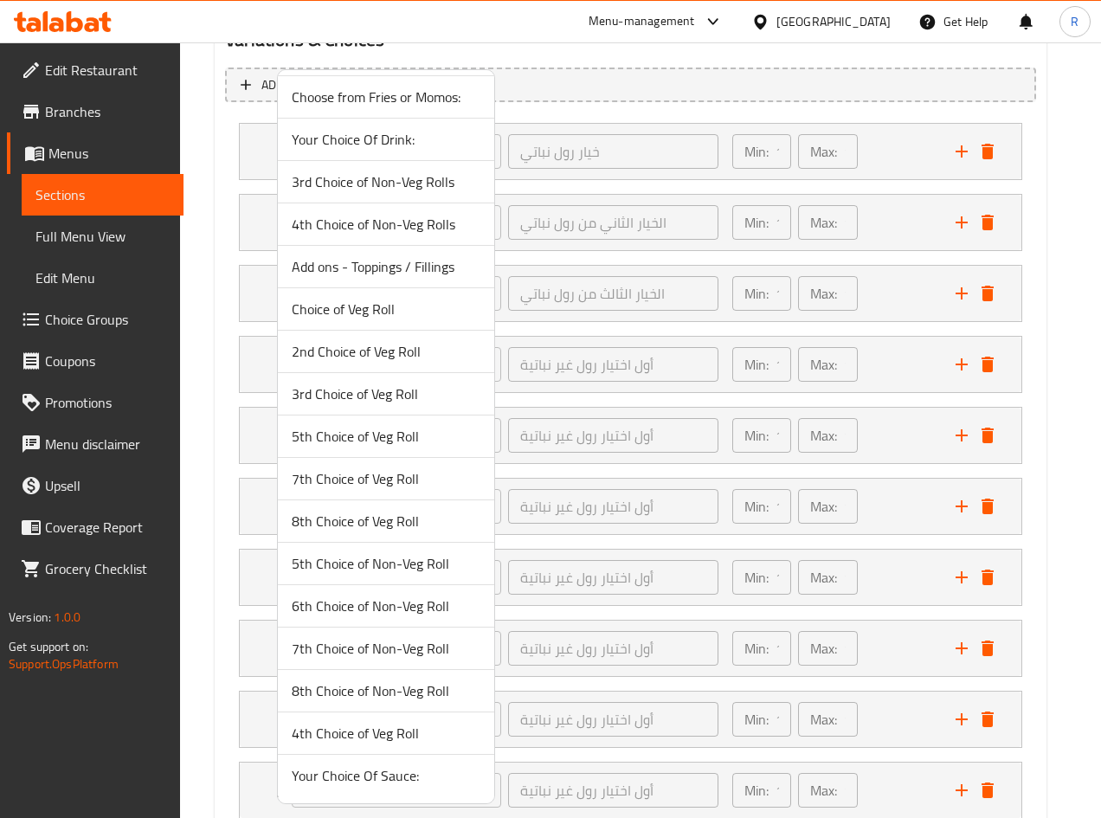
click at [345, 733] on span "4th Choice of Veg Roll" at bounding box center [386, 732] width 189 height 21
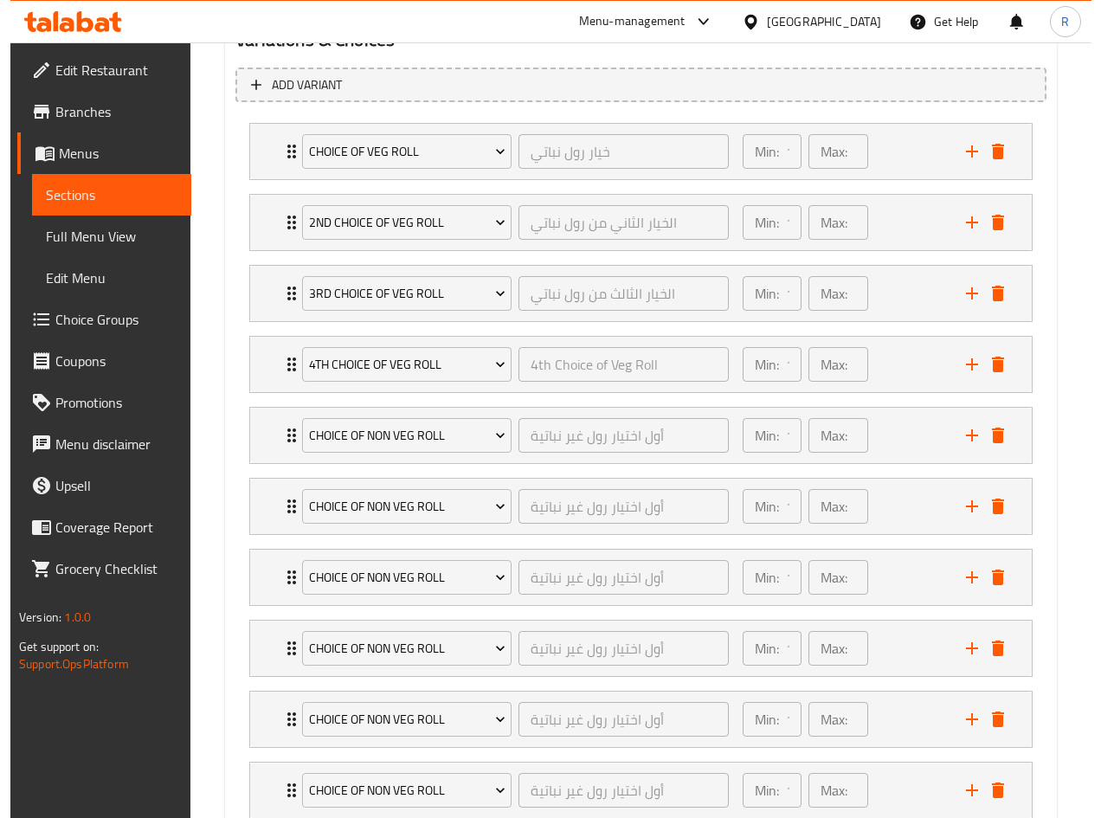
scroll to position [1082, 0]
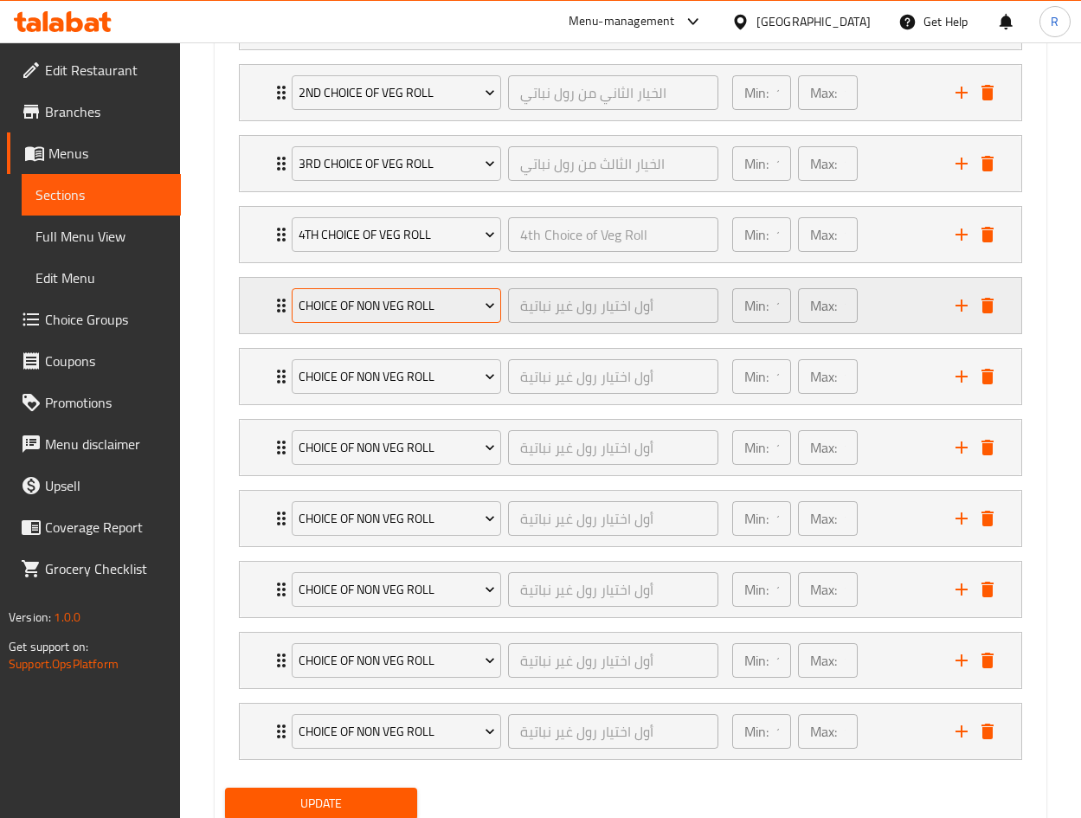
click at [416, 299] on span "Choice of Non Veg Roll" at bounding box center [397, 306] width 196 height 22
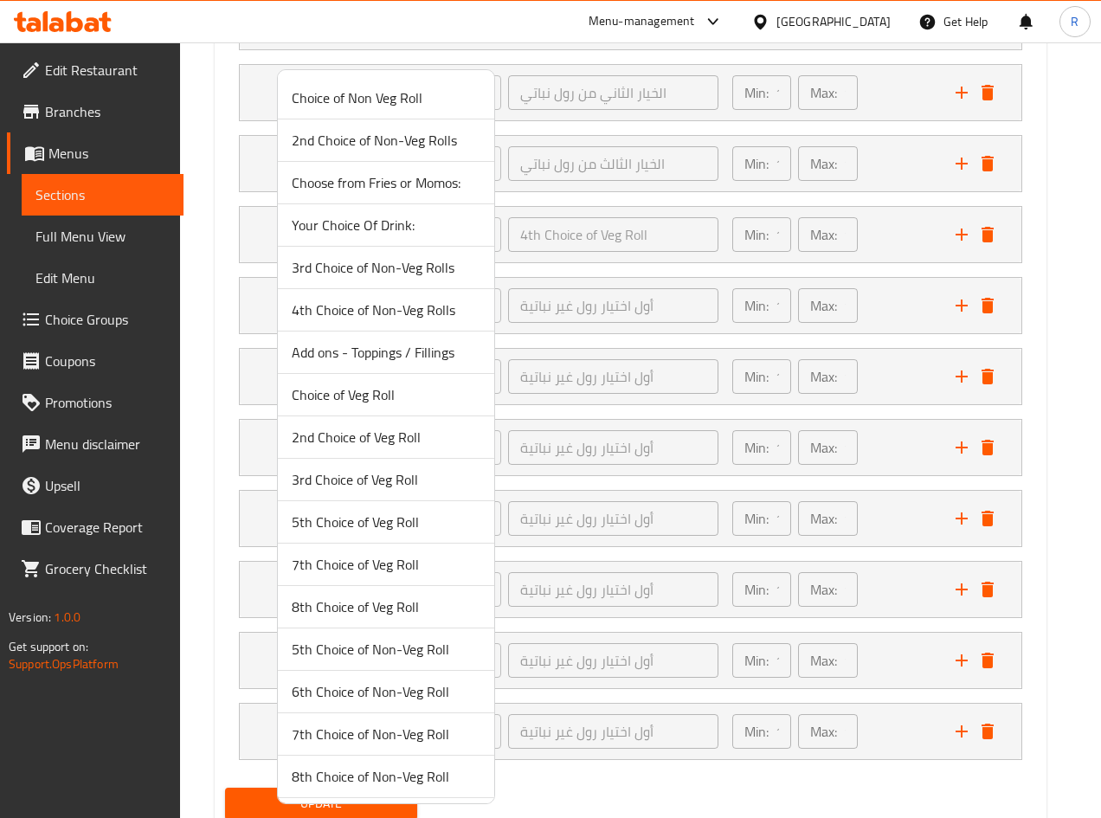
click at [382, 532] on span "5th Choice of Veg Roll" at bounding box center [386, 521] width 189 height 21
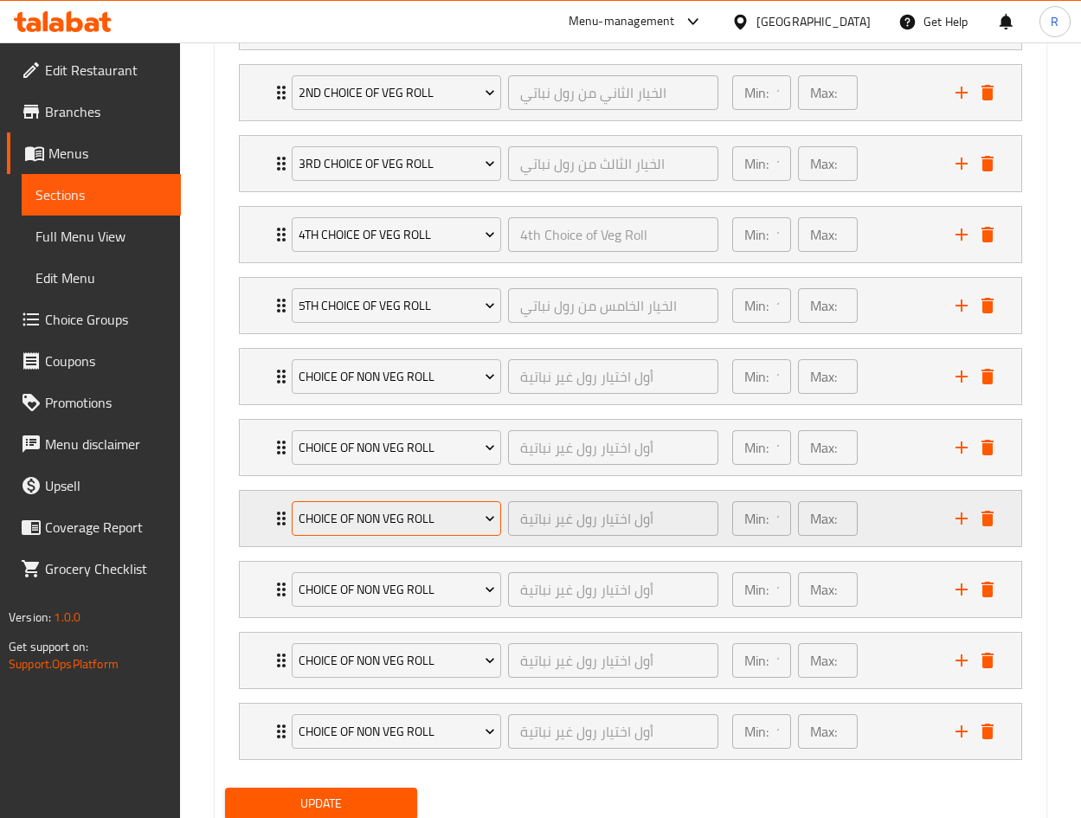
click at [408, 510] on span "Choice of Non Veg Roll" at bounding box center [397, 519] width 196 height 22
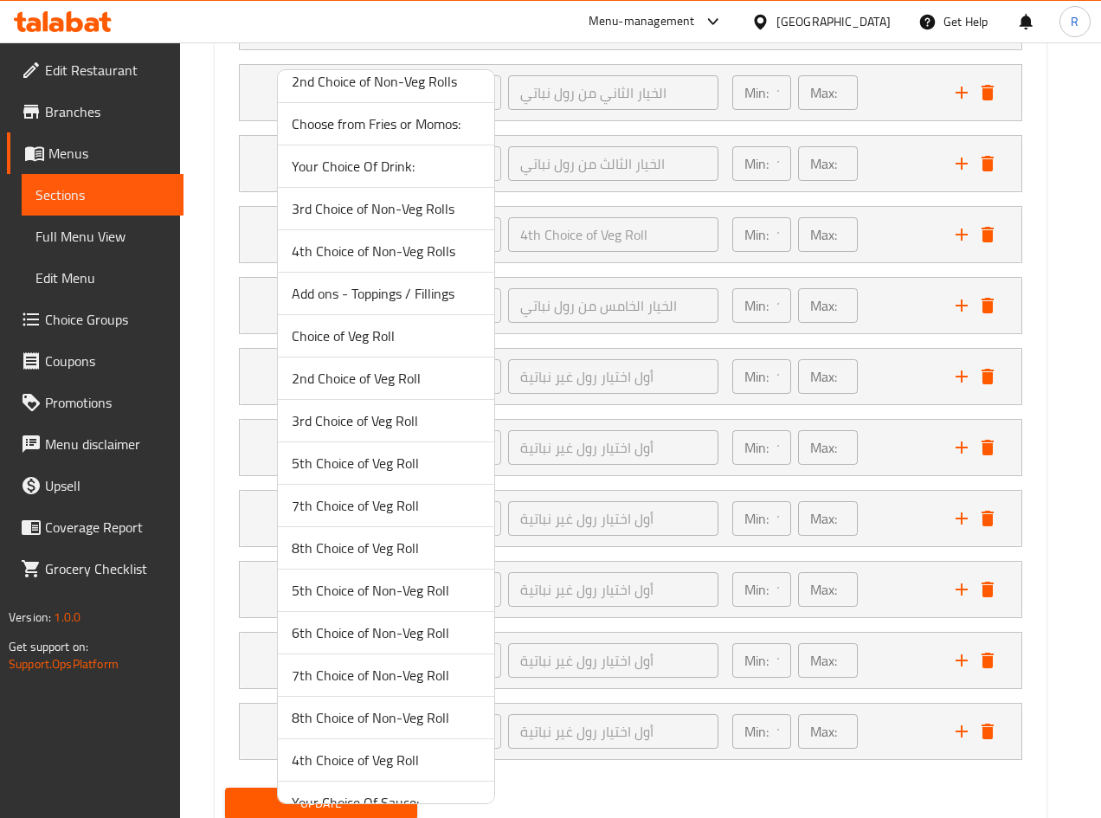
scroll to position [86, 0]
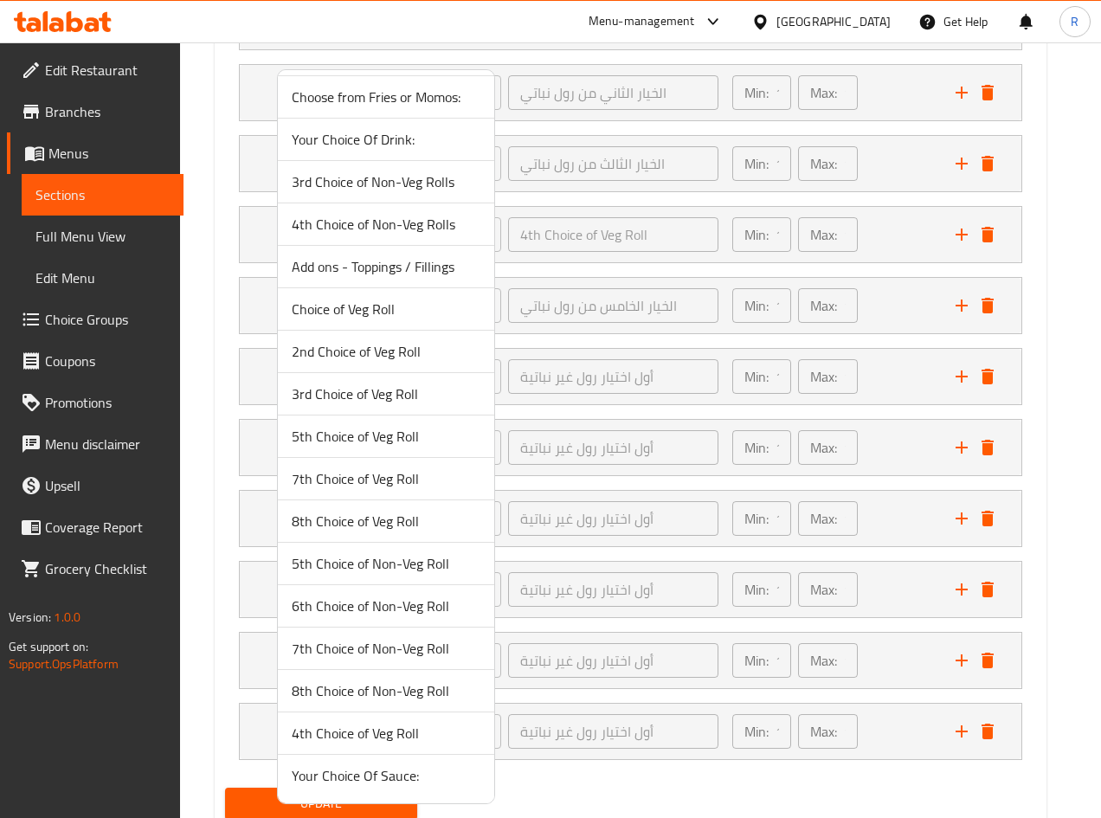
click at [367, 476] on span "7th Choice of Veg Roll" at bounding box center [386, 478] width 189 height 21
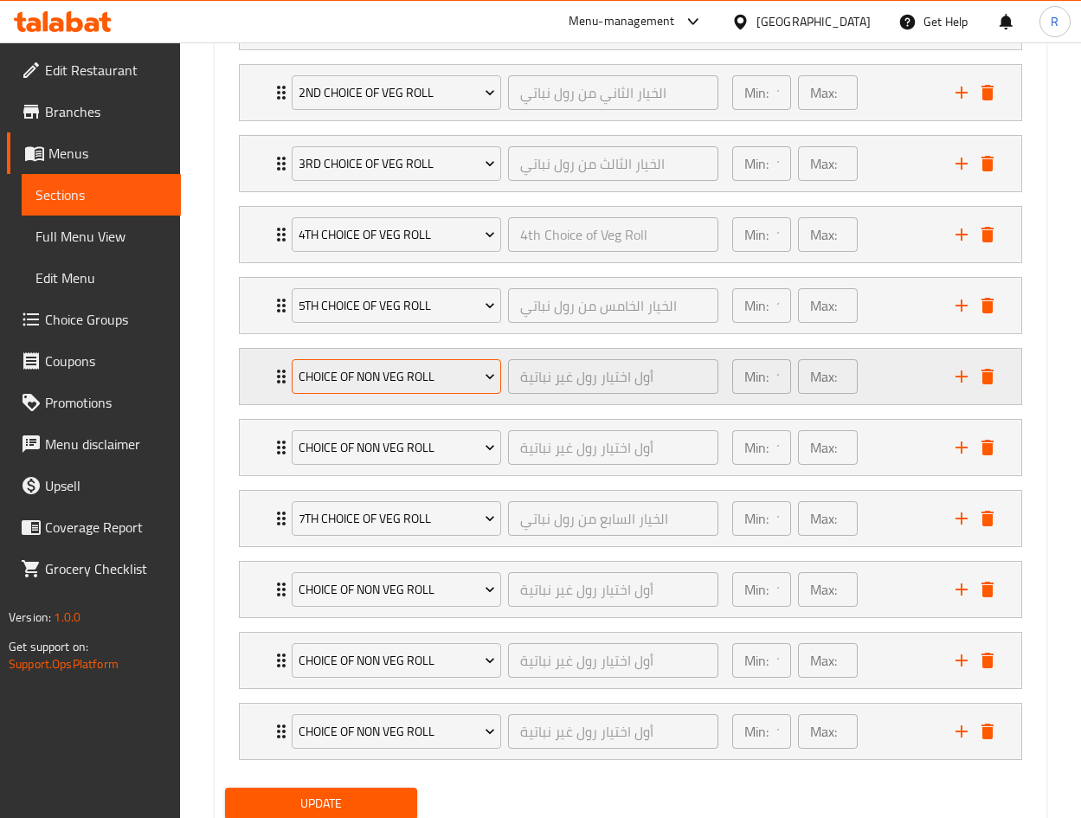
click at [385, 366] on span "Choice of Non Veg Roll" at bounding box center [397, 377] width 196 height 22
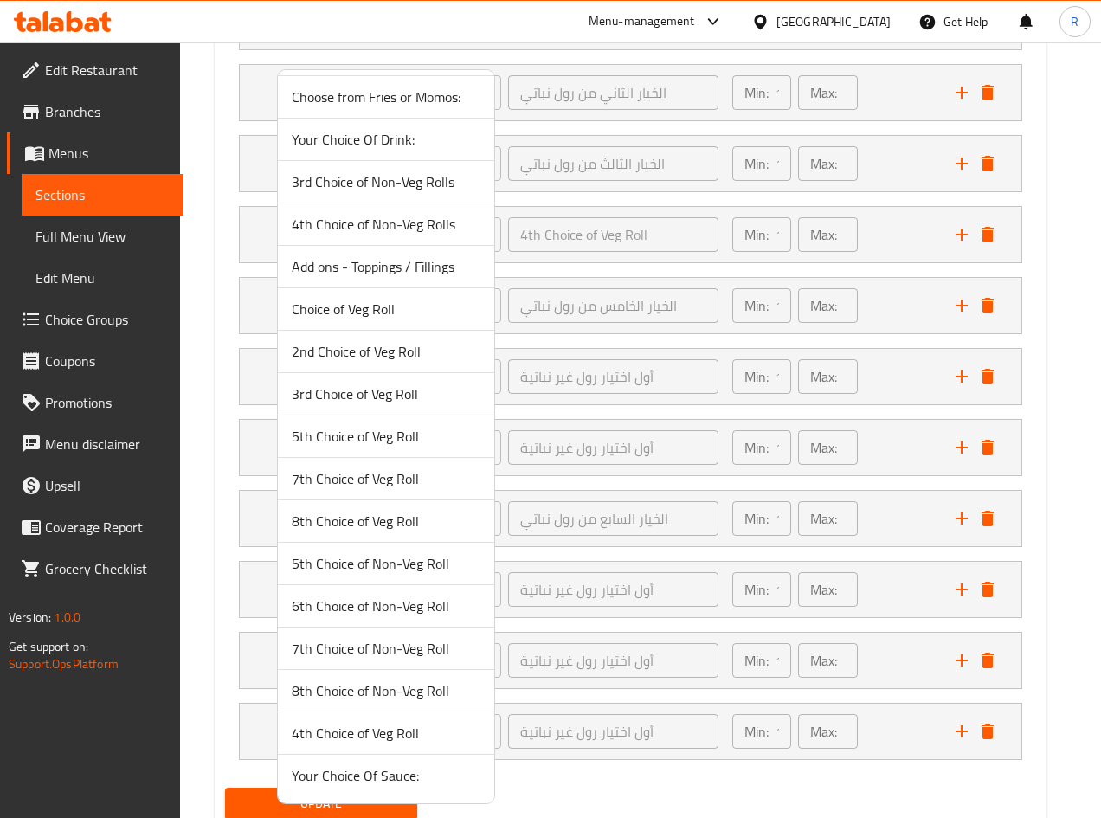
click at [640, 786] on div at bounding box center [550, 409] width 1101 height 818
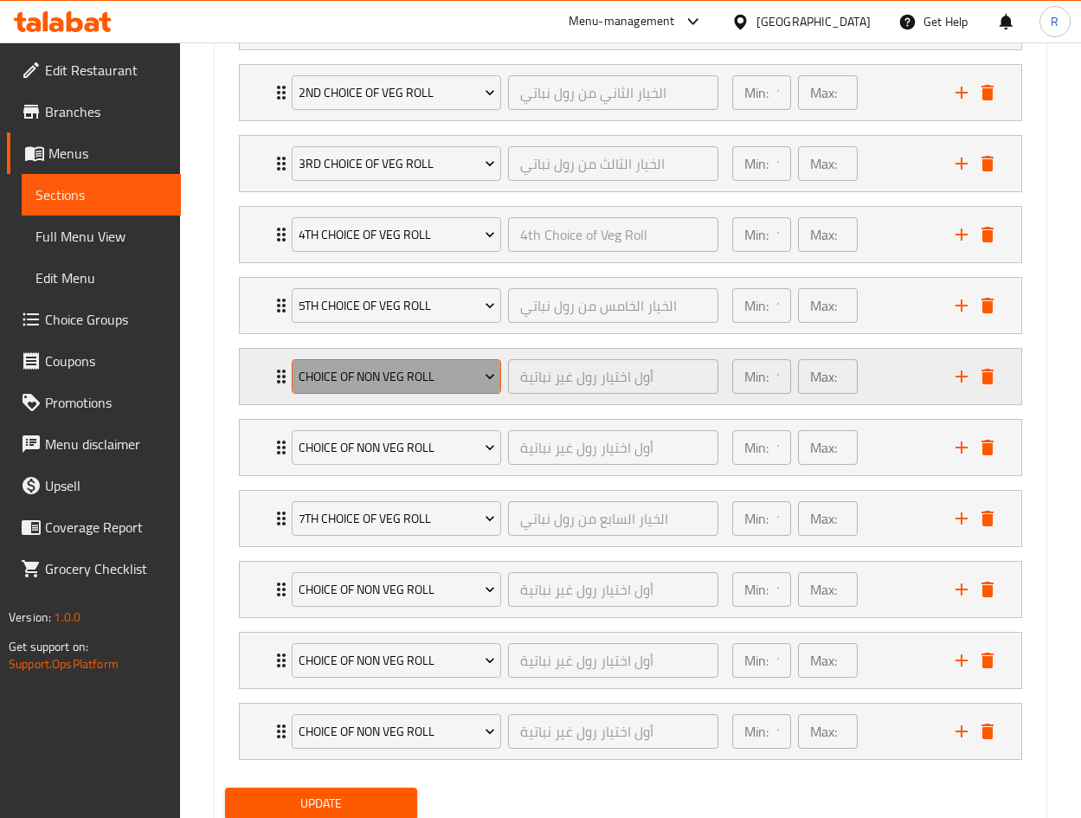
click at [446, 385] on span "Choice of Non Veg Roll" at bounding box center [397, 377] width 196 height 22
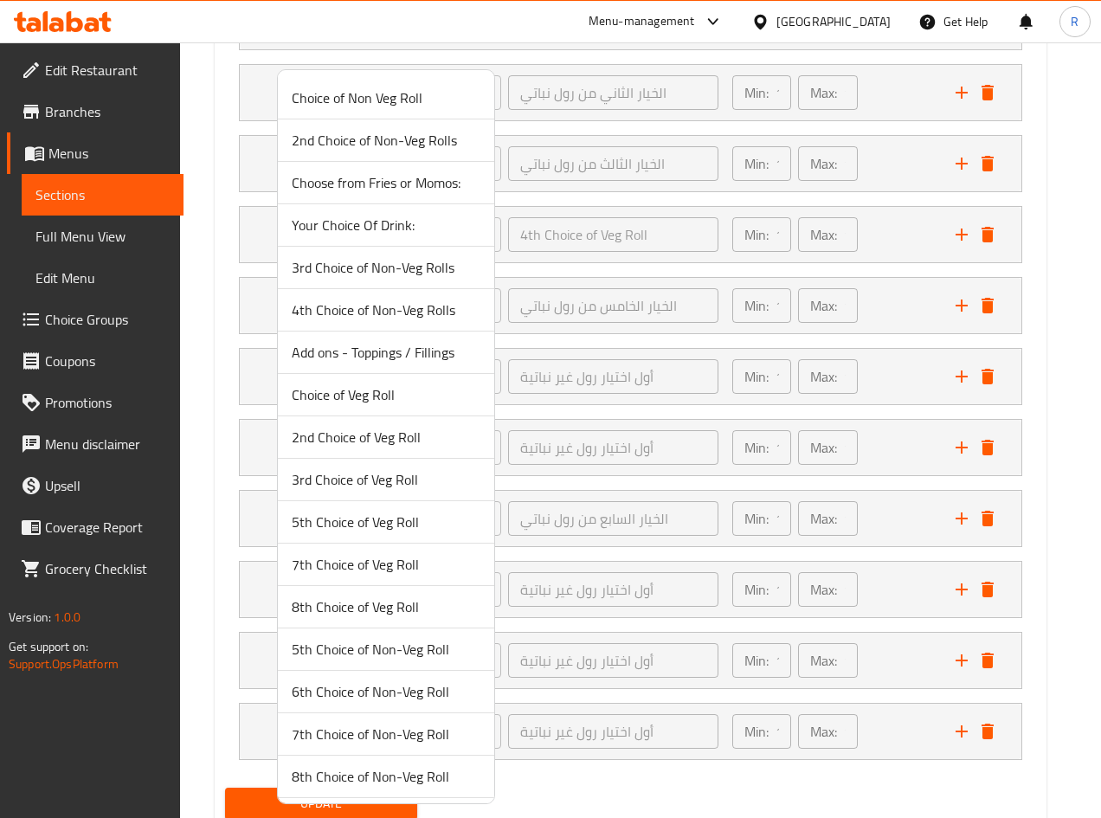
click at [395, 565] on span "7th Choice of Veg Roll" at bounding box center [386, 564] width 189 height 21
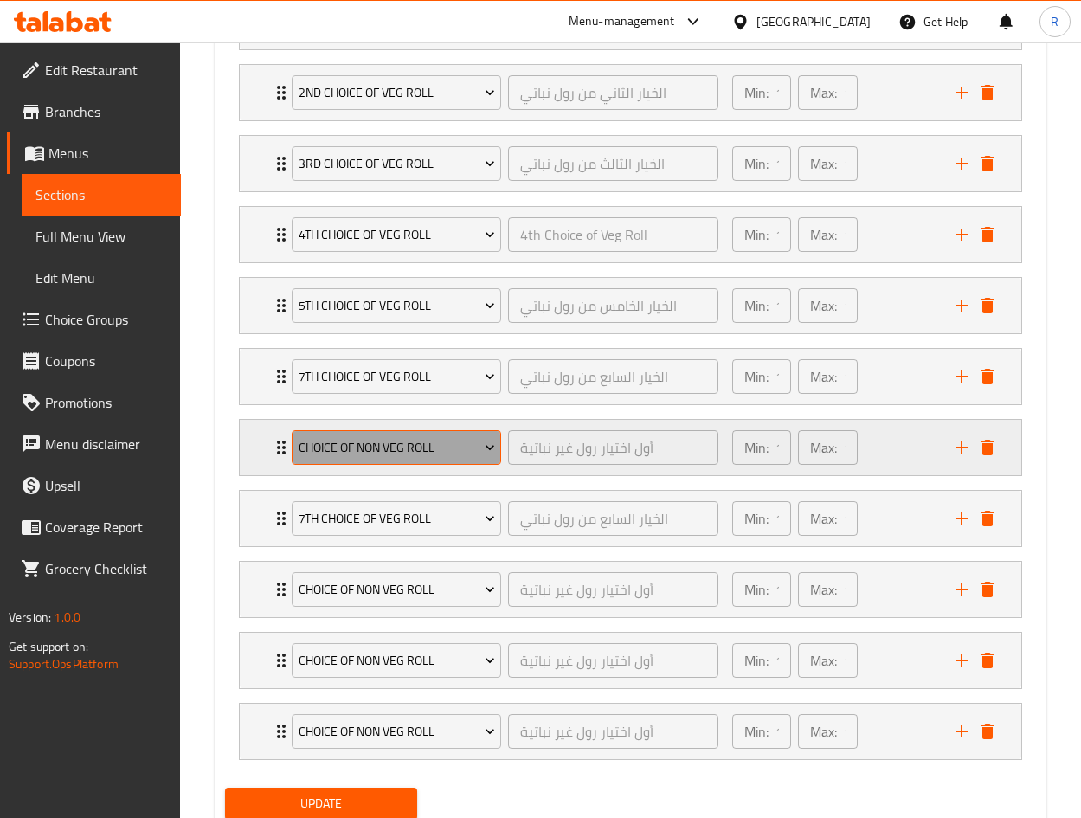
click at [384, 440] on span "Choice of Non Veg Roll" at bounding box center [397, 448] width 196 height 22
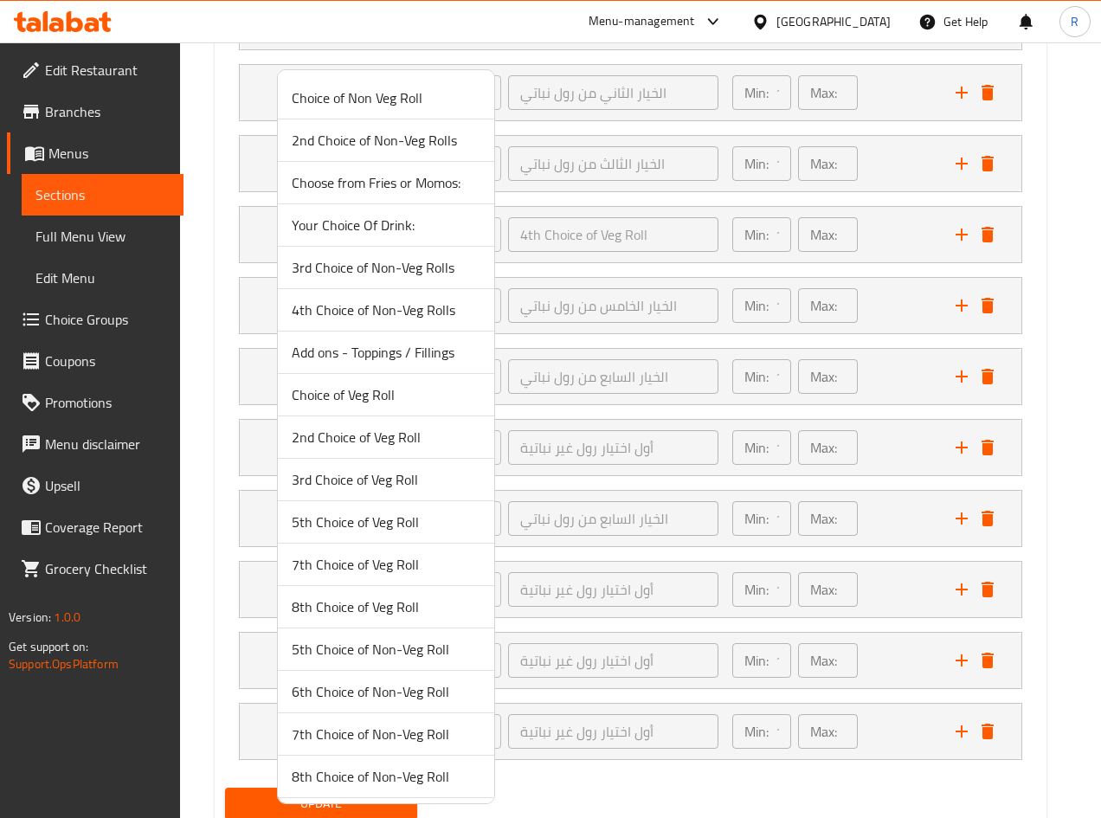
click at [371, 607] on span "8th Choice of Veg Roll" at bounding box center [386, 606] width 189 height 21
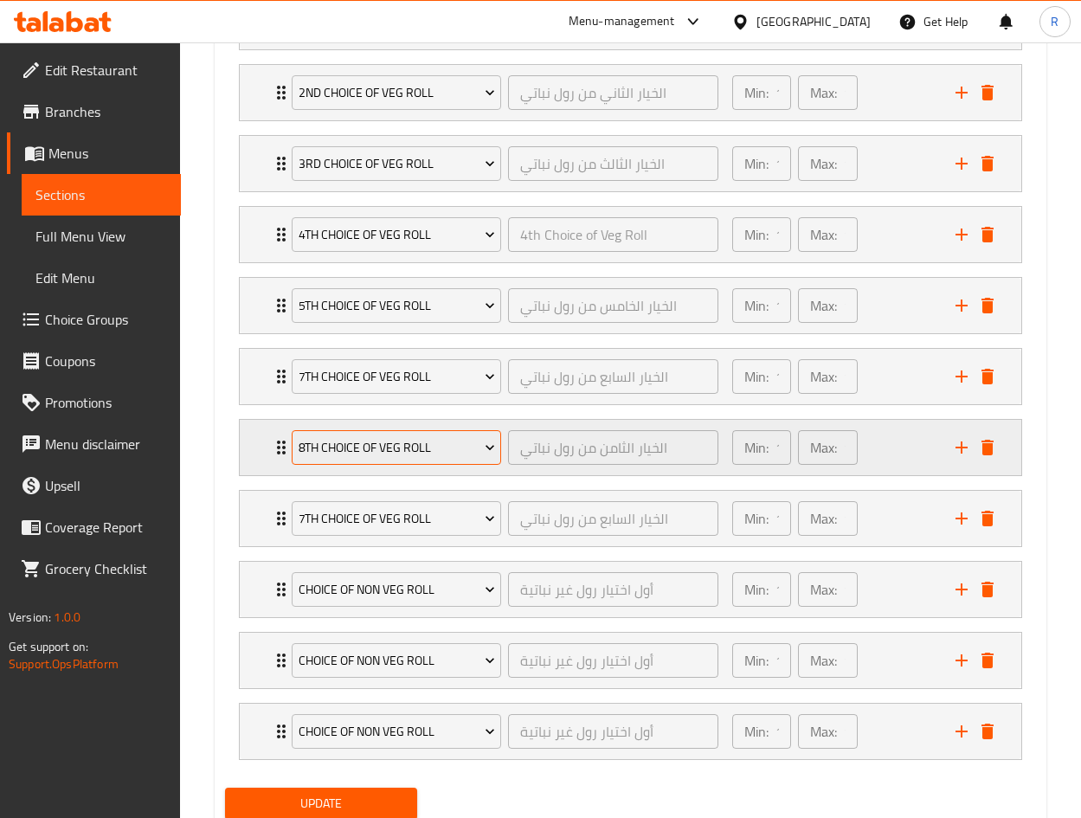
click at [427, 451] on span "8th Choice of Veg Roll" at bounding box center [397, 448] width 196 height 22
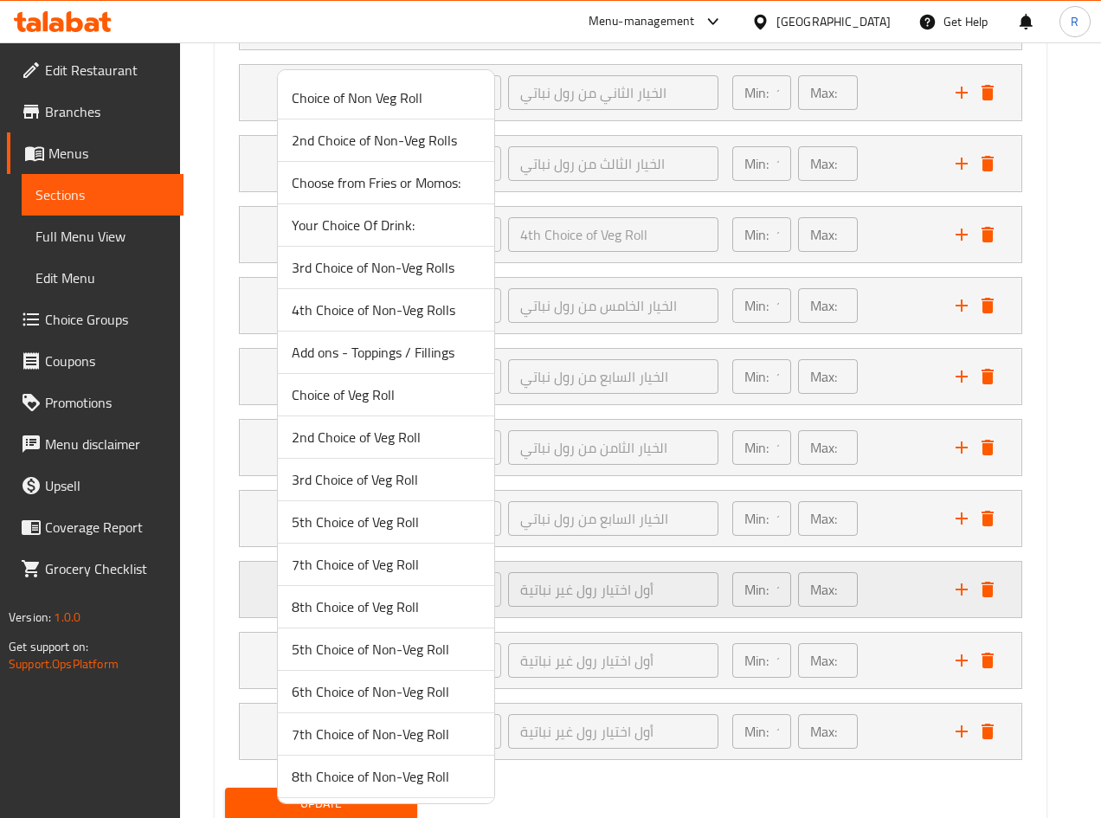
click at [404, 567] on span "7th Choice of Veg Roll" at bounding box center [386, 564] width 189 height 21
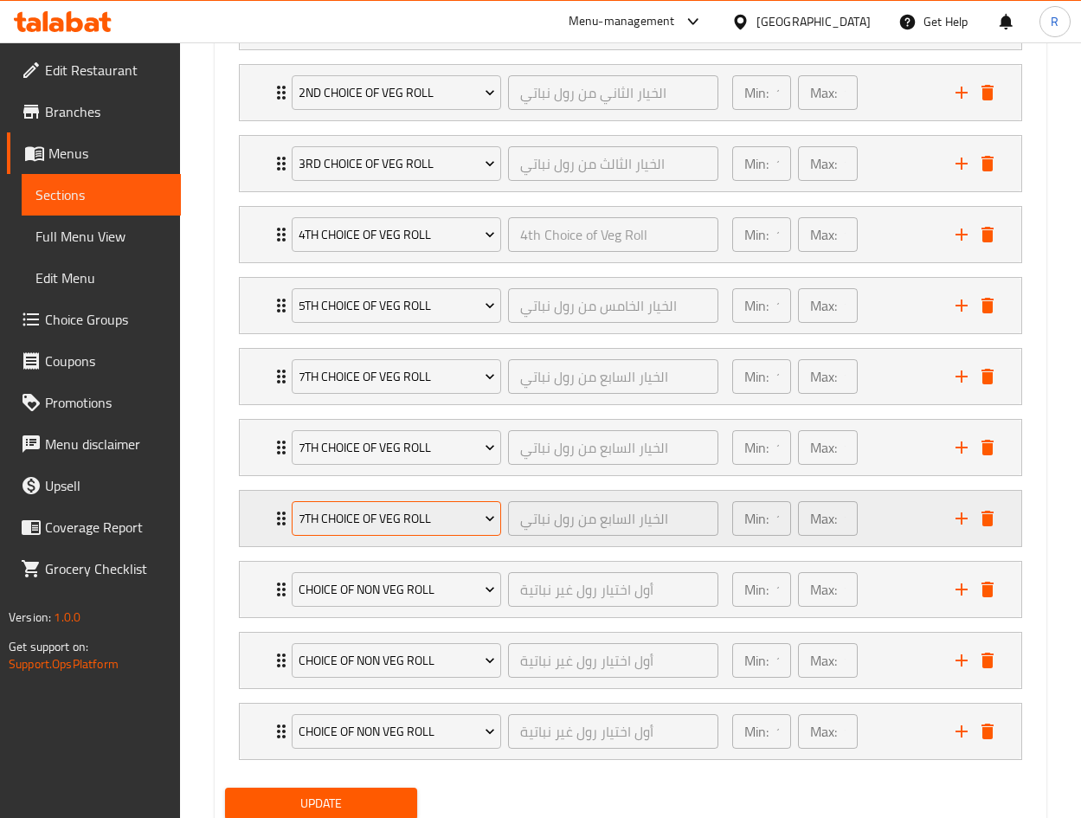
click at [388, 510] on span "7th Choice of Veg Roll" at bounding box center [397, 519] width 196 height 22
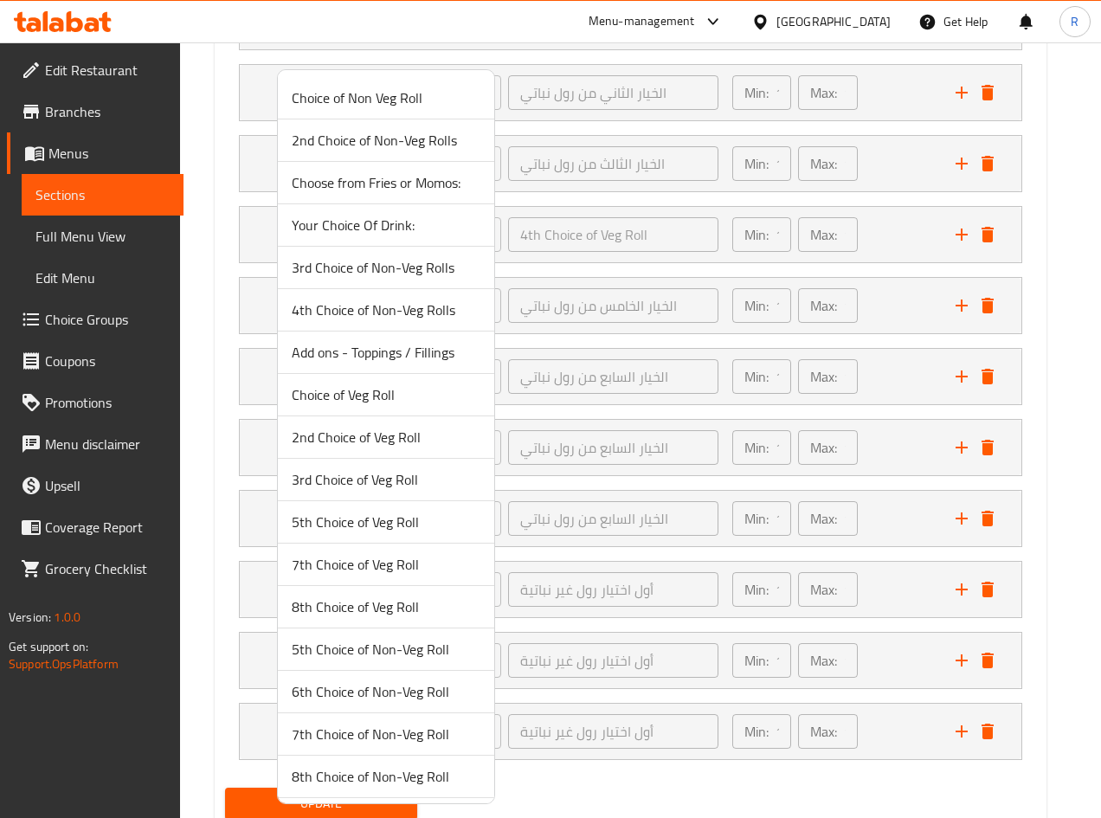
click at [359, 607] on span "8th Choice of Veg Roll" at bounding box center [386, 606] width 189 height 21
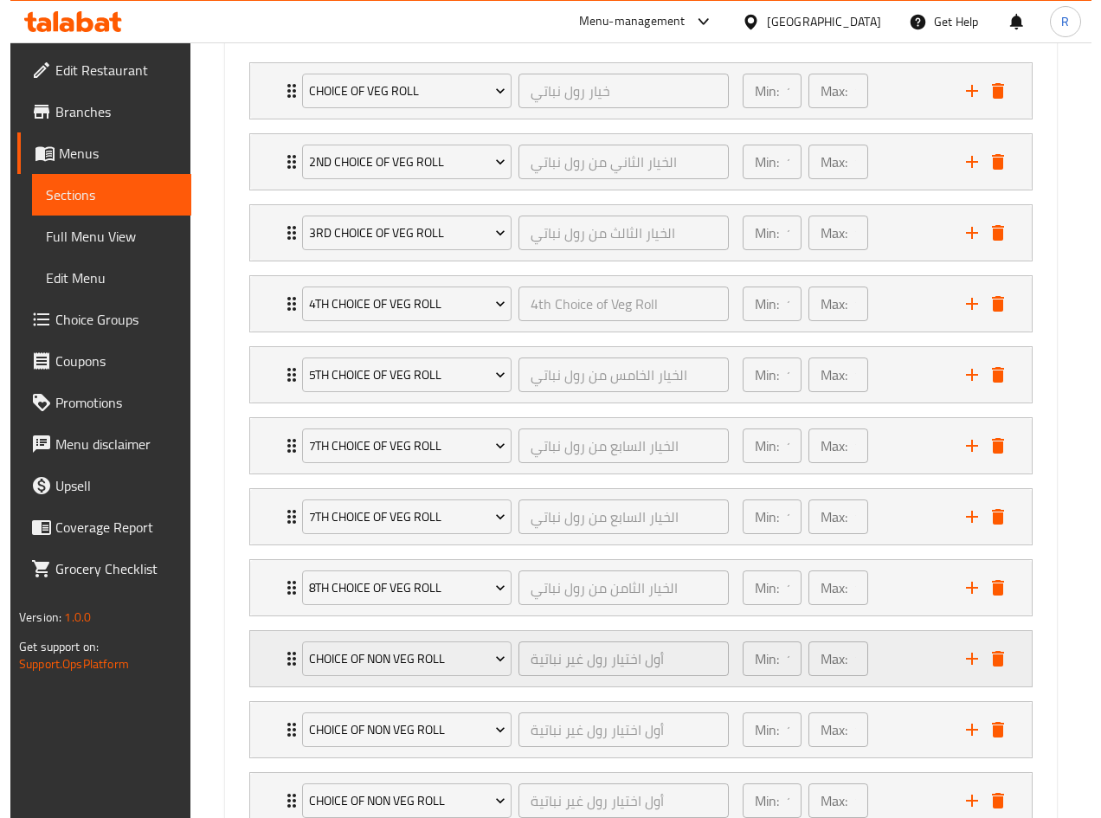
scroll to position [1143, 0]
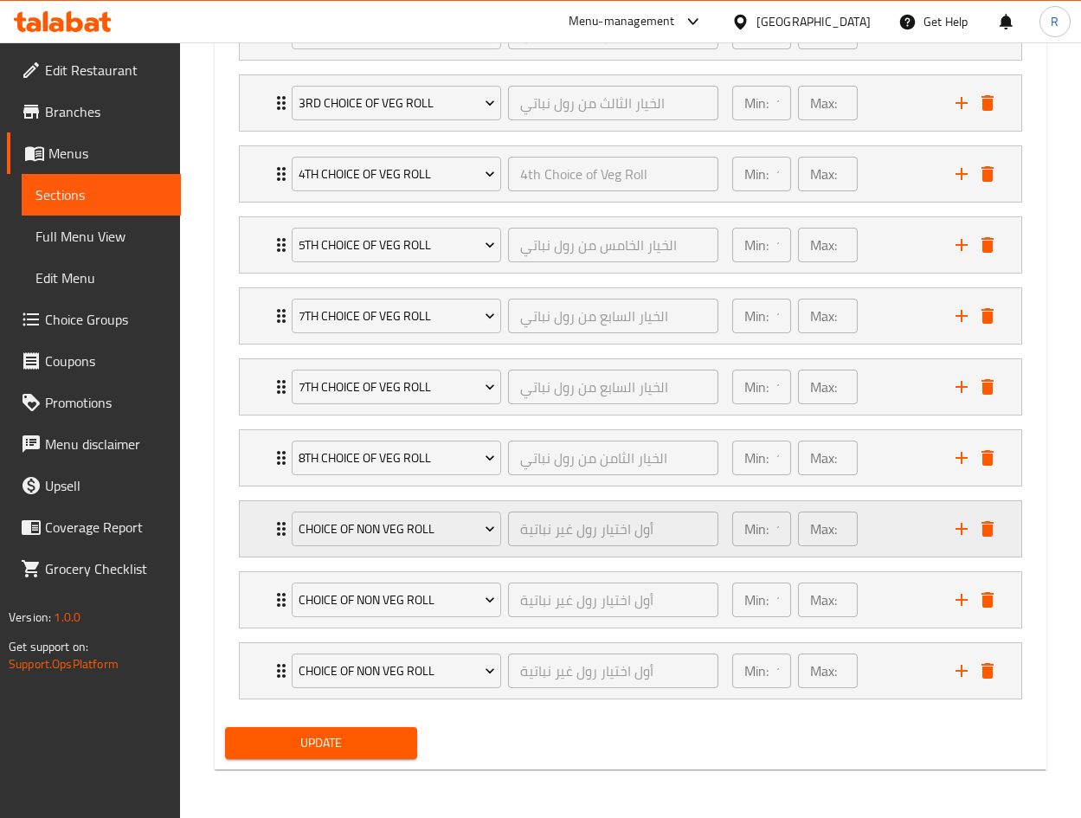
click at [387, 510] on div "Choice of Non Veg Roll" at bounding box center [396, 529] width 216 height 42
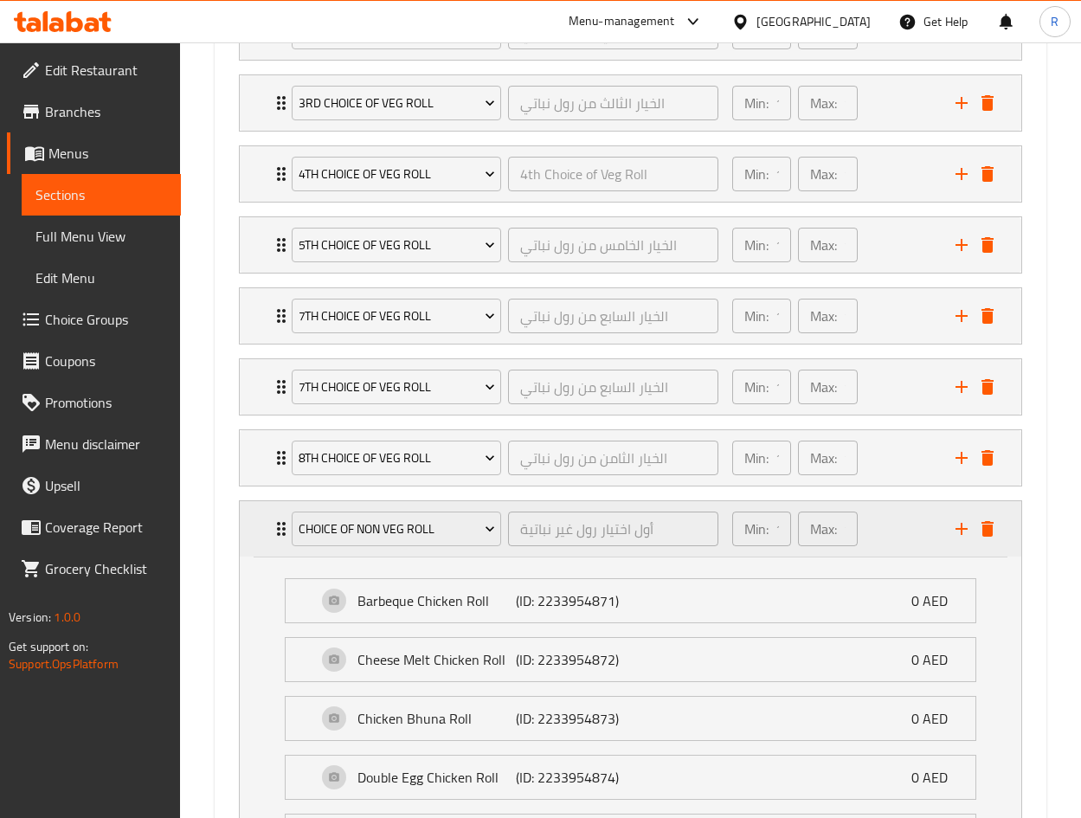
click at [412, 510] on div "Choice of Non Veg Roll" at bounding box center [396, 529] width 216 height 42
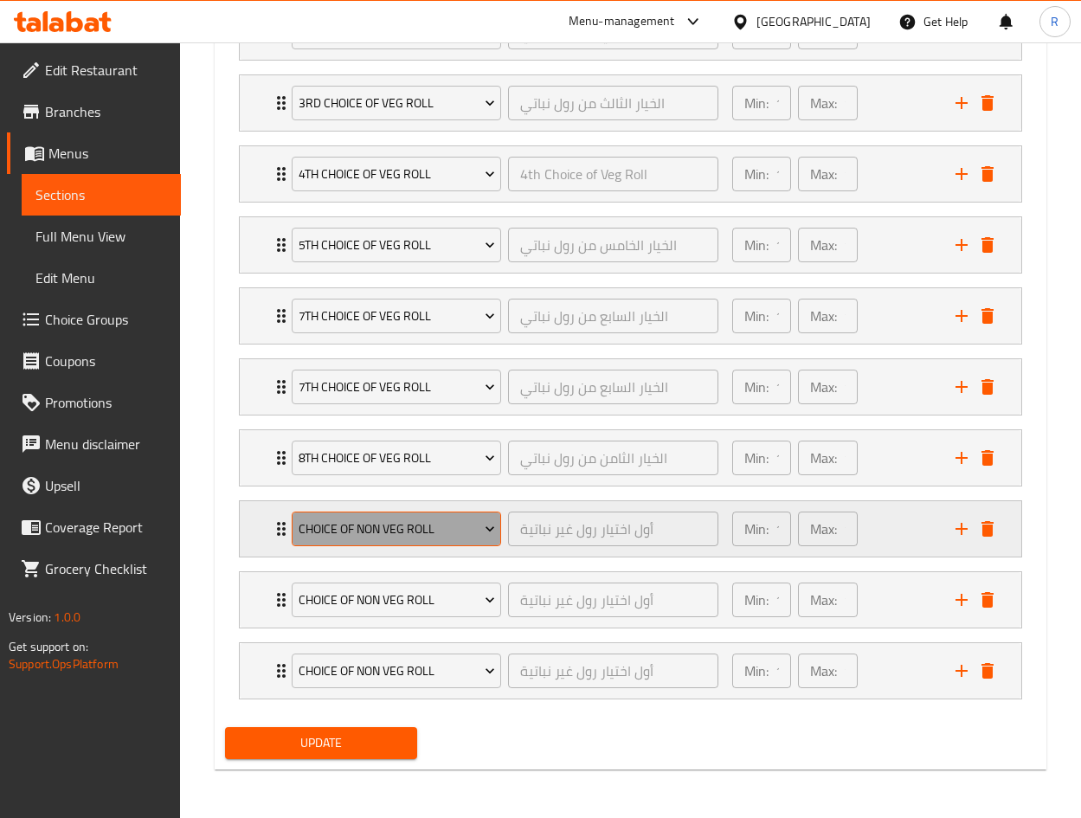
click at [491, 532] on icon "Expand" at bounding box center [489, 528] width 17 height 17
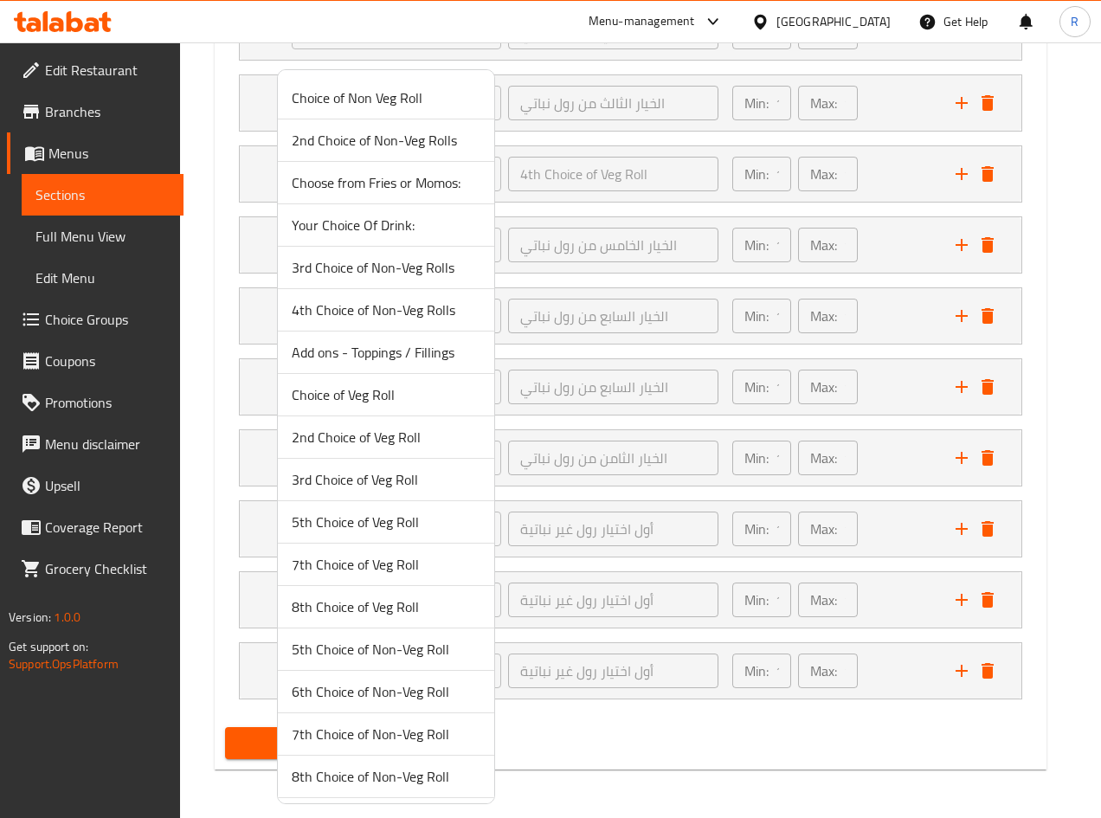
click at [391, 185] on span "Choose from Fries or Momos:" at bounding box center [386, 182] width 189 height 21
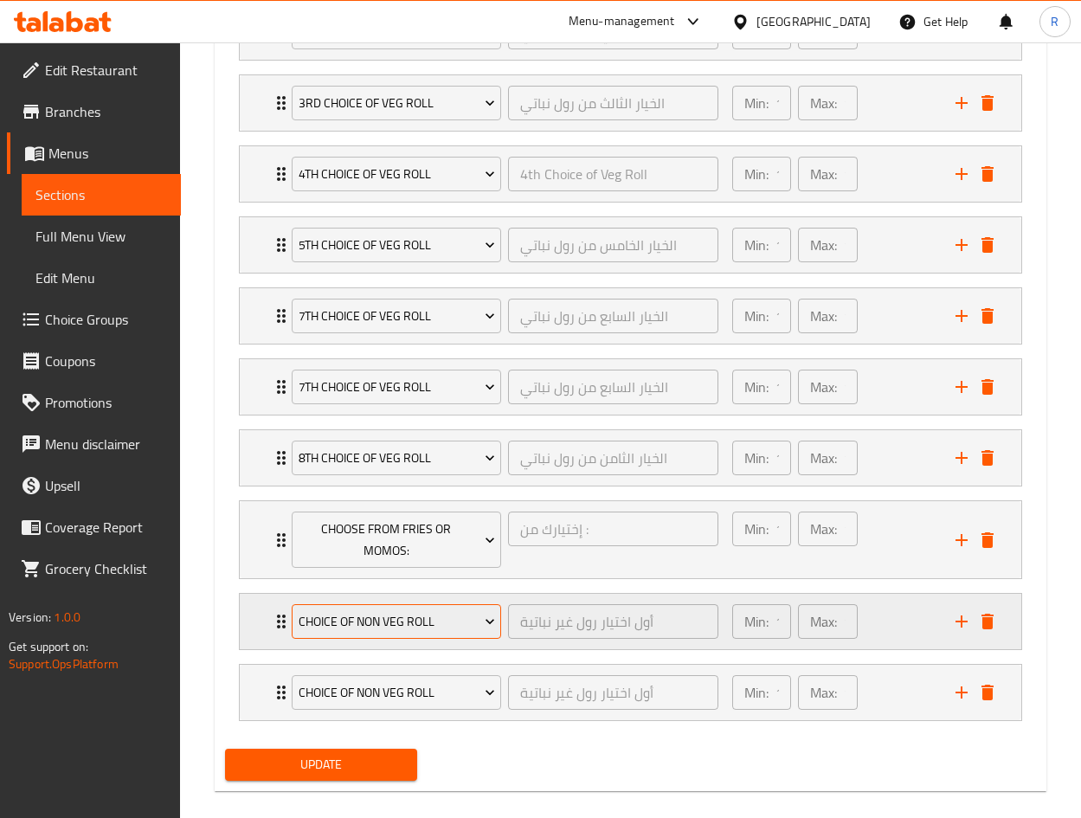
click at [496, 616] on icon "Expand" at bounding box center [489, 621] width 17 height 17
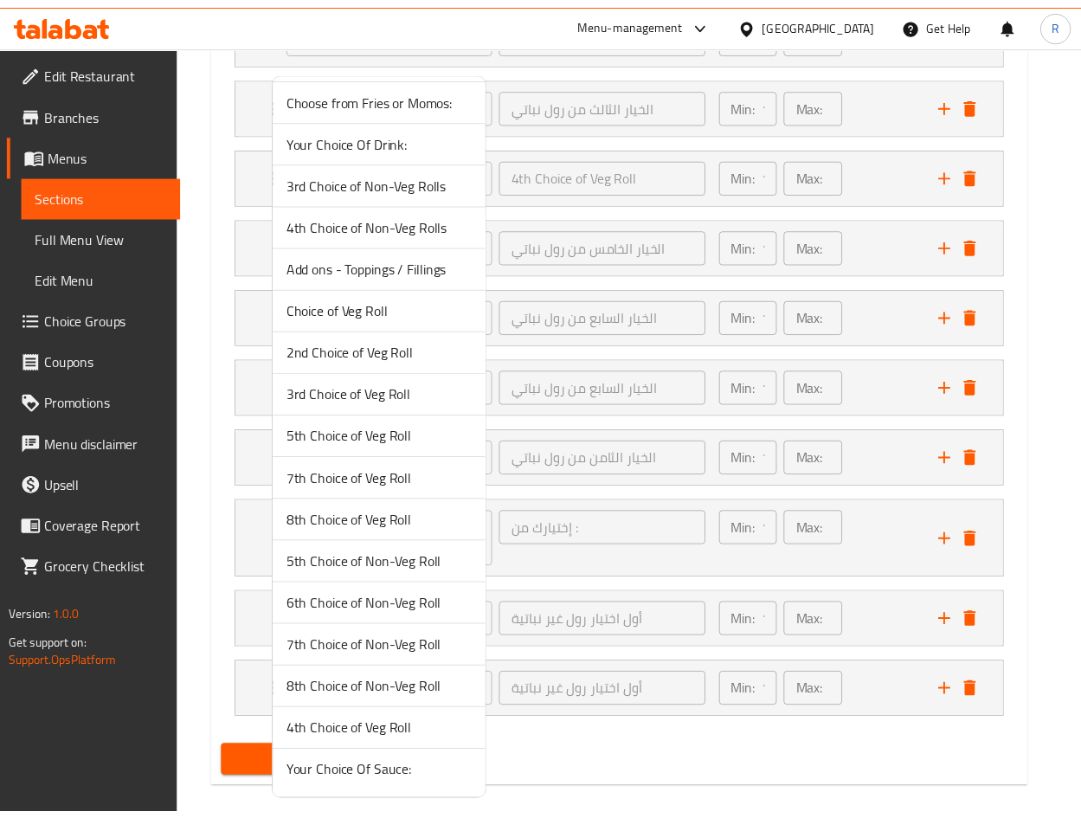
scroll to position [0, 0]
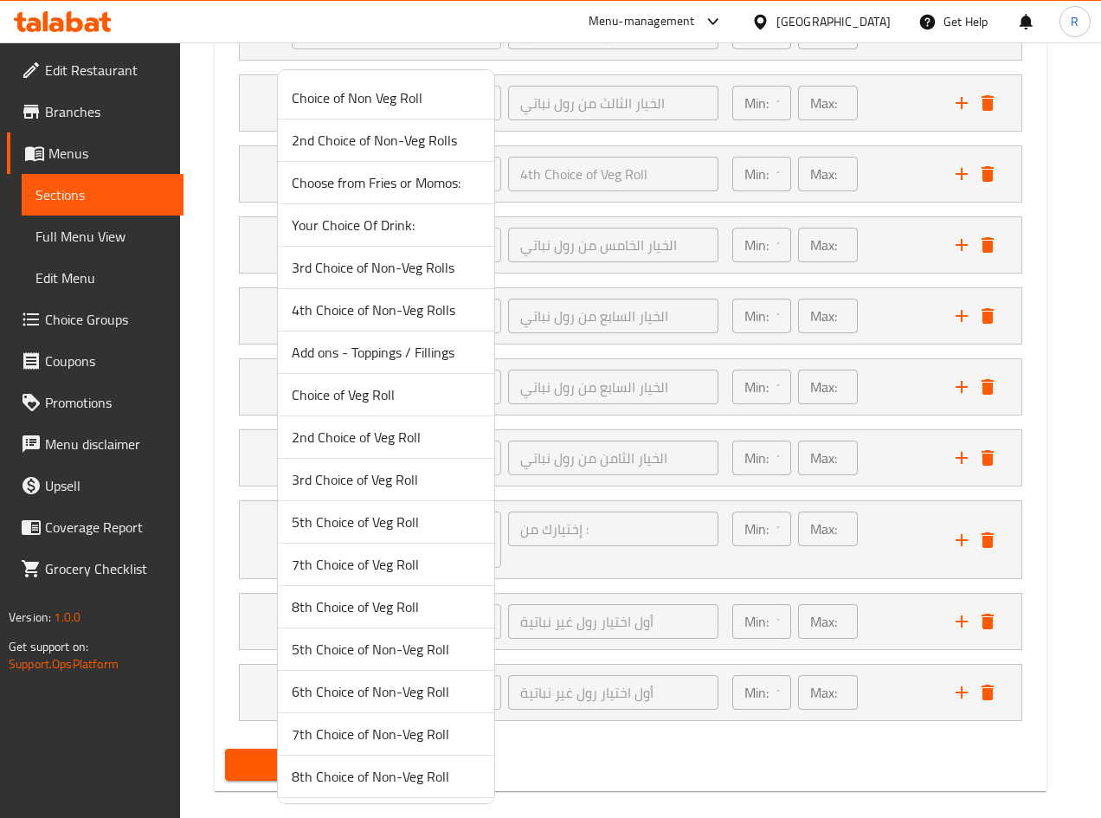
click at [395, 222] on span "Your Choice Of Drink:" at bounding box center [386, 225] width 189 height 21
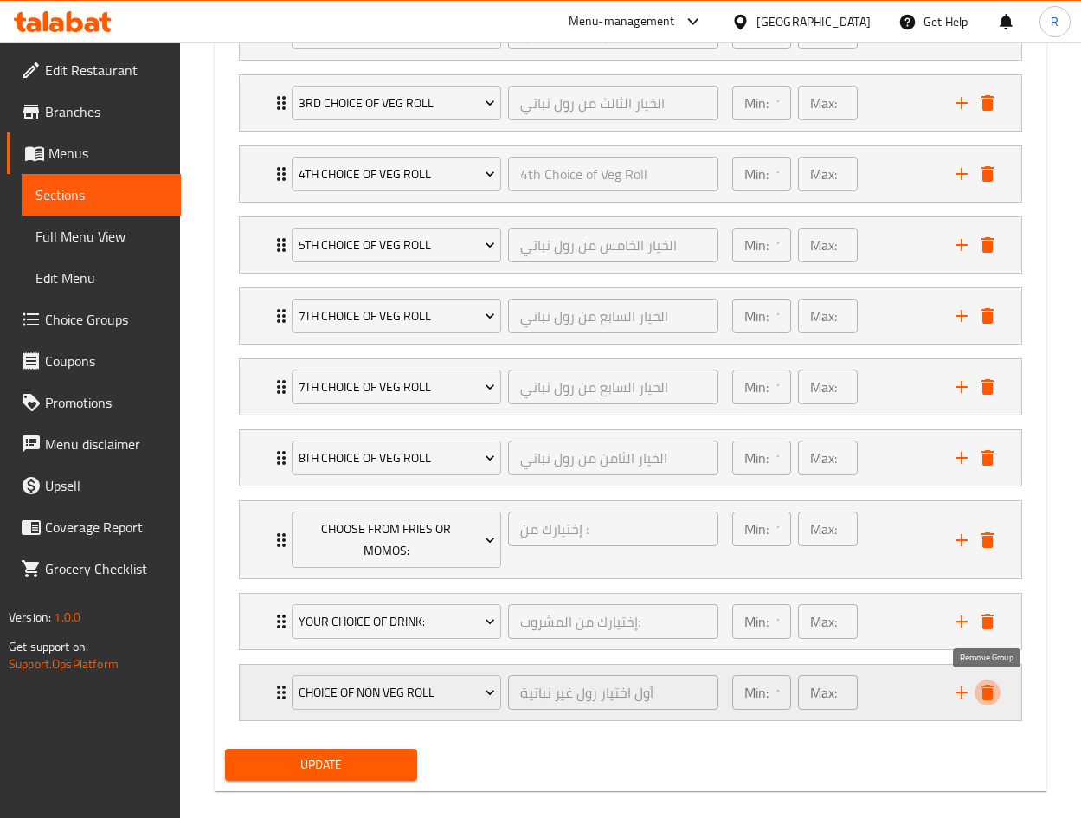
click at [992, 690] on icon "delete" at bounding box center [987, 692] width 21 height 21
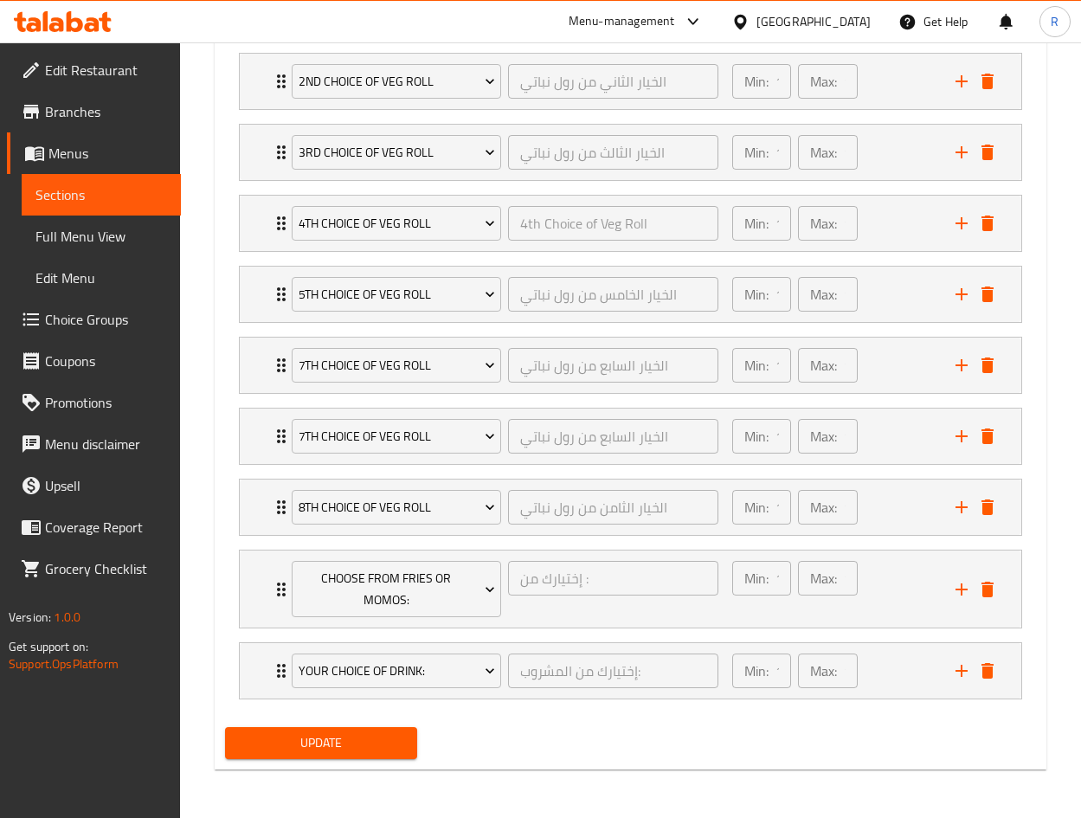
scroll to position [1094, 0]
click at [343, 740] on span "Update" at bounding box center [321, 743] width 164 height 22
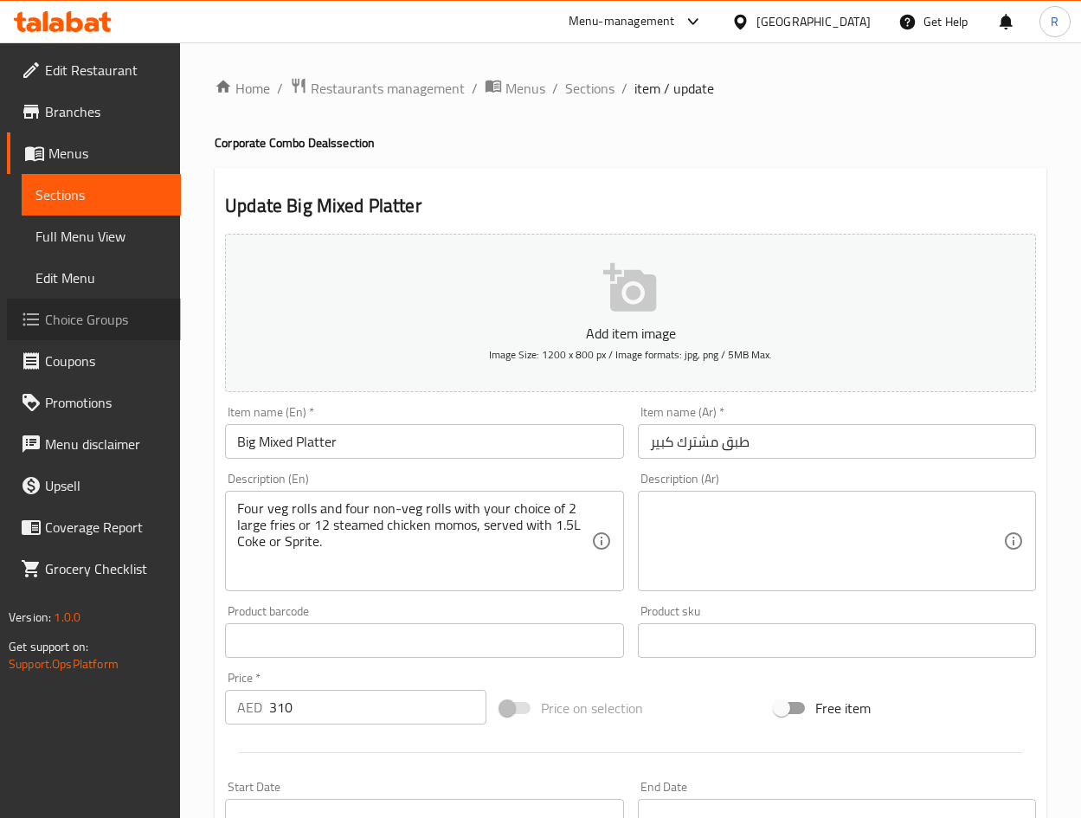
click at [88, 321] on span "Choice Groups" at bounding box center [106, 319] width 122 height 21
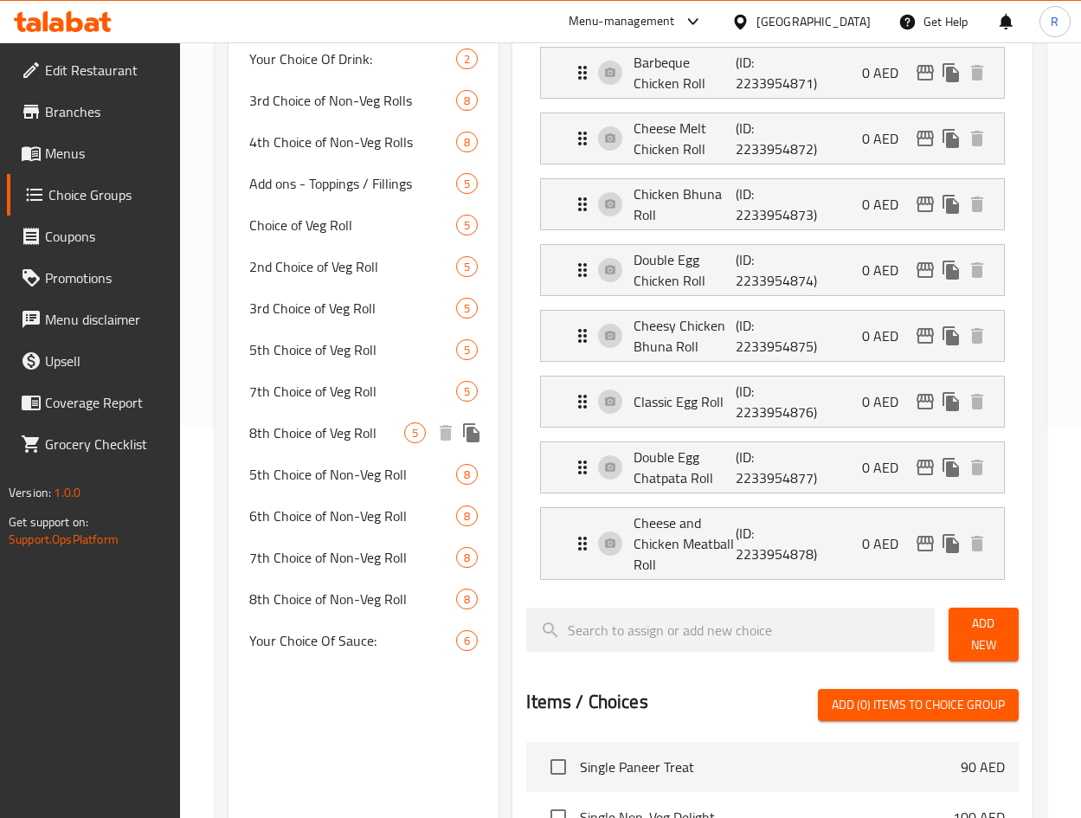
scroll to position [389, 0]
click at [469, 313] on icon "duplicate" at bounding box center [471, 308] width 16 height 19
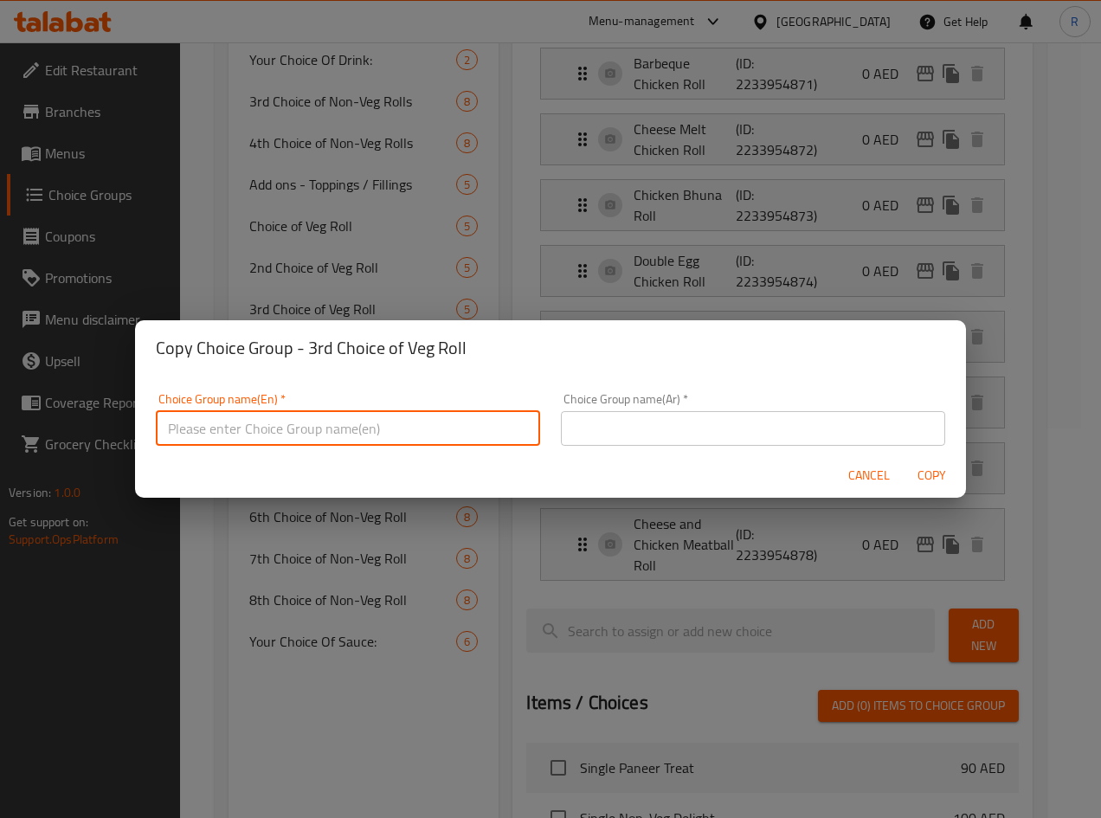
click at [376, 427] on input "text" at bounding box center [348, 428] width 384 height 35
type input "4th"
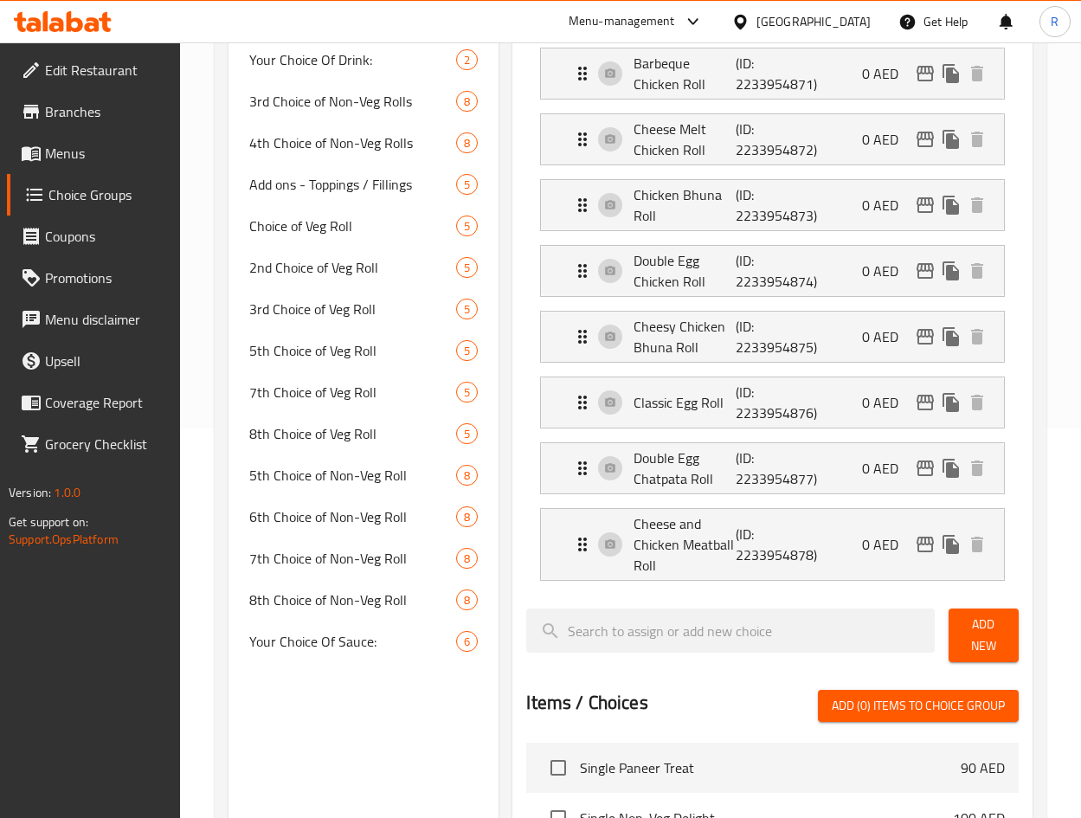
click at [372, 693] on div "Choice Groups Choice of Non Veg Roll 8 2nd Choice of Non-Veg Rolls 8 Choose fro…" at bounding box center [363, 587] width 270 height 1561
click at [472, 311] on icon "duplicate" at bounding box center [471, 308] width 16 height 19
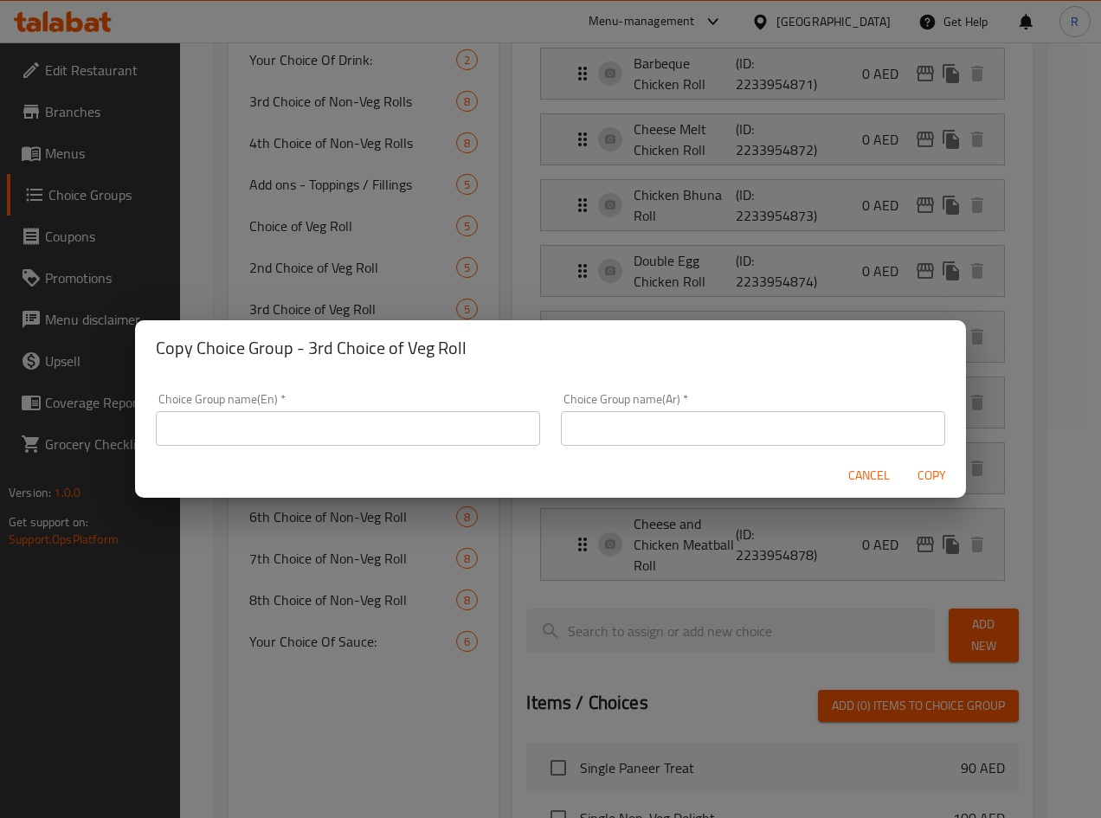
click at [334, 421] on input "text" at bounding box center [348, 428] width 384 height 35
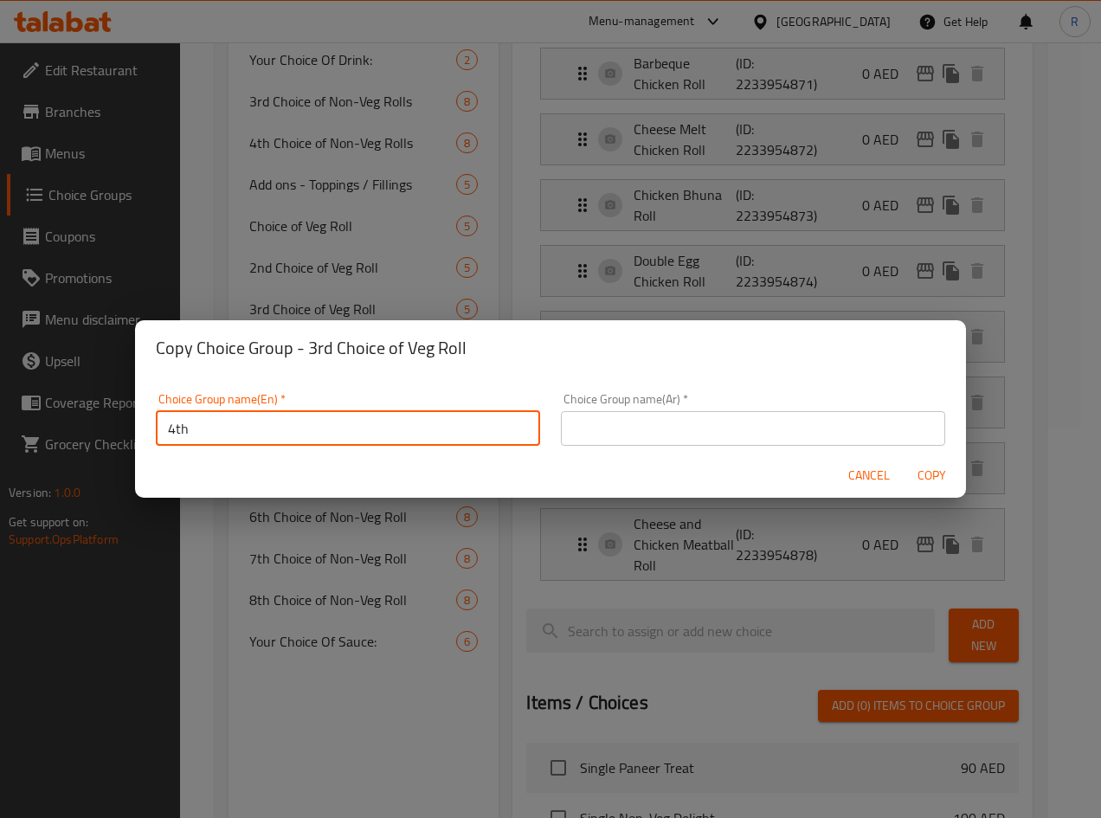
type input "4th Choice of Veg Roll"
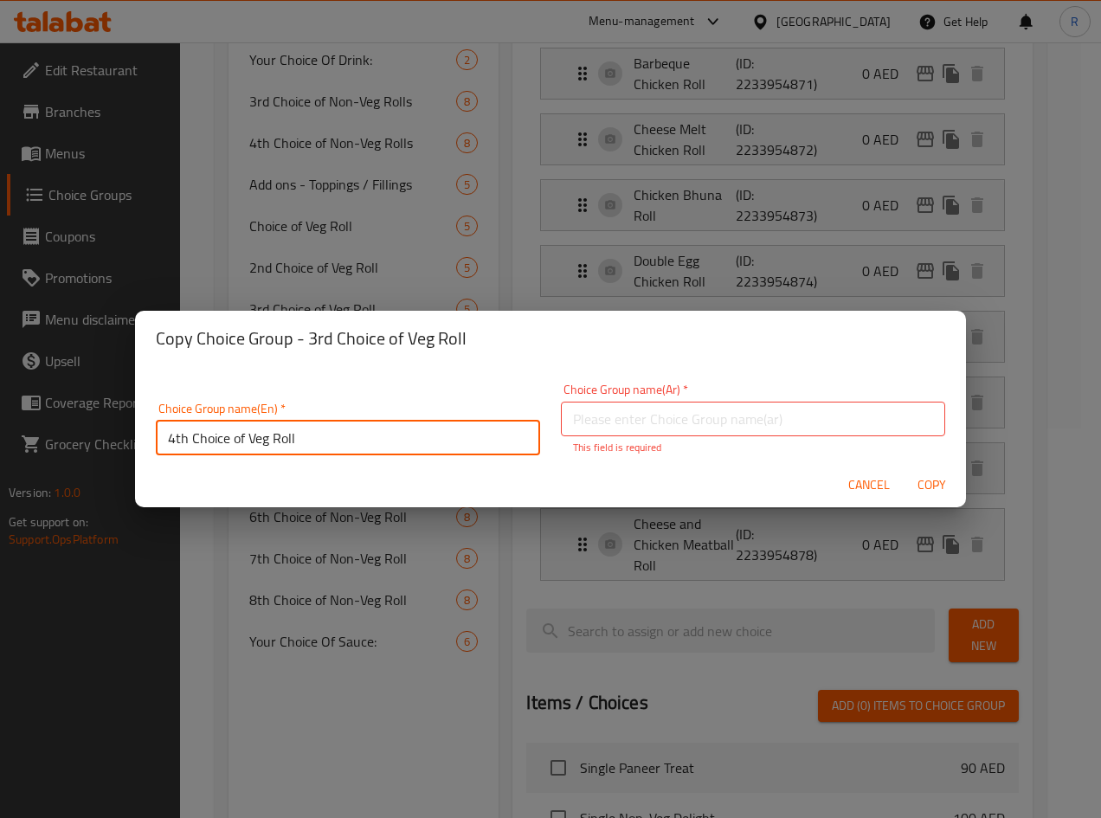
drag, startPoint x: 334, startPoint y: 421, endPoint x: 341, endPoint y: 399, distance: 23.5
click at [338, 414] on div "Choice Group name(En)   * 4th Choice of Veg Roll Choice Group name(En) *" at bounding box center [348, 428] width 384 height 53
click at [612, 416] on input "text" at bounding box center [753, 418] width 384 height 35
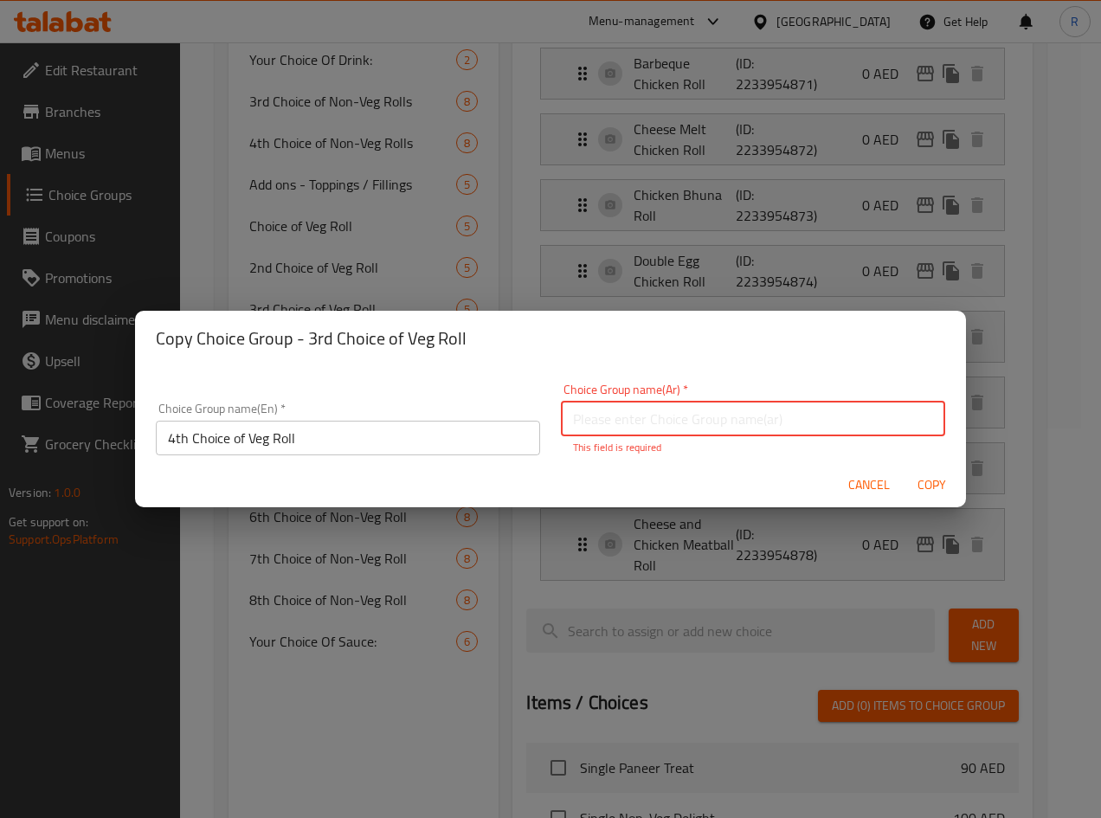
paste input "4th Choice of Veg Roll"
type input "4th Choice of Veg Roll"
click at [928, 478] on span "Copy" at bounding box center [931, 485] width 42 height 22
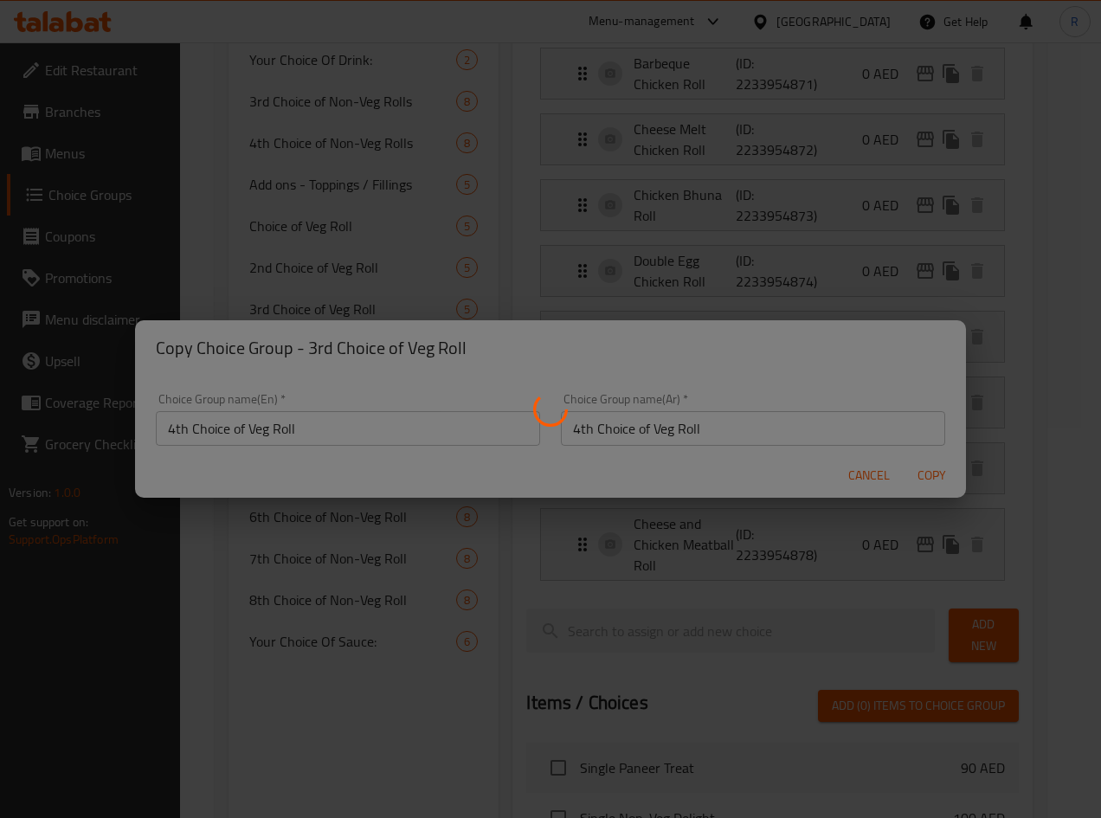
type input "4th Choice of Veg Roll"
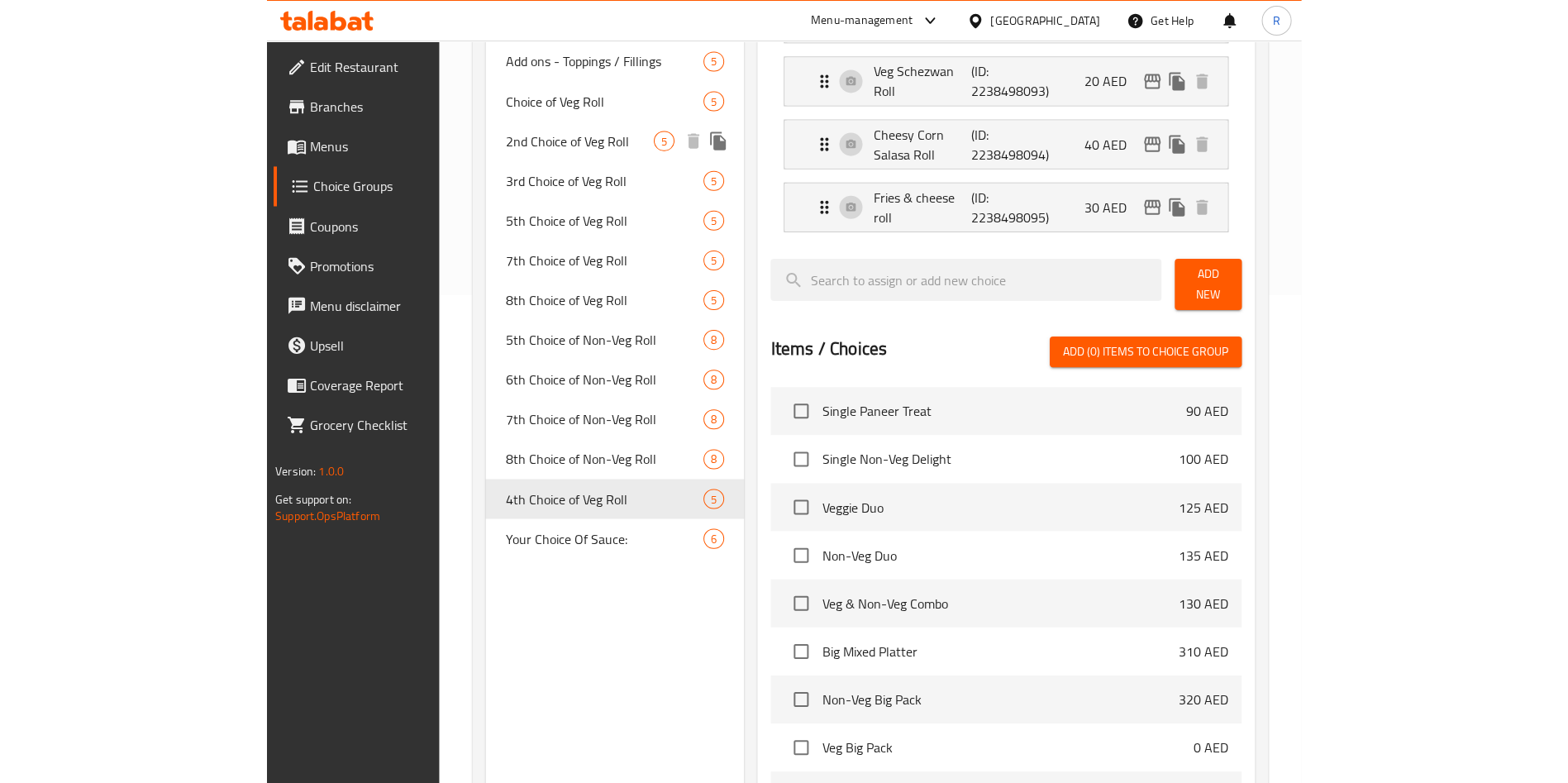
scroll to position [496, 0]
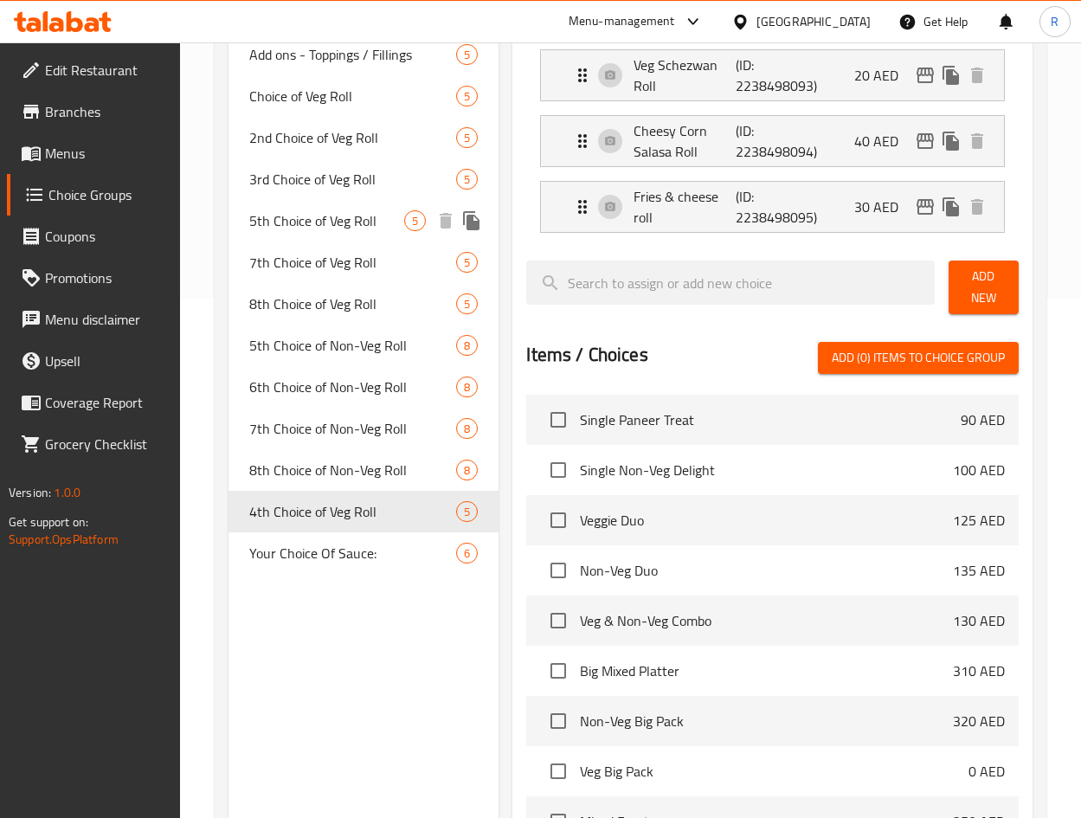
click at [477, 226] on icon "duplicate" at bounding box center [471, 220] width 16 height 19
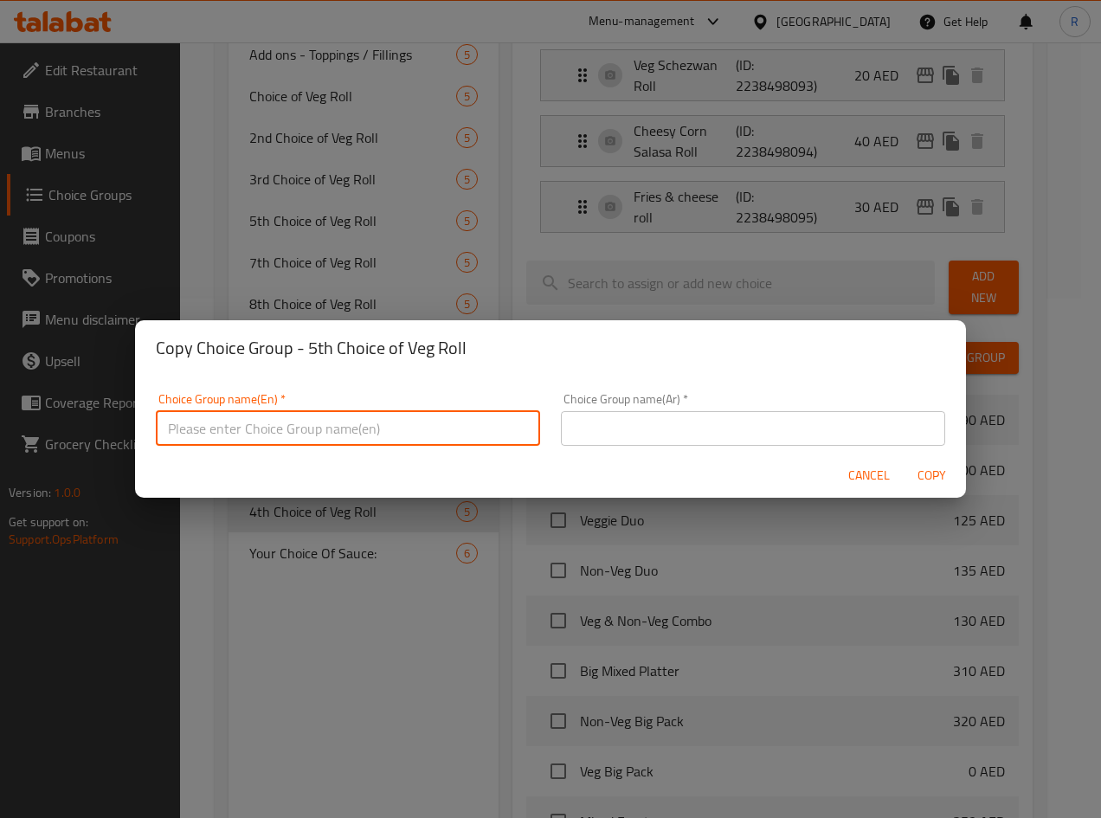
click at [313, 426] on input "text" at bounding box center [348, 428] width 384 height 35
type input "6th Choice of Veg Roll"
click at [345, 424] on input "6th Choice of Veg Roll" at bounding box center [348, 428] width 384 height 35
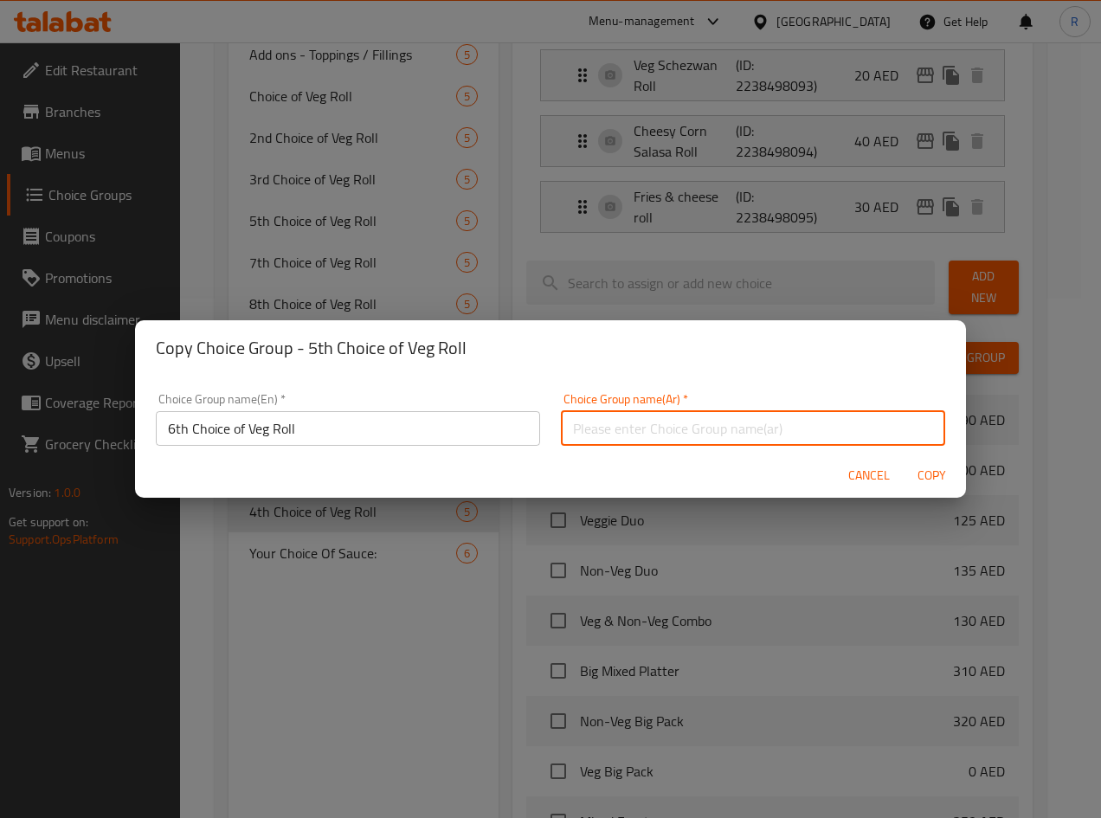
paste input "6th Choice of Veg Roll"
type input "6th Choice of Veg Roll"
click at [931, 467] on span "Copy" at bounding box center [931, 476] width 42 height 22
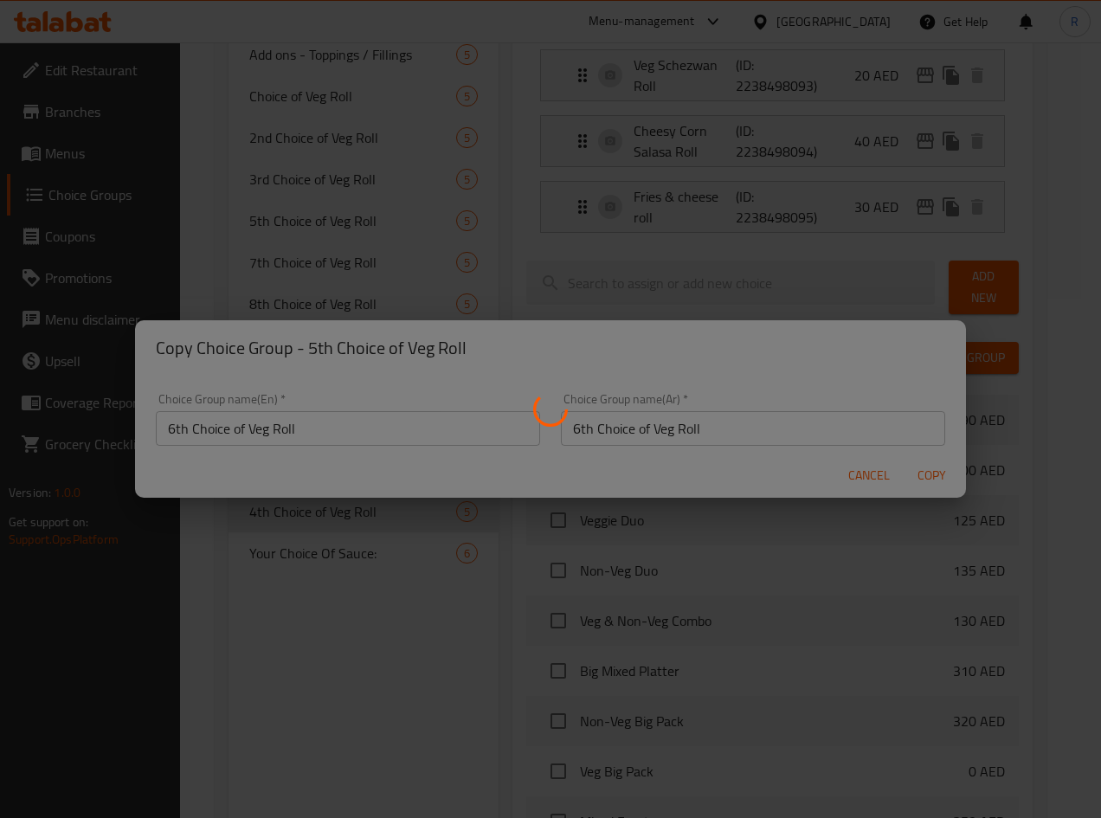
type input "6th Choice of Veg Roll"
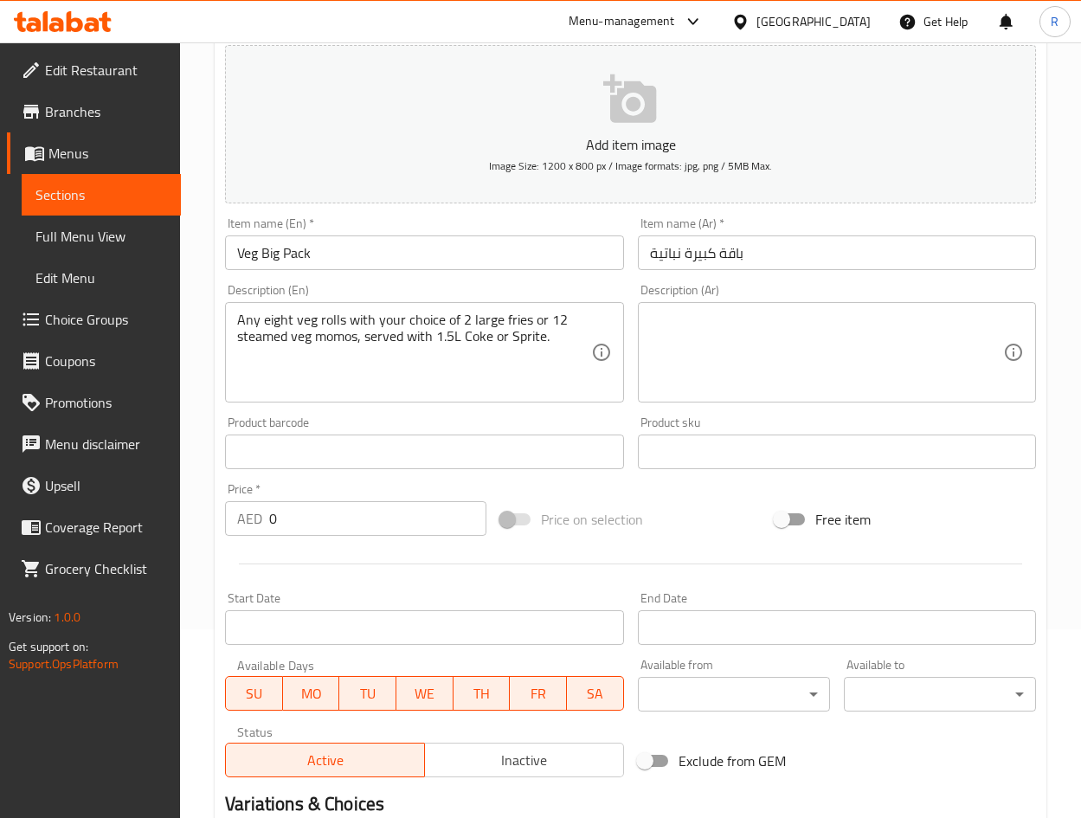
scroll to position [16, 0]
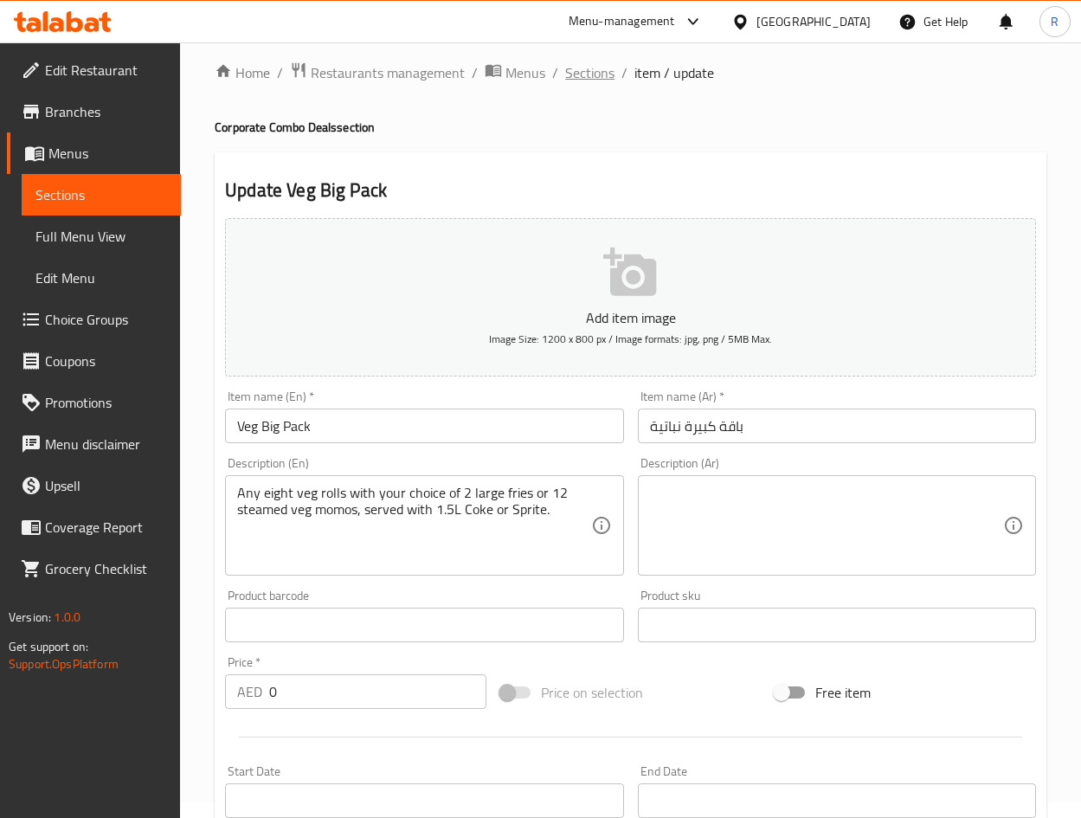
click at [576, 67] on span "Sections" at bounding box center [589, 72] width 49 height 21
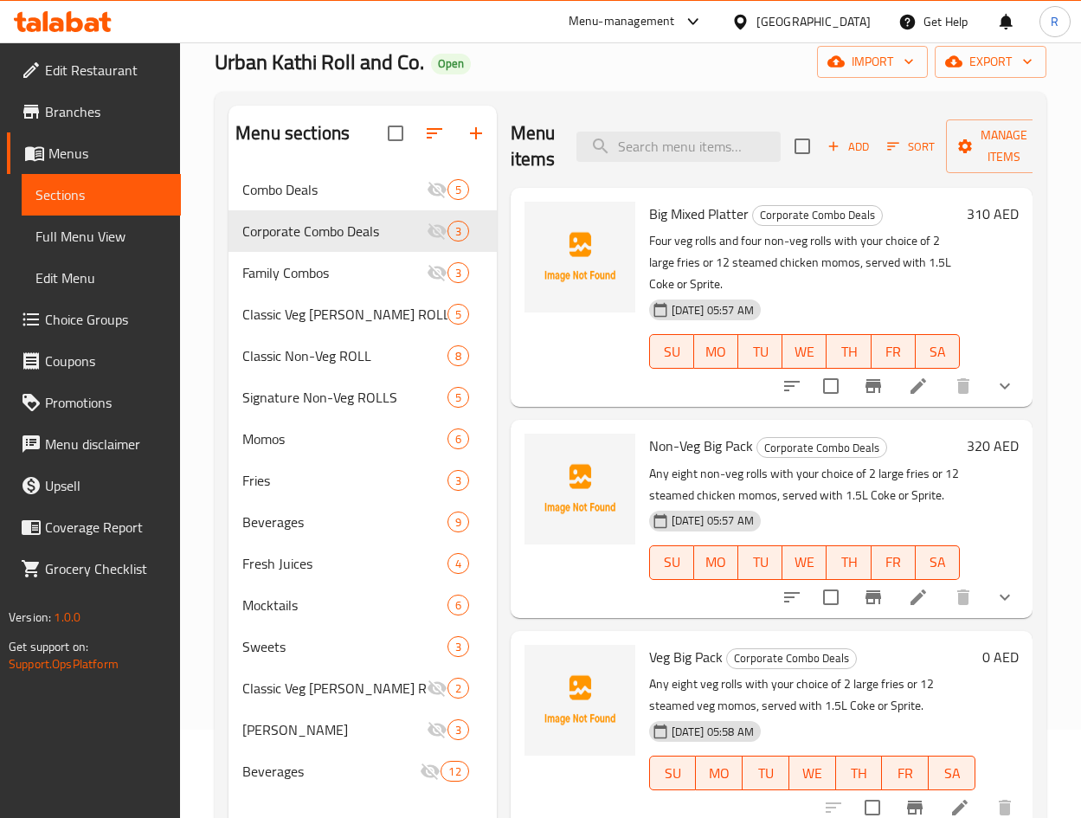
scroll to position [242, 0]
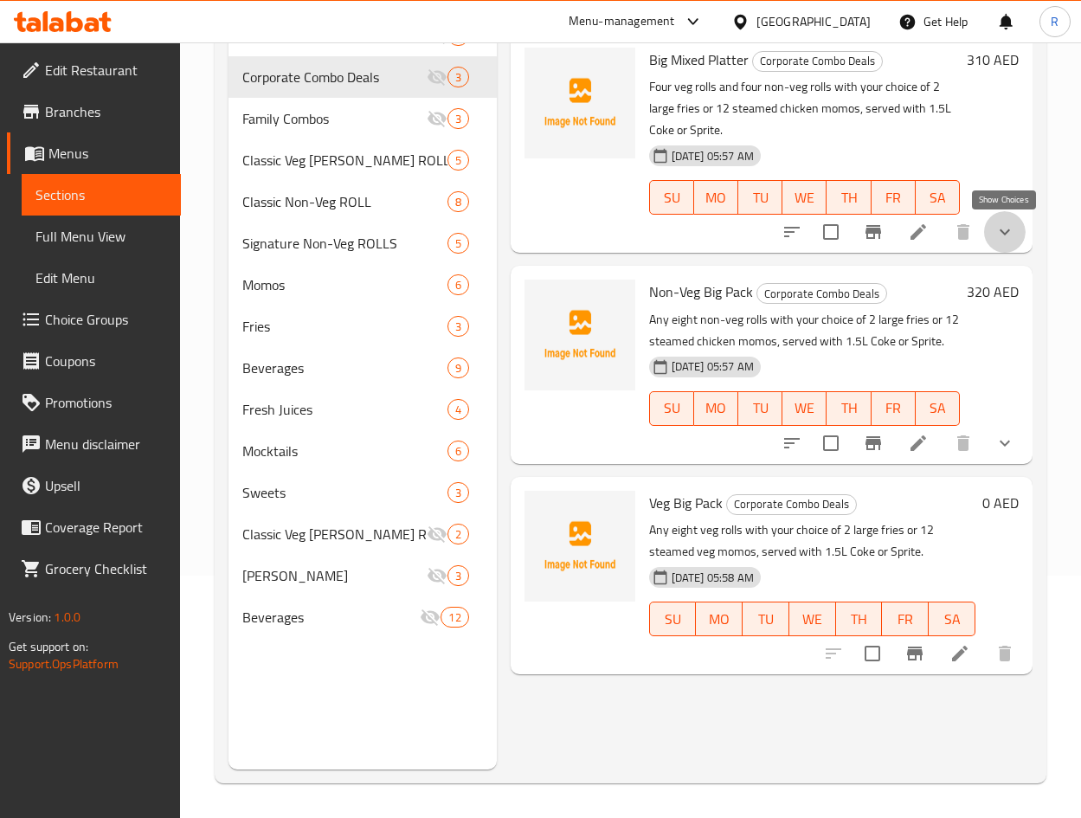
click at [1003, 227] on icon "show more" at bounding box center [1004, 232] width 21 height 21
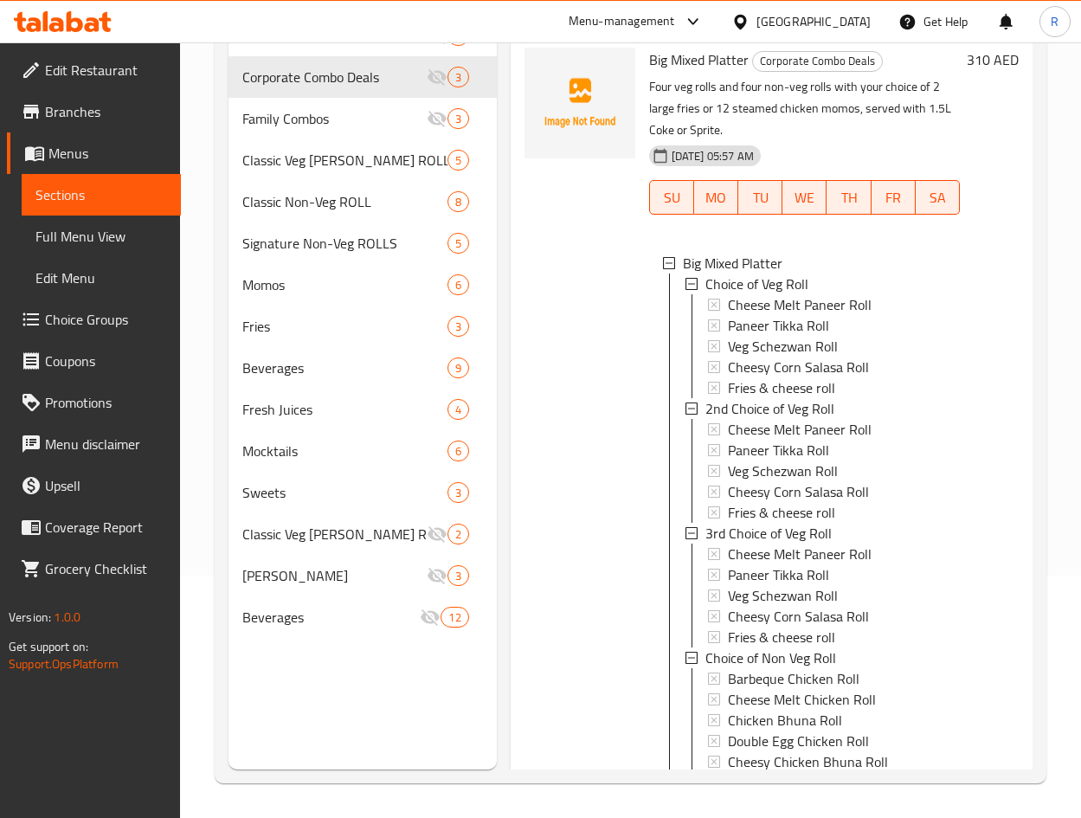
click at [1005, 227] on div "Big Mixed Platter Corporate Combo Deals Four veg rolls and four non-veg rolls w…" at bounding box center [771, 458] width 522 height 849
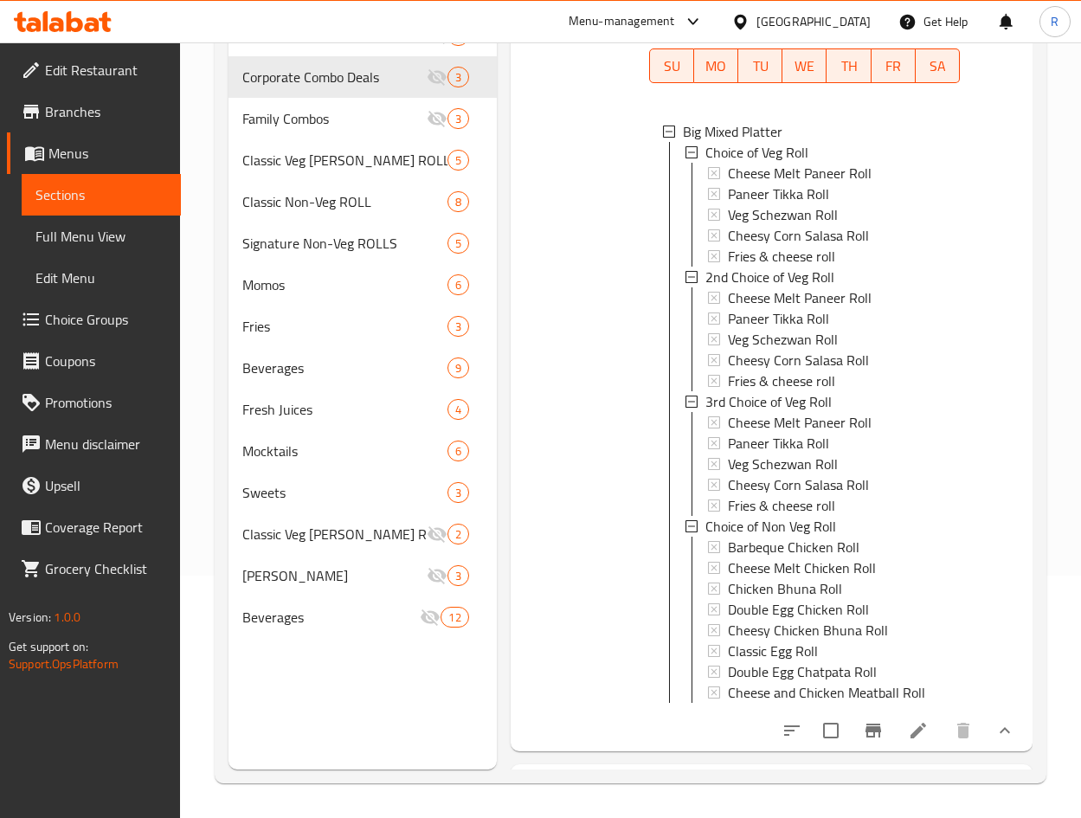
scroll to position [389, 0]
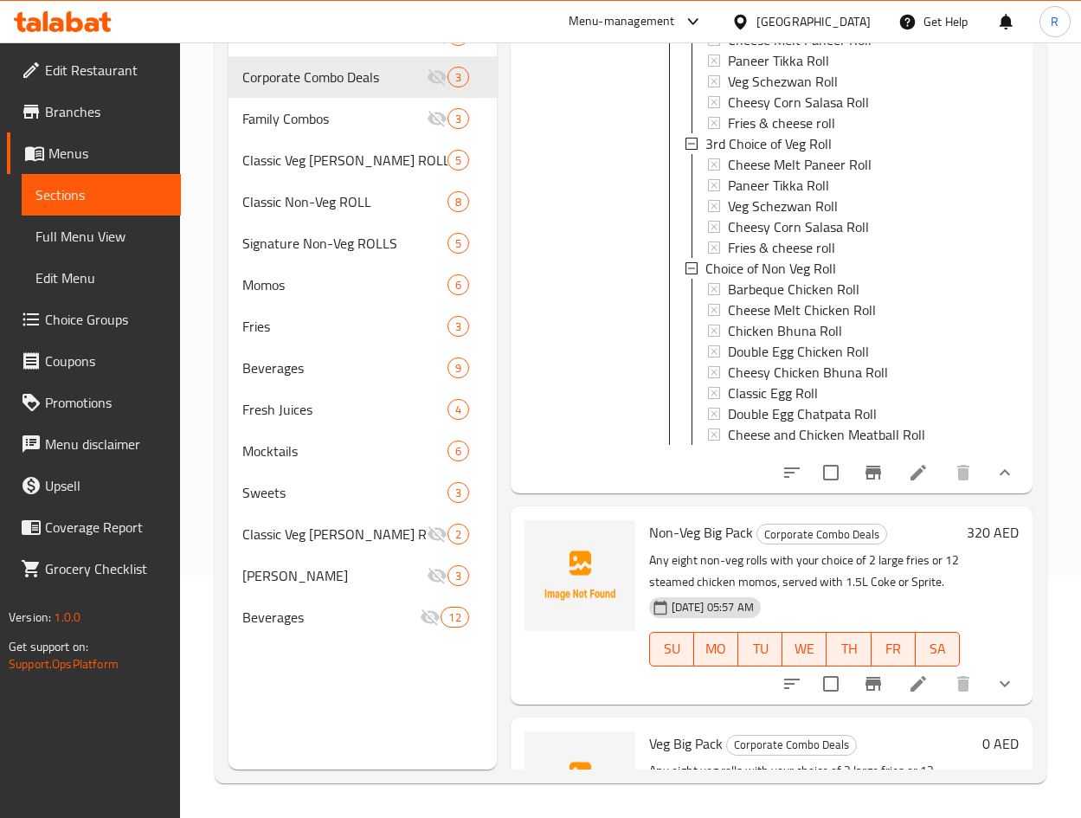
click at [994, 483] on icon "show more" at bounding box center [1004, 472] width 21 height 21
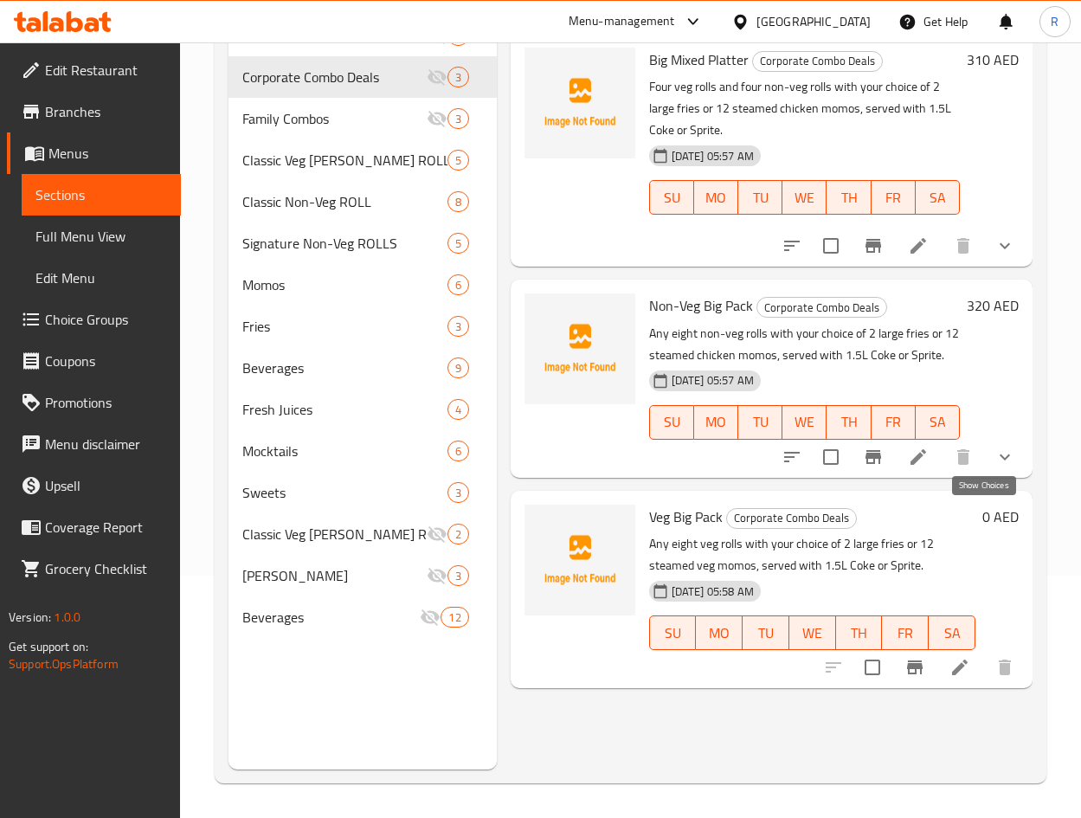
scroll to position [0, 0]
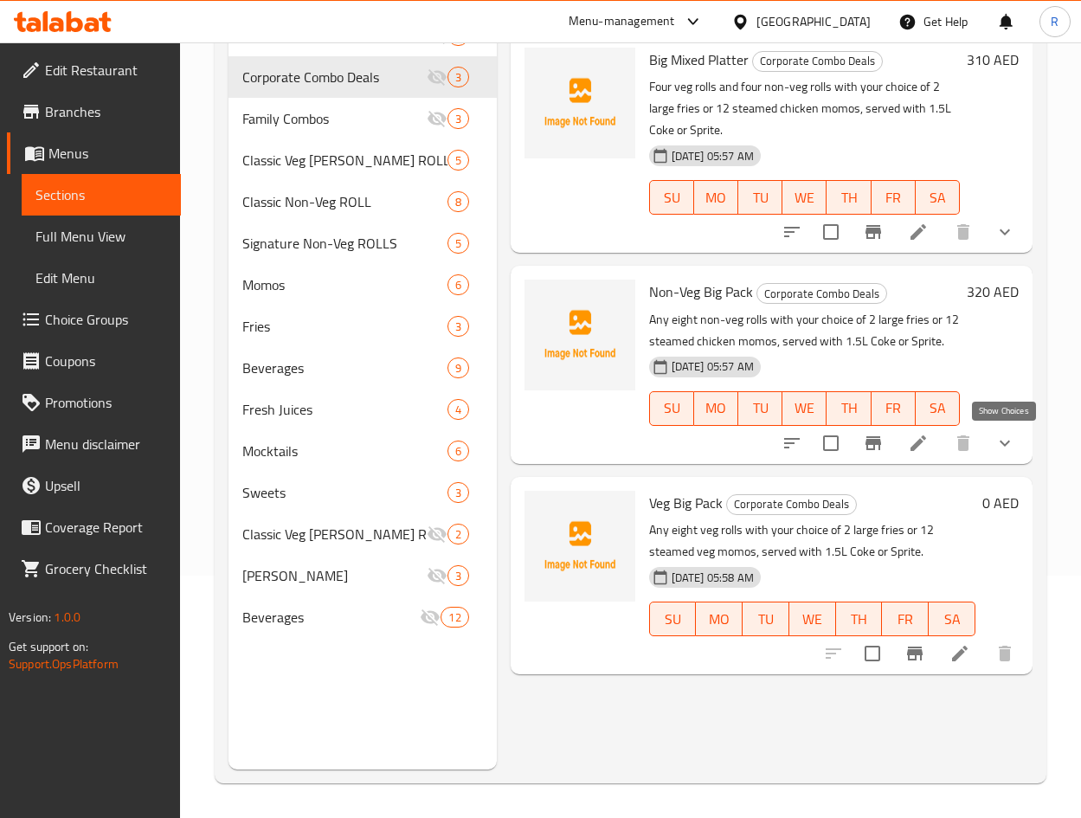
click at [1008, 441] on icon "show more" at bounding box center [1004, 443] width 21 height 21
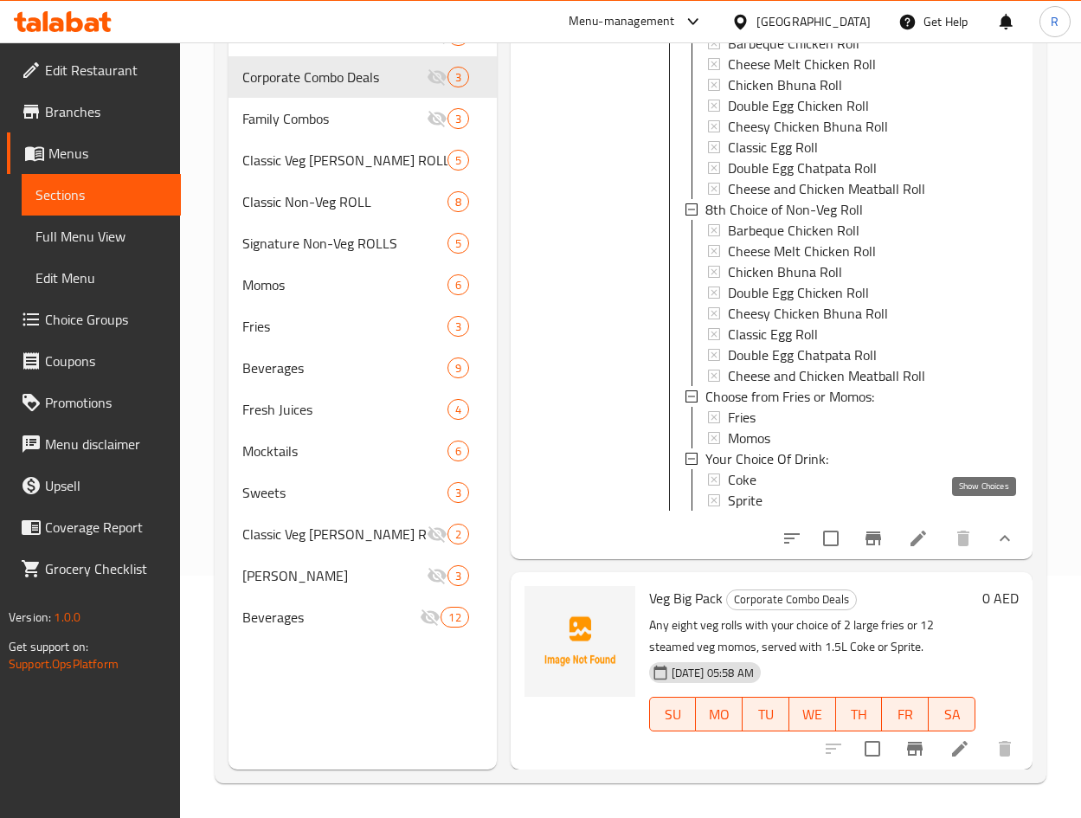
click at [994, 528] on icon "show more" at bounding box center [1004, 538] width 21 height 21
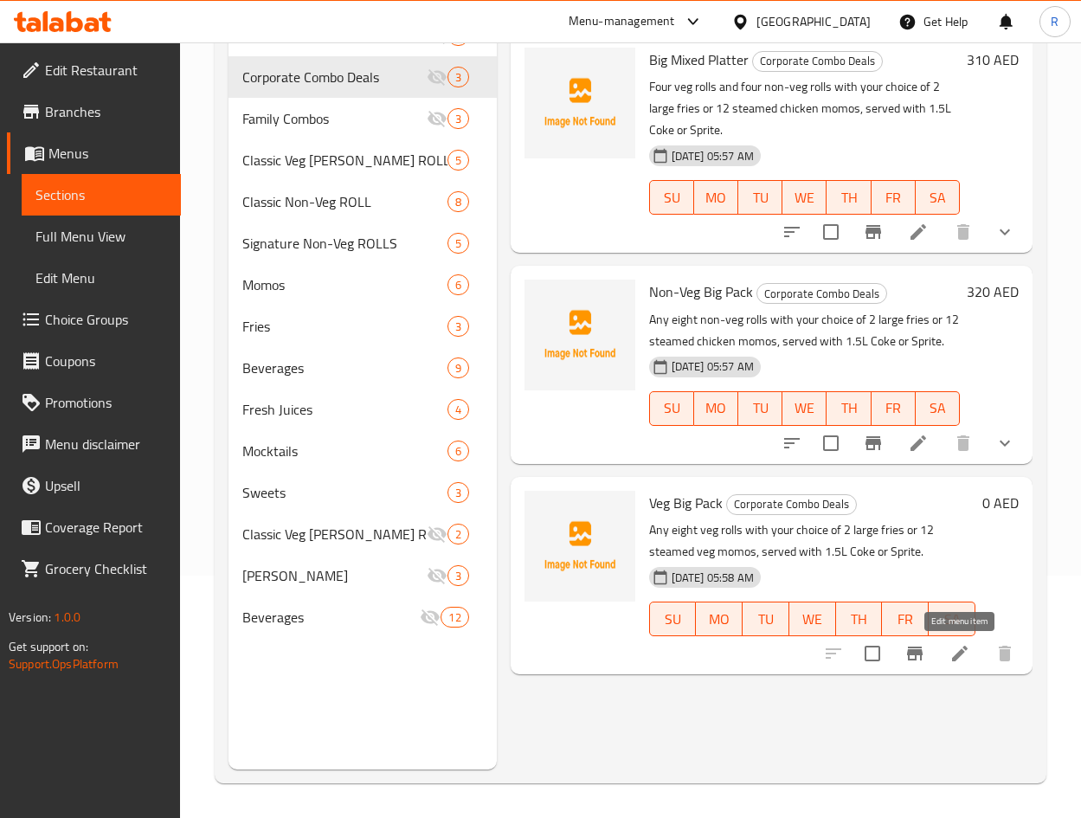
click at [958, 650] on icon at bounding box center [959, 653] width 21 height 21
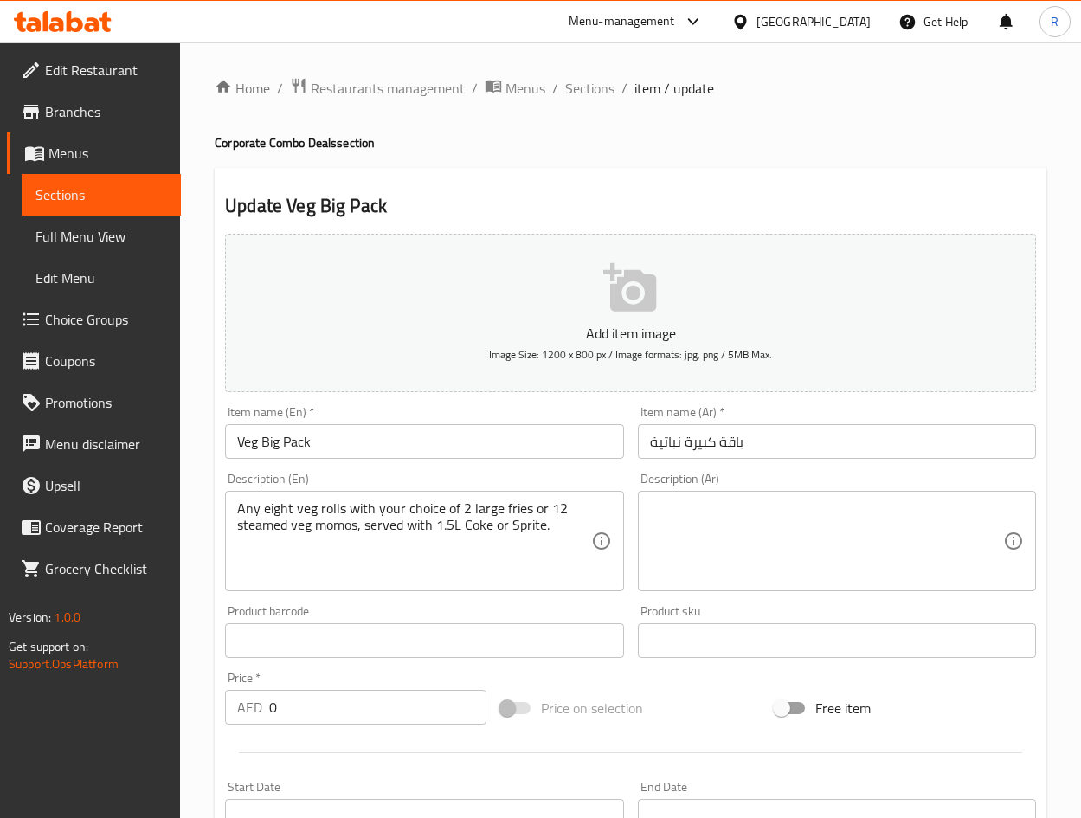
scroll to position [405, 0]
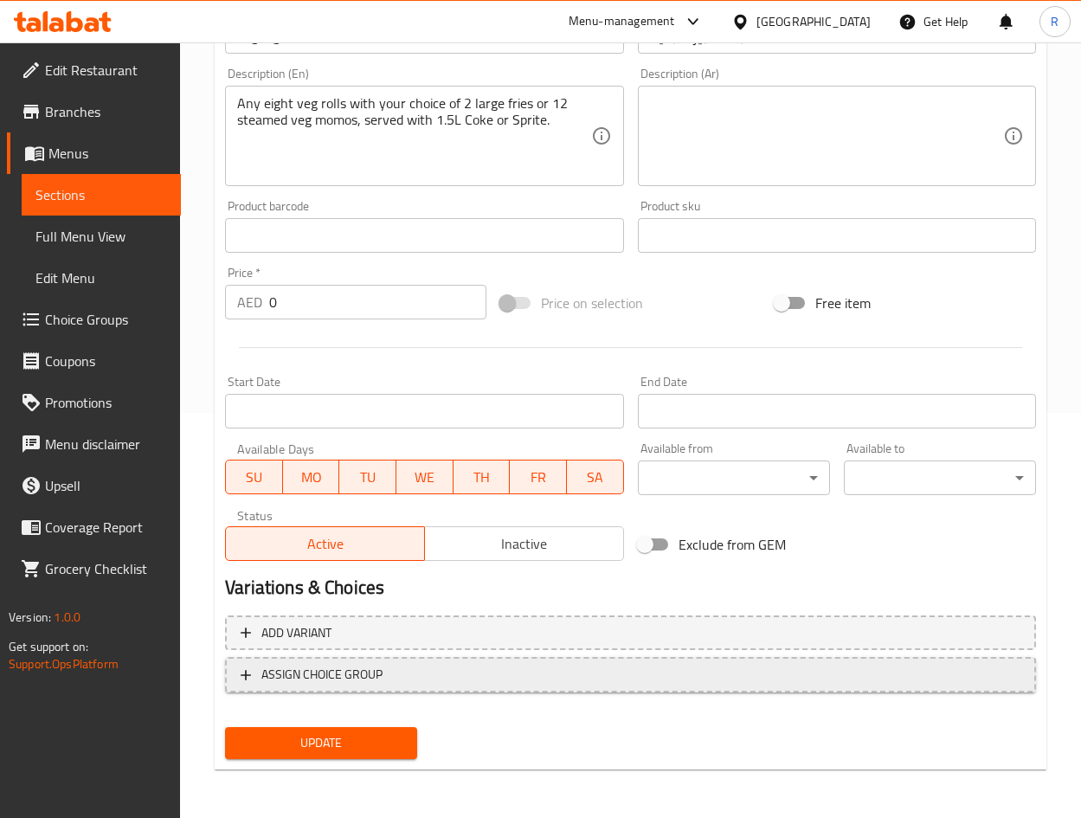
click at [400, 674] on span "ASSIGN CHOICE GROUP" at bounding box center [631, 675] width 780 height 22
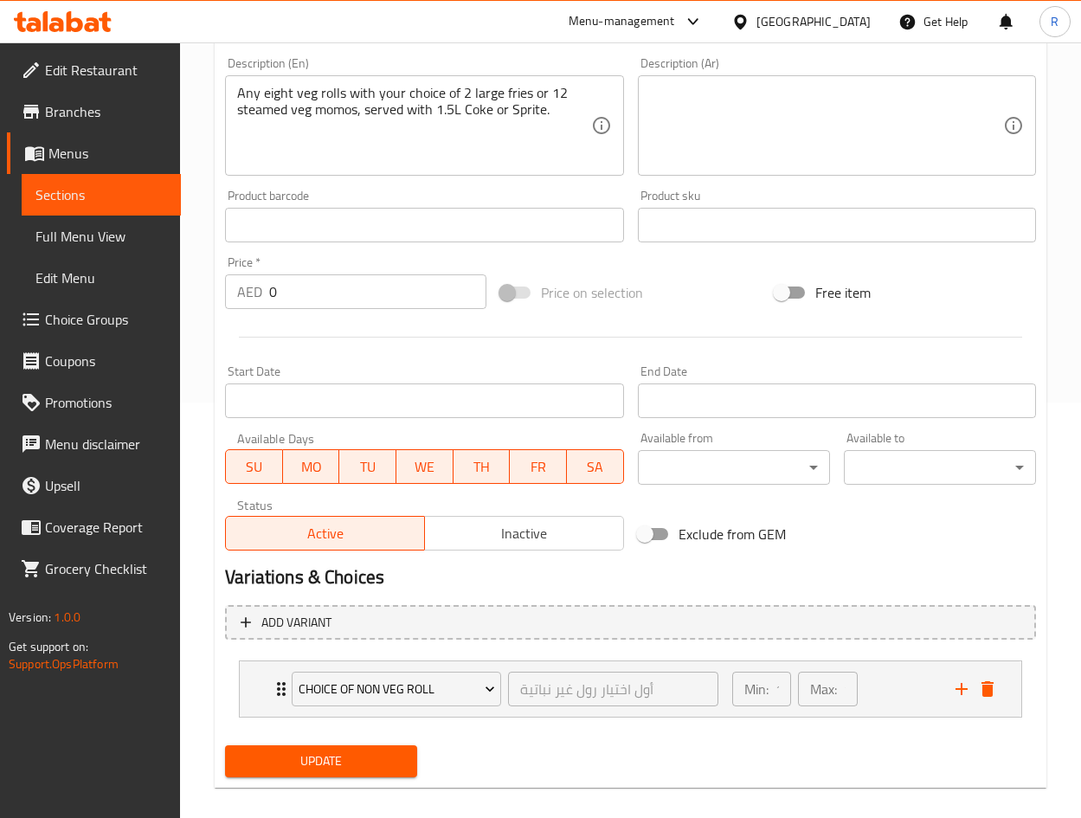
scroll to position [433, 0]
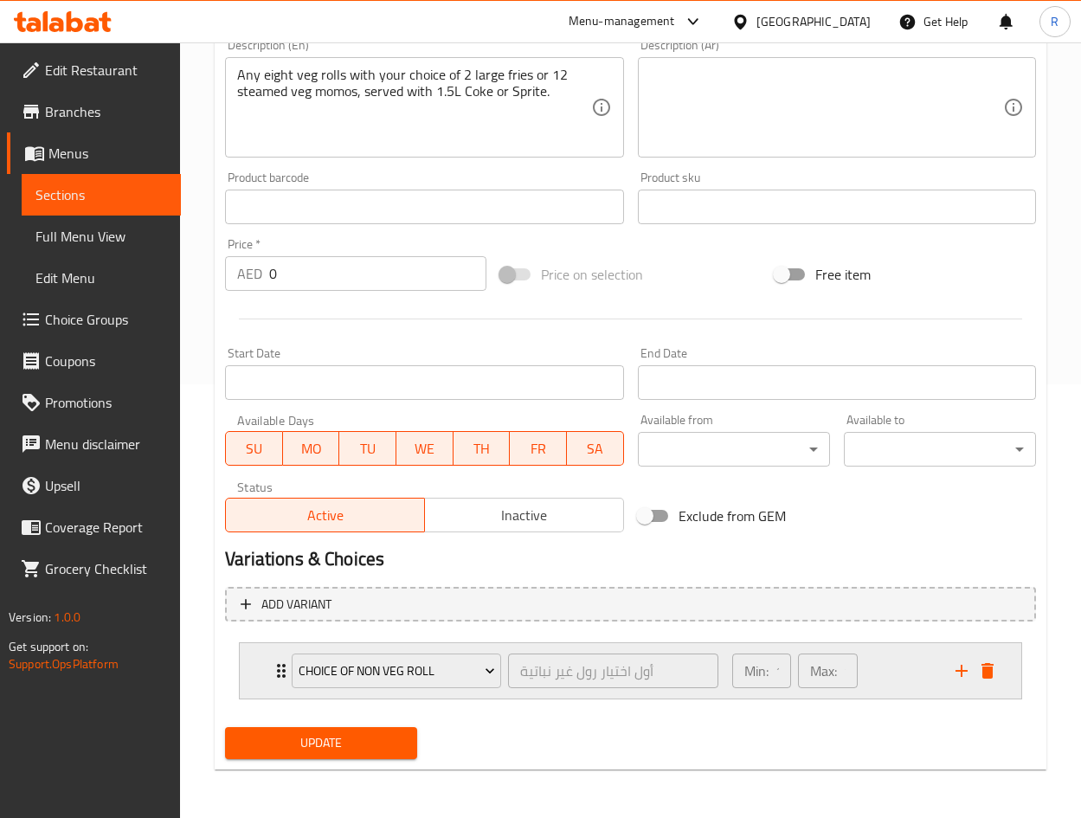
click at [953, 681] on button "add" at bounding box center [961, 671] width 26 height 26
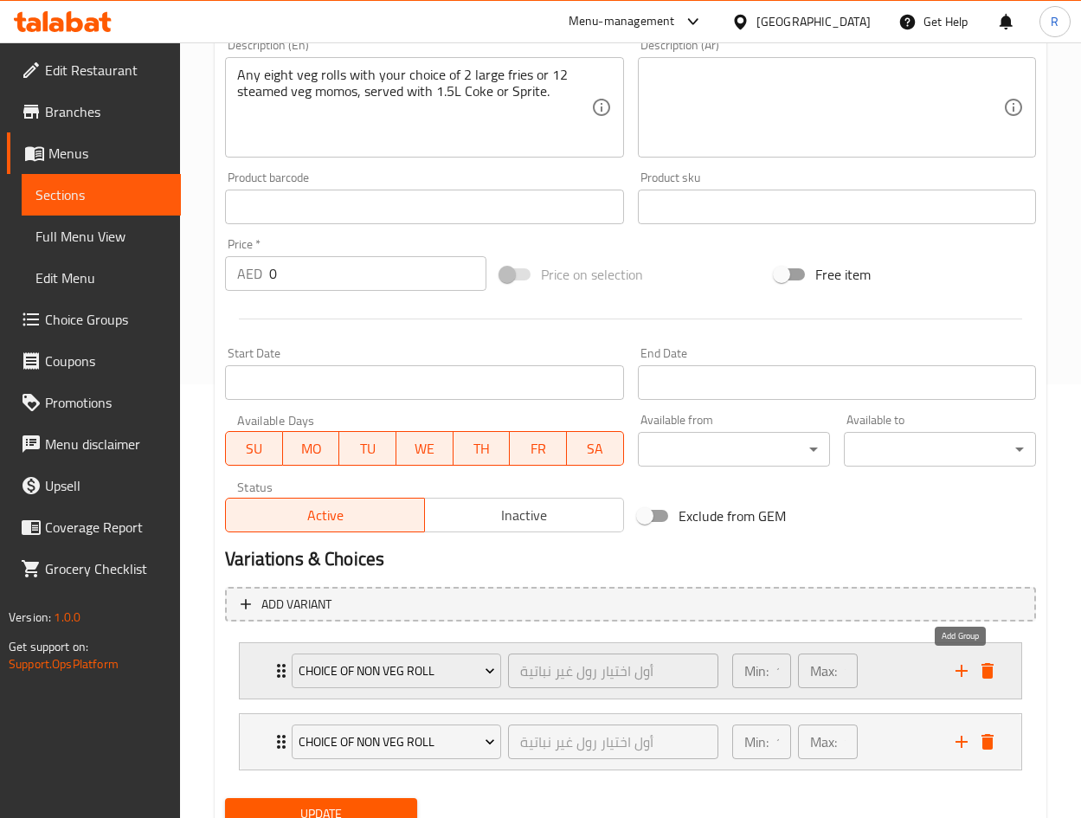
click at [953, 681] on button "add" at bounding box center [961, 671] width 26 height 26
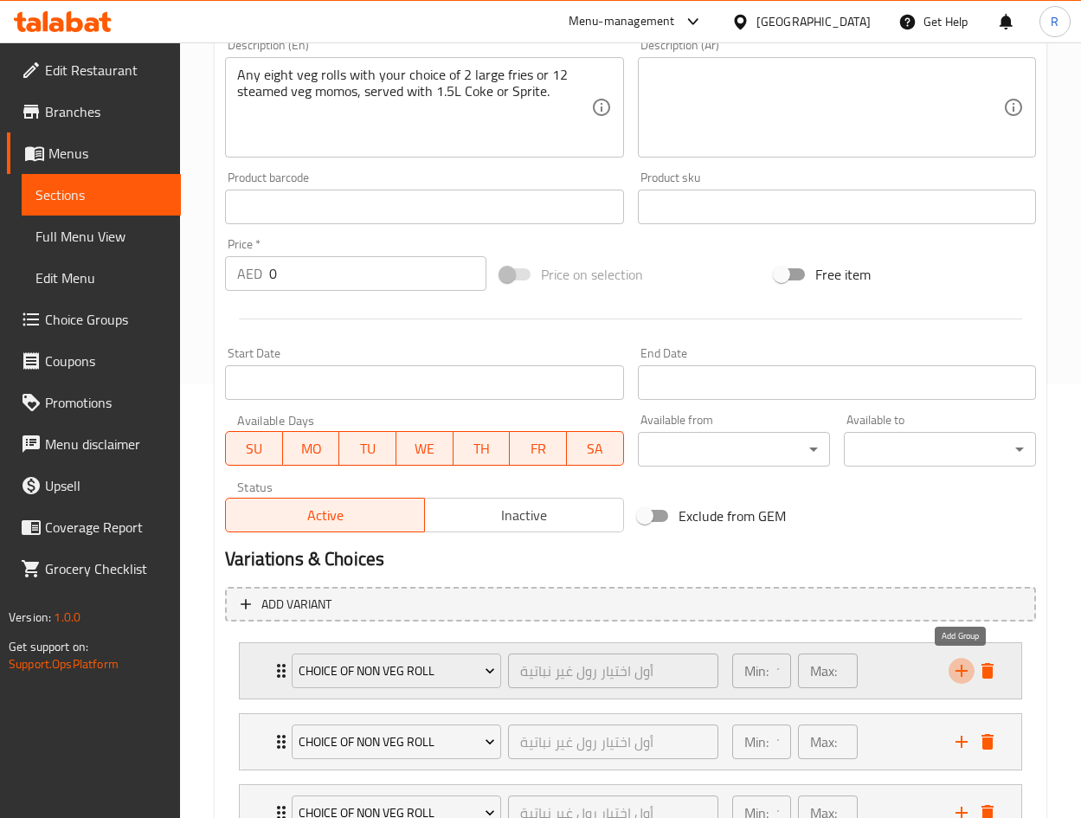
click at [953, 681] on button "add" at bounding box center [961, 671] width 26 height 26
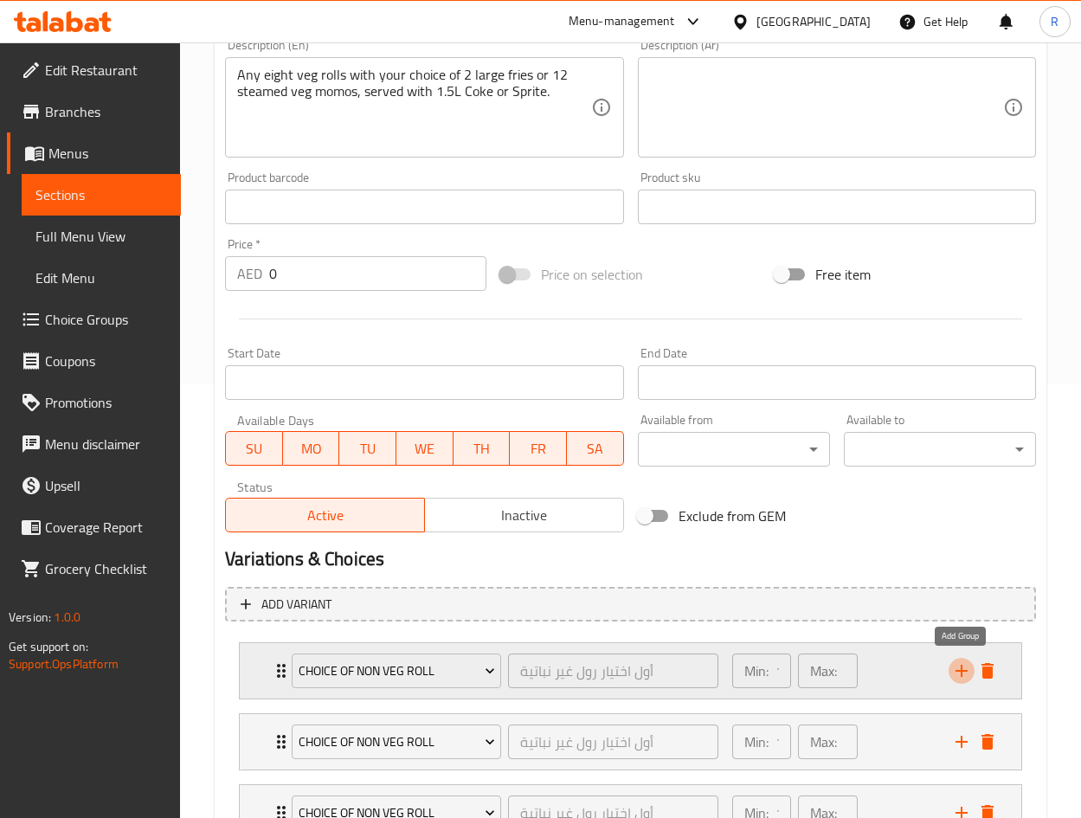
click at [953, 681] on button "add" at bounding box center [961, 671] width 26 height 26
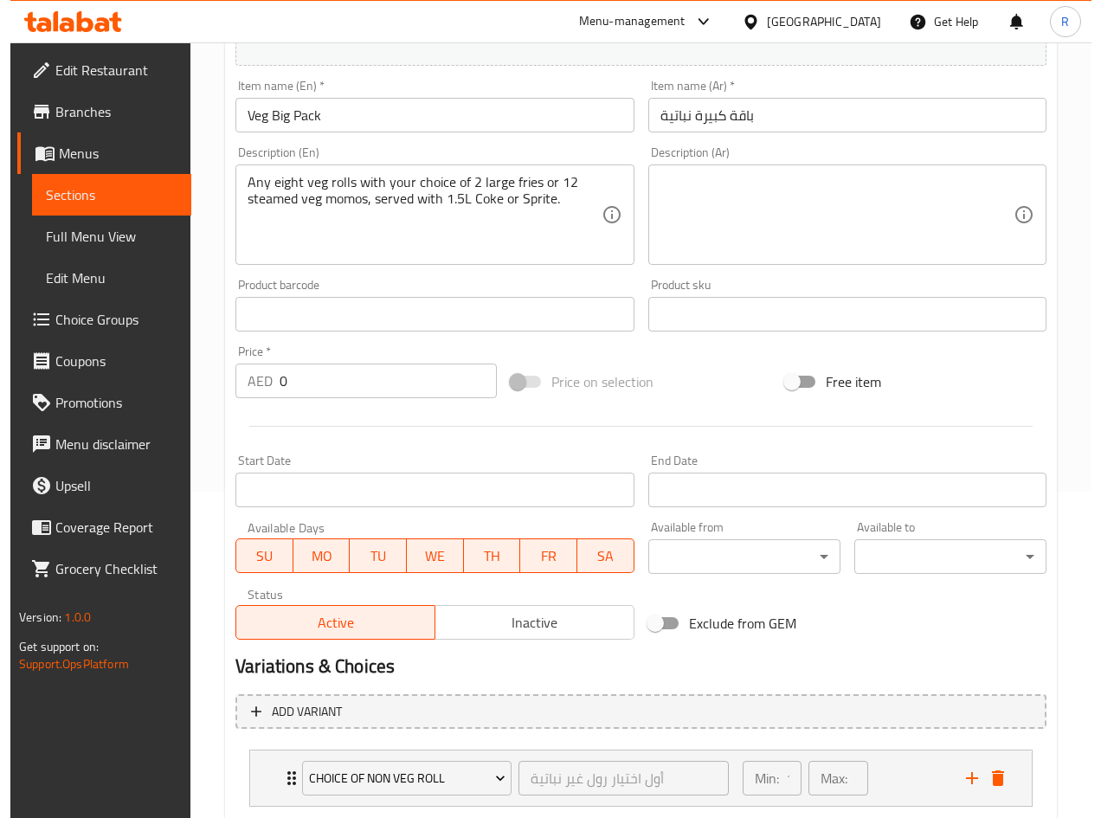
scroll to position [823, 0]
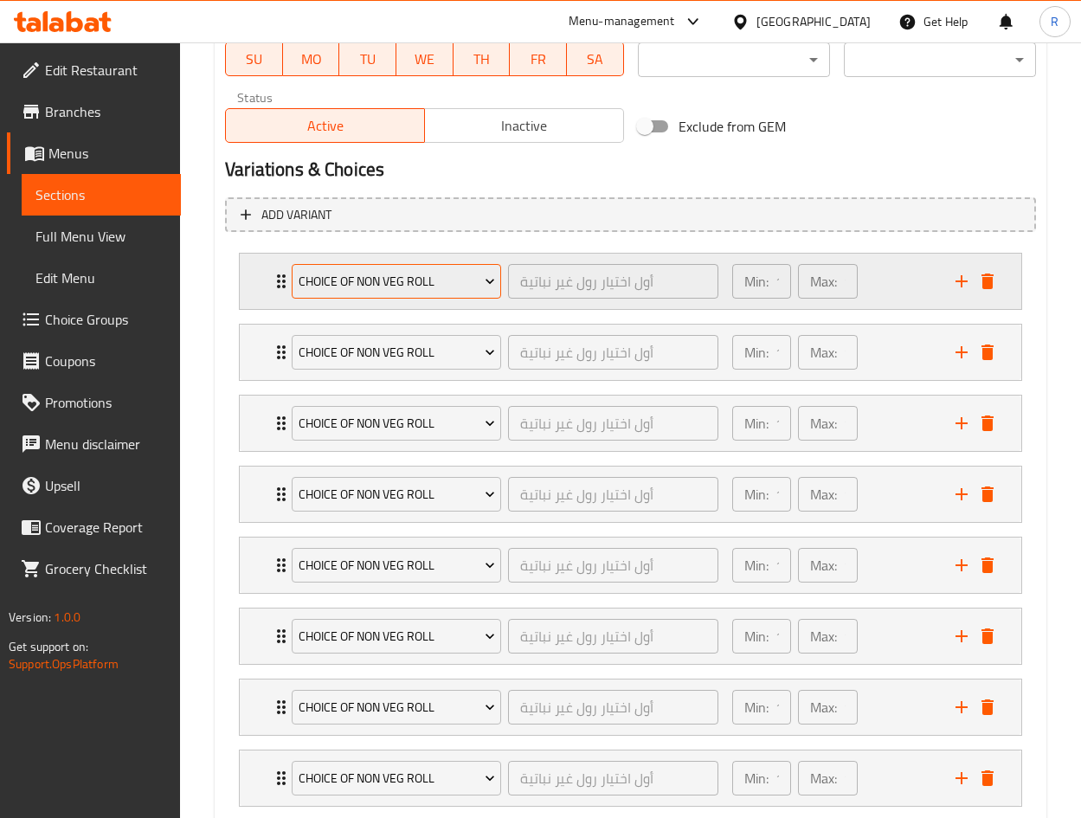
click at [402, 273] on span "Choice of Non Veg Roll" at bounding box center [397, 282] width 196 height 22
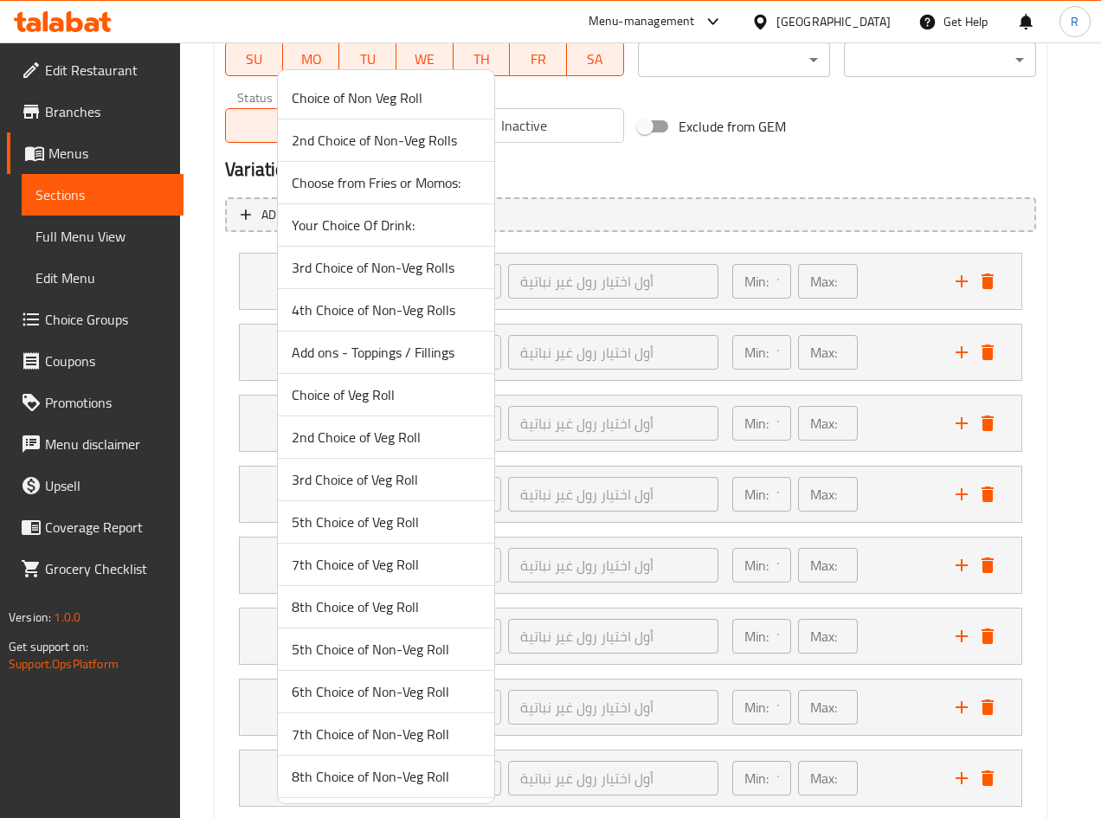
click at [380, 402] on span "Choice of Veg Roll" at bounding box center [386, 394] width 189 height 21
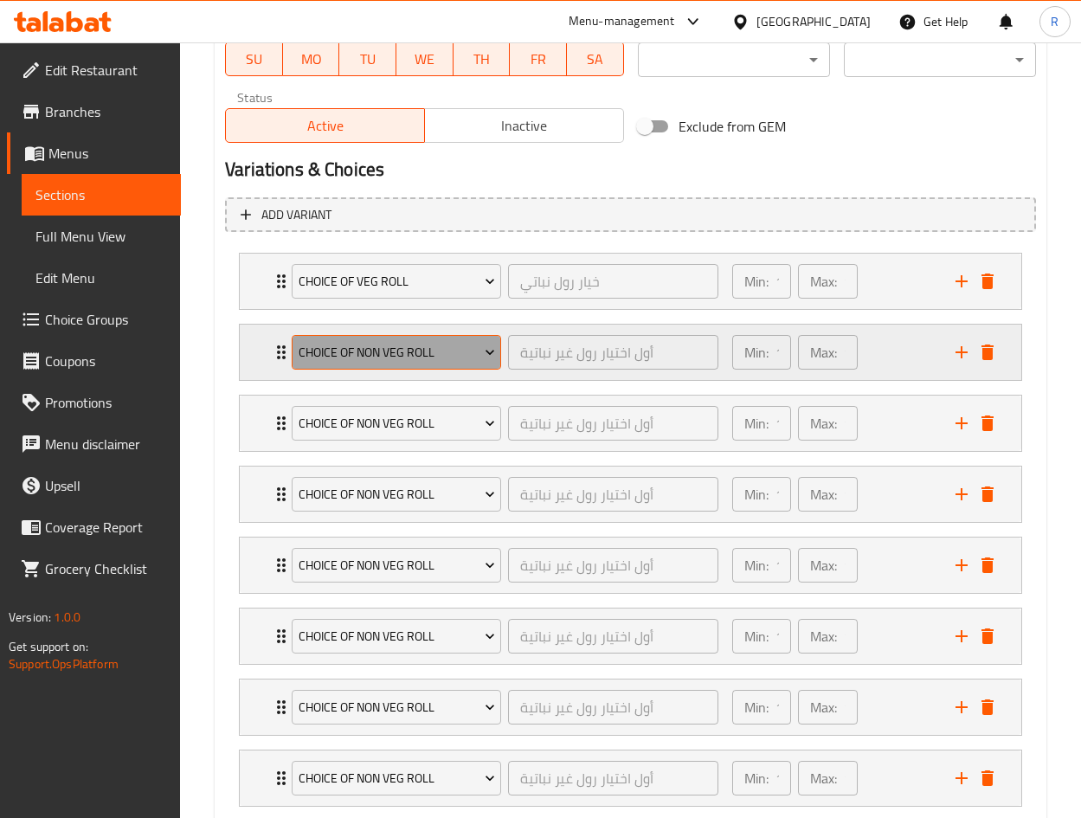
click at [395, 360] on span "Choice of Non Veg Roll" at bounding box center [397, 353] width 196 height 22
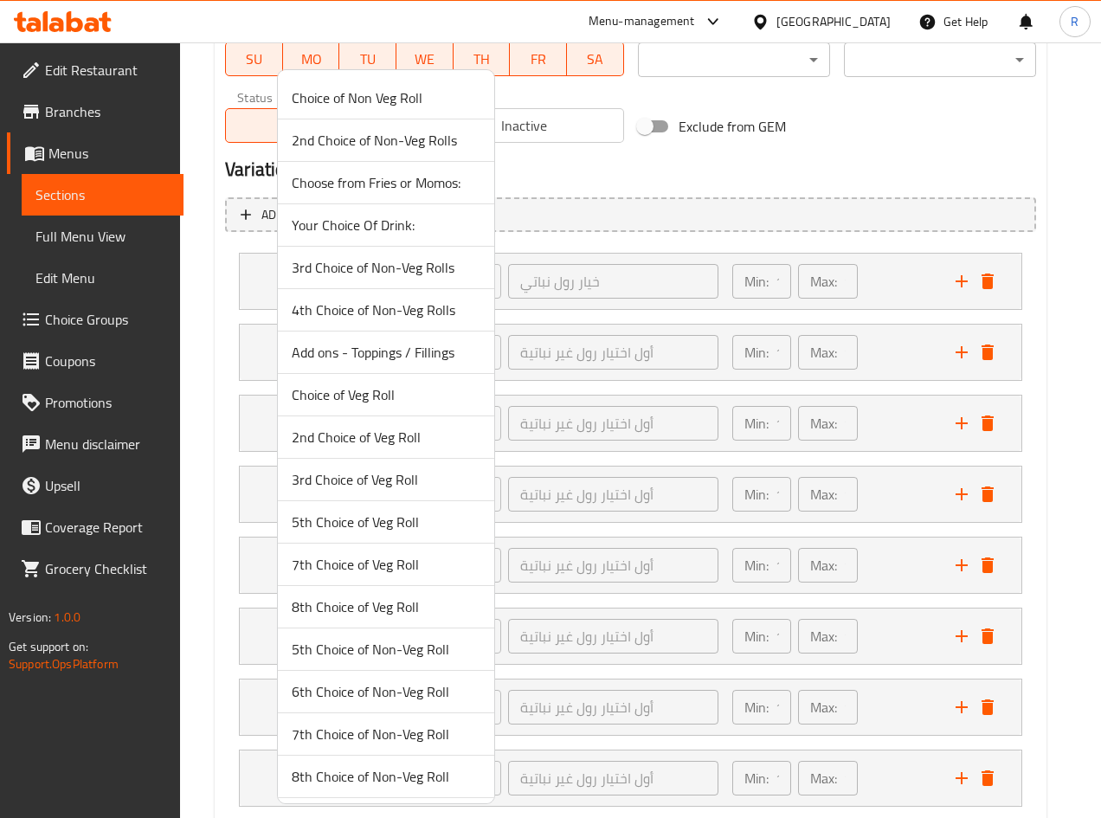
click at [369, 437] on span "2nd Choice of Veg Roll" at bounding box center [386, 437] width 189 height 21
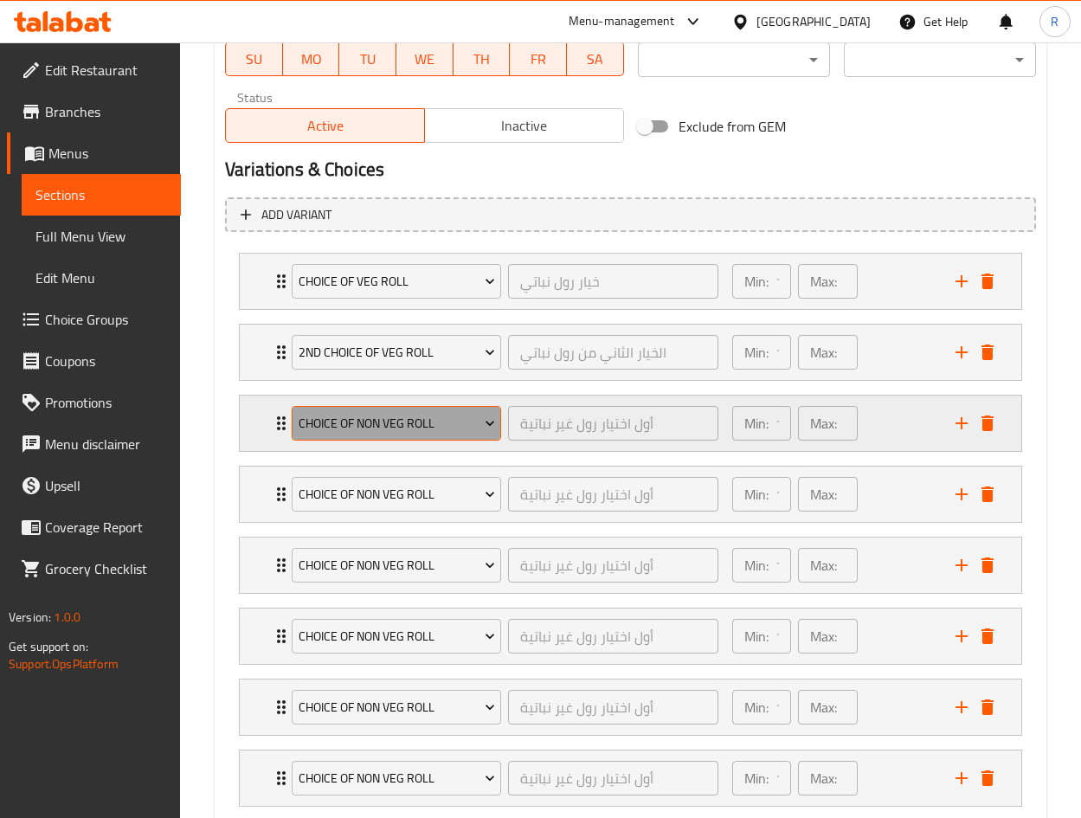
click at [402, 419] on span "Choice of Non Veg Roll" at bounding box center [397, 424] width 196 height 22
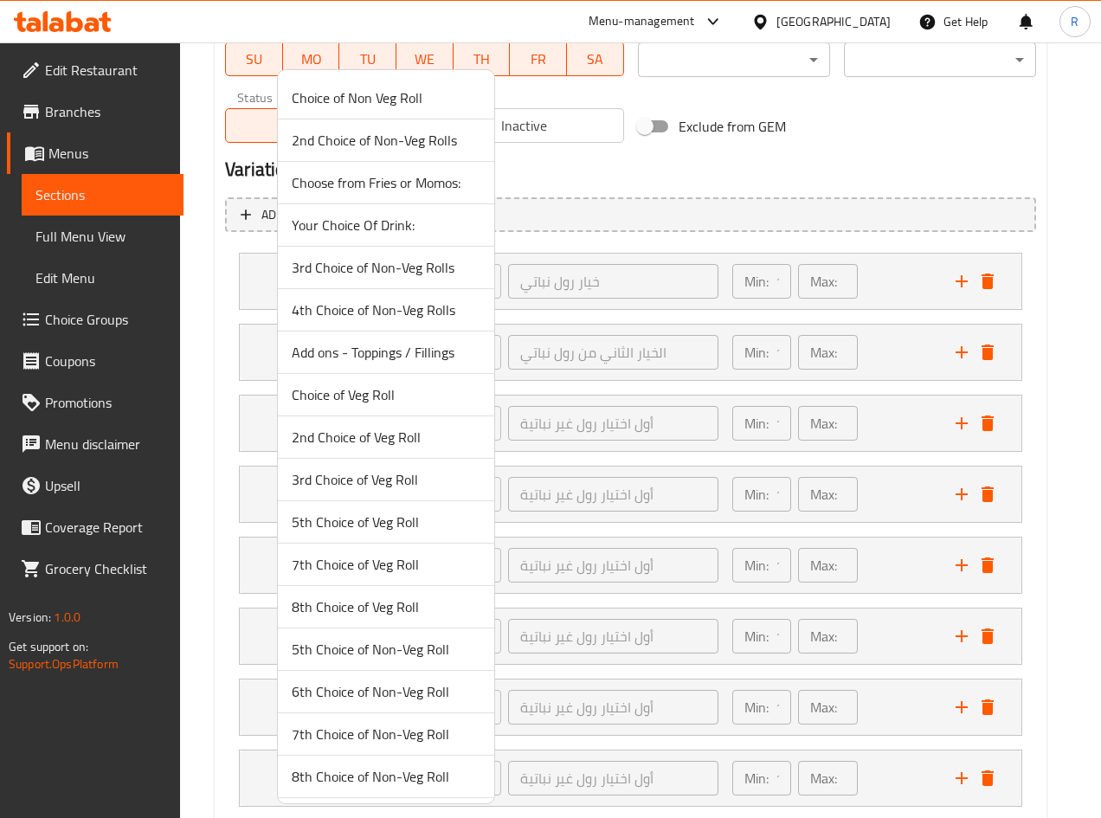
click at [363, 490] on span "3rd Choice of Veg Roll" at bounding box center [386, 479] width 189 height 21
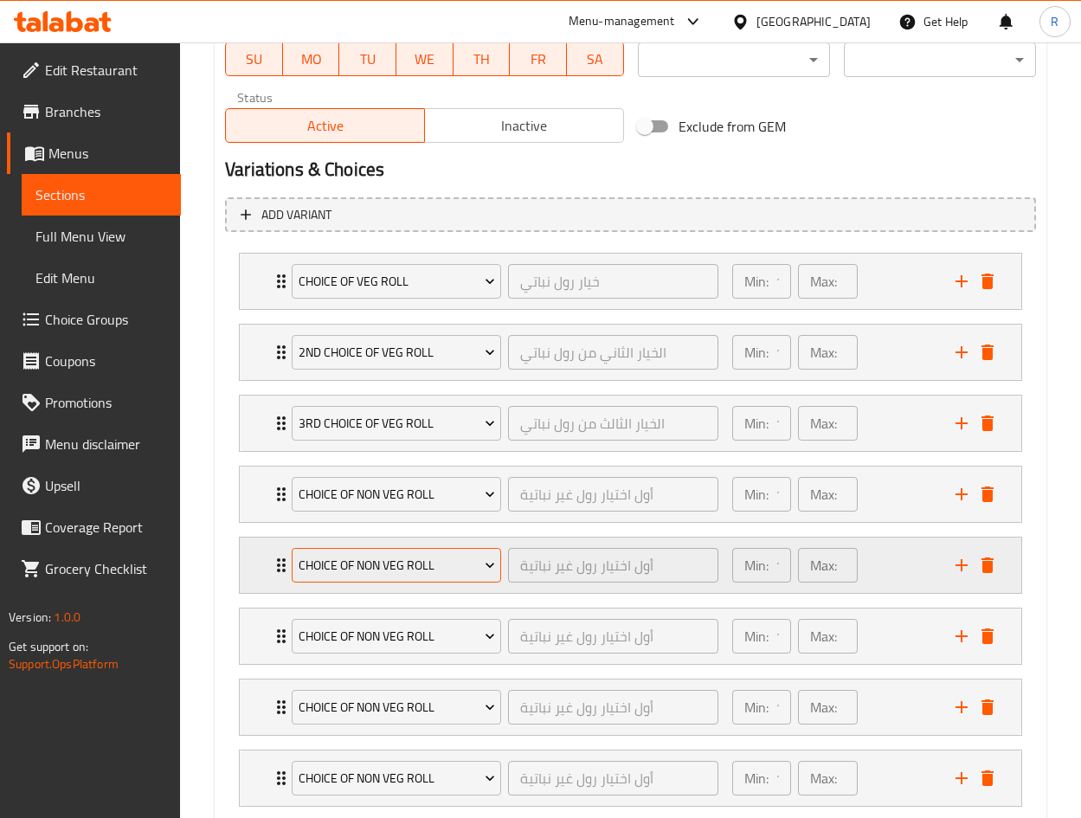
click at [427, 570] on span "Choice of Non Veg Roll" at bounding box center [397, 566] width 196 height 22
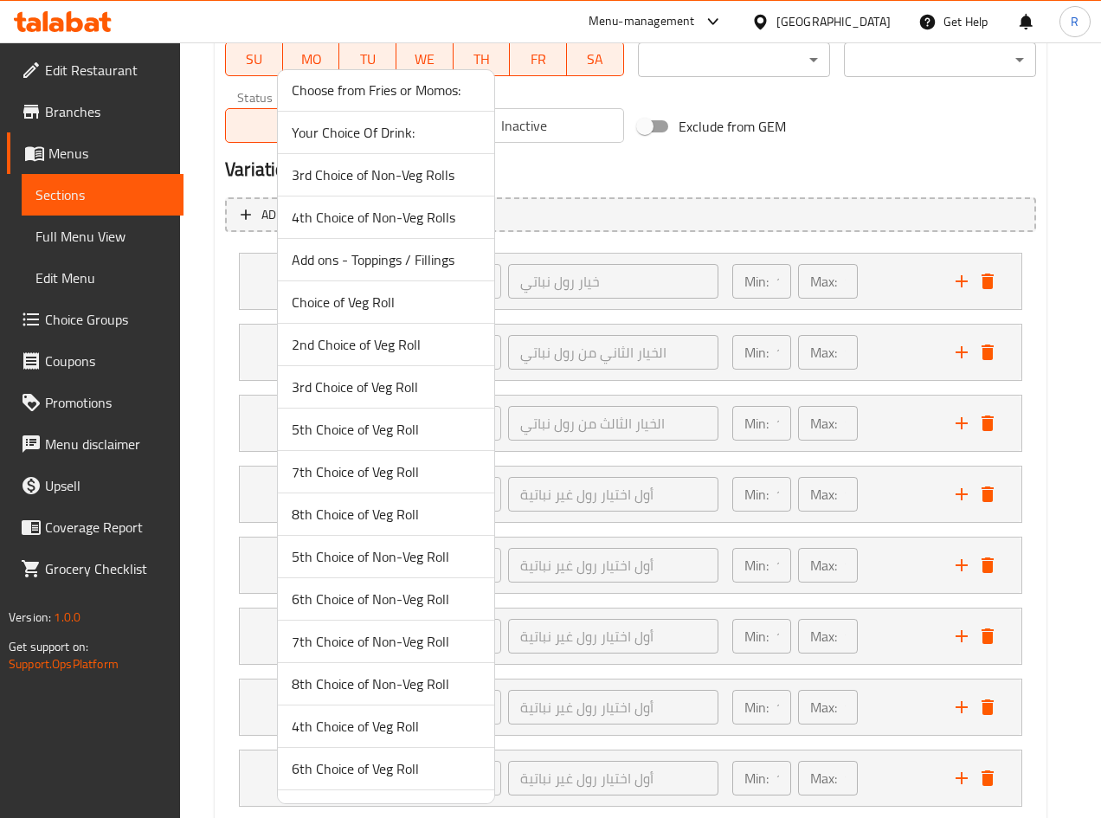
scroll to position [128, 0]
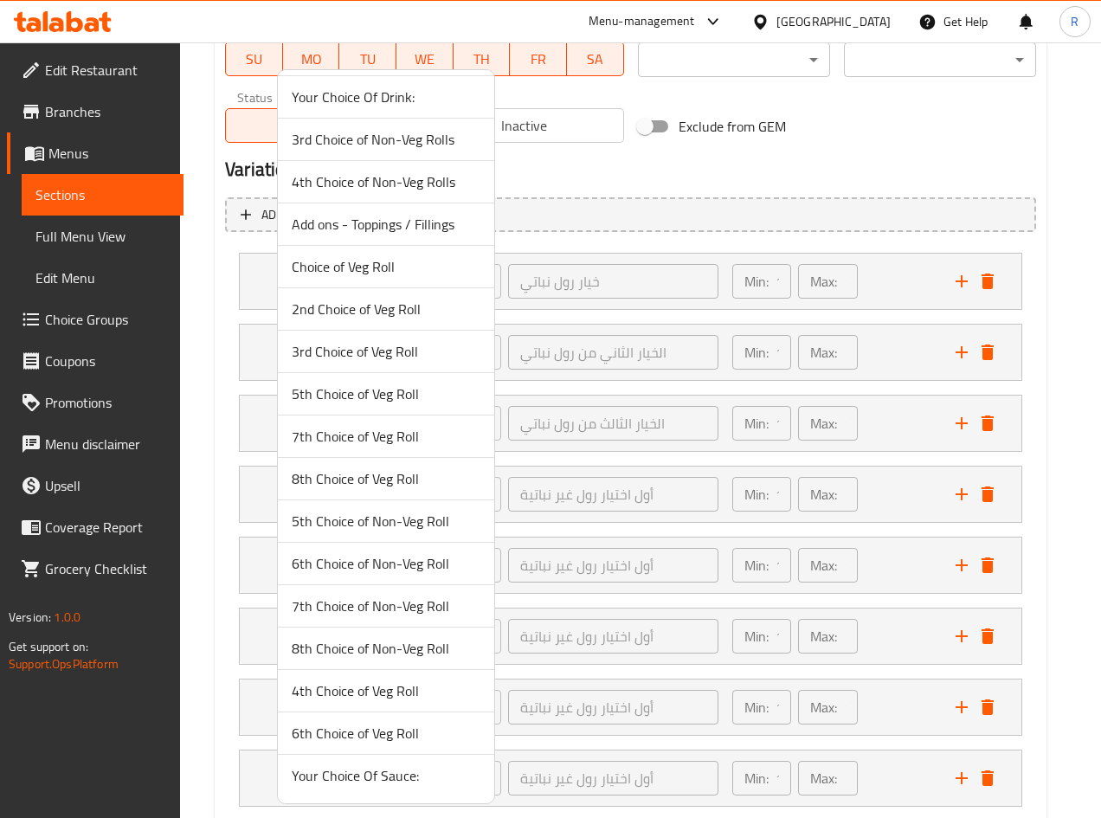
click at [388, 683] on span "4th Choice of Veg Roll" at bounding box center [386, 690] width 189 height 21
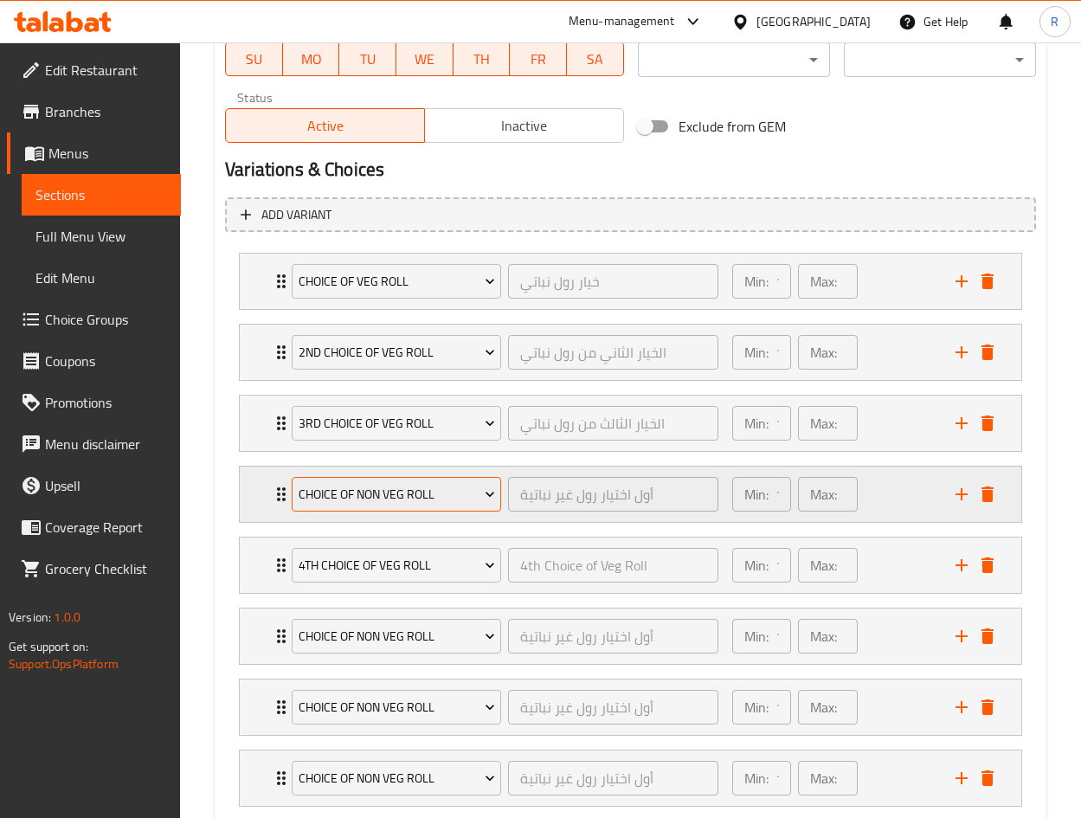
click at [396, 497] on span "Choice of Non Veg Roll" at bounding box center [397, 495] width 196 height 22
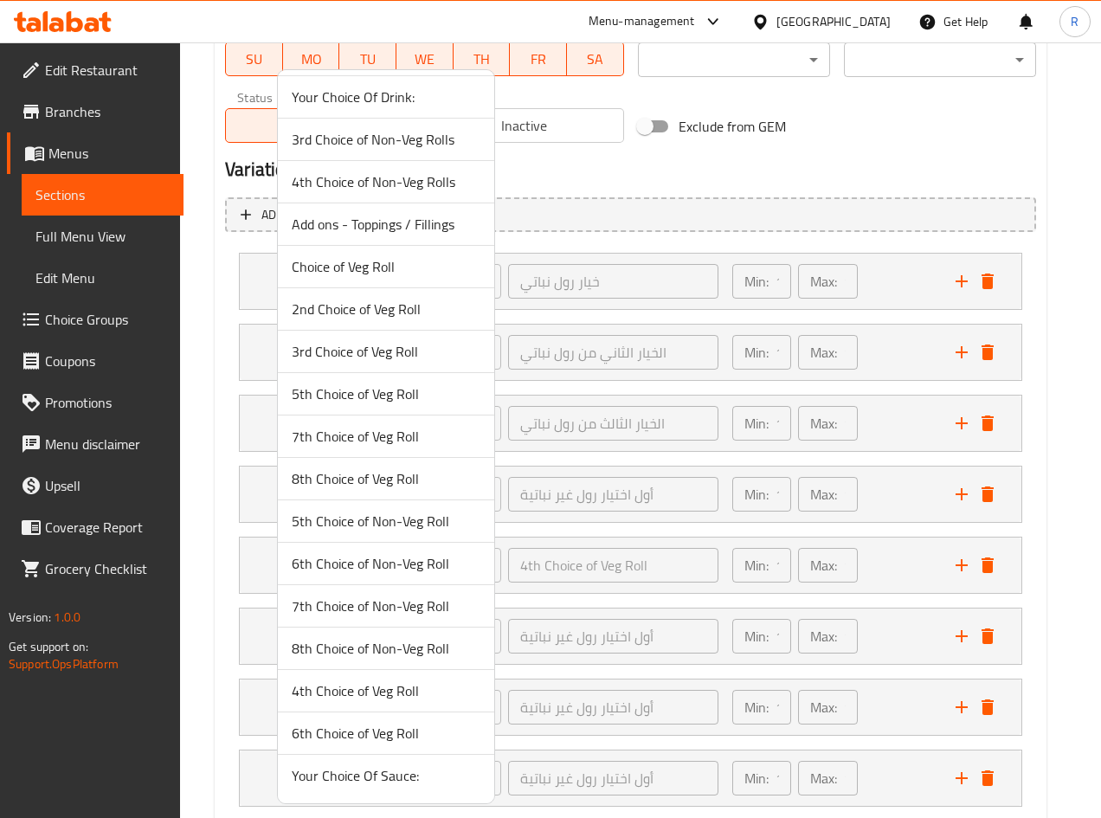
click at [369, 696] on span "4th Choice of Veg Roll" at bounding box center [386, 690] width 189 height 21
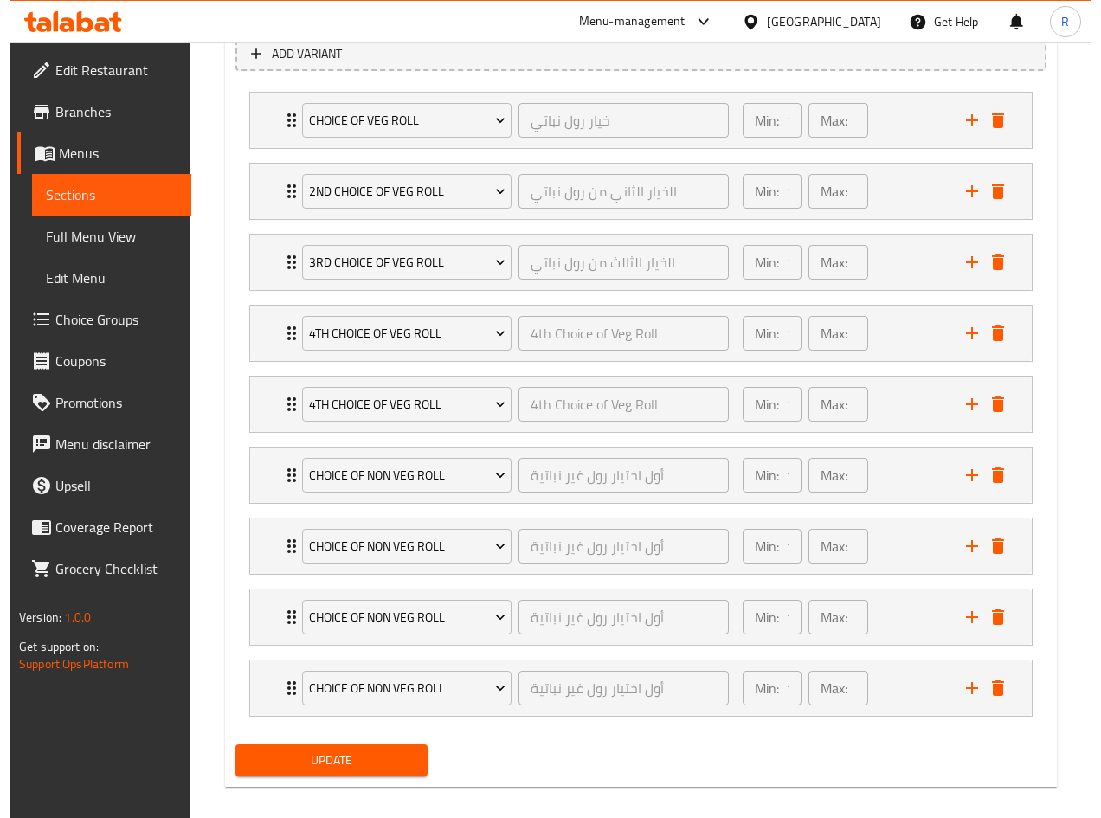
scroll to position [1001, 0]
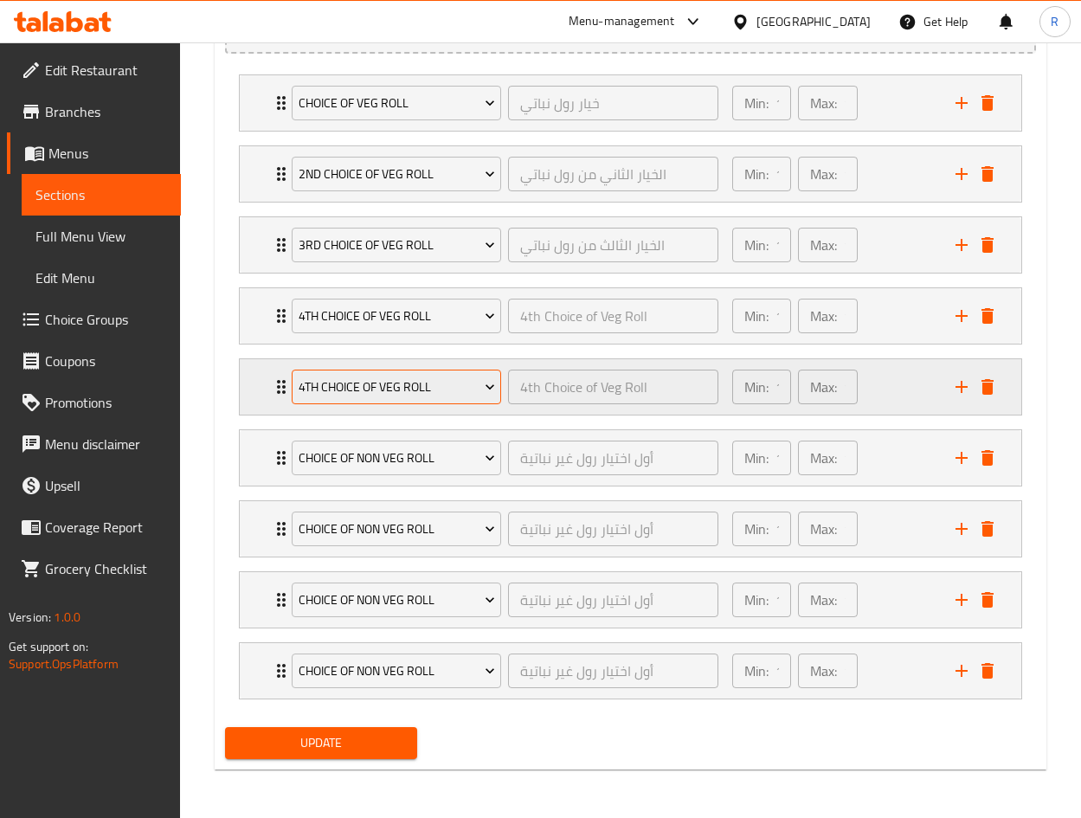
click at [410, 388] on span "4th Choice of Veg Roll" at bounding box center [397, 387] width 196 height 22
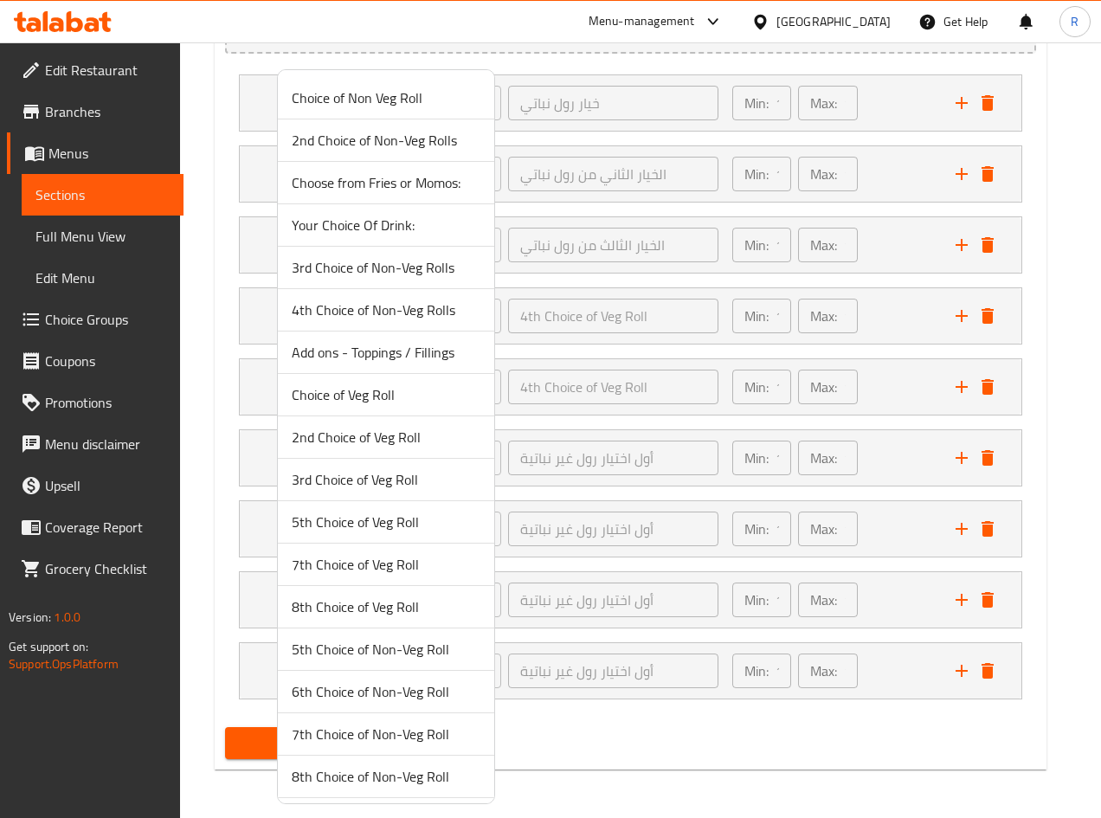
click at [391, 529] on span "5th Choice of Veg Roll" at bounding box center [386, 521] width 189 height 21
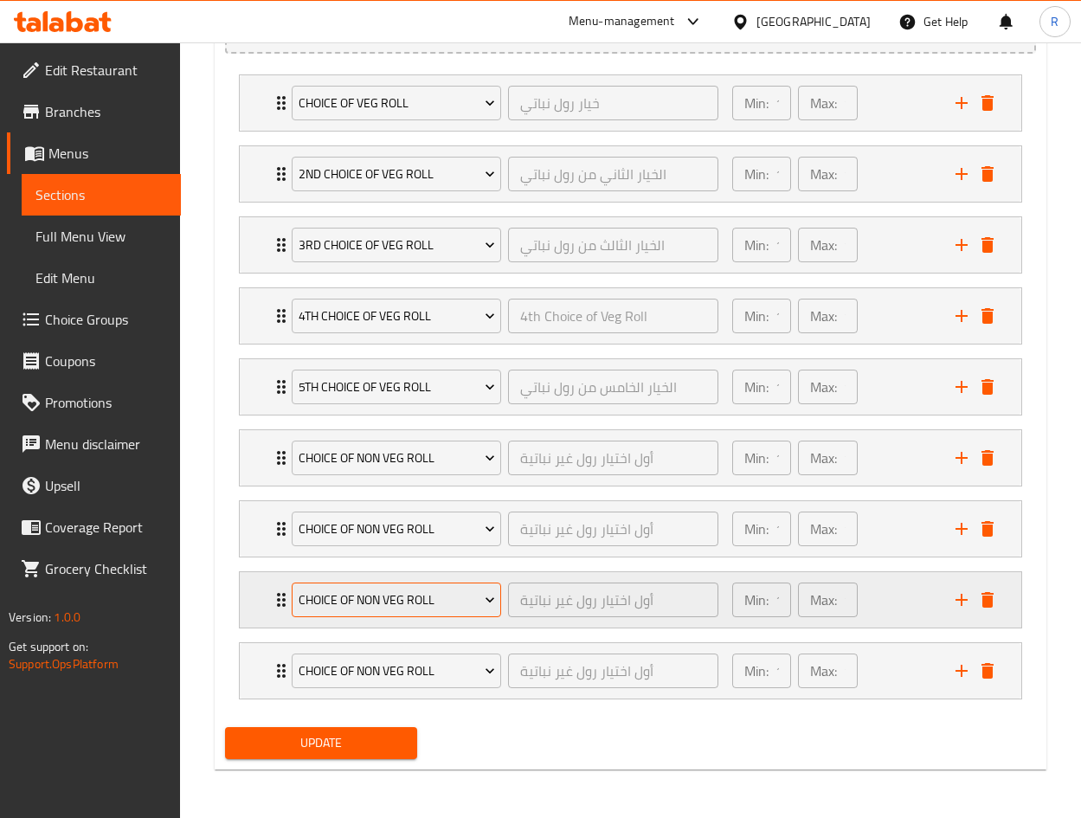
click at [357, 597] on span "Choice of Non Veg Roll" at bounding box center [397, 600] width 196 height 22
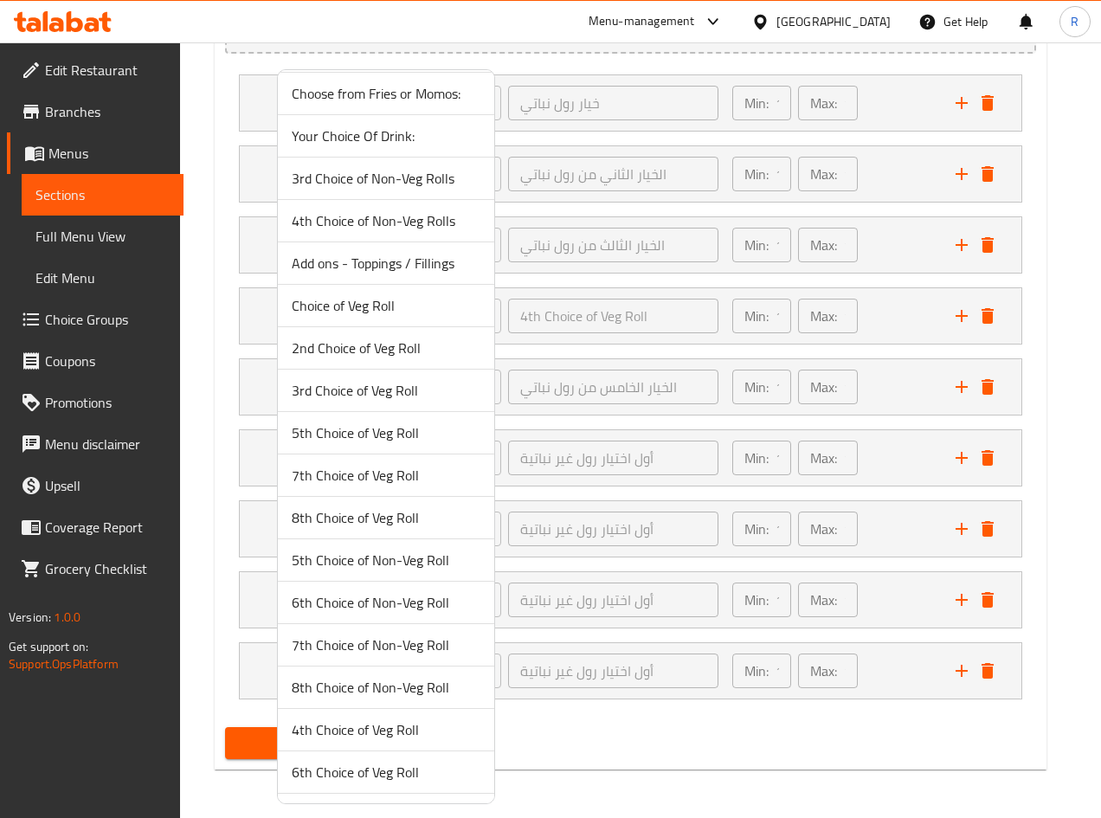
scroll to position [128, 0]
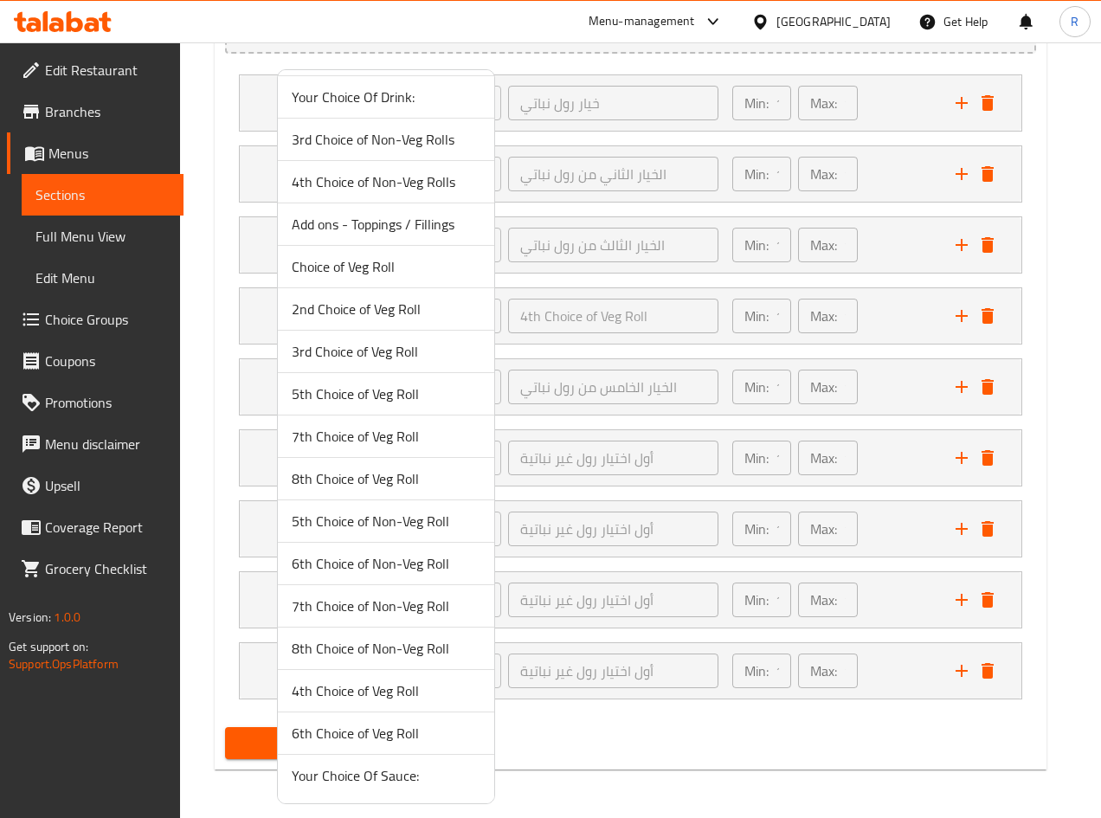
click at [375, 730] on span "6th Choice of Veg Roll" at bounding box center [386, 732] width 189 height 21
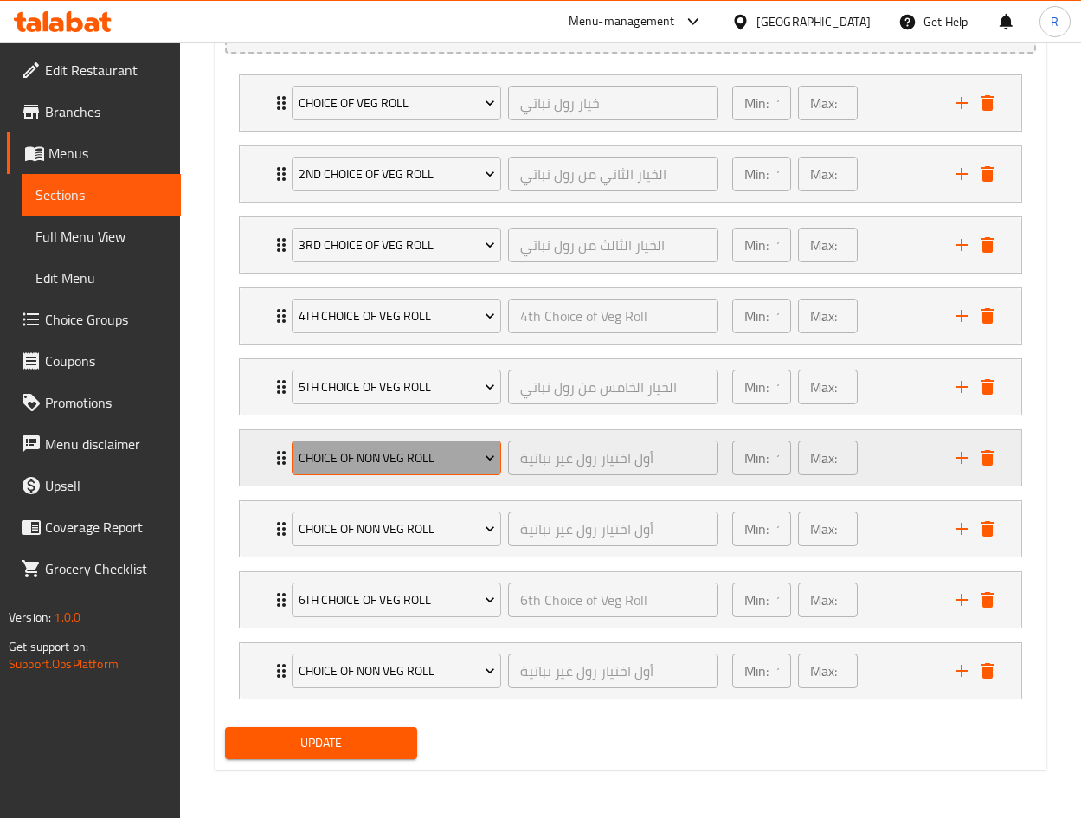
click at [363, 456] on span "Choice of Non Veg Roll" at bounding box center [397, 458] width 196 height 22
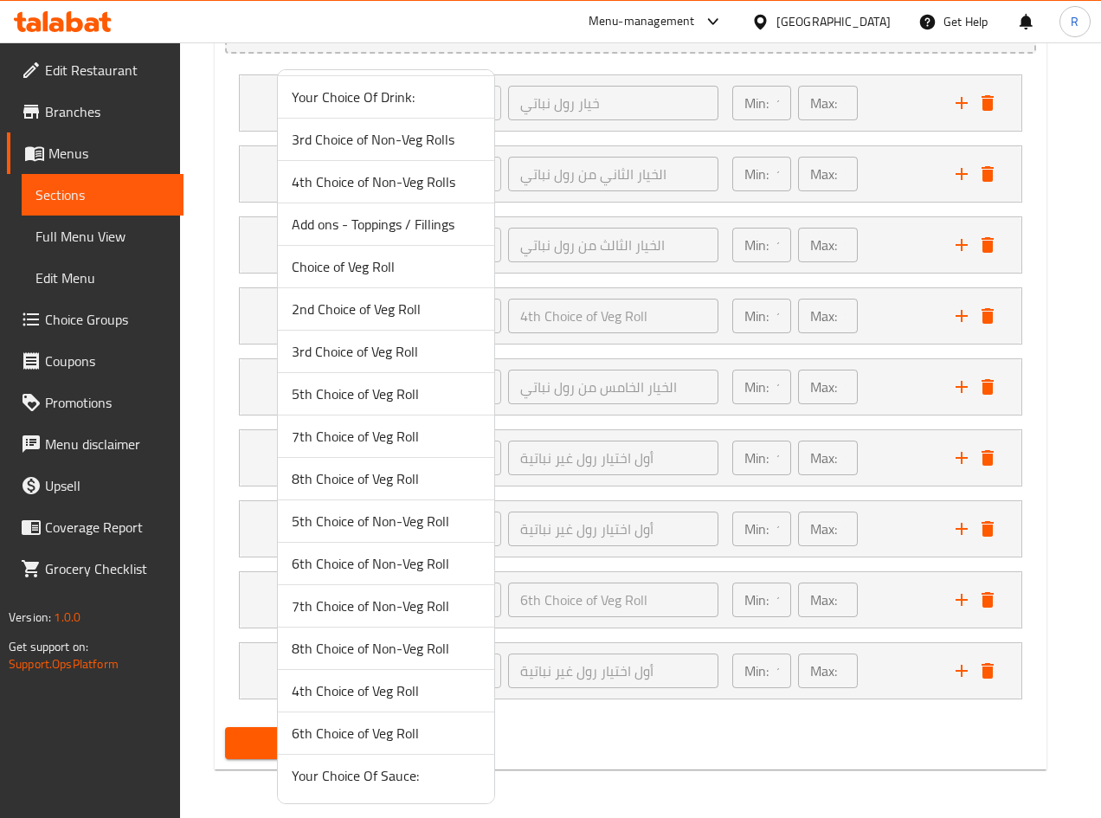
click at [314, 731] on span "6th Choice of Veg Roll" at bounding box center [386, 732] width 189 height 21
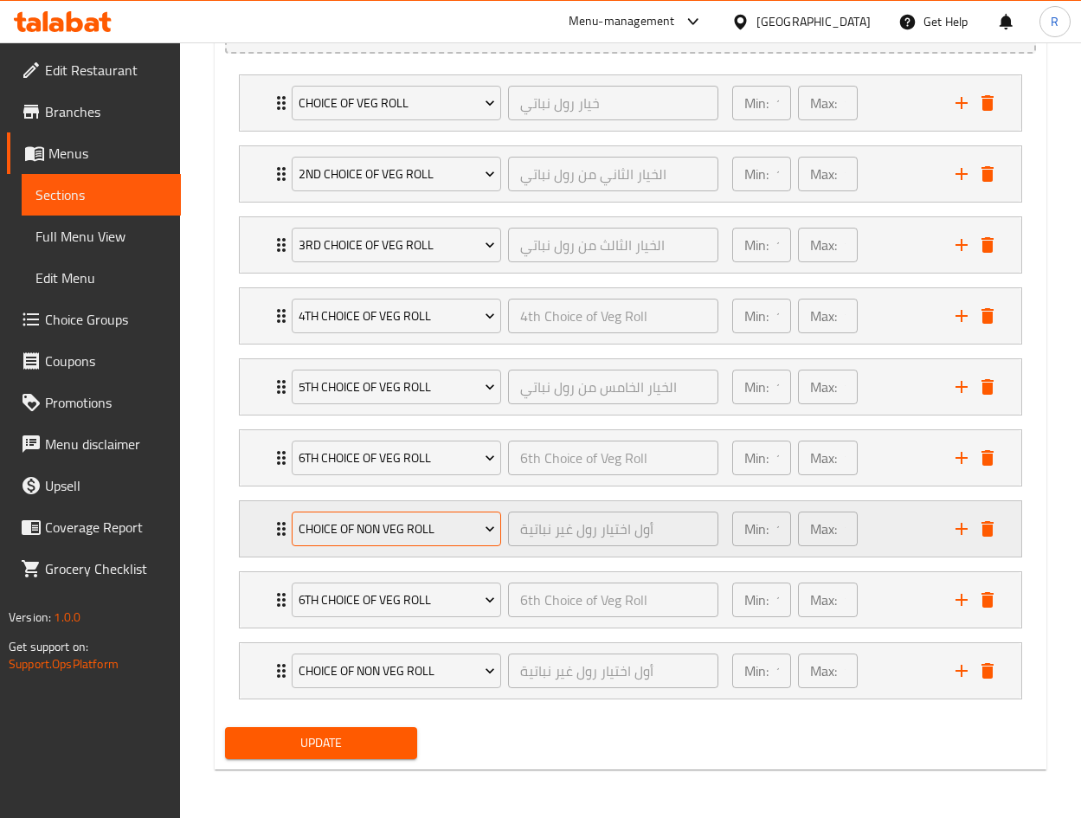
click at [363, 513] on button "Choice of Non Veg Roll" at bounding box center [396, 528] width 209 height 35
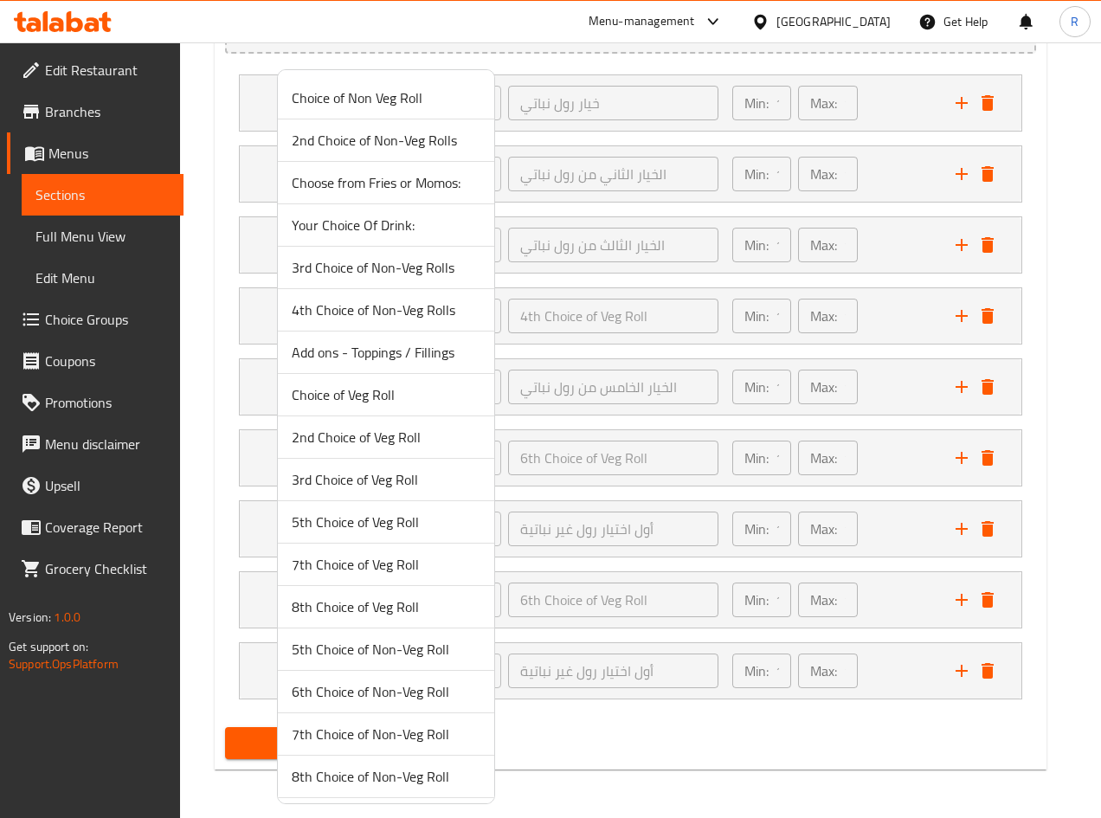
click at [352, 554] on span "7th Choice of Veg Roll" at bounding box center [386, 564] width 189 height 21
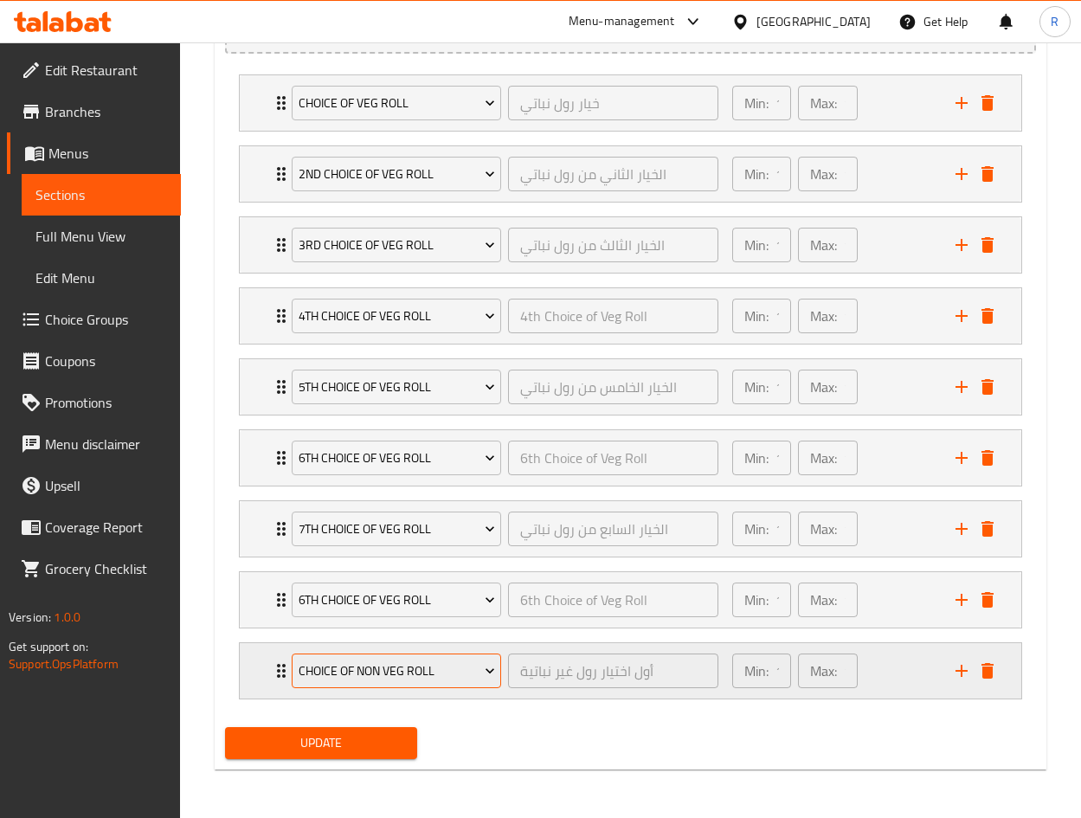
click at [408, 664] on span "Choice of Non Veg Roll" at bounding box center [397, 671] width 196 height 22
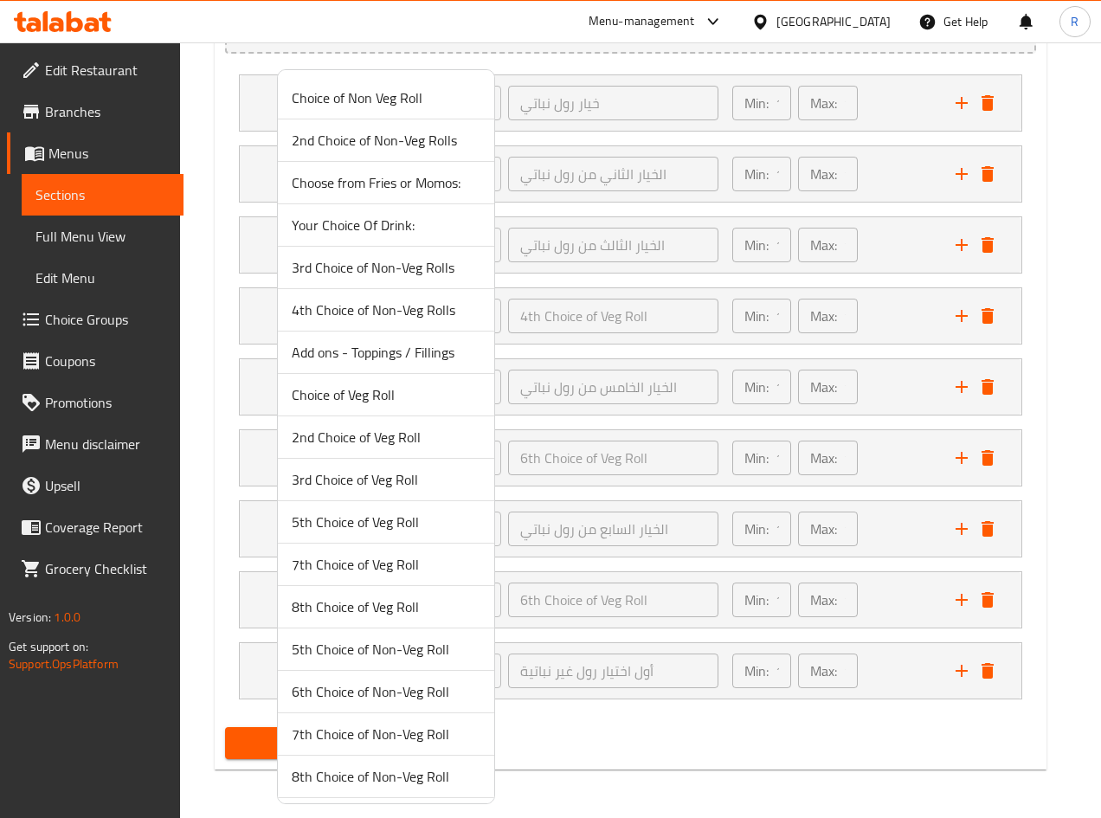
click at [374, 607] on span "8th Choice of Veg Roll" at bounding box center [386, 606] width 189 height 21
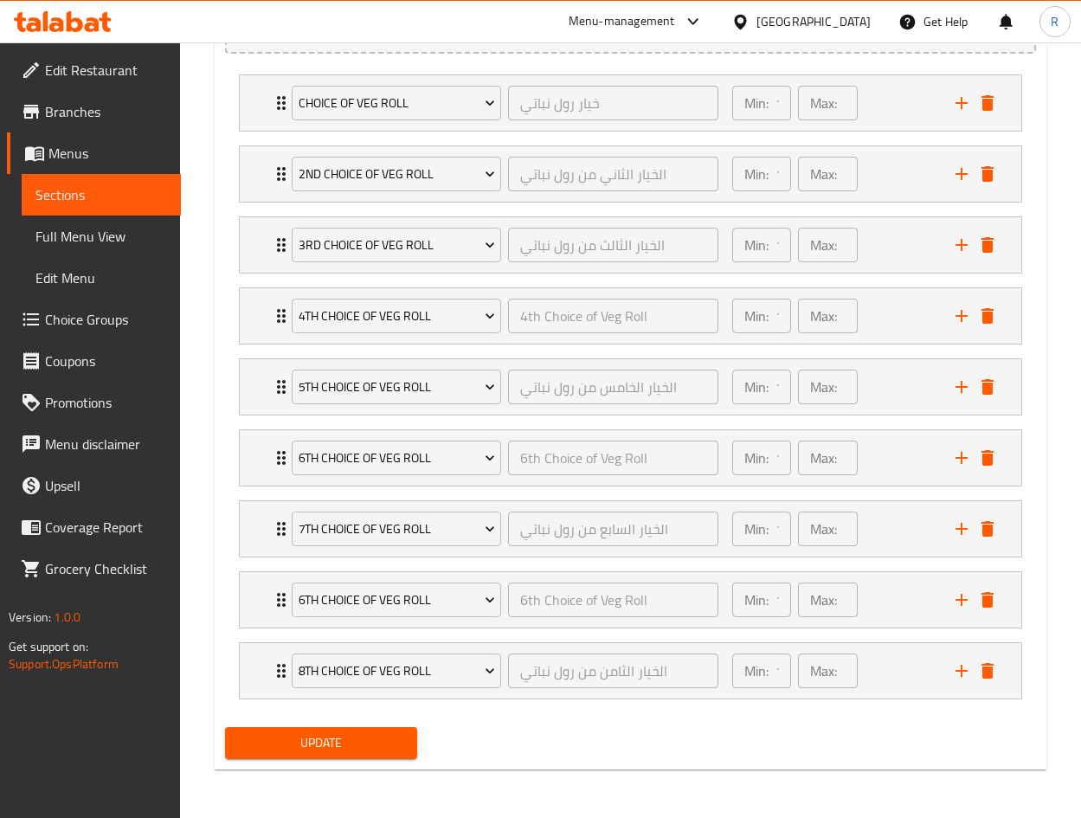
click at [549, 729] on div "Update" at bounding box center [630, 743] width 825 height 46
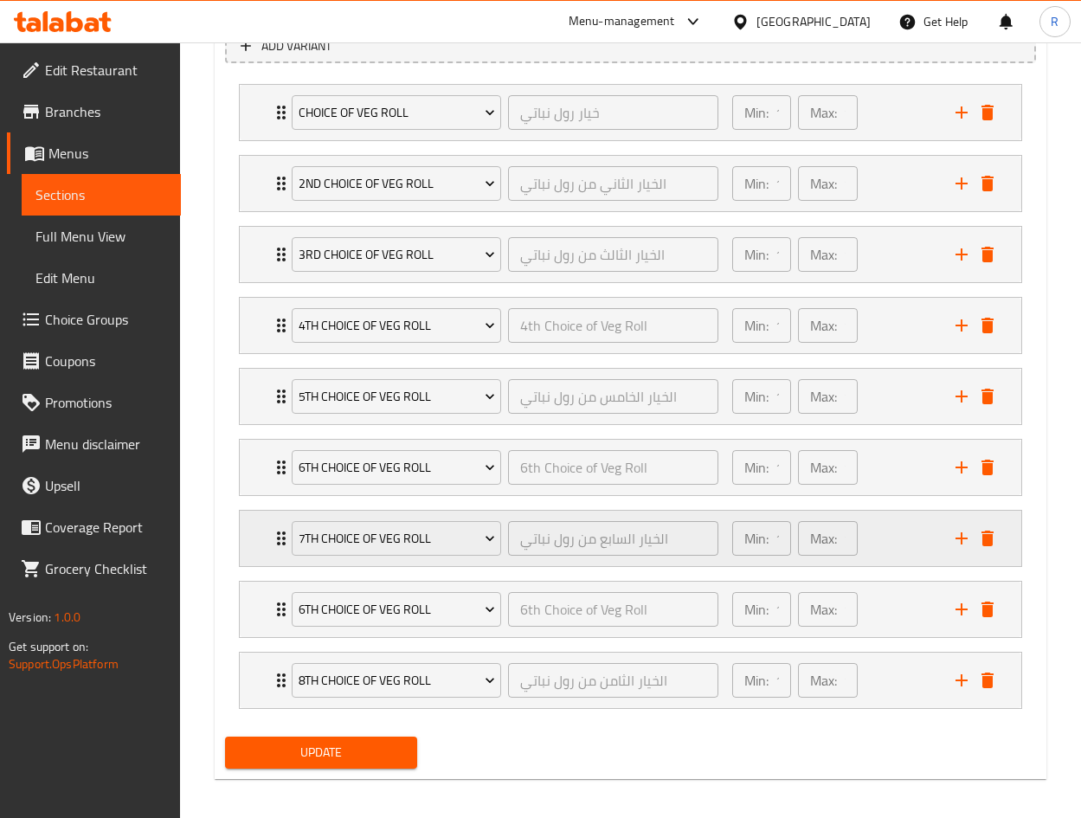
scroll to position [1001, 0]
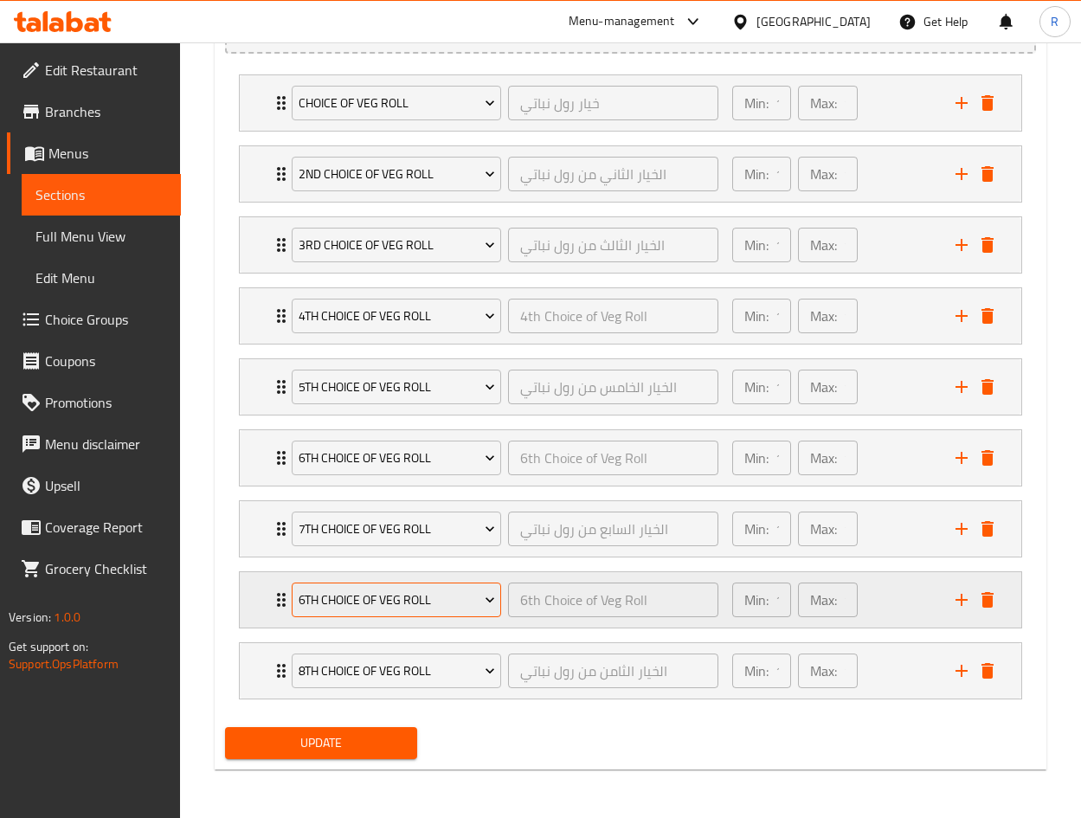
click at [450, 601] on span "6th Choice of Veg Roll" at bounding box center [397, 600] width 196 height 22
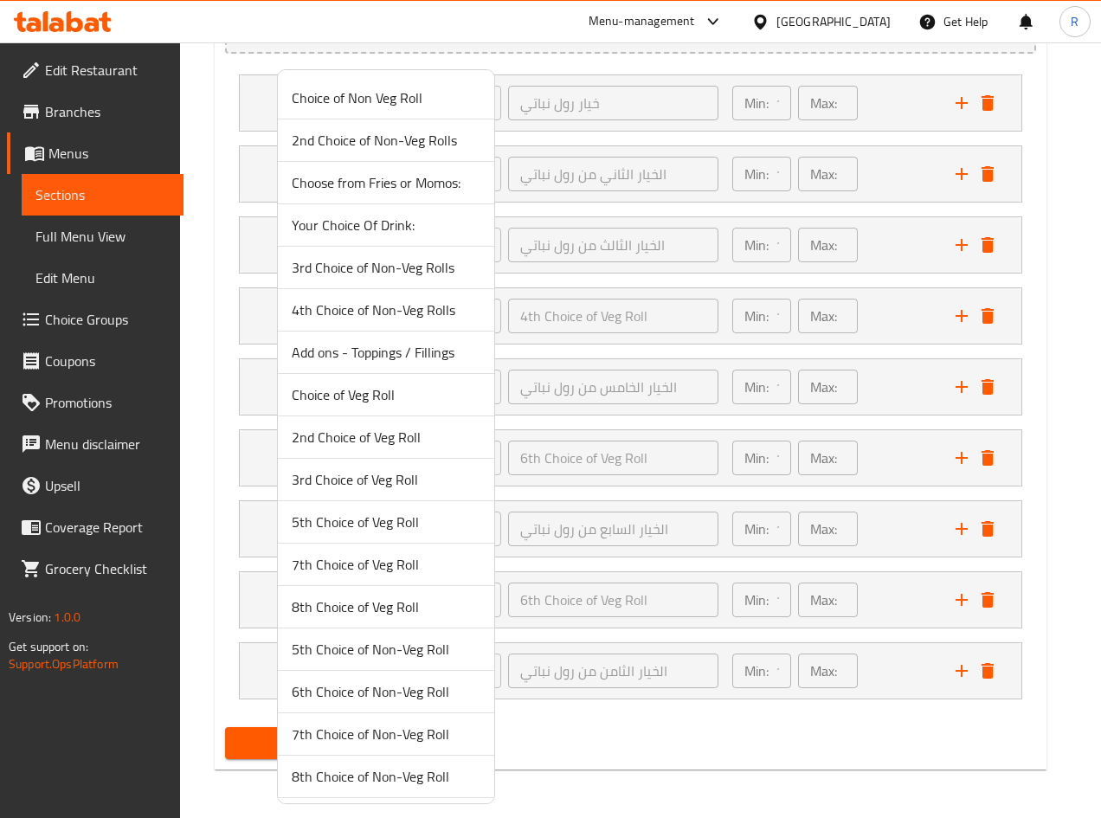
click at [359, 607] on span "8th Choice of Veg Roll" at bounding box center [386, 606] width 189 height 21
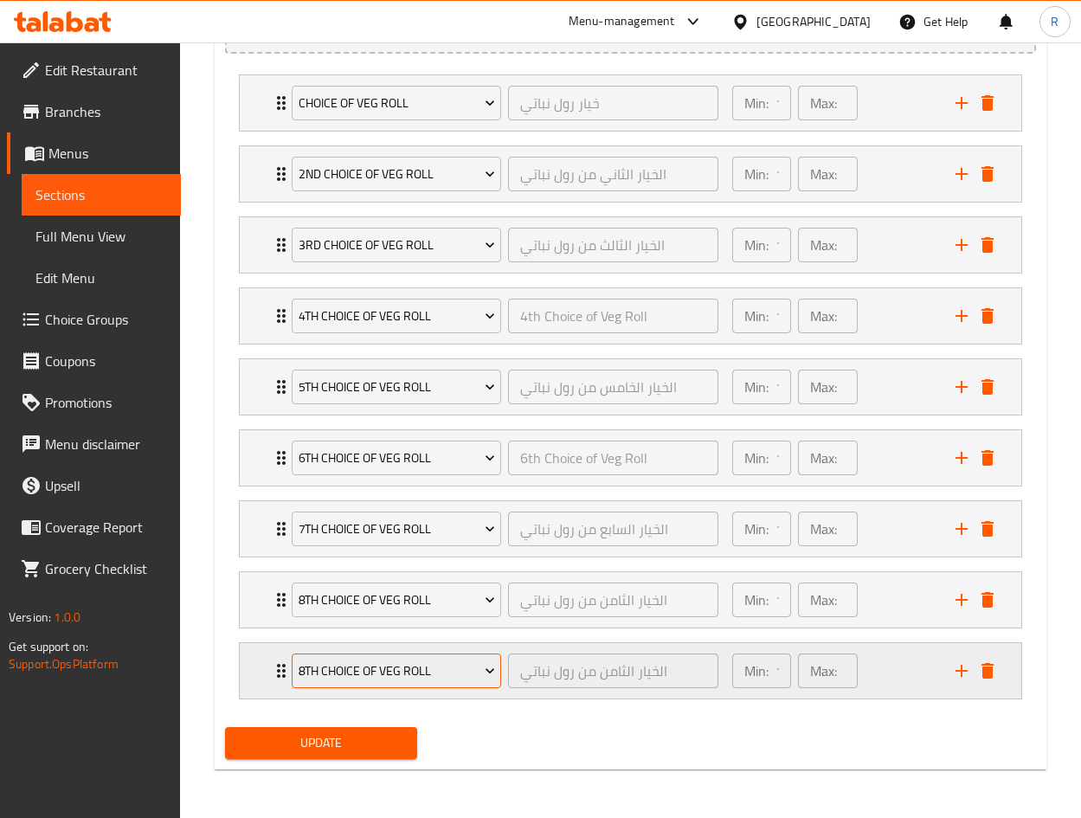
click at [419, 670] on span "8th Choice of Veg Roll" at bounding box center [397, 671] width 196 height 22
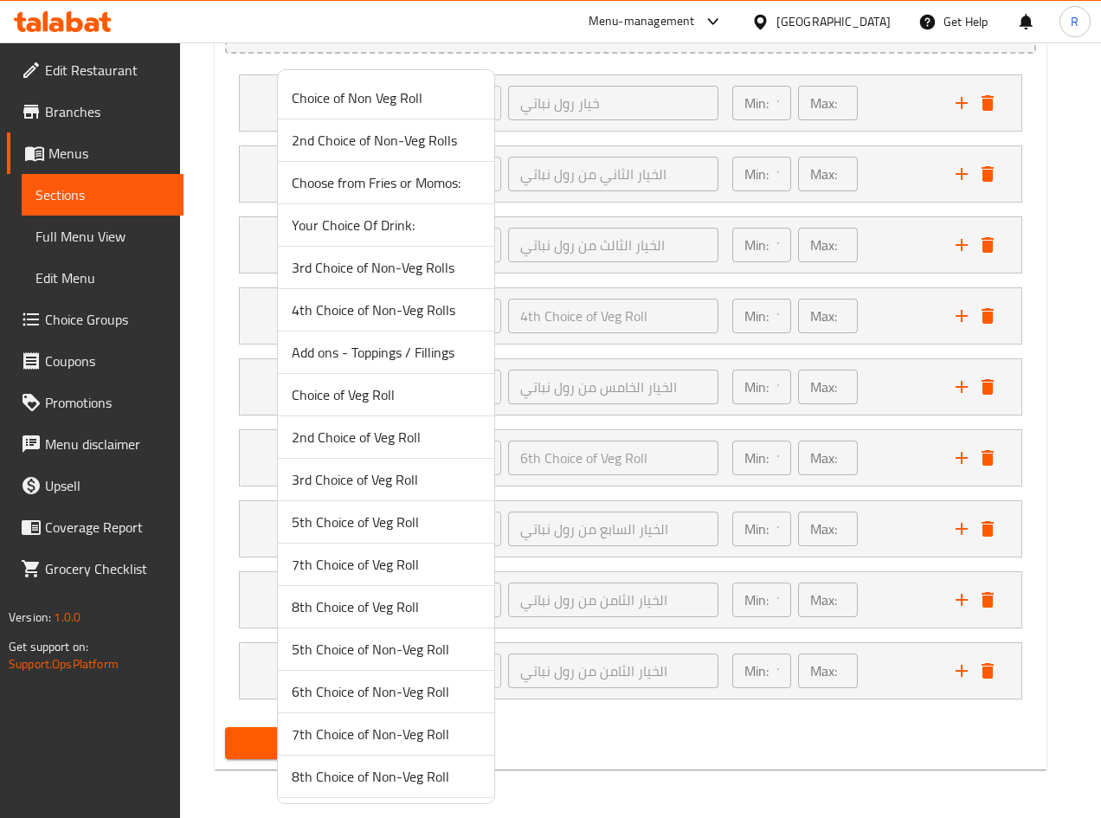
click at [373, 183] on span "Choose from Fries or Momos:" at bounding box center [386, 182] width 189 height 21
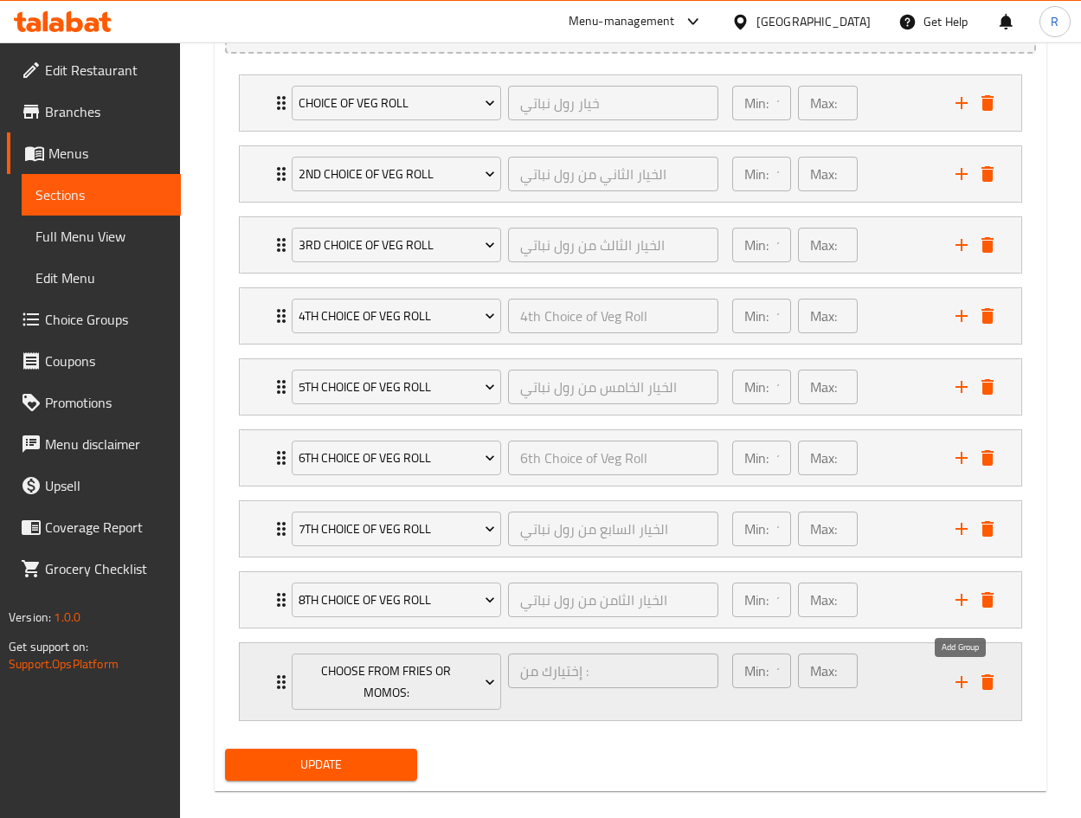
click at [954, 675] on icon "add" at bounding box center [961, 681] width 21 height 21
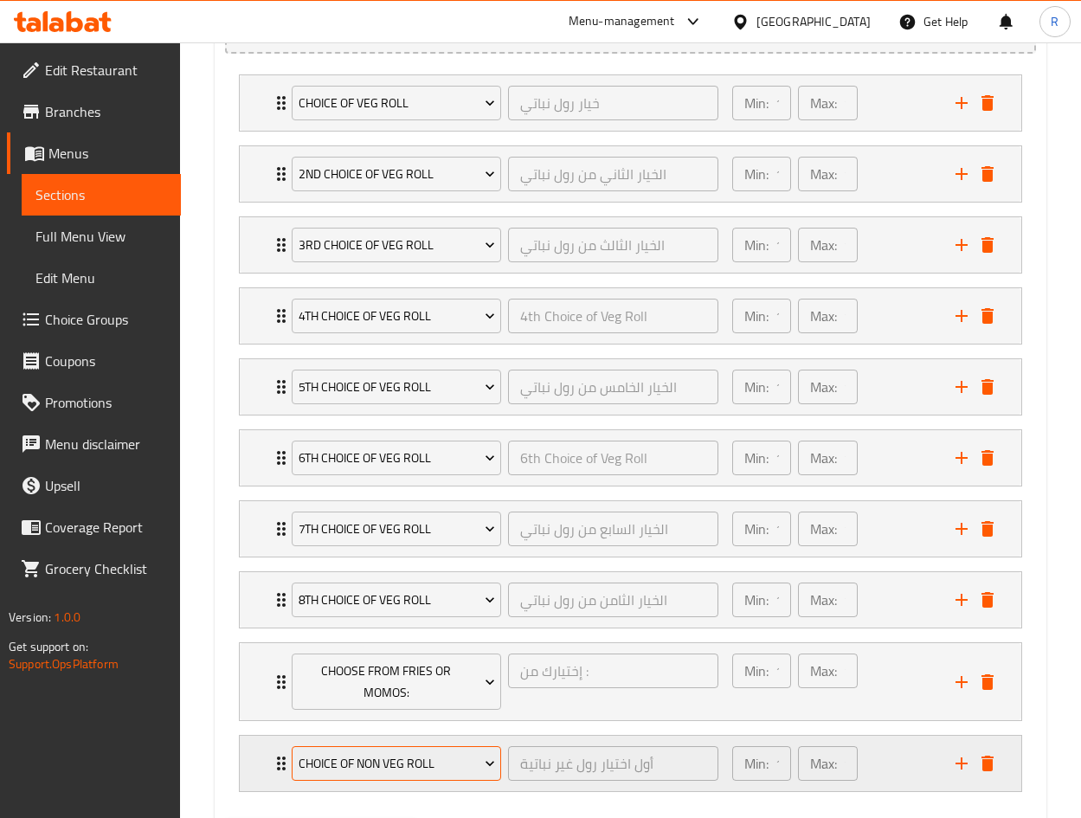
click at [358, 766] on span "Choice of Non Veg Roll" at bounding box center [397, 764] width 196 height 22
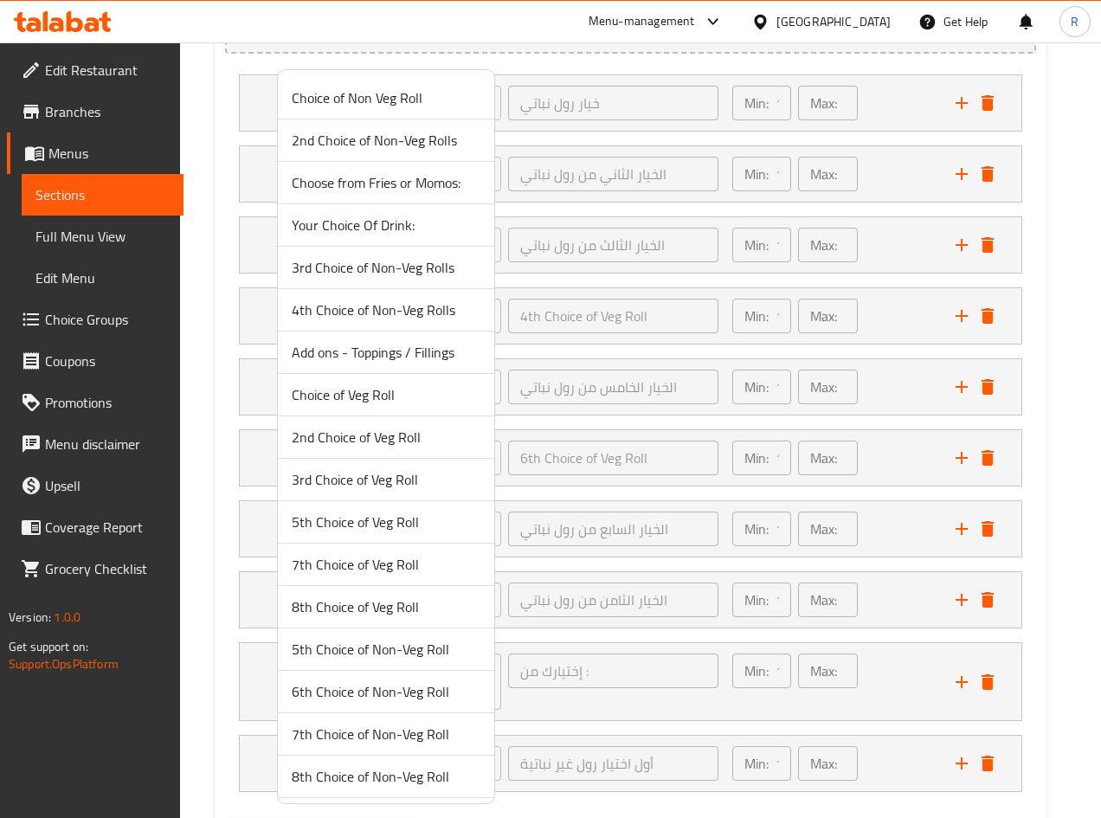
click at [386, 228] on span "Your Choice Of Drink:" at bounding box center [386, 225] width 189 height 21
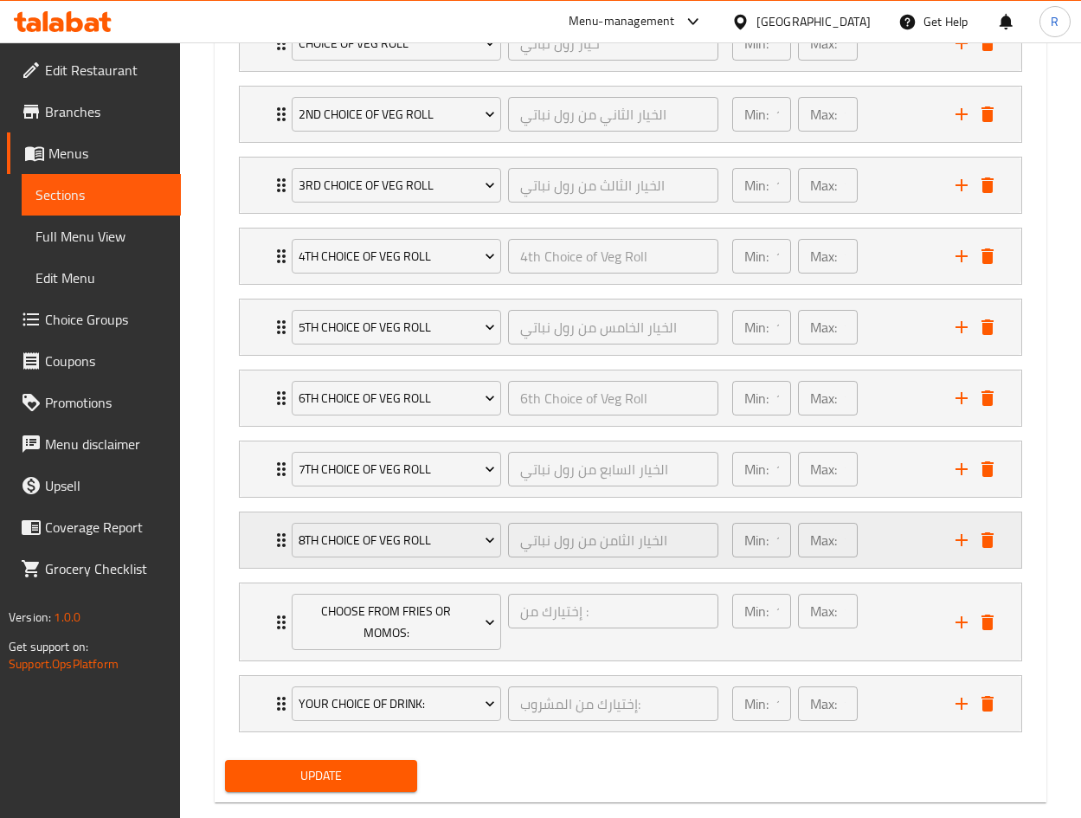
scroll to position [1094, 0]
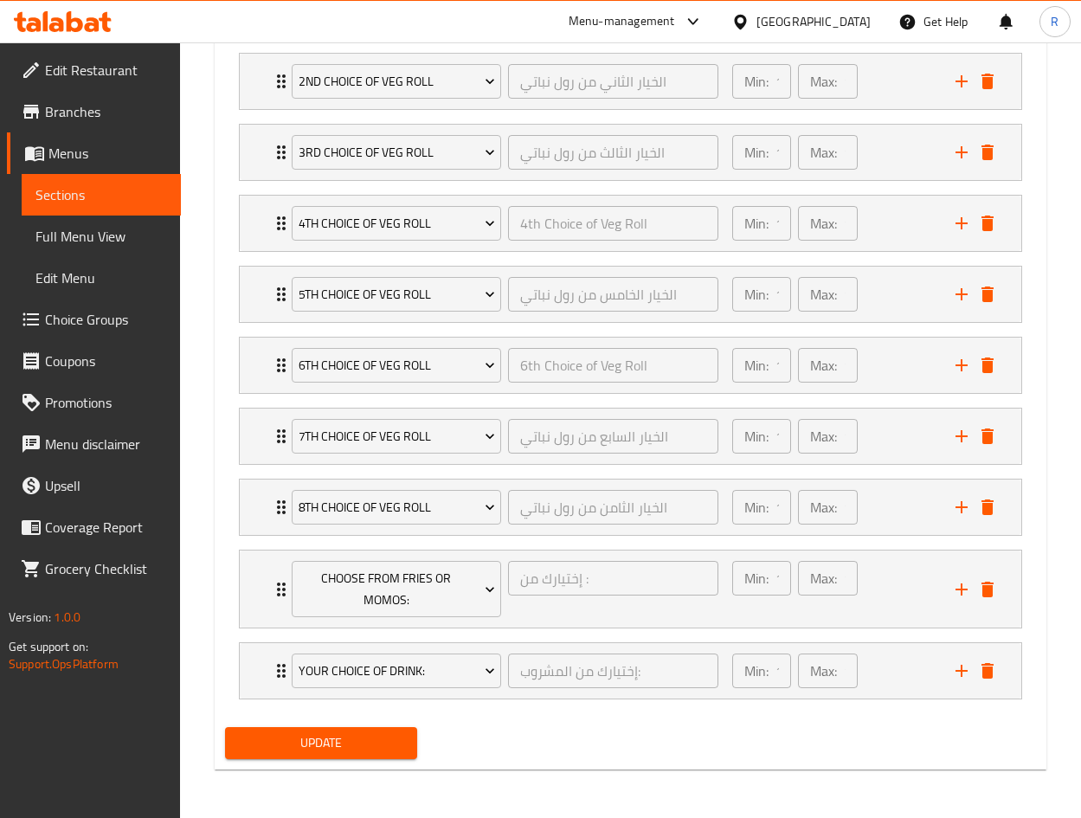
click at [333, 754] on button "Update" at bounding box center [321, 743] width 192 height 32
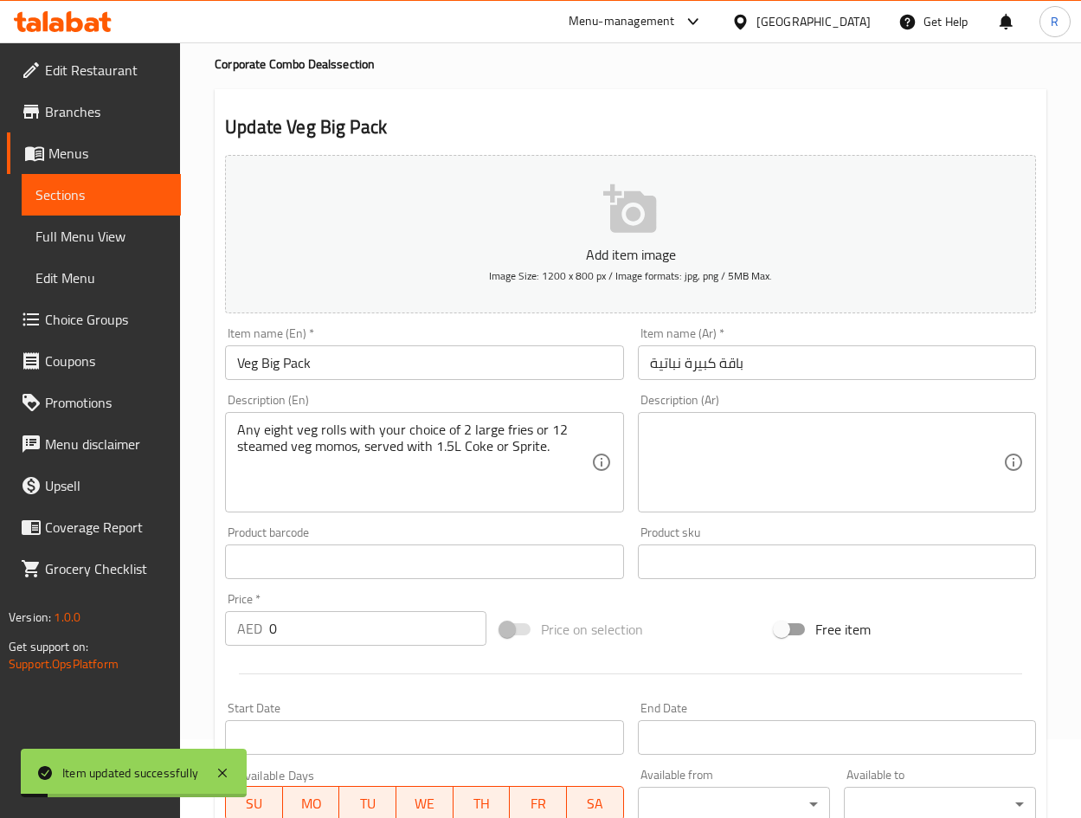
scroll to position [0, 0]
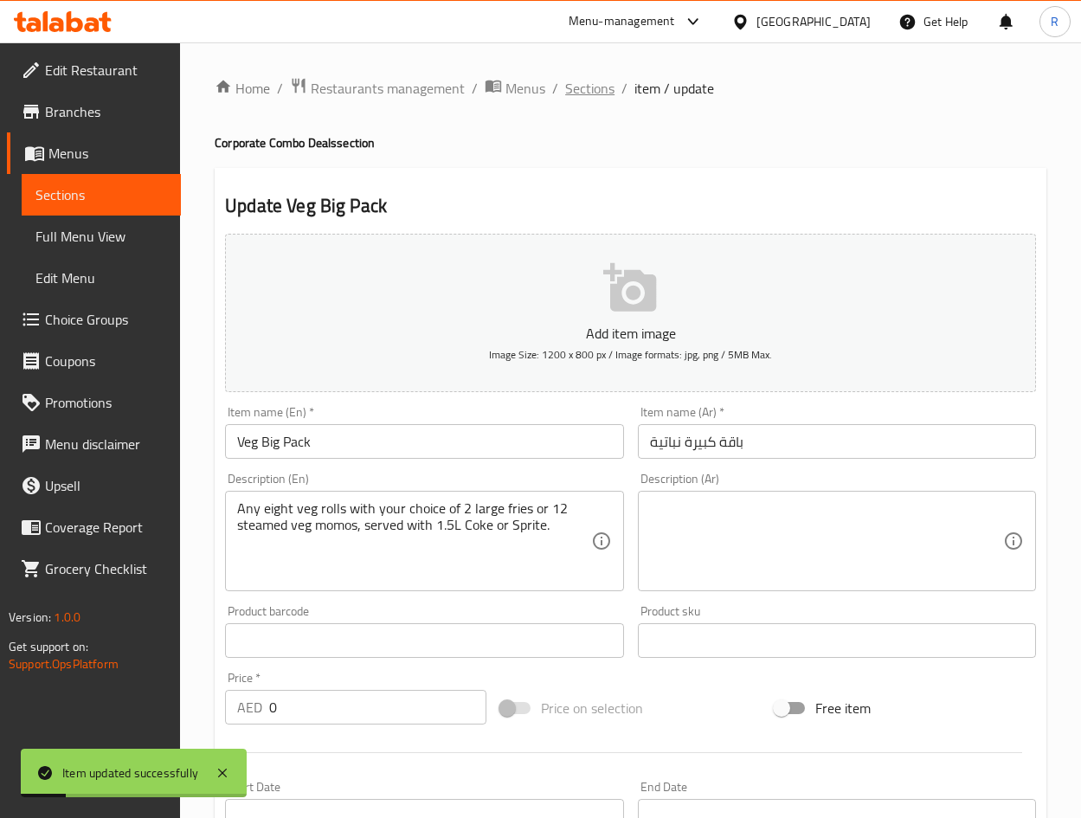
click at [595, 87] on span "Sections" at bounding box center [589, 88] width 49 height 21
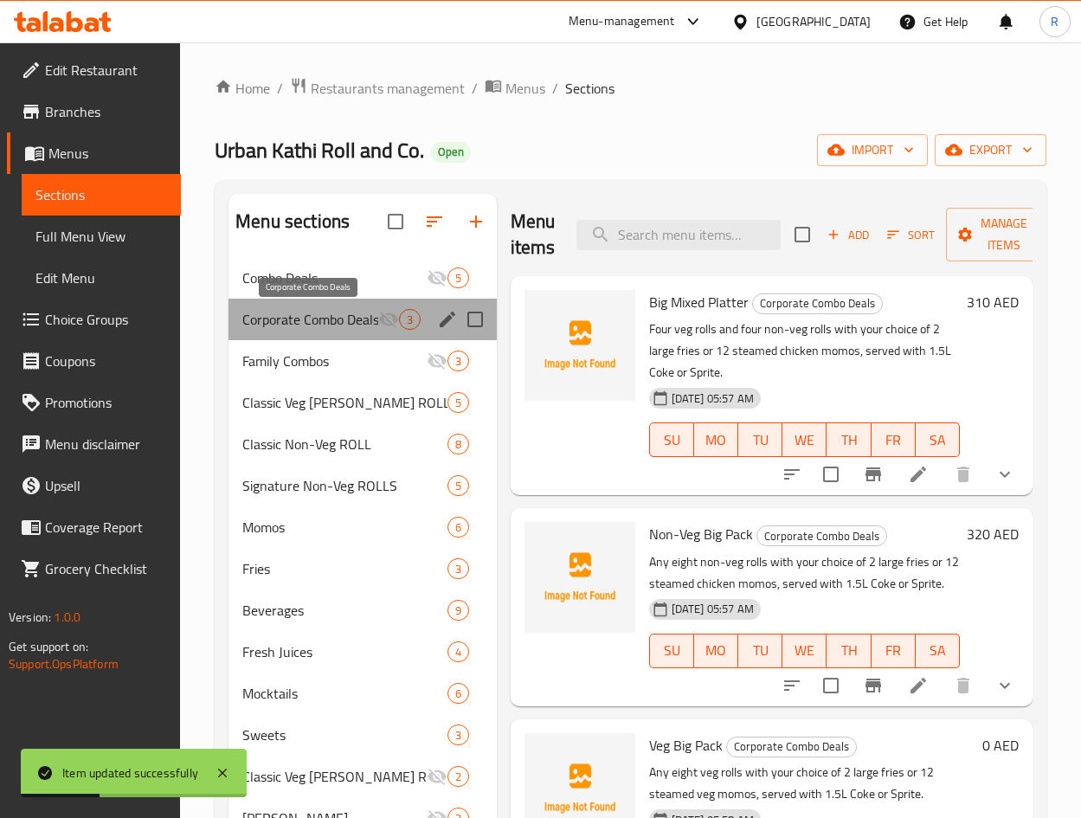
click at [313, 321] on span "Corporate Combo Deals" at bounding box center [309, 319] width 135 height 21
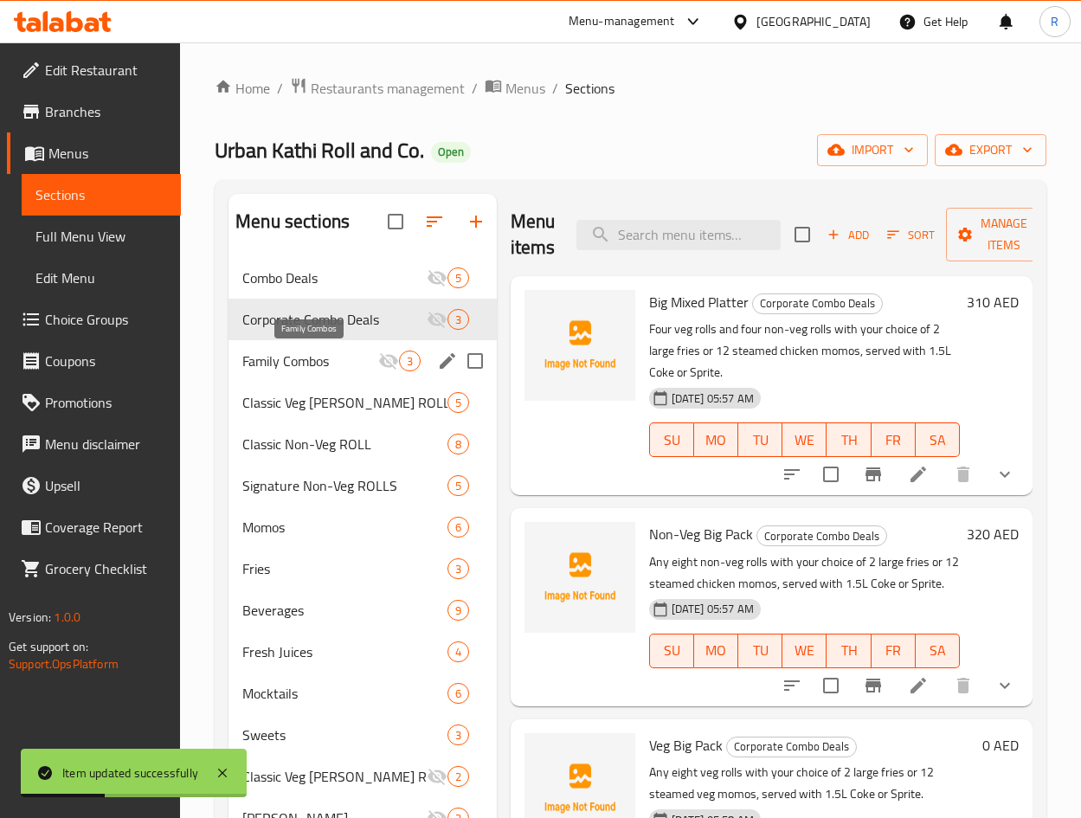
click at [302, 359] on span "Family Combos" at bounding box center [309, 360] width 135 height 21
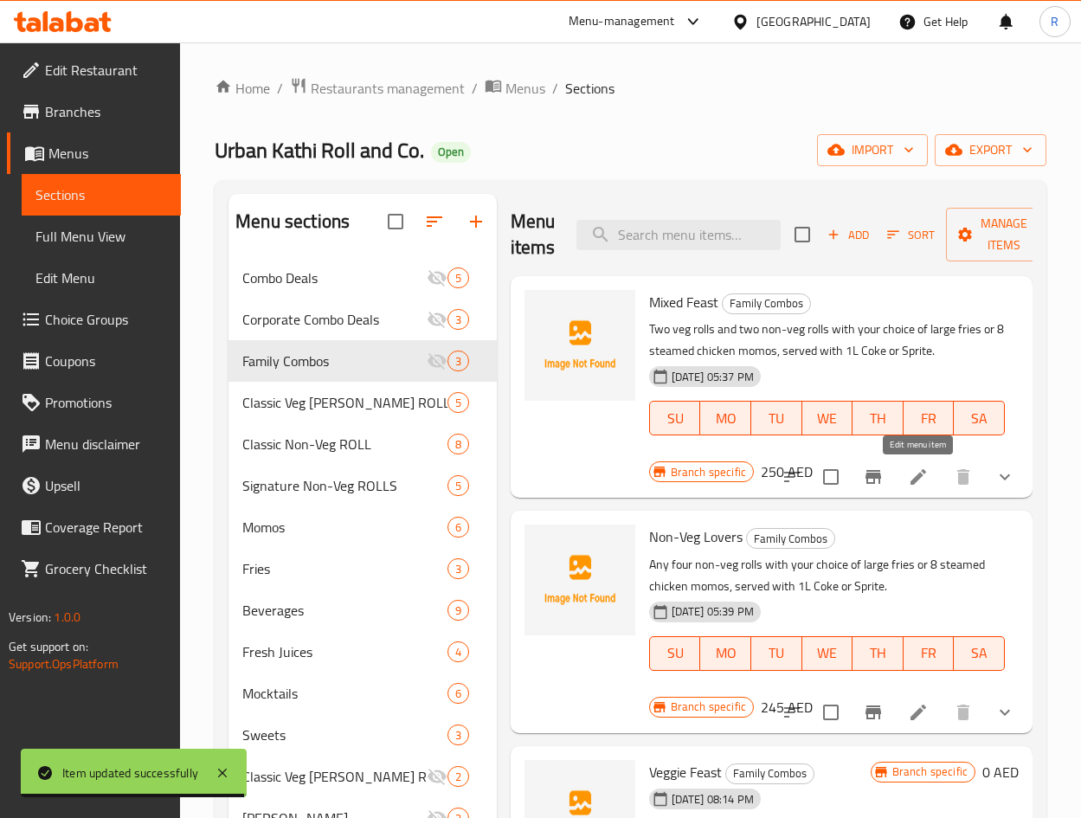
click at [921, 481] on icon at bounding box center [918, 476] width 21 height 21
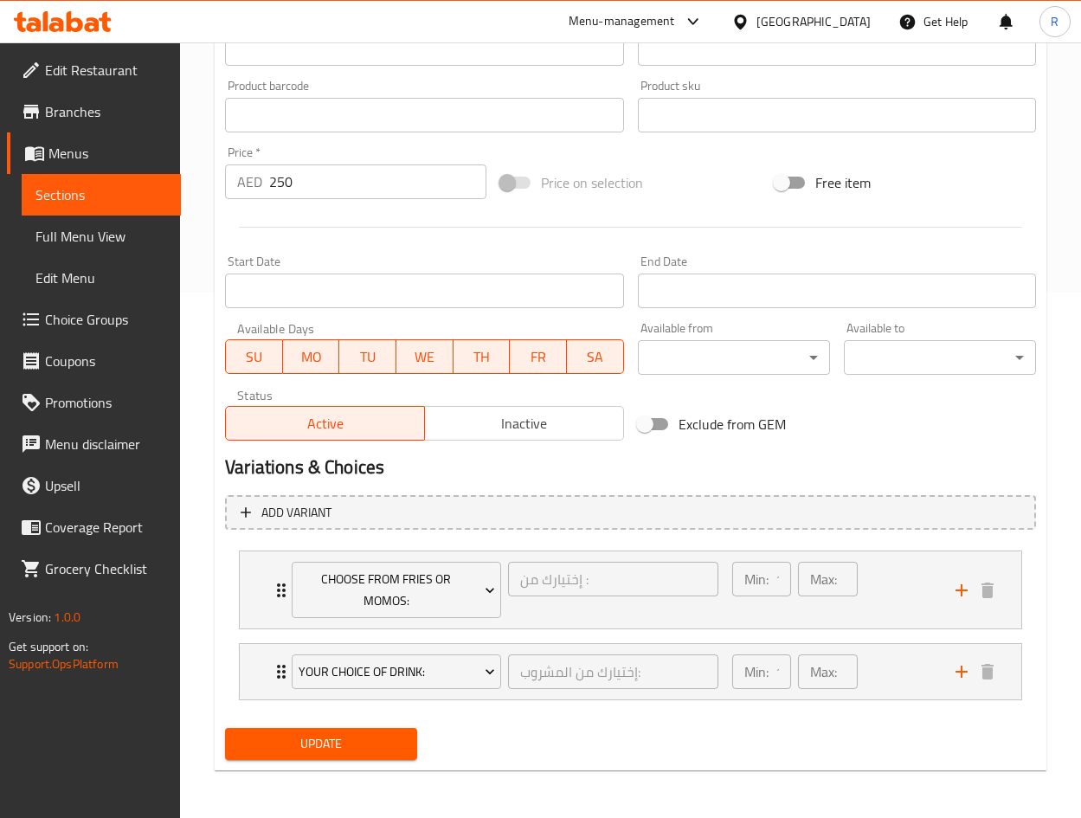
scroll to position [526, 0]
click at [965, 591] on icon "add" at bounding box center [961, 589] width 21 height 21
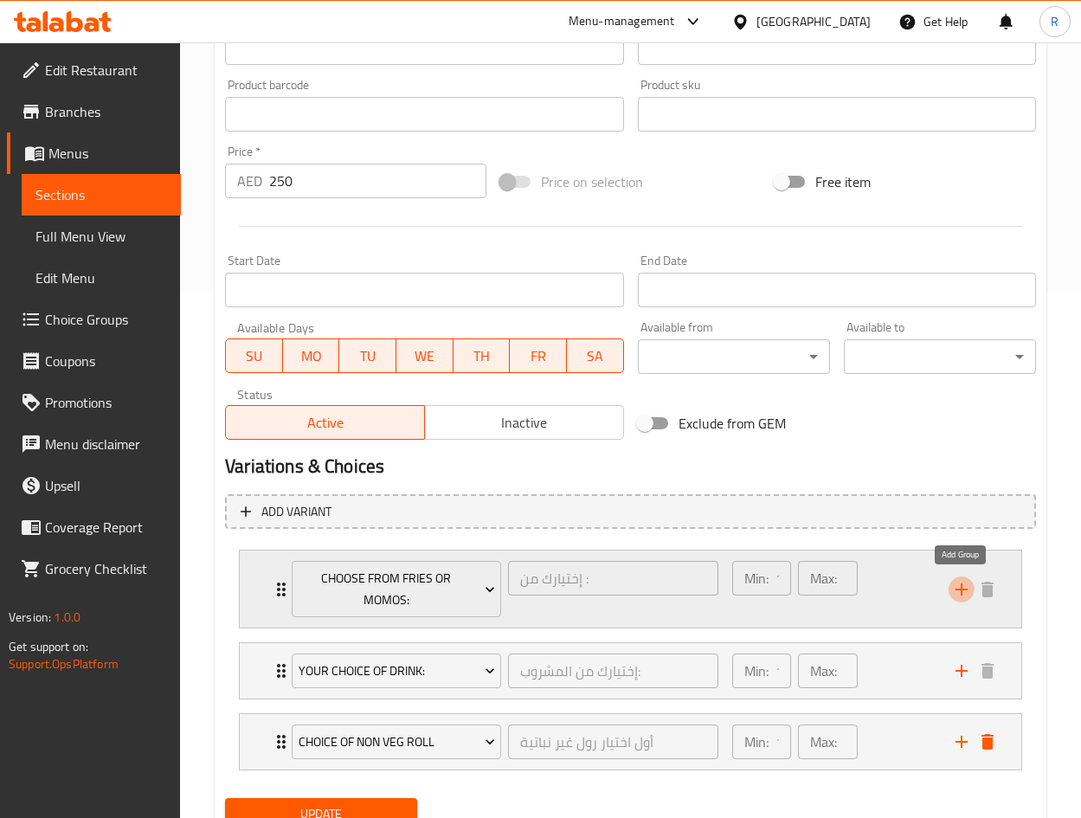
click at [965, 591] on icon "add" at bounding box center [961, 589] width 21 height 21
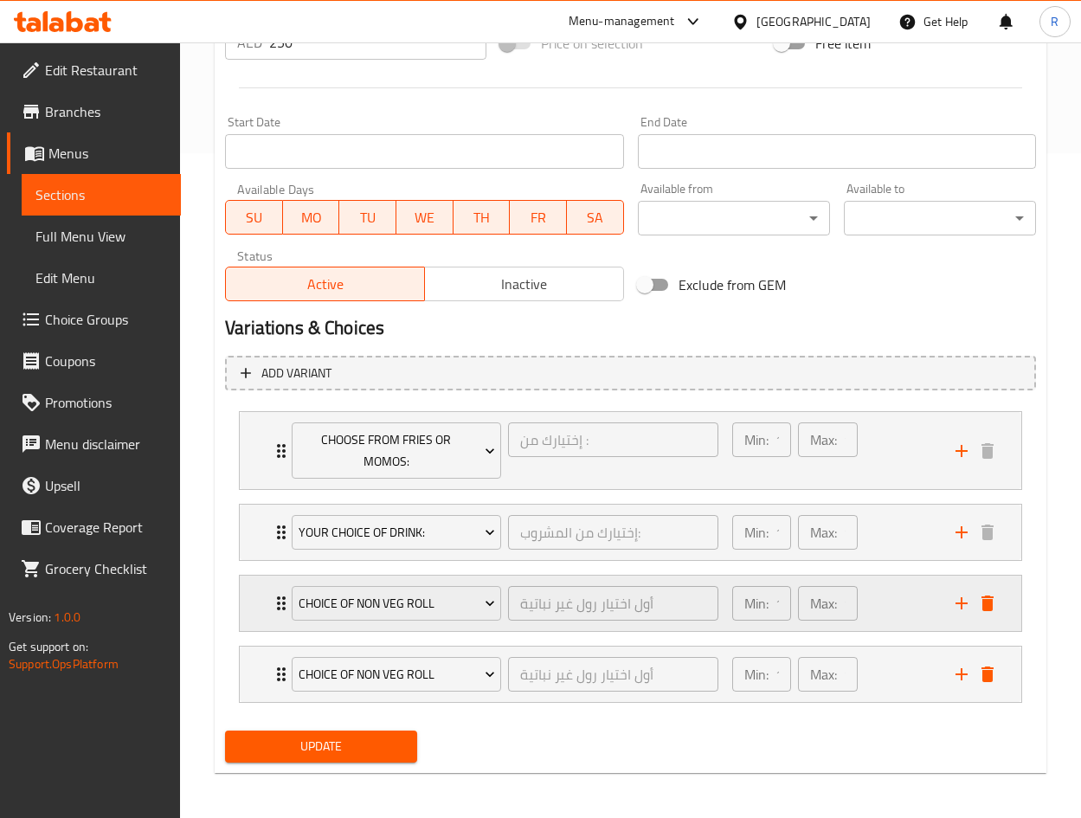
scroll to position [668, 0]
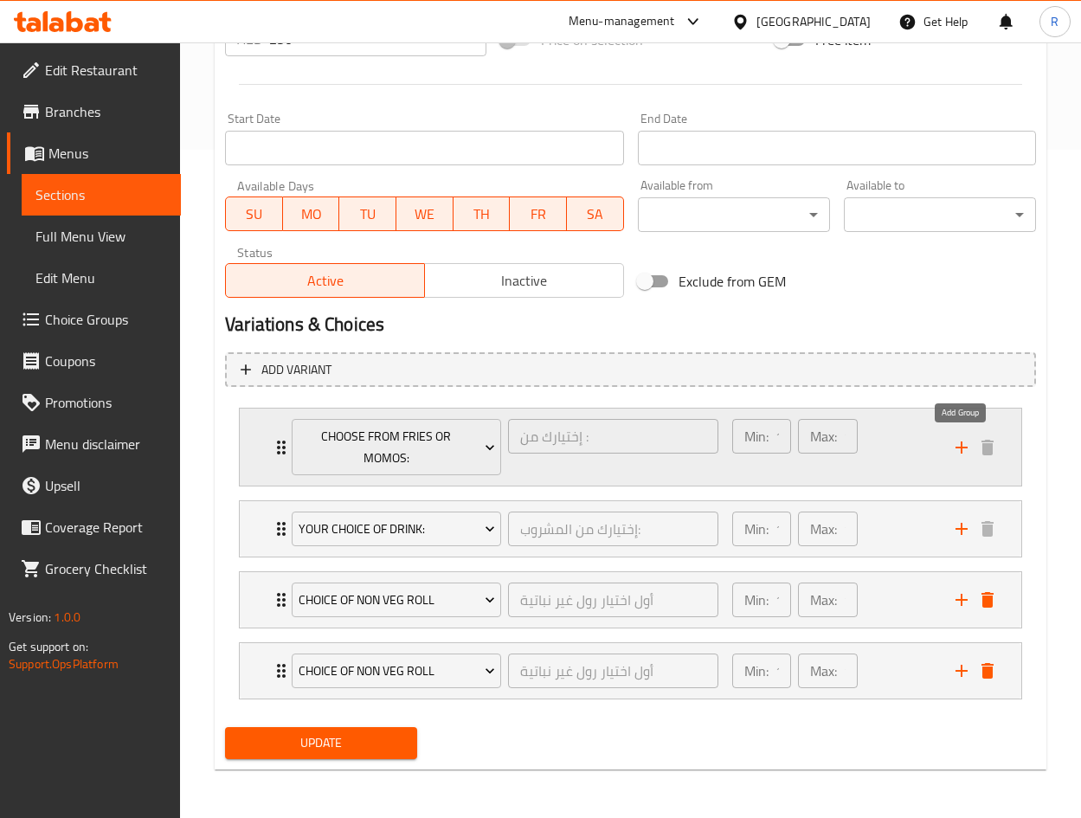
click at [962, 451] on icon "add" at bounding box center [961, 447] width 21 height 21
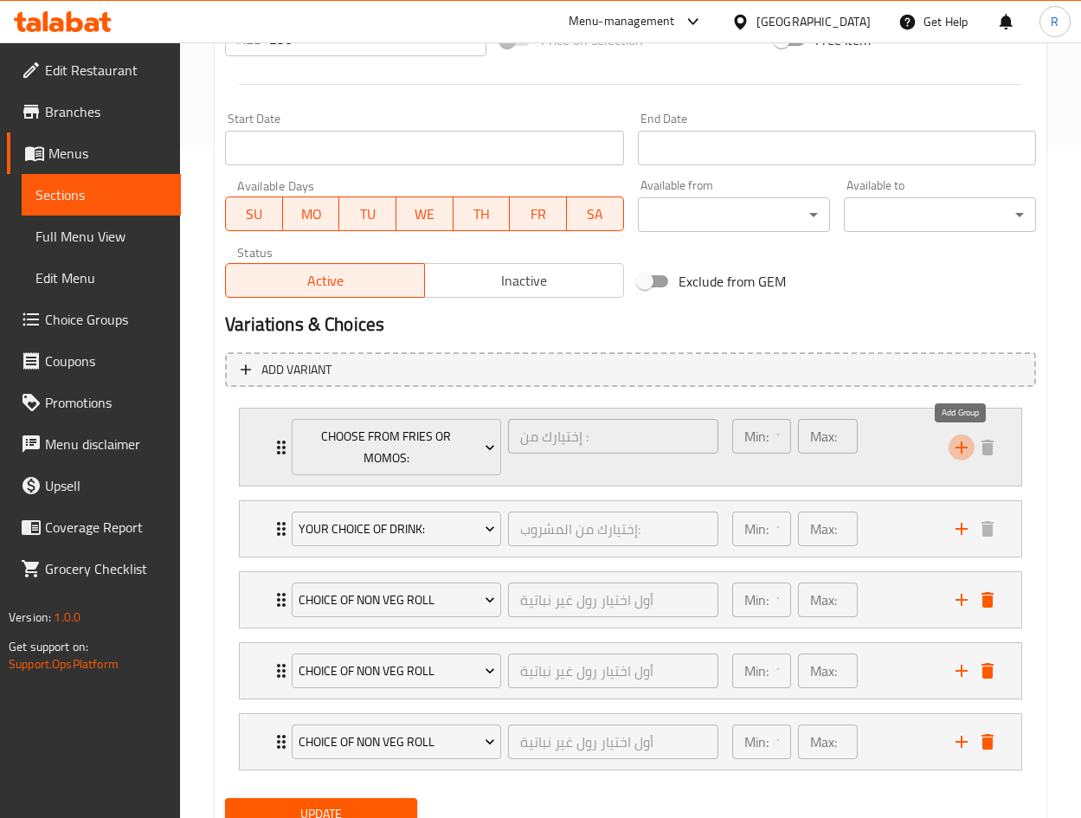
click at [962, 451] on icon "add" at bounding box center [961, 447] width 21 height 21
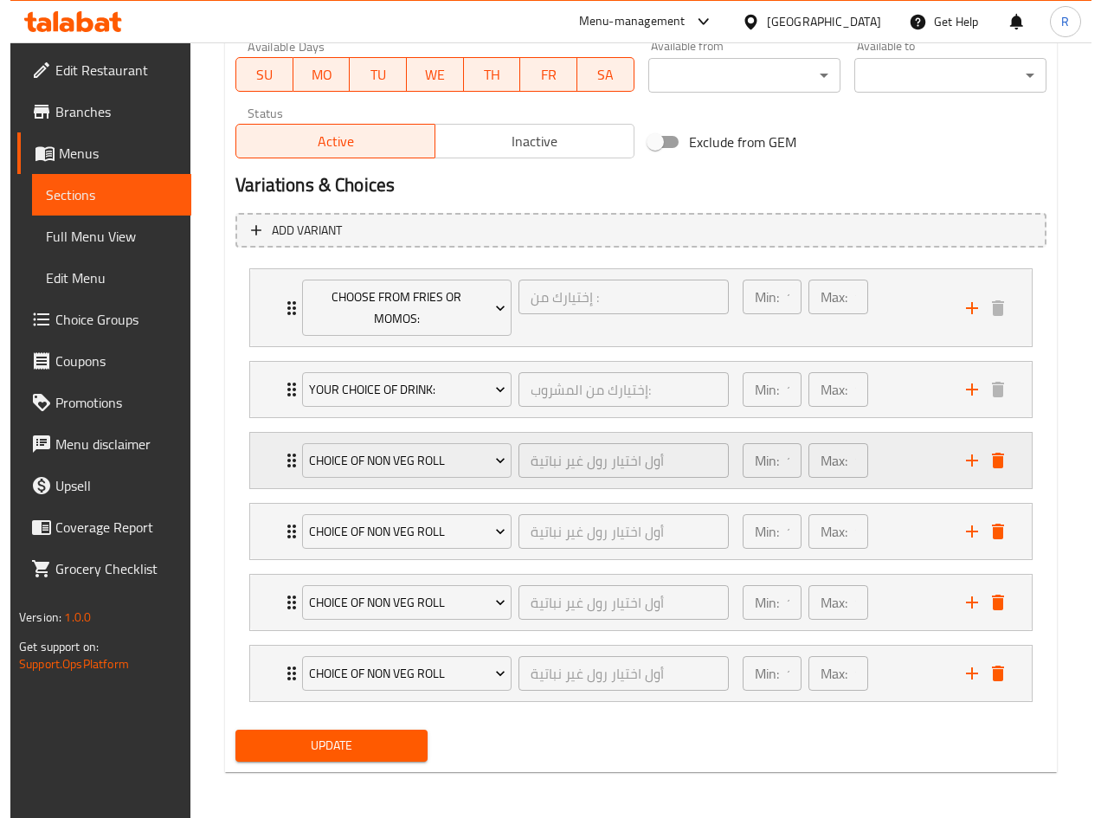
scroll to position [810, 0]
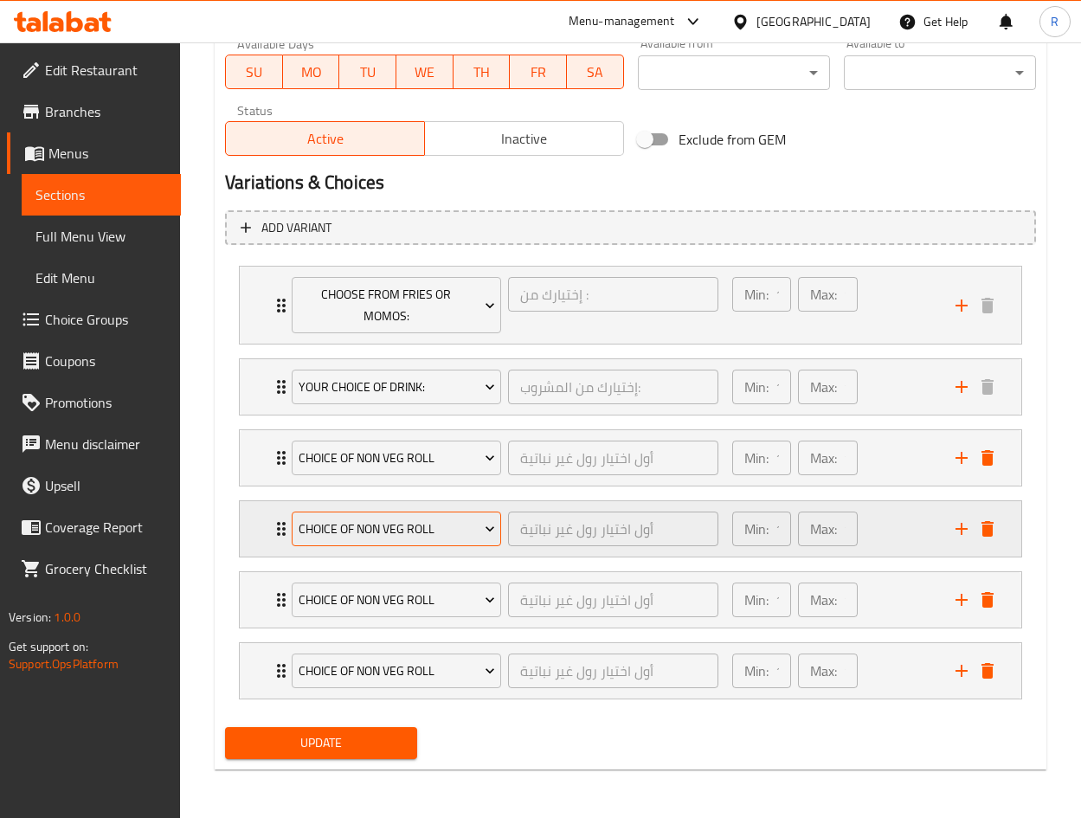
click at [444, 532] on span "Choice of Non Veg Roll" at bounding box center [397, 529] width 196 height 22
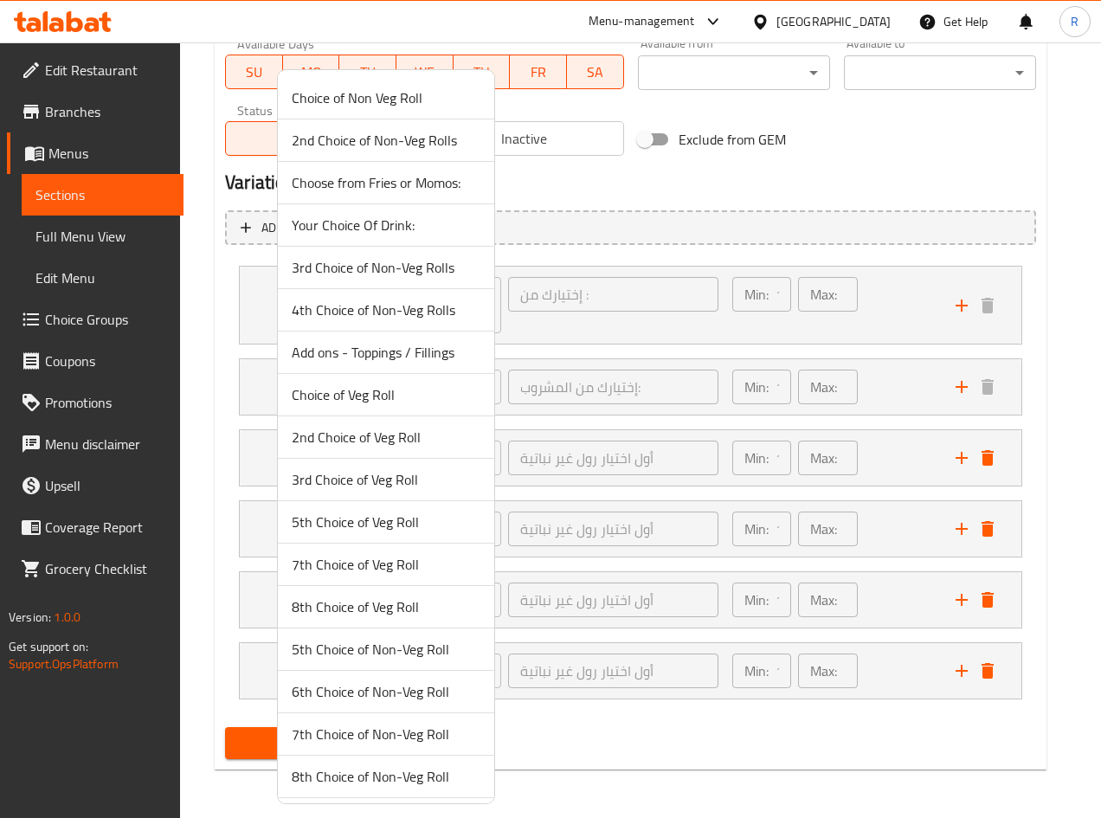
click at [427, 145] on span "2nd Choice of Non-Veg Rolls" at bounding box center [386, 140] width 189 height 21
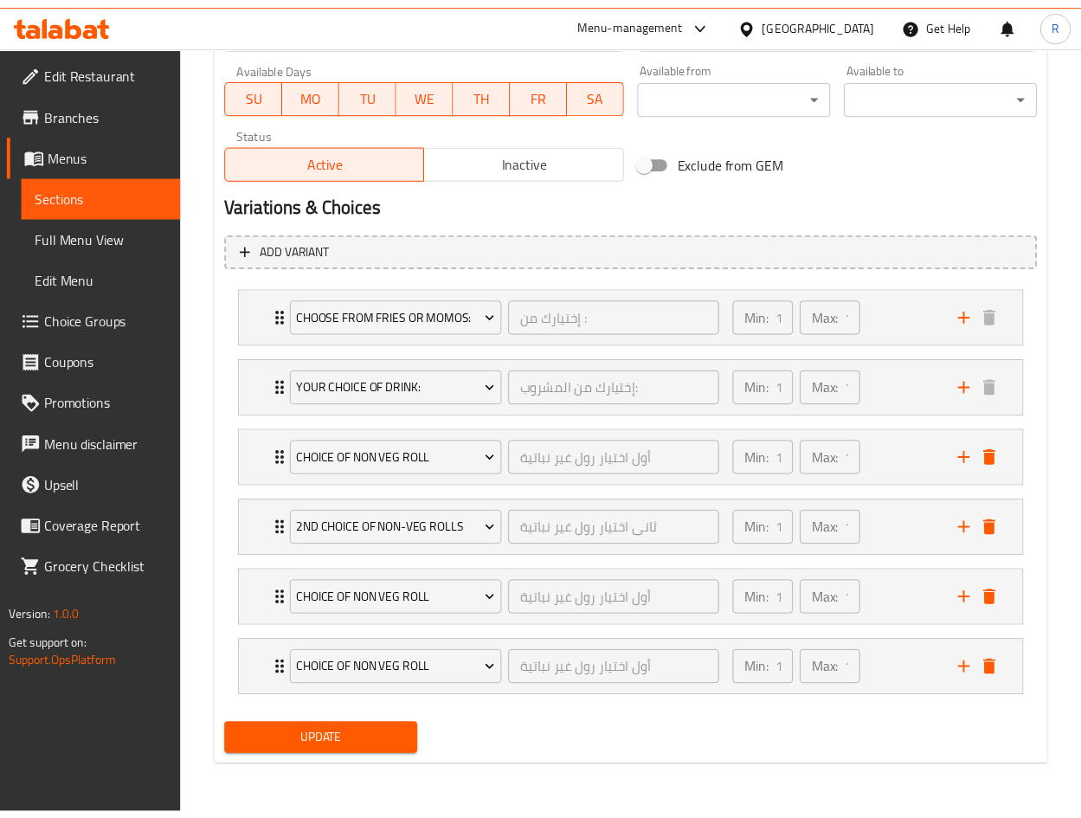
scroll to position [788, 0]
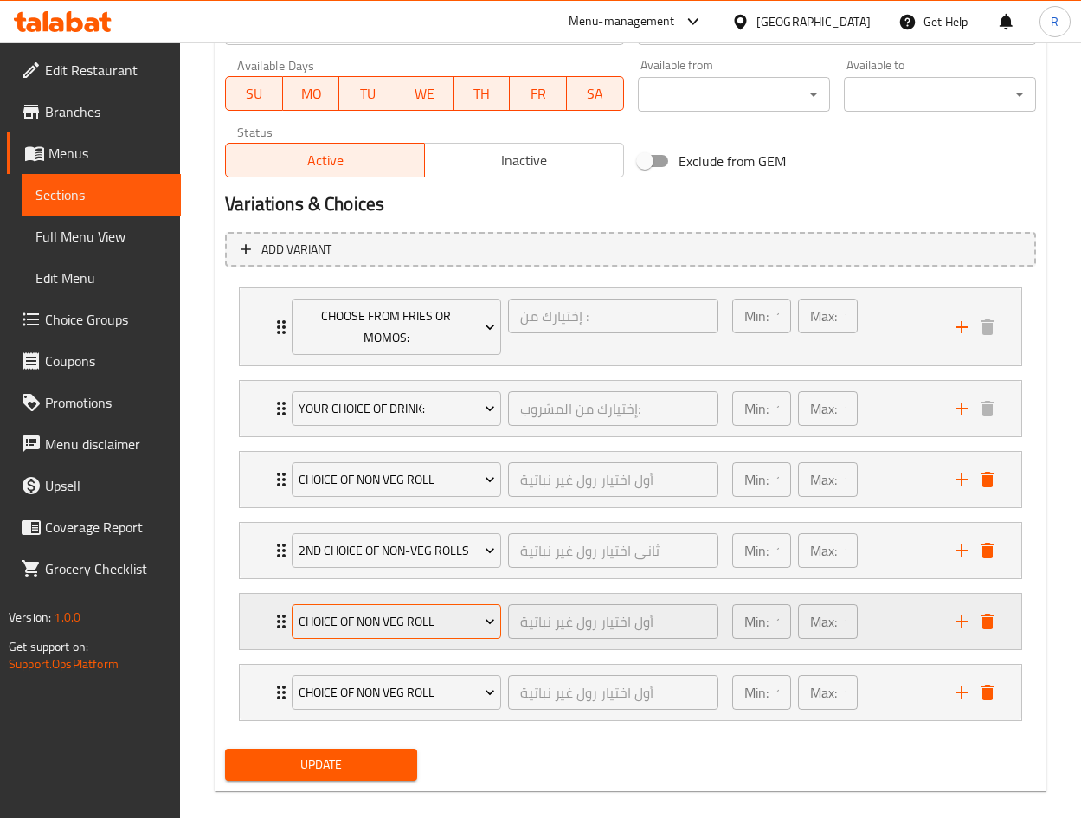
click at [409, 620] on span "Choice of Non Veg Roll" at bounding box center [397, 622] width 196 height 22
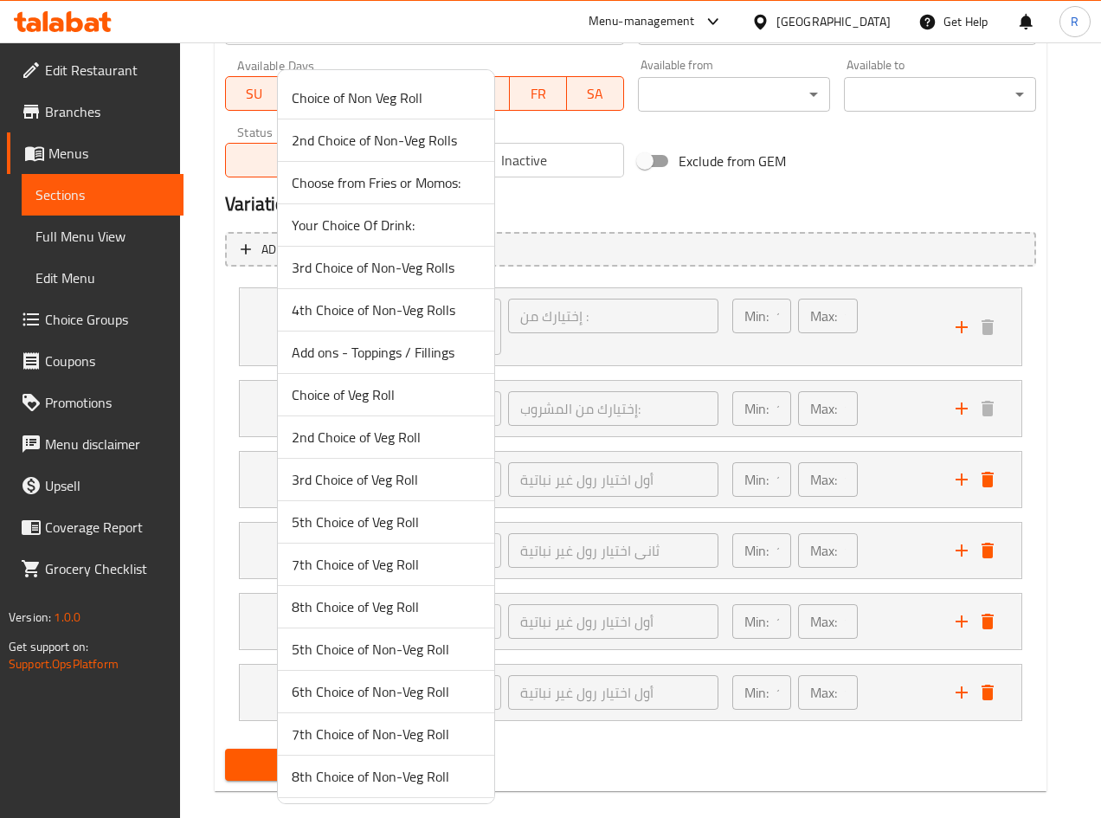
click at [387, 395] on span "Choice of Veg Roll" at bounding box center [386, 394] width 189 height 21
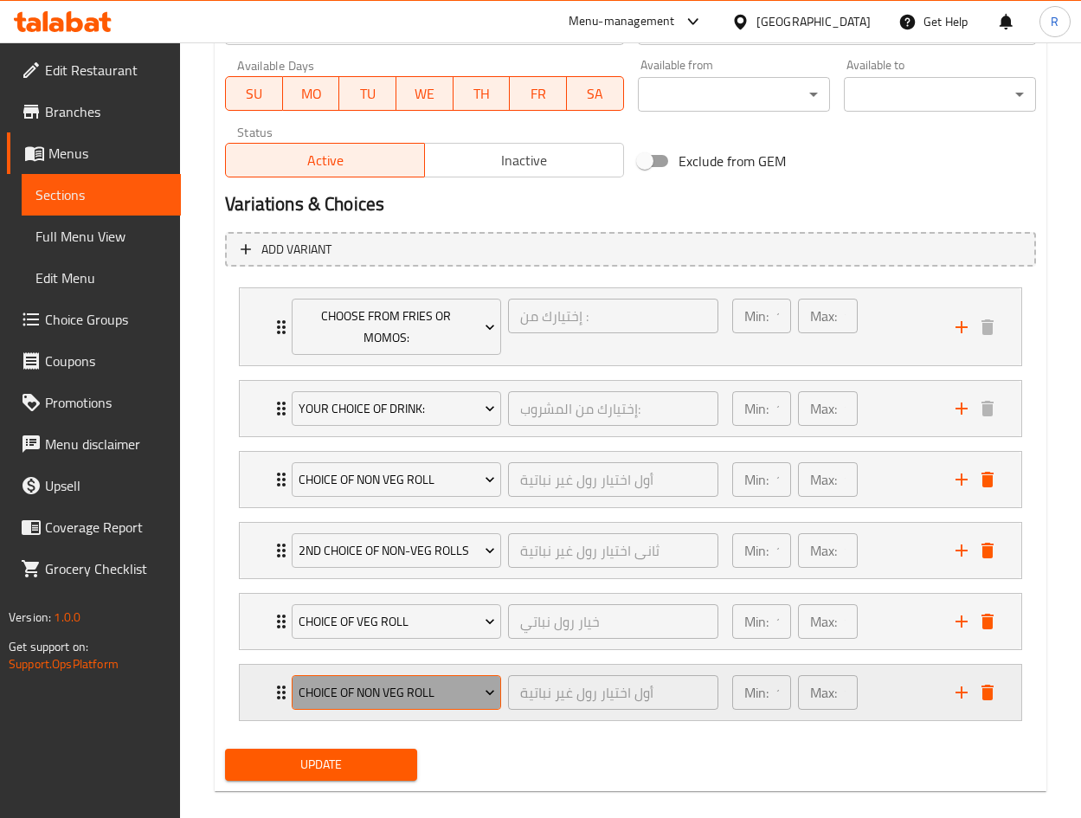
click at [414, 690] on span "Choice of Non Veg Roll" at bounding box center [397, 693] width 196 height 22
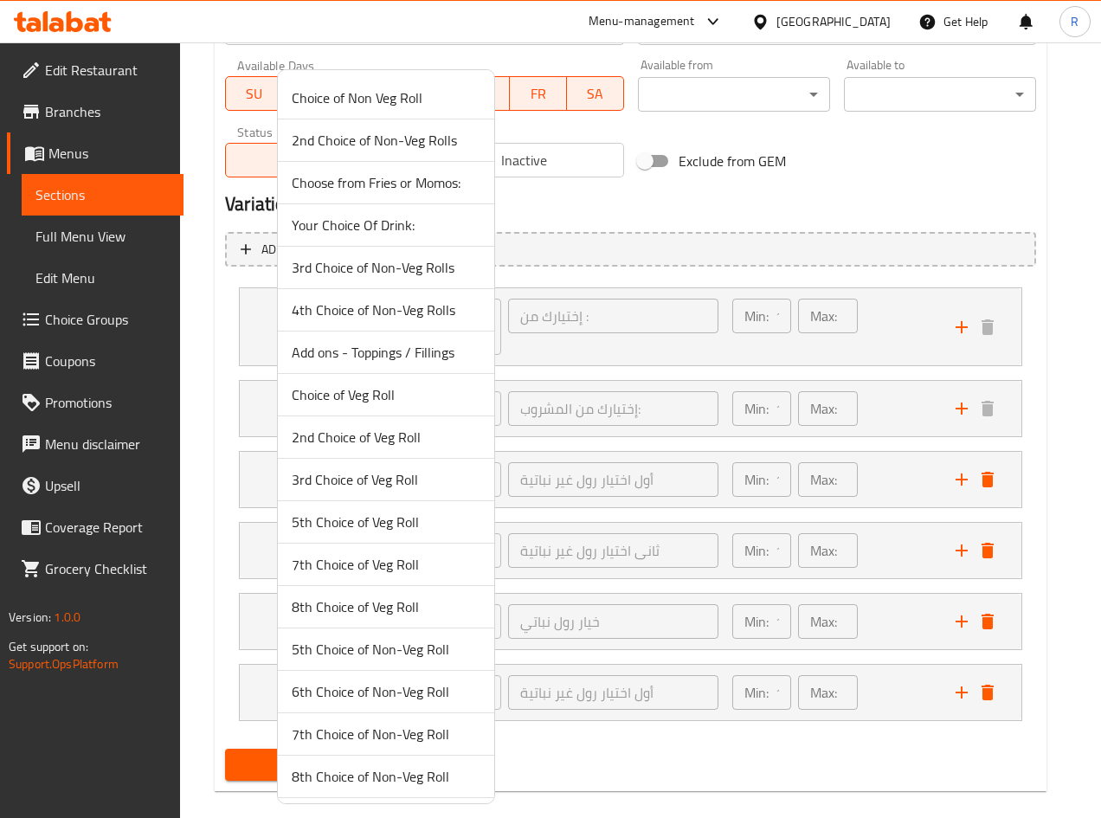
click at [389, 432] on span "2nd Choice of Veg Roll" at bounding box center [386, 437] width 189 height 21
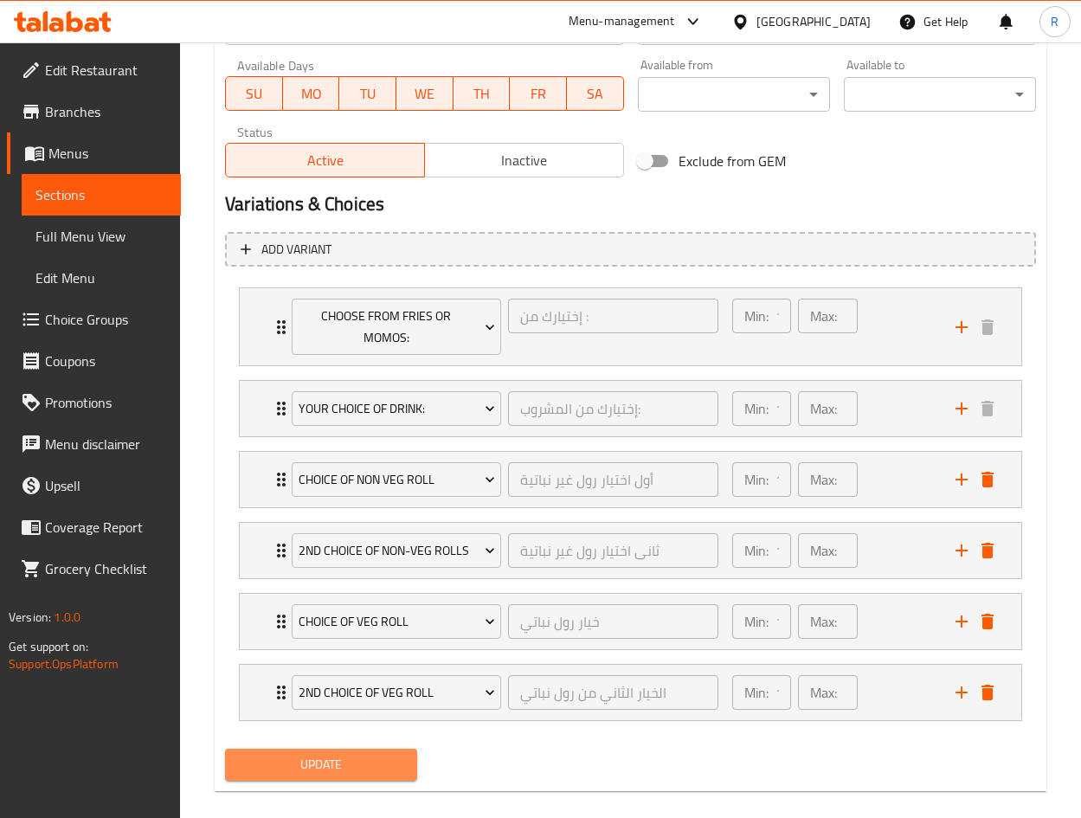
click at [373, 761] on span "Update" at bounding box center [321, 765] width 164 height 22
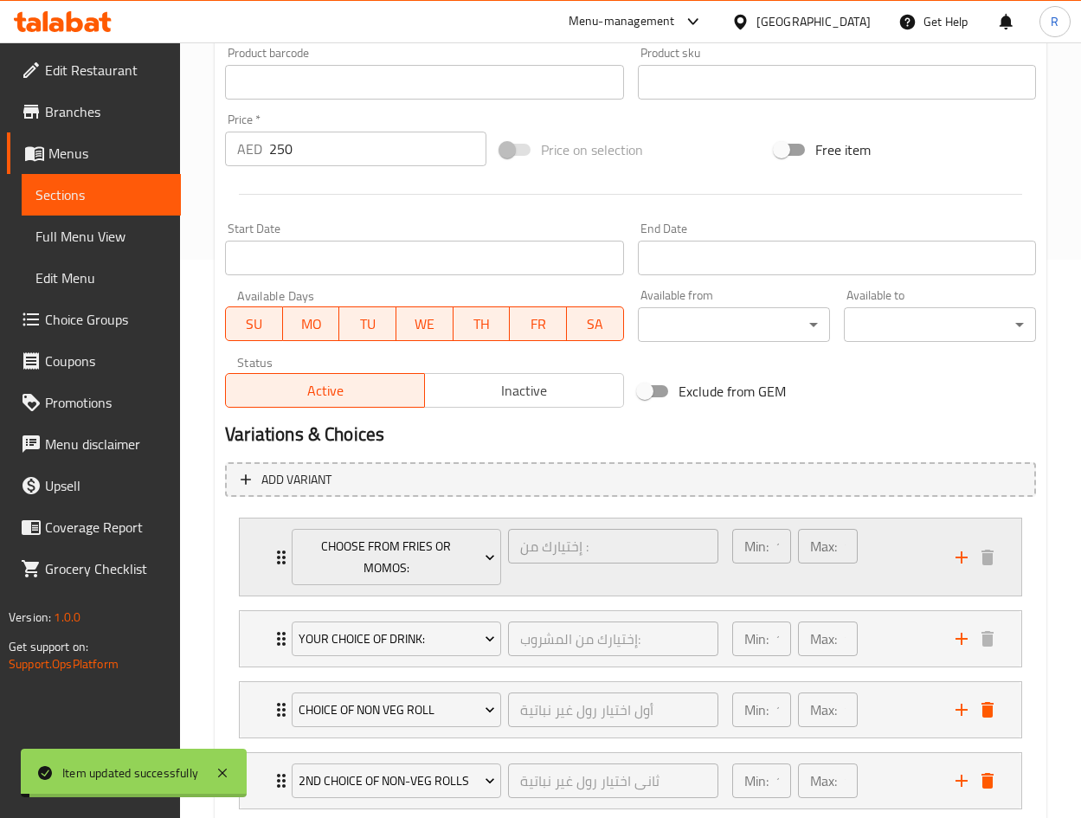
scroll to position [0, 0]
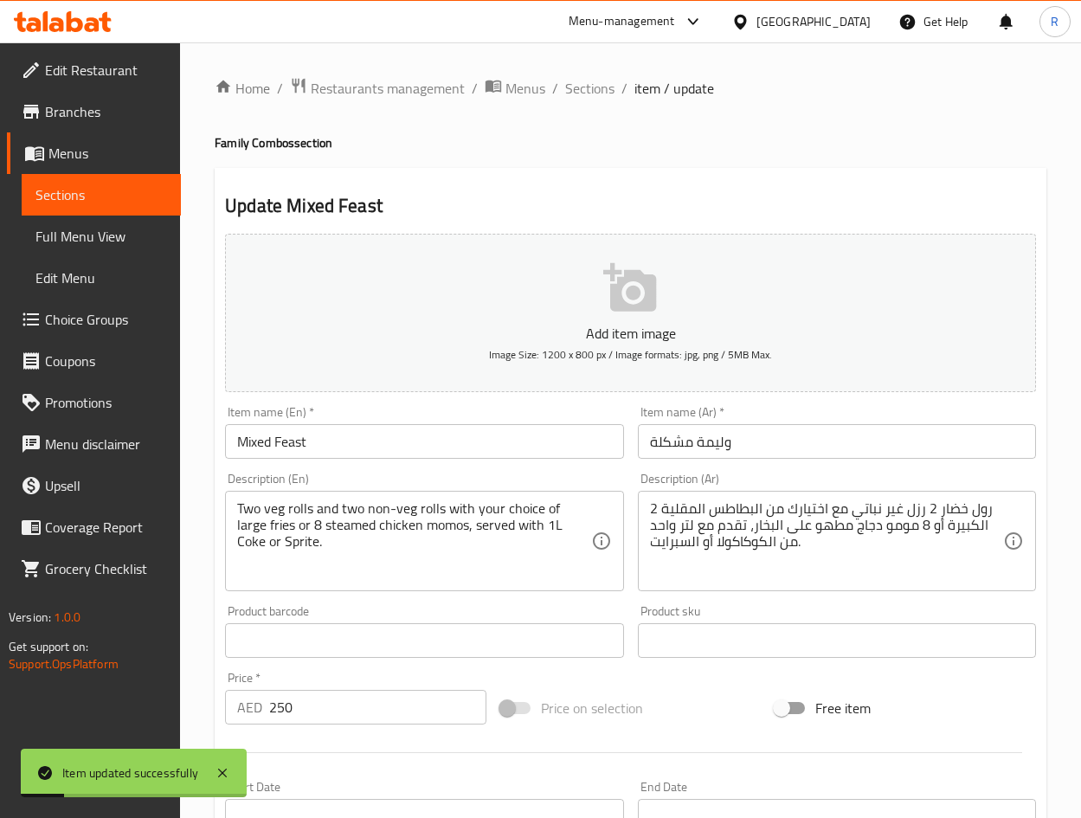
drag, startPoint x: 595, startPoint y: 80, endPoint x: 675, endPoint y: 121, distance: 89.4
click at [594, 80] on span "Sections" at bounding box center [589, 88] width 49 height 21
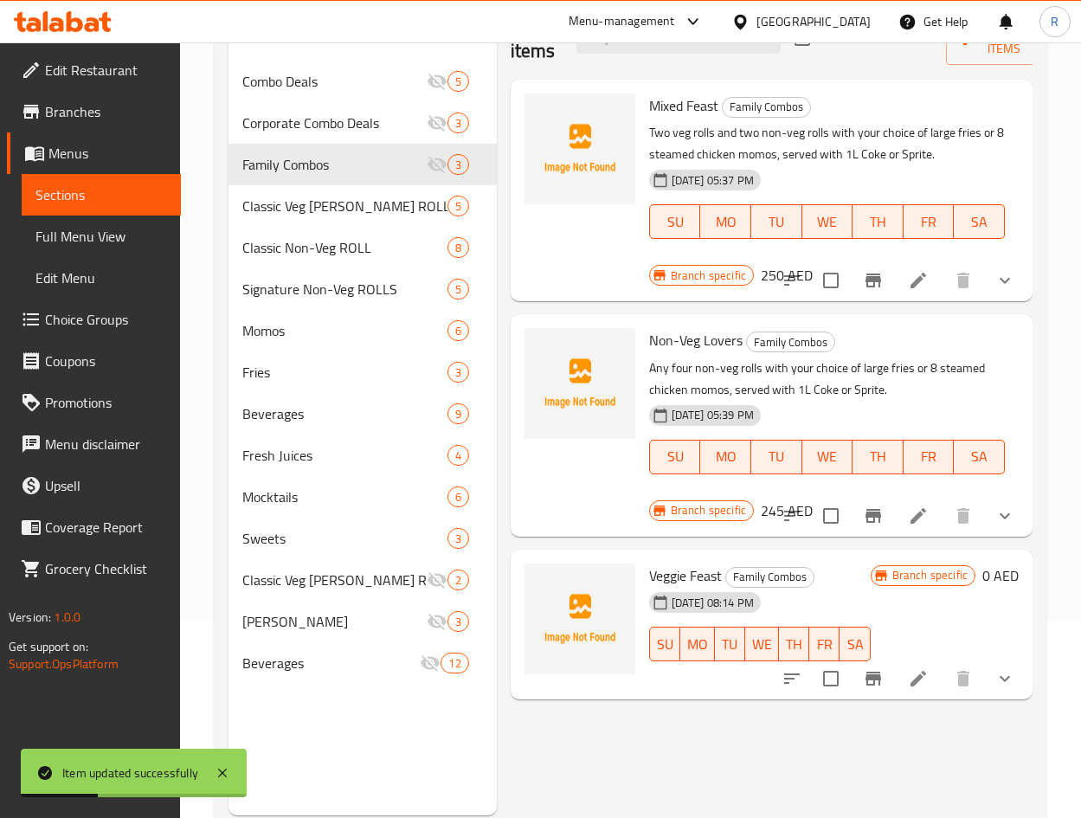
scroll to position [242, 0]
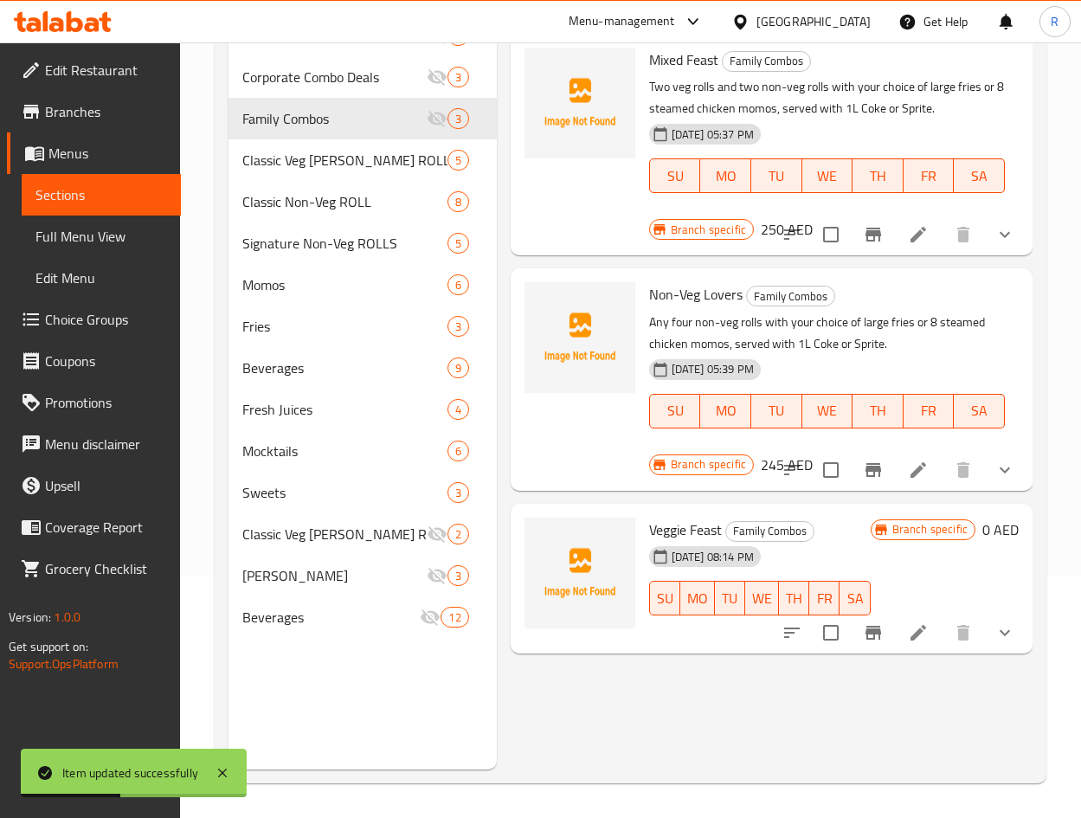
click at [920, 468] on icon at bounding box center [918, 470] width 16 height 16
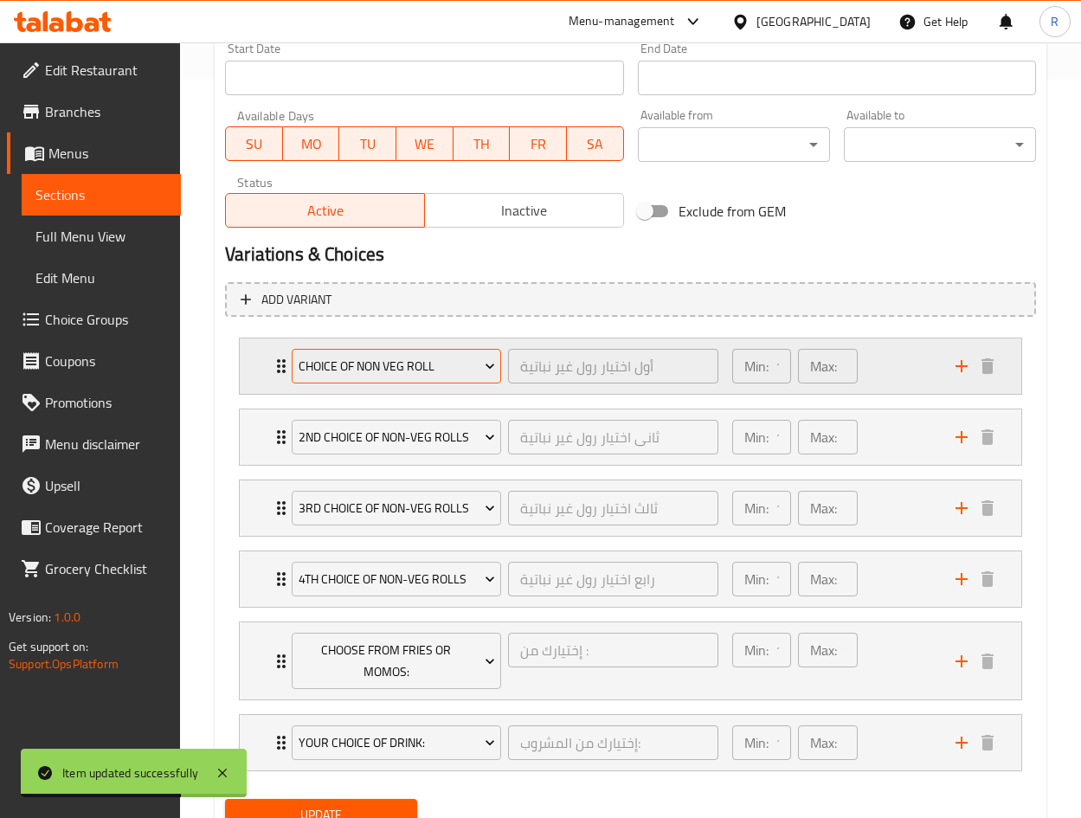
scroll to position [779, 0]
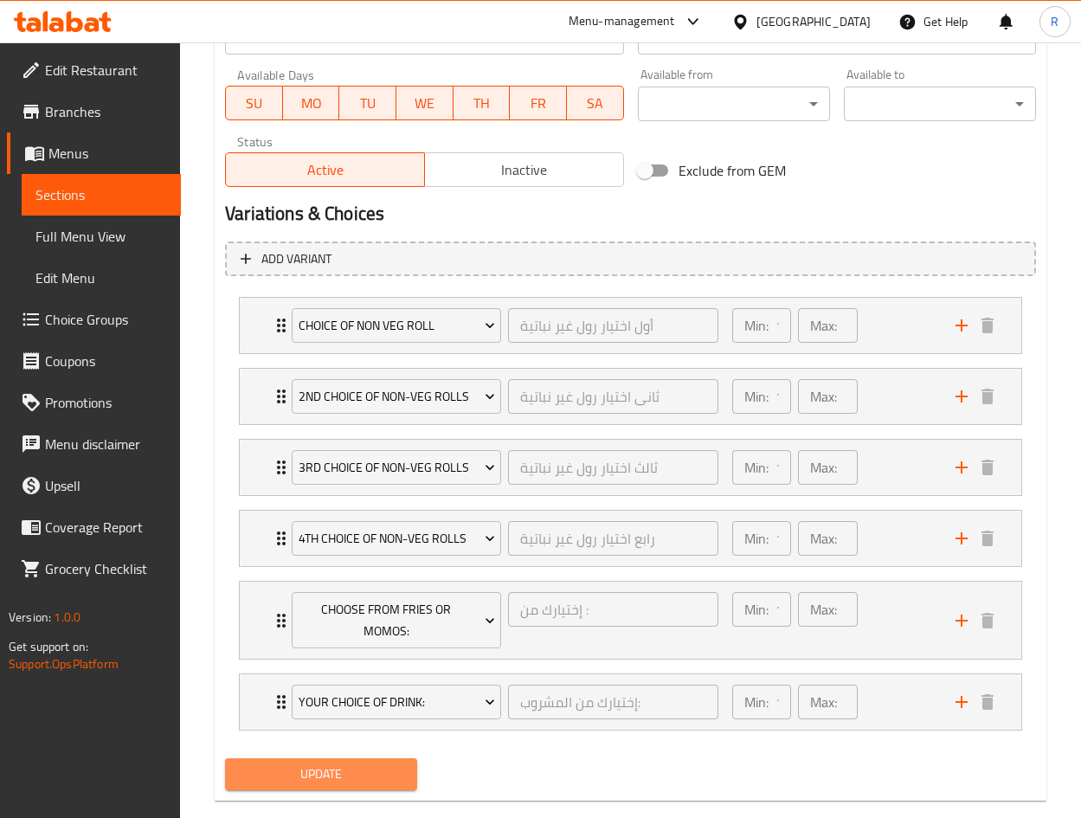
drag, startPoint x: 349, startPoint y: 774, endPoint x: 530, endPoint y: 776, distance: 181.7
click at [350, 775] on span "Update" at bounding box center [321, 774] width 164 height 22
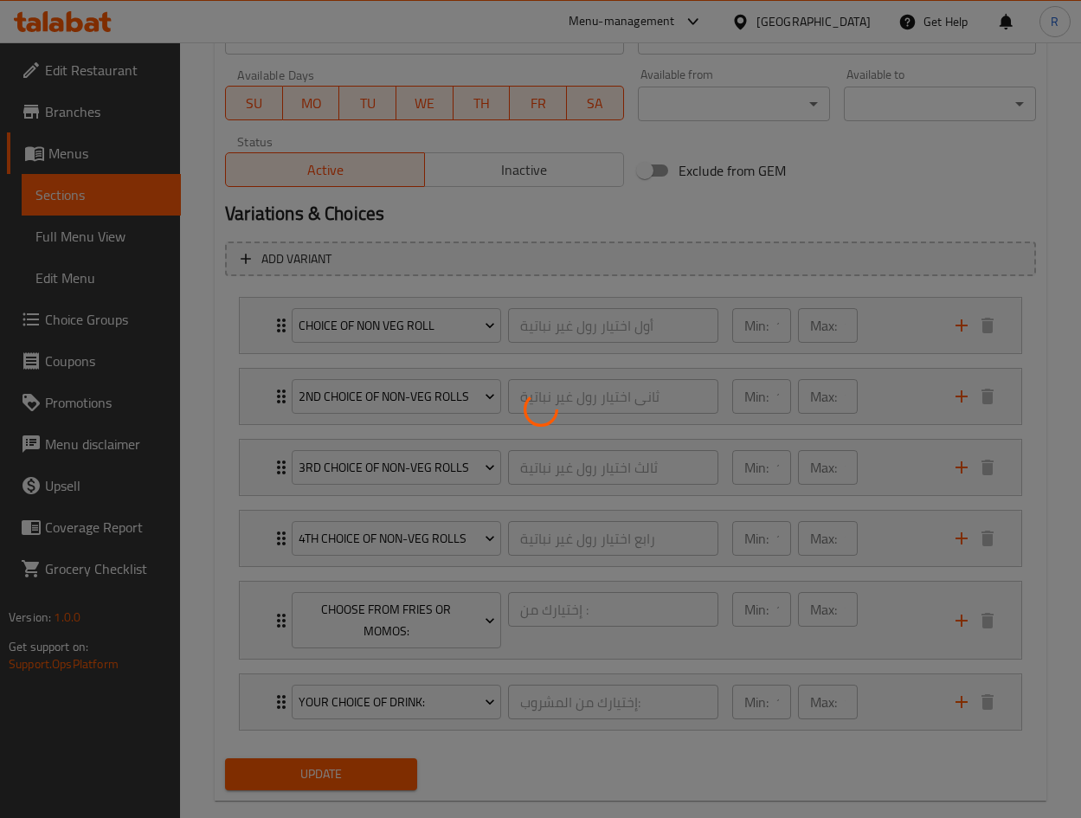
scroll to position [0, 0]
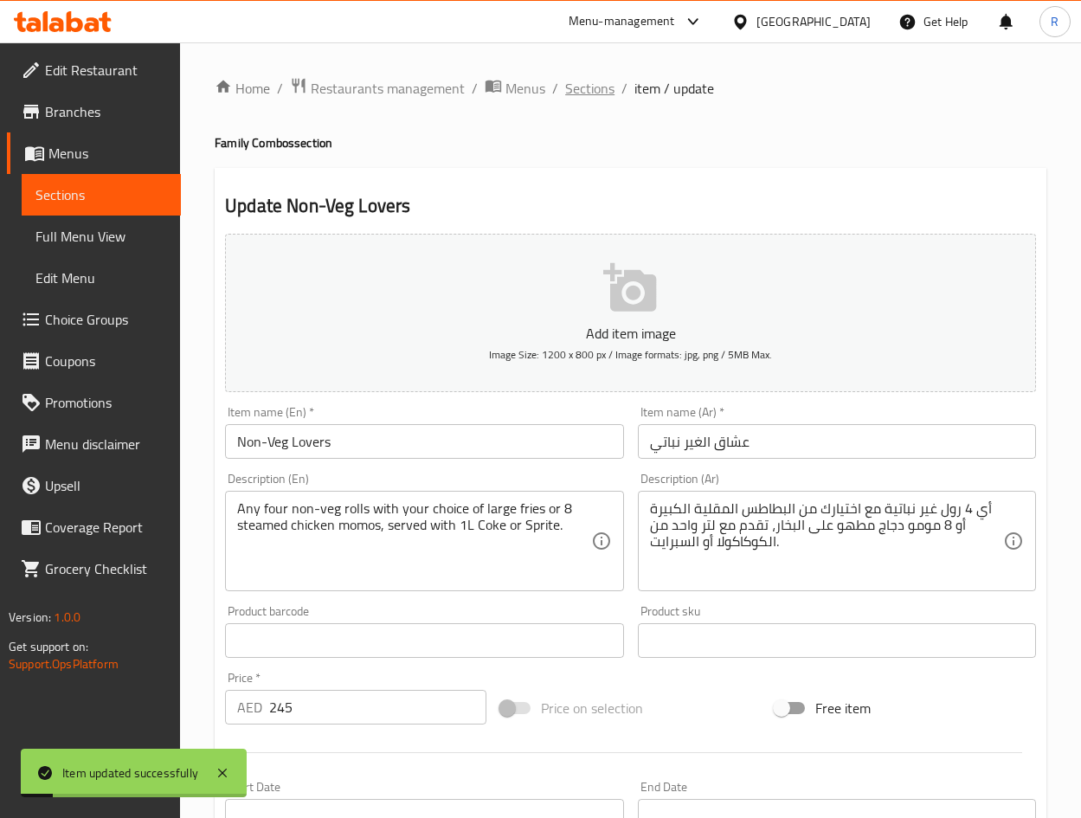
click at [582, 87] on span "Sections" at bounding box center [589, 88] width 49 height 21
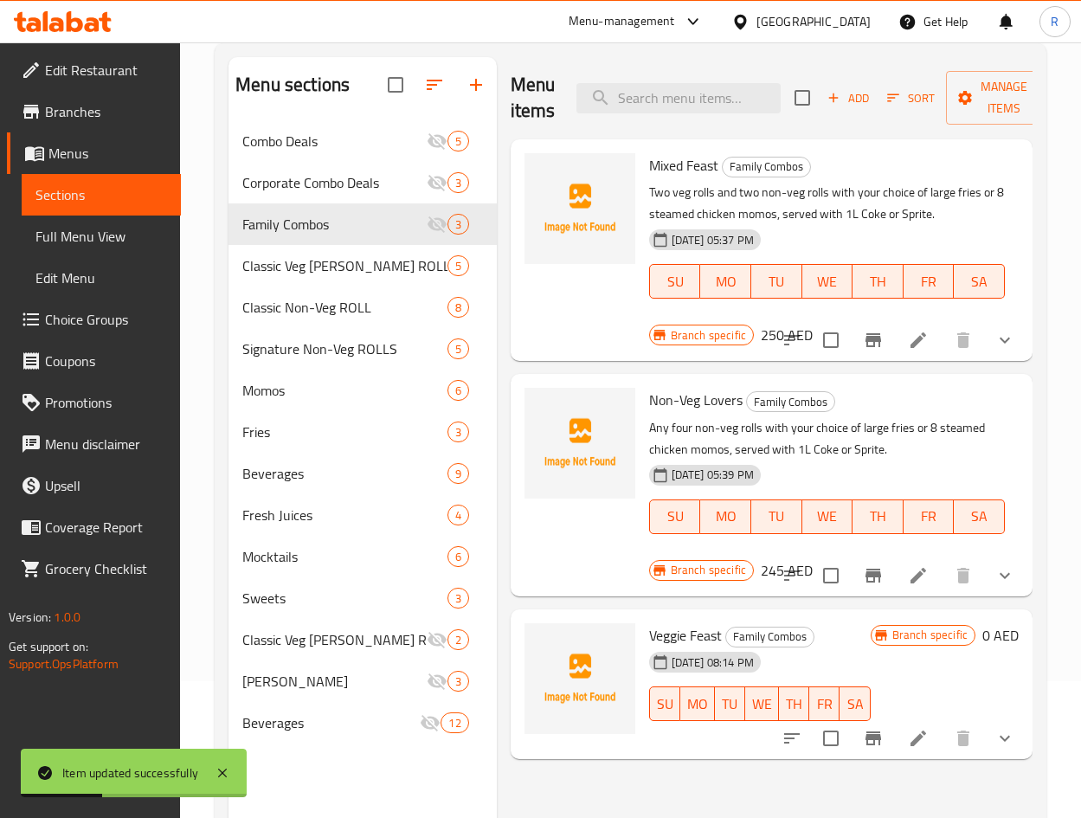
scroll to position [242, 0]
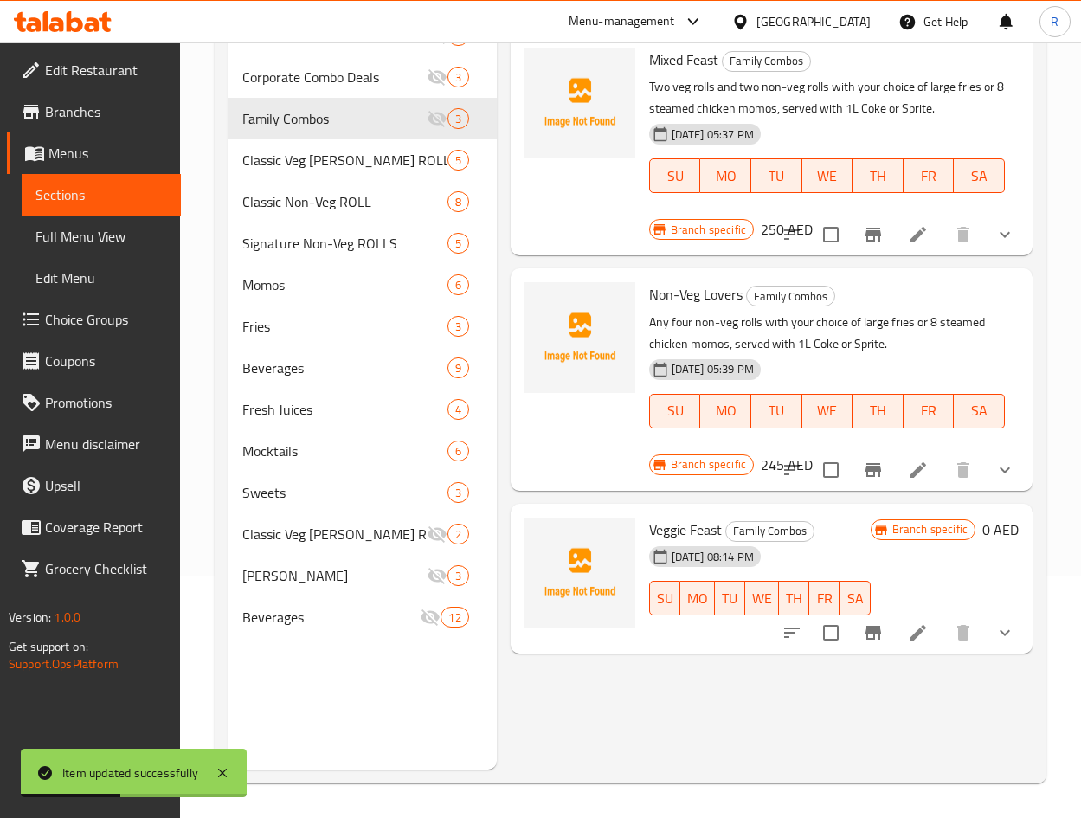
click at [909, 622] on icon at bounding box center [918, 632] width 21 height 21
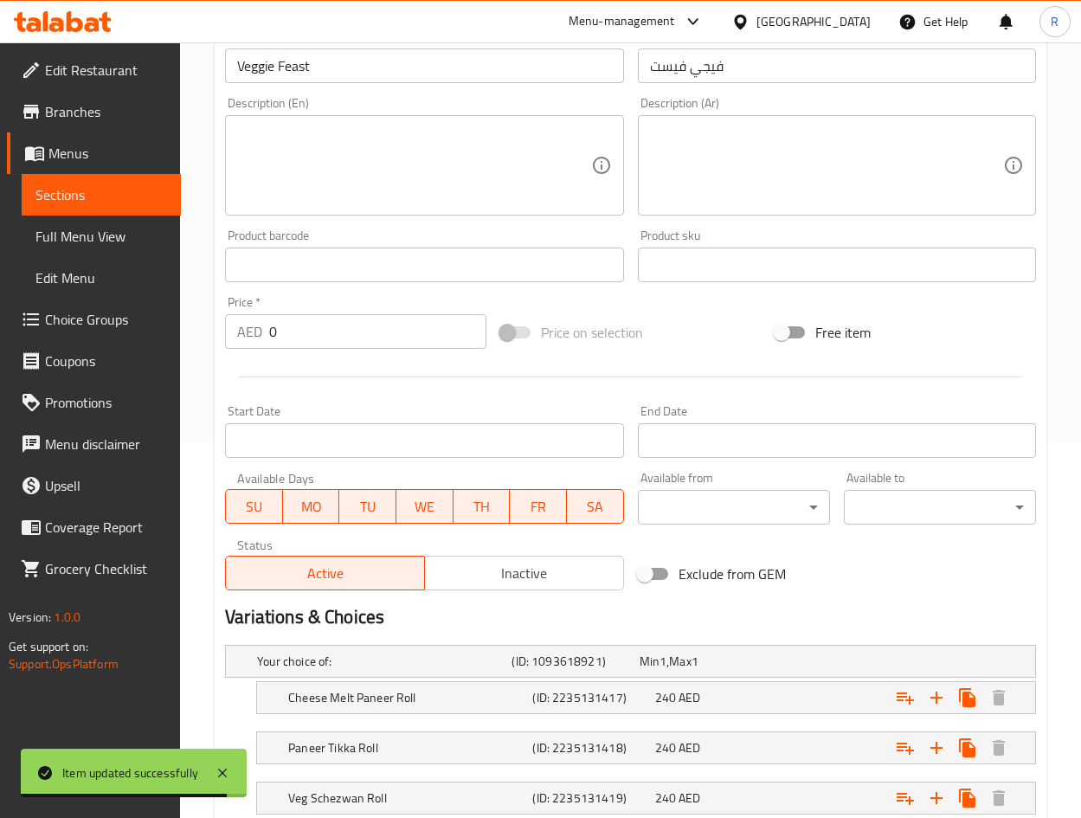
scroll to position [335, 0]
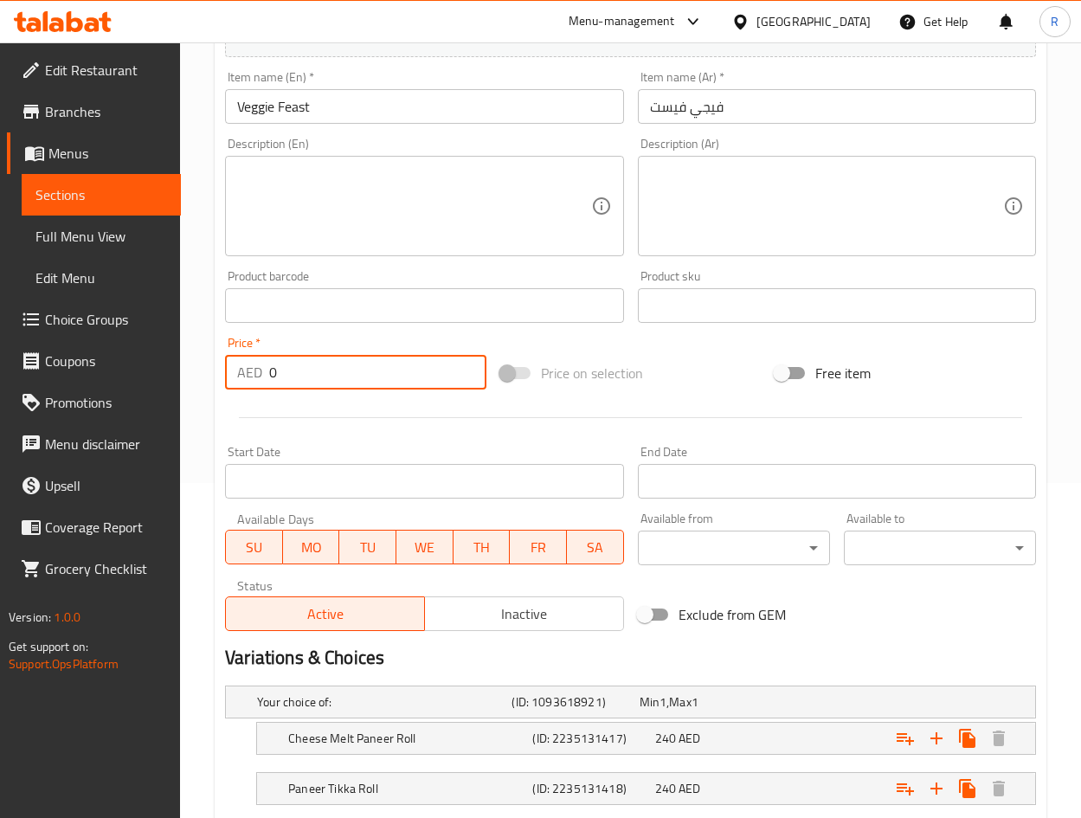
drag, startPoint x: 64, startPoint y: 370, endPoint x: 26, endPoint y: 371, distance: 38.1
click at [26, 371] on div "Edit Restaurant Branches Menus Sections Full Menu View Edit Menu Choice Groups …" at bounding box center [540, 393] width 1081 height 1370
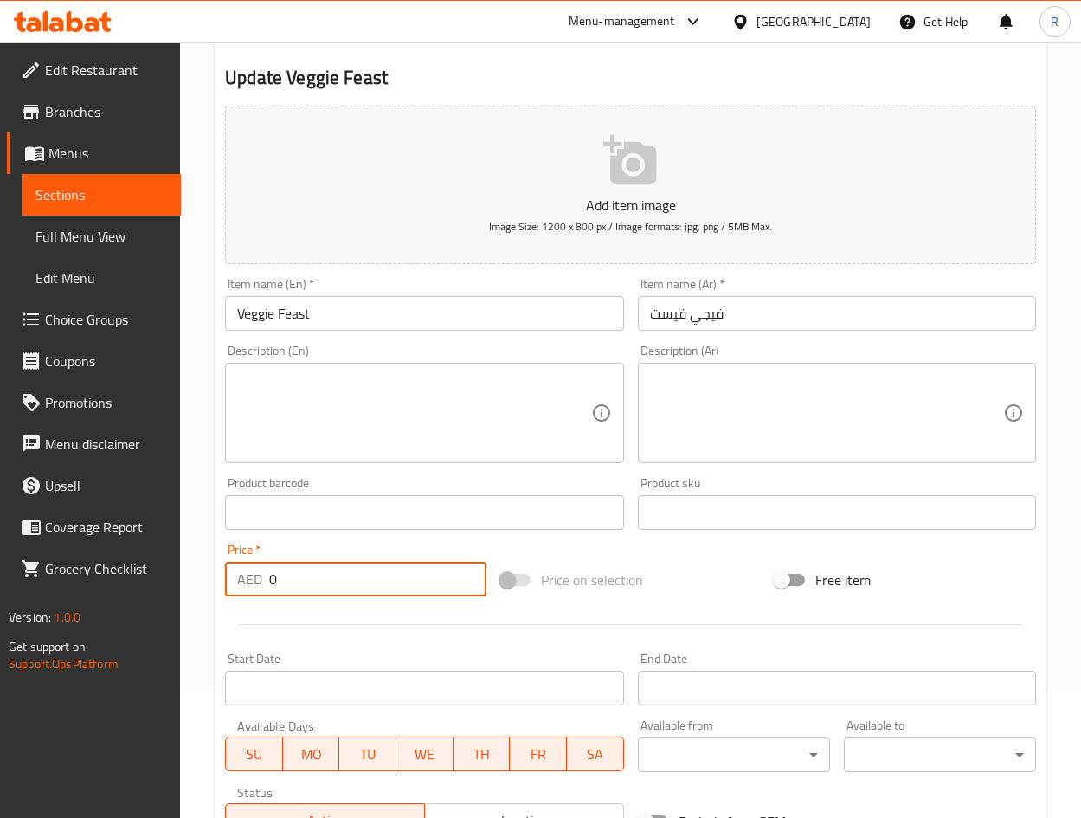
scroll to position [0, 0]
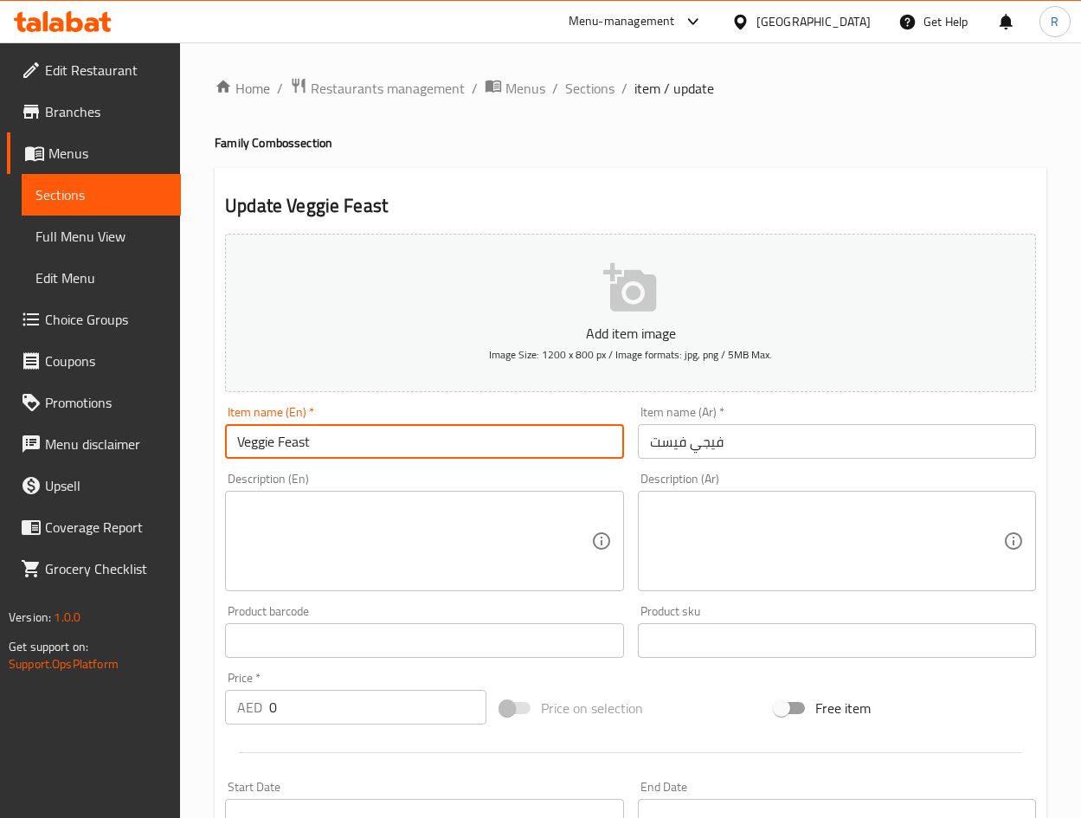
drag, startPoint x: 333, startPoint y: 438, endPoint x: -196, endPoint y: 427, distance: 528.8
click at [0, 427] on html "​ Menu-management United Arab Emirates Get Help R Edit Restaurant Branches Menu…" at bounding box center [540, 409] width 1081 height 818
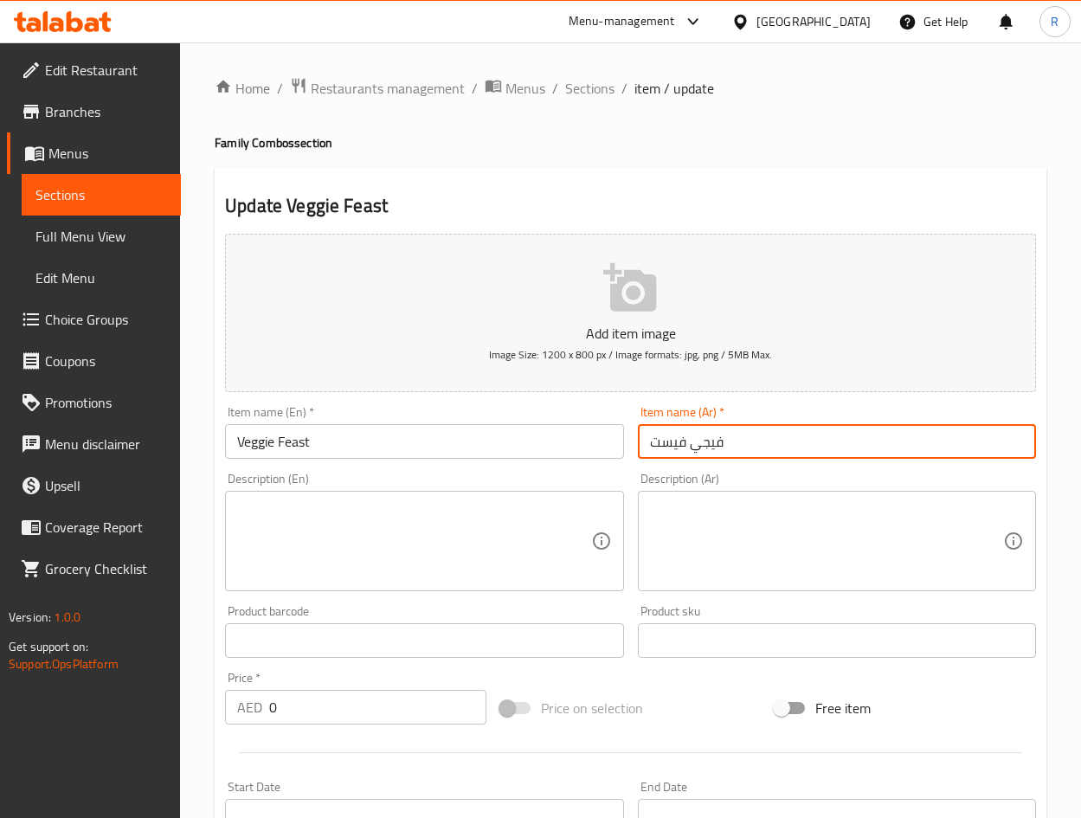
click at [768, 451] on input "فيجي فيست" at bounding box center [837, 441] width 398 height 35
click at [590, 93] on span "Sections" at bounding box center [589, 88] width 49 height 21
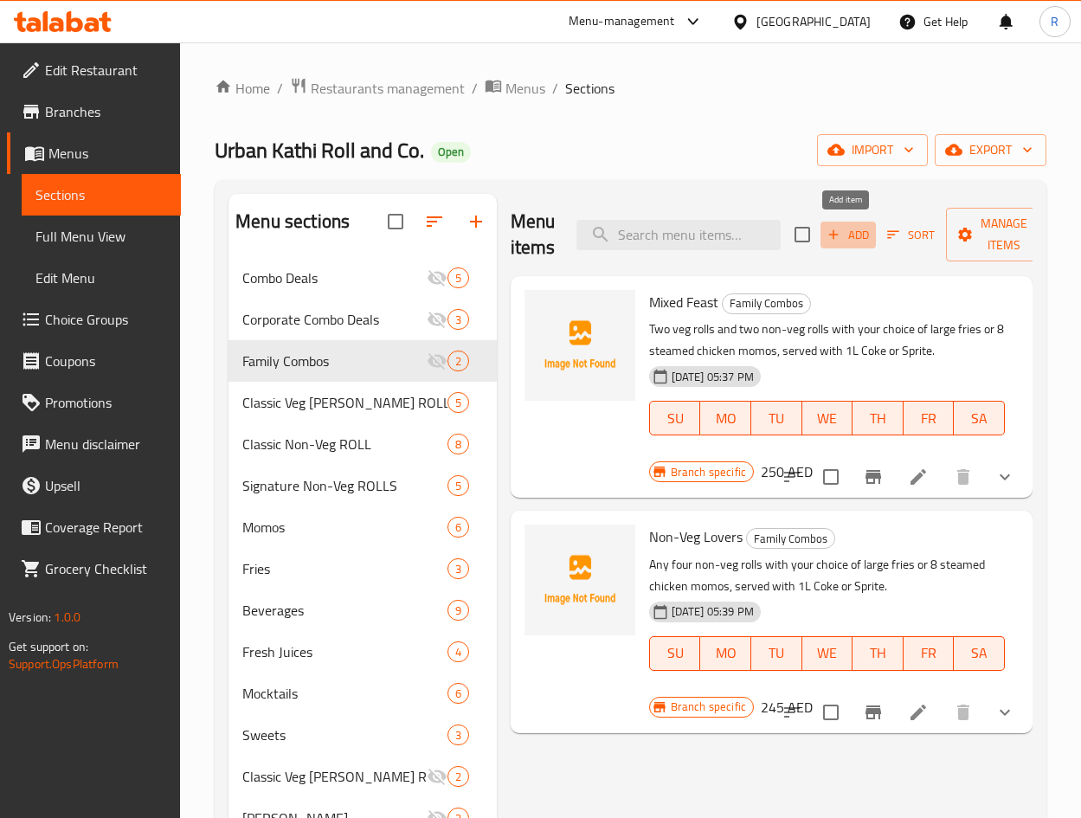
click at [864, 226] on span "Add" at bounding box center [848, 235] width 47 height 20
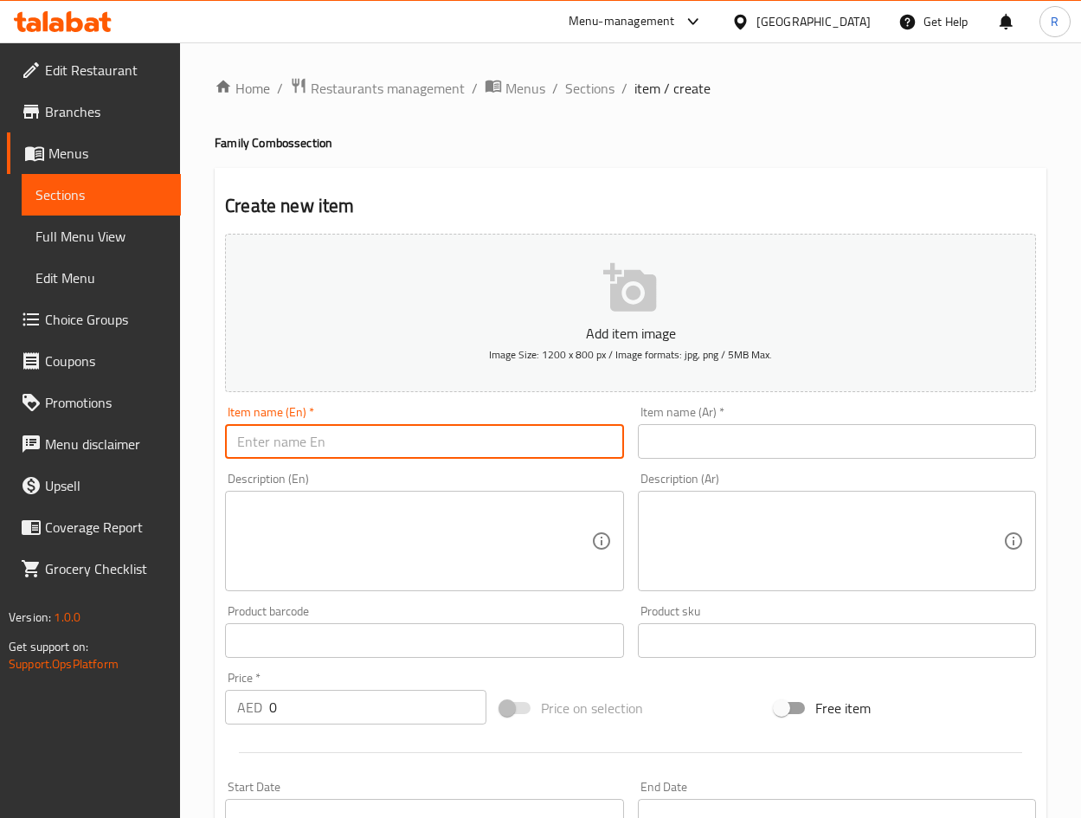
click at [448, 442] on input "text" at bounding box center [424, 441] width 398 height 35
click at [695, 449] on input "text" at bounding box center [837, 441] width 398 height 35
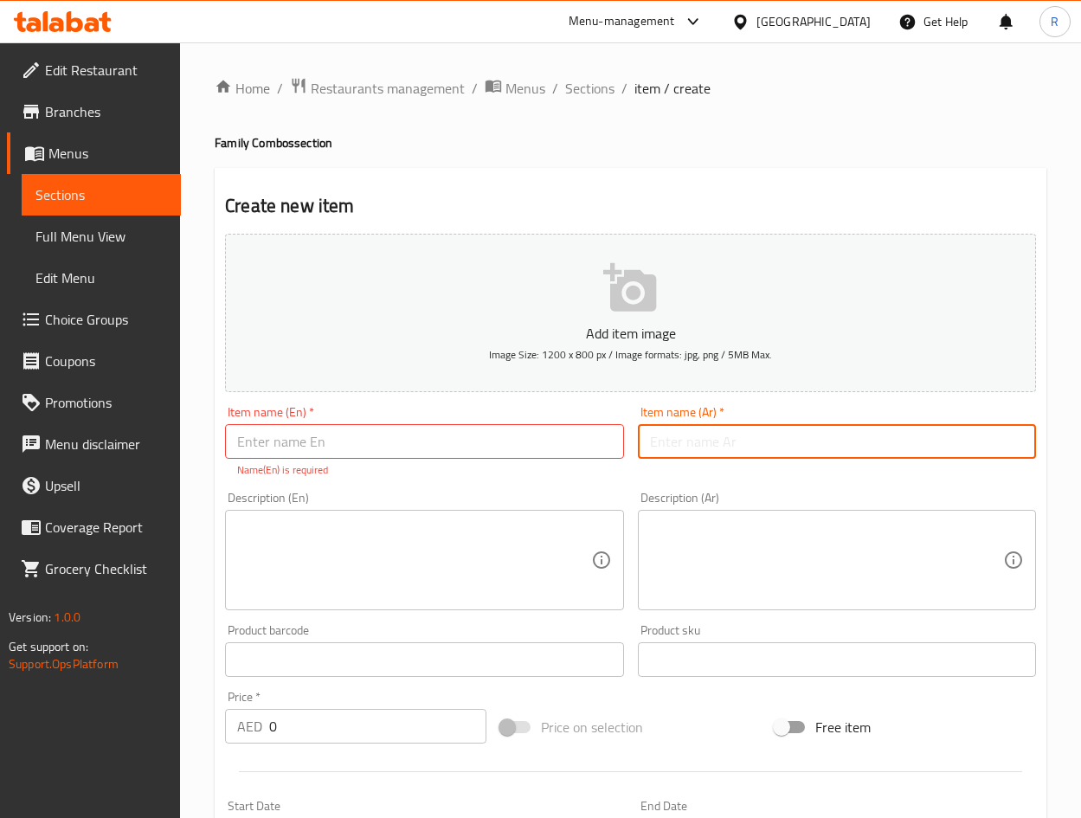
paste input "فيجي فيست"
type input "فيجي فيست"
click at [547, 433] on input "text" at bounding box center [424, 441] width 398 height 35
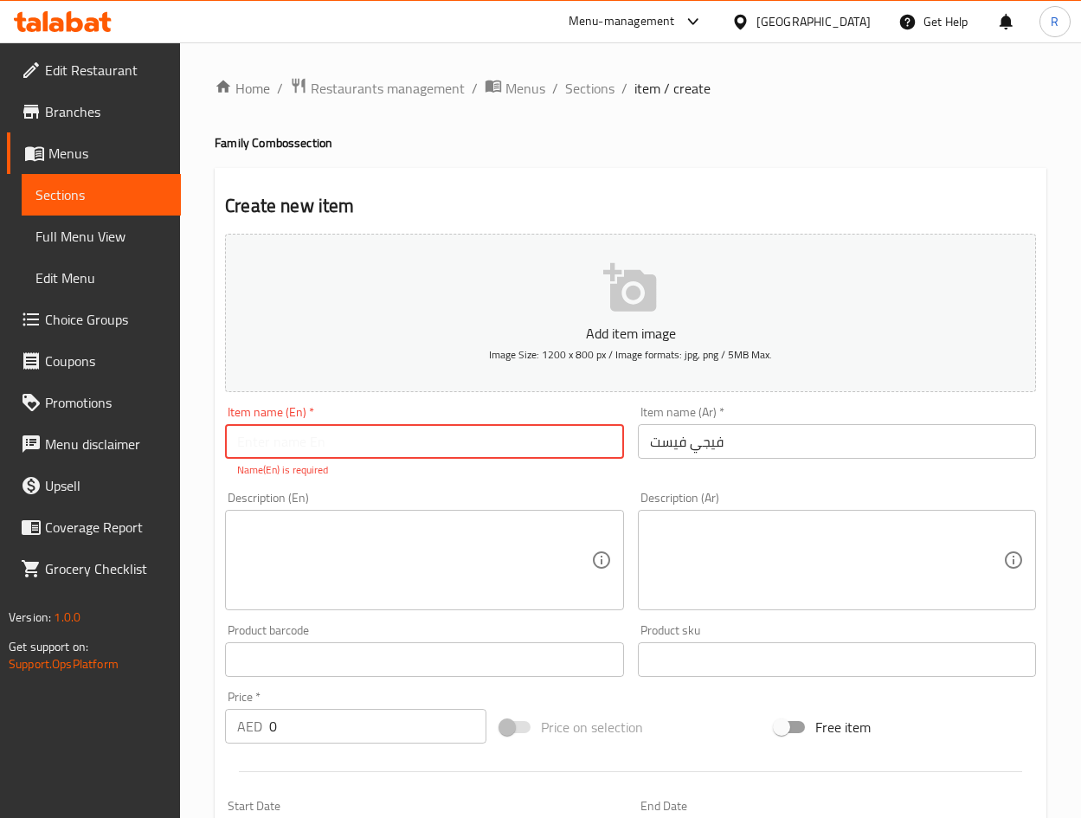
paste input "Veggie Feast"
type input "Veggie Feast"
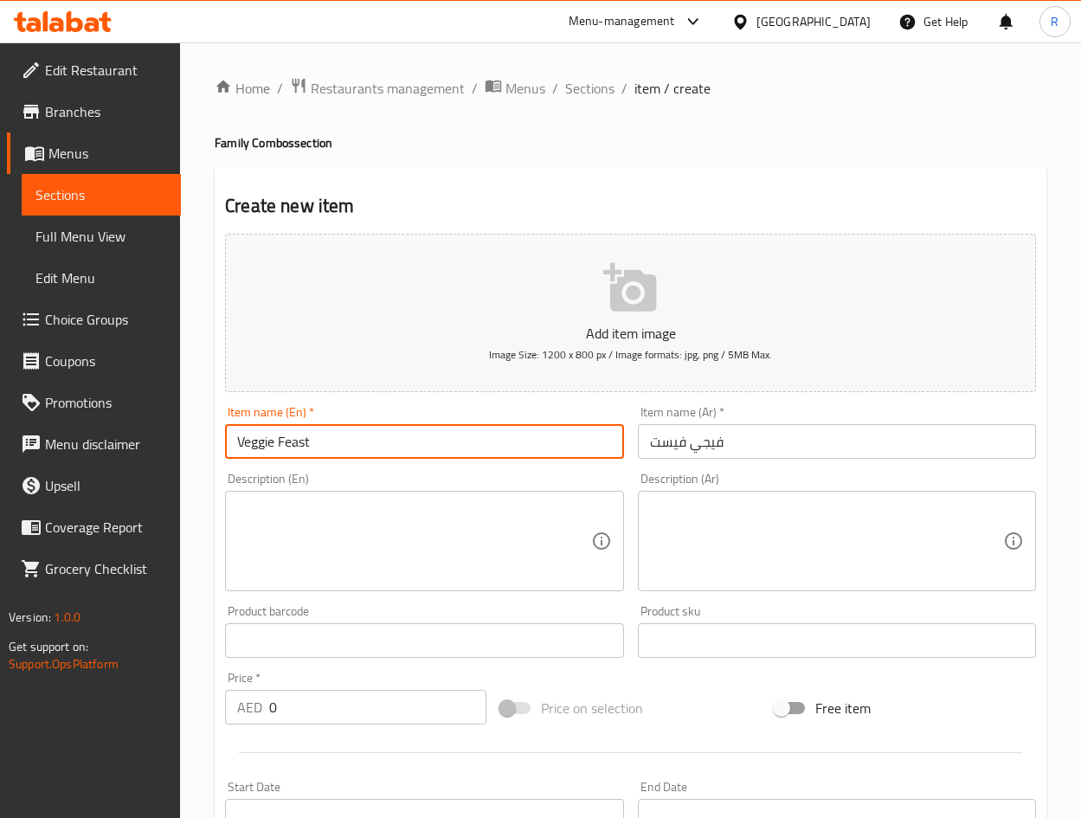
click at [489, 562] on textarea at bounding box center [413, 541] width 353 height 82
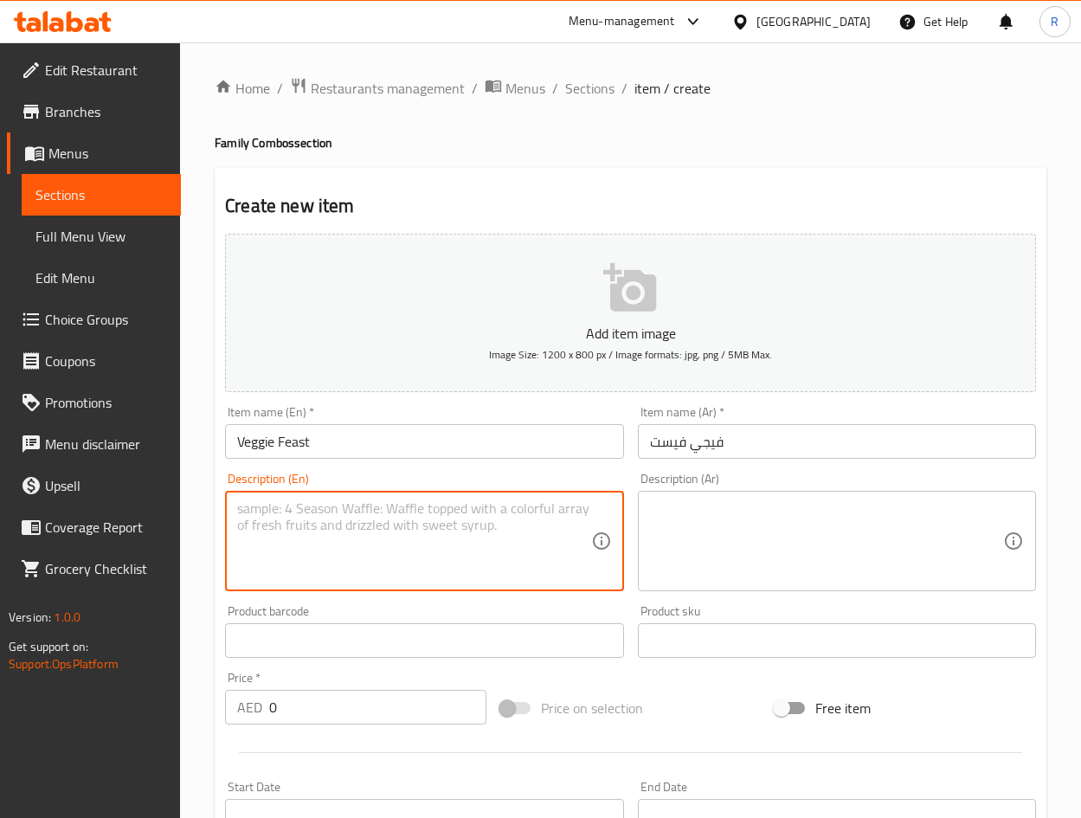
paste textarea ""Any four veg rolls with your choice of large fries or 8 steamed veg momos, ser…"
type textarea "Any four veg rolls with your choice of large fries or 8 steamed veg momos, serv…"
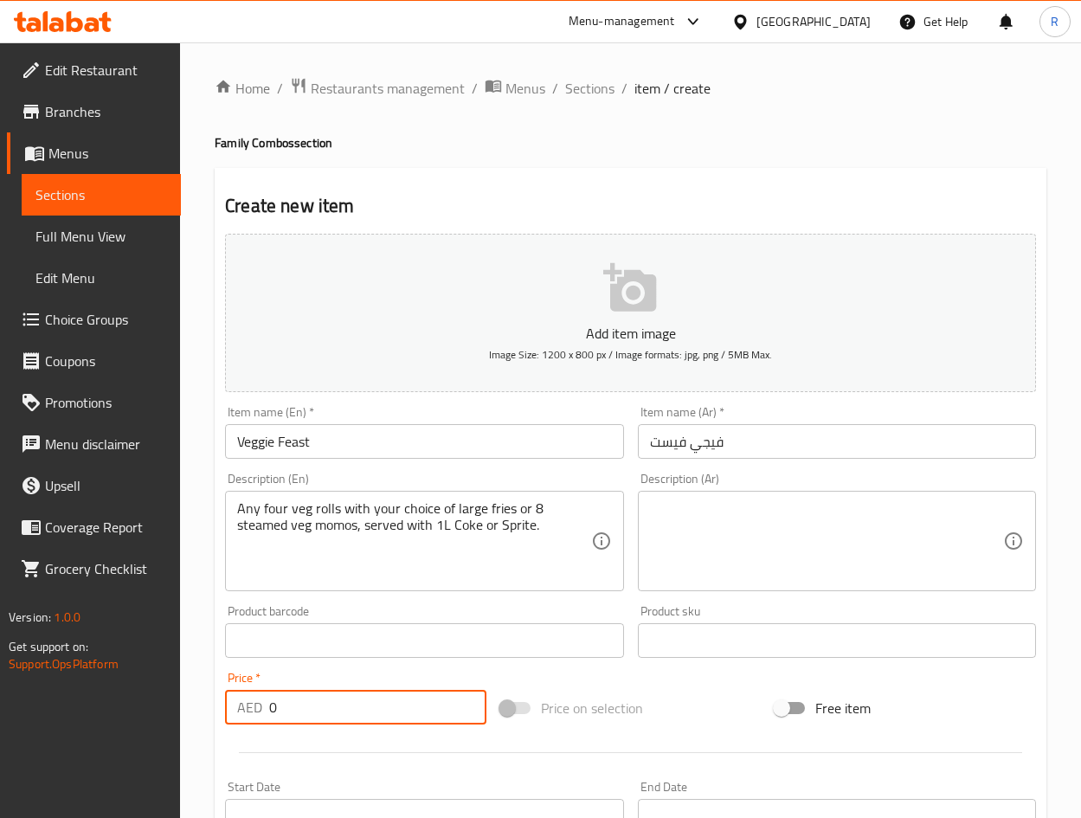
drag, startPoint x: 322, startPoint y: 717, endPoint x: 94, endPoint y: 737, distance: 228.4
click at [92, 742] on div "Edit Restaurant Branches Menus Sections Full Menu View Edit Menu Choice Groups …" at bounding box center [540, 632] width 1081 height 1180
type input "240"
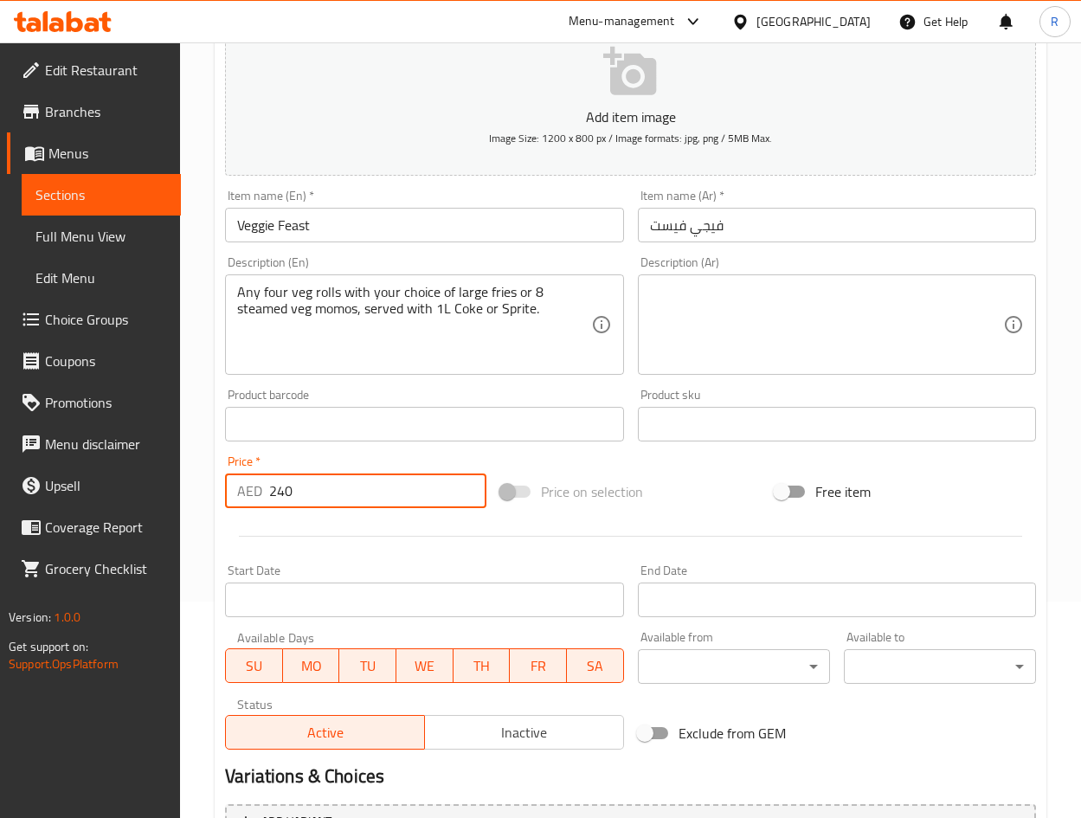
scroll to position [405, 0]
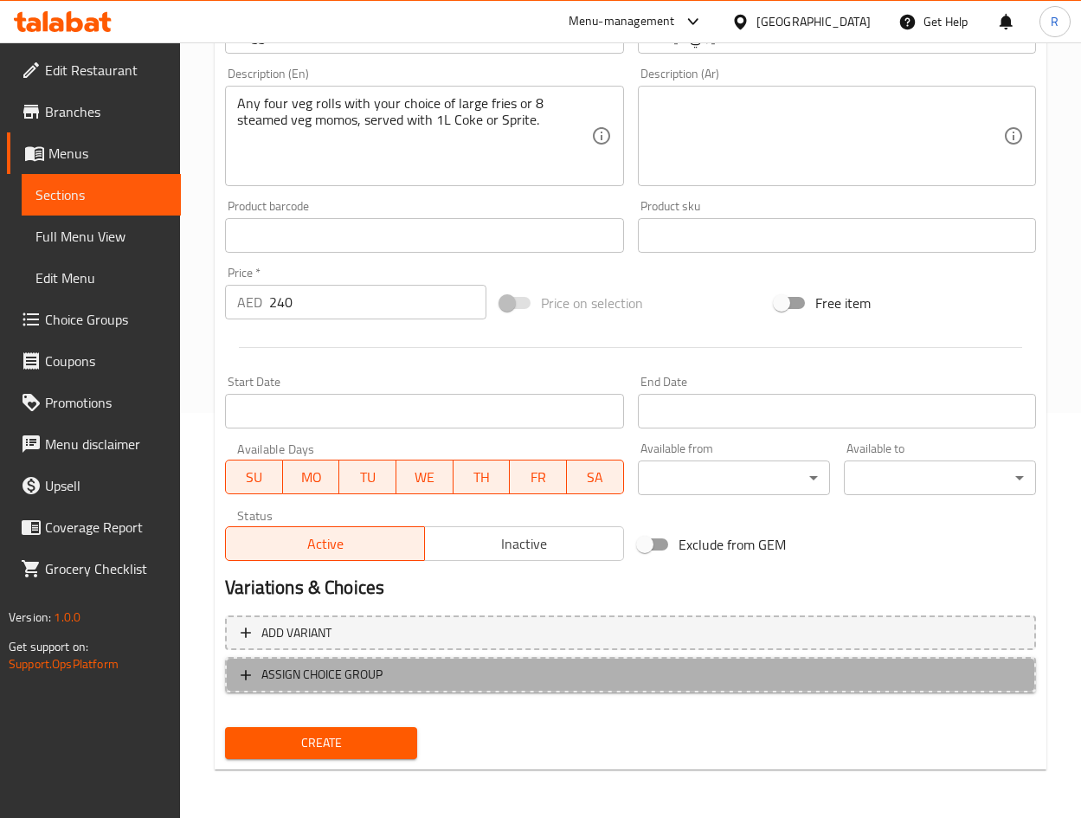
click at [438, 670] on span "ASSIGN CHOICE GROUP" at bounding box center [631, 675] width 780 height 22
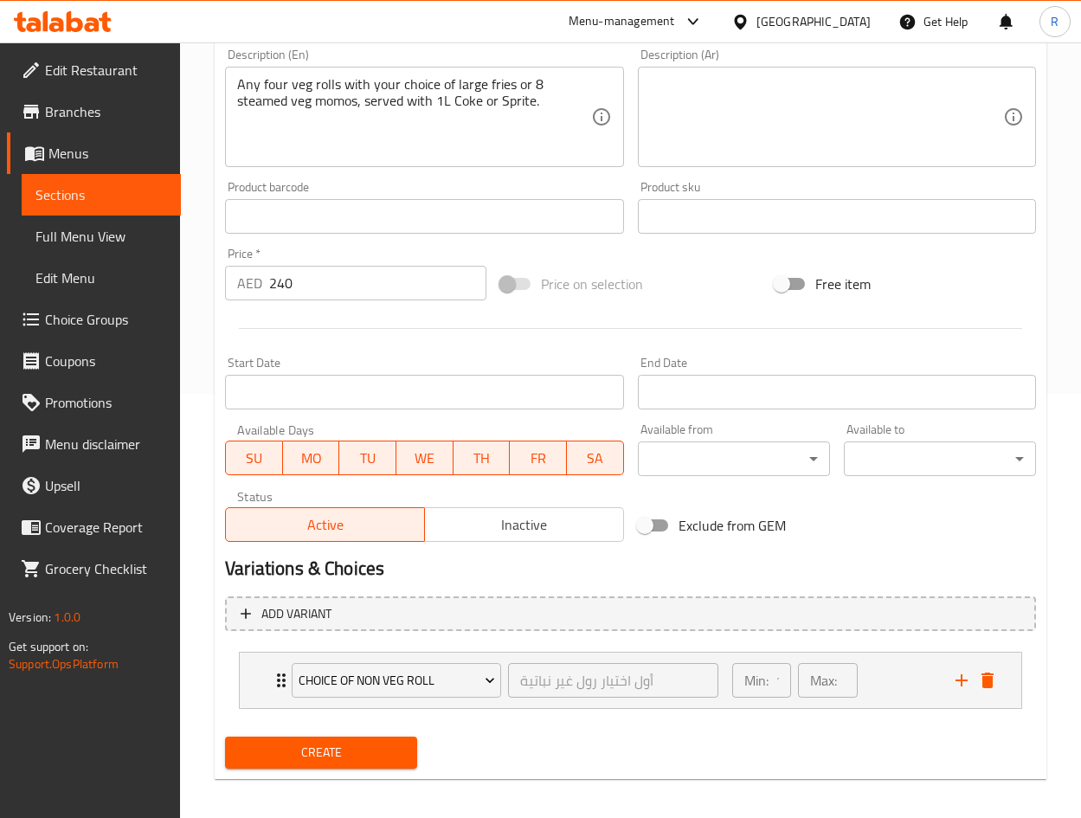
scroll to position [433, 0]
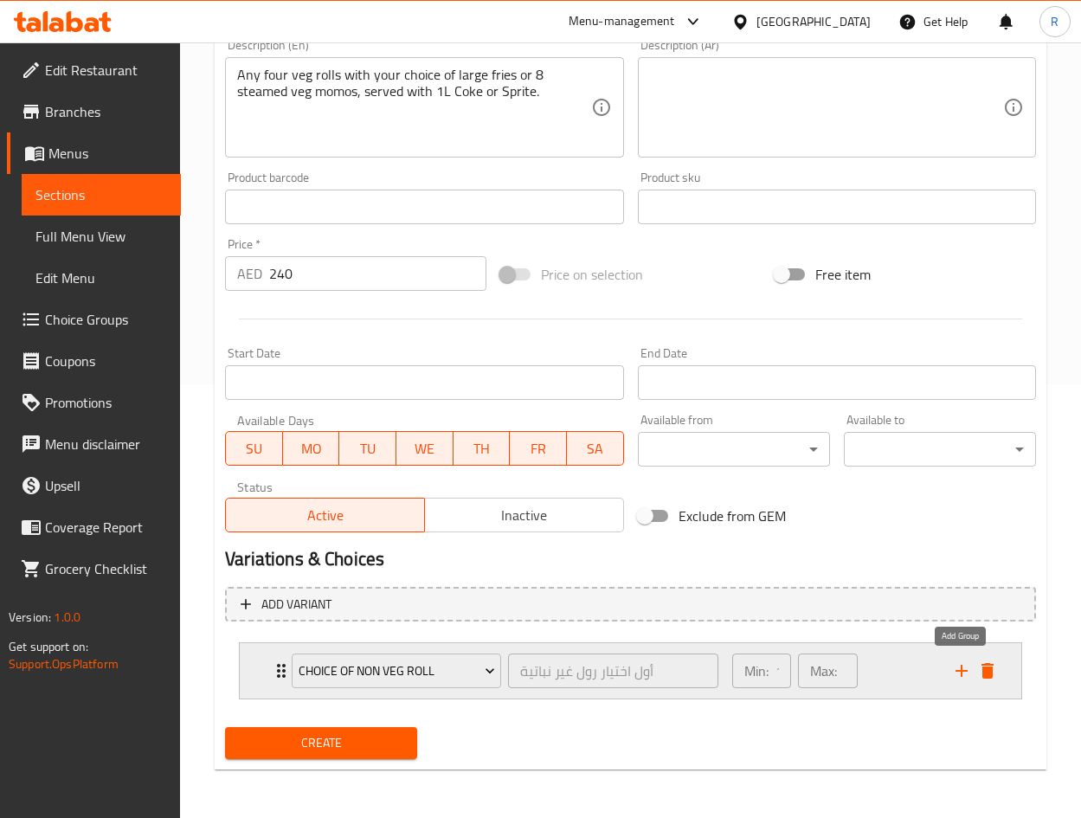
click at [966, 671] on icon "add" at bounding box center [961, 670] width 21 height 21
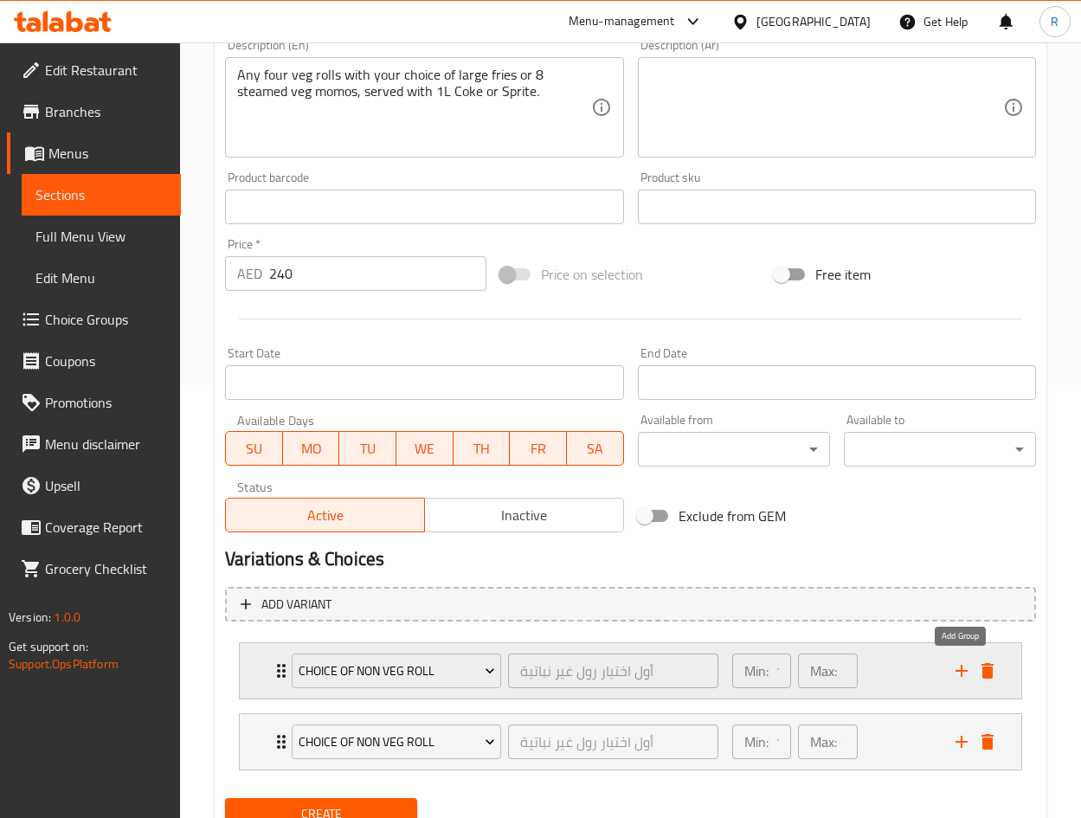
click at [965, 673] on icon "add" at bounding box center [961, 670] width 21 height 21
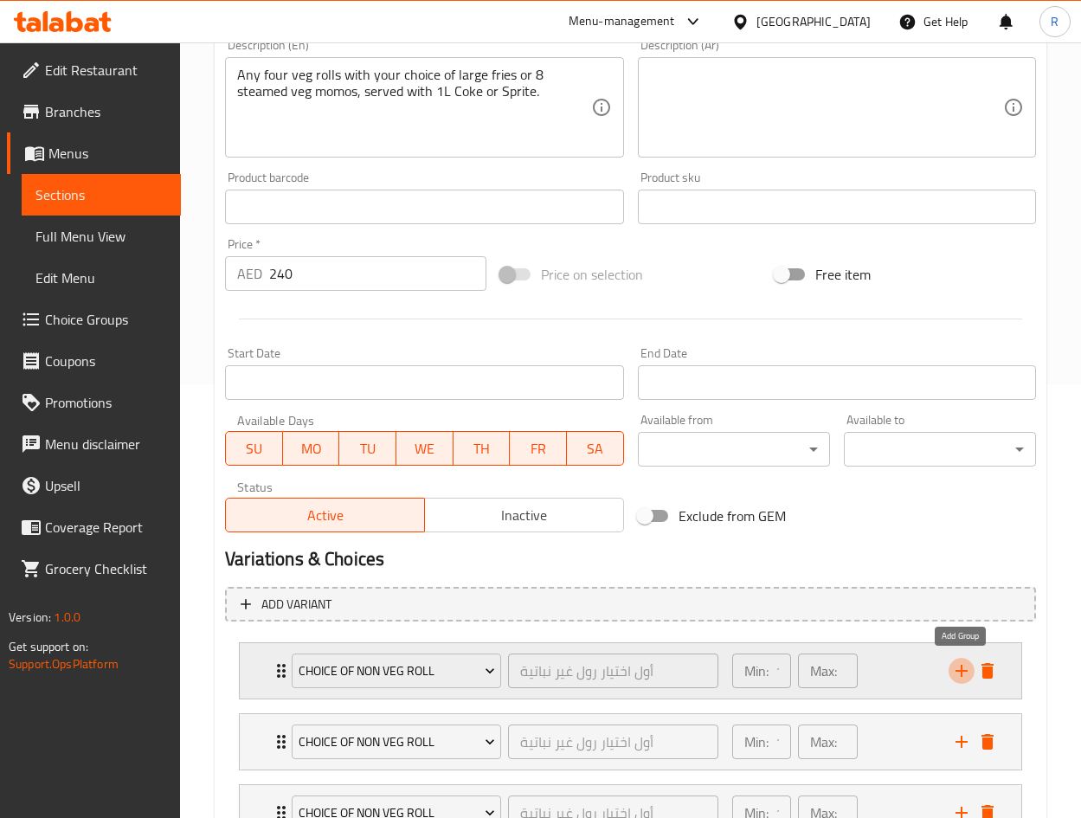
click at [964, 674] on icon "add" at bounding box center [961, 670] width 21 height 21
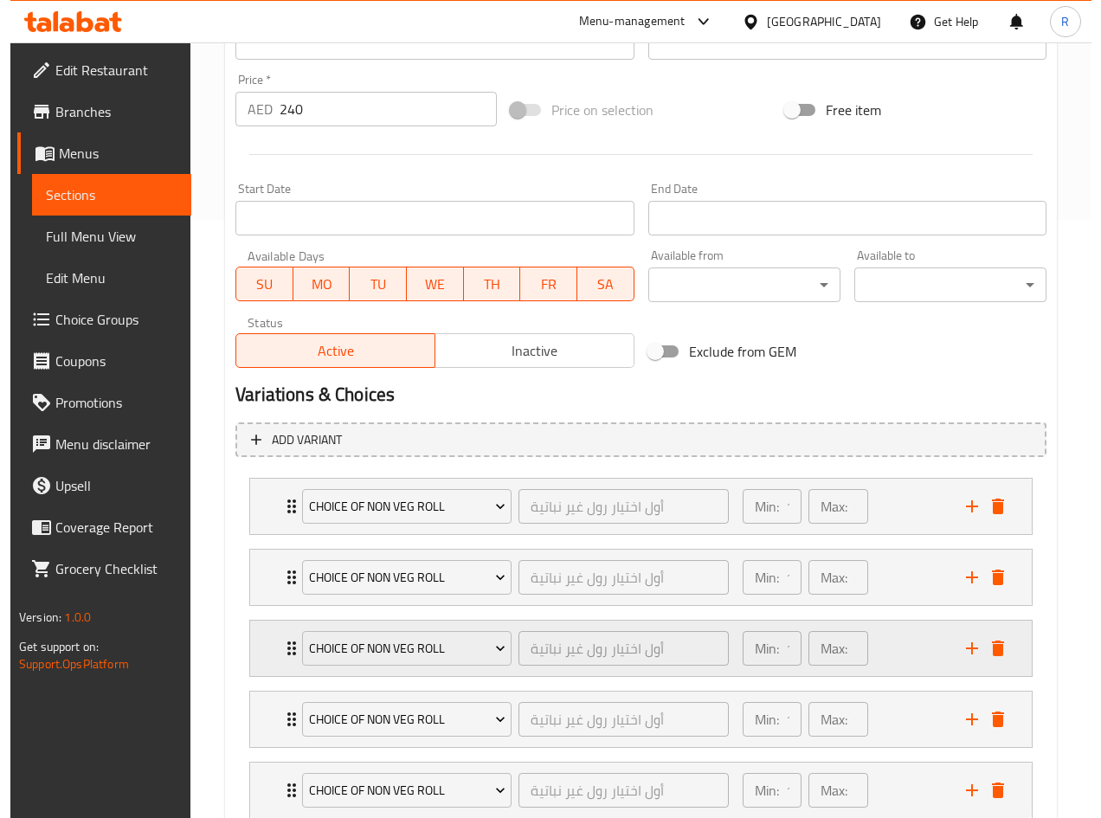
scroll to position [717, 0]
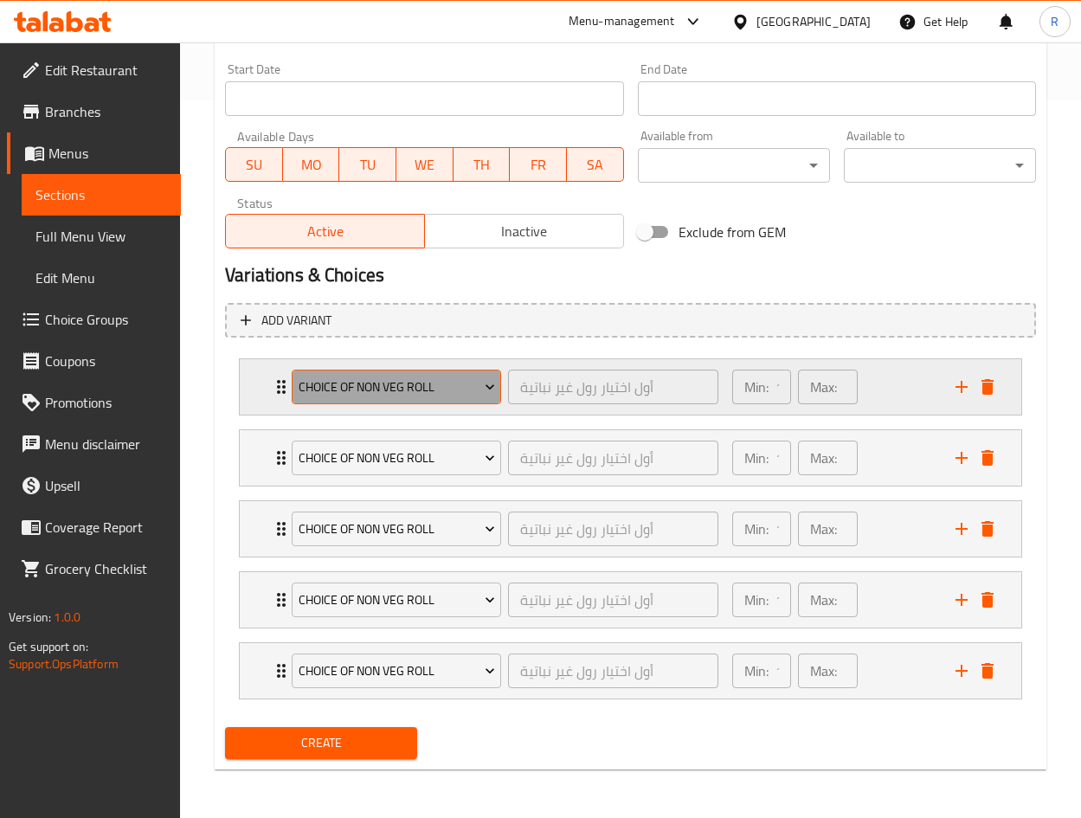
click at [423, 390] on span "Choice of Non Veg Roll" at bounding box center [397, 387] width 196 height 22
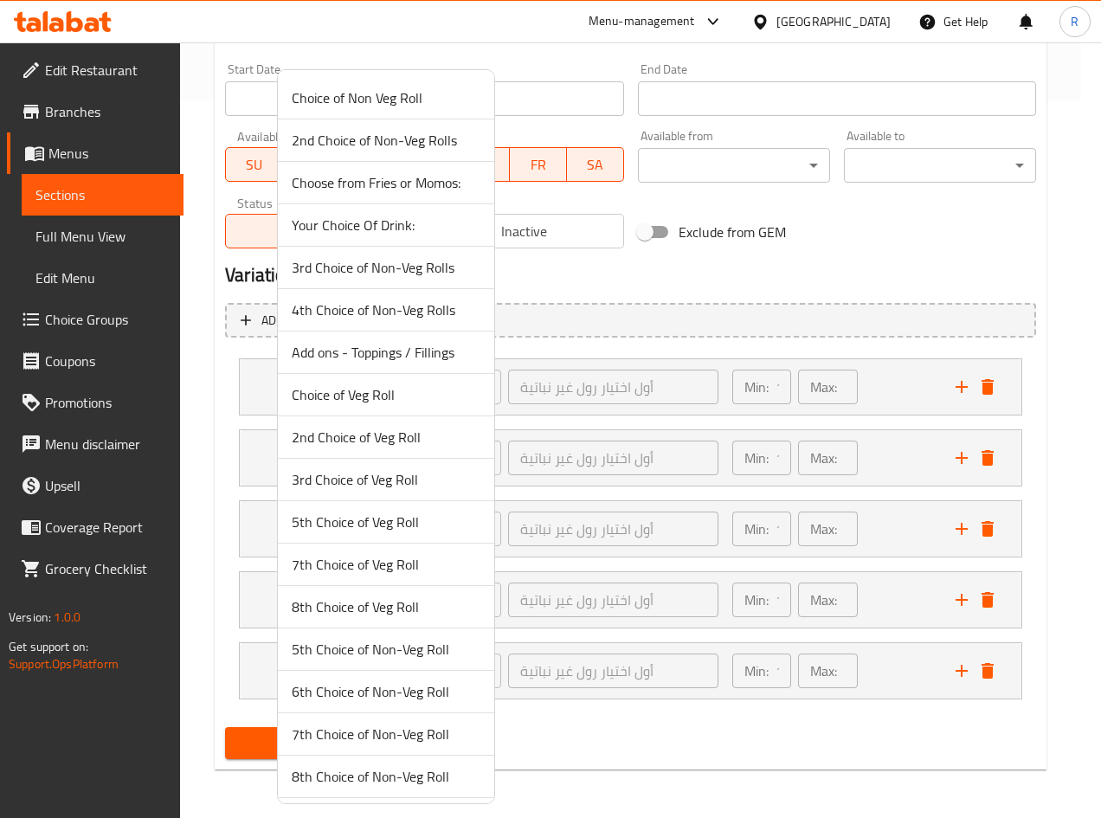
click at [399, 391] on span "Choice of Veg Roll" at bounding box center [386, 394] width 189 height 21
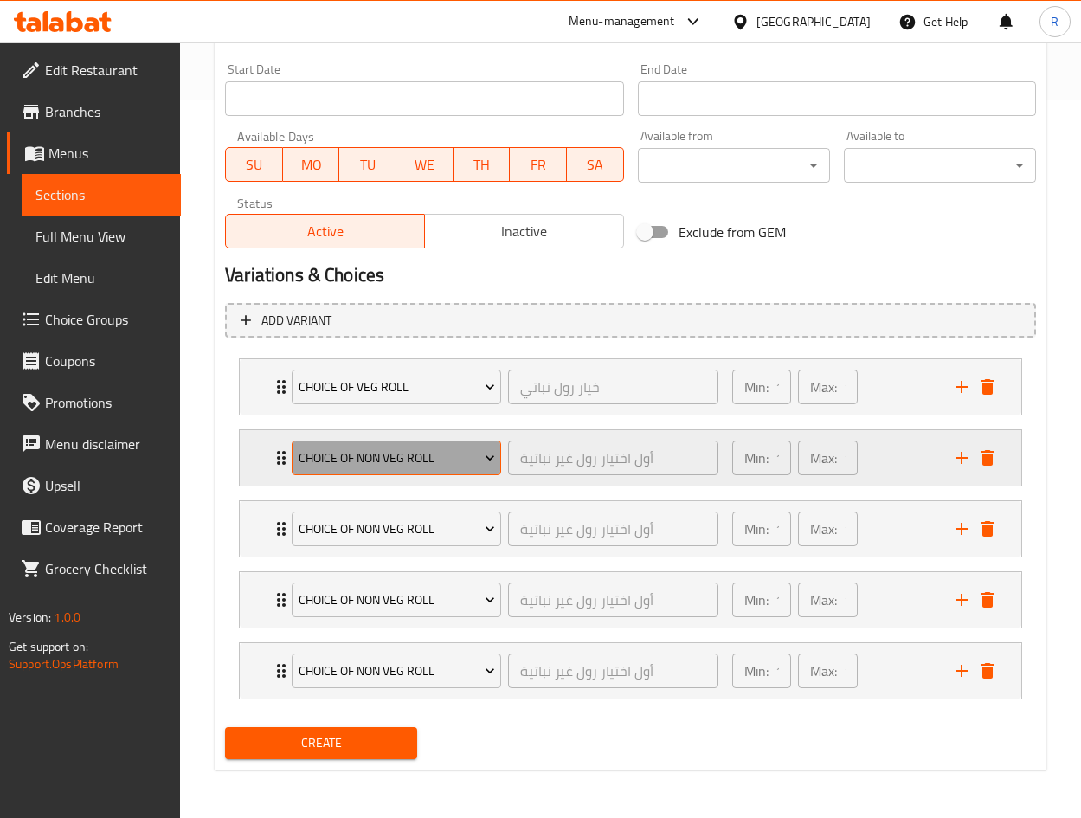
click at [374, 454] on span "Choice of Non Veg Roll" at bounding box center [397, 458] width 196 height 22
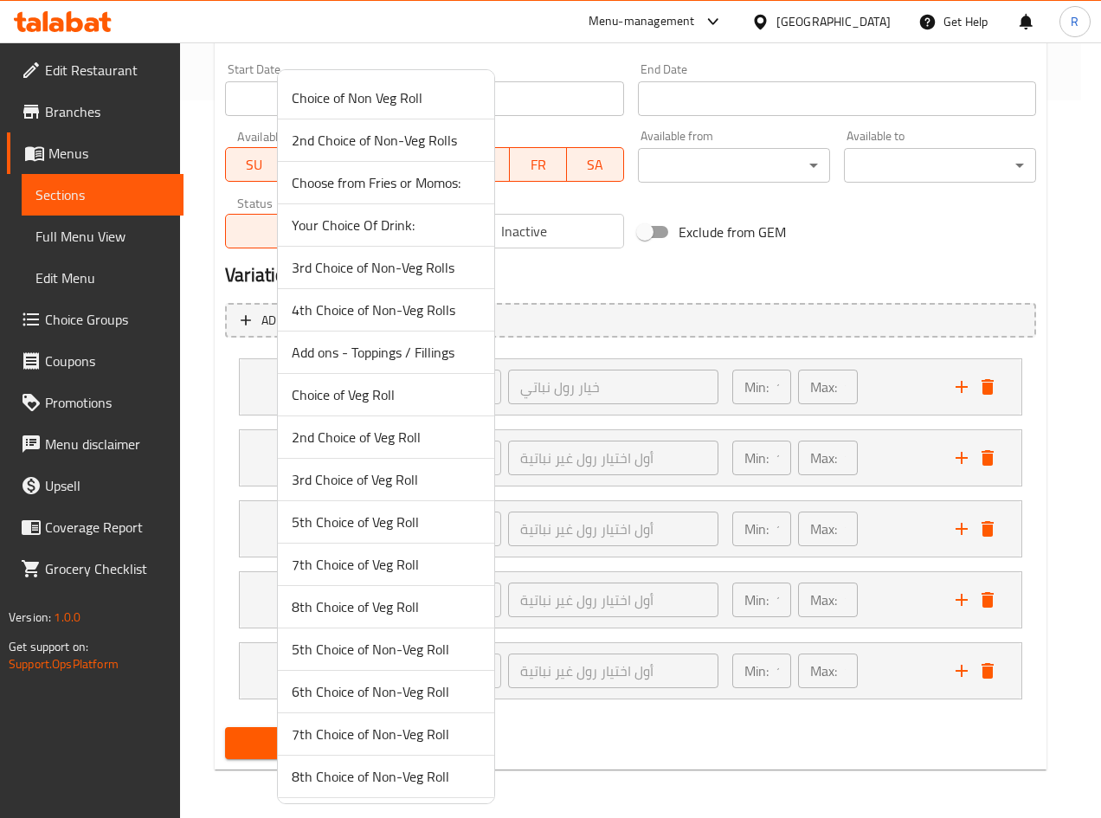
click at [334, 445] on span "2nd Choice of Veg Roll" at bounding box center [386, 437] width 189 height 21
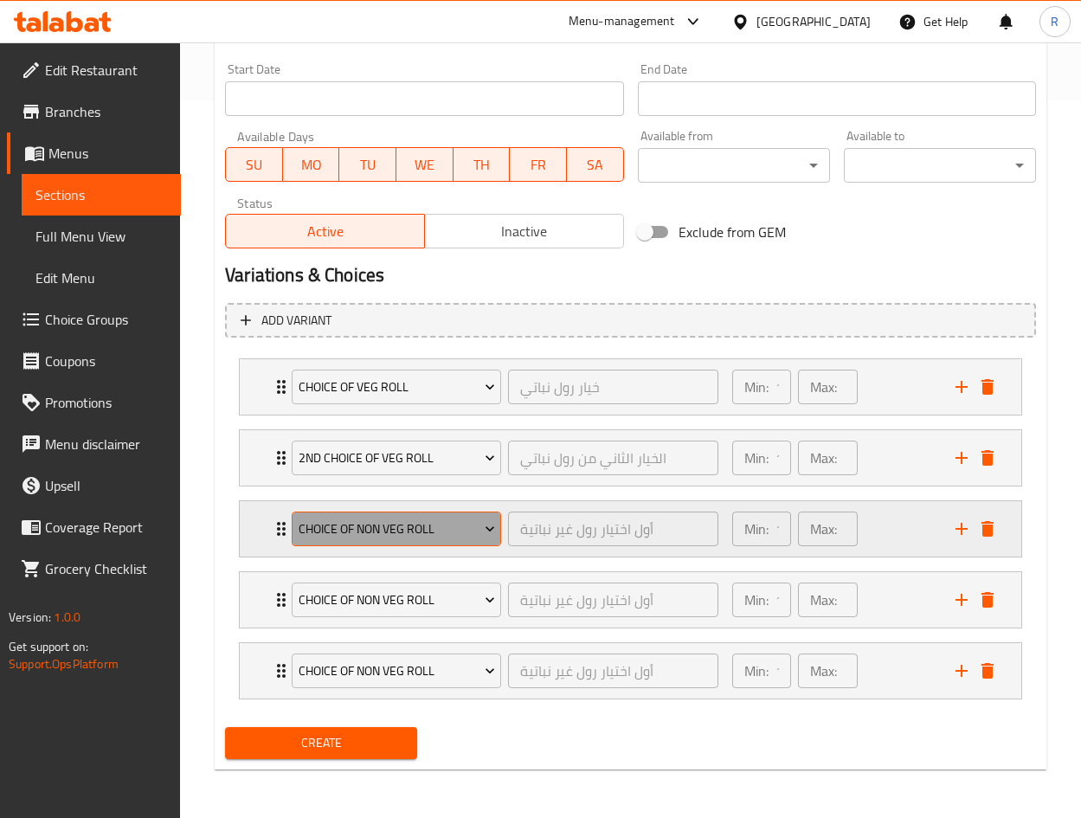
click at [348, 520] on span "Choice of Non Veg Roll" at bounding box center [397, 529] width 196 height 22
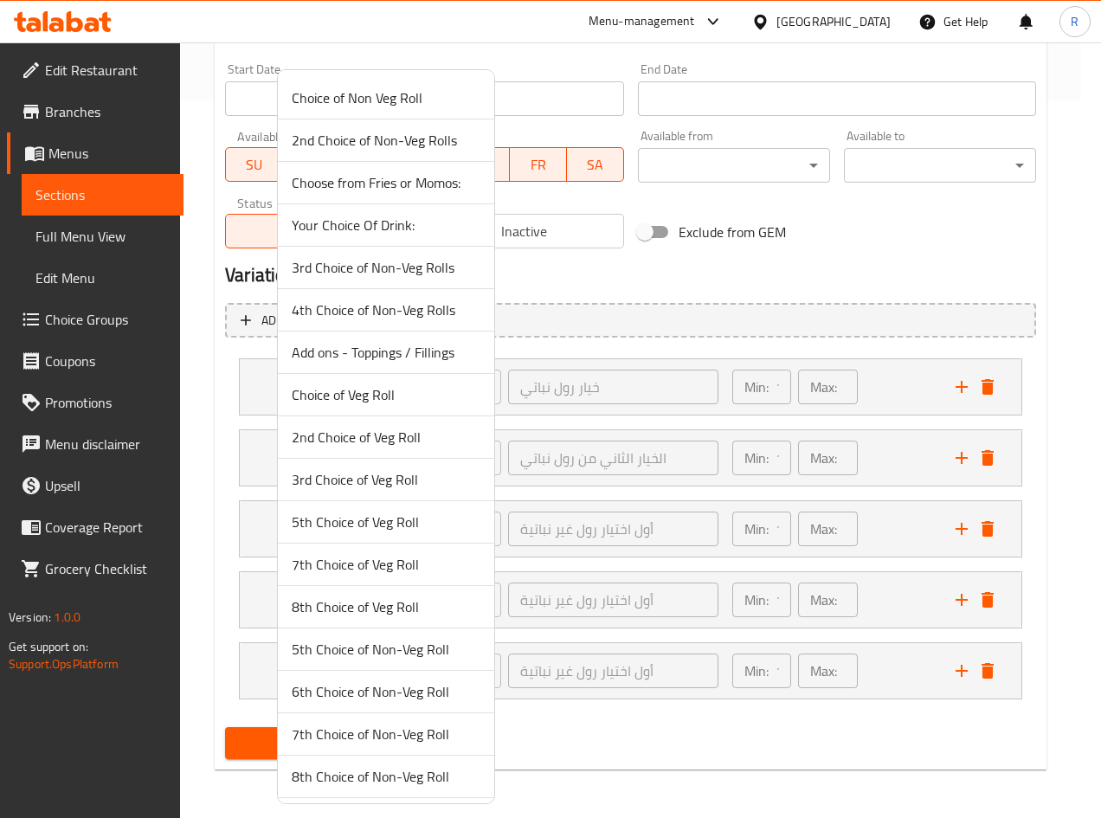
click at [326, 484] on span "3rd Choice of Veg Roll" at bounding box center [386, 479] width 189 height 21
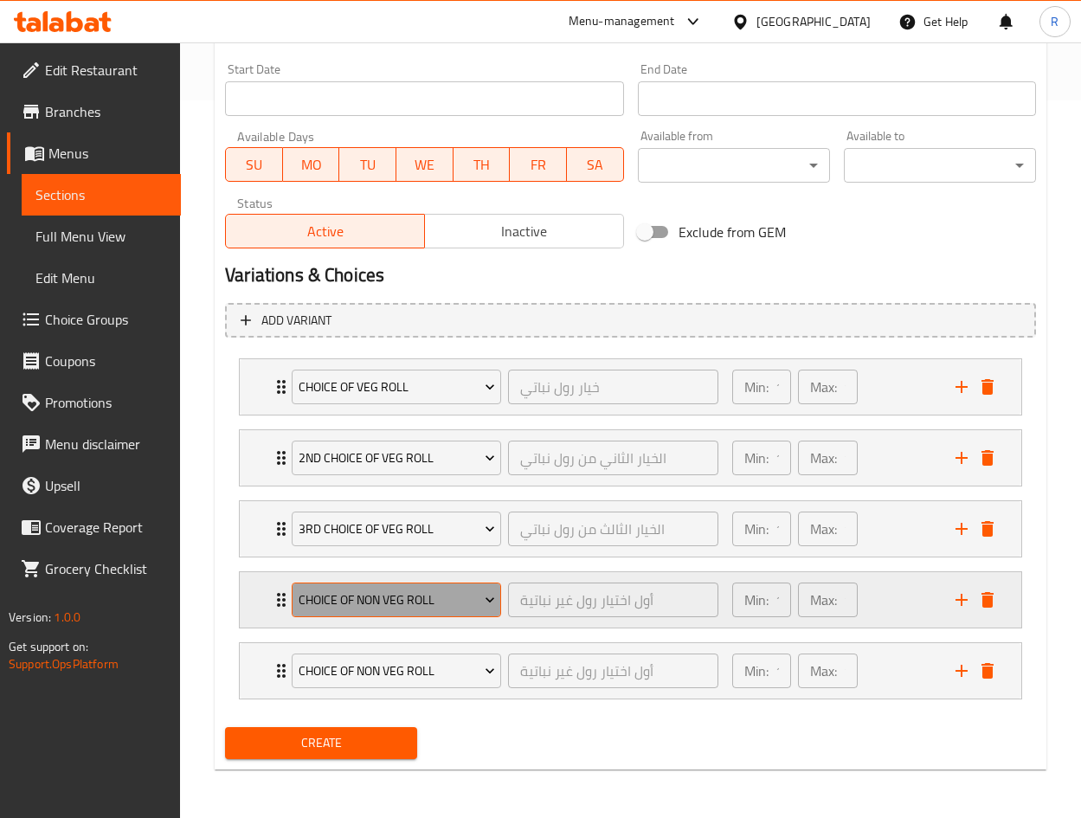
click at [347, 603] on span "Choice of Non Veg Roll" at bounding box center [397, 600] width 196 height 22
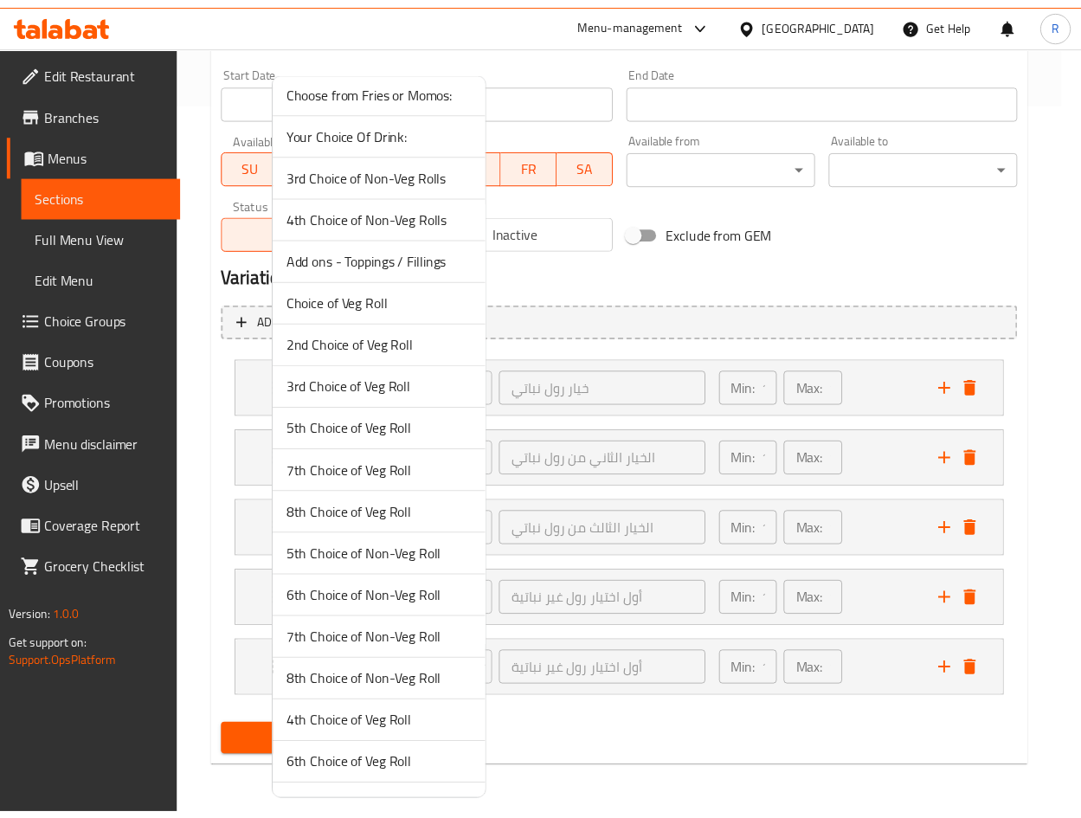
scroll to position [128, 0]
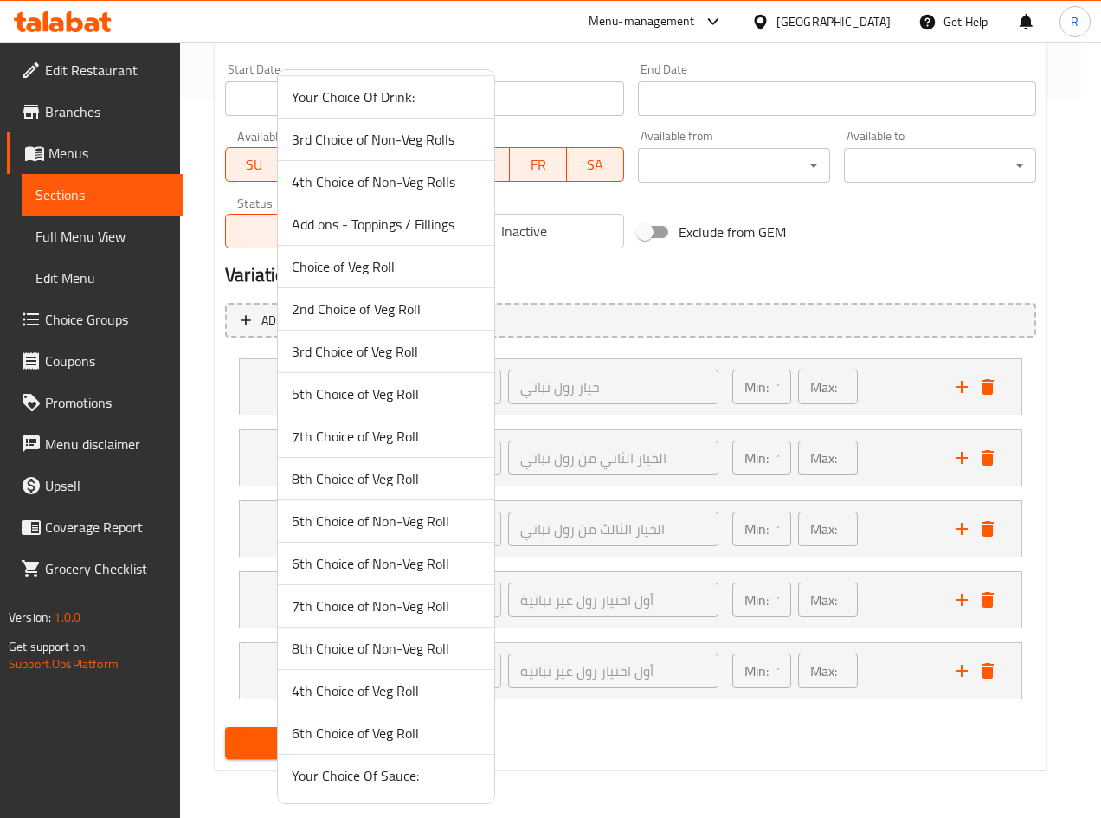
click at [353, 695] on span "4th Choice of Veg Roll" at bounding box center [386, 690] width 189 height 21
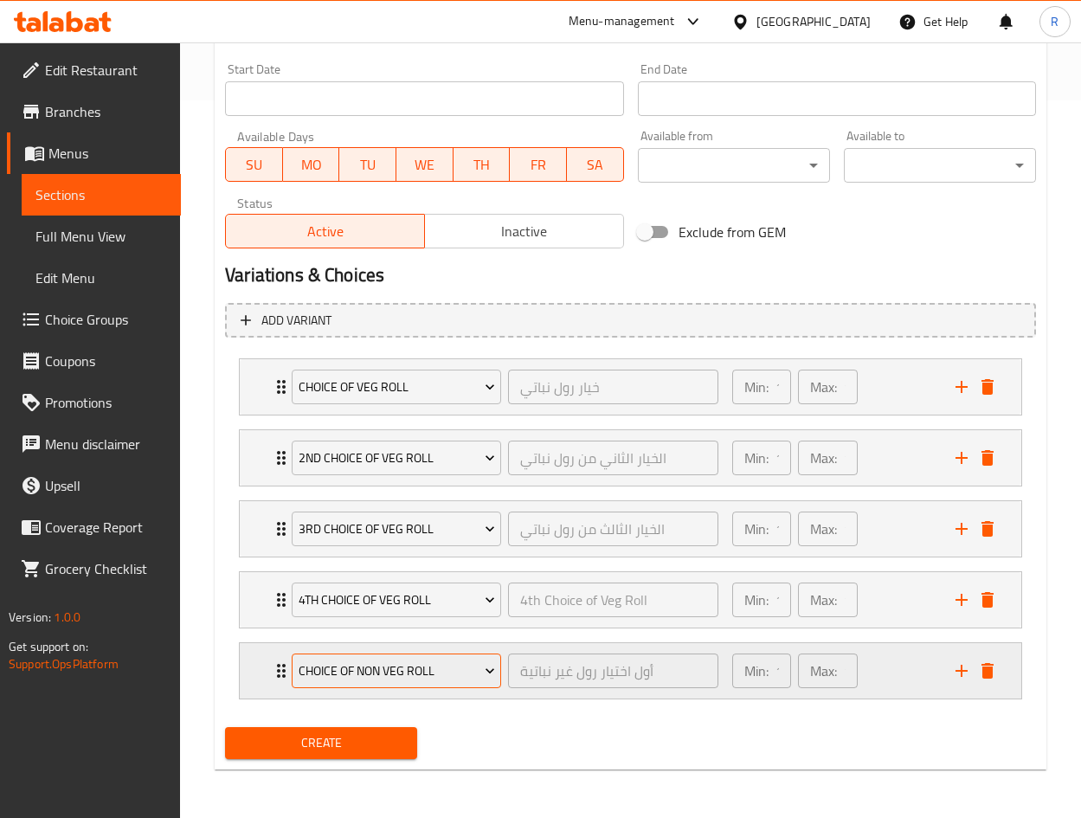
click at [393, 664] on span "Choice of Non Veg Roll" at bounding box center [397, 671] width 196 height 22
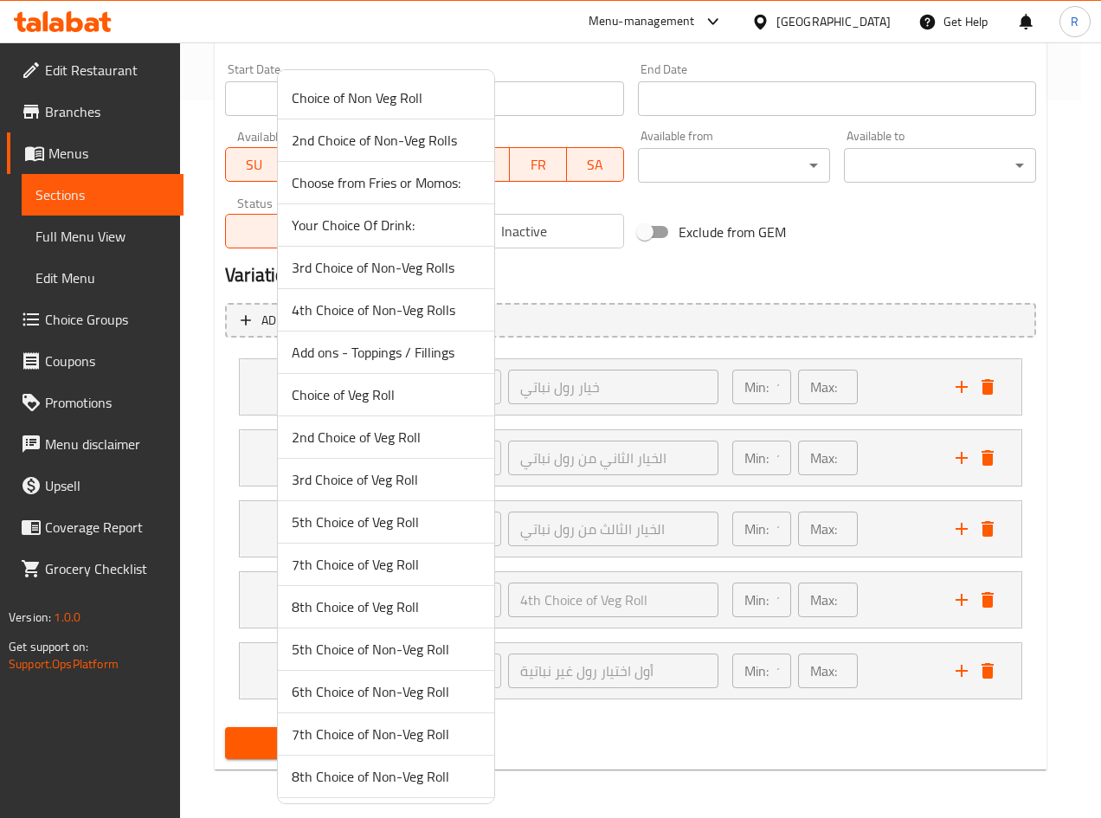
click at [405, 181] on span "Choose from Fries or Momos:" at bounding box center [386, 182] width 189 height 21
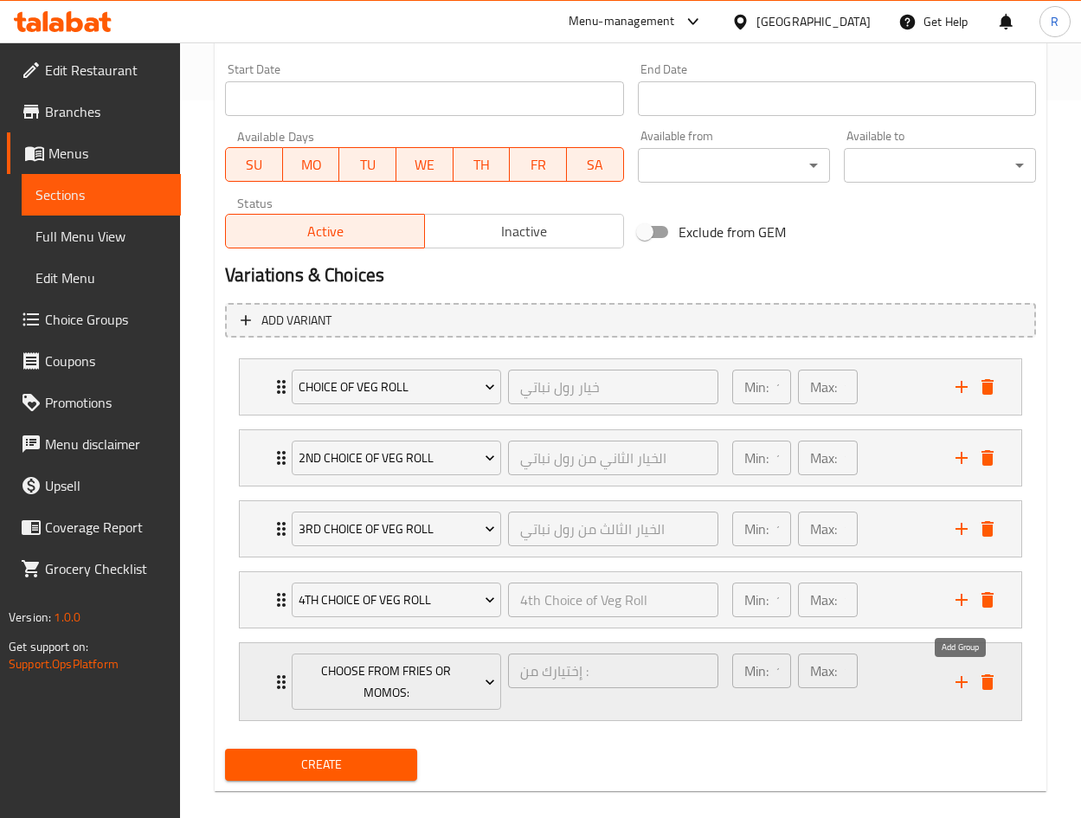
click at [960, 681] on icon "add" at bounding box center [961, 682] width 12 height 12
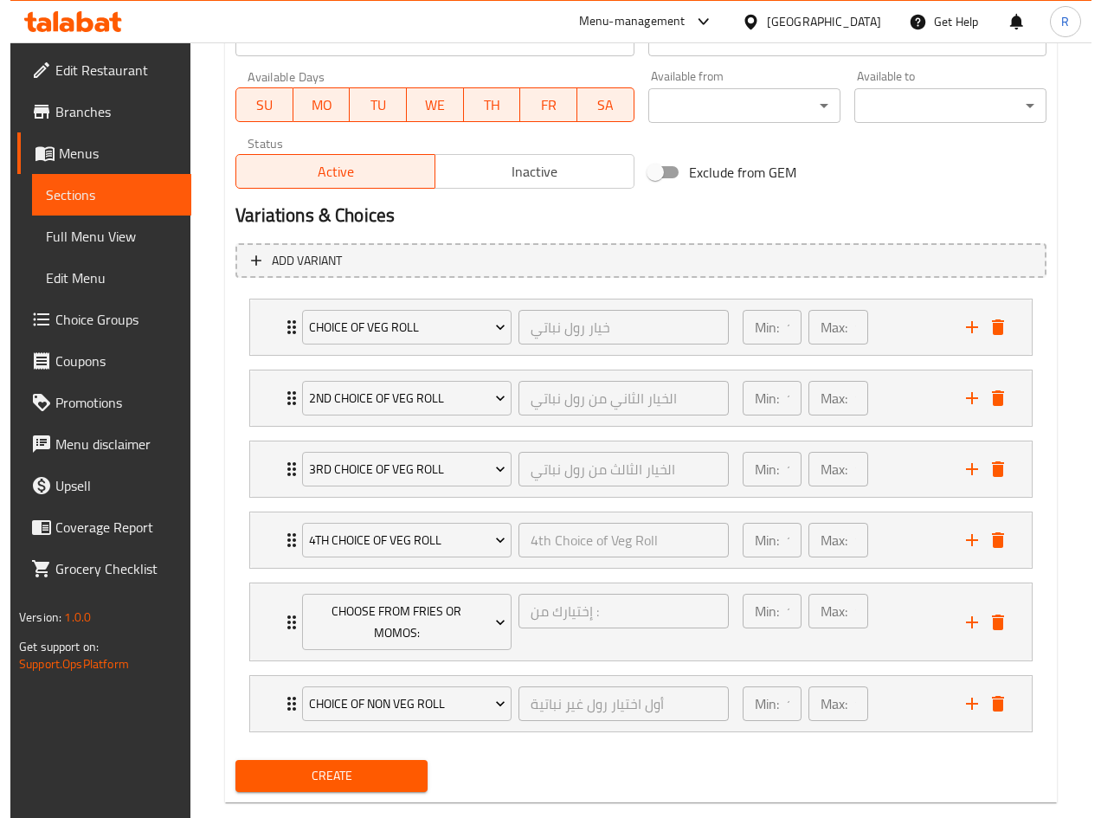
scroll to position [810, 0]
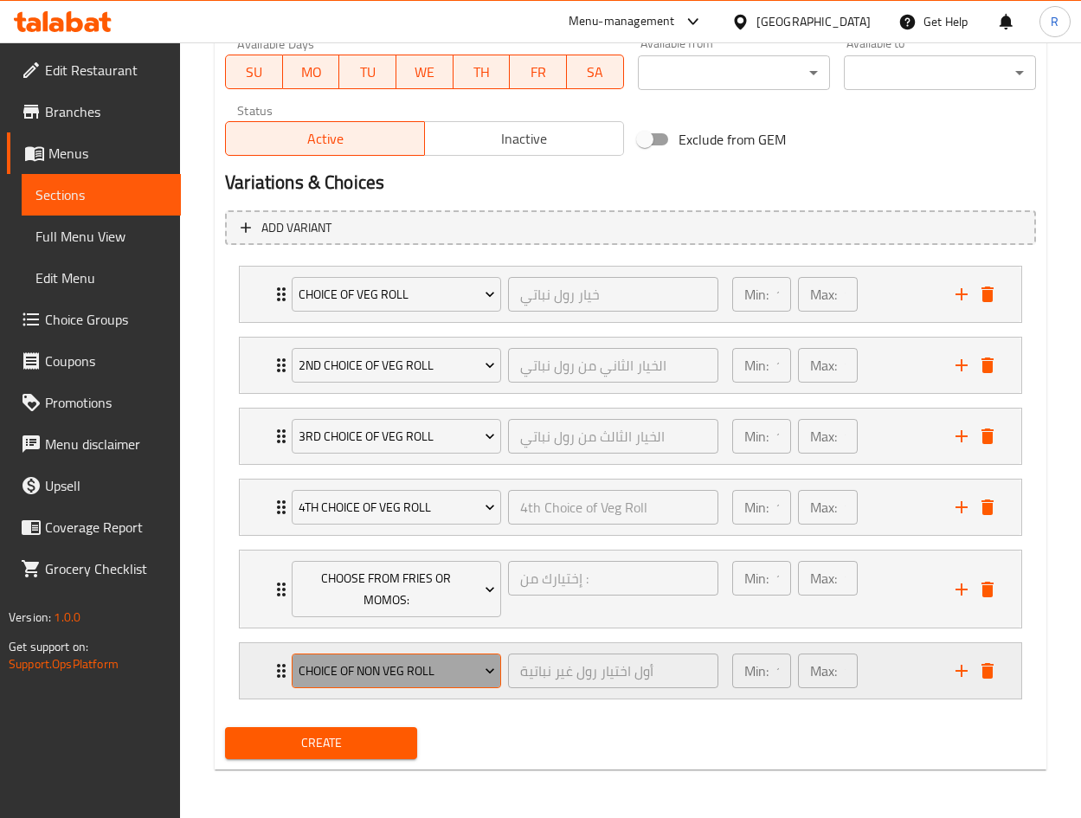
click at [406, 660] on span "Choice of Non Veg Roll" at bounding box center [397, 671] width 196 height 22
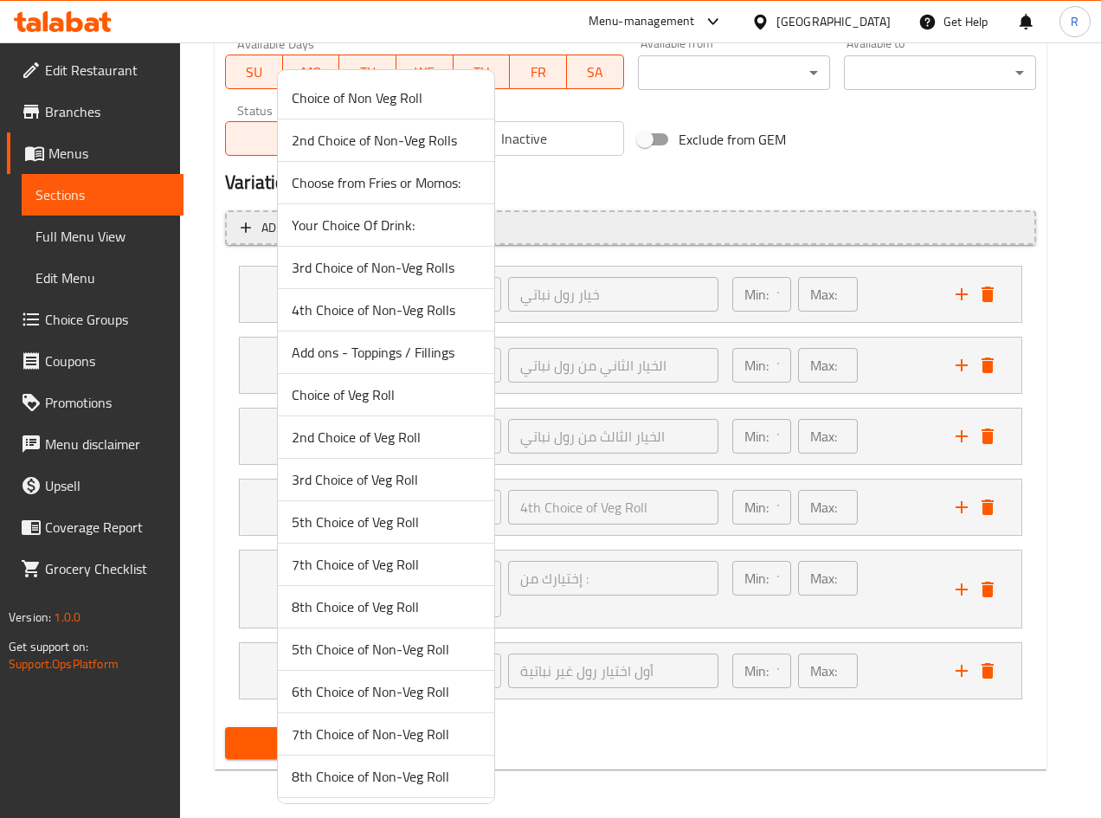
drag, startPoint x: 384, startPoint y: 214, endPoint x: 410, endPoint y: 234, distance: 32.7
click at [383, 215] on span "Your Choice Of Drink:" at bounding box center [386, 225] width 189 height 21
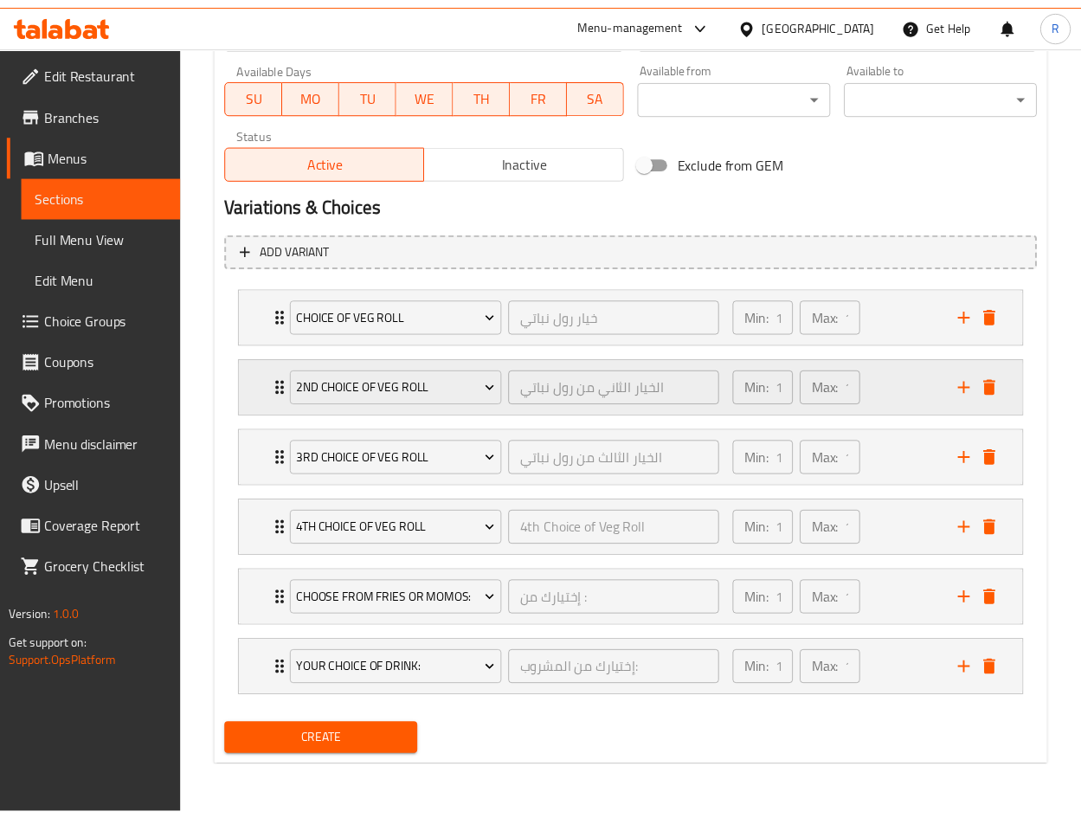
scroll to position [788, 0]
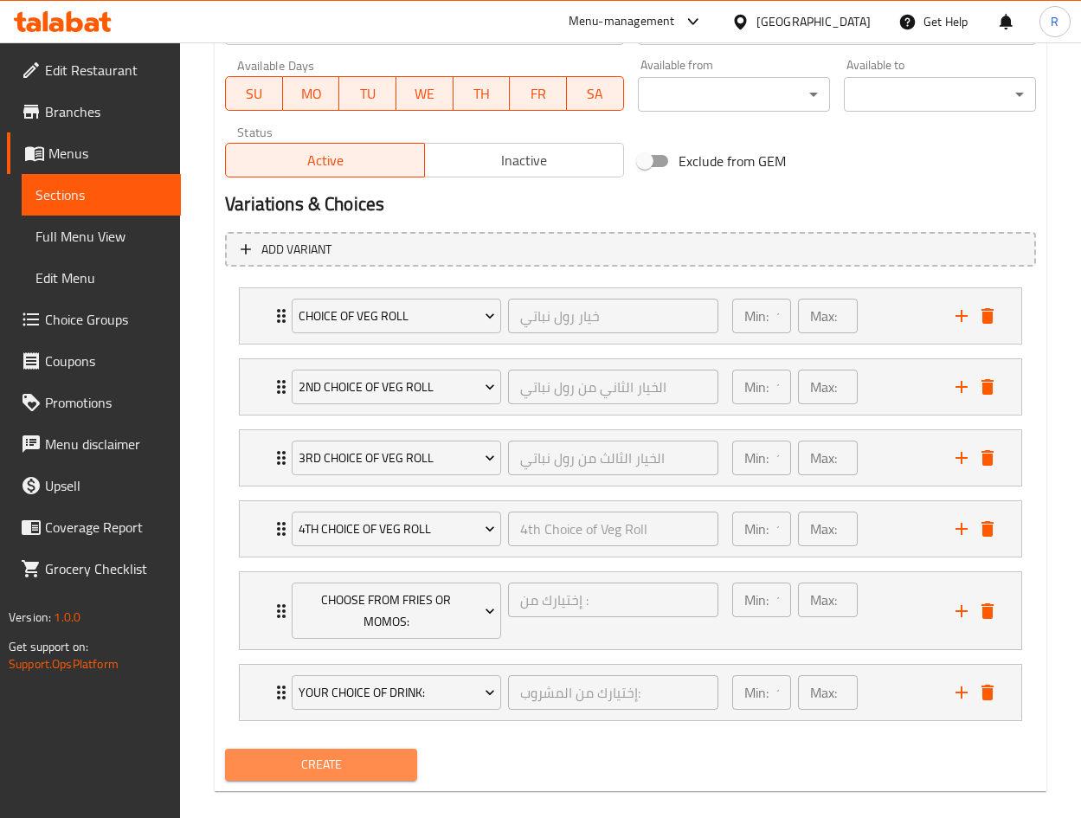
click at [337, 766] on span "Create" at bounding box center [321, 765] width 164 height 22
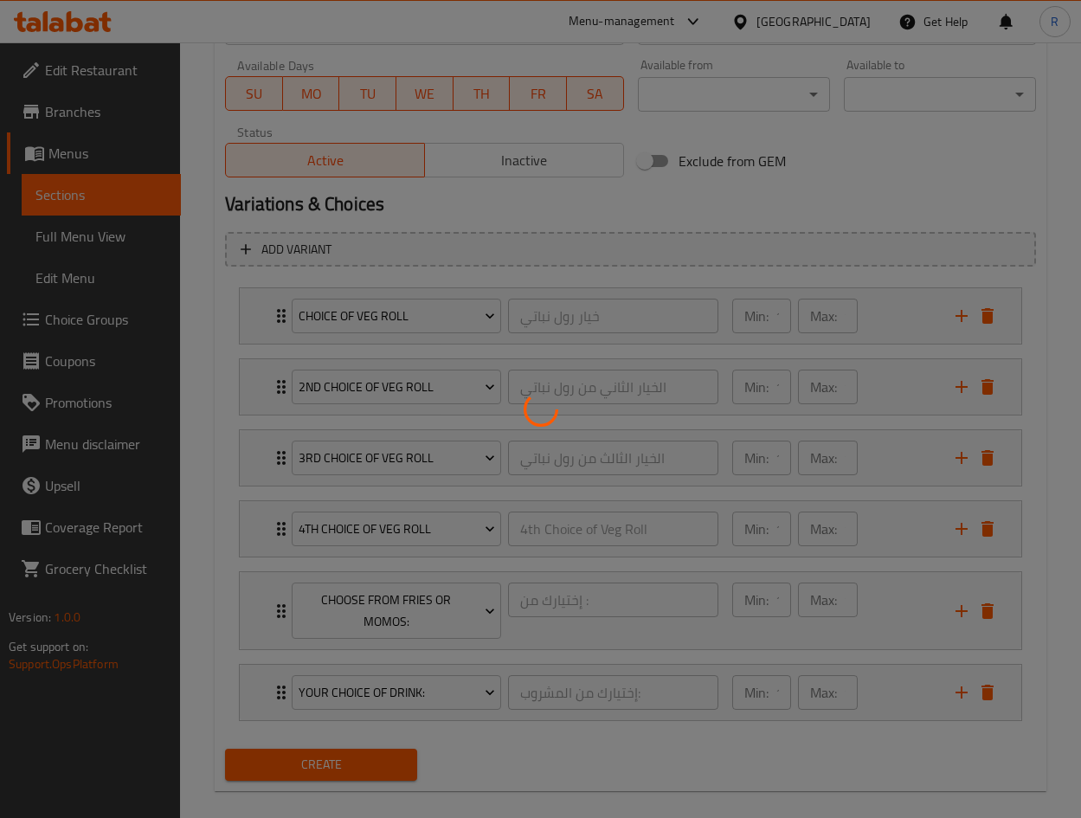
type input "0"
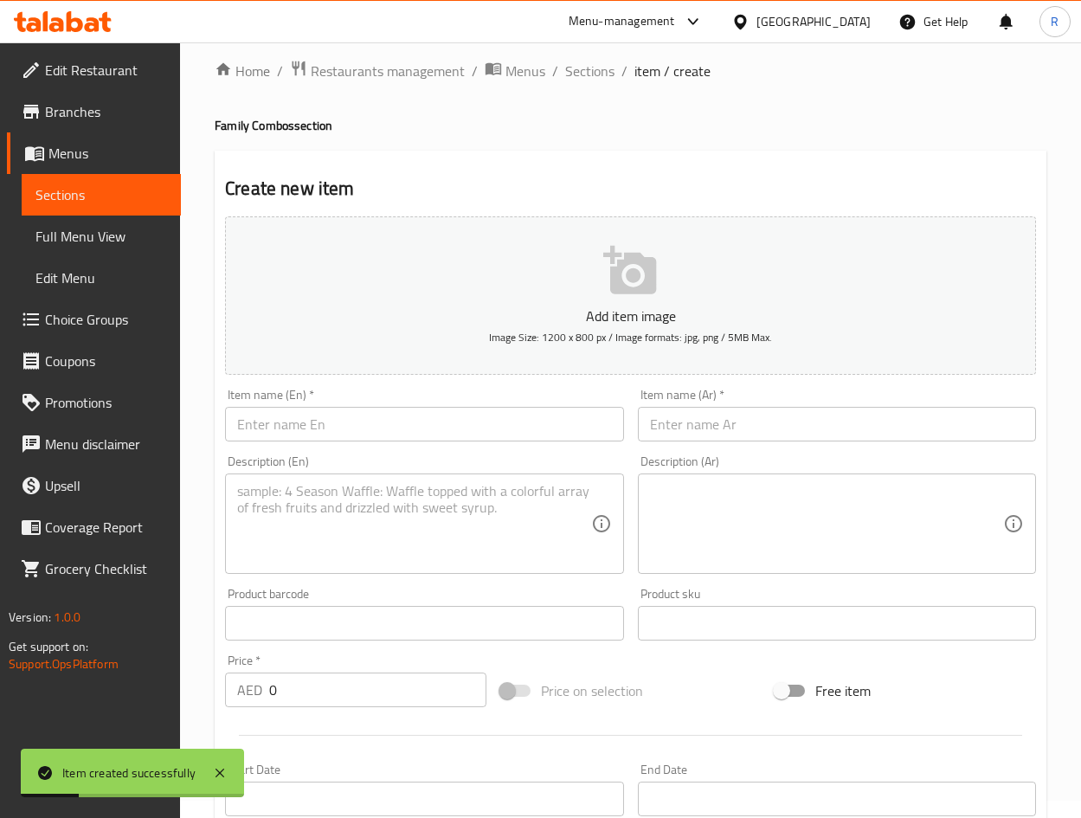
scroll to position [0, 0]
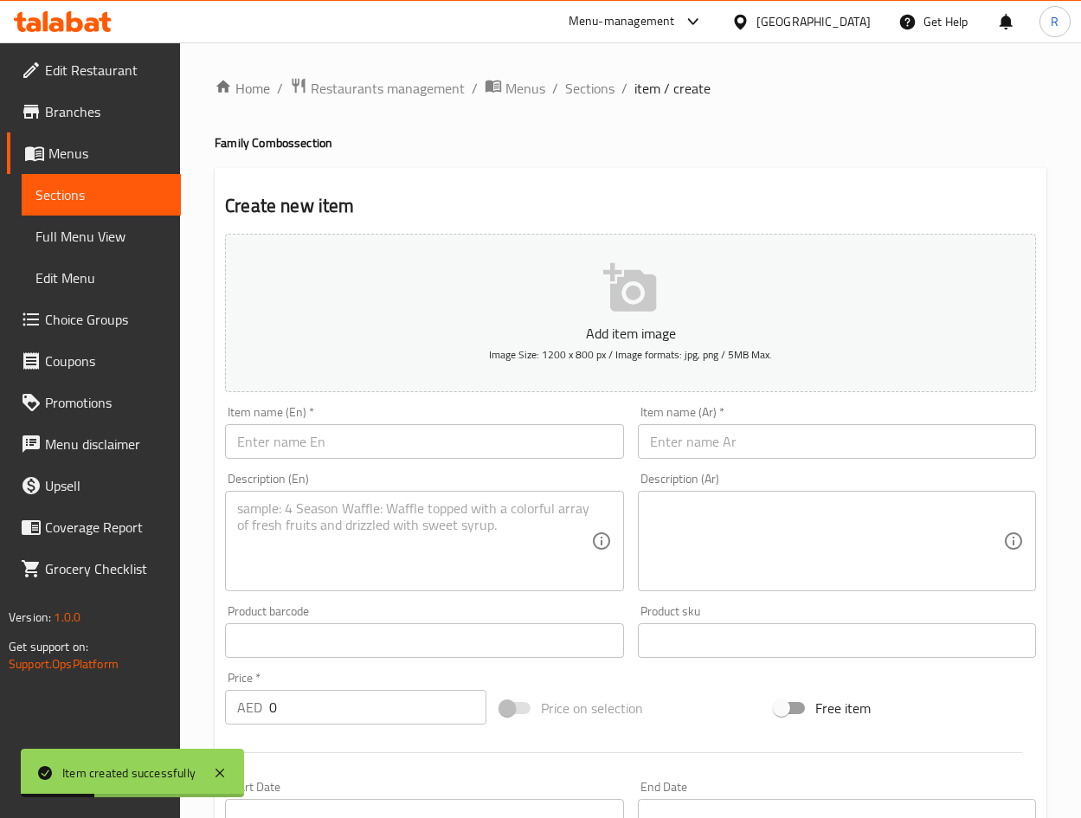
drag, startPoint x: 579, startPoint y: 87, endPoint x: 614, endPoint y: 107, distance: 40.7
click at [580, 88] on span "Sections" at bounding box center [589, 88] width 49 height 21
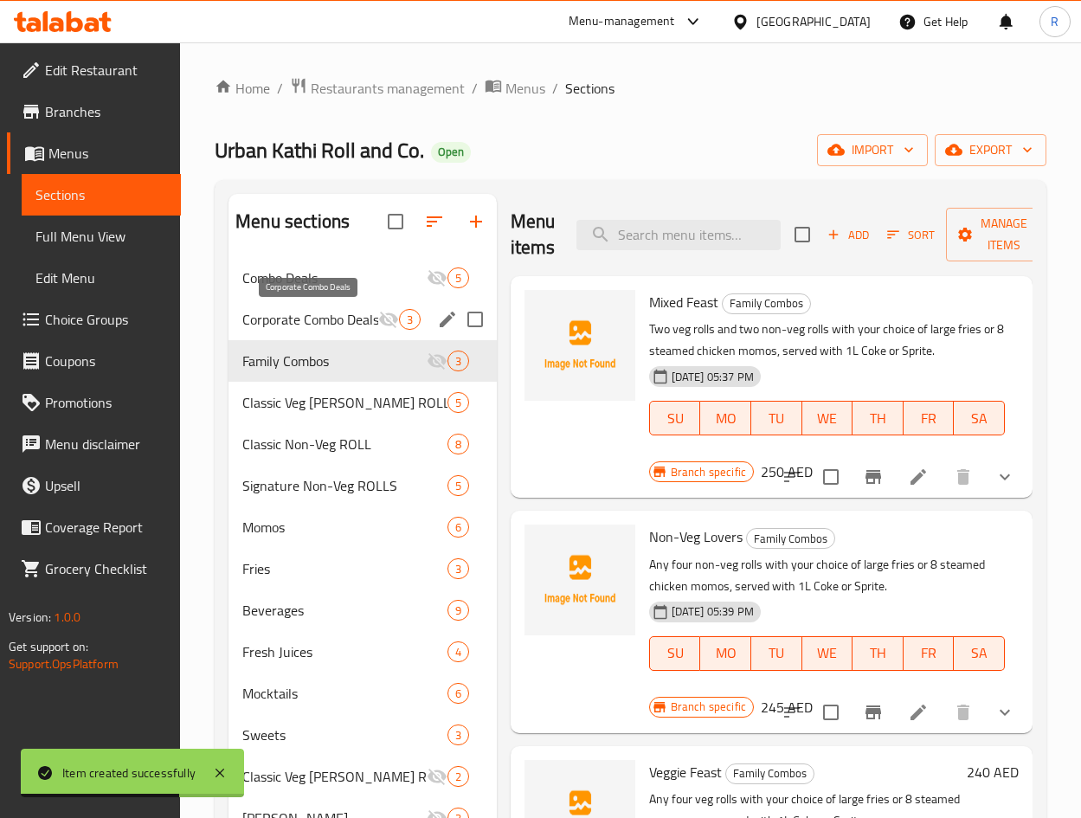
click at [331, 323] on span "Corporate Combo Deals" at bounding box center [309, 319] width 135 height 21
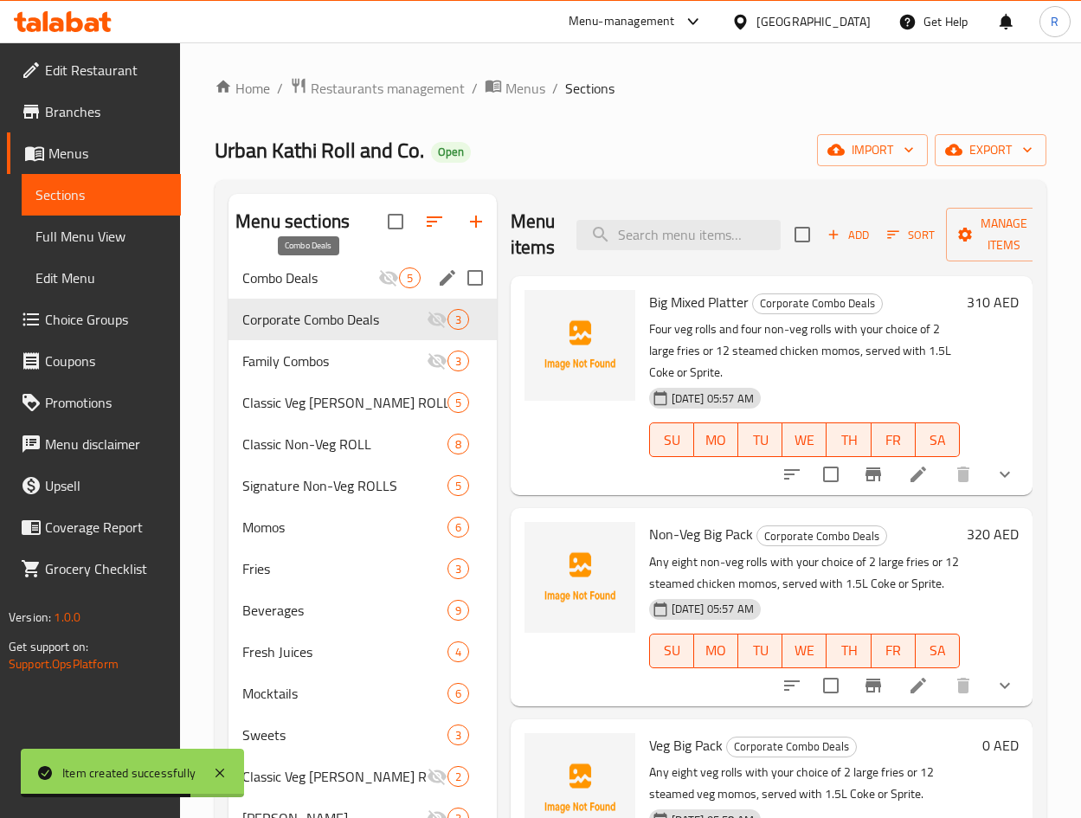
click at [307, 276] on span "Combo Deals" at bounding box center [309, 277] width 135 height 21
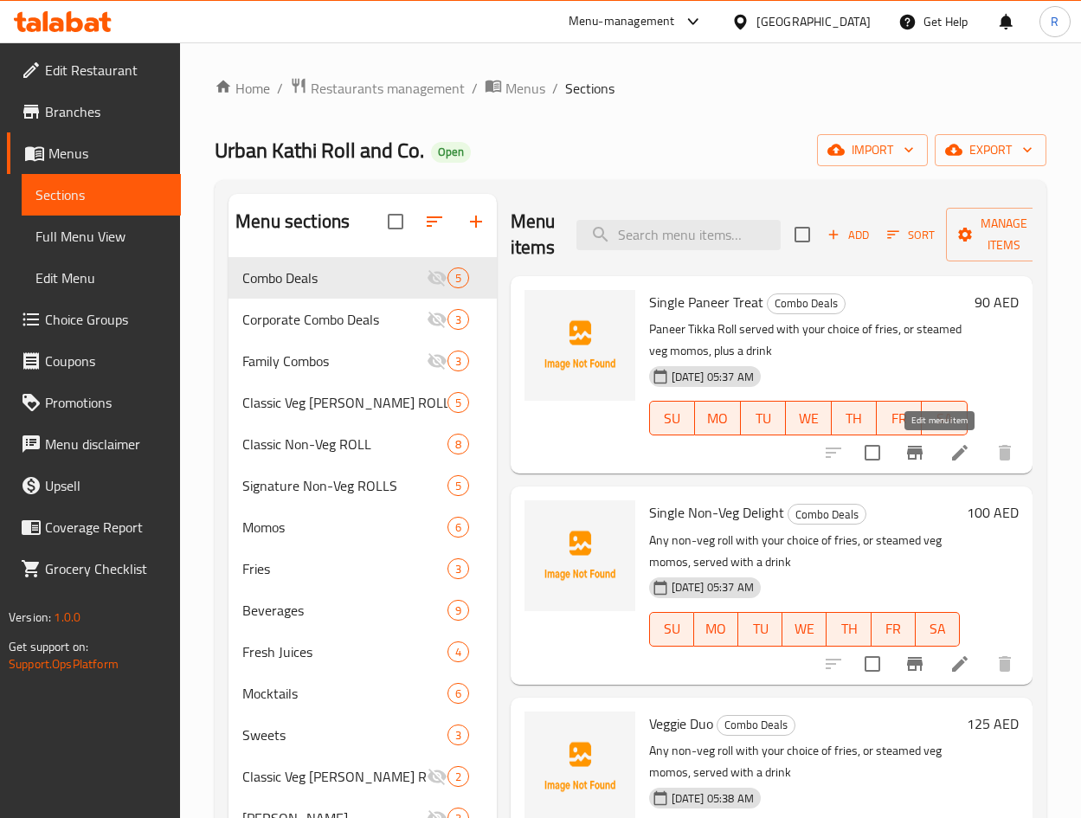
click at [949, 450] on icon at bounding box center [959, 452] width 21 height 21
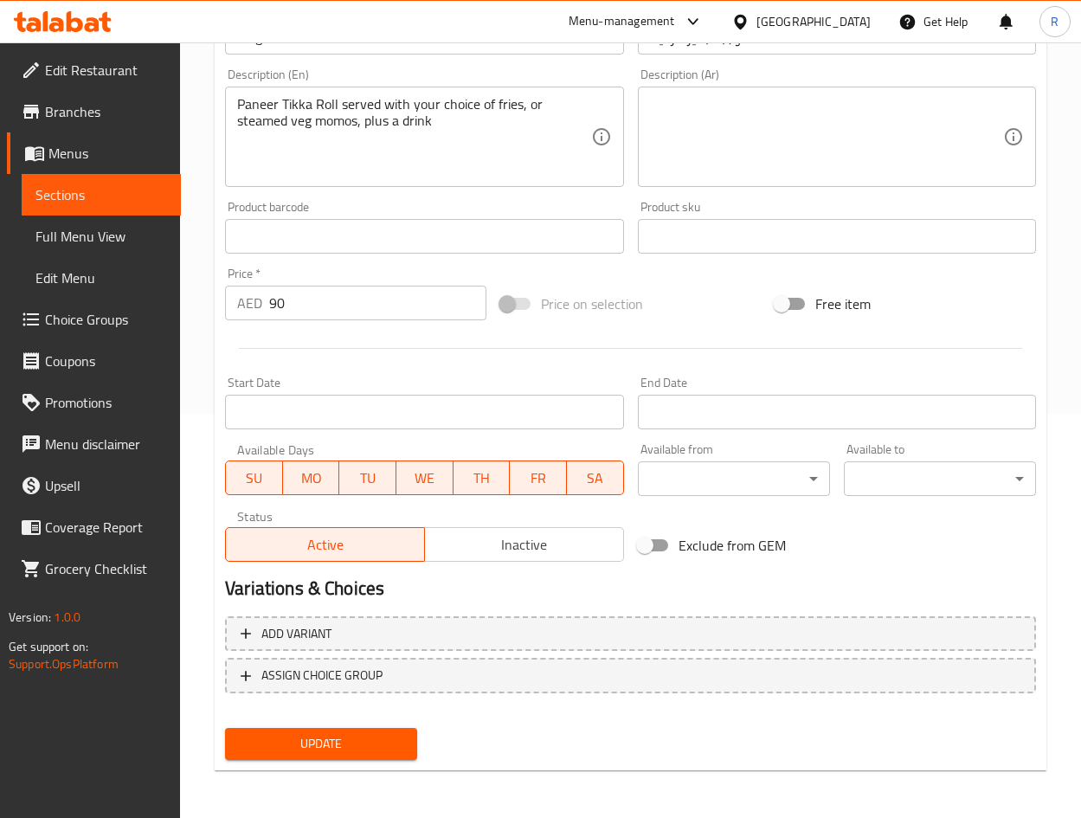
scroll to position [405, 0]
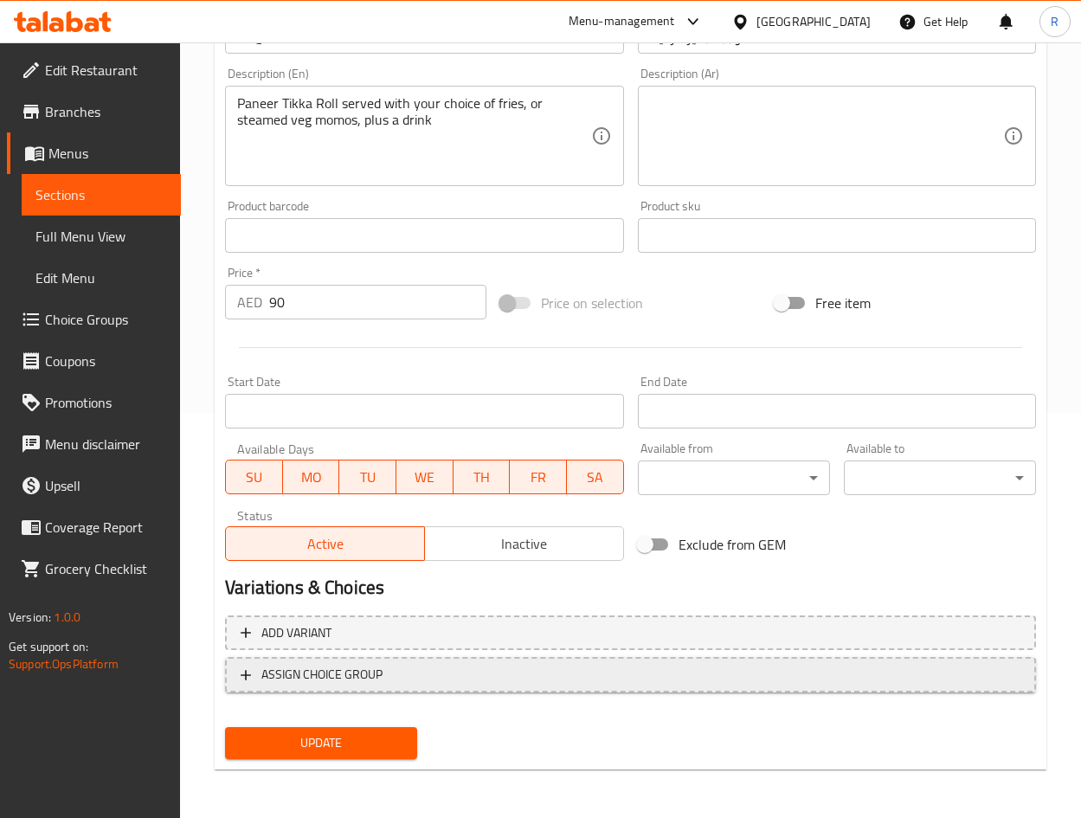
click at [780, 673] on span "ASSIGN CHOICE GROUP" at bounding box center [631, 675] width 780 height 22
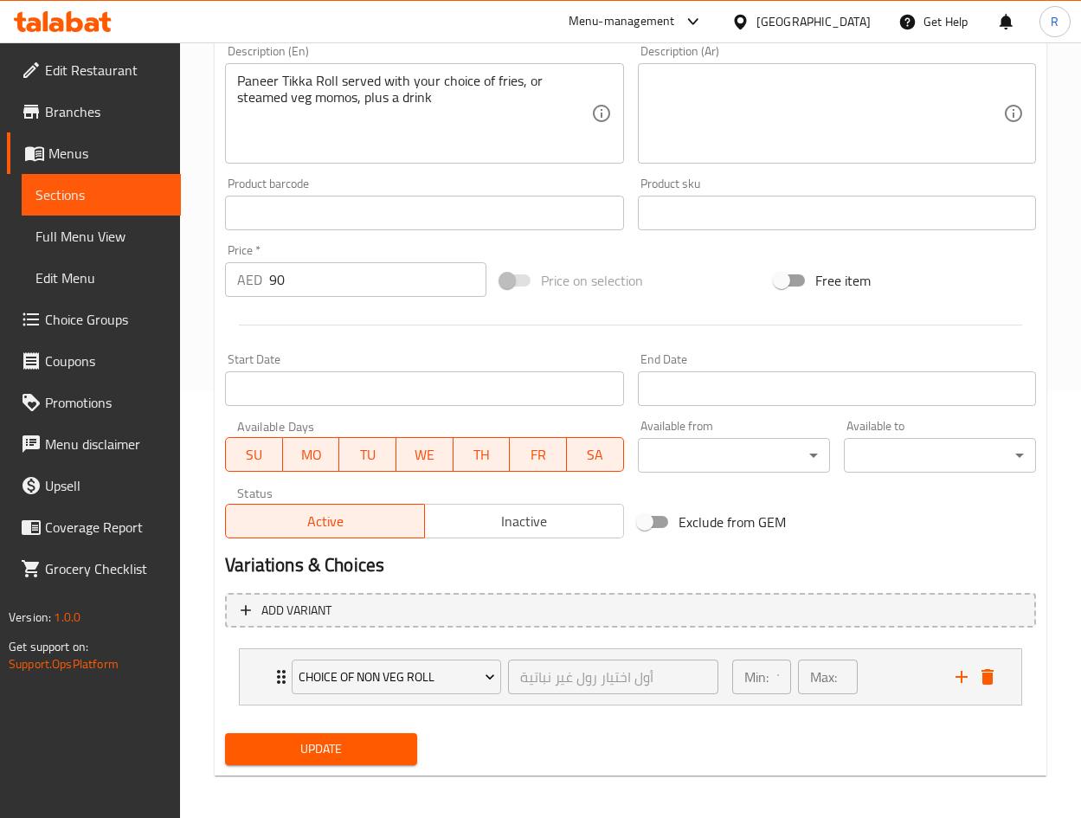
scroll to position [433, 0]
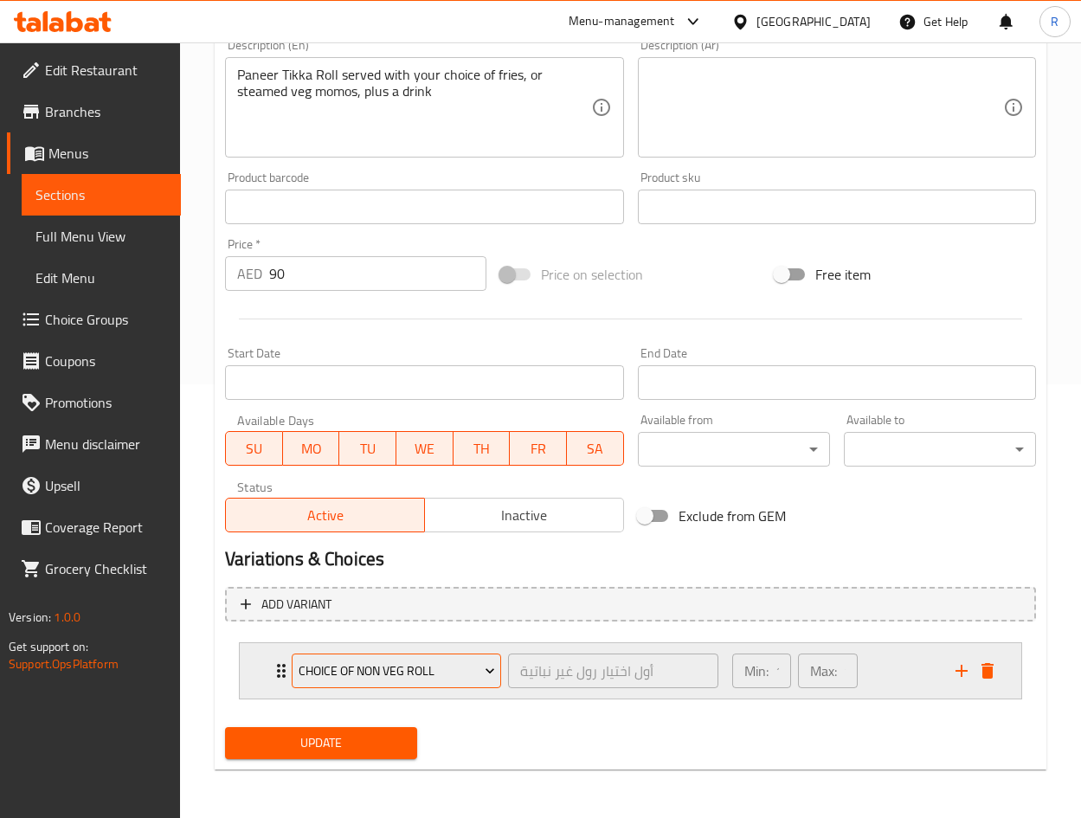
click at [492, 677] on icon "Expand" at bounding box center [489, 670] width 17 height 17
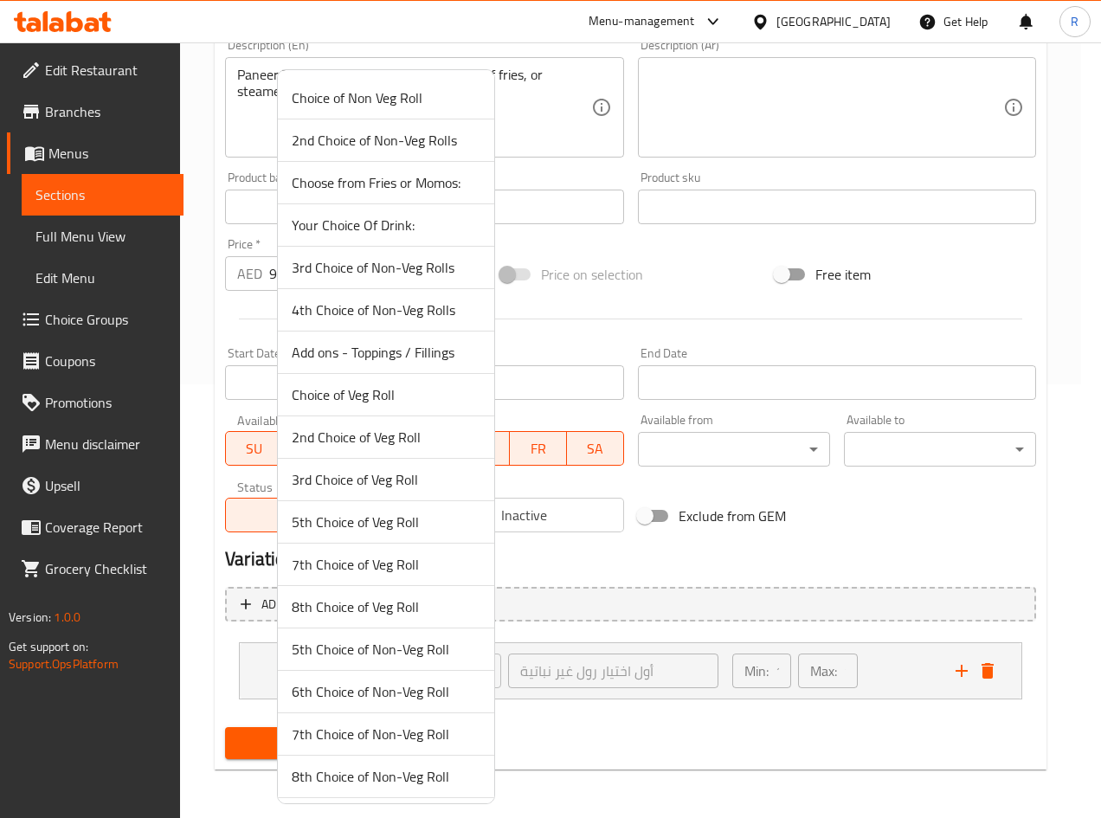
click at [412, 180] on span "Choose from Fries or Momos:" at bounding box center [386, 182] width 189 height 21
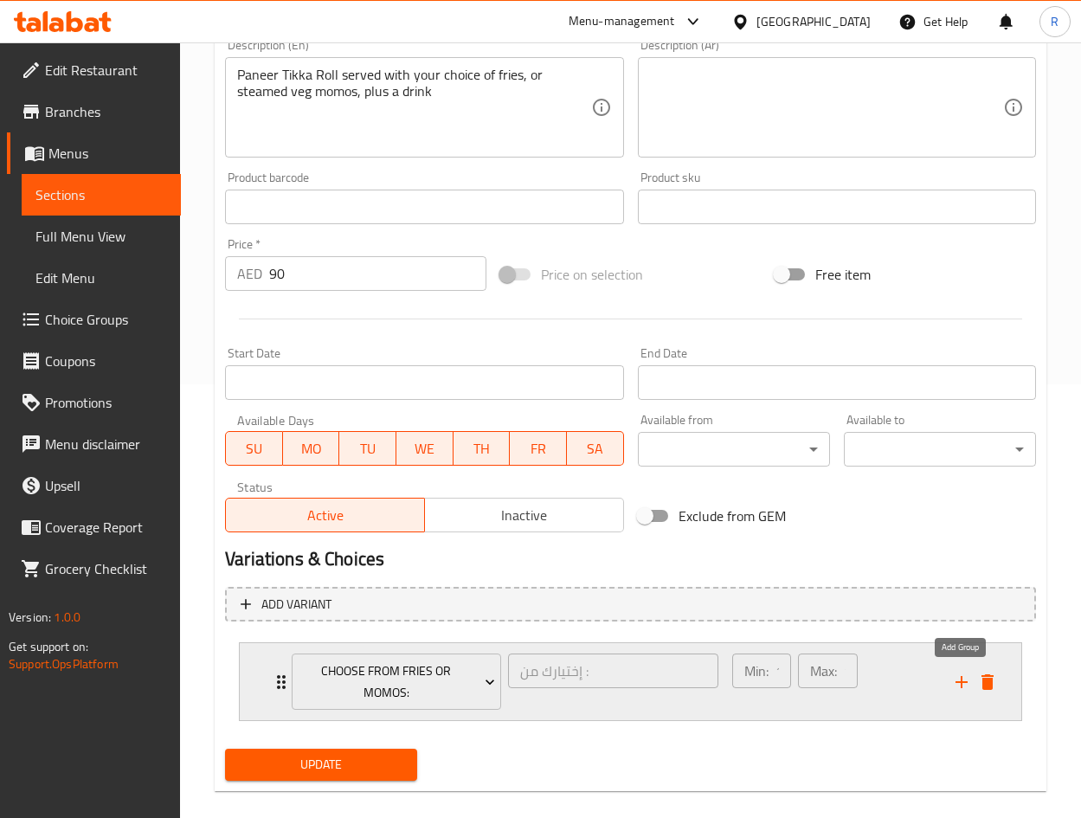
click at [956, 681] on icon "add" at bounding box center [961, 682] width 12 height 12
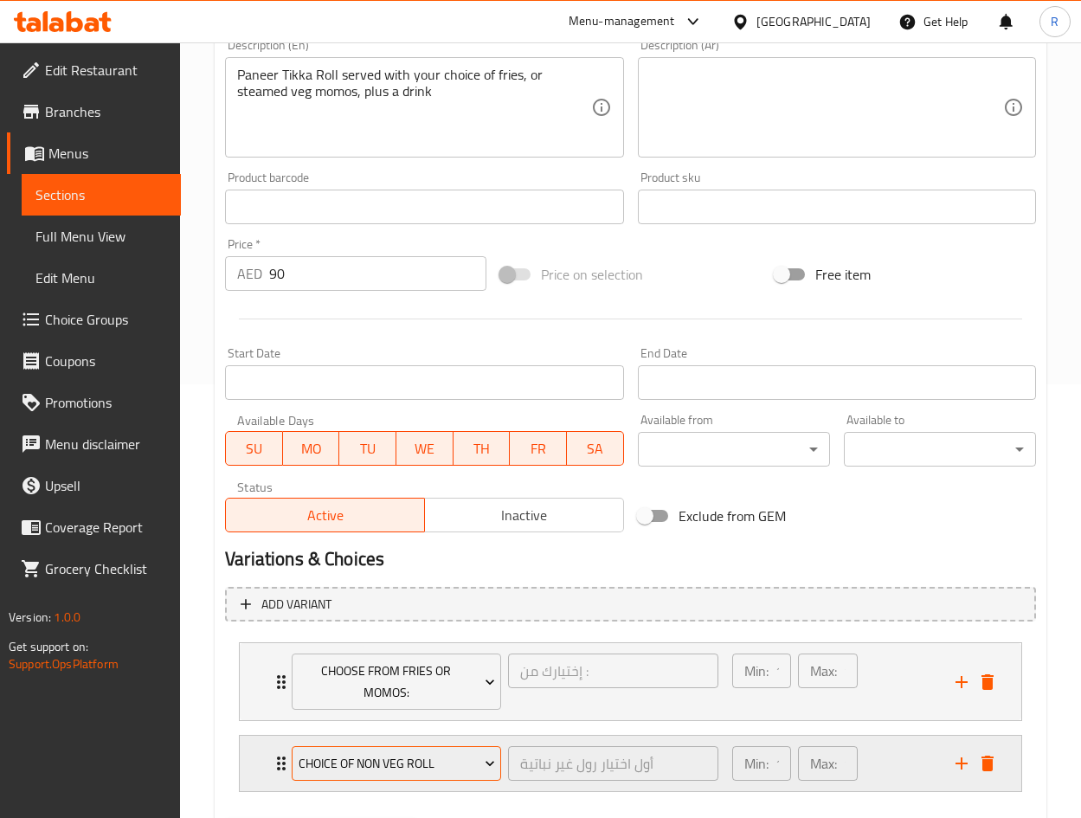
click at [377, 760] on span "Choice of Non Veg Roll" at bounding box center [397, 764] width 196 height 22
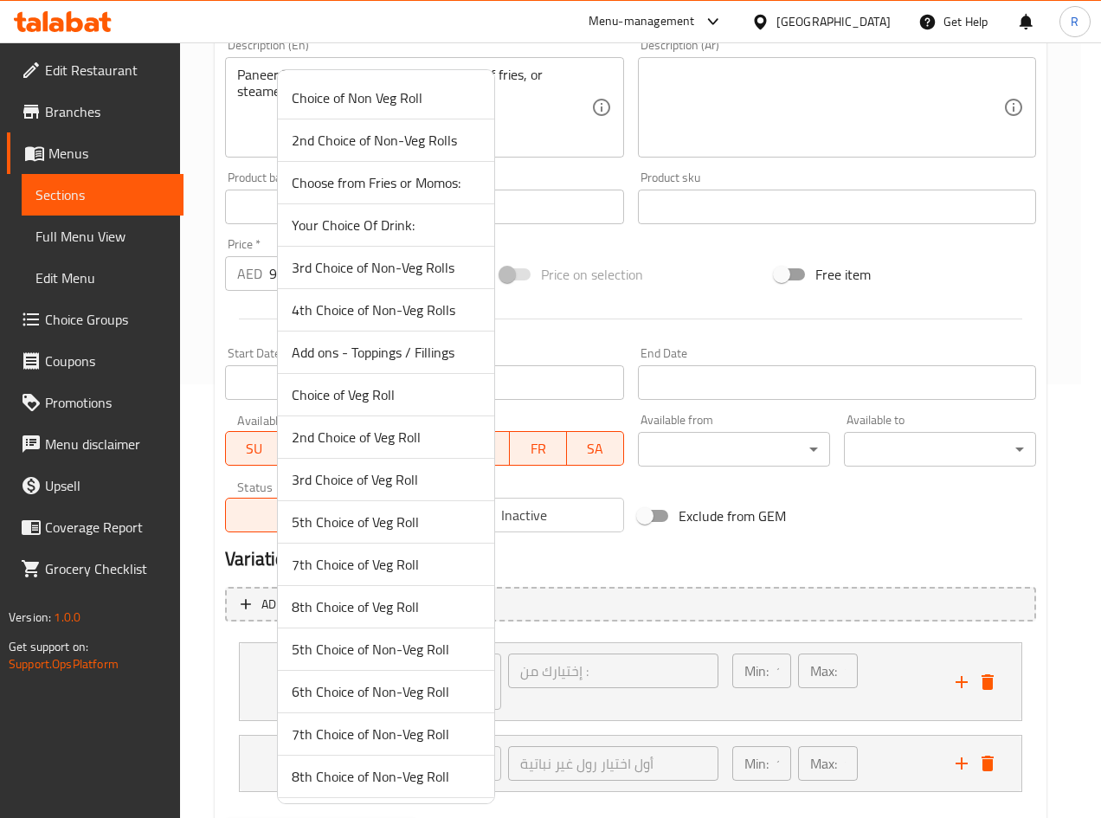
click at [386, 226] on span "Your Choice Of Drink:" at bounding box center [386, 225] width 189 height 21
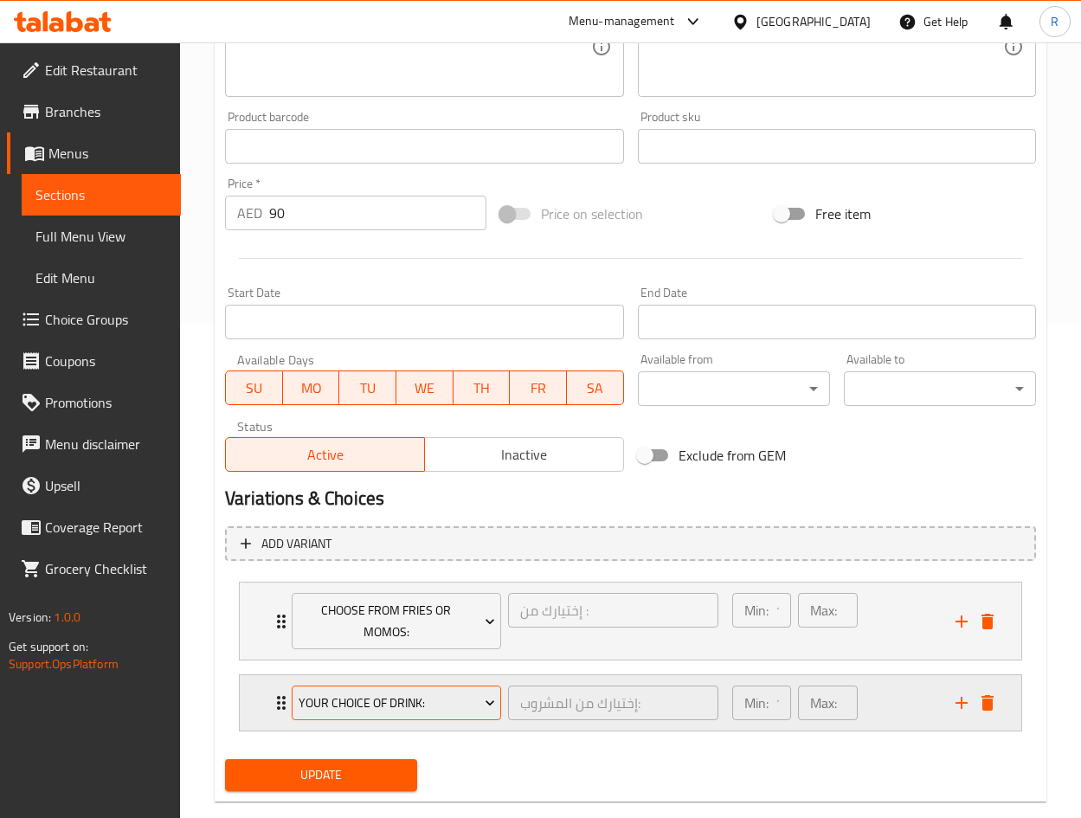
scroll to position [526, 0]
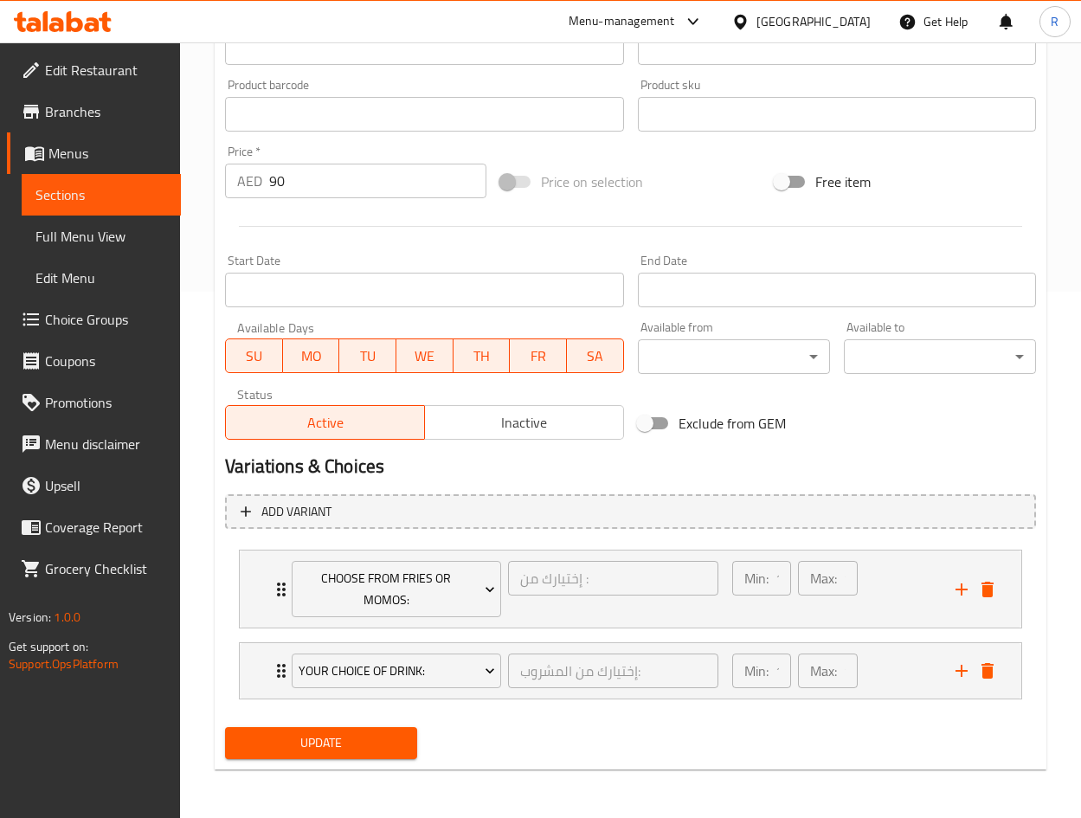
click at [357, 744] on span "Update" at bounding box center [321, 743] width 164 height 22
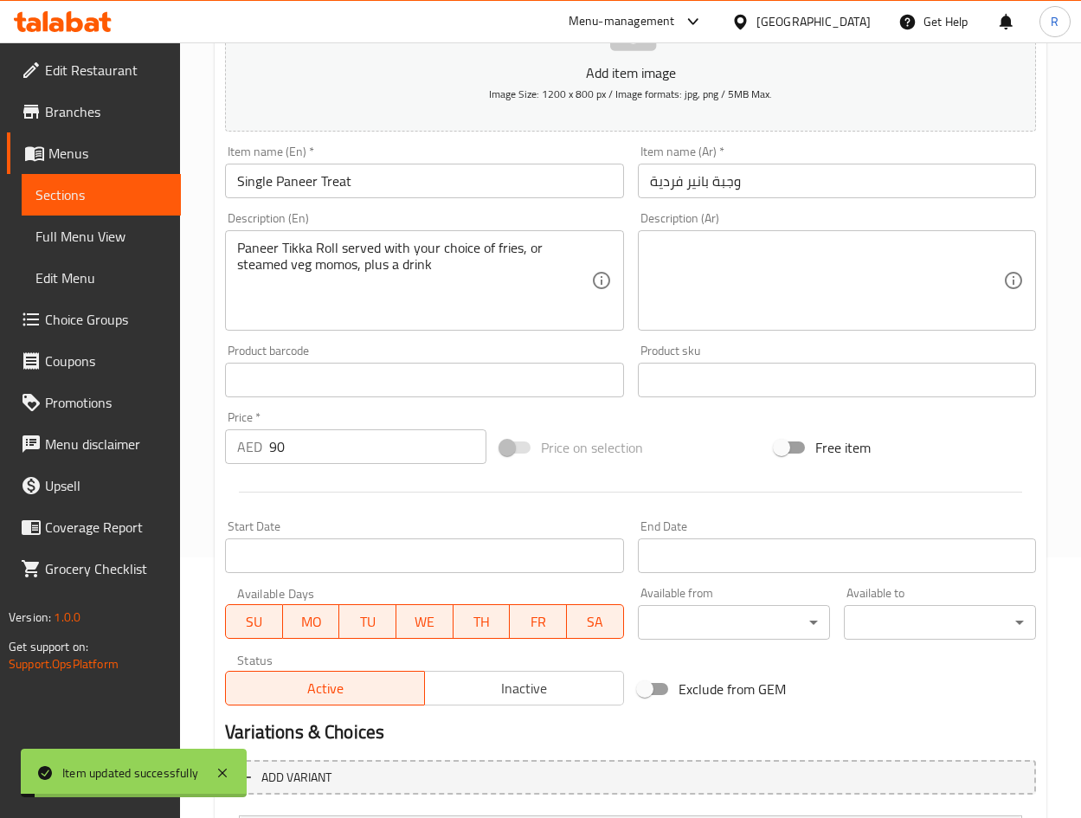
scroll to position [0, 0]
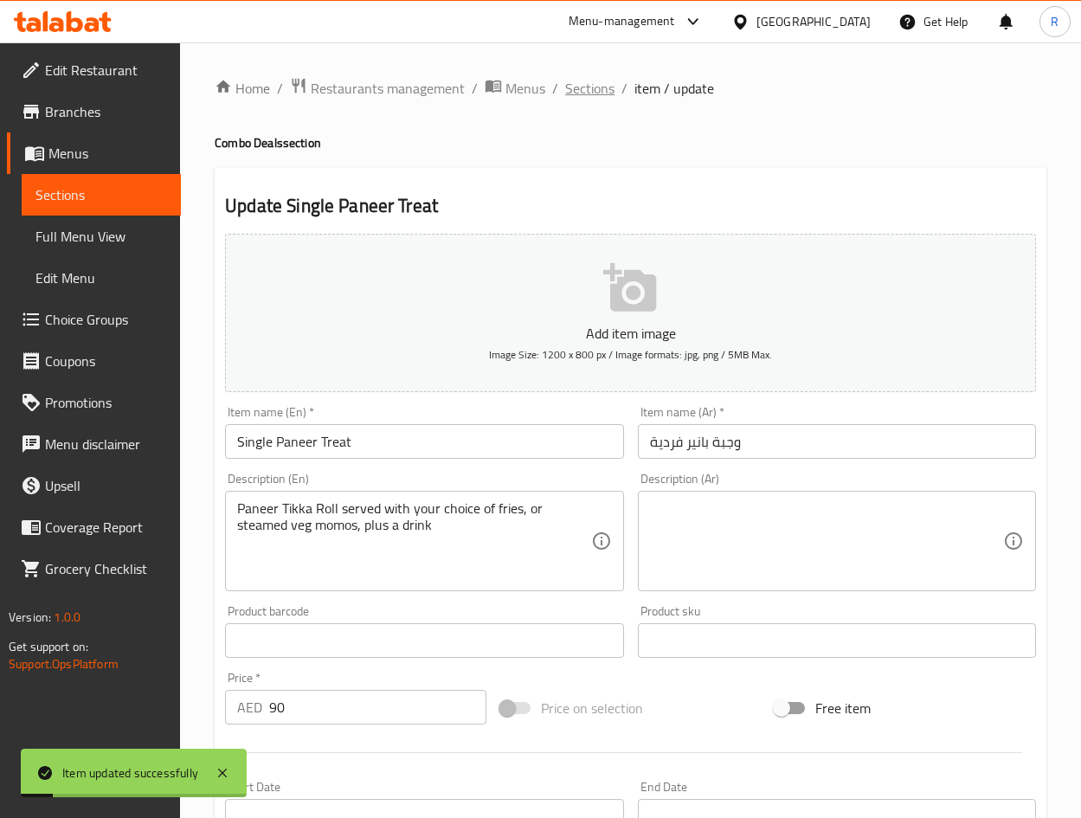
click at [587, 90] on span "Sections" at bounding box center [589, 88] width 49 height 21
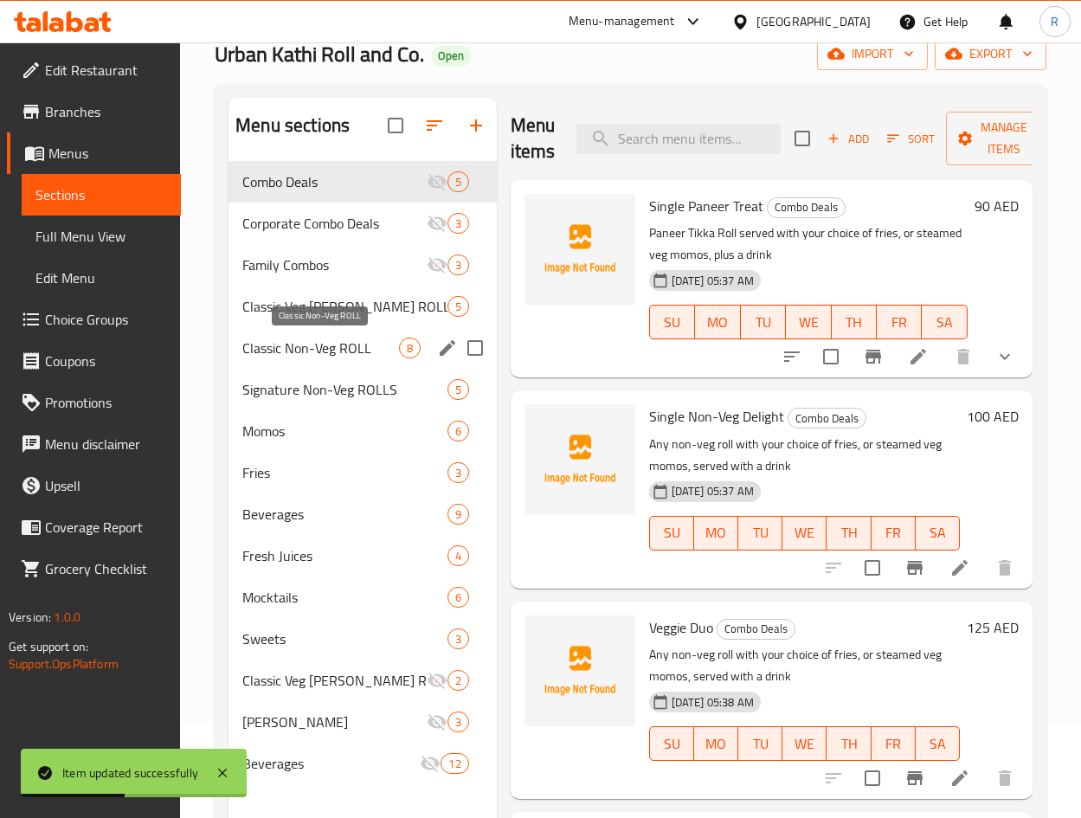
scroll to position [242, 0]
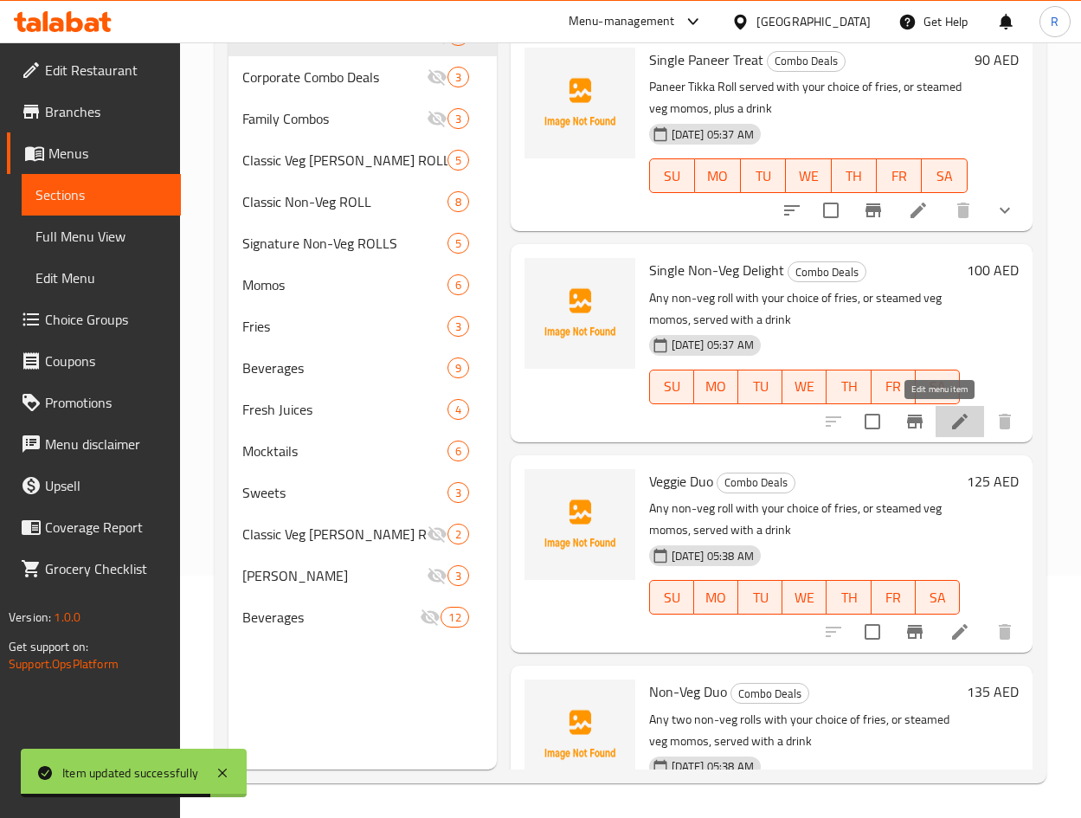
click at [949, 421] on icon at bounding box center [959, 421] width 21 height 21
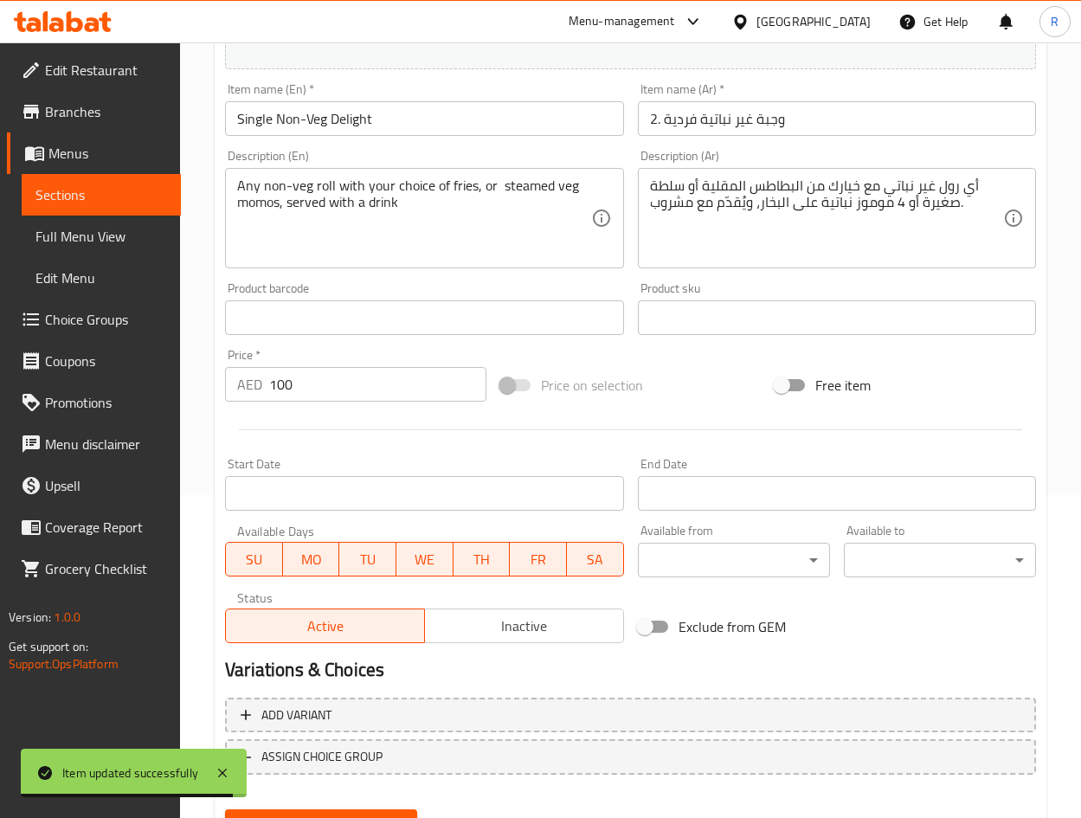
scroll to position [405, 0]
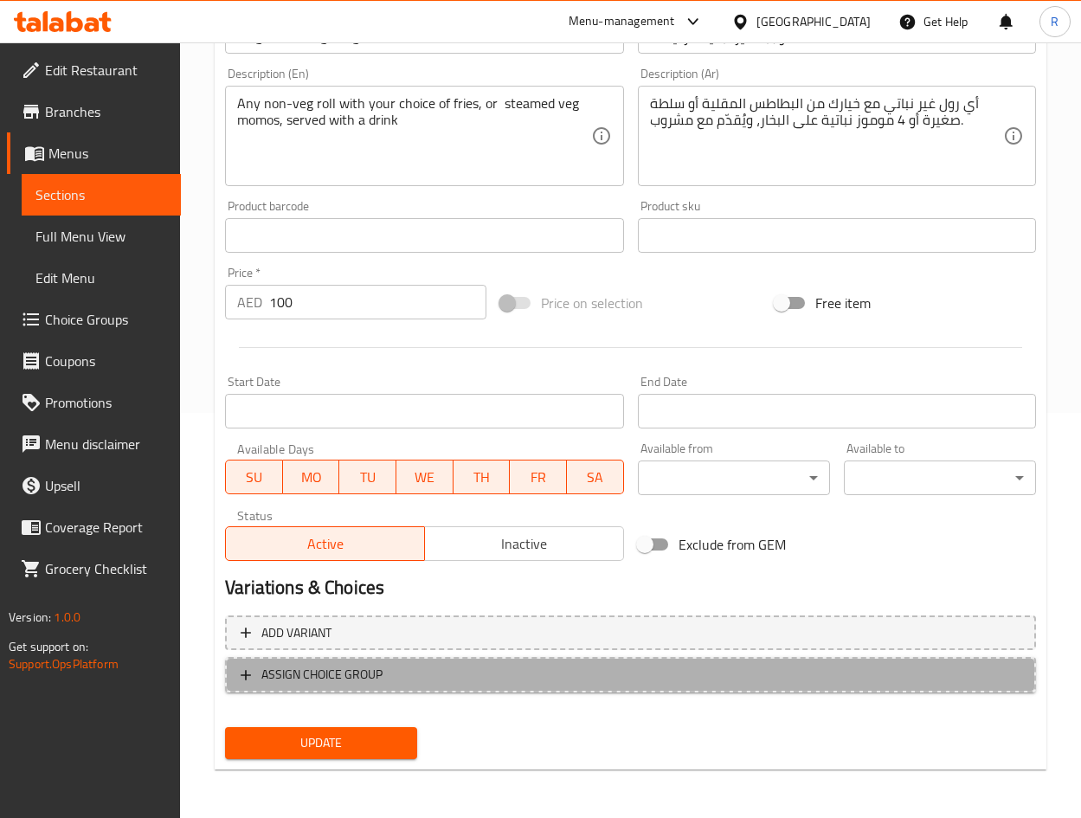
click at [793, 678] on span "ASSIGN CHOICE GROUP" at bounding box center [631, 675] width 780 height 22
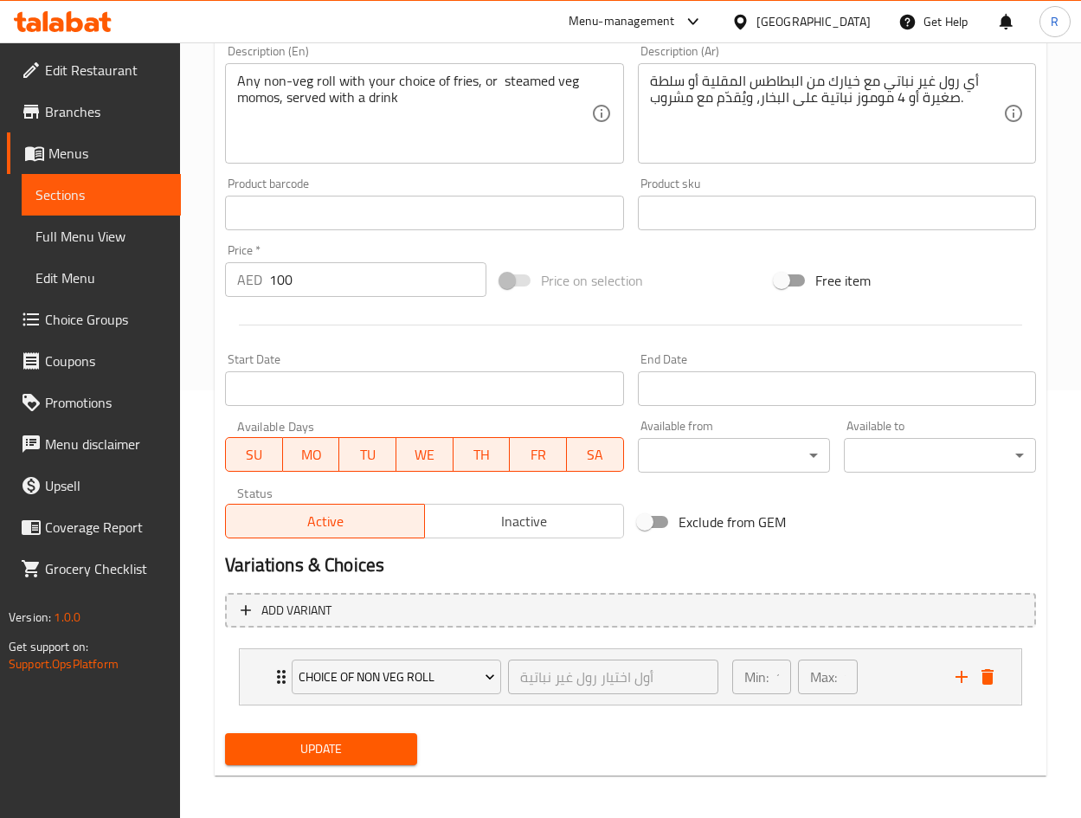
scroll to position [433, 0]
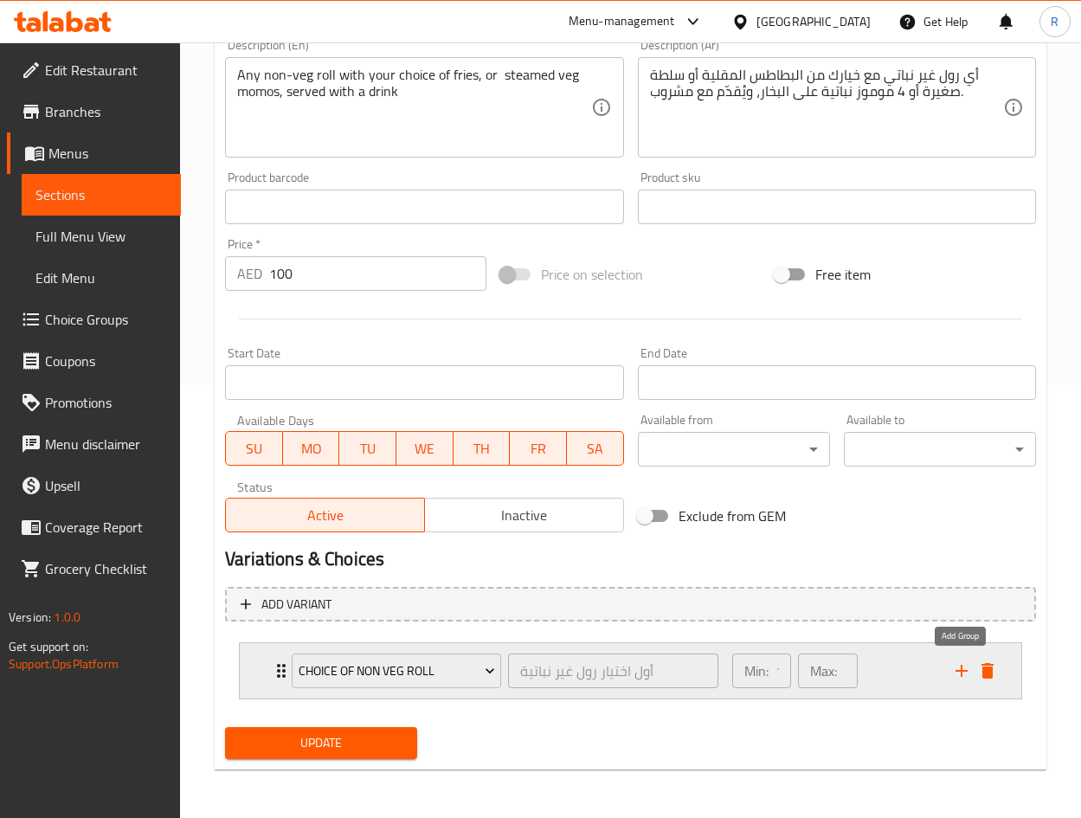
click at [959, 674] on icon "add" at bounding box center [961, 670] width 21 height 21
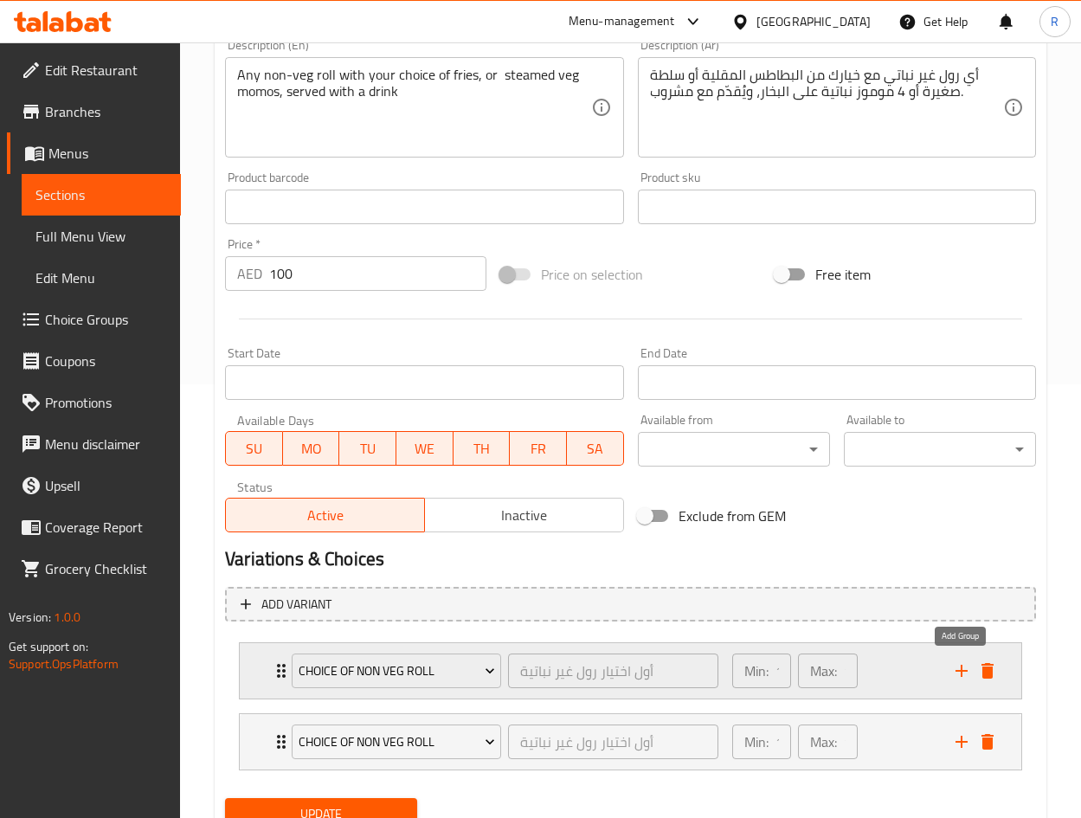
click at [959, 674] on icon "add" at bounding box center [961, 670] width 21 height 21
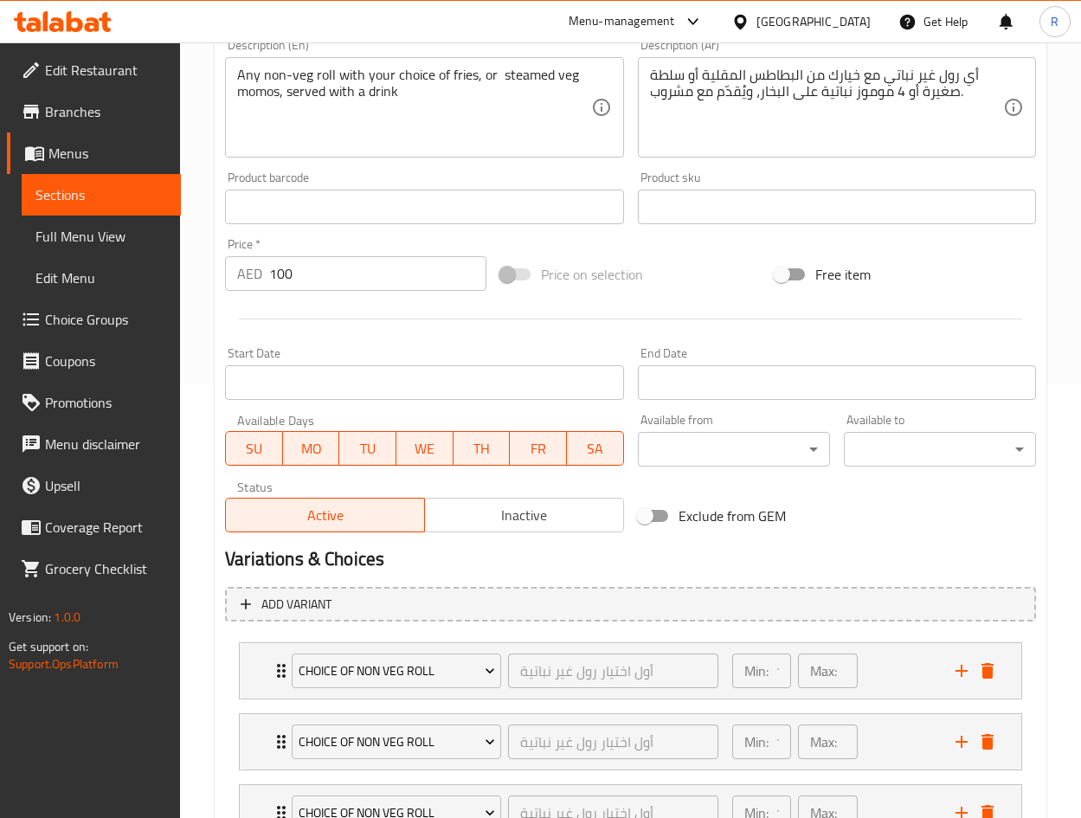
scroll to position [563, 0]
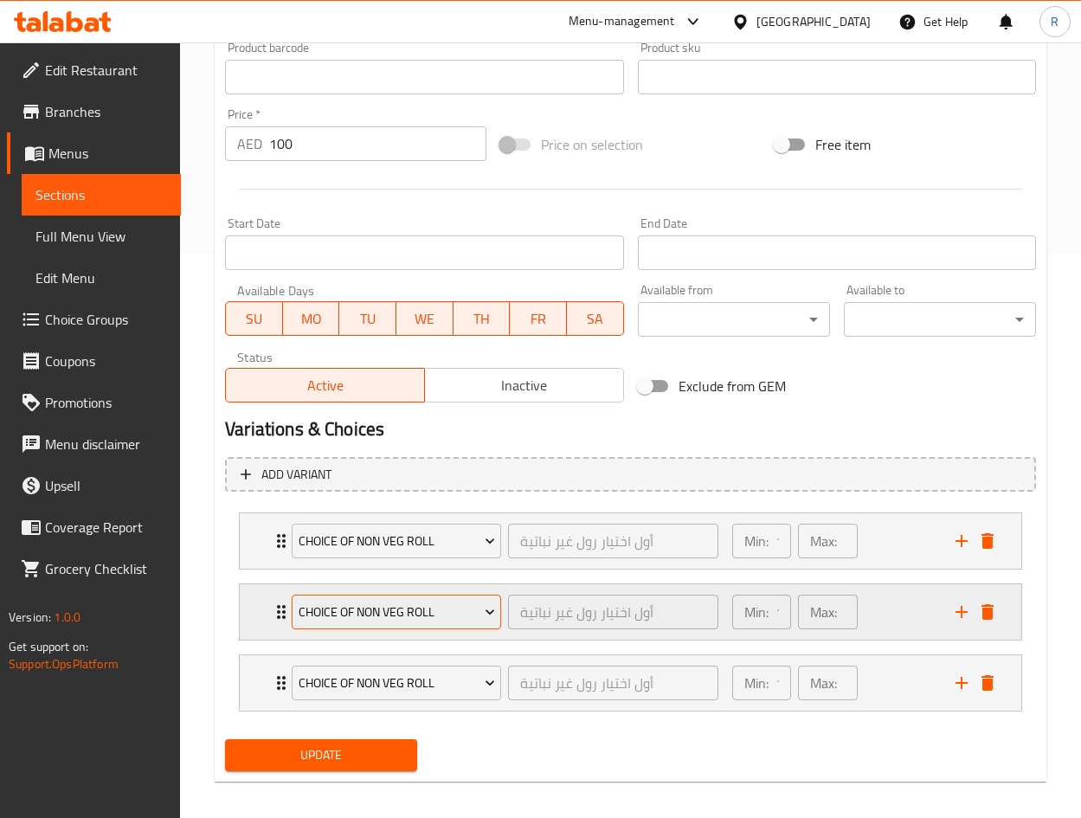
click at [417, 612] on span "Choice of Non Veg Roll" at bounding box center [397, 612] width 196 height 22
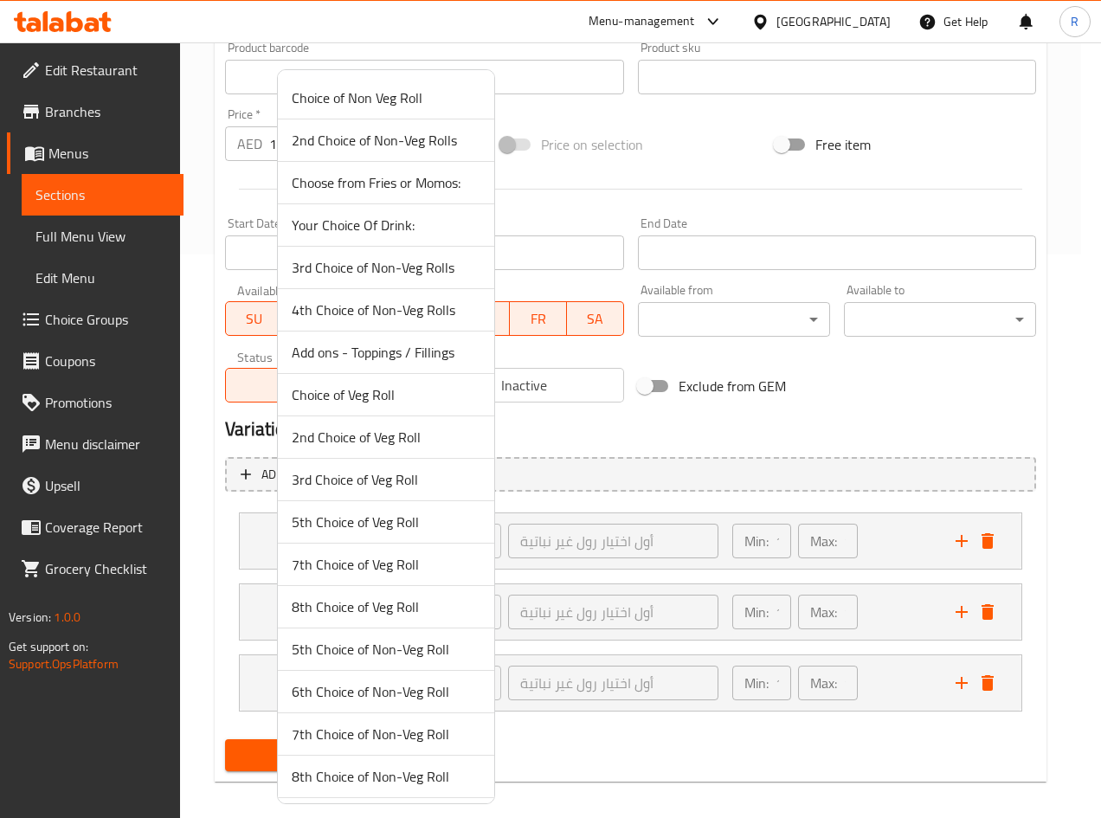
click at [394, 177] on span "Choose from Fries or Momos:" at bounding box center [386, 182] width 189 height 21
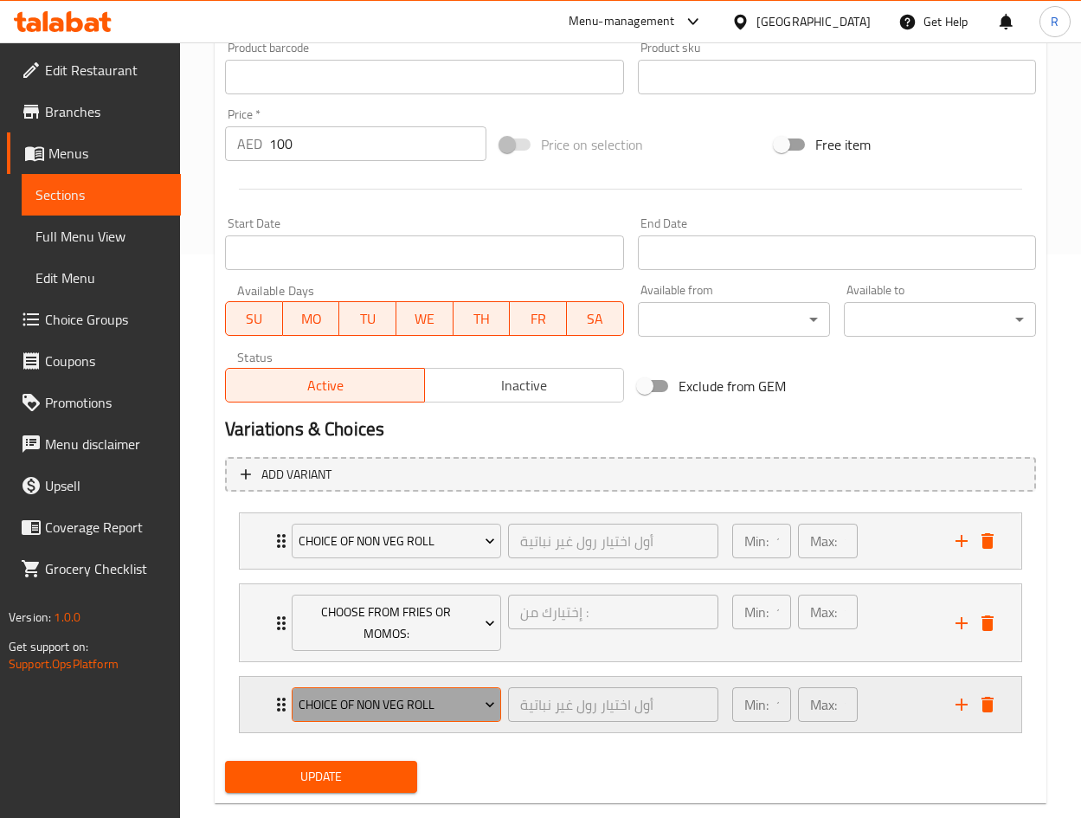
click at [454, 691] on button "Choice of Non Veg Roll" at bounding box center [396, 704] width 209 height 35
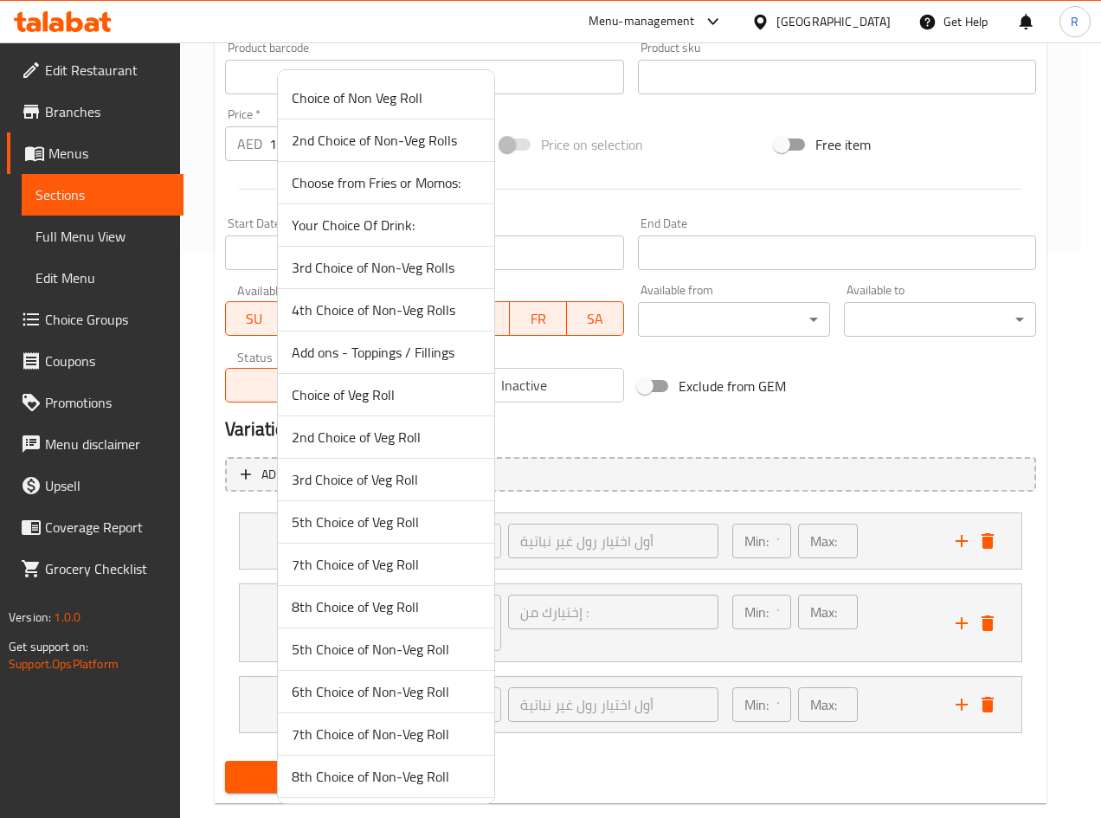
drag, startPoint x: 408, startPoint y: 216, endPoint x: 445, endPoint y: 259, distance: 55.8
click at [410, 218] on span "Your Choice Of Drink:" at bounding box center [386, 225] width 189 height 21
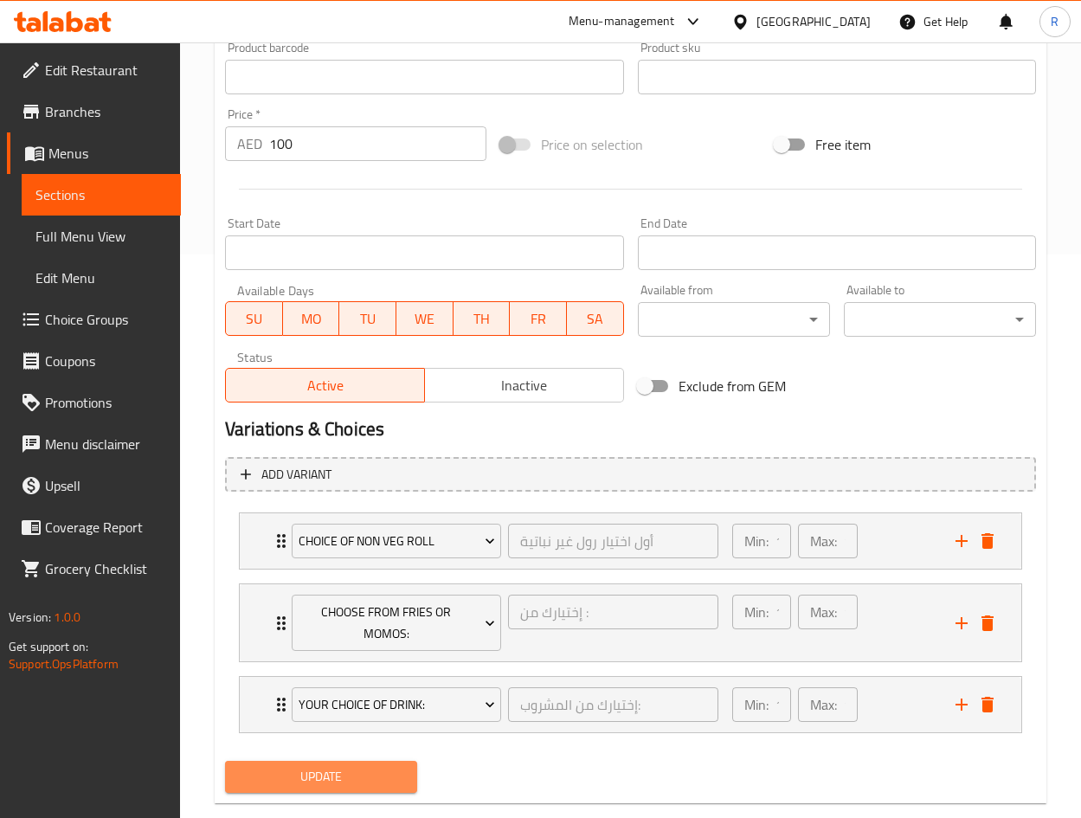
click at [328, 787] on button "Update" at bounding box center [321, 777] width 192 height 32
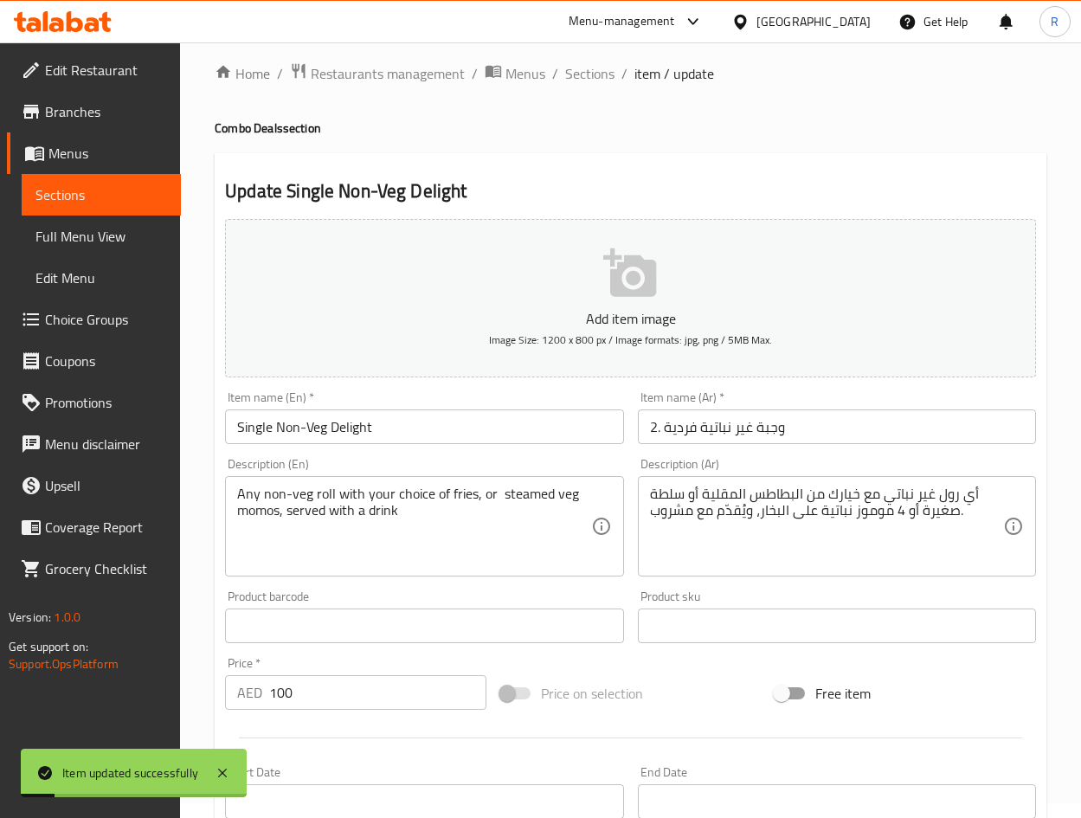
scroll to position [0, 0]
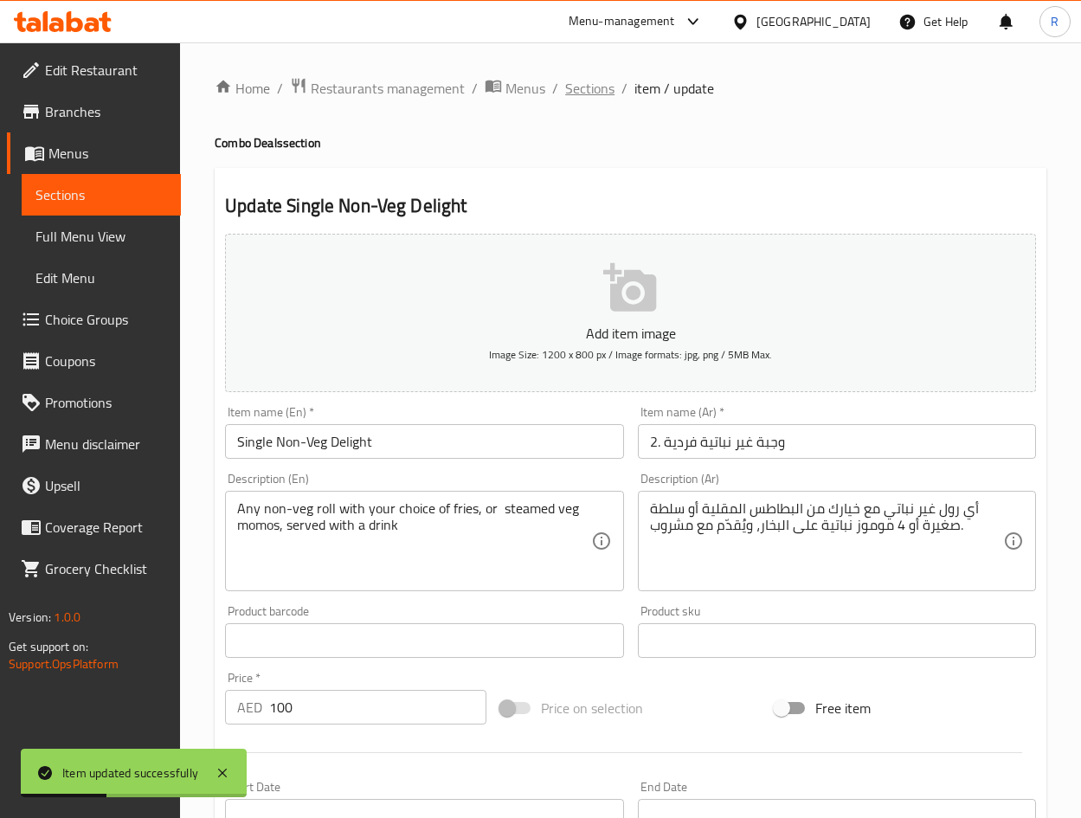
click at [588, 86] on span "Sections" at bounding box center [589, 88] width 49 height 21
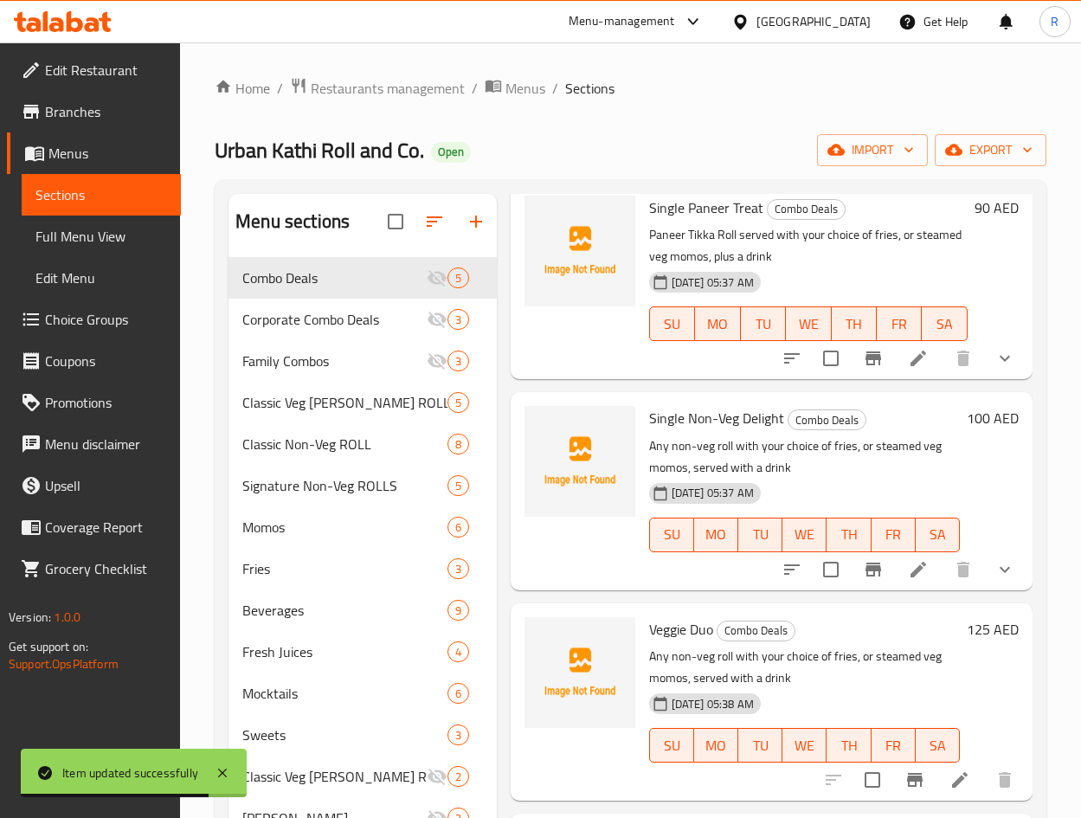
scroll to position [130, 0]
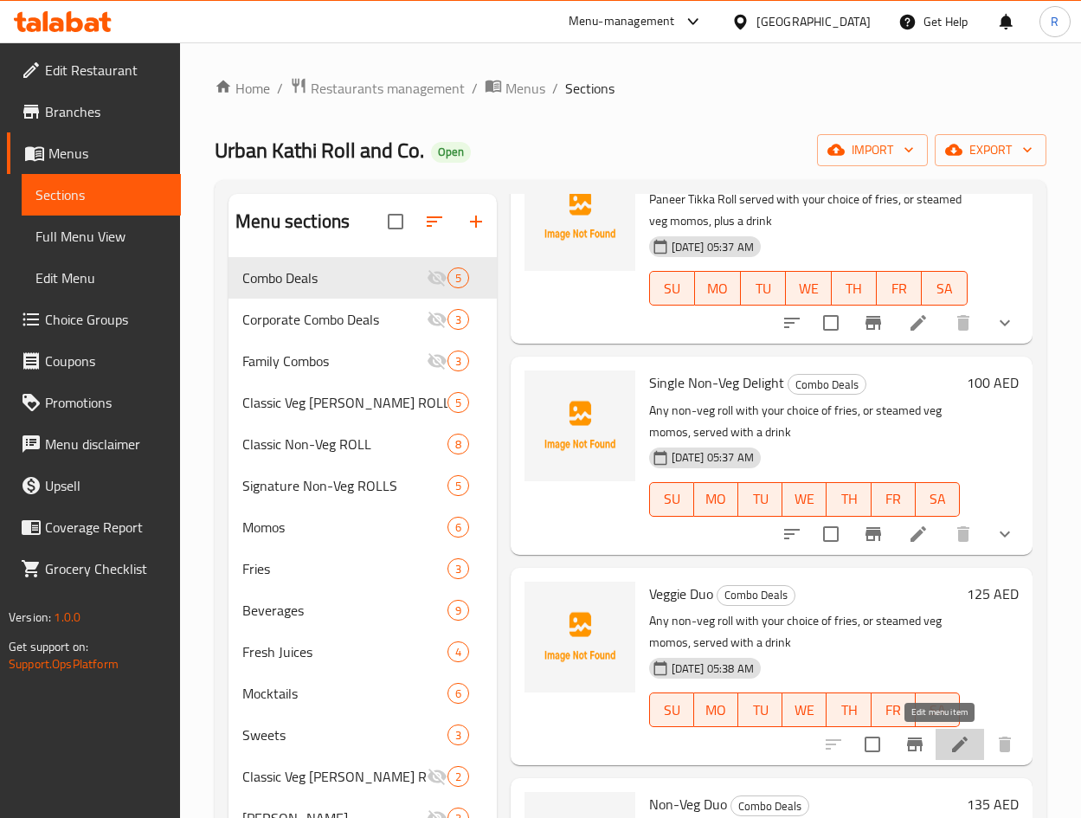
click at [952, 741] on icon at bounding box center [960, 744] width 16 height 16
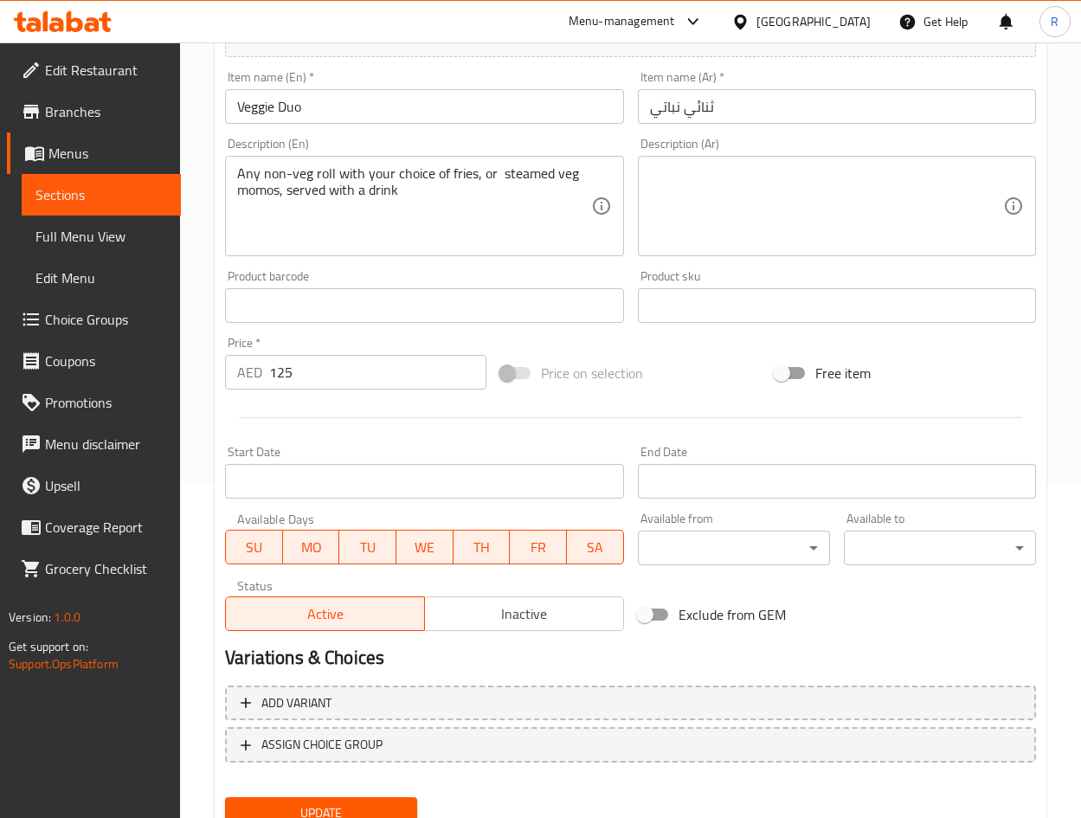
scroll to position [389, 0]
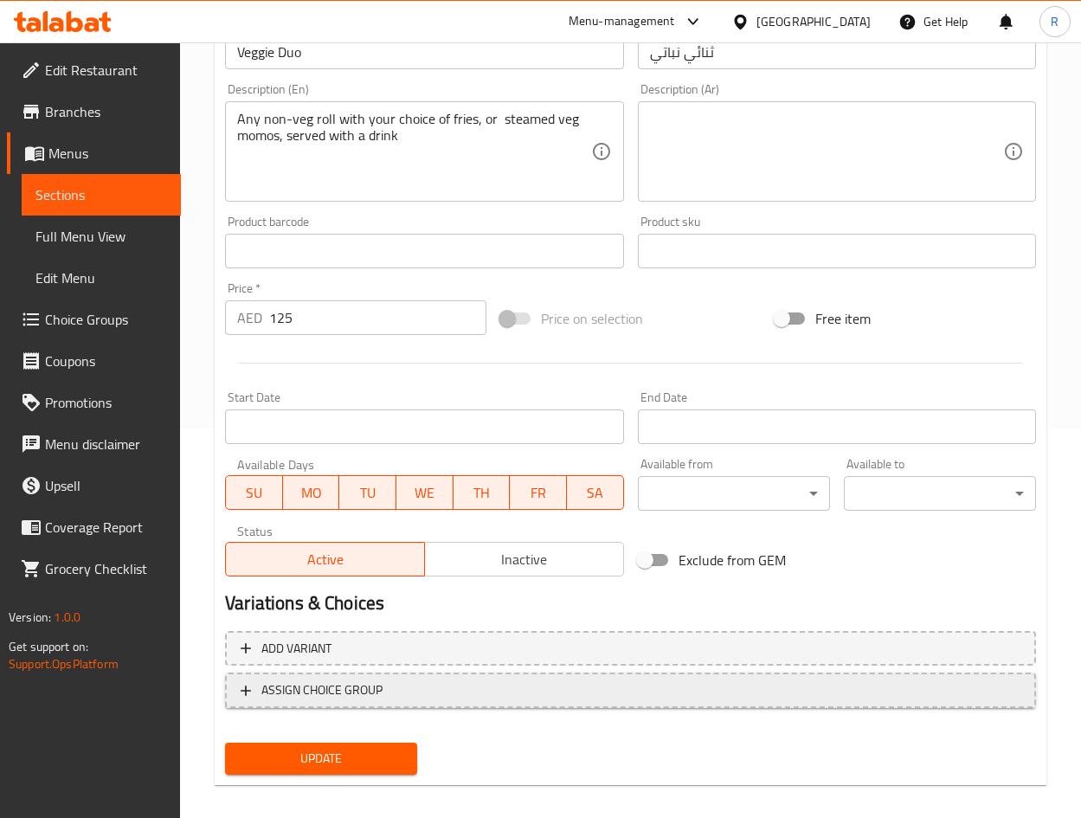
click at [424, 687] on span "ASSIGN CHOICE GROUP" at bounding box center [631, 690] width 780 height 22
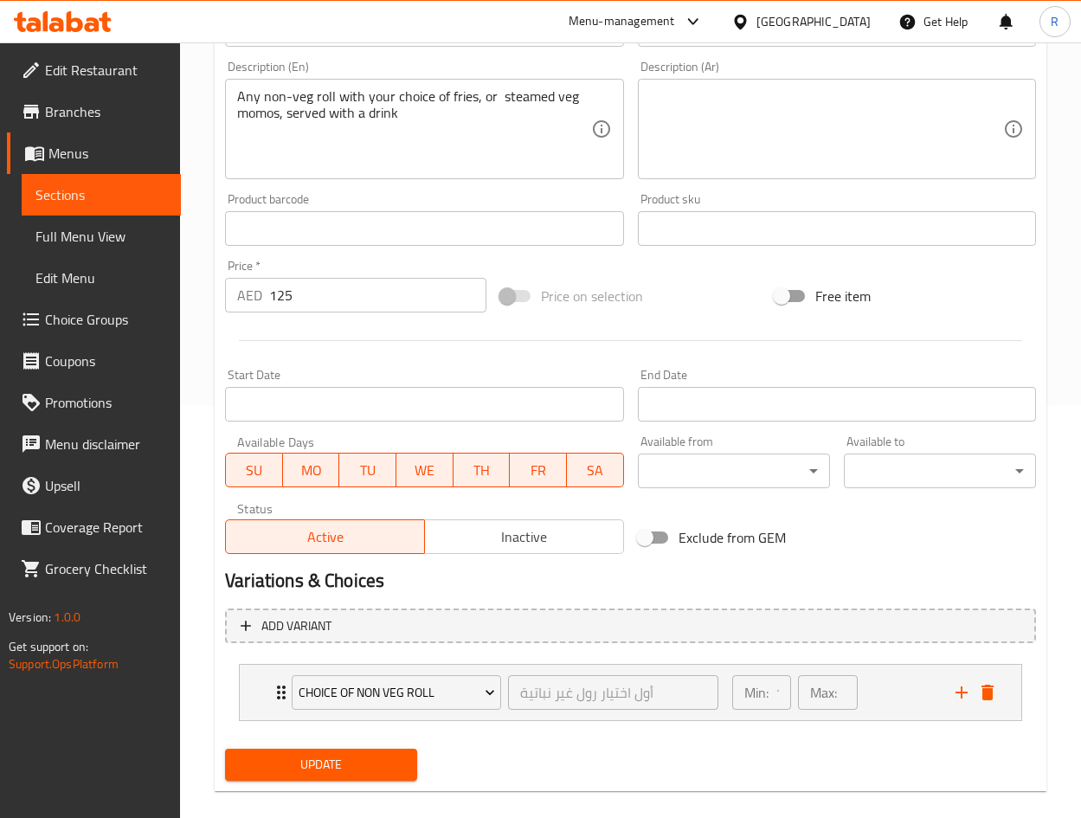
scroll to position [433, 0]
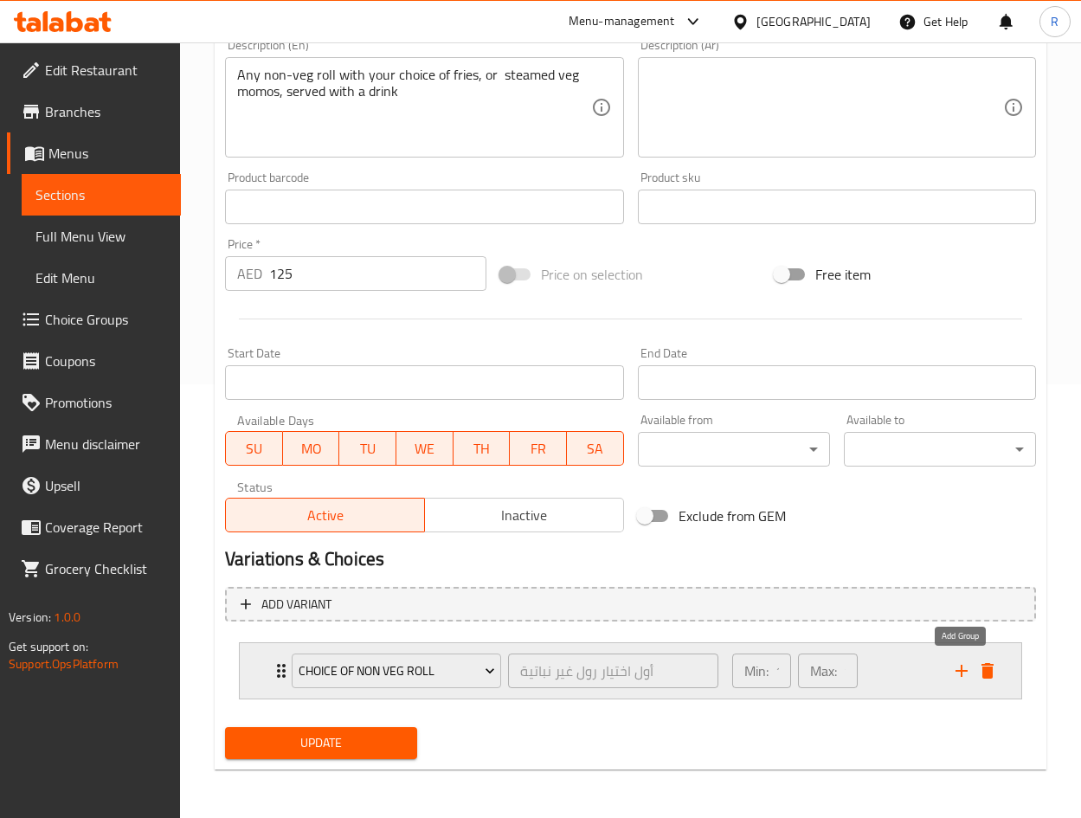
click at [962, 669] on icon "add" at bounding box center [961, 670] width 21 height 21
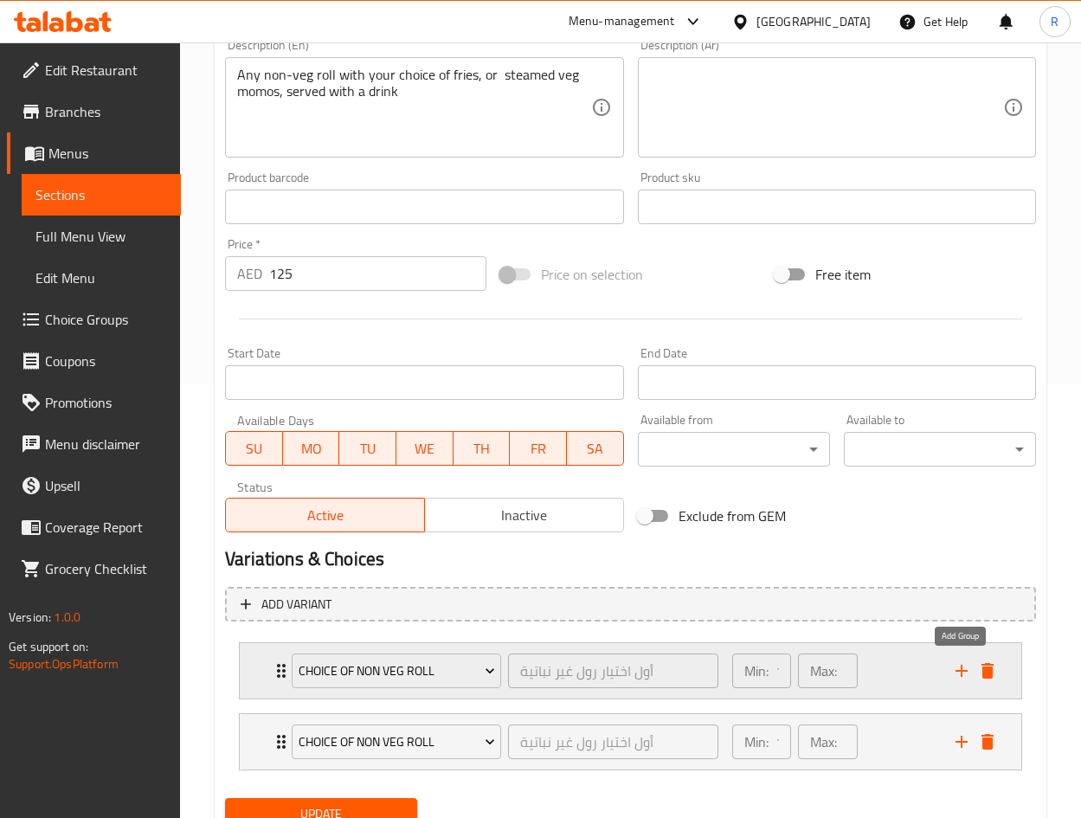
click at [961, 669] on icon "add" at bounding box center [961, 671] width 12 height 12
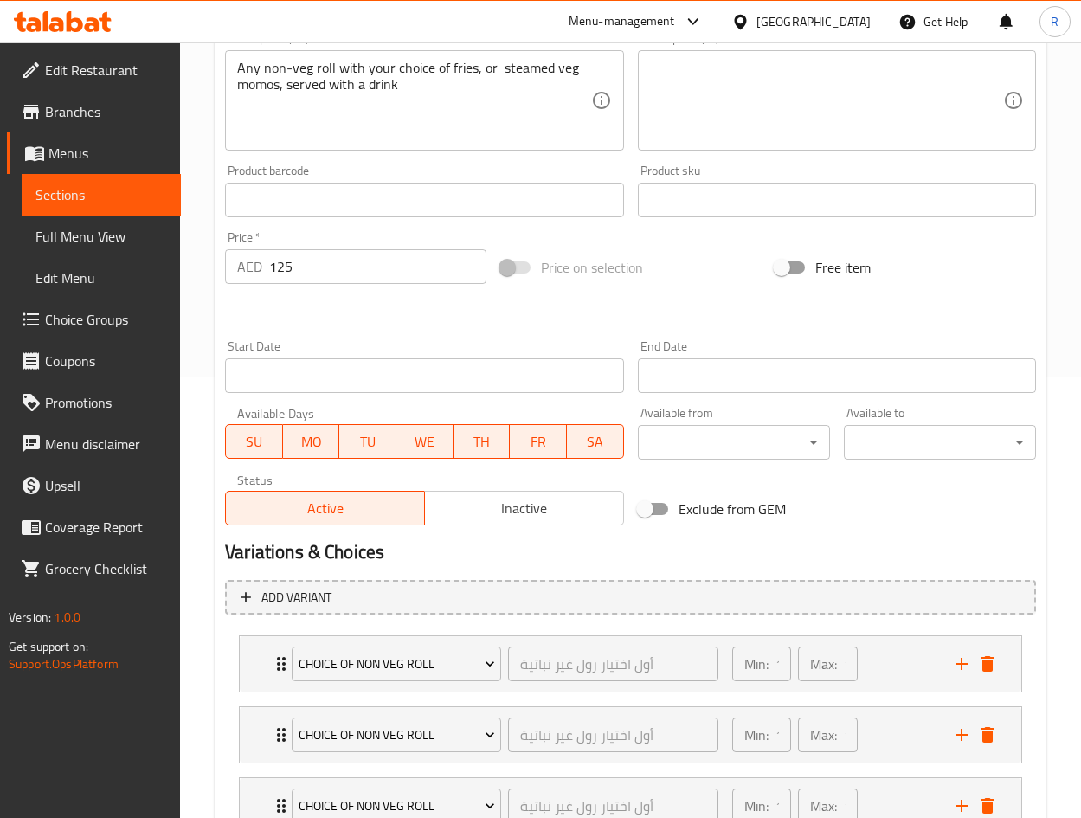
scroll to position [389, 0]
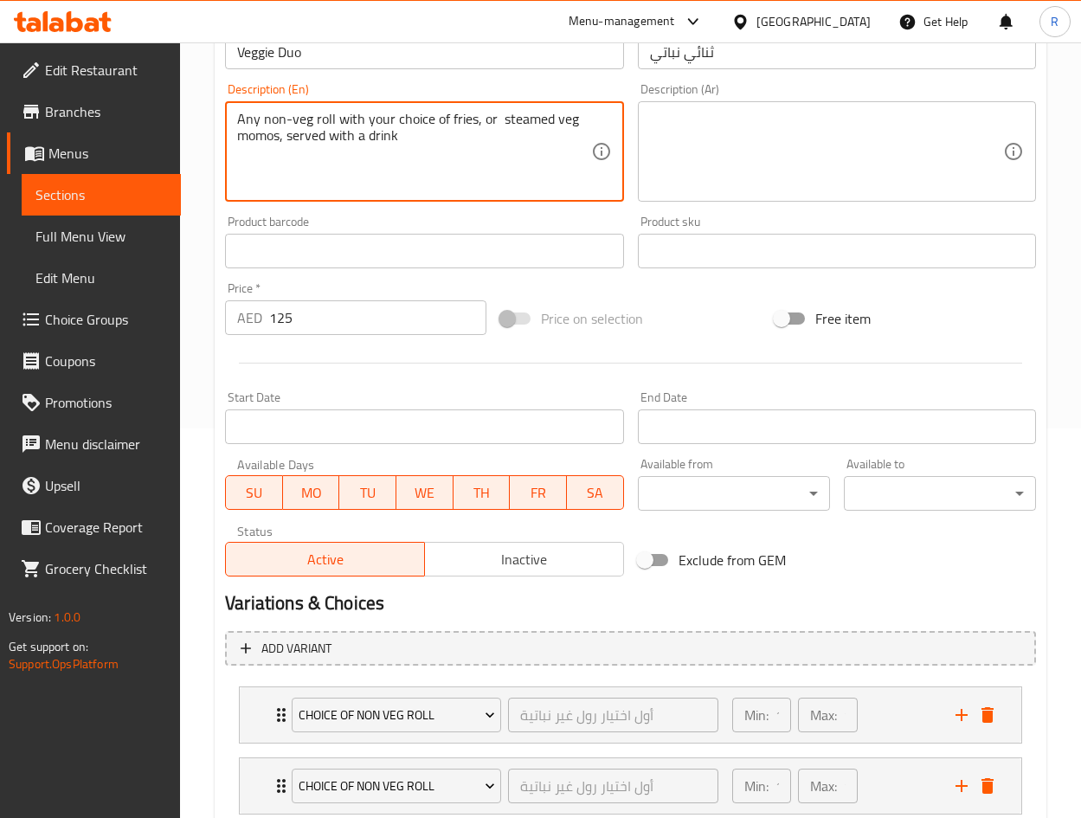
drag, startPoint x: 274, startPoint y: 115, endPoint x: 273, endPoint y: 189, distance: 73.6
click at [274, 116] on textarea "Any non-veg roll with your choice of fries, or steamed veg momos, served with a…" at bounding box center [413, 152] width 353 height 82
click at [464, 138] on textarea "Any veg roll with your choice of fries, or steamed veg momos, served with a dri…" at bounding box center [413, 152] width 353 height 82
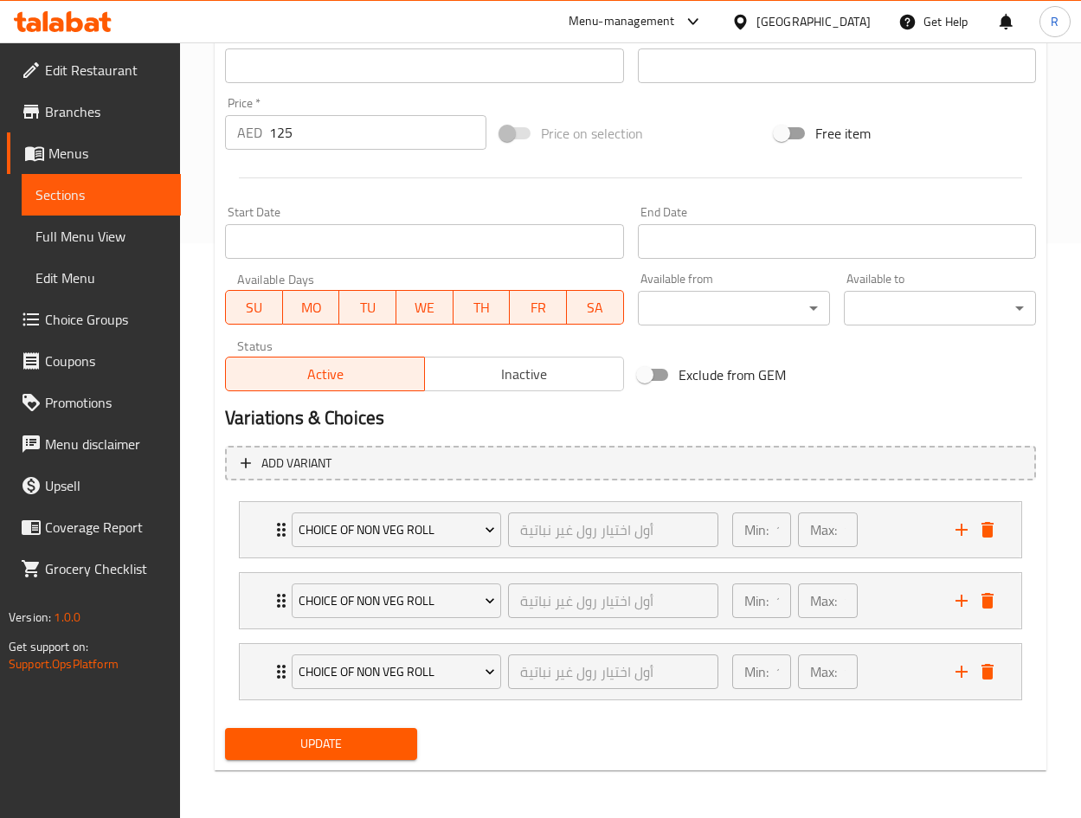
scroll to position [575, 0]
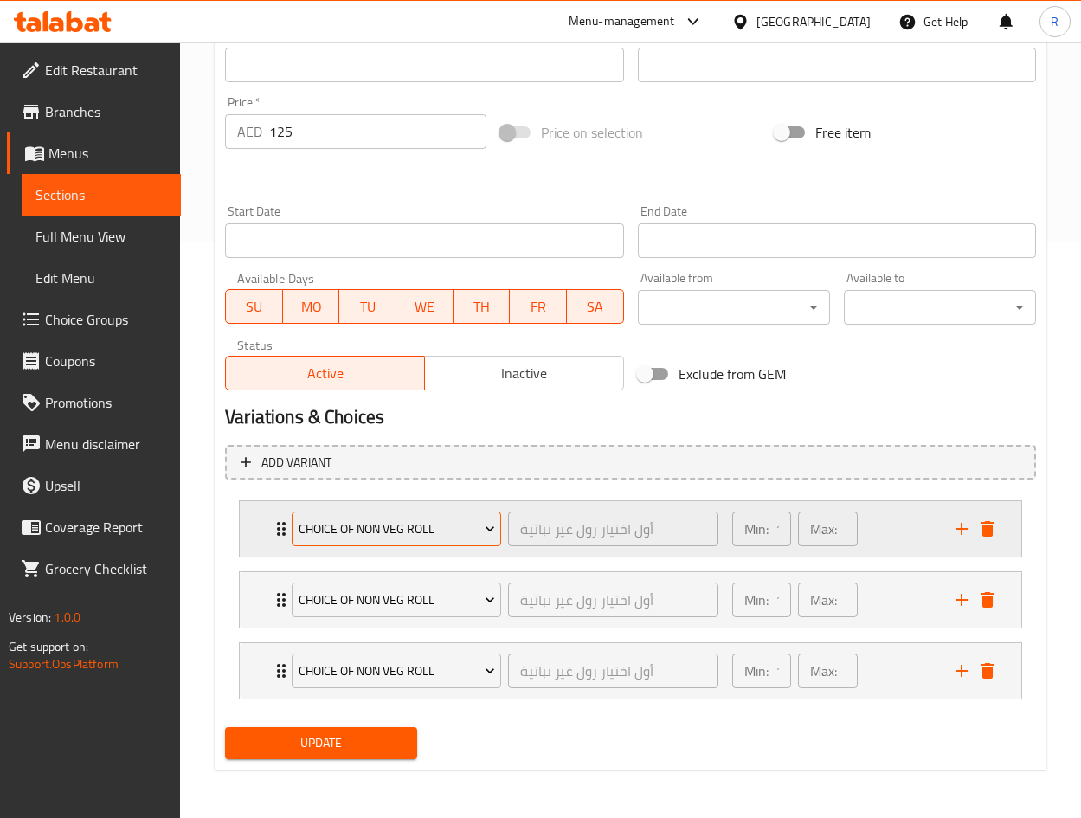
type textarea "Any veg roll with your choice of fries, or steamed veg momos, served with a dri…"
click at [424, 534] on span "Choice of Non Veg Roll" at bounding box center [397, 529] width 196 height 22
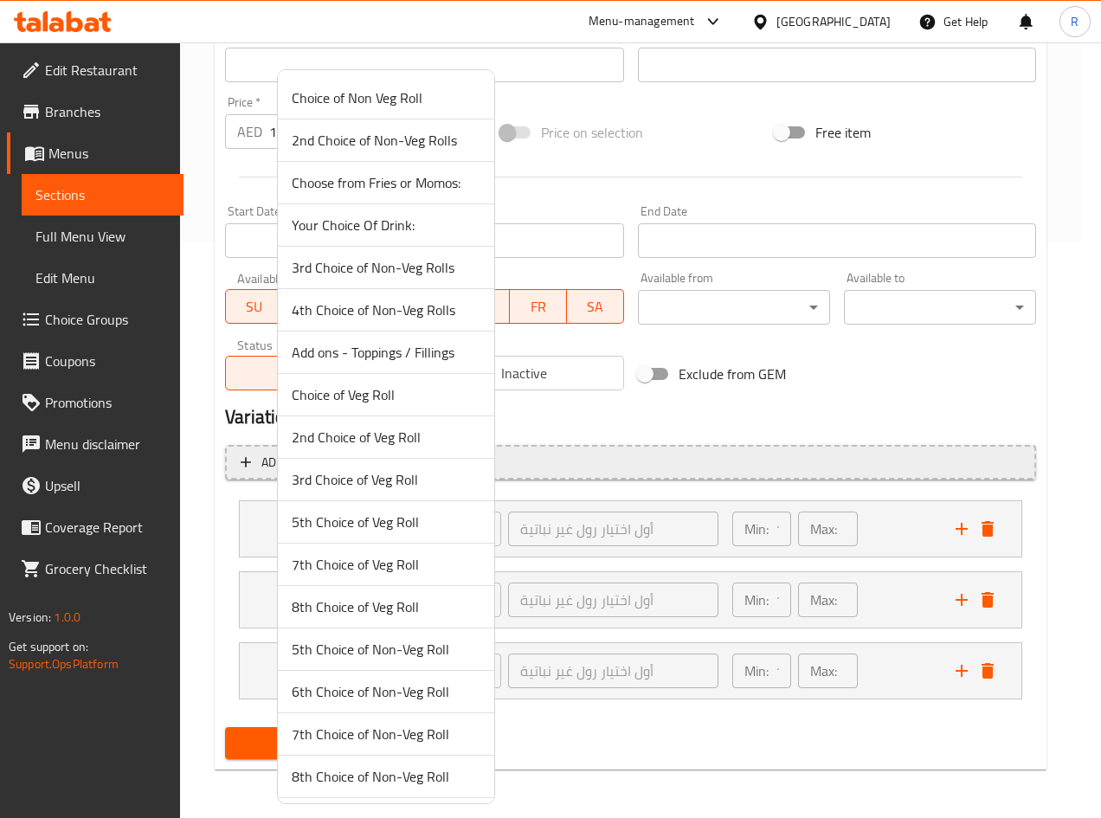
drag, startPoint x: 401, startPoint y: 395, endPoint x: 425, endPoint y: 476, distance: 84.6
click at [402, 394] on span "Choice of Veg Roll" at bounding box center [386, 394] width 189 height 21
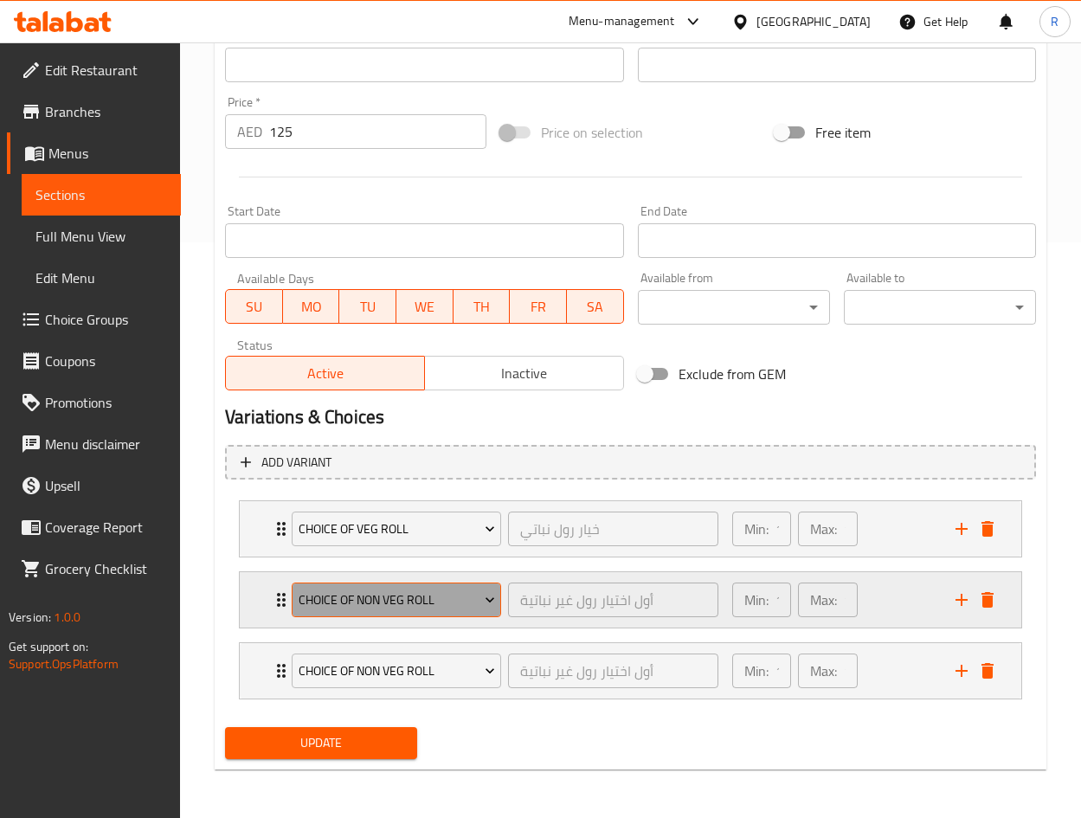
click at [407, 601] on span "Choice of Non Veg Roll" at bounding box center [397, 600] width 196 height 22
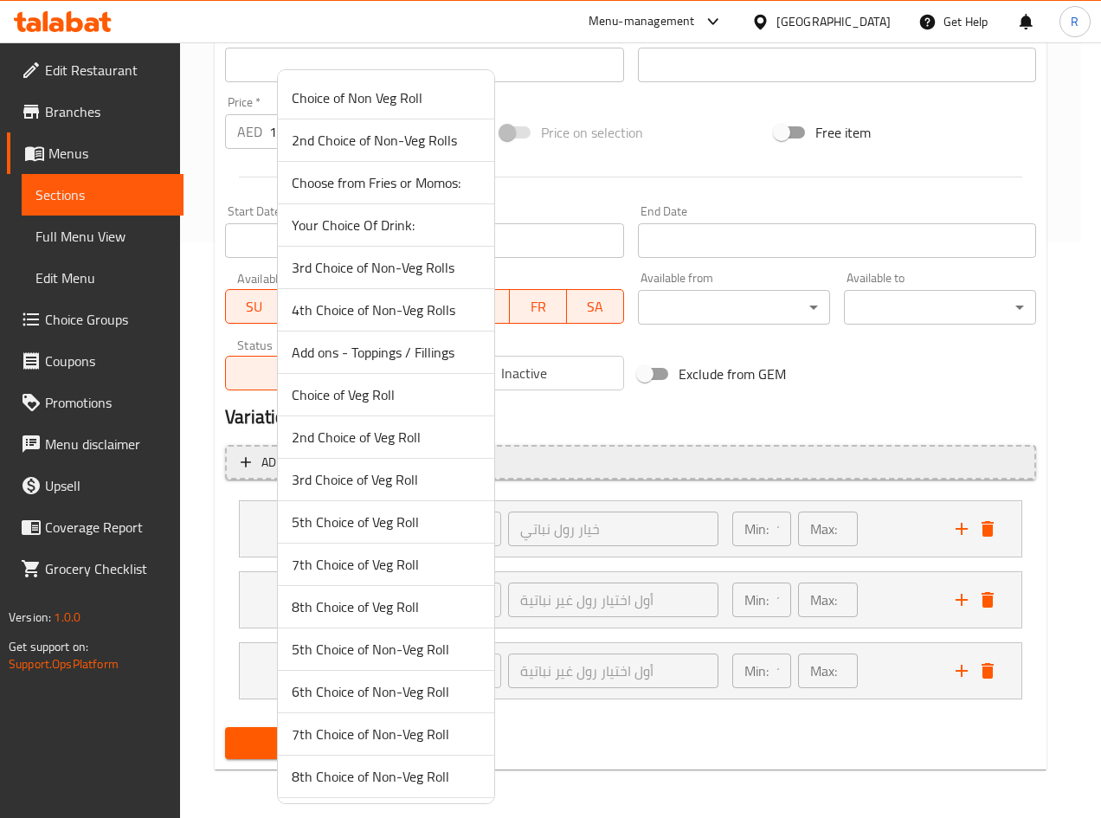
drag, startPoint x: 400, startPoint y: 431, endPoint x: 411, endPoint y: 470, distance: 40.5
click at [398, 431] on span "2nd Choice of Veg Roll" at bounding box center [386, 437] width 189 height 21
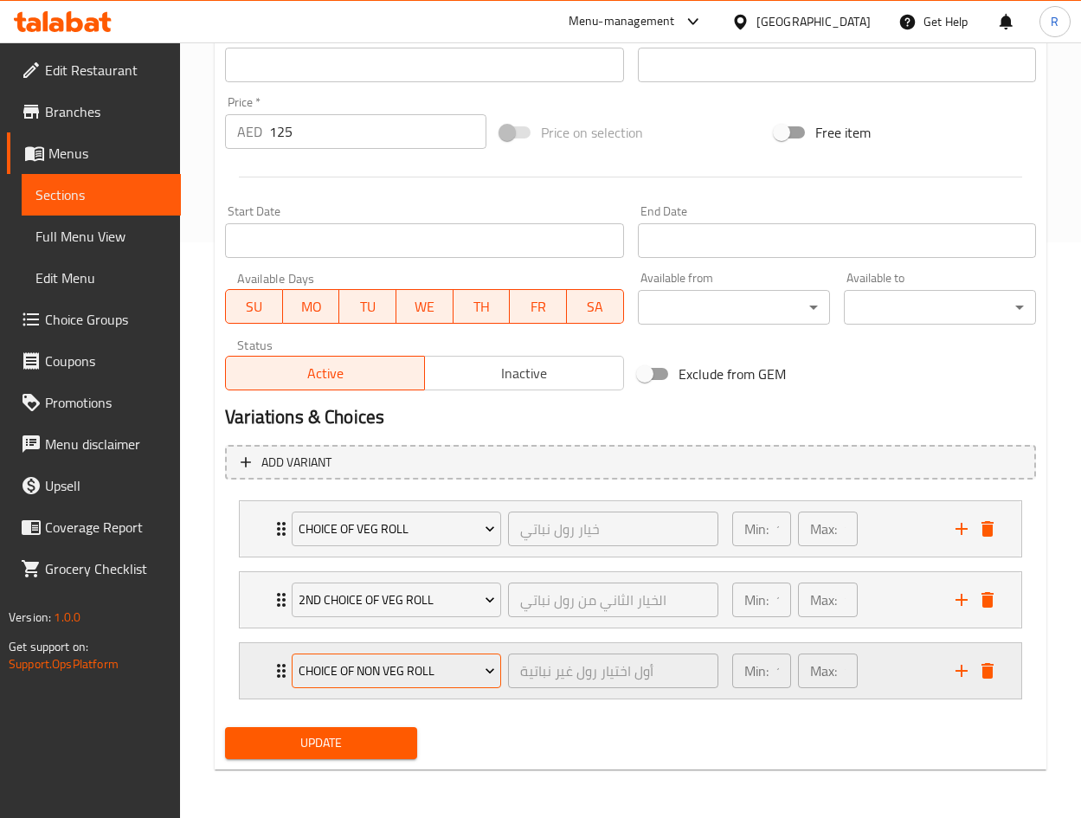
click at [426, 671] on span "Choice of Non Veg Roll" at bounding box center [397, 671] width 196 height 22
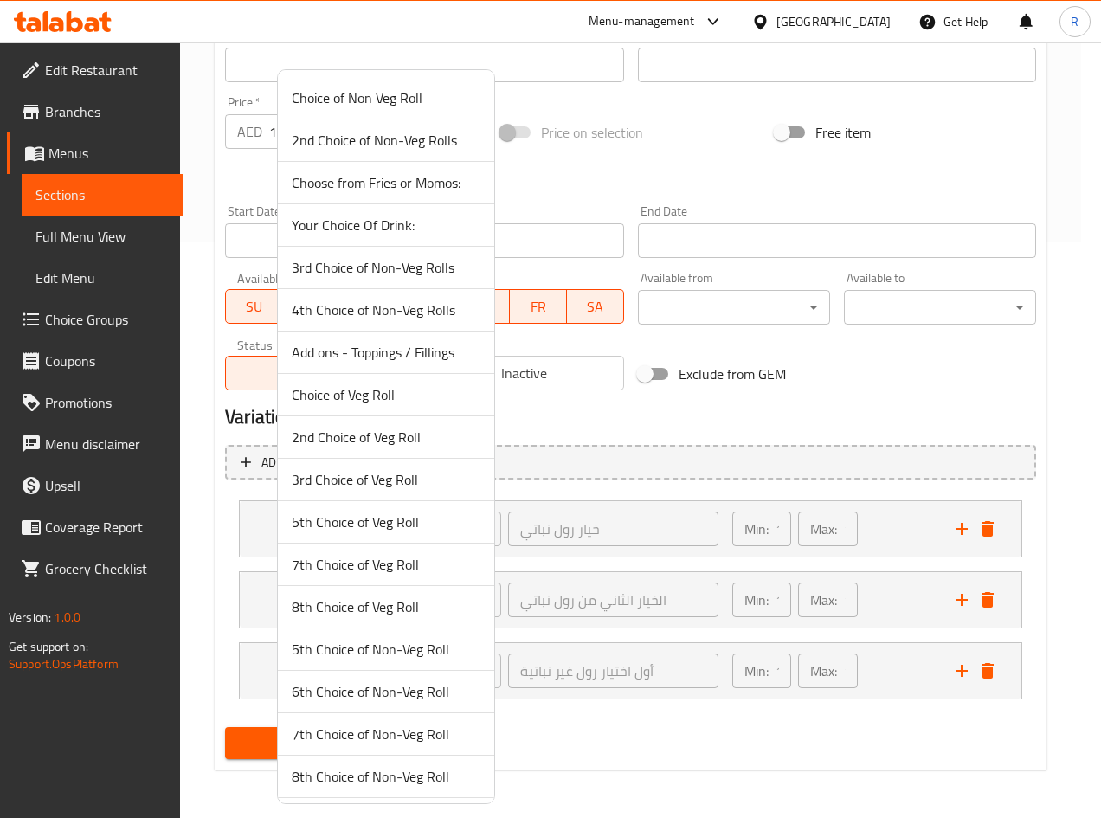
click at [388, 181] on span "Choose from Fries or Momos:" at bounding box center [386, 182] width 189 height 21
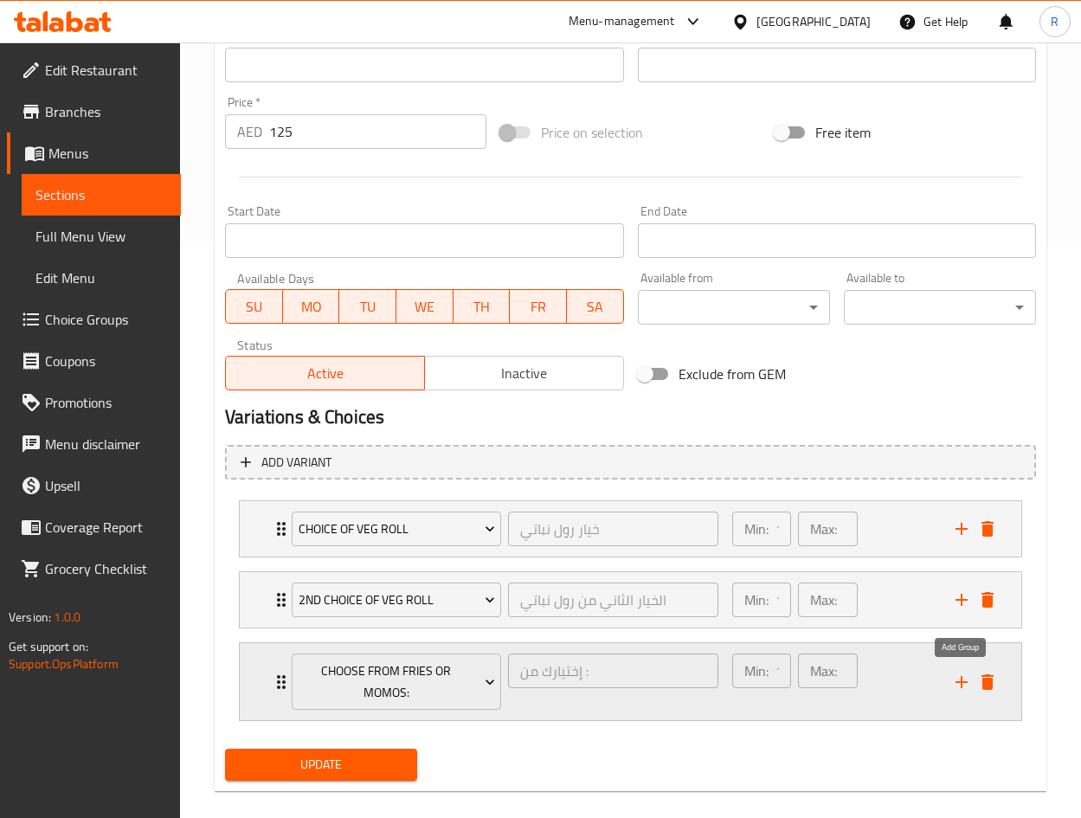
drag, startPoint x: 962, startPoint y: 684, endPoint x: 851, endPoint y: 682, distance: 111.6
click at [961, 684] on icon "add" at bounding box center [961, 681] width 21 height 21
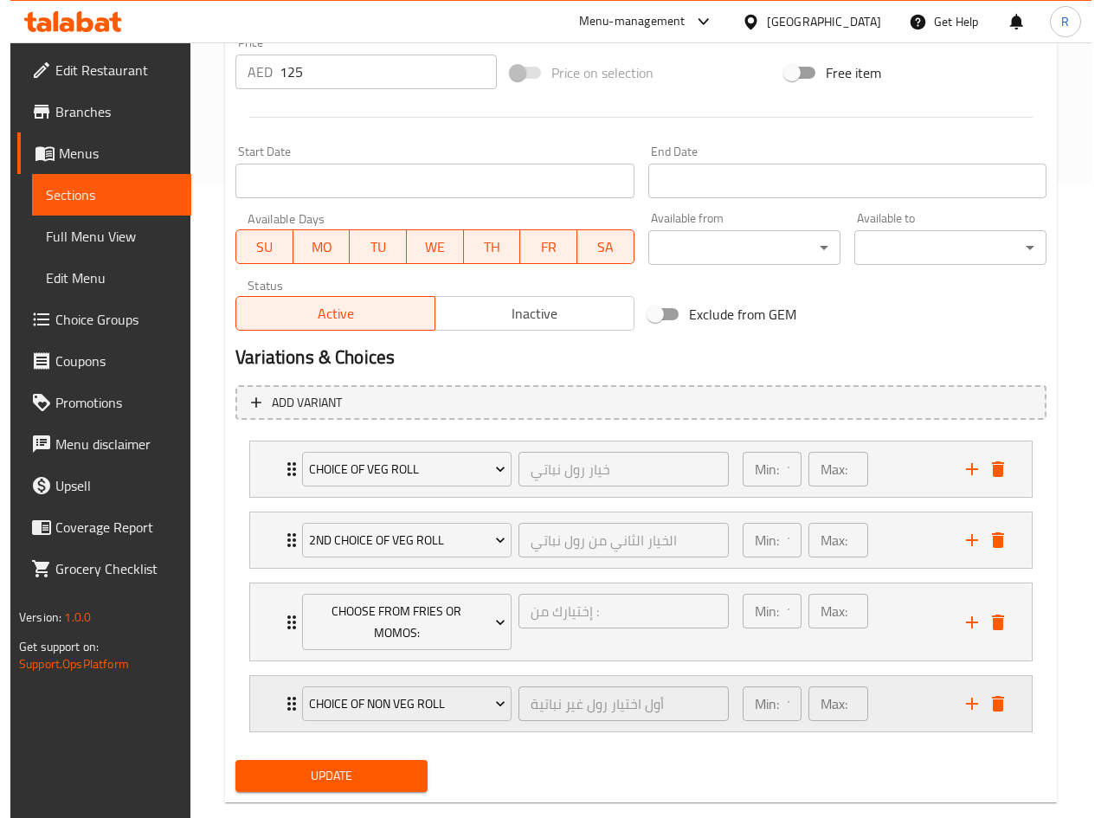
scroll to position [668, 0]
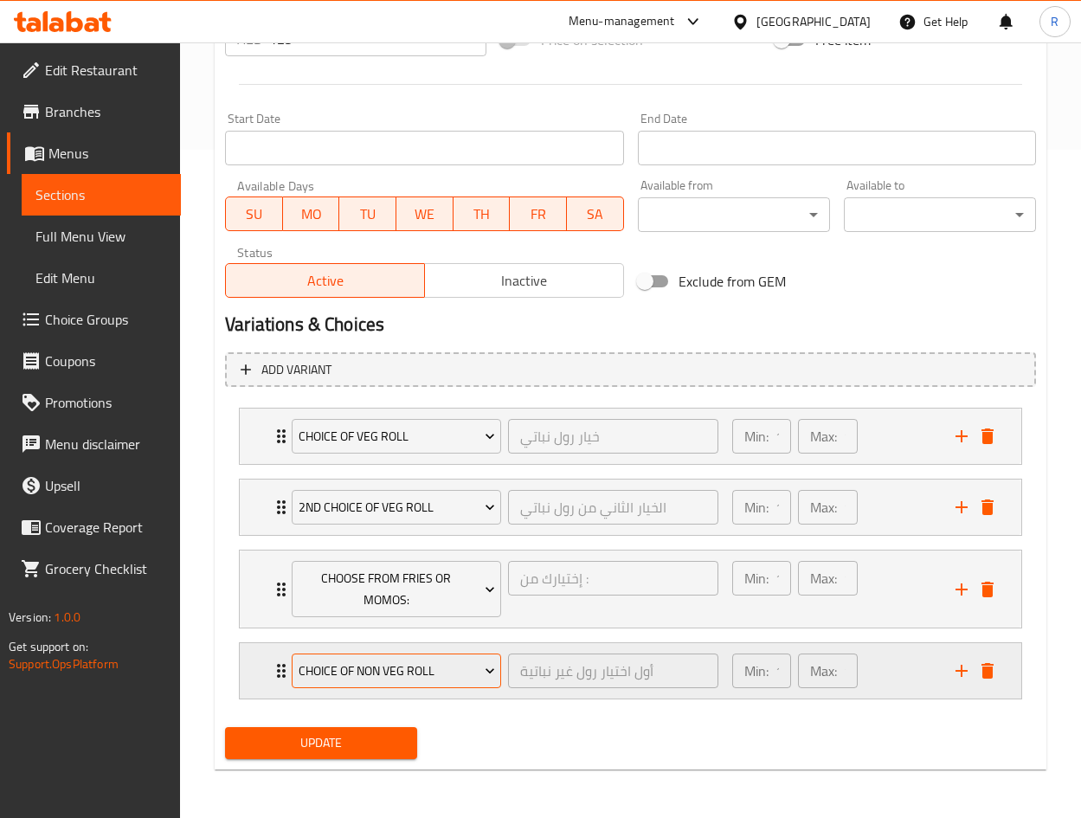
click at [421, 668] on span "Choice of Non Veg Roll" at bounding box center [397, 671] width 196 height 22
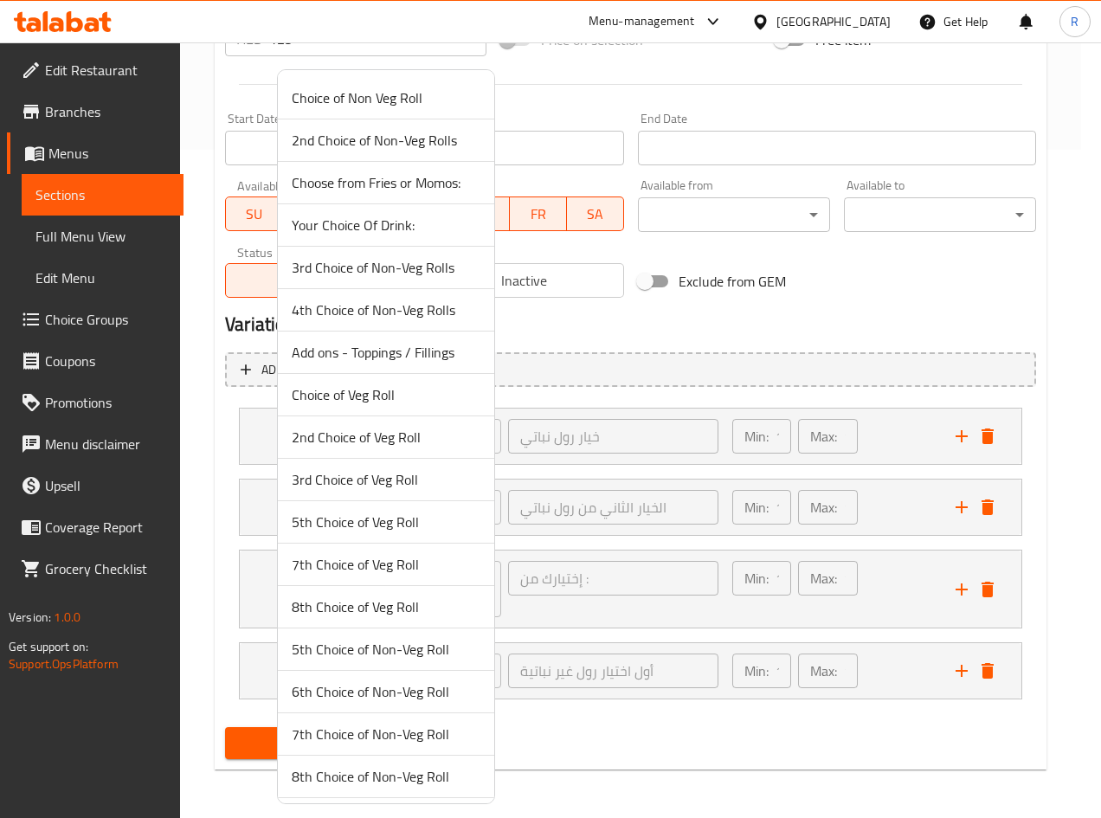
click at [379, 234] on span "Your Choice Of Drink:" at bounding box center [386, 225] width 189 height 21
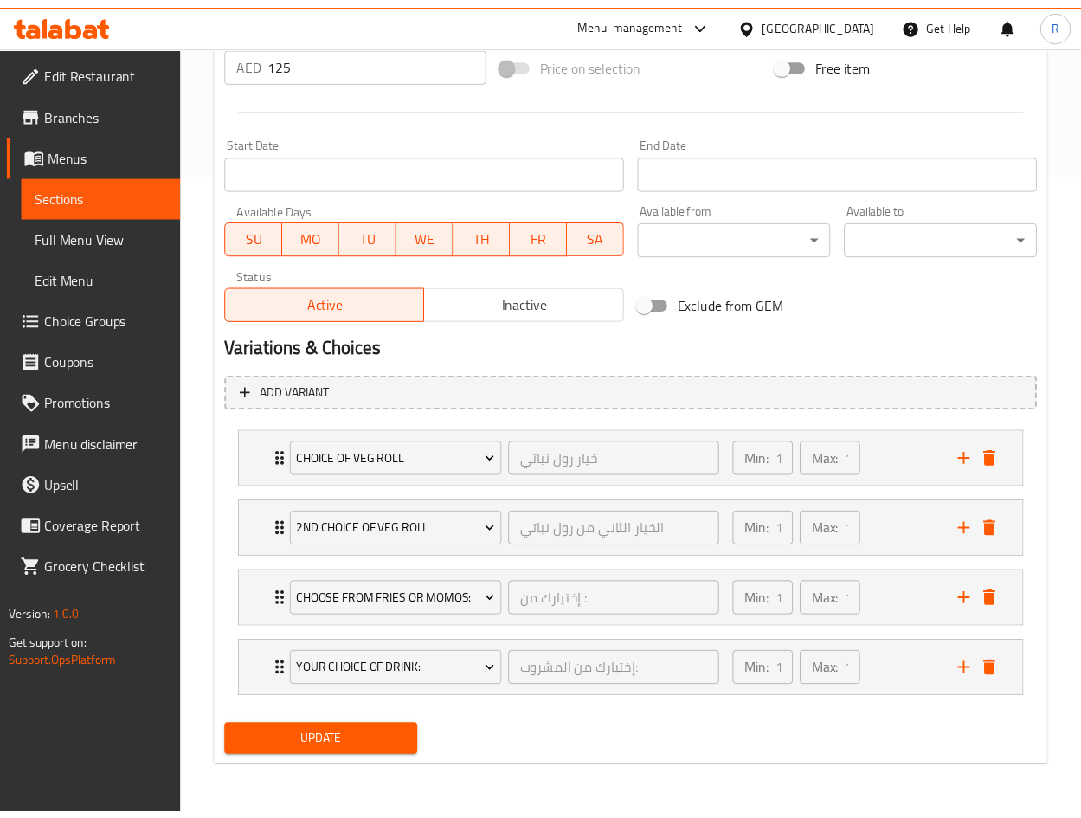
scroll to position [646, 0]
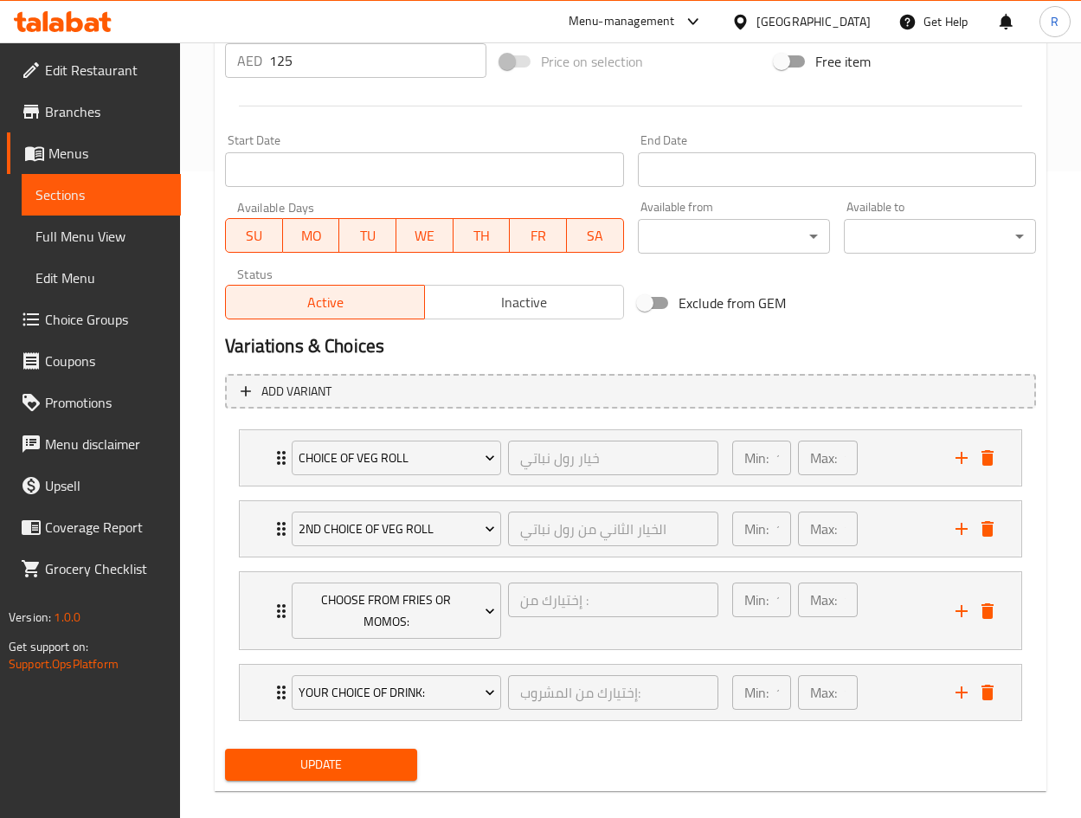
drag, startPoint x: 326, startPoint y: 783, endPoint x: 332, endPoint y: 775, distance: 9.9
click at [327, 780] on div "Update" at bounding box center [321, 765] width 206 height 46
drag, startPoint x: 334, startPoint y: 772, endPoint x: 370, endPoint y: 766, distance: 36.8
click at [336, 772] on span "Update" at bounding box center [321, 765] width 164 height 22
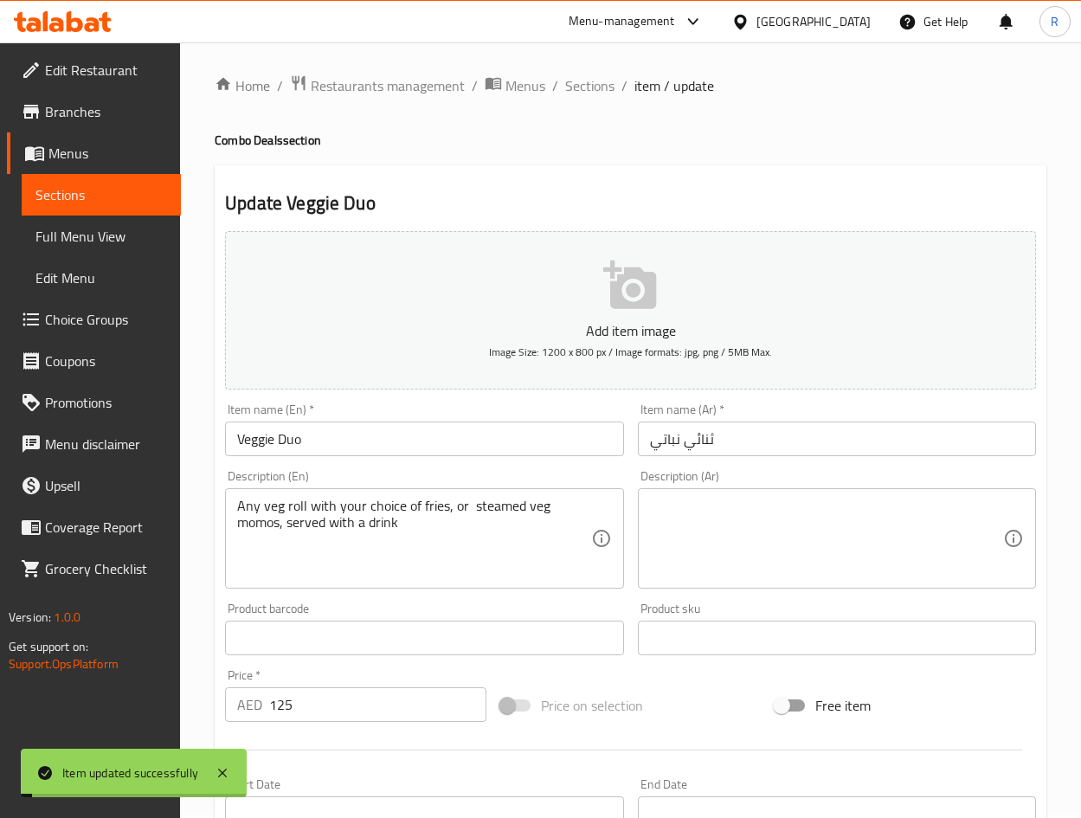
scroll to position [0, 0]
drag, startPoint x: 597, startPoint y: 87, endPoint x: 607, endPoint y: 109, distance: 24.0
click at [597, 87] on span "Sections" at bounding box center [589, 88] width 49 height 21
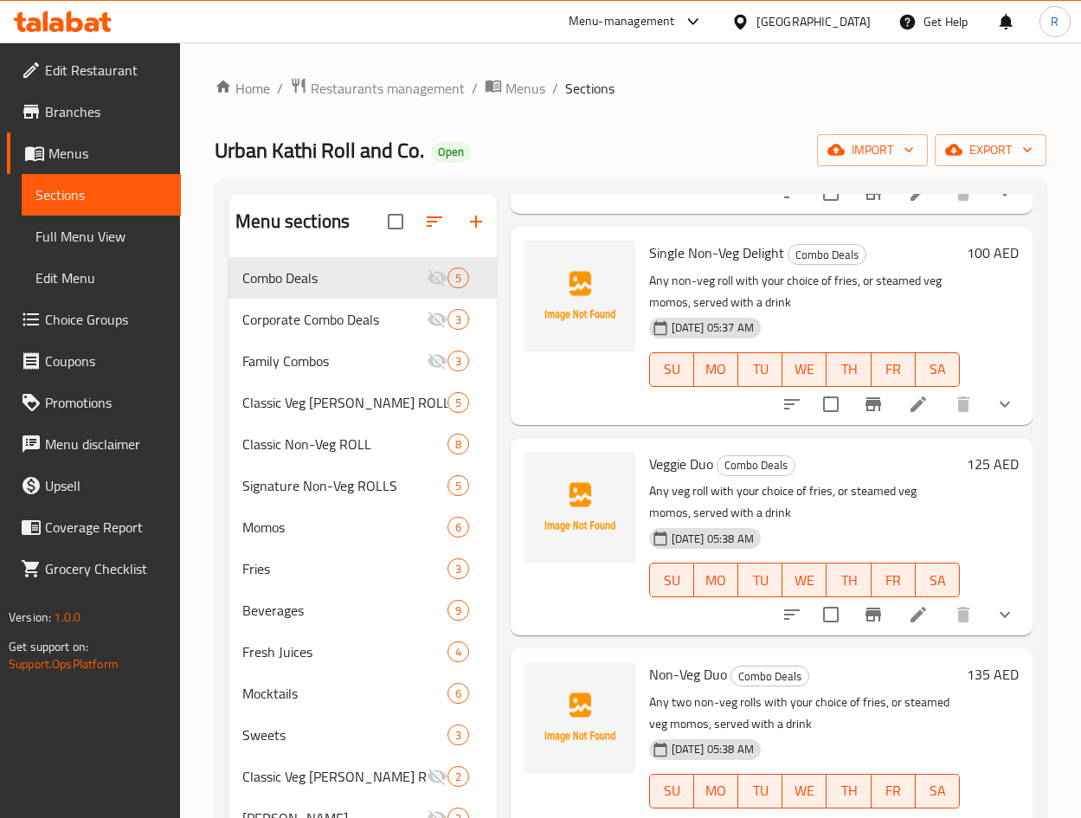
scroll to position [324, 0]
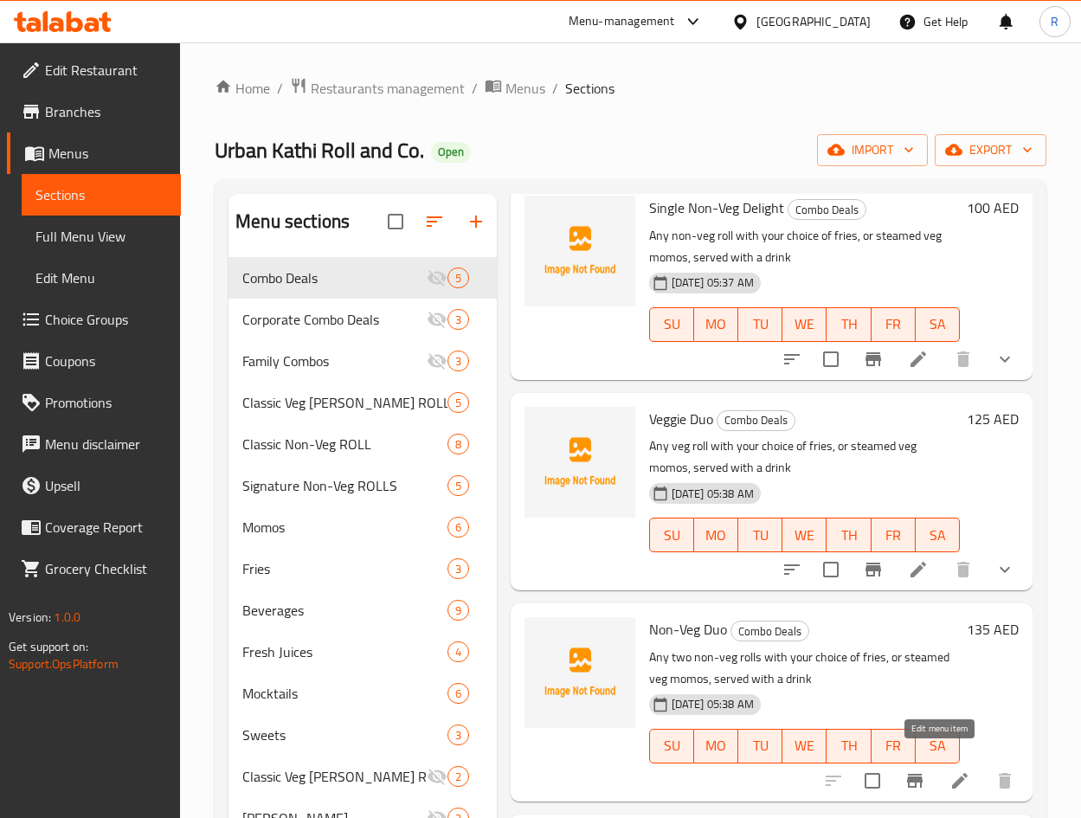
click at [952, 773] on icon at bounding box center [960, 781] width 16 height 16
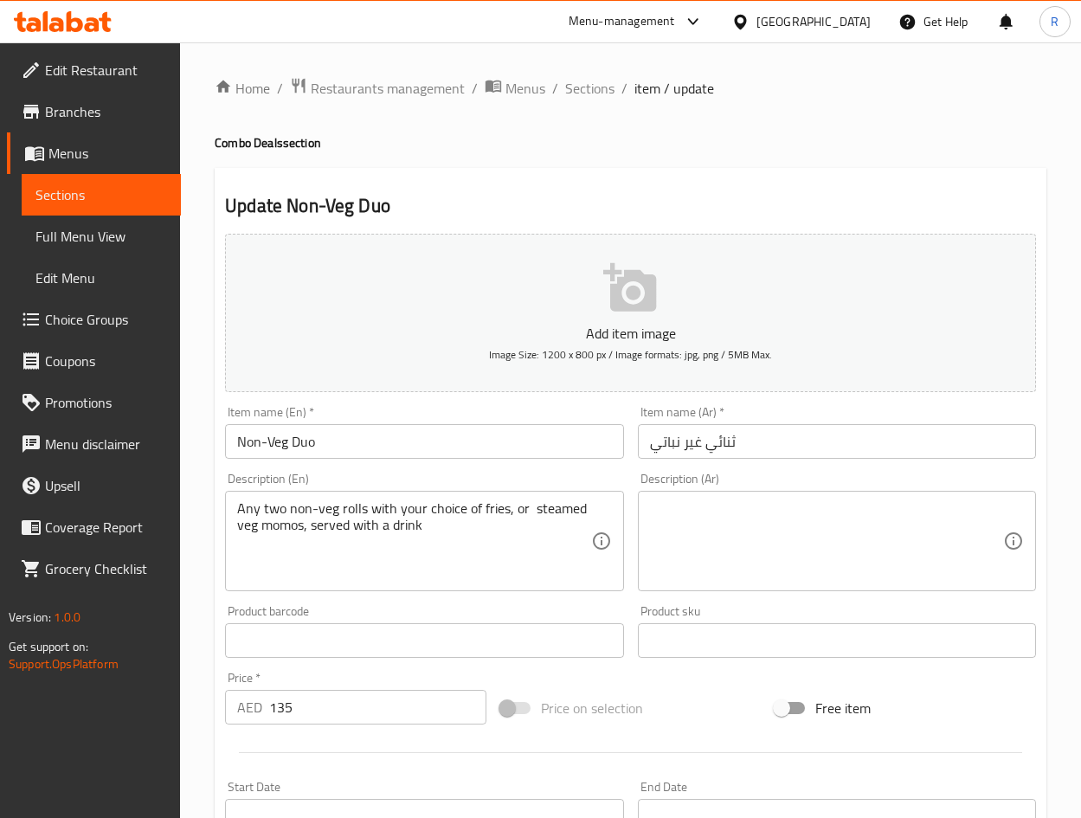
scroll to position [405, 0]
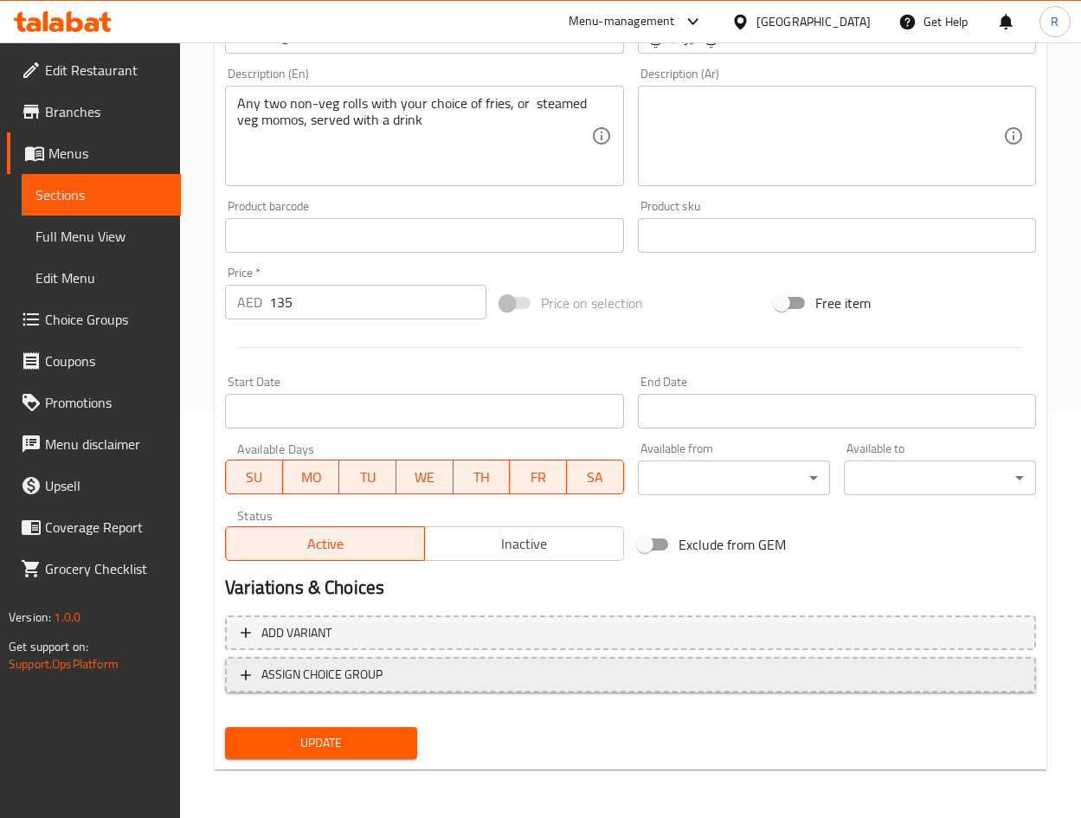
click at [825, 677] on span "ASSIGN CHOICE GROUP" at bounding box center [631, 675] width 780 height 22
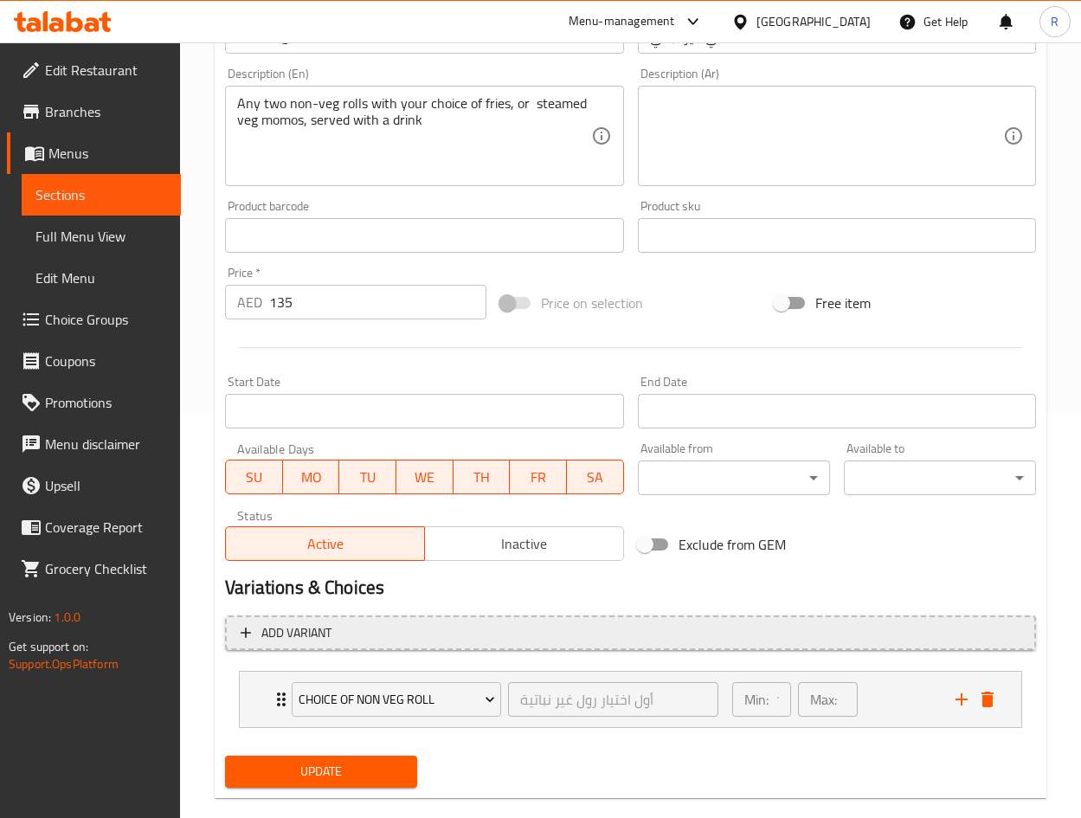
scroll to position [433, 0]
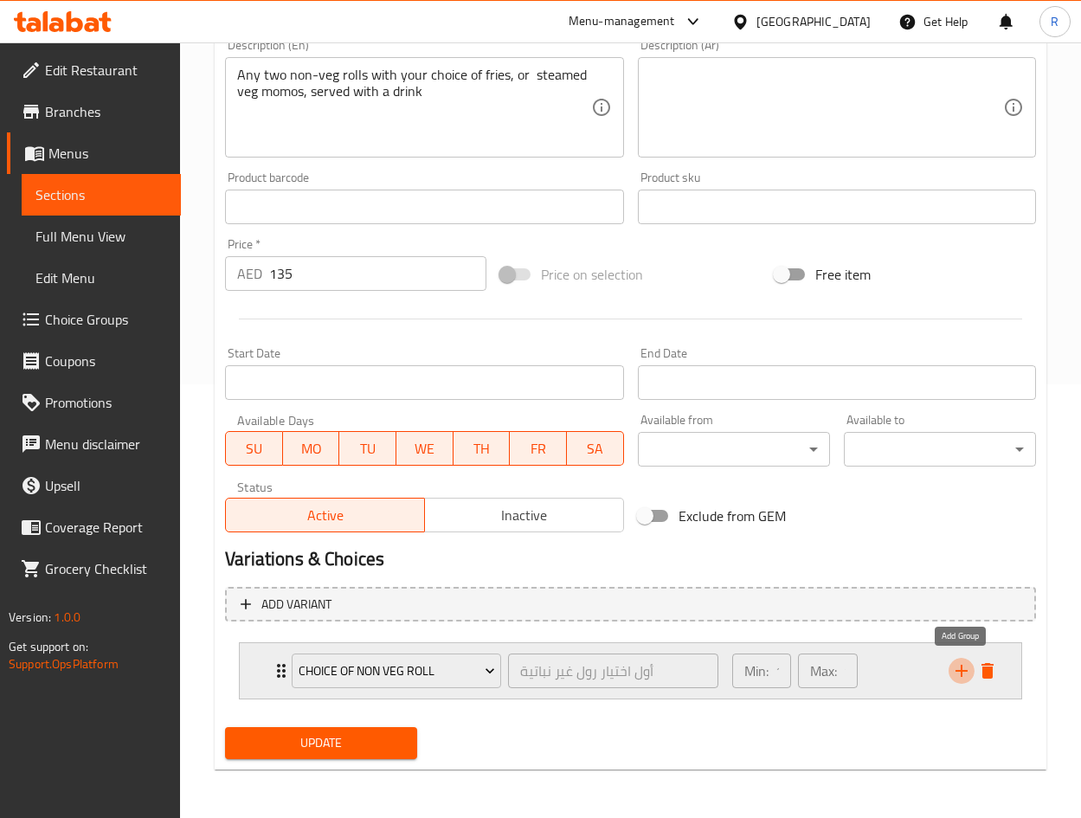
click at [962, 669] on icon "add" at bounding box center [961, 670] width 21 height 21
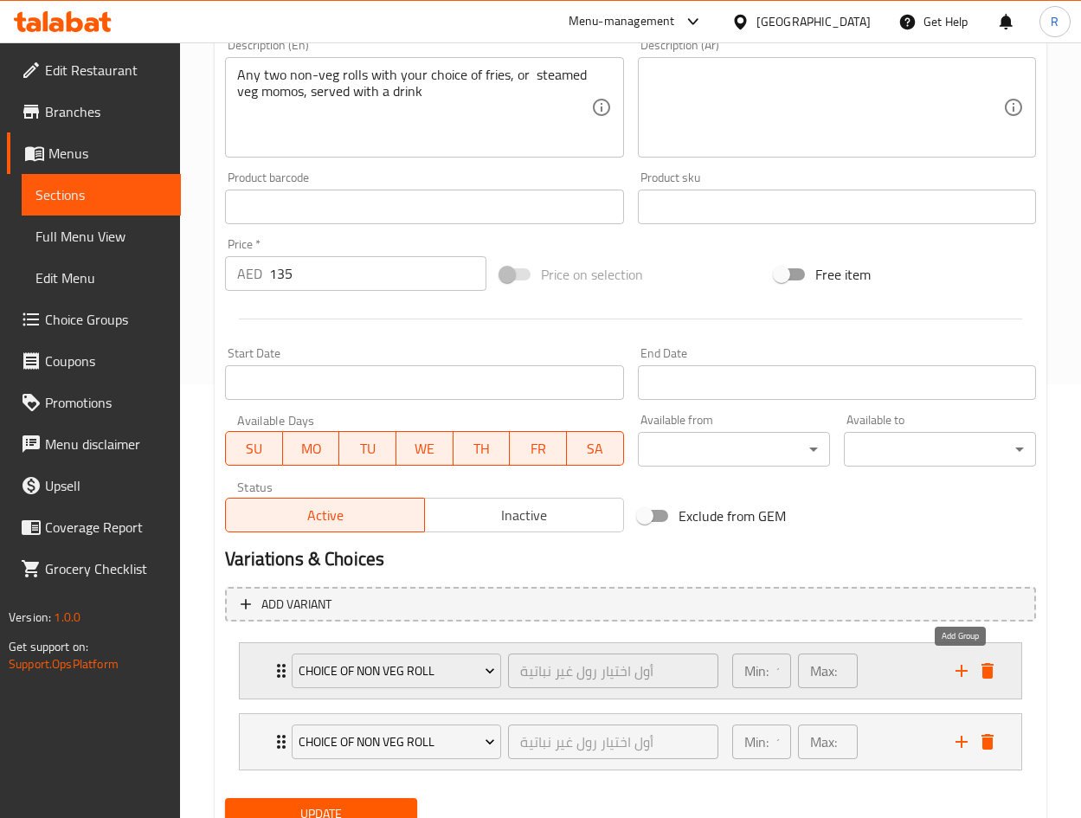
click at [962, 669] on icon "add" at bounding box center [961, 670] width 21 height 21
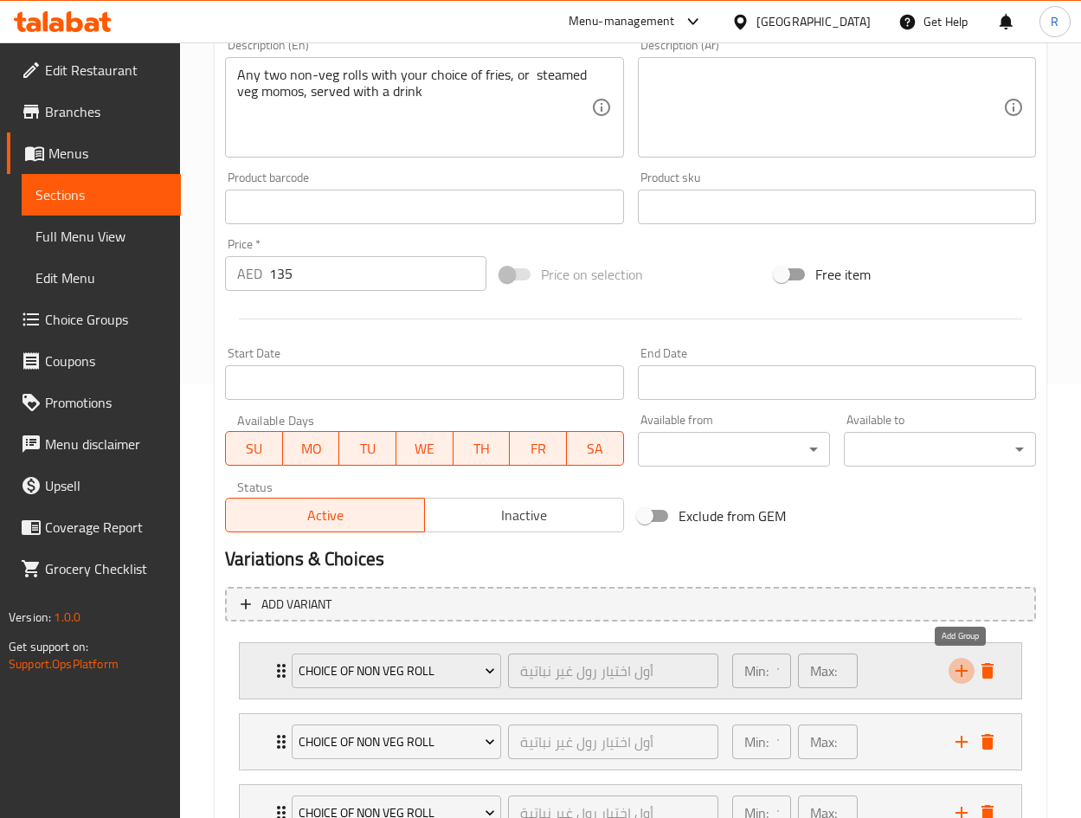
drag, startPoint x: 962, startPoint y: 669, endPoint x: 678, endPoint y: 600, distance: 291.9
click at [961, 669] on icon "add" at bounding box center [961, 670] width 21 height 21
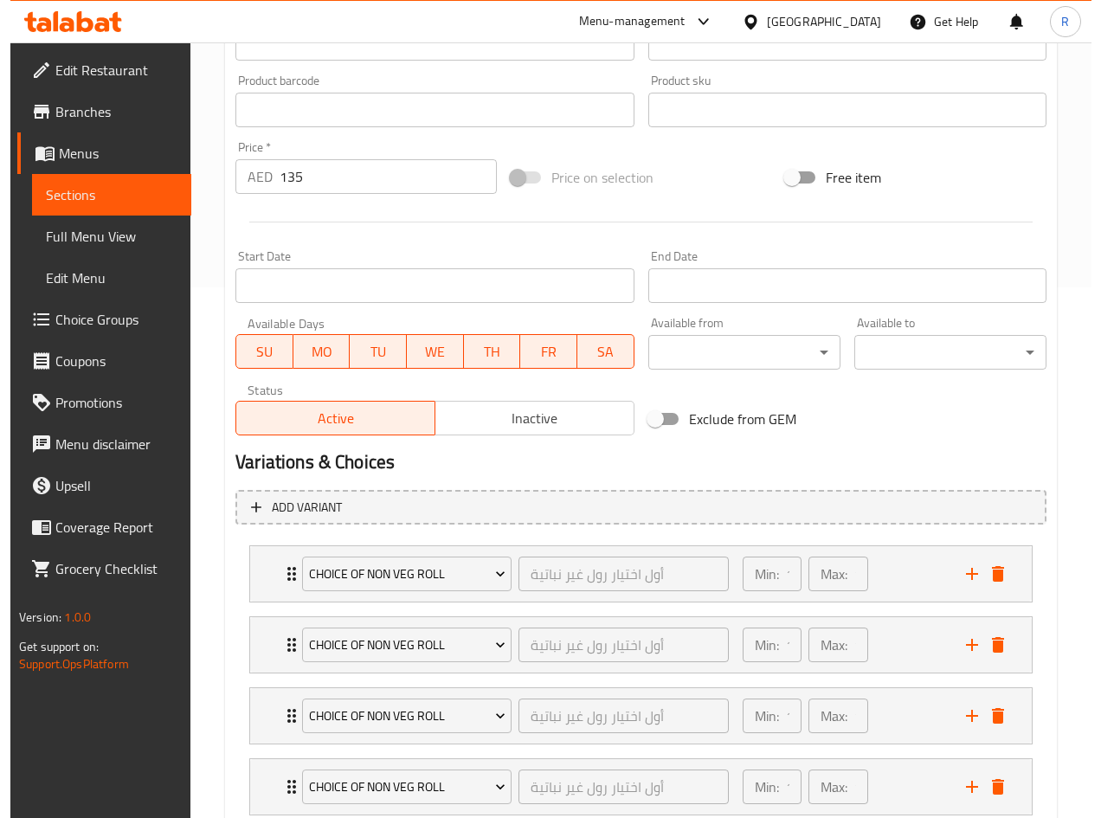
scroll to position [646, 0]
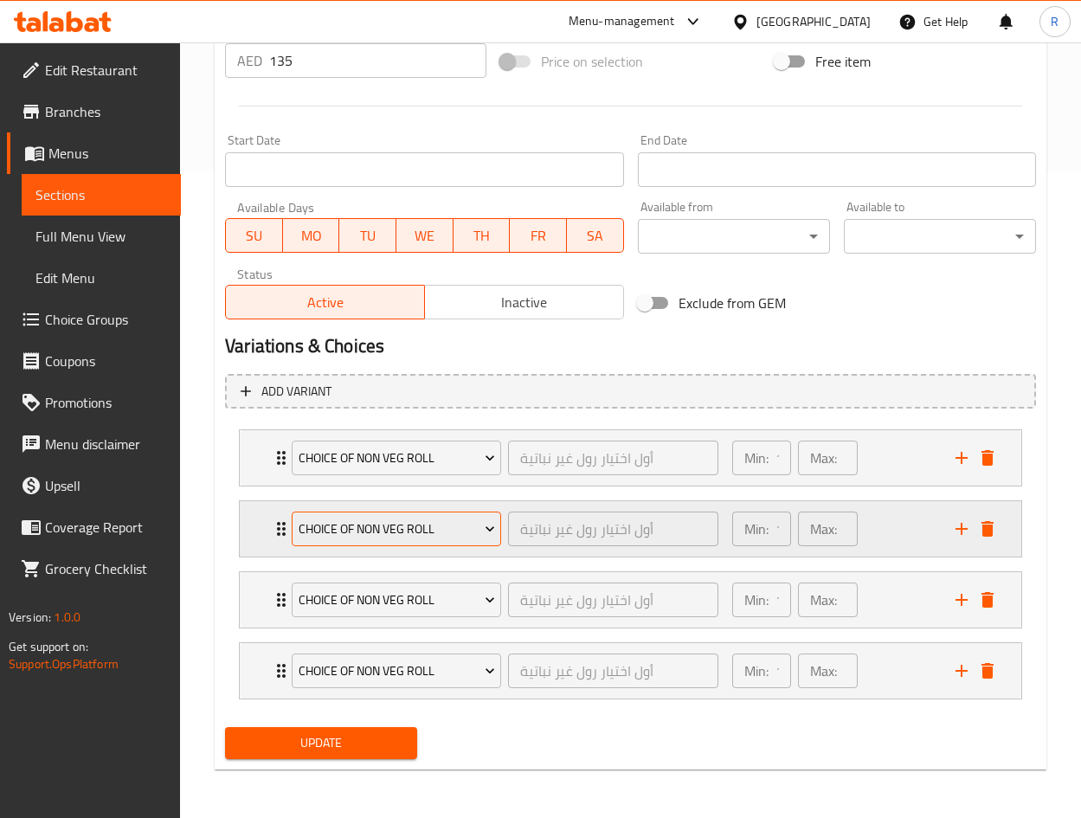
click at [448, 528] on span "Choice of Non Veg Roll" at bounding box center [397, 529] width 196 height 22
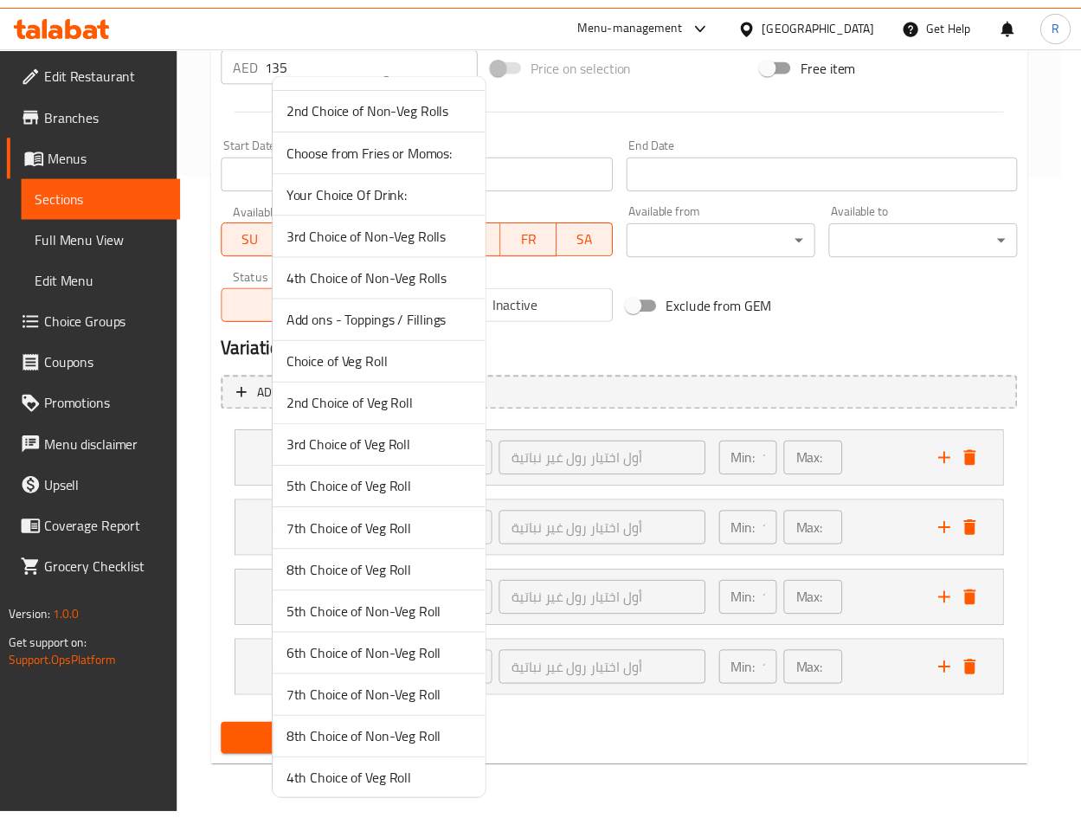
scroll to position [0, 0]
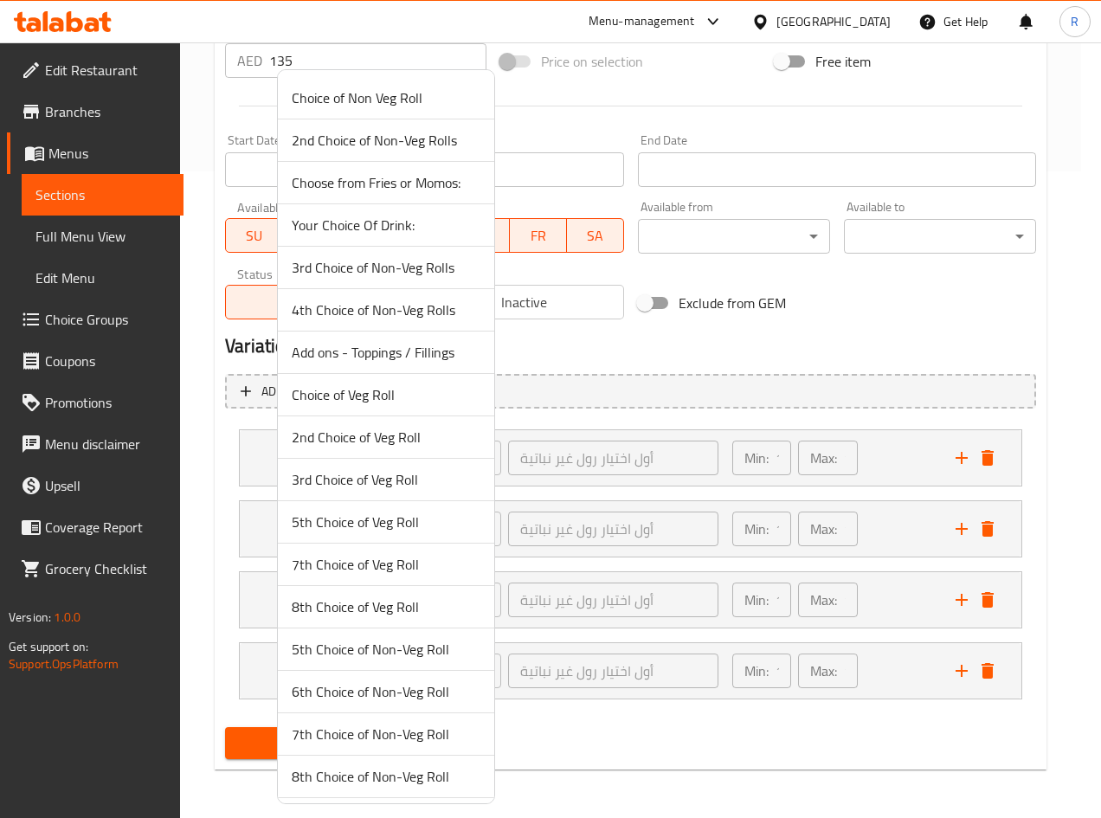
drag, startPoint x: 386, startPoint y: 151, endPoint x: 503, endPoint y: 283, distance: 176.5
click at [386, 150] on span "2nd Choice of Non-Veg Rolls" at bounding box center [386, 140] width 189 height 21
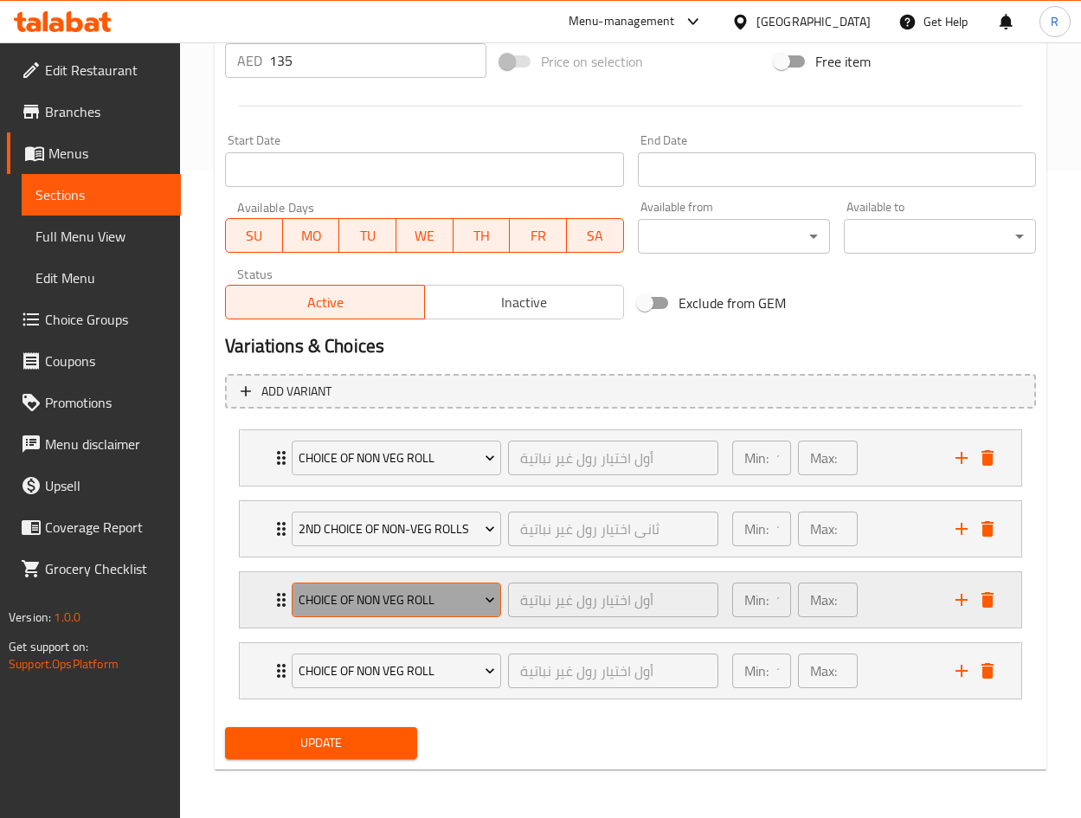
click at [377, 600] on span "Choice of Non Veg Roll" at bounding box center [397, 600] width 196 height 22
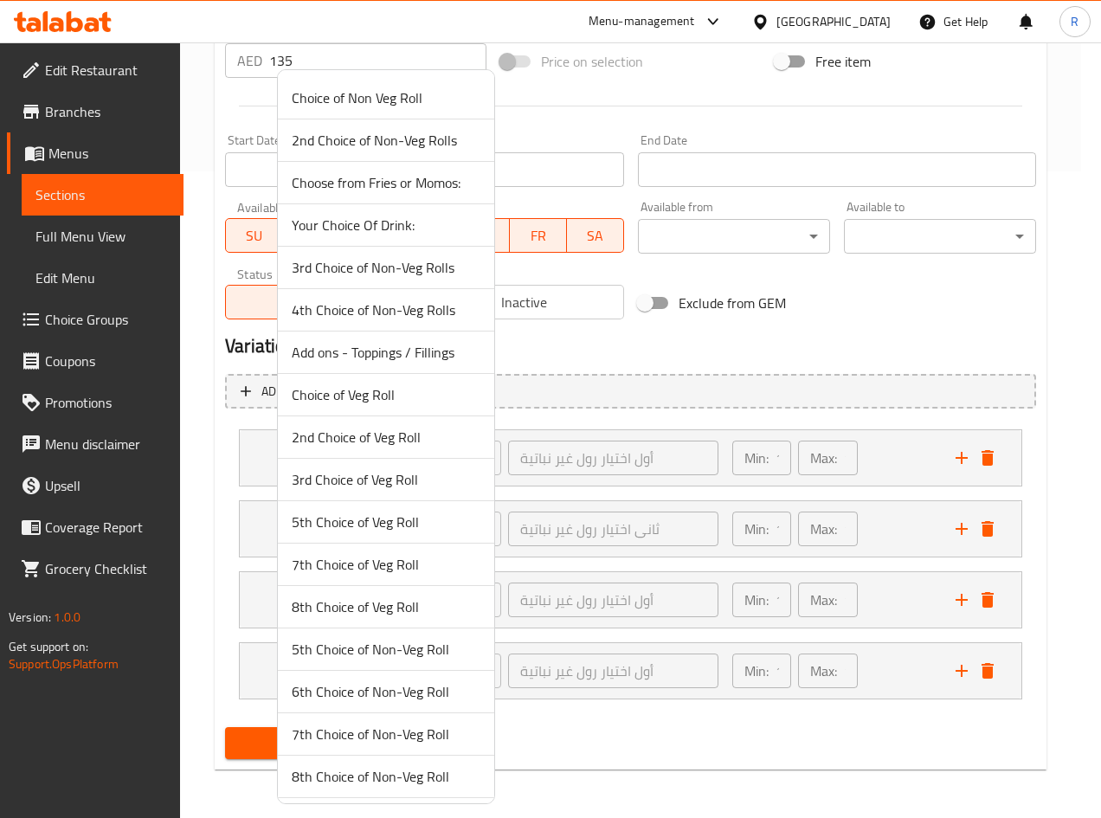
drag, startPoint x: 394, startPoint y: 183, endPoint x: 402, endPoint y: 202, distance: 20.9
click at [392, 183] on span "Choose from Fries or Momos:" at bounding box center [386, 182] width 189 height 21
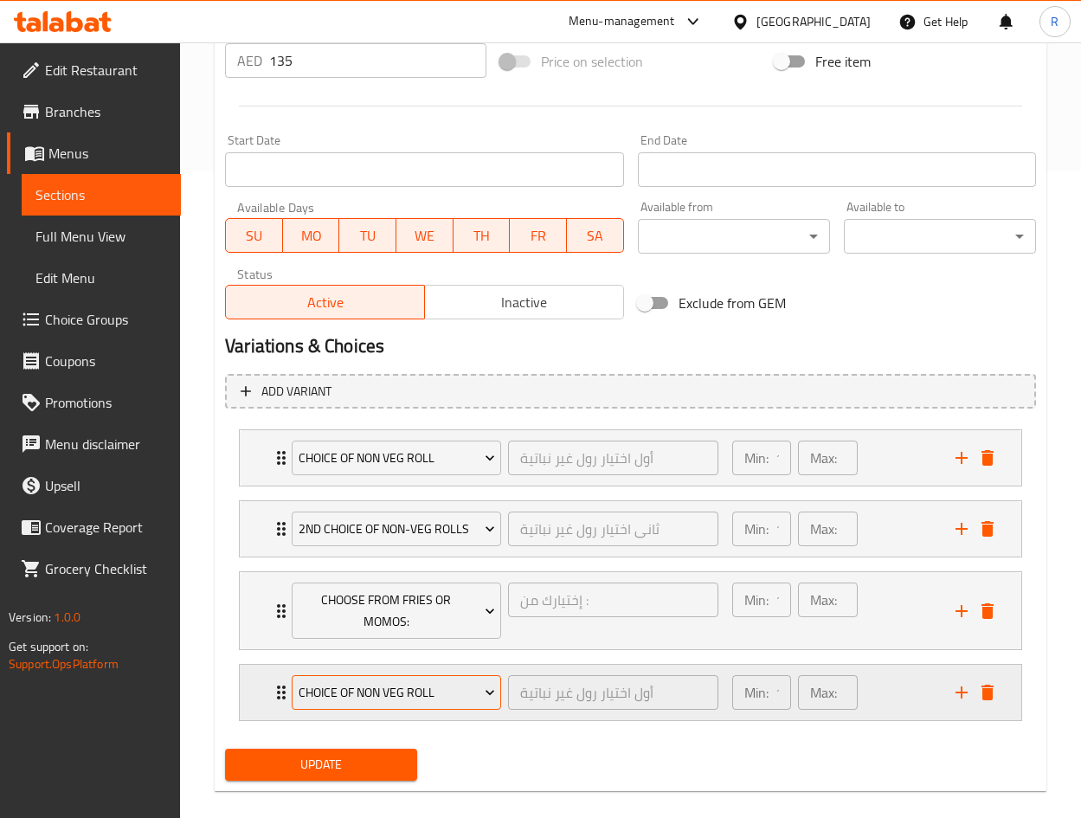
click at [404, 695] on span "Choice of Non Veg Roll" at bounding box center [397, 693] width 196 height 22
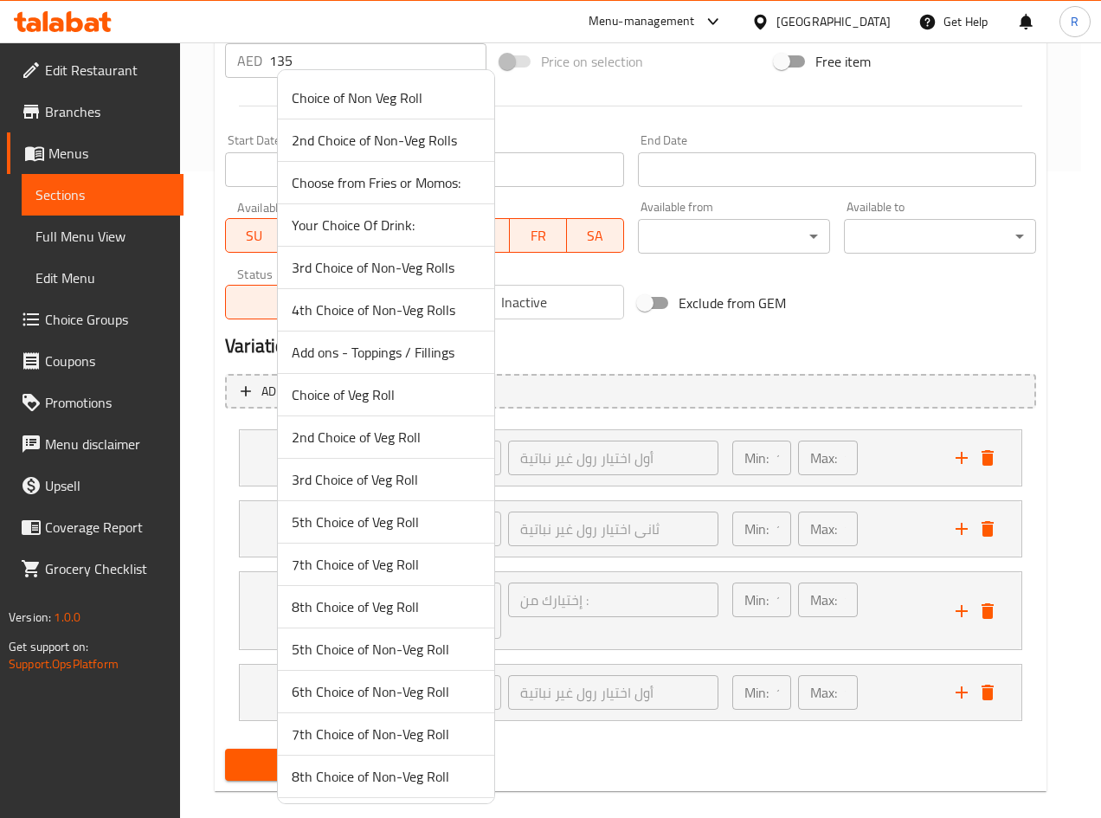
click at [363, 224] on span "Your Choice Of Drink:" at bounding box center [386, 225] width 189 height 21
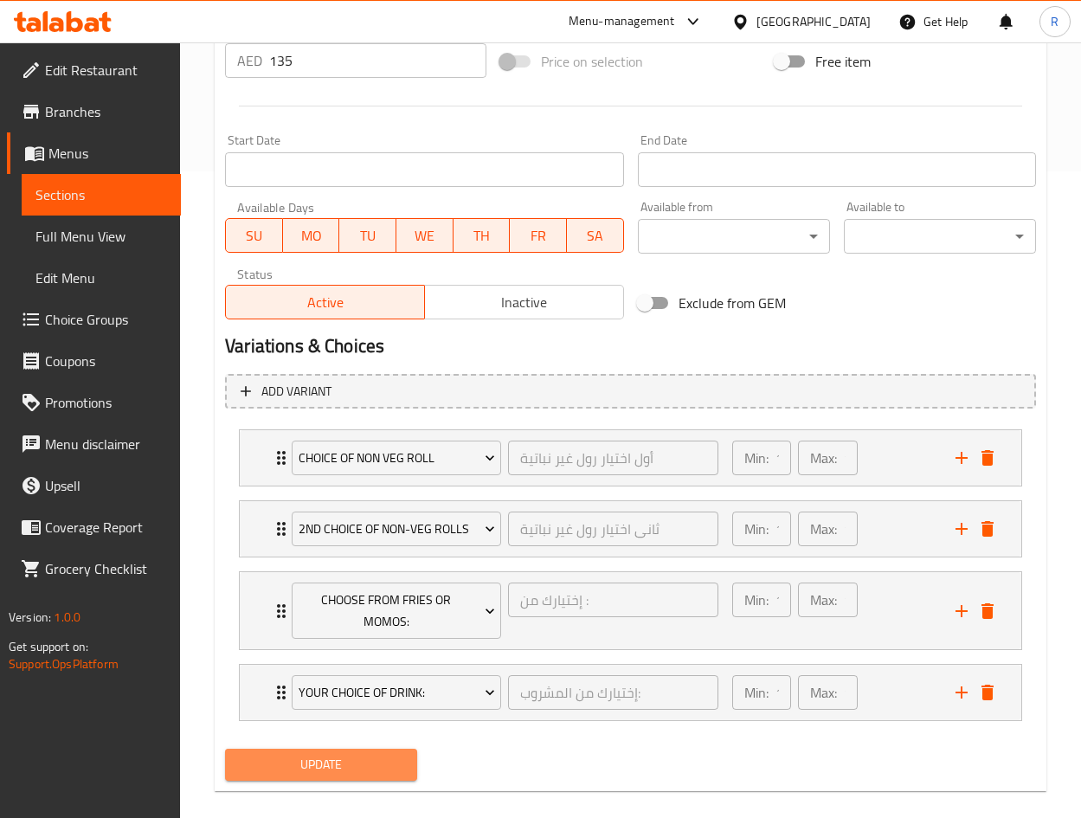
click at [323, 765] on span "Update" at bounding box center [321, 765] width 164 height 22
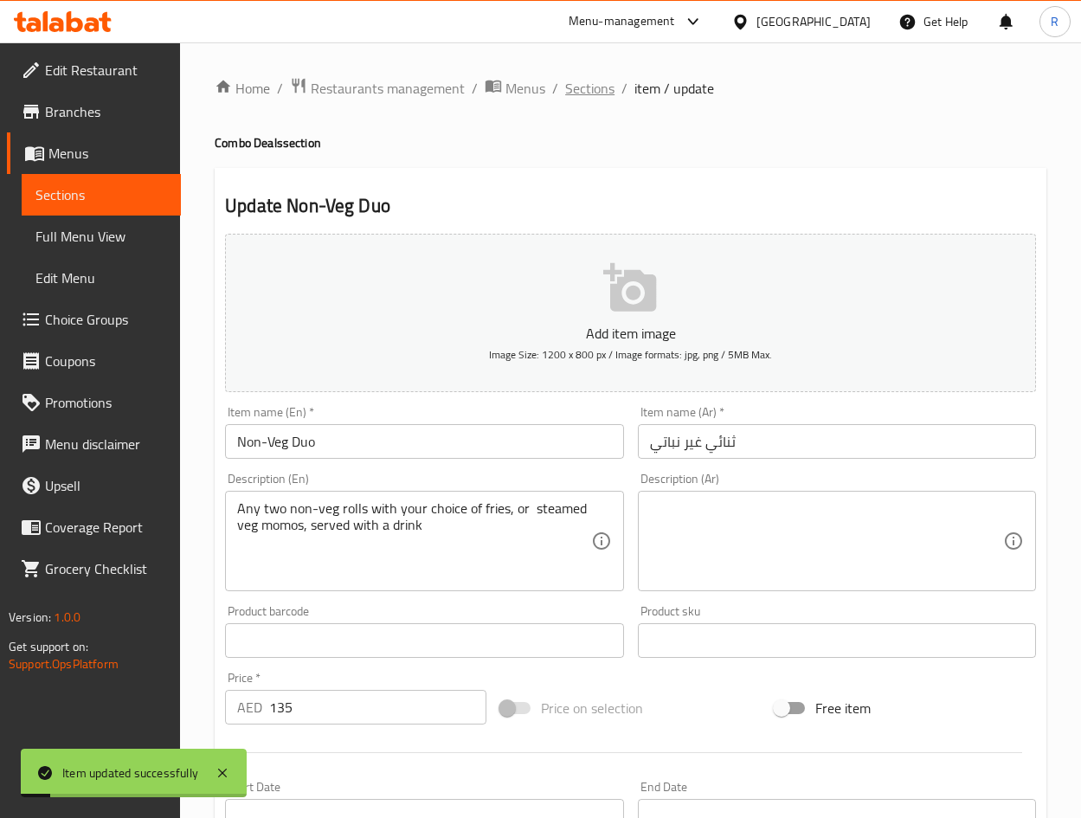
click at [591, 84] on span "Sections" at bounding box center [589, 88] width 49 height 21
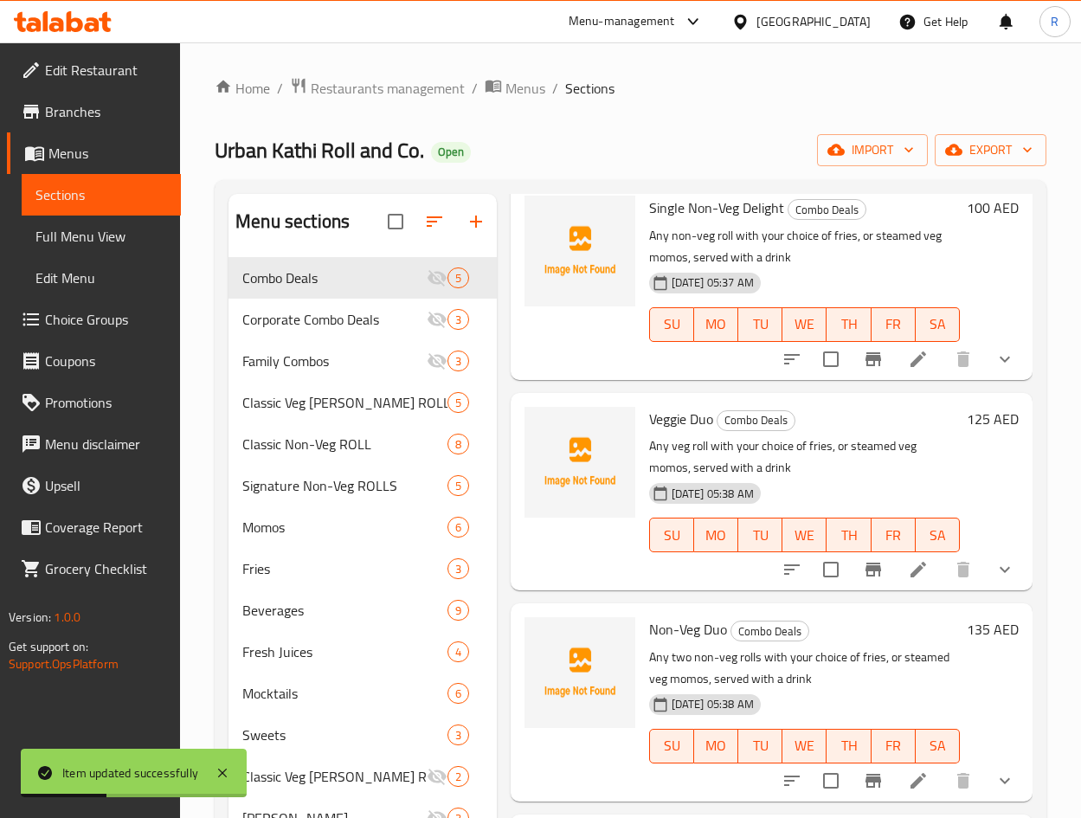
scroll to position [242, 0]
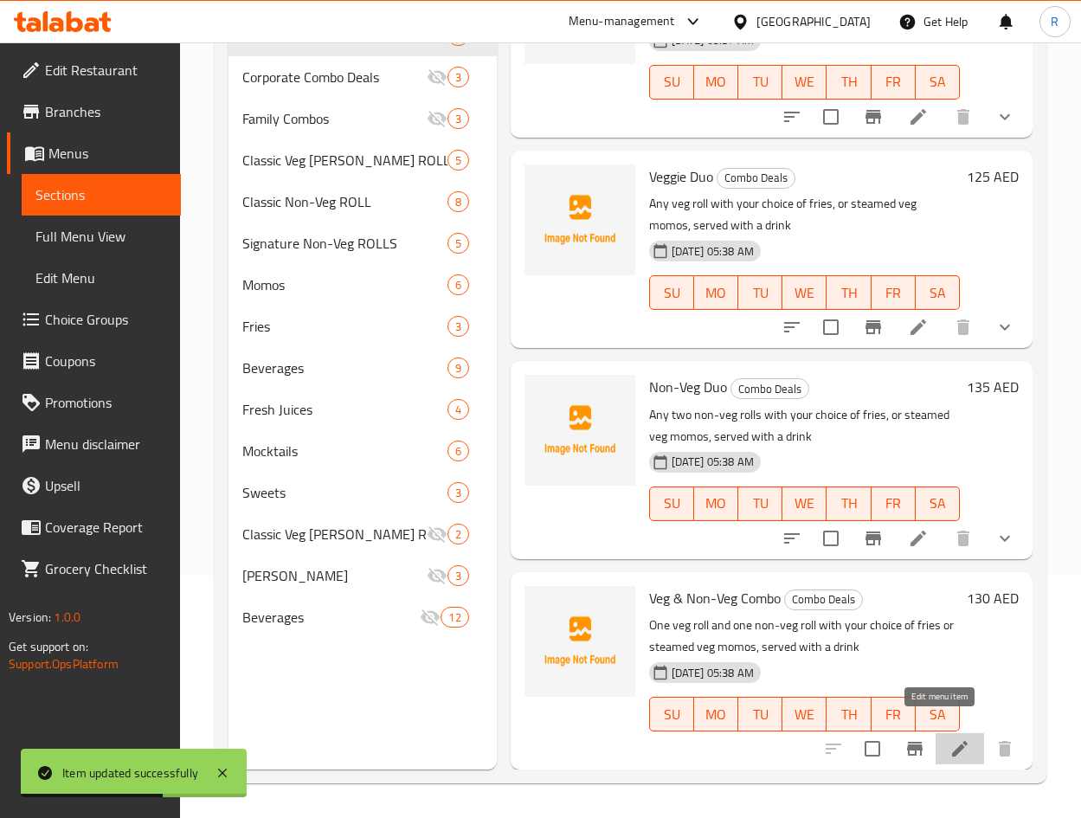
click at [949, 738] on icon at bounding box center [959, 748] width 21 height 21
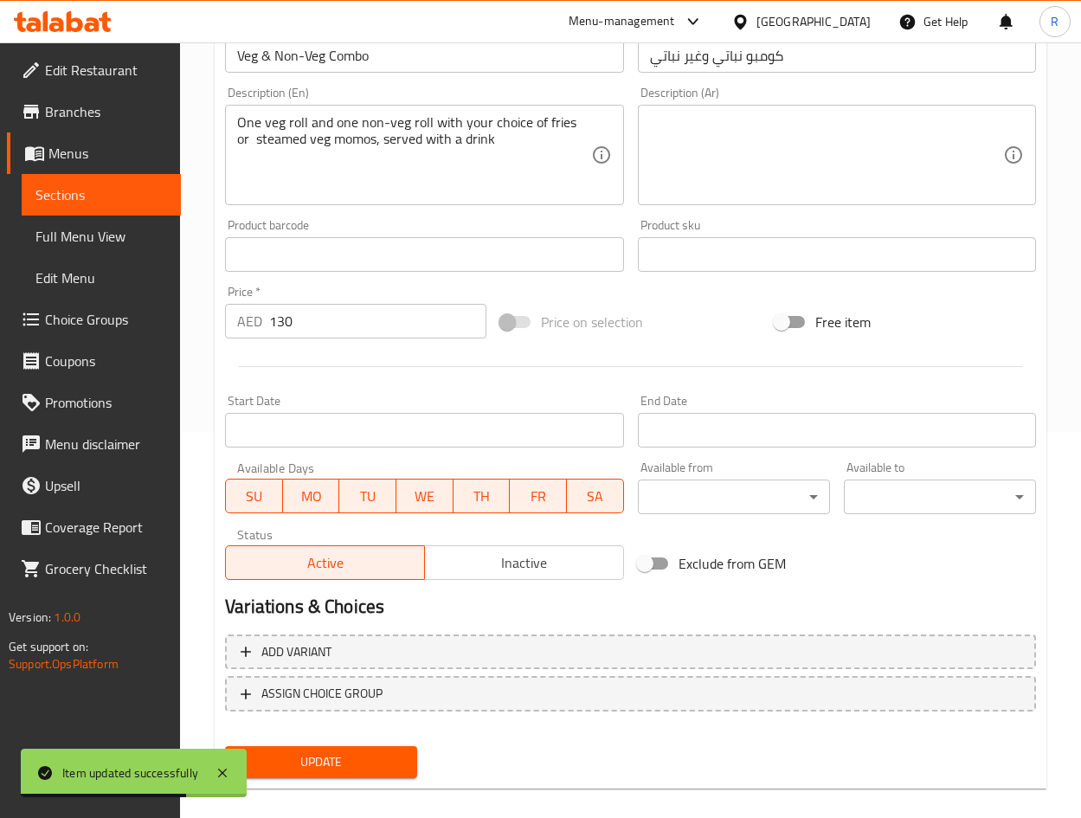
scroll to position [405, 0]
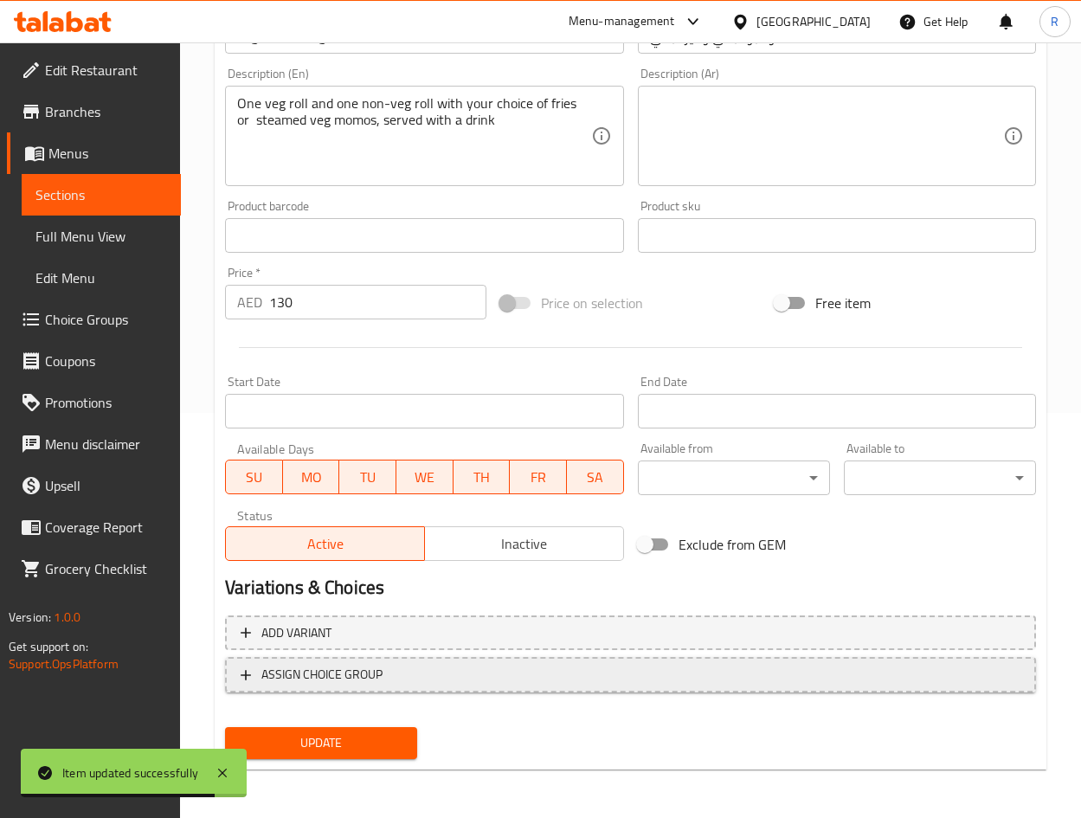
click at [354, 677] on span "ASSIGN CHOICE GROUP" at bounding box center [321, 675] width 121 height 22
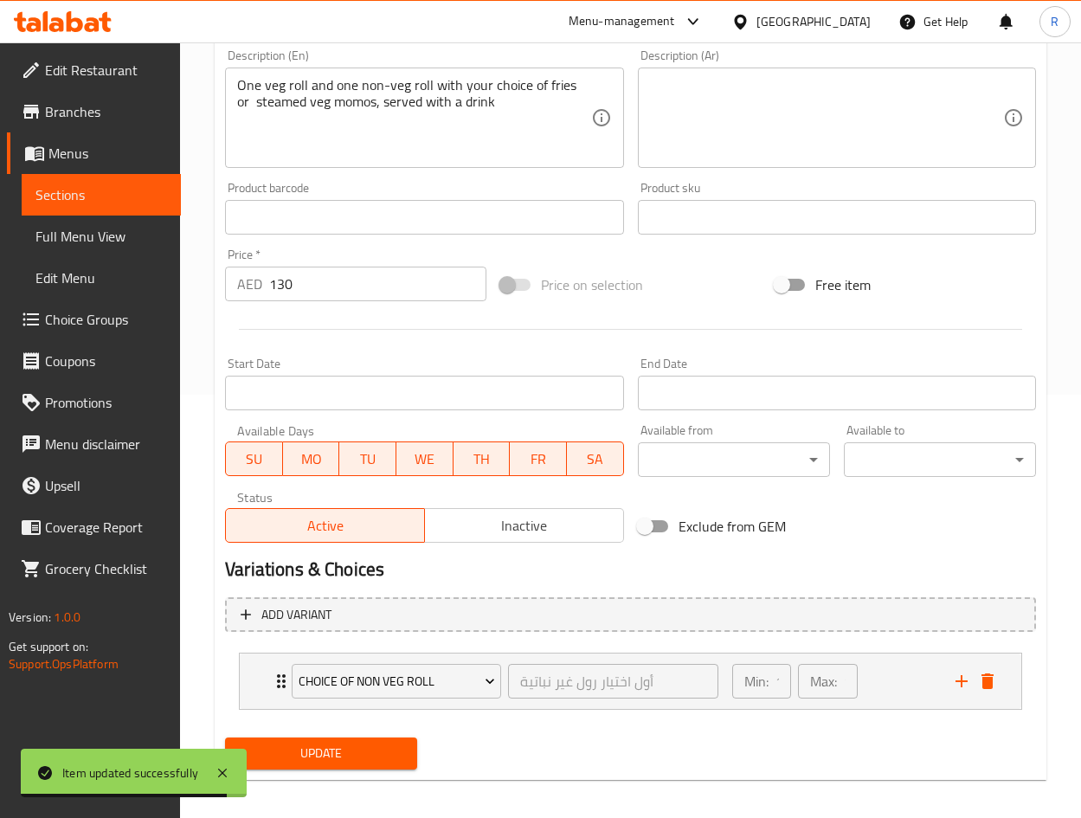
scroll to position [433, 0]
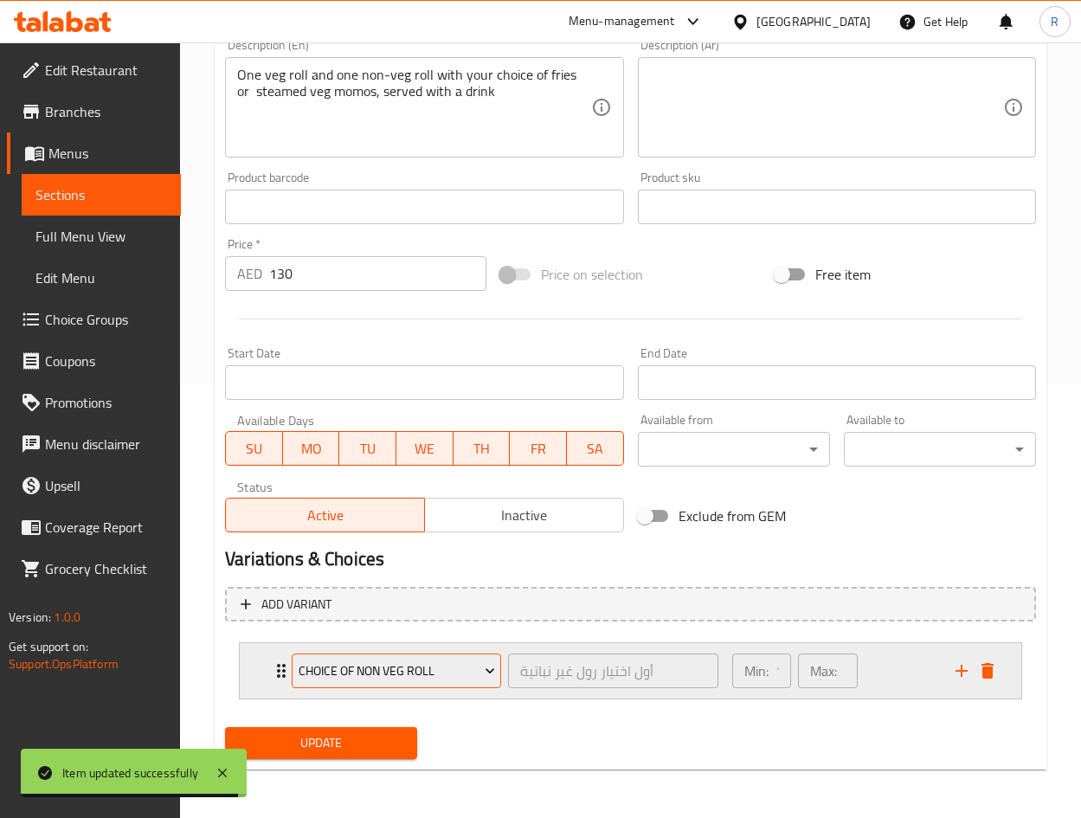
click at [410, 665] on span "Choice of Non Veg Roll" at bounding box center [397, 671] width 196 height 22
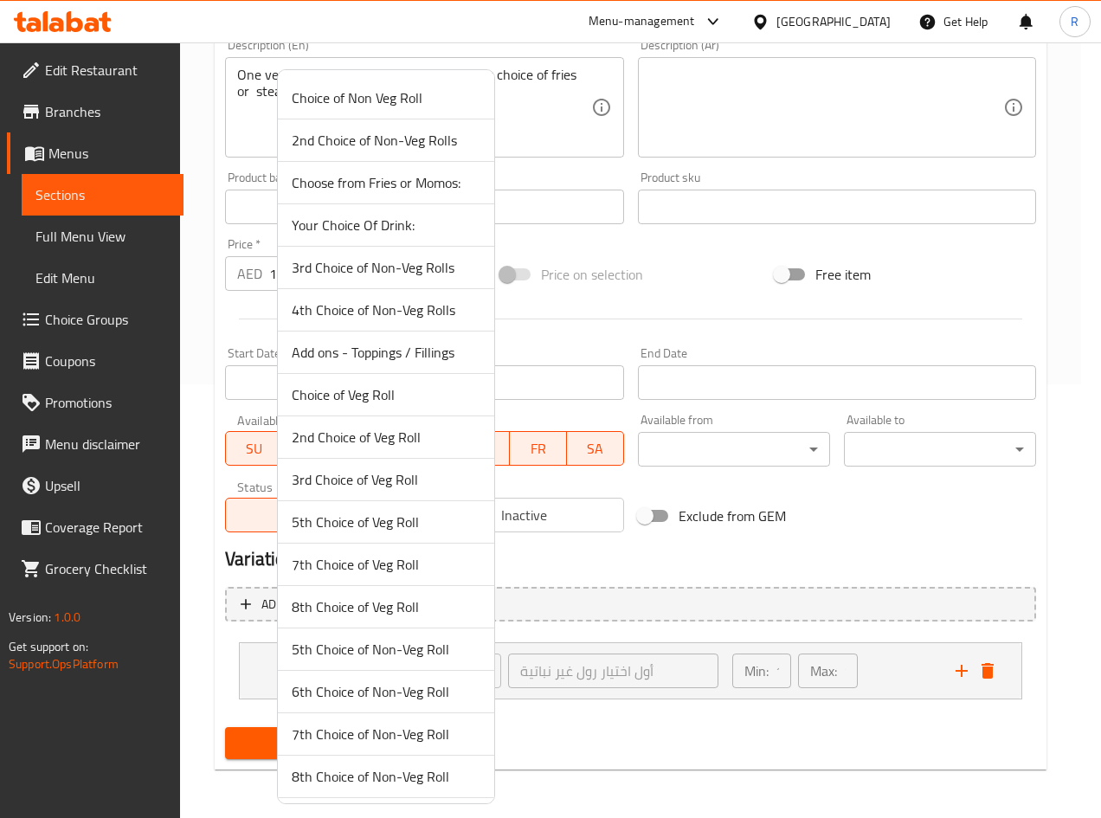
drag, startPoint x: 388, startPoint y: 402, endPoint x: 706, endPoint y: 407, distance: 318.4
click at [388, 403] on span "Choice of Veg Roll" at bounding box center [386, 394] width 189 height 21
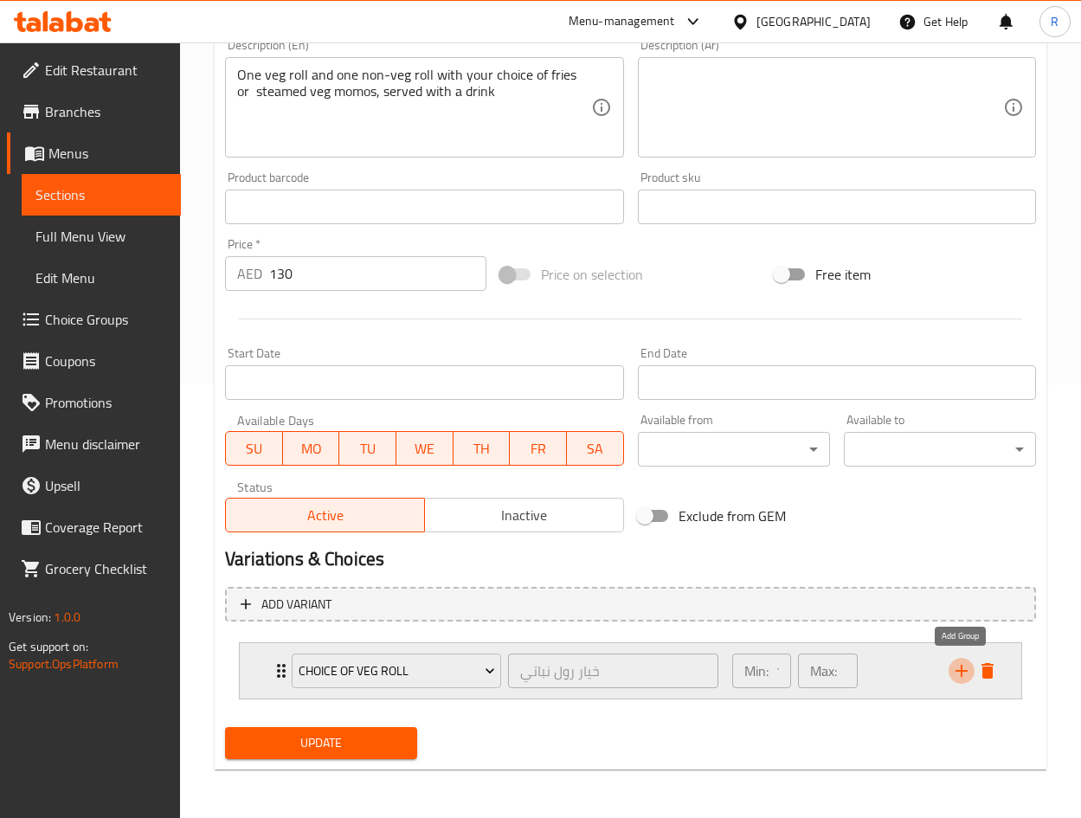
click at [960, 660] on icon "add" at bounding box center [961, 670] width 21 height 21
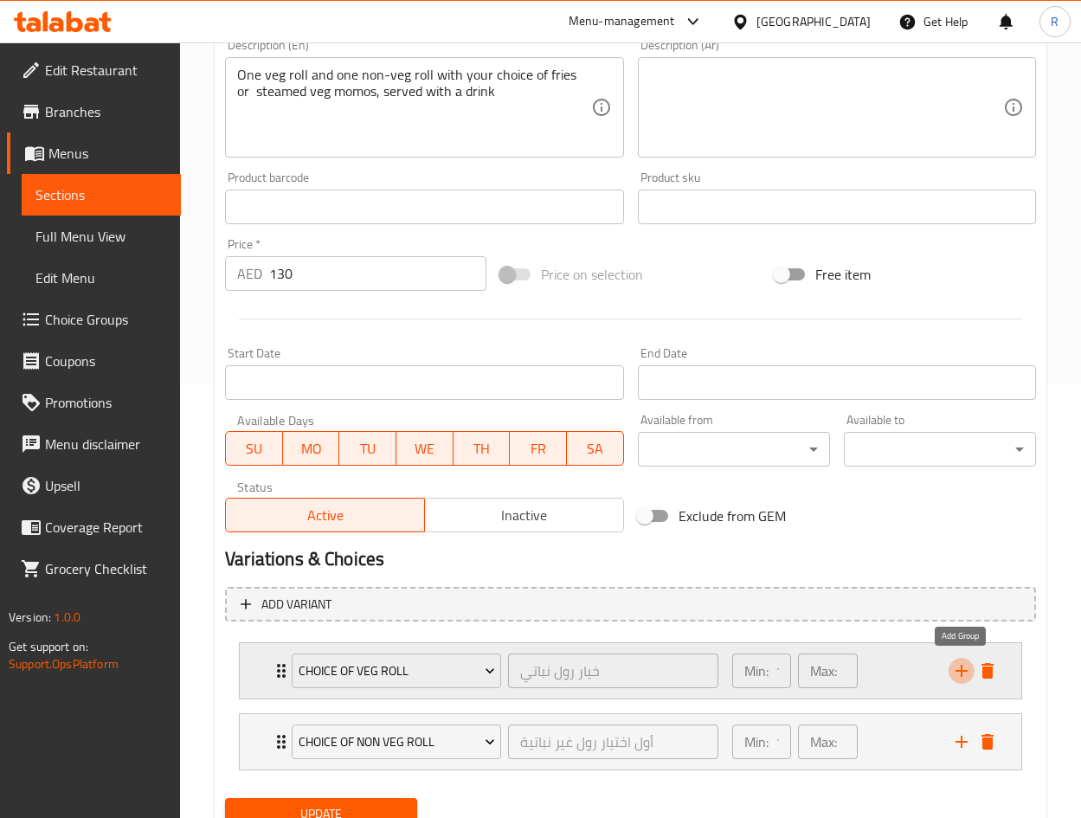
click at [962, 660] on icon "add" at bounding box center [961, 670] width 21 height 21
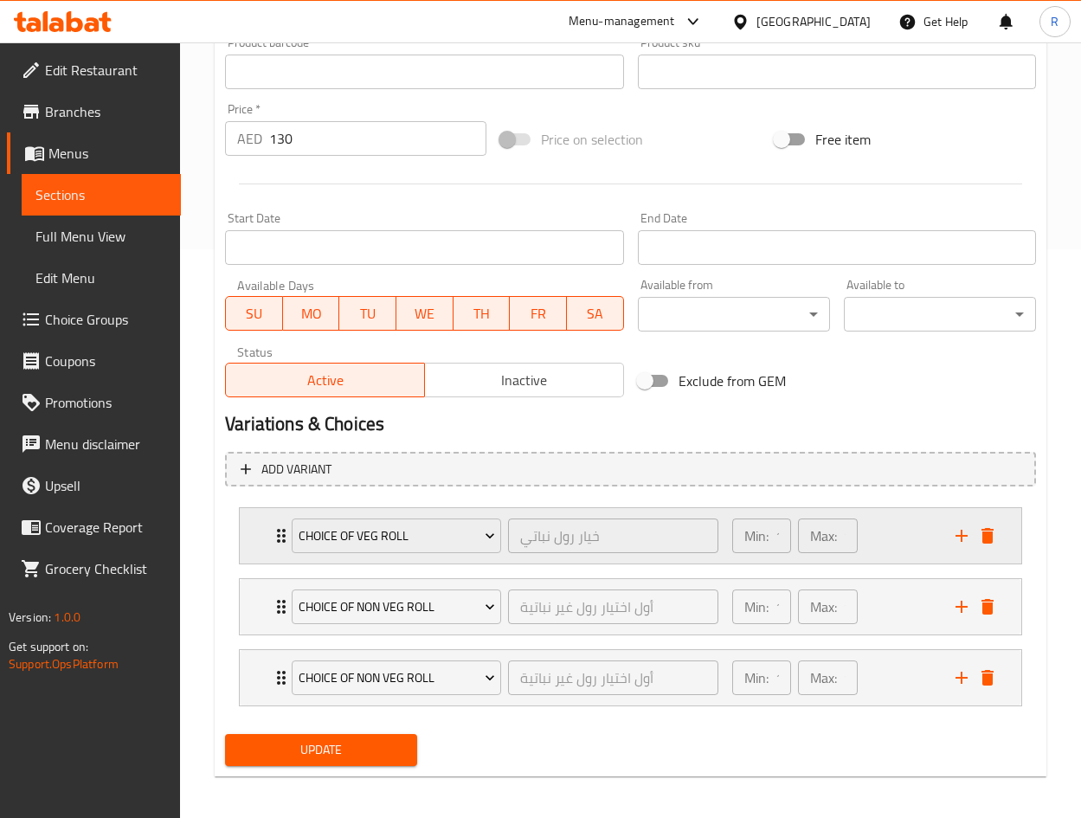
scroll to position [575, 0]
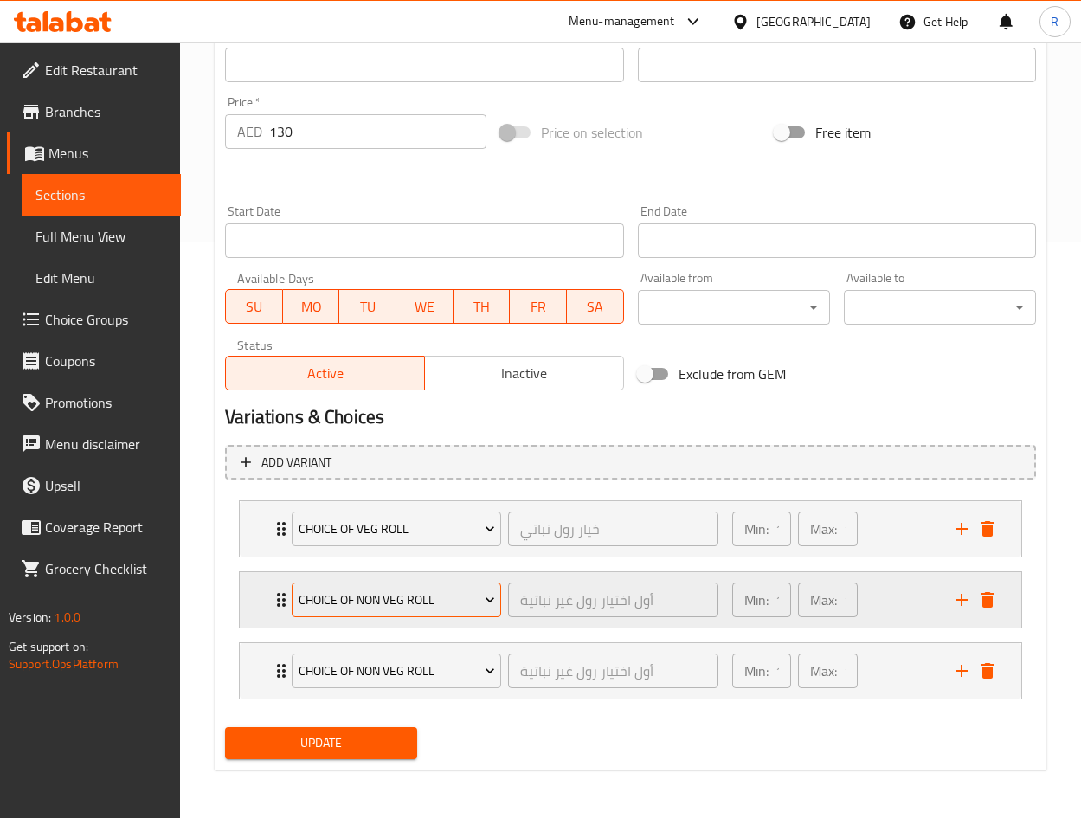
click at [409, 606] on span "Choice of Non Veg Roll" at bounding box center [397, 600] width 196 height 22
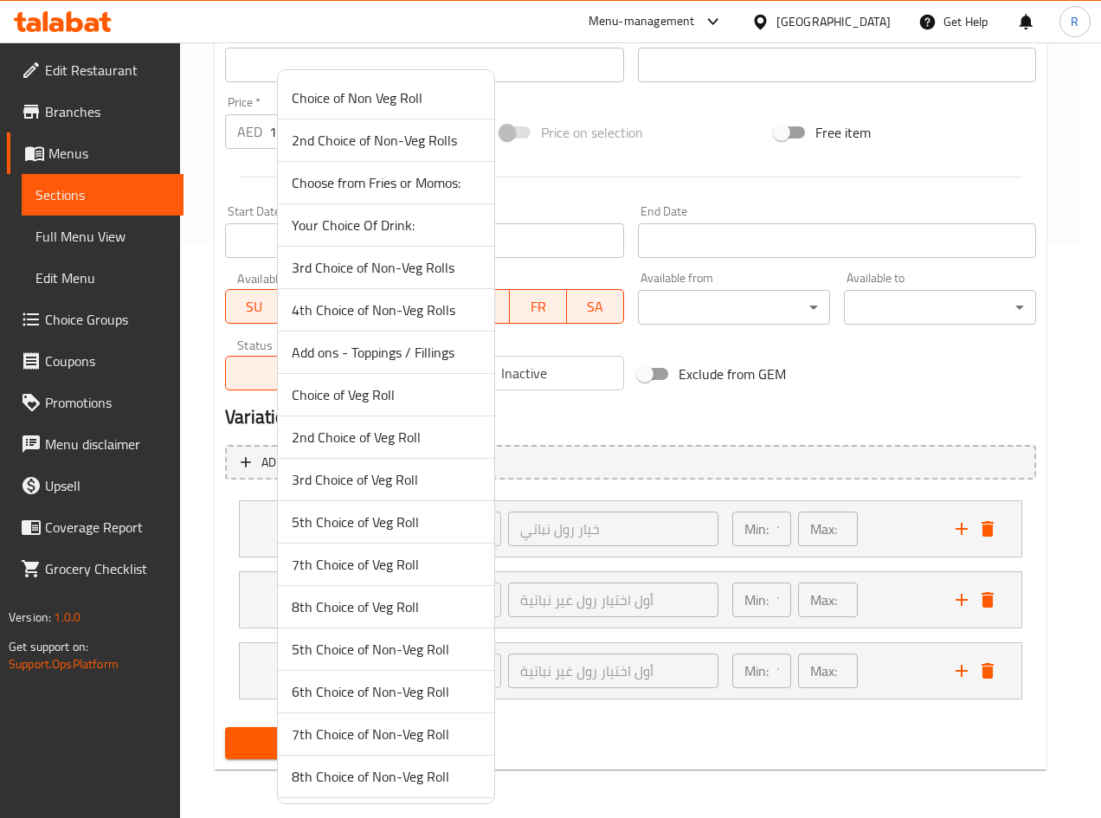
drag, startPoint x: 596, startPoint y: 756, endPoint x: 787, endPoint y: 710, distance: 196.6
click at [597, 757] on div at bounding box center [550, 409] width 1101 height 818
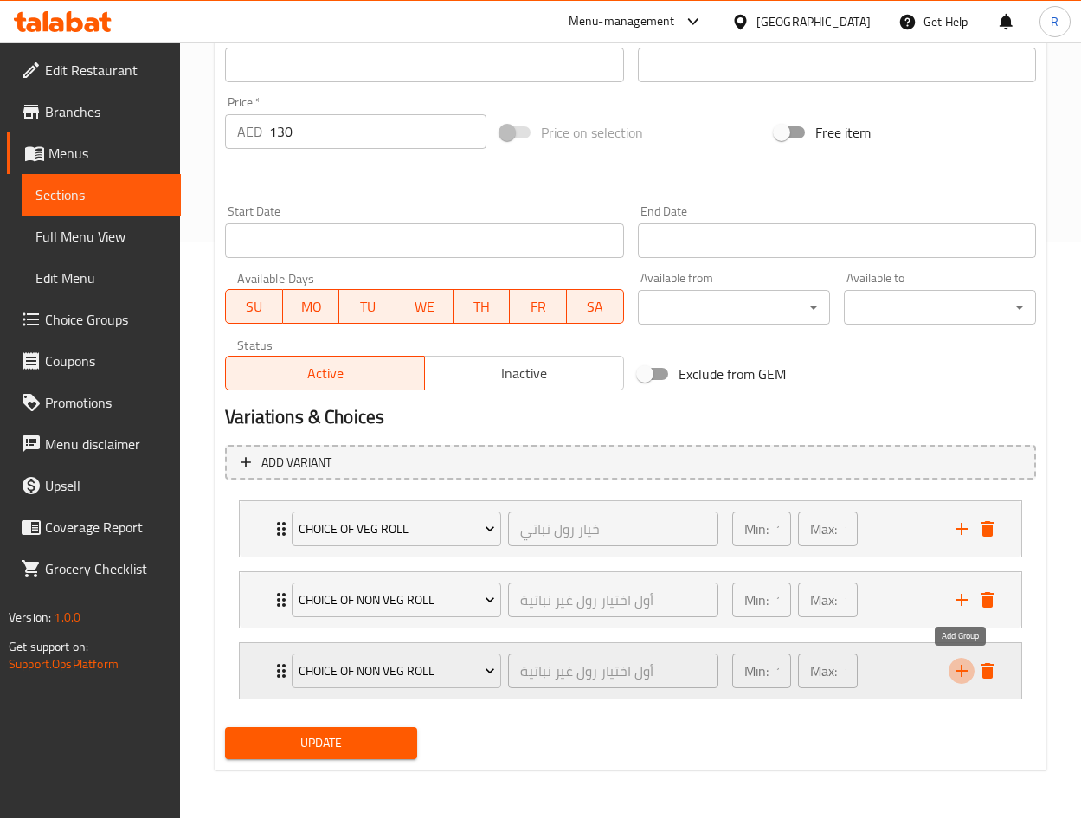
drag, startPoint x: 956, startPoint y: 662, endPoint x: 855, endPoint y: 689, distance: 104.7
click at [953, 662] on icon "add" at bounding box center [961, 670] width 21 height 21
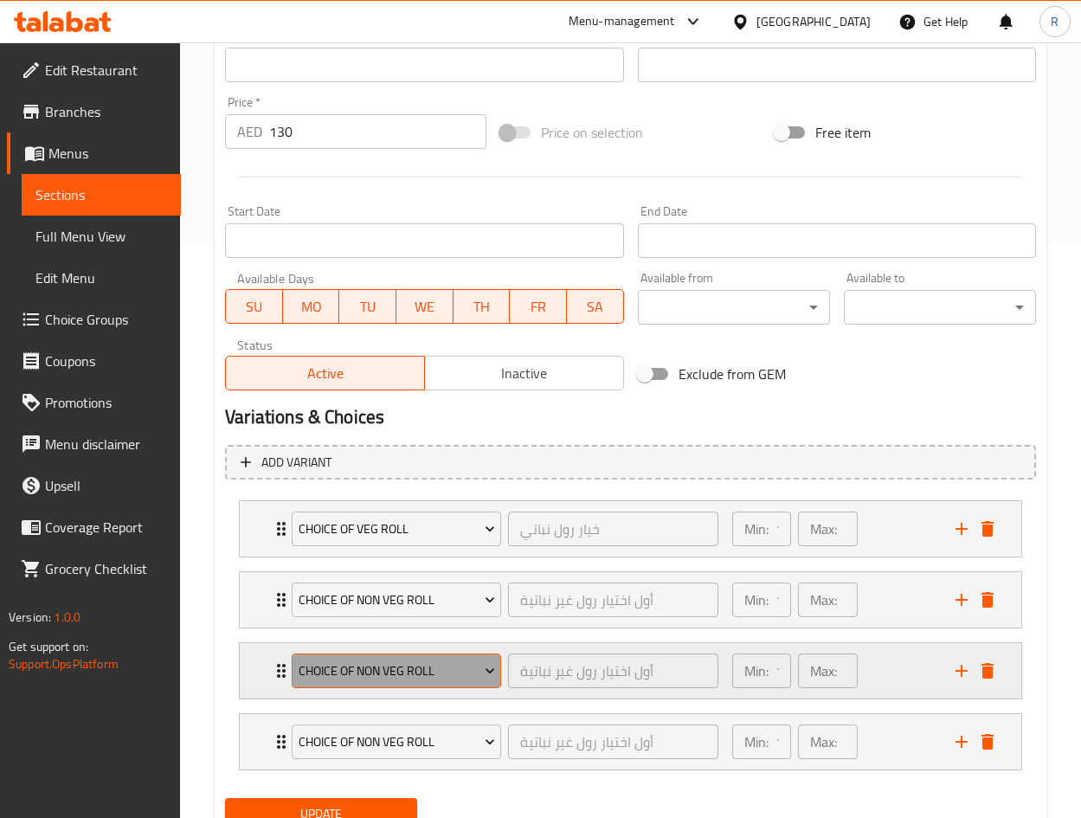
click at [376, 679] on span "Choice of Non Veg Roll" at bounding box center [397, 671] width 196 height 22
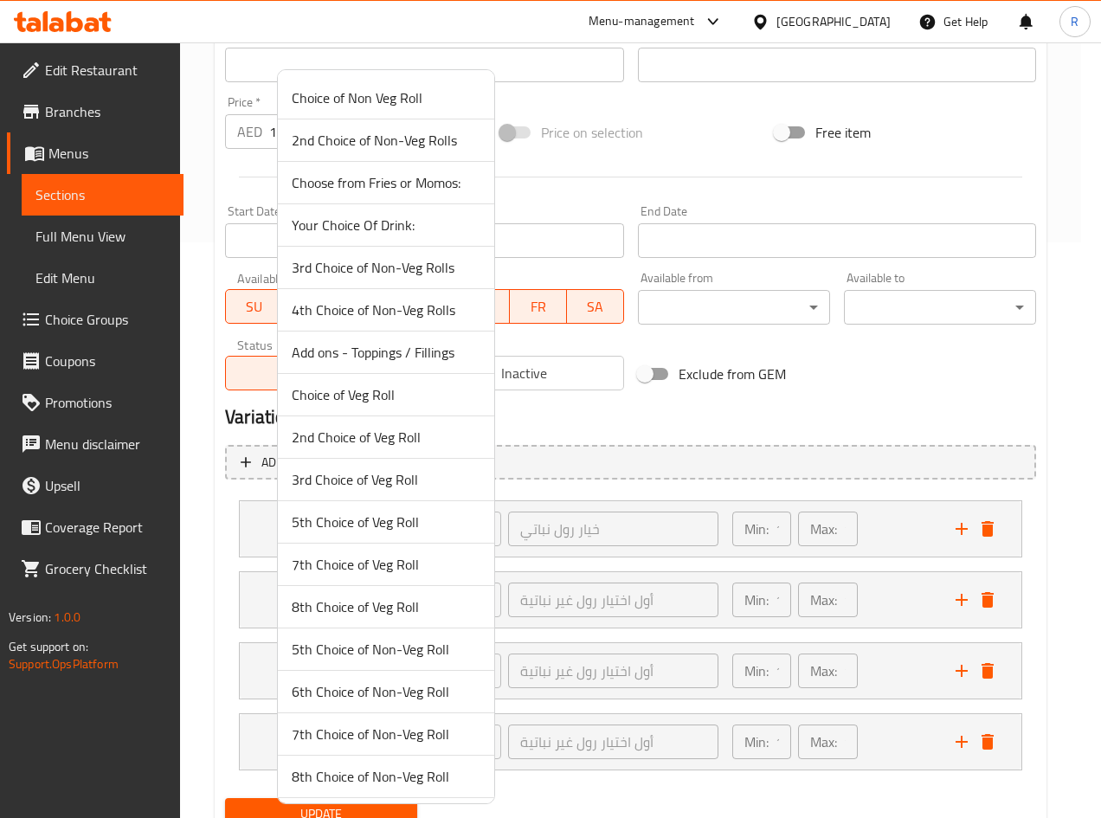
drag, startPoint x: 382, startPoint y: 186, endPoint x: 394, endPoint y: 195, distance: 14.9
click at [382, 185] on span "Choose from Fries or Momos:" at bounding box center [386, 182] width 189 height 21
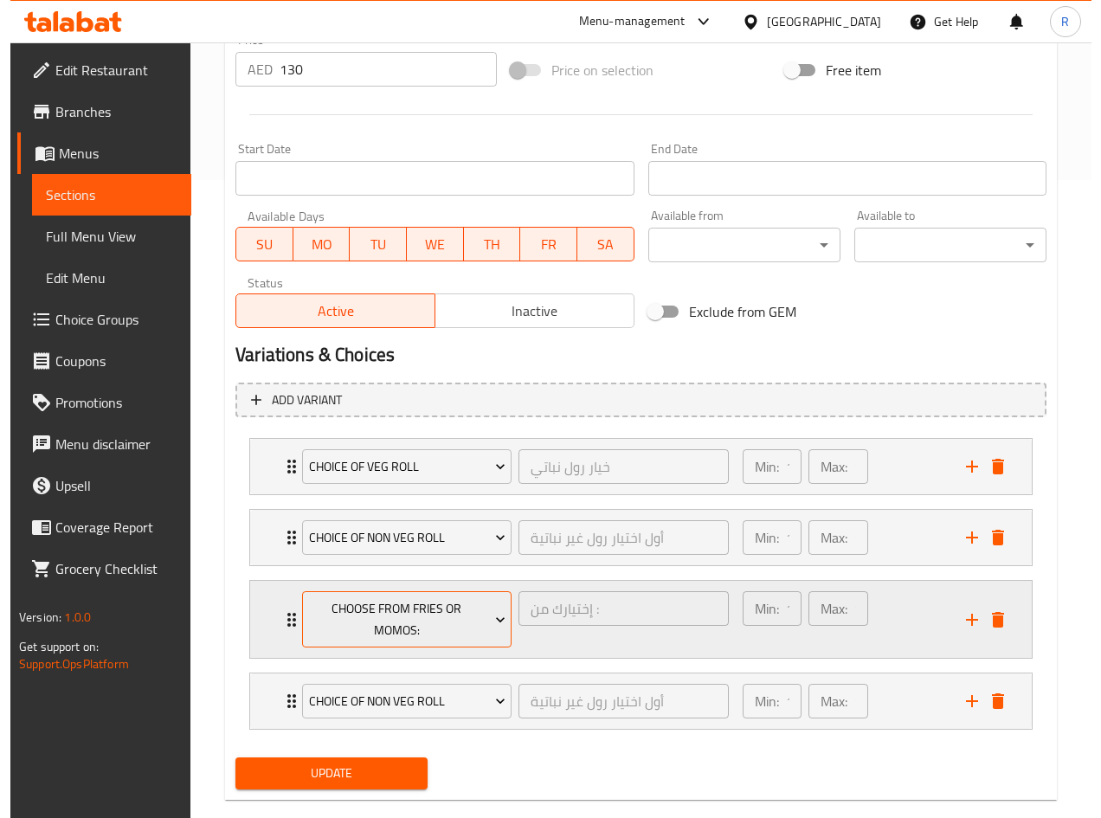
scroll to position [668, 0]
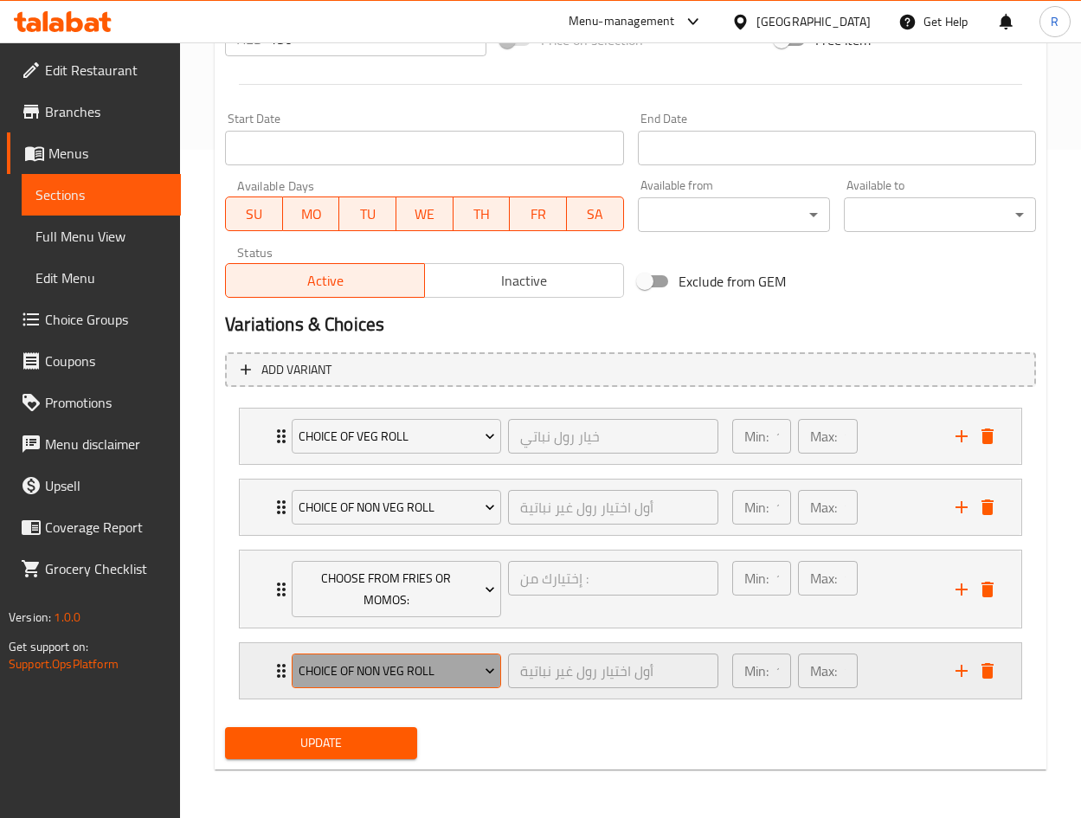
click at [420, 677] on span "Choice of Non Veg Roll" at bounding box center [397, 671] width 196 height 22
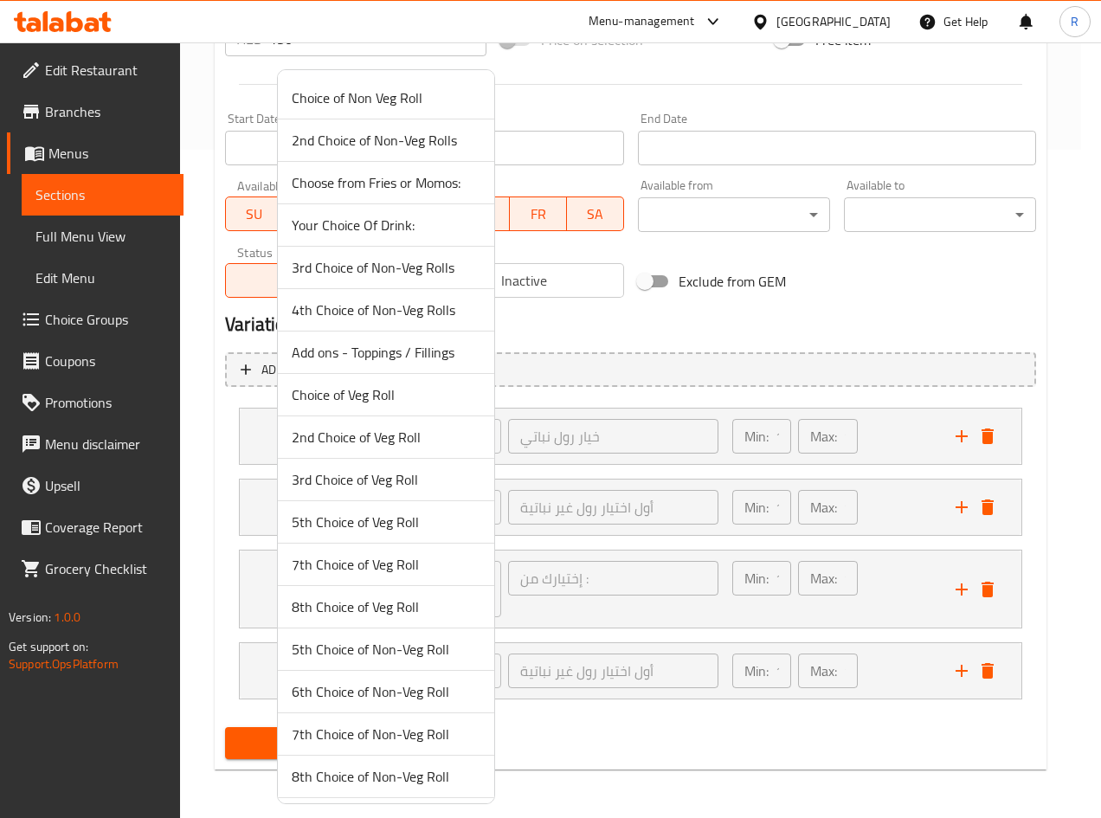
click at [398, 215] on span "Your Choice Of Drink:" at bounding box center [386, 225] width 189 height 21
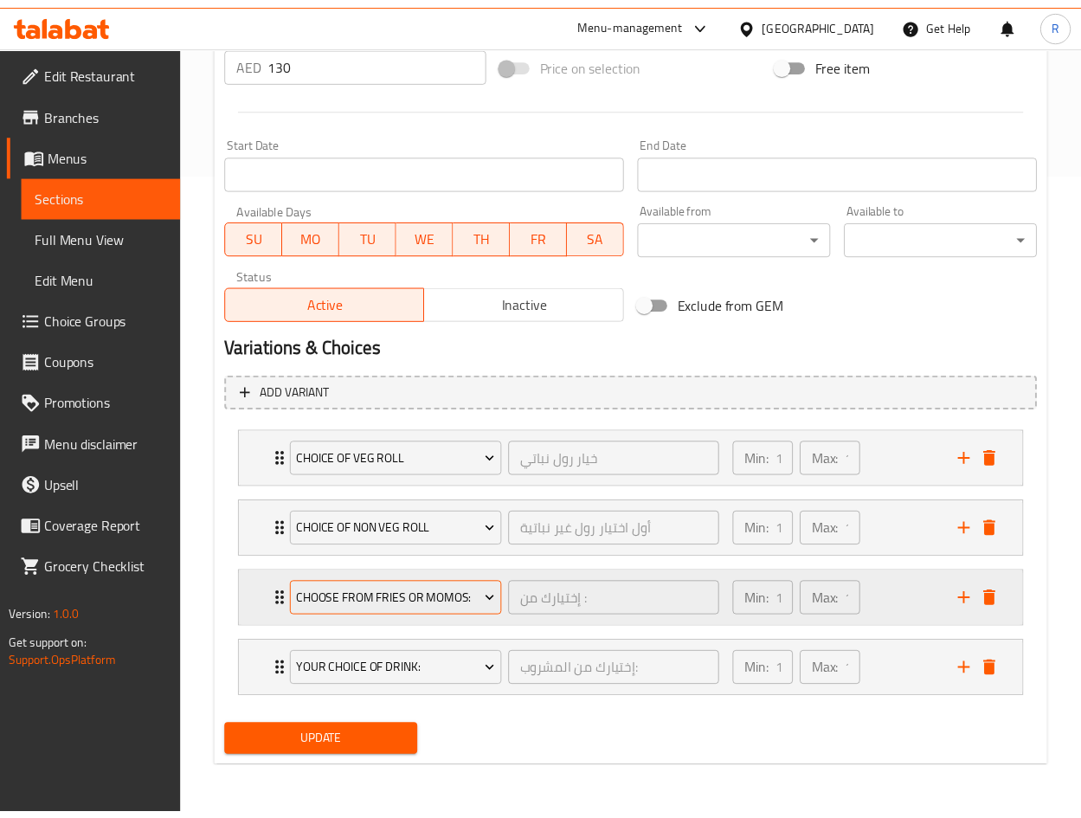
scroll to position [646, 0]
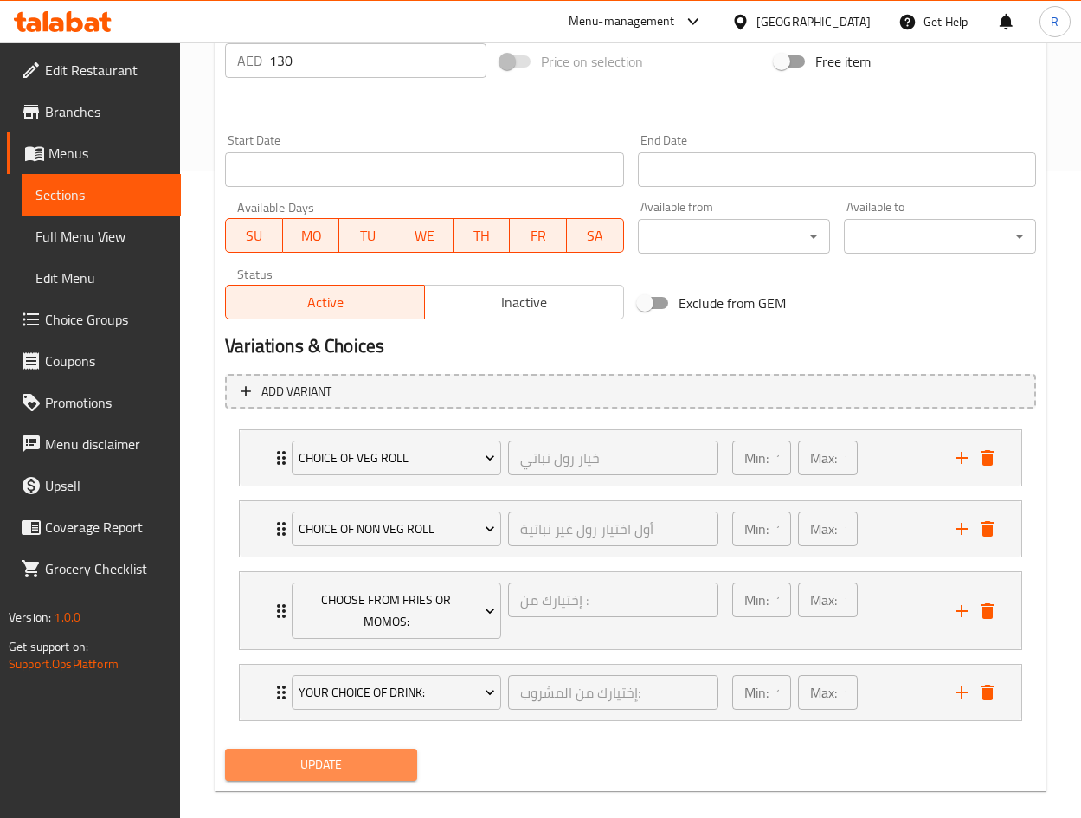
drag, startPoint x: 362, startPoint y: 754, endPoint x: 388, endPoint y: 748, distance: 27.7
click at [365, 754] on span "Update" at bounding box center [321, 765] width 164 height 22
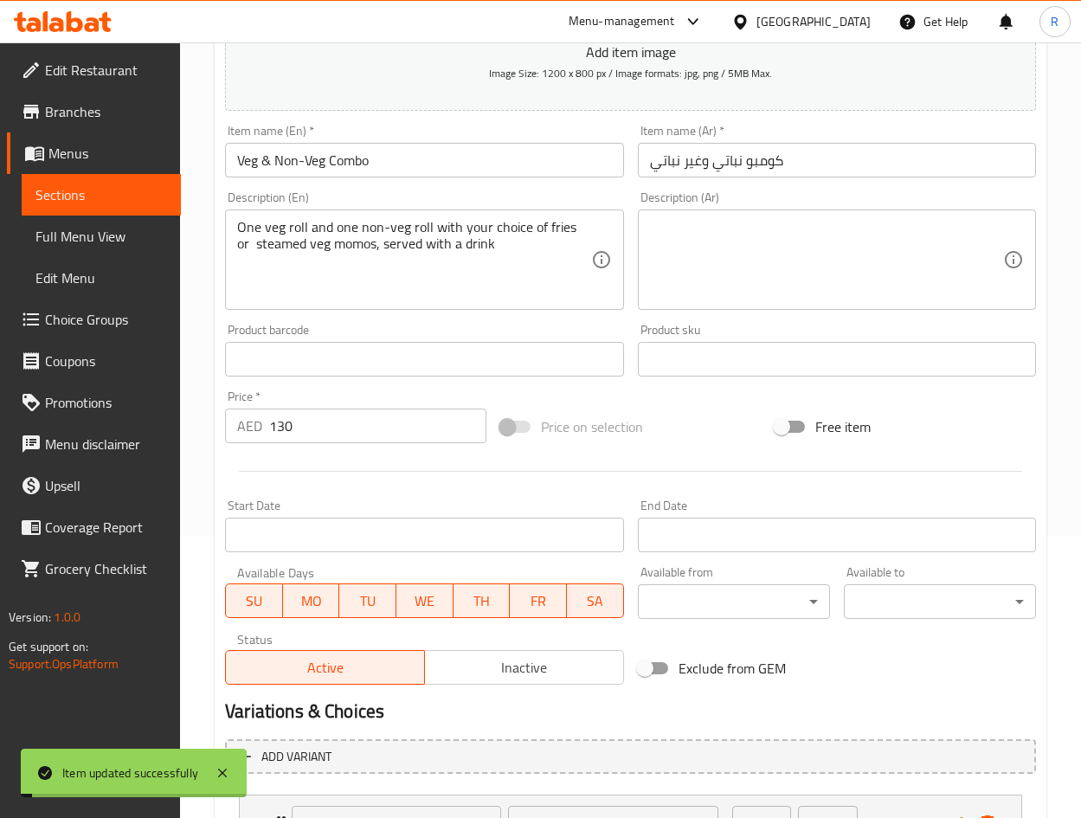
scroll to position [0, 0]
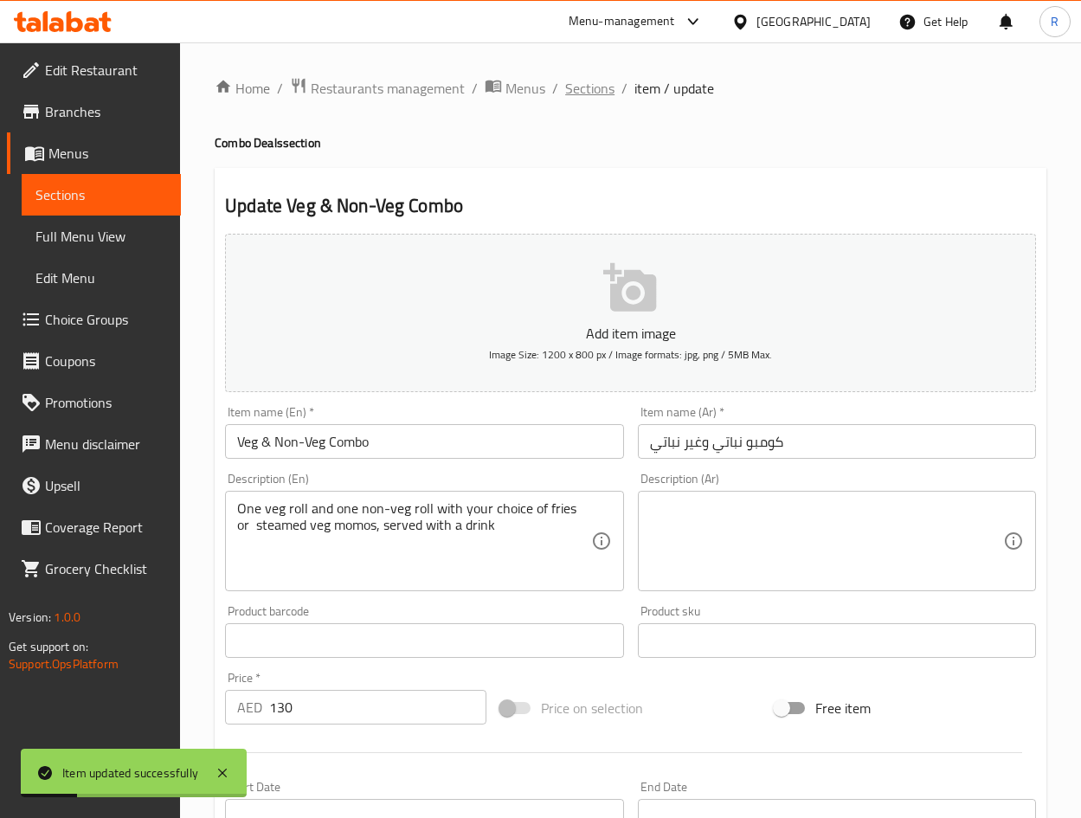
click at [586, 89] on span "Sections" at bounding box center [589, 88] width 49 height 21
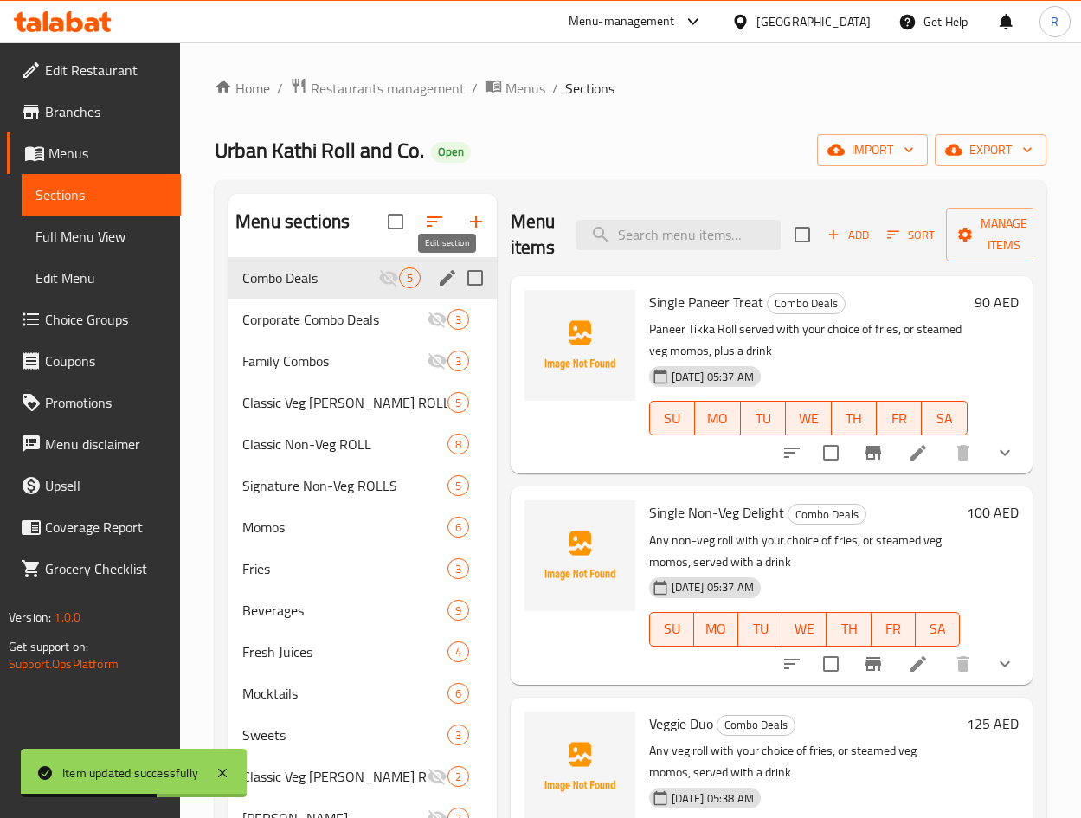
click at [444, 273] on icon "edit" at bounding box center [447, 277] width 21 height 21
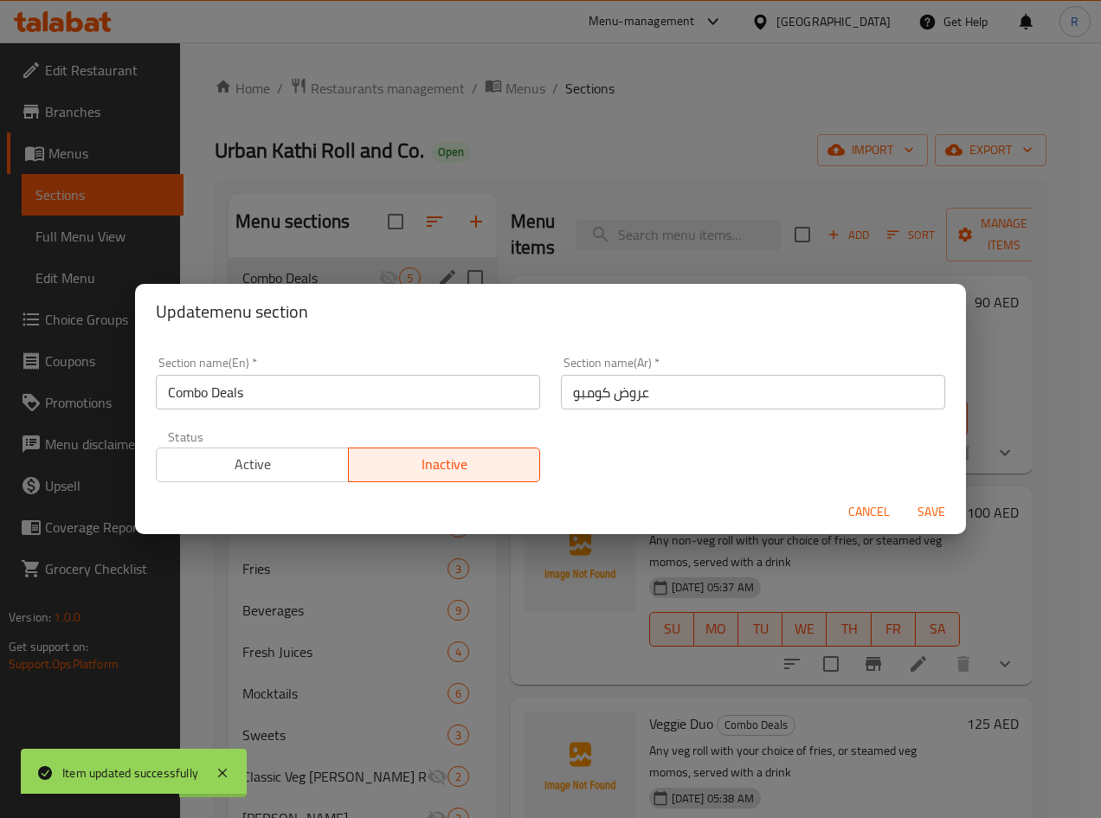
click at [306, 461] on span "Active" at bounding box center [253, 464] width 178 height 25
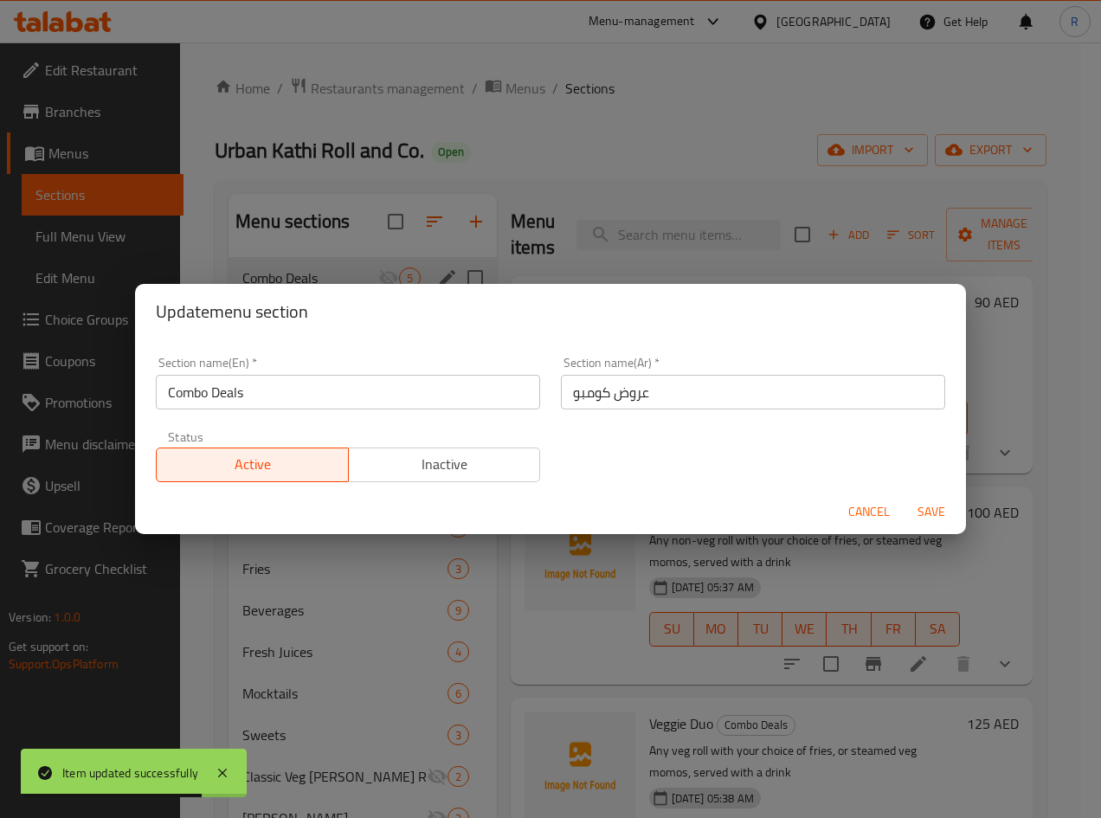
click at [937, 503] on span "Save" at bounding box center [931, 512] width 42 height 22
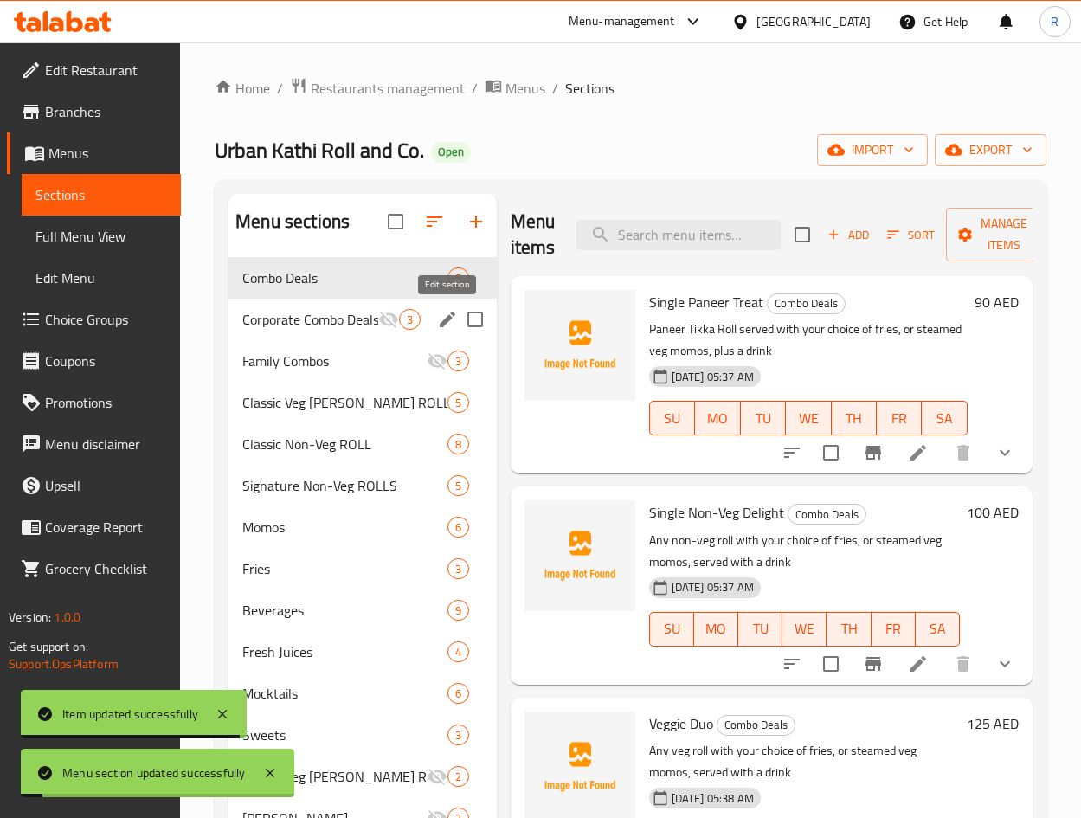
click at [450, 317] on icon "edit" at bounding box center [448, 319] width 16 height 16
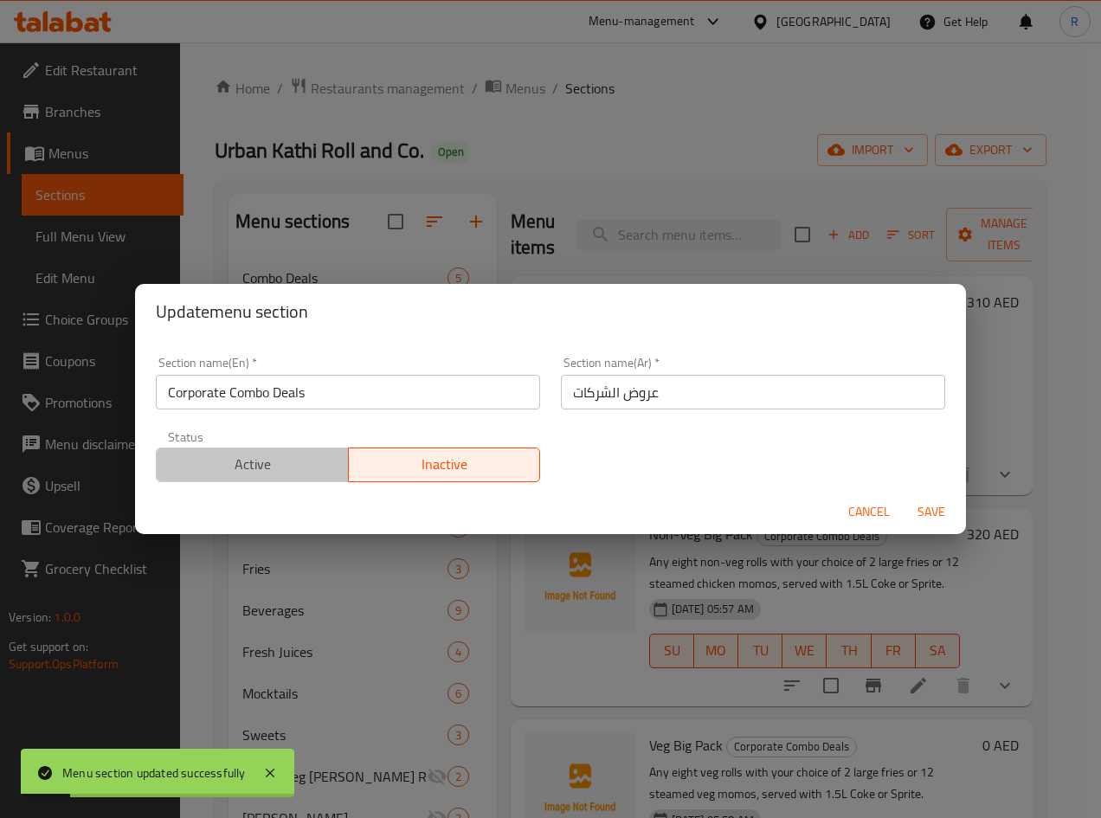
drag, startPoint x: 266, startPoint y: 476, endPoint x: 734, endPoint y: 496, distance: 468.5
click at [274, 477] on button "Active" at bounding box center [252, 464] width 193 height 35
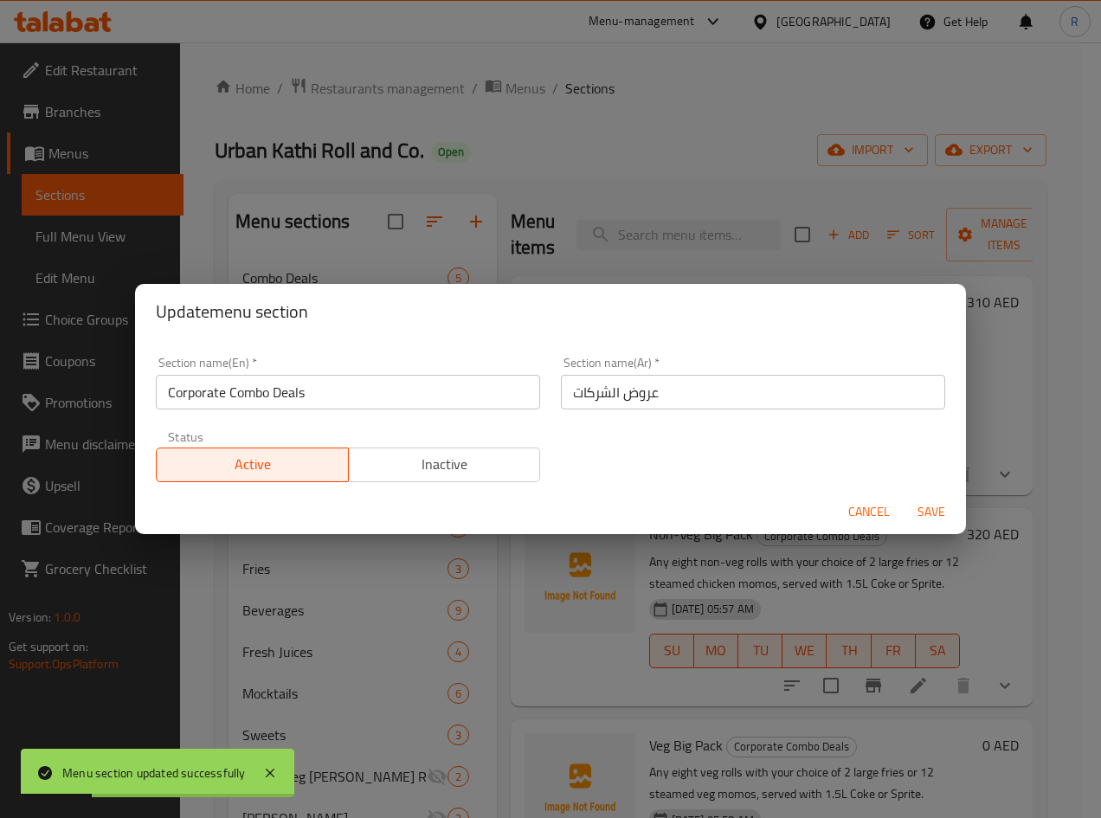
click at [934, 517] on span "Save" at bounding box center [931, 512] width 42 height 22
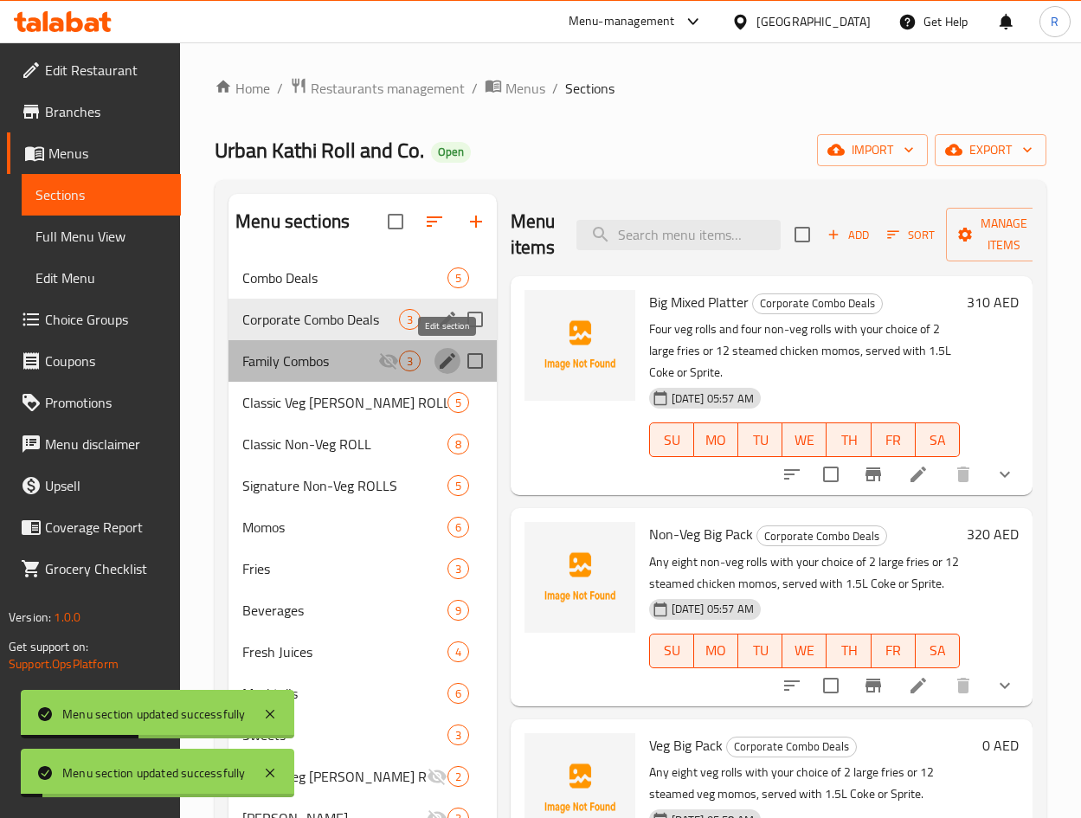
click at [439, 356] on icon "edit" at bounding box center [447, 360] width 21 height 21
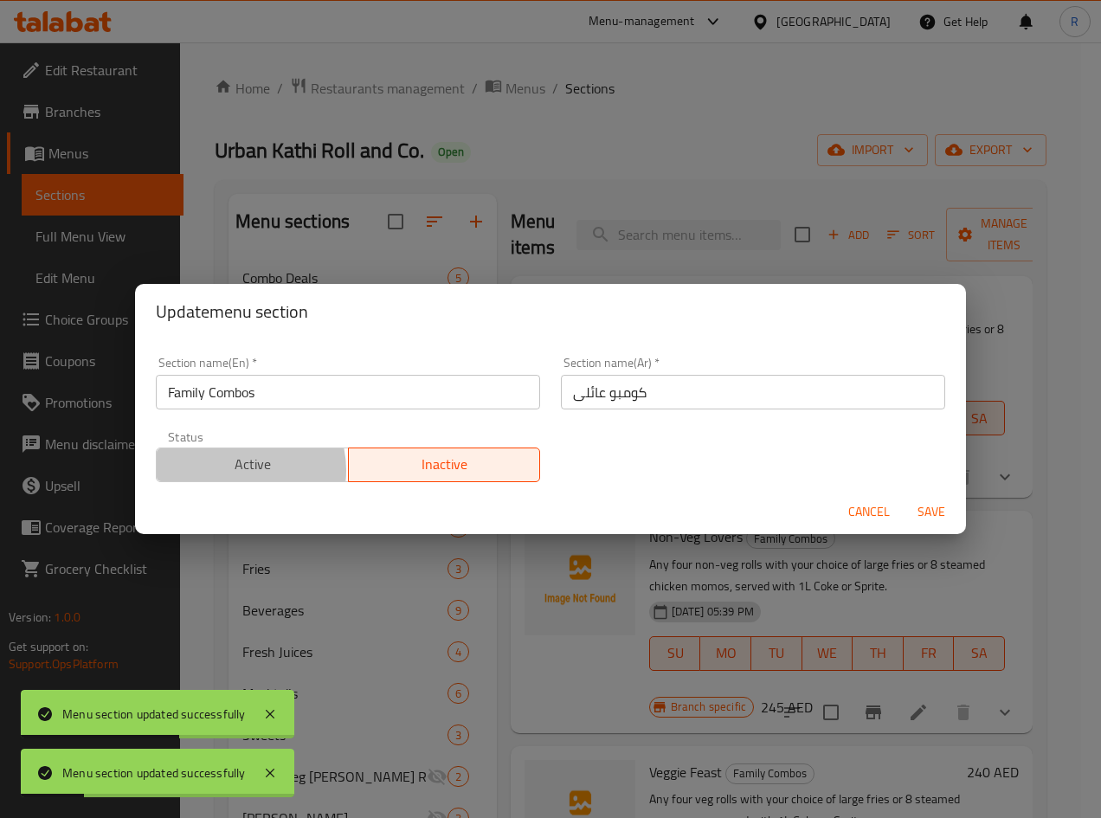
drag, startPoint x: 236, startPoint y: 470, endPoint x: 459, endPoint y: 505, distance: 226.0
click at [237, 470] on span "Active" at bounding box center [253, 464] width 178 height 25
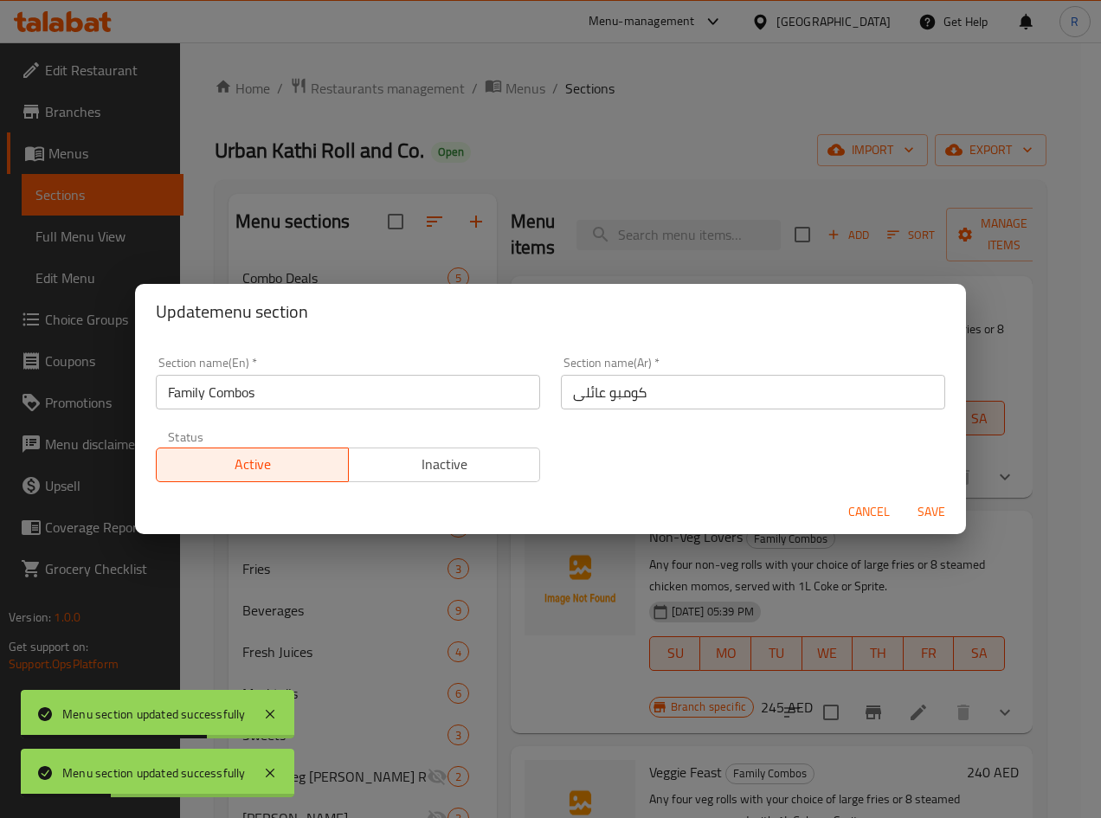
drag, startPoint x: 941, startPoint y: 509, endPoint x: 931, endPoint y: 511, distance: 10.7
click at [937, 509] on span "Save" at bounding box center [931, 512] width 42 height 22
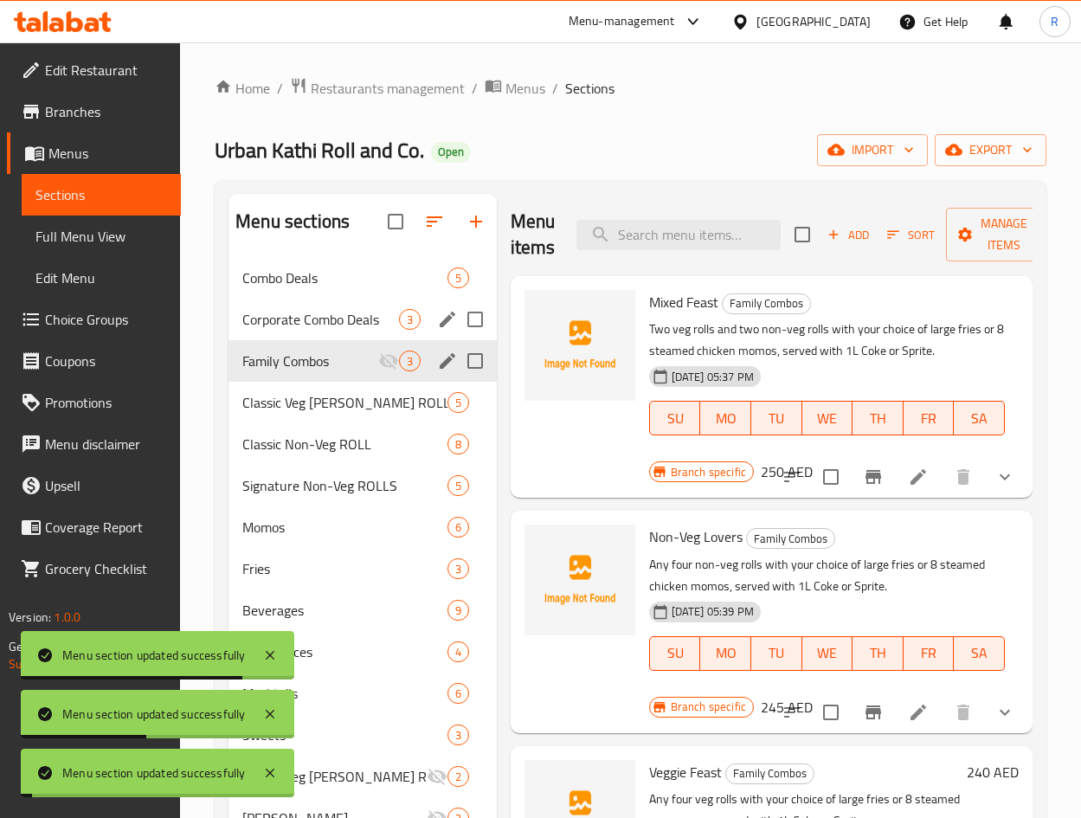
click at [699, 127] on div "Home / Restaurants management / Menus / Sections Urban Kathi Roll and Co. Open …" at bounding box center [630, 551] width 831 height 948
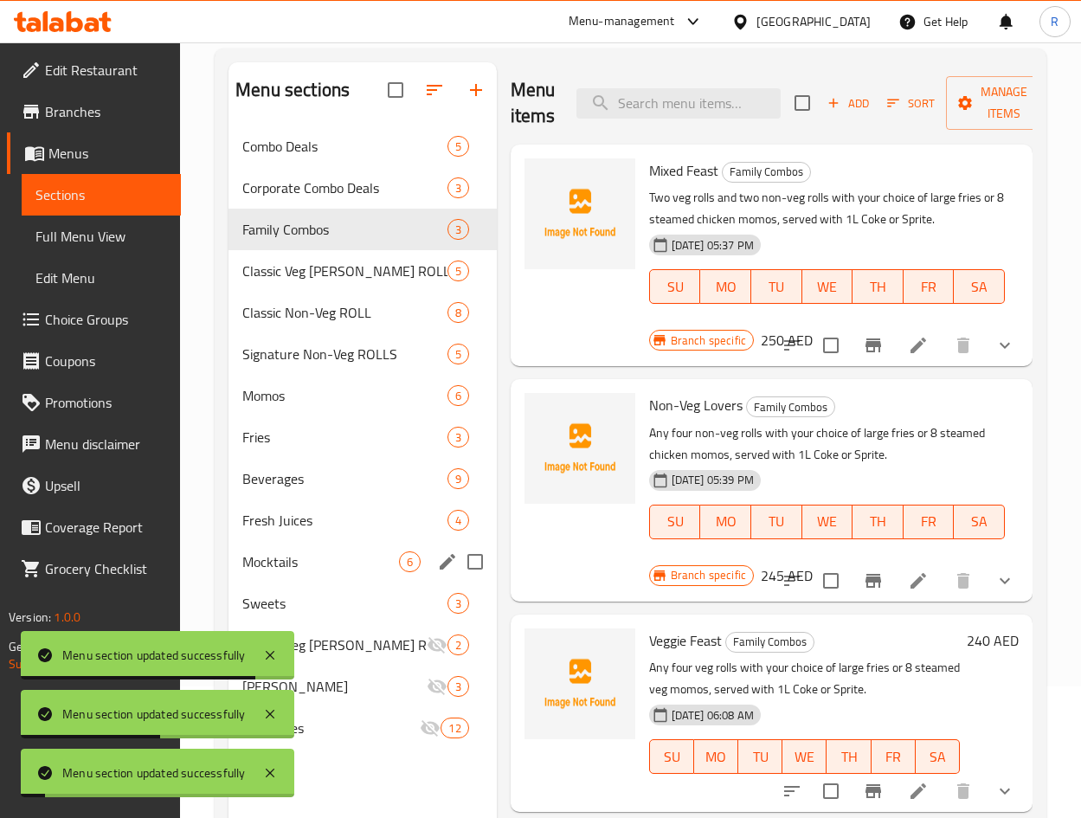
scroll to position [242, 0]
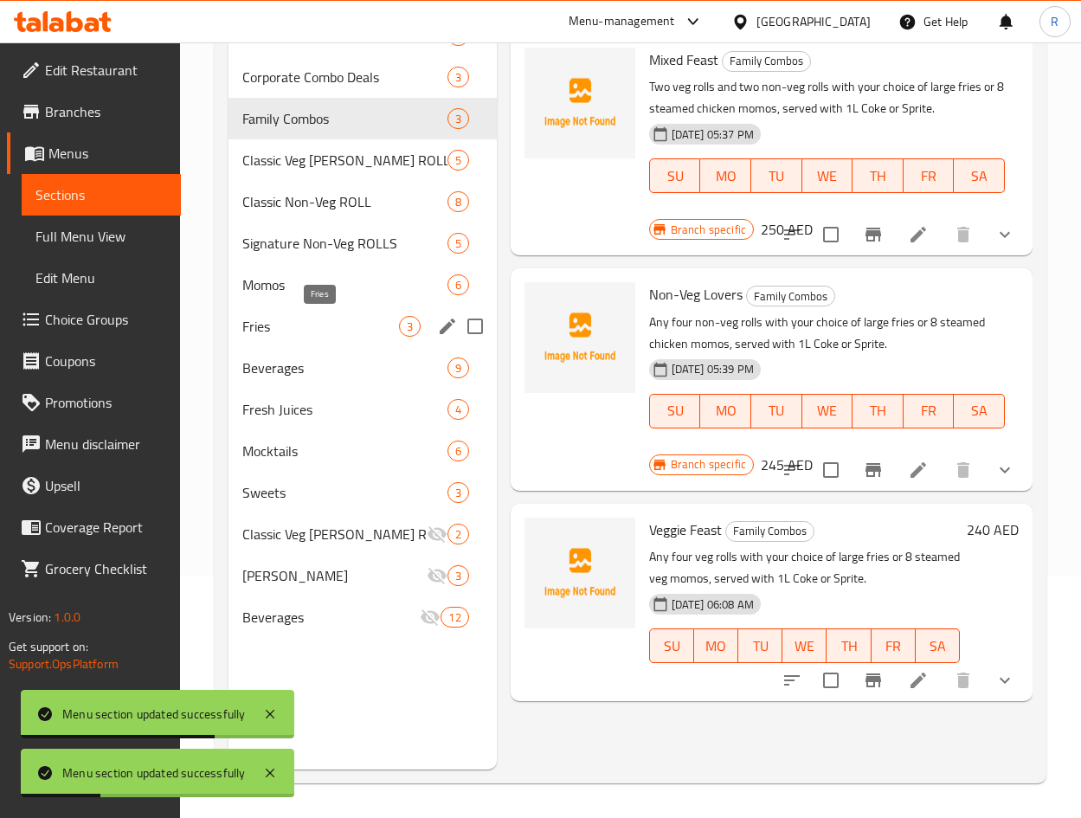
drag, startPoint x: 324, startPoint y: 324, endPoint x: 345, endPoint y: 334, distance: 23.2
click at [326, 326] on span "Fries" at bounding box center [320, 326] width 156 height 21
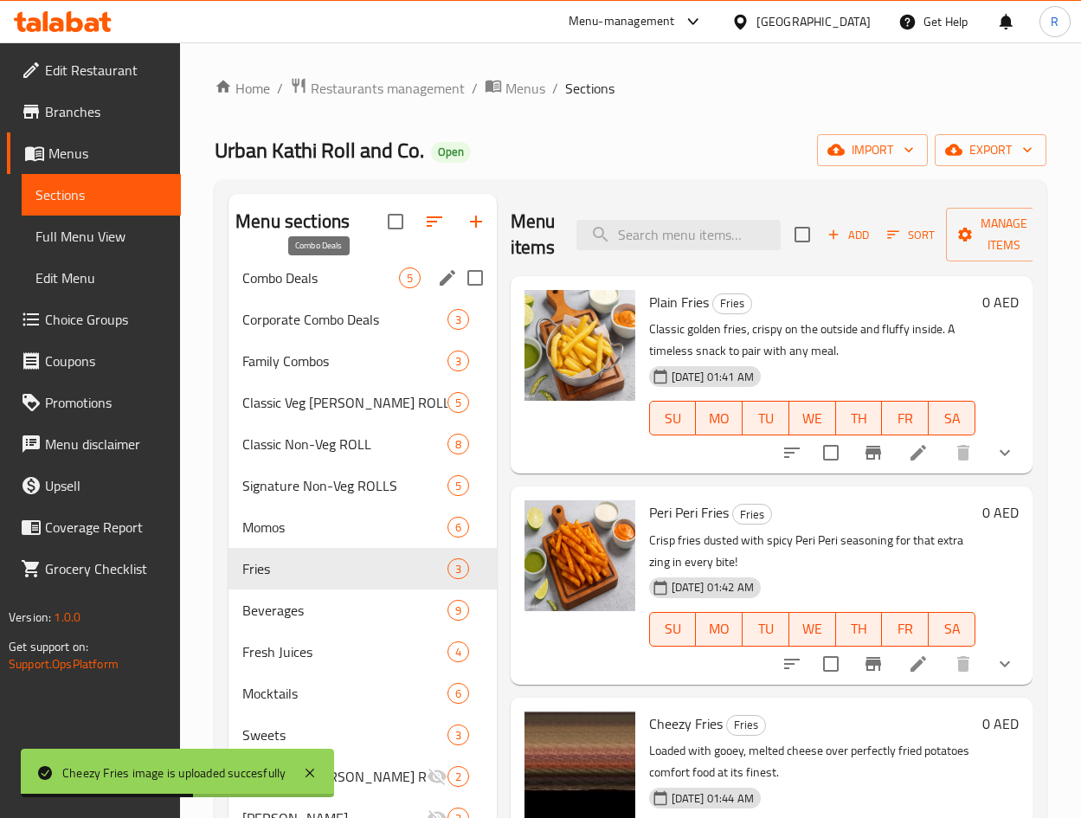
click at [304, 276] on span "Combo Deals" at bounding box center [320, 277] width 156 height 21
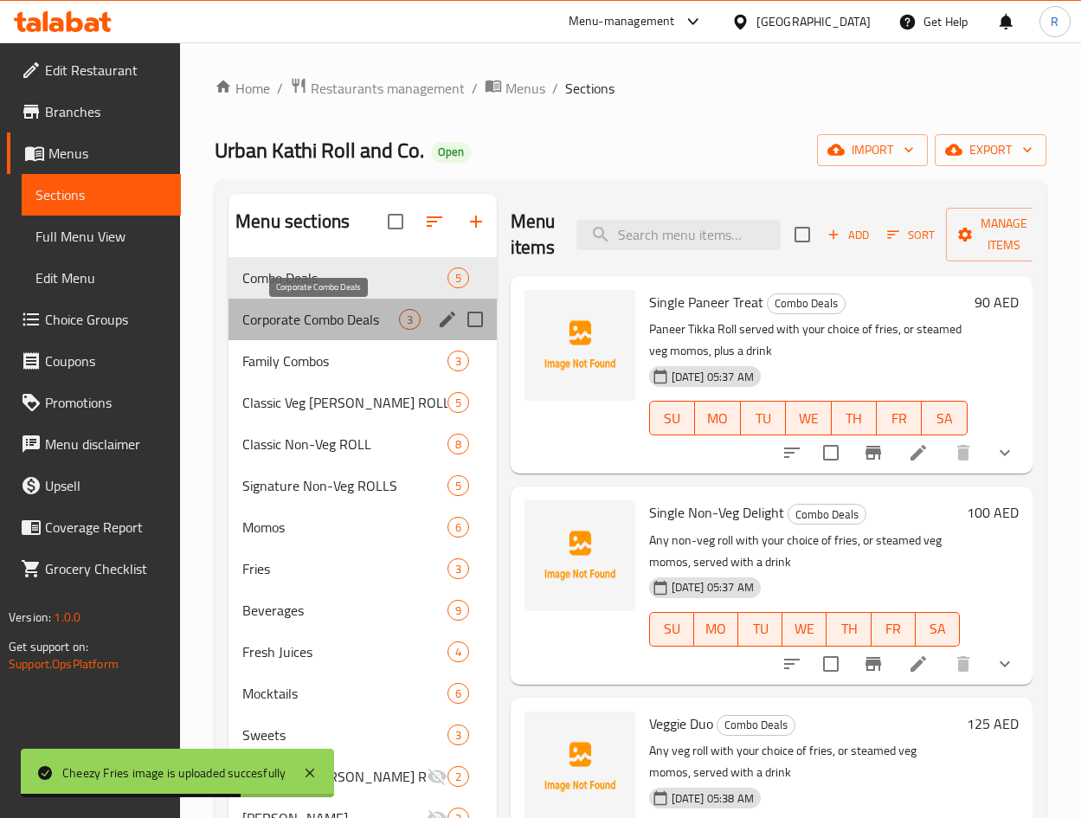
click at [312, 318] on span "Corporate Combo Deals" at bounding box center [320, 319] width 156 height 21
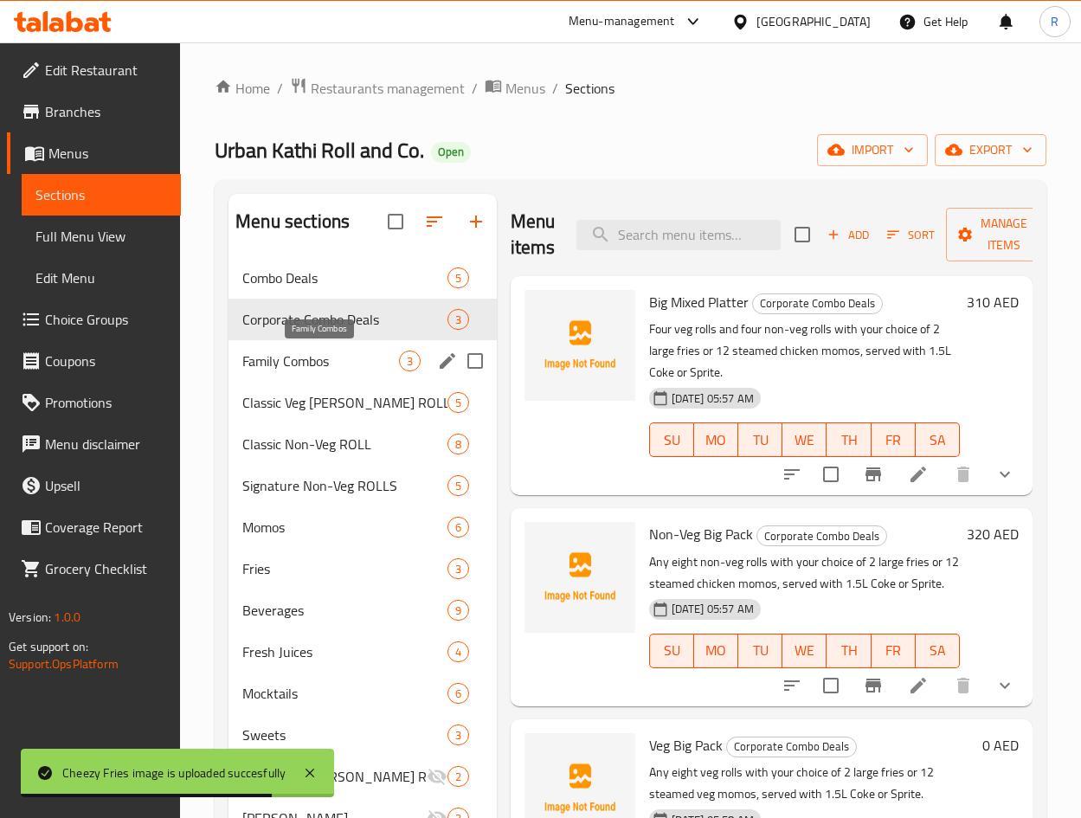
click at [325, 364] on span "Family Combos" at bounding box center [320, 360] width 156 height 21
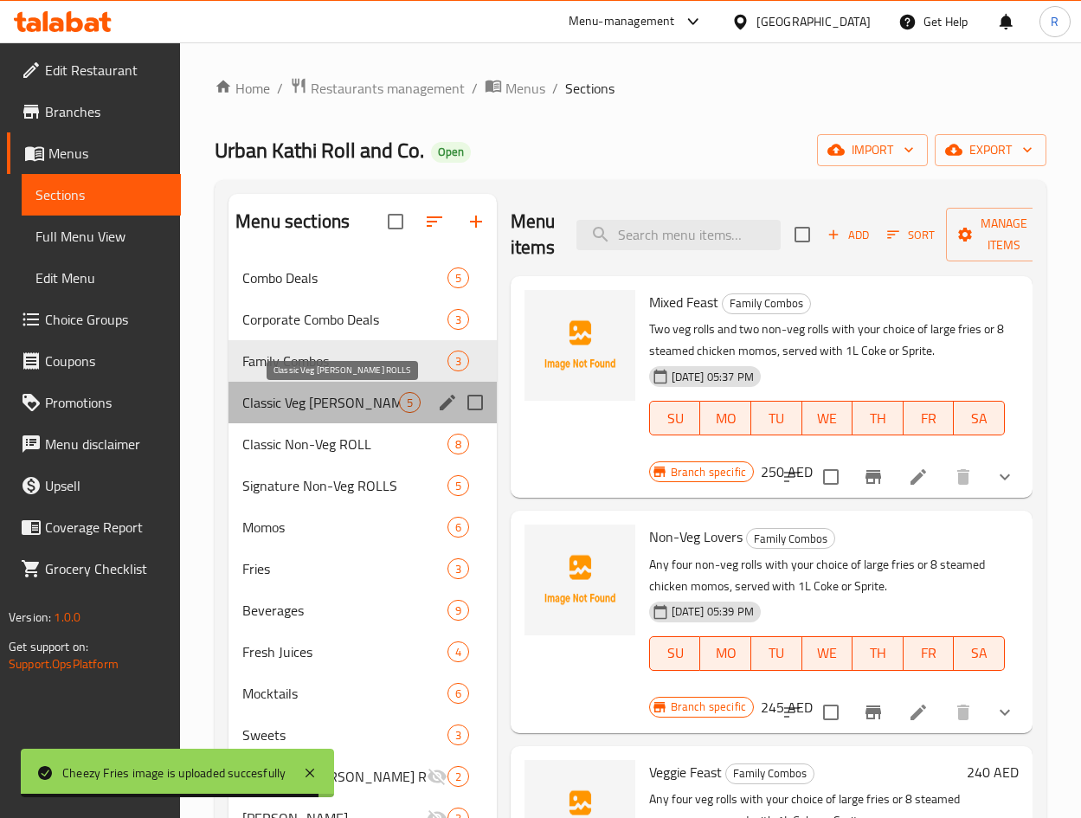
click at [320, 406] on span "Classic Veg [PERSON_NAME] ROLLS" at bounding box center [320, 402] width 156 height 21
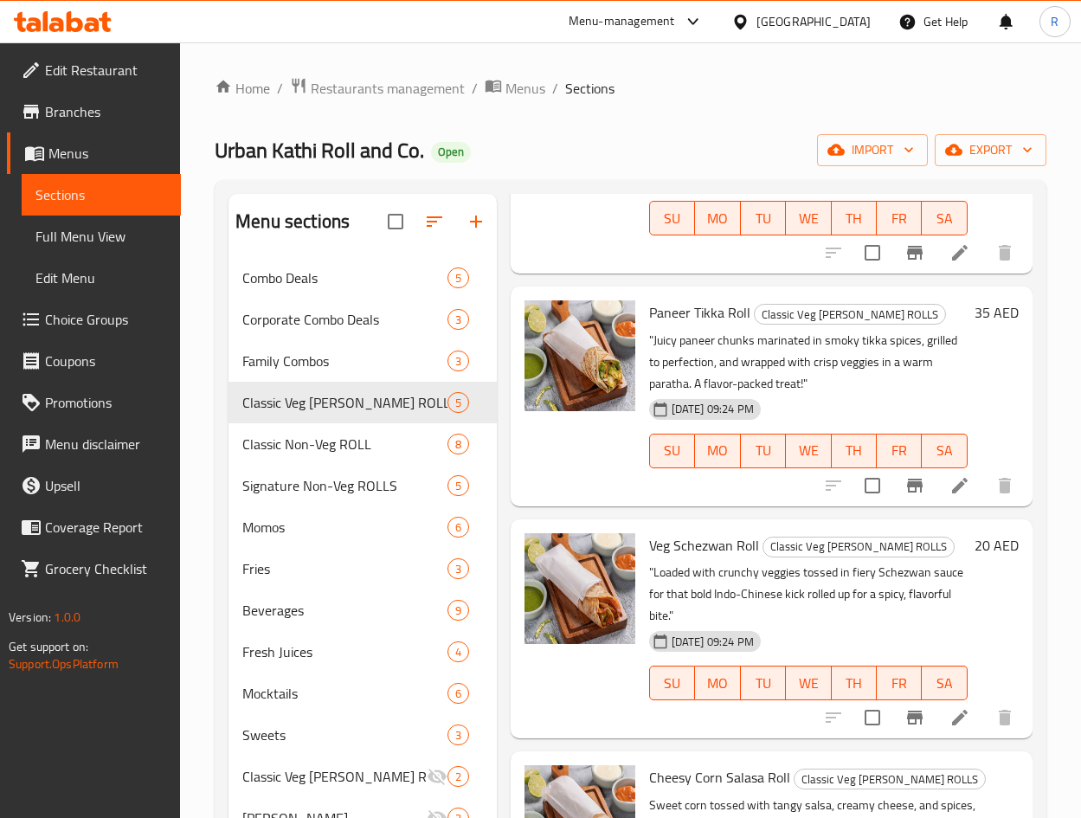
scroll to position [438, 0]
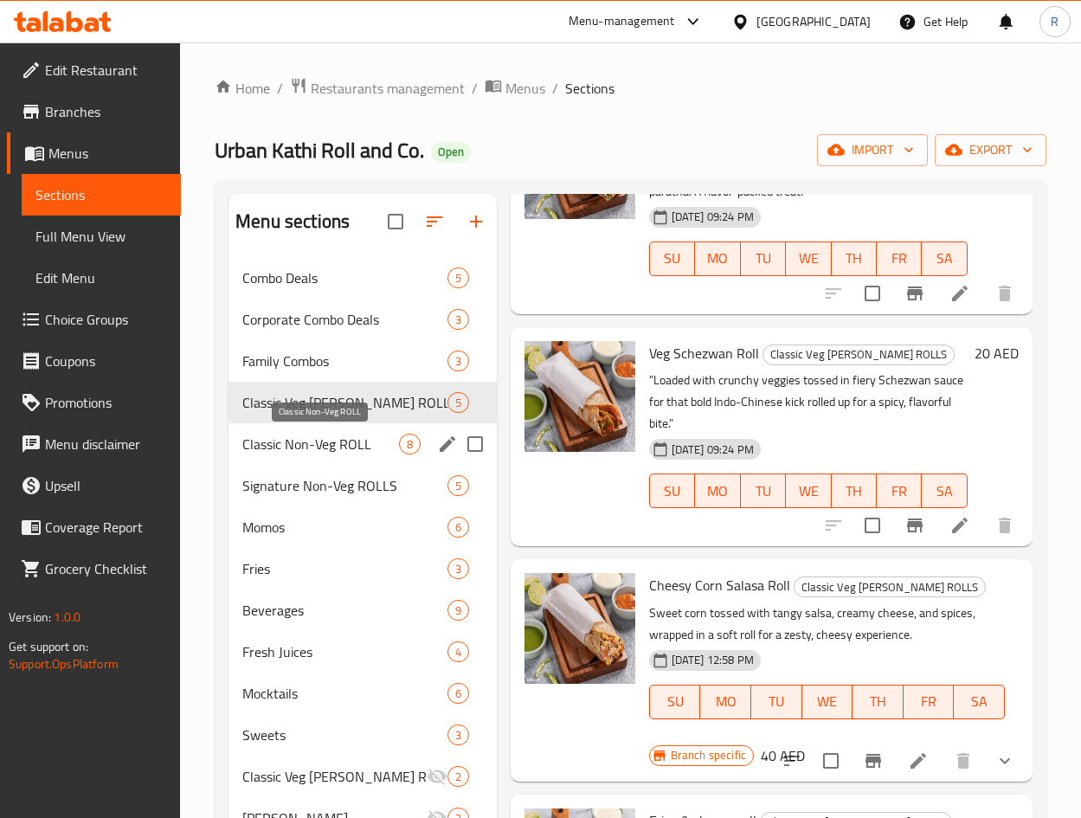
click at [325, 440] on span "Classic Non-Veg ROLL" at bounding box center [320, 443] width 156 height 21
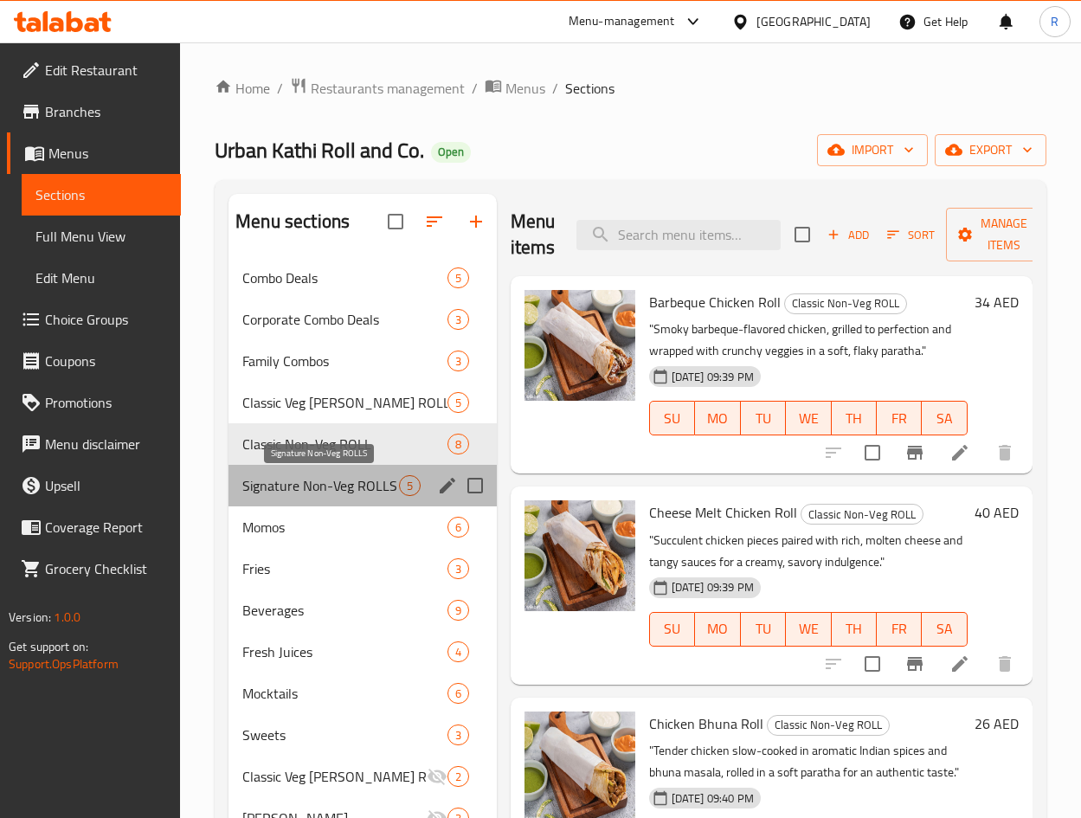
click at [359, 489] on span "Signature Non-Veg ROLLS" at bounding box center [320, 485] width 156 height 21
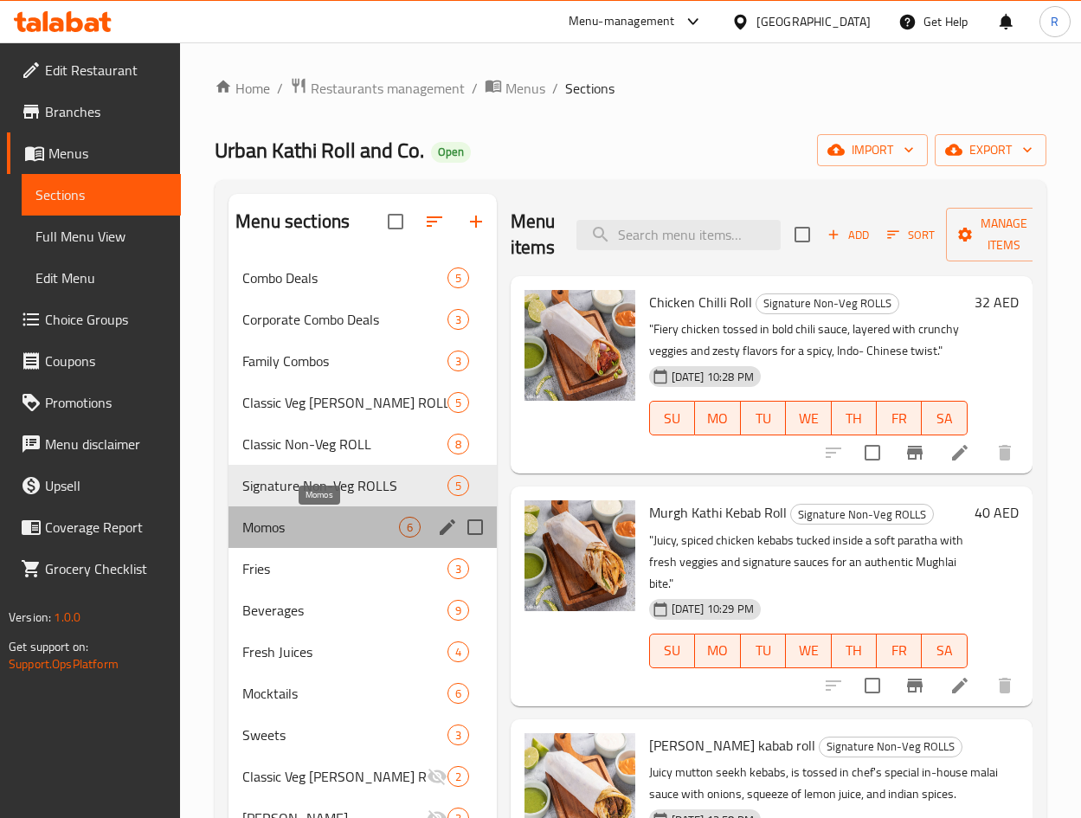
click at [327, 524] on span "Momos" at bounding box center [320, 527] width 156 height 21
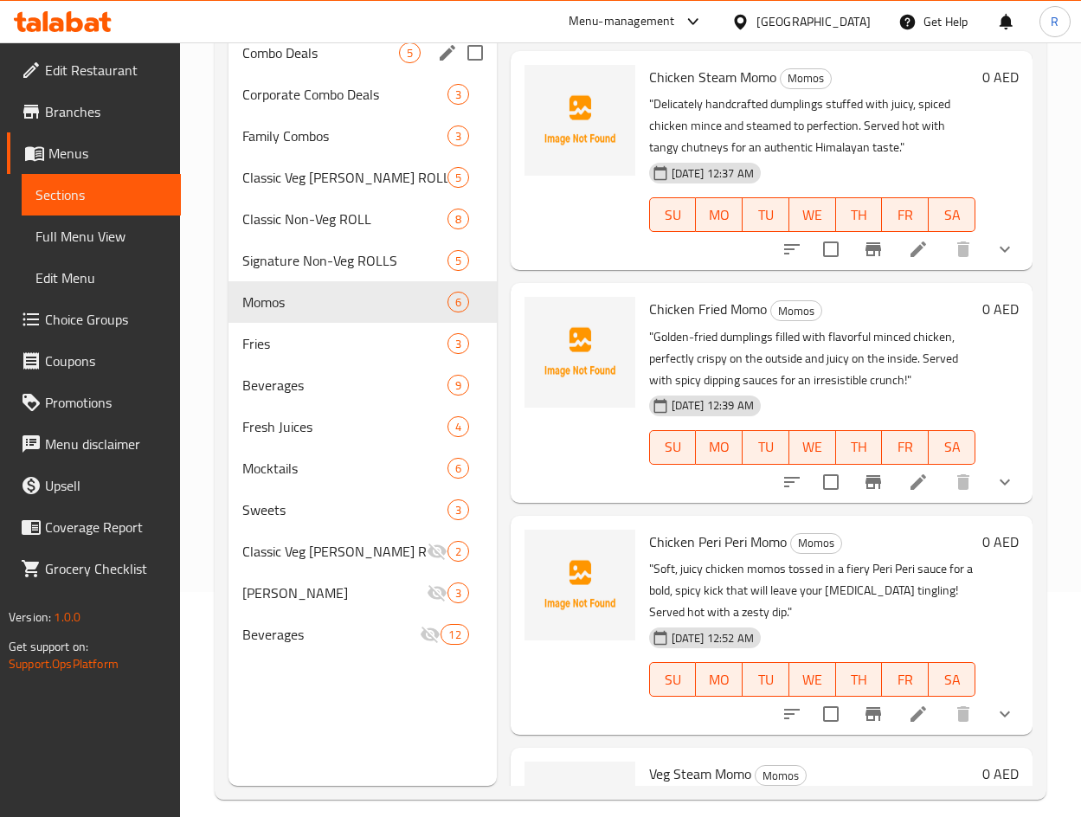
scroll to position [242, 0]
